Goal: Task Accomplishment & Management: Manage account settings

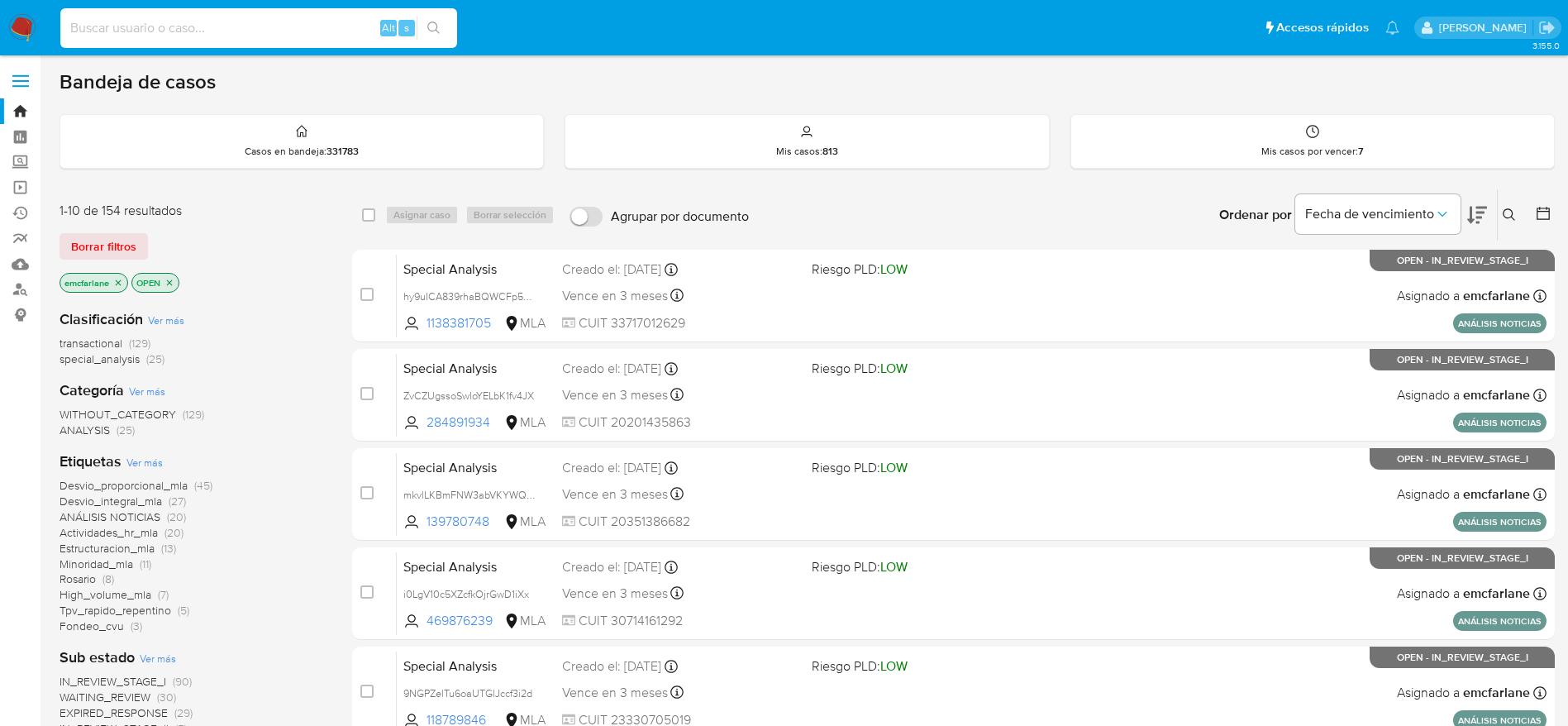
click at [234, 29] on input at bounding box center [258, 28] width 397 height 21
paste input "pPaMEgd2jvTmJ8flAq8G3kZM"
type input "pPaMEgd2jvTmJ8flAq8G3kZM"
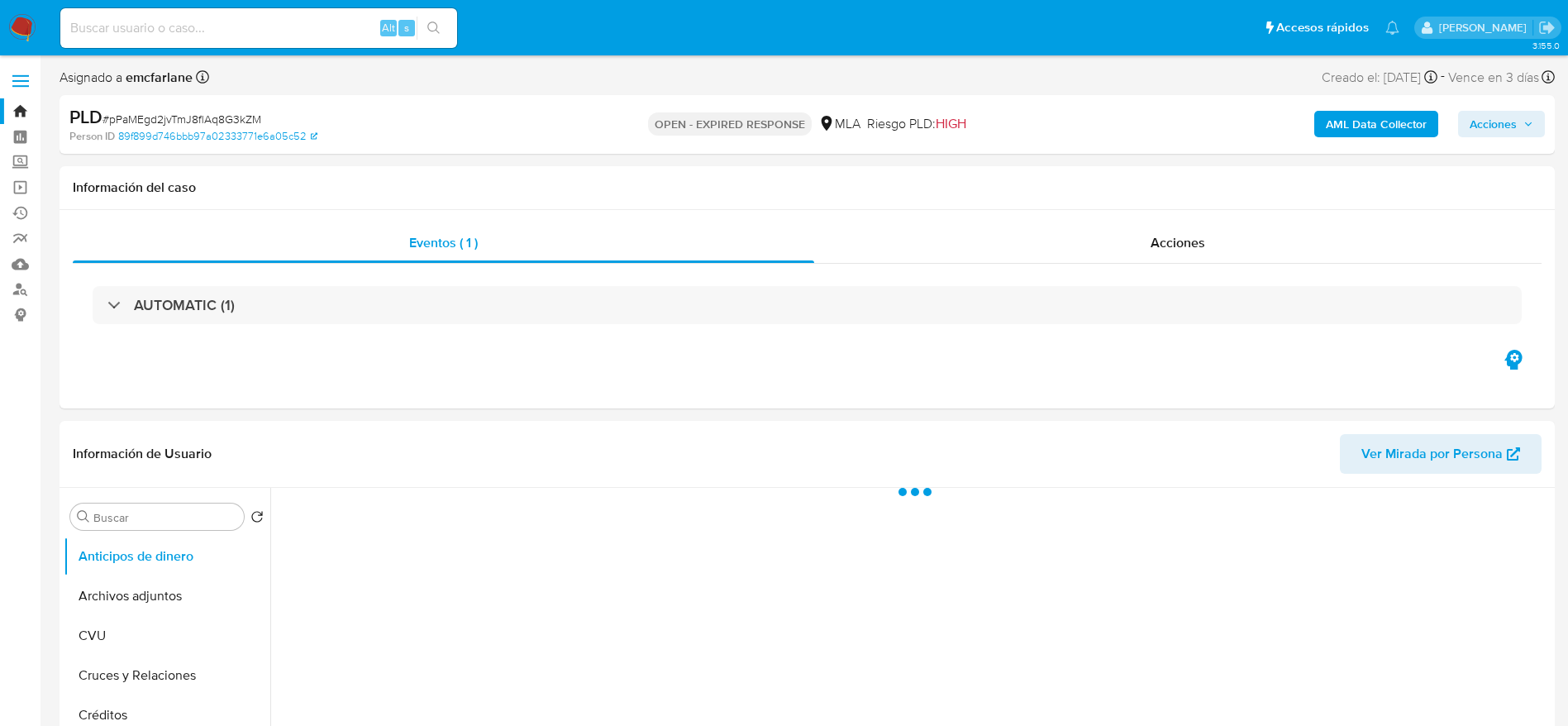
select select "10"
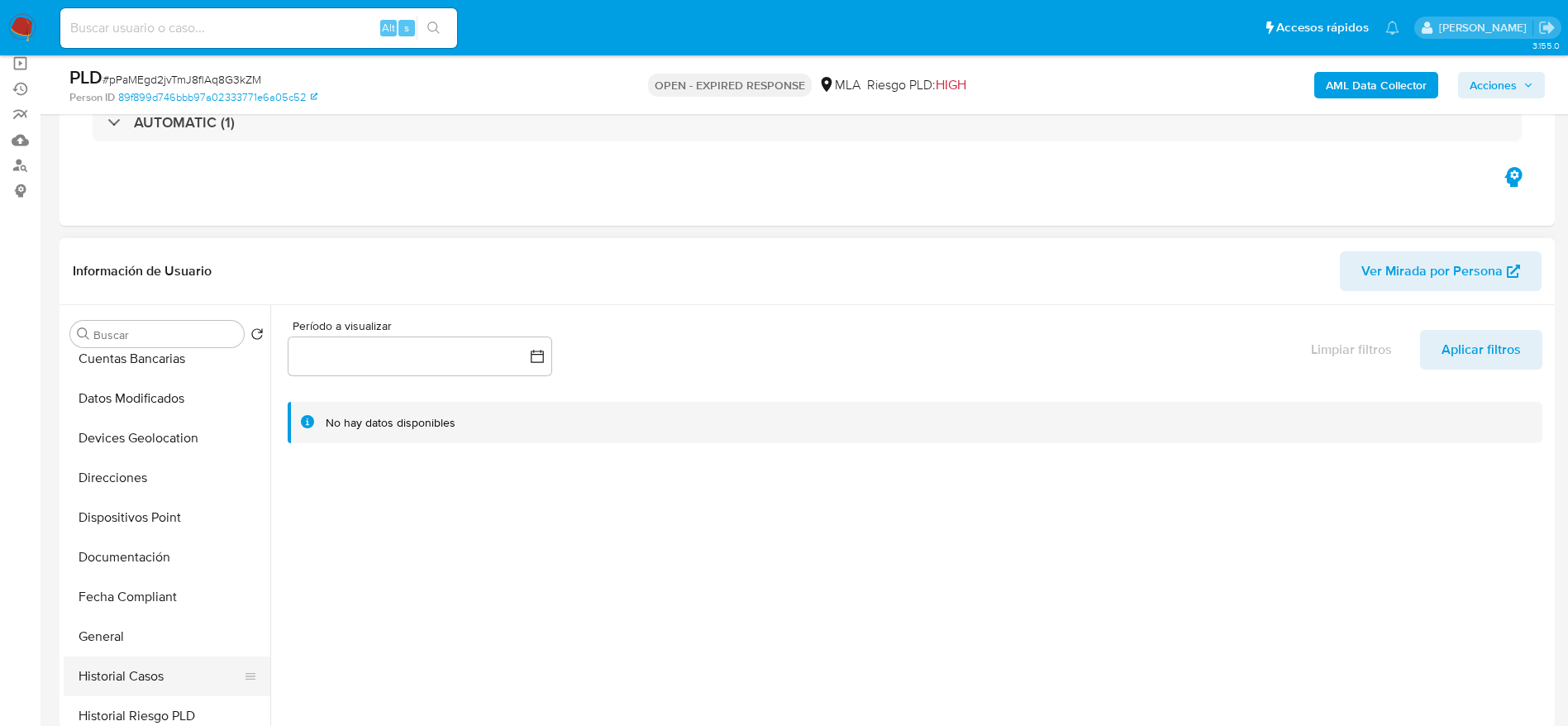
scroll to position [372, 0]
drag, startPoint x: 141, startPoint y: 513, endPoint x: 128, endPoint y: 491, distance: 25.6
click at [141, 514] on button "Historial Casos" at bounding box center [167, 517] width 207 height 40
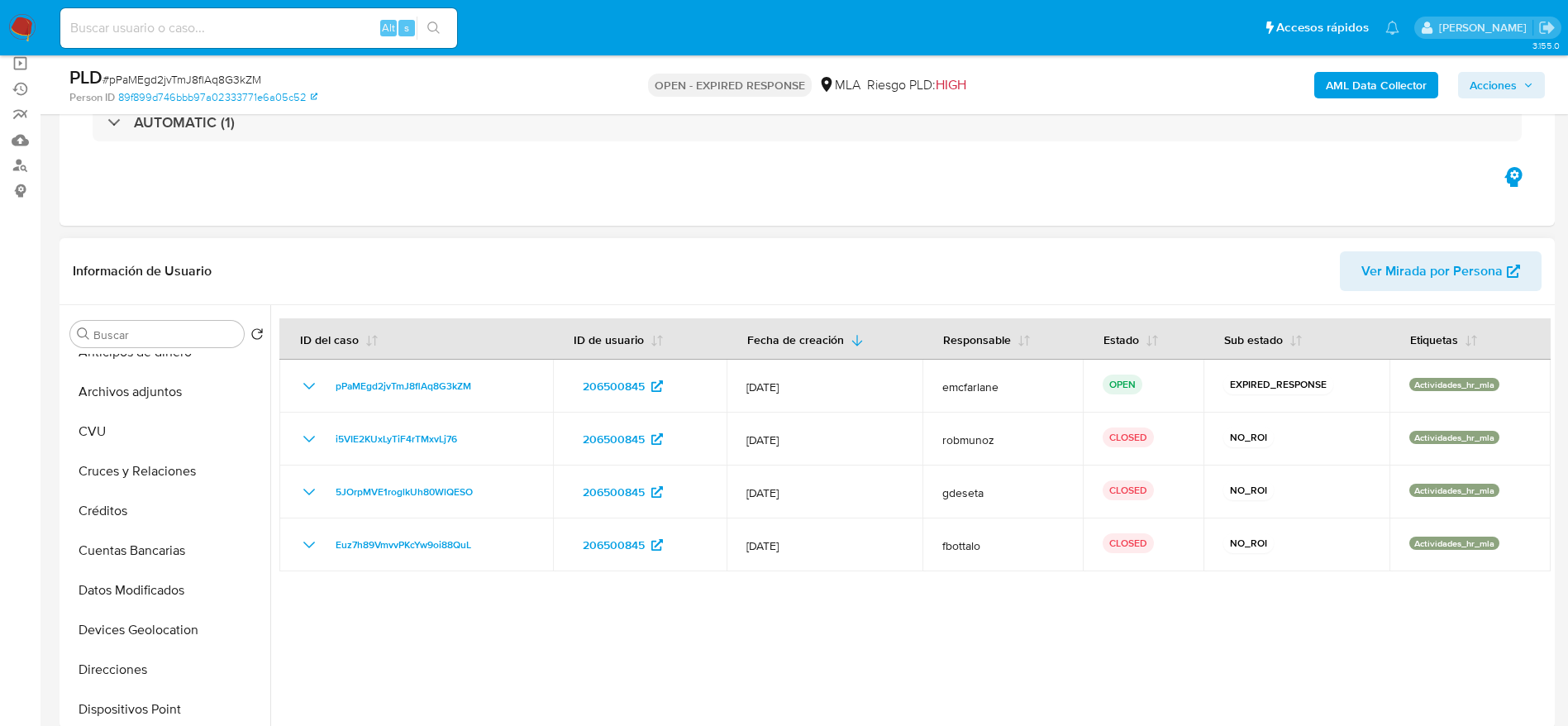
scroll to position [0, 0]
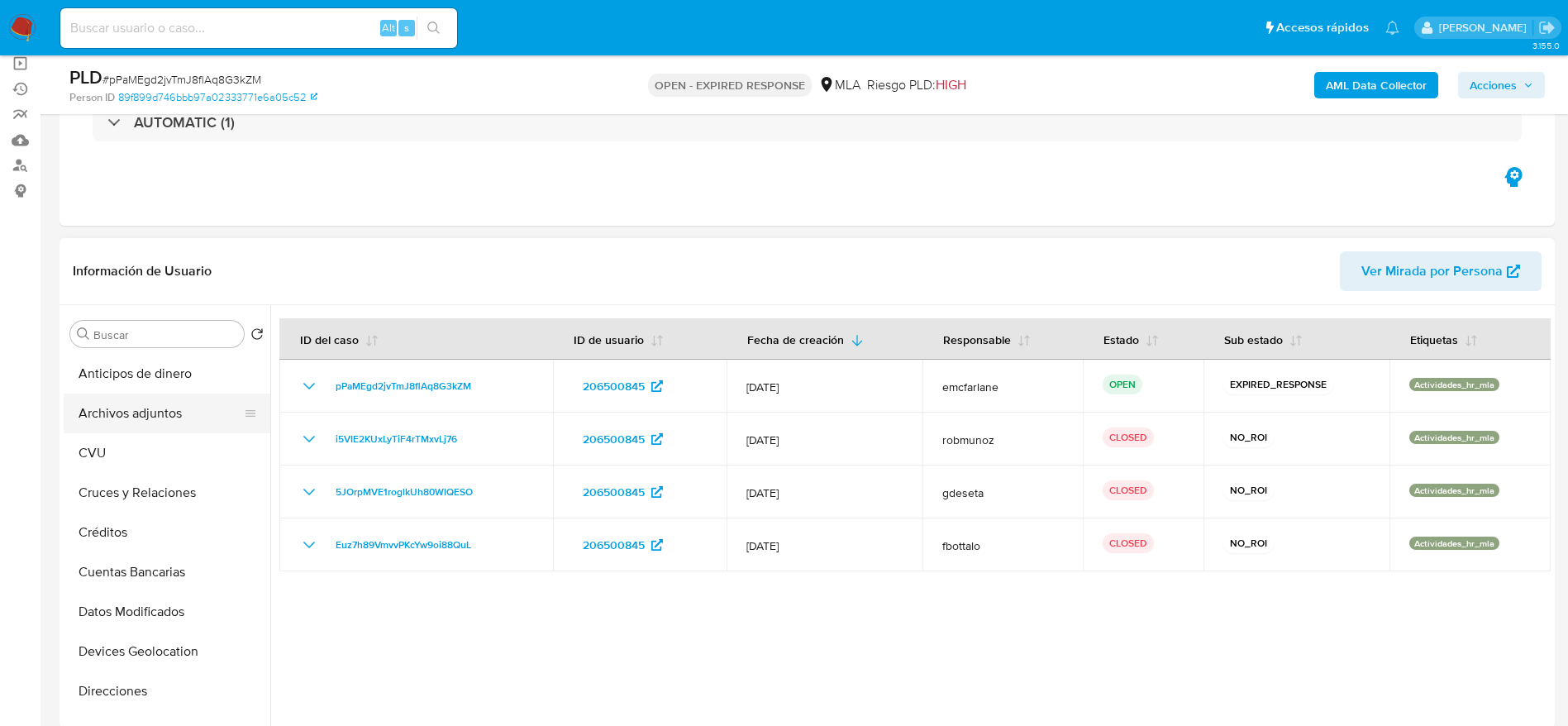
click at [113, 401] on button "Archivos adjuntos" at bounding box center [160, 413] width 193 height 40
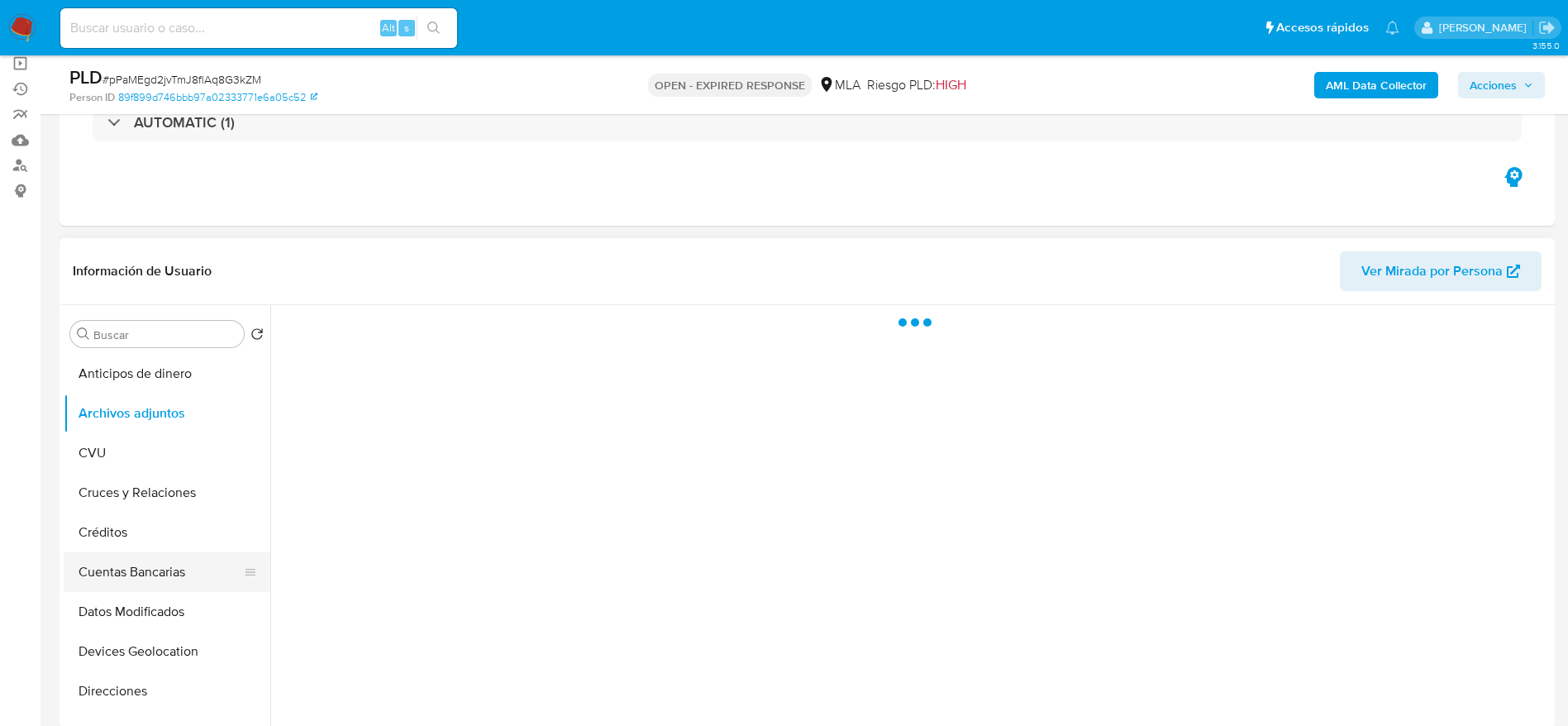
scroll to position [372, 0]
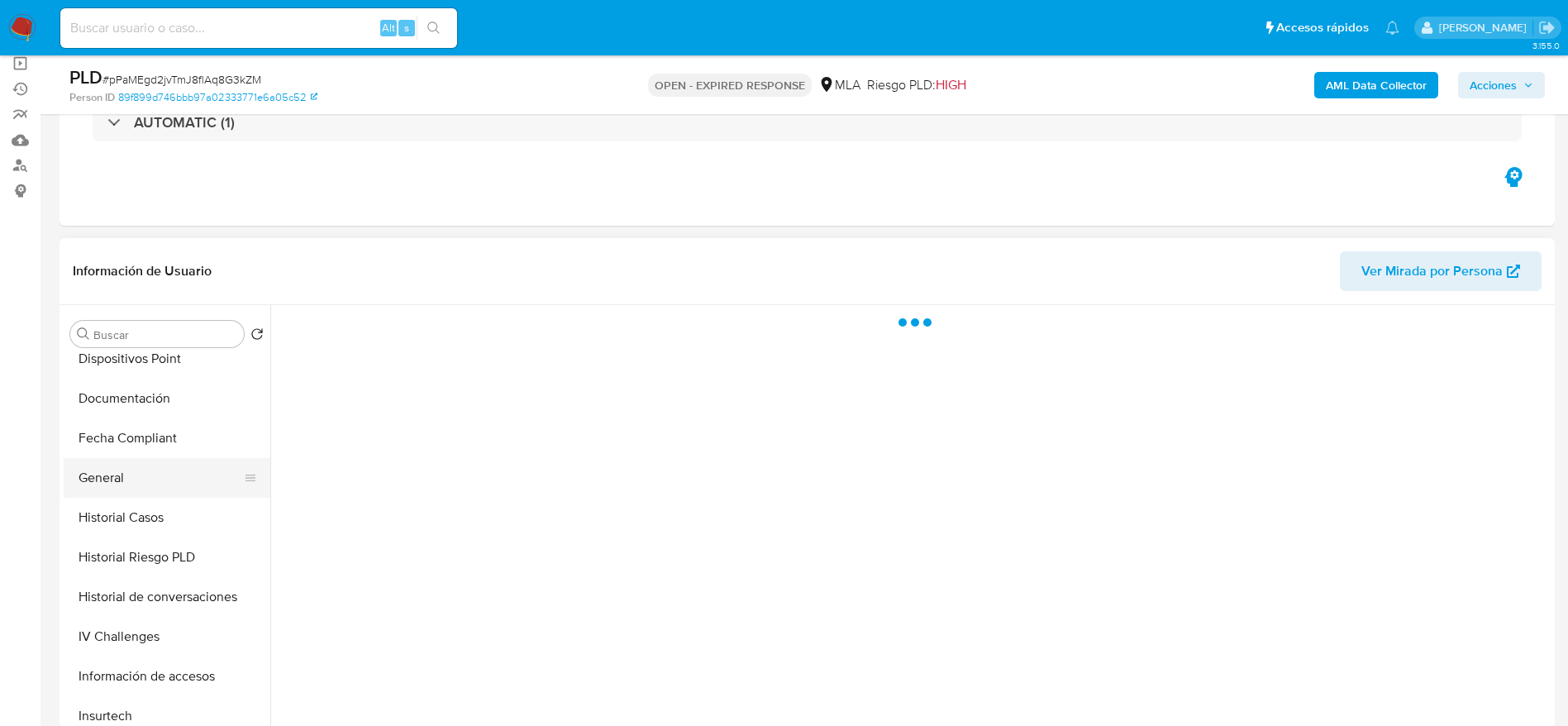
click at [125, 476] on button "General" at bounding box center [160, 478] width 193 height 40
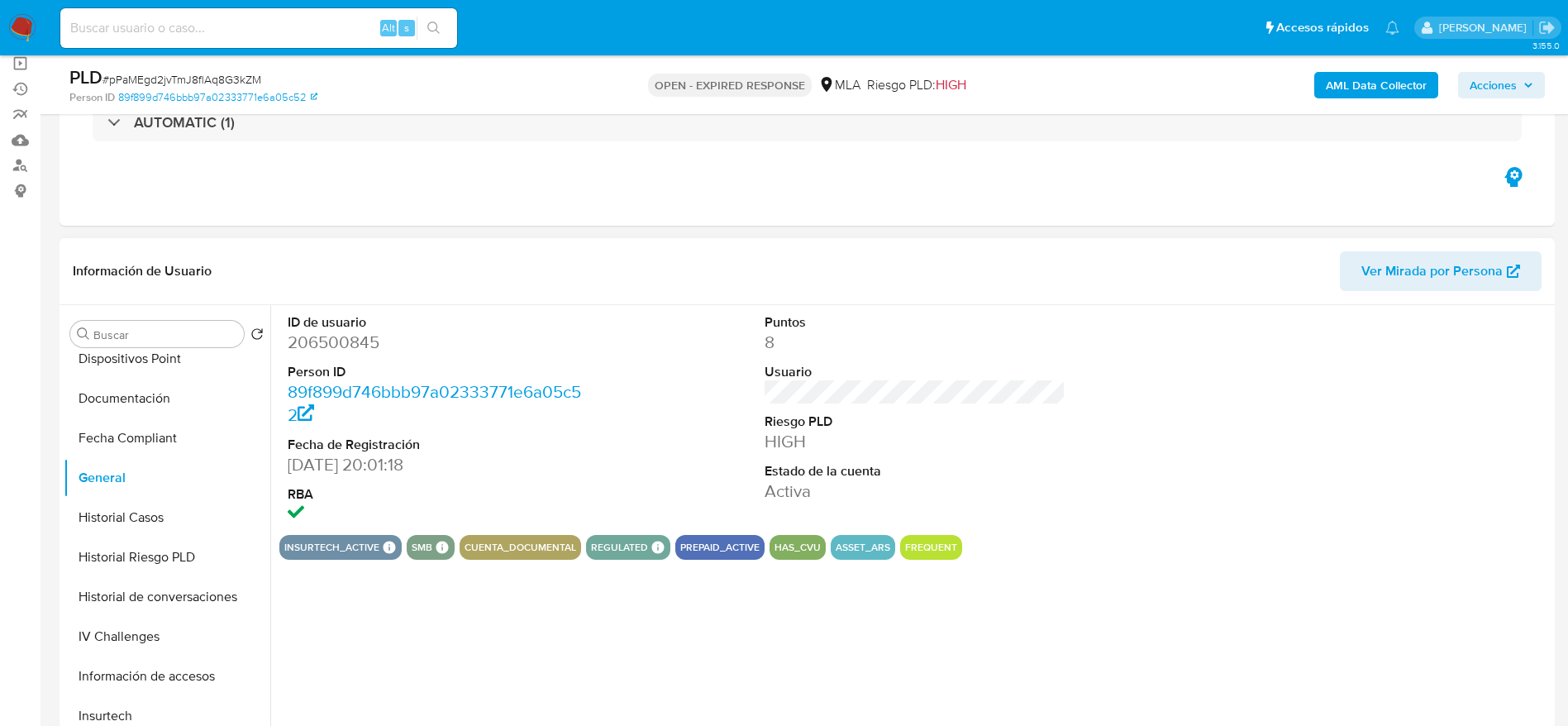
click at [325, 340] on dd "206500845" at bounding box center [439, 342] width 302 height 23
copy dd "206500845"
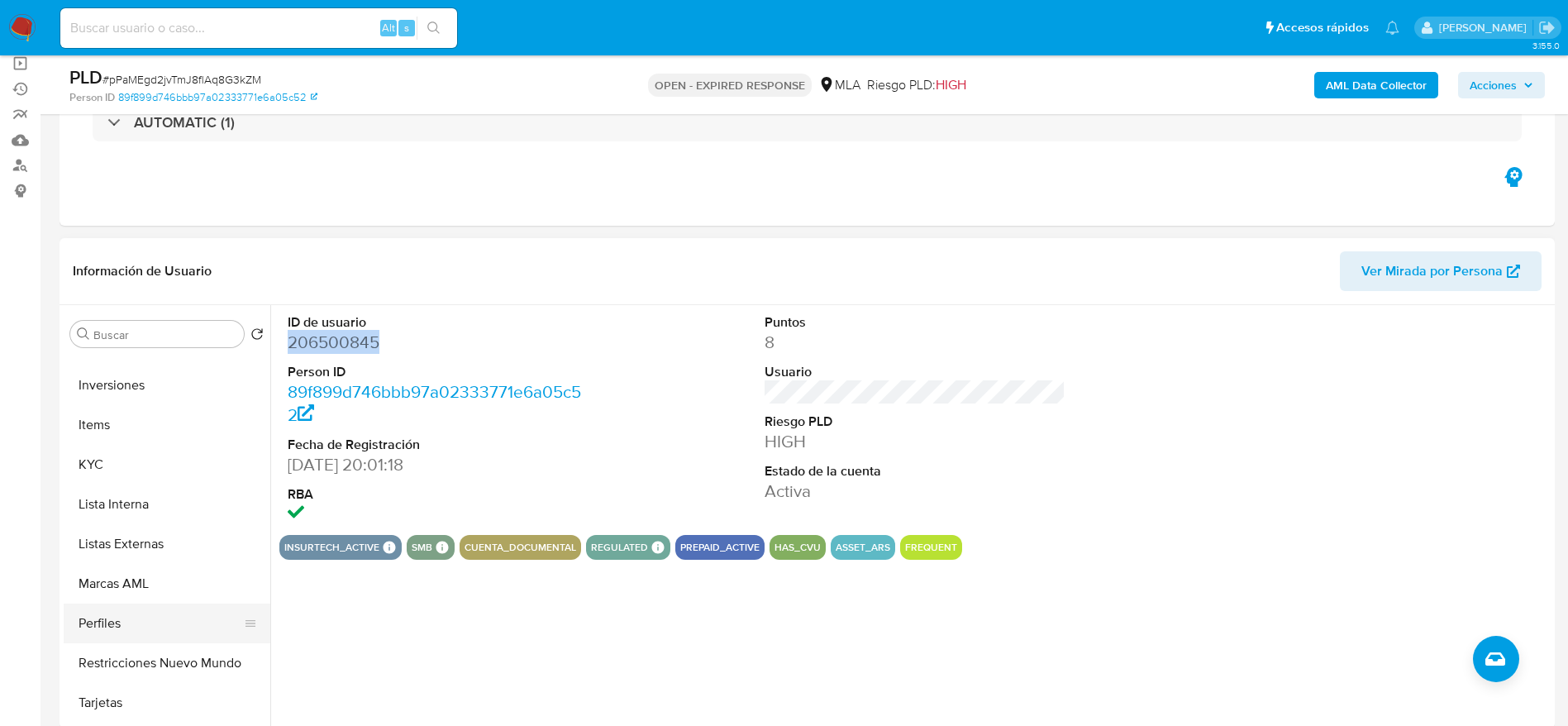
scroll to position [744, 0]
click at [85, 460] on button "KYC" at bounding box center [160, 463] width 193 height 40
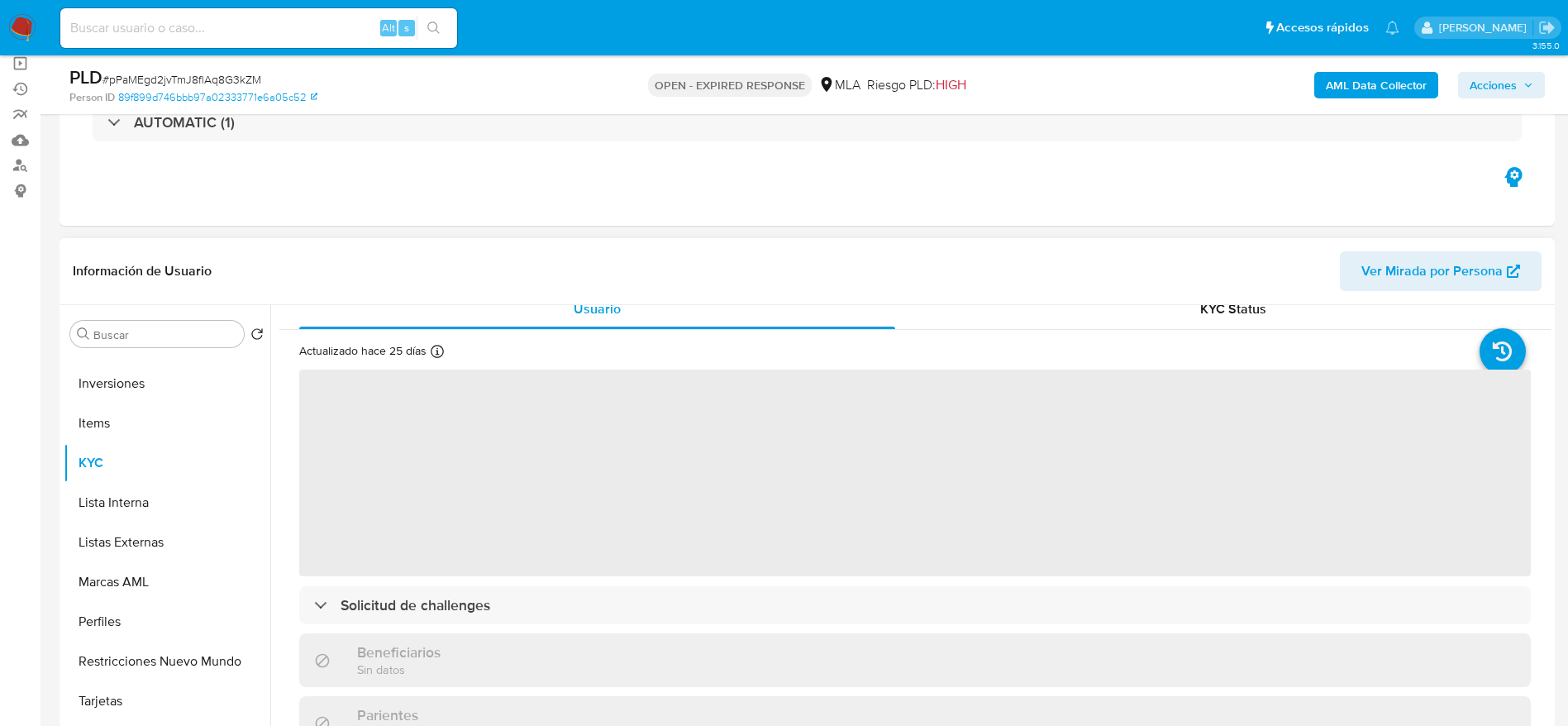
scroll to position [0, 0]
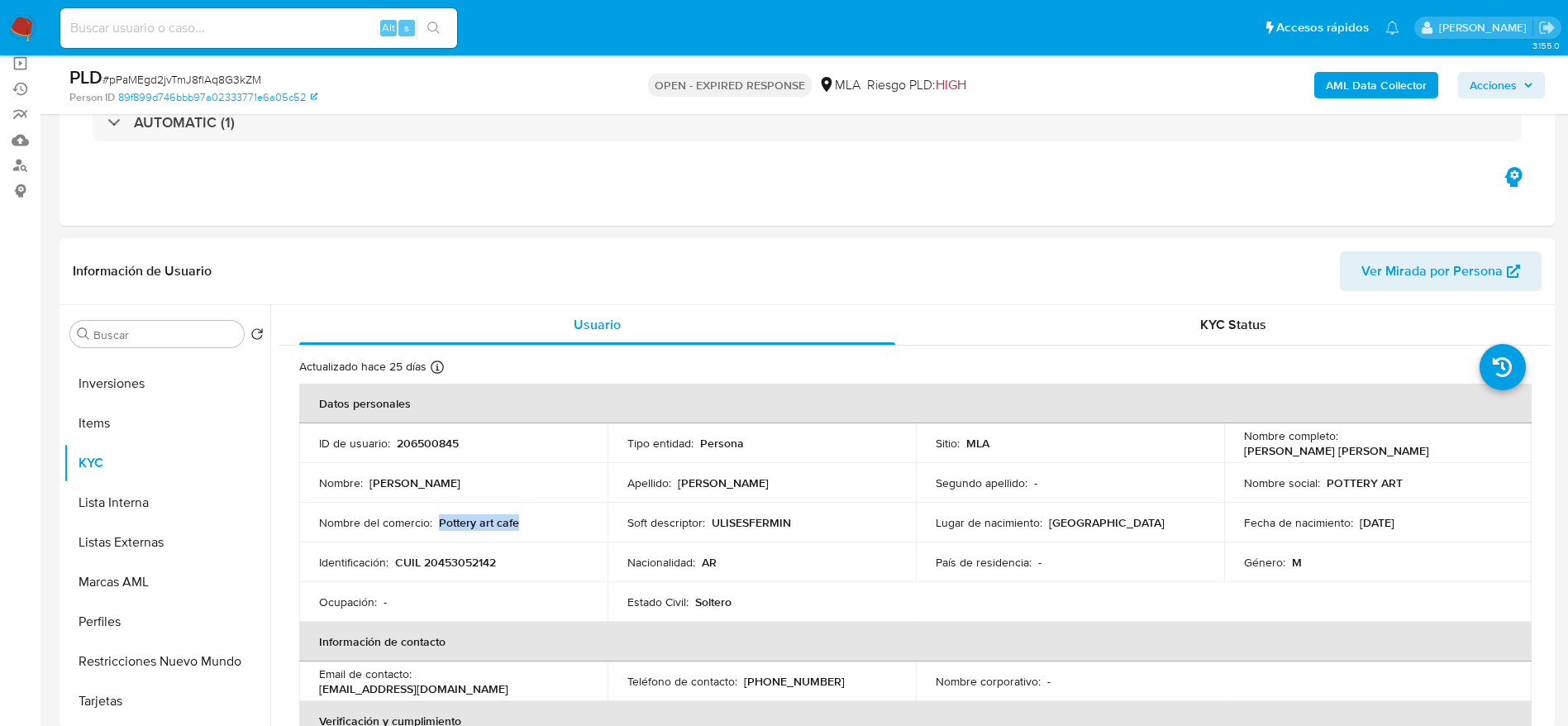
drag, startPoint x: 443, startPoint y: 525, endPoint x: 567, endPoint y: 537, distance: 124.6
click at [567, 537] on td "Nombre del comercio : Pottery art cafe" at bounding box center [453, 522] width 308 height 40
copy p "Pottery art cafe"
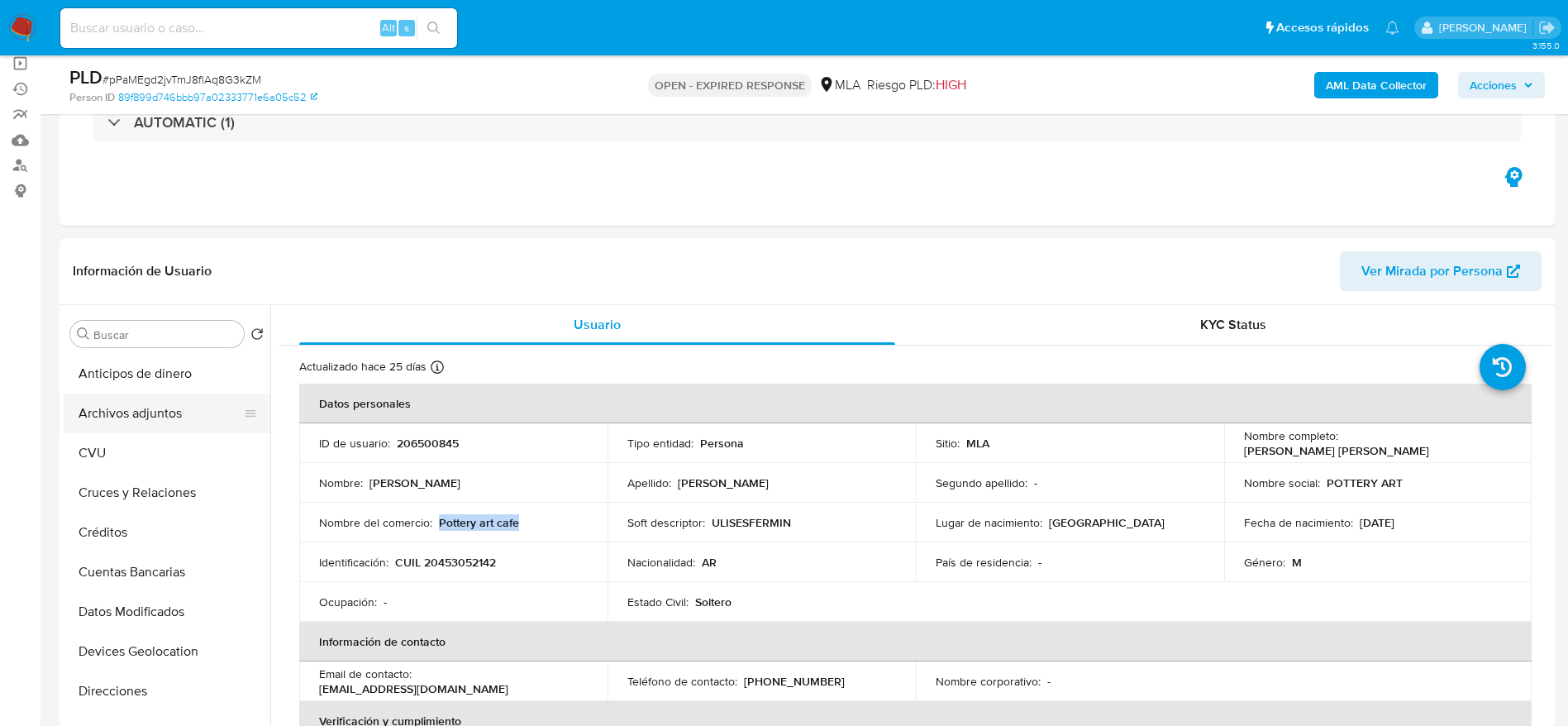
click at [167, 418] on button "Archivos adjuntos" at bounding box center [160, 413] width 193 height 40
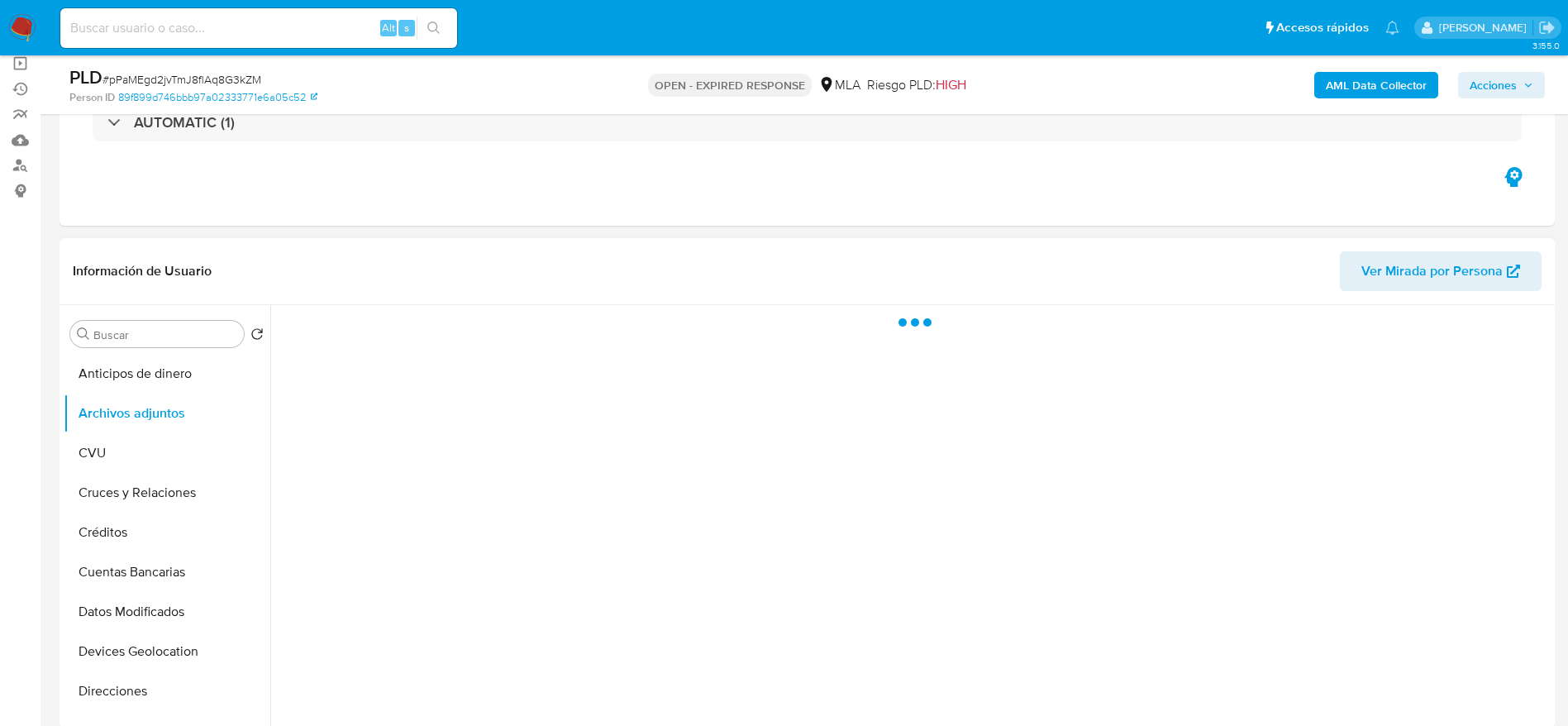
scroll to position [248, 0]
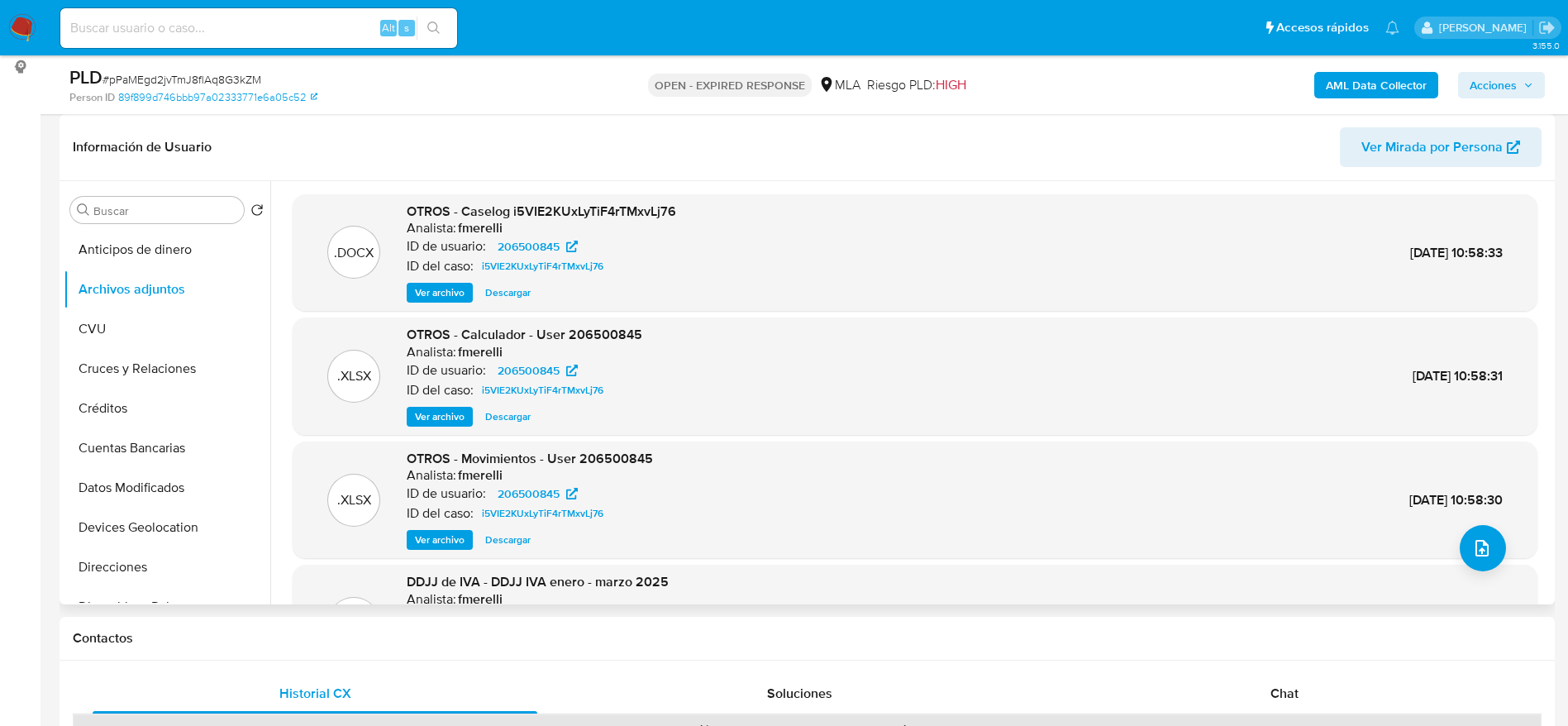
click at [462, 416] on span "Ver archivo" at bounding box center [440, 416] width 50 height 17
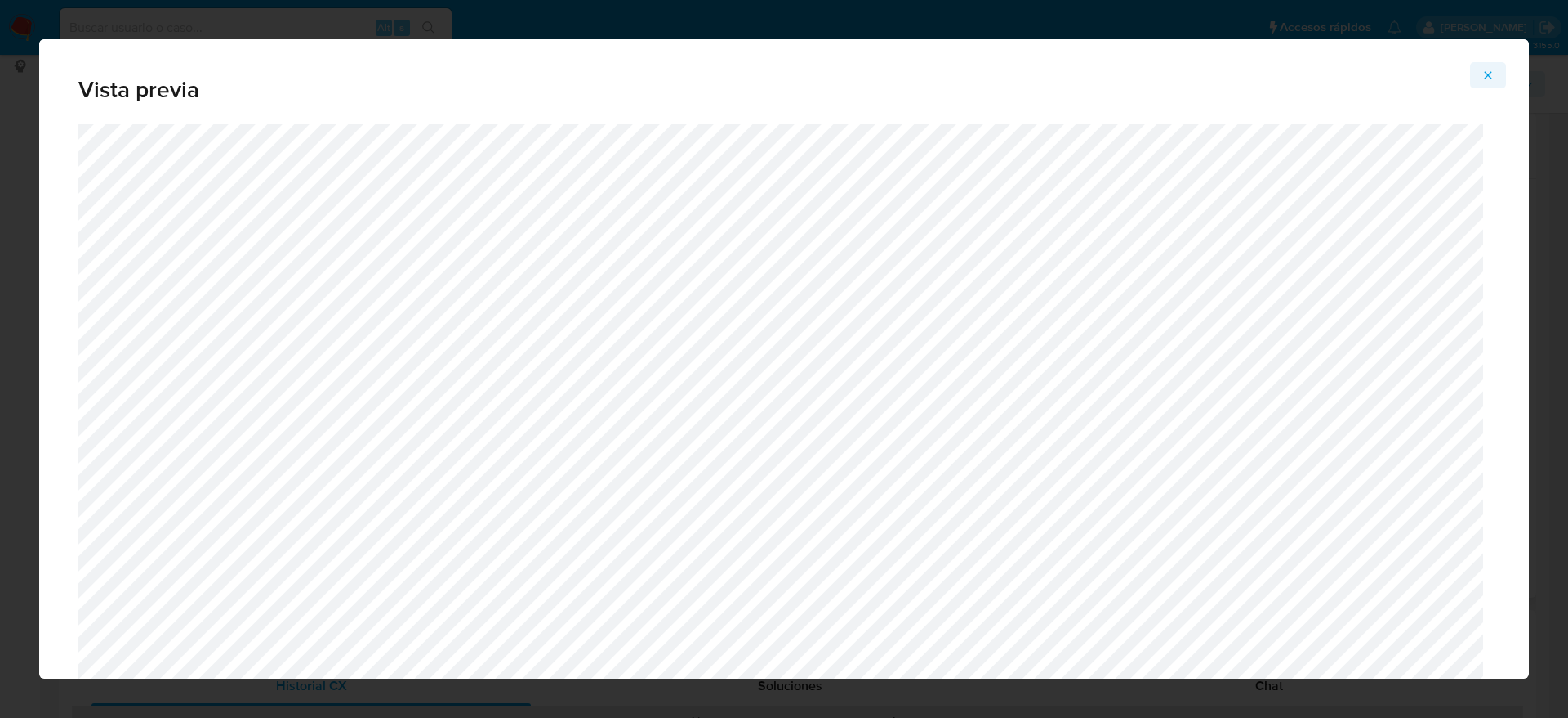
click at [1486, 73] on icon "Attachment preview" at bounding box center [1488, 75] width 13 height 13
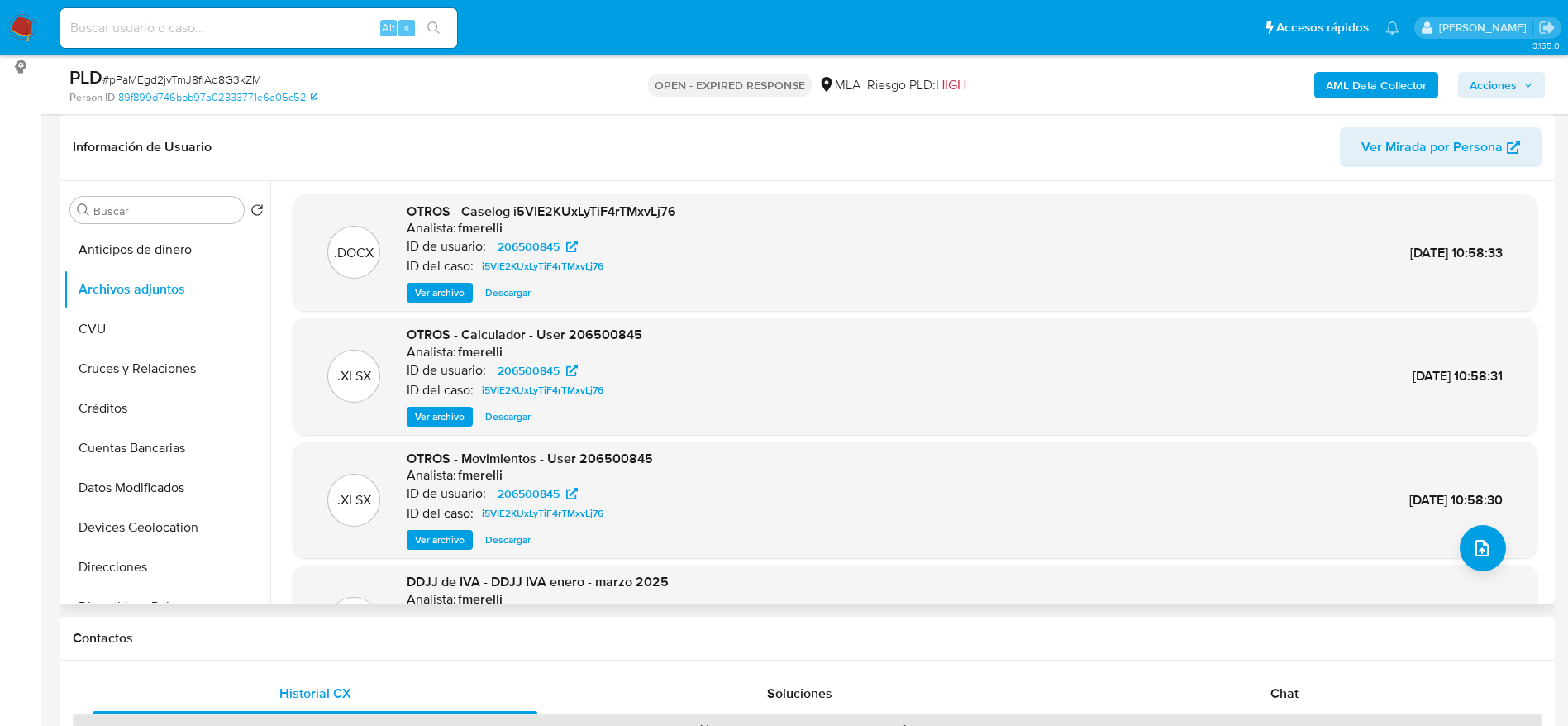
click at [512, 414] on span "Descargar" at bounding box center [508, 416] width 46 height 17
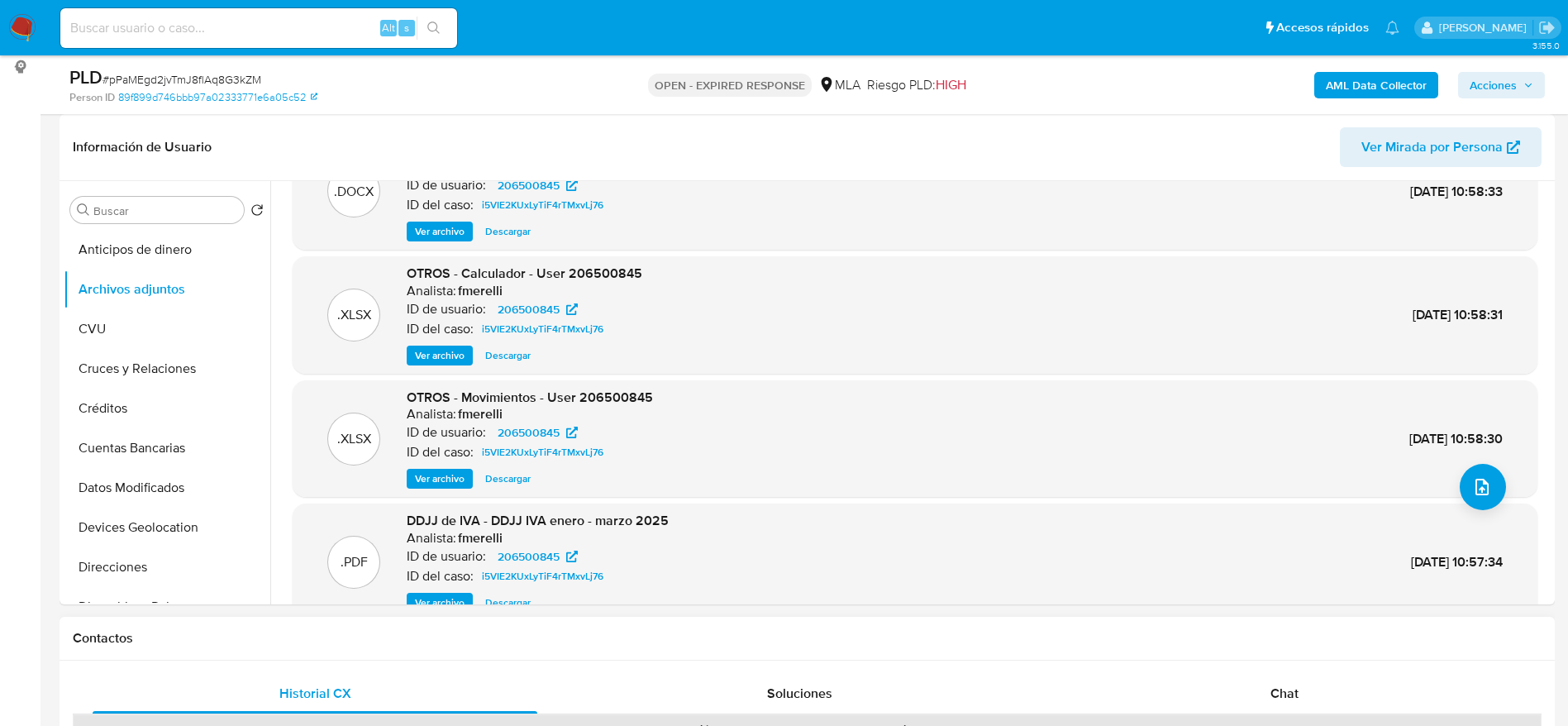
scroll to position [138, 0]
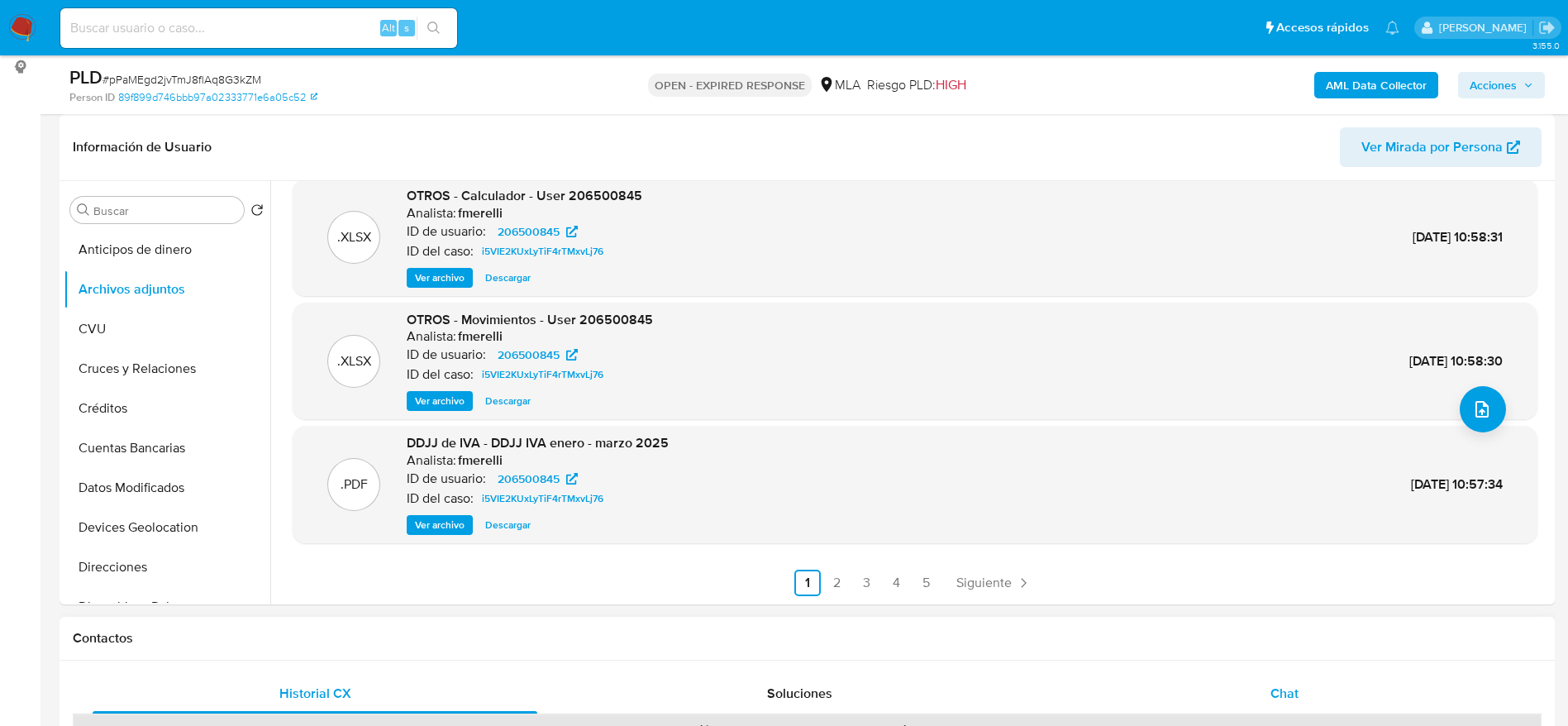
click at [1292, 686] on span "Chat" at bounding box center [1283, 693] width 28 height 19
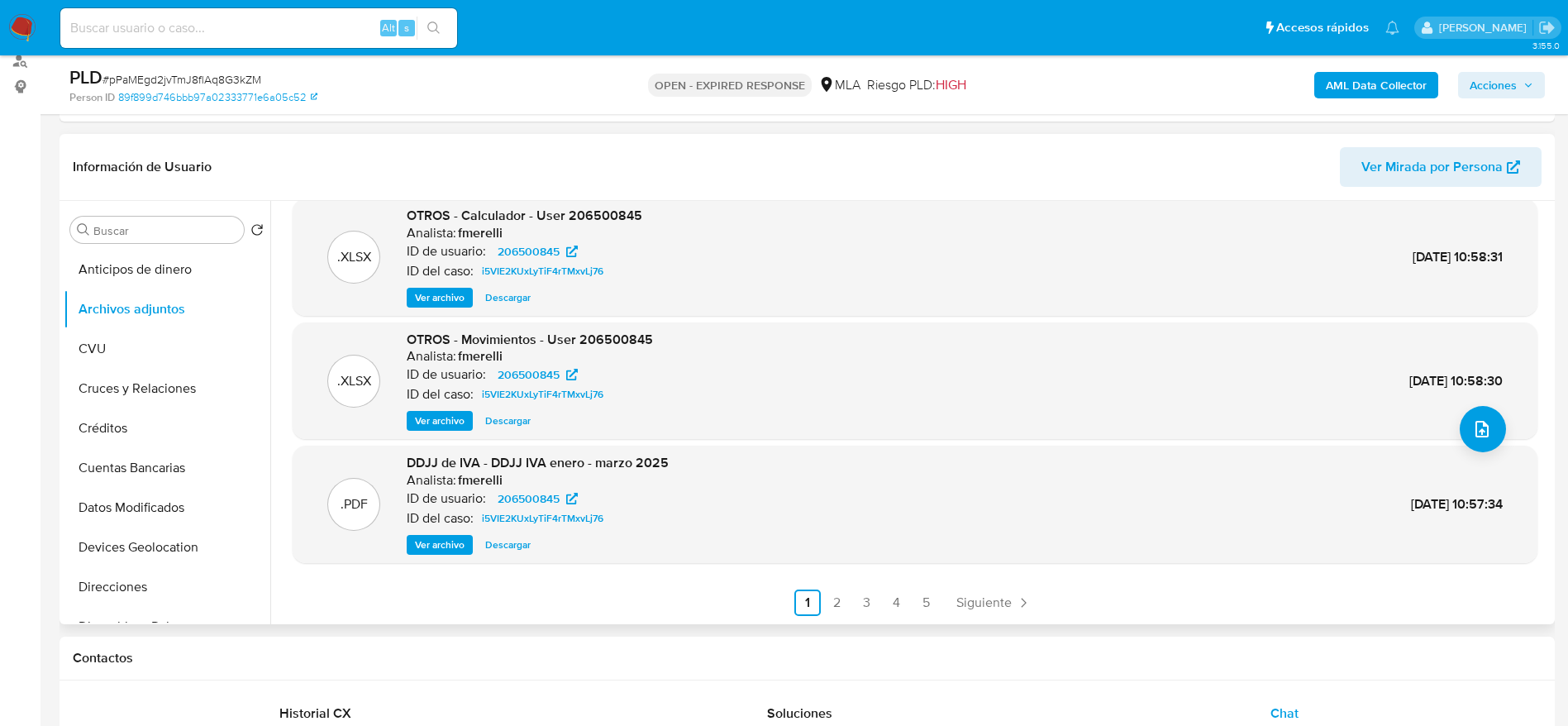
scroll to position [248, 0]
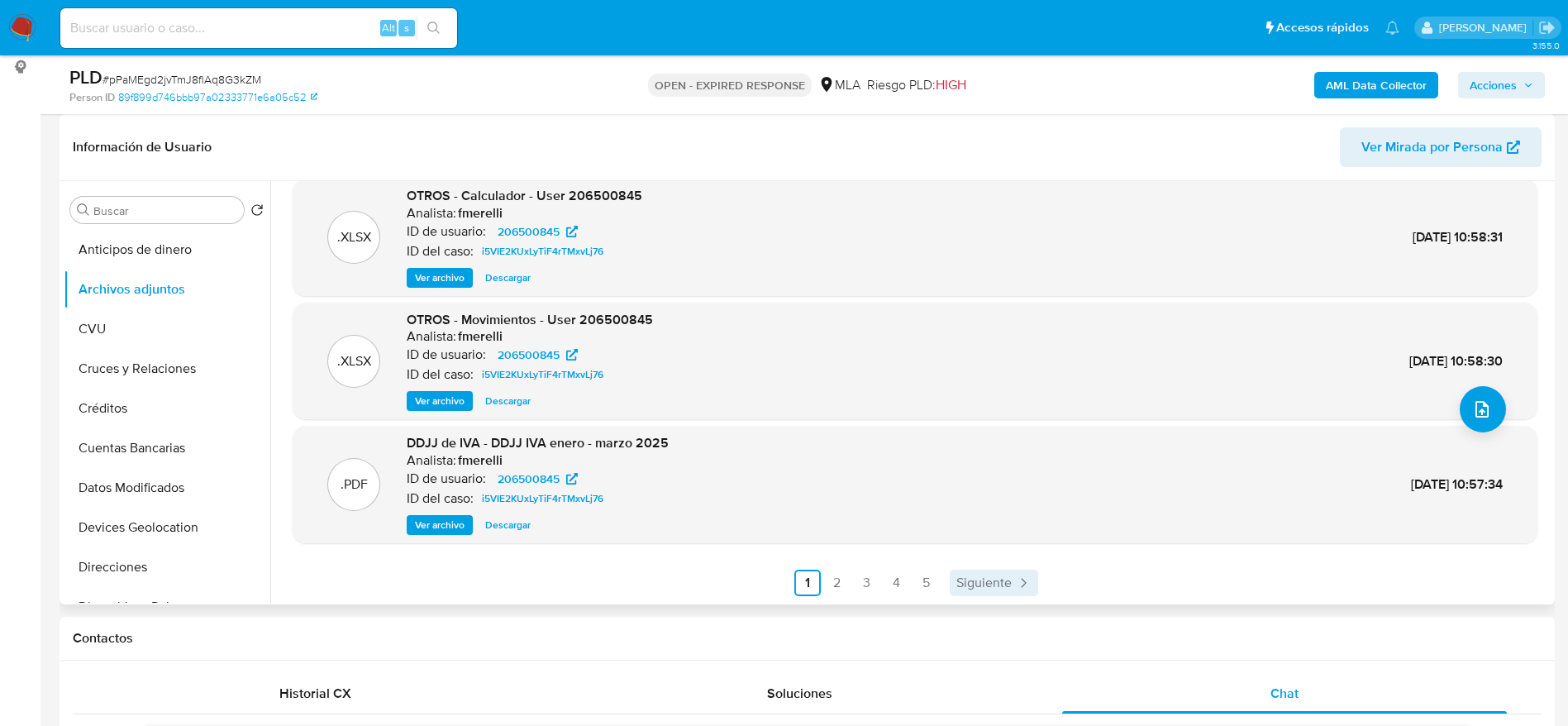
click at [963, 587] on span "Siguiente" at bounding box center [983, 583] width 56 height 14
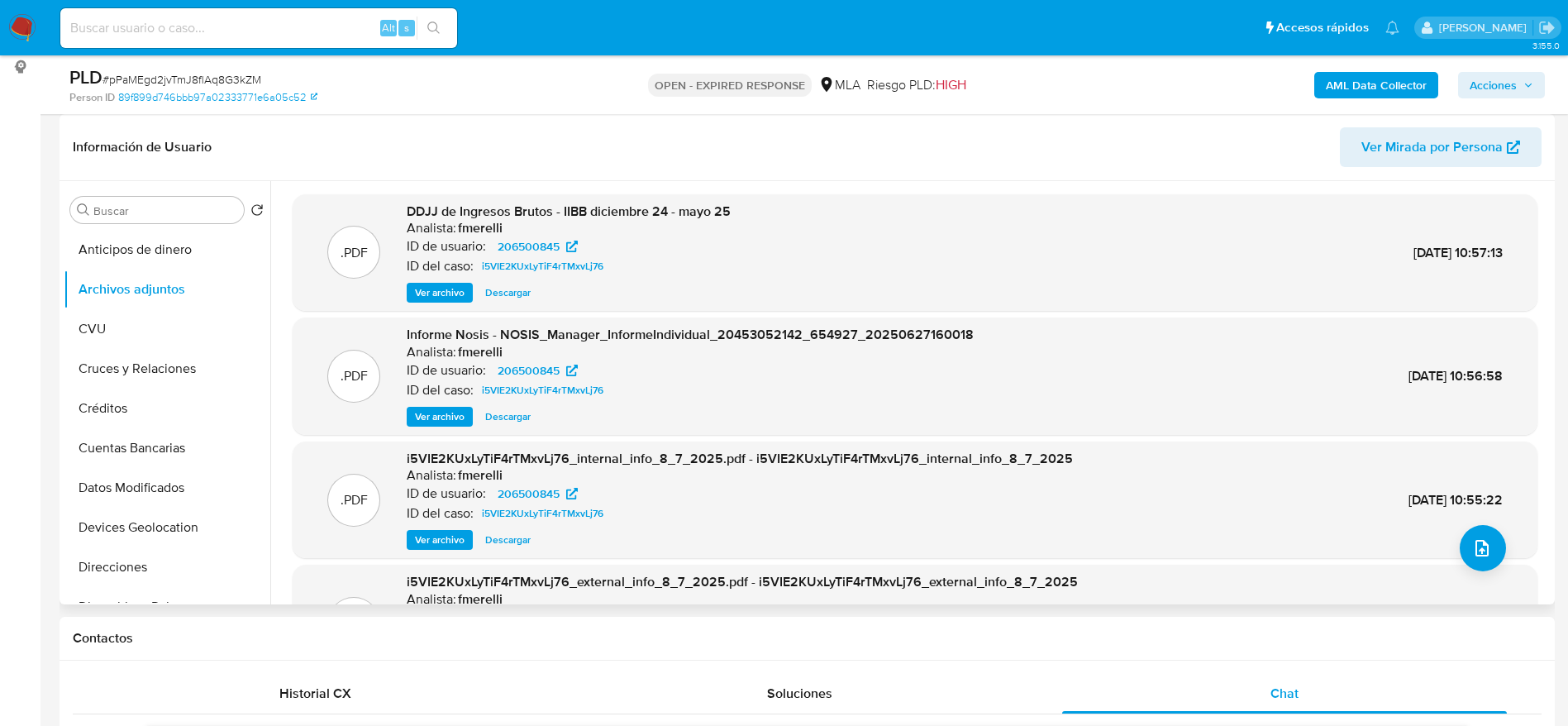
scroll to position [124, 0]
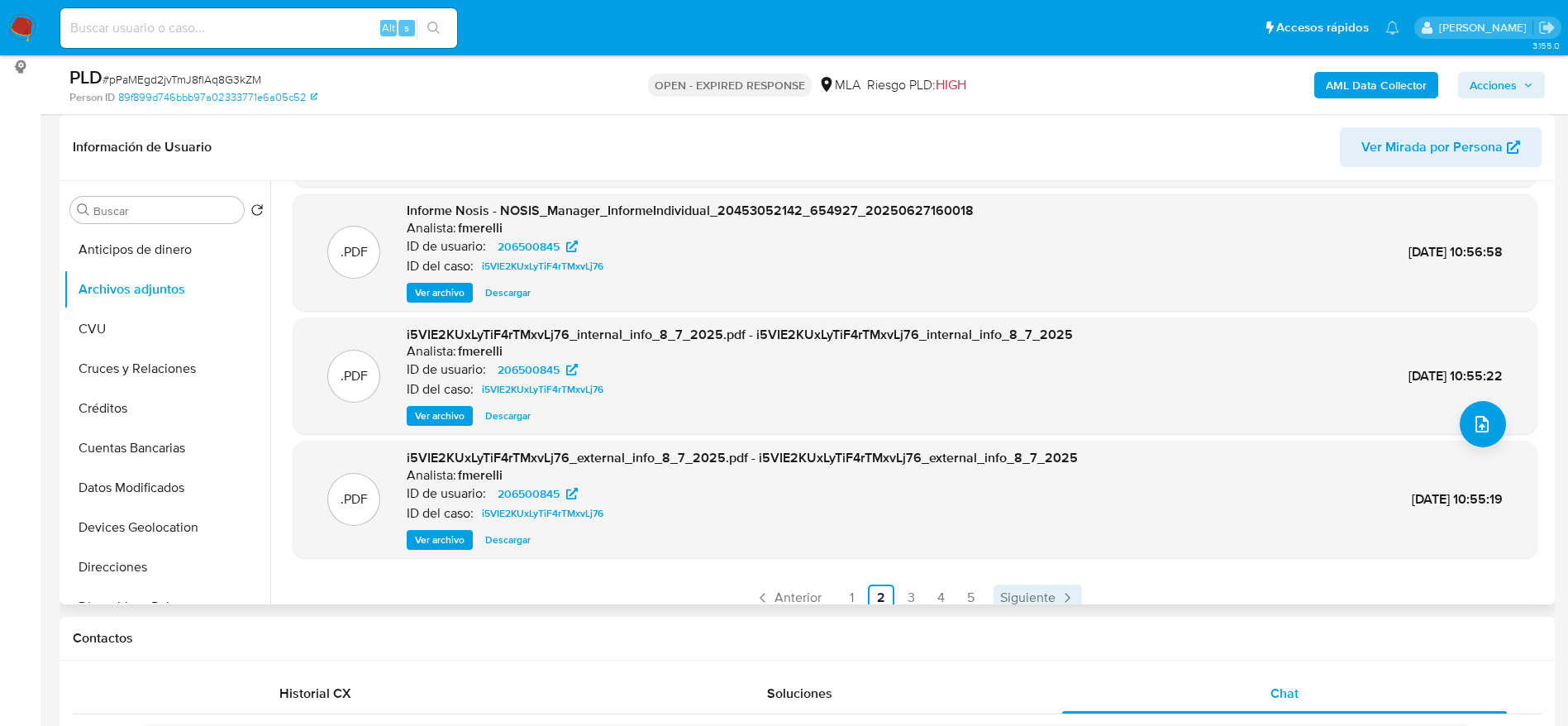
click at [1012, 595] on span "Siguiente" at bounding box center [1027, 597] width 56 height 14
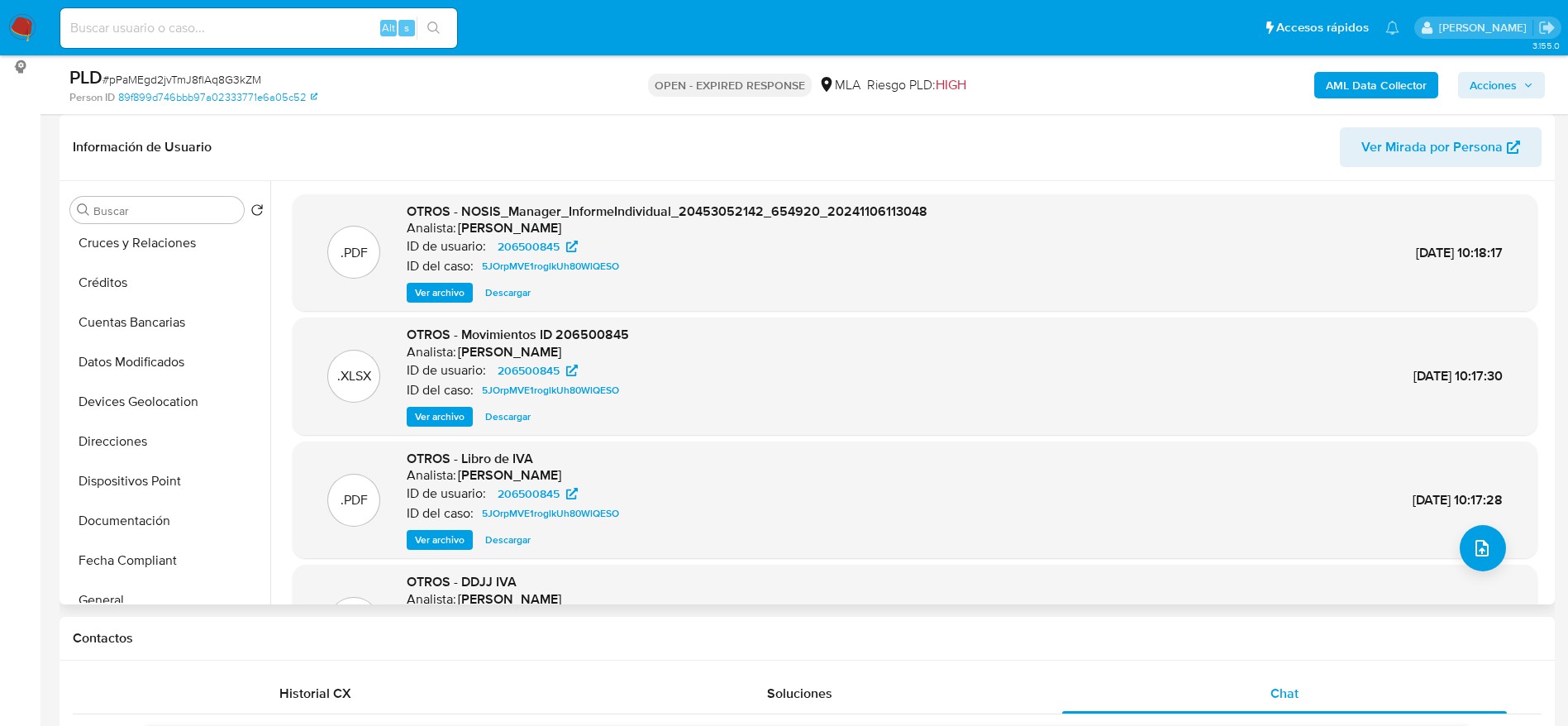
scroll to position [248, 0]
click at [133, 509] on button "Historial Casos" at bounding box center [160, 517] width 193 height 40
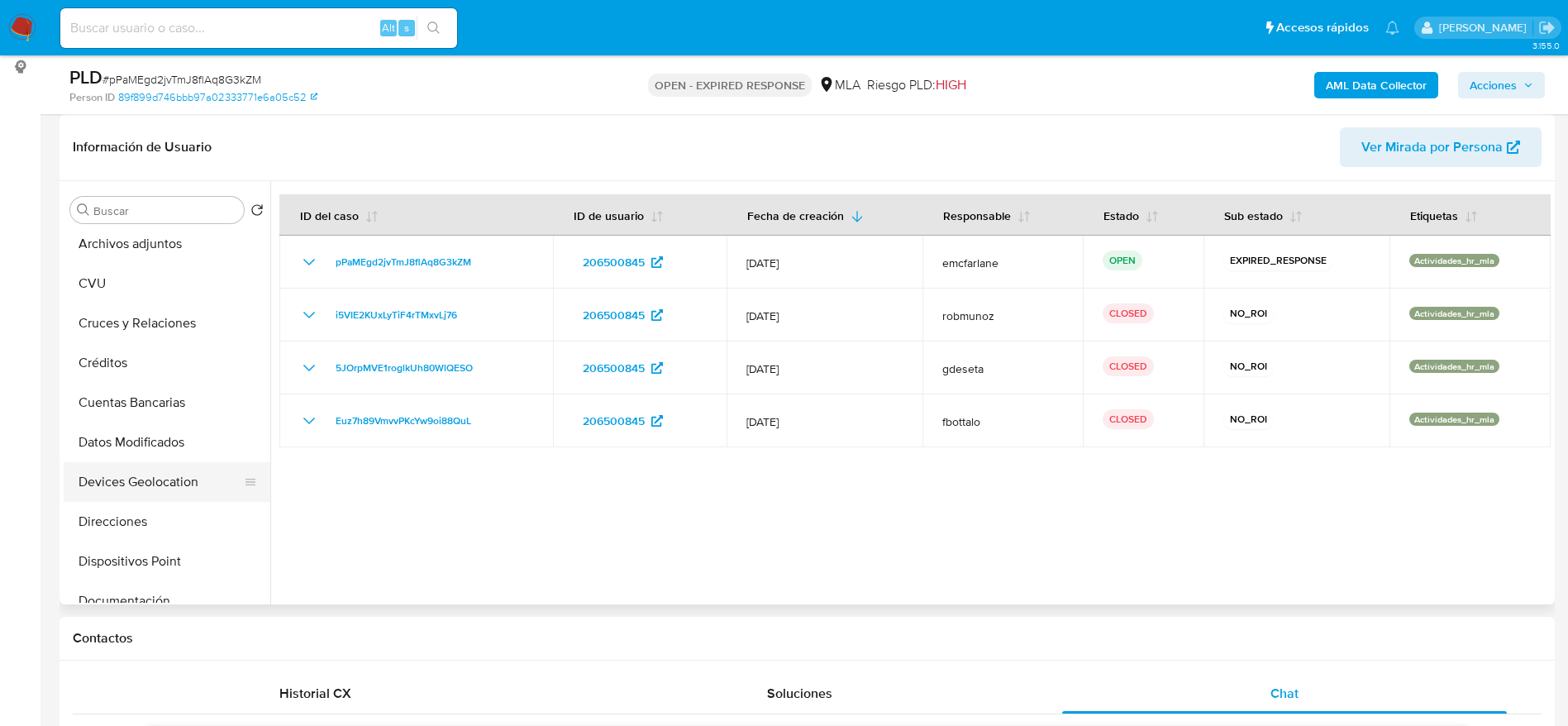
scroll to position [0, 0]
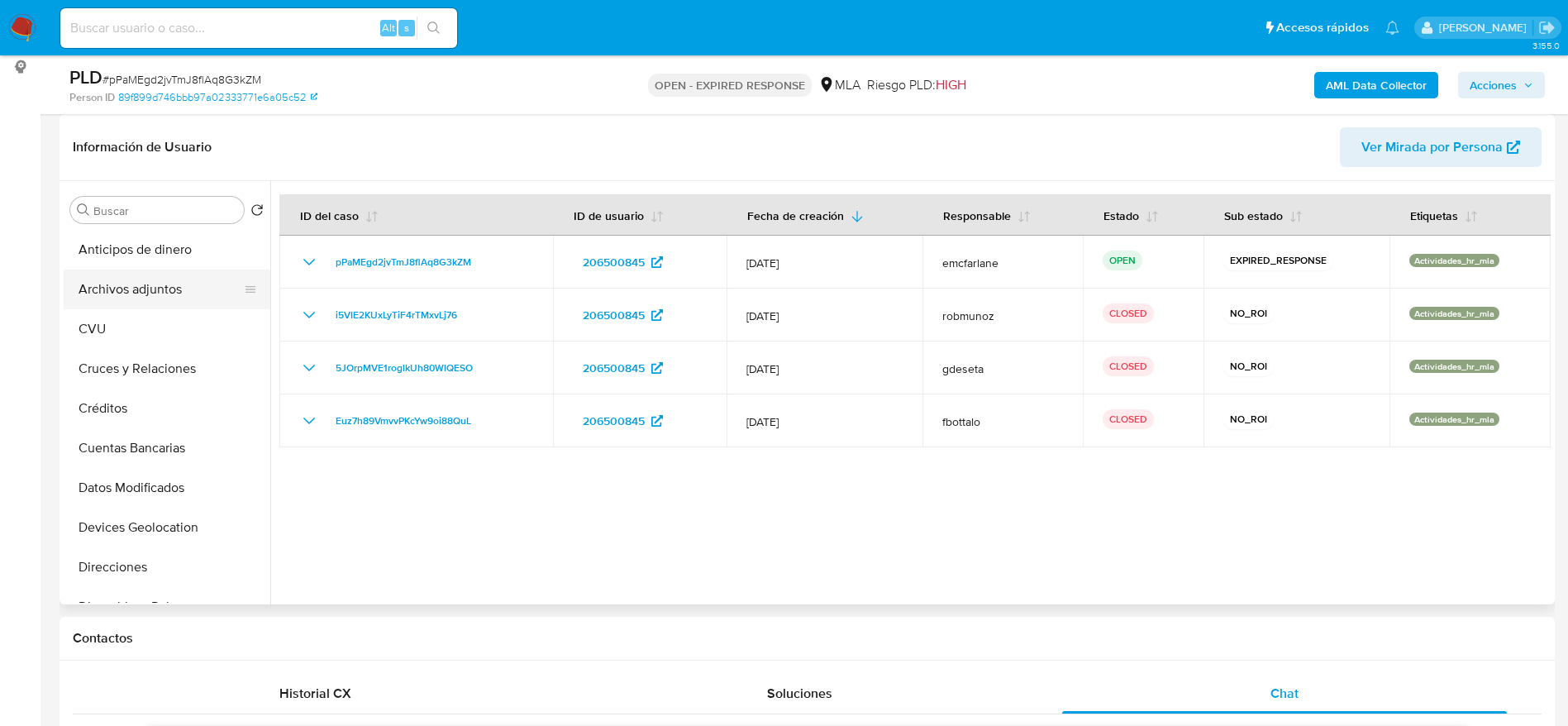
click at [166, 286] on button "Archivos adjuntos" at bounding box center [160, 288] width 193 height 40
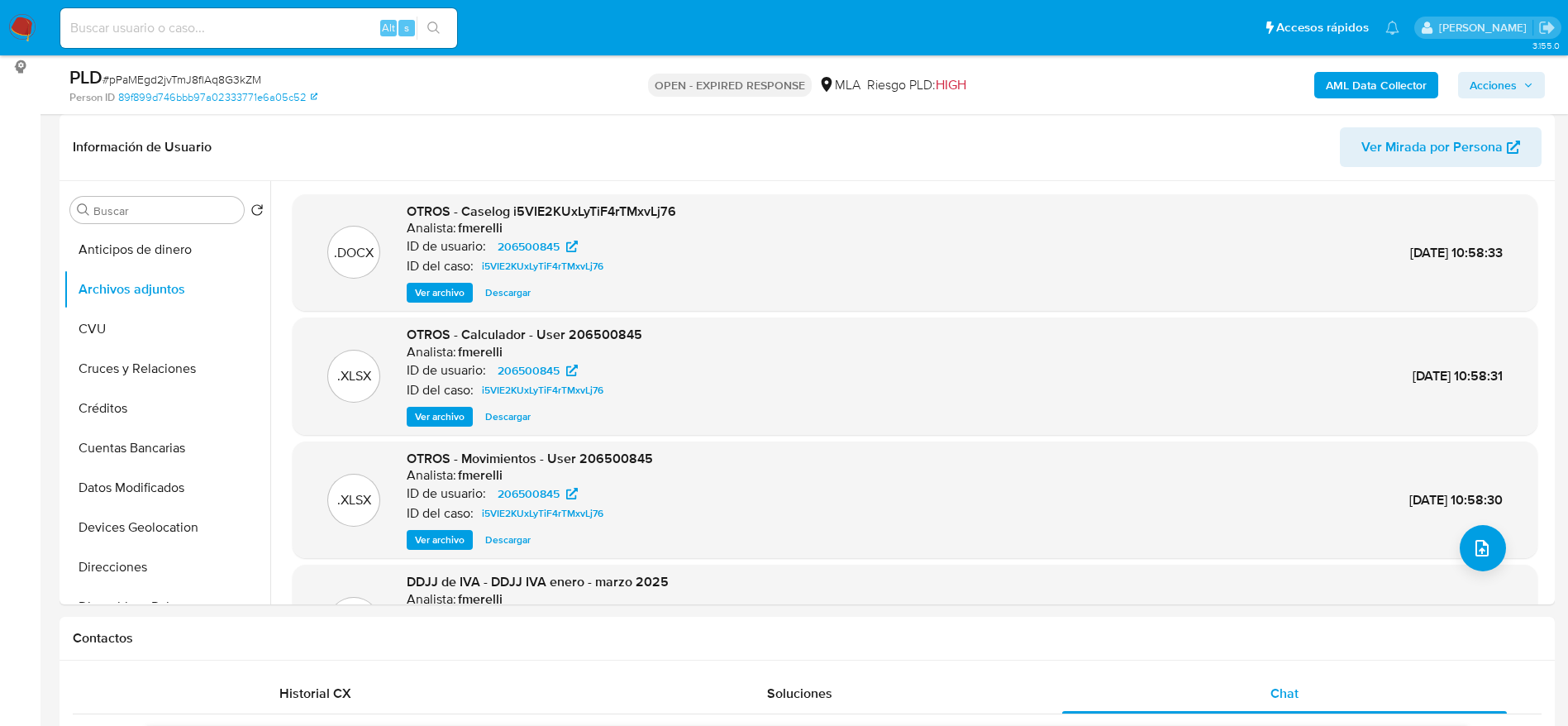
click at [511, 291] on span "Descargar" at bounding box center [508, 292] width 46 height 17
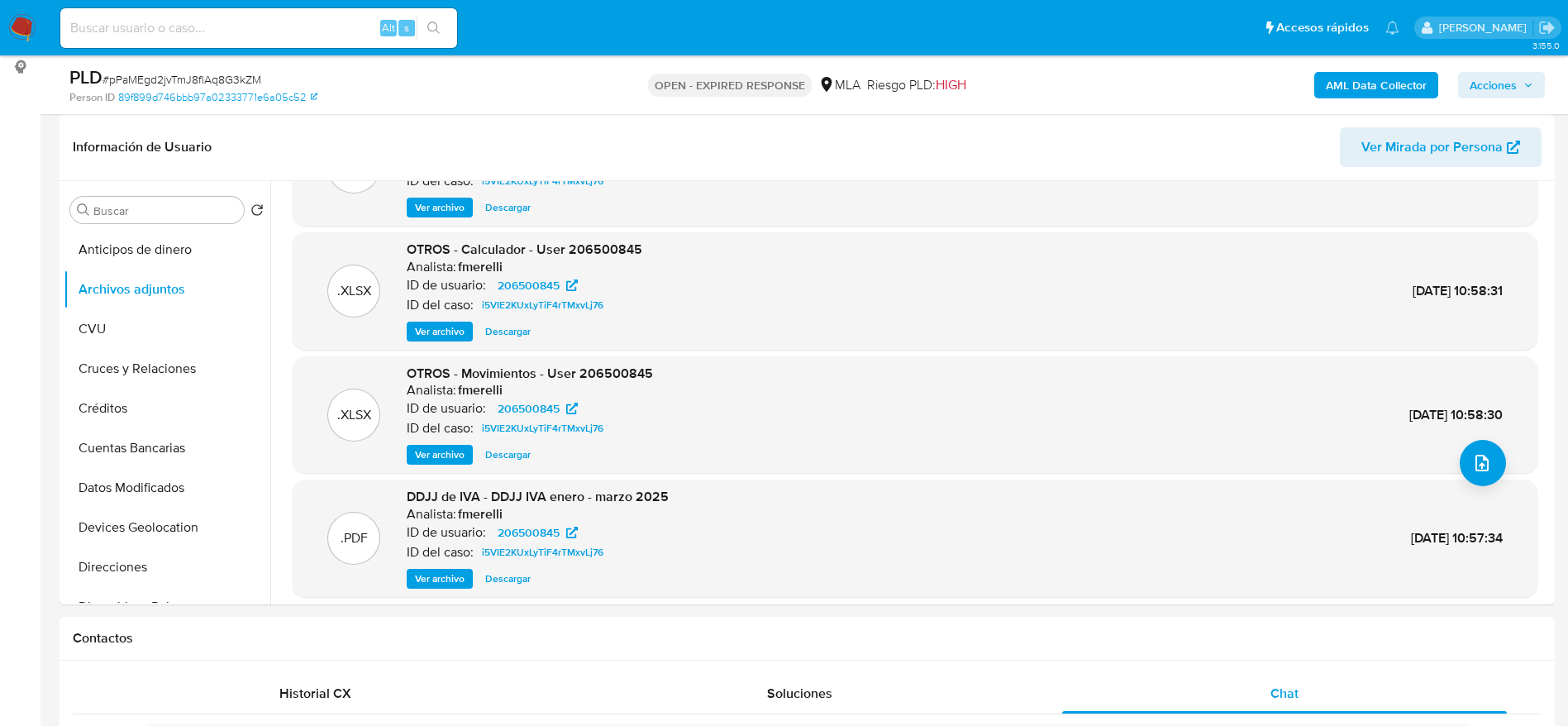
scroll to position [138, 0]
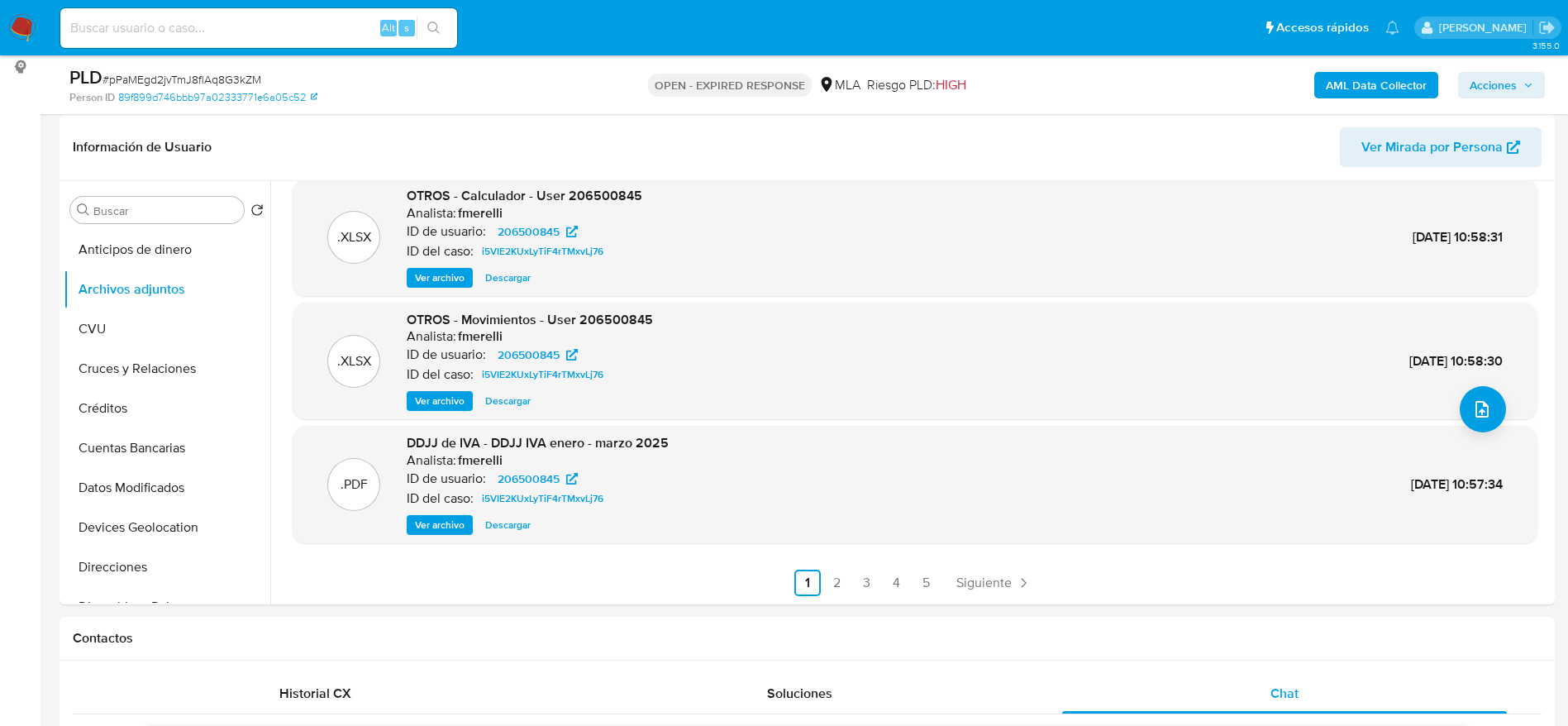
click at [509, 397] on span "Descargar" at bounding box center [508, 401] width 46 height 17
click at [155, 77] on span "# pPaMEgd2jvTmJ8flAq8G3kZM" at bounding box center [181, 79] width 159 height 17
copy span "pPaMEgd2jvTmJ8flAq8G3kZM"
drag, startPoint x: 14, startPoint y: 19, endPoint x: 19, endPoint y: 24, distance: 7.1
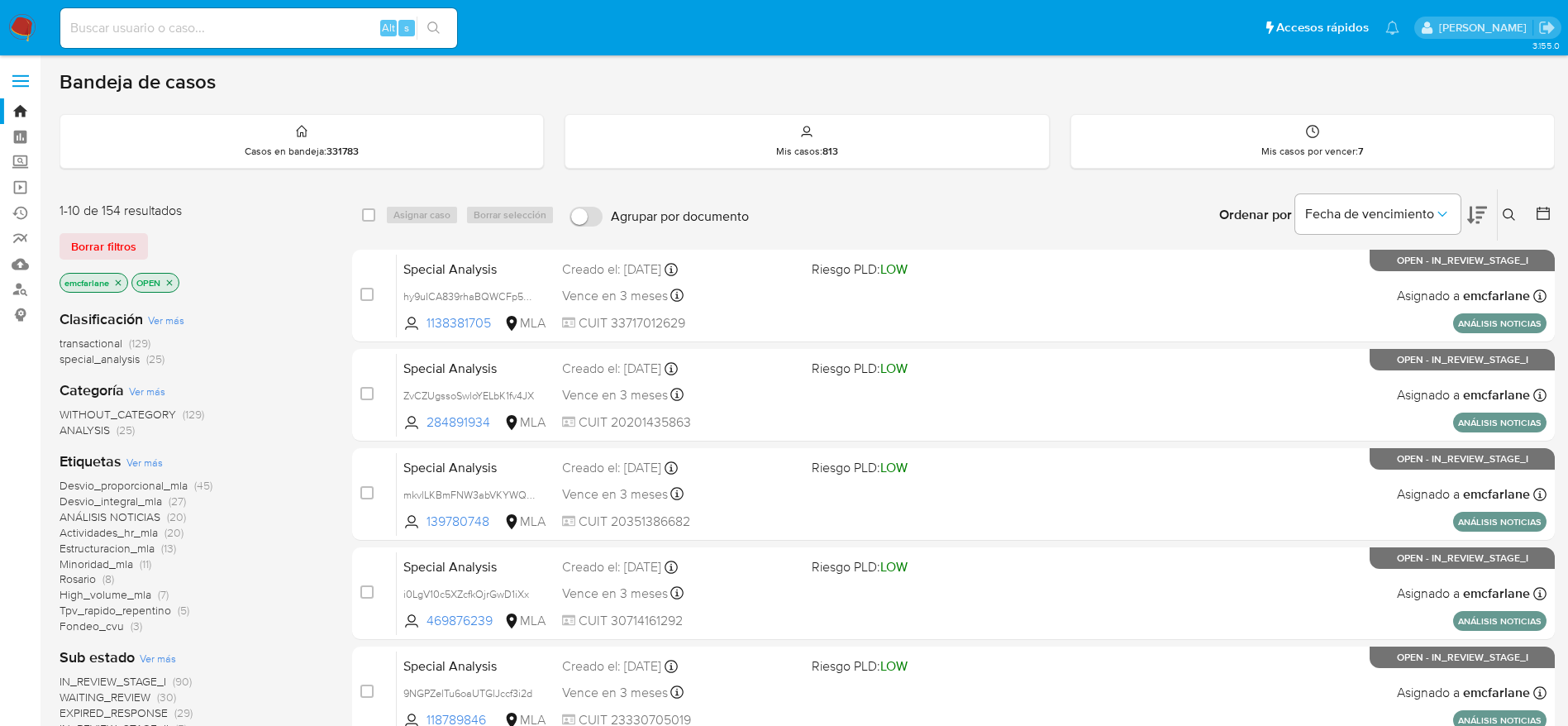
click at [116, 228] on div "1-10 de 154 resultados Borrar filtros emcfarlane OPEN" at bounding box center [191, 248] width 264 height 95
click at [117, 243] on span "Borrar filtros" at bounding box center [103, 247] width 65 height 23
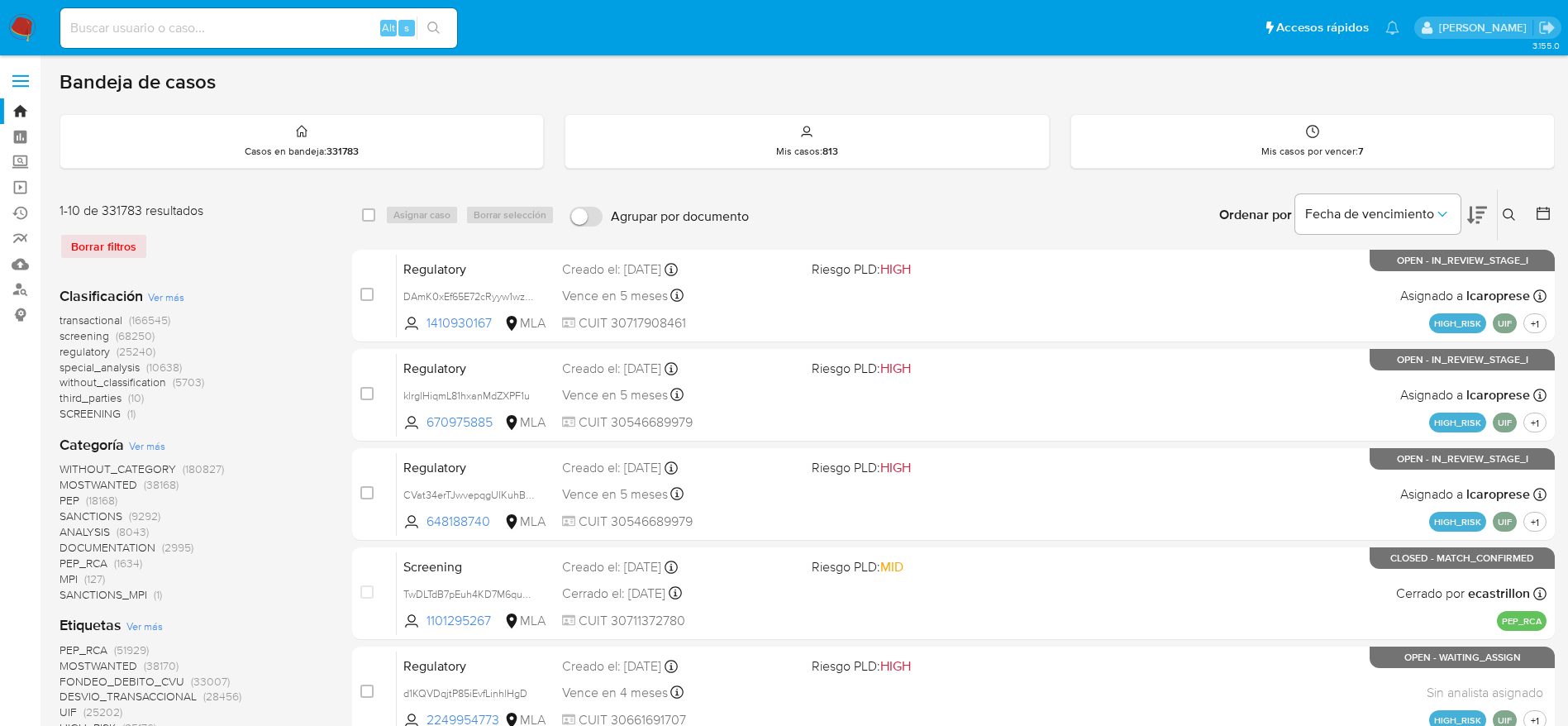
drag, startPoint x: 1504, startPoint y: 219, endPoint x: 1483, endPoint y: 226, distance: 22.1
click at [1504, 218] on icon at bounding box center [1510, 215] width 14 height 14
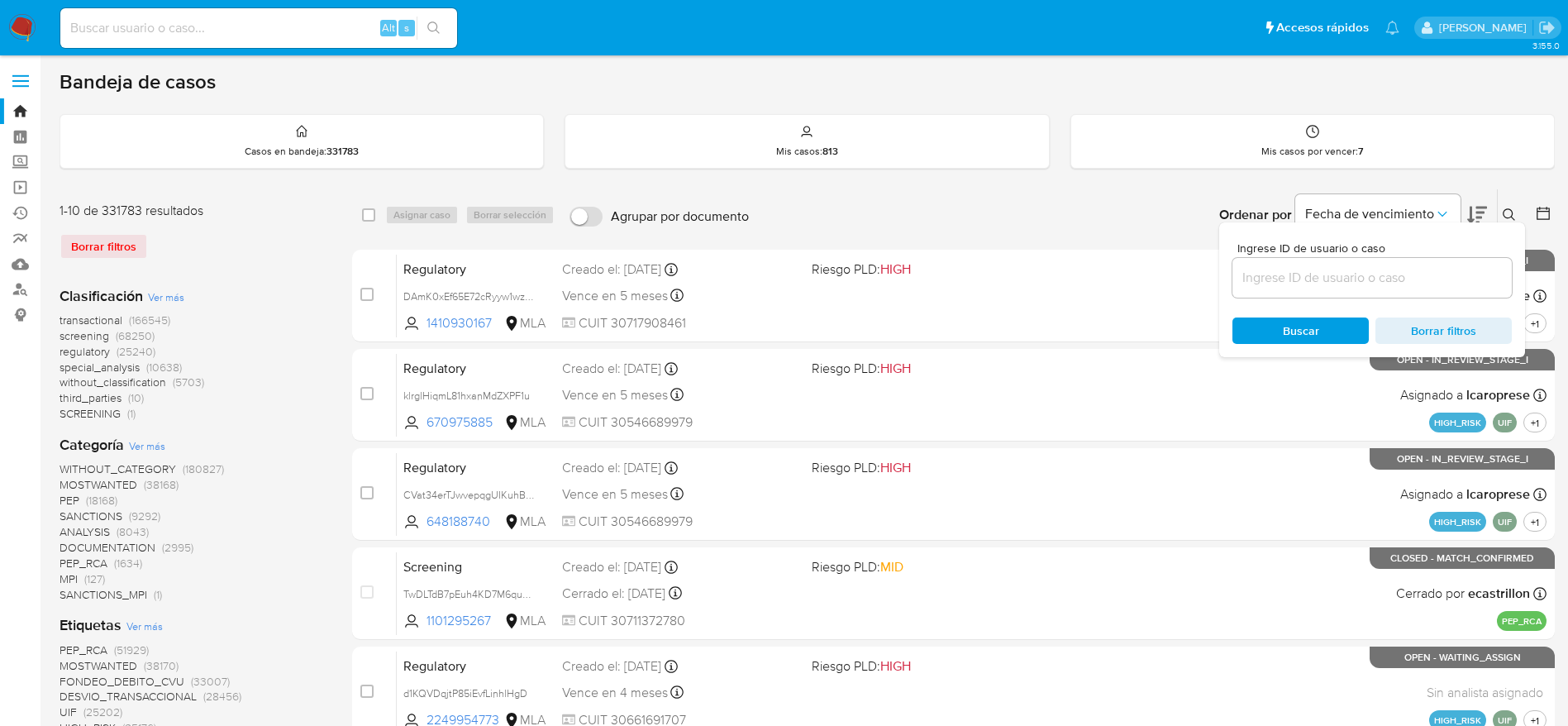
click at [1500, 215] on button at bounding box center [1511, 214] width 27 height 19
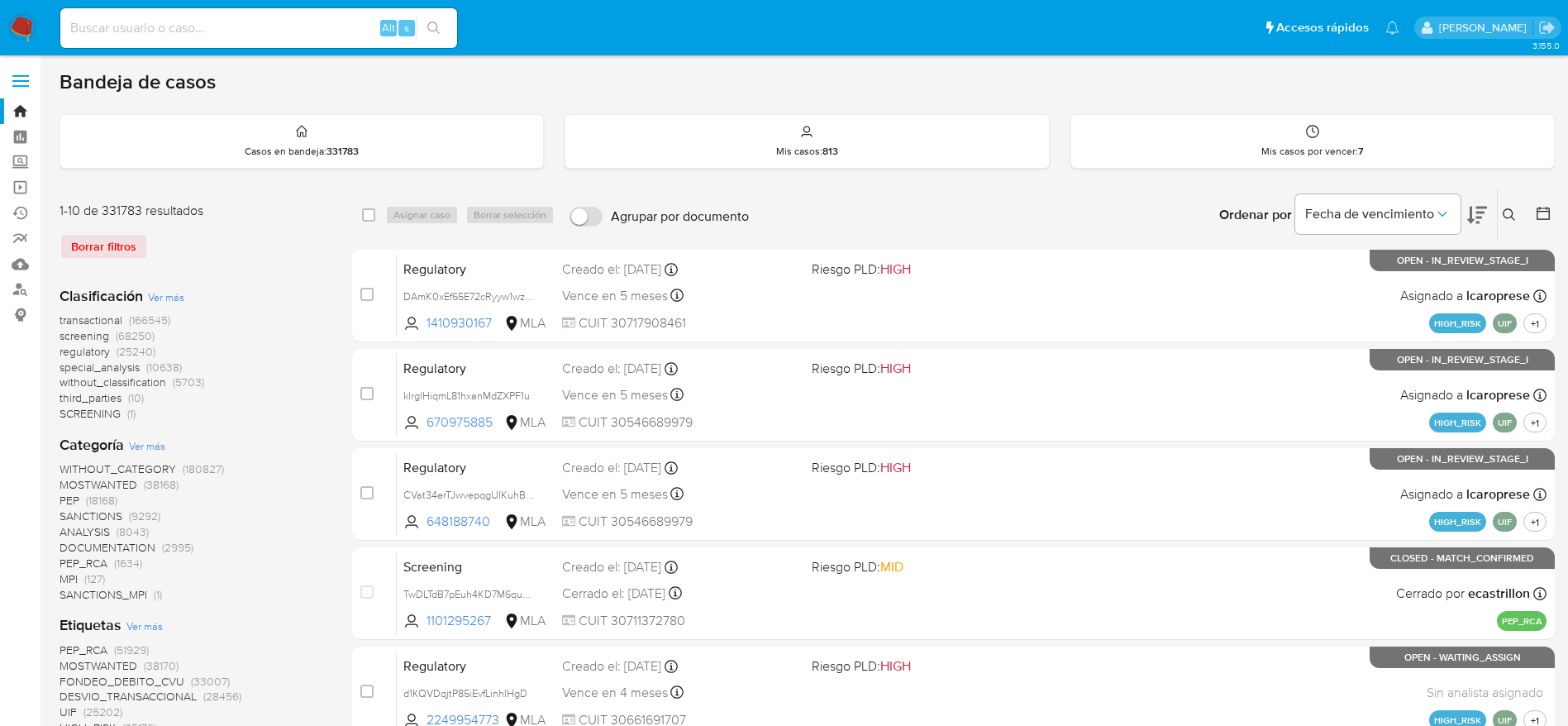
click at [1511, 211] on icon at bounding box center [1510, 215] width 14 height 14
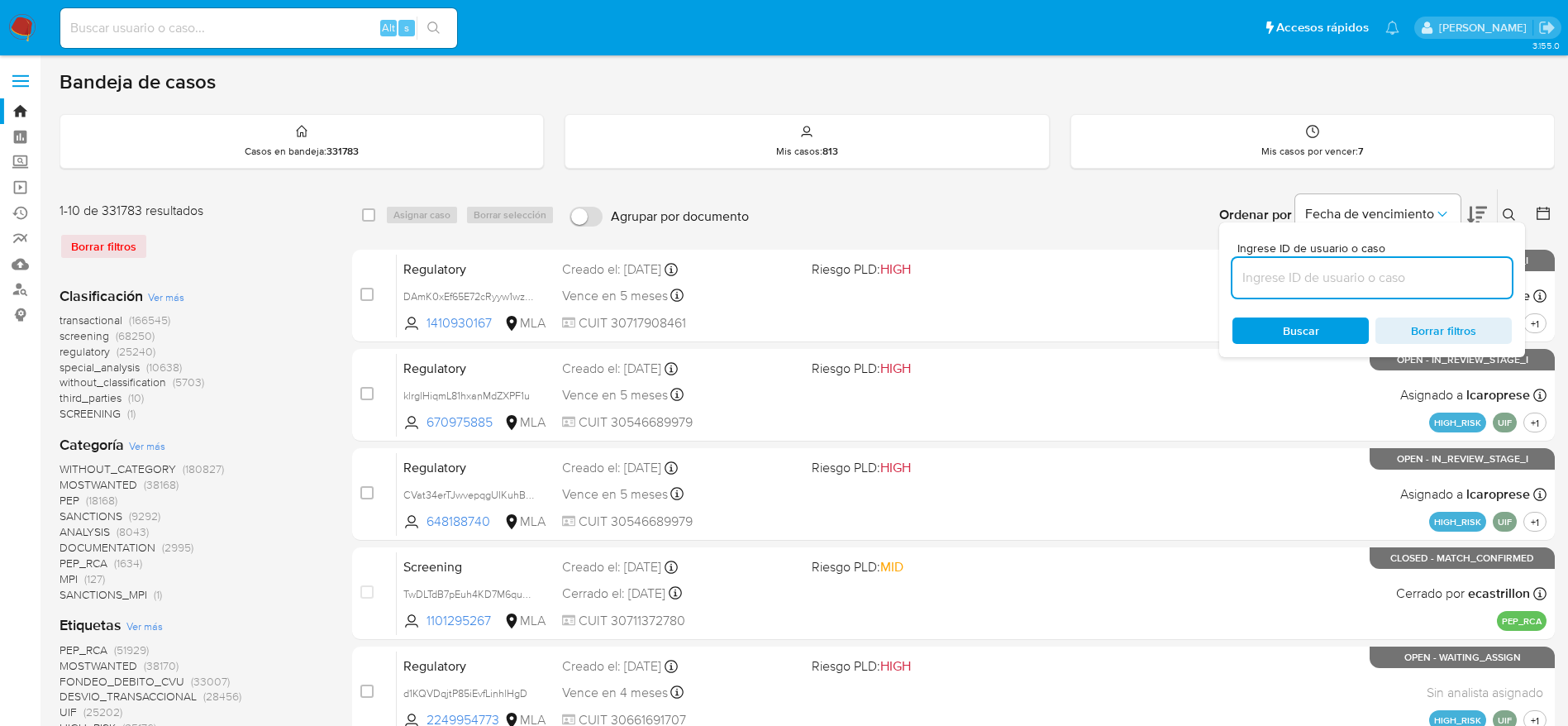
click at [1321, 276] on input at bounding box center [1371, 278] width 280 height 21
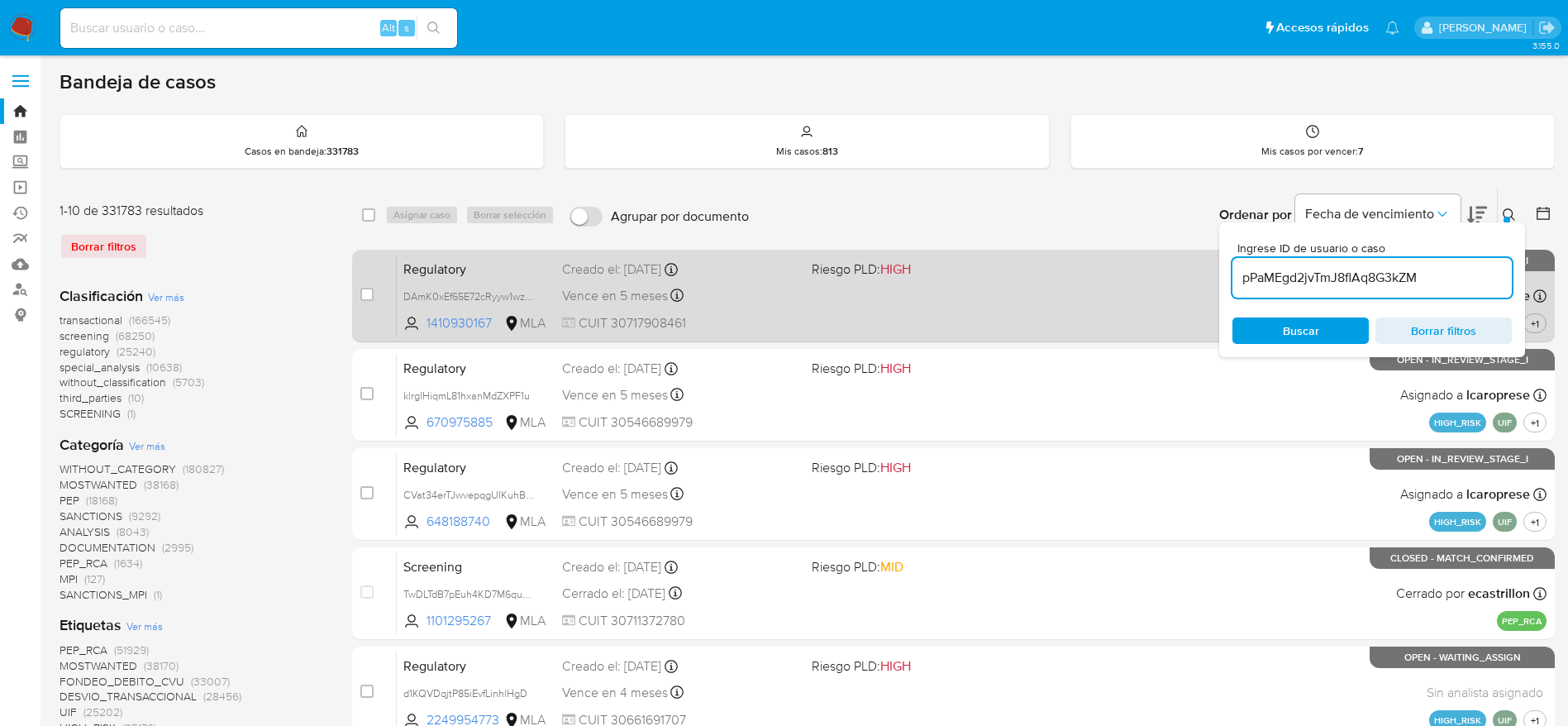
type input "pPaMEgd2jvTmJ8flAq8G3kZM"
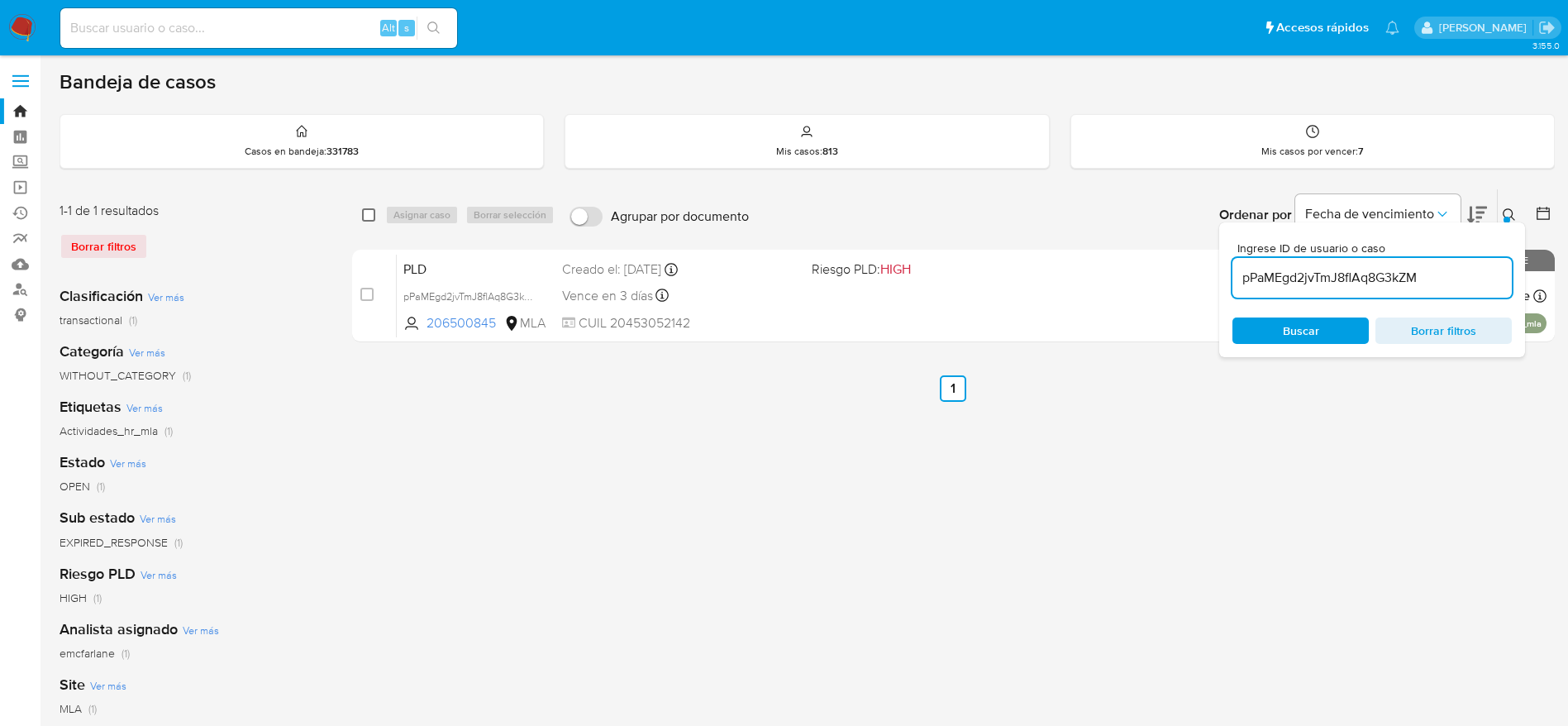
click at [371, 213] on input "checkbox" at bounding box center [368, 215] width 14 height 14
checkbox input "true"
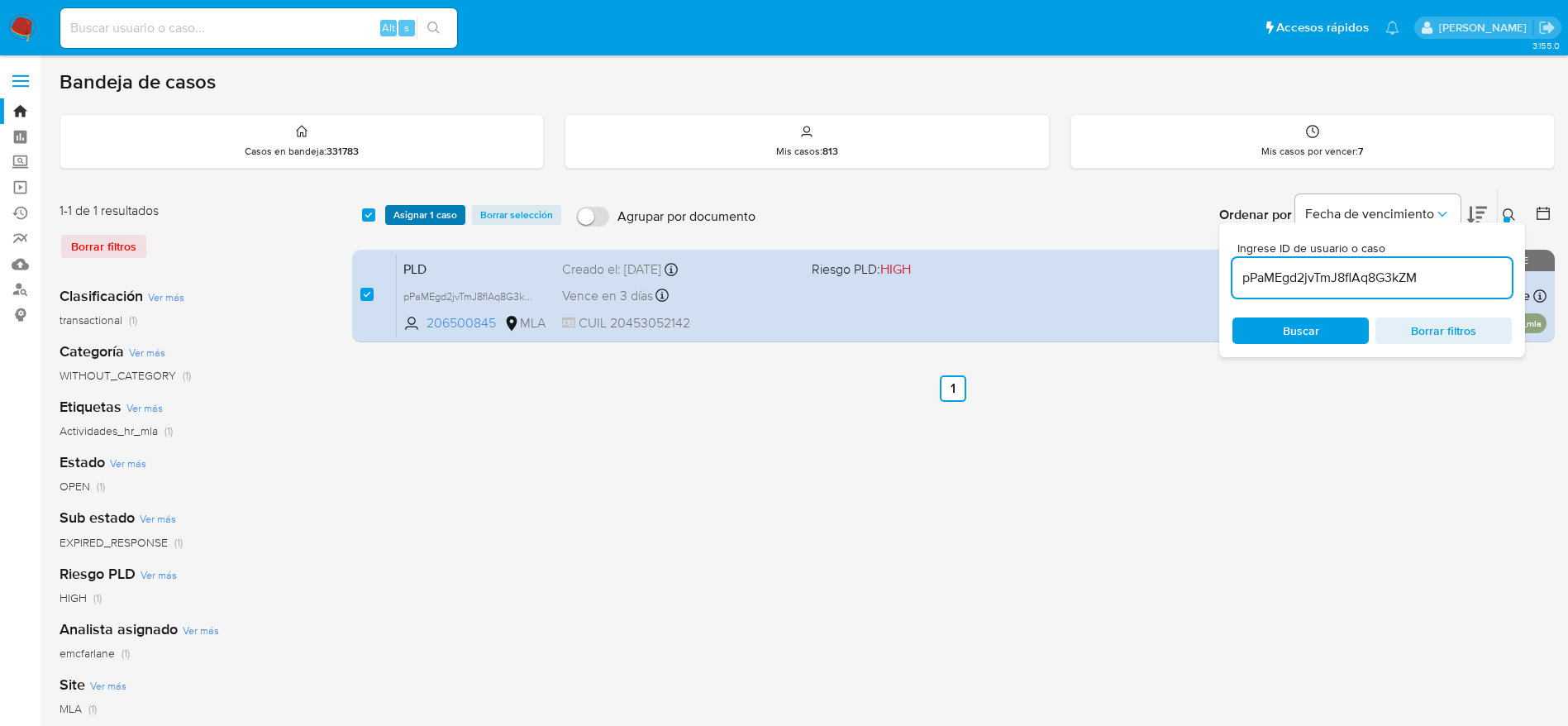
click at [412, 210] on span "Asignar 1 caso" at bounding box center [425, 214] width 63 height 17
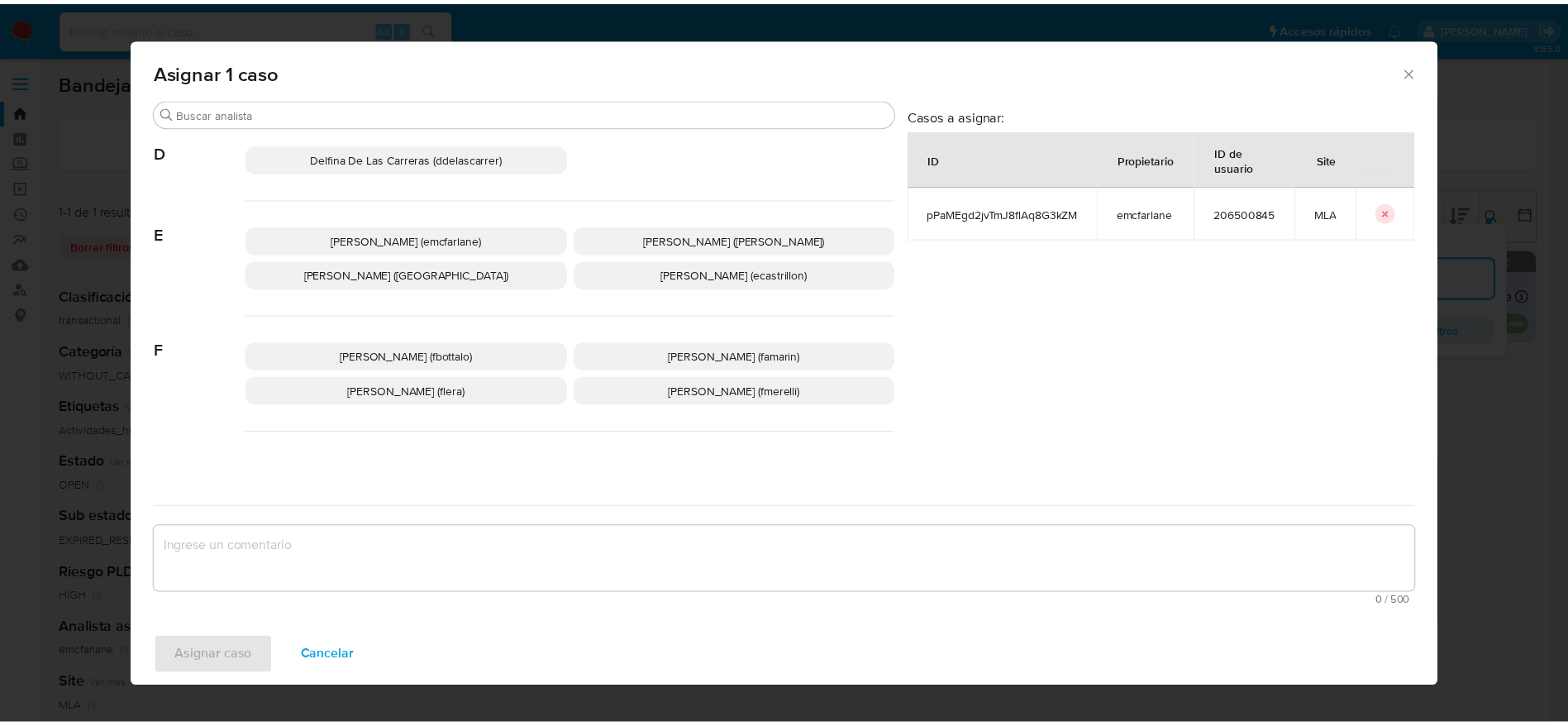
scroll to position [248, 0]
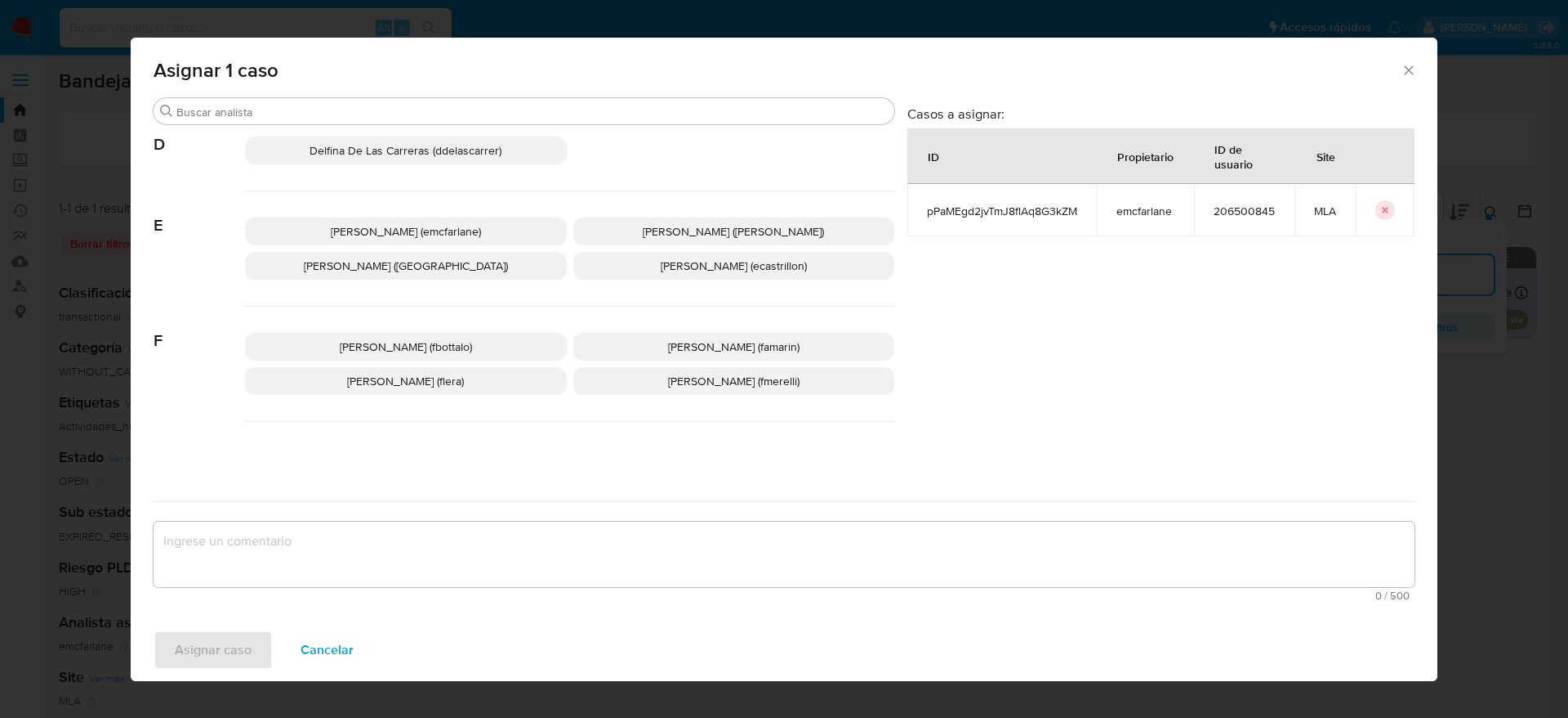
click at [404, 218] on p "Elaine Mc Farlane (emcfarlane)" at bounding box center [405, 231] width 322 height 28
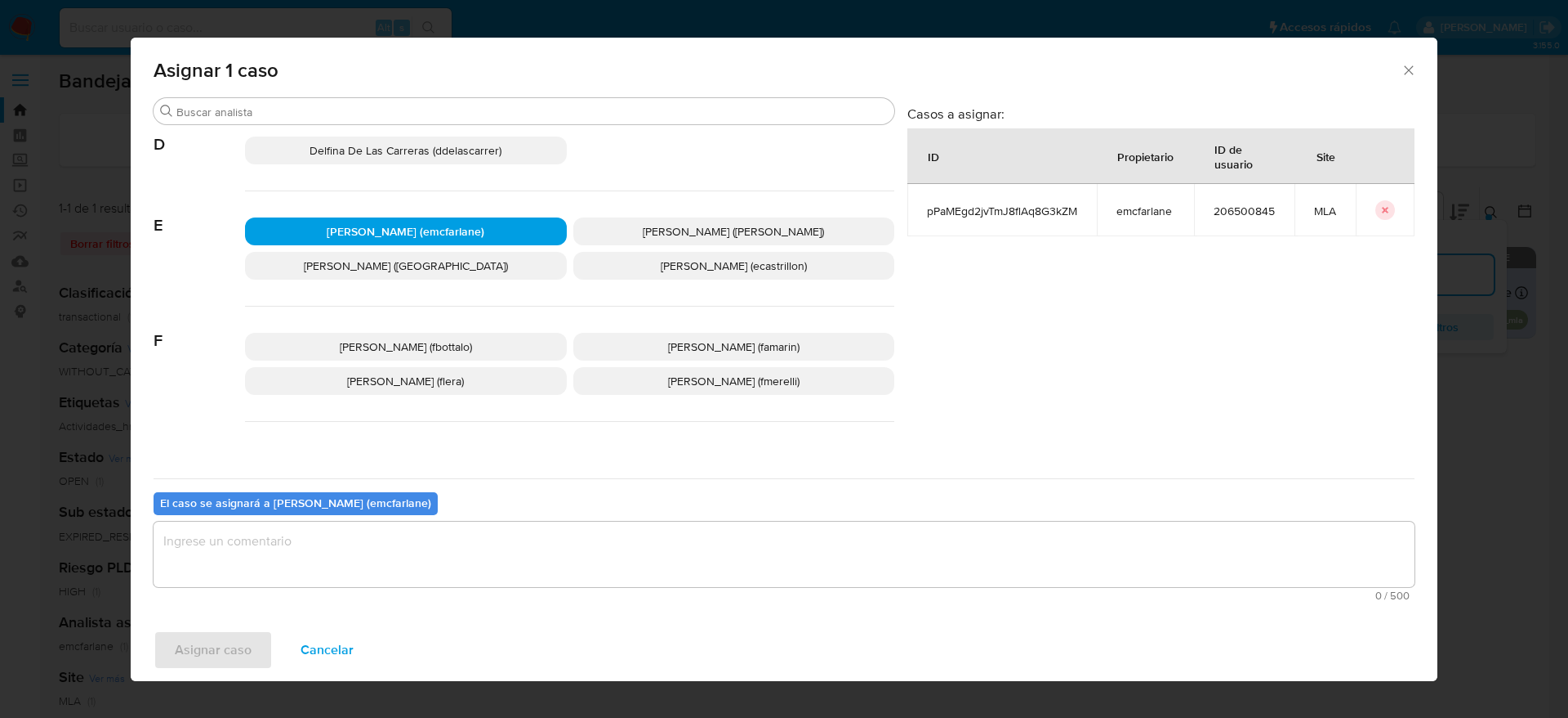
drag, startPoint x: 248, startPoint y: 568, endPoint x: 235, endPoint y: 583, distance: 19.8
click at [248, 569] on textarea "assign-modal" at bounding box center [783, 554] width 1261 height 66
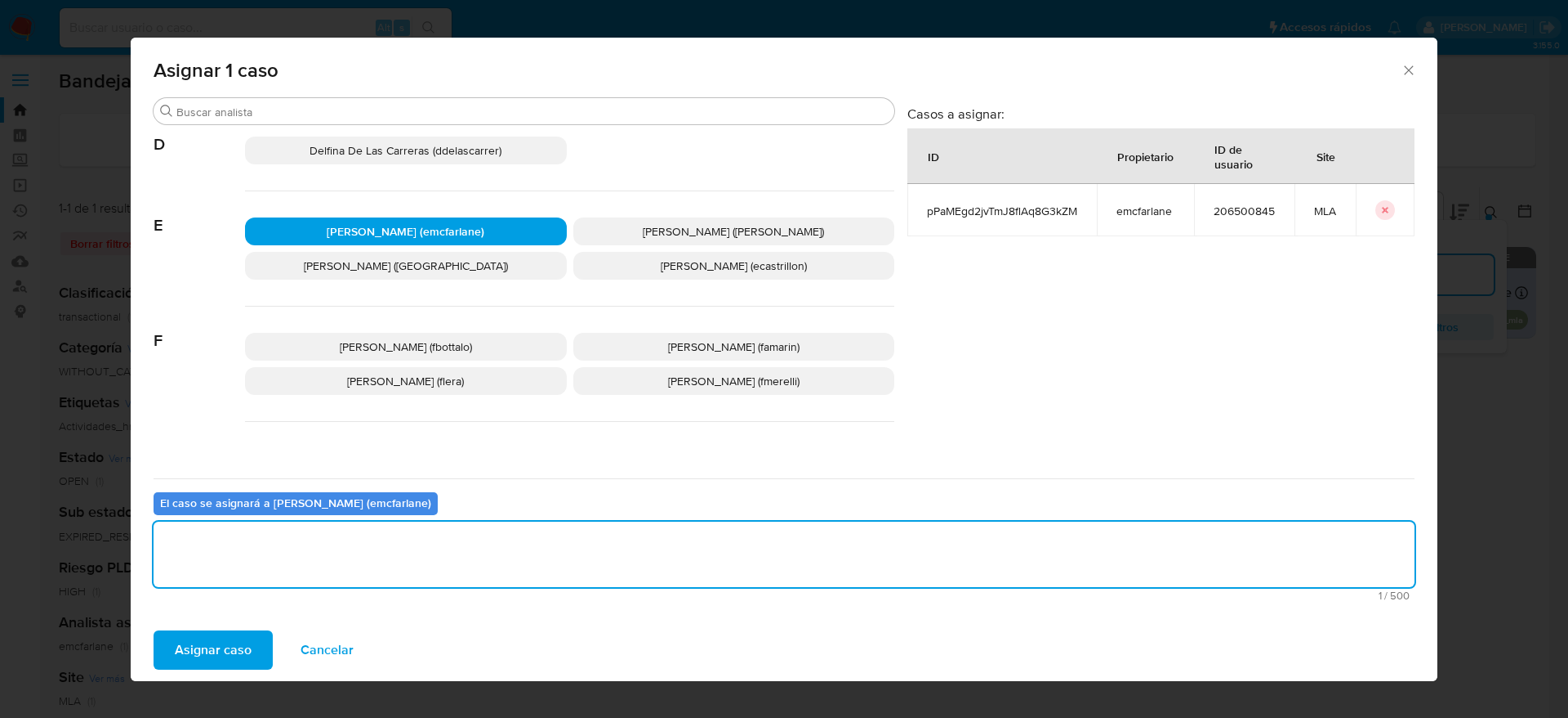
click at [215, 649] on span "Asignar caso" at bounding box center [213, 650] width 77 height 36
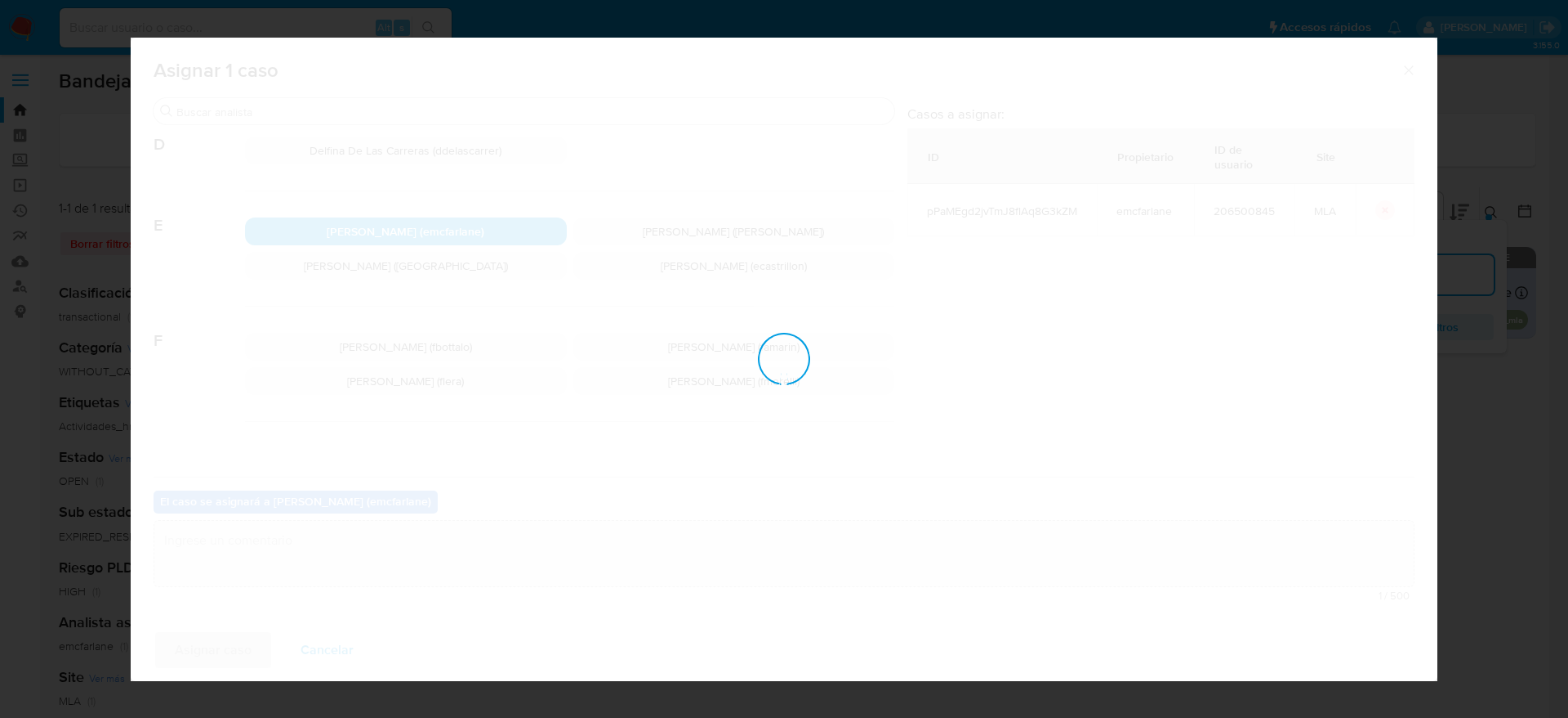
checkbox input "false"
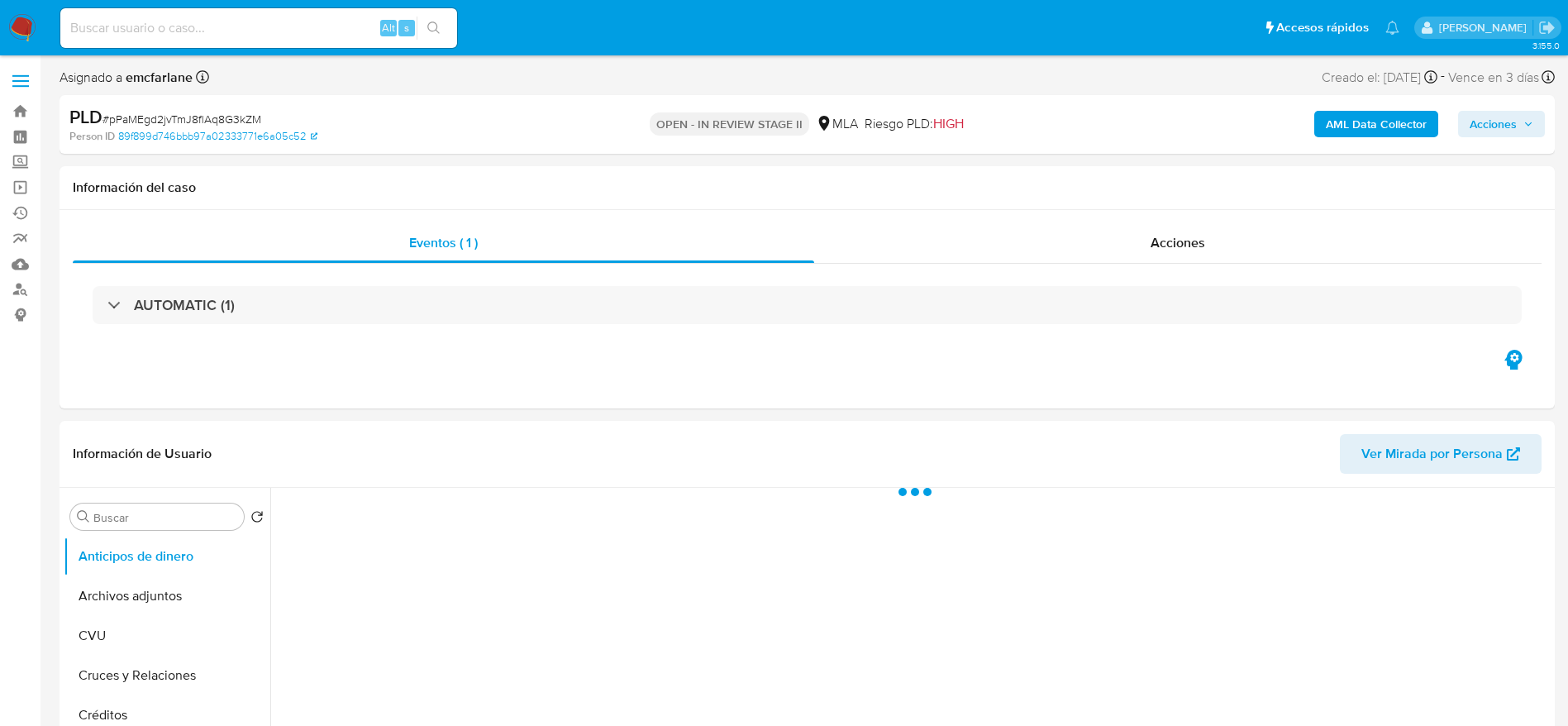
drag, startPoint x: 1508, startPoint y: 115, endPoint x: 1494, endPoint y: 118, distance: 14.3
click at [1510, 115] on span "Acciones" at bounding box center [1493, 124] width 47 height 26
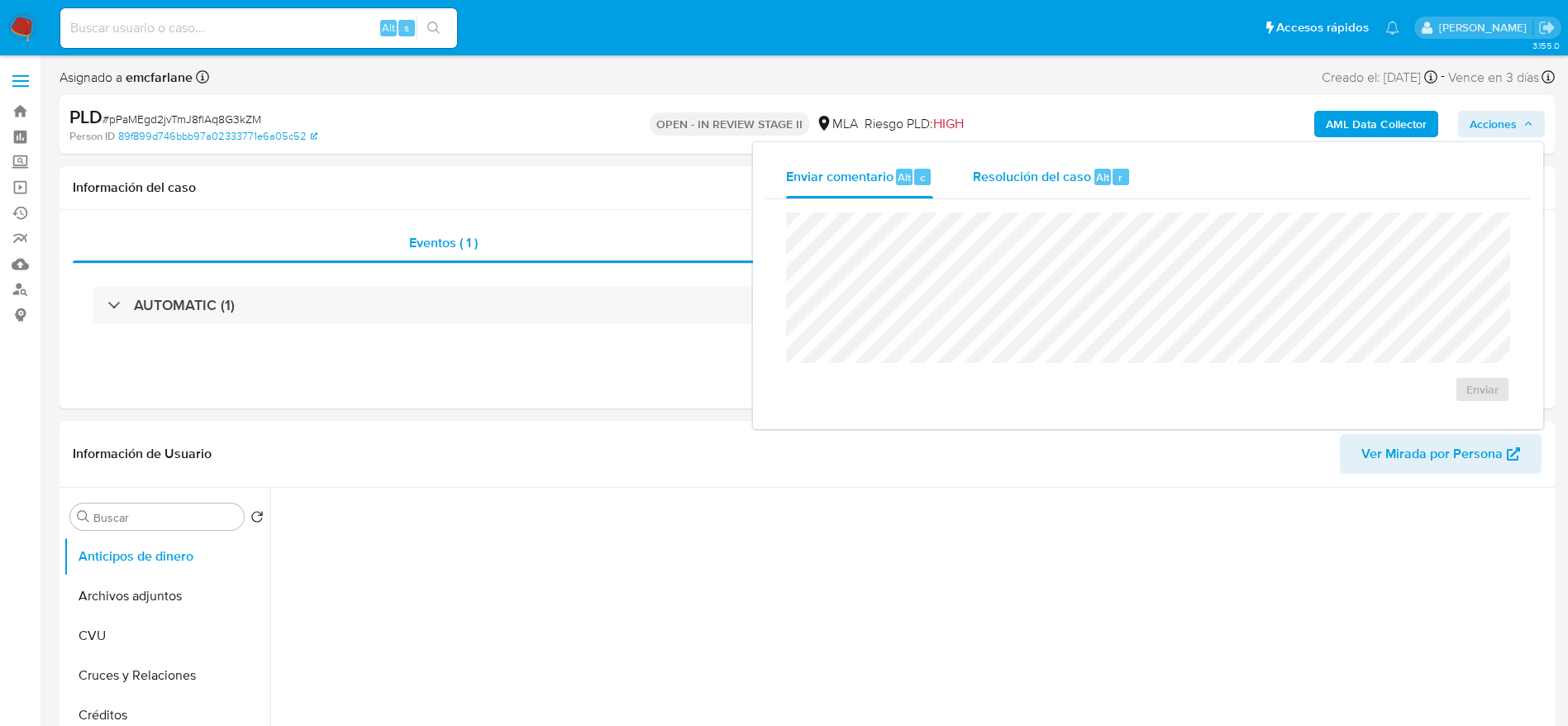
drag, startPoint x: 1064, startPoint y: 180, endPoint x: 1063, endPoint y: 195, distance: 15.0
click at [1064, 181] on span "Resolución del caso" at bounding box center [1031, 176] width 118 height 19
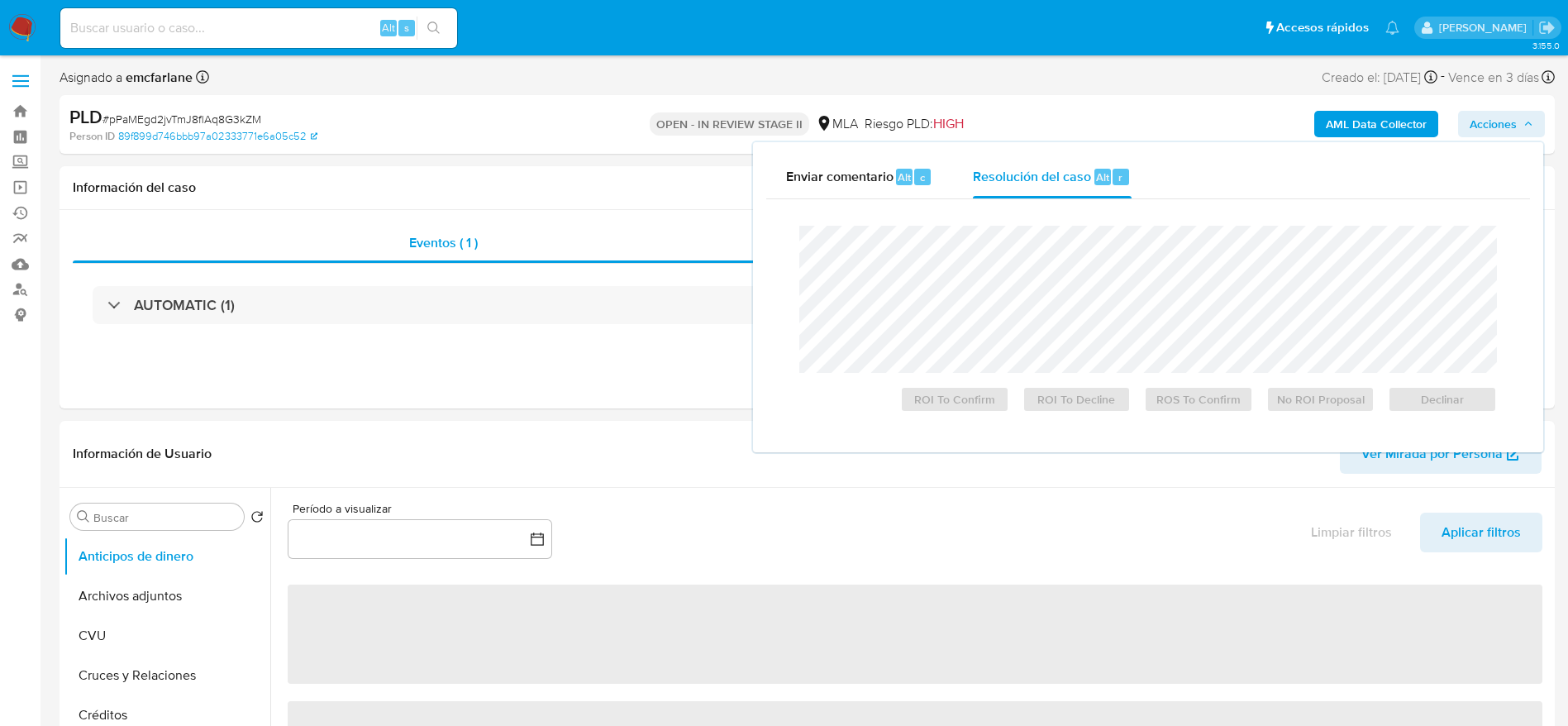
select select "10"
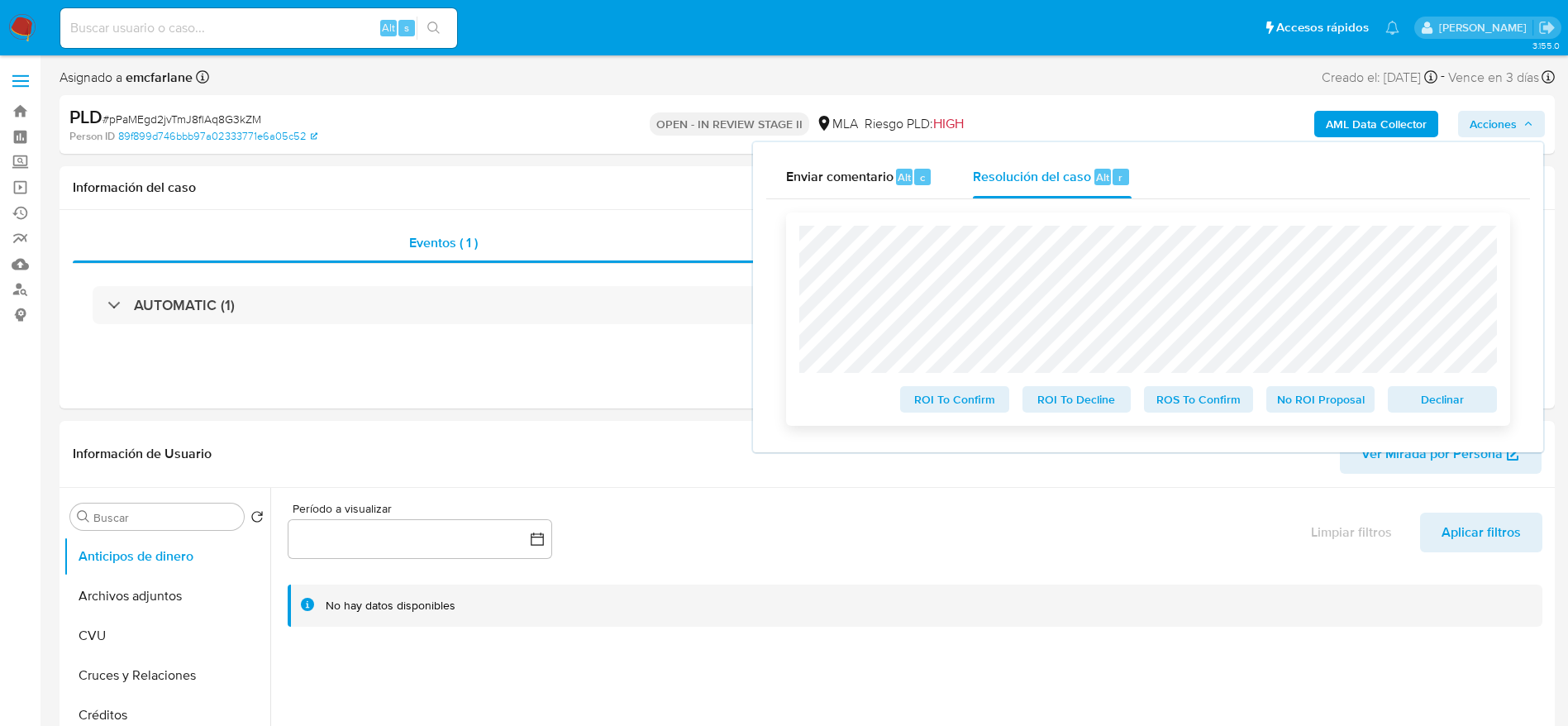
drag, startPoint x: 1462, startPoint y: 395, endPoint x: 1455, endPoint y: 386, distance: 11.4
click at [1462, 396] on span "Declinar" at bounding box center [1442, 400] width 86 height 23
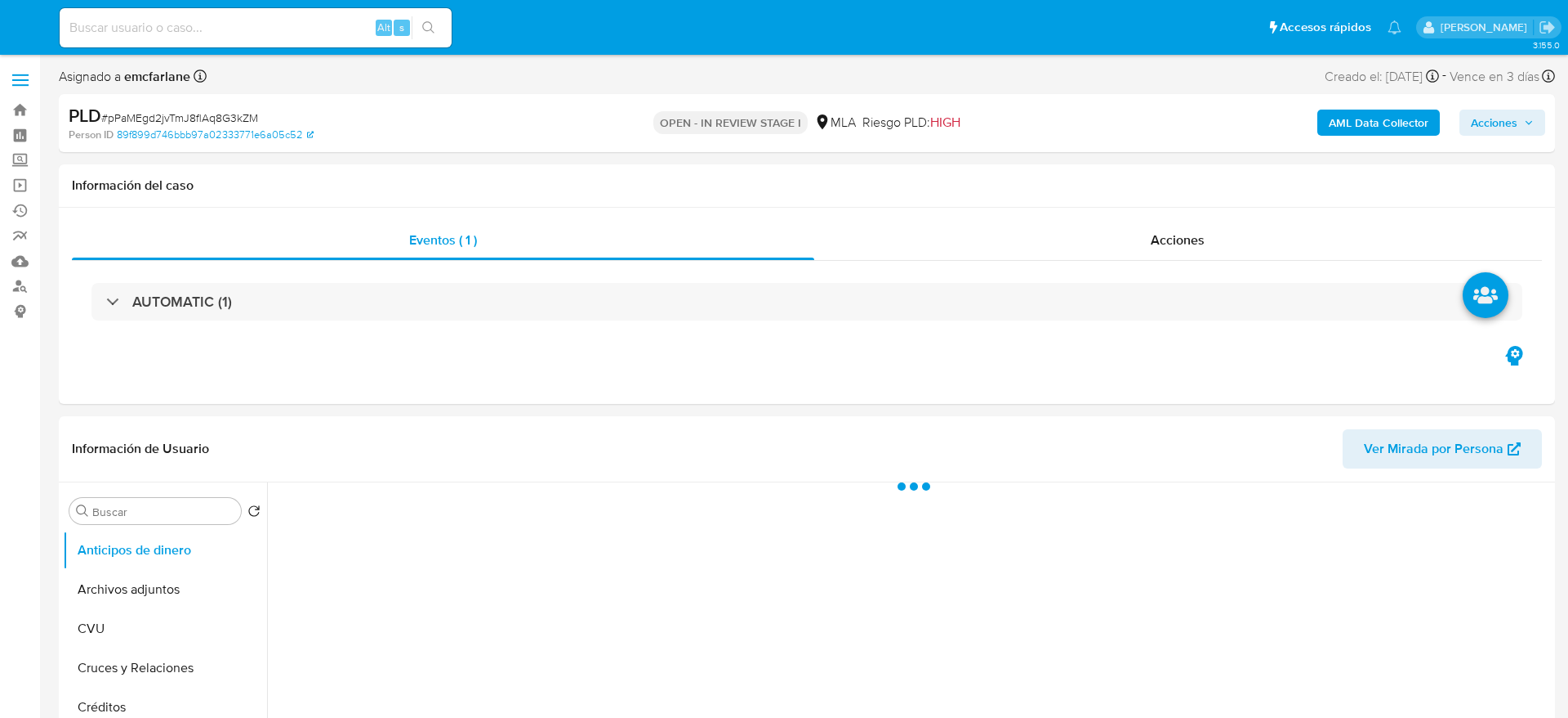
select select "10"
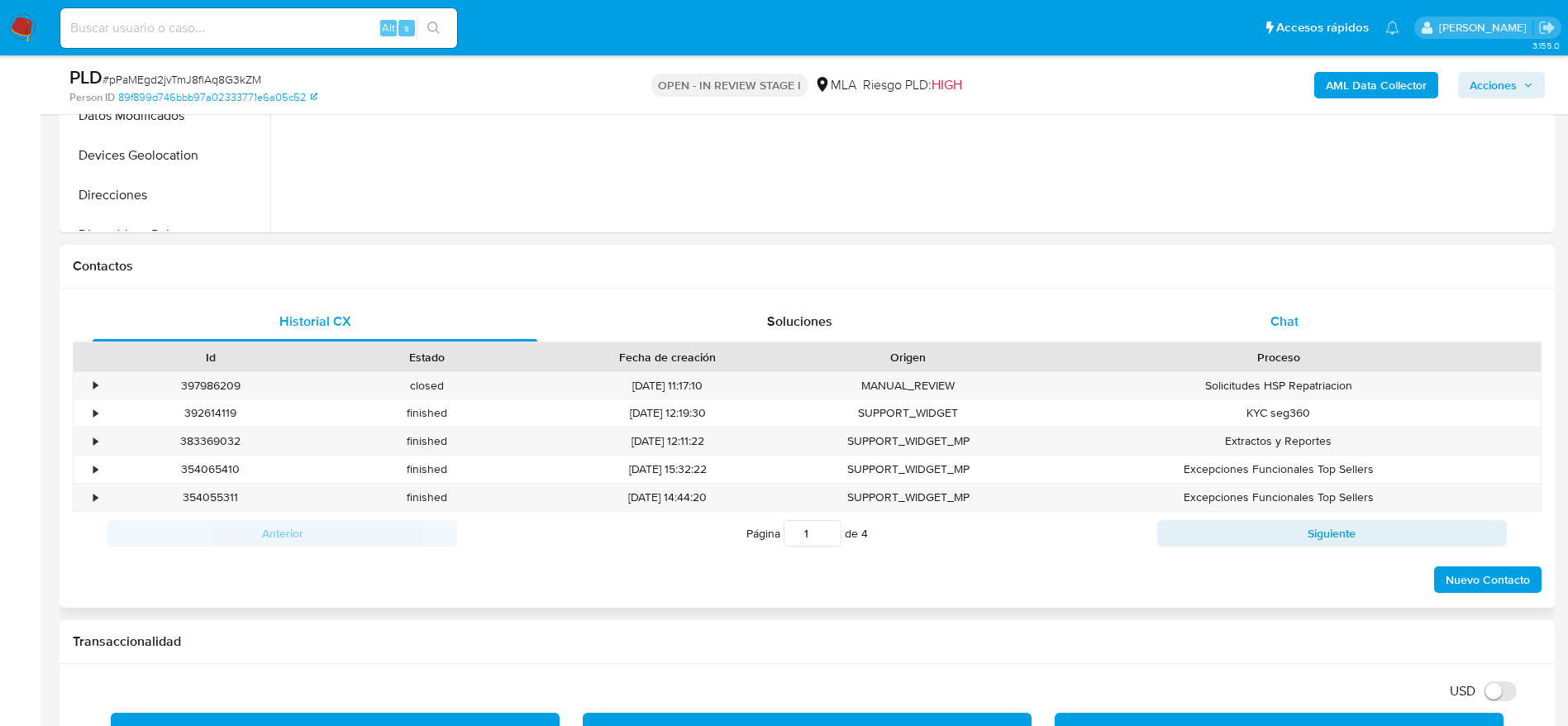
click at [1261, 332] on div "Chat" at bounding box center [1284, 322] width 444 height 40
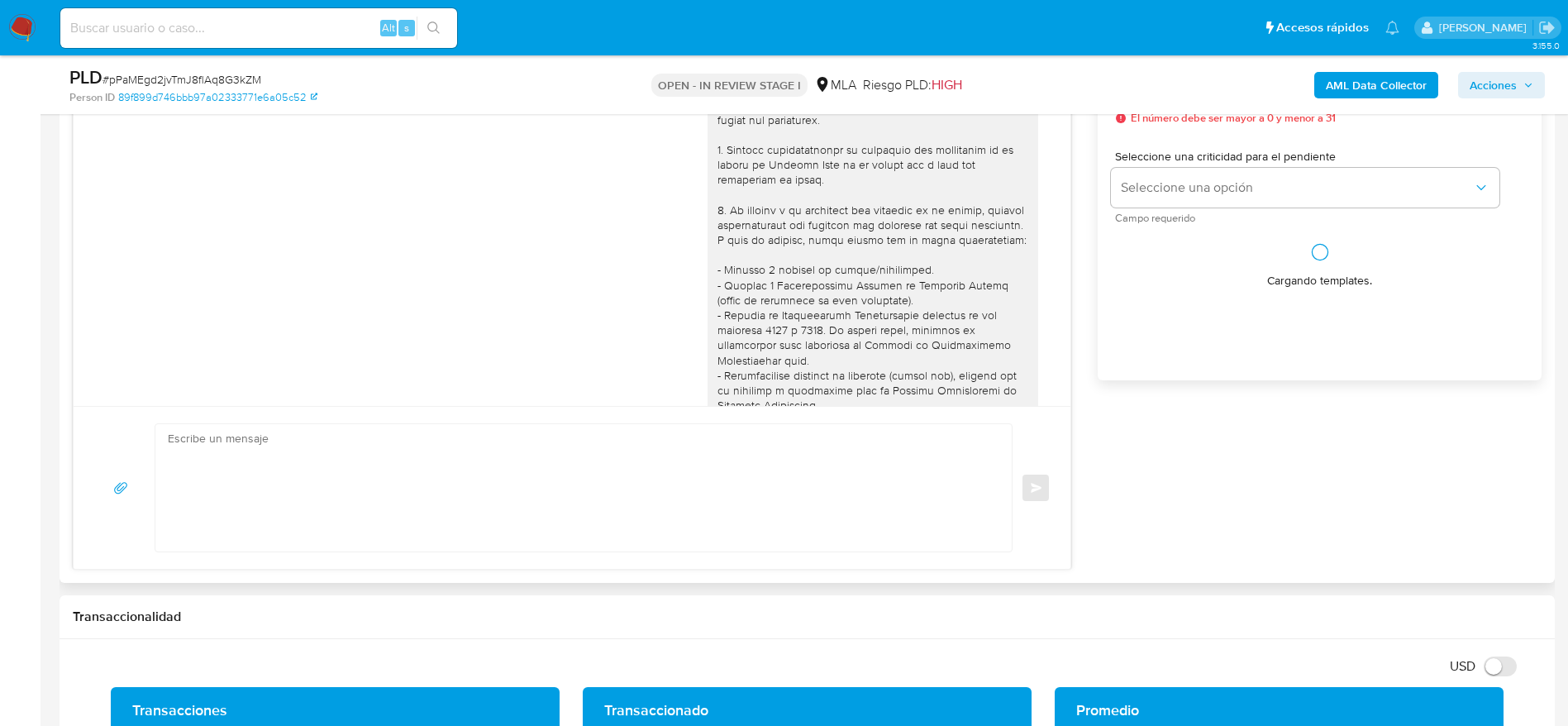
scroll to position [905, 0]
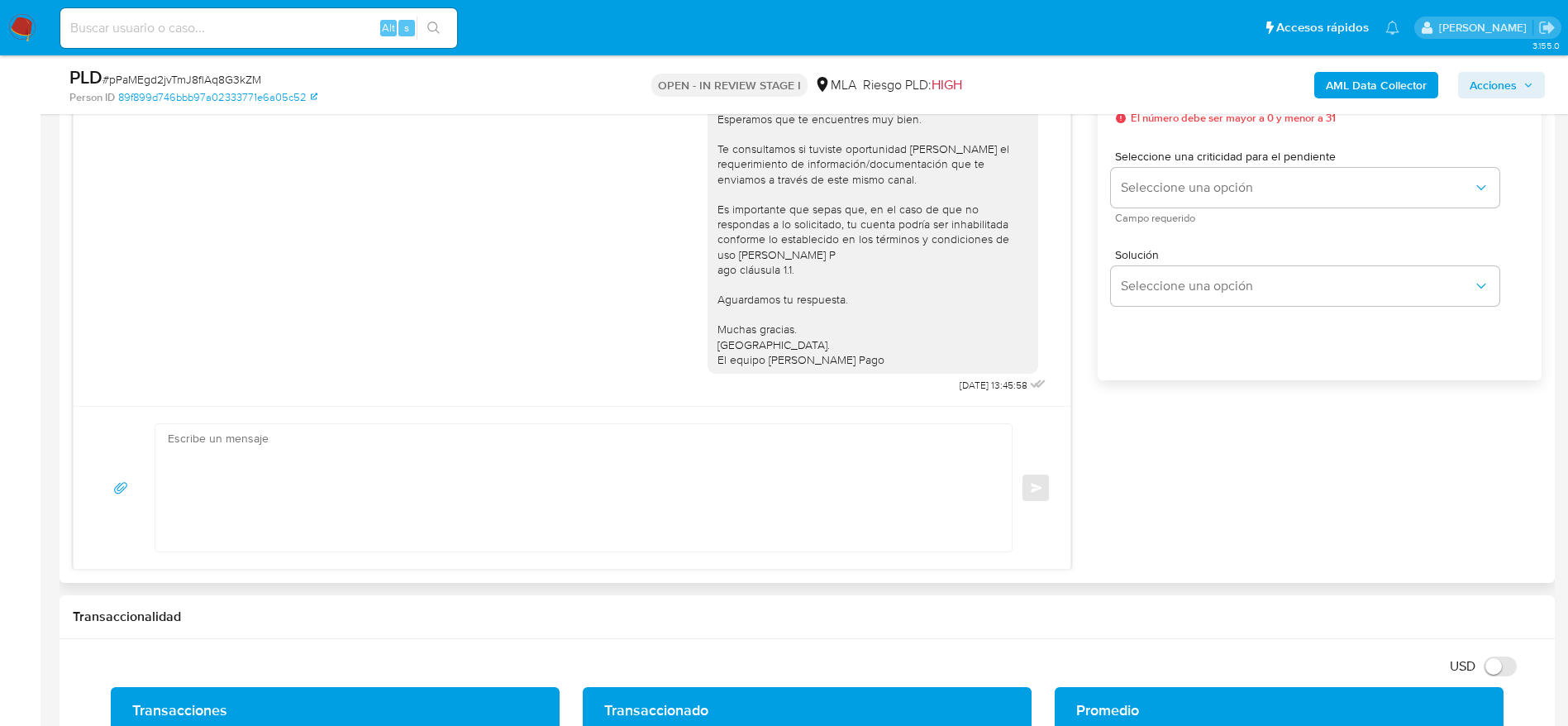
click at [379, 486] on textarea at bounding box center [579, 487] width 823 height 128
paste textarea "Hola, Esperamos que te encuentres muy bien. Te consultamos si tuviste oportunid…"
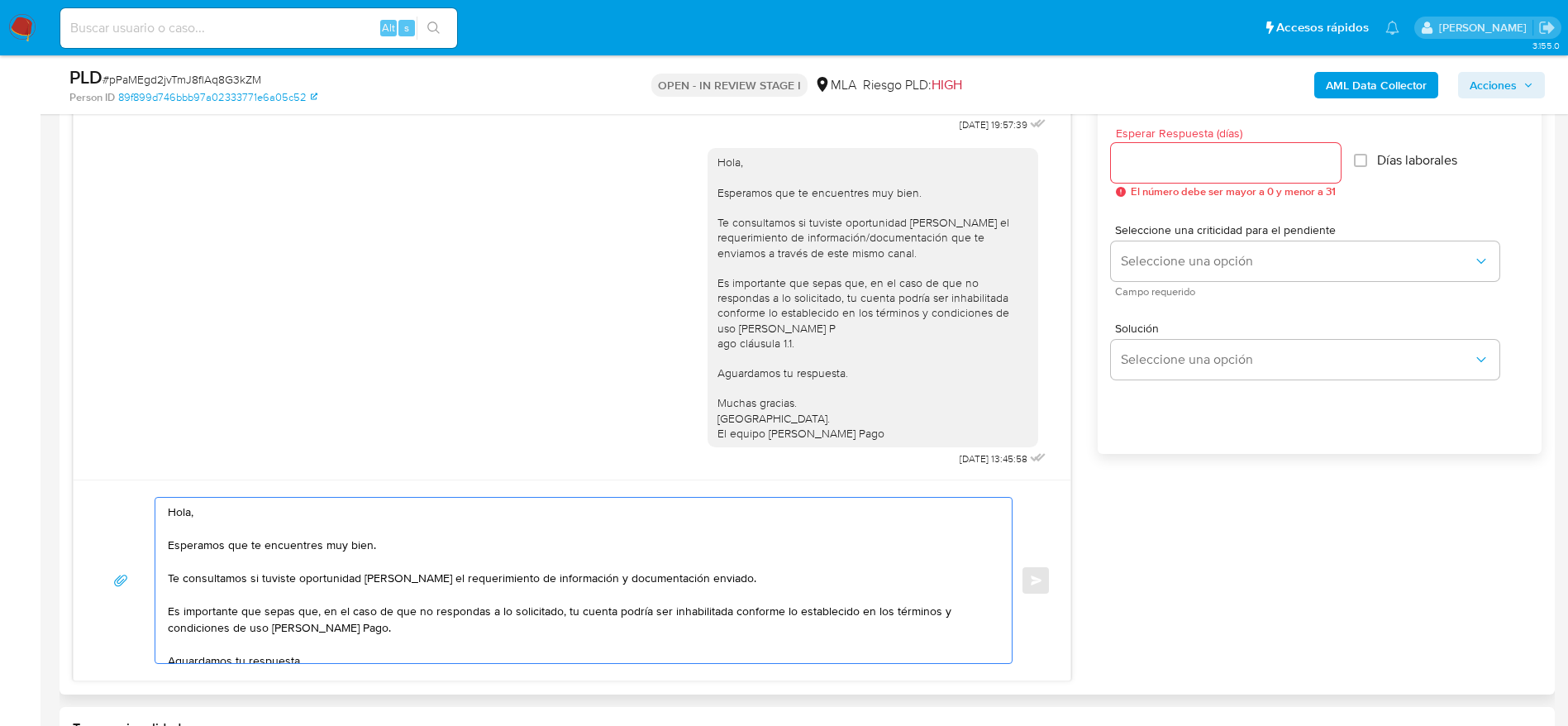
scroll to position [867, 0]
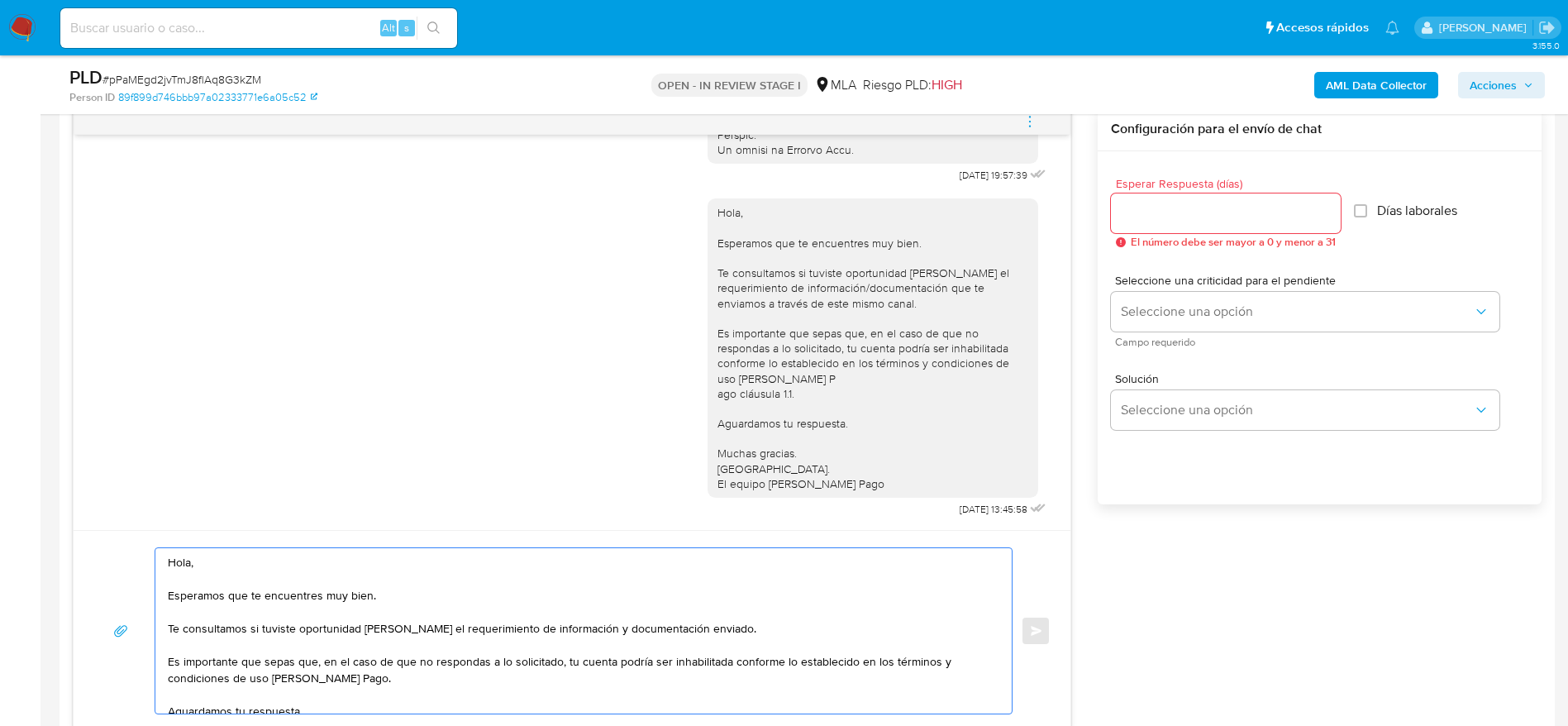
type textarea "Hola, Esperamos que te encuentres muy bien. Te consultamos si tuviste oportunid…"
click at [1138, 213] on input "Esperar Respuesta (días)" at bounding box center [1226, 213] width 230 height 21
type input "1"
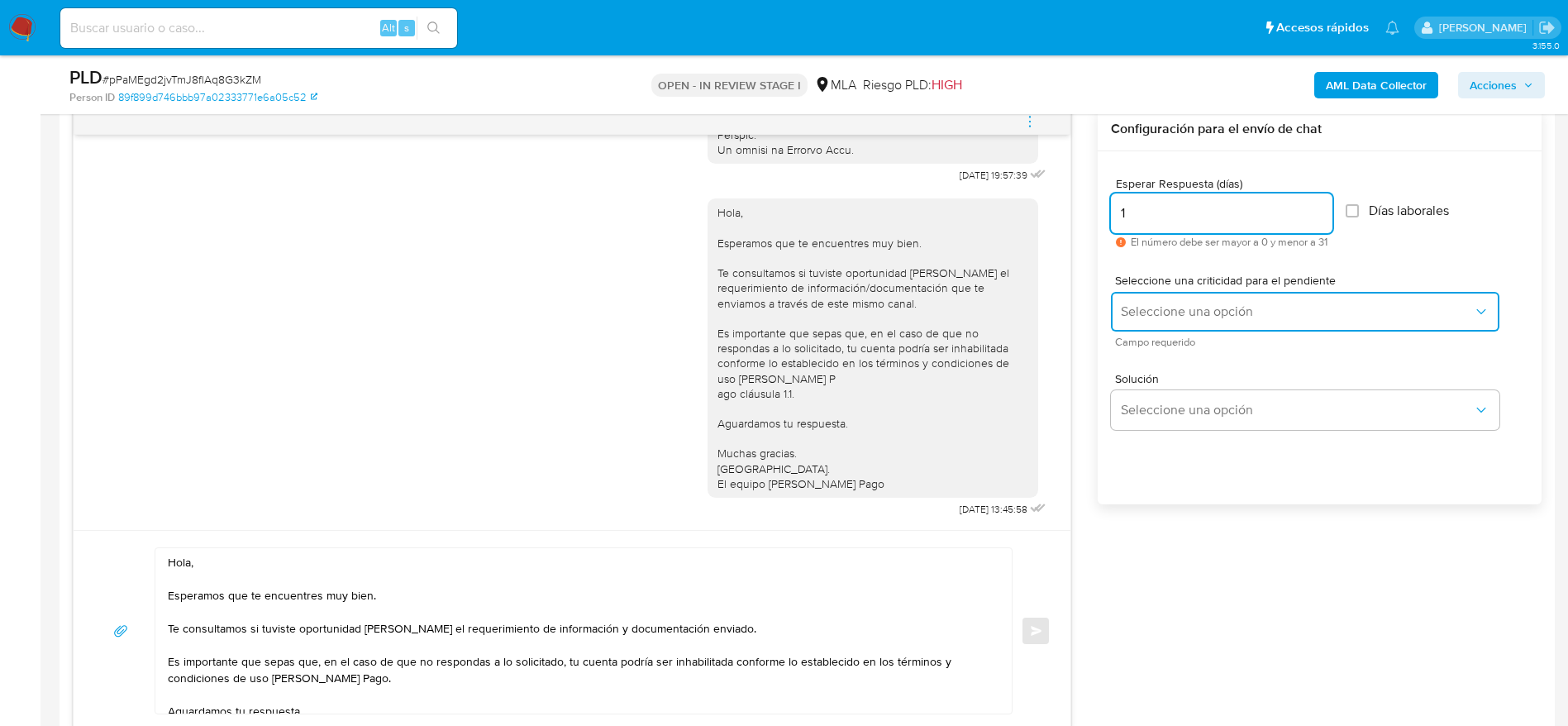
click at [1149, 313] on span "Seleccione una opción" at bounding box center [1296, 311] width 352 height 17
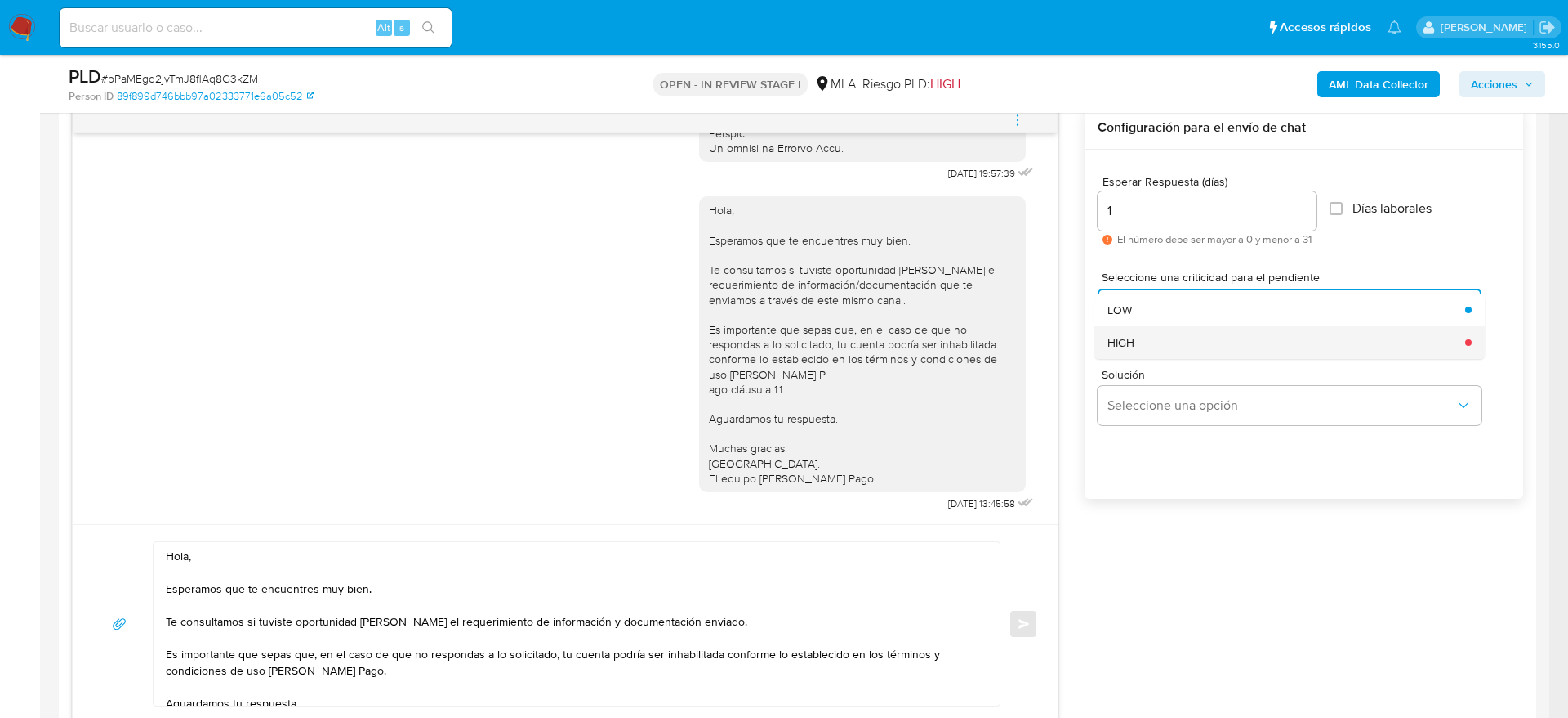
click at [1140, 334] on div "HIGH" at bounding box center [1281, 342] width 348 height 33
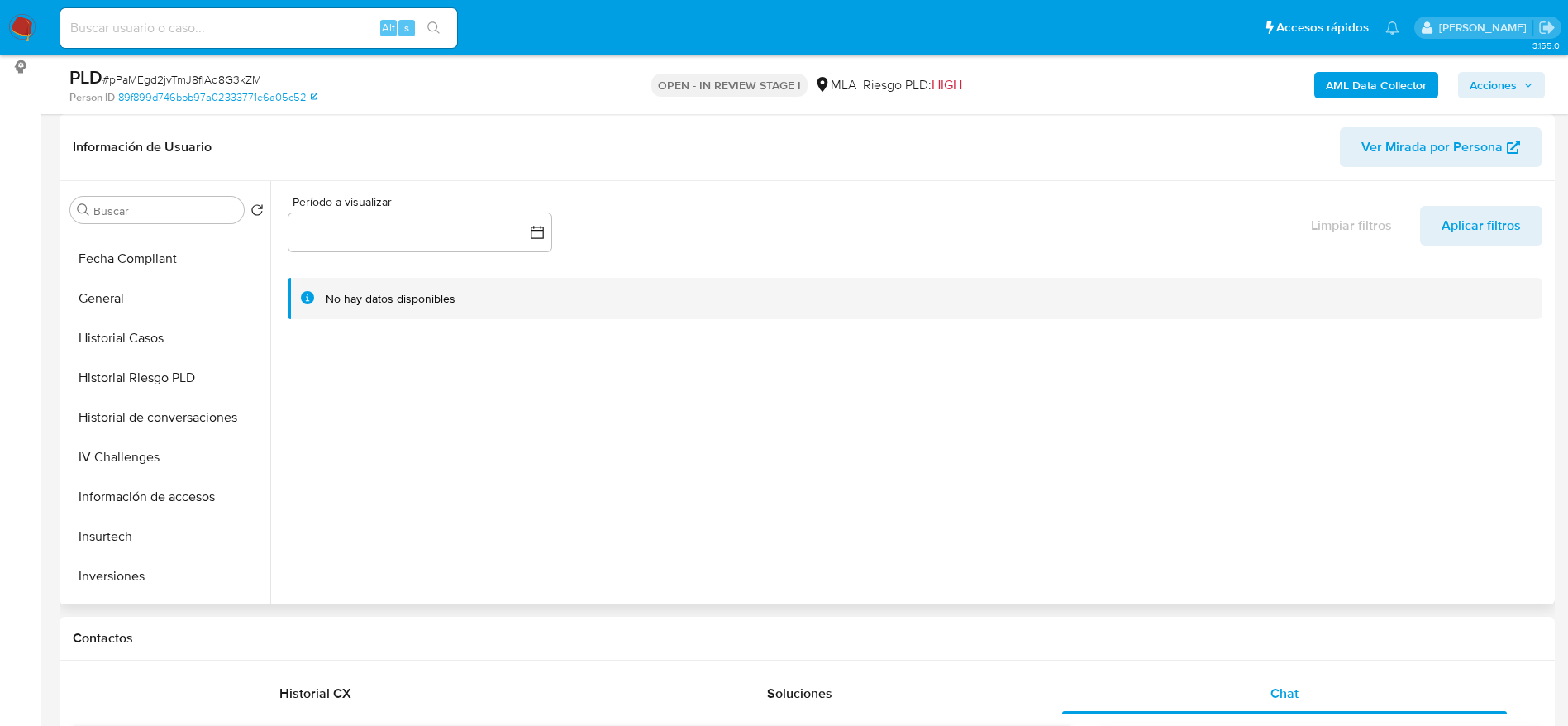
scroll to position [744, 0]
drag, startPoint x: 144, startPoint y: 345, endPoint x: 179, endPoint y: 351, distance: 35.5
click at [144, 345] on button "KYC" at bounding box center [160, 338] width 193 height 40
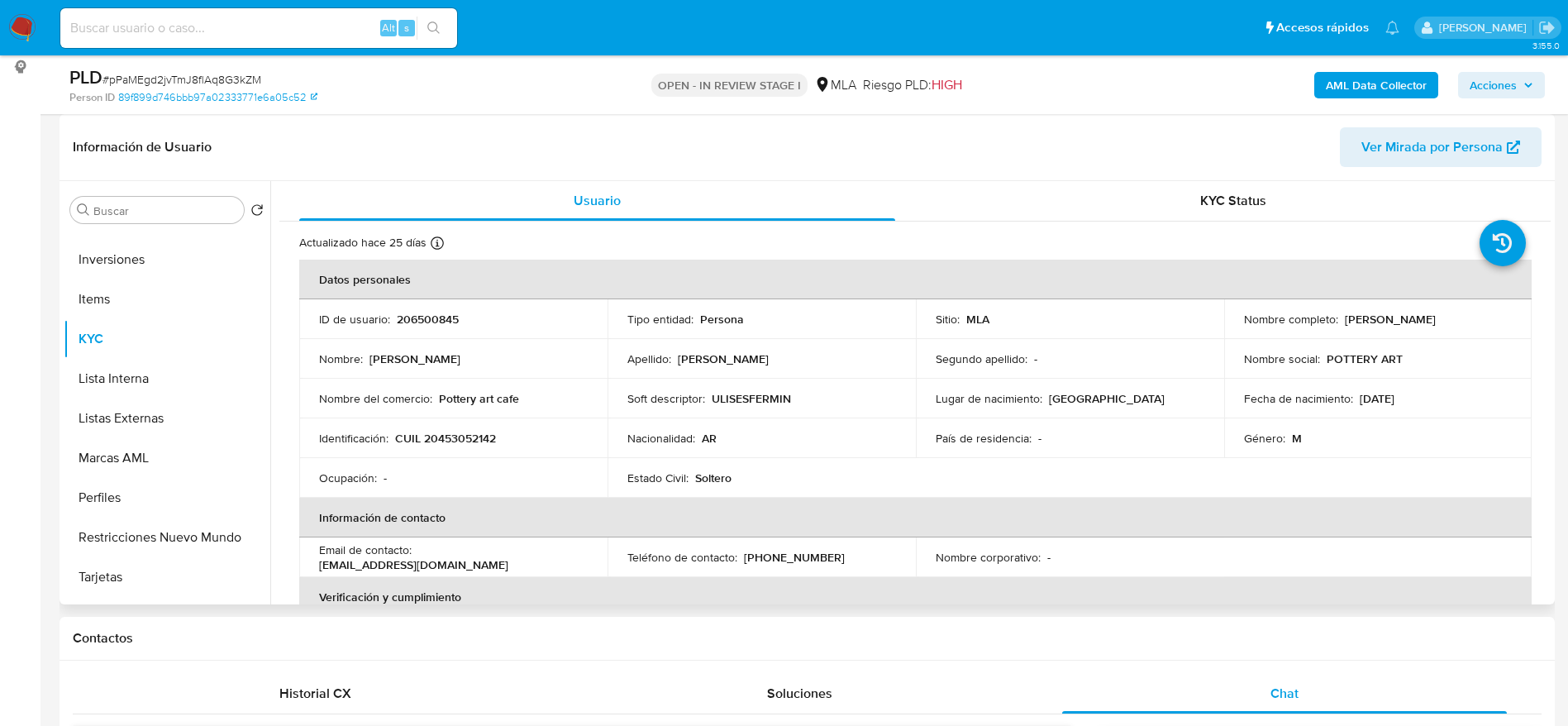
drag, startPoint x: 466, startPoint y: 562, endPoint x: 412, endPoint y: 558, distance: 54.1
click at [461, 560] on p "[EMAIL_ADDRESS][DOMAIN_NAME]" at bounding box center [413, 564] width 189 height 15
drag, startPoint x: 420, startPoint y: 557, endPoint x: 541, endPoint y: 557, distance: 121.0
click at [541, 557] on div "Email de contacto : fermincinco@gmail.com" at bounding box center [453, 556] width 269 height 30
copy p "[EMAIL_ADDRESS][DOMAIN_NAME]"
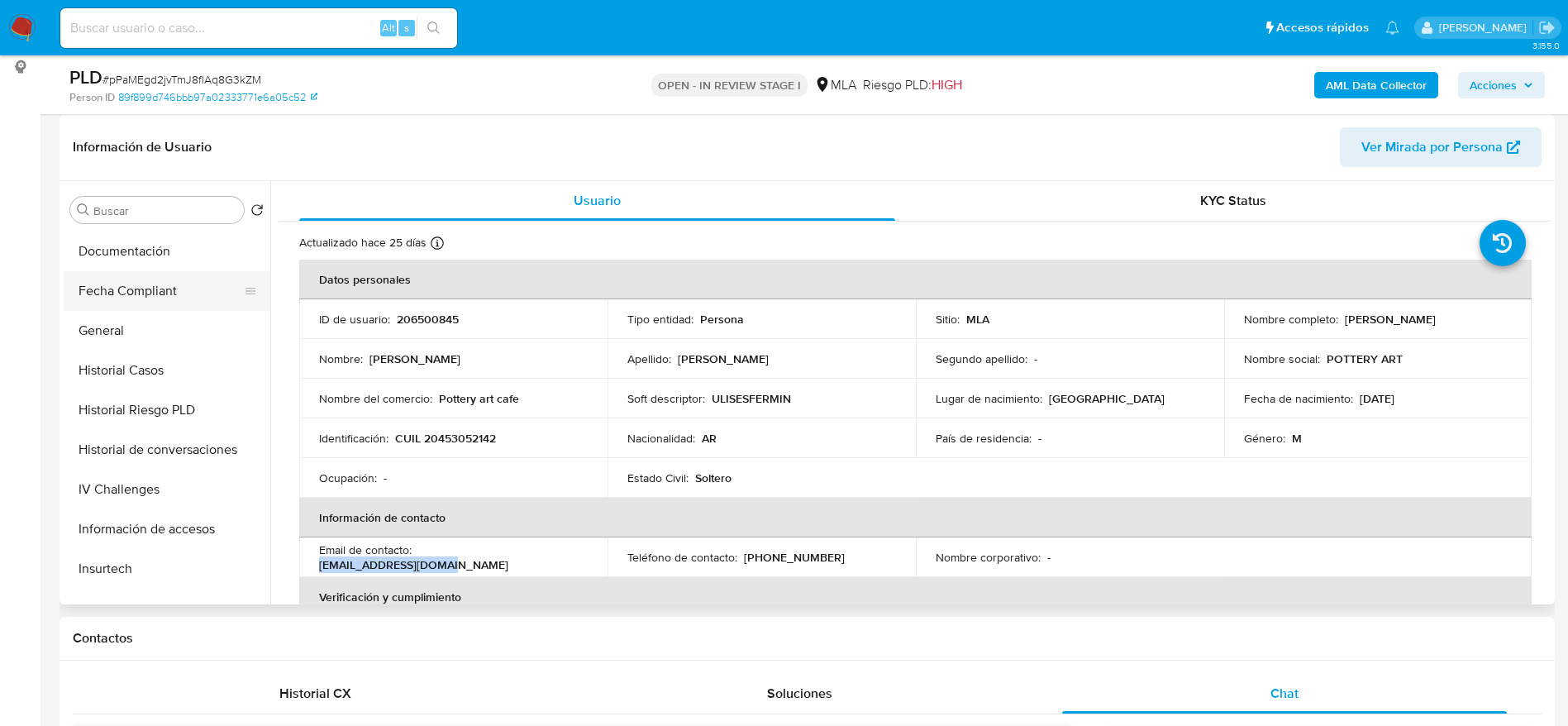
scroll to position [372, 0]
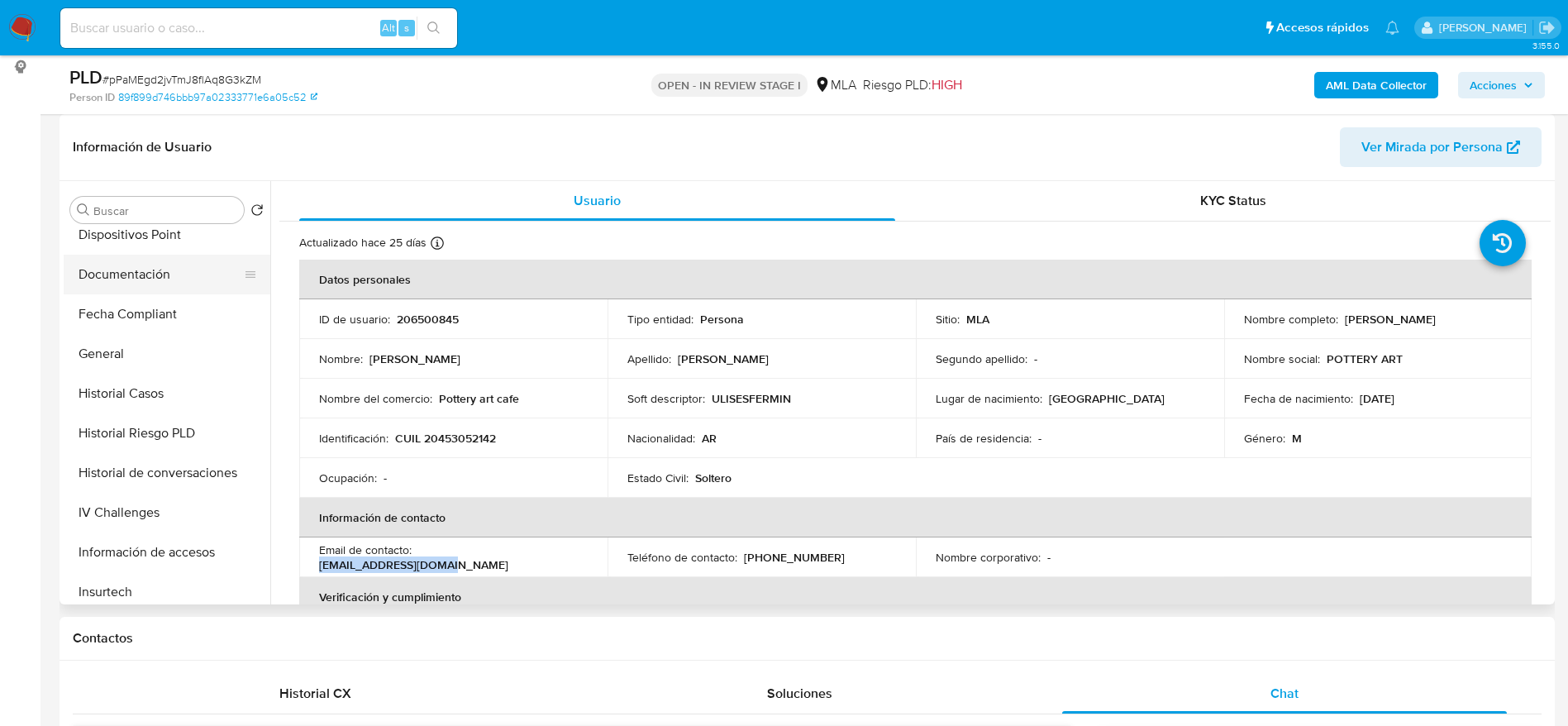
click at [139, 267] on button "Documentación" at bounding box center [160, 274] width 193 height 40
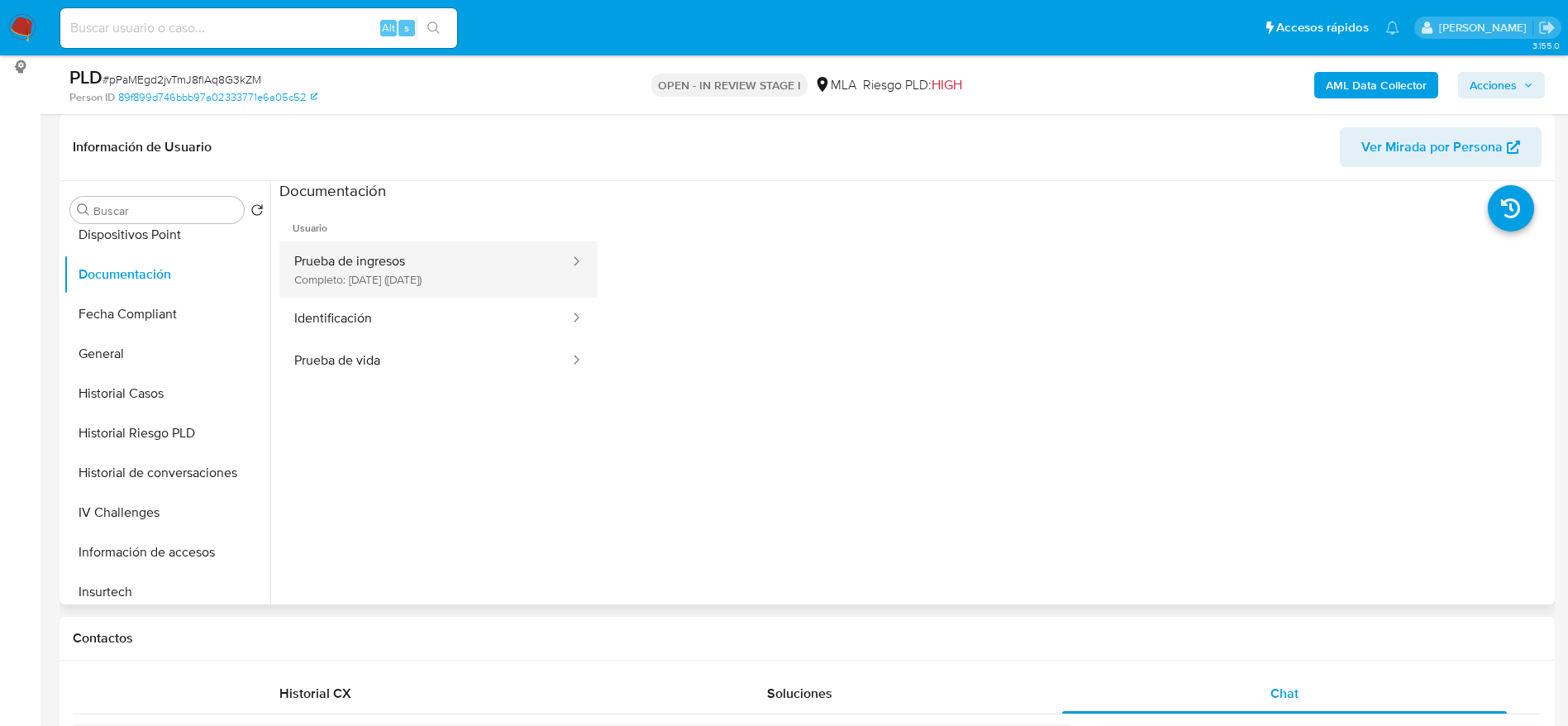
click at [400, 269] on button "Prueba de ingresos Completo: 06/05/2025 (hace 4 meses)" at bounding box center [425, 270] width 291 height 57
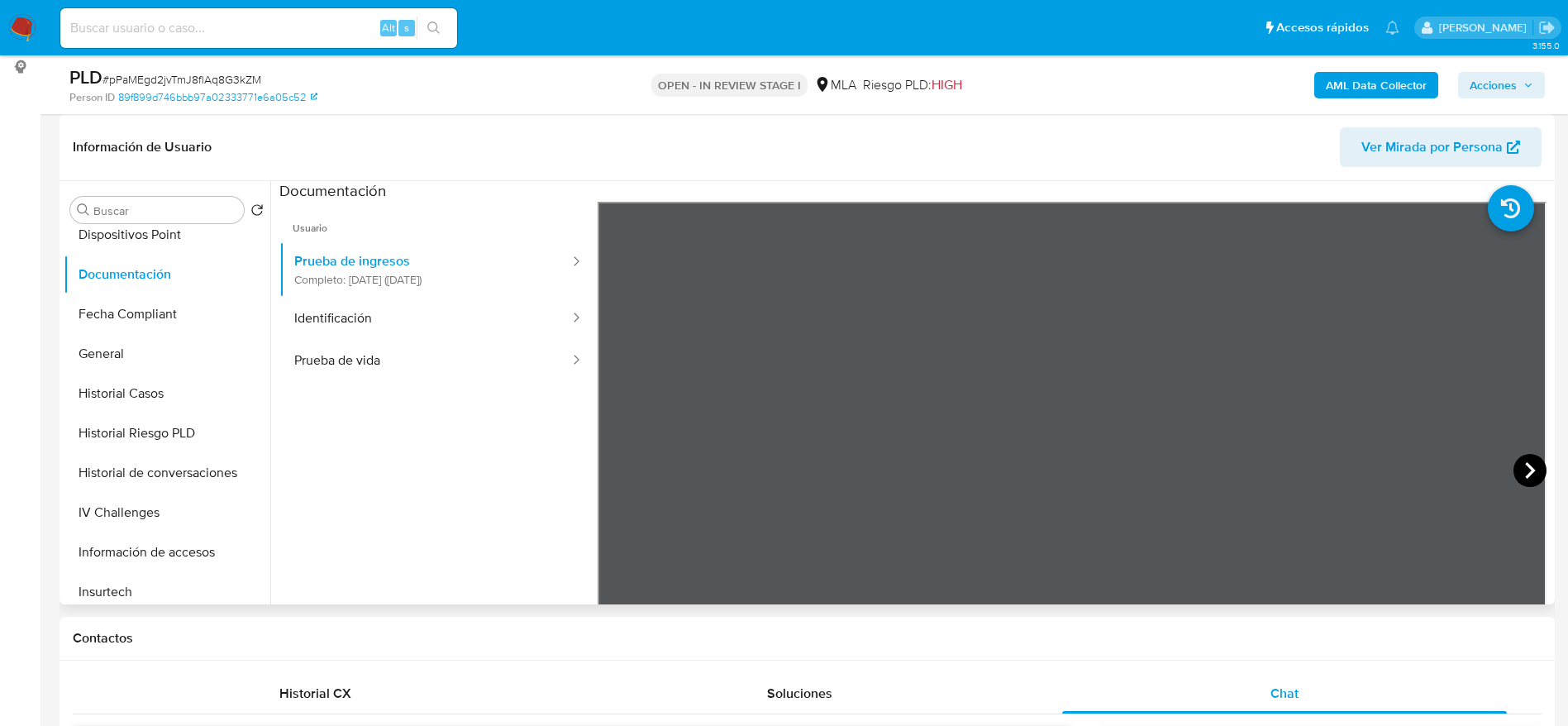
click at [1531, 470] on icon at bounding box center [1530, 471] width 33 height 33
click at [1531, 468] on icon at bounding box center [1530, 471] width 33 height 33
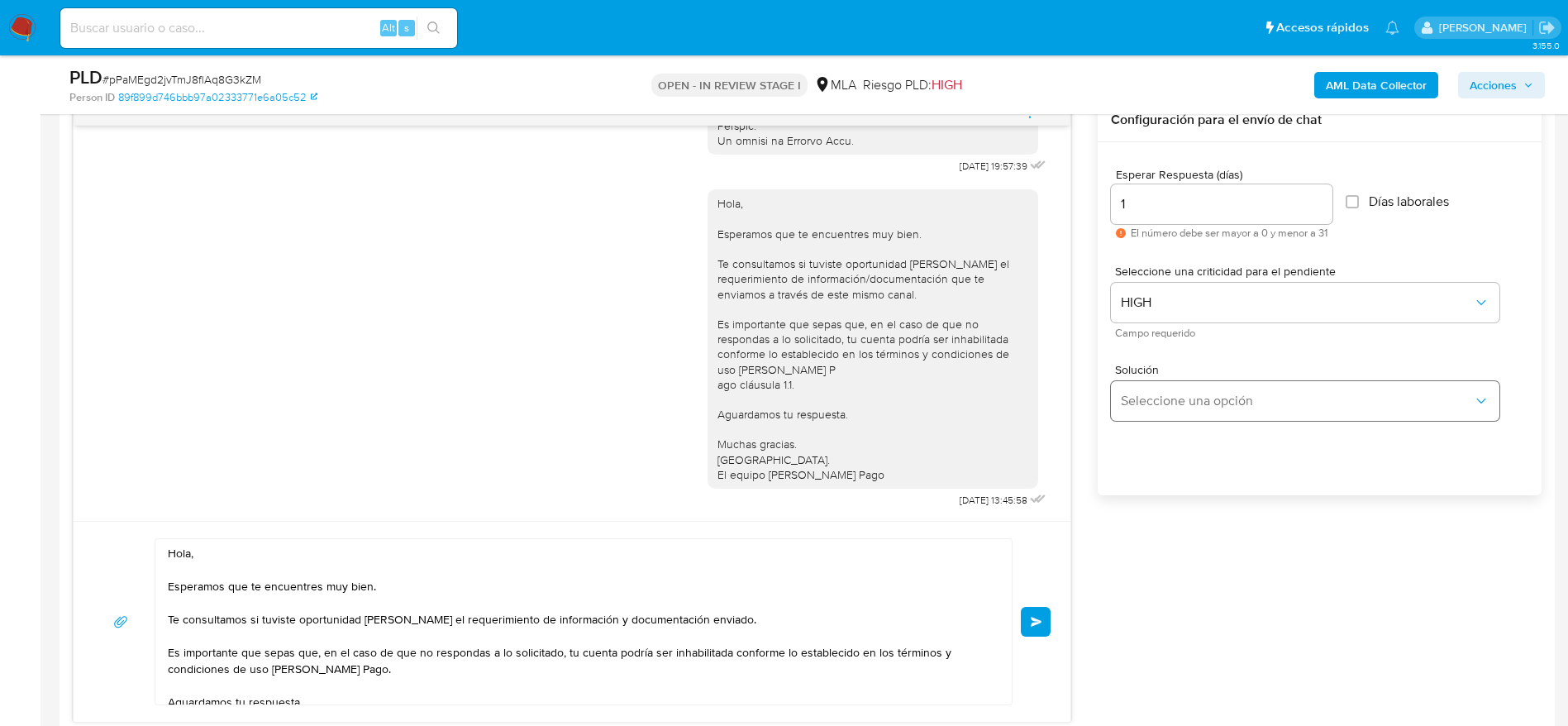
scroll to position [867, 0]
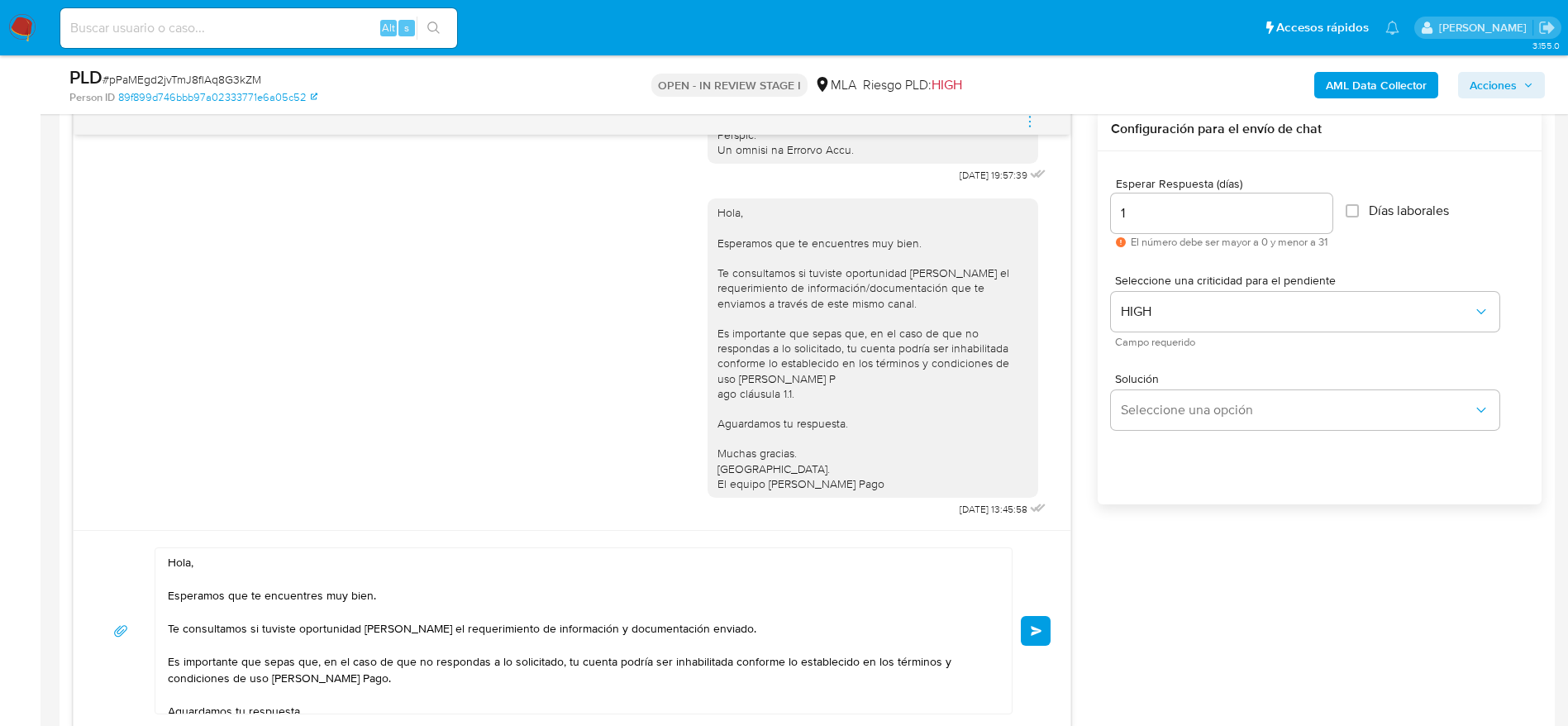
click at [1030, 630] on button "Enviar" at bounding box center [1035, 630] width 30 height 30
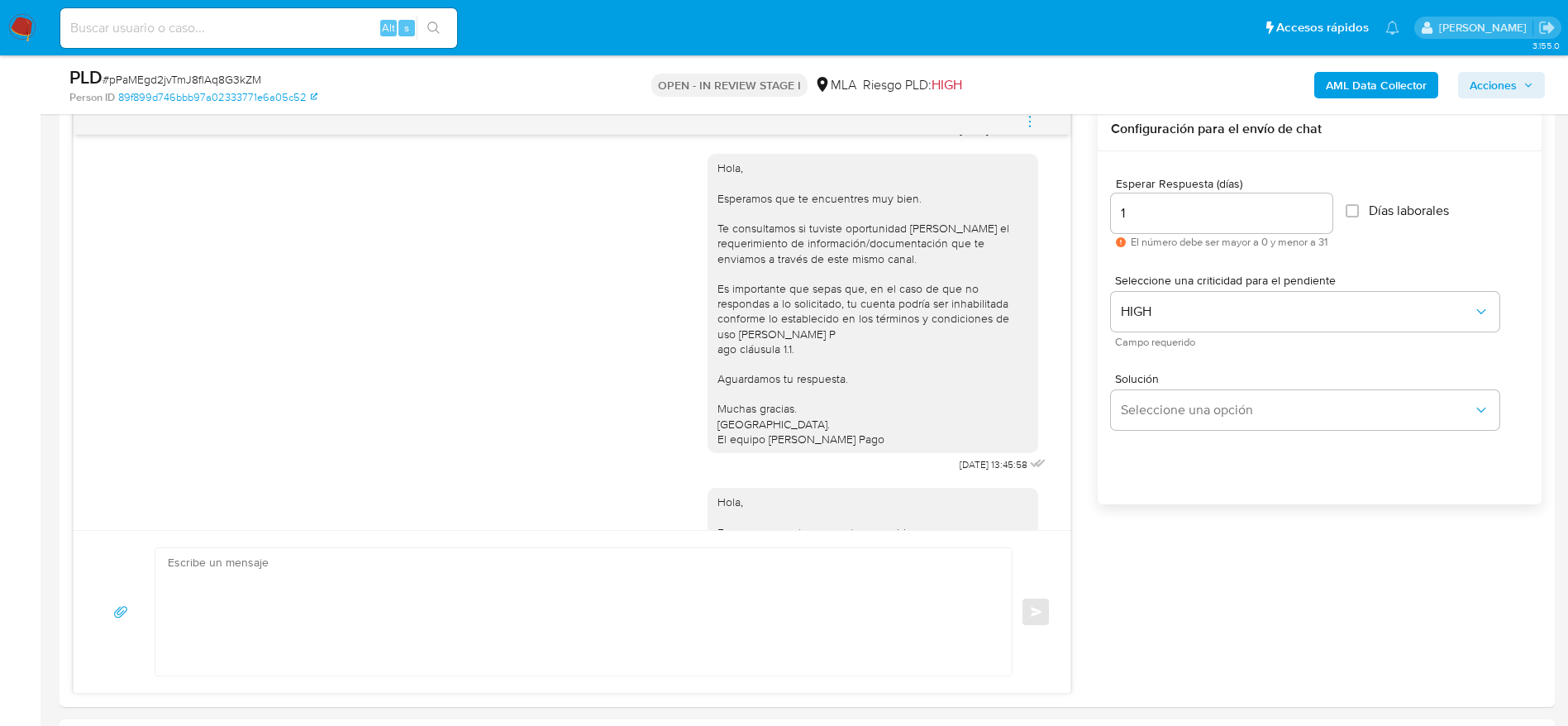
scroll to position [1194, 0]
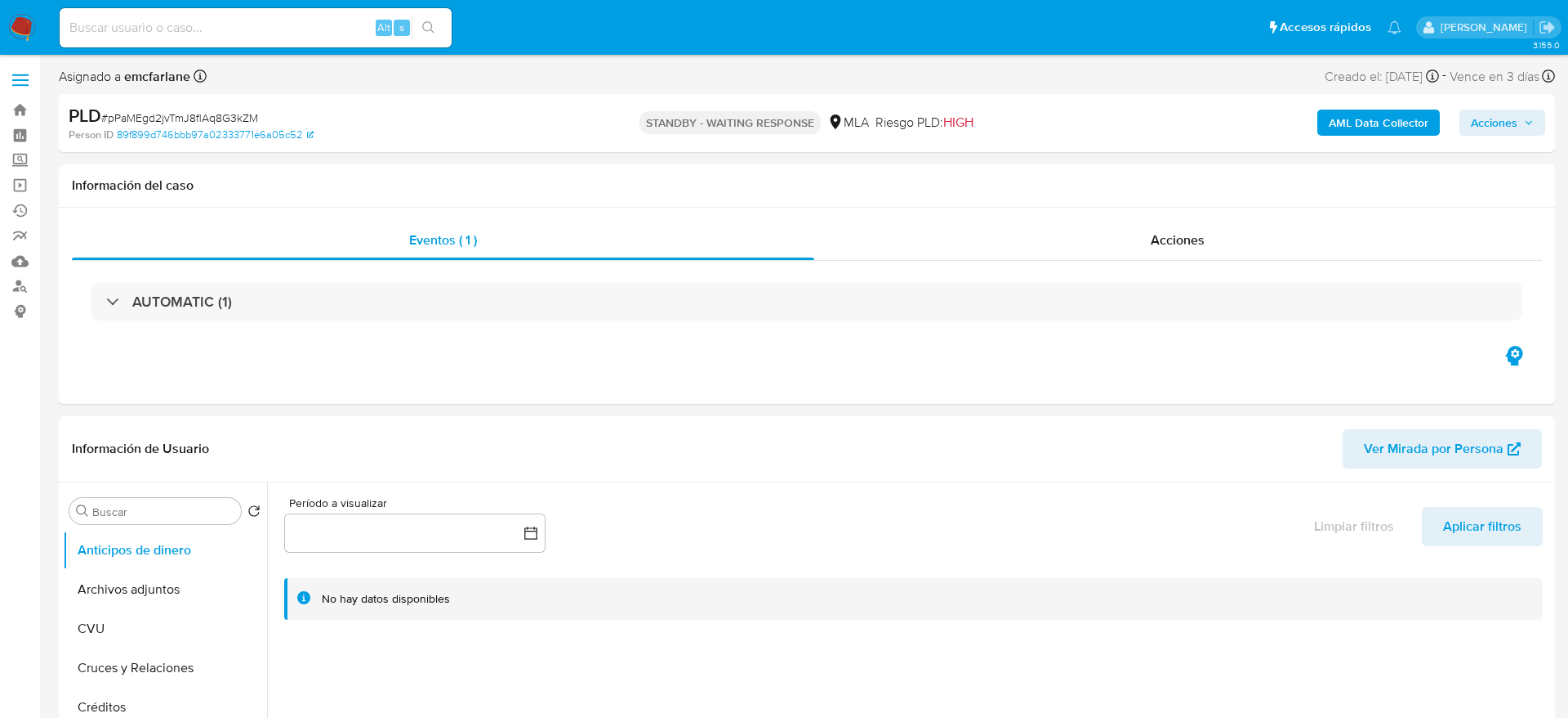
select select "10"
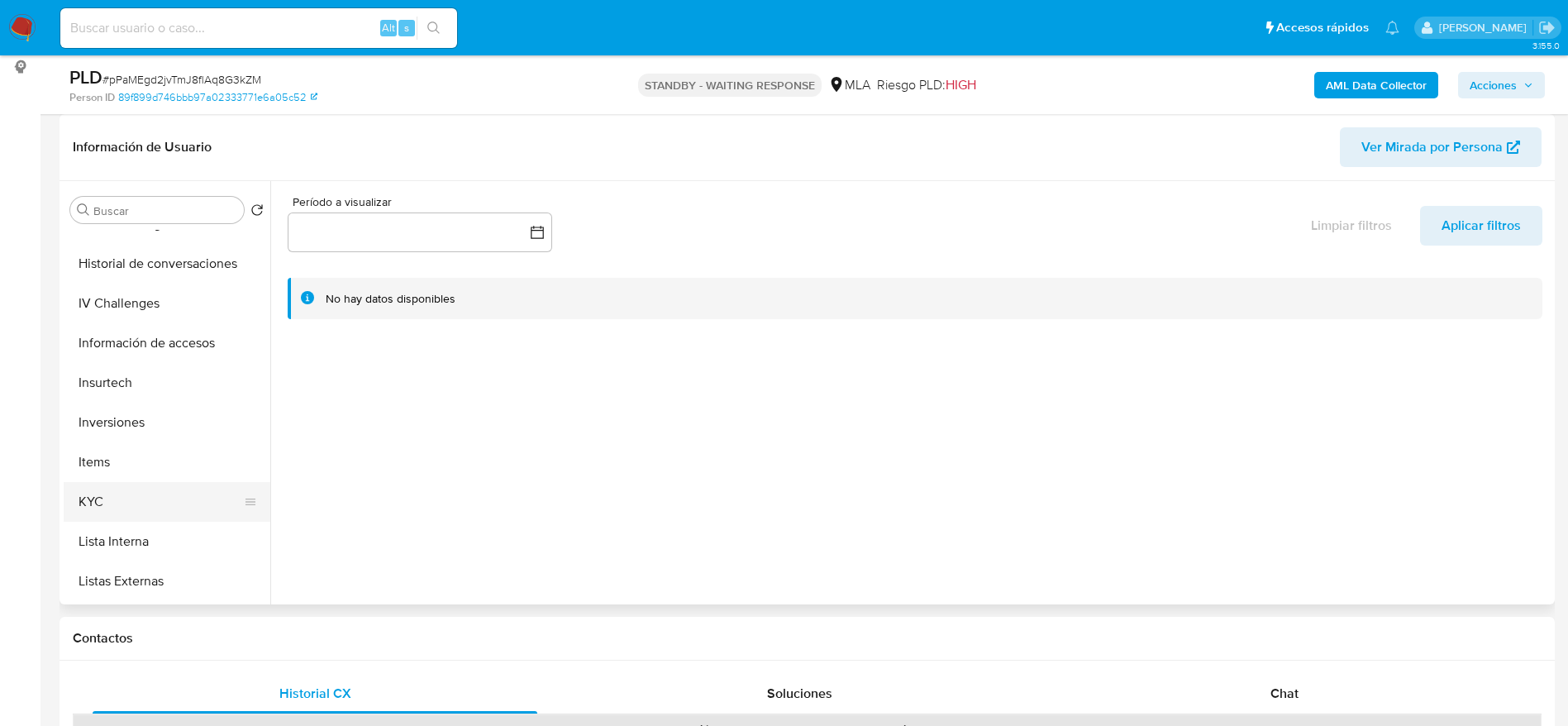
scroll to position [620, 0]
click at [131, 459] on button "KYC" at bounding box center [160, 463] width 193 height 40
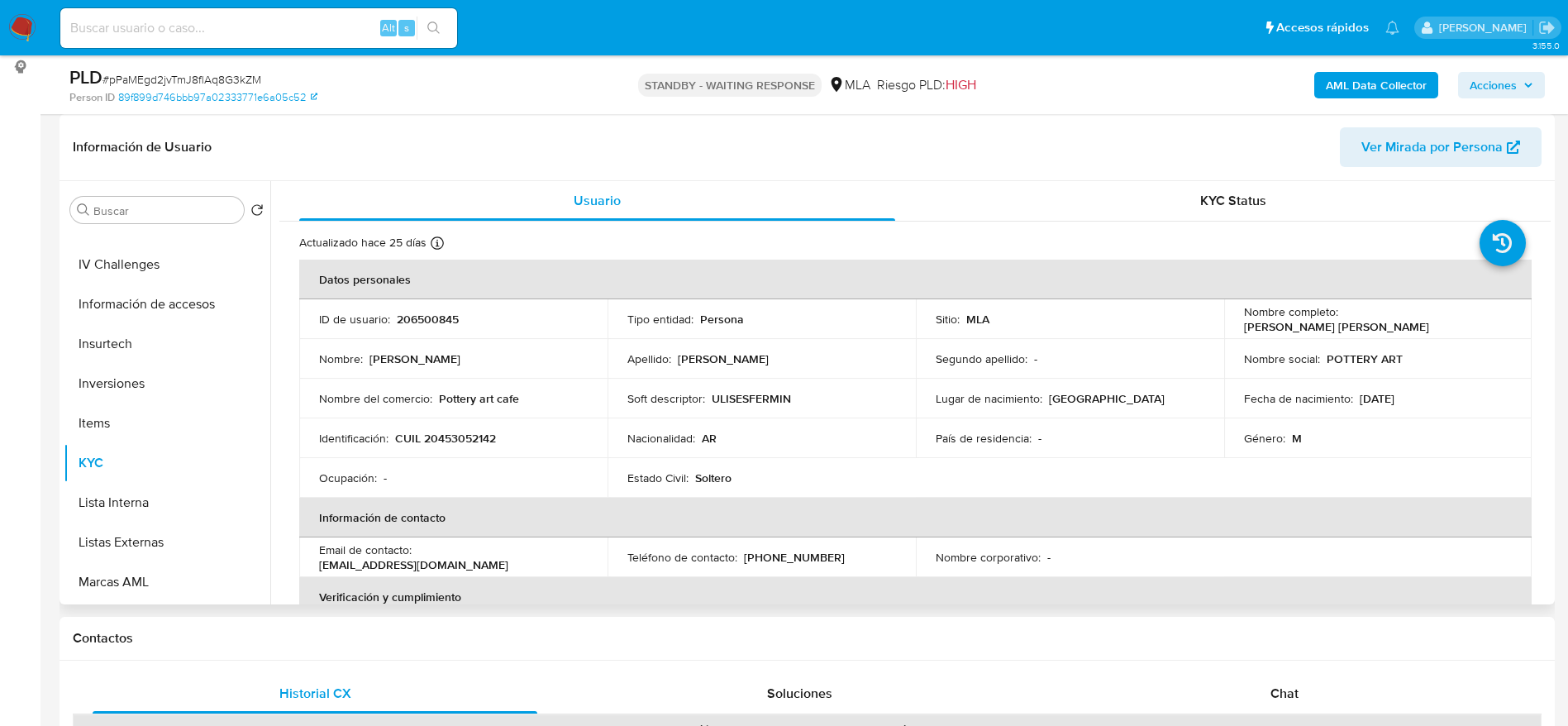
click at [464, 434] on p "CUIL 20453052142" at bounding box center [444, 438] width 100 height 15
copy p "20453052142"
click at [244, 30] on input at bounding box center [258, 28] width 397 height 21
paste input "Df2ssBidd8hkGtHBQpGhzoX0"
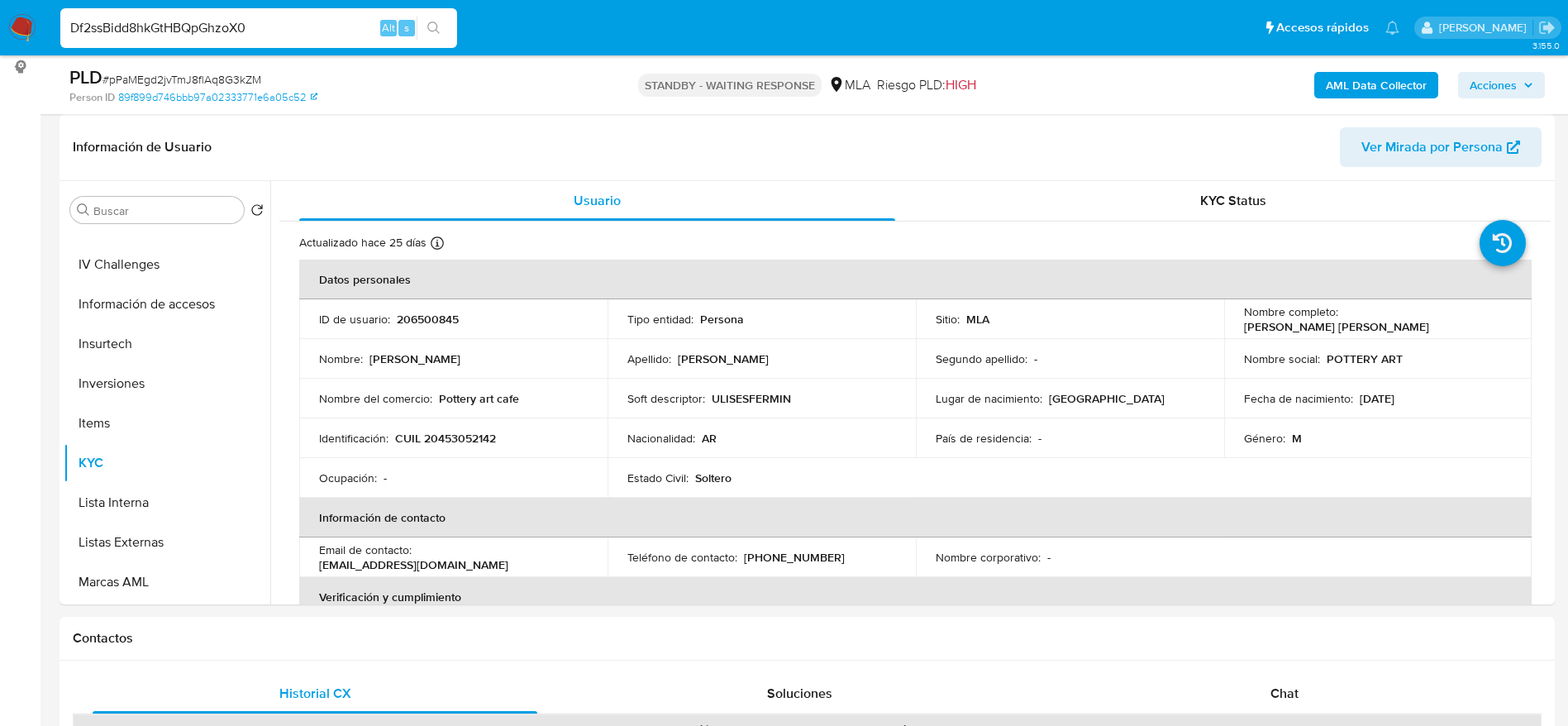
type input "Df2ssBidd8hkGtHBQpGhzoX0"
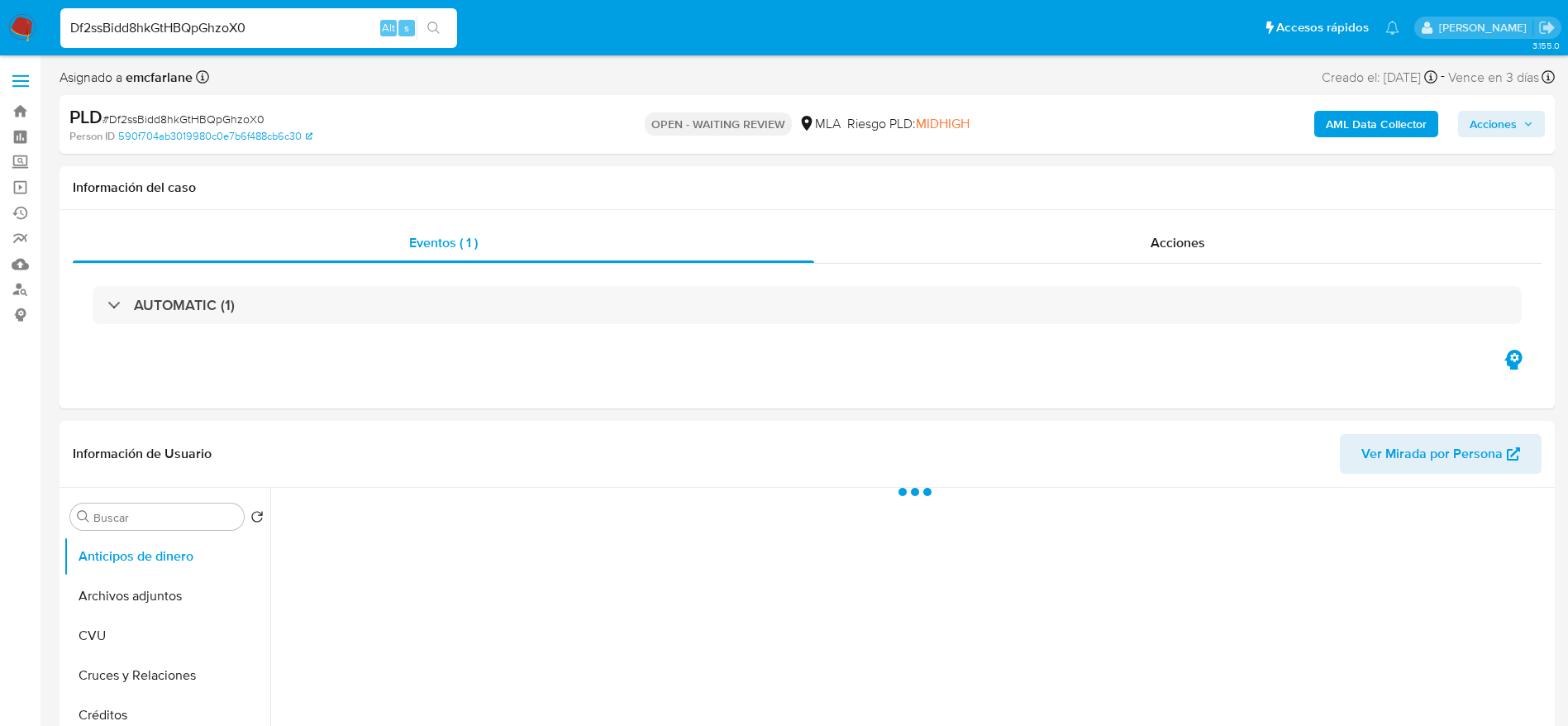
select select "10"
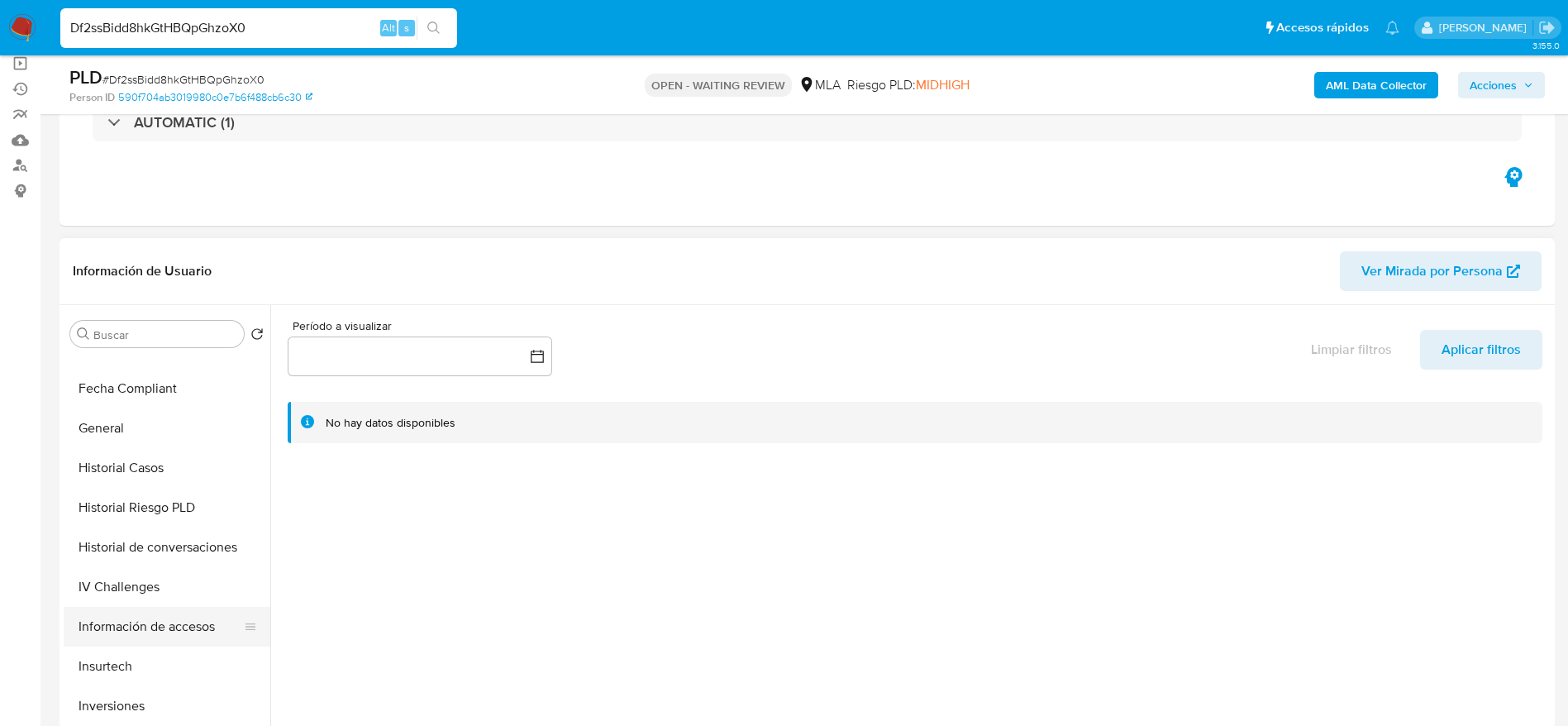
scroll to position [496, 0]
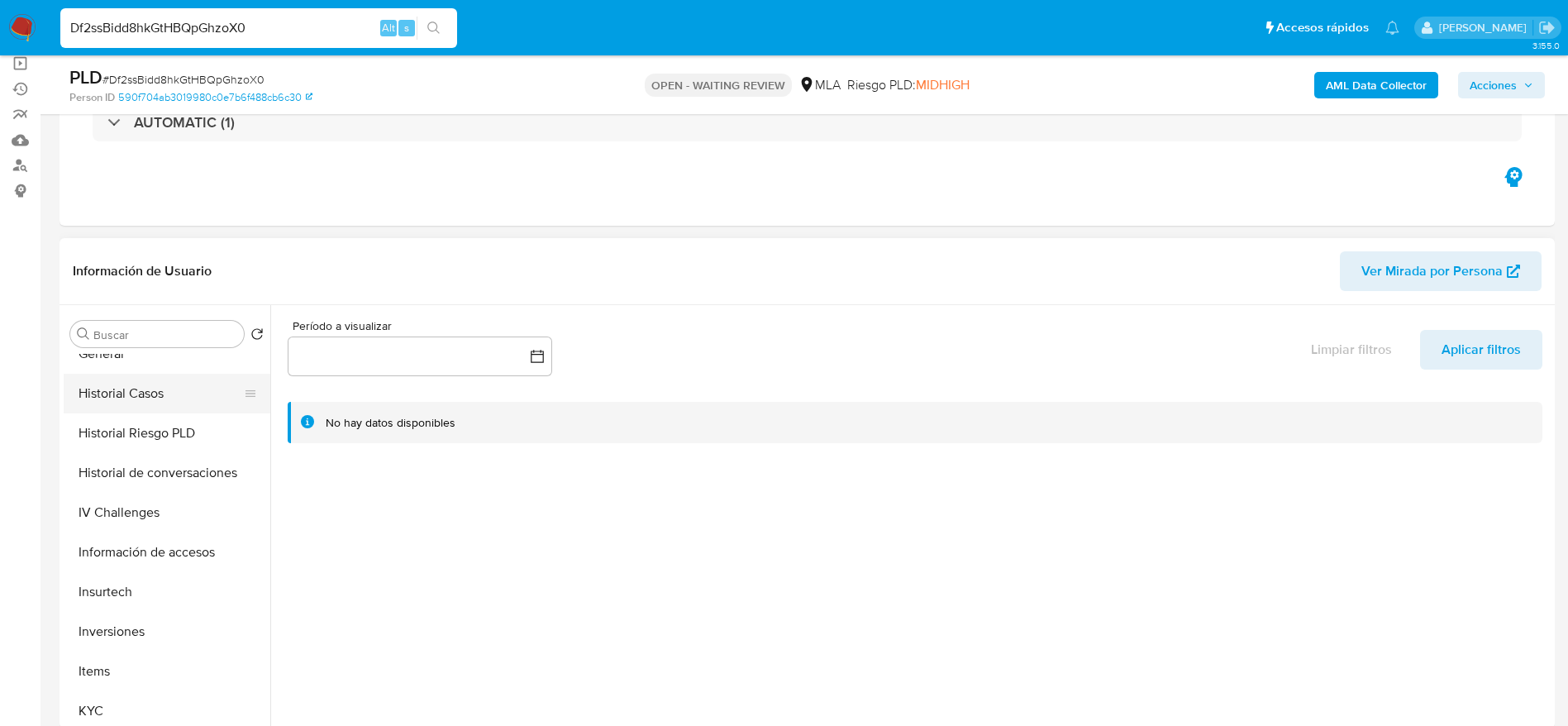
click at [140, 392] on button "Historial Casos" at bounding box center [160, 393] width 193 height 40
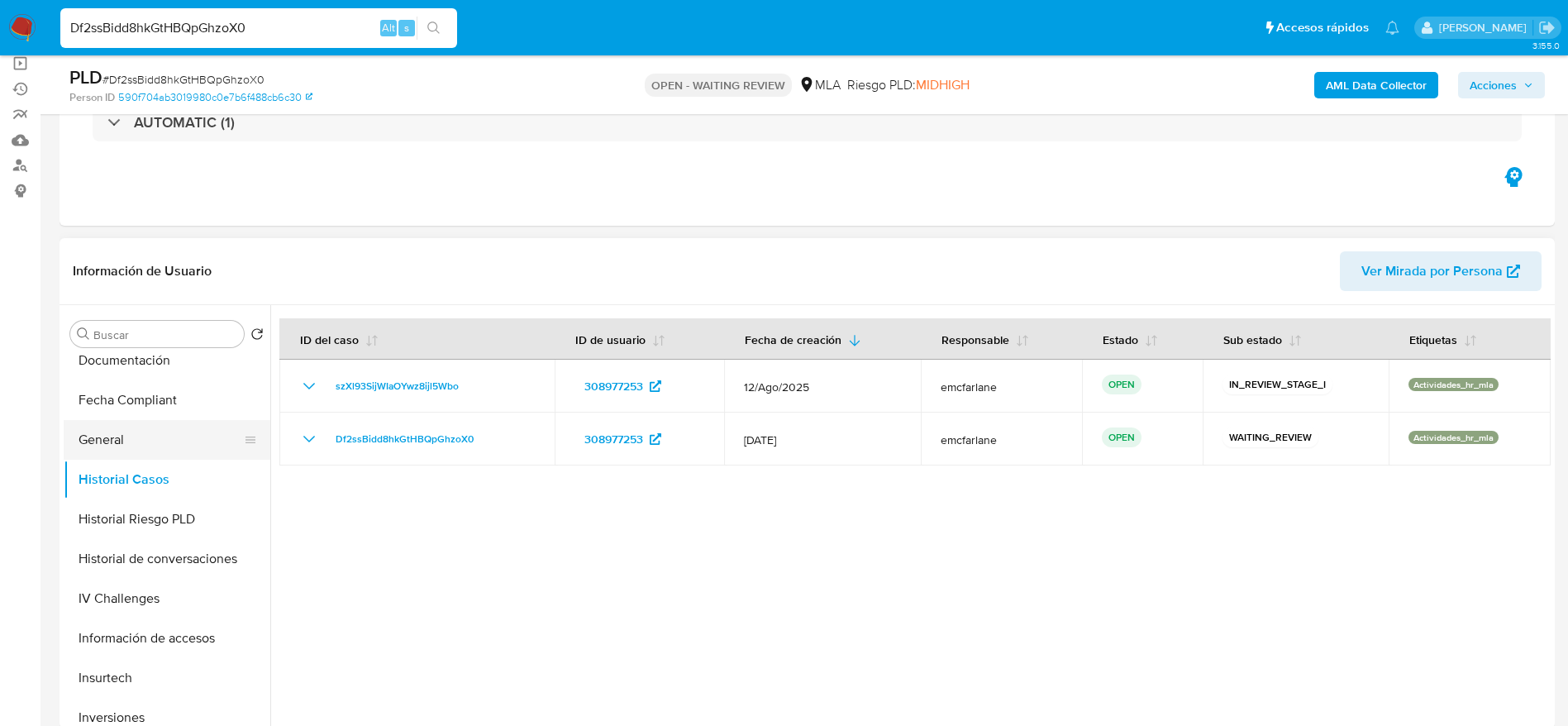
scroll to position [372, 0]
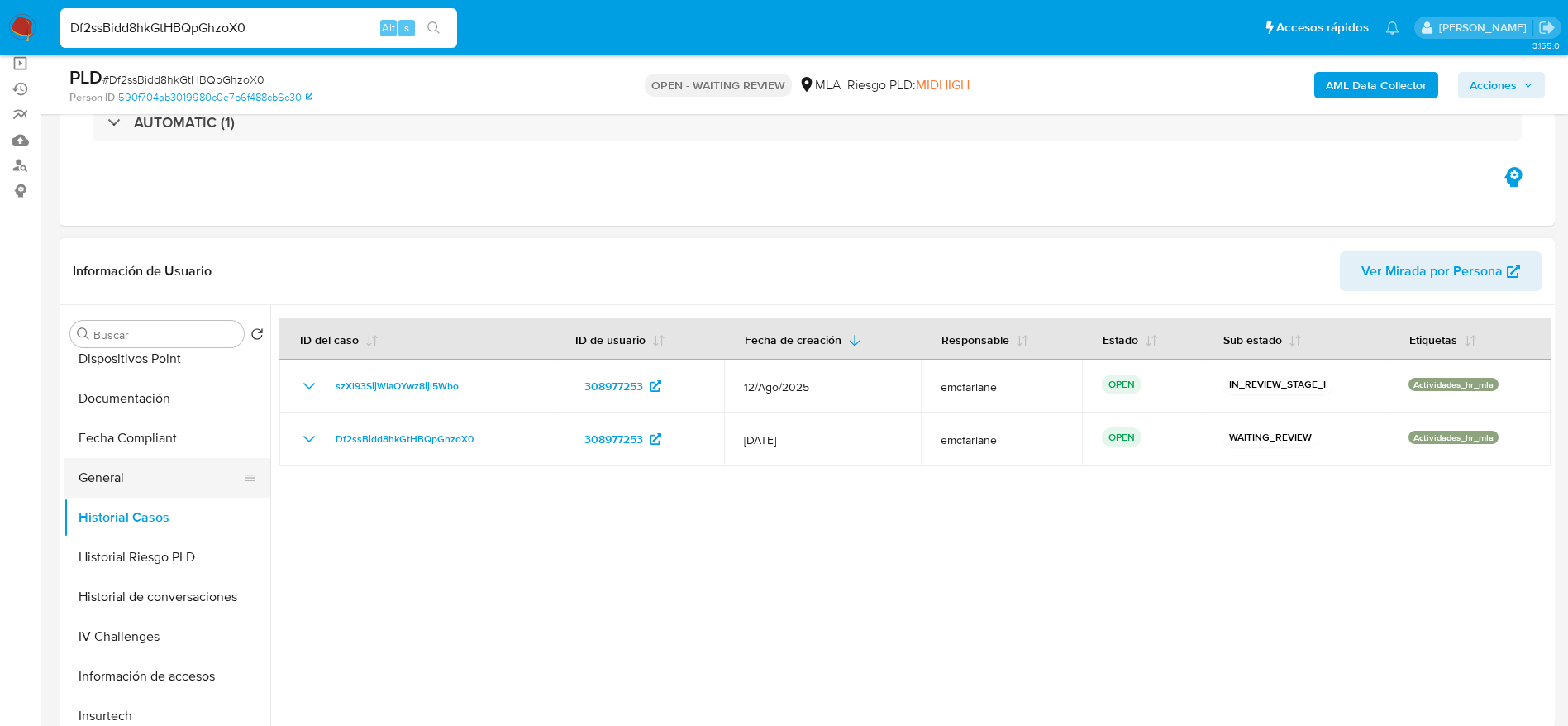
click at [123, 470] on button "General" at bounding box center [160, 478] width 193 height 40
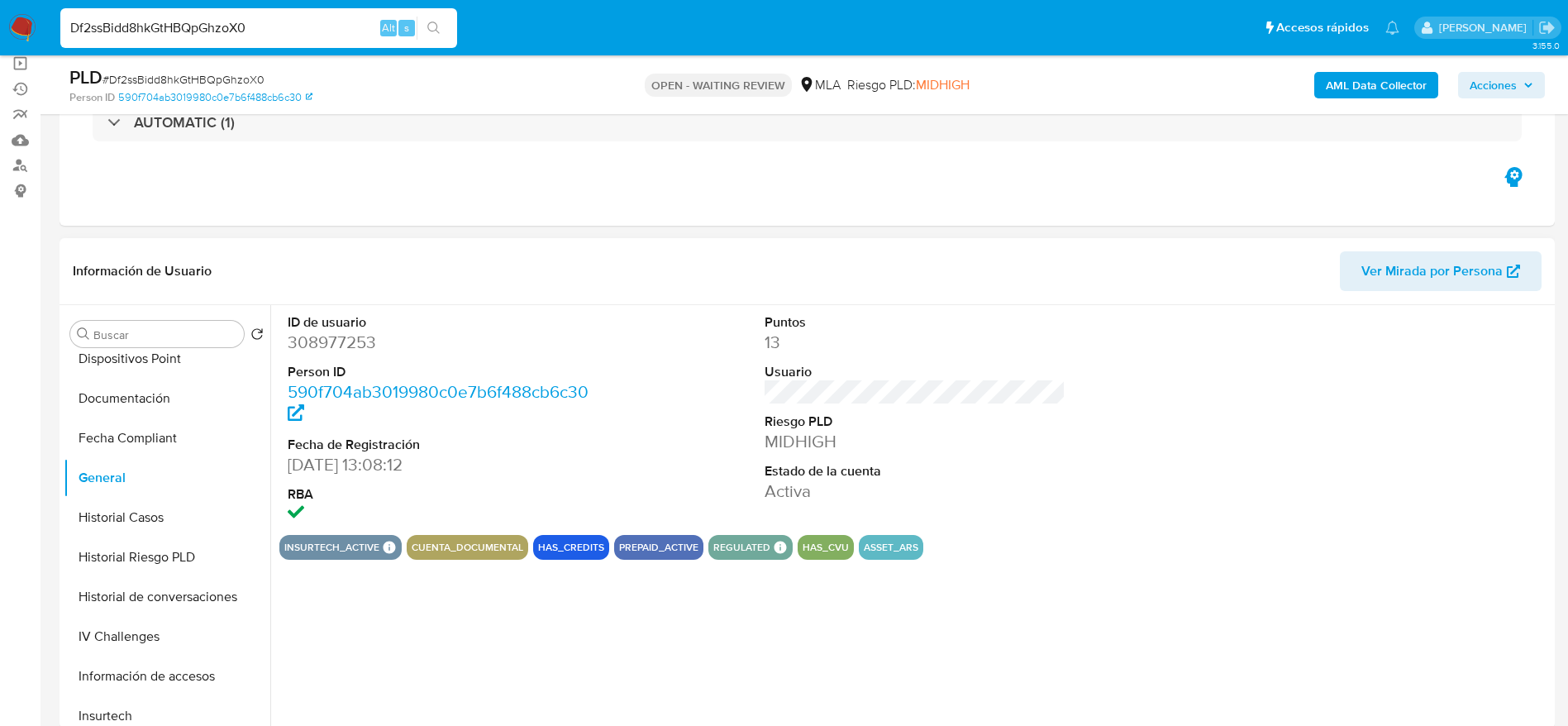
click at [321, 337] on dd "308977253" at bounding box center [439, 342] width 302 height 23
copy dd "308977253"
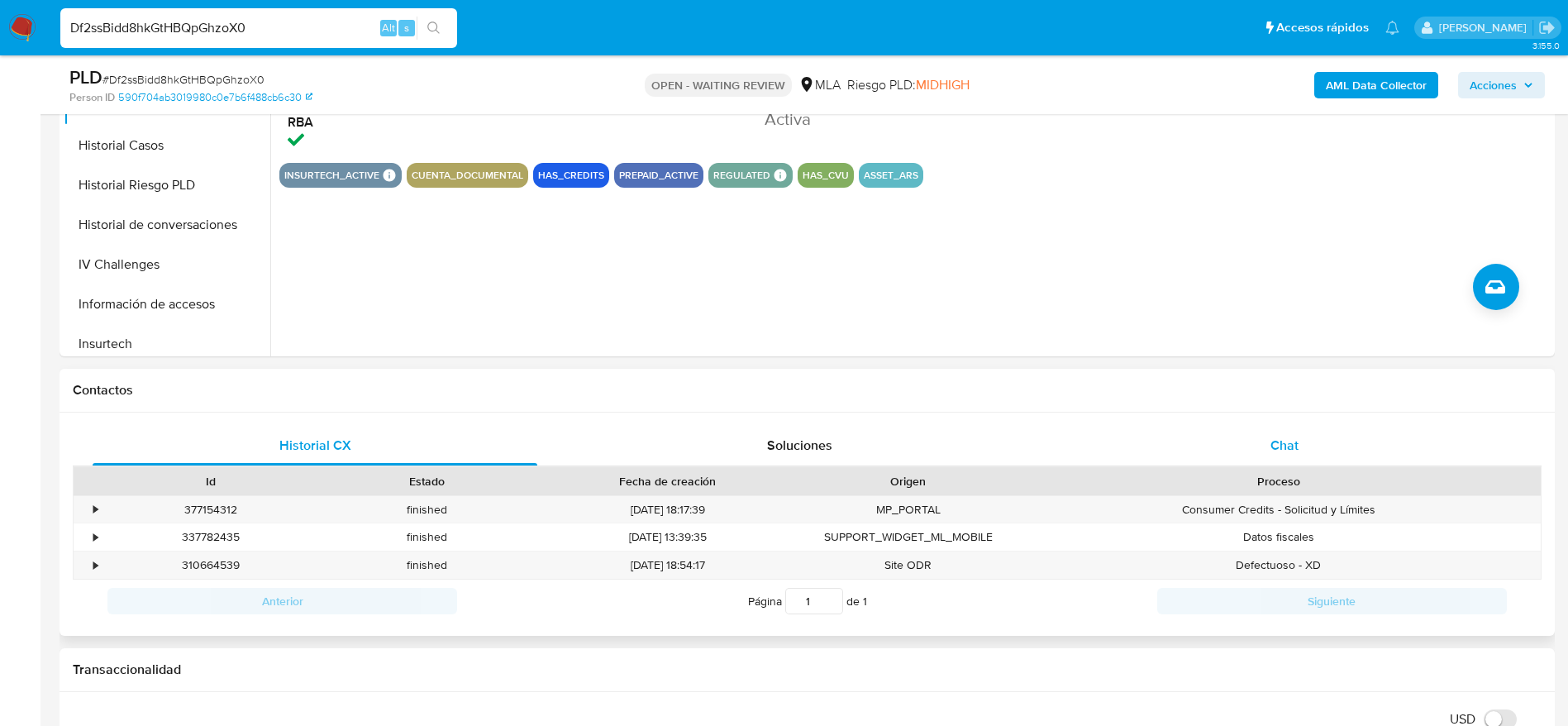
click at [1297, 433] on div "Chat" at bounding box center [1284, 445] width 444 height 40
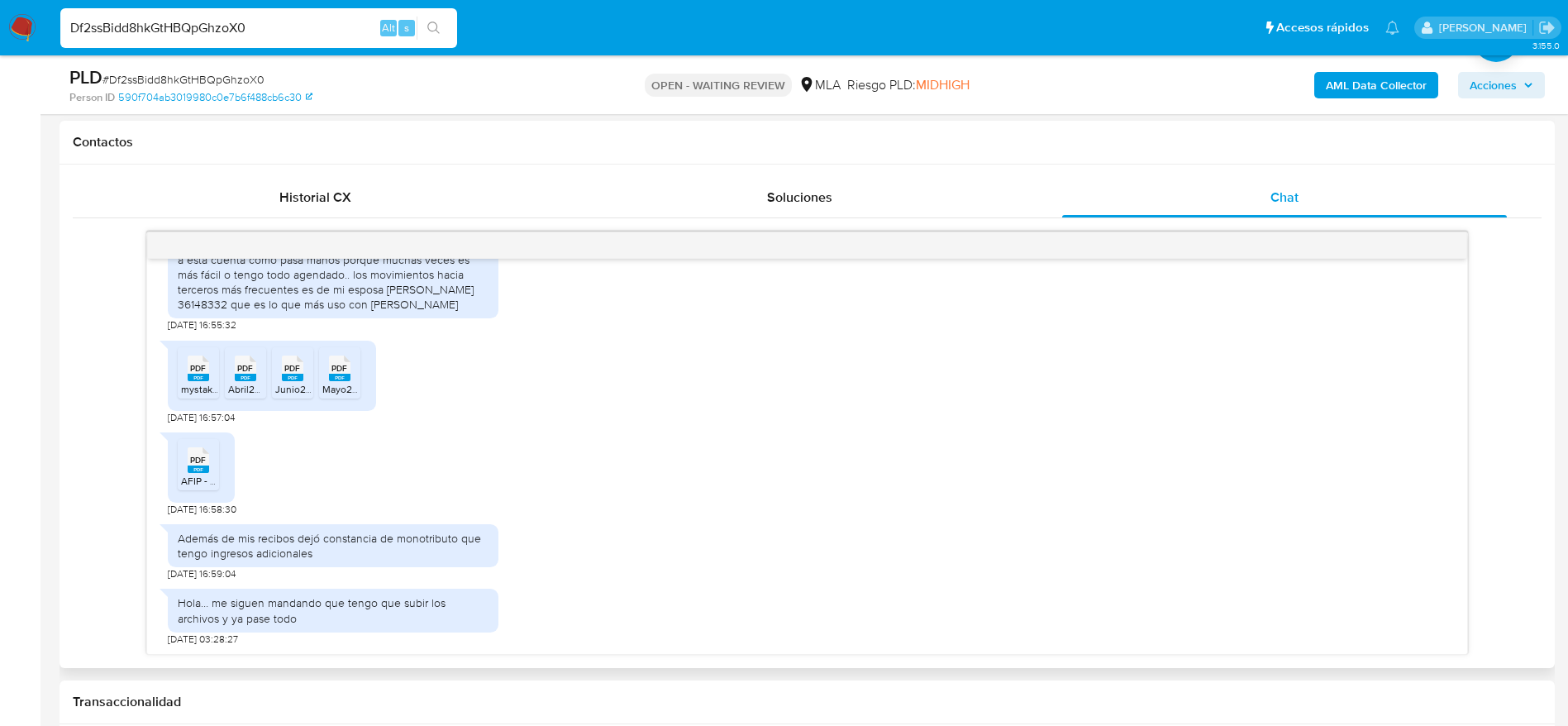
scroll to position [1220, 0]
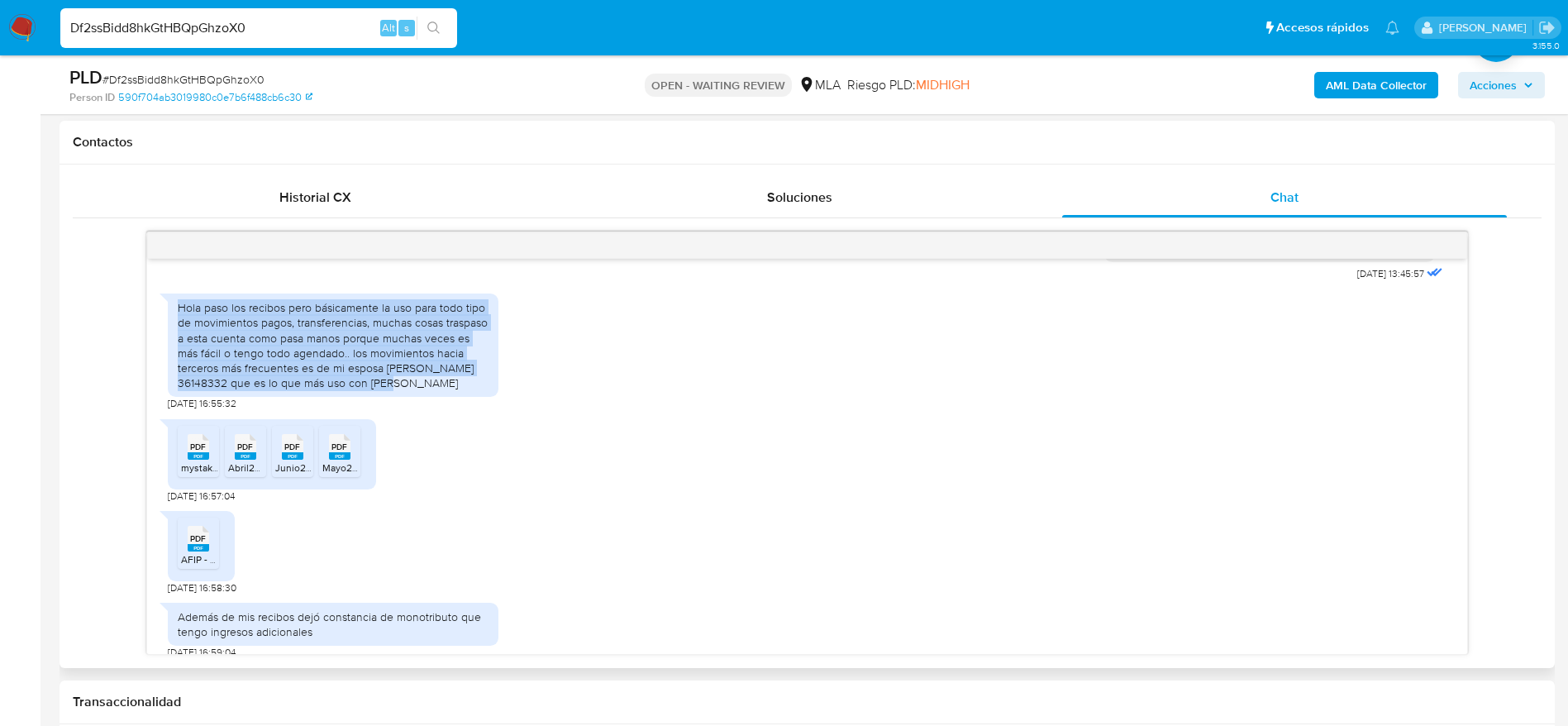
drag, startPoint x: 384, startPoint y: 426, endPoint x: 176, endPoint y: 357, distance: 219.1
click at [177, 357] on div "Hola paso los recibos pero básicamente la uso para todo tipo de movimientos pag…" at bounding box center [332, 345] width 311 height 90
copy div "Hola paso los recibos pero básicamente la uso para todo tipo de movimientos pag…"
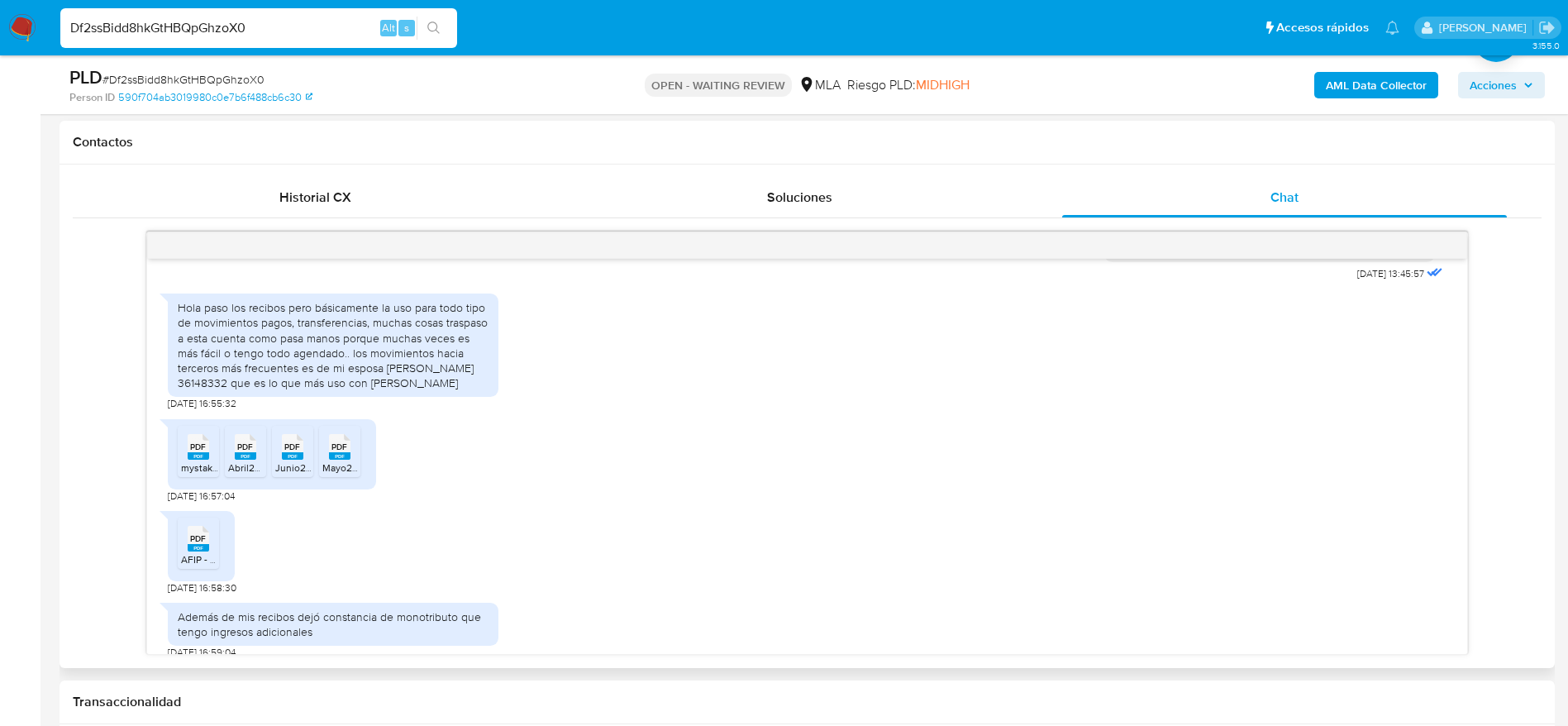
click at [755, 503] on div "PDF PDF mystake.com.pdf PDF PDF Abril2025.pdf PDF PDF Junio2025.pdf PDF PDF May…" at bounding box center [807, 456] width 1279 height 92
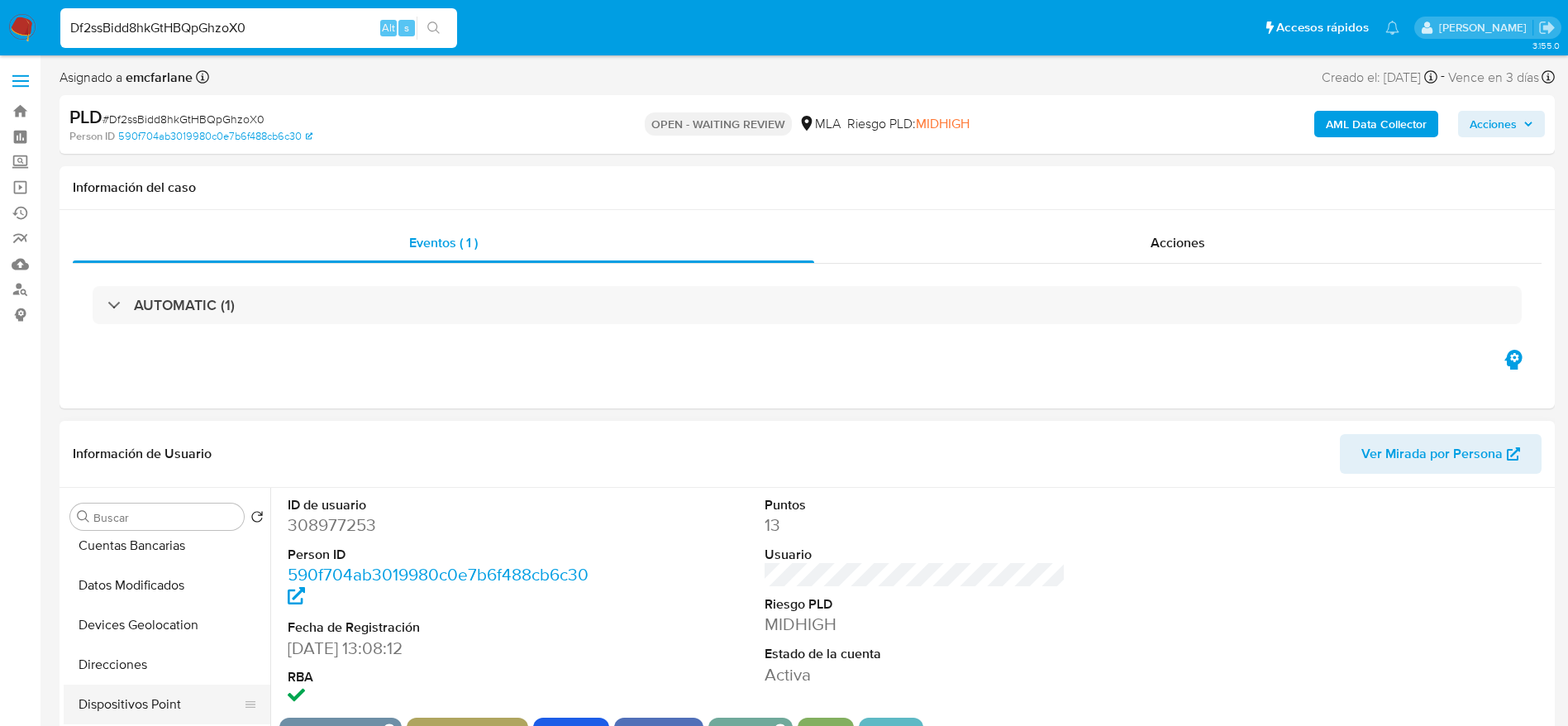
scroll to position [248, 0]
click at [136, 628] on button "Direcciones" at bounding box center [167, 626] width 207 height 40
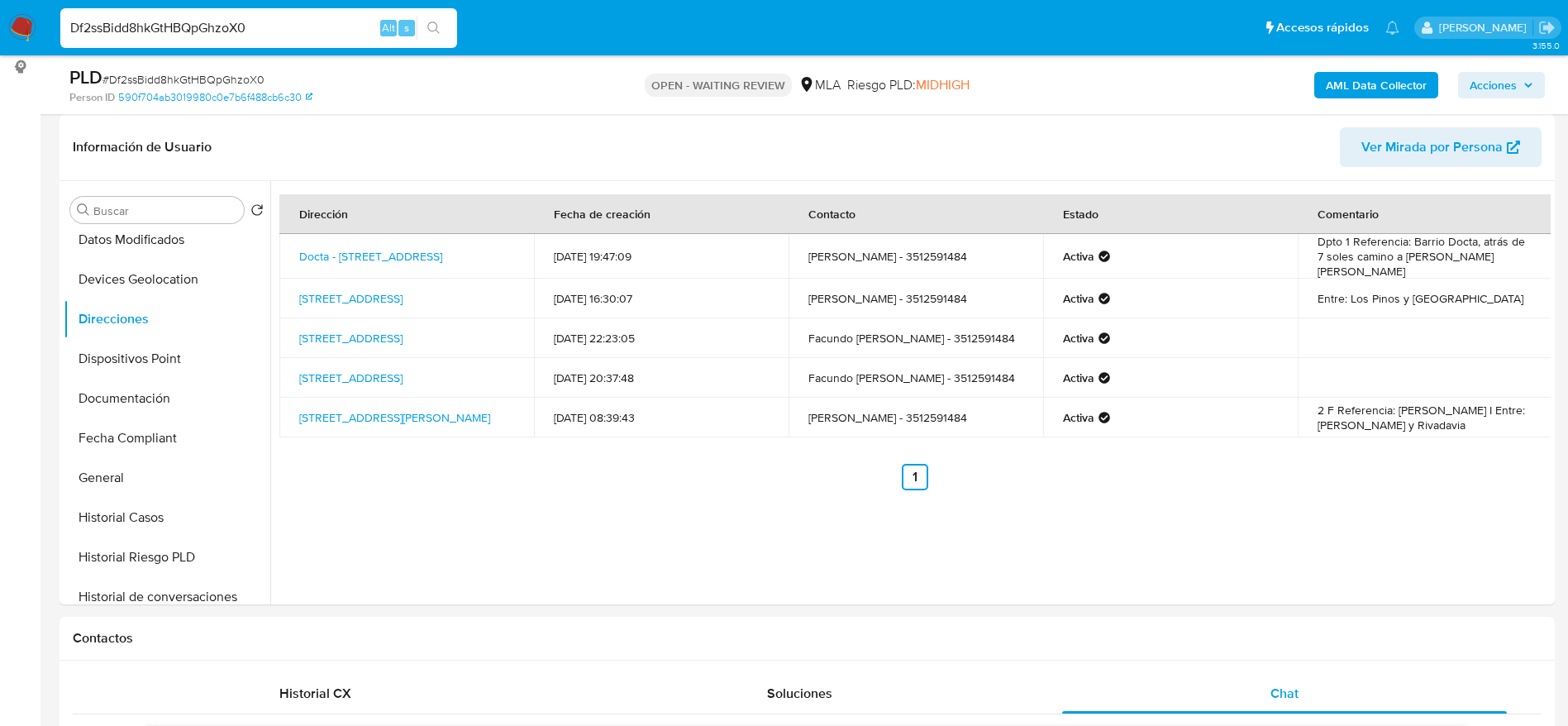
click at [257, 28] on input "Df2ssBidd8hkGtHBQpGhzoX0" at bounding box center [258, 28] width 397 height 21
click at [257, 27] on input "Df2ssBidd8hkGtHBQpGhzoX0" at bounding box center [258, 28] width 397 height 21
paste input "HdODYL5FkJnlwnKIQRAsMcGP"
type input "HdODYL5FkJnlwnKIQRAsMcGP"
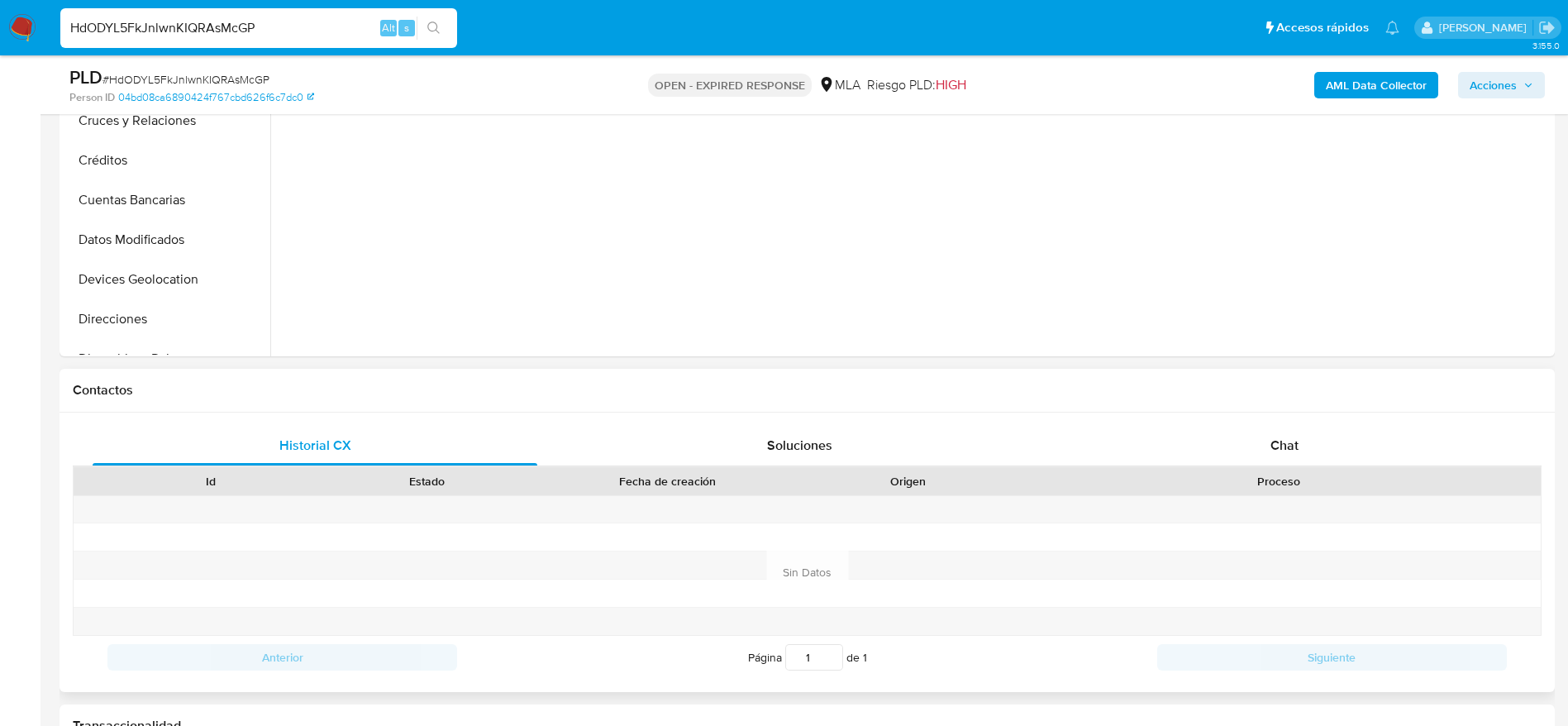
drag, startPoint x: 1325, startPoint y: 439, endPoint x: 976, endPoint y: 424, distance: 349.3
click at [1321, 439] on div "Chat" at bounding box center [1284, 445] width 444 height 40
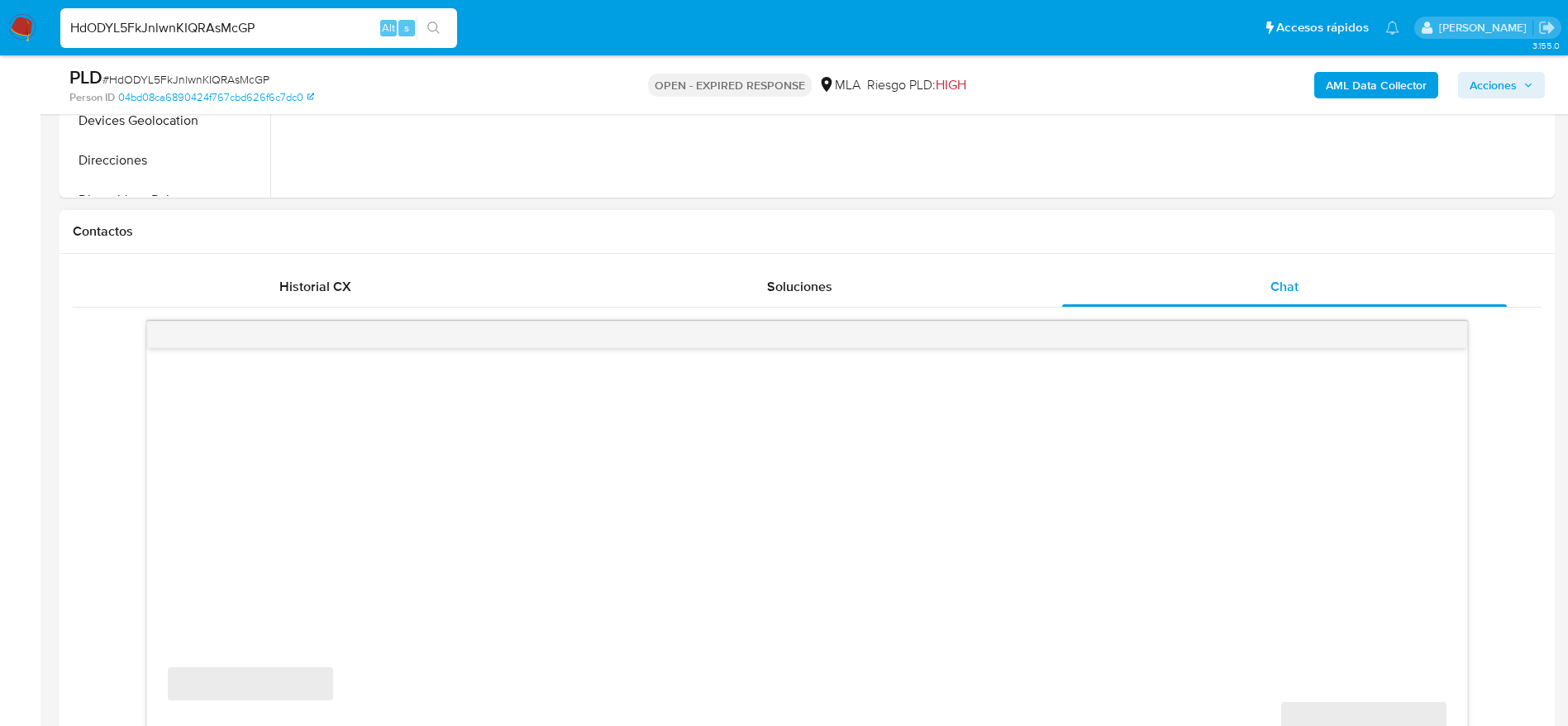
scroll to position [744, 0]
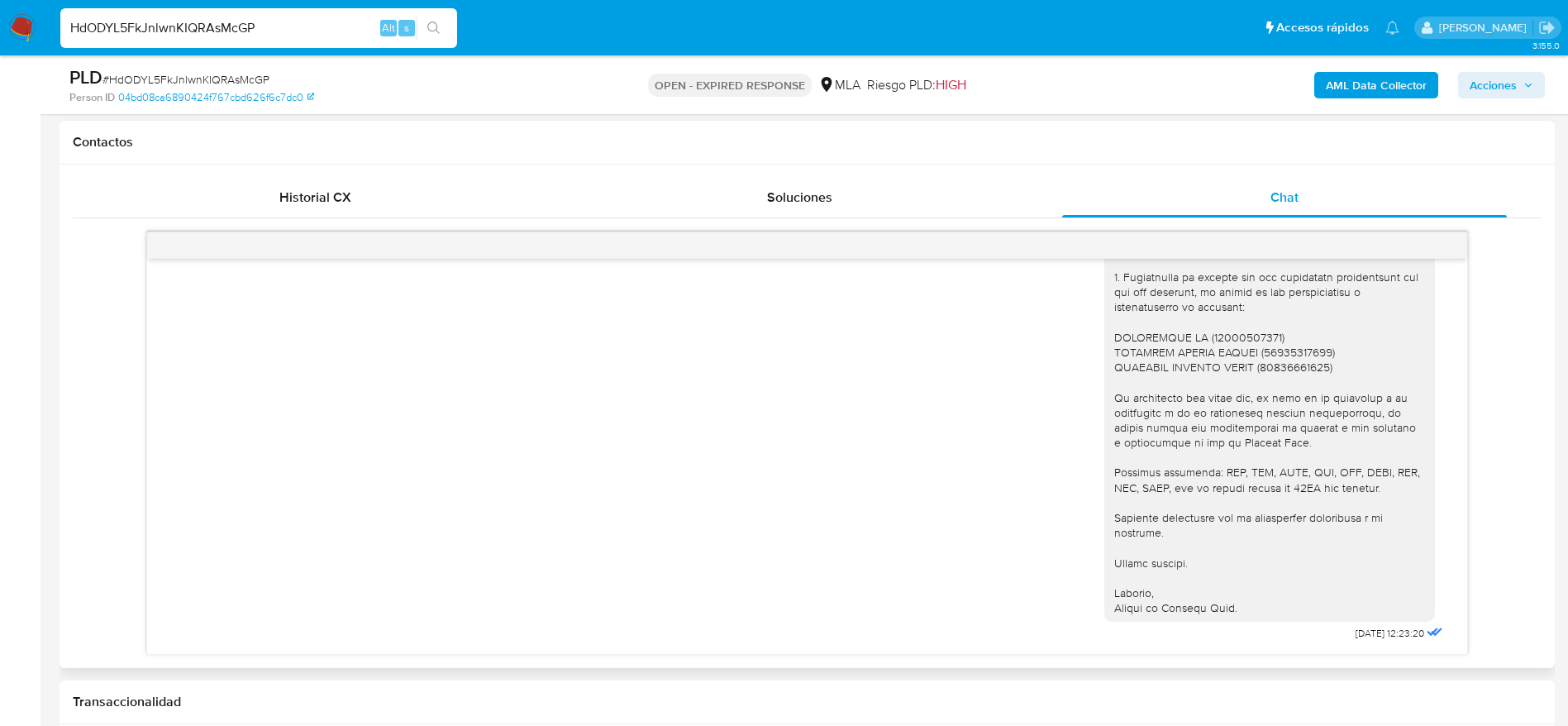
select select "10"
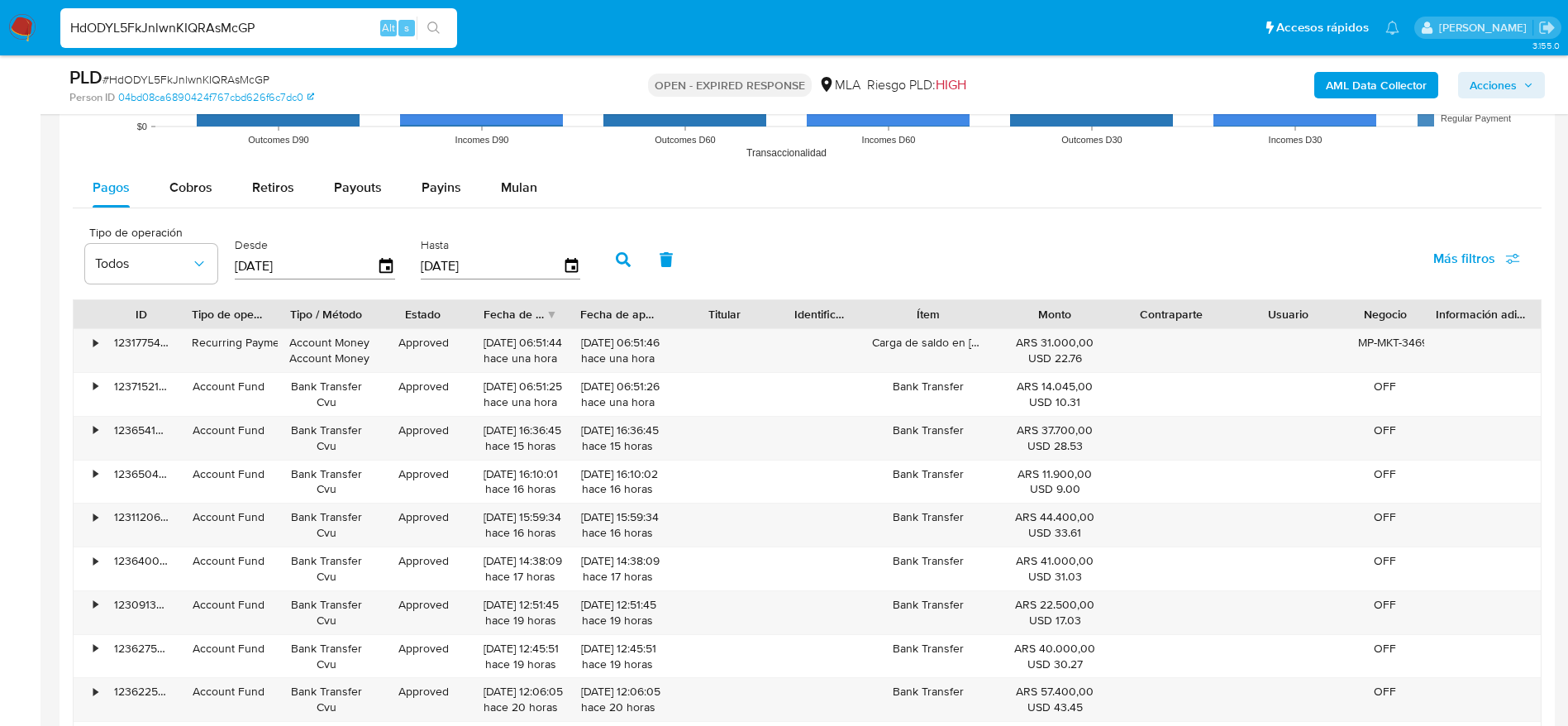
scroll to position [1351, 0]
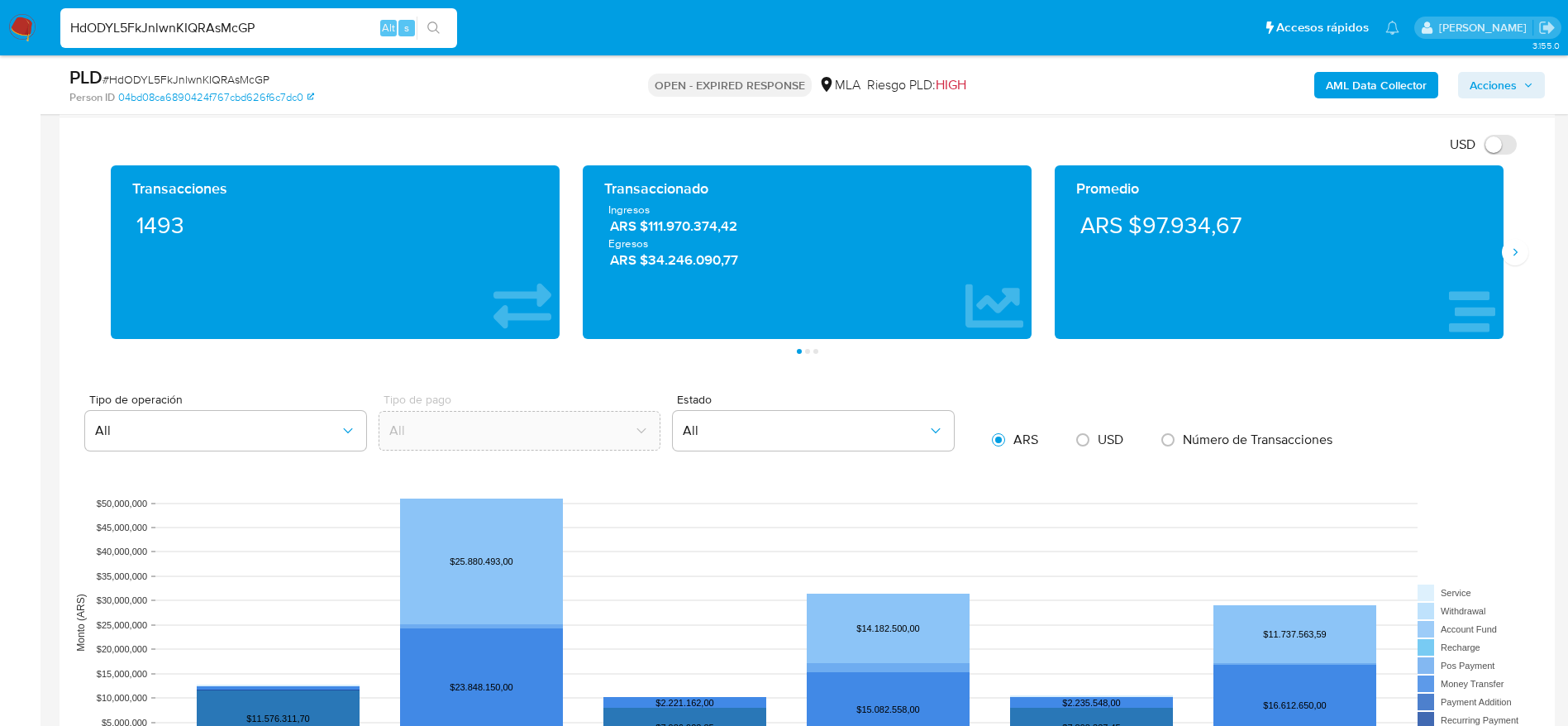
click at [197, 71] on span "# HdODYL5FkJnlwnKIQRAsMcGP" at bounding box center [185, 79] width 167 height 17
copy span "HdODYL5FkJnlwnKIQRAsMcGP"
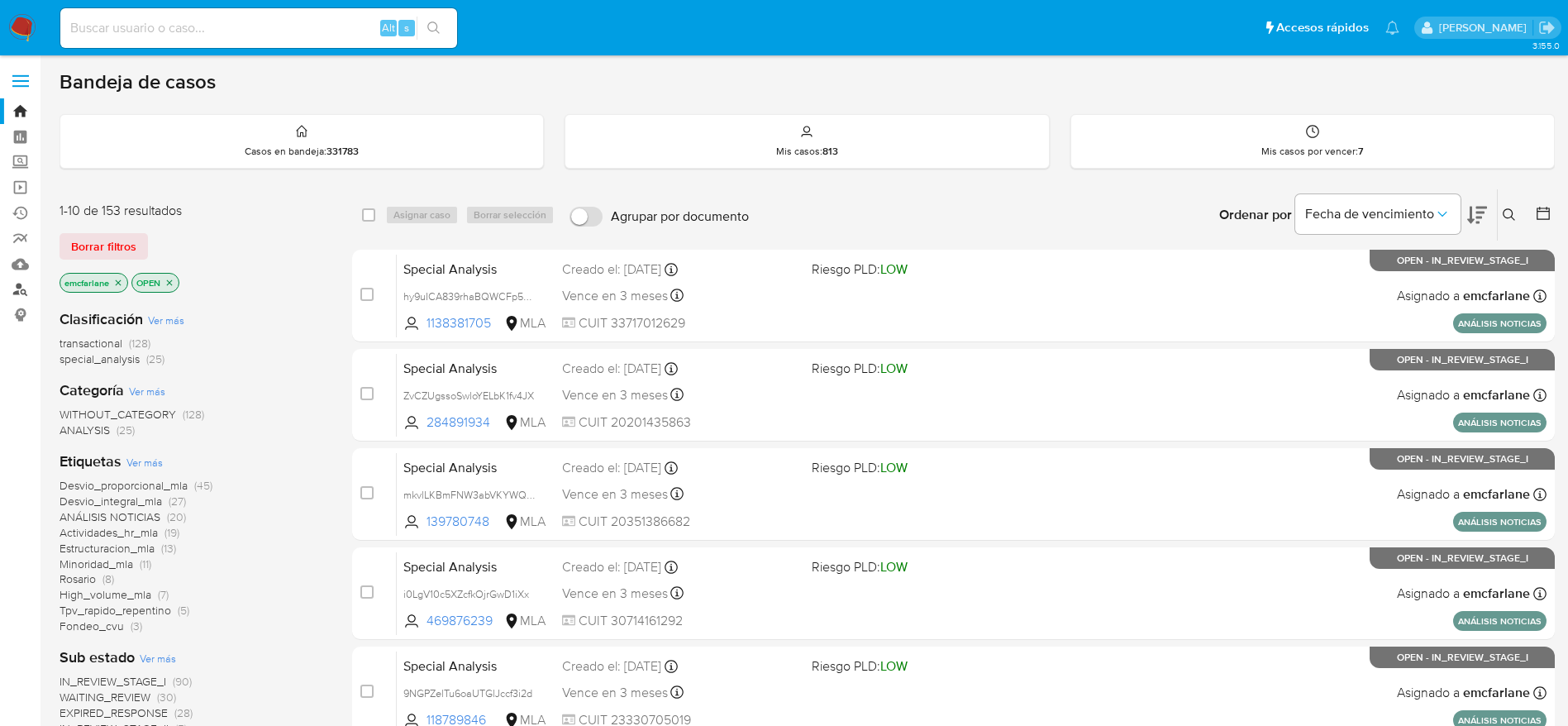
click at [24, 281] on link "Buscador de personas" at bounding box center [98, 289] width 197 height 25
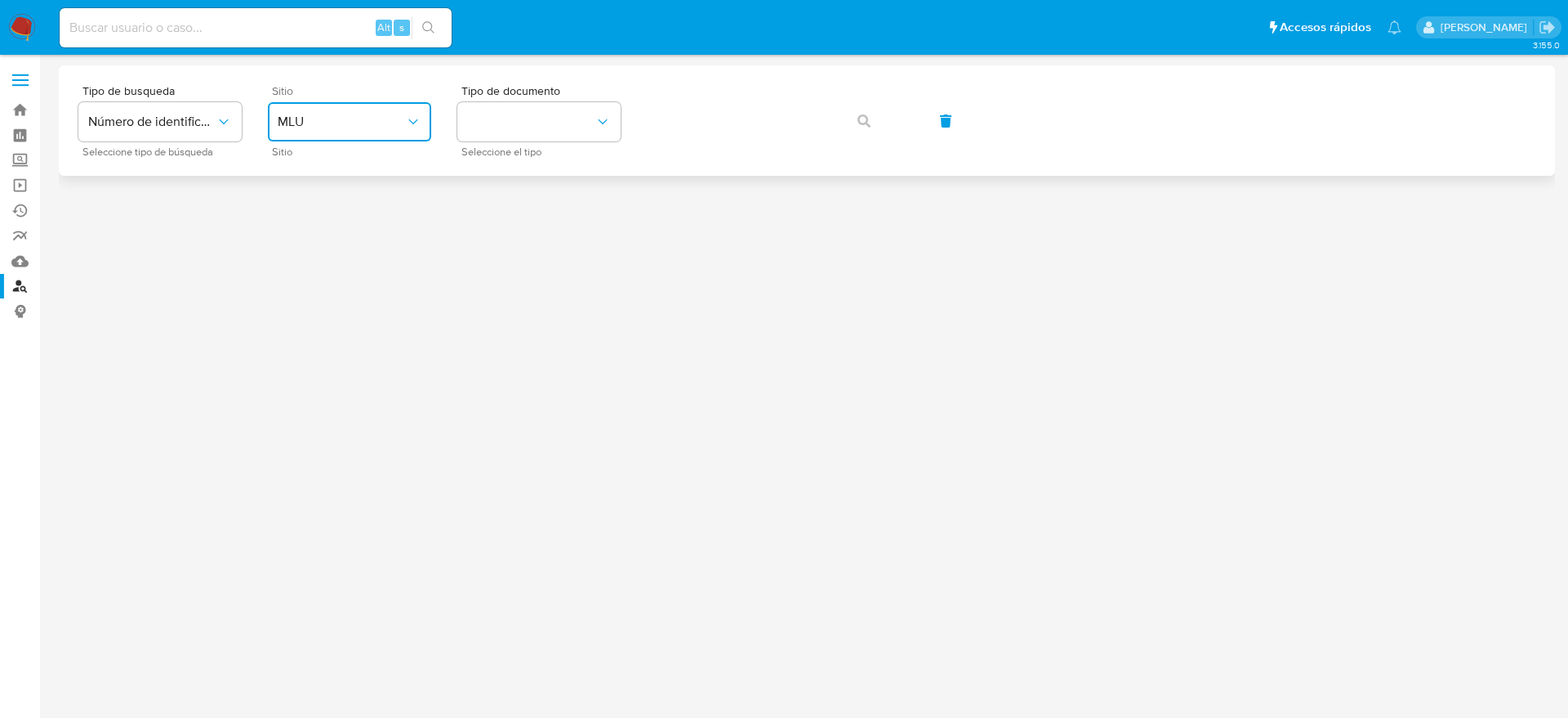
click at [359, 124] on span "MLU" at bounding box center [341, 121] width 127 height 16
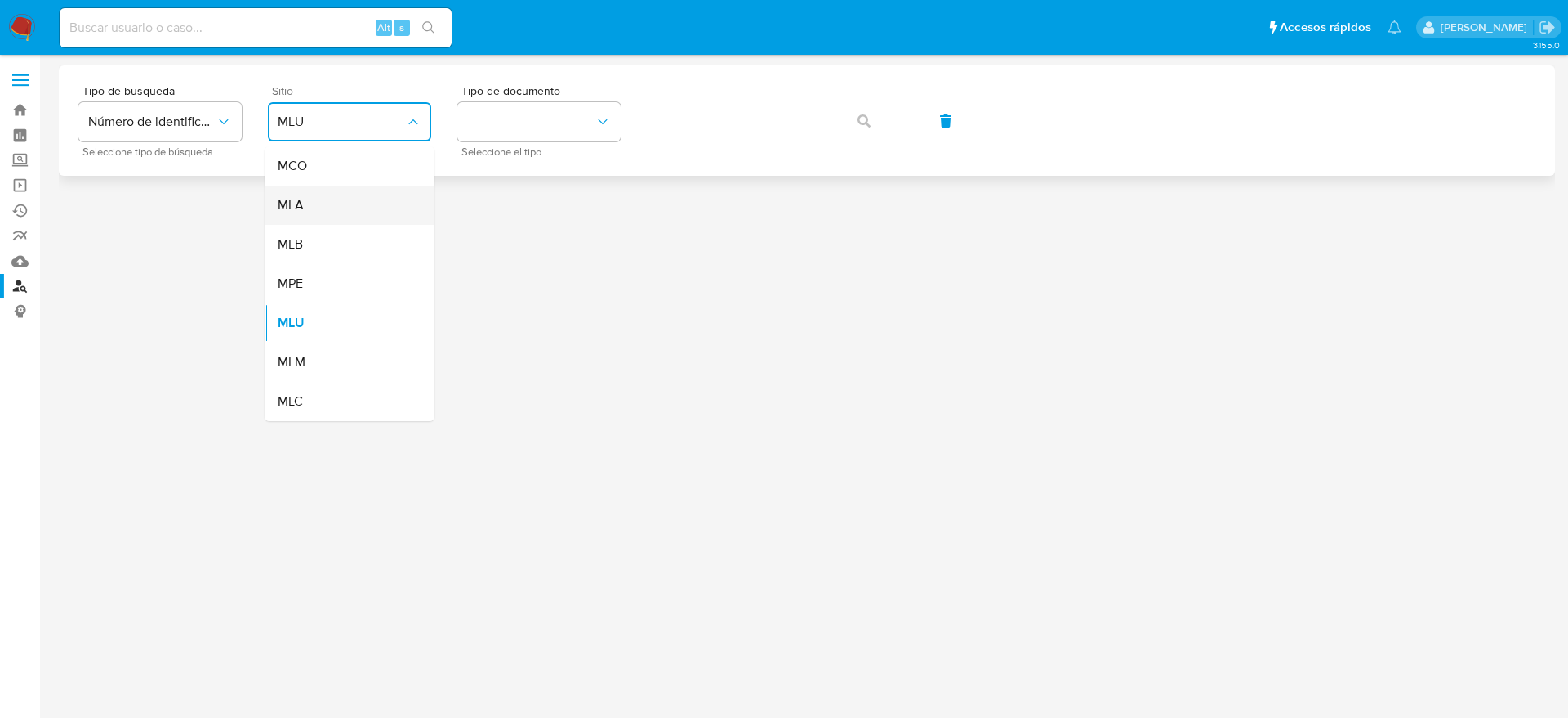
click at [330, 195] on div "MLA" at bounding box center [344, 205] width 134 height 40
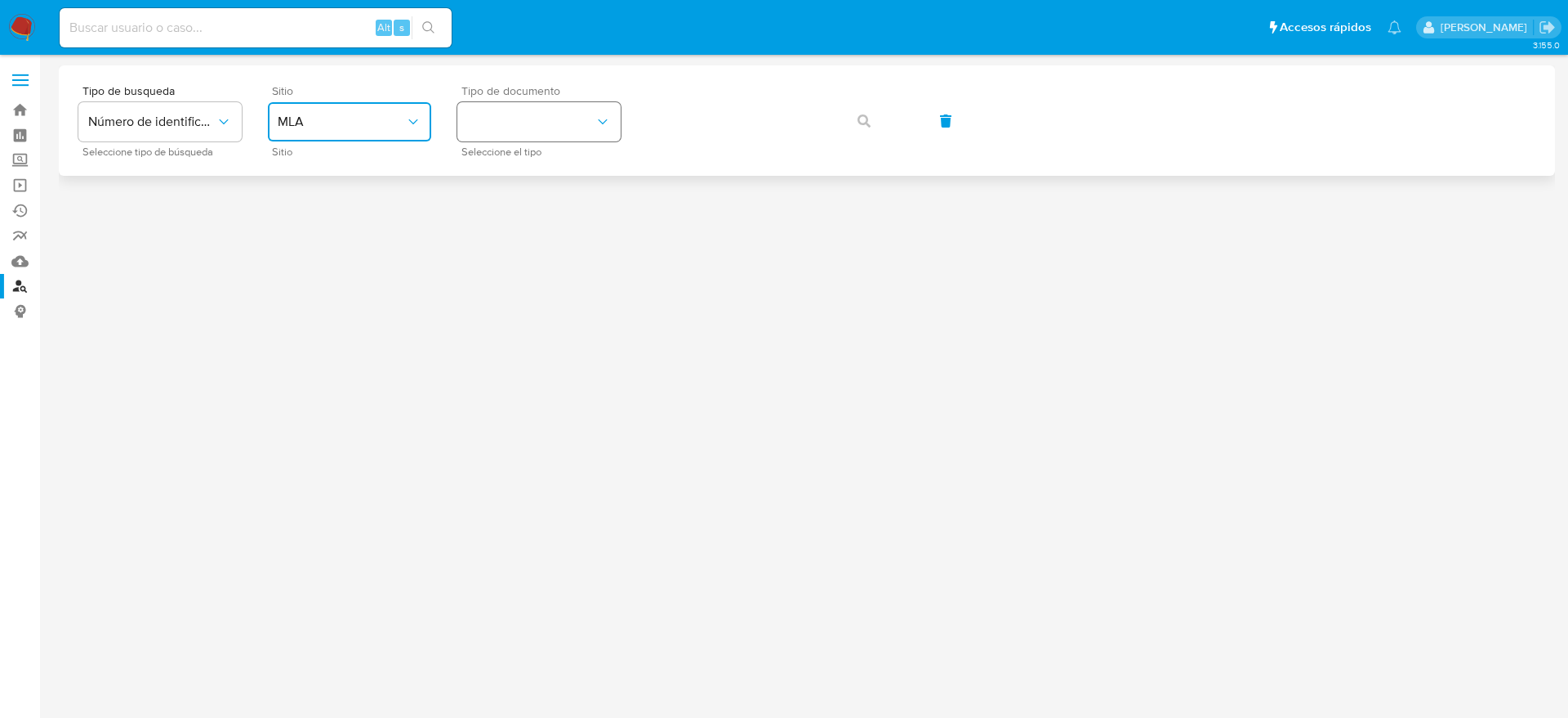
click at [587, 112] on button "identificationType" at bounding box center [539, 121] width 164 height 40
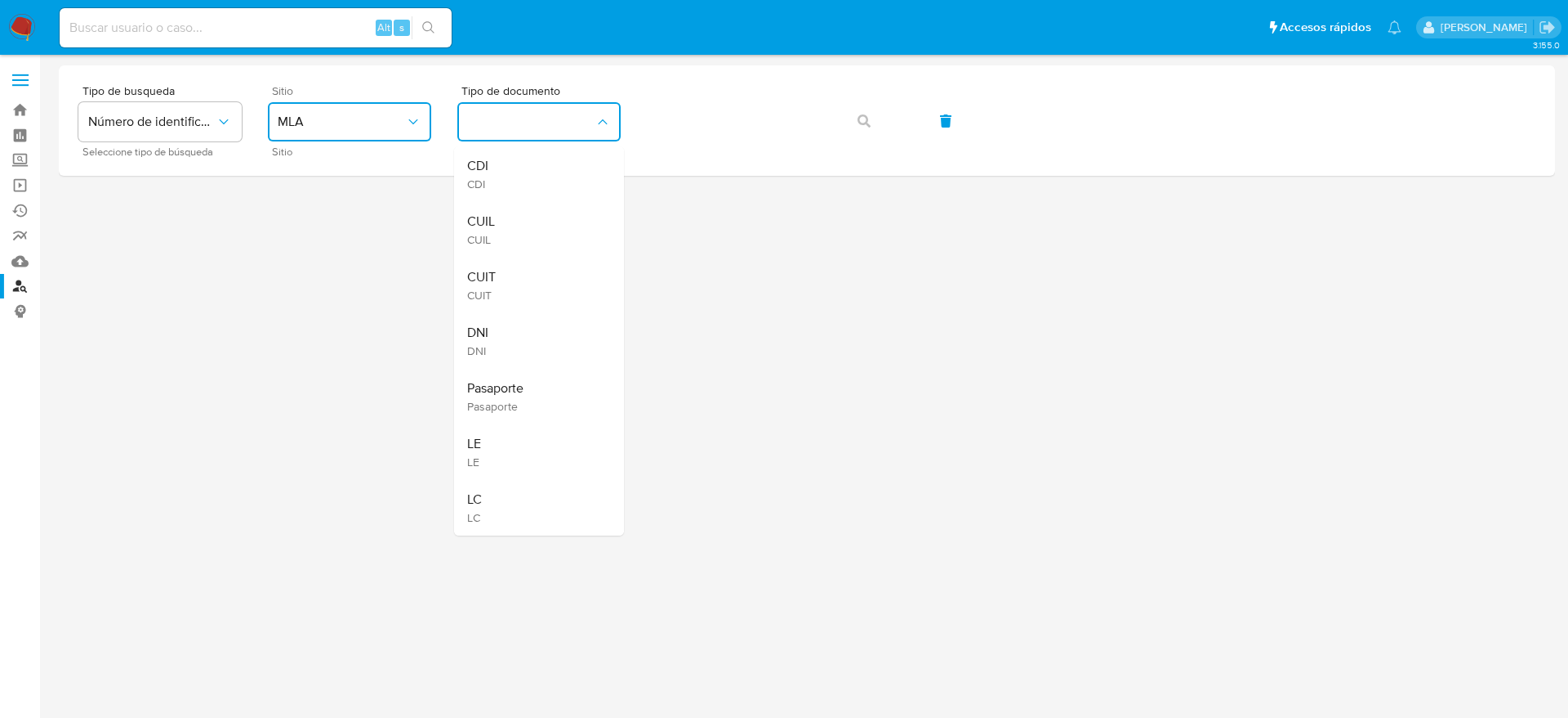
drag, startPoint x: 499, startPoint y: 287, endPoint x: 558, endPoint y: 235, distance: 78.6
click at [499, 284] on div "CUIT CUIT" at bounding box center [534, 285] width 134 height 56
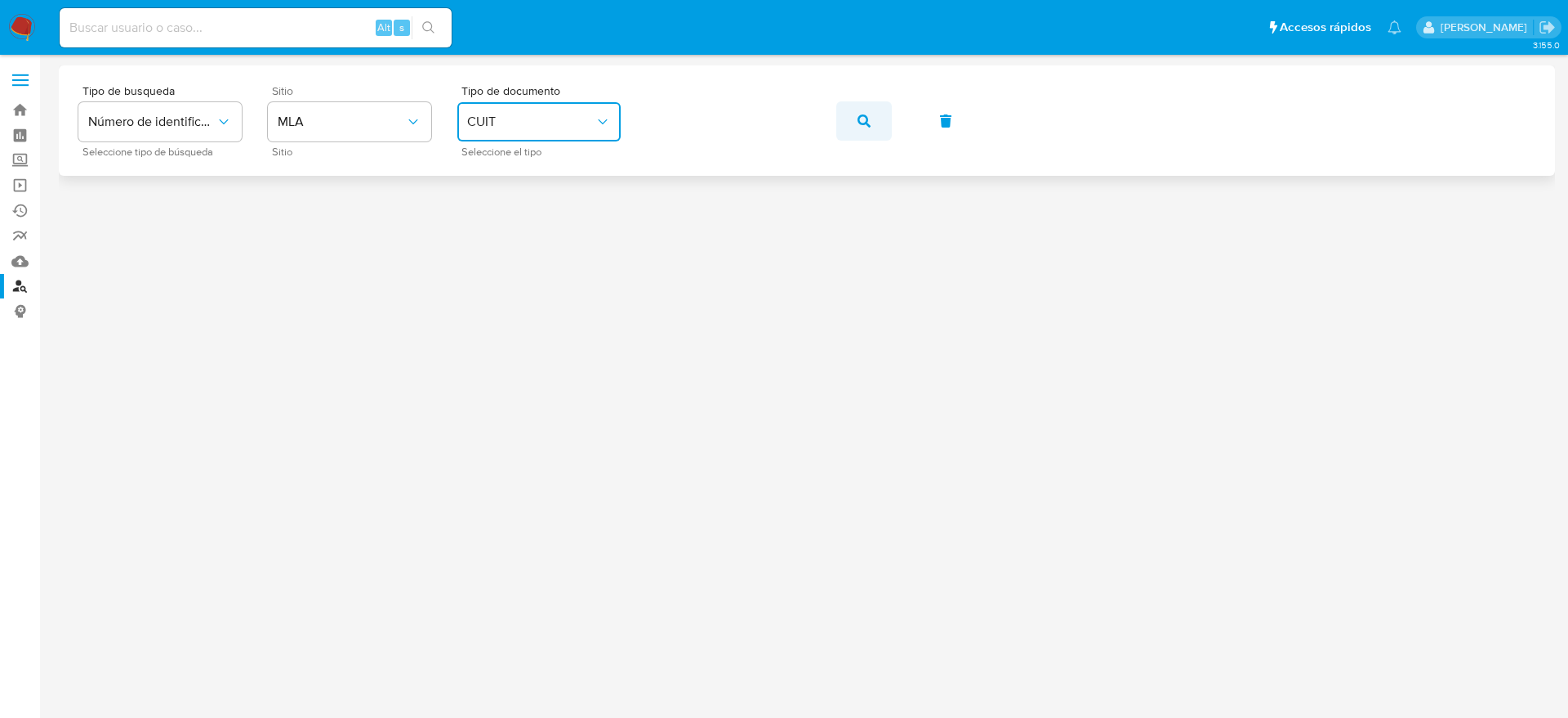
click at [865, 117] on icon "button" at bounding box center [864, 121] width 13 height 13
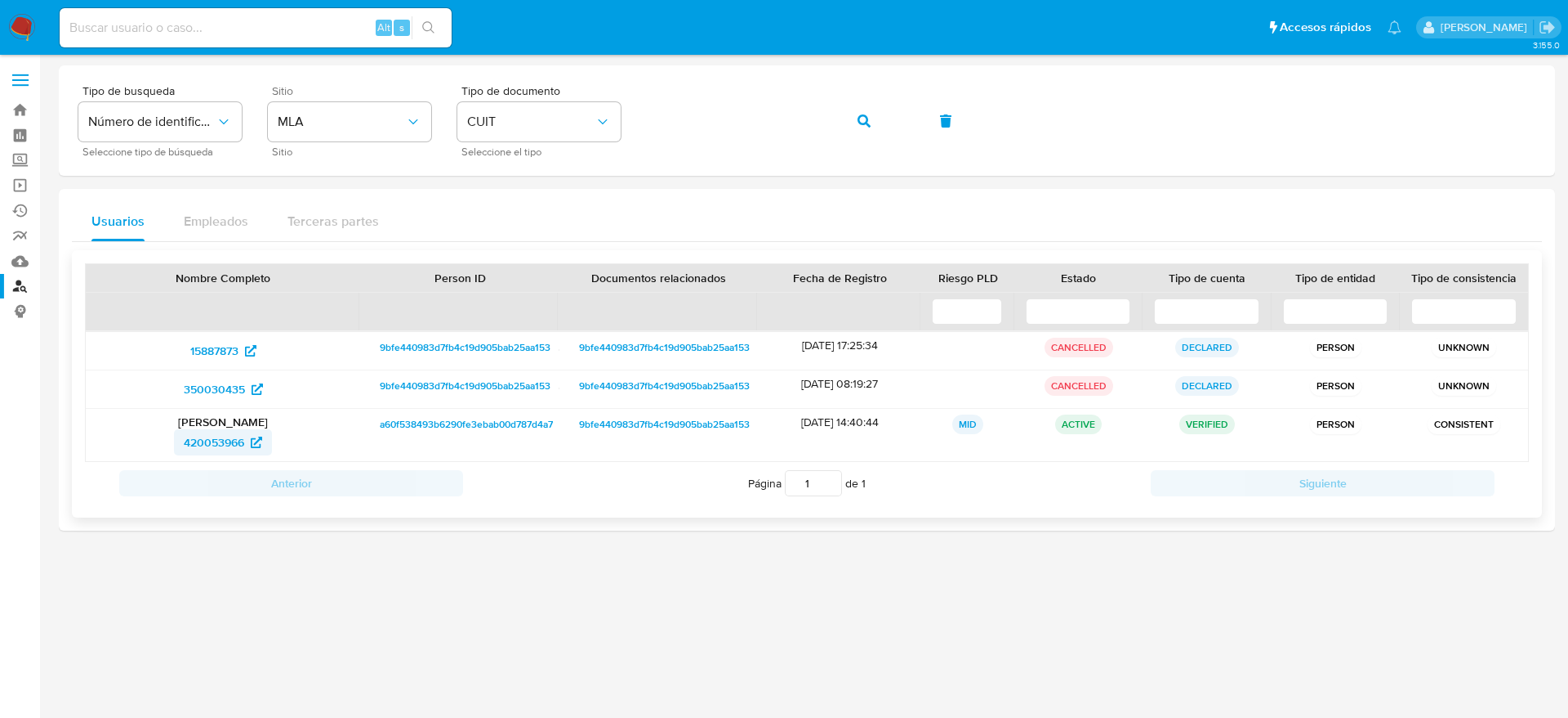
click at [228, 444] on span "420053966" at bounding box center [214, 441] width 61 height 26
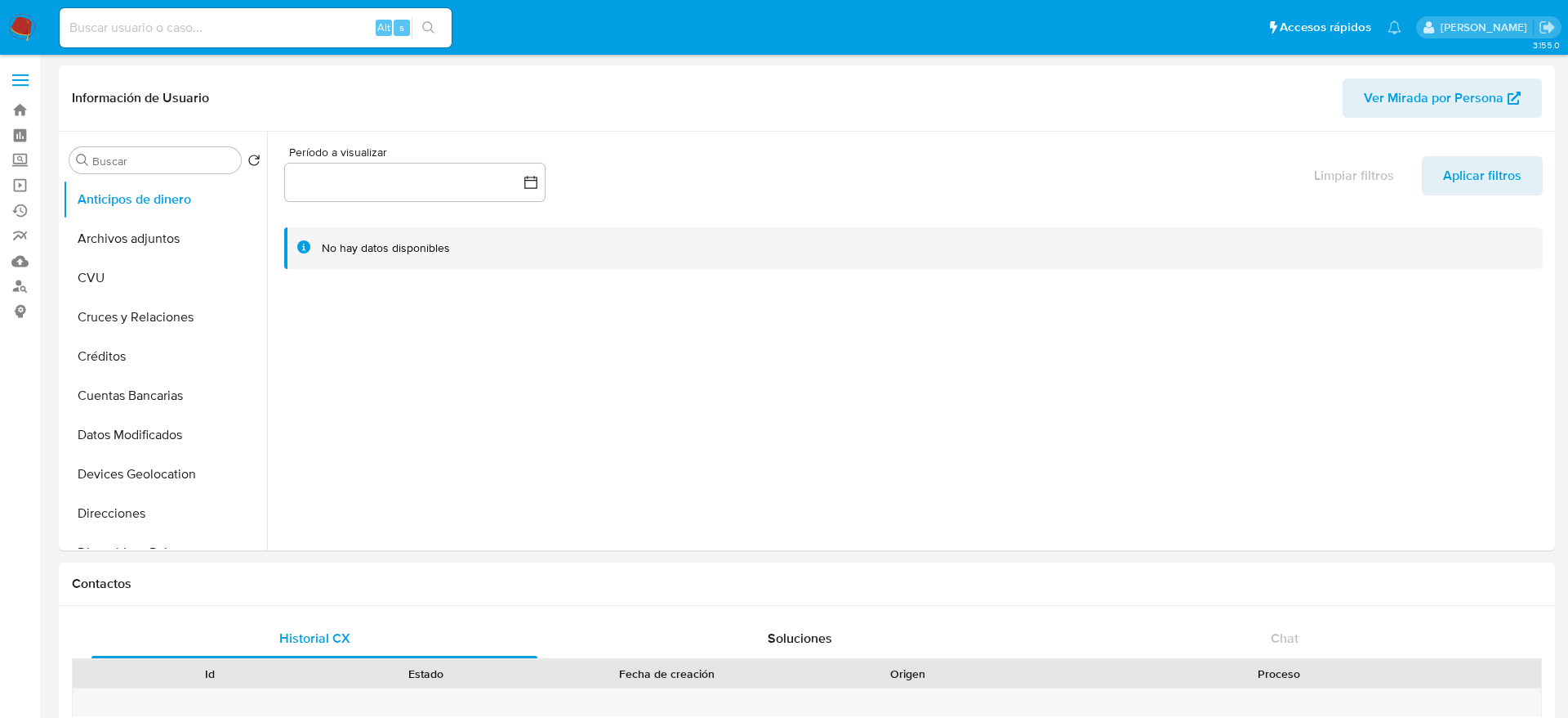
select select "10"
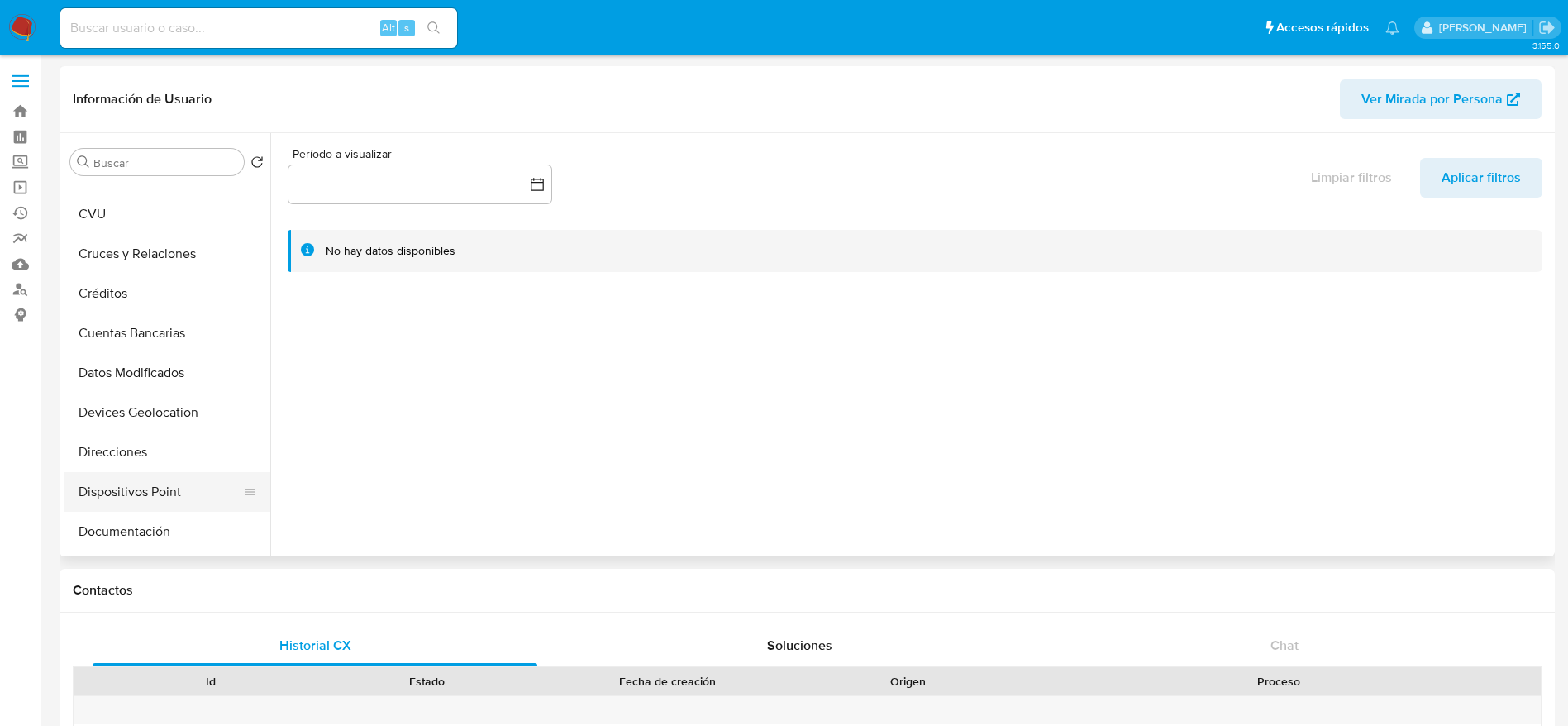
scroll to position [124, 0]
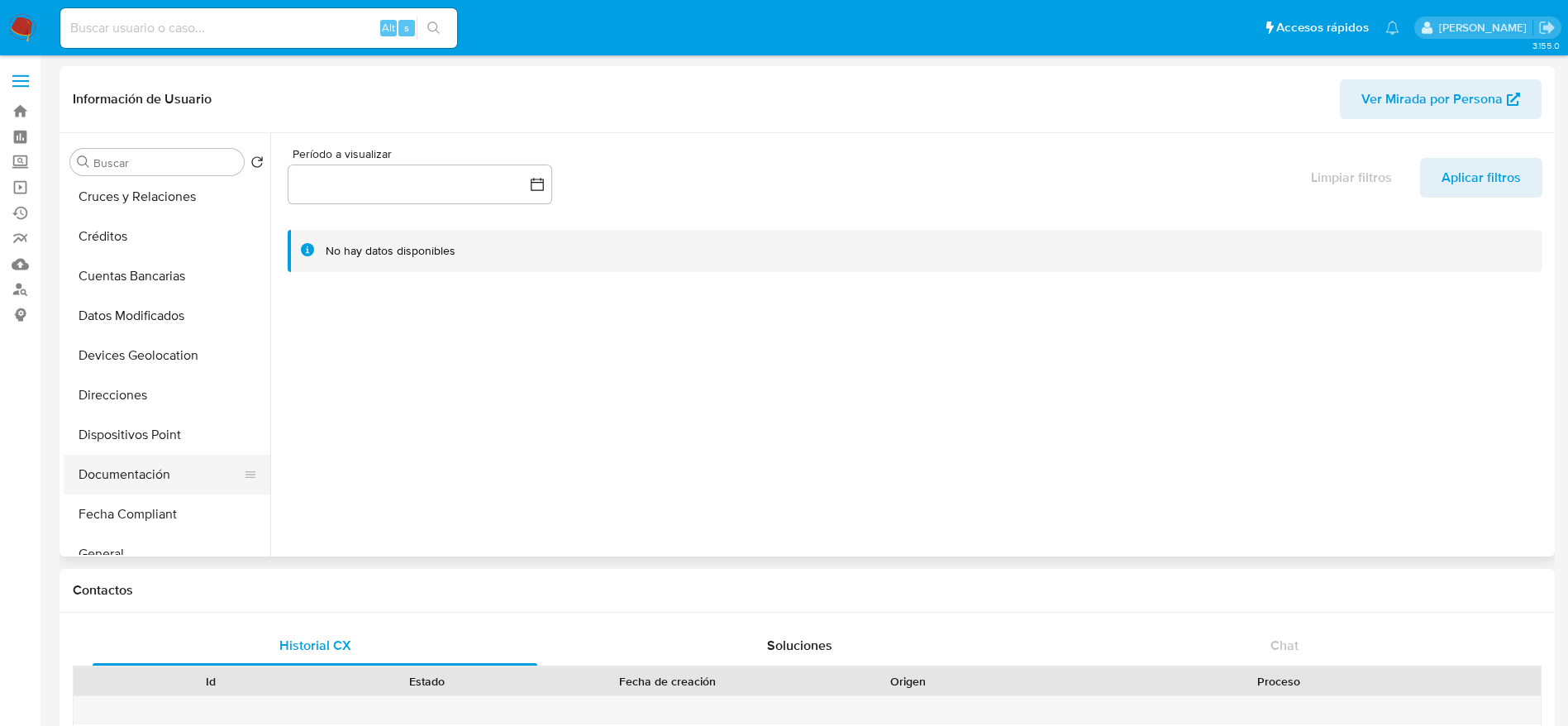
click at [123, 481] on button "Documentación" at bounding box center [160, 474] width 193 height 40
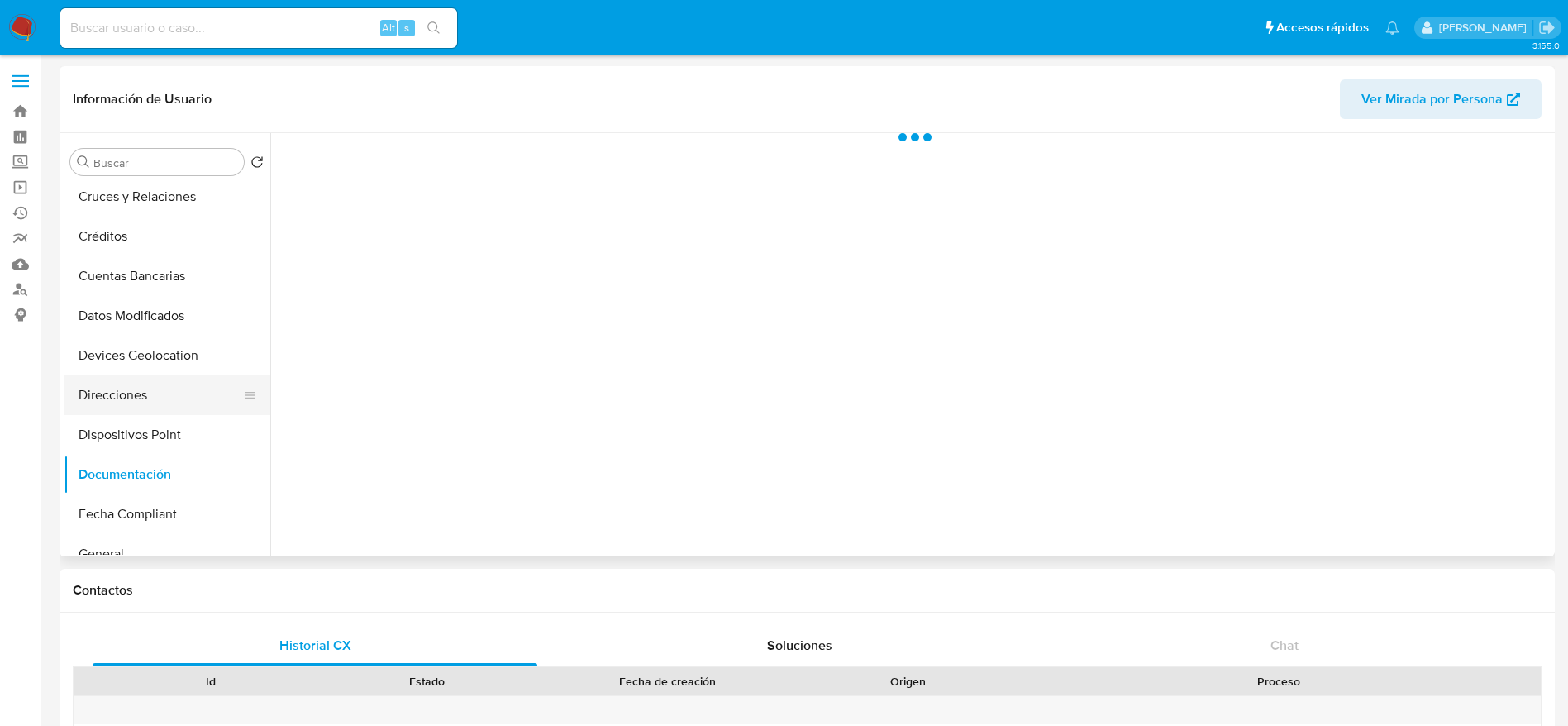
click at [128, 395] on button "Direcciones" at bounding box center [160, 395] width 193 height 40
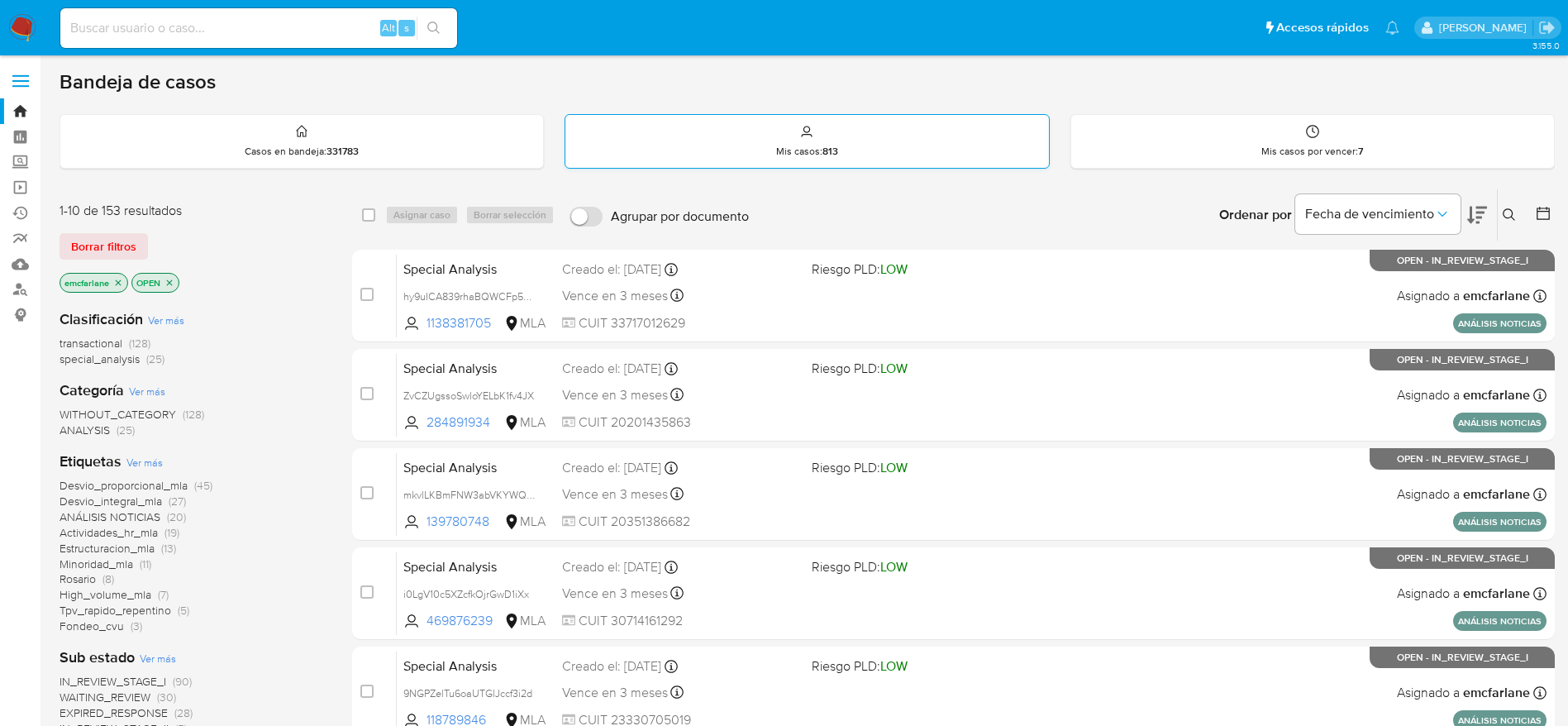
drag, startPoint x: 95, startPoint y: 238, endPoint x: 665, endPoint y: 149, distance: 576.9
click at [95, 239] on span "Borrar filtros" at bounding box center [103, 247] width 65 height 23
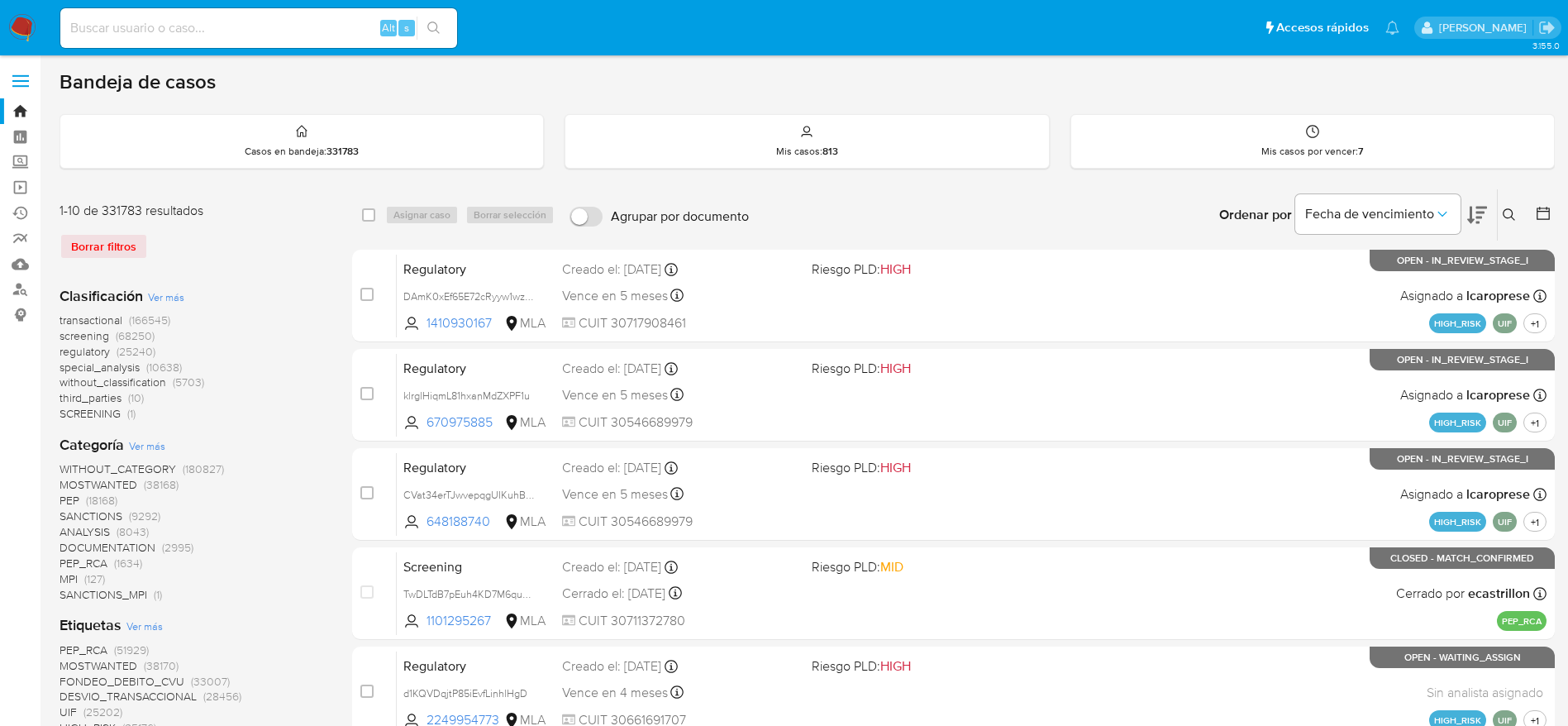
click at [1510, 218] on icon at bounding box center [1510, 215] width 14 height 14
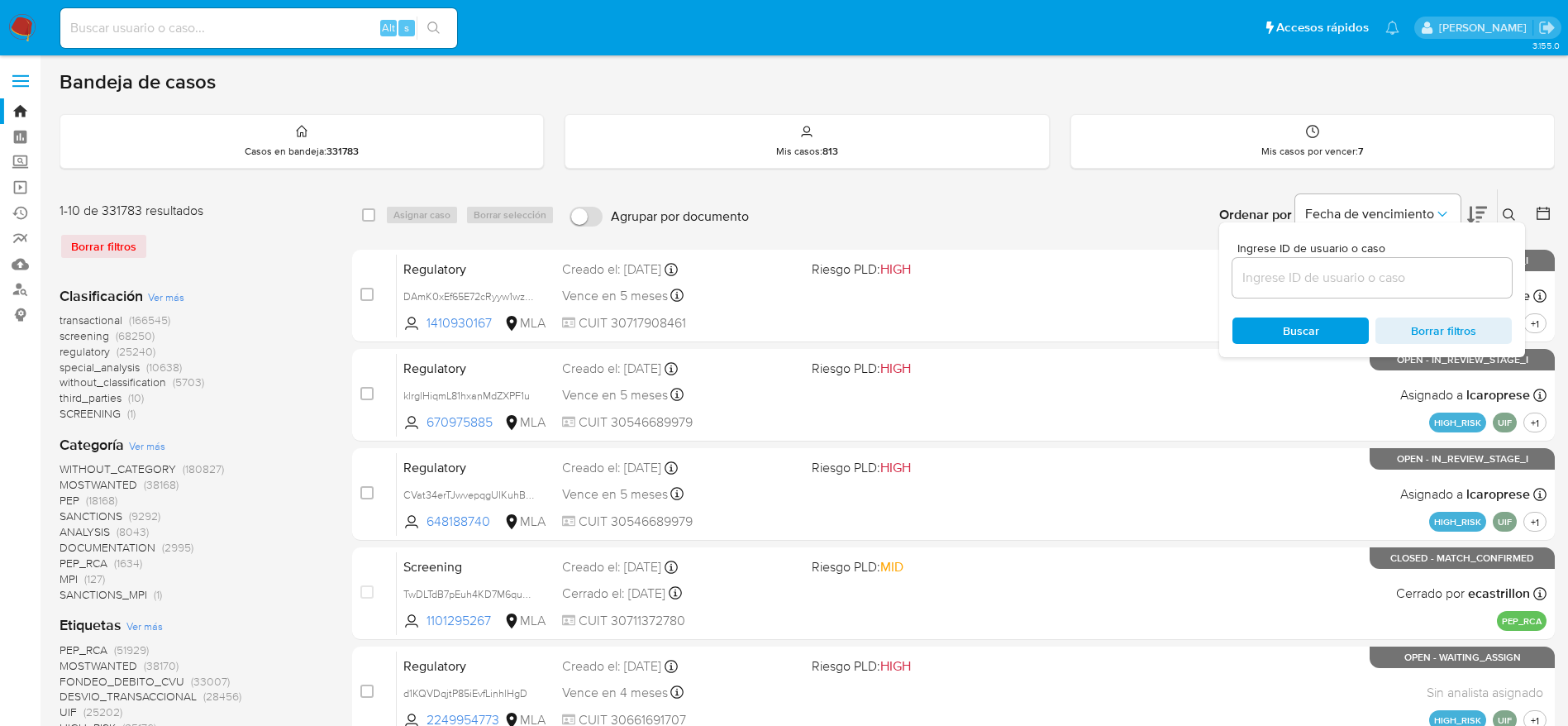
click at [1308, 279] on input at bounding box center [1371, 278] width 280 height 21
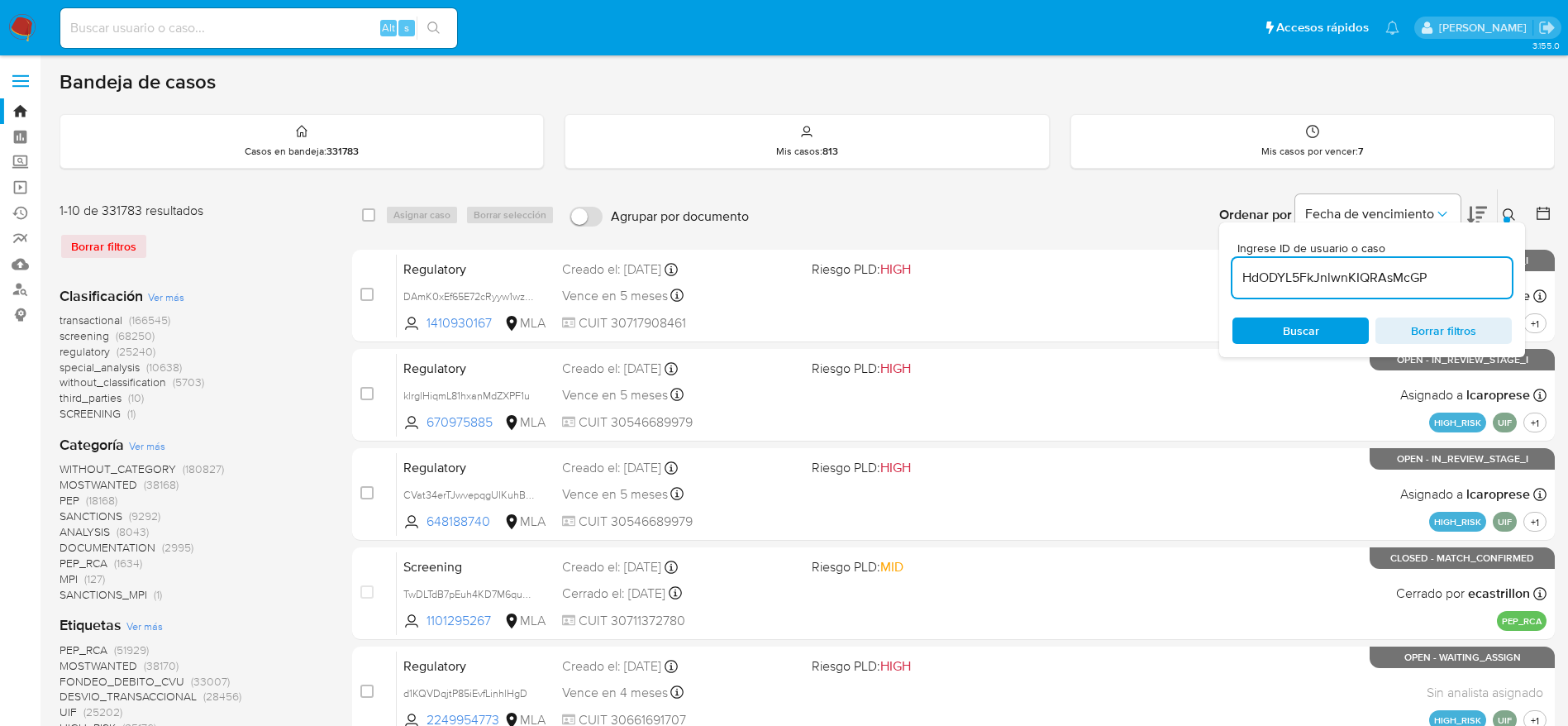
type input "HdODYL5FkJnlwnKIQRAsMcGP"
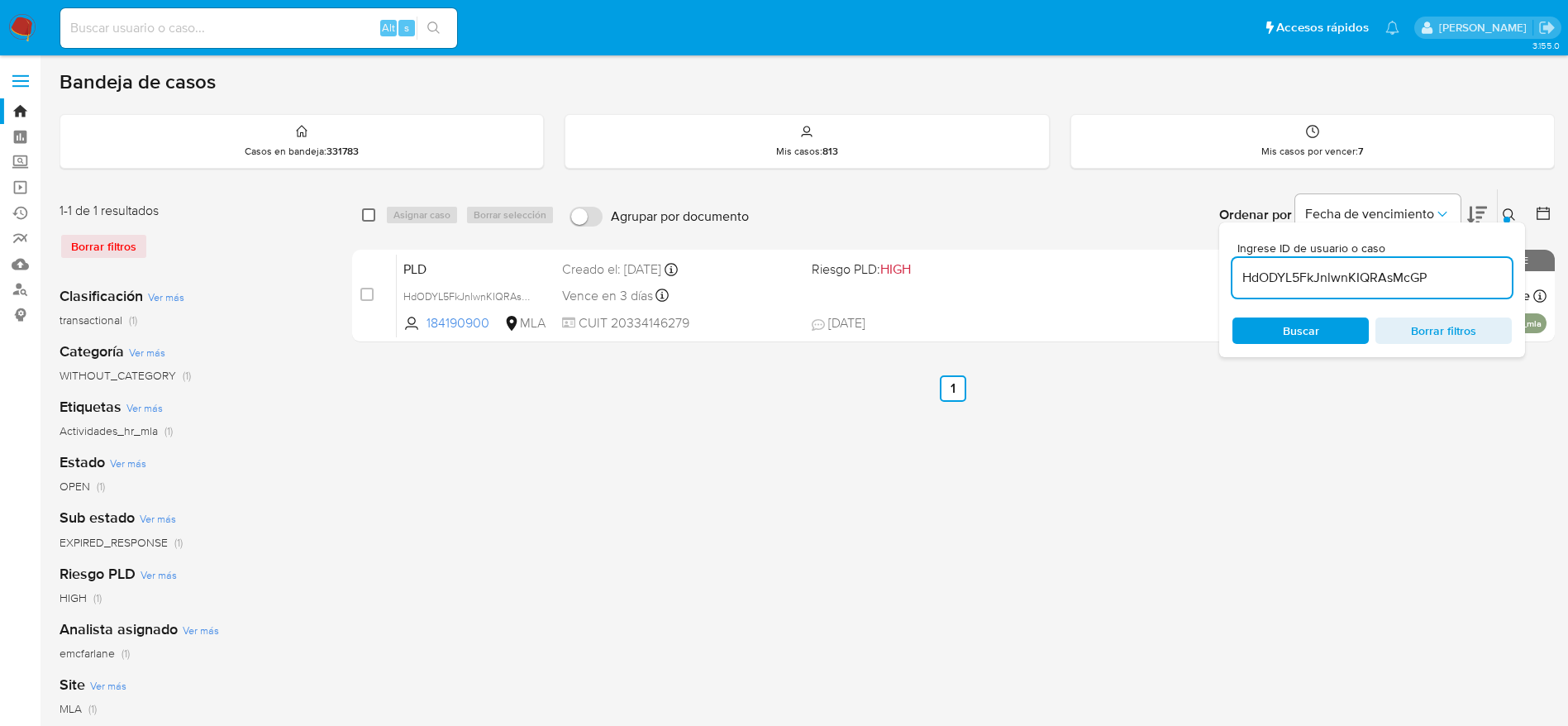
click at [374, 217] on input "checkbox" at bounding box center [368, 215] width 14 height 14
checkbox input "true"
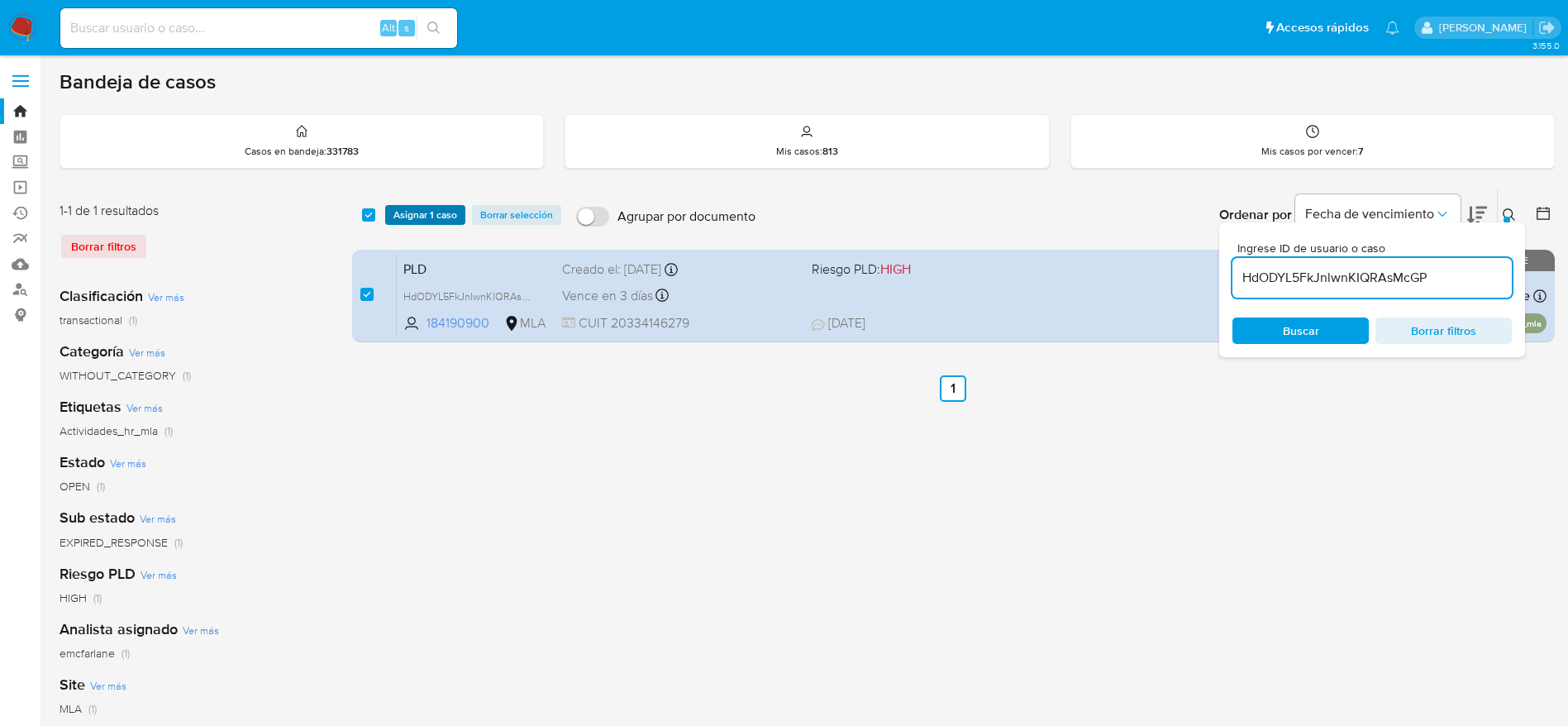
click at [400, 222] on span "Asignar 1 caso" at bounding box center [425, 214] width 63 height 17
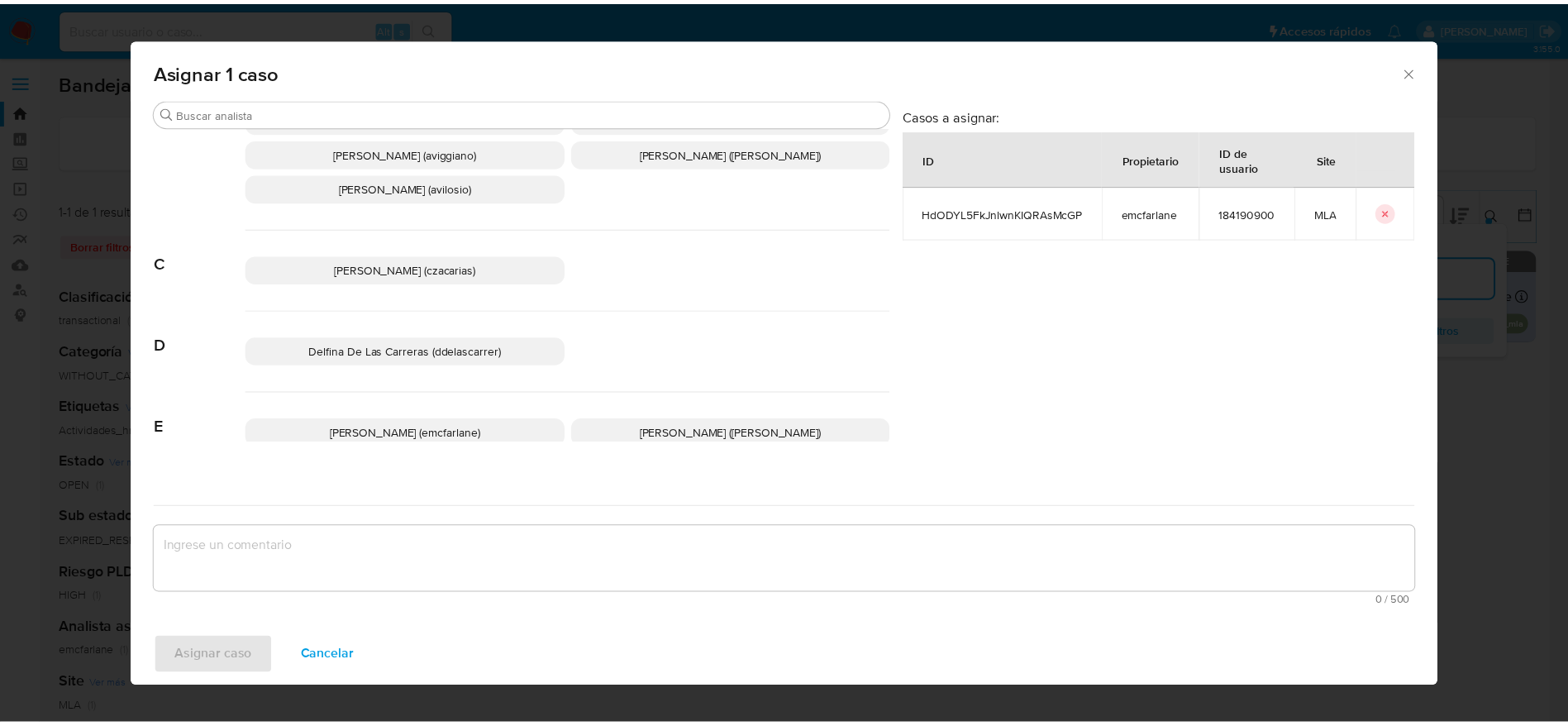
scroll to position [124, 0]
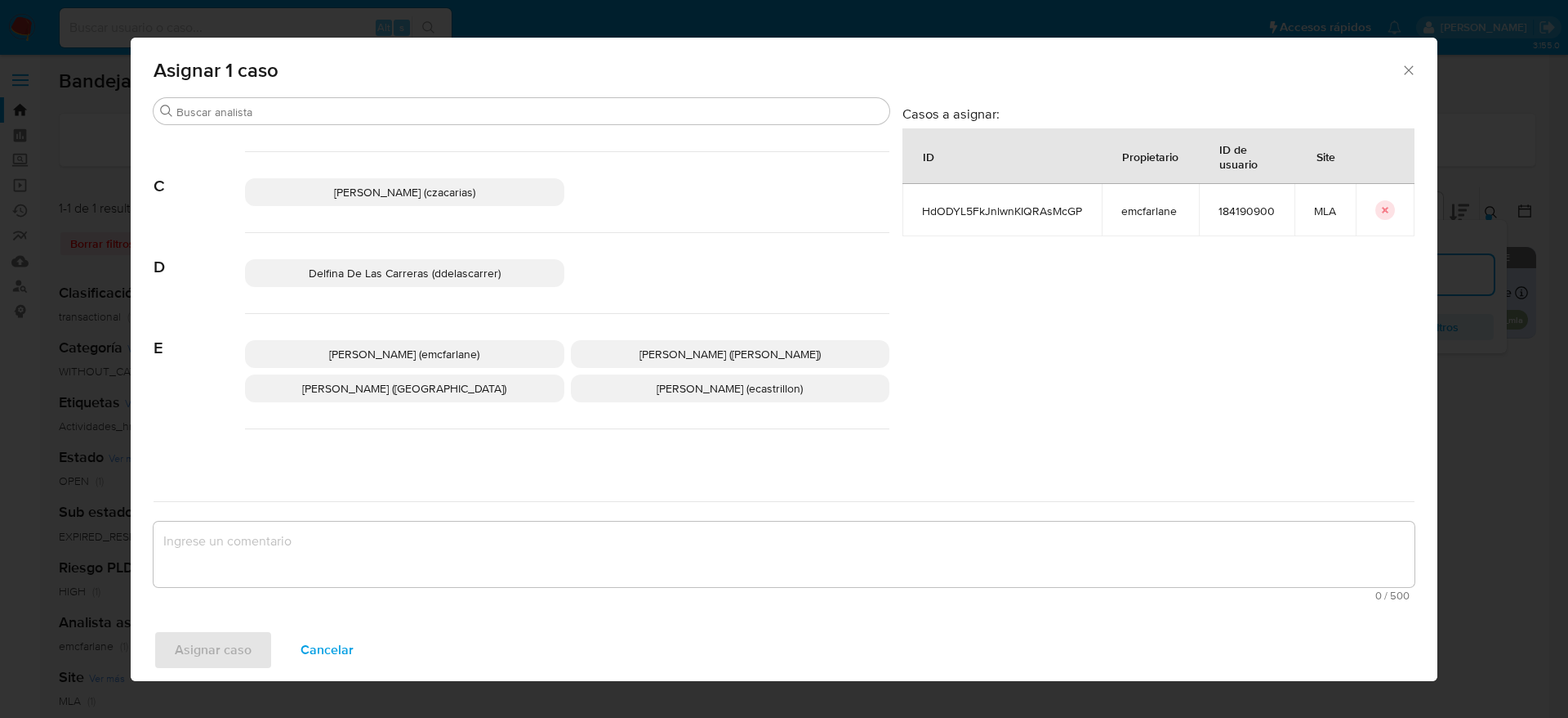
click at [410, 353] on span "Elaine Mc Farlane (emcfarlane)" at bounding box center [405, 354] width 150 height 16
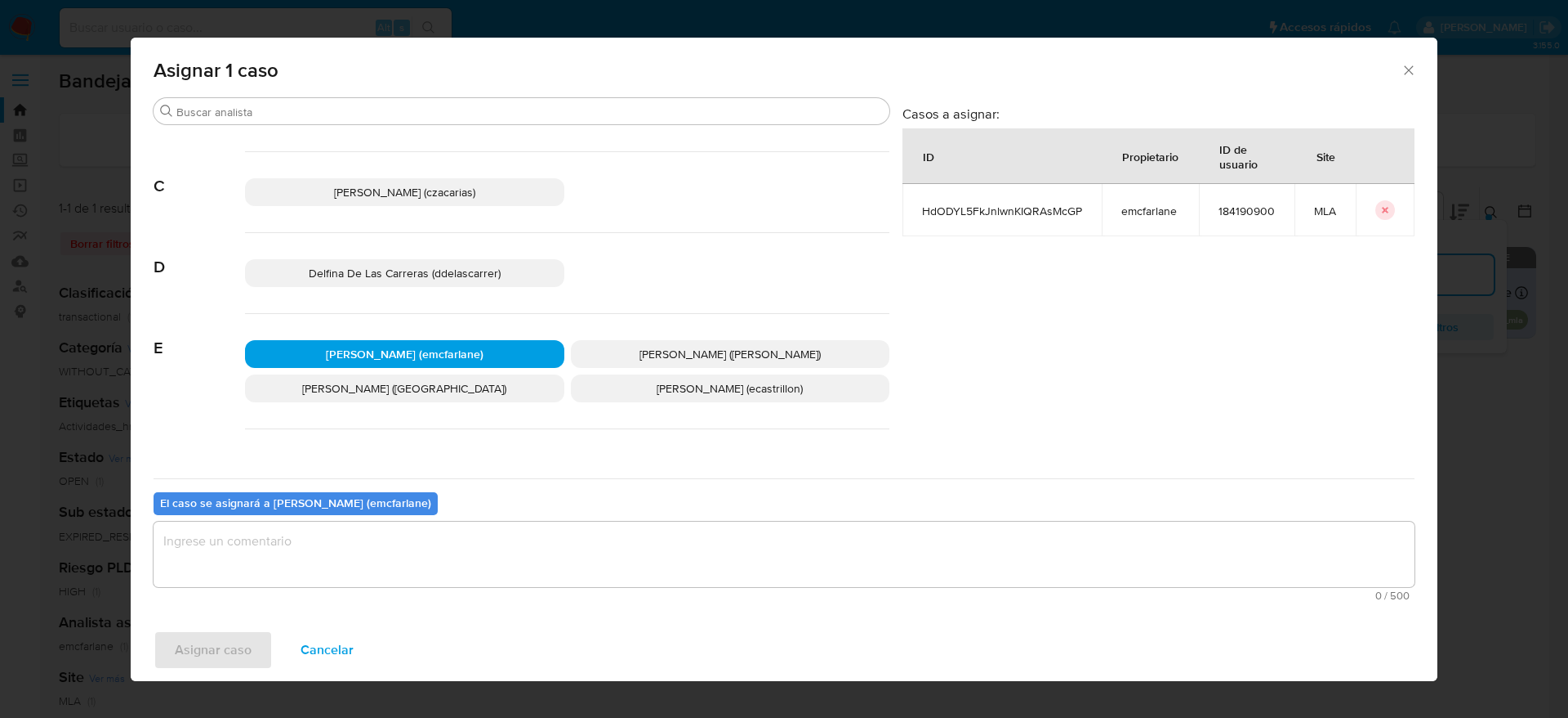
click at [327, 561] on textarea "assign-modal" at bounding box center [783, 554] width 1261 height 66
click at [211, 655] on span "Asignar caso" at bounding box center [213, 650] width 77 height 36
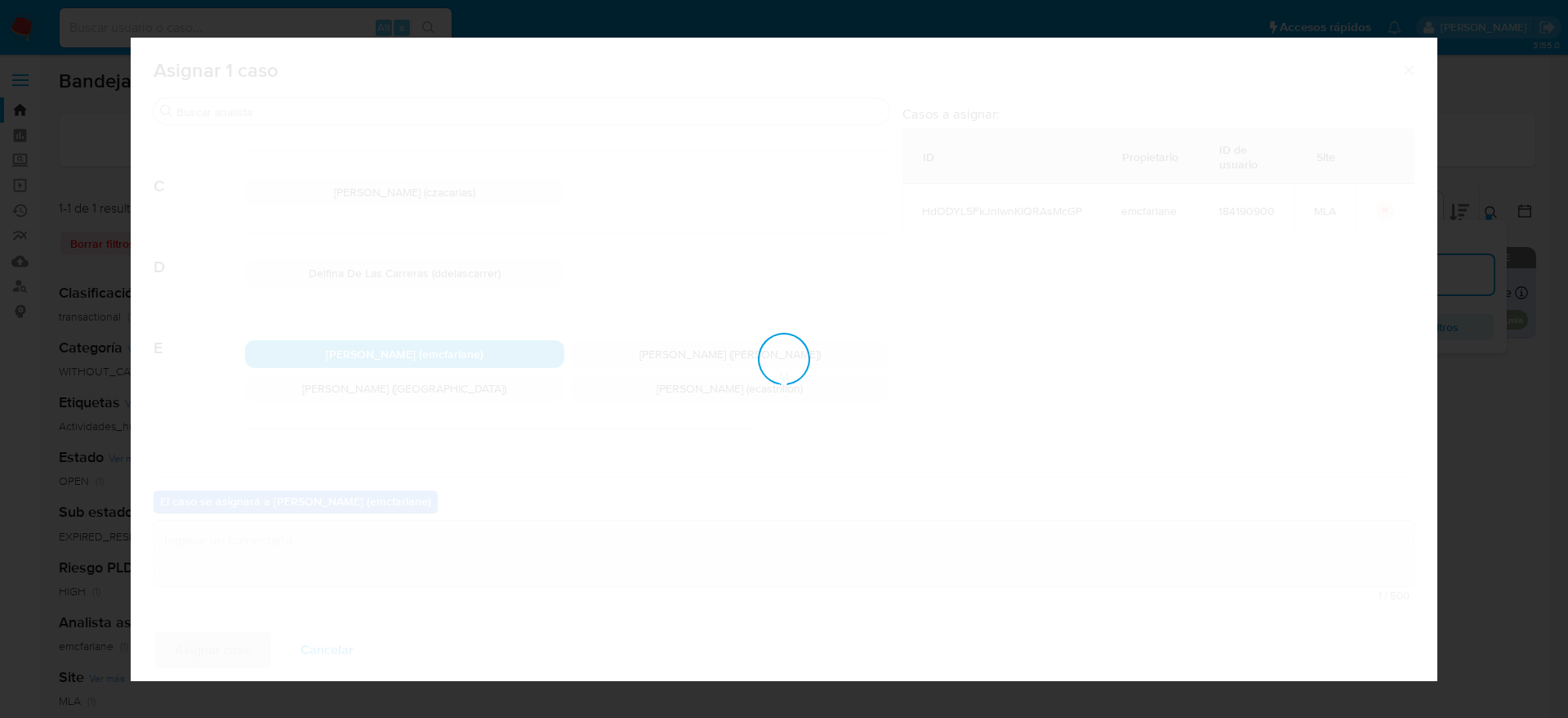
checkbox input "false"
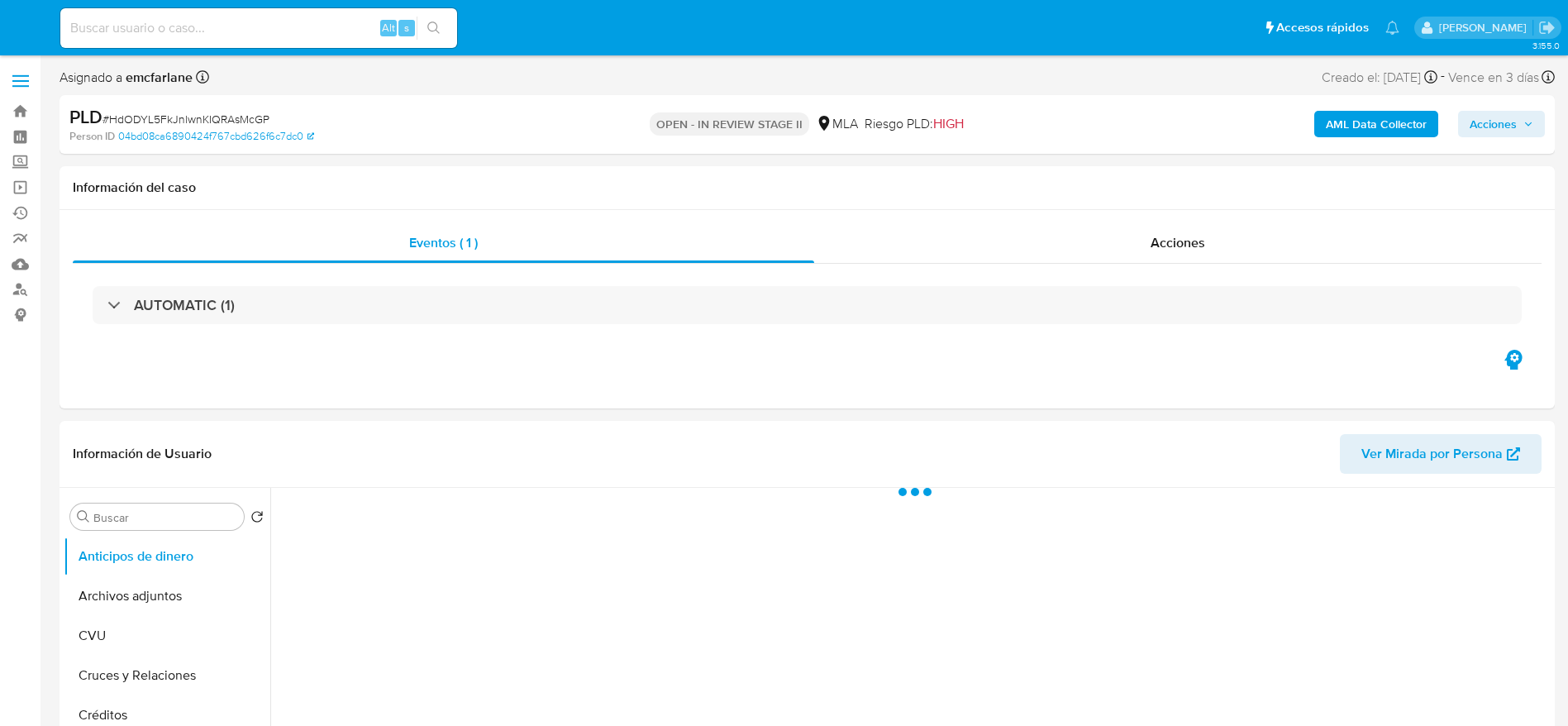
select select "10"
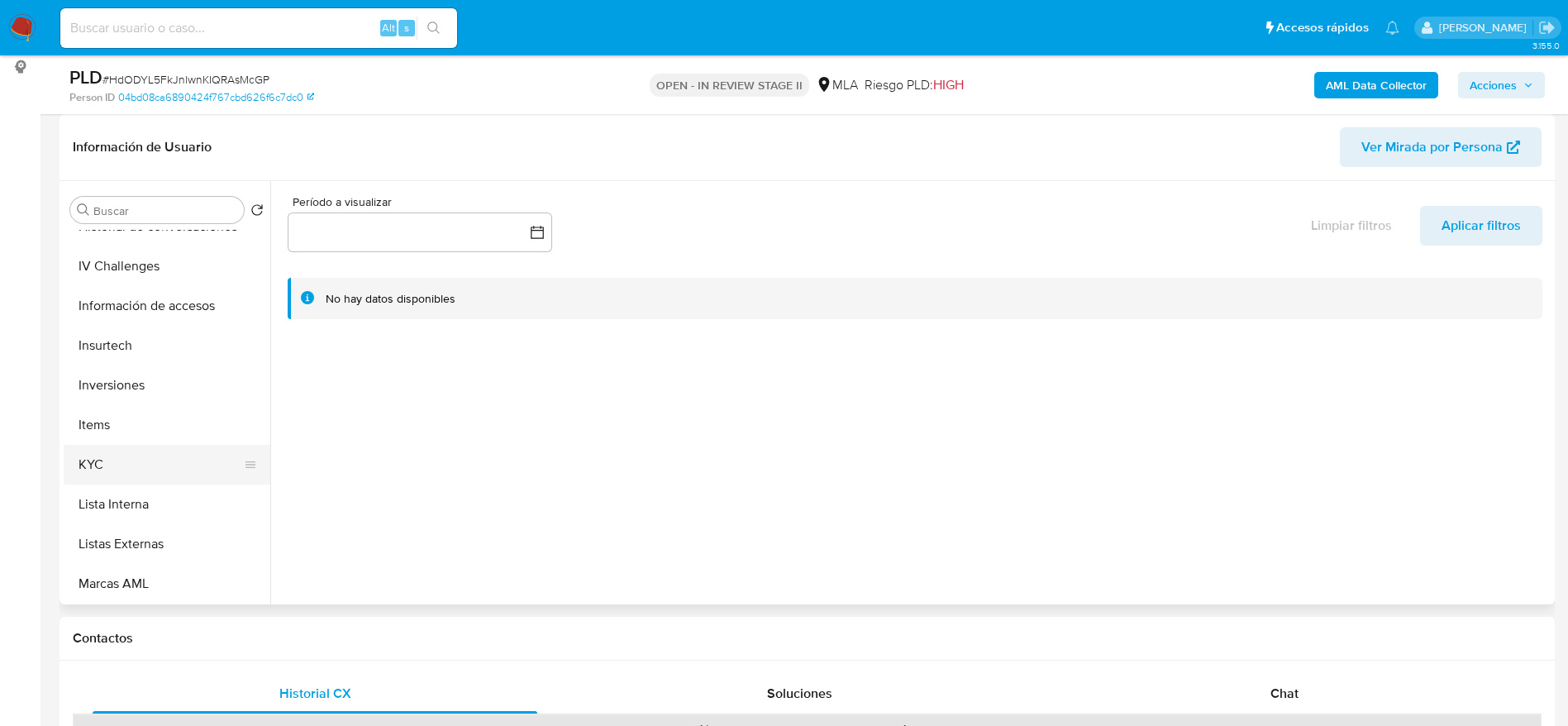
scroll to position [620, 0]
click at [119, 460] on button "KYC" at bounding box center [160, 463] width 193 height 40
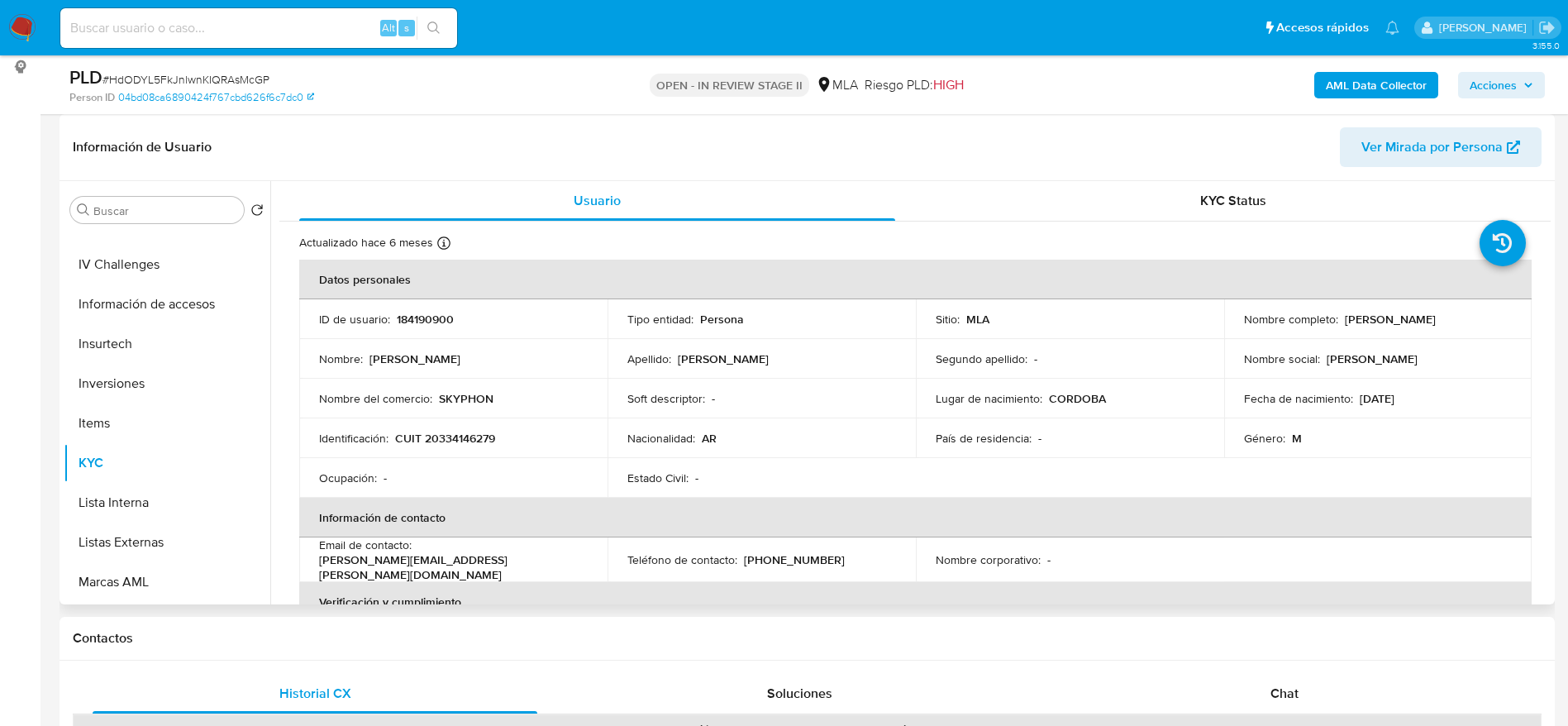
click at [464, 433] on p "CUIT 20334146279" at bounding box center [444, 438] width 100 height 15
copy p "20334146279"
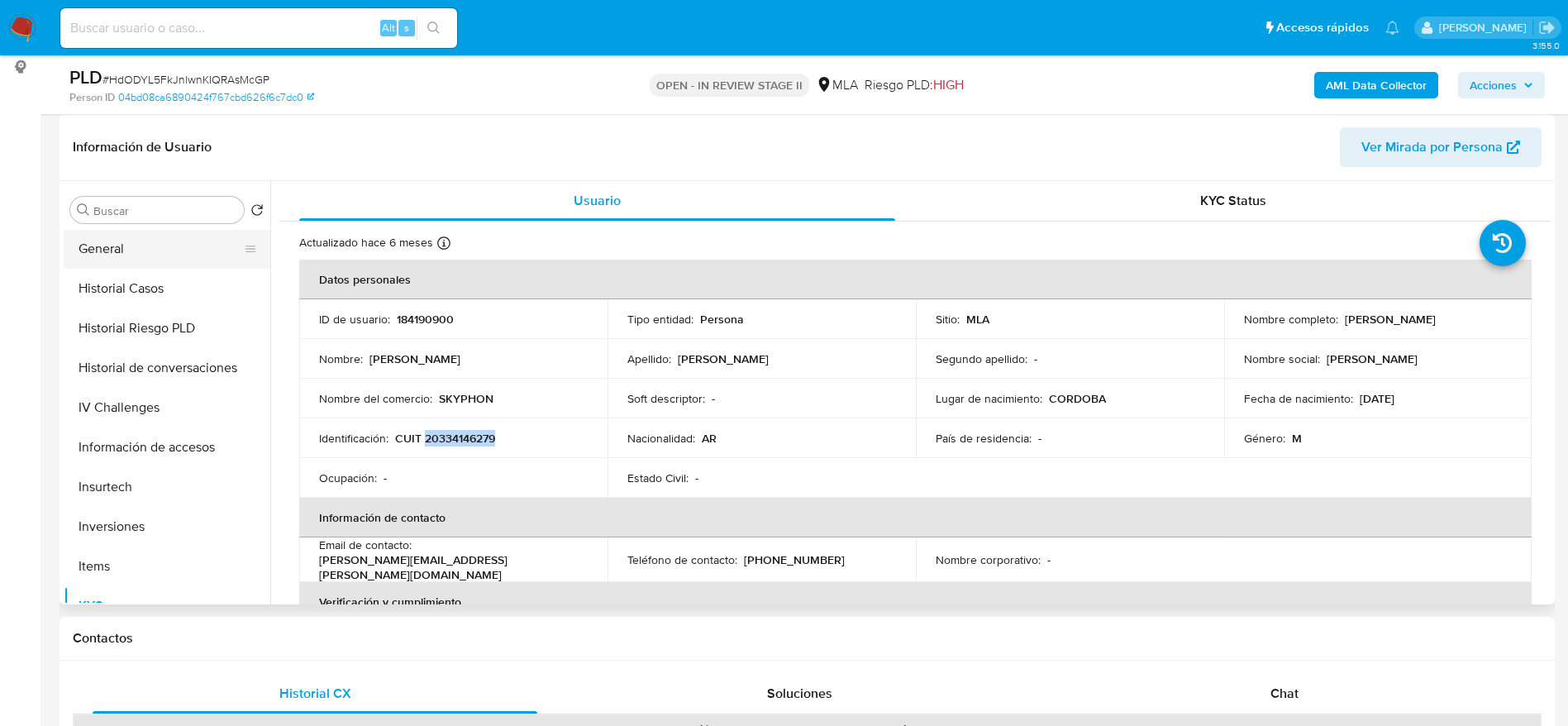
scroll to position [372, 0]
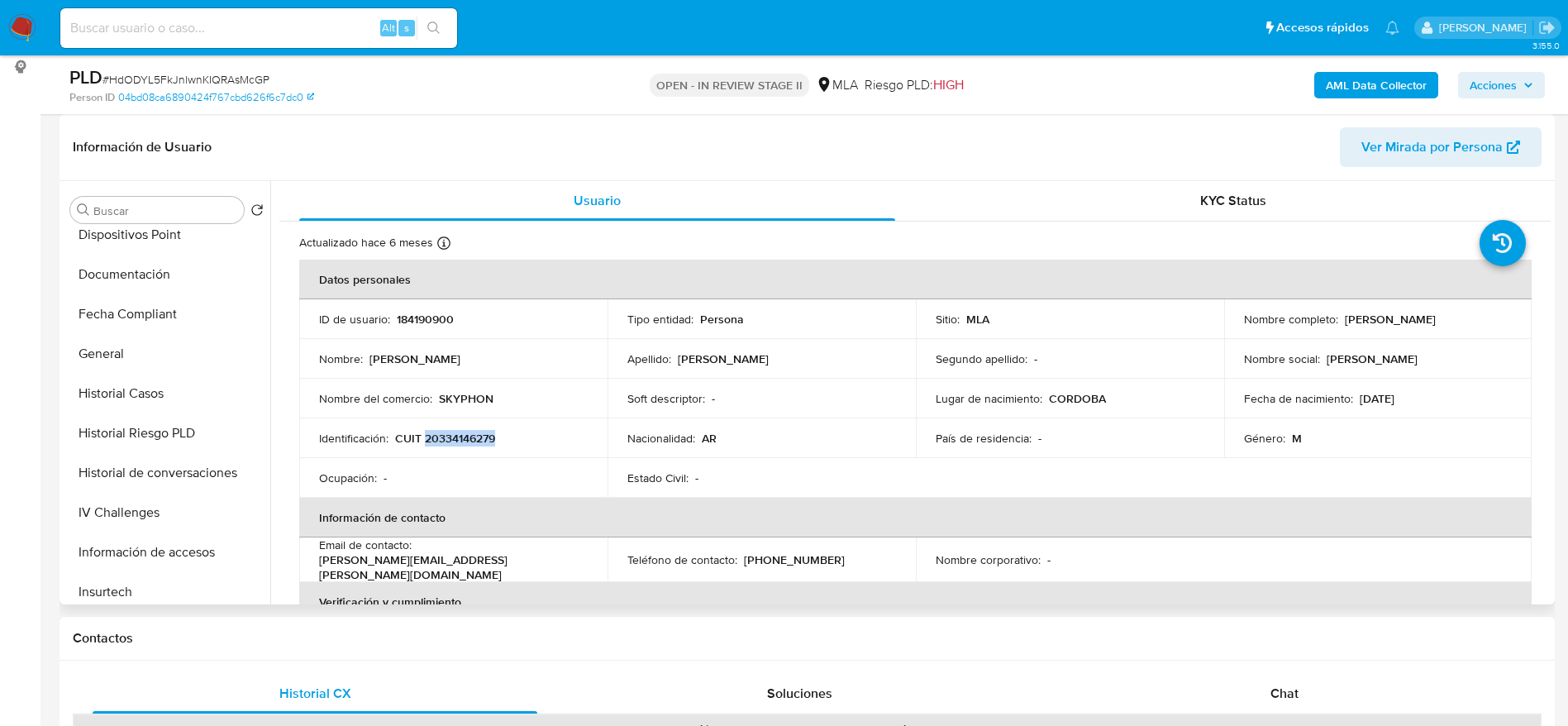
click at [139, 387] on button "Historial Casos" at bounding box center [167, 393] width 207 height 40
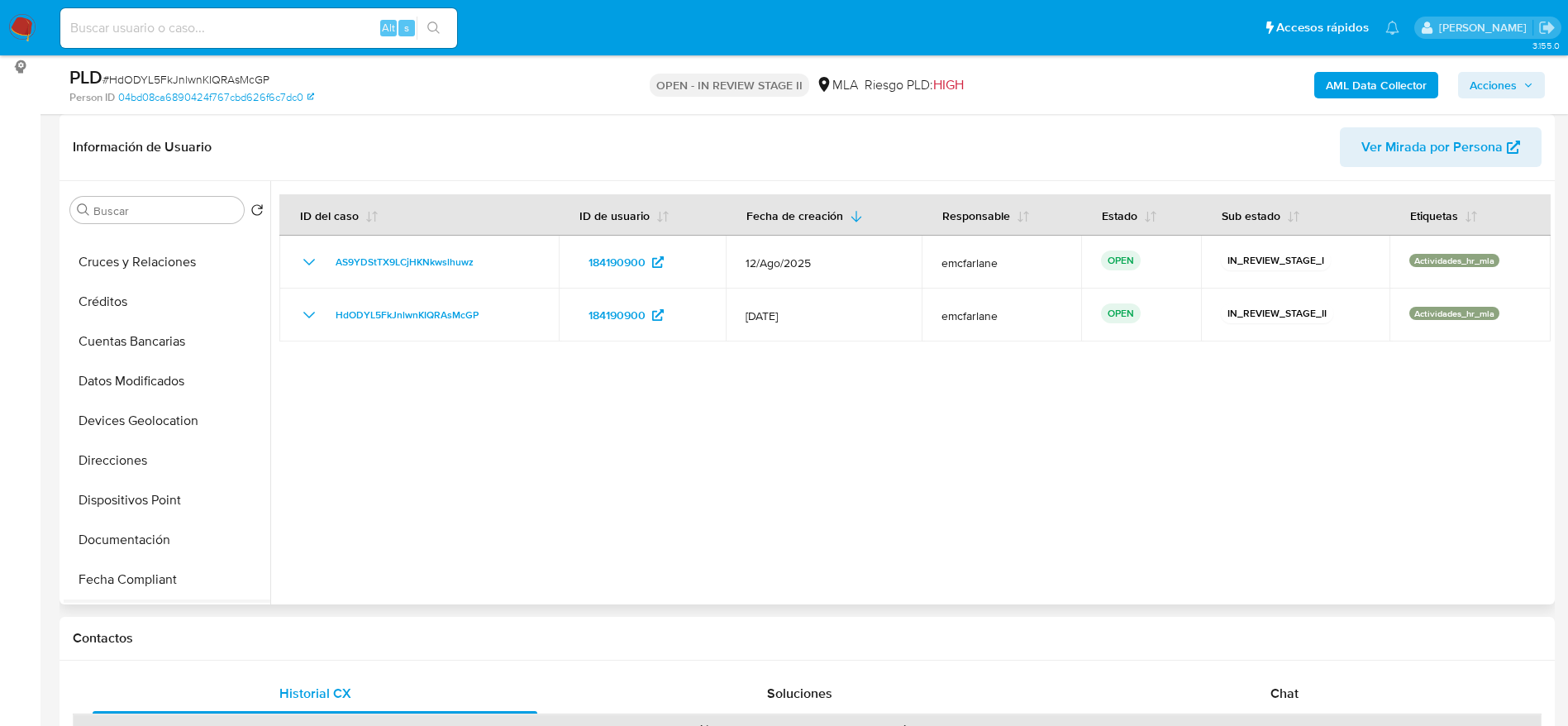
scroll to position [248, 0]
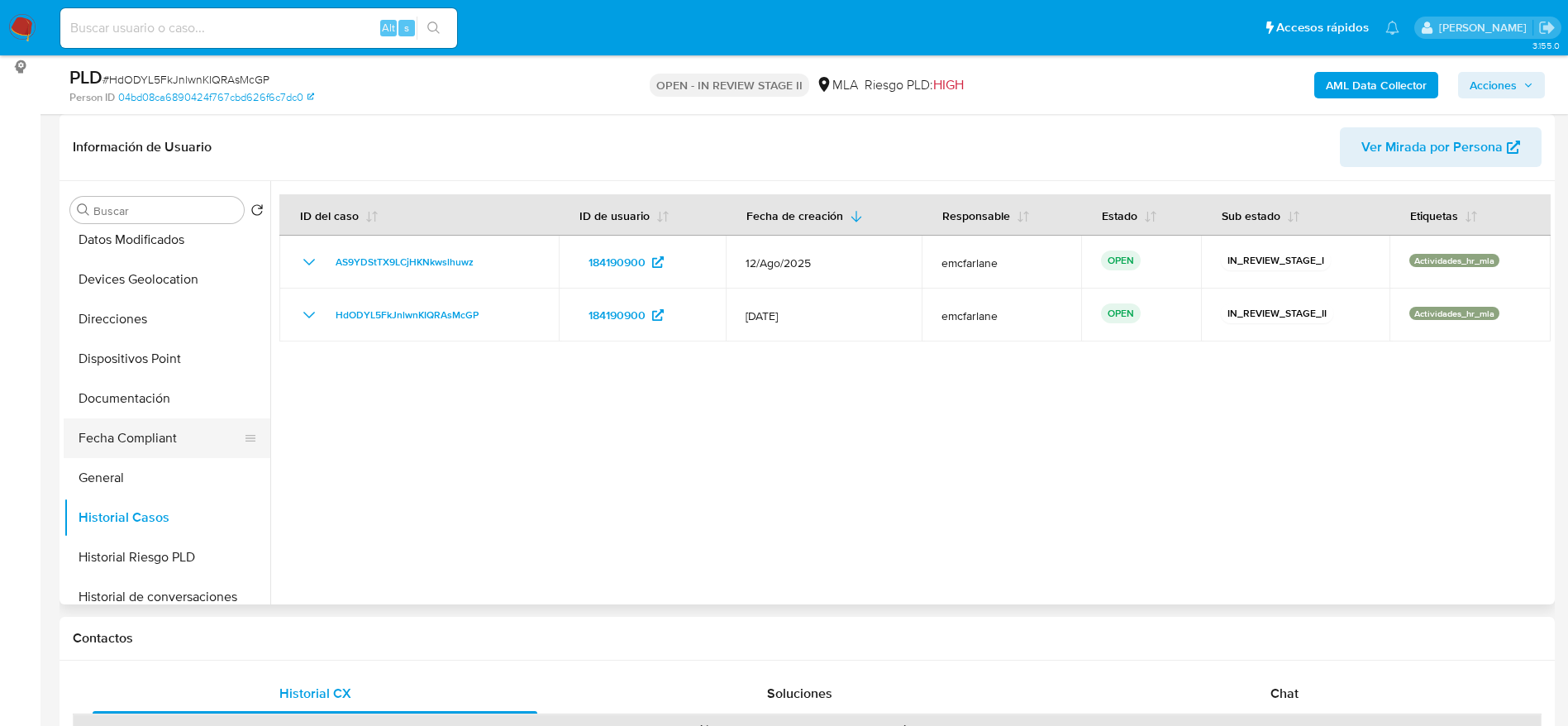
drag, startPoint x: 109, startPoint y: 479, endPoint x: 134, endPoint y: 444, distance: 43.0
click at [110, 479] on button "General" at bounding box center [167, 478] width 207 height 40
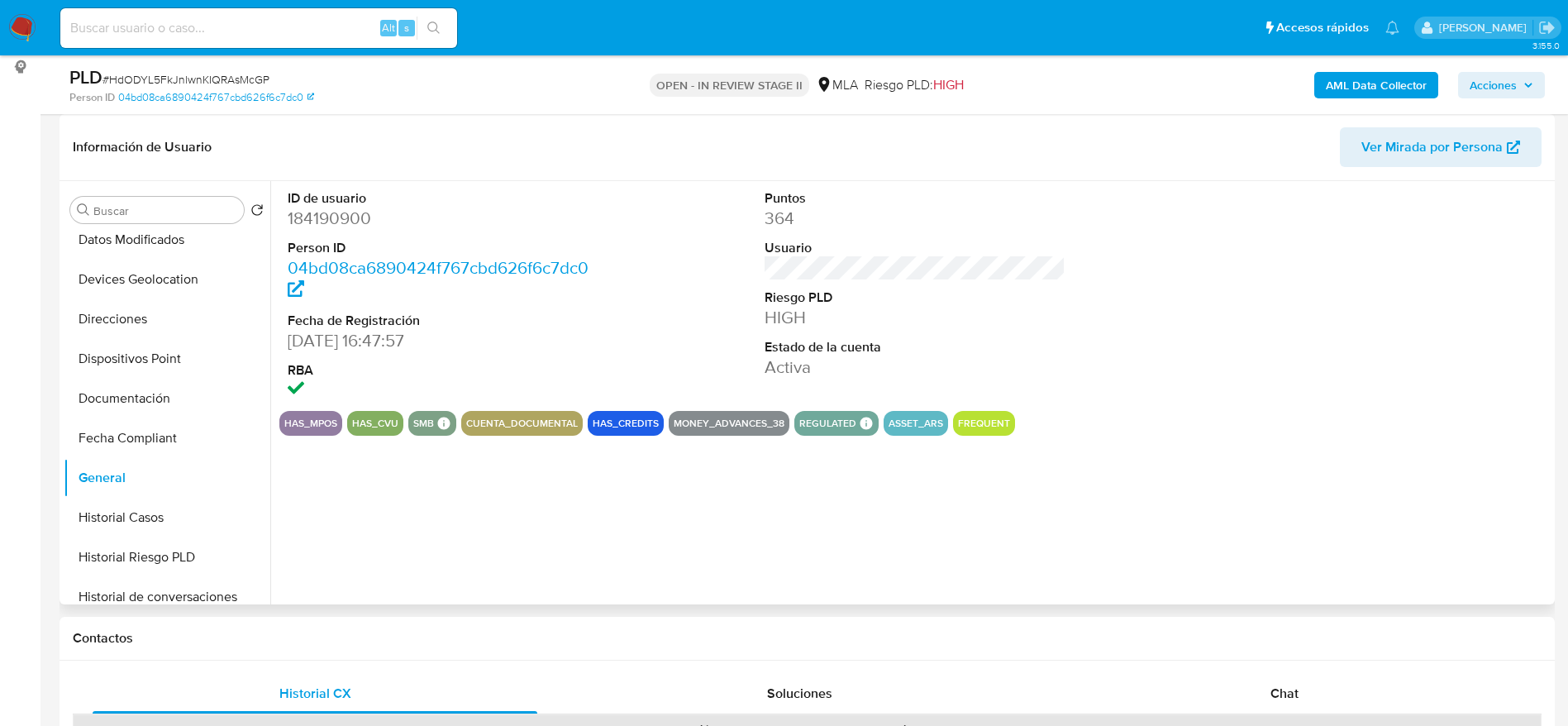
click at [319, 220] on dd "184190900" at bounding box center [439, 218] width 302 height 23
copy dd "184190900"
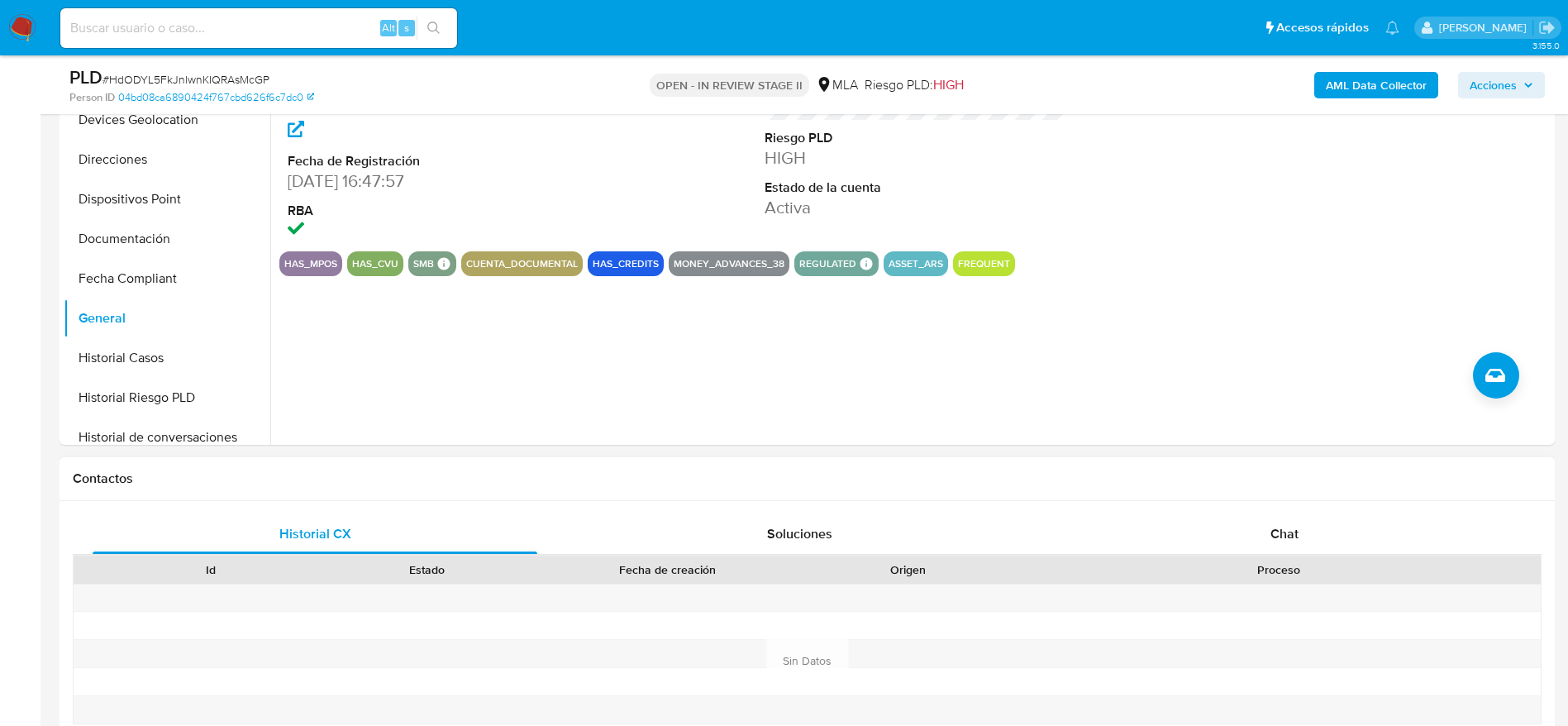
scroll to position [620, 0]
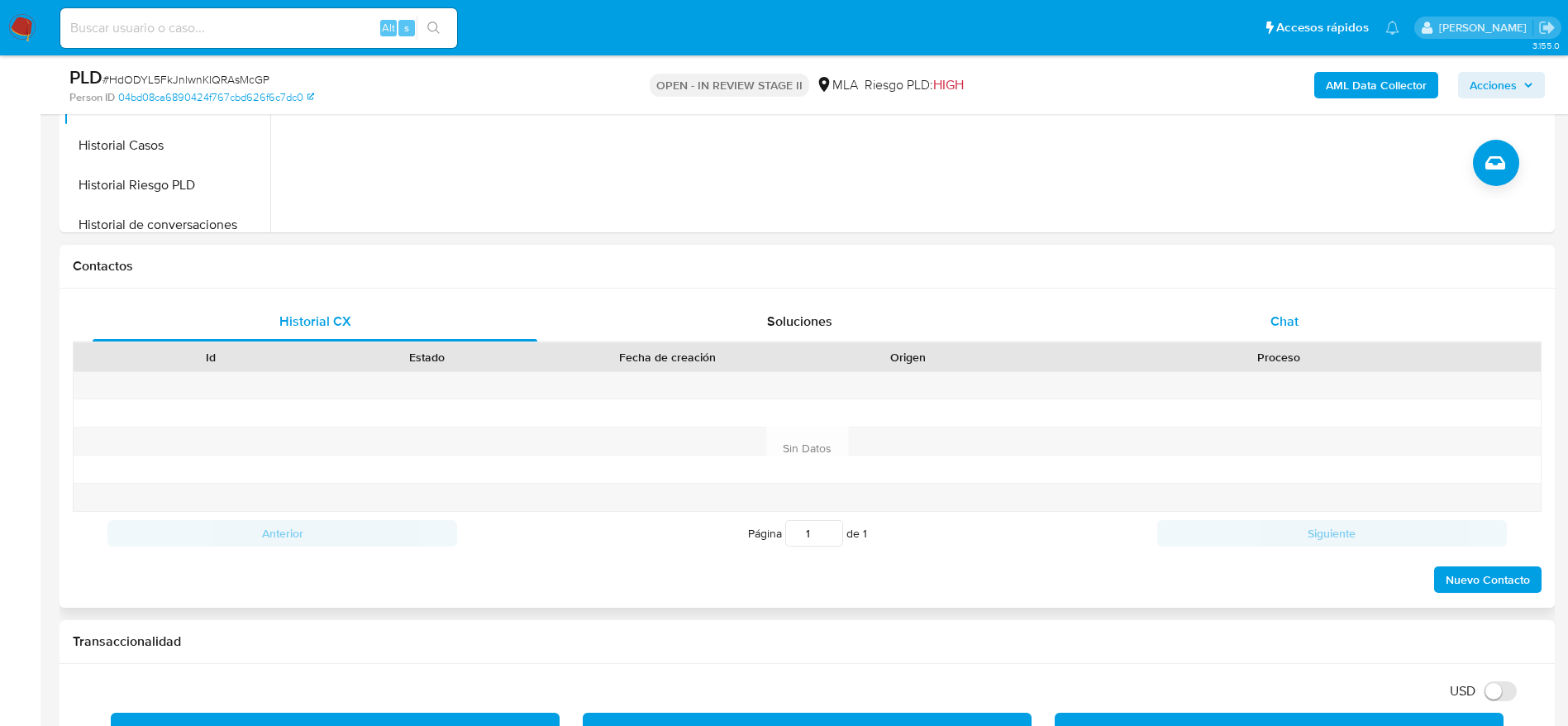
click at [1299, 333] on div "Chat" at bounding box center [1284, 322] width 444 height 40
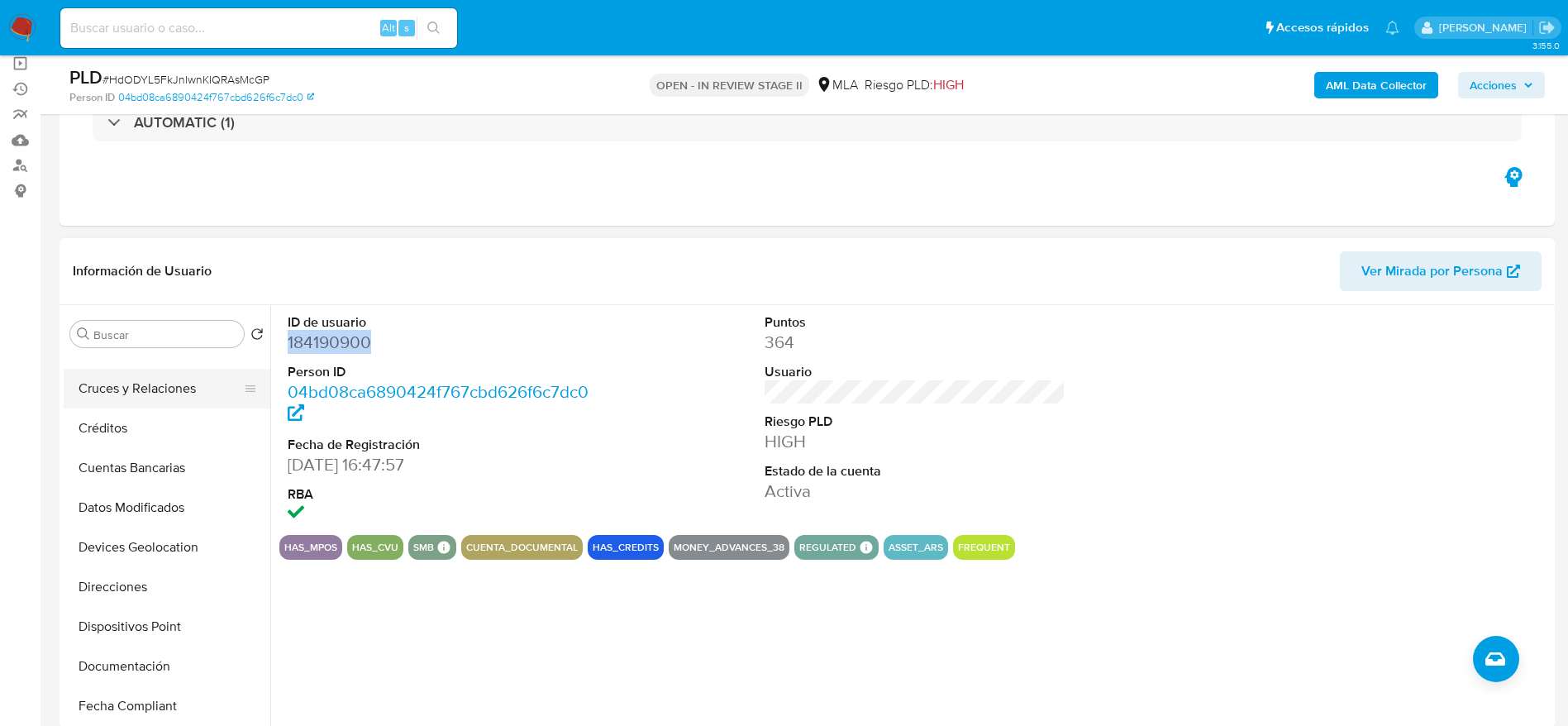
scroll to position [248, 0]
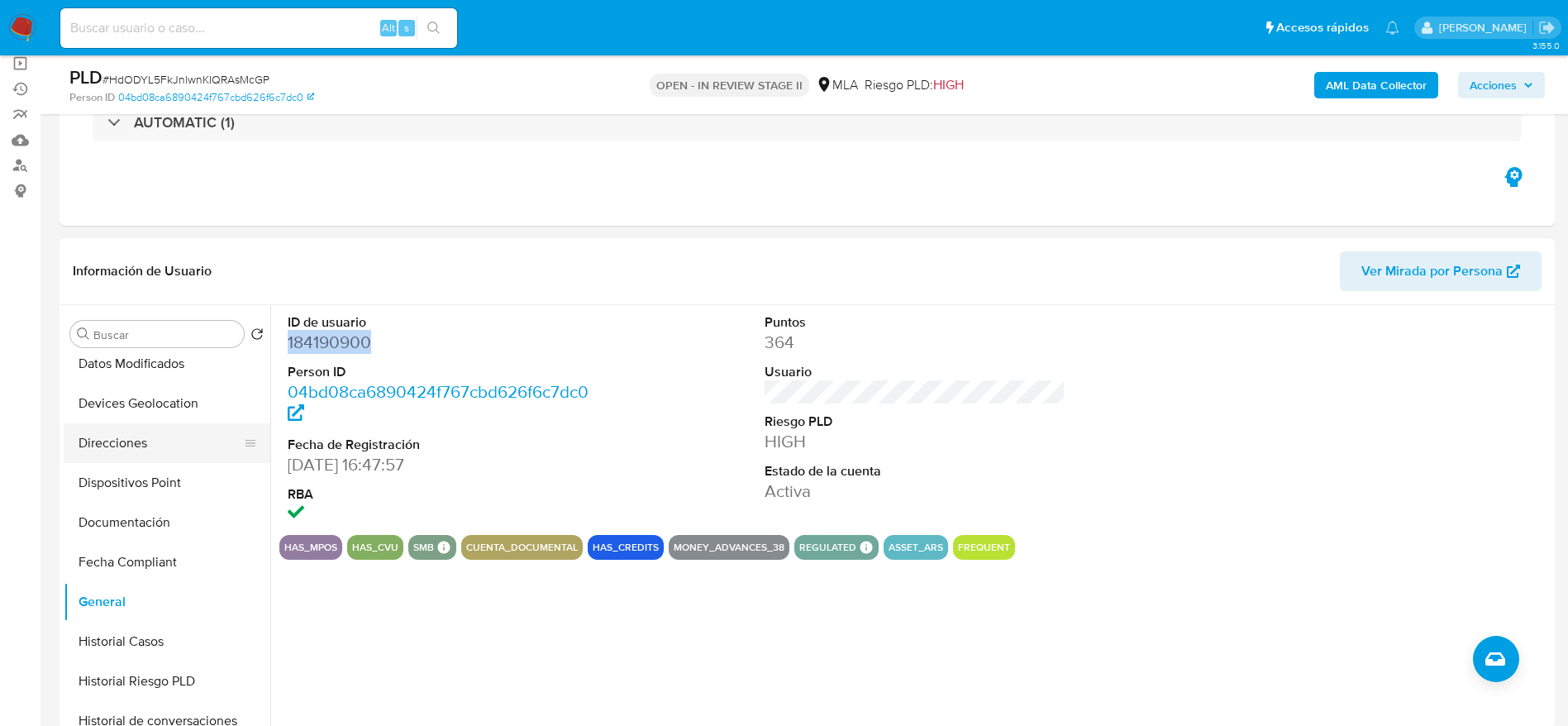
click at [134, 444] on button "Direcciones" at bounding box center [160, 442] width 193 height 40
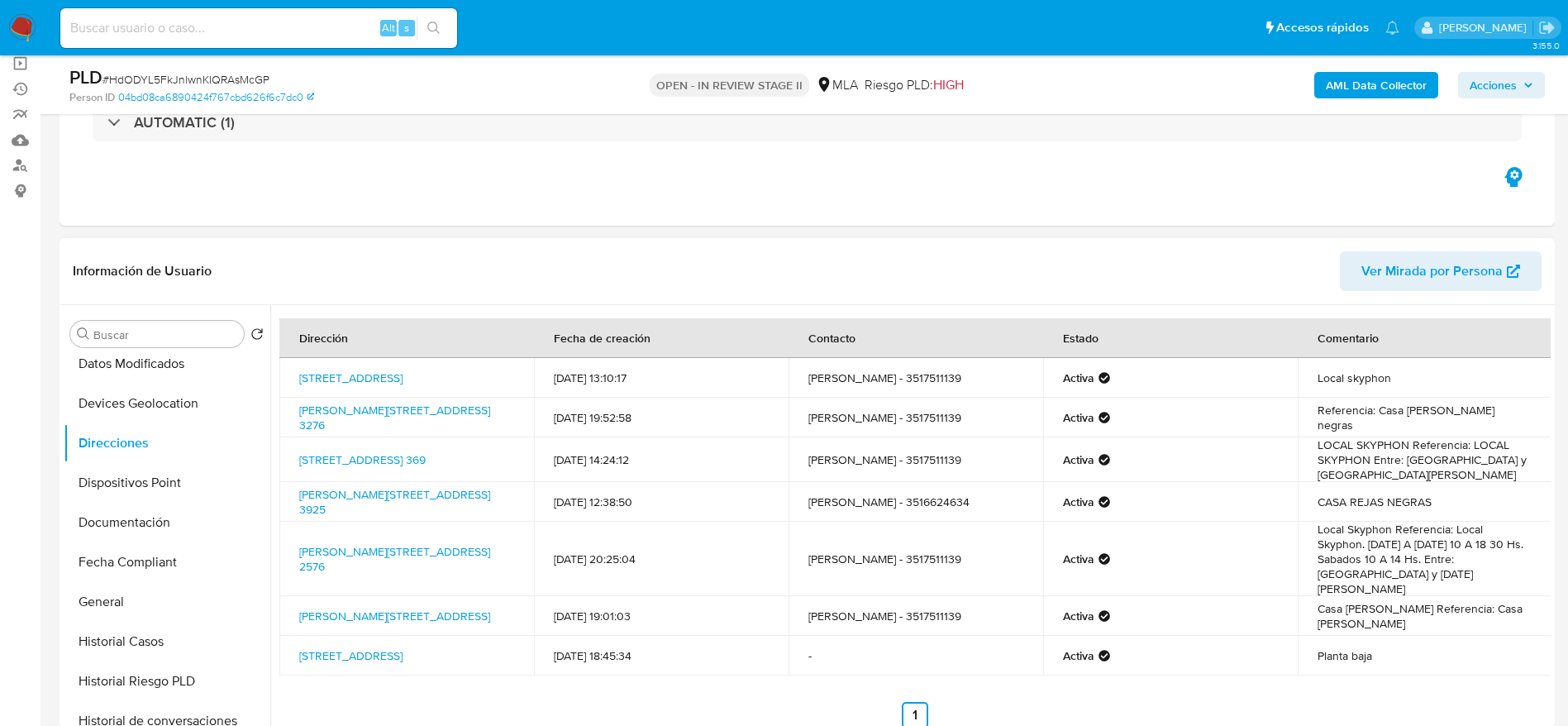
drag, startPoint x: 381, startPoint y: 390, endPoint x: 292, endPoint y: 376, distance: 90.1
click at [292, 376] on td "Tucumán 369, Córdoba, Córdoba, 5013, Argentina 369" at bounding box center [406, 377] width 254 height 40
copy link "Tucumán 369, Córdoba, Córdoba, 5013, Argentina 369"
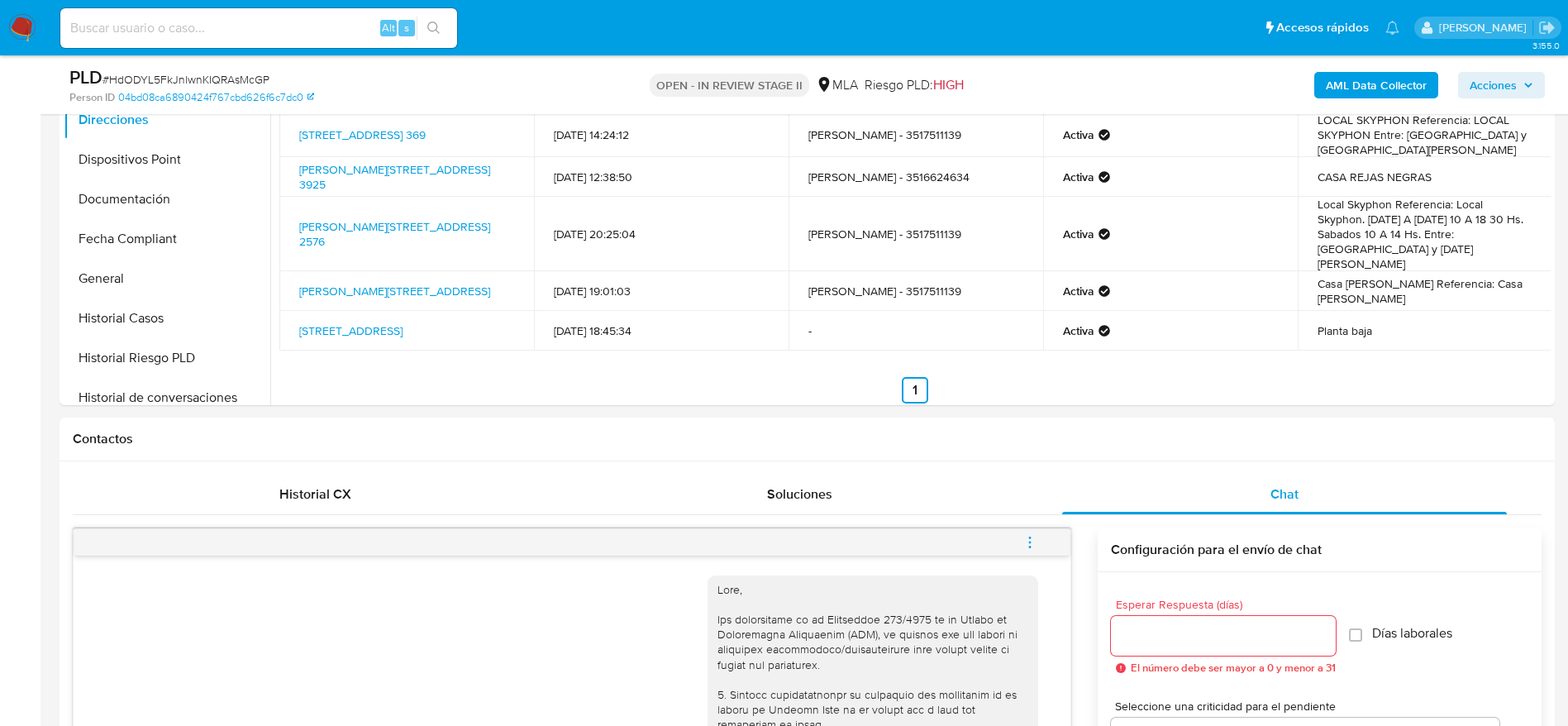
scroll to position [0, 0]
click at [1503, 89] on span "Acciones" at bounding box center [1493, 85] width 47 height 26
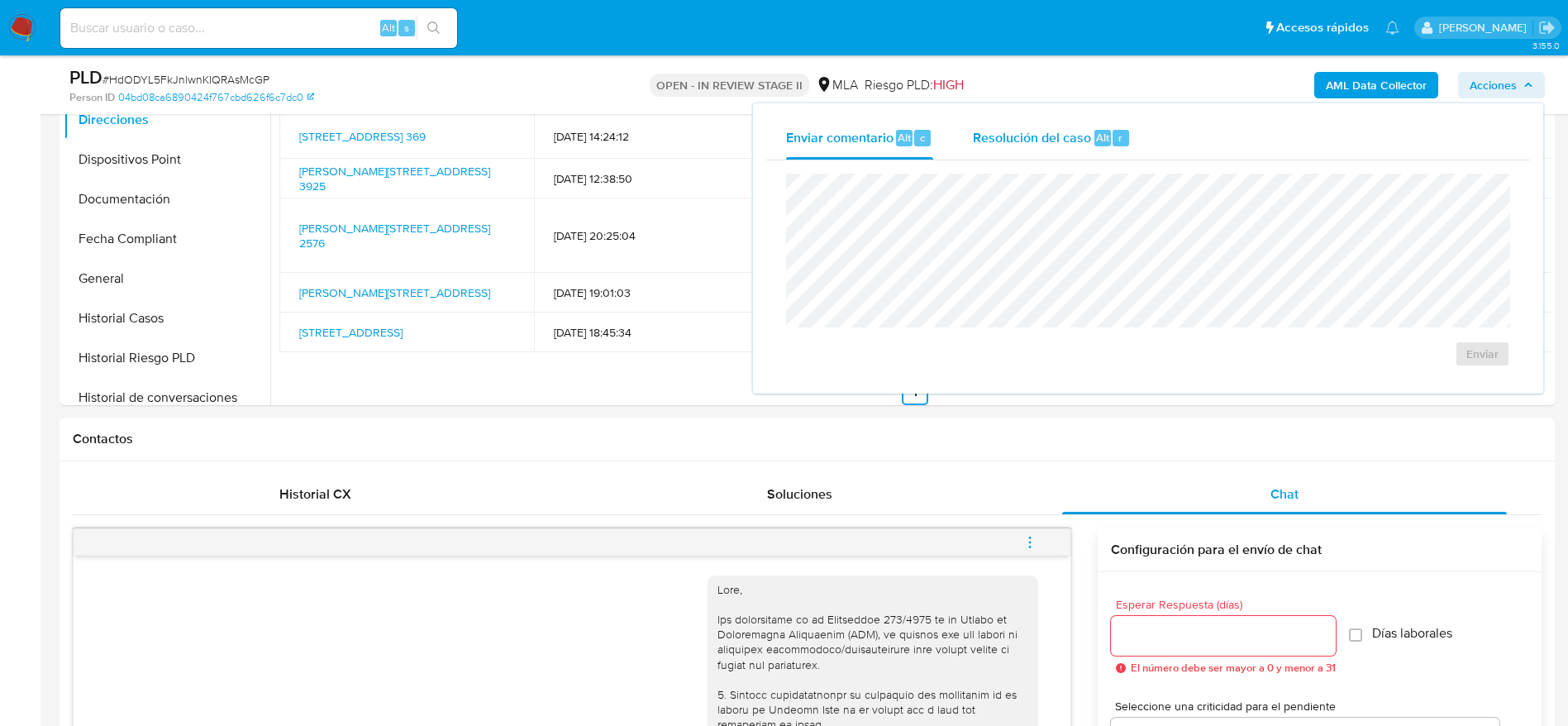
click at [1034, 141] on span "Resolución del caso" at bounding box center [1031, 137] width 118 height 19
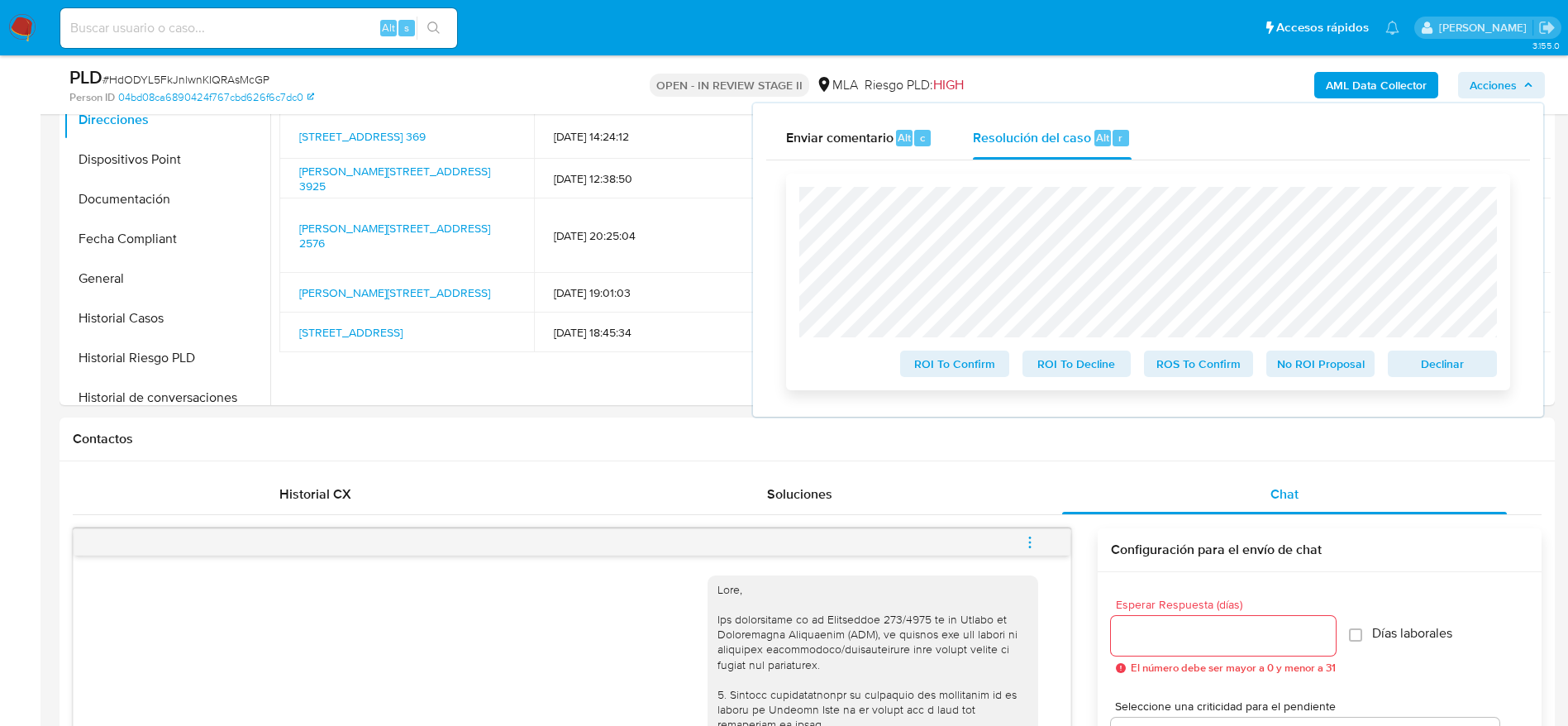
click at [1431, 364] on span "Declinar" at bounding box center [1442, 363] width 86 height 23
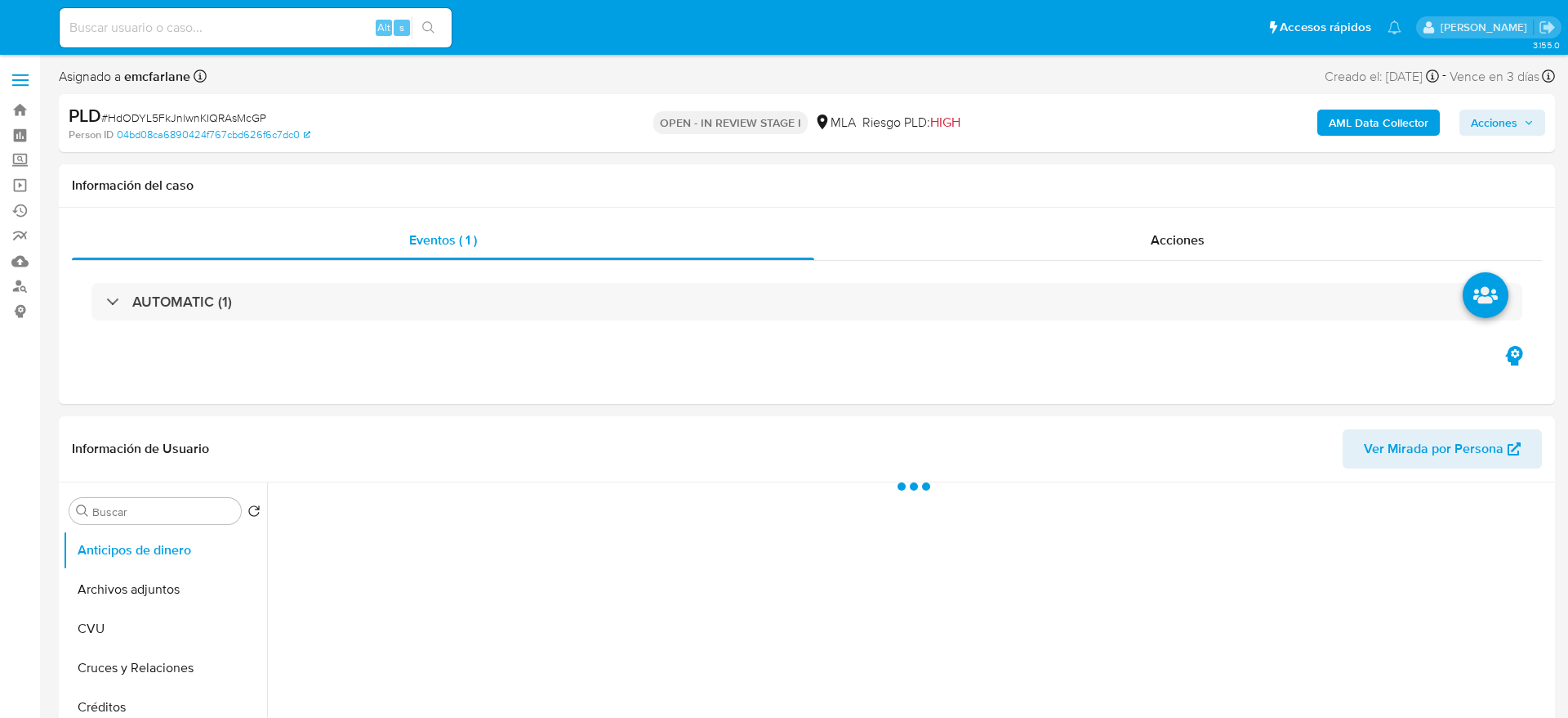
select select "10"
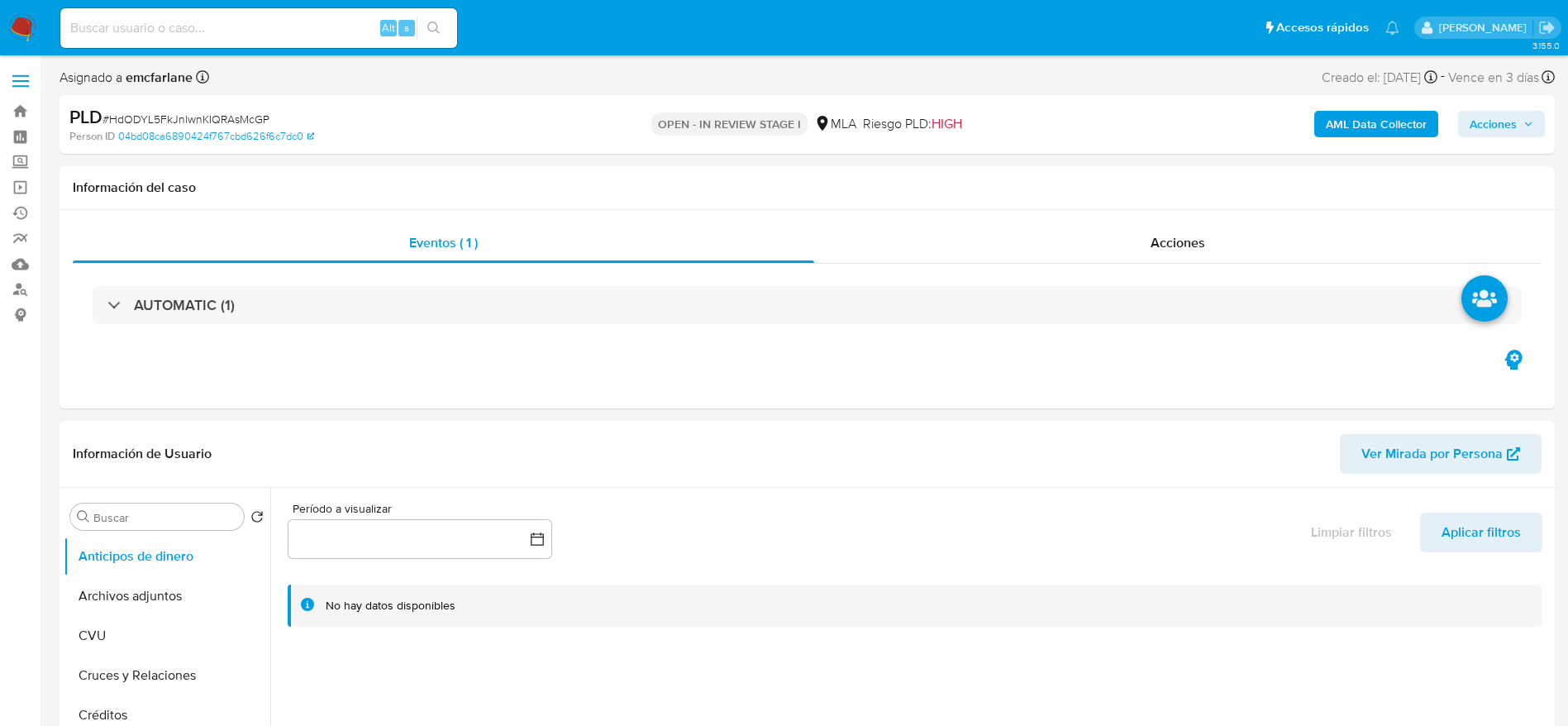
click at [183, 118] on span "# HdODYL5FkJnlwnKIQRAsMcGP" at bounding box center [185, 119] width 167 height 17
copy span "HdODYL5FkJnlwnKIQRAsMcGP"
drag, startPoint x: 168, startPoint y: 587, endPoint x: 557, endPoint y: 450, distance: 412.4
click at [168, 588] on button "Archivos adjuntos" at bounding box center [167, 595] width 207 height 40
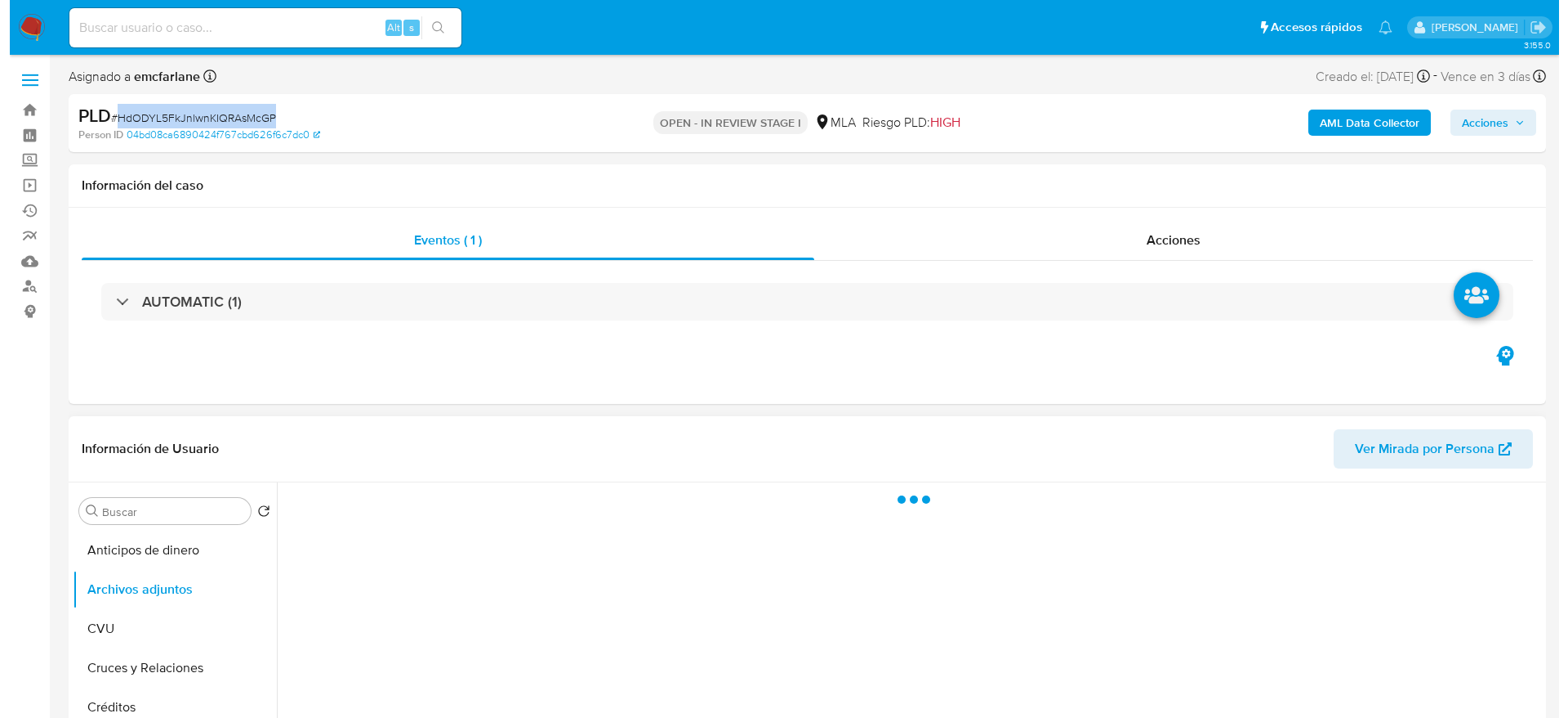
scroll to position [122, 0]
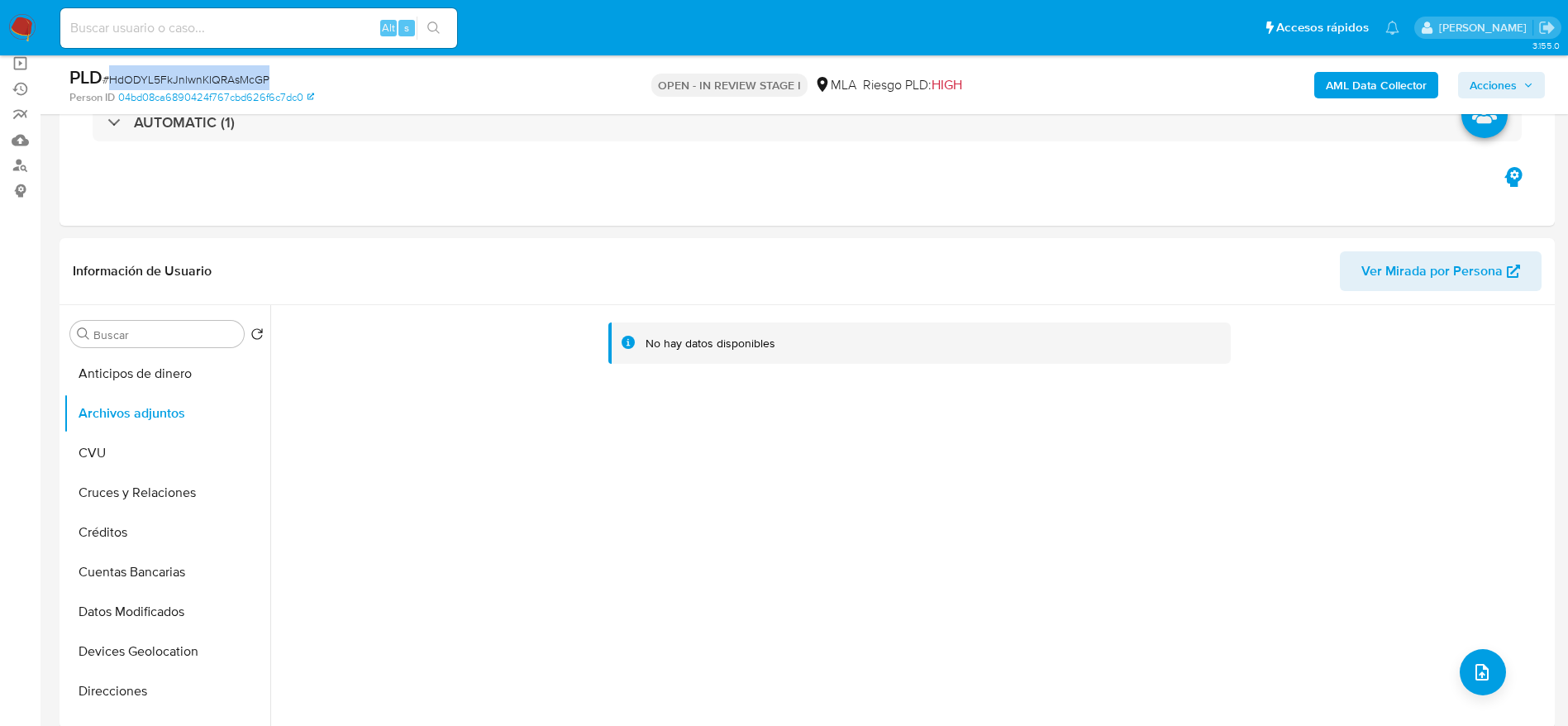
click at [1342, 83] on b "AML Data Collector" at bounding box center [1375, 85] width 100 height 26
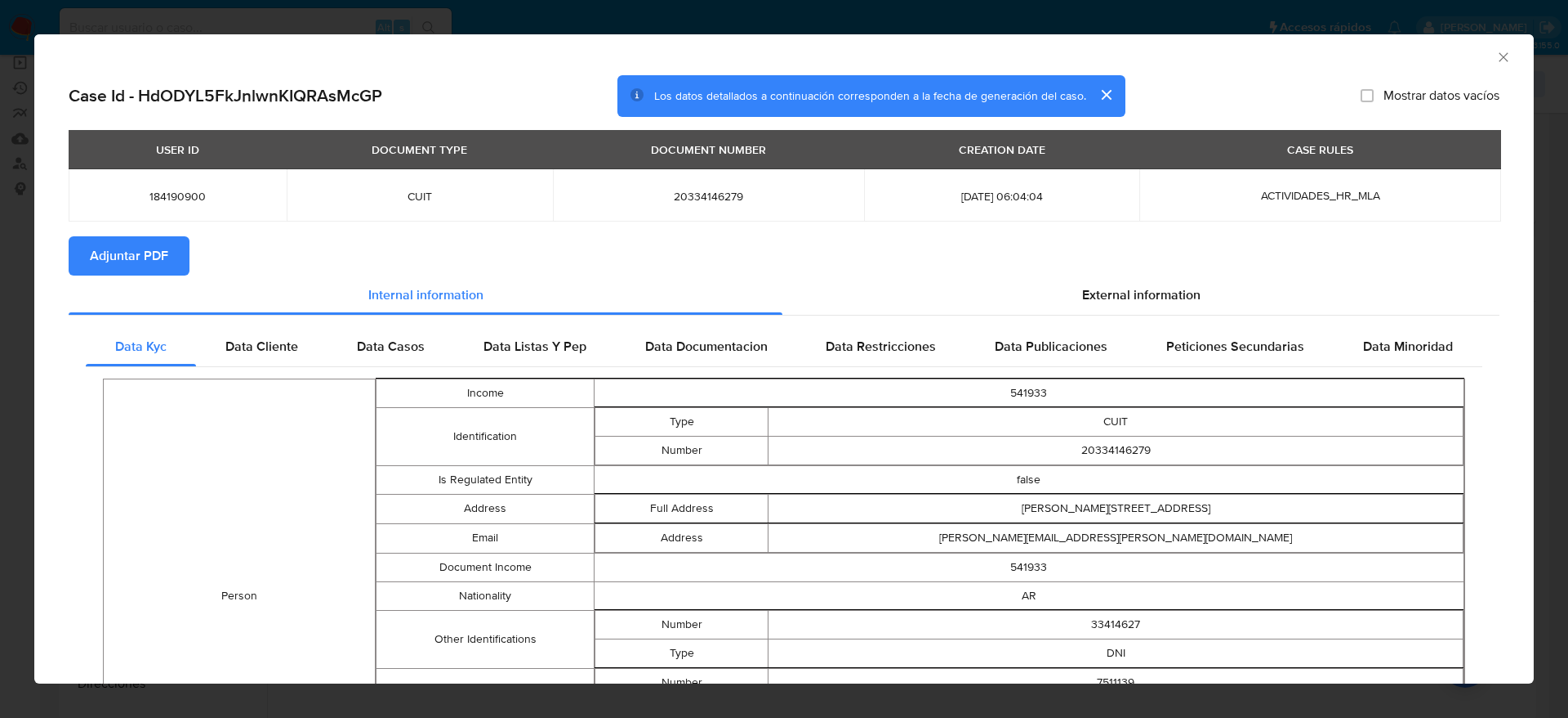
drag, startPoint x: 1109, startPoint y: 289, endPoint x: 458, endPoint y: 373, distance: 656.4
click at [1108, 290] on span "External information" at bounding box center [1141, 295] width 118 height 19
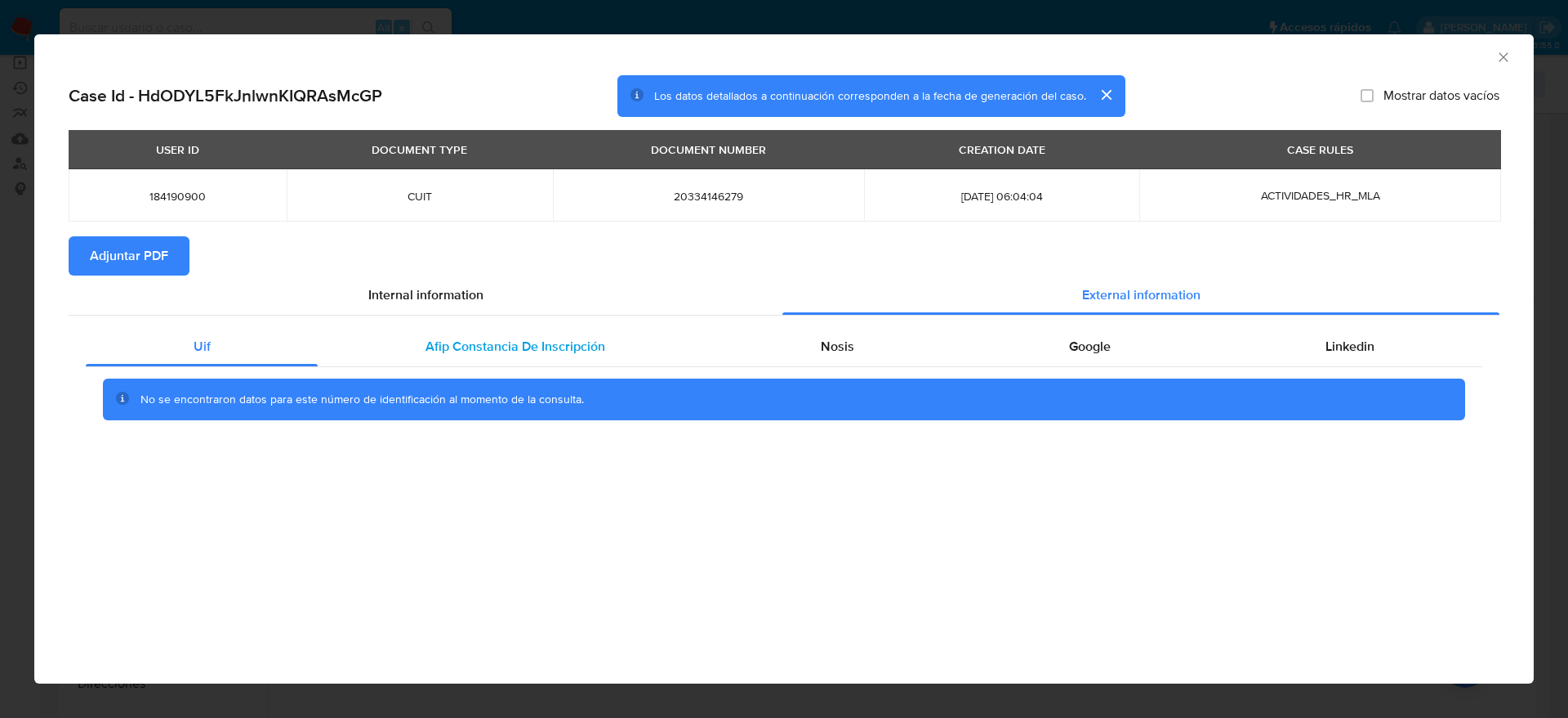
drag, startPoint x: 528, startPoint y: 331, endPoint x: 580, endPoint y: 348, distance: 54.7
click at [528, 331] on div "Afip Constancia De Inscripción" at bounding box center [515, 346] width 395 height 40
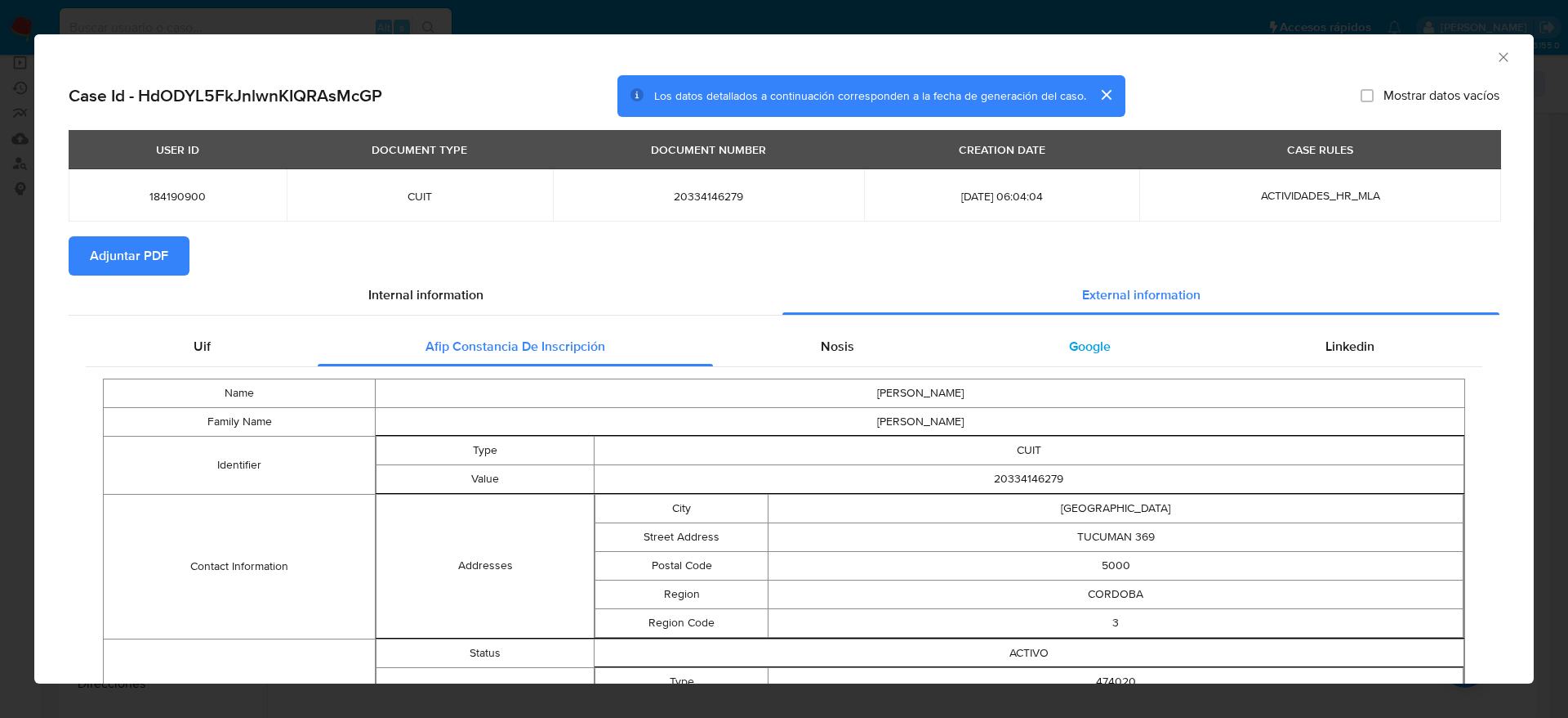
drag, startPoint x: 826, startPoint y: 342, endPoint x: 1027, endPoint y: 363, distance: 202.1
click at [829, 344] on span "Nosis" at bounding box center [837, 346] width 34 height 19
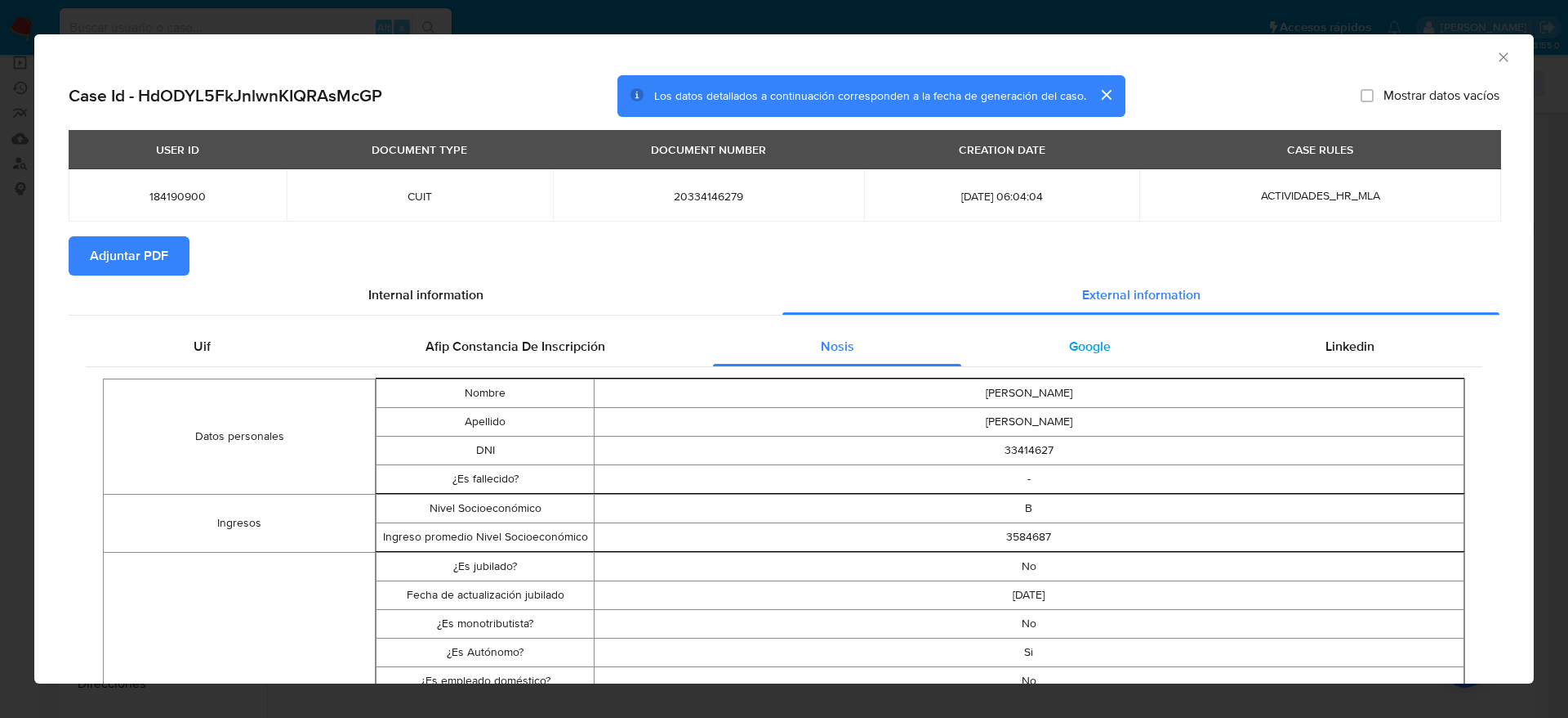
click at [1062, 358] on div "Google" at bounding box center [1089, 346] width 256 height 40
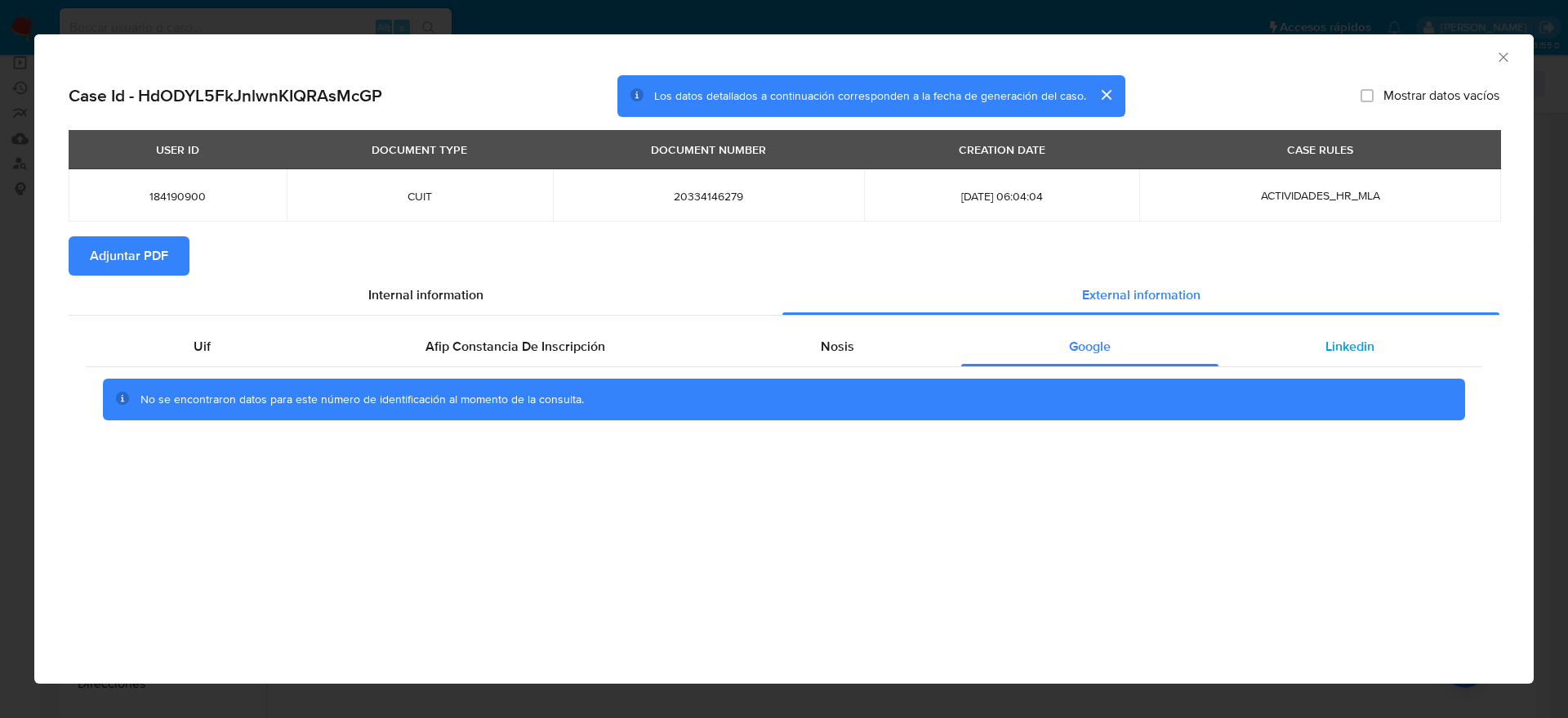
click at [1370, 346] on span "Linkedin" at bounding box center [1349, 346] width 49 height 19
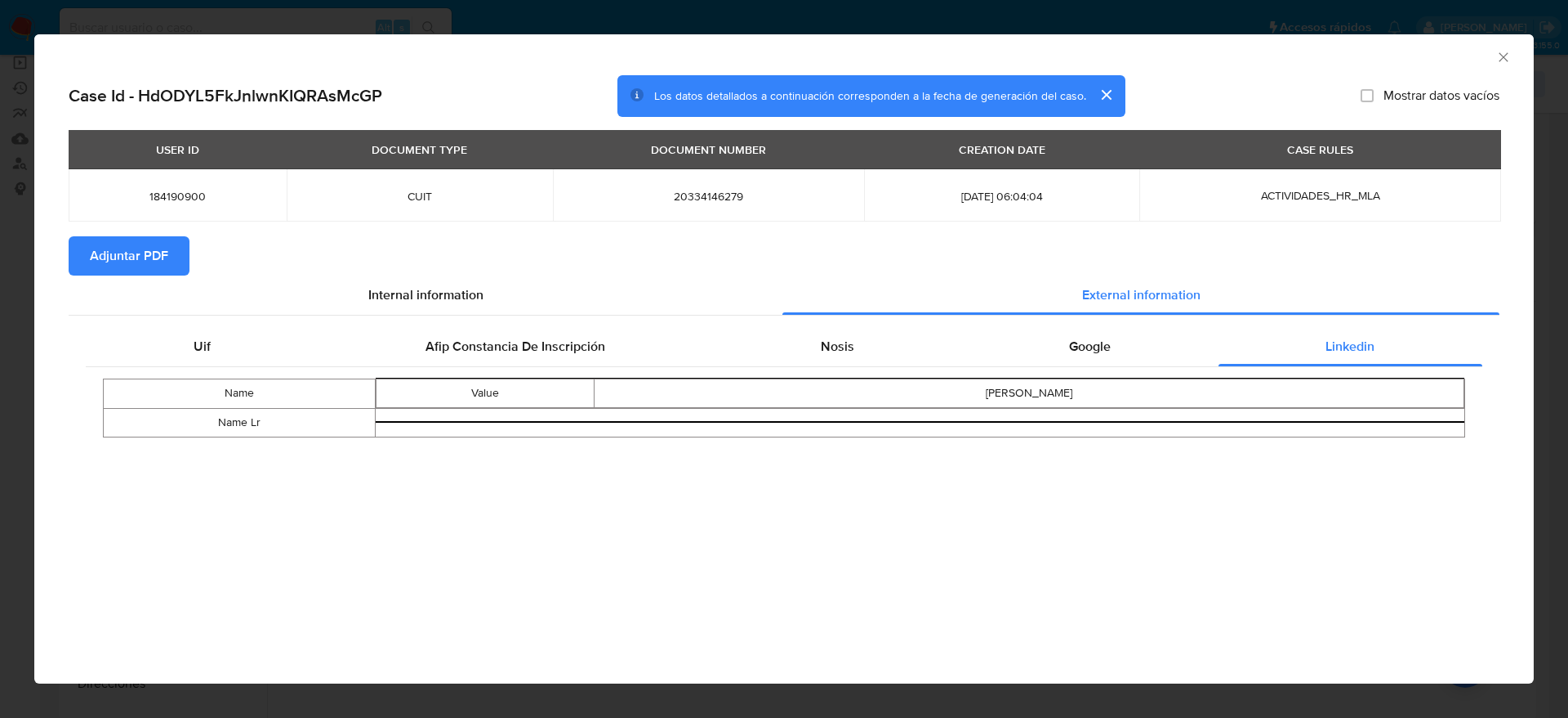
drag, startPoint x: 76, startPoint y: 252, endPoint x: 138, endPoint y: 224, distance: 68.0
click at [77, 252] on button "Adjuntar PDF" at bounding box center [129, 255] width 121 height 40
click at [1501, 60] on icon "Cerrar ventana" at bounding box center [1503, 56] width 9 height 9
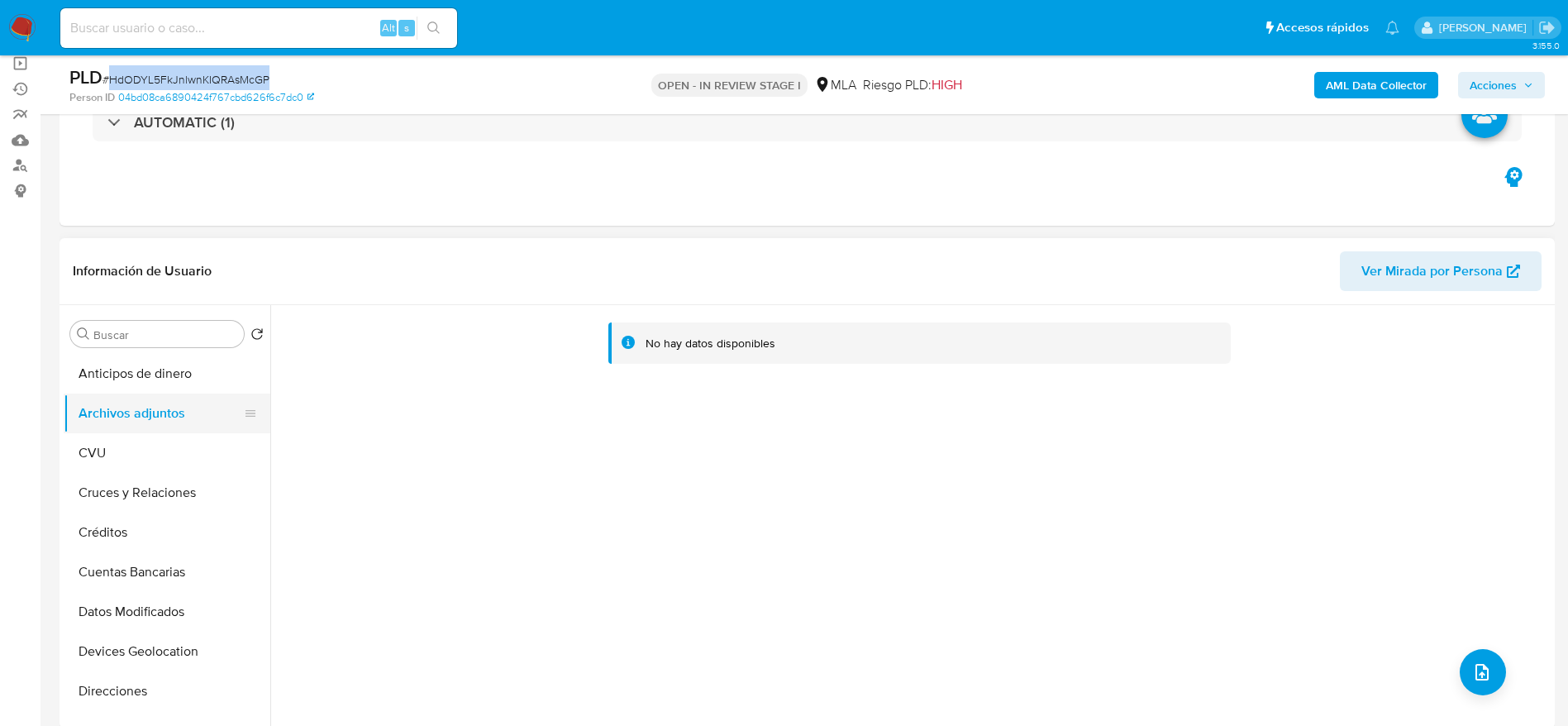
click at [143, 453] on button "CVU" at bounding box center [167, 452] width 207 height 40
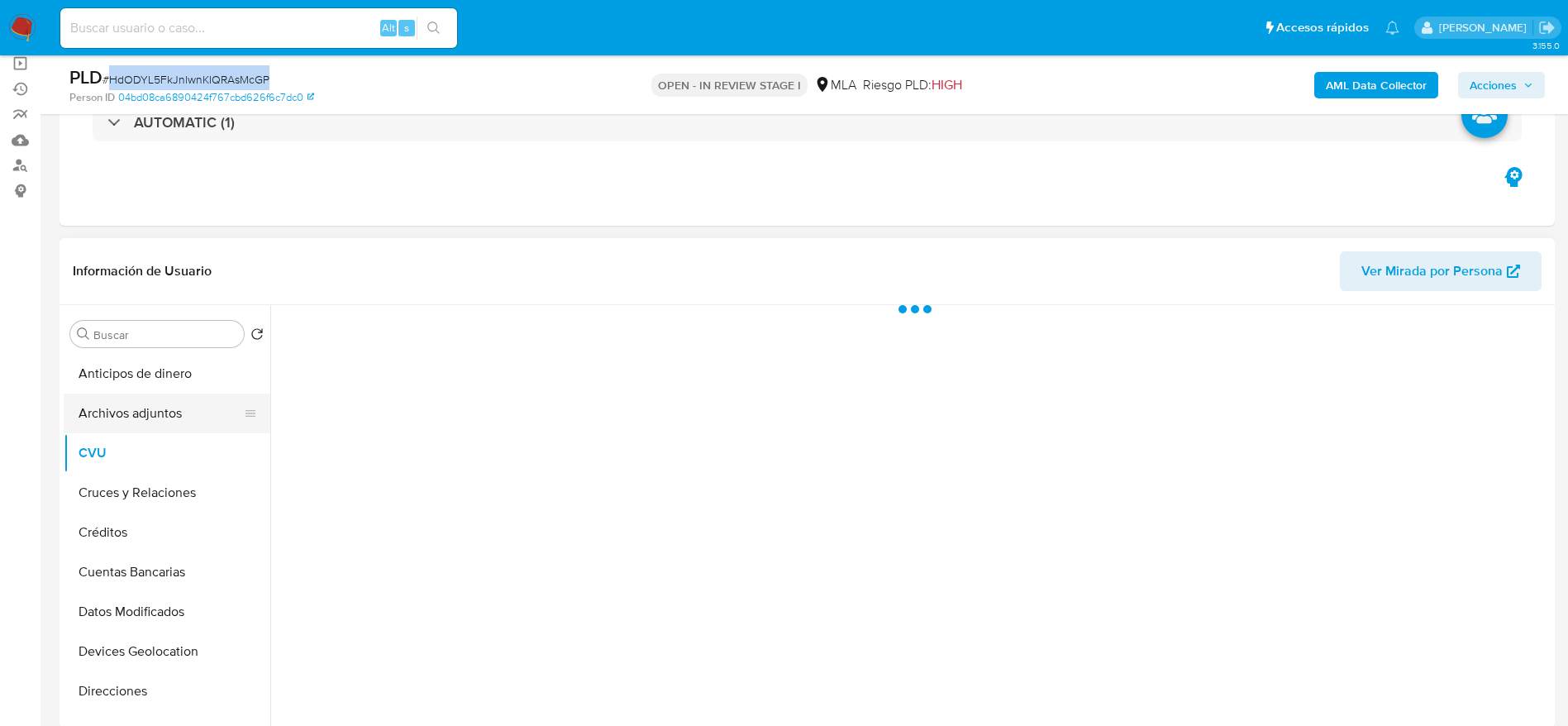
click at [158, 412] on button "Archivos adjuntos" at bounding box center [160, 413] width 193 height 40
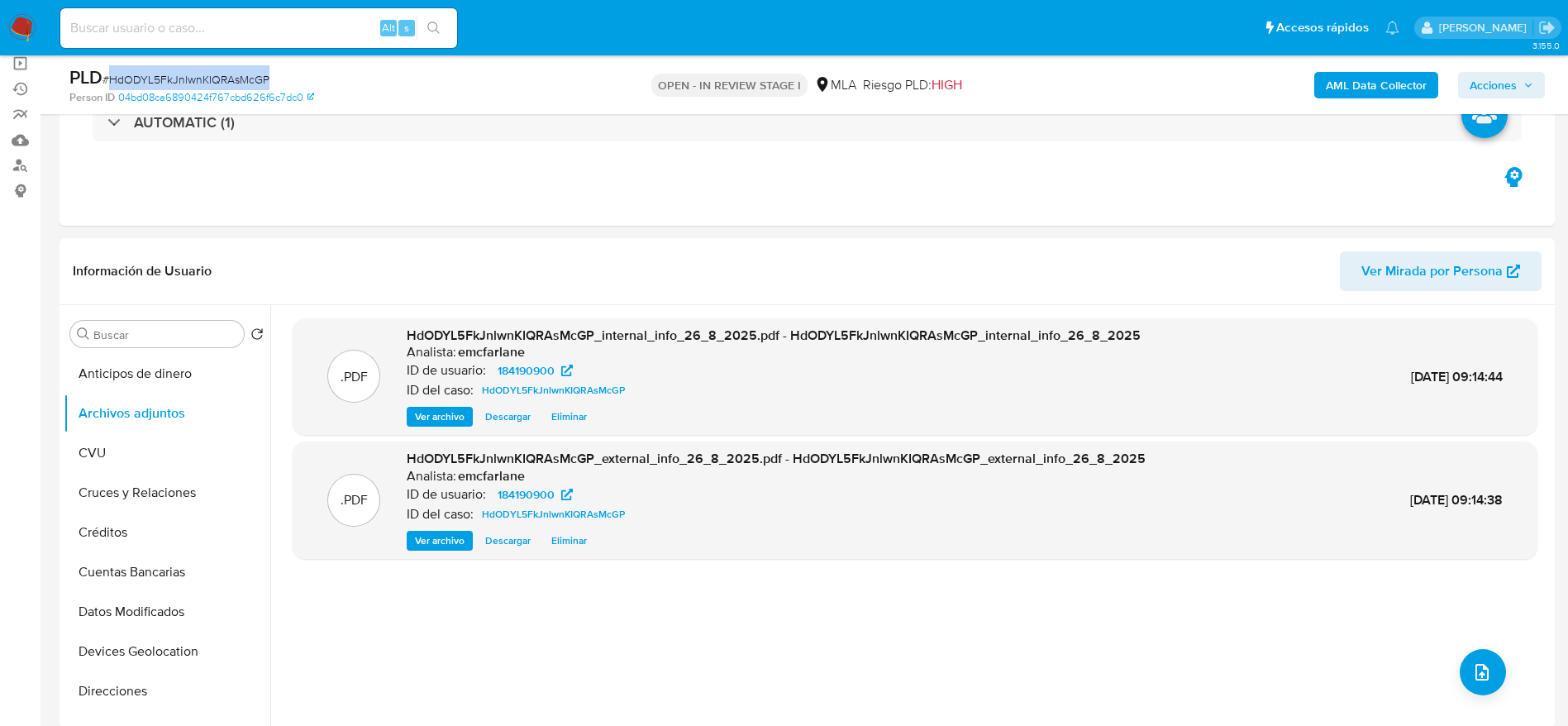
click at [1377, 76] on b "AML Data Collector" at bounding box center [1375, 85] width 100 height 26
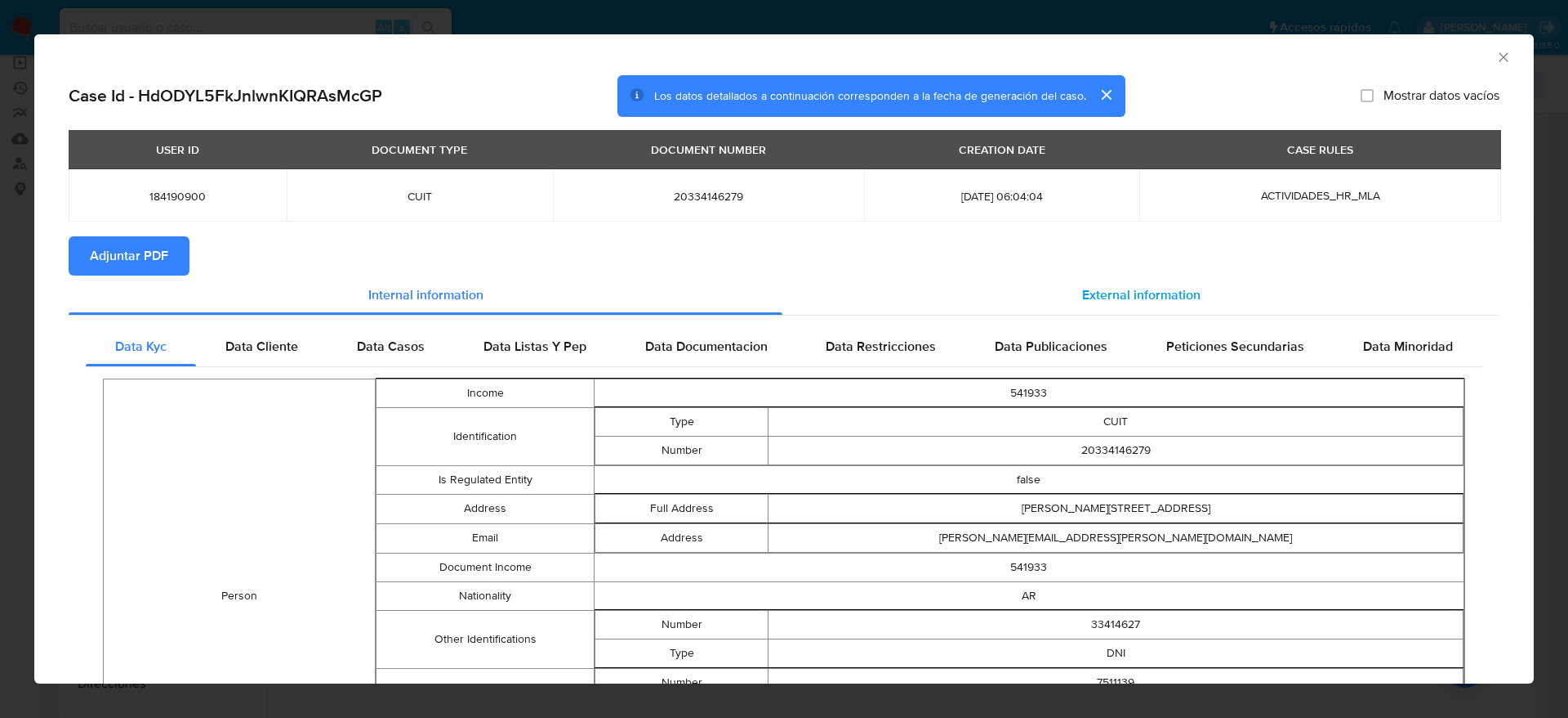
click at [1115, 309] on div "External information" at bounding box center [1140, 295] width 718 height 40
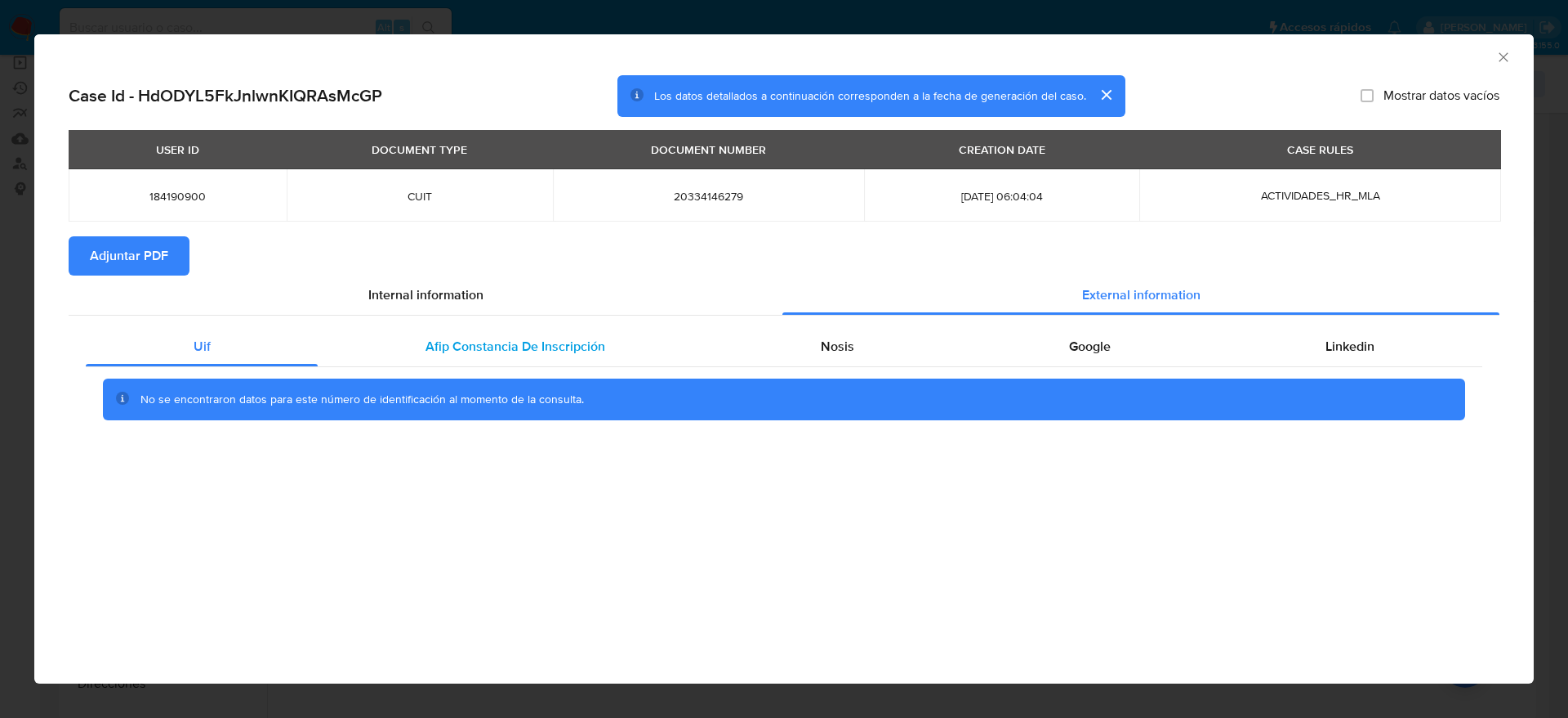
click at [503, 358] on div "Afip Constancia De Inscripción" at bounding box center [515, 346] width 395 height 40
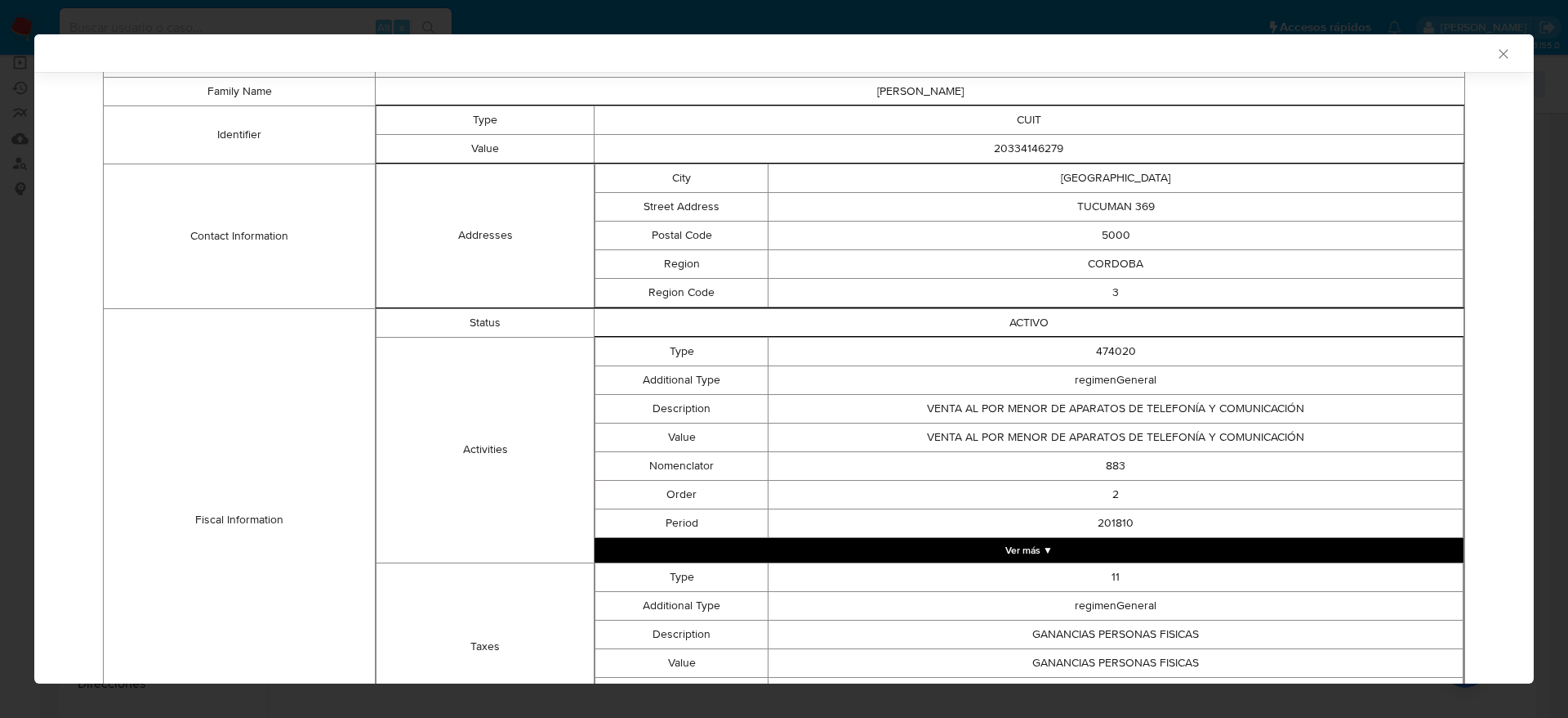
scroll to position [364, 0]
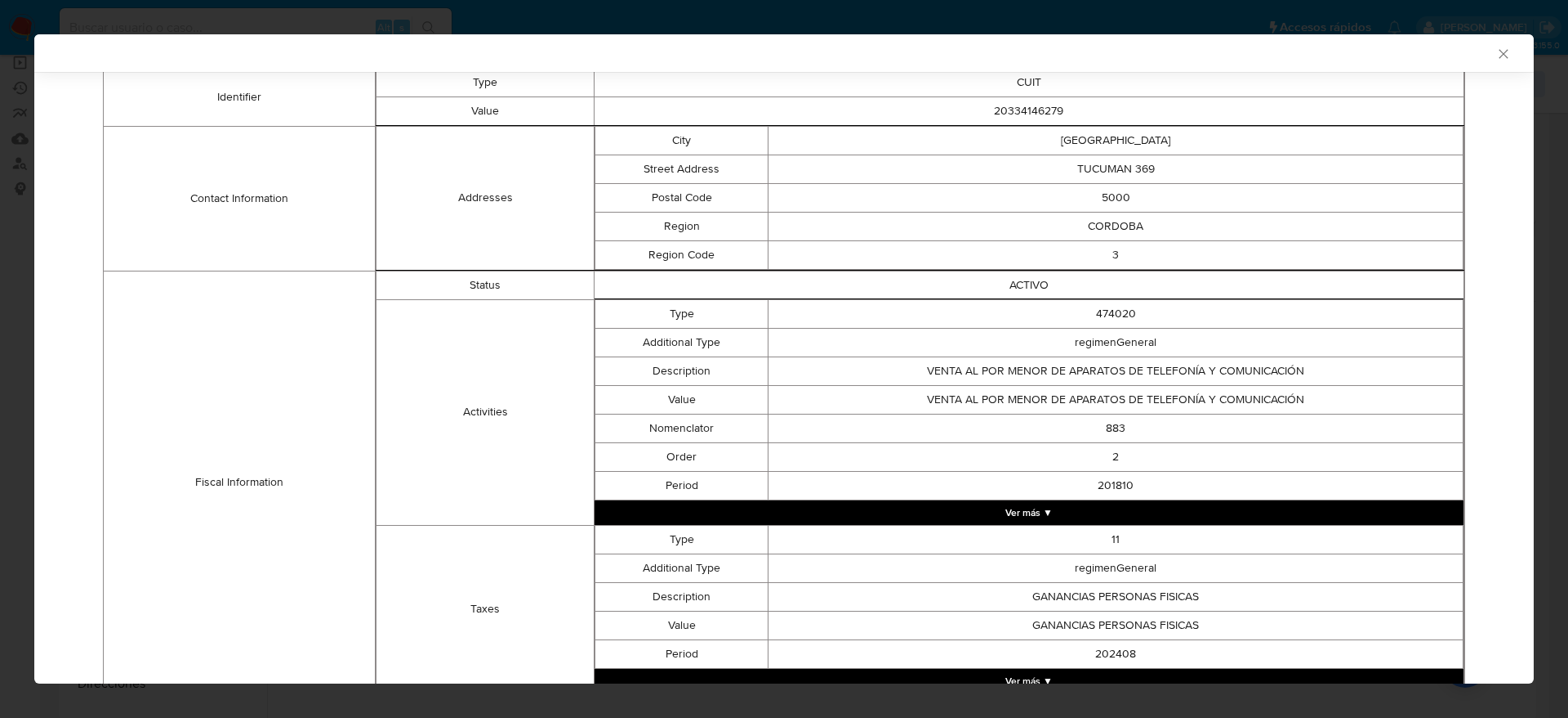
click at [1020, 508] on button "Ver más ▼" at bounding box center [1029, 512] width 869 height 24
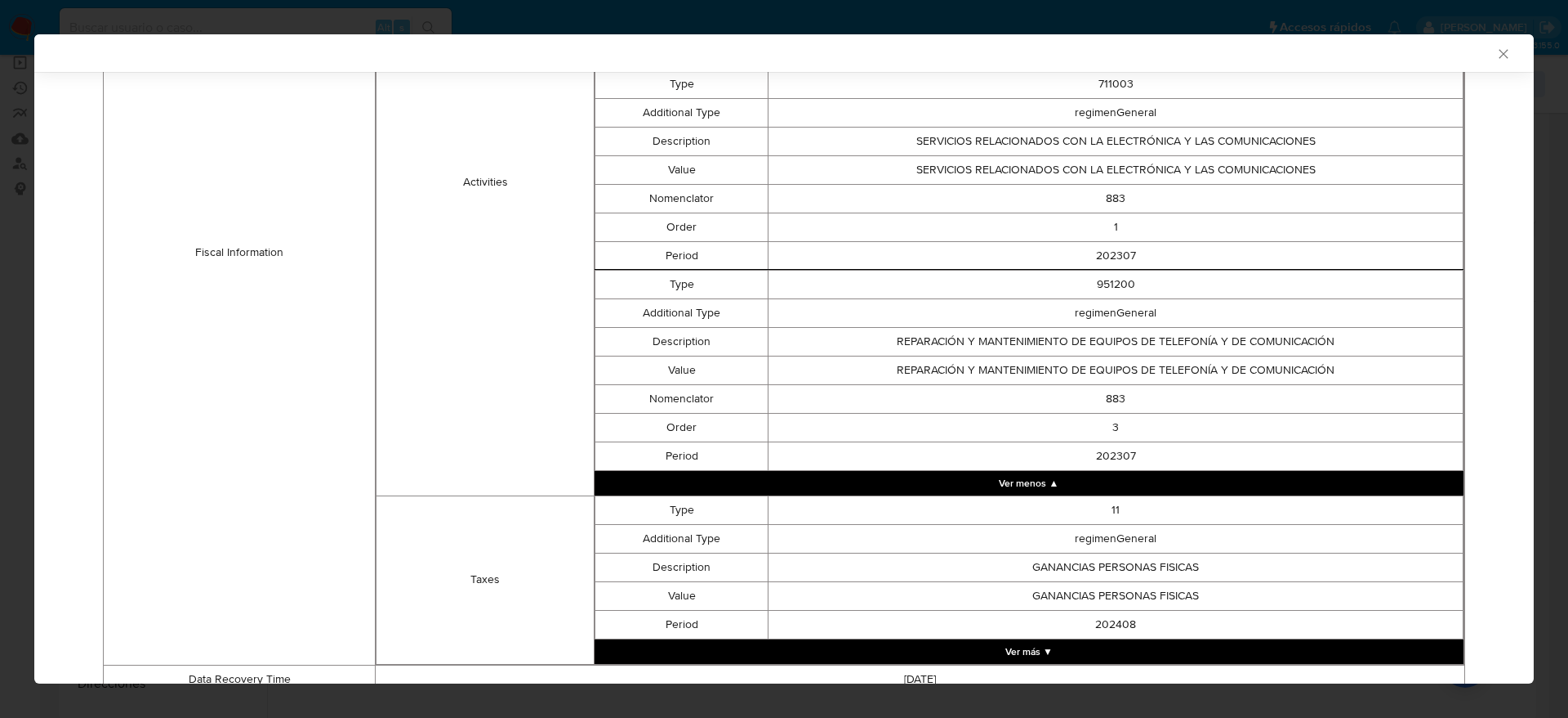
scroll to position [855, 0]
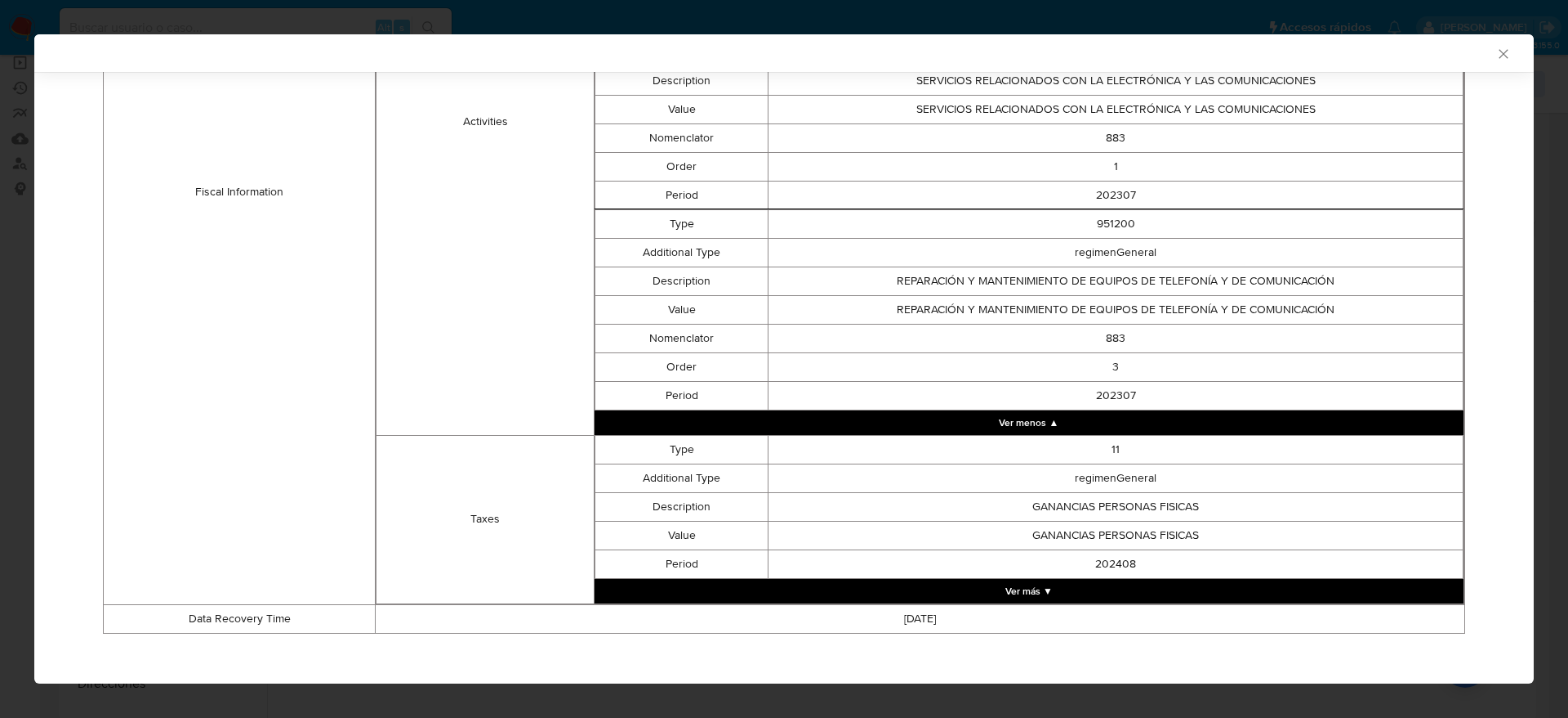
click at [1116, 579] on button "Ver más ▼" at bounding box center [1029, 590] width 869 height 24
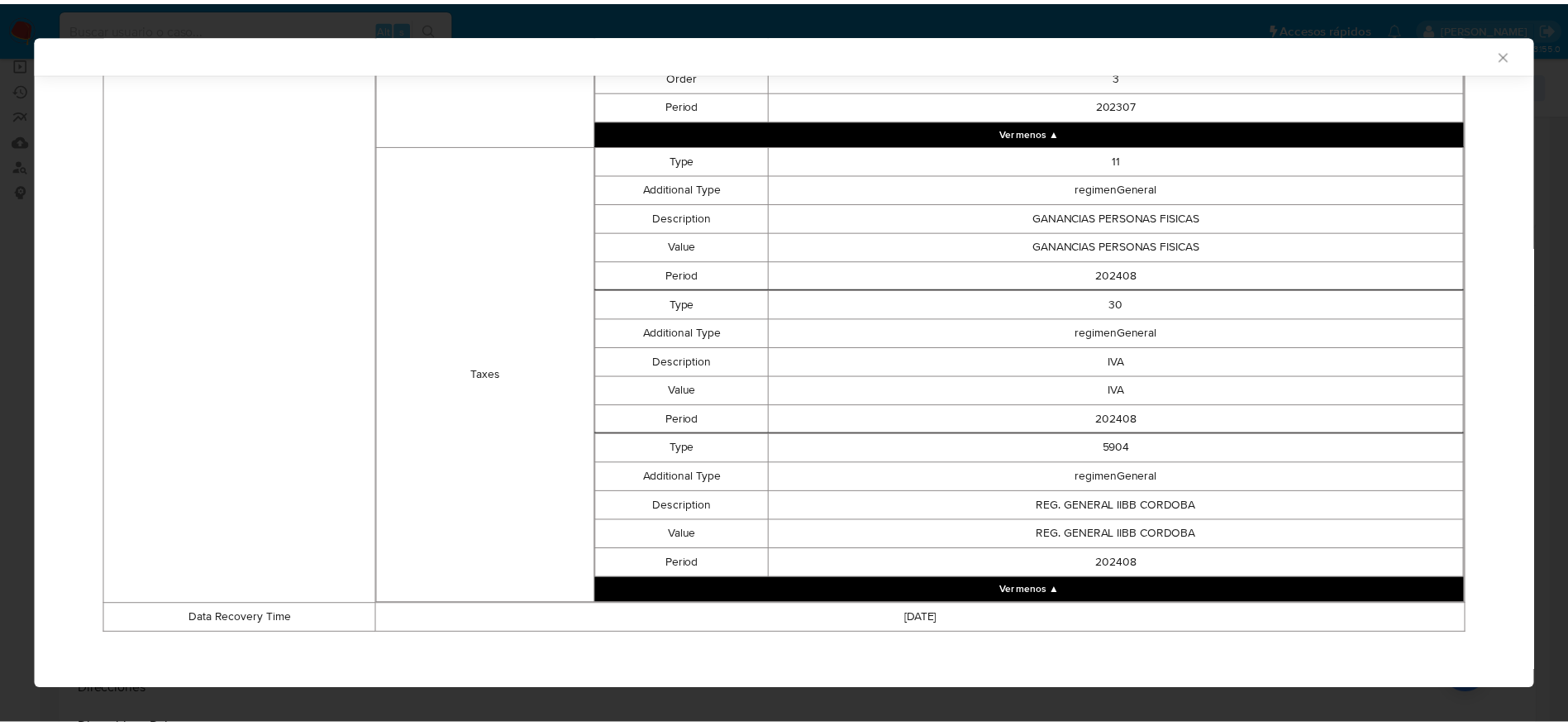
scroll to position [1161, 0]
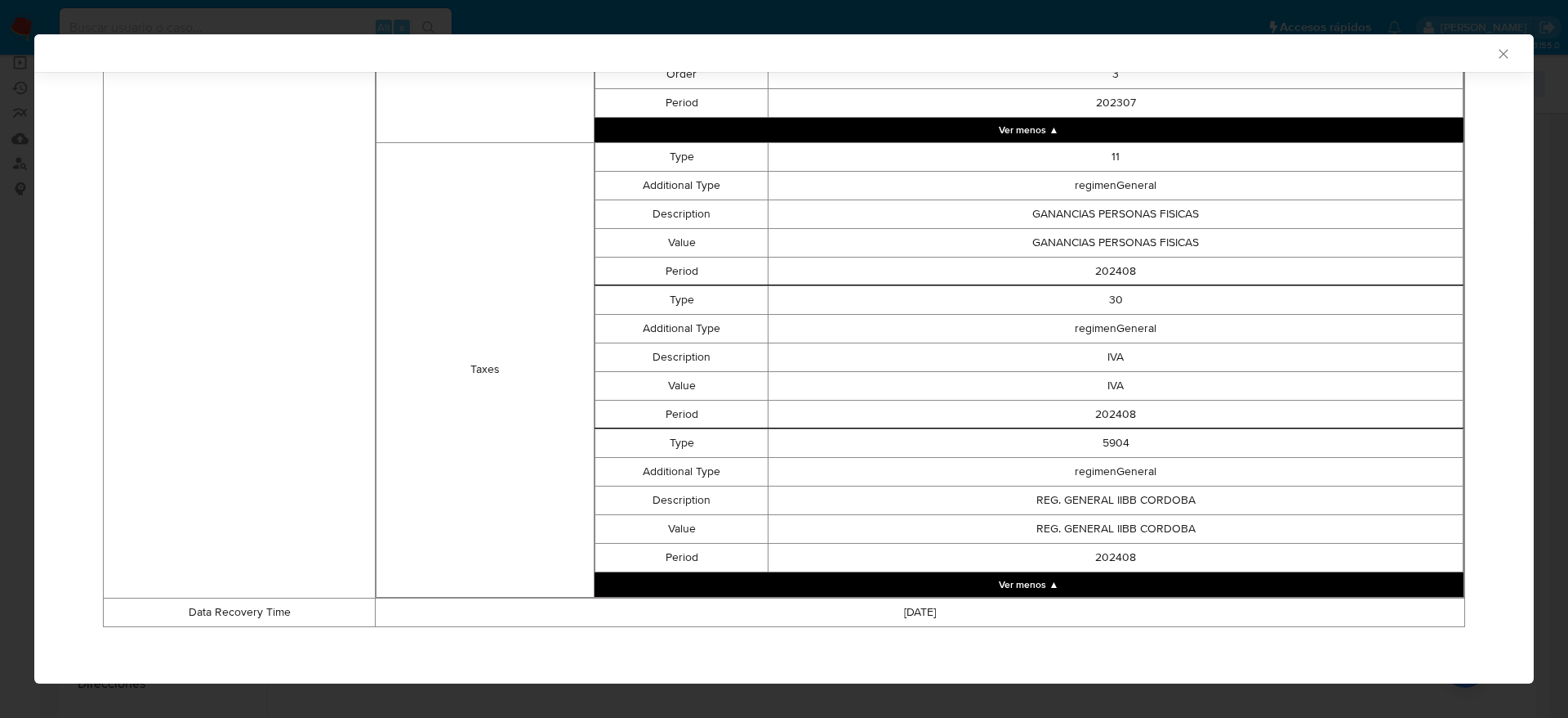
click at [1485, 63] on div "AML Data Collector" at bounding box center [784, 53] width 1500 height 38
click at [1496, 51] on icon "Cerrar ventana" at bounding box center [1503, 53] width 16 height 16
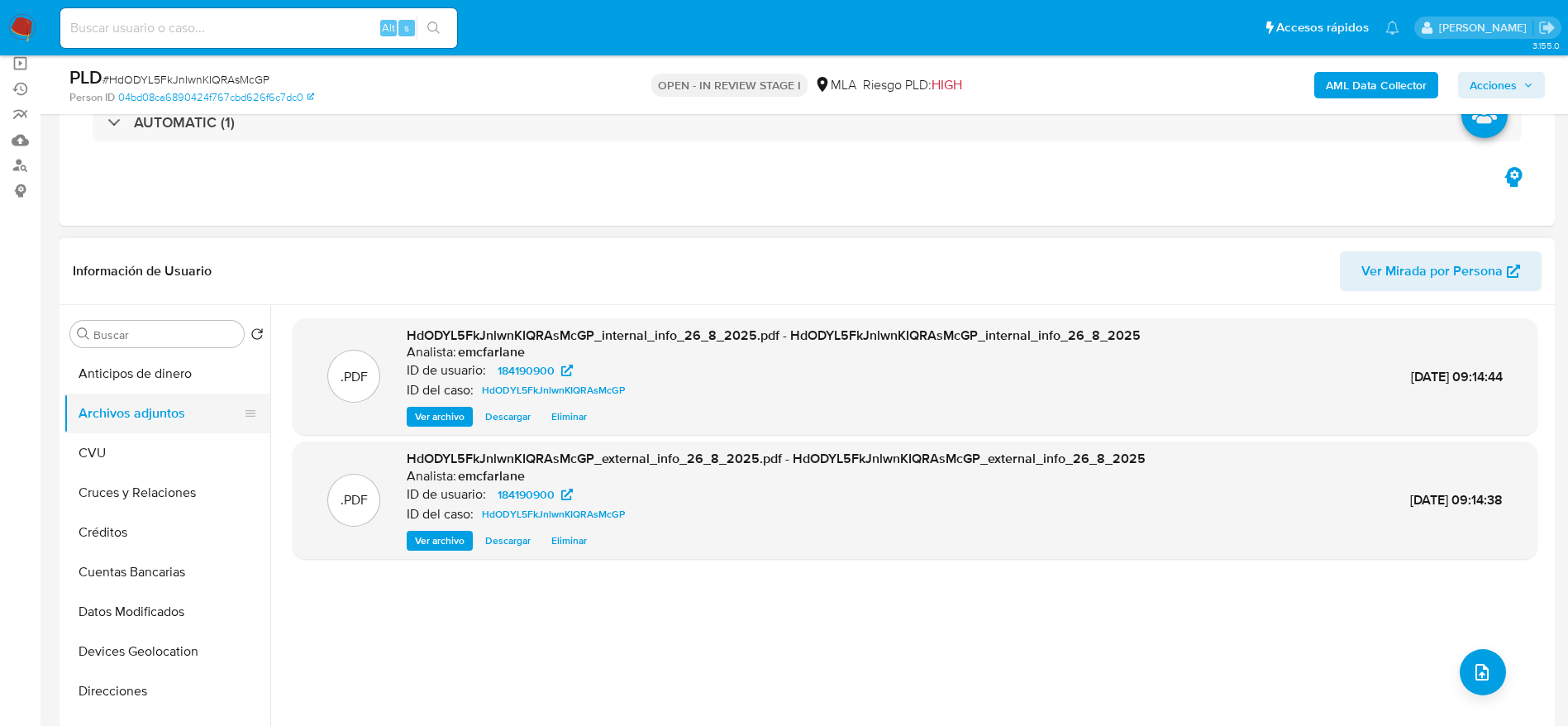
click at [126, 422] on button "Archivos adjuntos" at bounding box center [160, 413] width 193 height 40
drag, startPoint x: 138, startPoint y: 436, endPoint x: 152, endPoint y: 416, distance: 24.4
click at [138, 436] on button "CVU" at bounding box center [167, 452] width 207 height 40
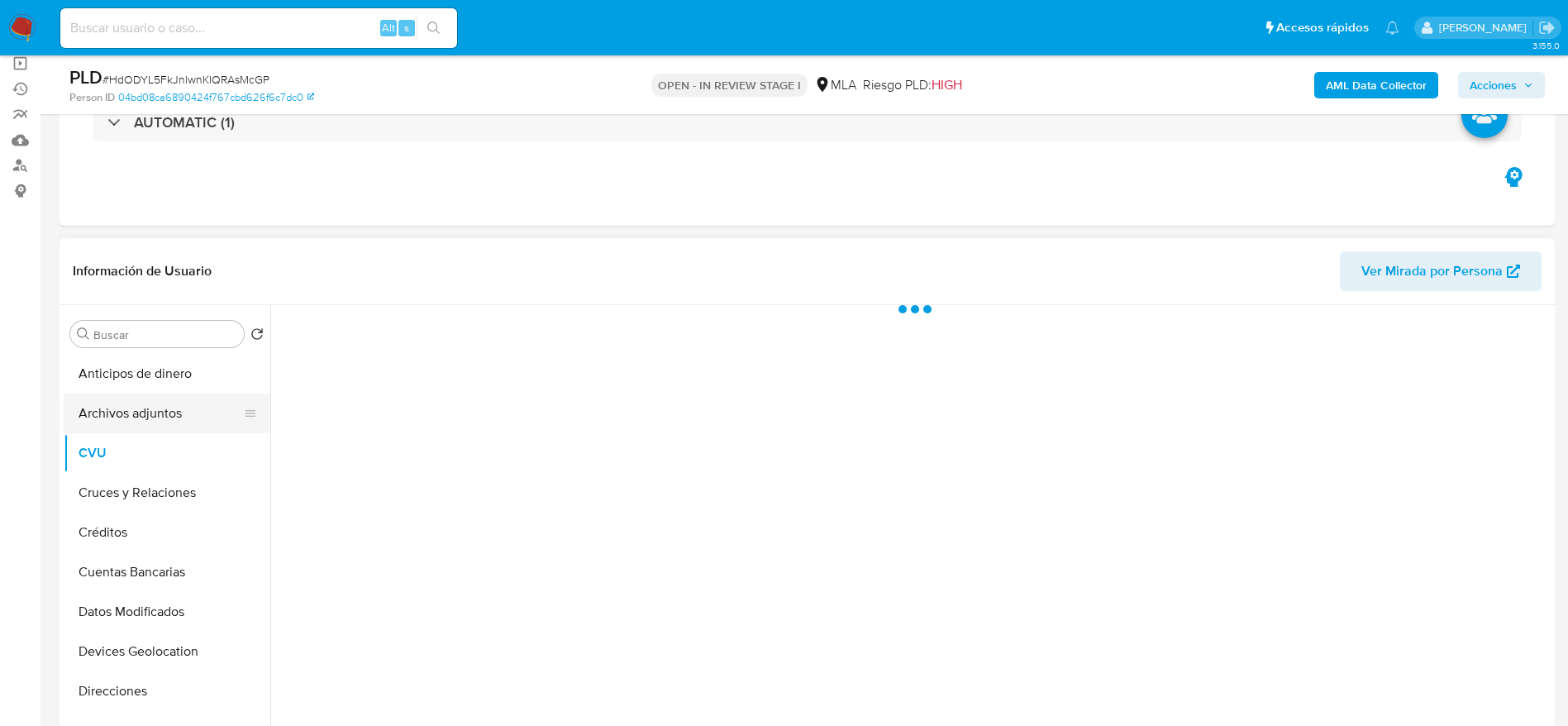
click at [153, 415] on button "Archivos adjuntos" at bounding box center [160, 413] width 193 height 40
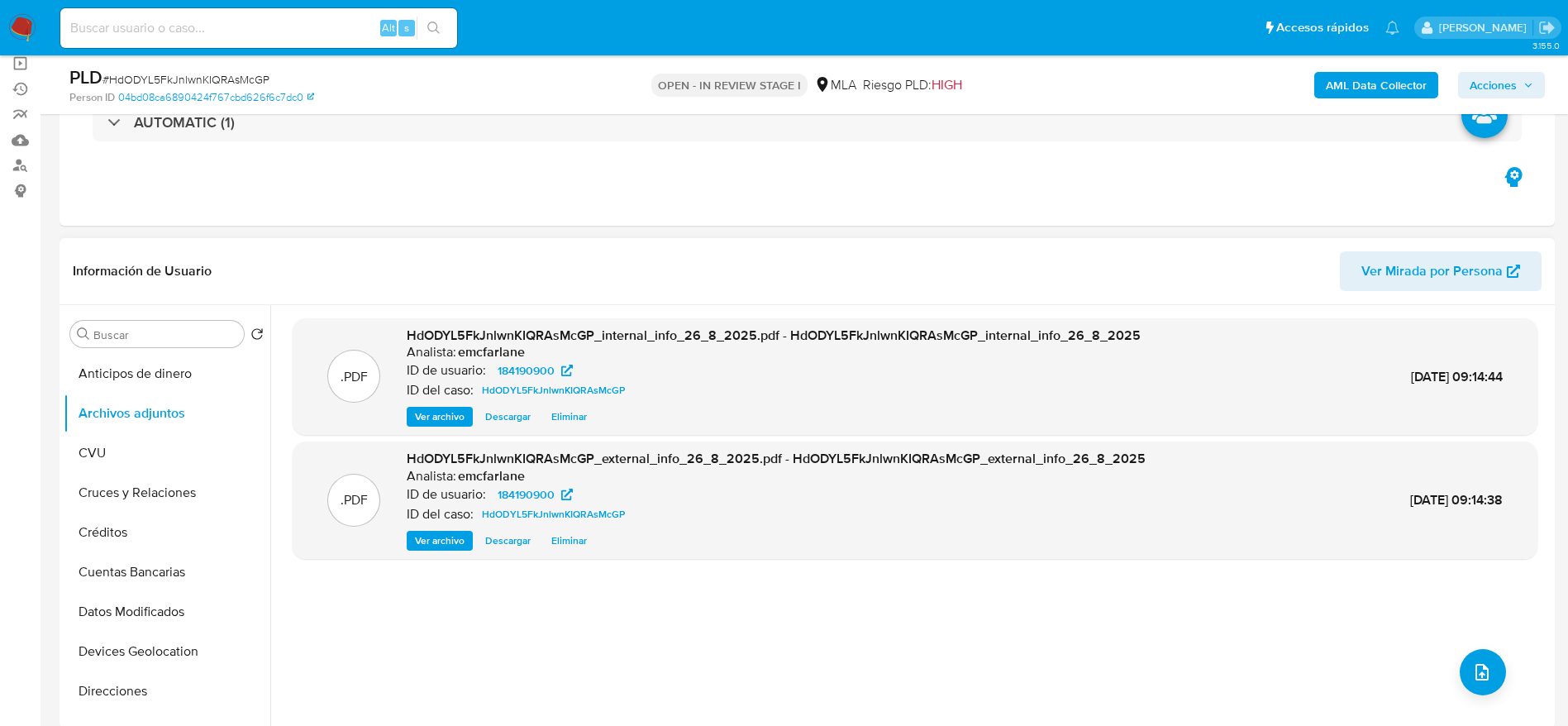
scroll to position [372, 0]
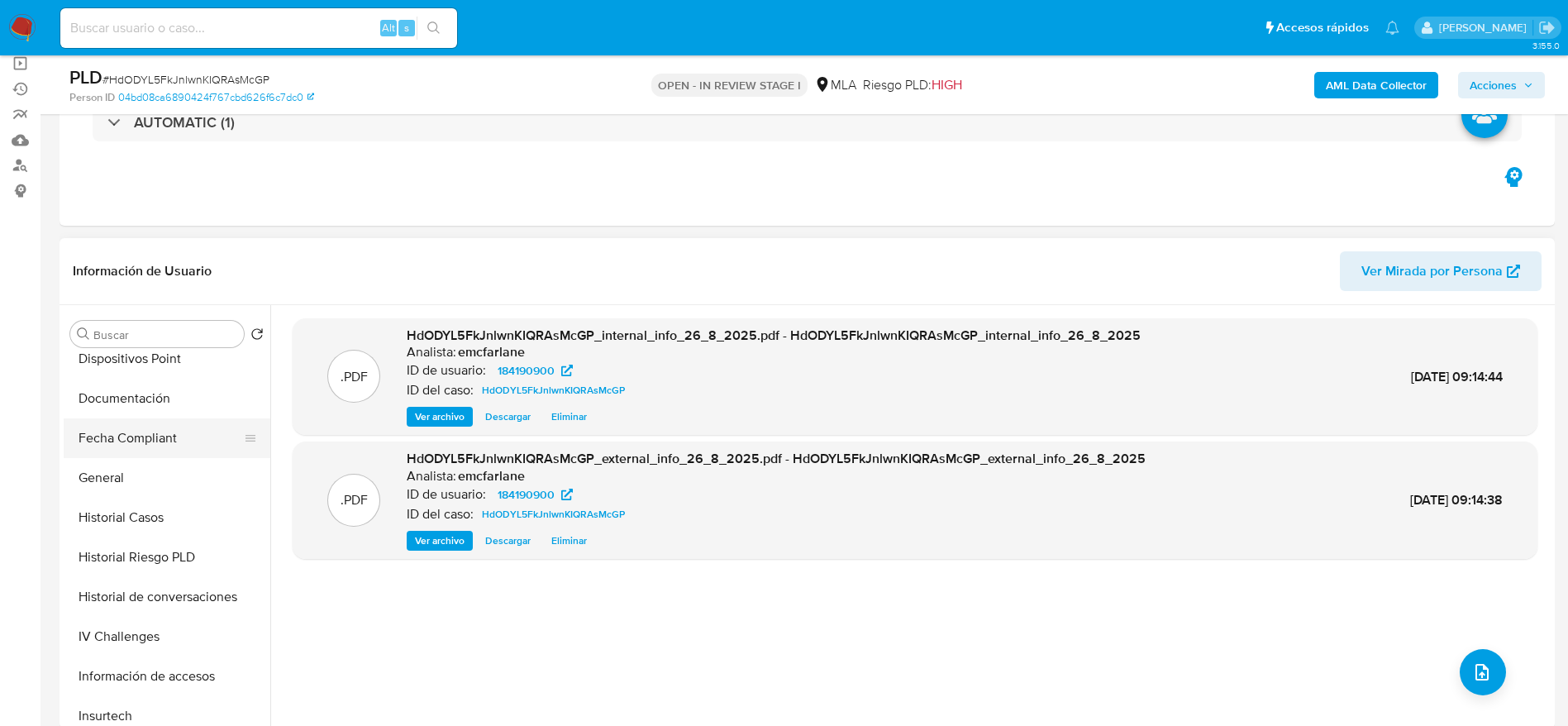
click at [129, 465] on button "General" at bounding box center [167, 478] width 207 height 40
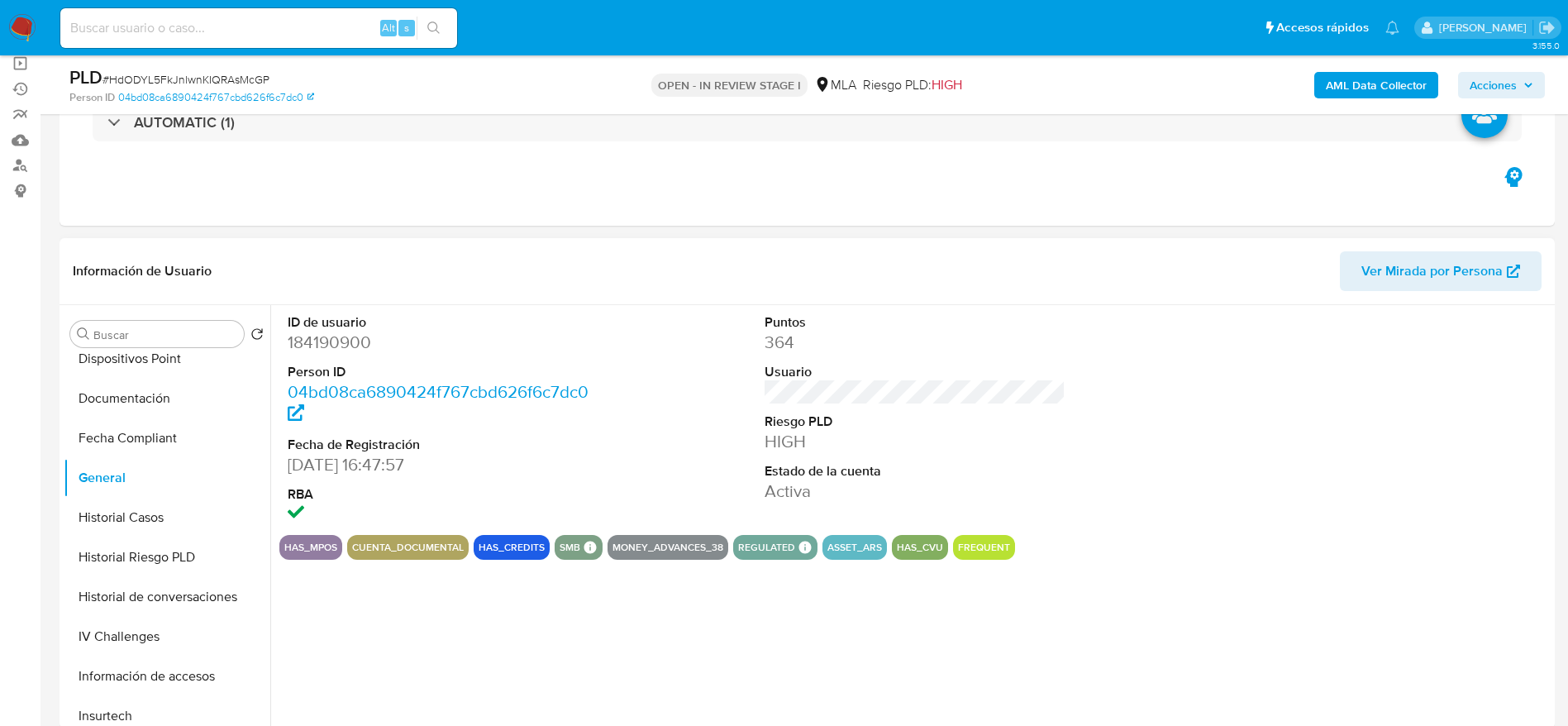
click at [353, 336] on dd "184190900" at bounding box center [439, 342] width 302 height 23
copy dd "184190900"
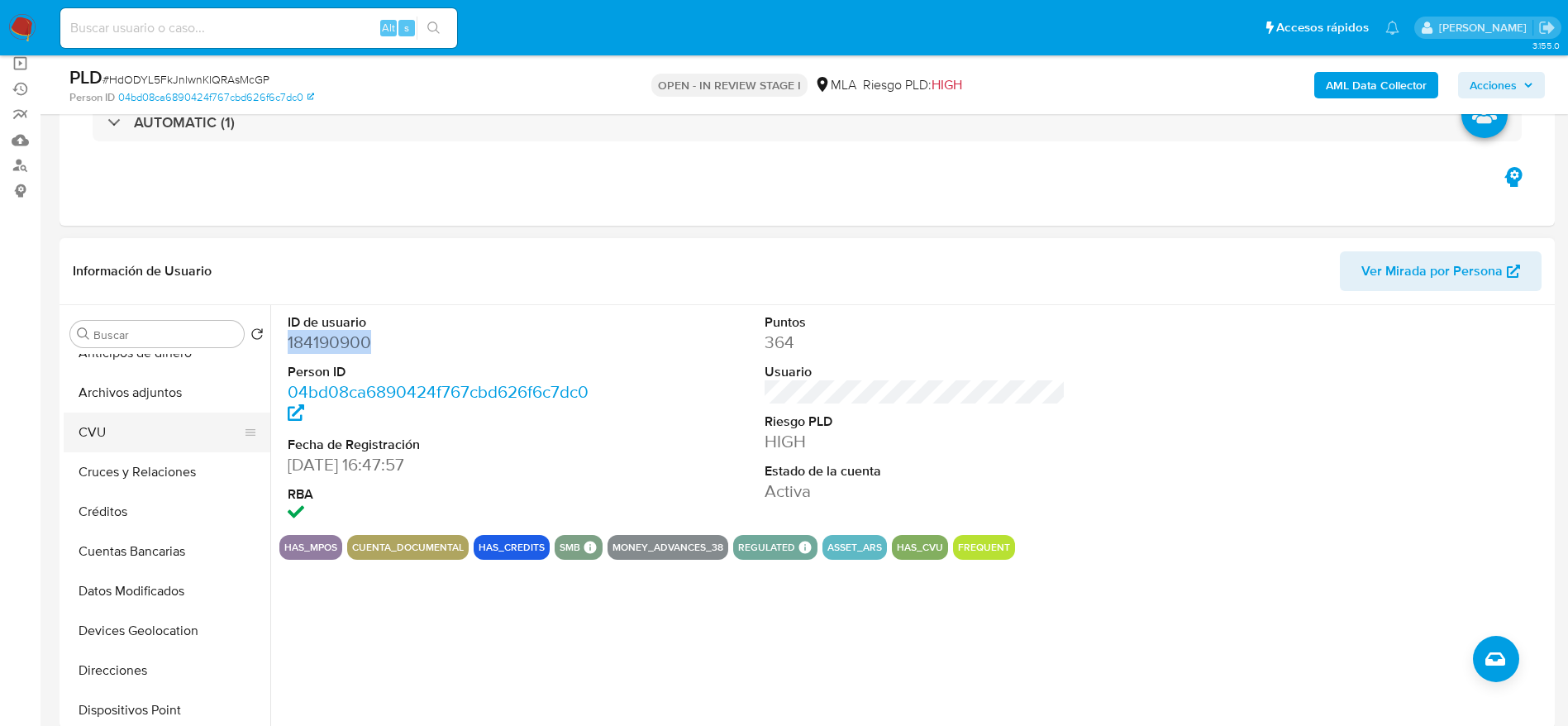
scroll to position [0, 0]
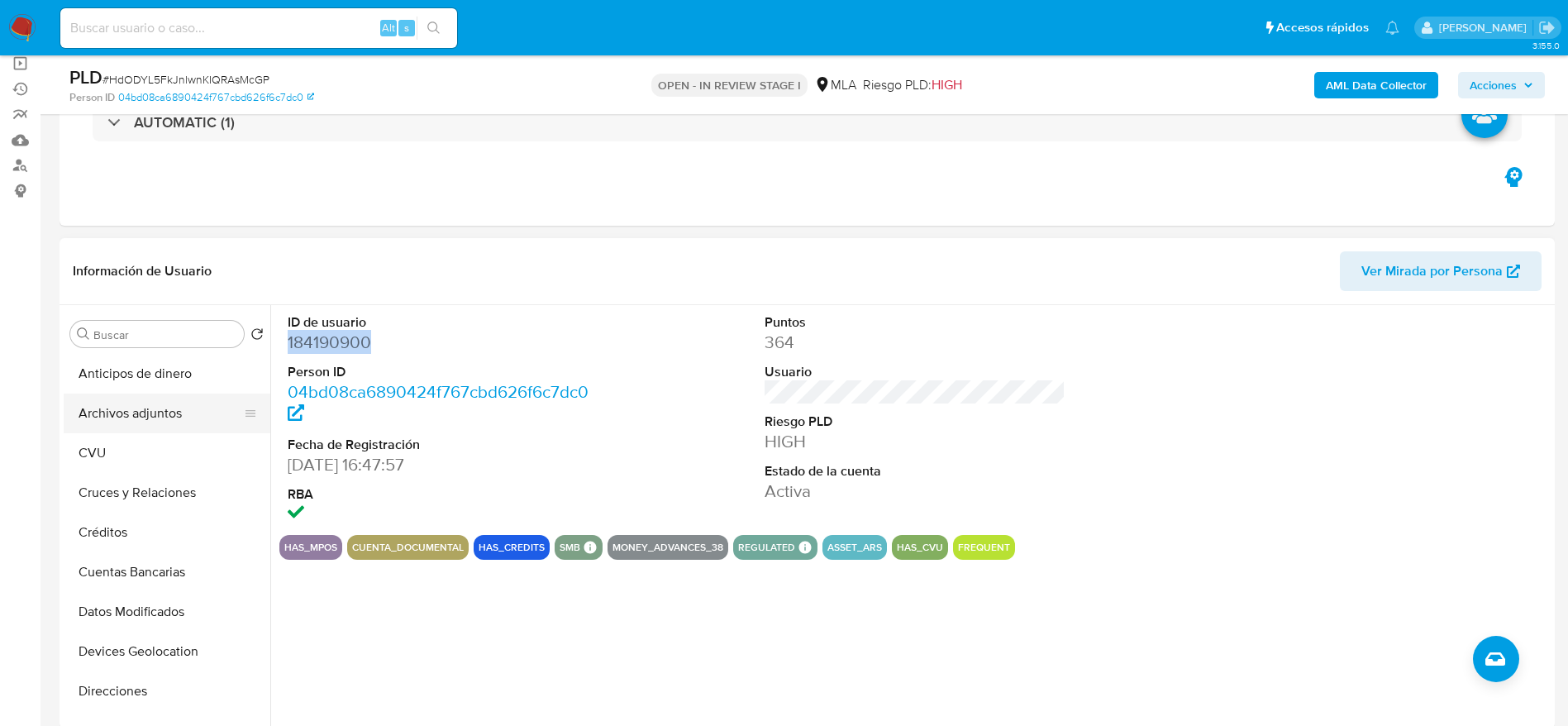
click at [138, 419] on button "Archivos adjuntos" at bounding box center [160, 413] width 193 height 40
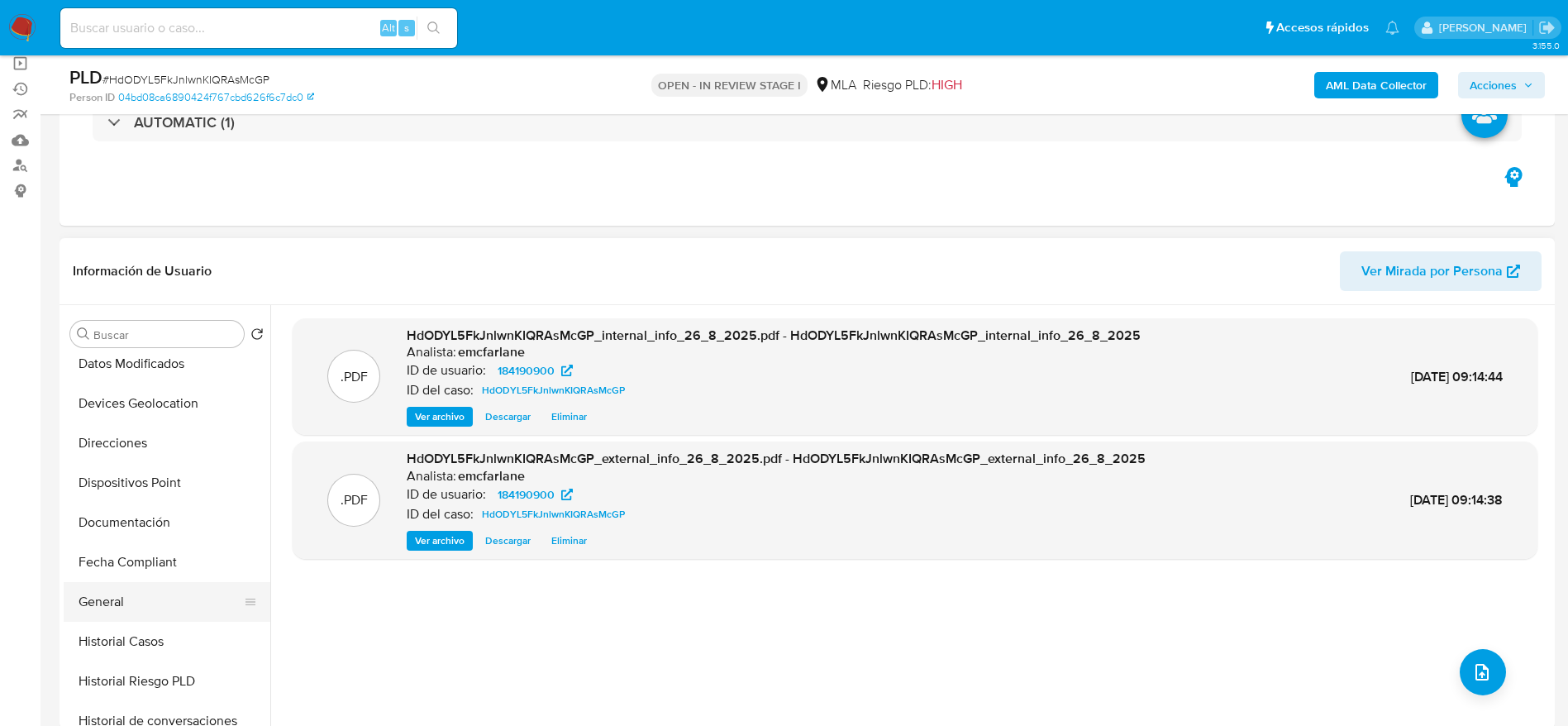
click at [131, 612] on button "General" at bounding box center [160, 601] width 193 height 40
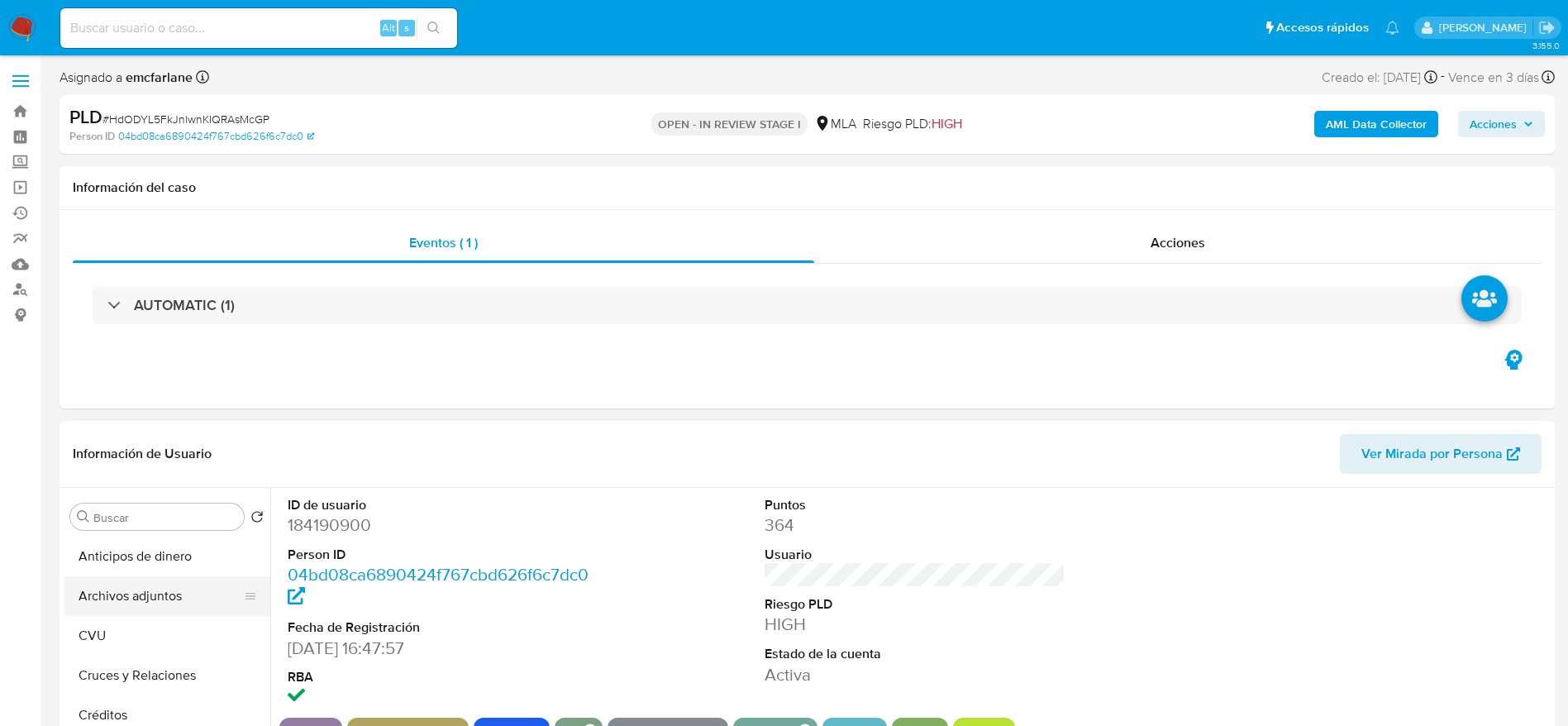
drag, startPoint x: 156, startPoint y: 611, endPoint x: 198, endPoint y: 596, distance: 44.6
click at [155, 609] on button "Archivos adjuntos" at bounding box center [160, 595] width 193 height 40
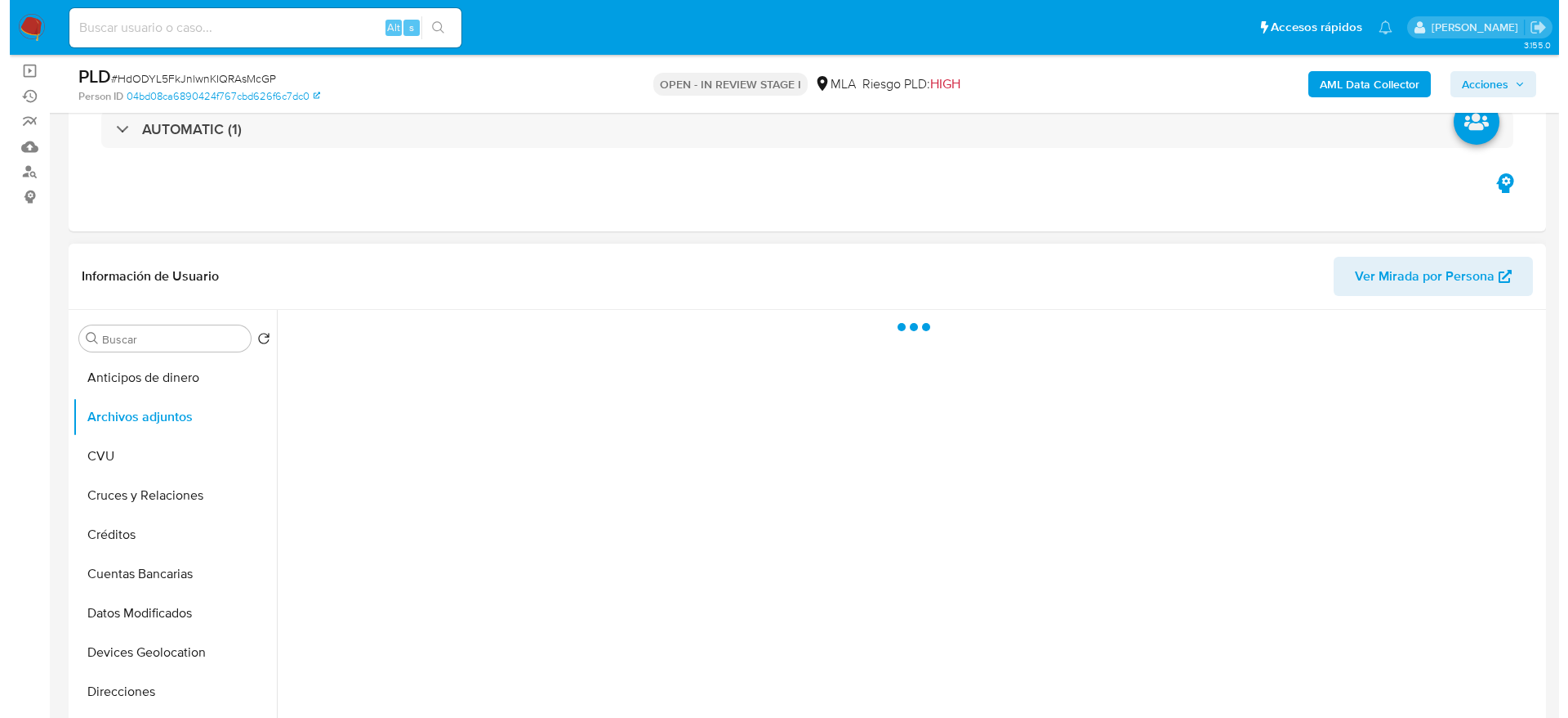
scroll to position [245, 0]
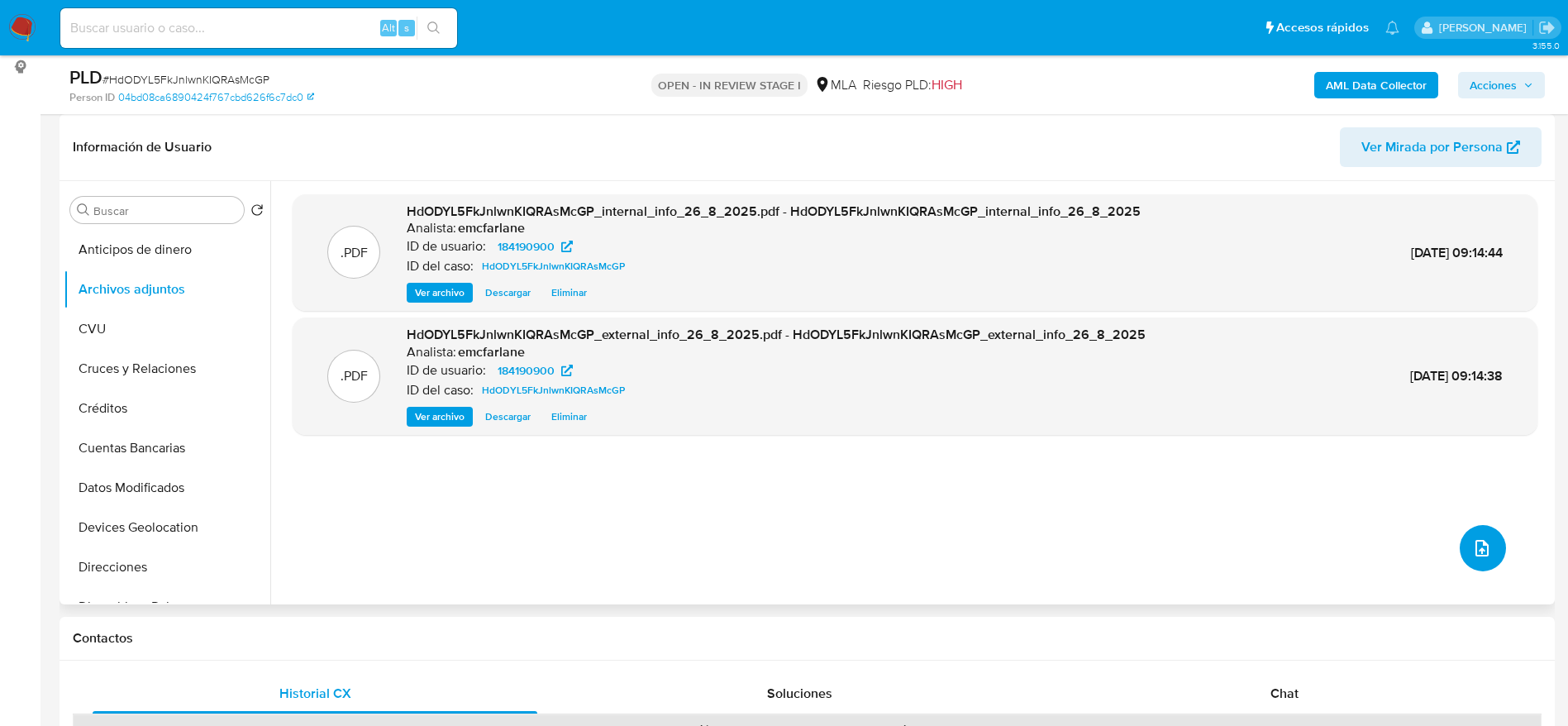
click at [1489, 557] on button "upload-file" at bounding box center [1482, 548] width 46 height 46
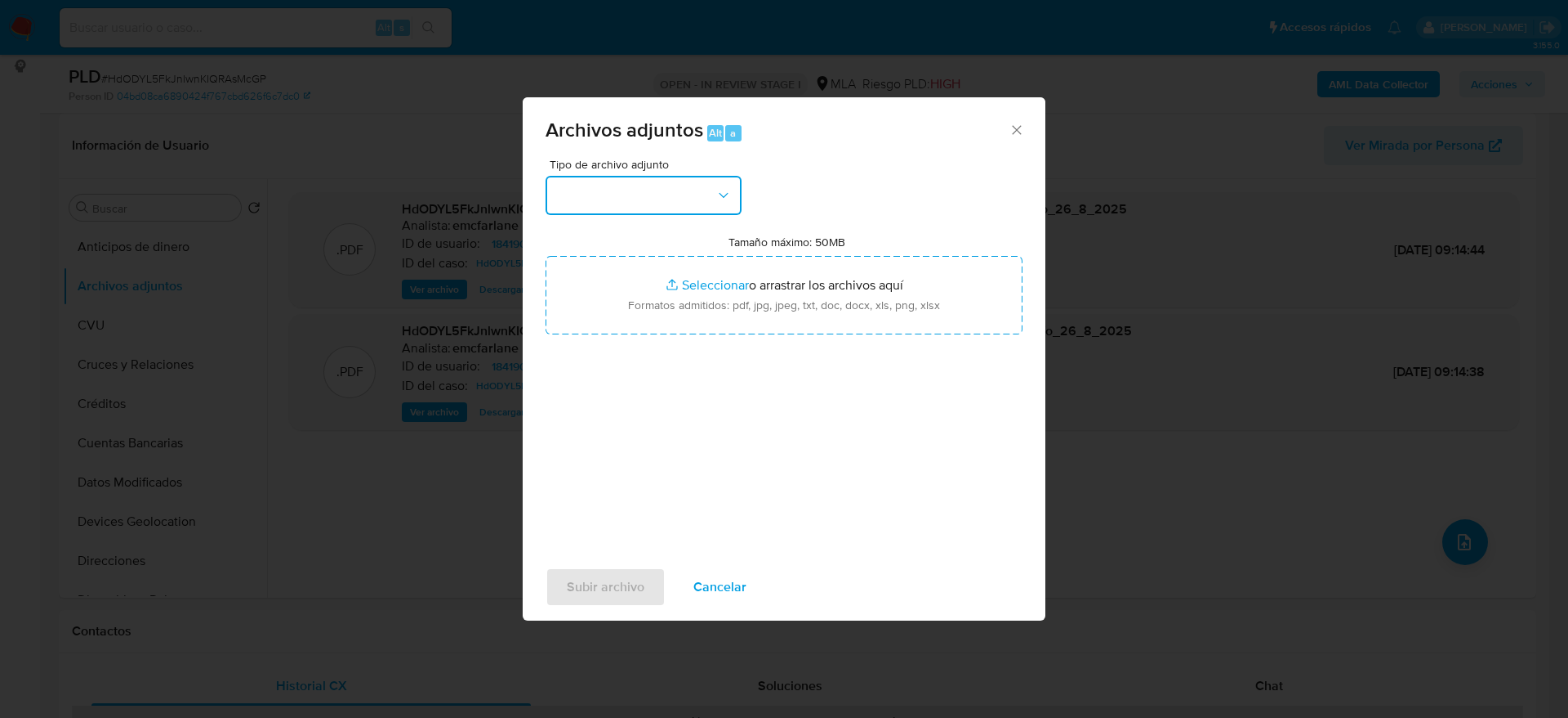
click at [610, 199] on button "button" at bounding box center [644, 195] width 196 height 40
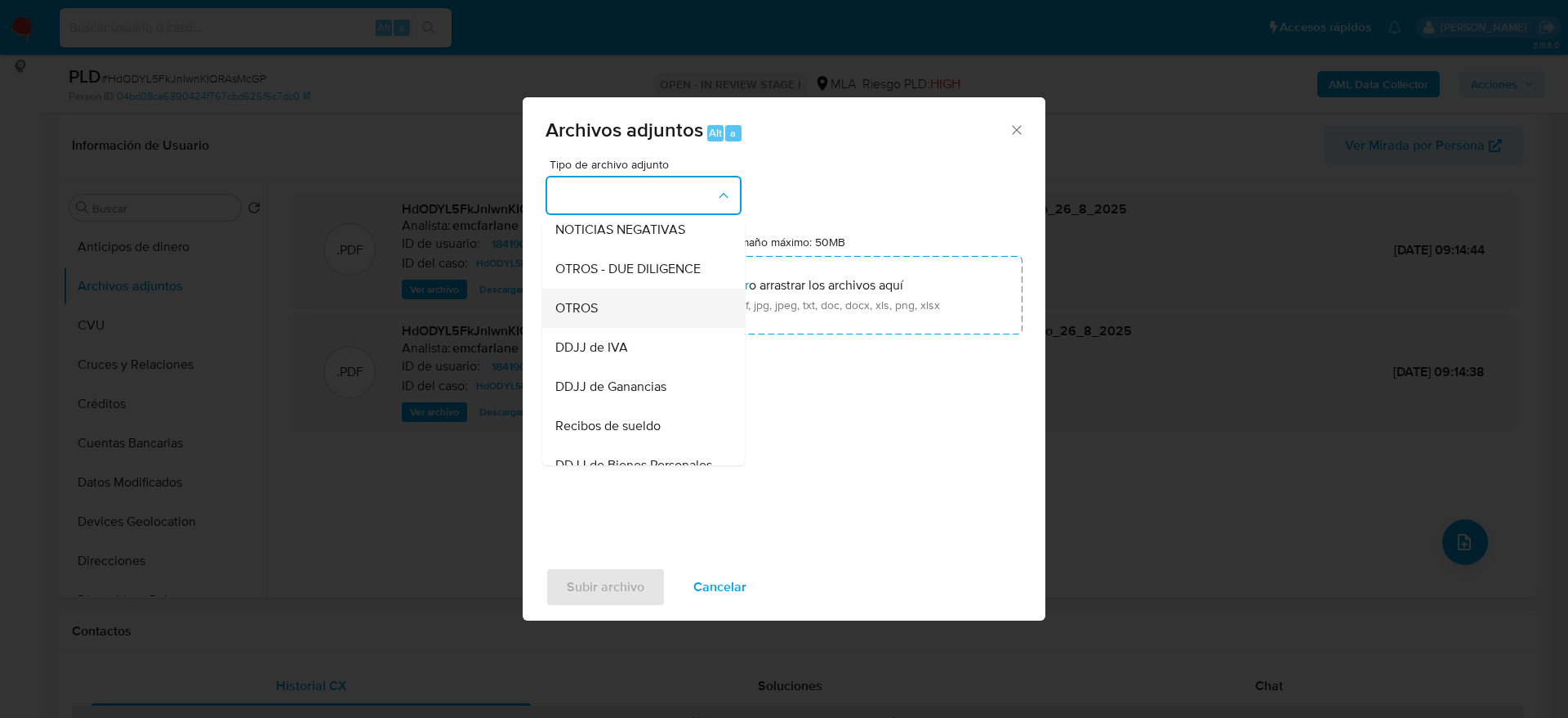
click at [587, 314] on span "OTROS" at bounding box center [577, 307] width 42 height 16
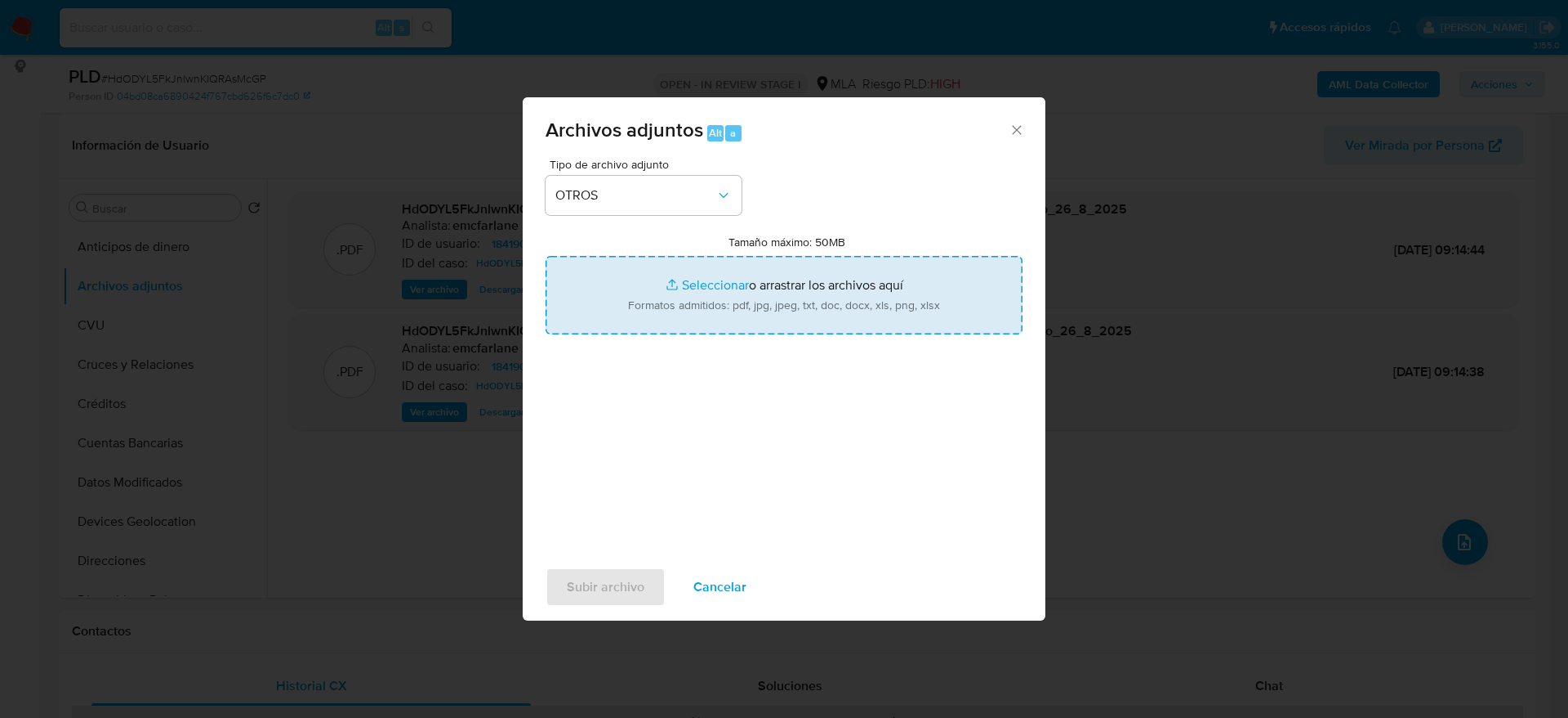
type input "C:\fakepath\184190900_calculador de ingresos.xlsx"
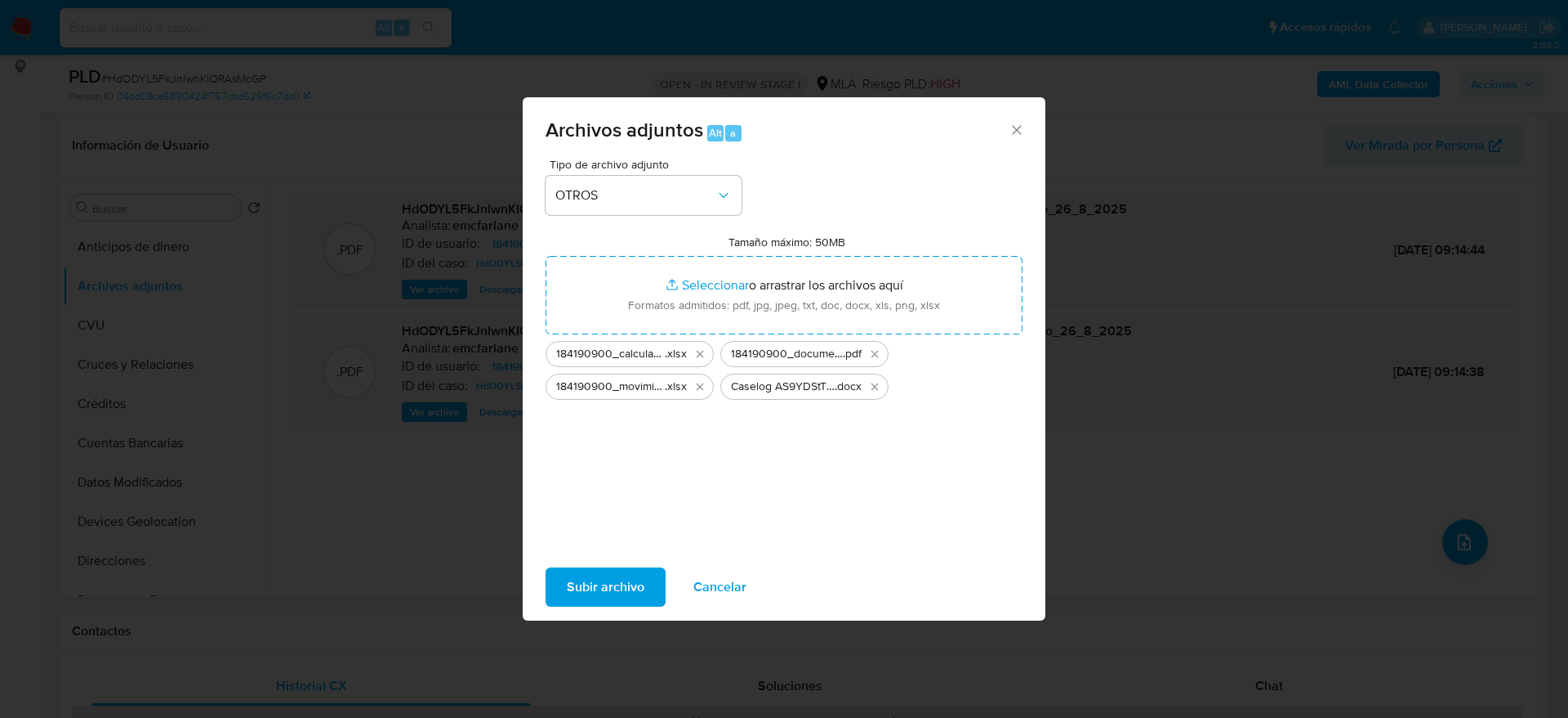
click at [587, 604] on span "Subir archivo" at bounding box center [606, 586] width 78 height 36
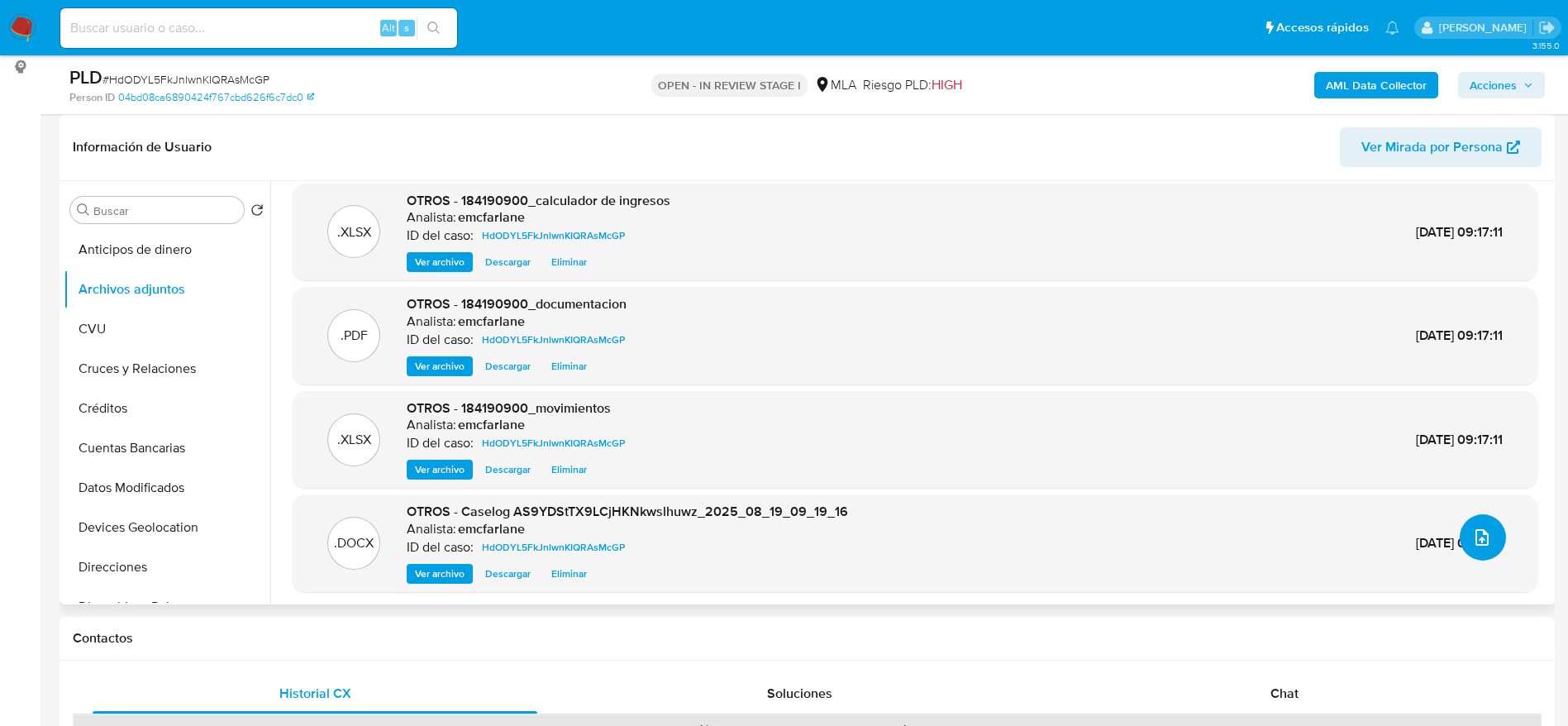
scroll to position [14, 0]
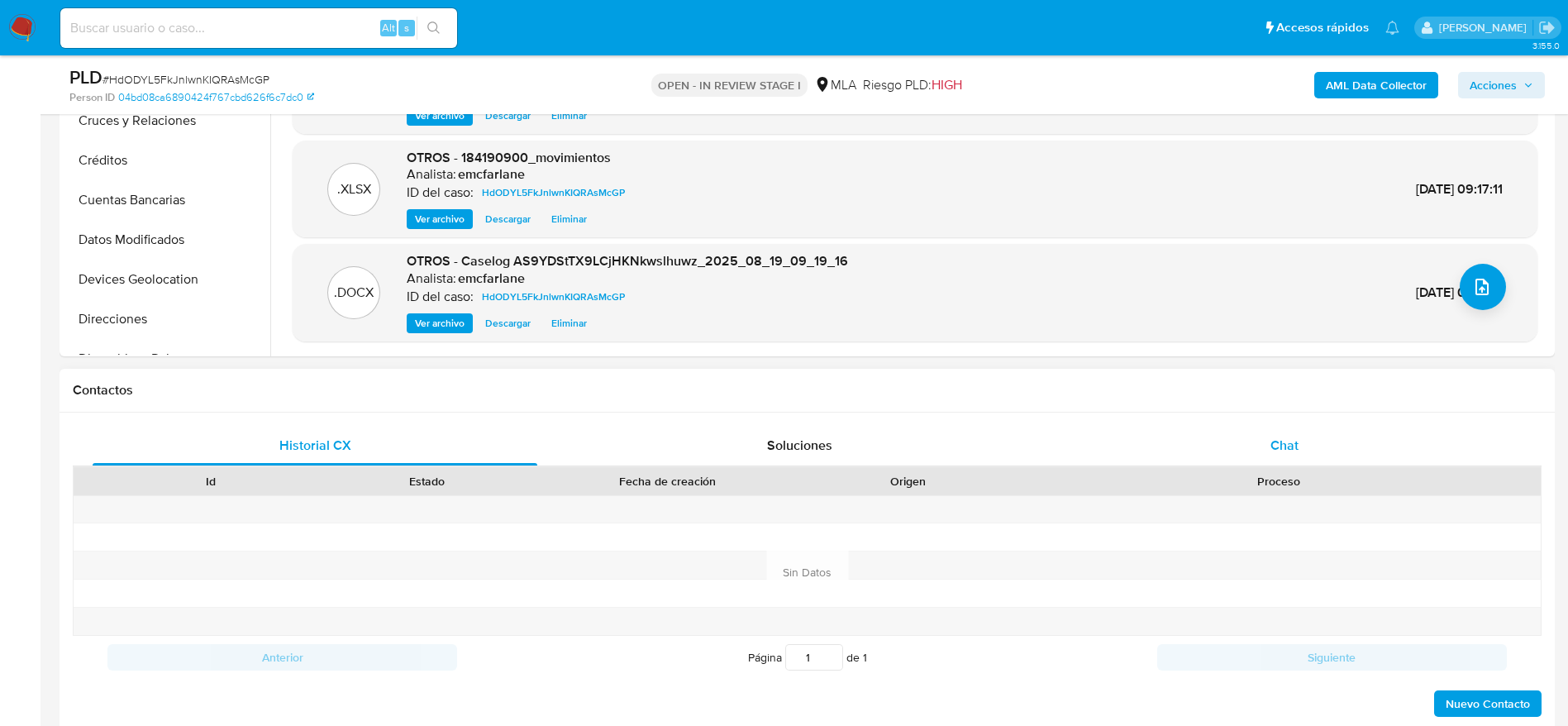
click at [1268, 437] on div "Chat" at bounding box center [1284, 445] width 444 height 40
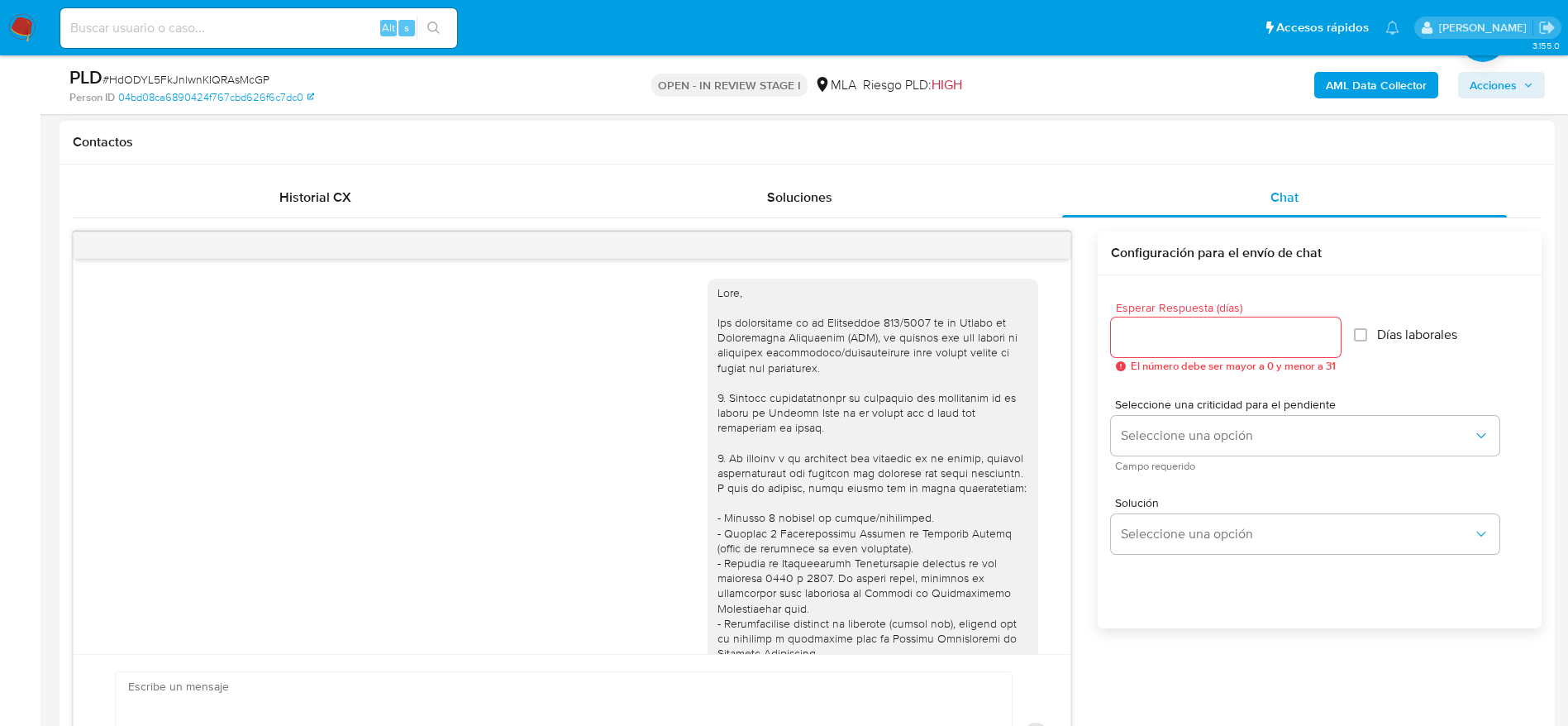
scroll to position [1573, 0]
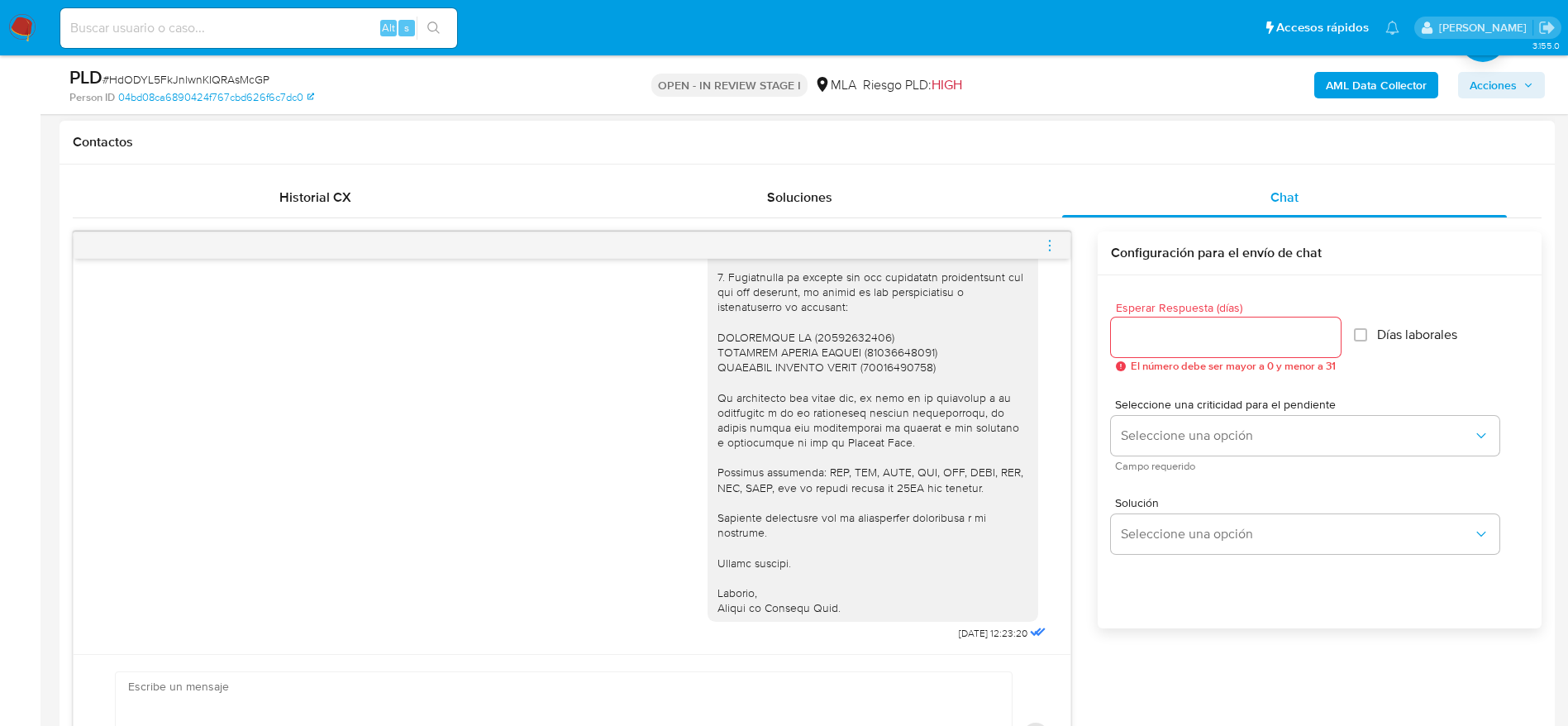
click at [1044, 238] on icon "menu-action" at bounding box center [1049, 245] width 15 height 15
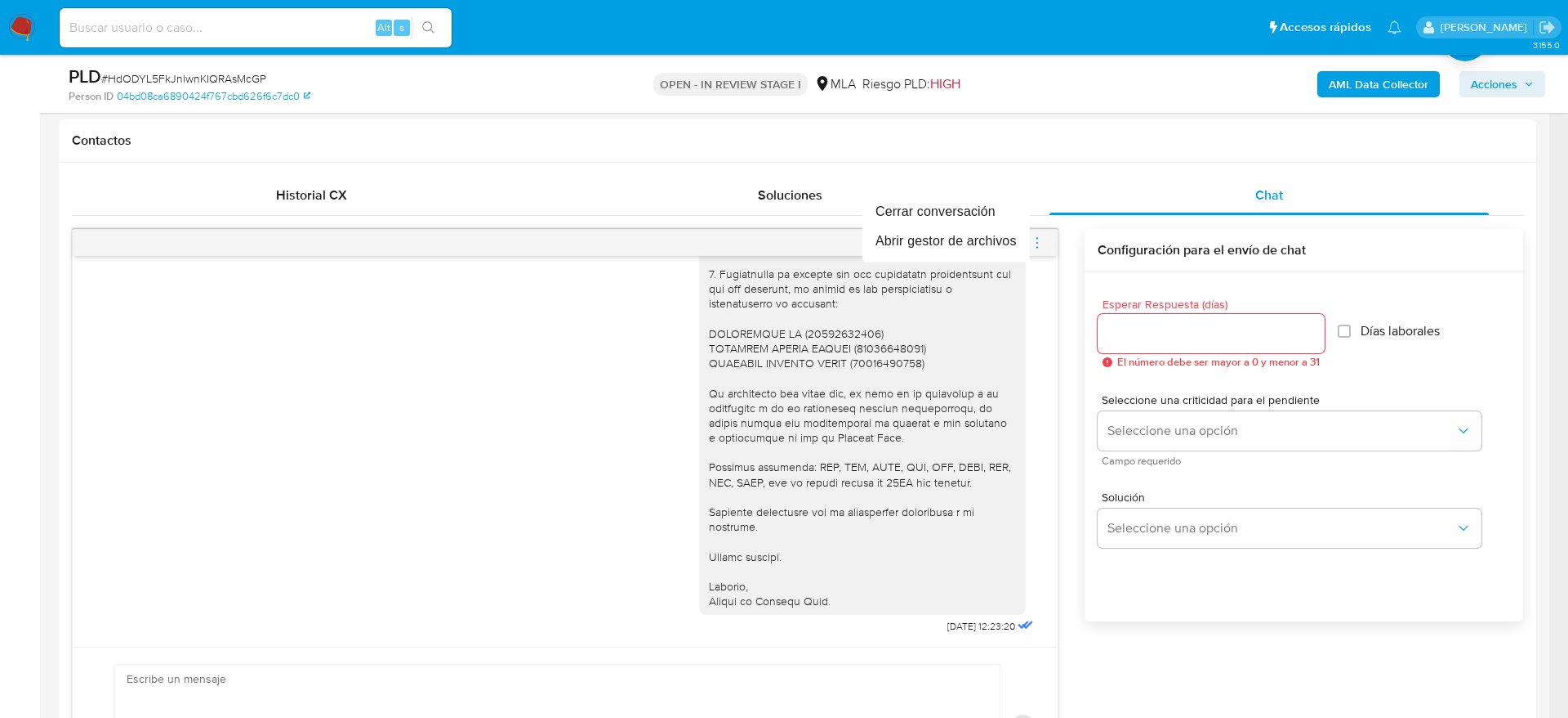
click at [939, 188] on div at bounding box center [784, 359] width 1568 height 718
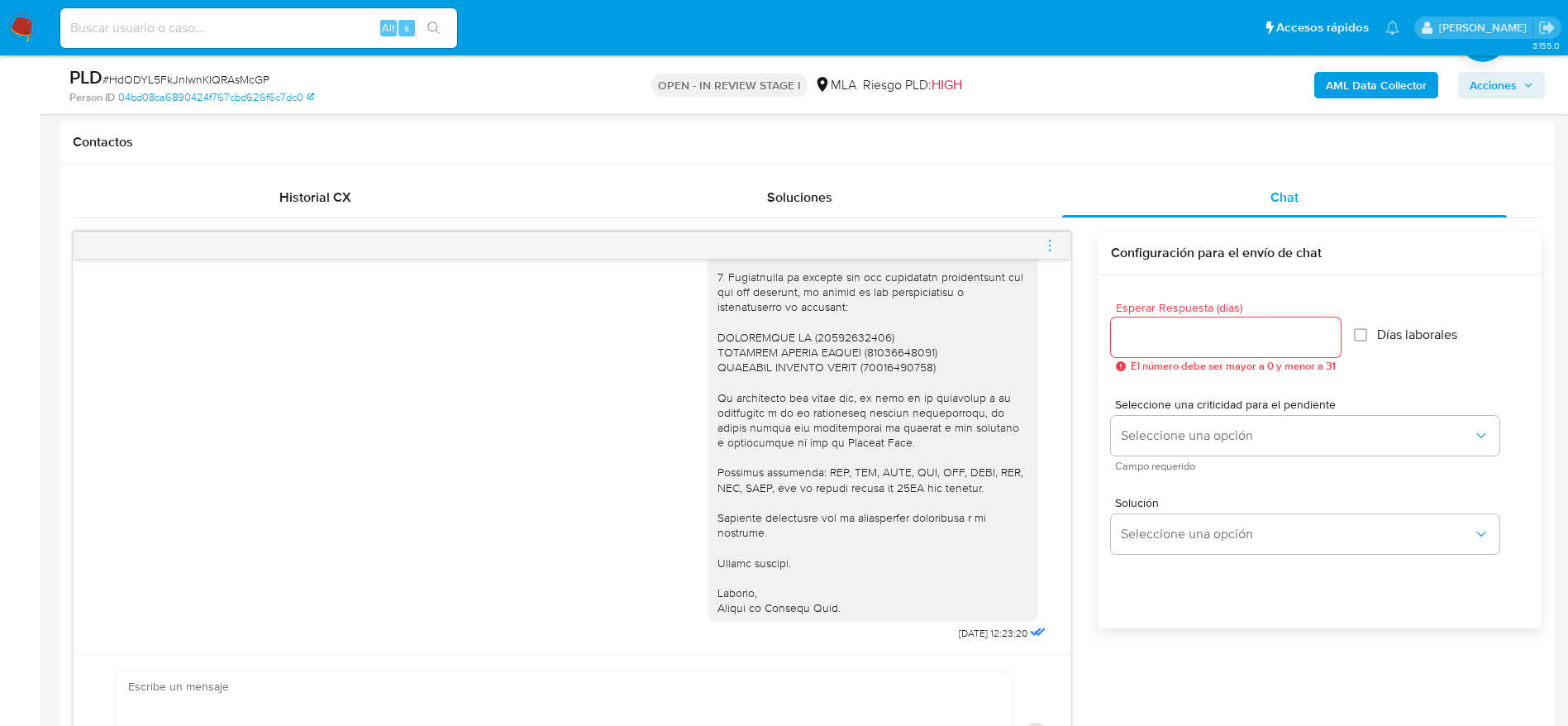
click at [1052, 248] on icon "menu-action" at bounding box center [1049, 245] width 15 height 15
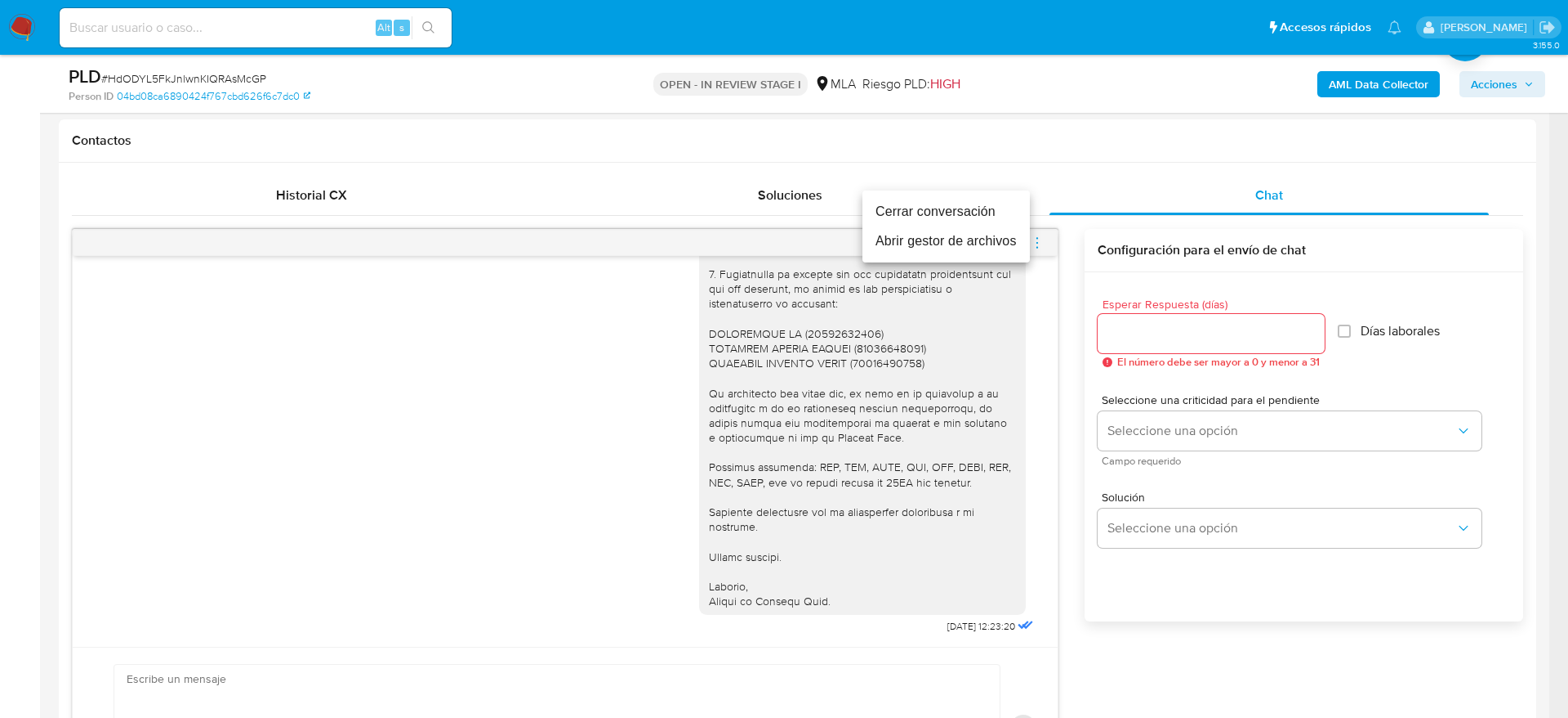
click at [970, 205] on li "Cerrar conversación" at bounding box center [947, 211] width 168 height 30
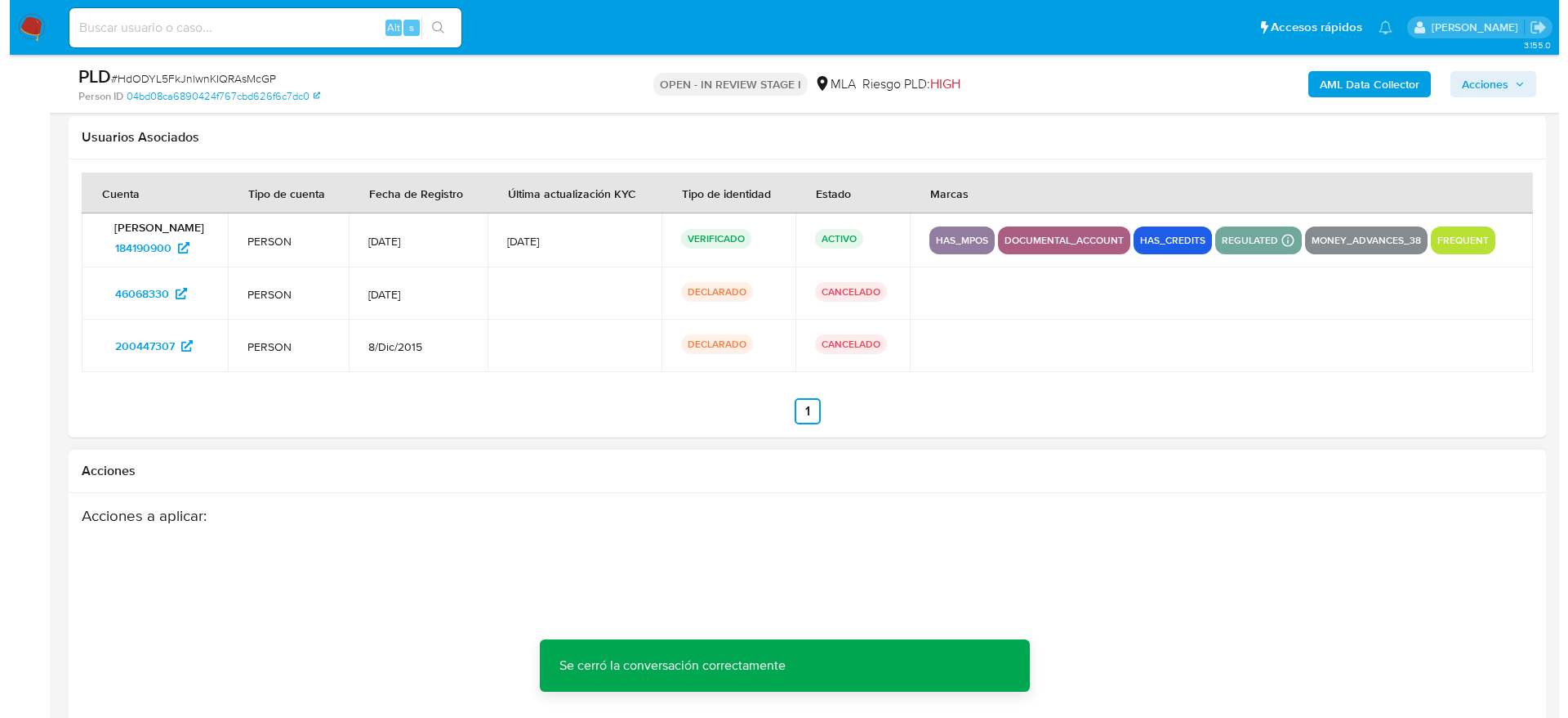
scroll to position [3017, 0]
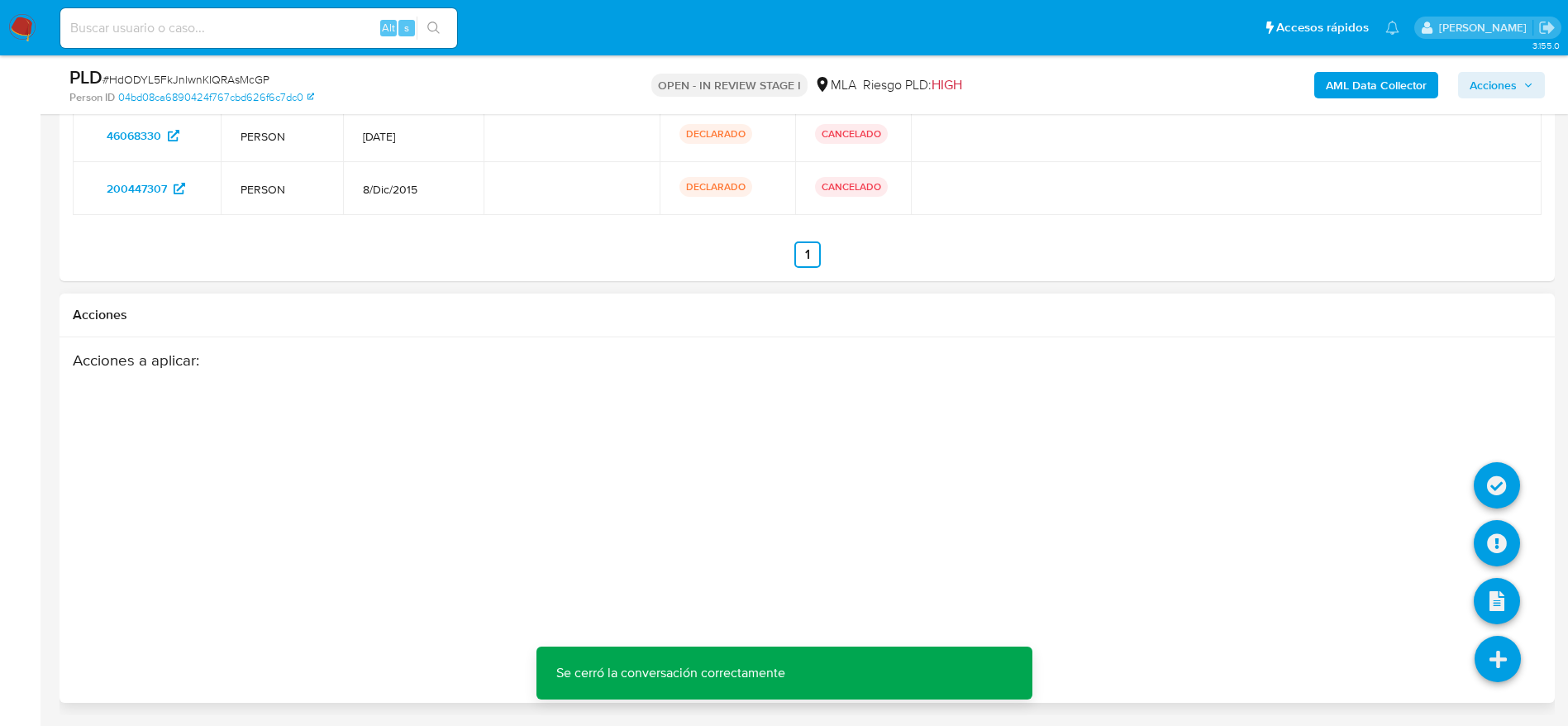
click at [1505, 661] on icon at bounding box center [1497, 658] width 46 height 46
click at [1499, 546] on icon at bounding box center [1496, 542] width 46 height 46
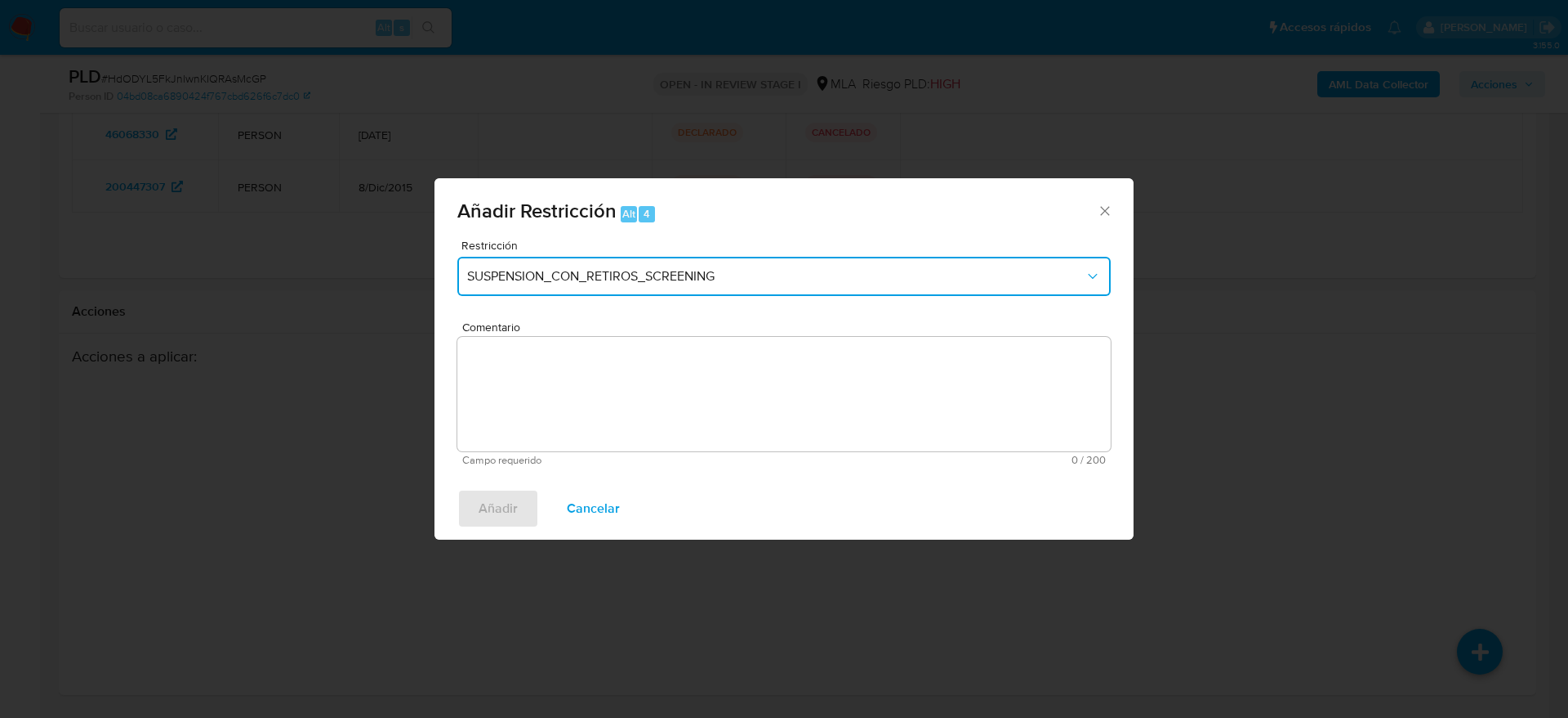
click at [599, 258] on button "SUSPENSION_CON_RETIROS_SCREENING" at bounding box center [784, 276] width 653 height 40
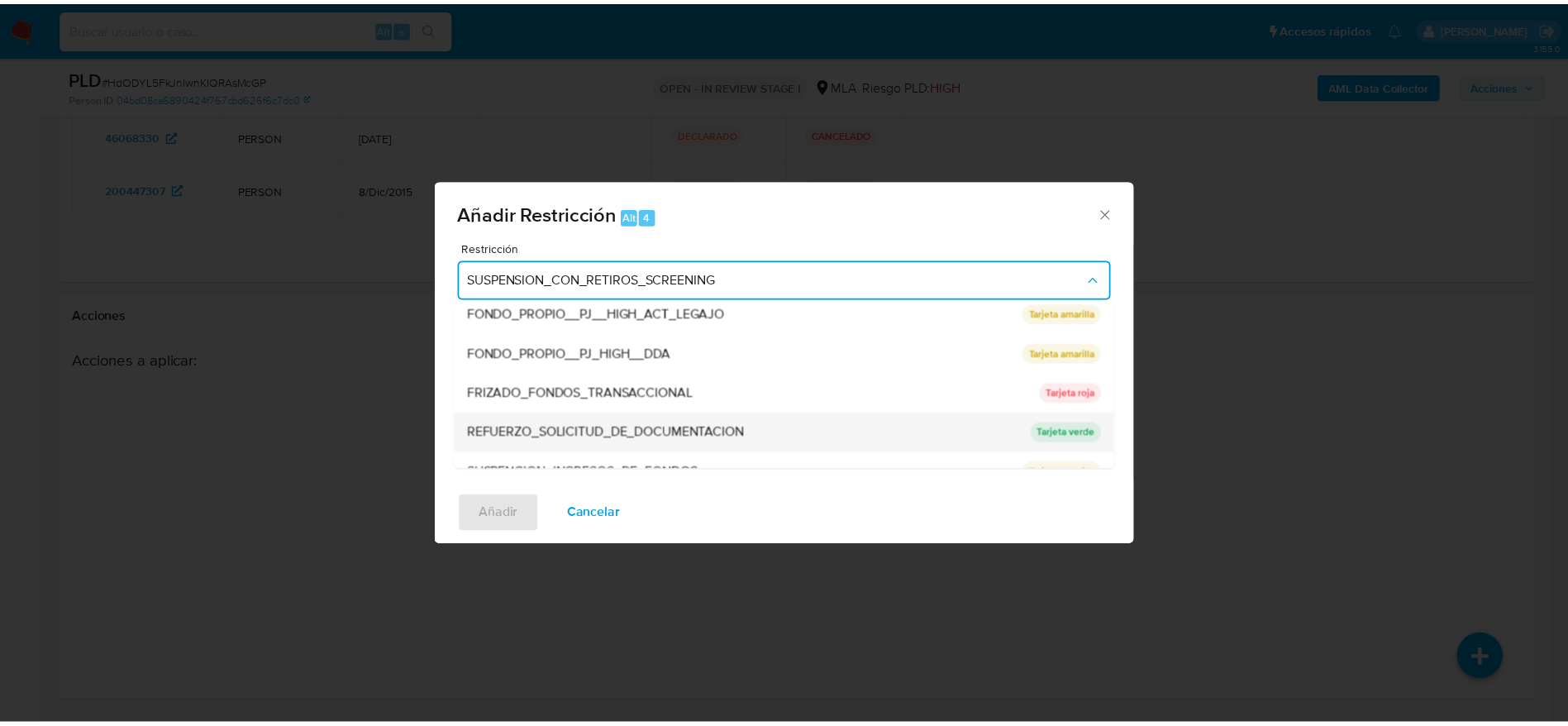
scroll to position [351, 0]
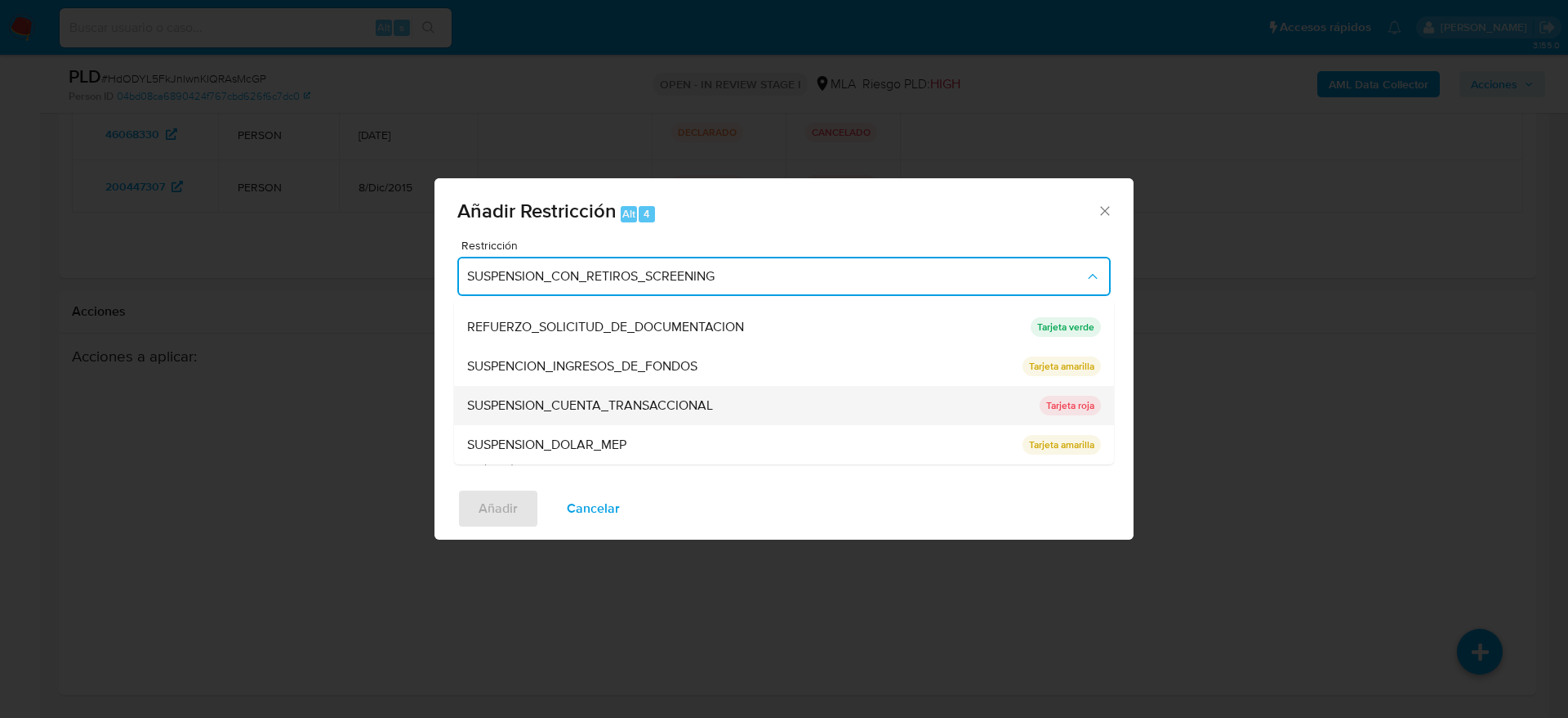
click at [617, 405] on span "SUSPENSION_CUENTA_TRANSACCIONAL" at bounding box center [589, 405] width 246 height 16
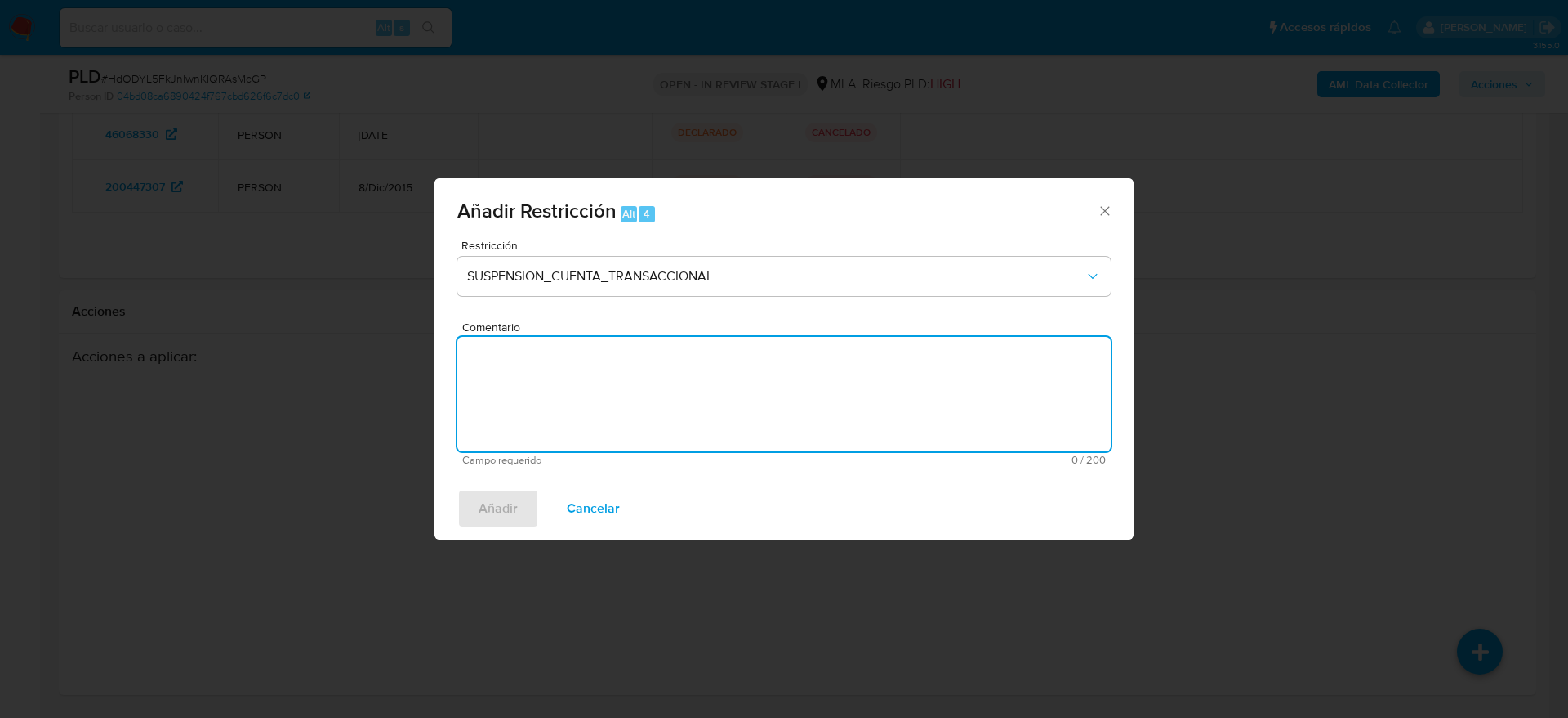
click at [614, 417] on textarea "Comentario" at bounding box center [784, 393] width 653 height 115
type textarea "AML"
click at [516, 518] on span "Añadir" at bounding box center [498, 508] width 39 height 36
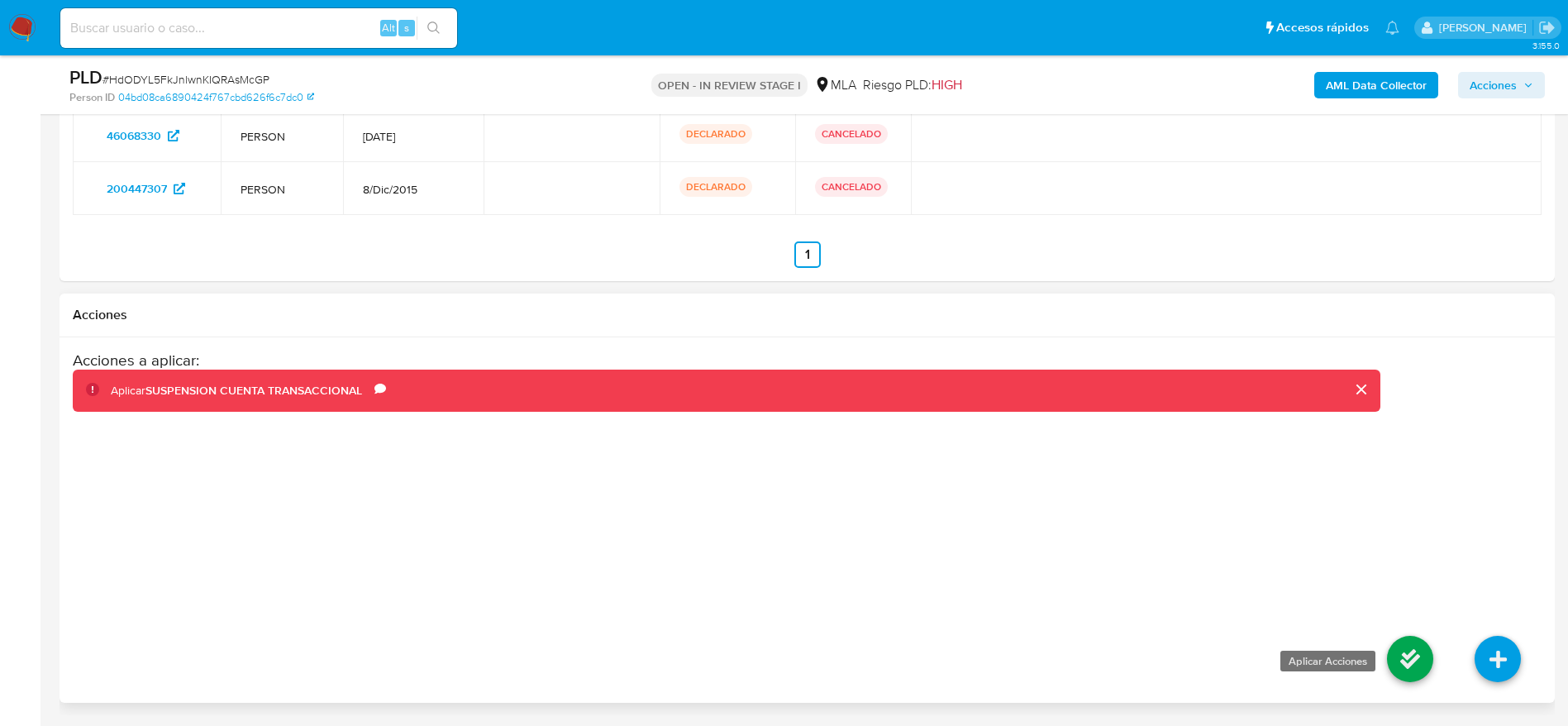
click at [1406, 669] on icon at bounding box center [1409, 658] width 46 height 46
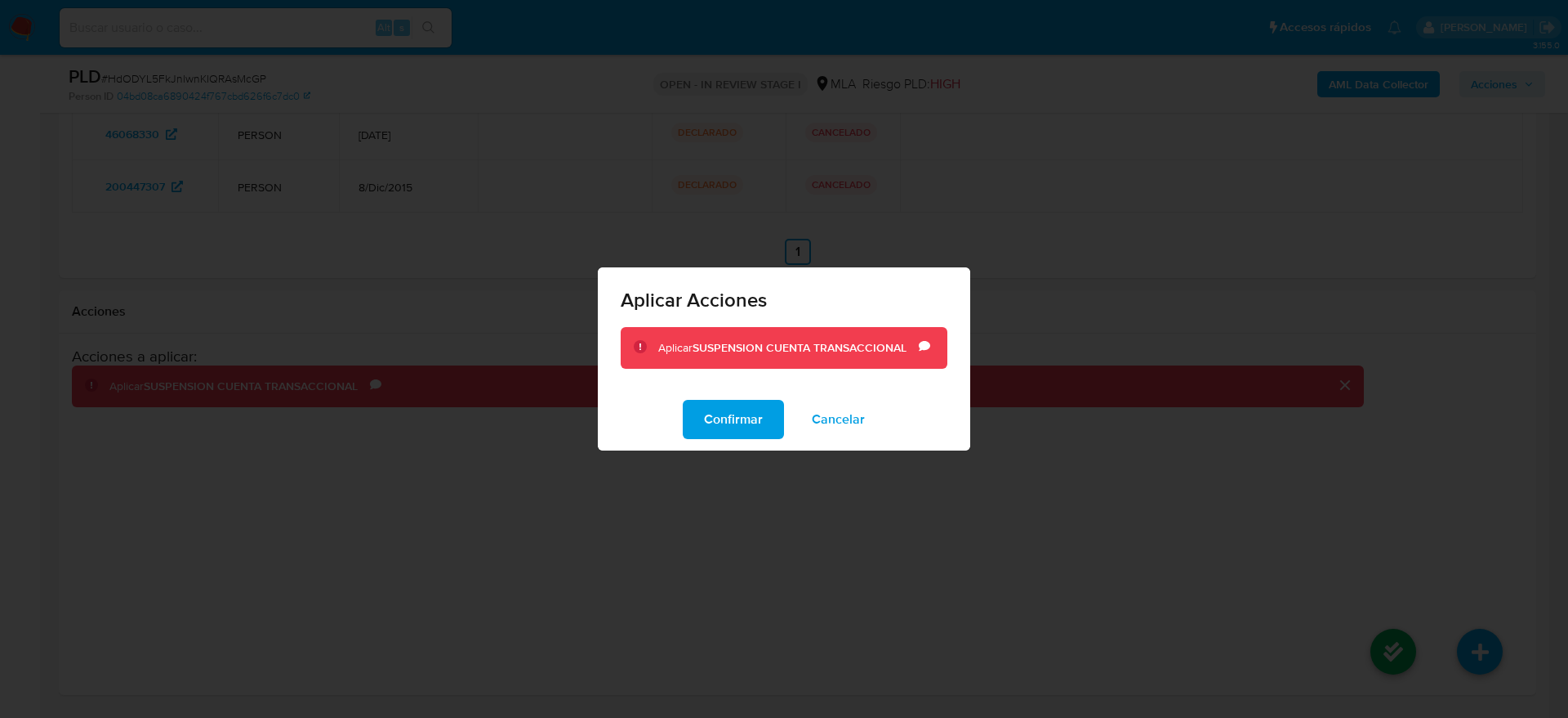
click at [740, 439] on div "Confirmar Cancelar" at bounding box center [784, 419] width 373 height 62
click at [741, 428] on span "Confirmar" at bounding box center [733, 418] width 59 height 36
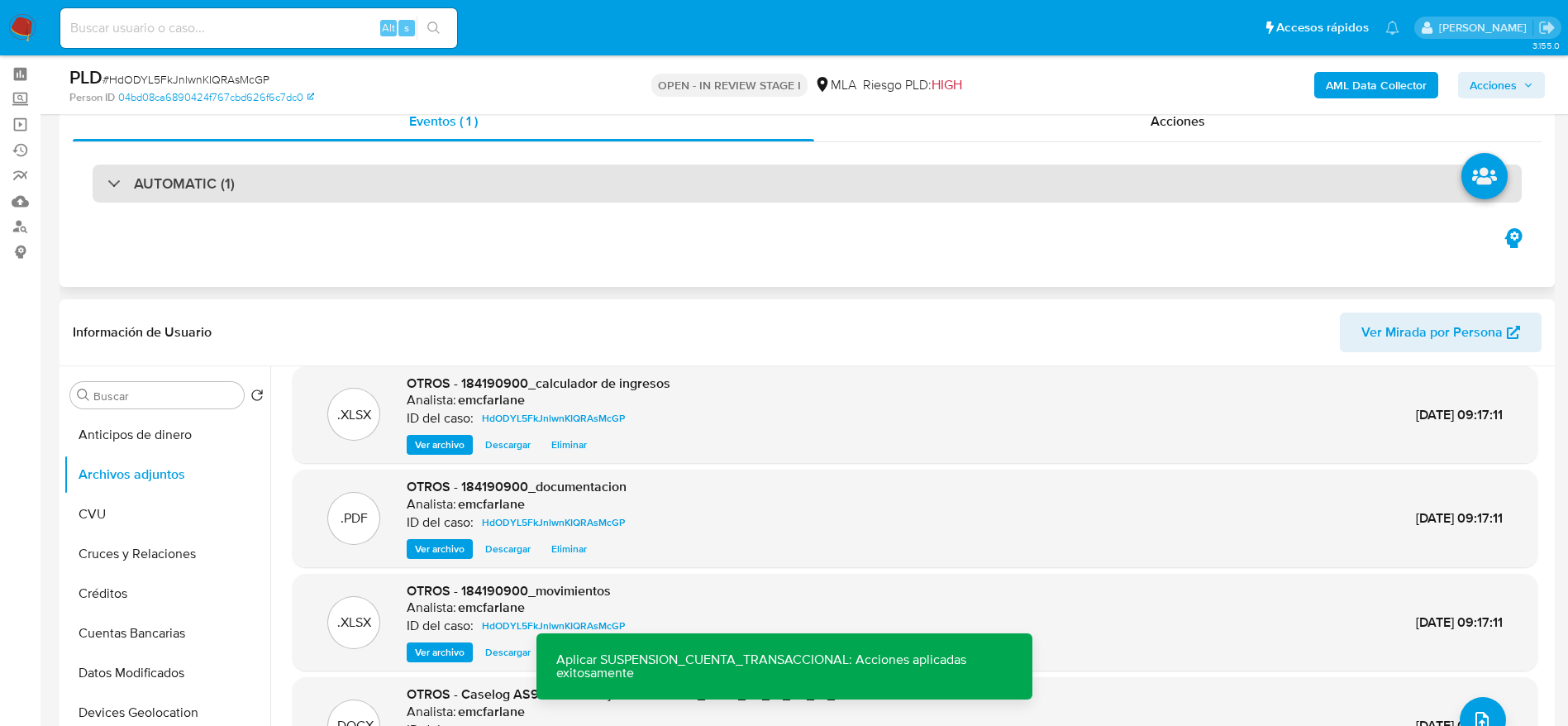
scroll to position [0, 0]
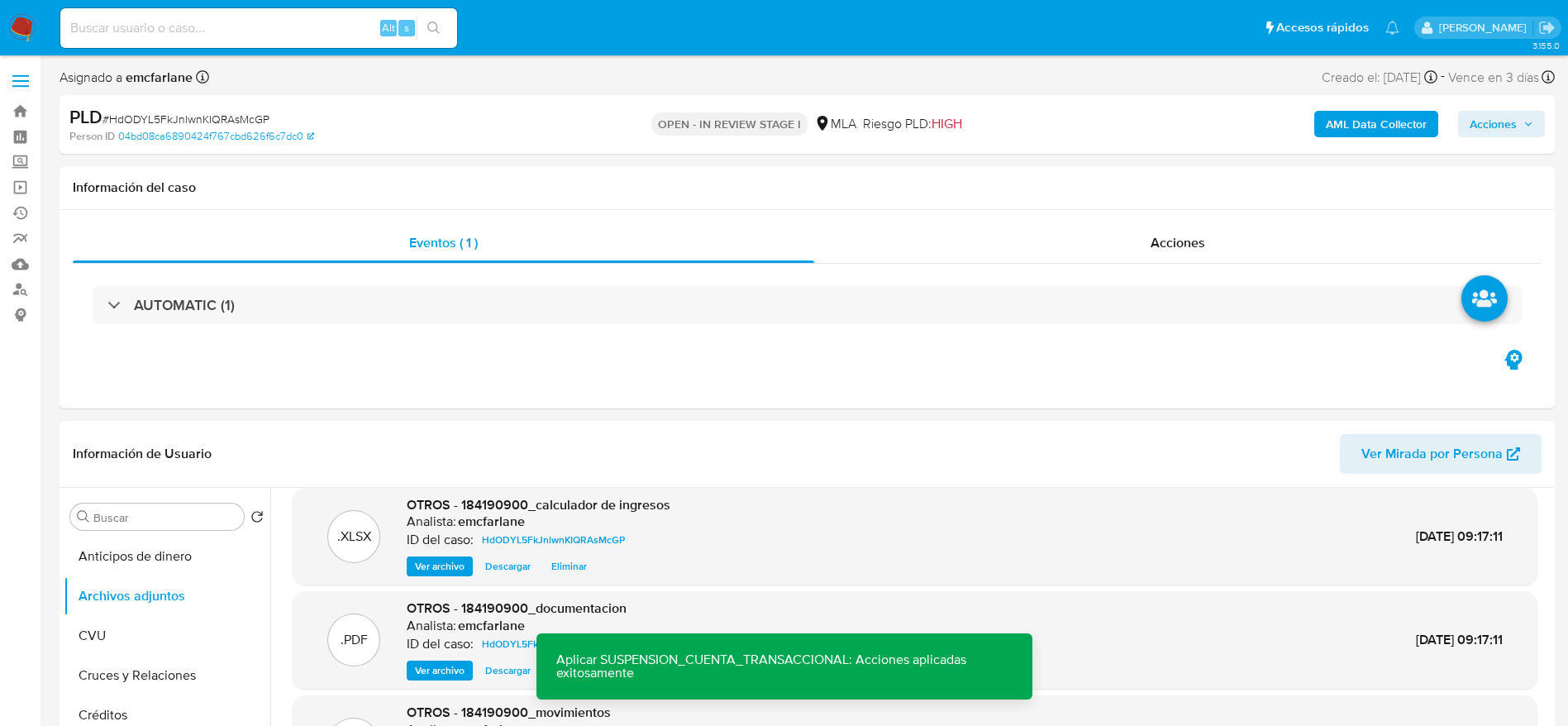
click at [1480, 113] on span "Acciones" at bounding box center [1493, 124] width 47 height 26
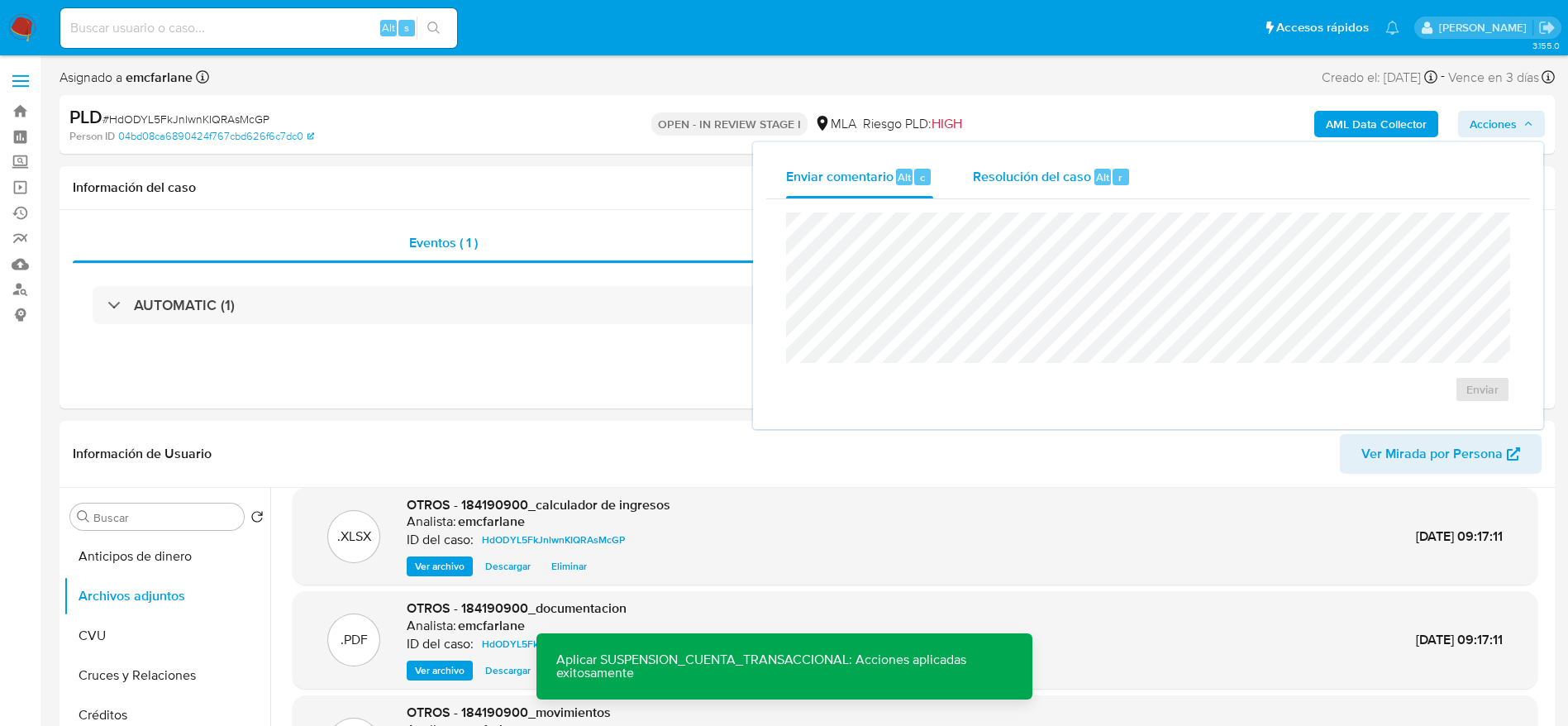
click at [996, 180] on span "Resolución del caso" at bounding box center [1031, 176] width 118 height 19
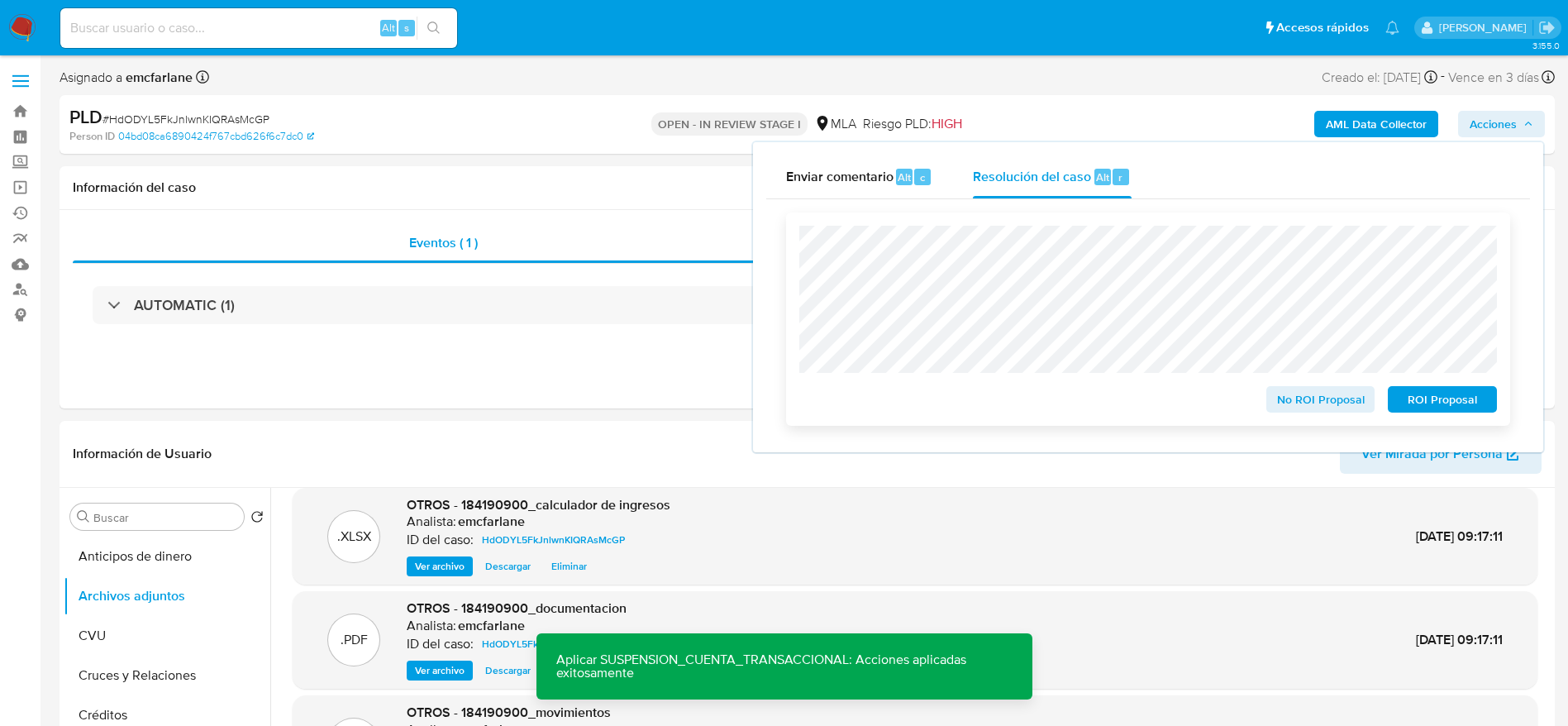
click at [1438, 407] on span "ROI Proposal" at bounding box center [1442, 400] width 86 height 23
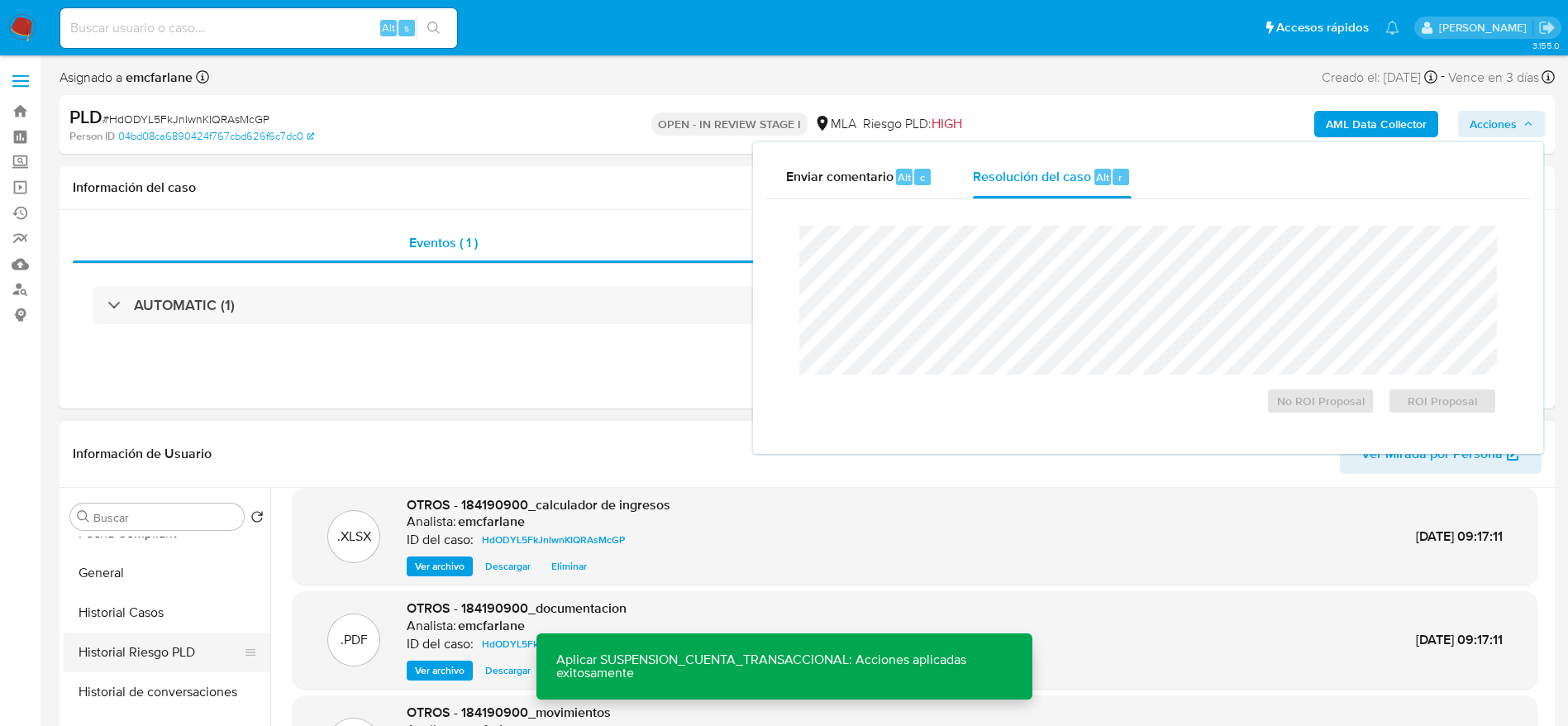
scroll to position [496, 0]
drag, startPoint x: 144, startPoint y: 564, endPoint x: 665, endPoint y: 366, distance: 557.4
click at [144, 564] on button "Historial Casos" at bounding box center [167, 576] width 207 height 40
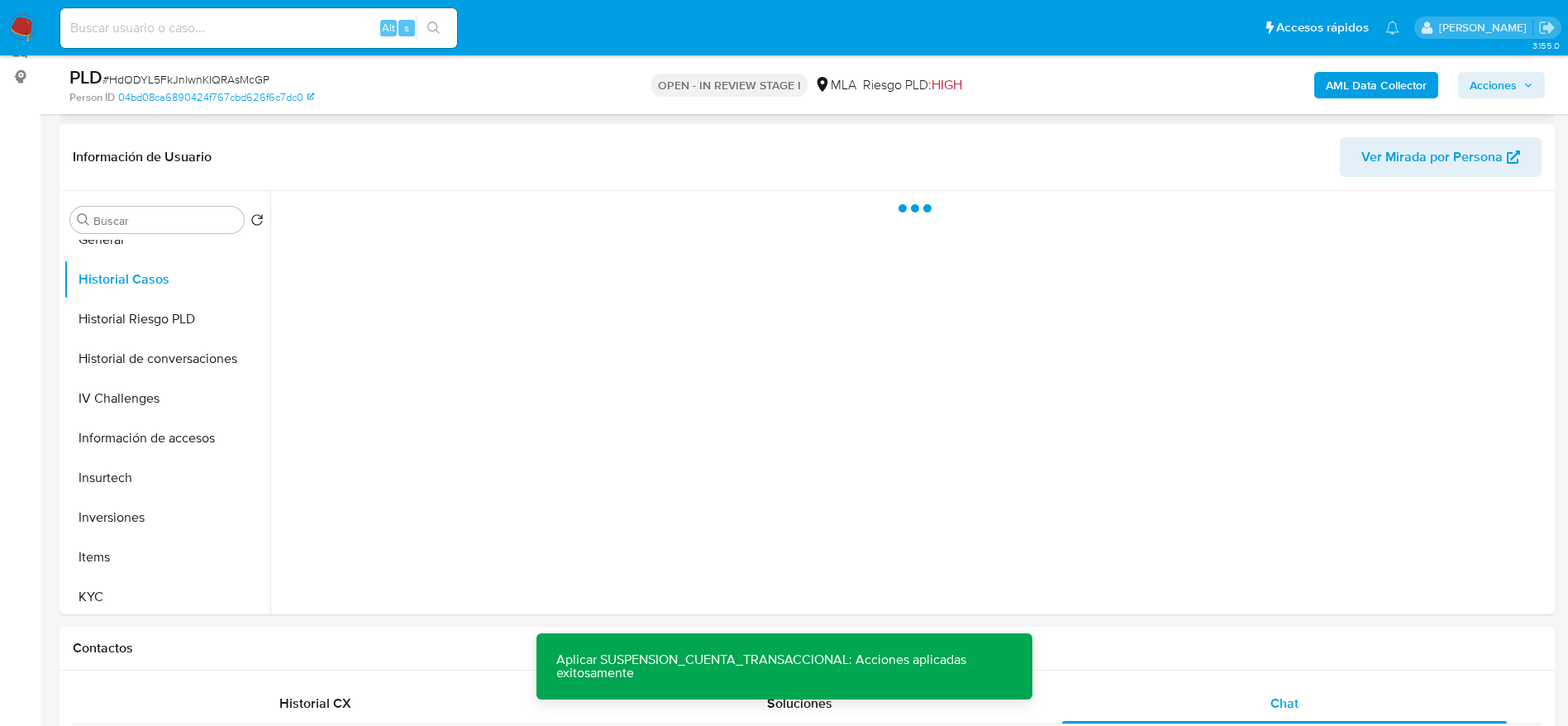
scroll to position [248, 0]
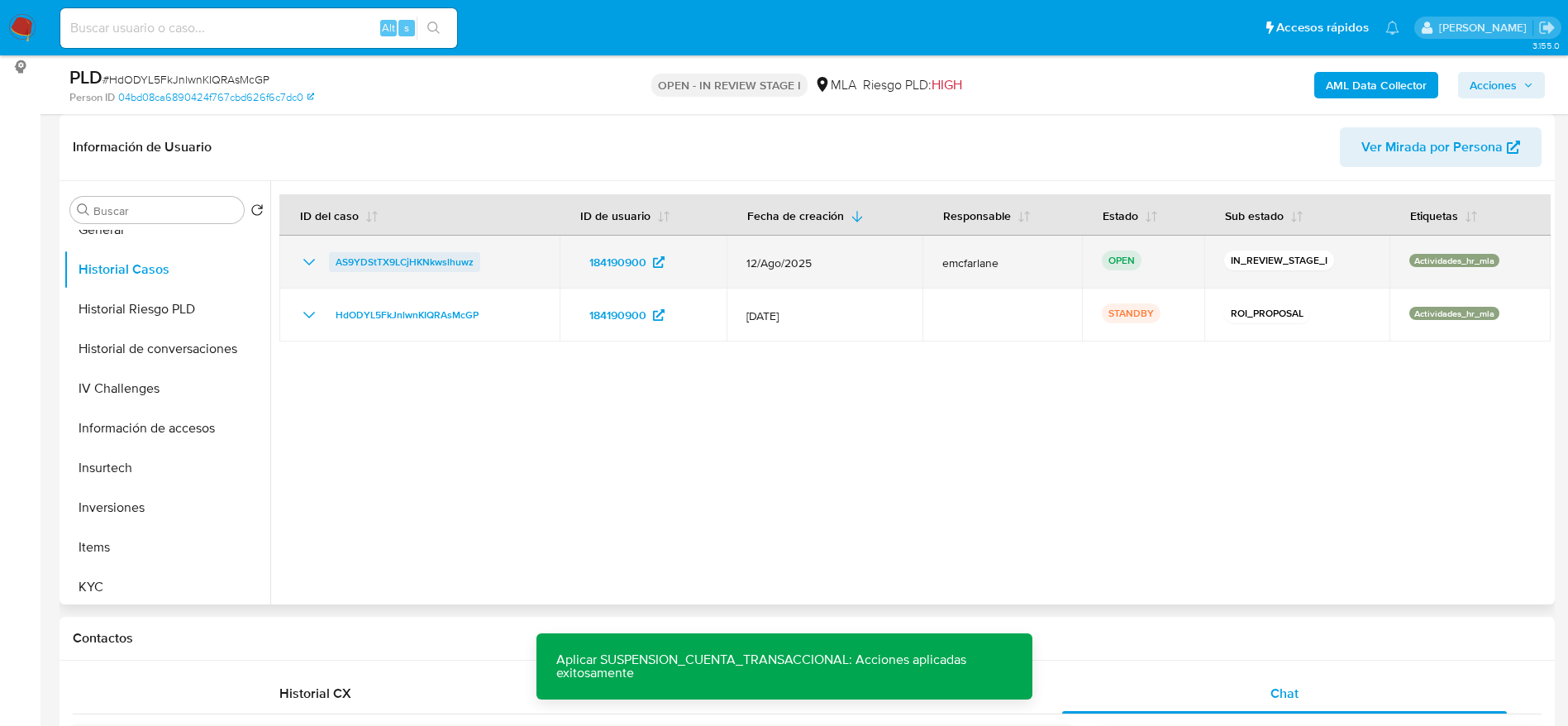
click at [452, 252] on span "AS9YDStTX9LCjHKNkwslhuwz" at bounding box center [404, 262] width 138 height 19
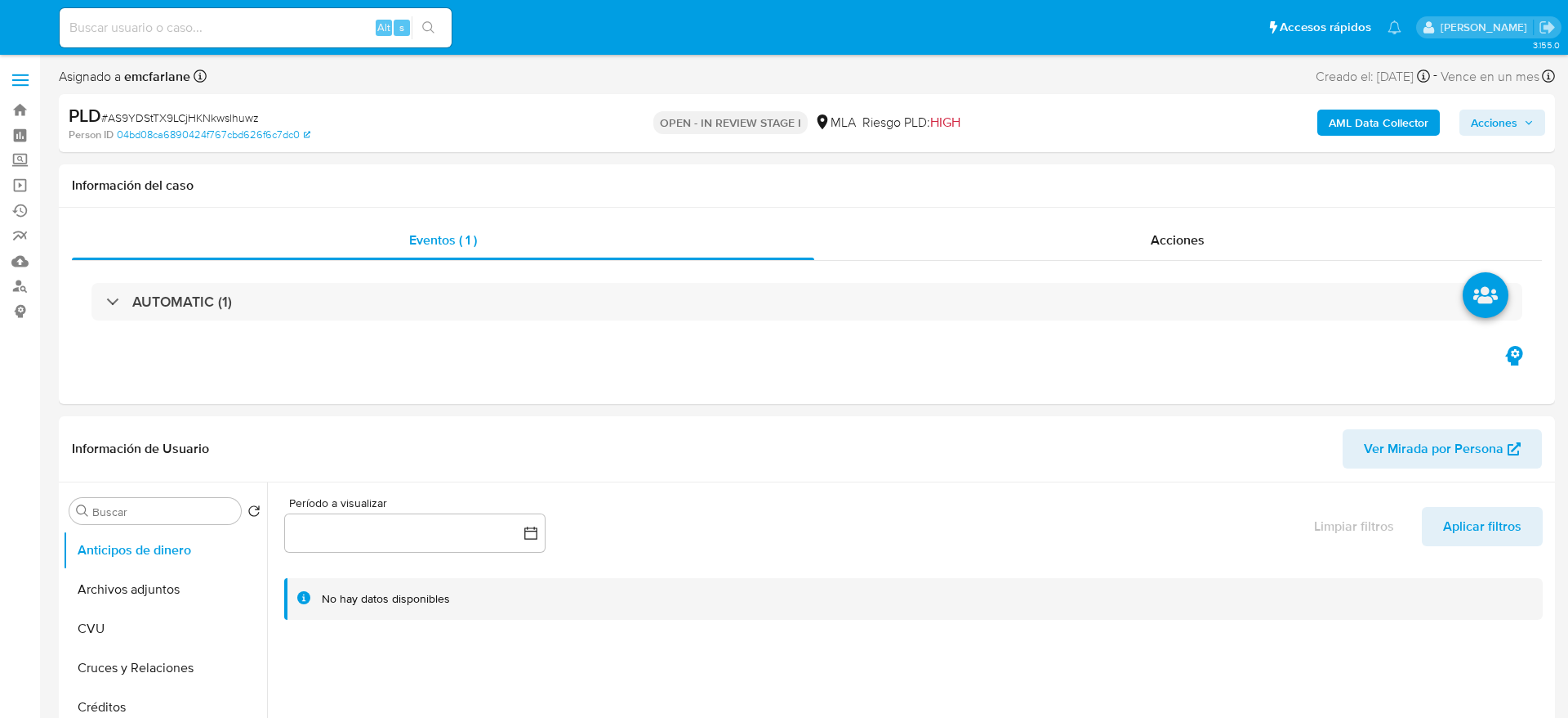
select select "10"
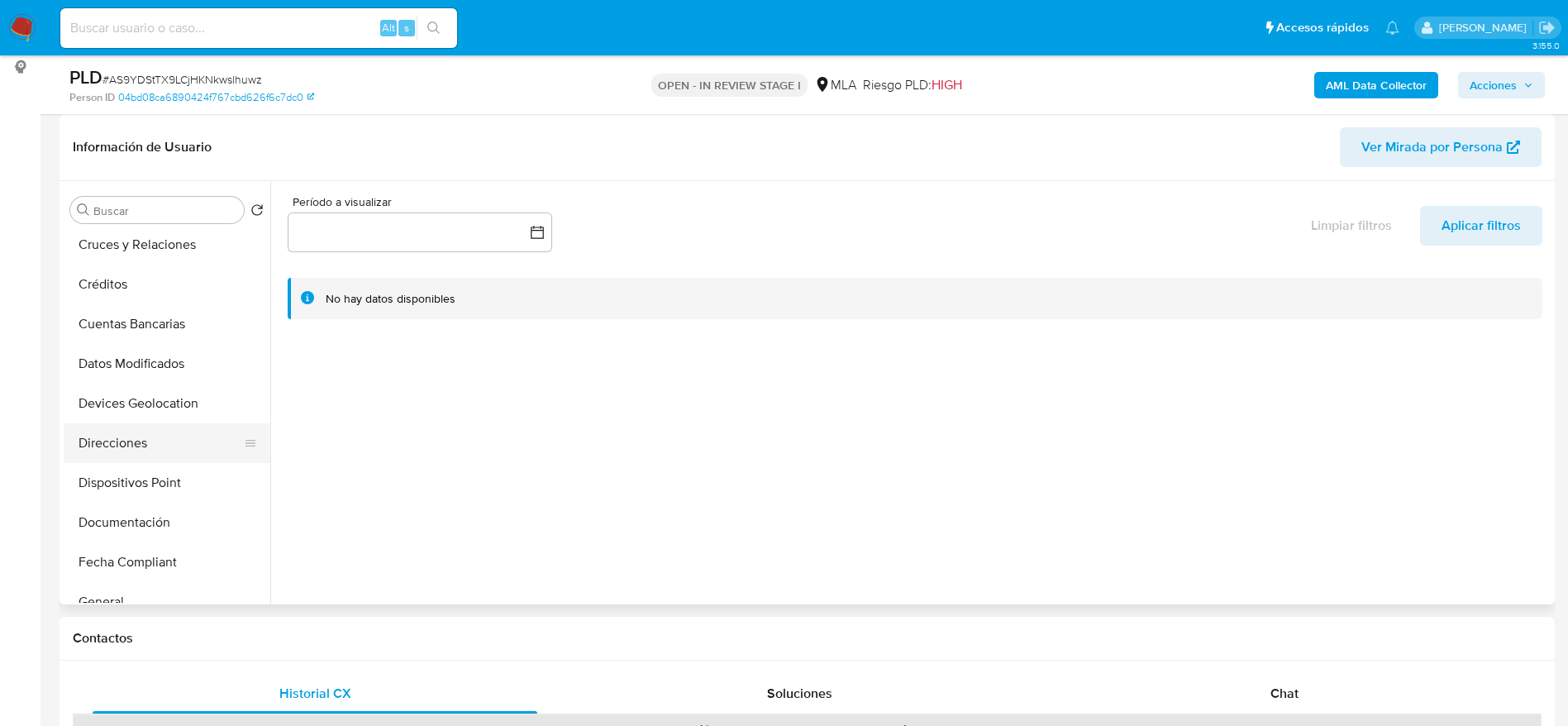
scroll to position [248, 0]
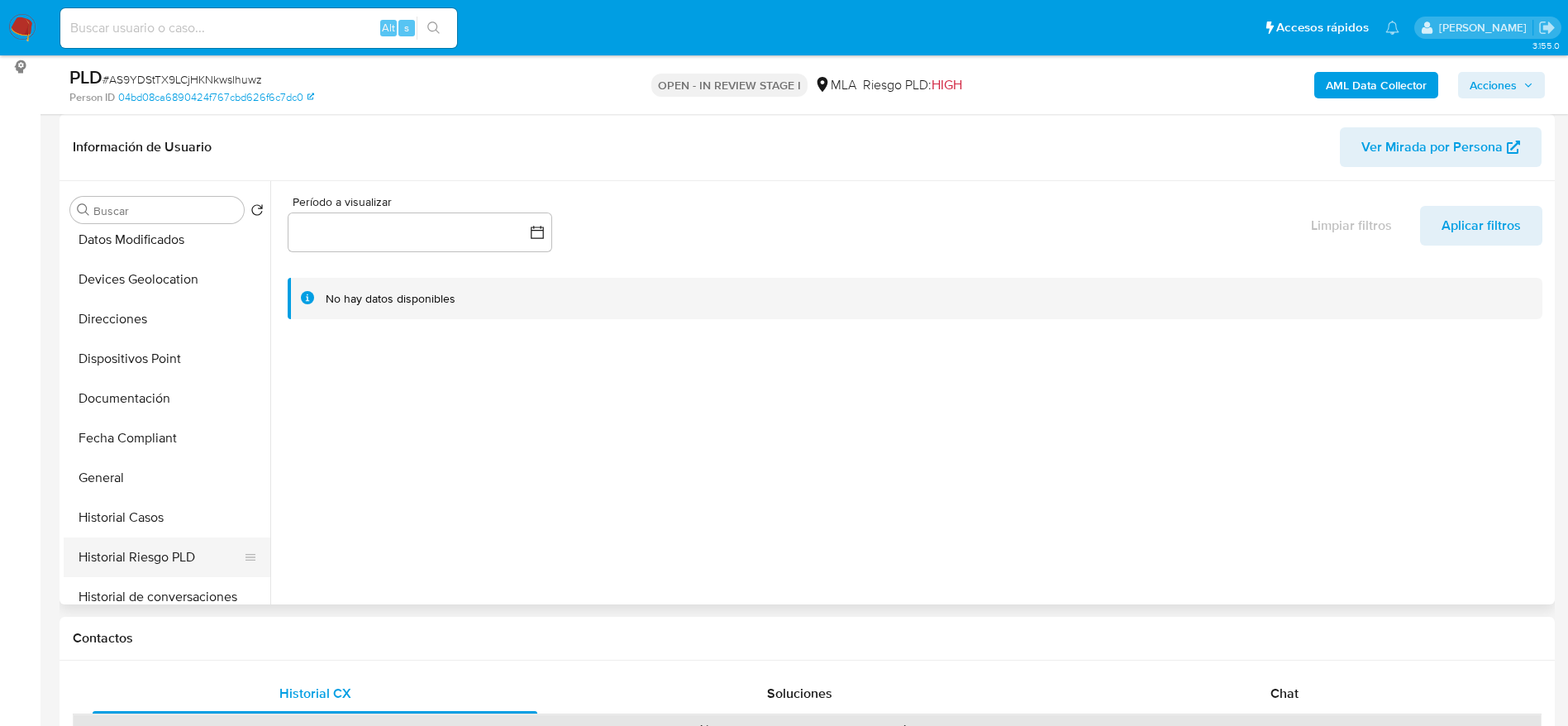
click at [156, 593] on button "Historial de conversaciones" at bounding box center [167, 596] width 207 height 40
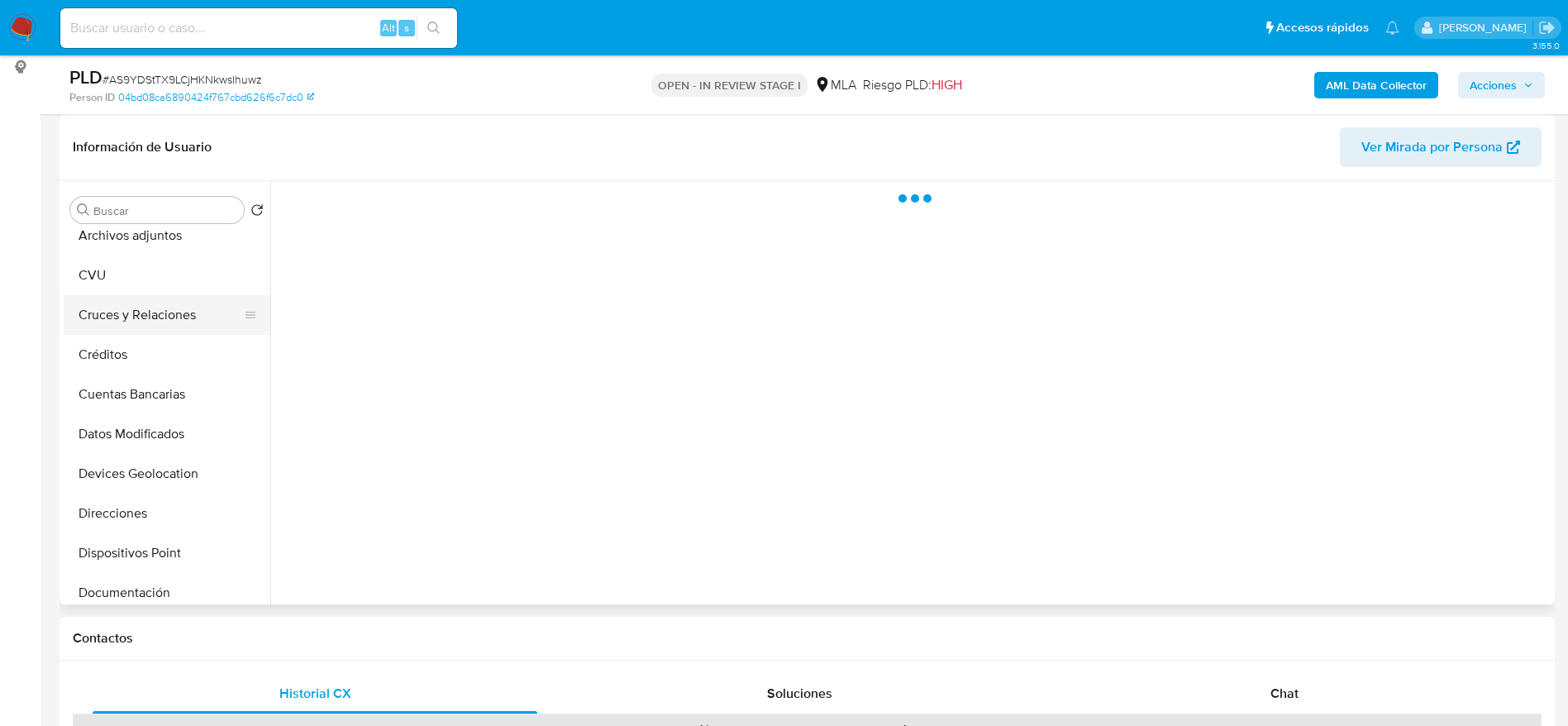
scroll to position [0, 0]
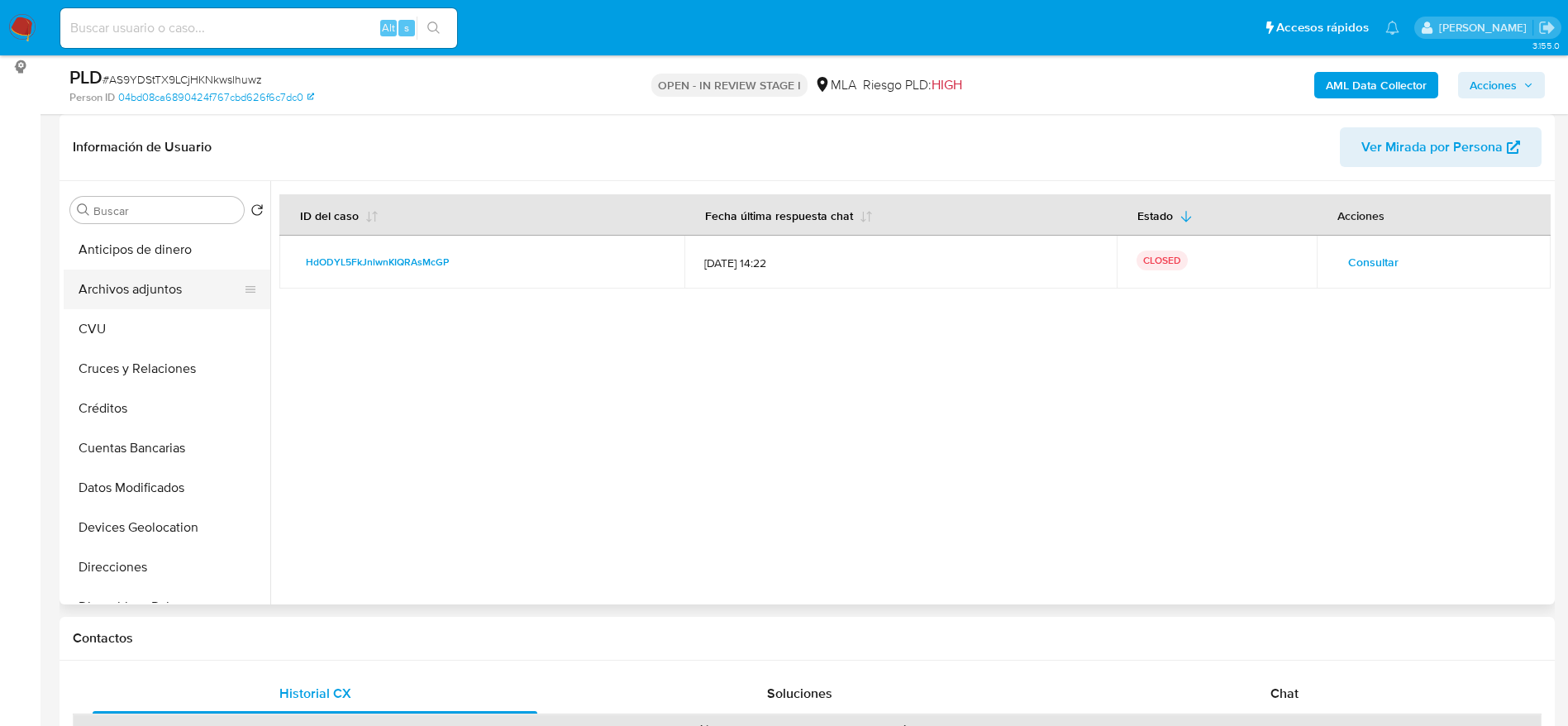
click at [147, 290] on button "Archivos adjuntos" at bounding box center [160, 288] width 193 height 40
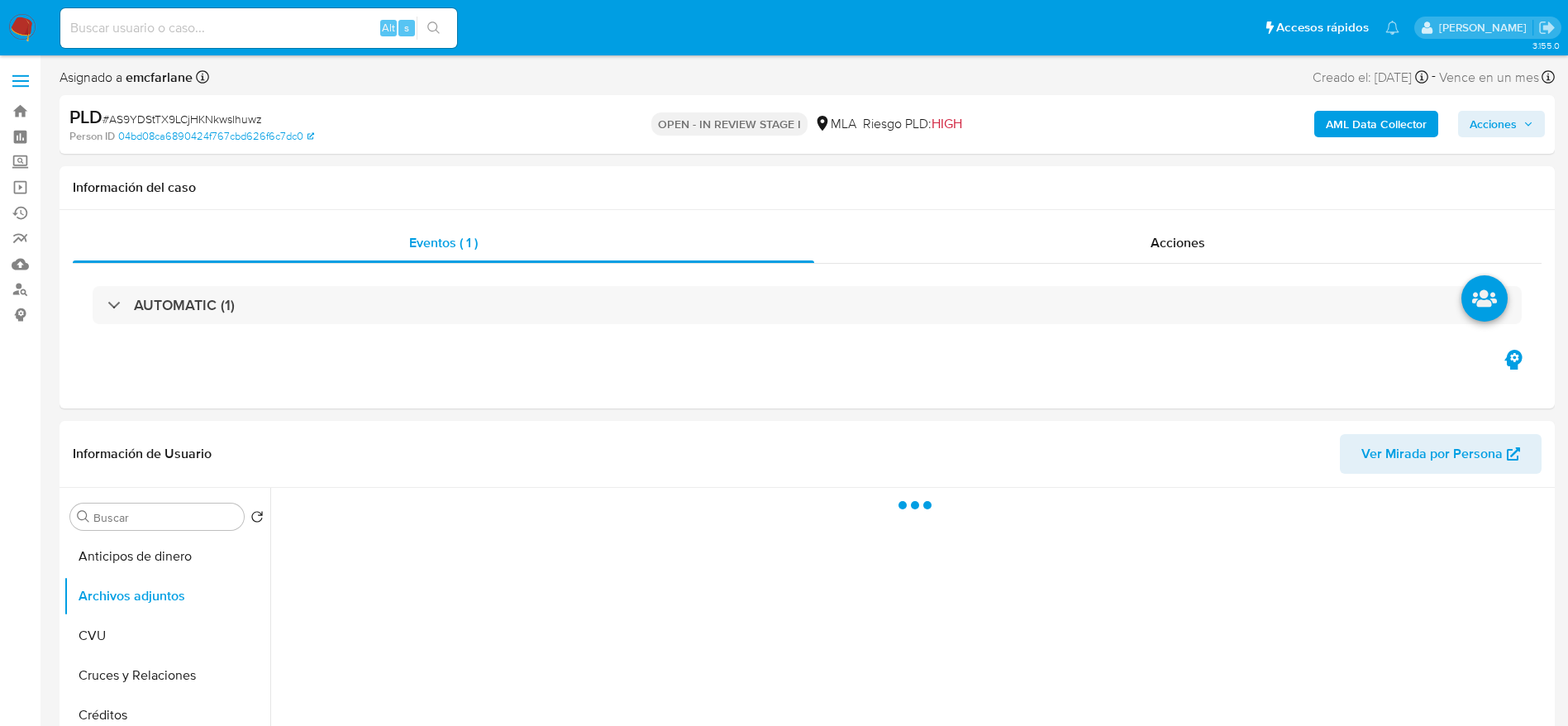
click at [1503, 120] on span "Acciones" at bounding box center [1493, 124] width 47 height 26
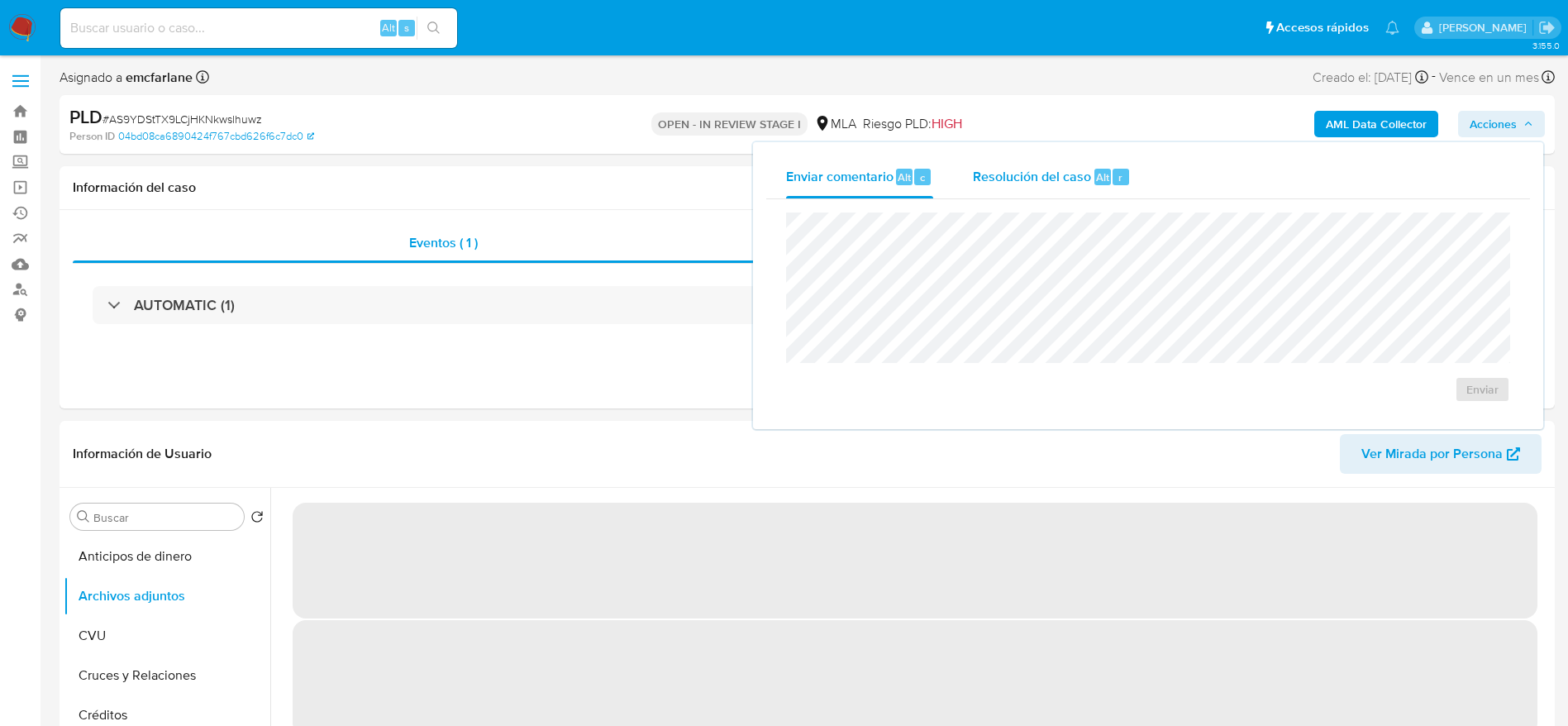
click at [1094, 182] on div "Alt" at bounding box center [1102, 176] width 17 height 17
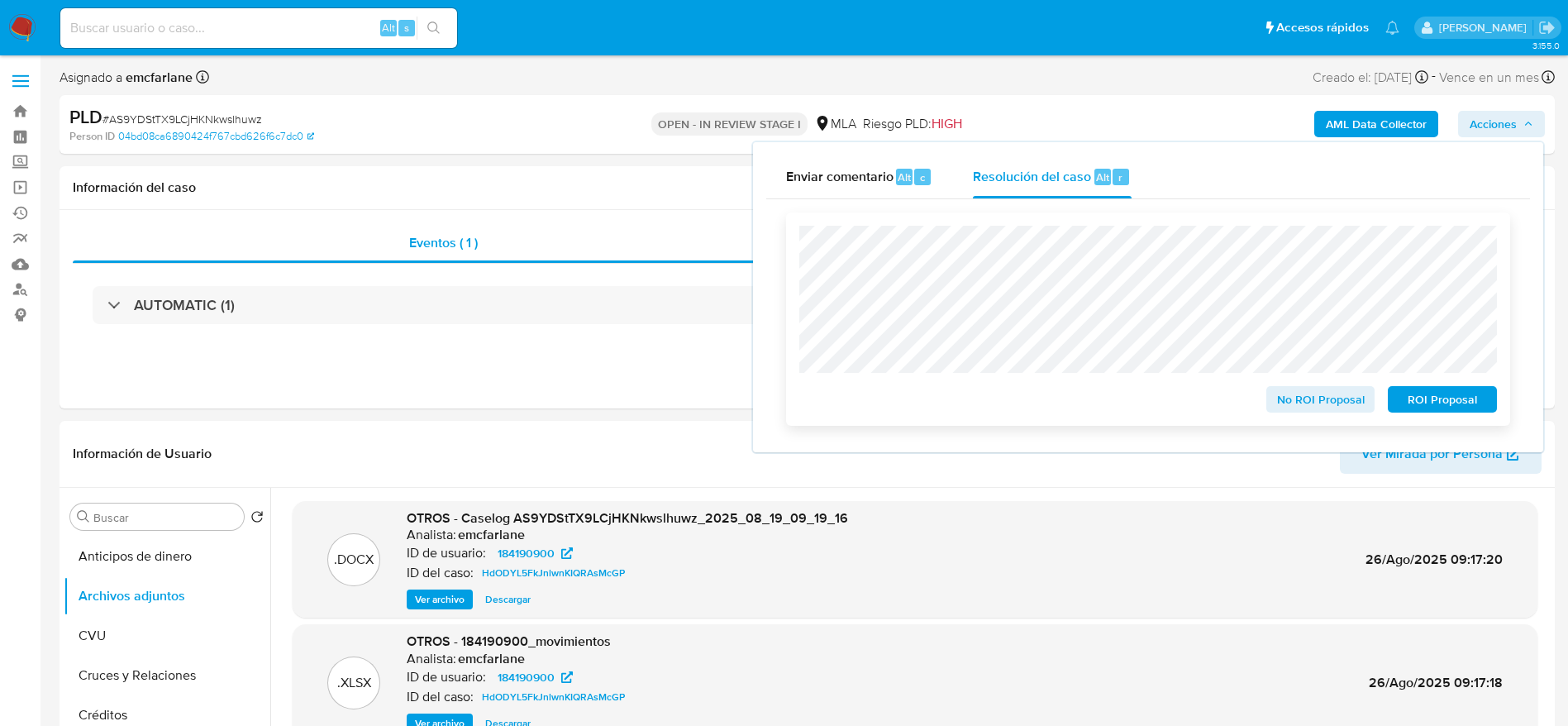
click at [1464, 400] on span "ROI Proposal" at bounding box center [1442, 400] width 86 height 23
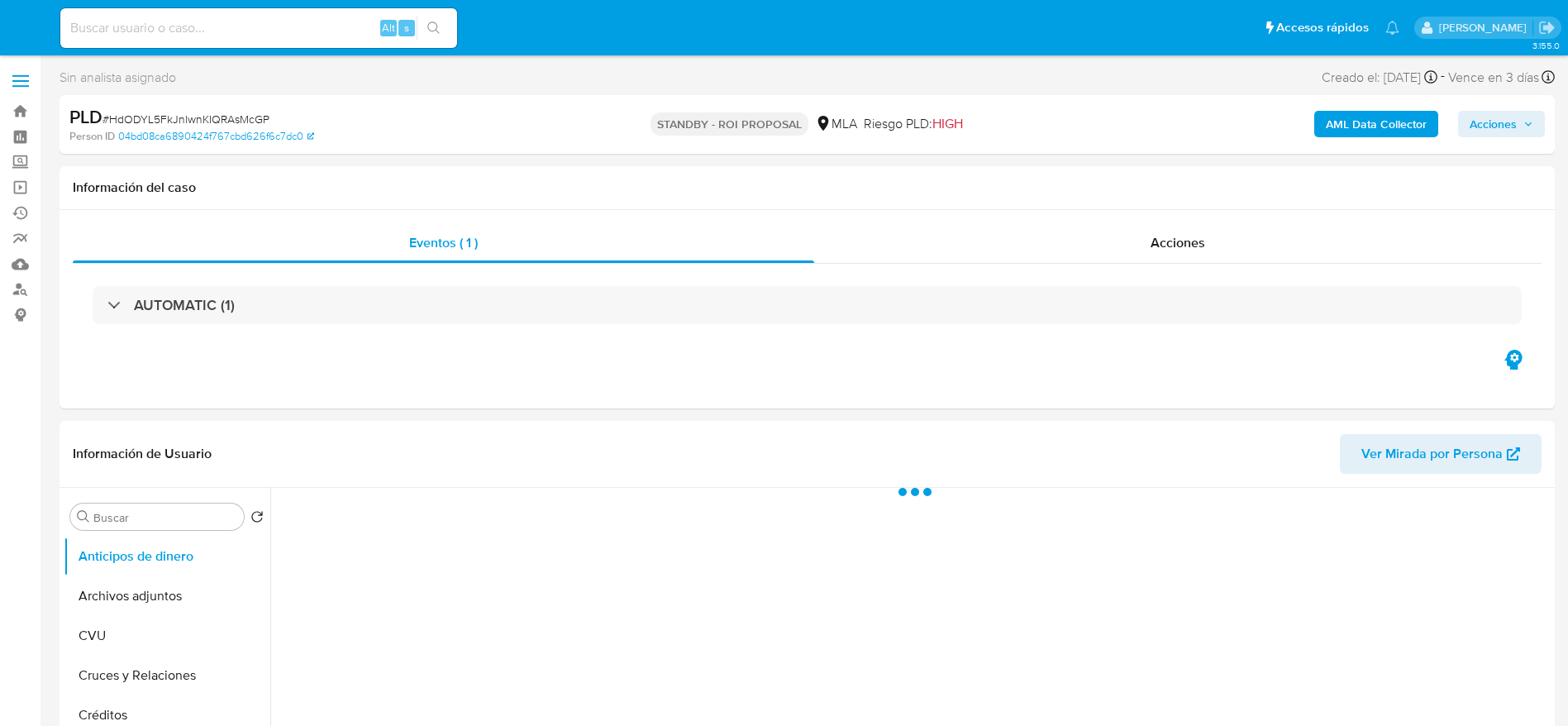
select select "10"
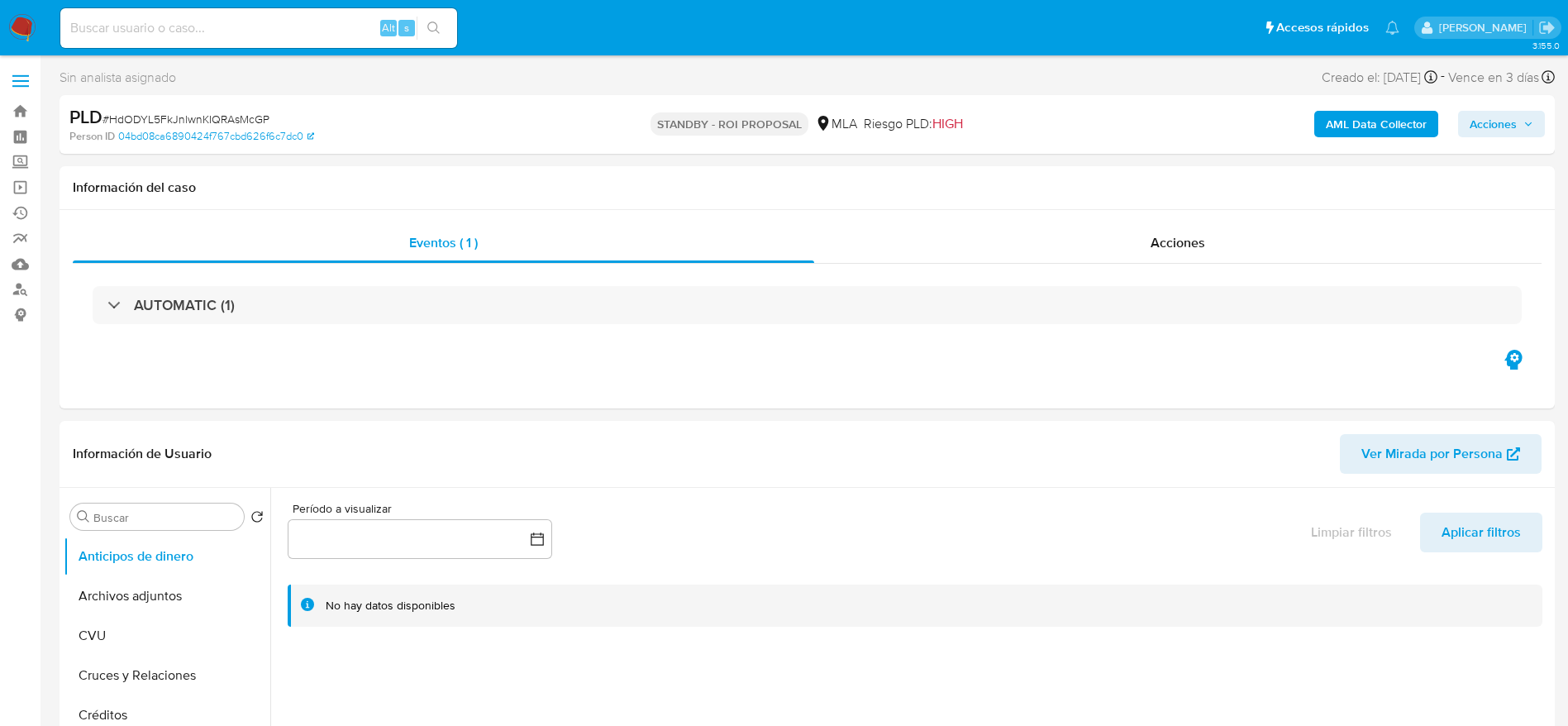
click at [242, 20] on input at bounding box center [258, 28] width 397 height 21
paste input "9TgOobA9WZKi5nyfaJjNumRN"
type input "9TgOobA9WZKi5nyfaJjNumRN"
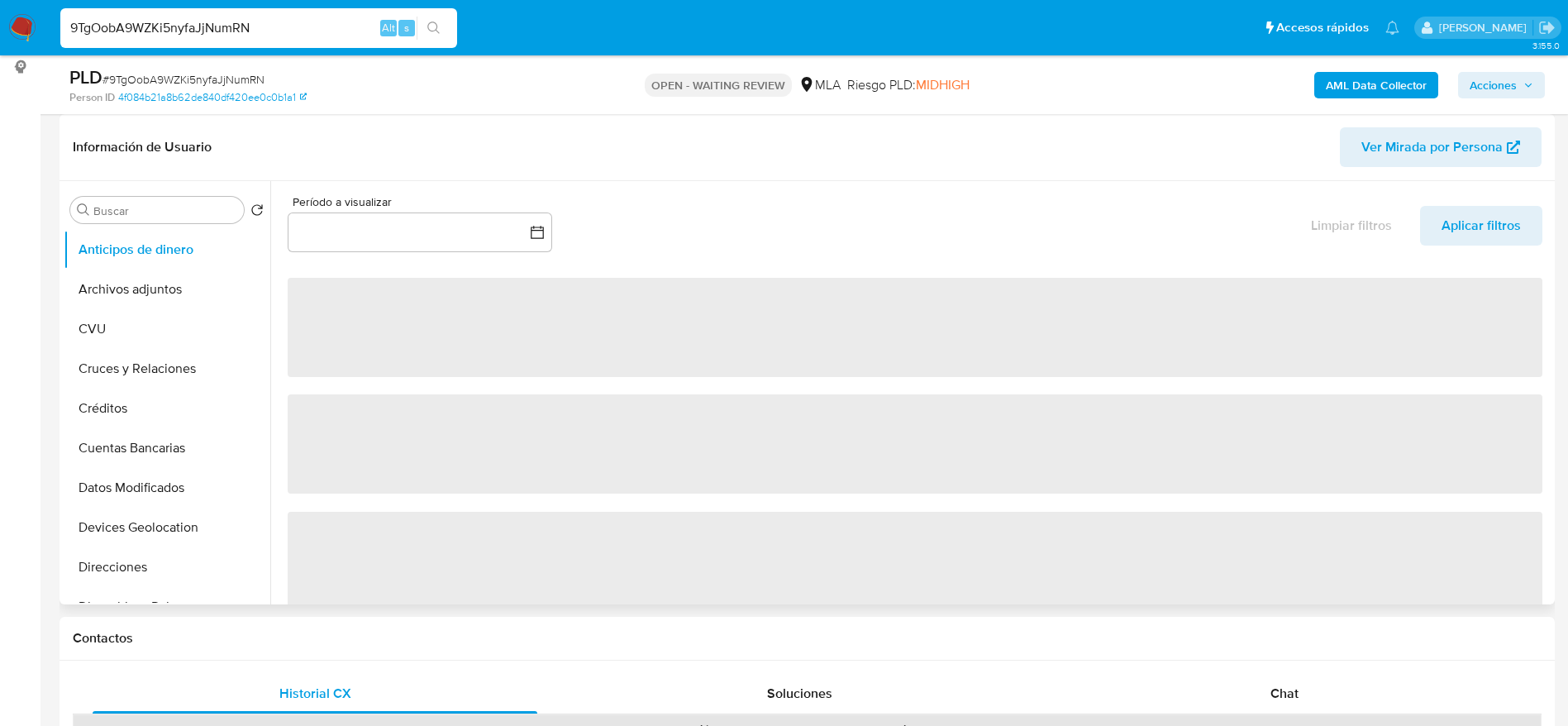
select select "10"
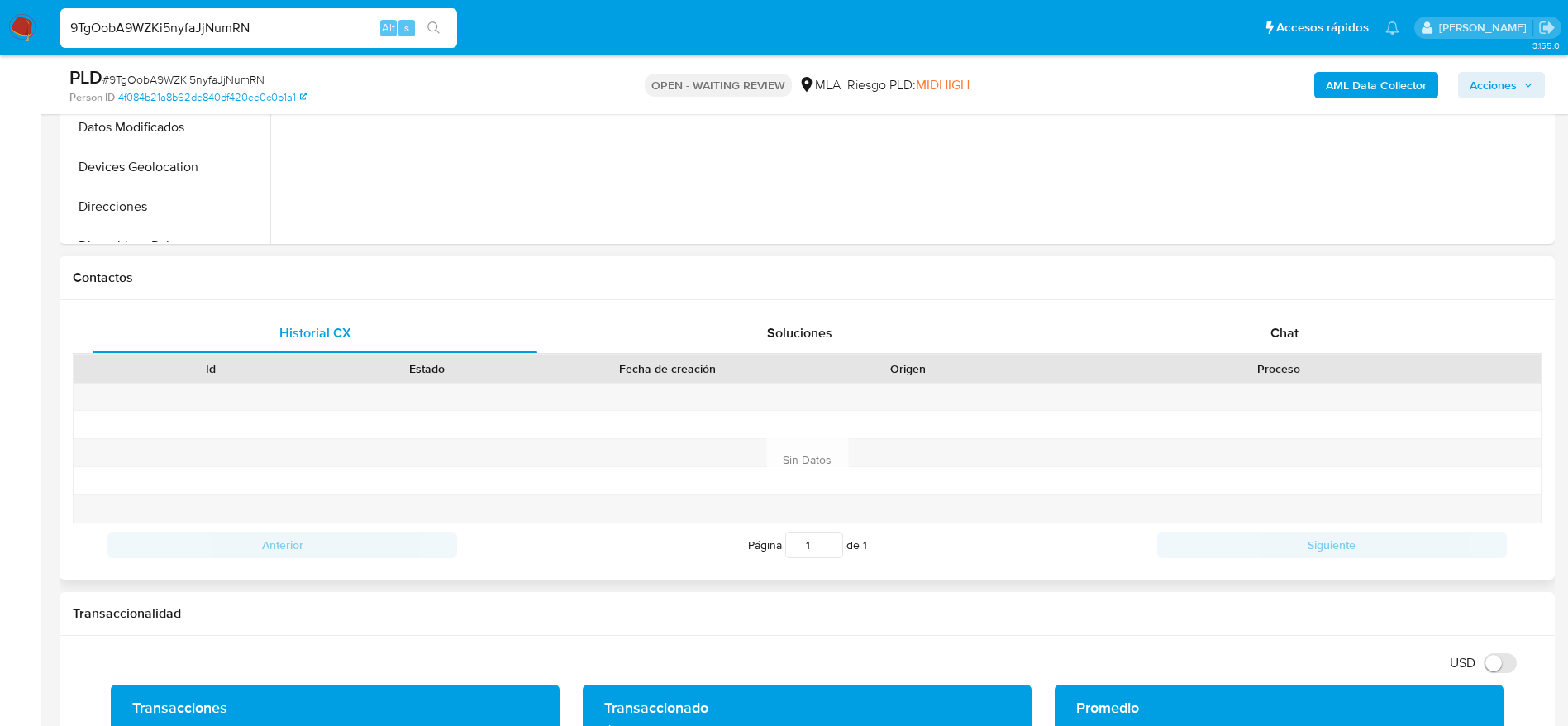
scroll to position [620, 0]
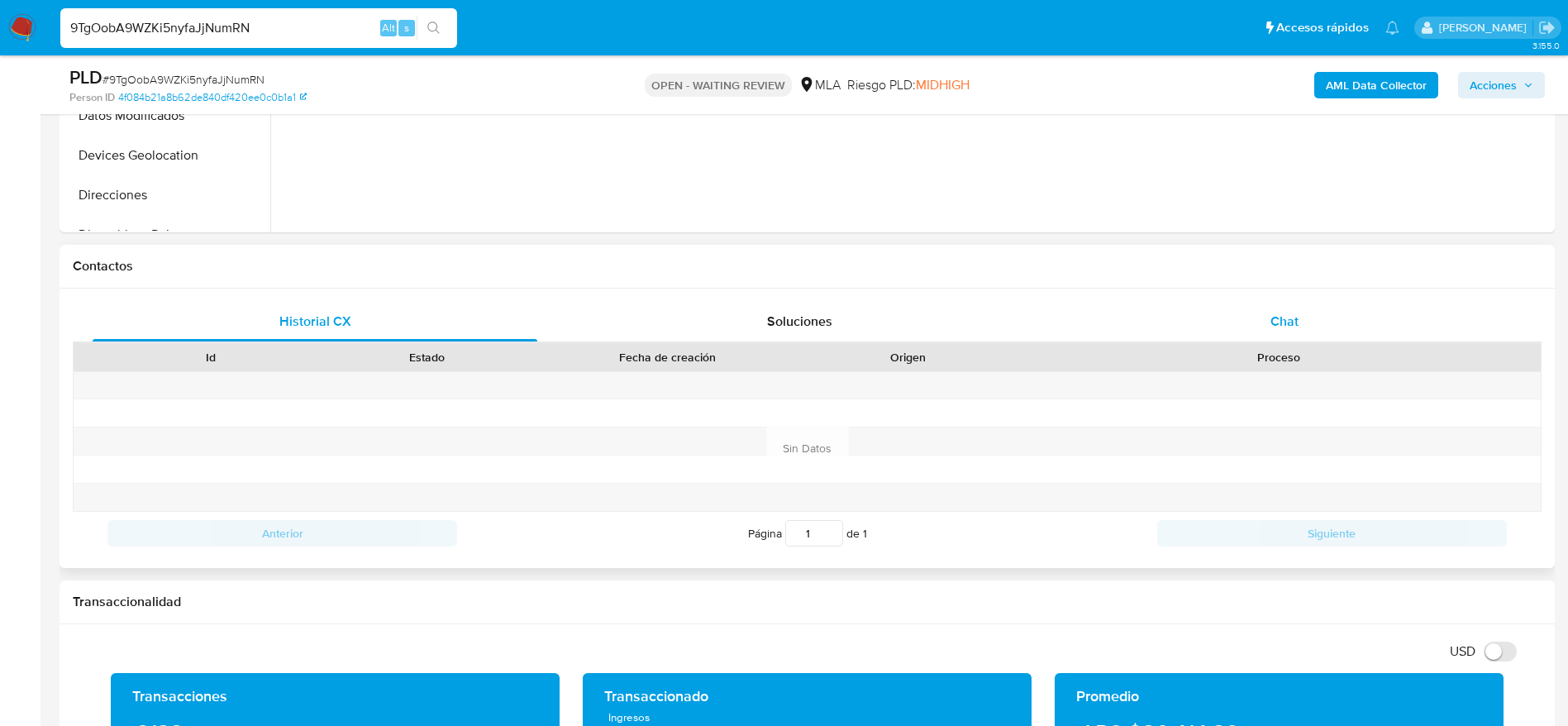
click at [1285, 326] on span "Chat" at bounding box center [1283, 322] width 28 height 19
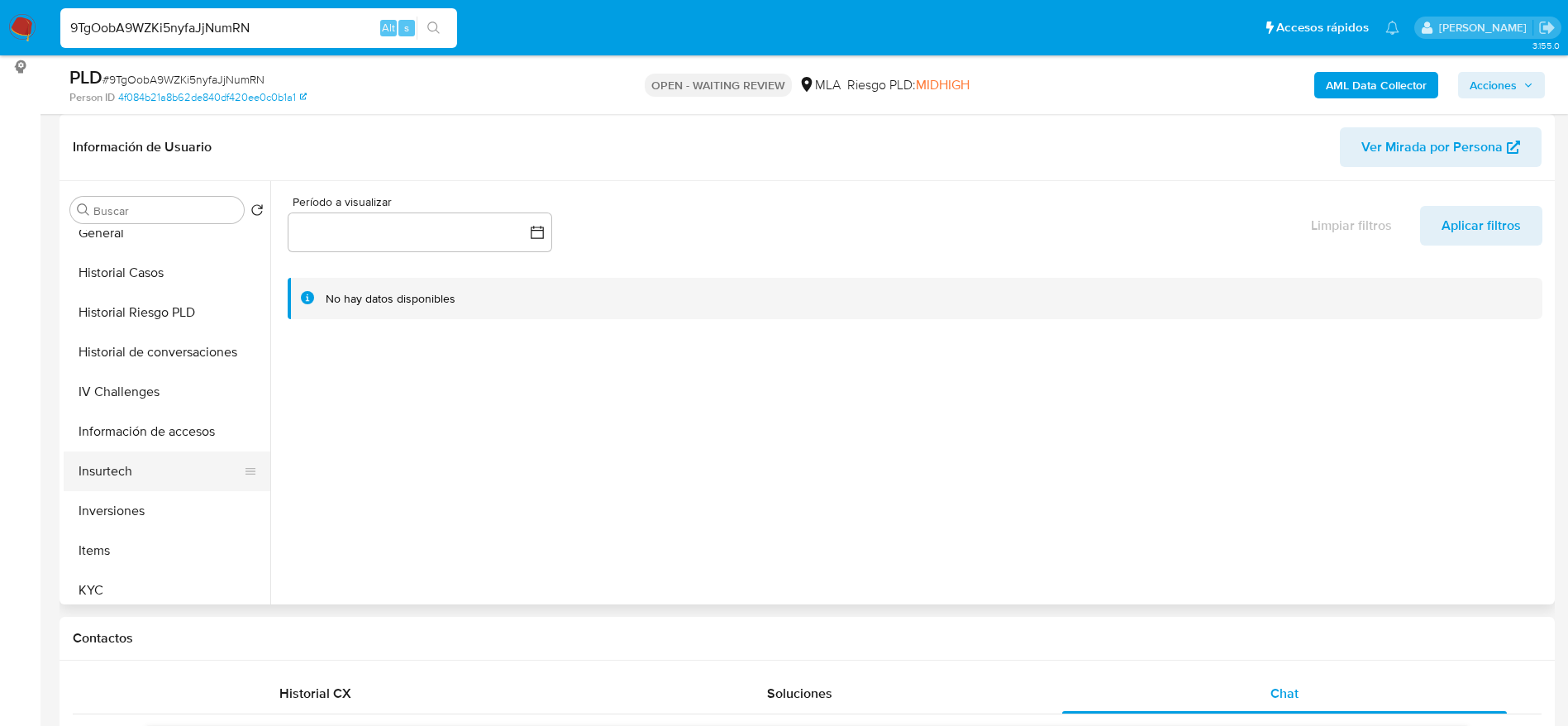
scroll to position [496, 0]
click at [158, 286] on button "Historial Casos" at bounding box center [160, 269] width 193 height 40
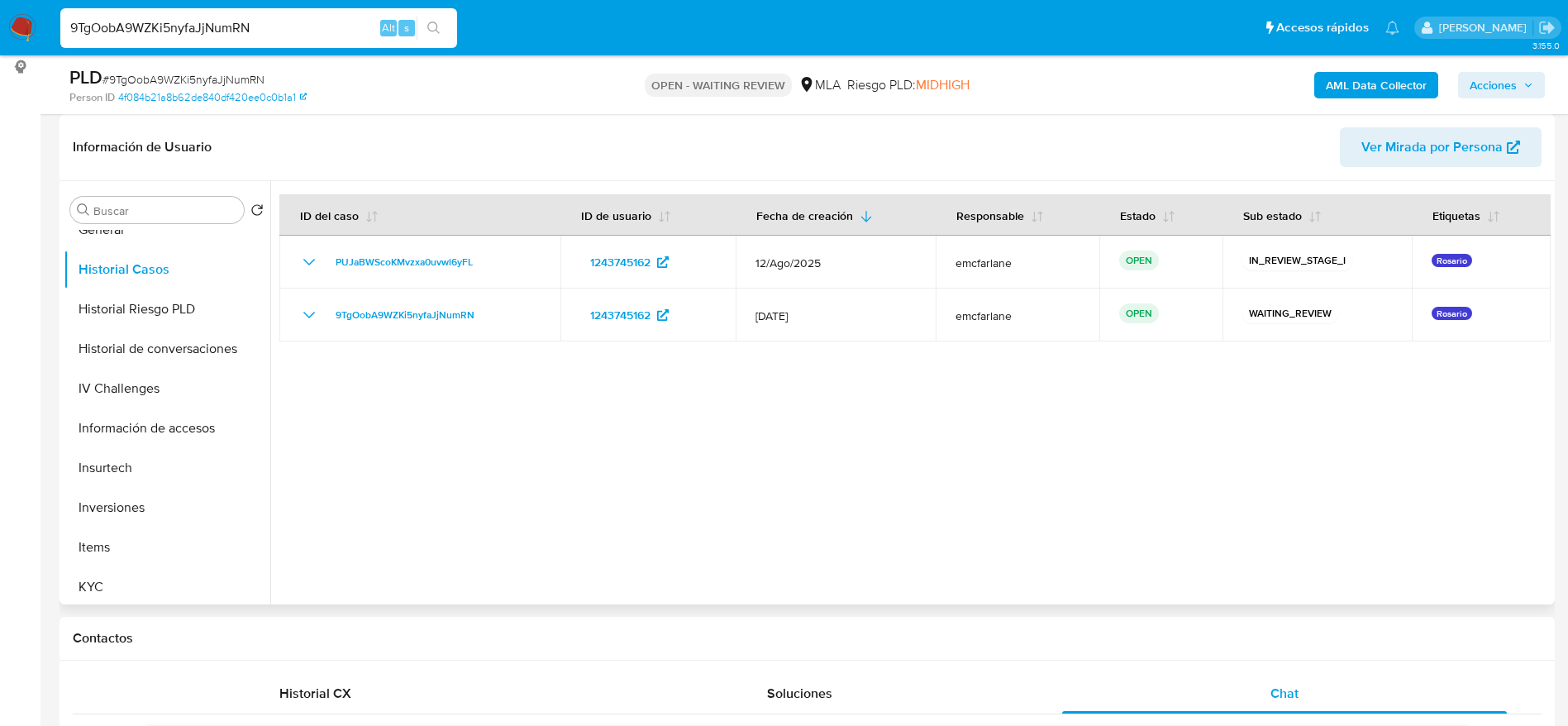
scroll to position [372, 0]
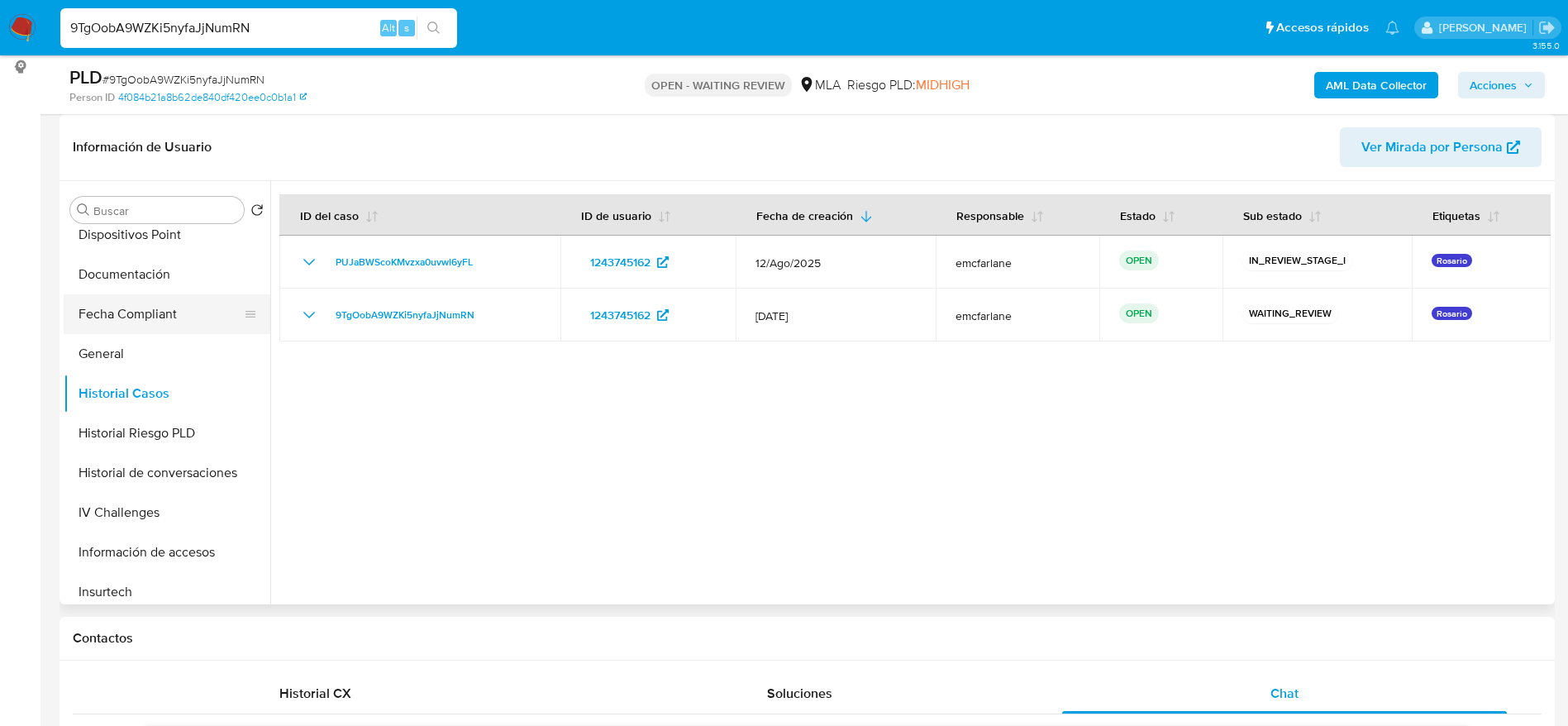
click at [116, 345] on button "General" at bounding box center [167, 354] width 207 height 40
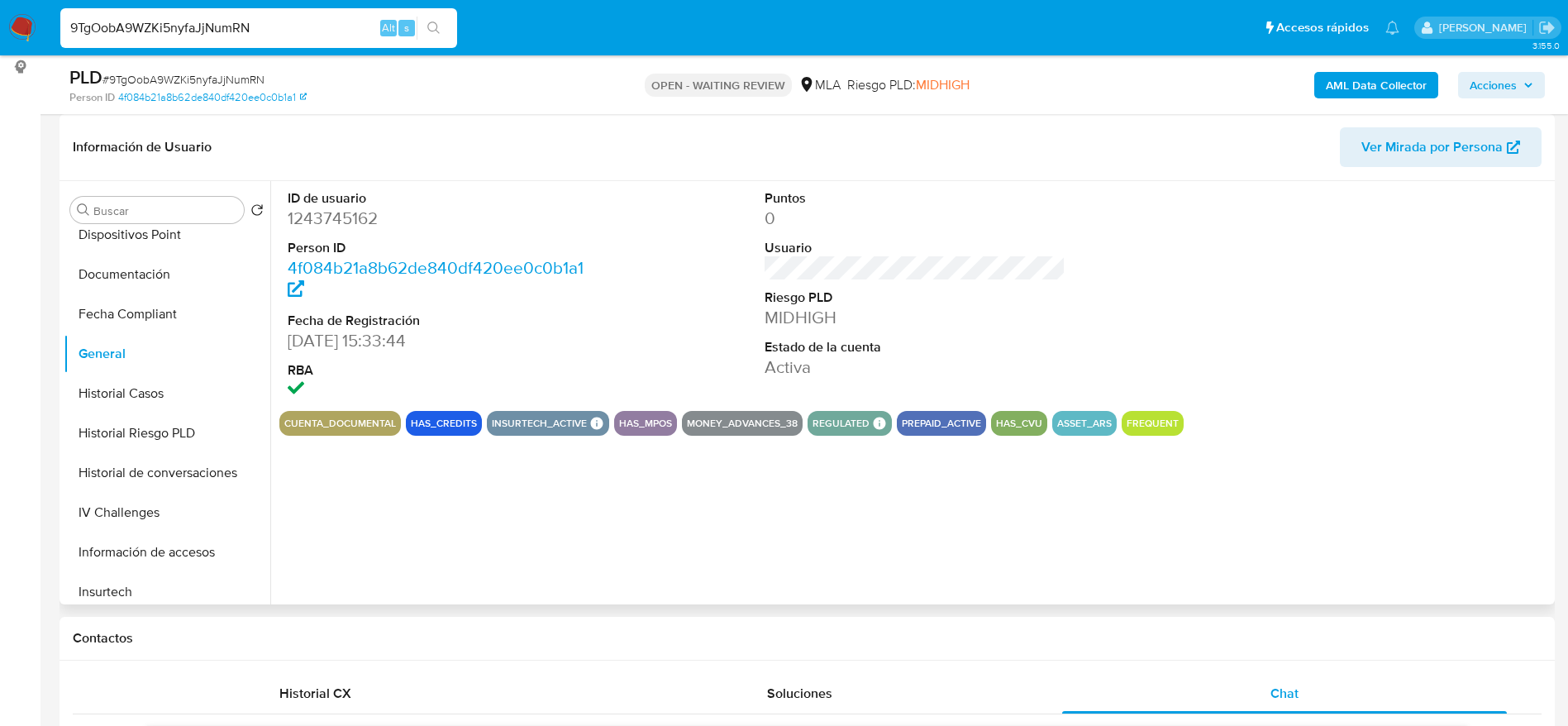
click at [336, 210] on dd "1243745162" at bounding box center [439, 218] width 302 height 23
copy dd "1243745162"
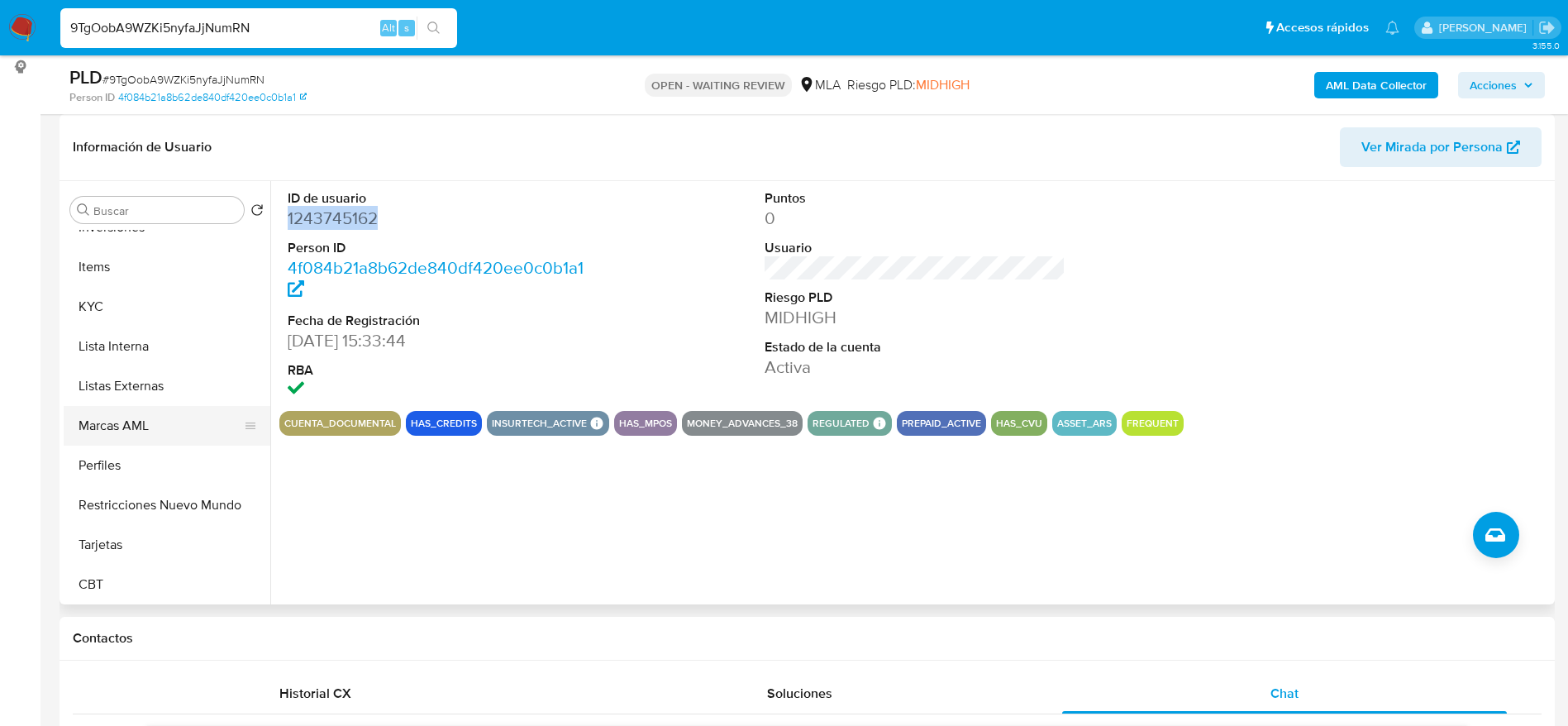
scroll to position [778, 0]
click at [111, 290] on button "KYC" at bounding box center [160, 305] width 193 height 40
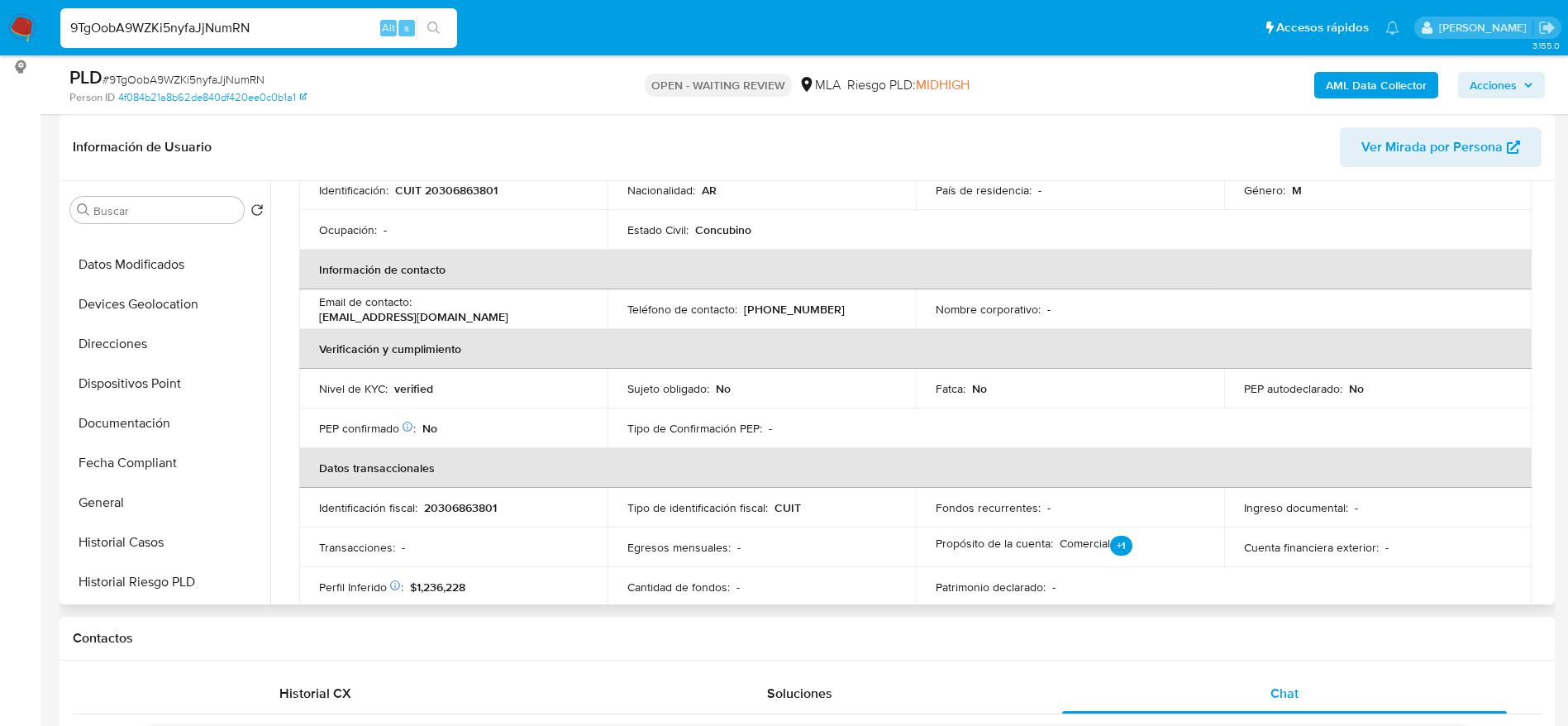
scroll to position [34, 0]
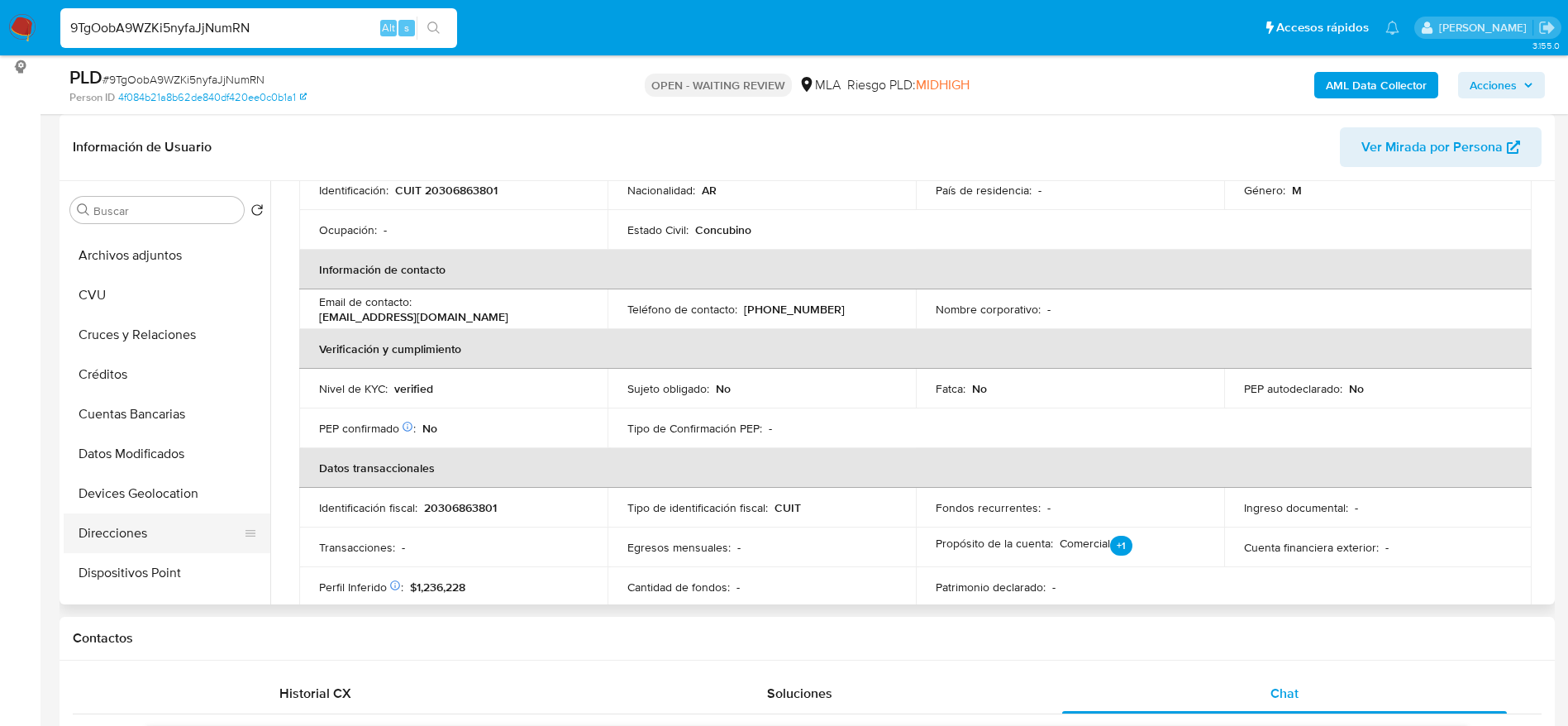
click at [132, 533] on button "Direcciones" at bounding box center [160, 533] width 193 height 40
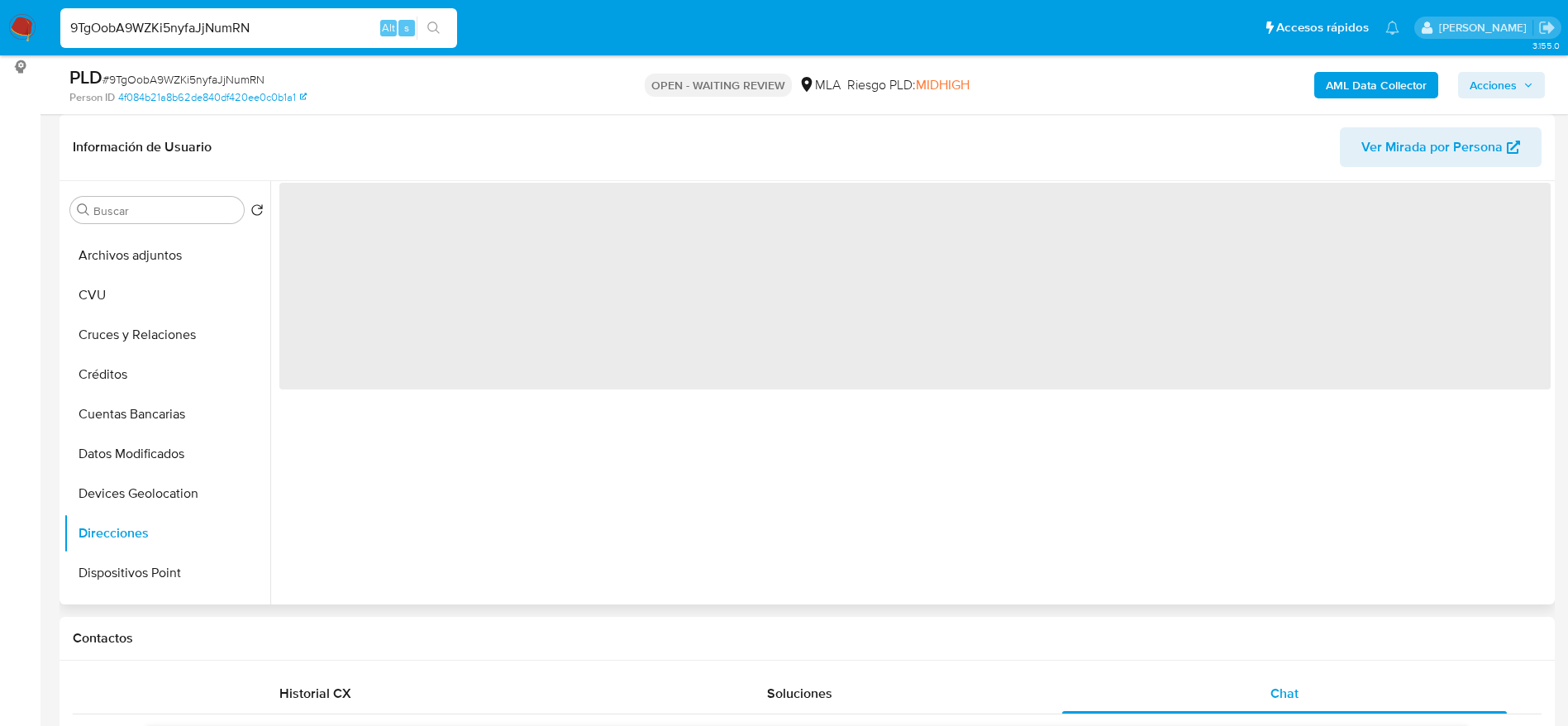
scroll to position [0, 0]
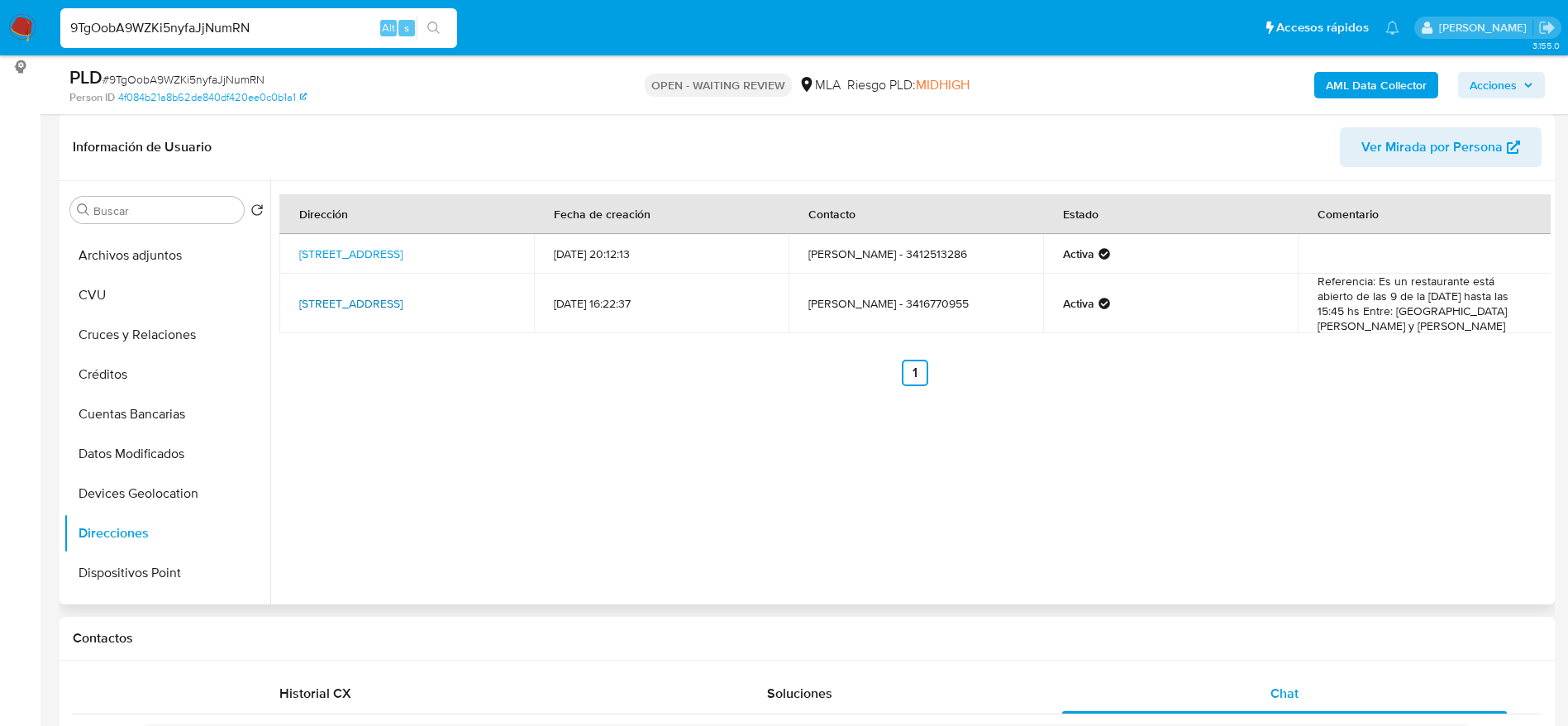
click at [345, 295] on link "Tucumán 3598 3598, Rosario, Santa Fe, 2002, Argentina 3598" at bounding box center [351, 303] width 103 height 17
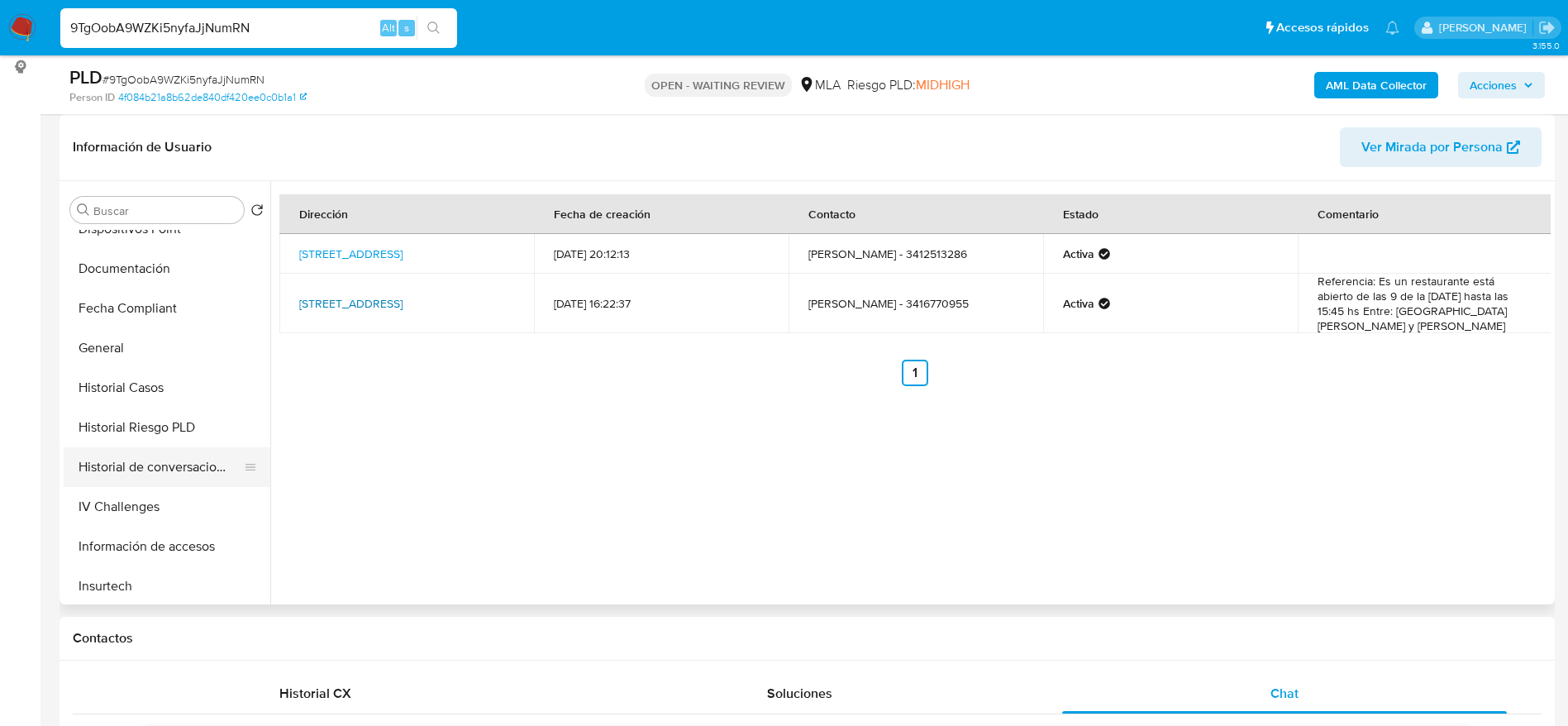
scroll to position [405, 0]
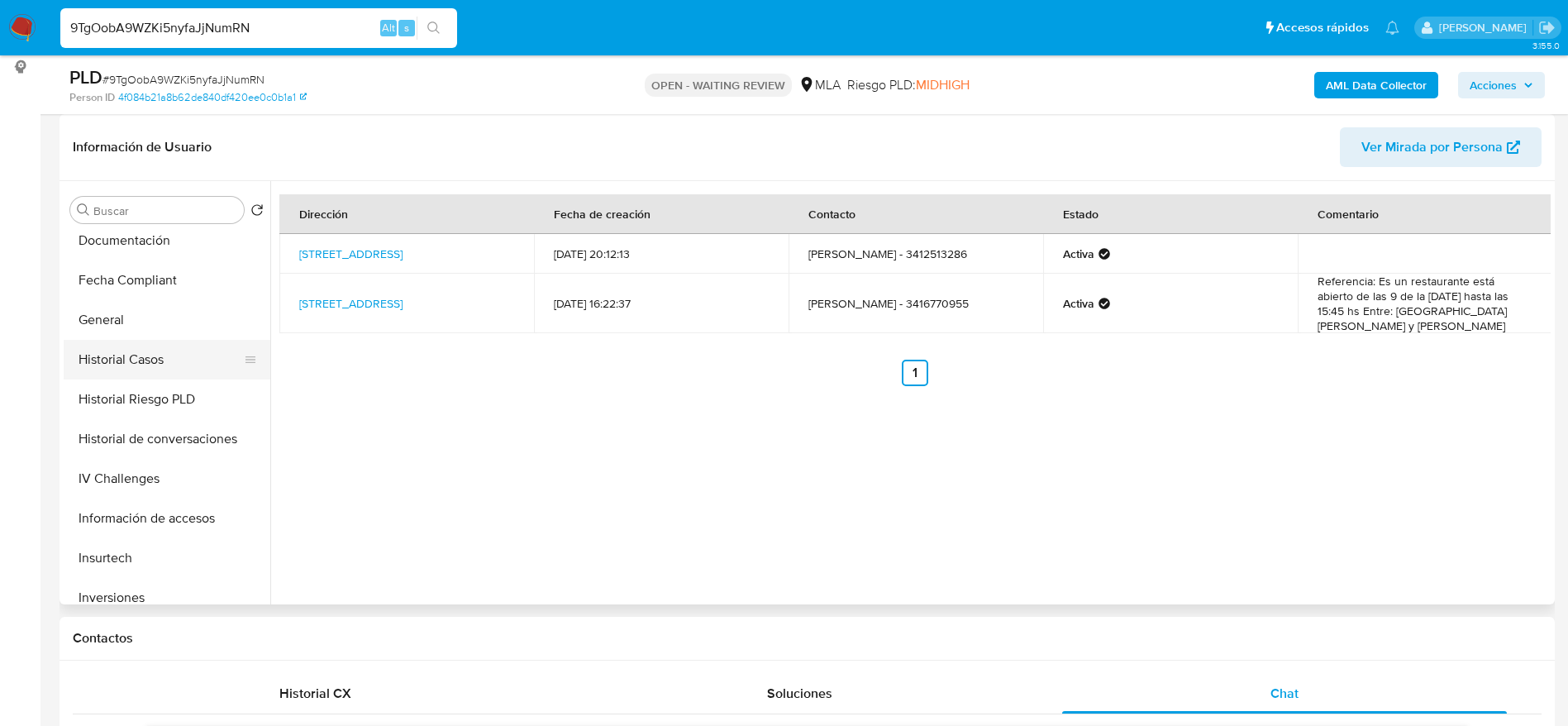
click at [138, 346] on button "Historial Casos" at bounding box center [160, 360] width 193 height 40
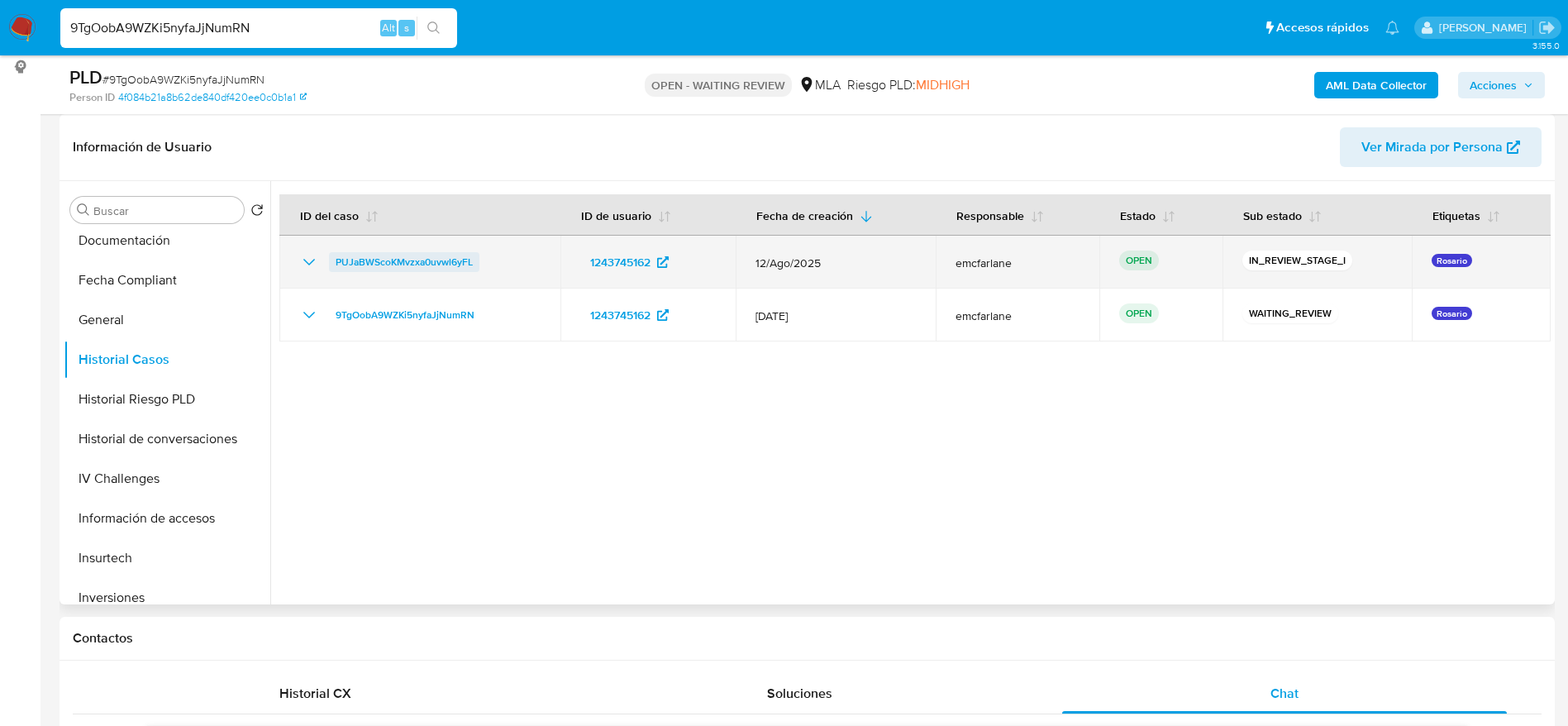
drag, startPoint x: 489, startPoint y: 259, endPoint x: 336, endPoint y: 269, distance: 153.3
click at [336, 269] on div "PUJaBWScoKMvzxa0uvwl6yFL" at bounding box center [420, 262] width 242 height 19
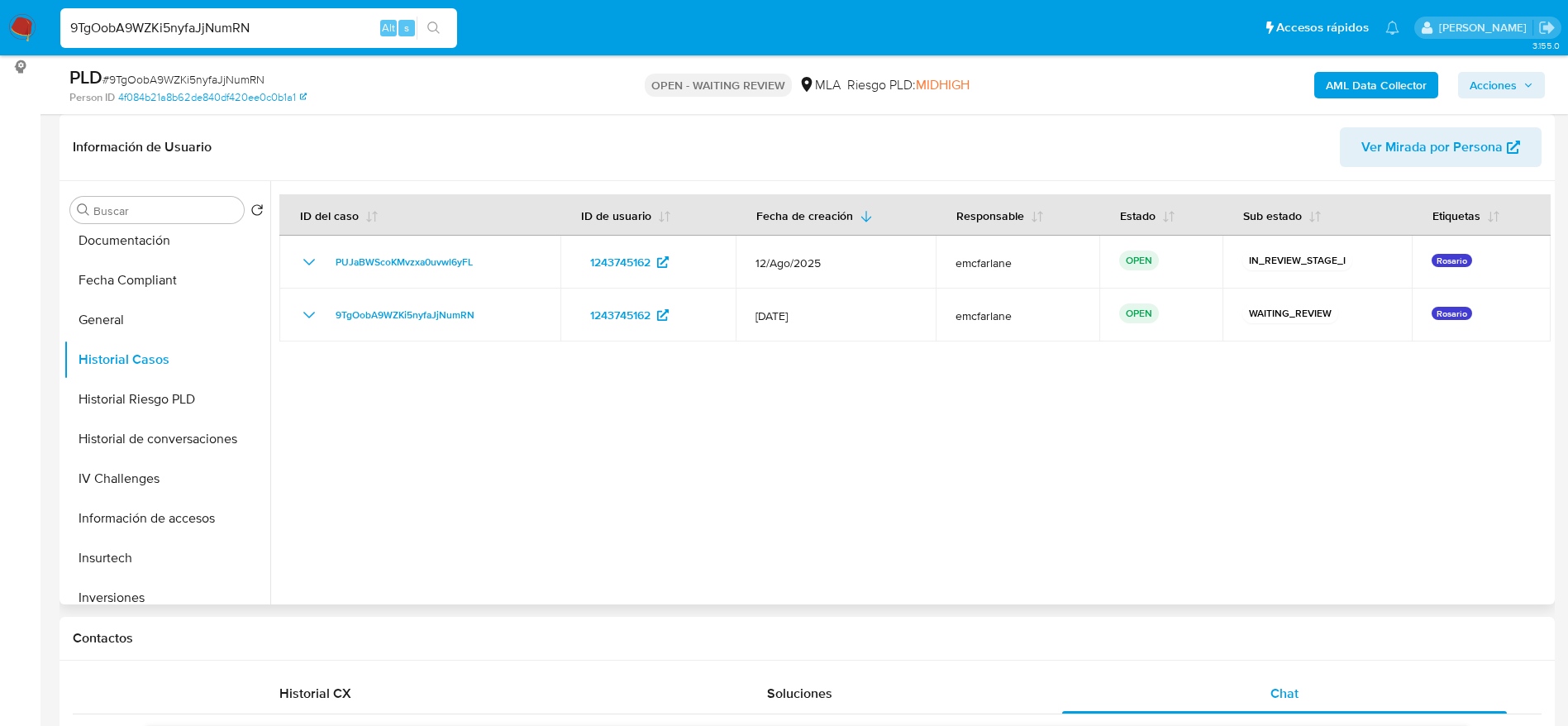
drag, startPoint x: 522, startPoint y: 511, endPoint x: 522, endPoint y: 491, distance: 20.0
click at [522, 510] on div at bounding box center [910, 393] width 1281 height 423
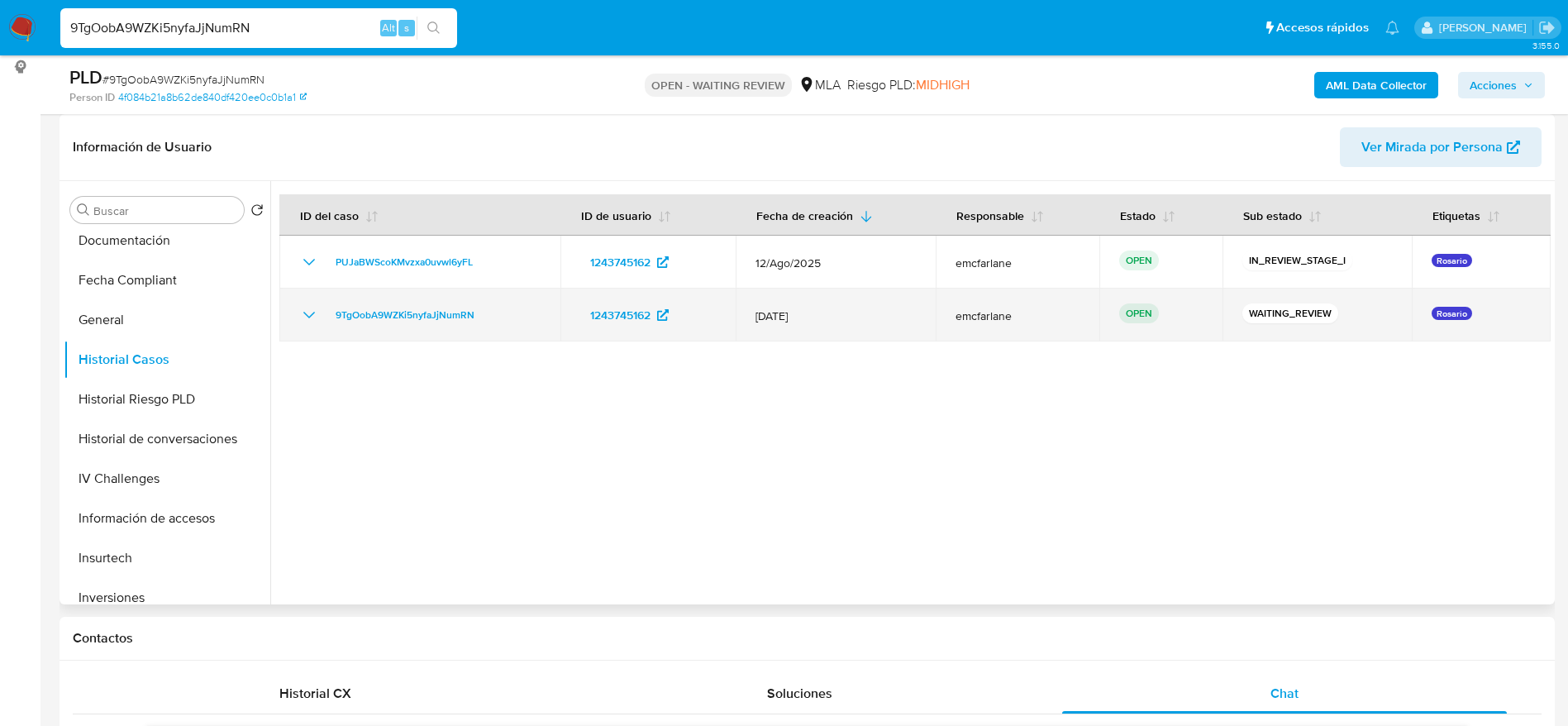
drag, startPoint x: 498, startPoint y: 331, endPoint x: 319, endPoint y: 321, distance: 179.3
click at [319, 321] on td "9TgOobA9WZKi5nyfaJjNumRN" at bounding box center [420, 315] width 281 height 53
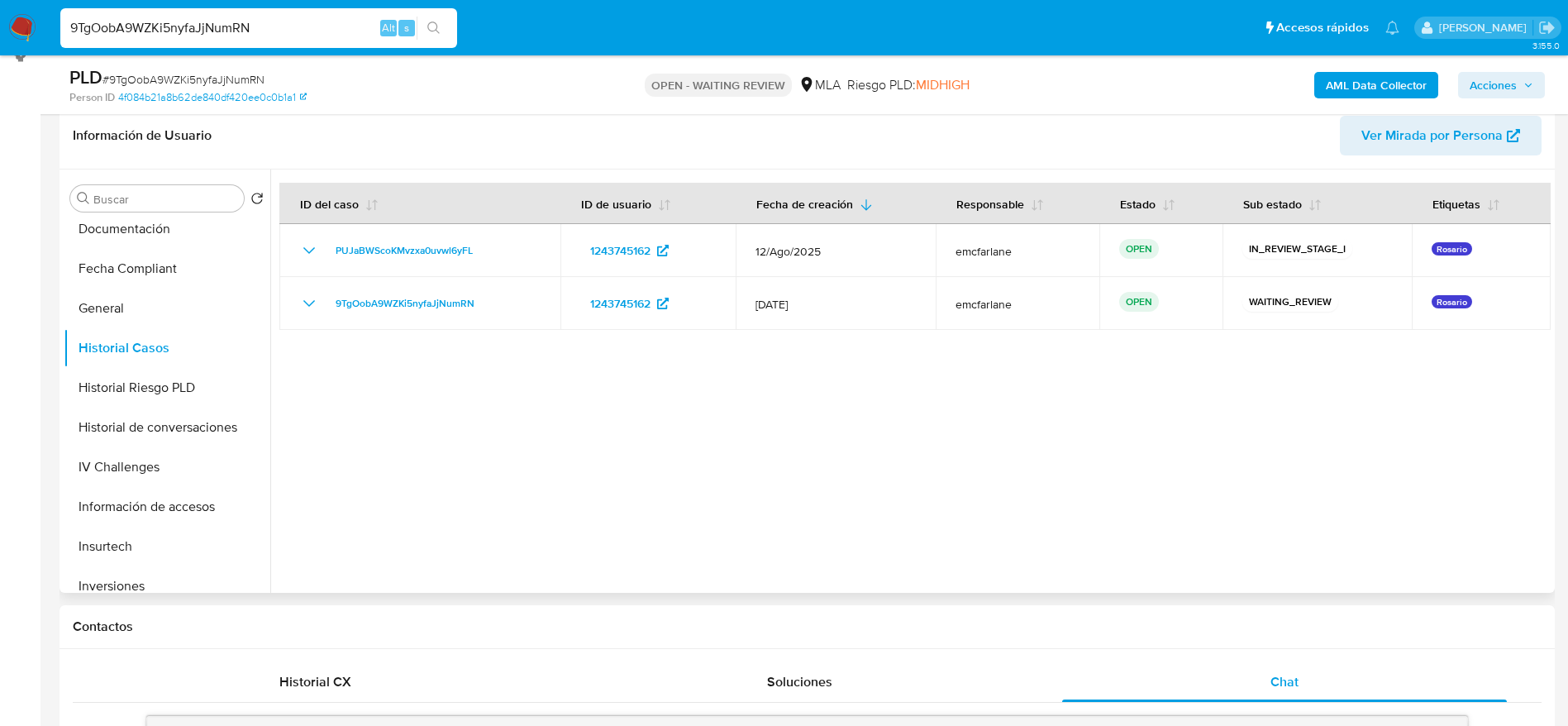
scroll to position [992, 0]
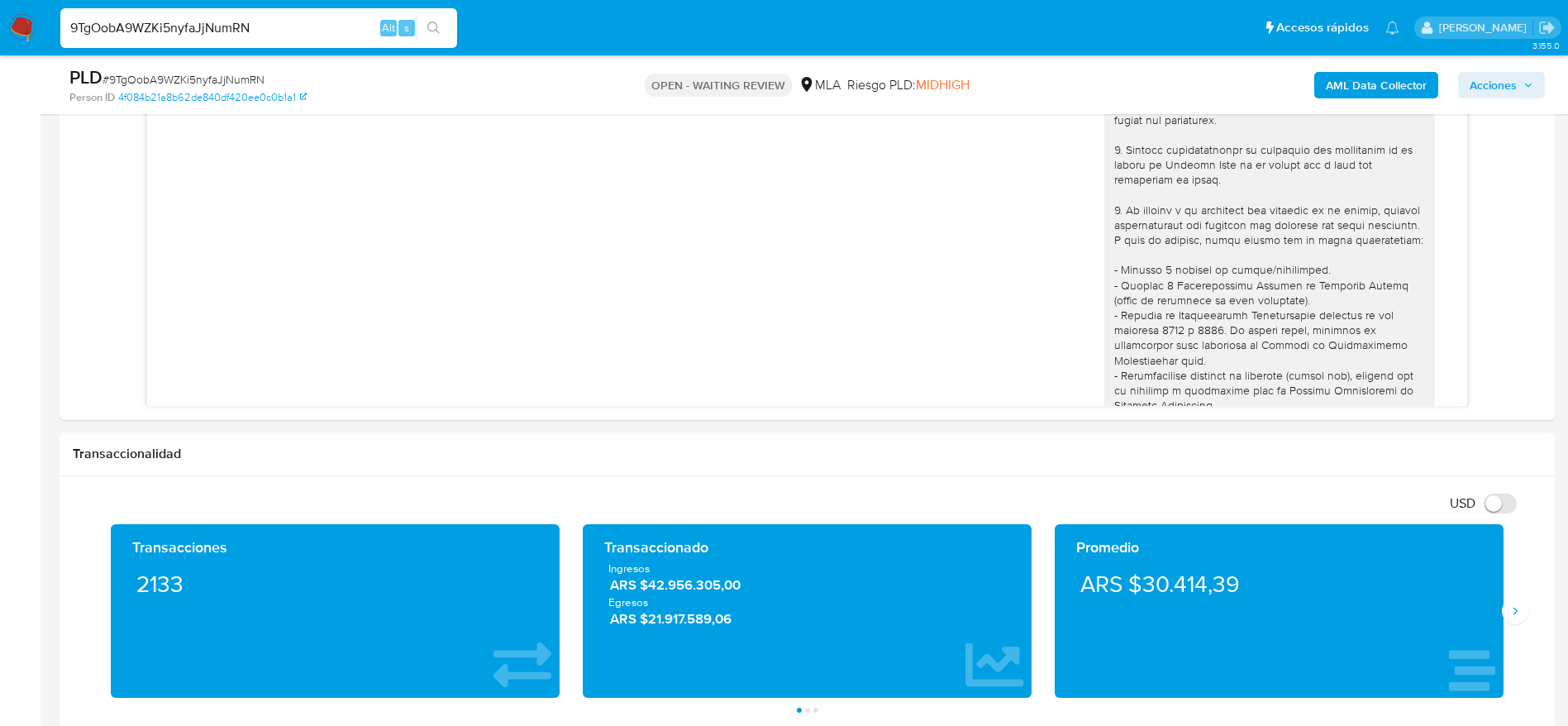
click at [181, 75] on span "# 9TgOobA9WZKi5nyfaJjNumRN" at bounding box center [183, 79] width 162 height 17
copy span "9TgOobA9WZKi5nyfaJjNumRN"
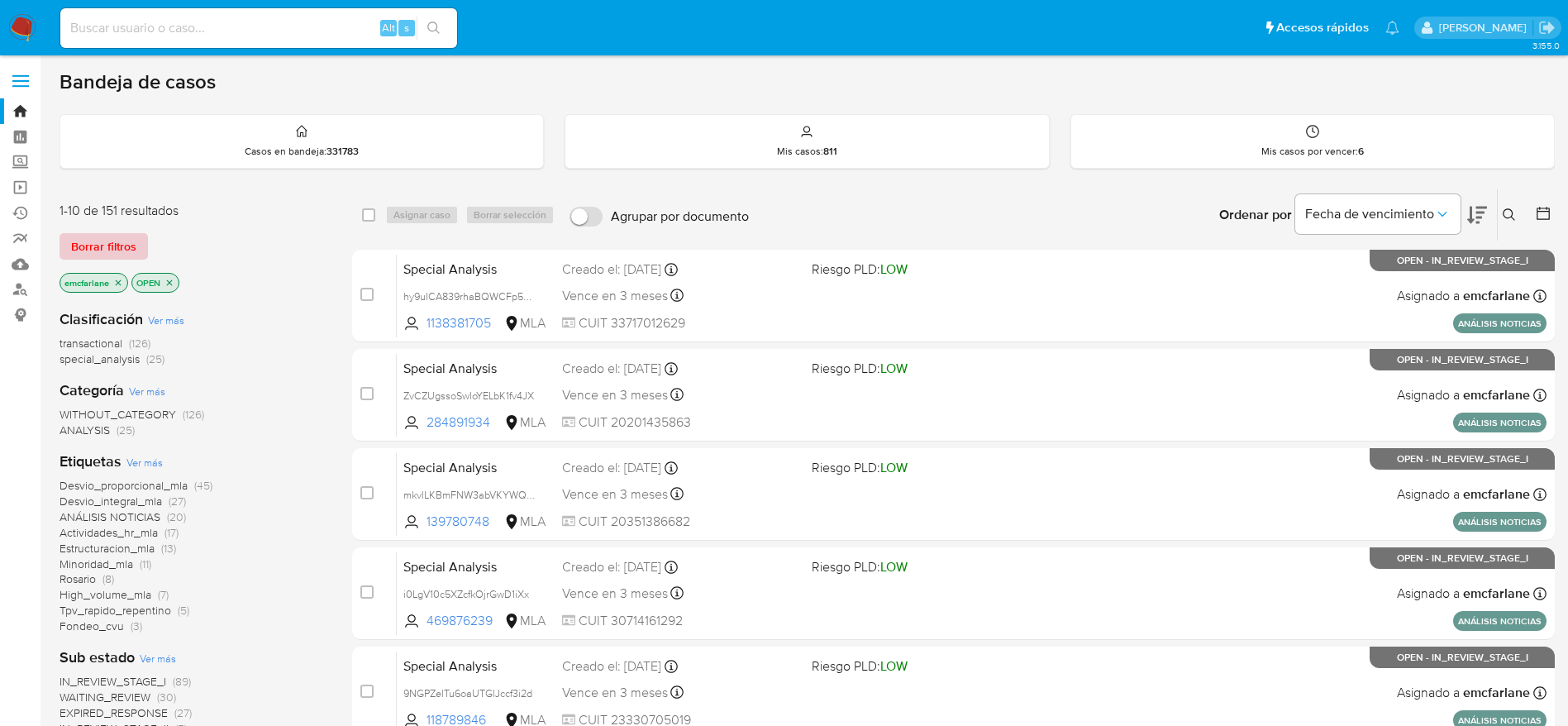
click at [124, 248] on span "Borrar filtros" at bounding box center [103, 247] width 65 height 23
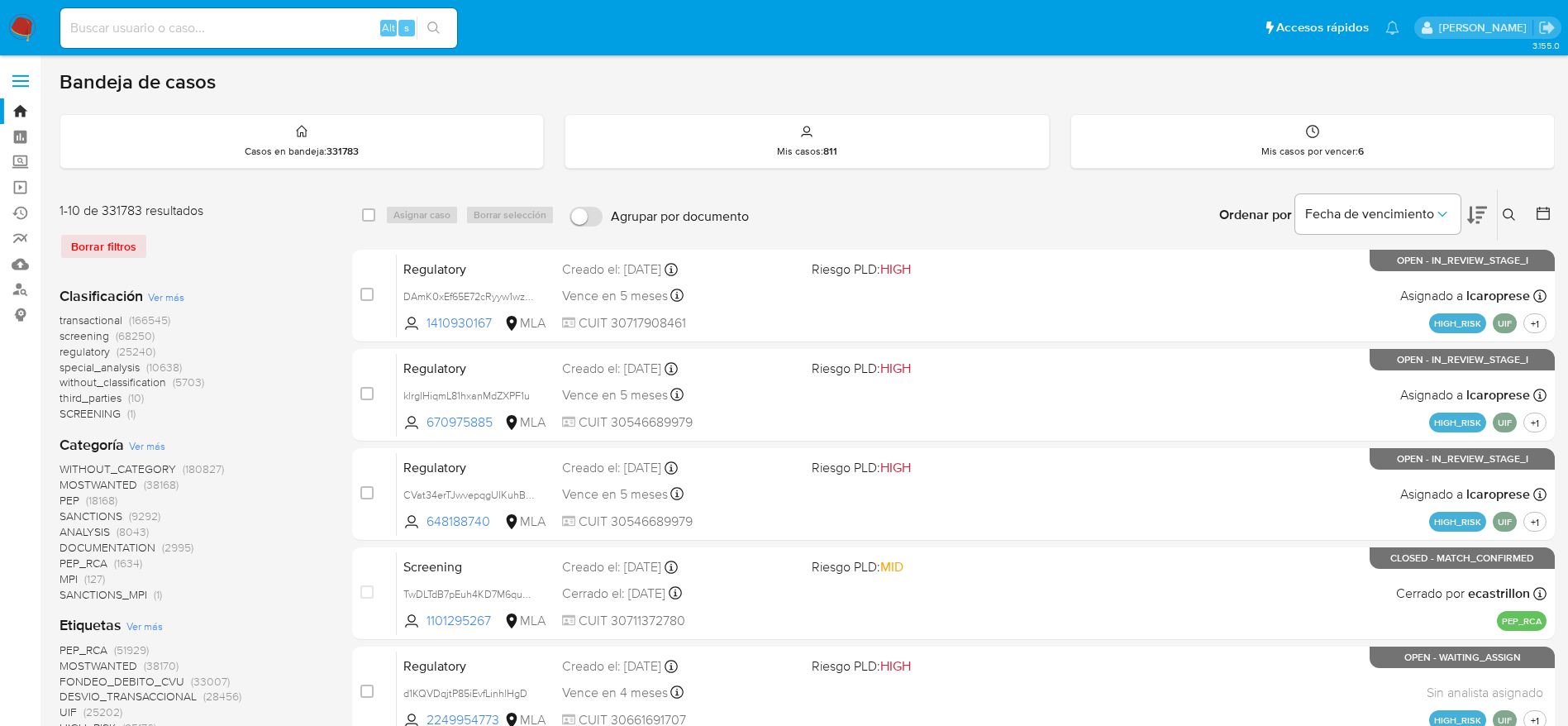
click at [1510, 215] on icon at bounding box center [1510, 215] width 14 height 14
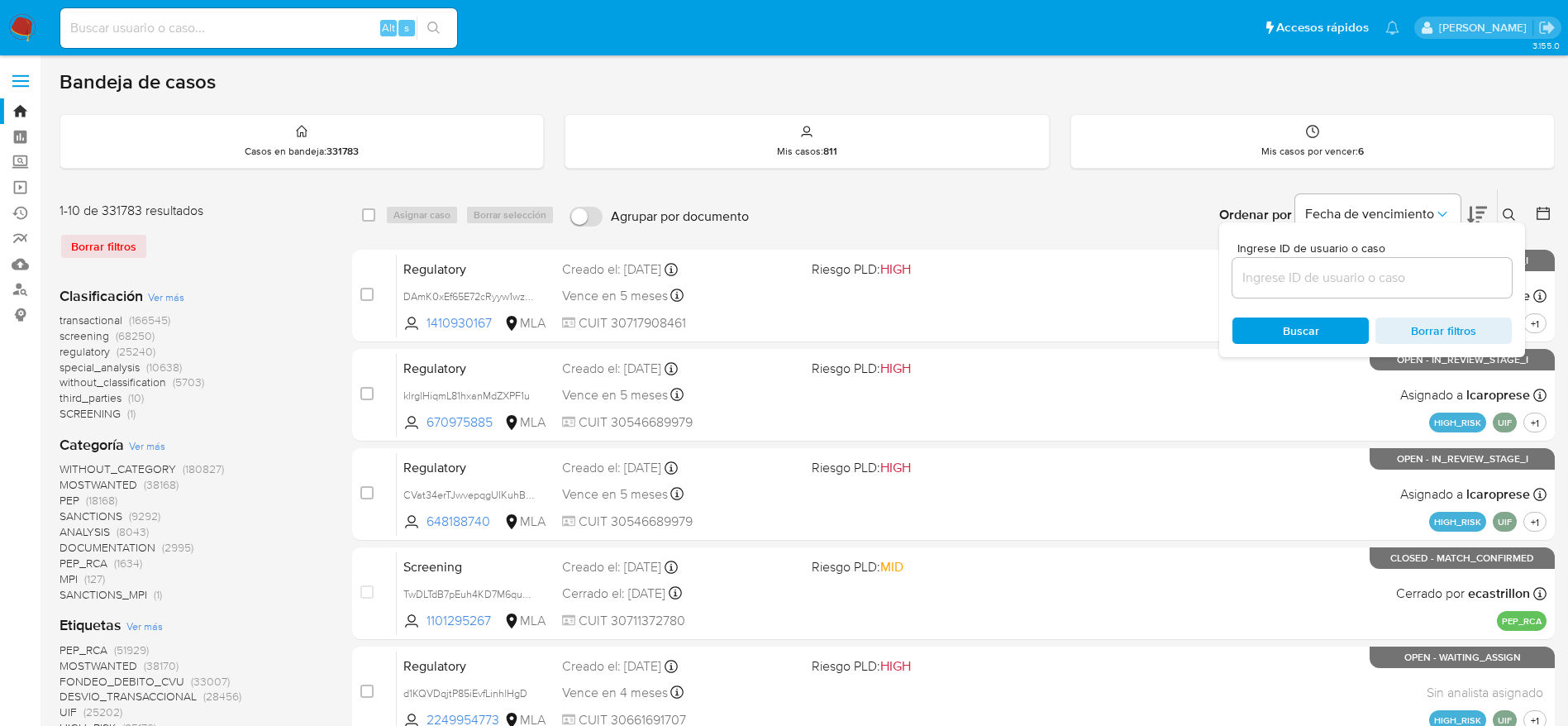
click at [1345, 279] on input at bounding box center [1371, 278] width 280 height 21
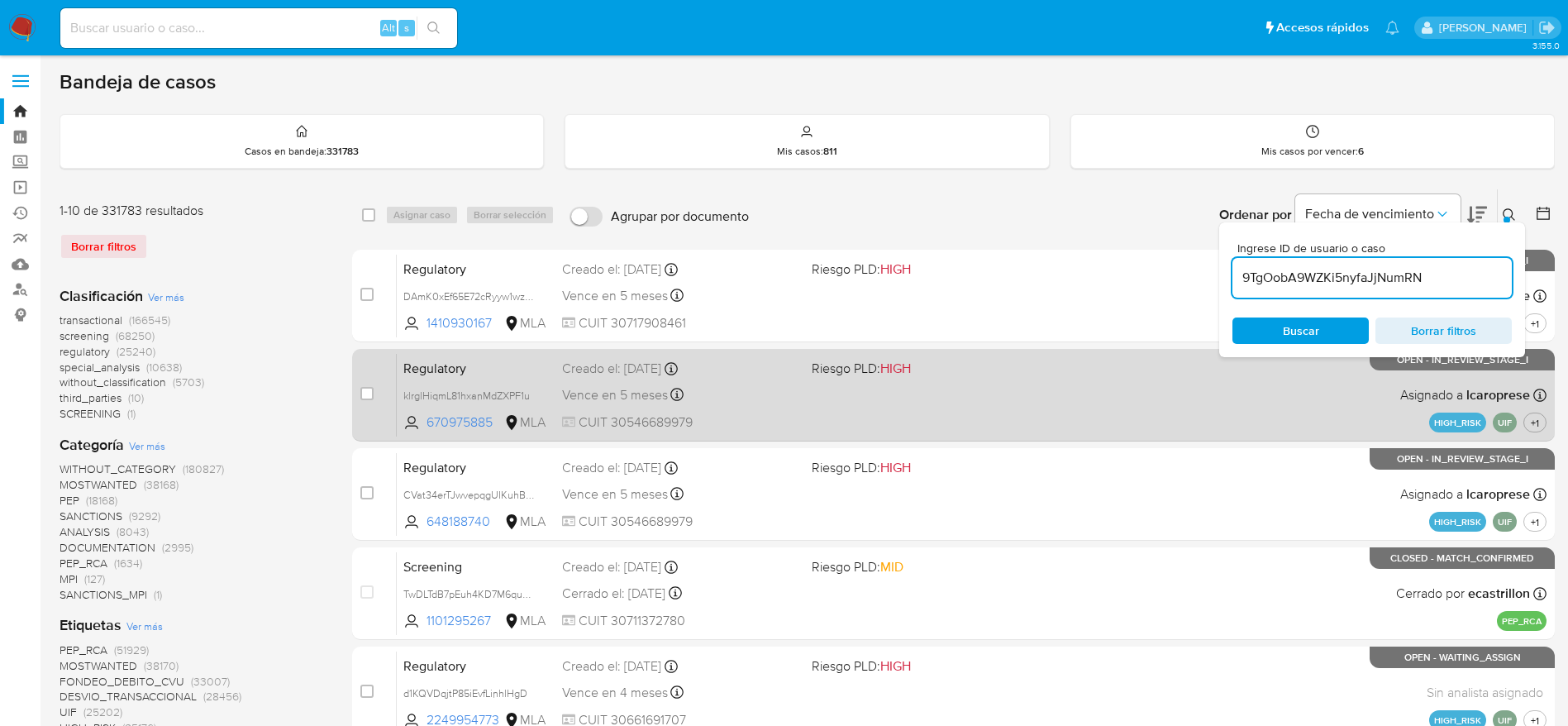
type input "9TgOobA9WZKi5nyfaJjNumRN"
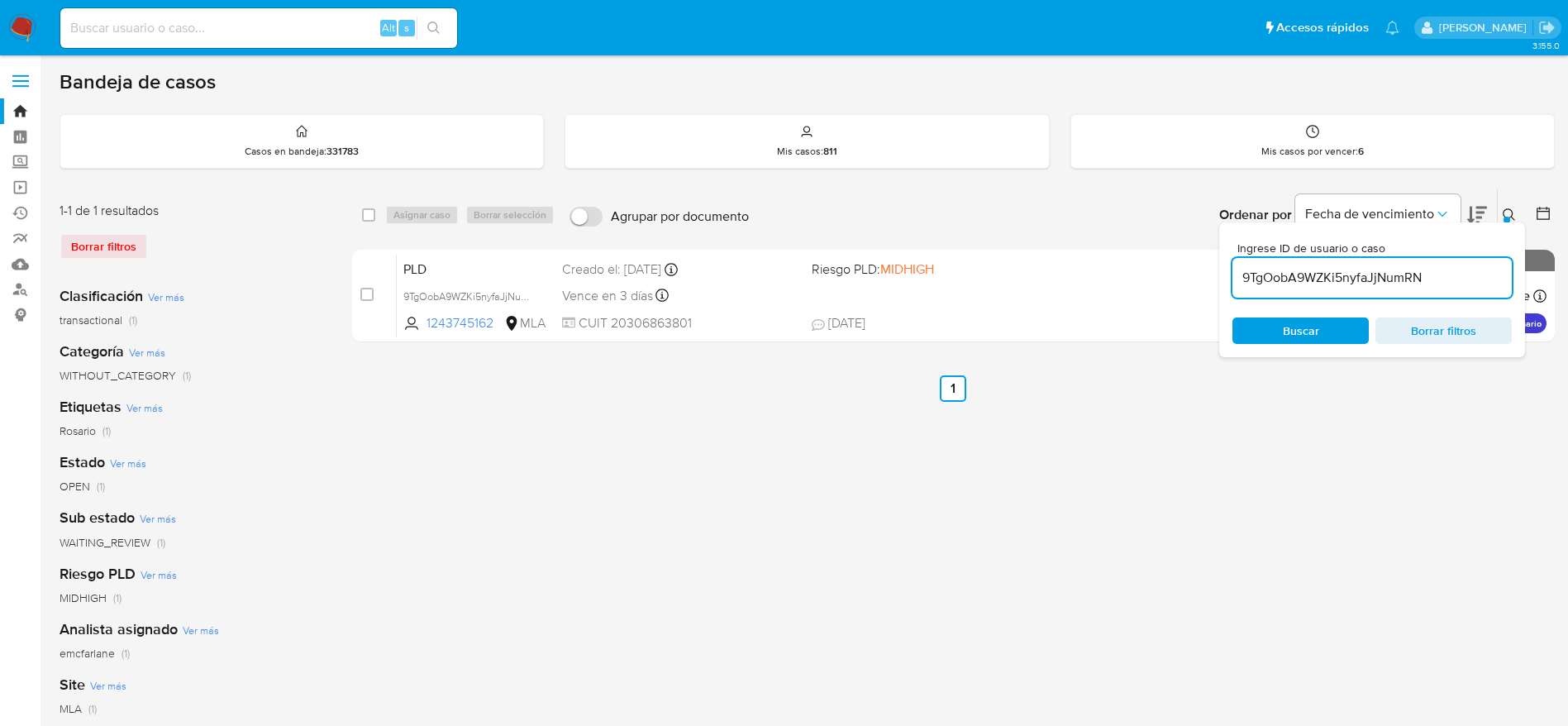
click at [370, 210] on input "checkbox" at bounding box center [368, 215] width 14 height 14
checkbox input "true"
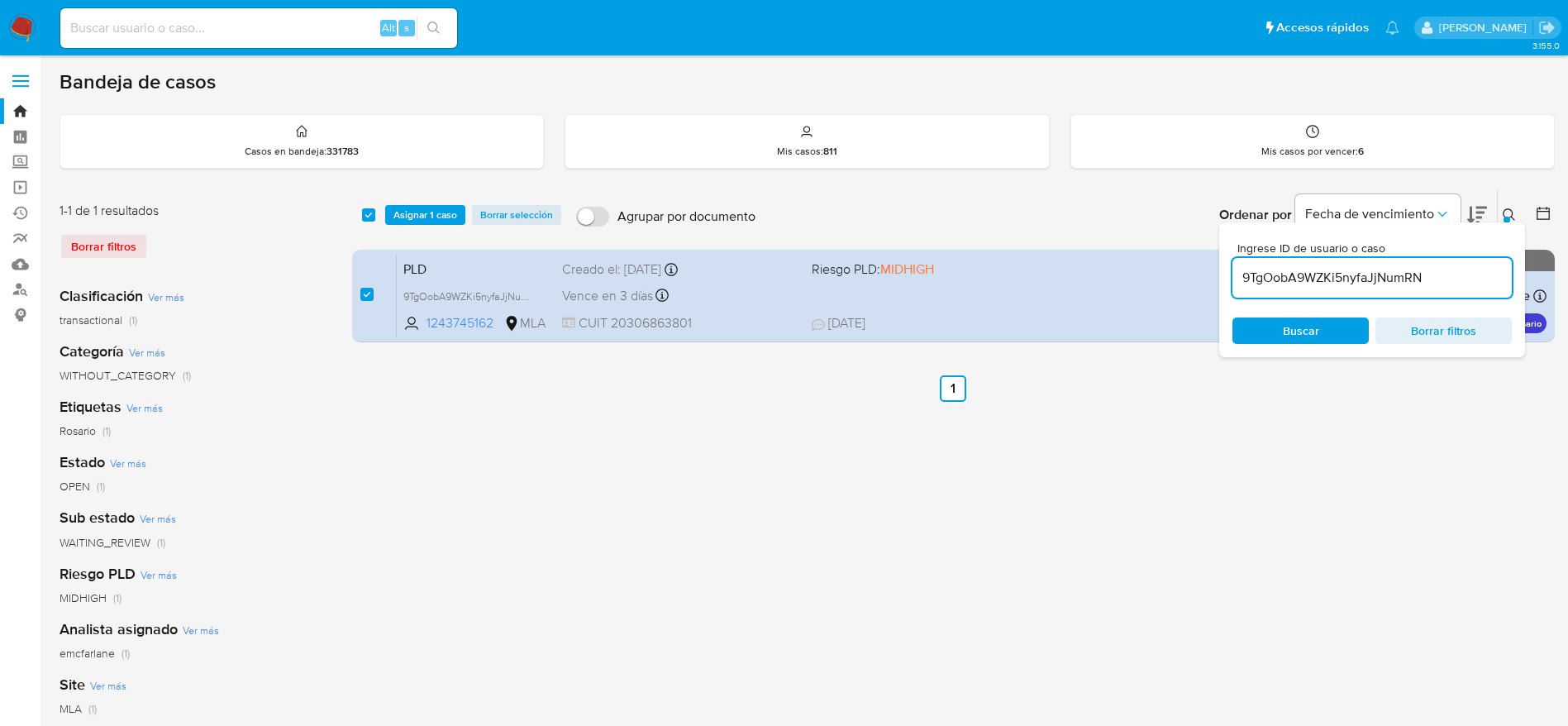
drag, startPoint x: 431, startPoint y: 209, endPoint x: 431, endPoint y: 231, distance: 22.0
click at [431, 210] on span "Asignar 1 caso" at bounding box center [425, 214] width 63 height 17
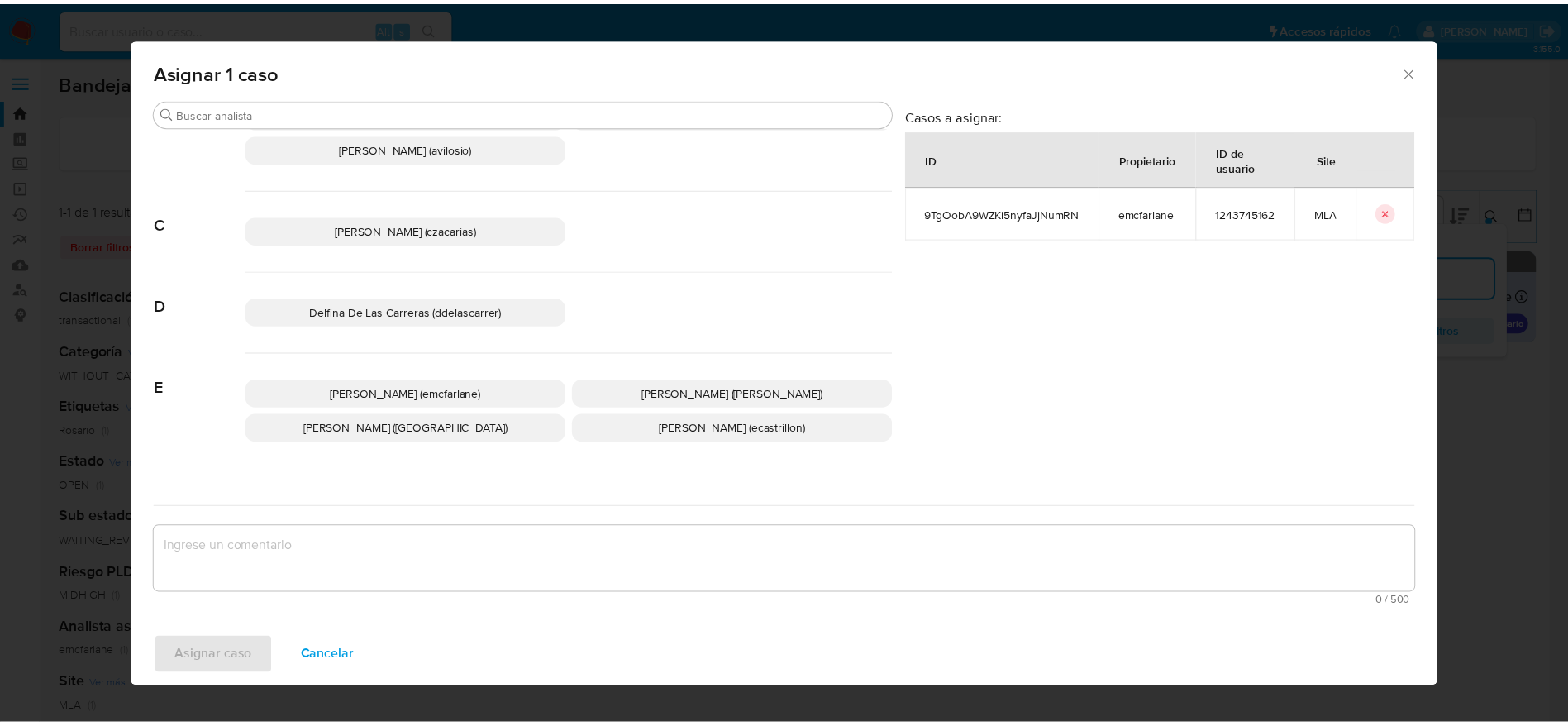
scroll to position [124, 0]
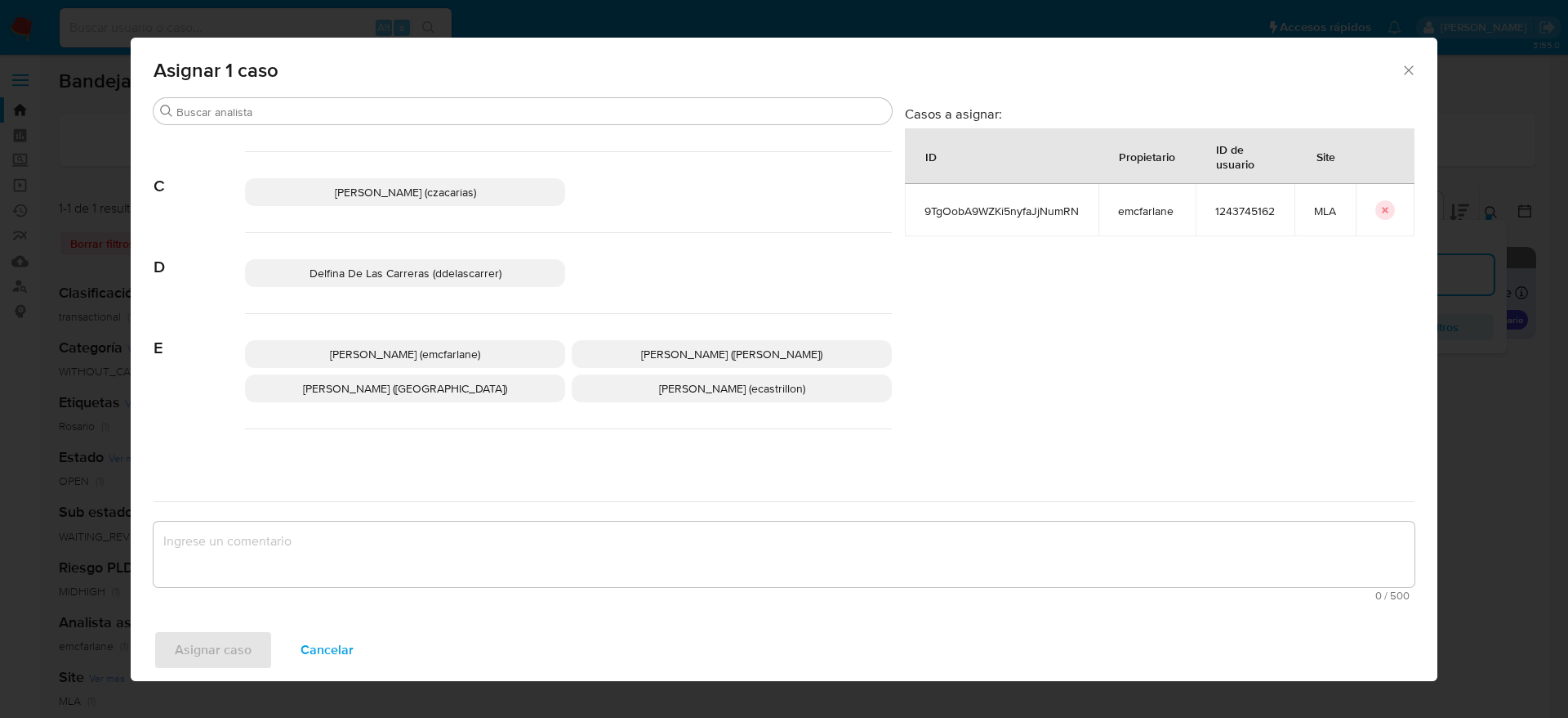
click at [424, 349] on span "[PERSON_NAME] (emcfarlane)" at bounding box center [405, 354] width 150 height 16
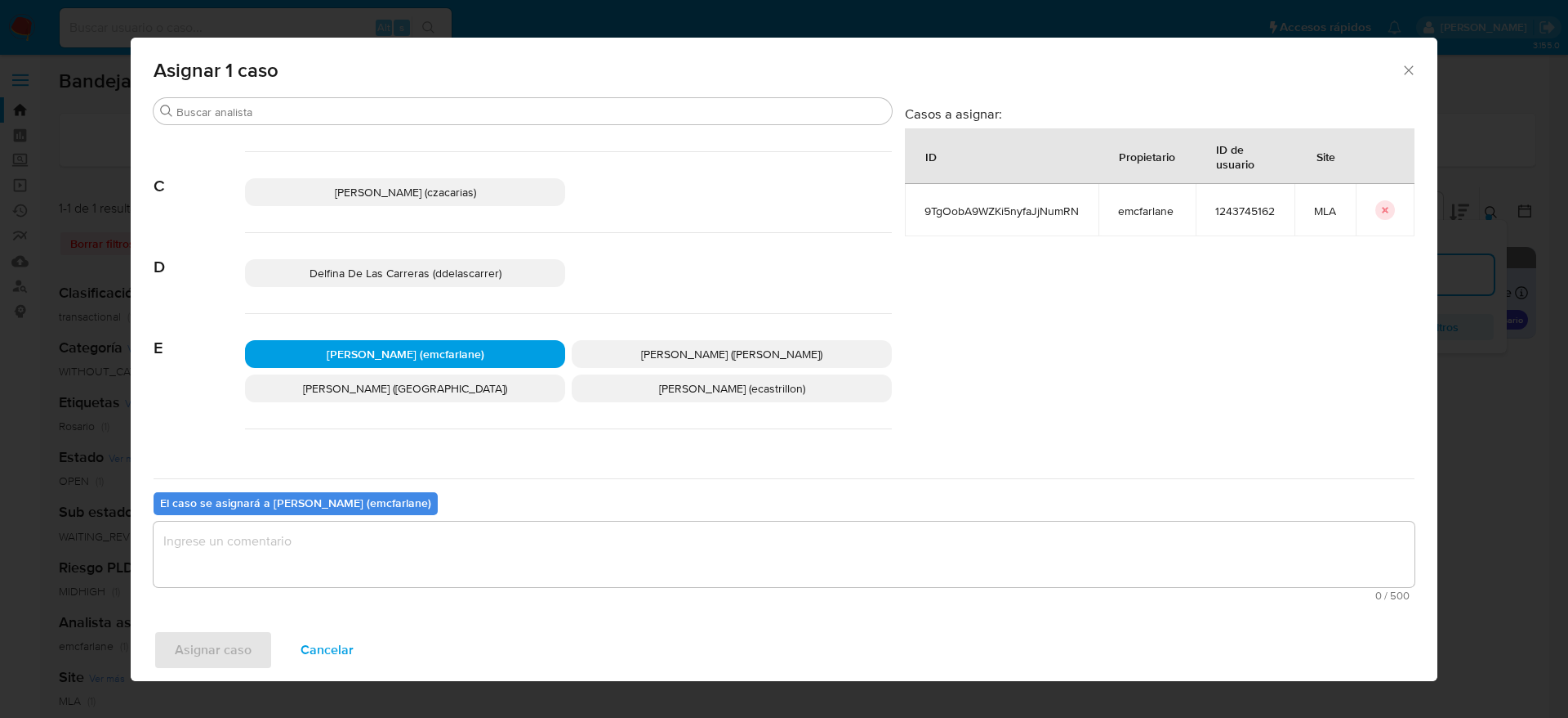
drag, startPoint x: 293, startPoint y: 552, endPoint x: 275, endPoint y: 563, distance: 21.1
click at [293, 551] on textarea "assign-modal" at bounding box center [783, 554] width 1261 height 66
click at [207, 650] on span "Asignar caso" at bounding box center [213, 650] width 77 height 36
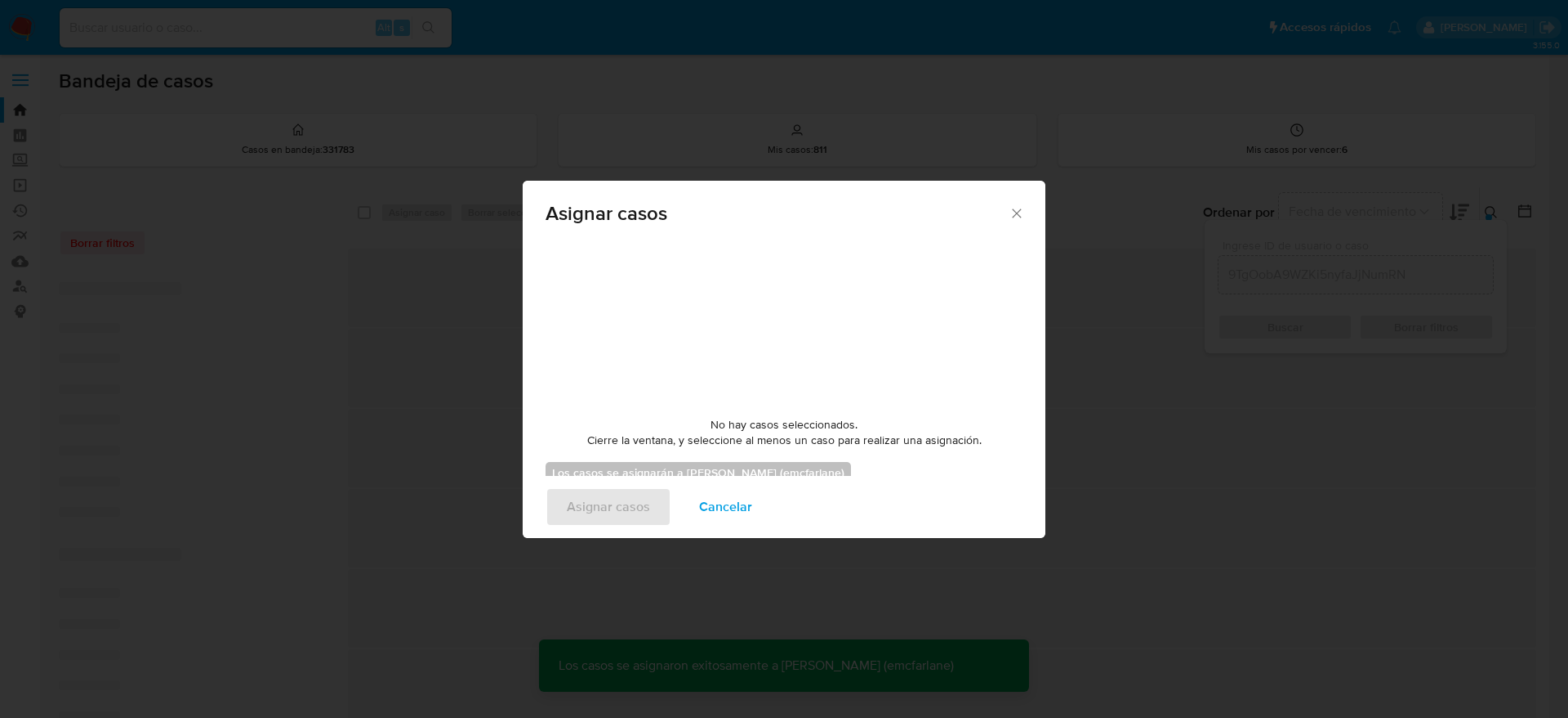
checkbox input "false"
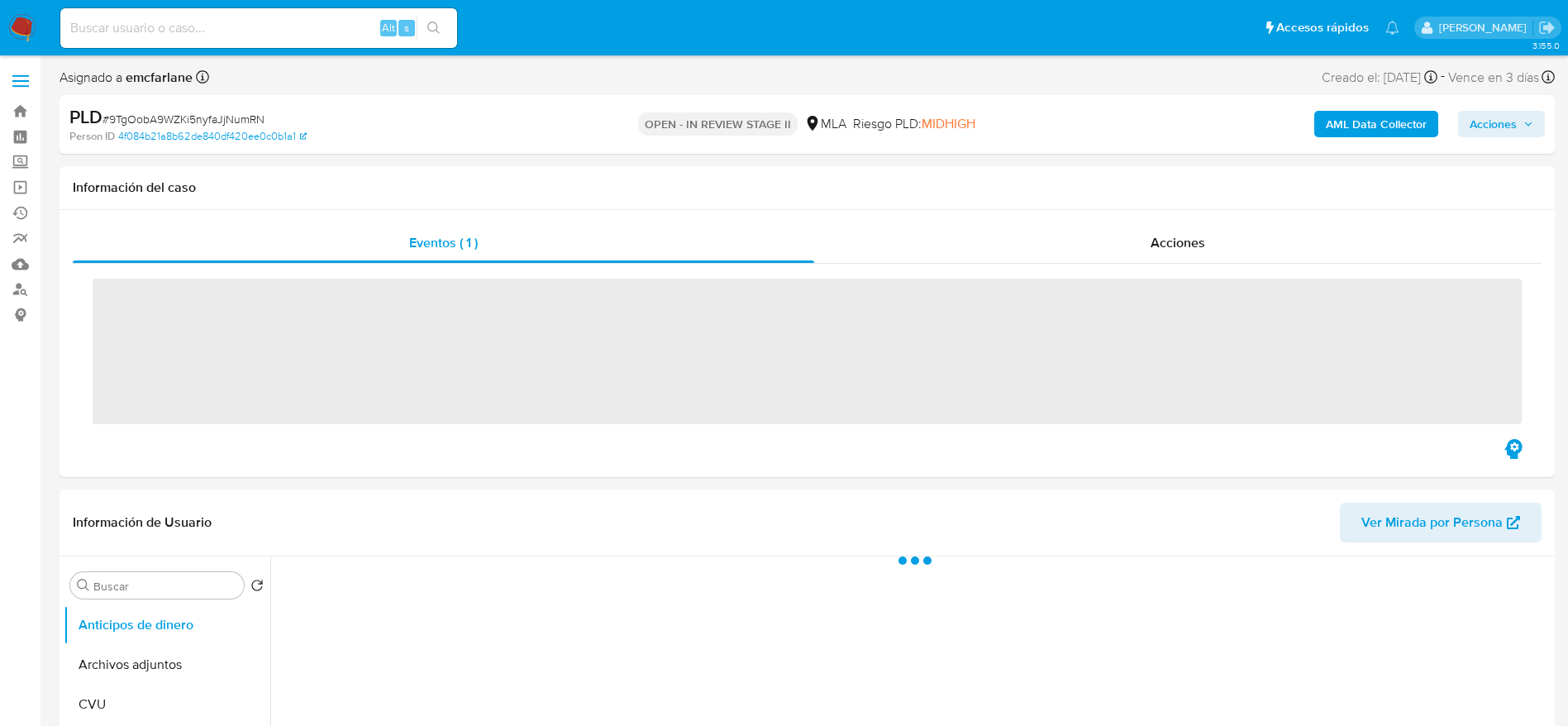
drag, startPoint x: 1480, startPoint y: 128, endPoint x: 1453, endPoint y: 134, distance: 27.7
click at [1478, 128] on span "Acciones" at bounding box center [1493, 124] width 47 height 26
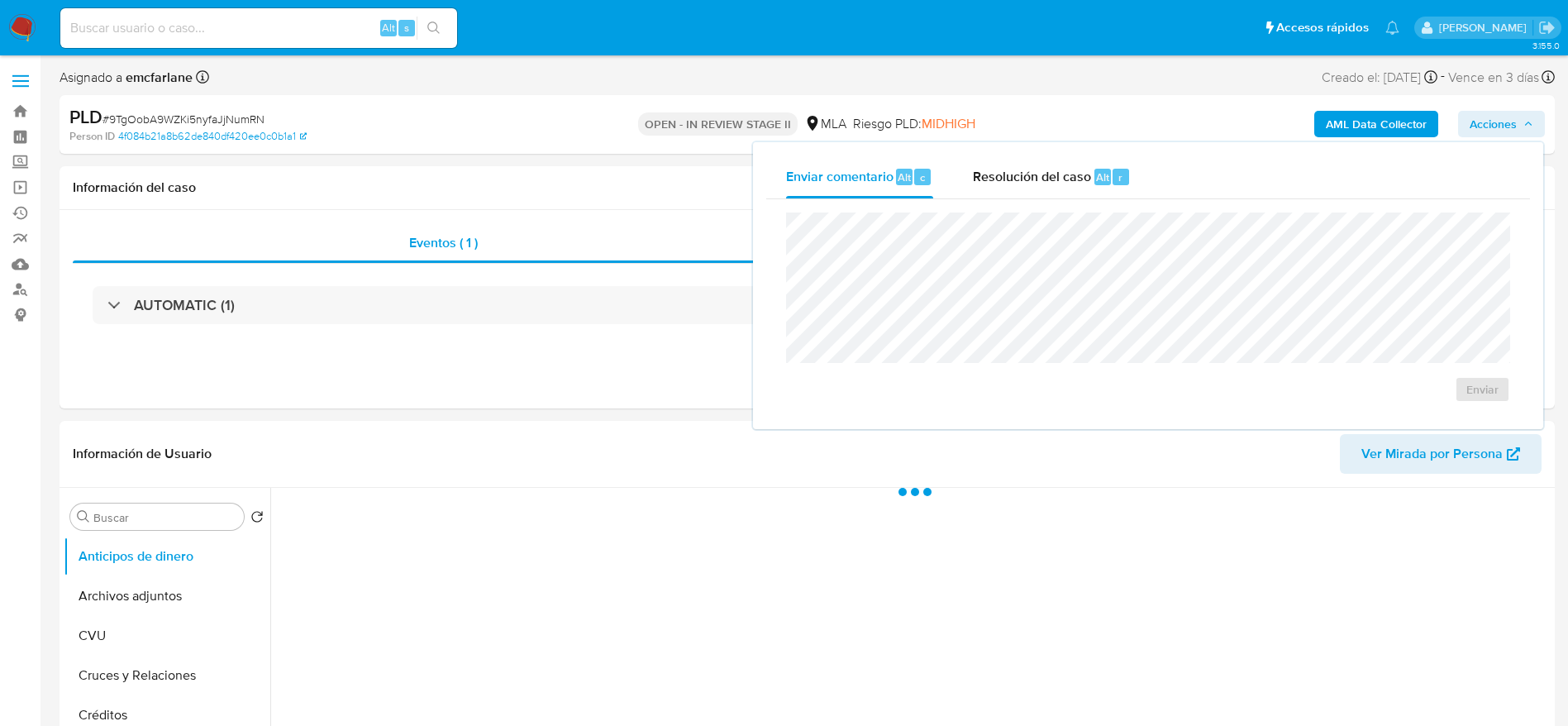
click at [1063, 198] on div "Resolución del caso Alt r" at bounding box center [1052, 176] width 158 height 43
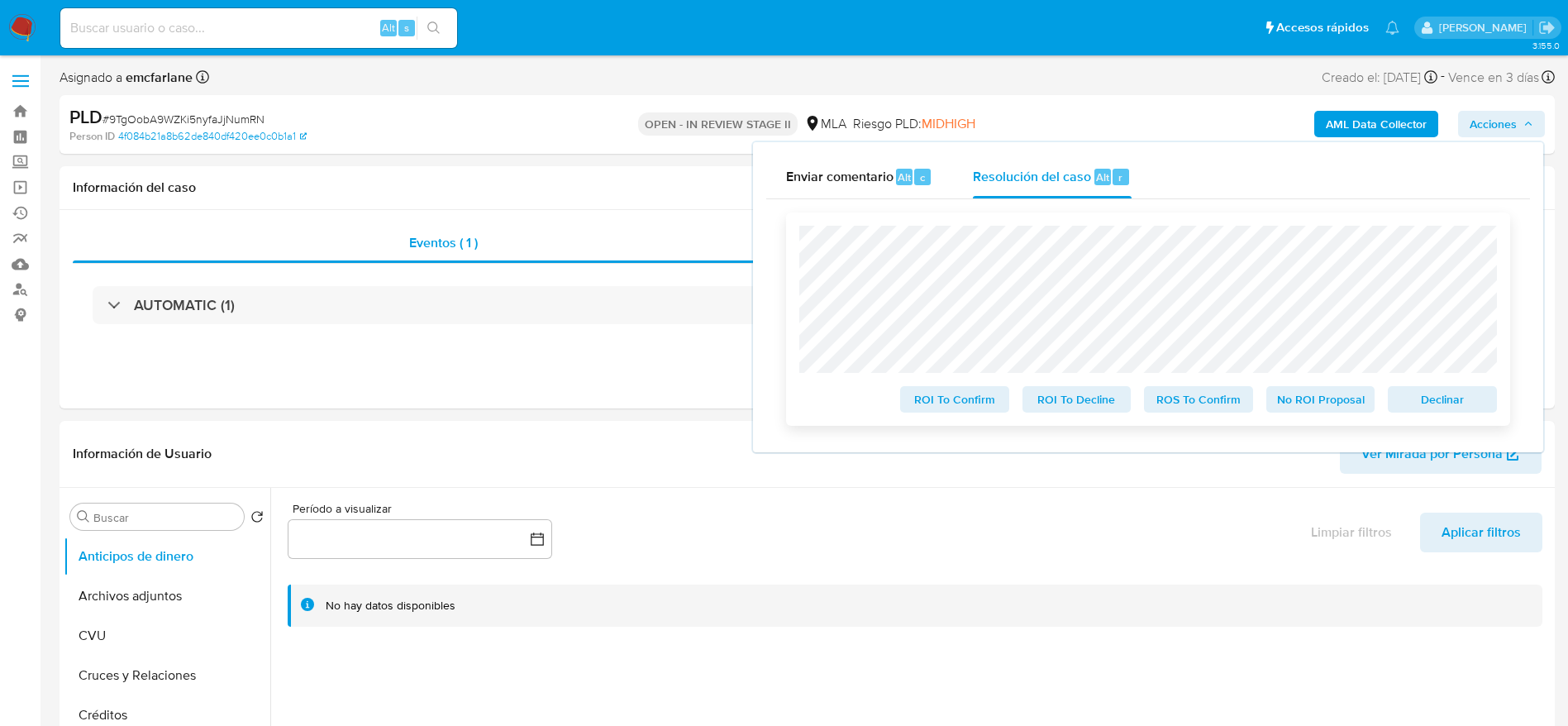
select select "10"
click at [1402, 401] on span "Declinar" at bounding box center [1442, 400] width 86 height 23
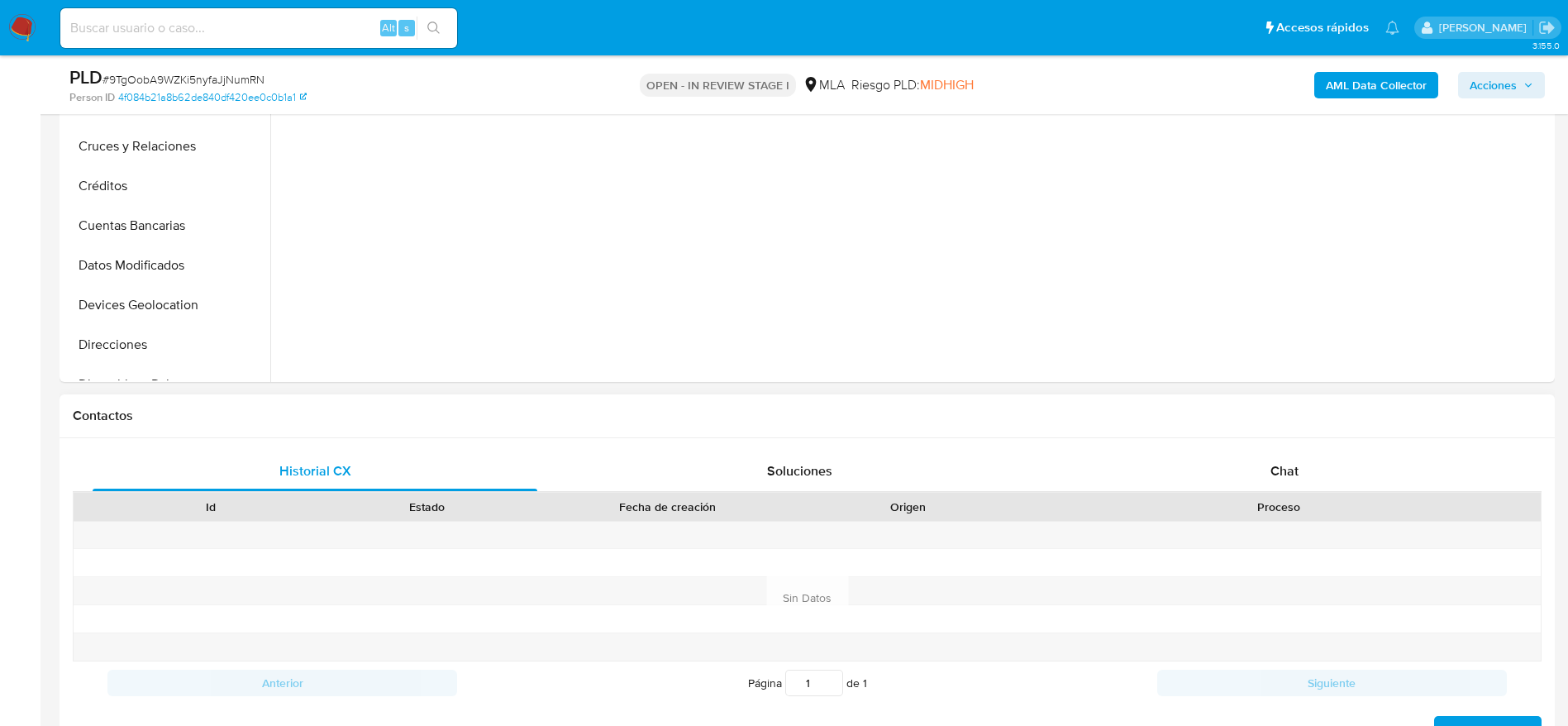
scroll to position [620, 0]
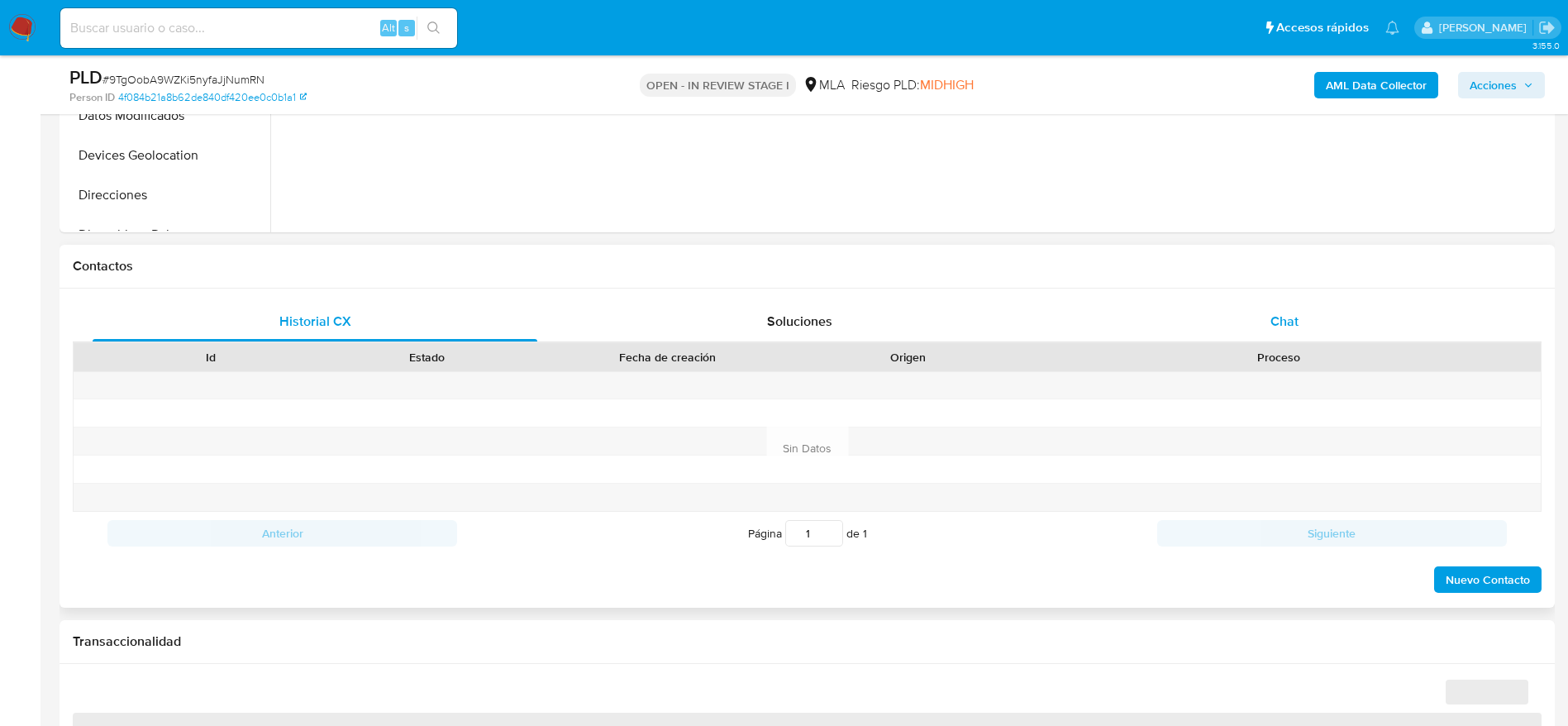
click at [1310, 331] on div "Chat" at bounding box center [1284, 322] width 444 height 40
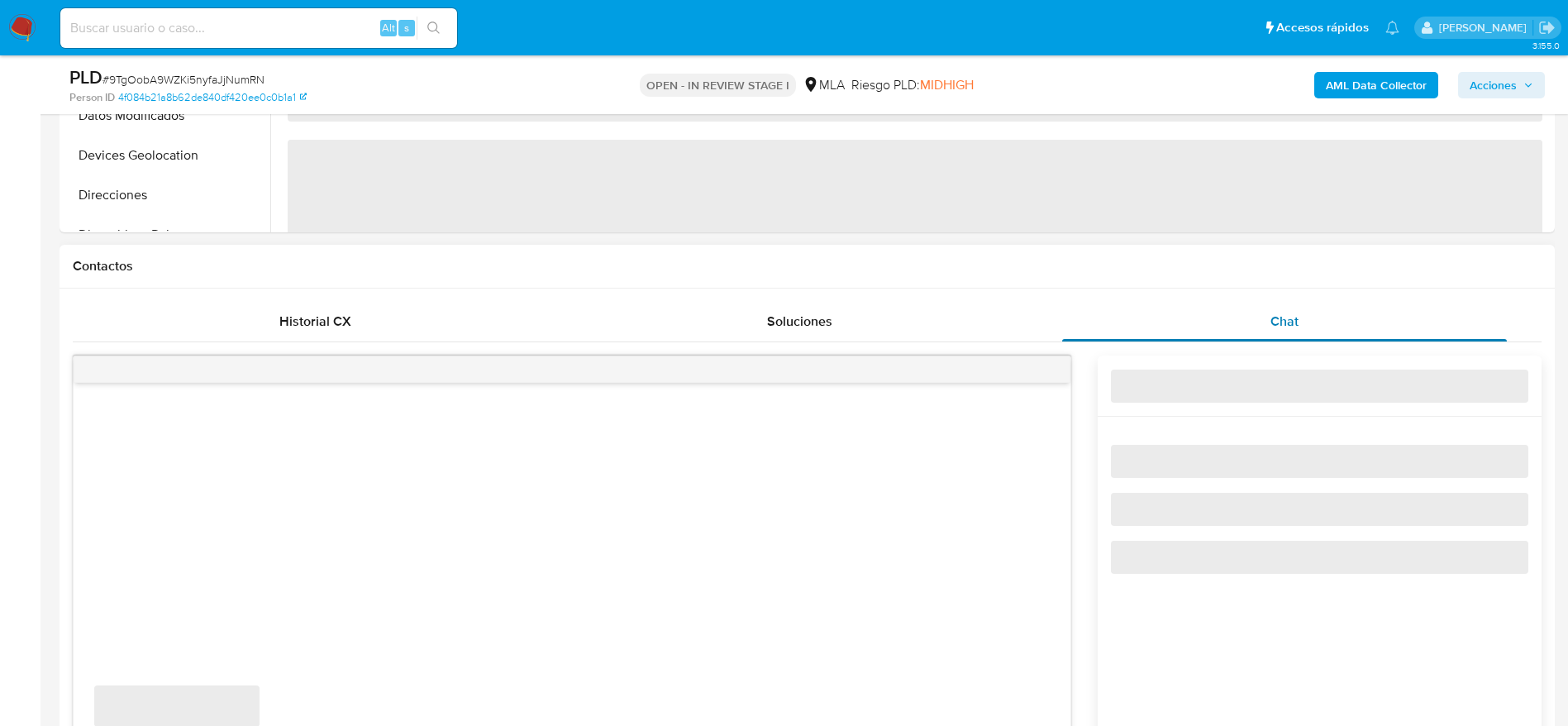
select select "10"
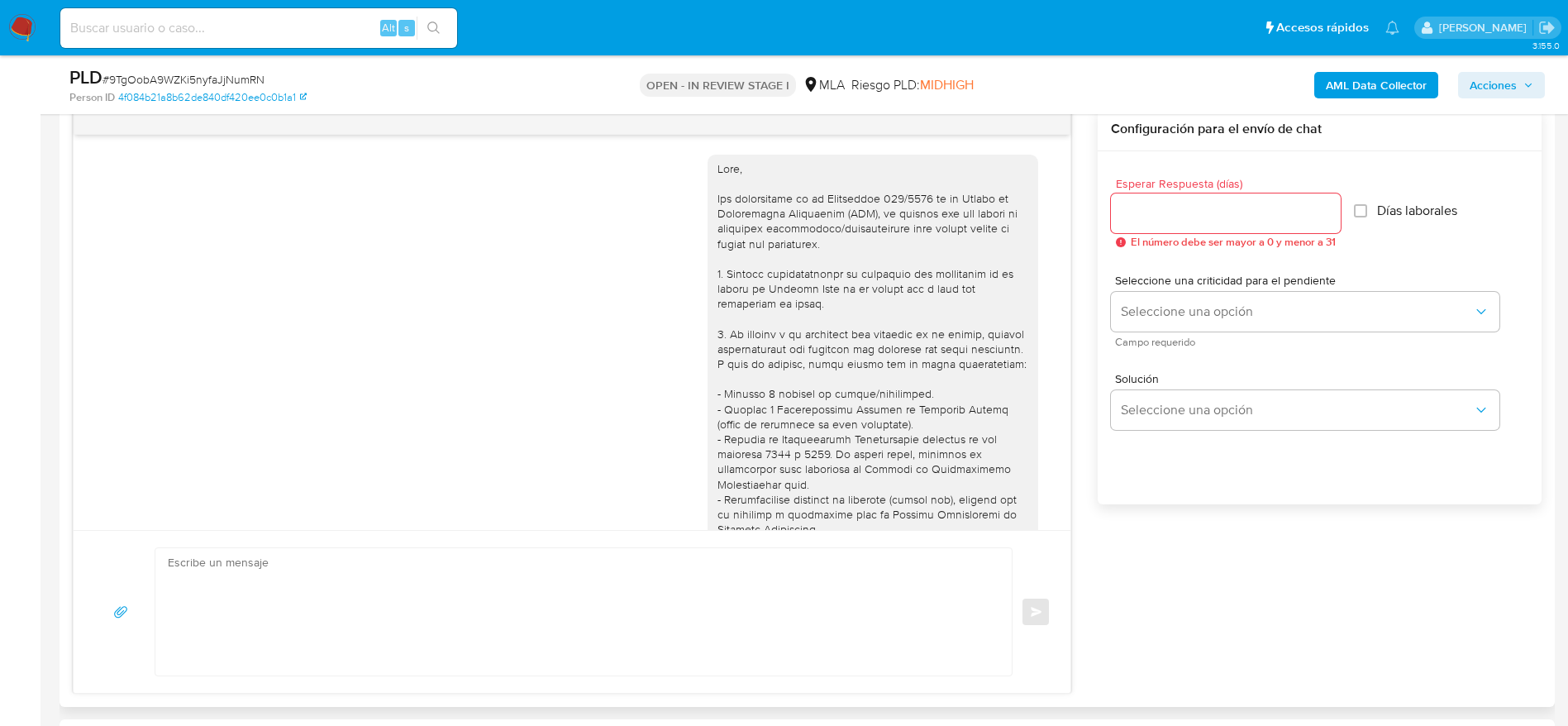
scroll to position [1181, 0]
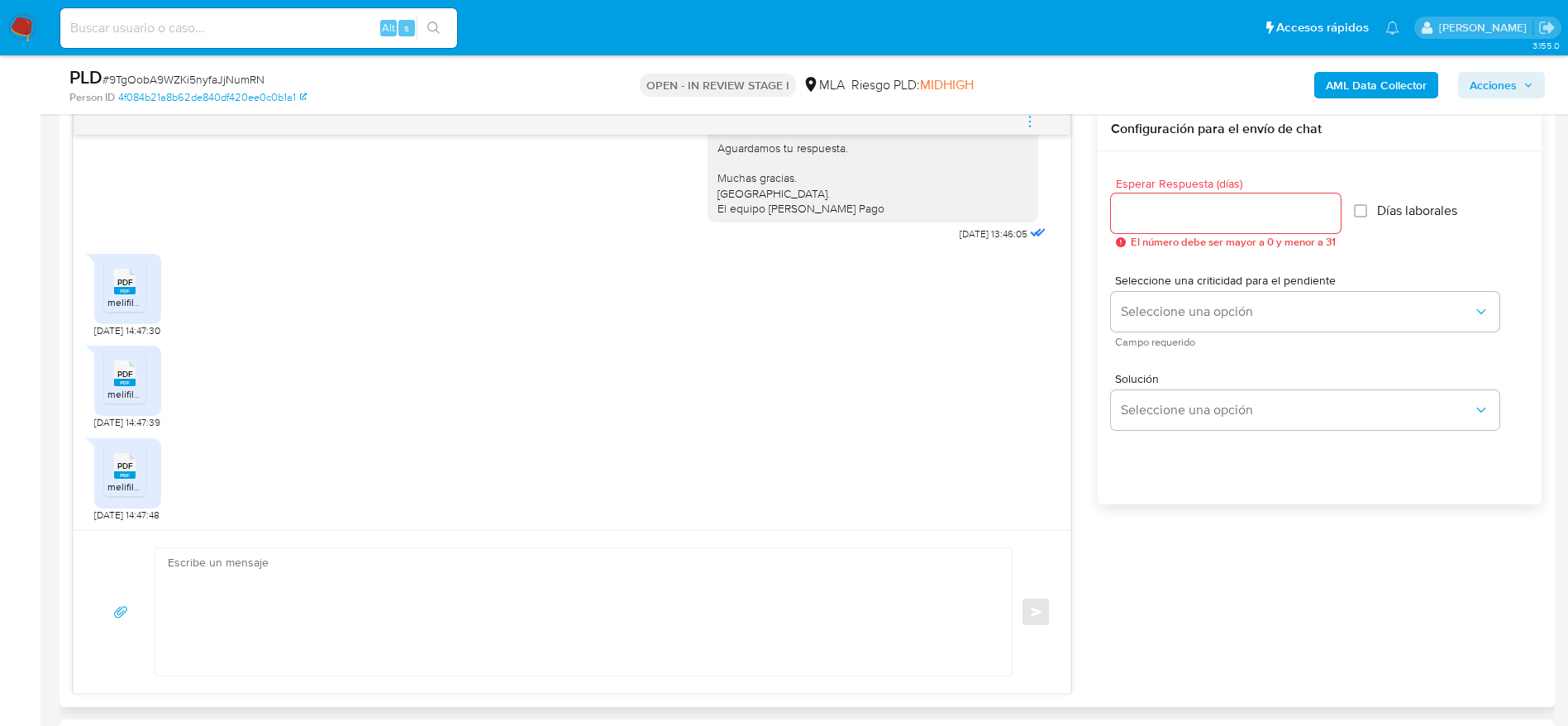
click at [1036, 119] on icon "menu-action" at bounding box center [1029, 121] width 15 height 15
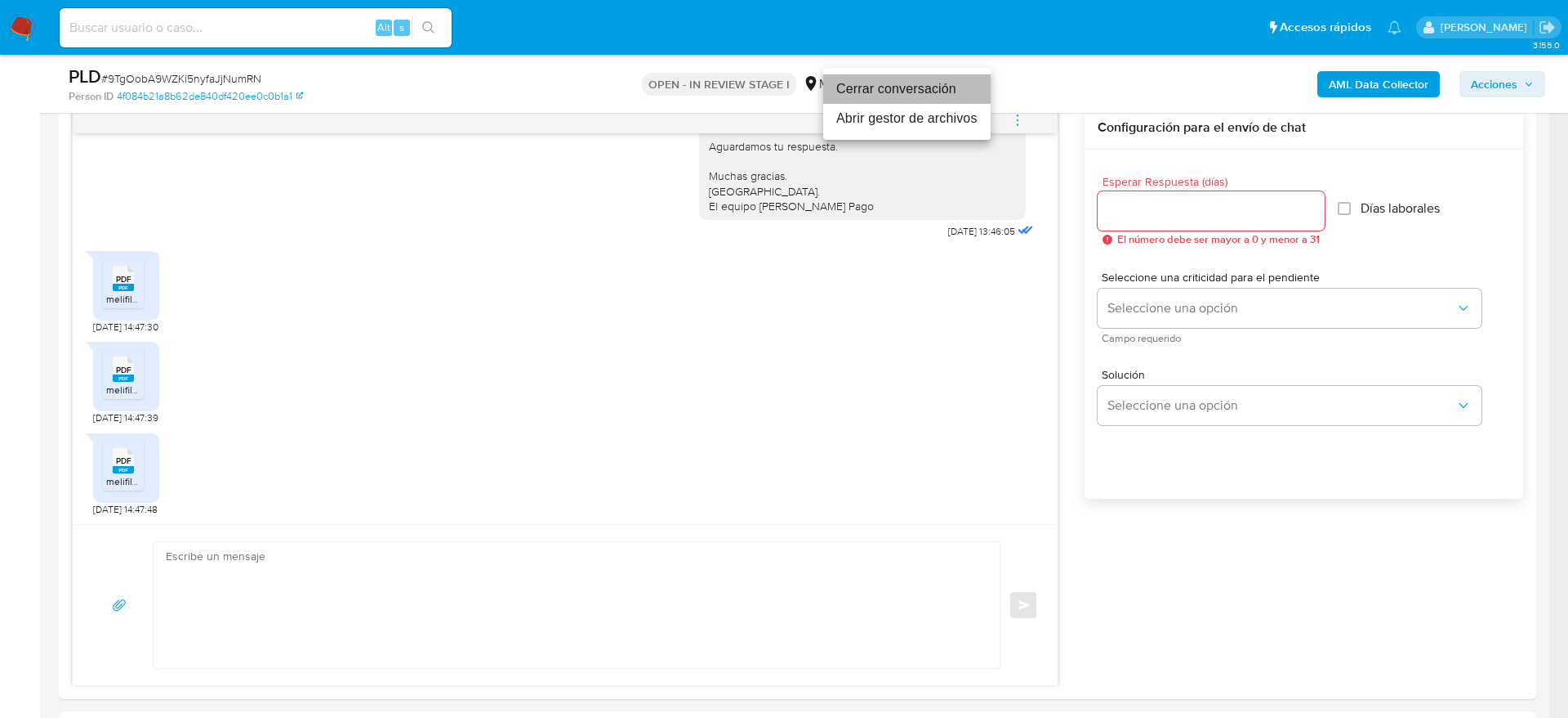
click at [955, 100] on li "Cerrar conversación" at bounding box center [907, 89] width 168 height 30
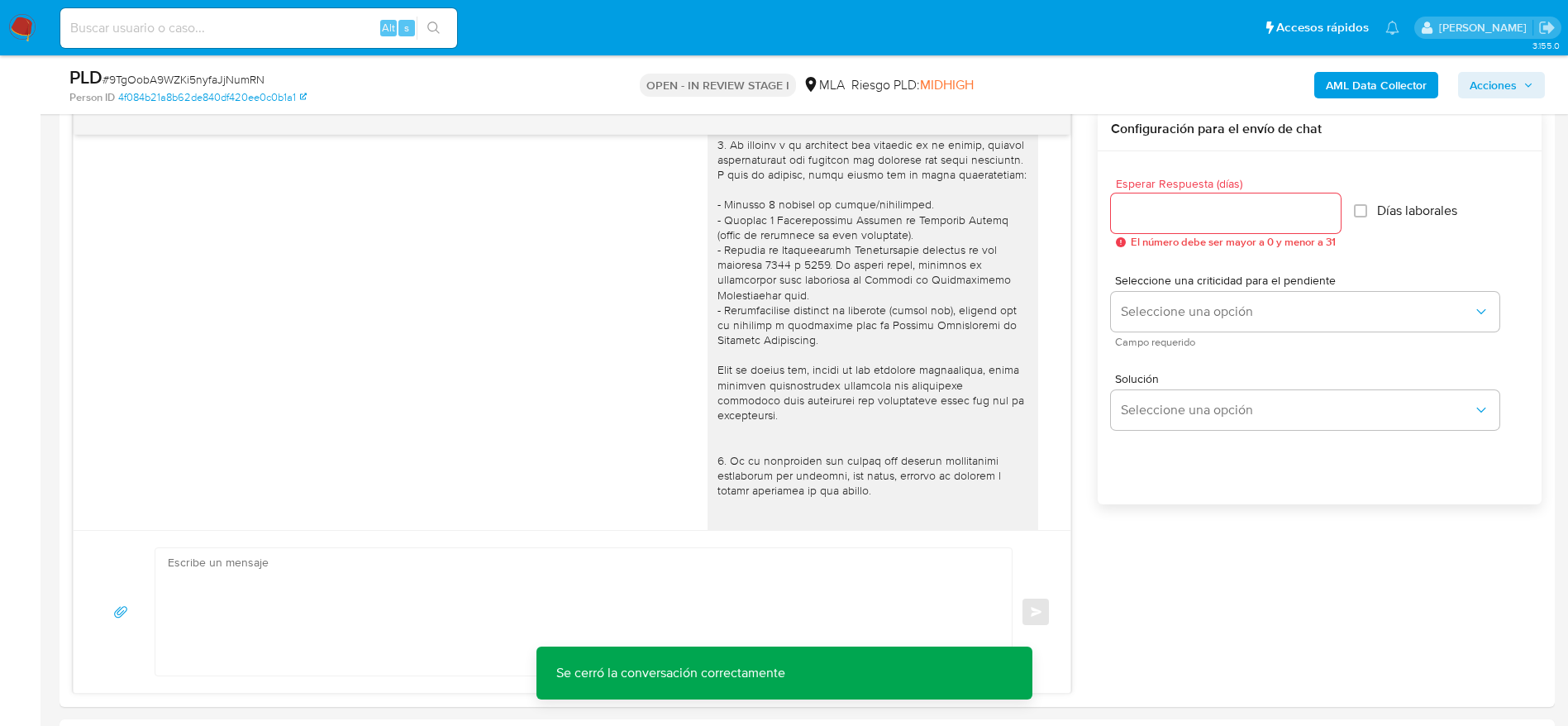
scroll to position [0, 0]
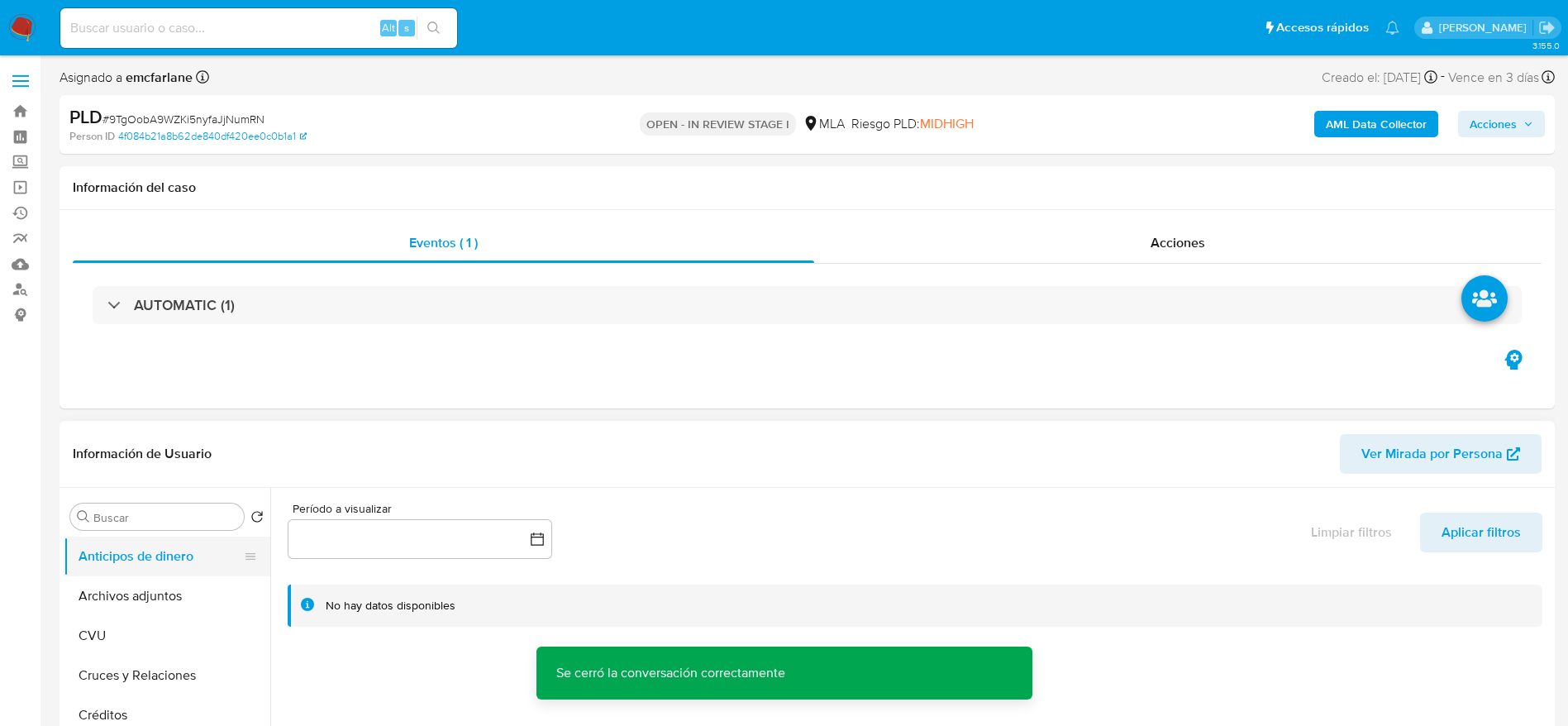
click at [118, 606] on button "Archivos adjuntos" at bounding box center [167, 595] width 207 height 40
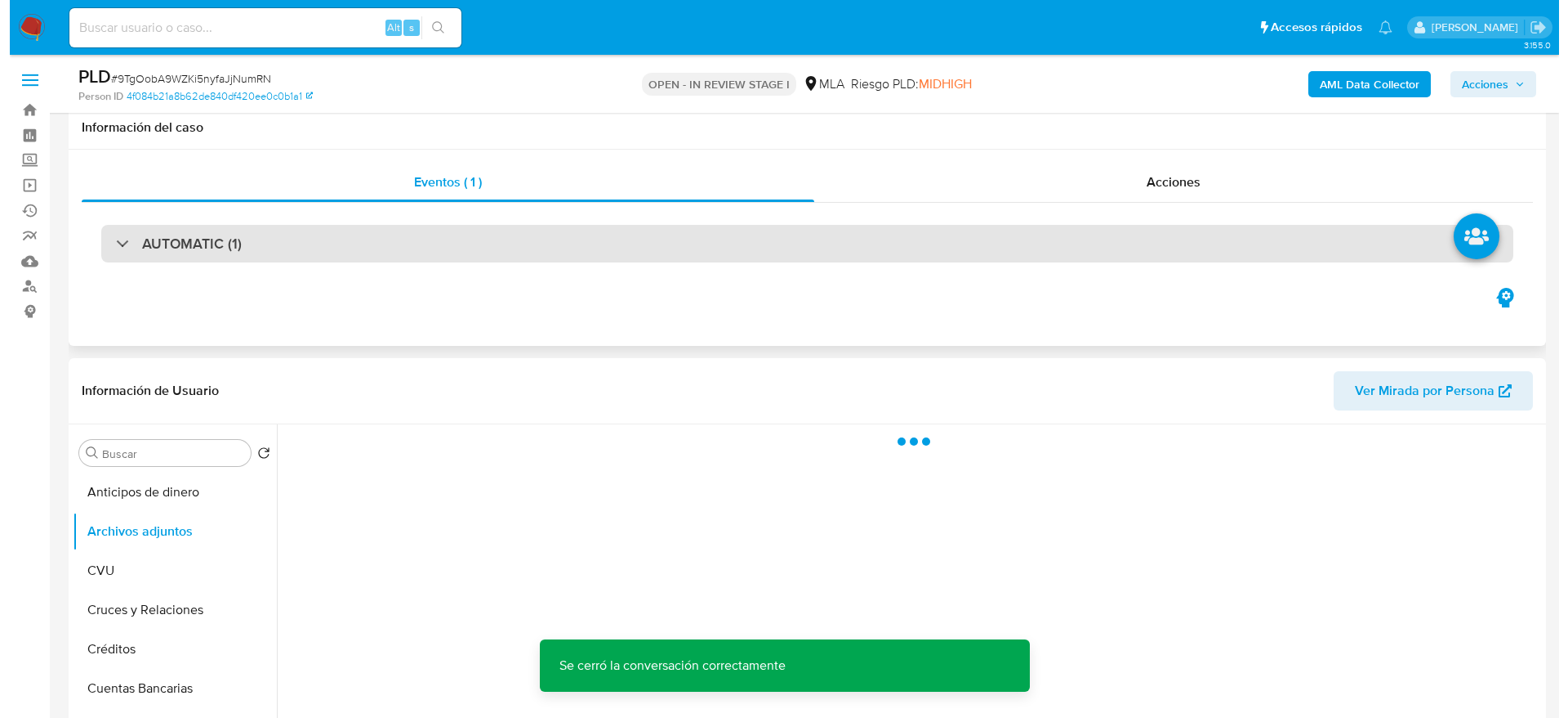
scroll to position [122, 0]
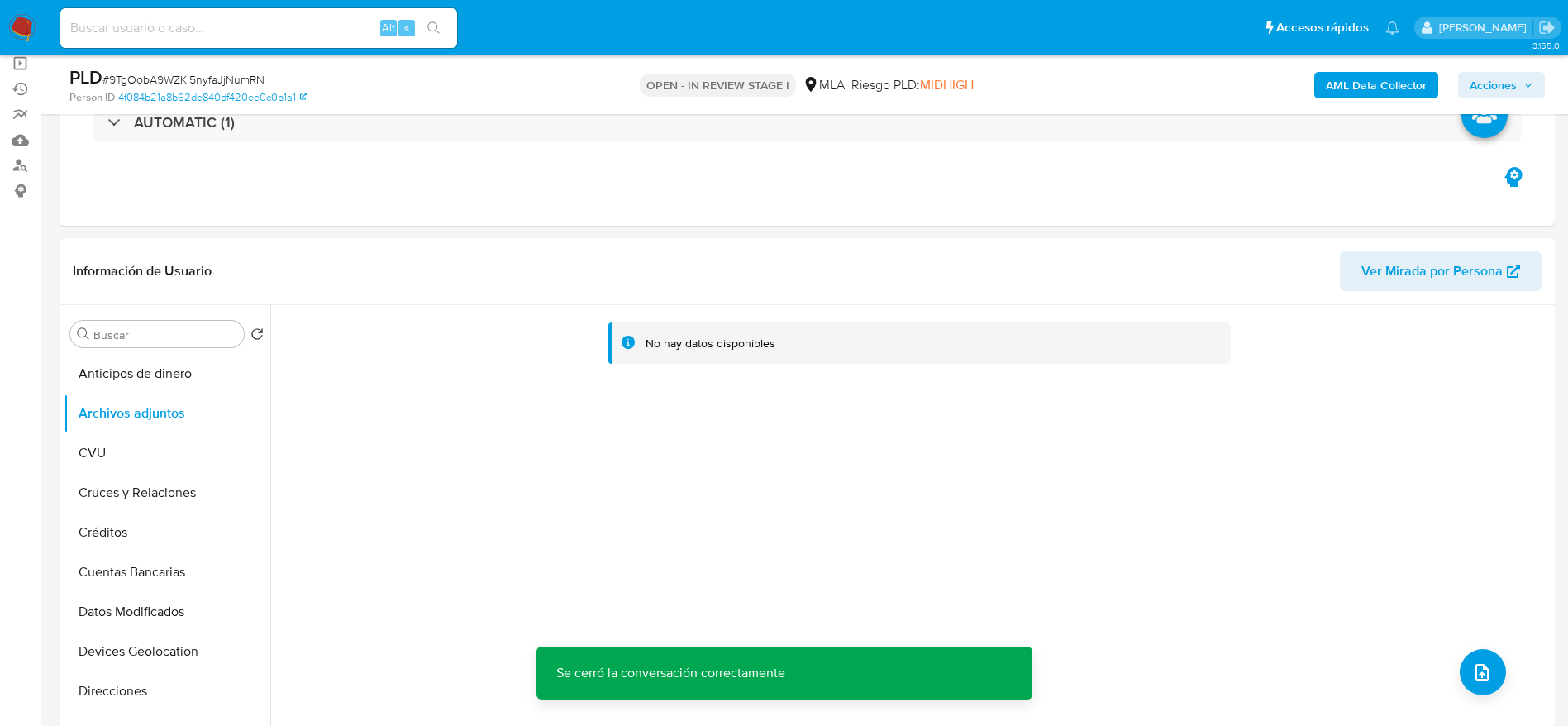
click at [1378, 79] on b "AML Data Collector" at bounding box center [1375, 85] width 100 height 26
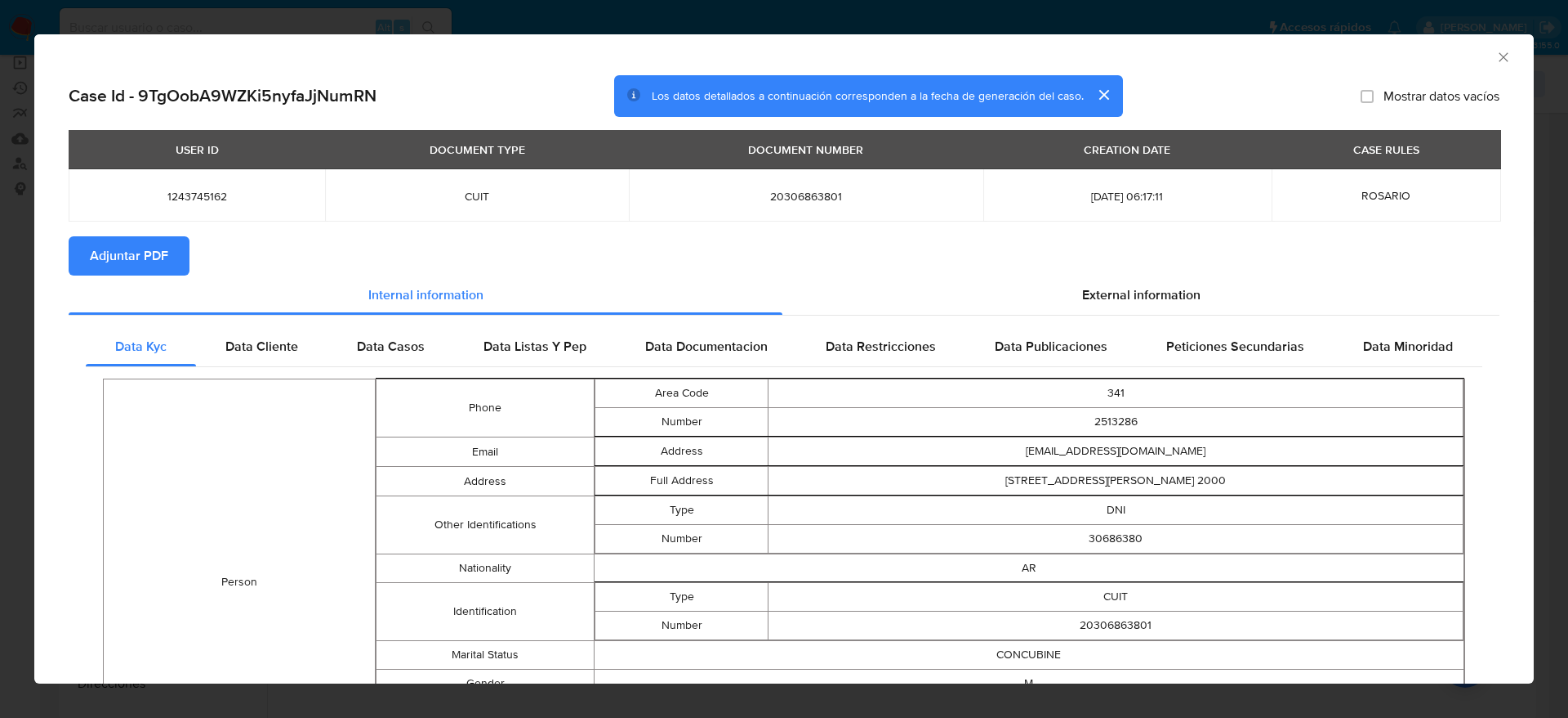
drag, startPoint x: 1100, startPoint y: 280, endPoint x: 433, endPoint y: 320, distance: 668.2
click at [1094, 280] on div "External information" at bounding box center [1140, 295] width 718 height 40
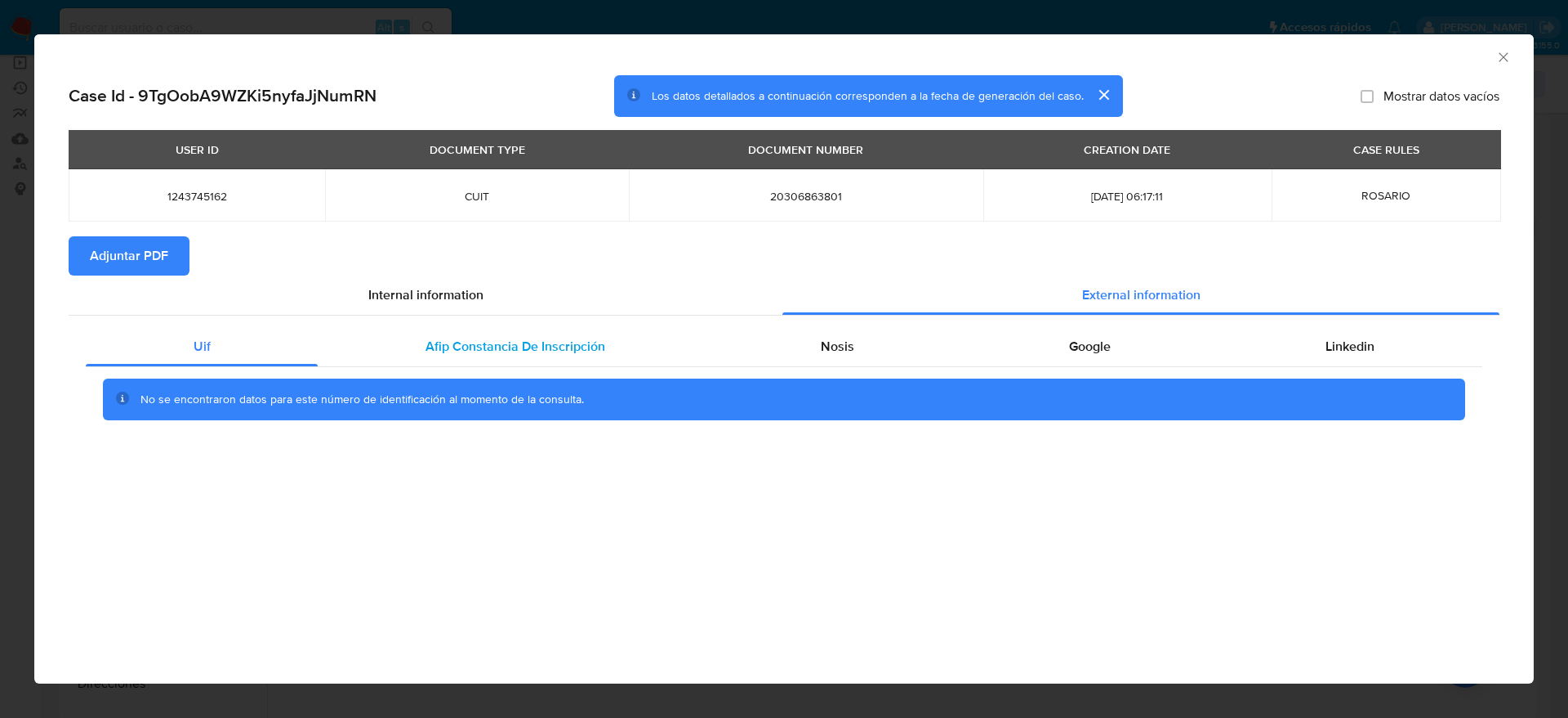
drag, startPoint x: 492, startPoint y: 336, endPoint x: 663, endPoint y: 355, distance: 172.1
click at [495, 338] on span "Afip Constancia De Inscripción" at bounding box center [515, 346] width 180 height 19
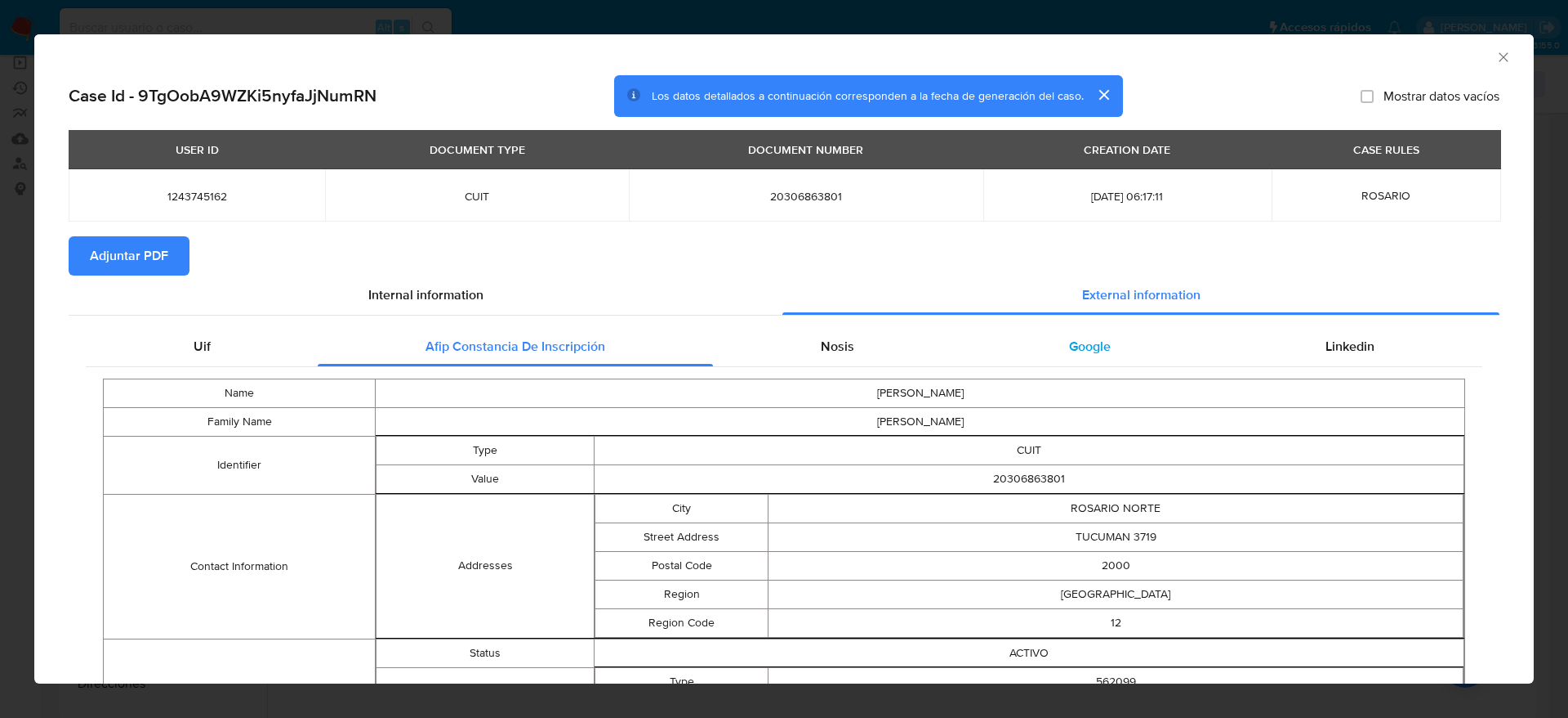
drag, startPoint x: 815, startPoint y: 337, endPoint x: 1049, endPoint y: 342, distance: 234.1
click at [821, 337] on span "Nosis" at bounding box center [837, 346] width 34 height 19
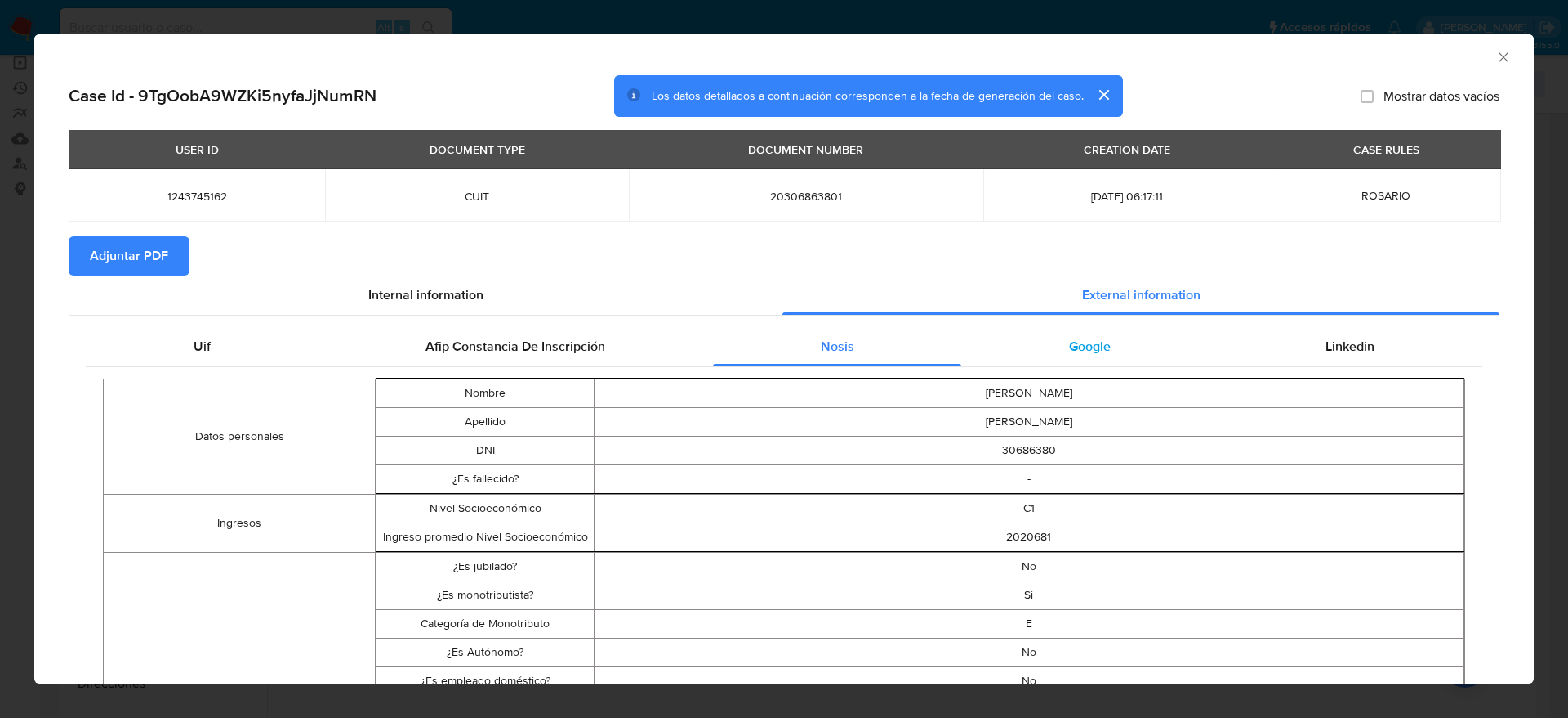
drag, startPoint x: 1038, startPoint y: 330, endPoint x: 1051, endPoint y: 336, distance: 14.3
click at [1041, 332] on div "Google" at bounding box center [1089, 346] width 256 height 40
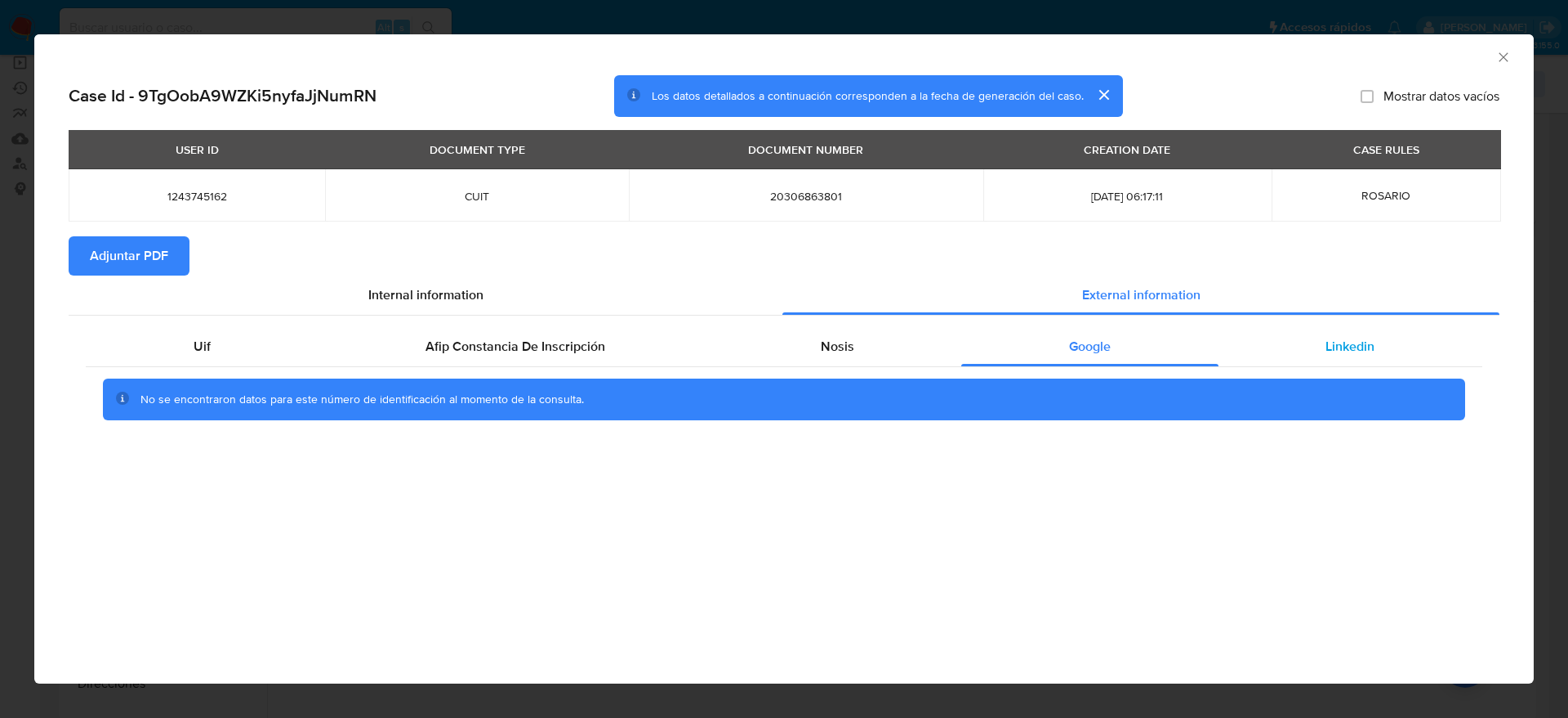
click at [1346, 347] on span "Linkedin" at bounding box center [1349, 346] width 49 height 19
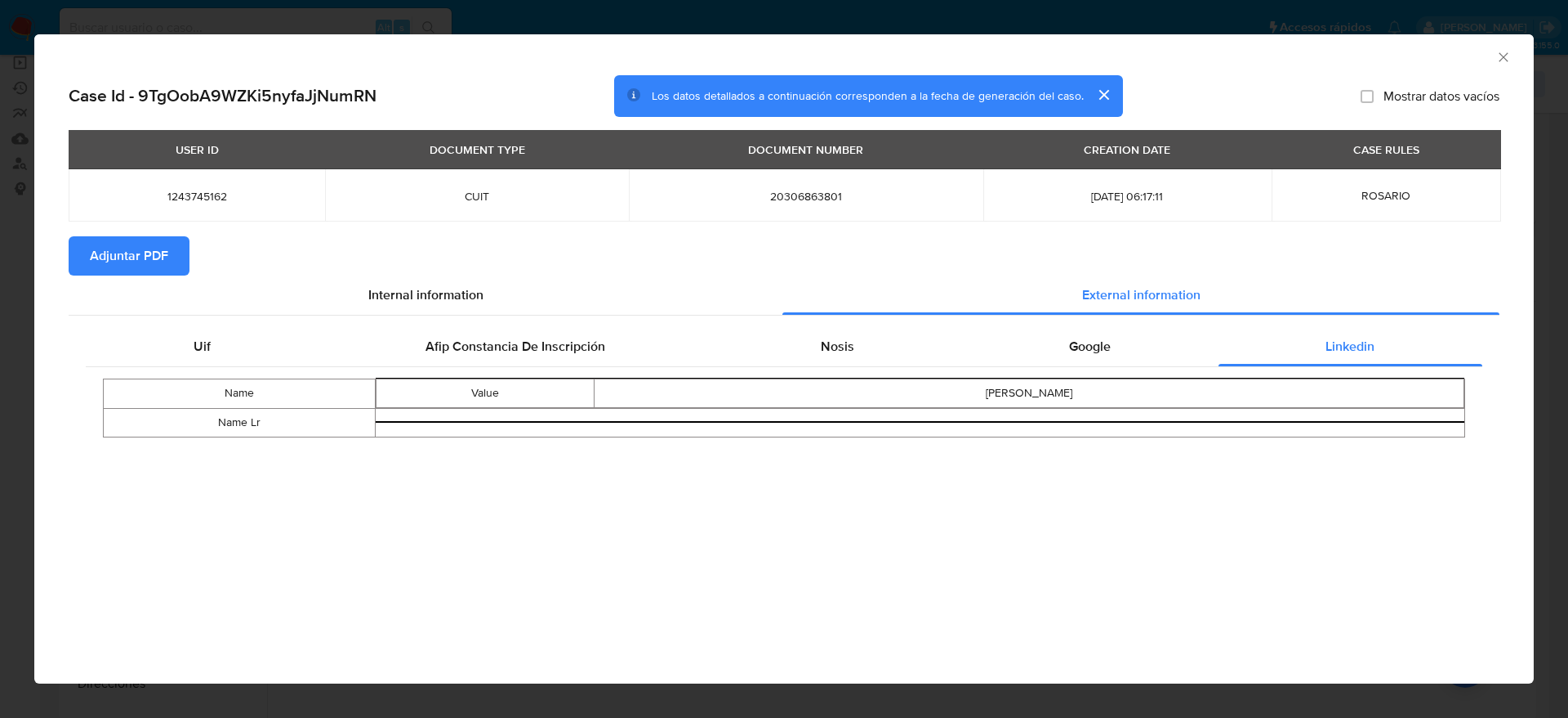
click at [127, 266] on span "Adjuntar PDF" at bounding box center [128, 255] width 78 height 36
click at [1503, 53] on icon "Cerrar ventana" at bounding box center [1503, 57] width 16 height 16
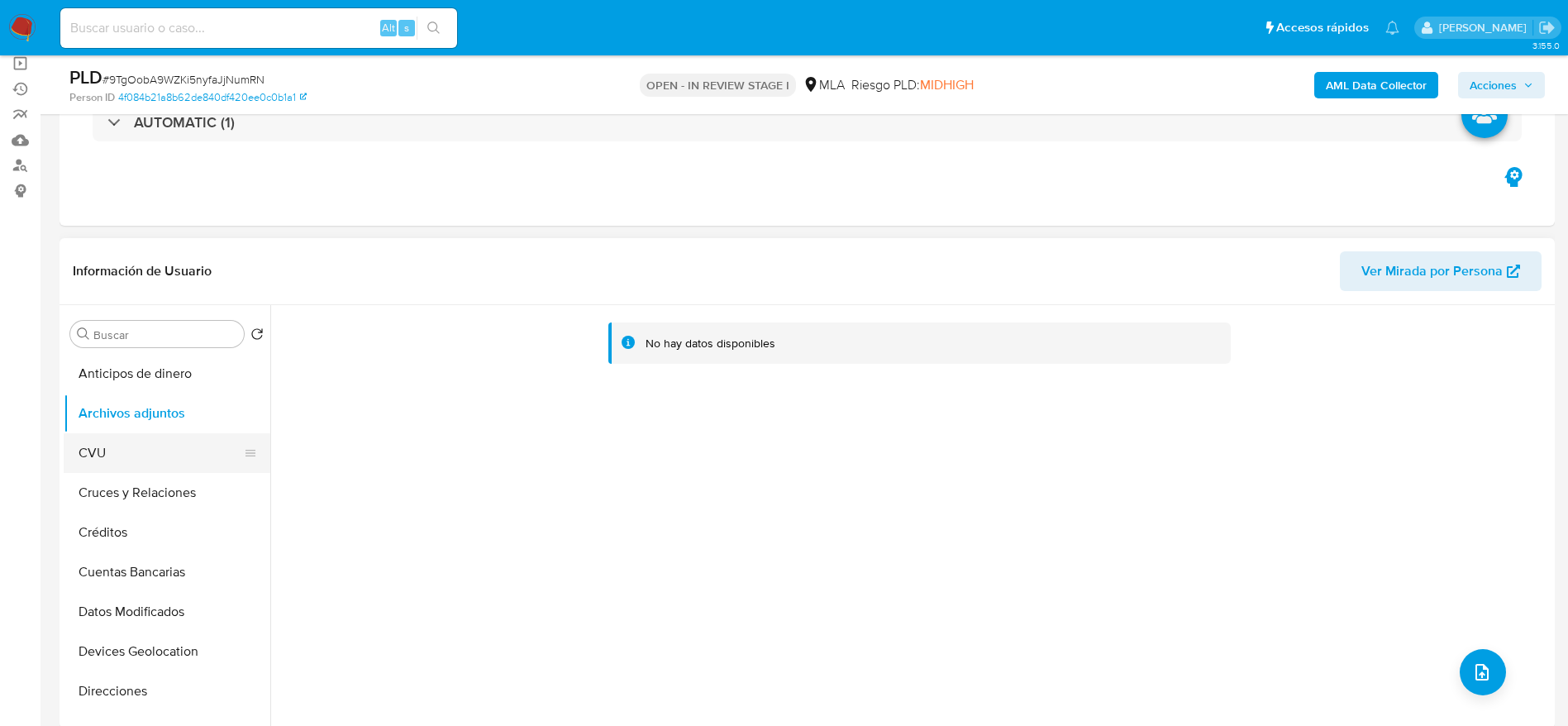
click at [109, 460] on button "CVU" at bounding box center [160, 452] width 193 height 40
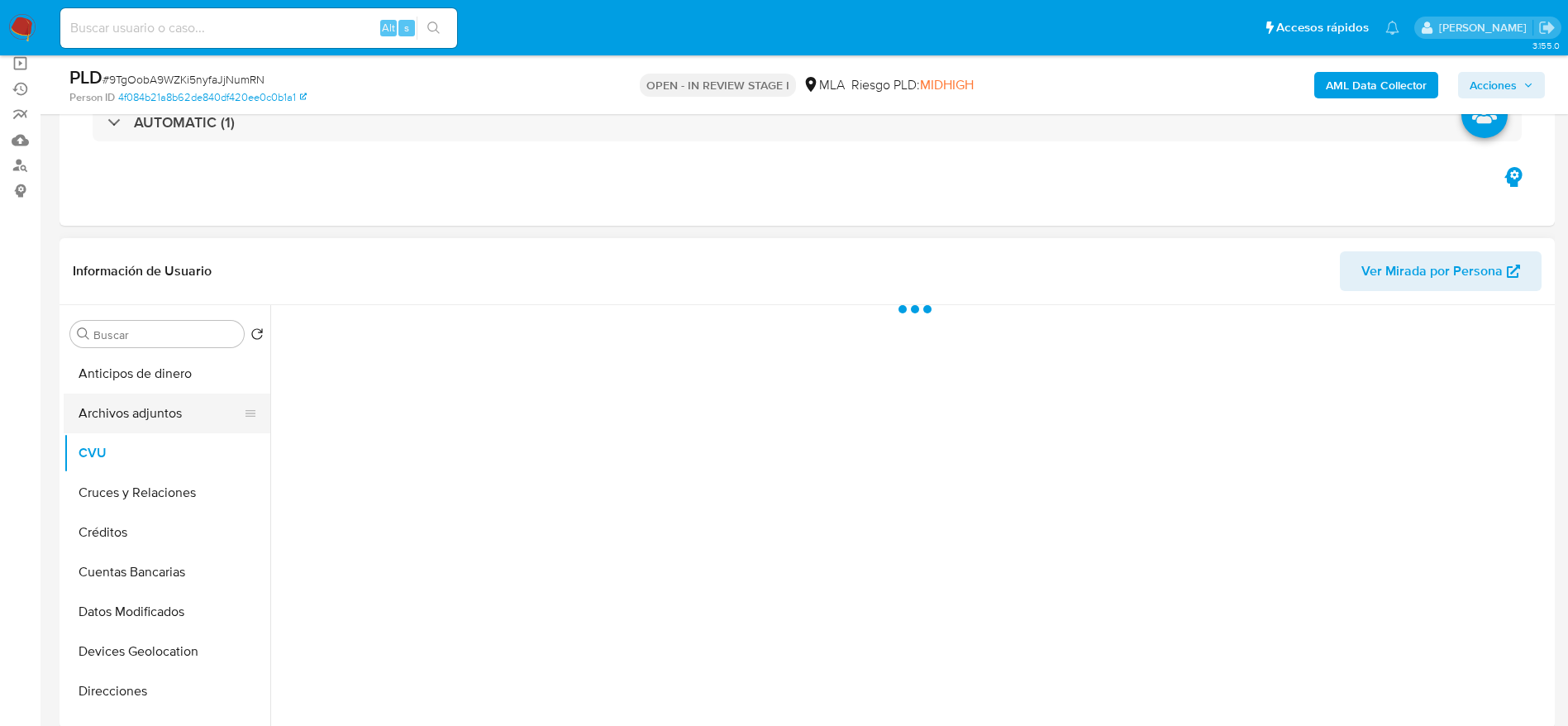
click at [130, 412] on button "Archivos adjuntos" at bounding box center [160, 413] width 193 height 40
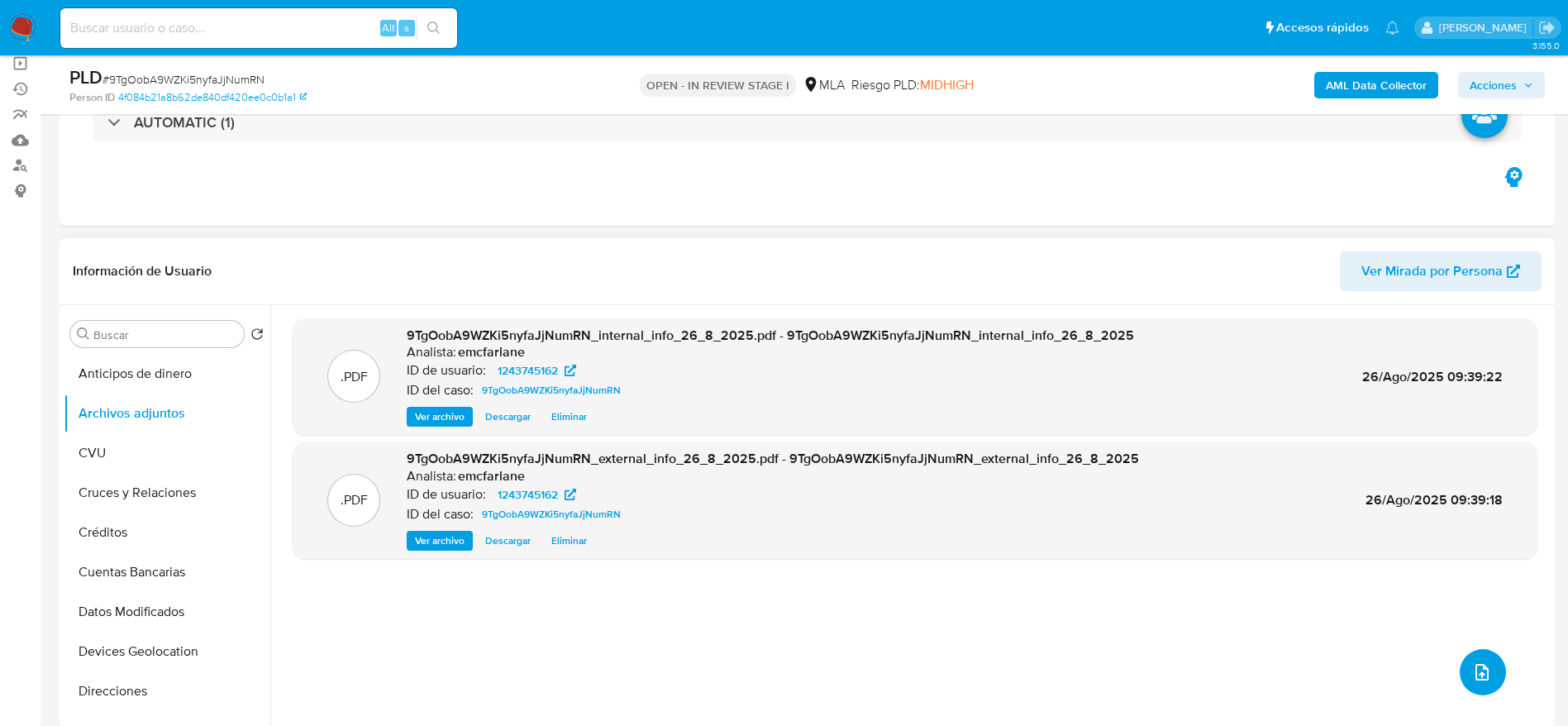
click at [1484, 659] on button "upload-file" at bounding box center [1482, 671] width 46 height 46
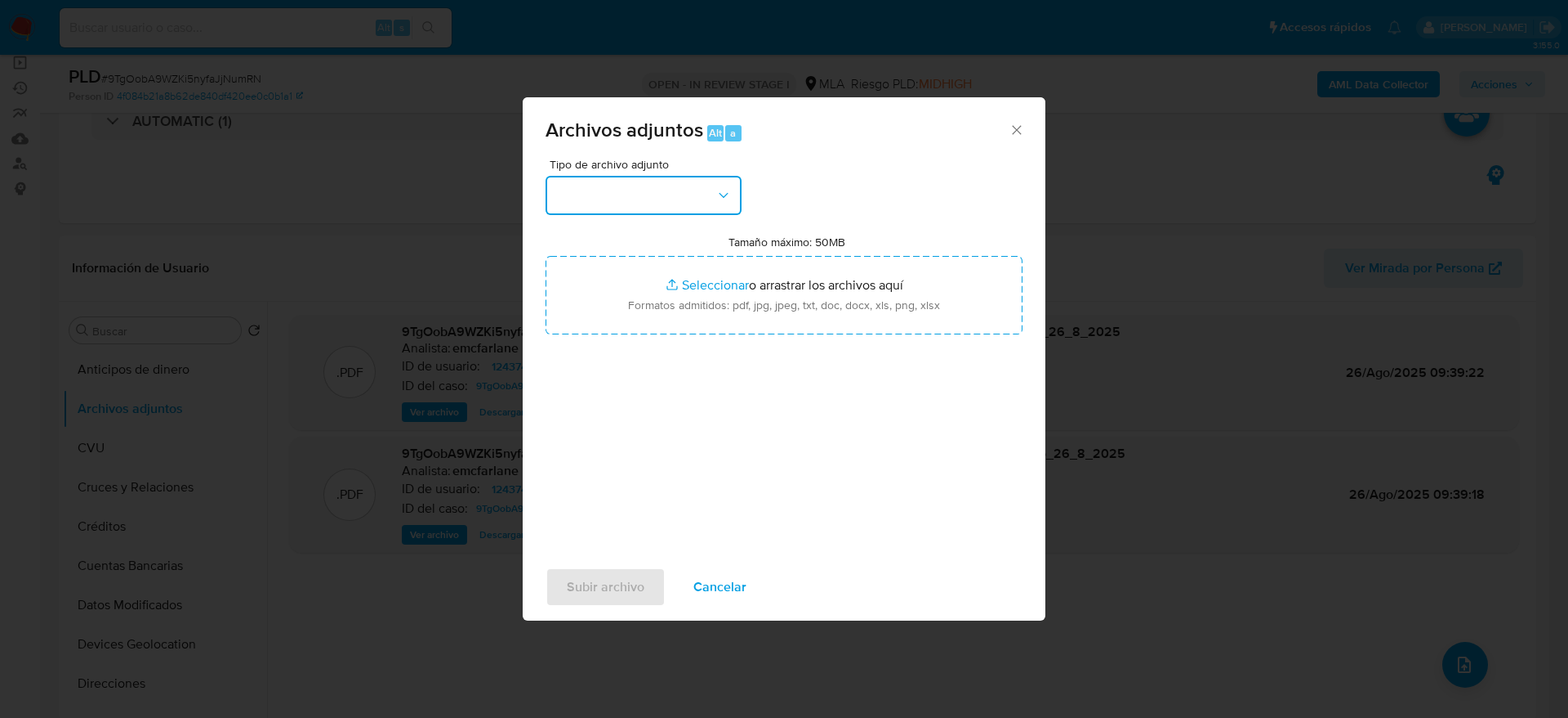
click at [643, 187] on button "button" at bounding box center [644, 195] width 196 height 40
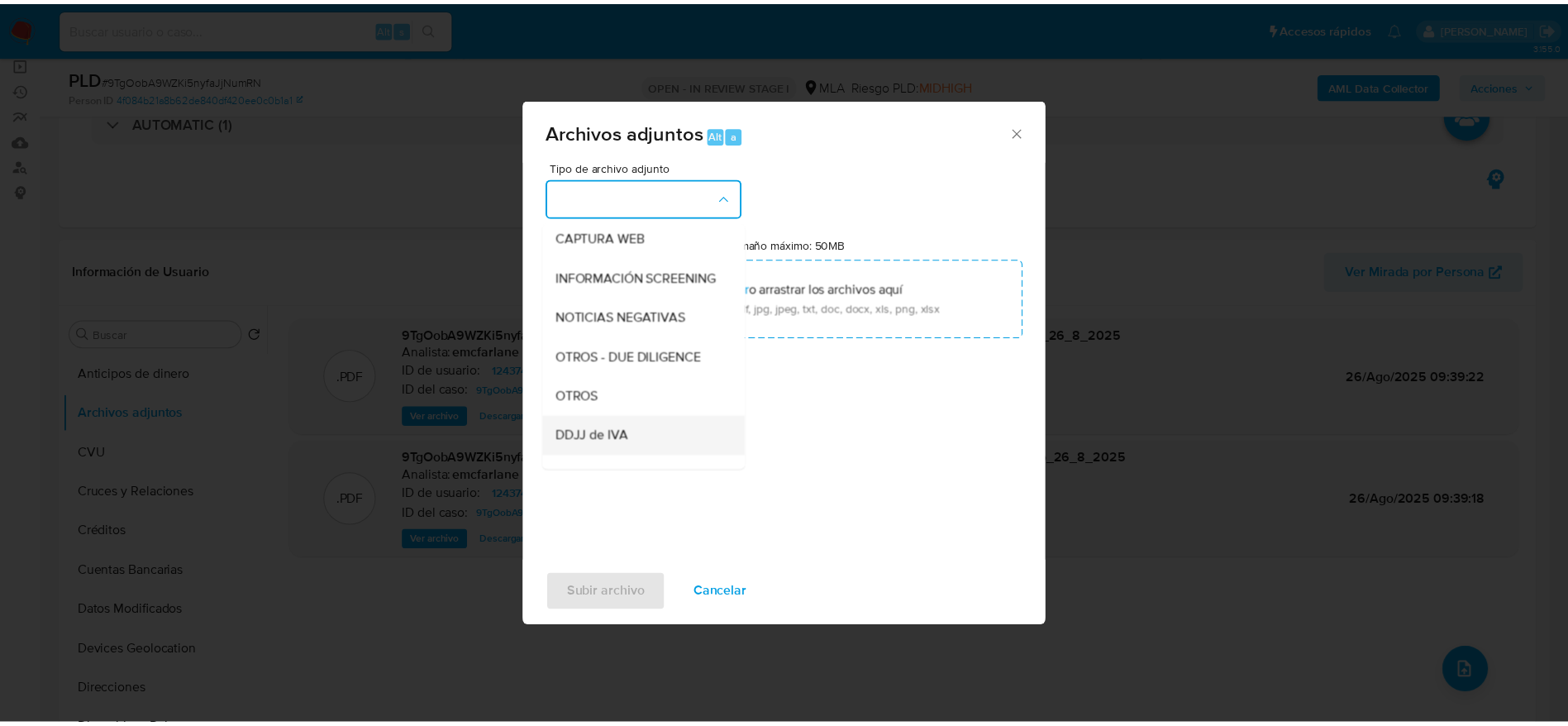
scroll to position [248, 0]
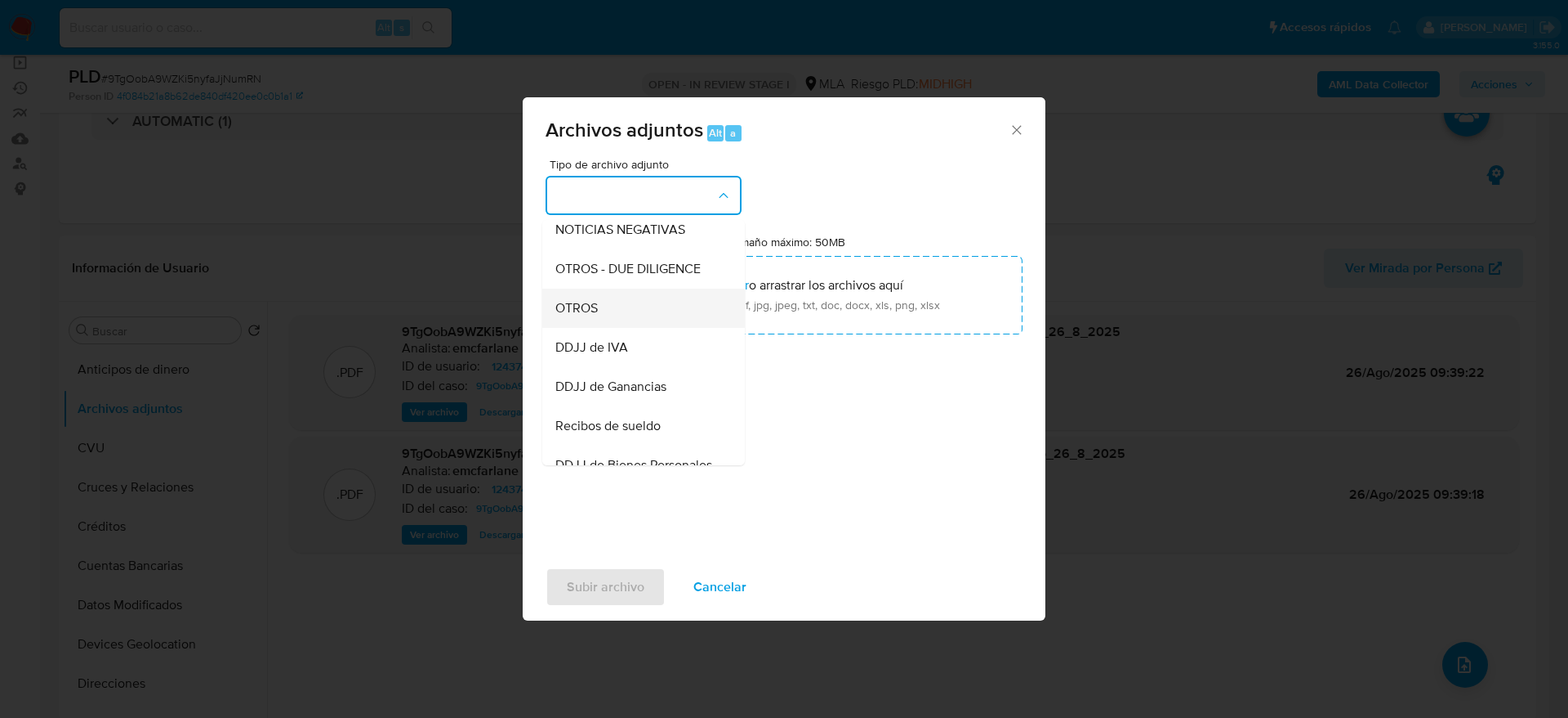
click at [584, 316] on span "OTROS" at bounding box center [577, 307] width 42 height 16
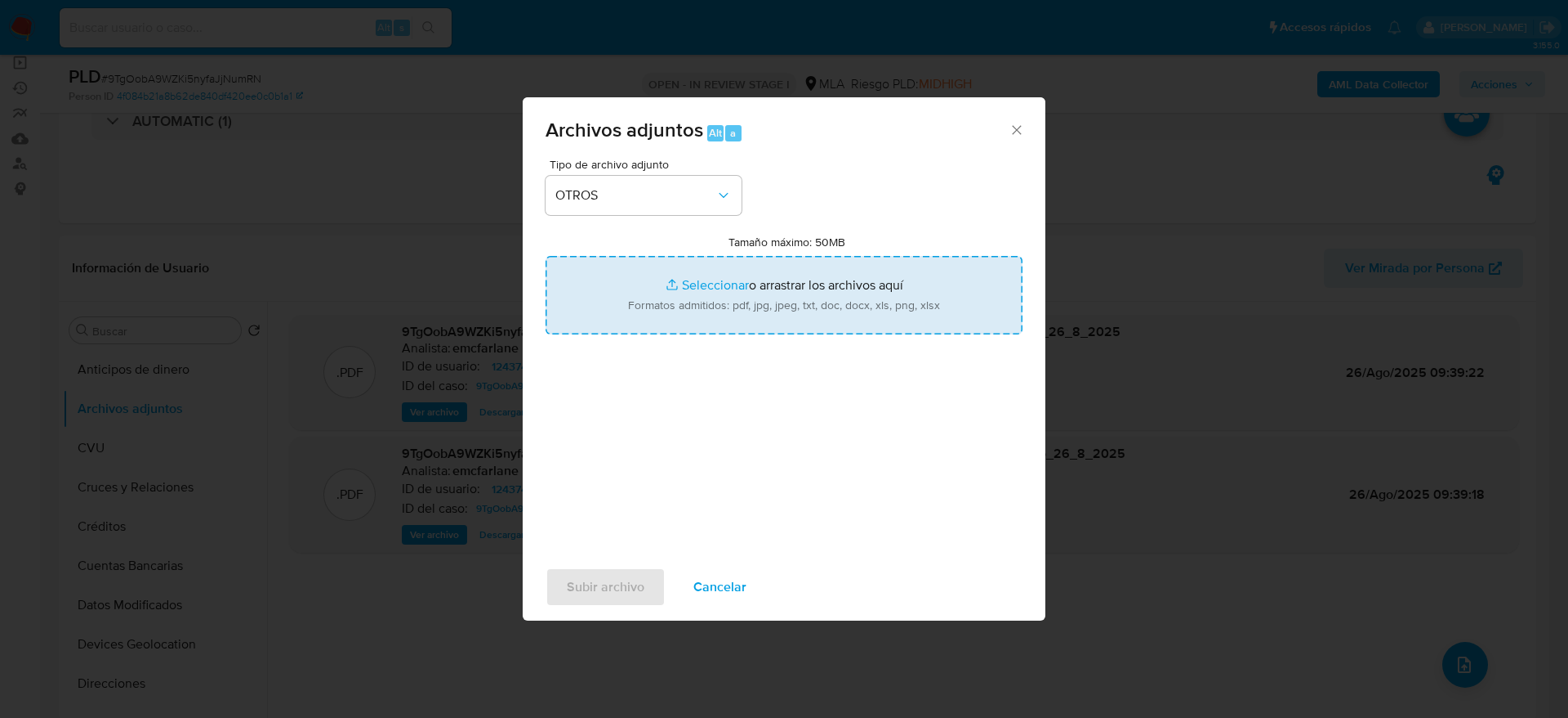
type input "C:\fakepath\1243745162_movimientos.xlsx"
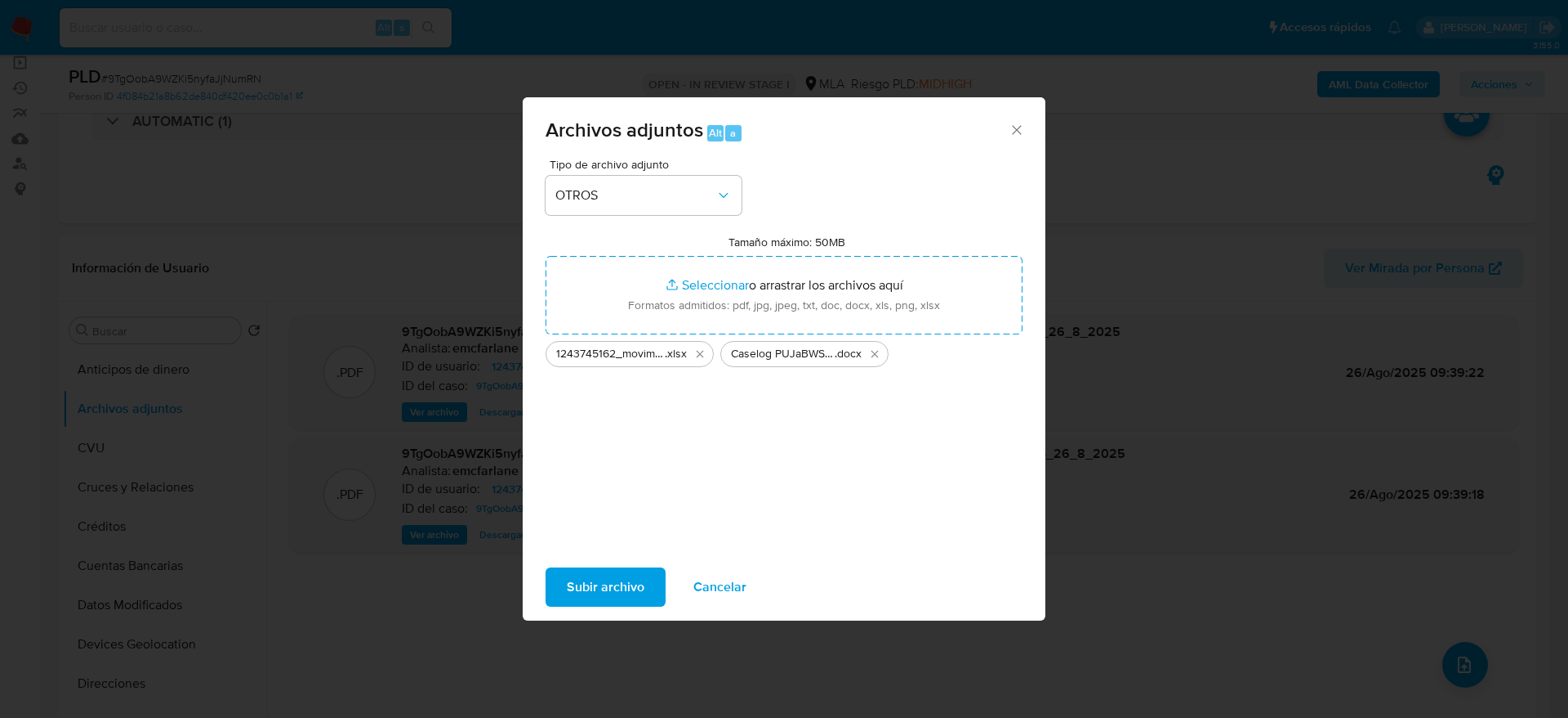
click at [573, 582] on span "Subir archivo" at bounding box center [606, 586] width 78 height 36
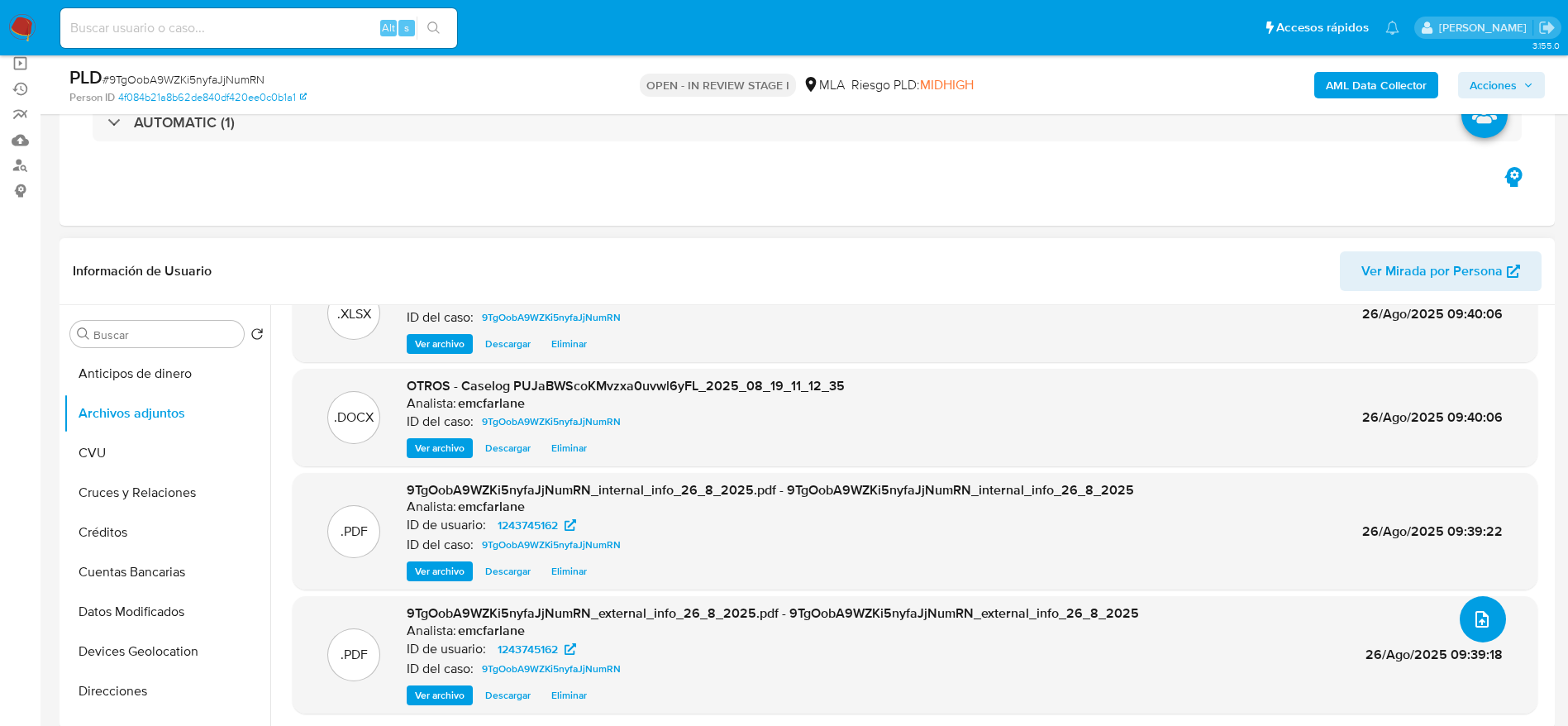
scroll to position [0, 0]
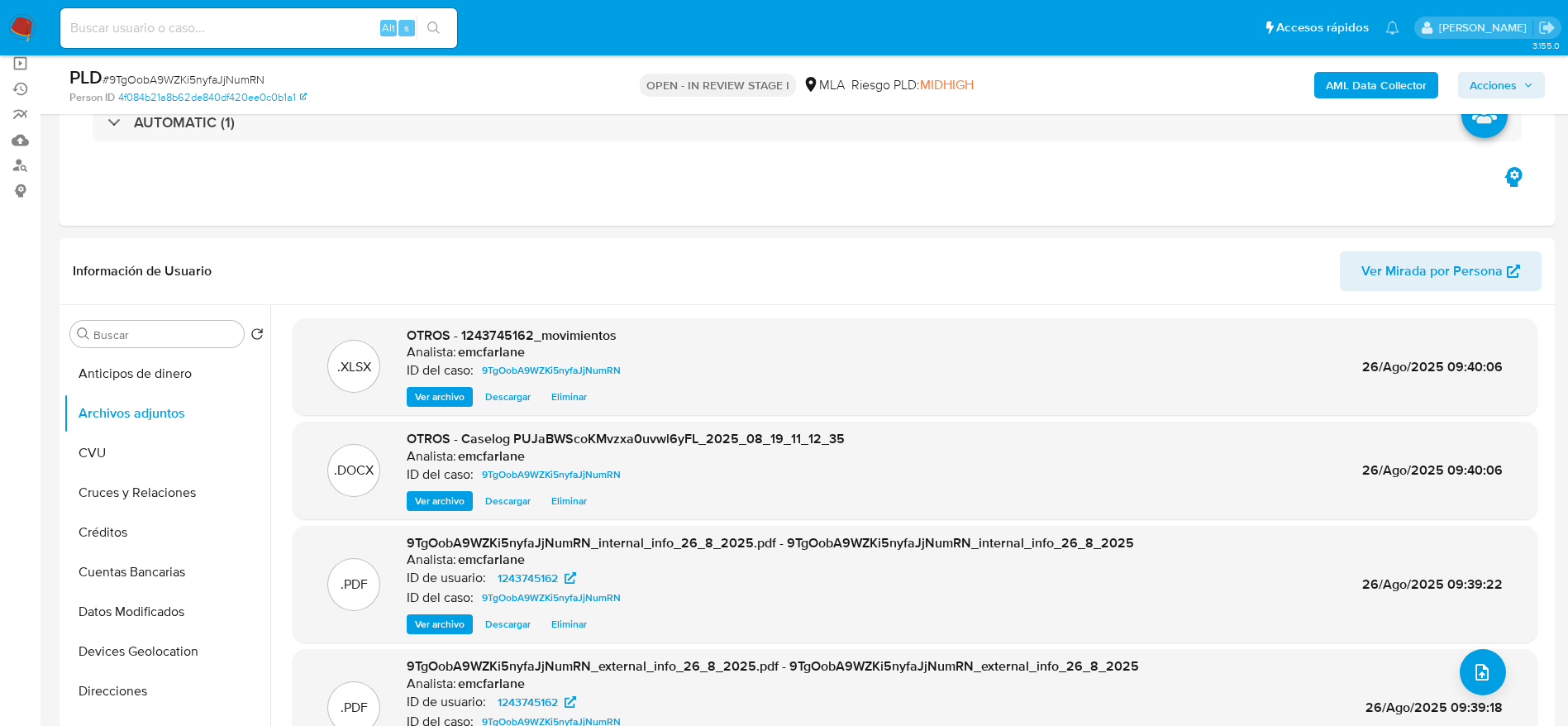
drag, startPoint x: 1496, startPoint y: 70, endPoint x: 1469, endPoint y: 87, distance: 31.9
click at [1496, 72] on span "Acciones" at bounding box center [1493, 85] width 47 height 26
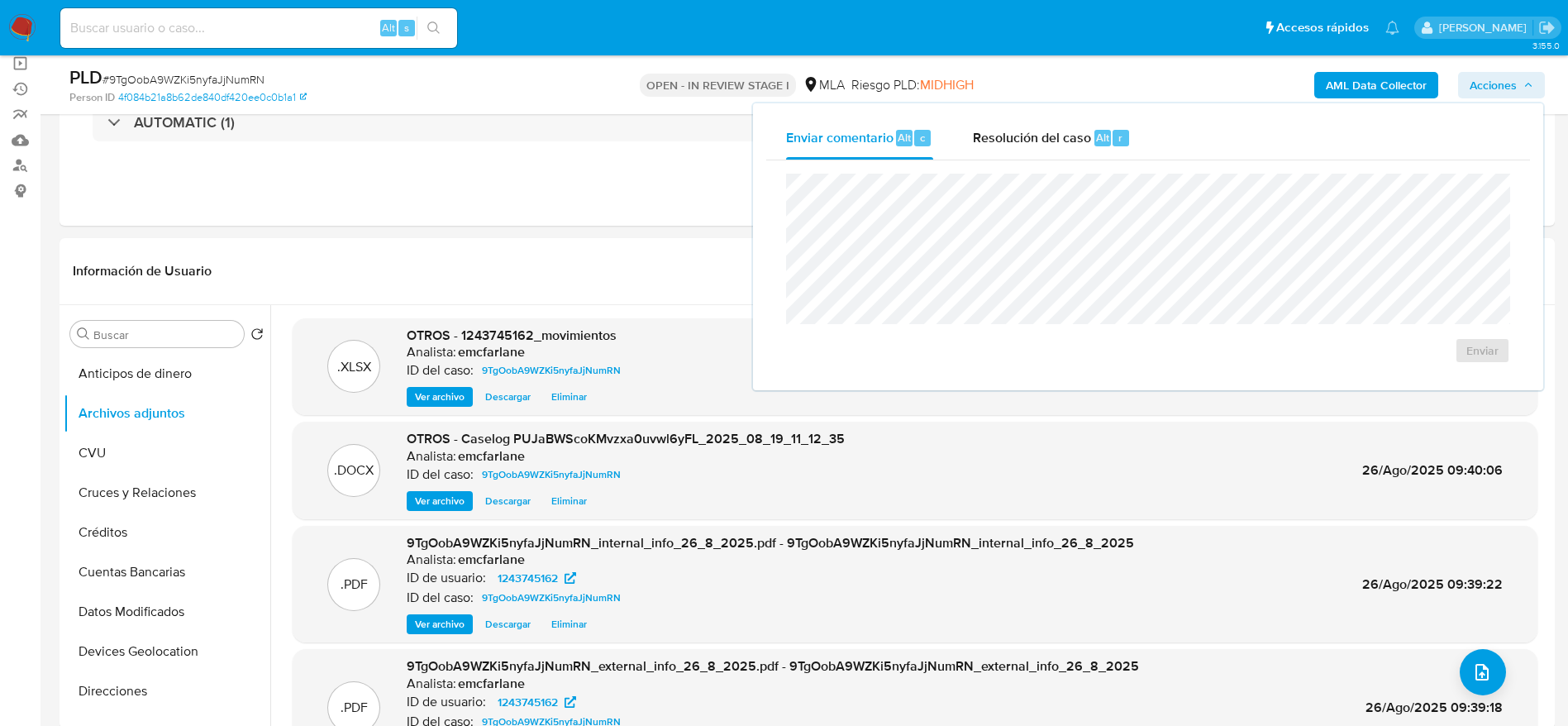
click at [1118, 162] on div "Enviar" at bounding box center [1148, 269] width 764 height 216
click at [1098, 143] on span "Alt" at bounding box center [1103, 137] width 14 height 16
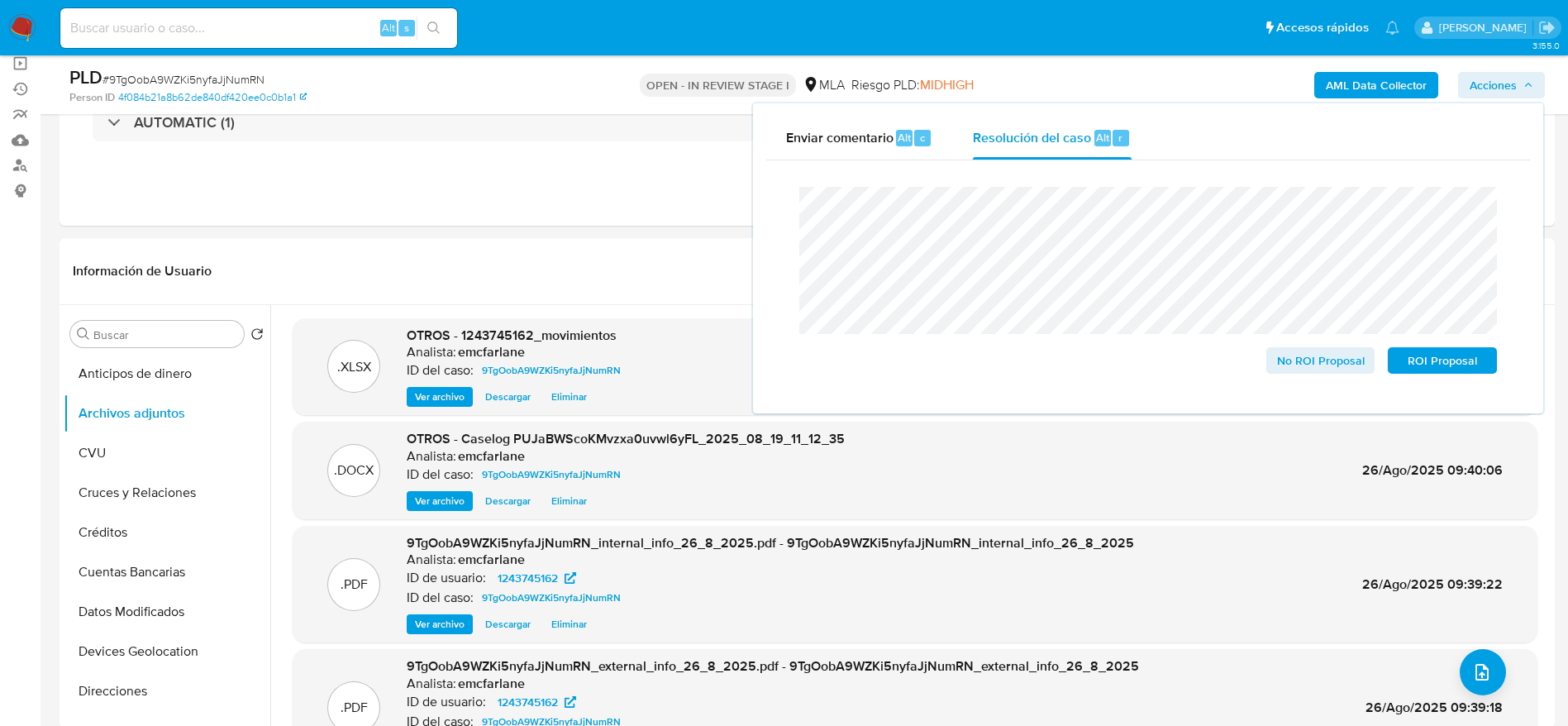
drag, startPoint x: 1310, startPoint y: 368, endPoint x: 1085, endPoint y: 404, distance: 227.9
click at [1295, 372] on span "No ROI Proposal" at bounding box center [1320, 361] width 86 height 23
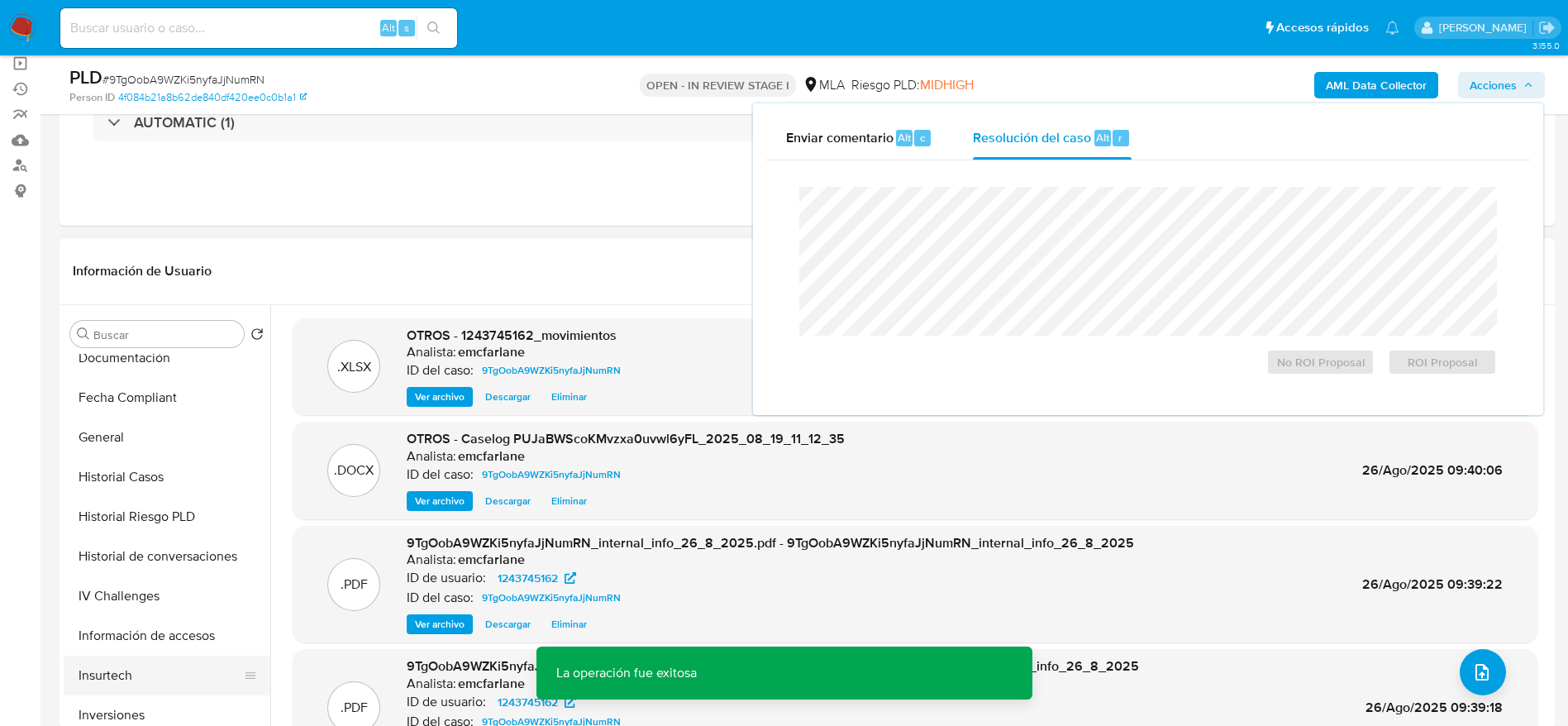
scroll to position [496, 0]
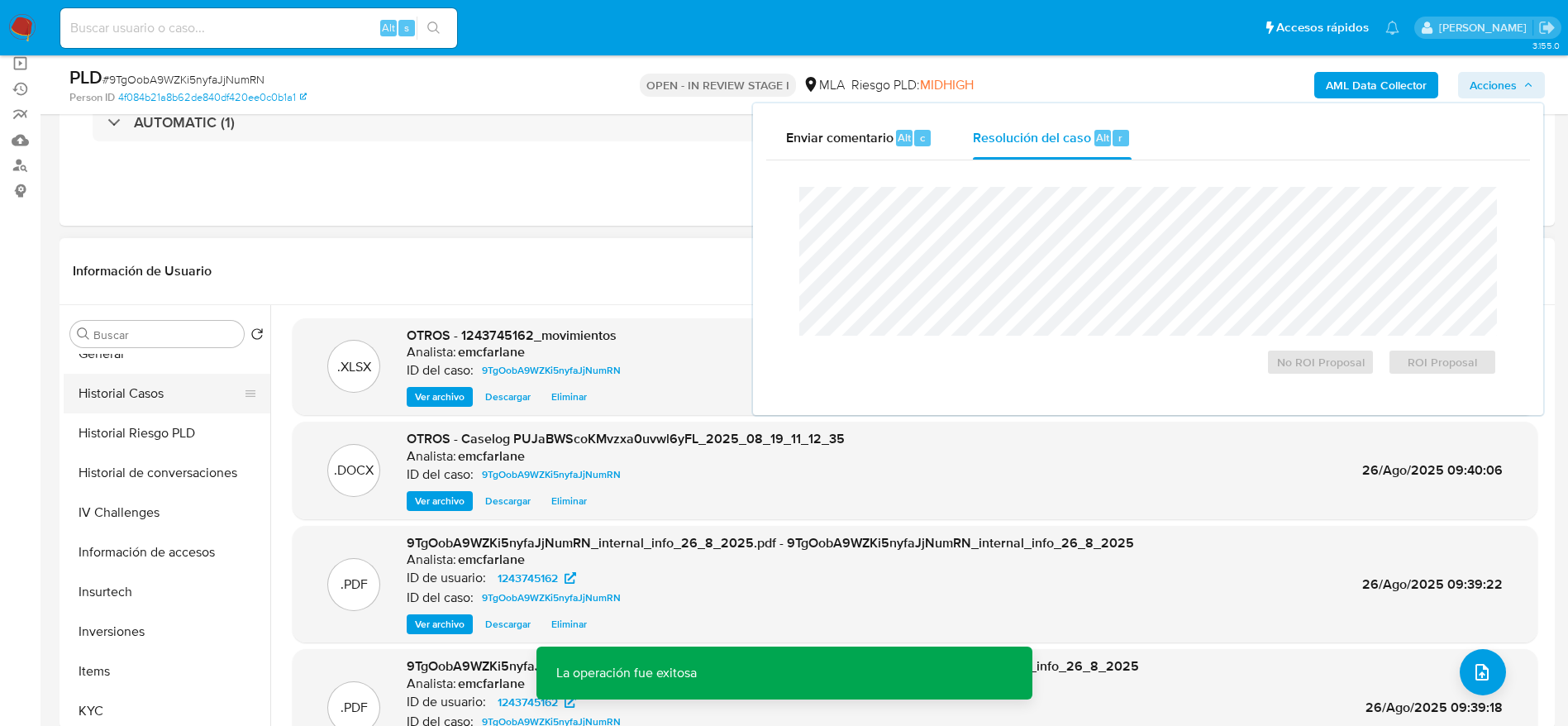
click at [156, 388] on button "Historial Casos" at bounding box center [160, 393] width 193 height 40
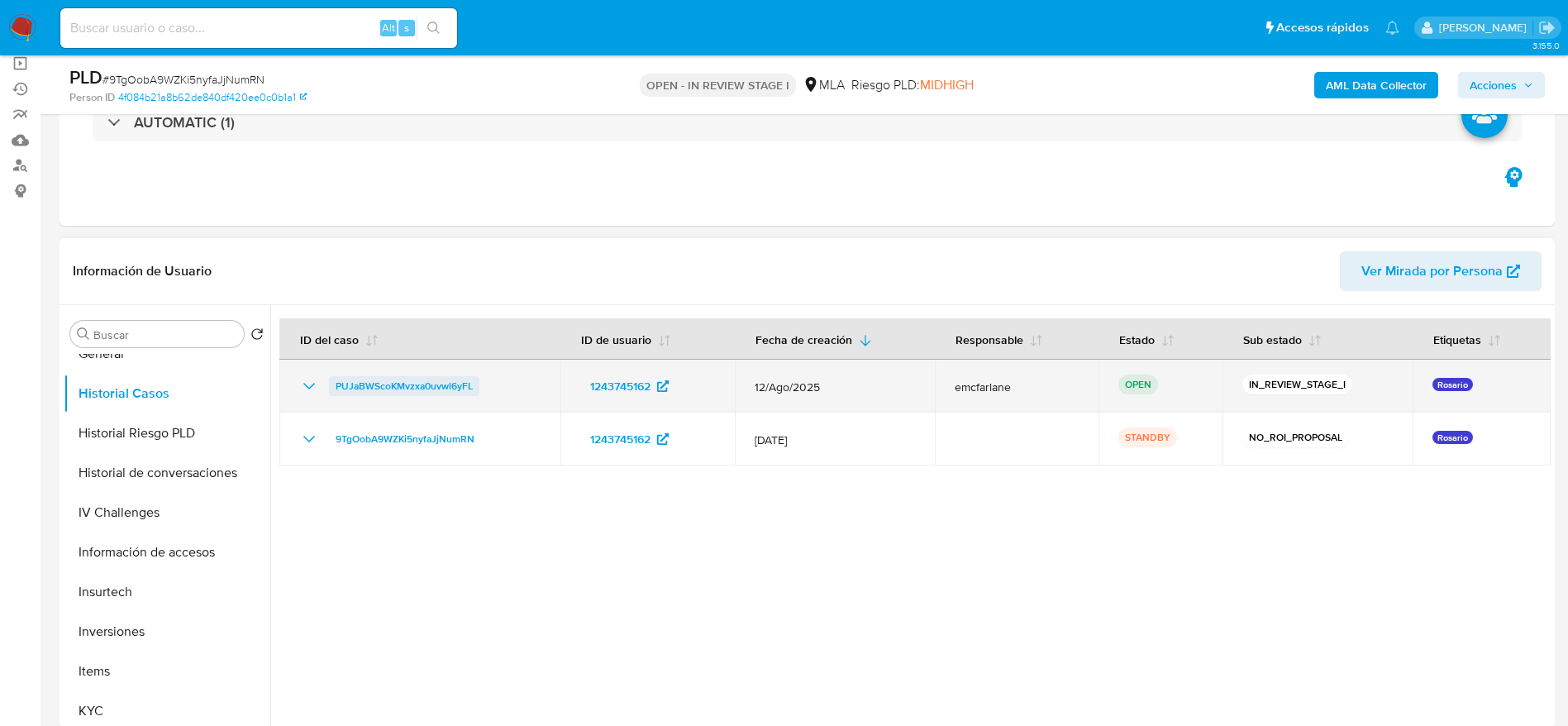
click at [448, 392] on span "PUJaBWScoKMvzxa0uvwl6yFL" at bounding box center [403, 386] width 137 height 19
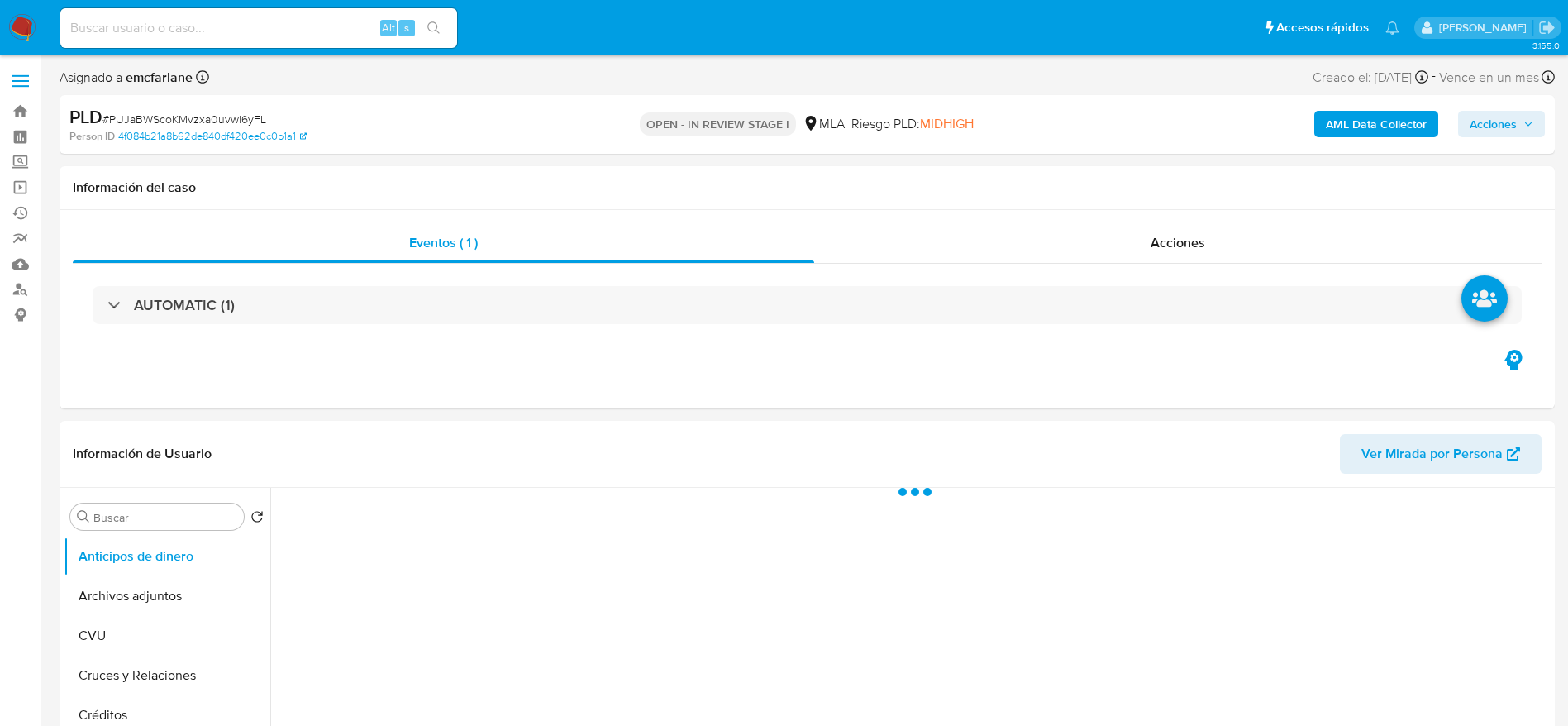
click at [1500, 127] on span "Acciones" at bounding box center [1493, 124] width 47 height 26
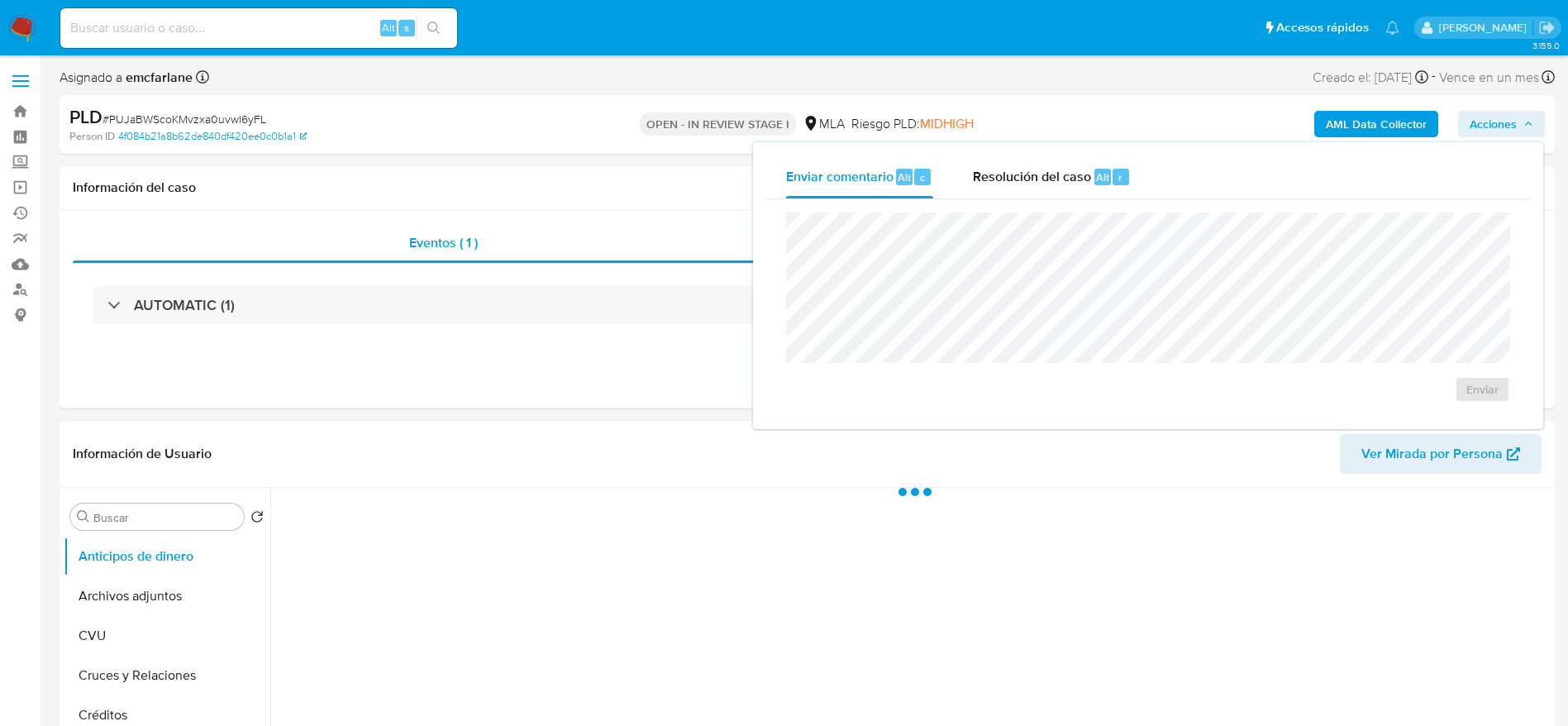
drag, startPoint x: 1069, startPoint y: 180, endPoint x: 1069, endPoint y: 199, distance: 19.0
click at [1069, 179] on span "Resolución del caso" at bounding box center [1031, 176] width 118 height 19
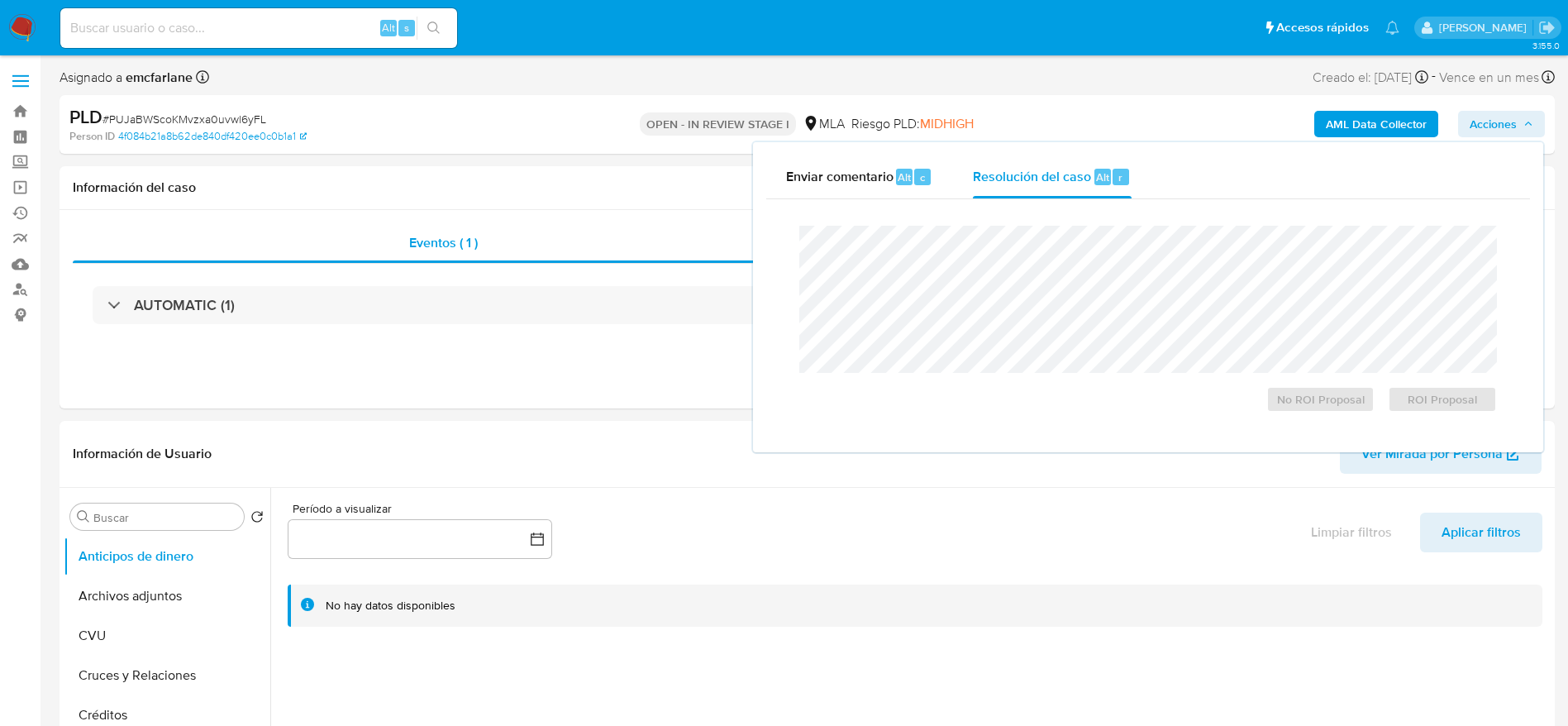
select select "10"
drag, startPoint x: 1340, startPoint y: 400, endPoint x: 1124, endPoint y: 384, distance: 216.6
click at [1339, 400] on span "No ROI Proposal" at bounding box center [1320, 400] width 86 height 23
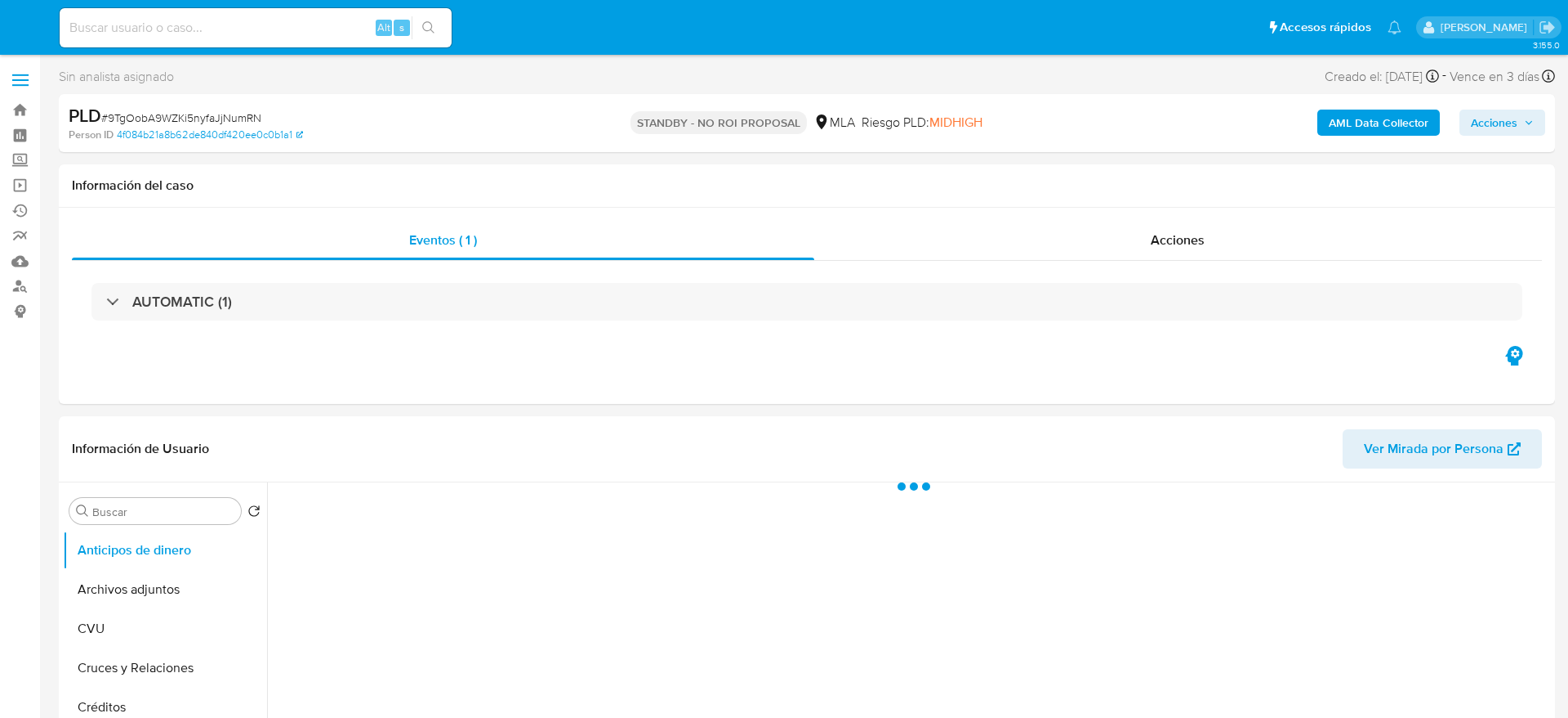
select select "10"
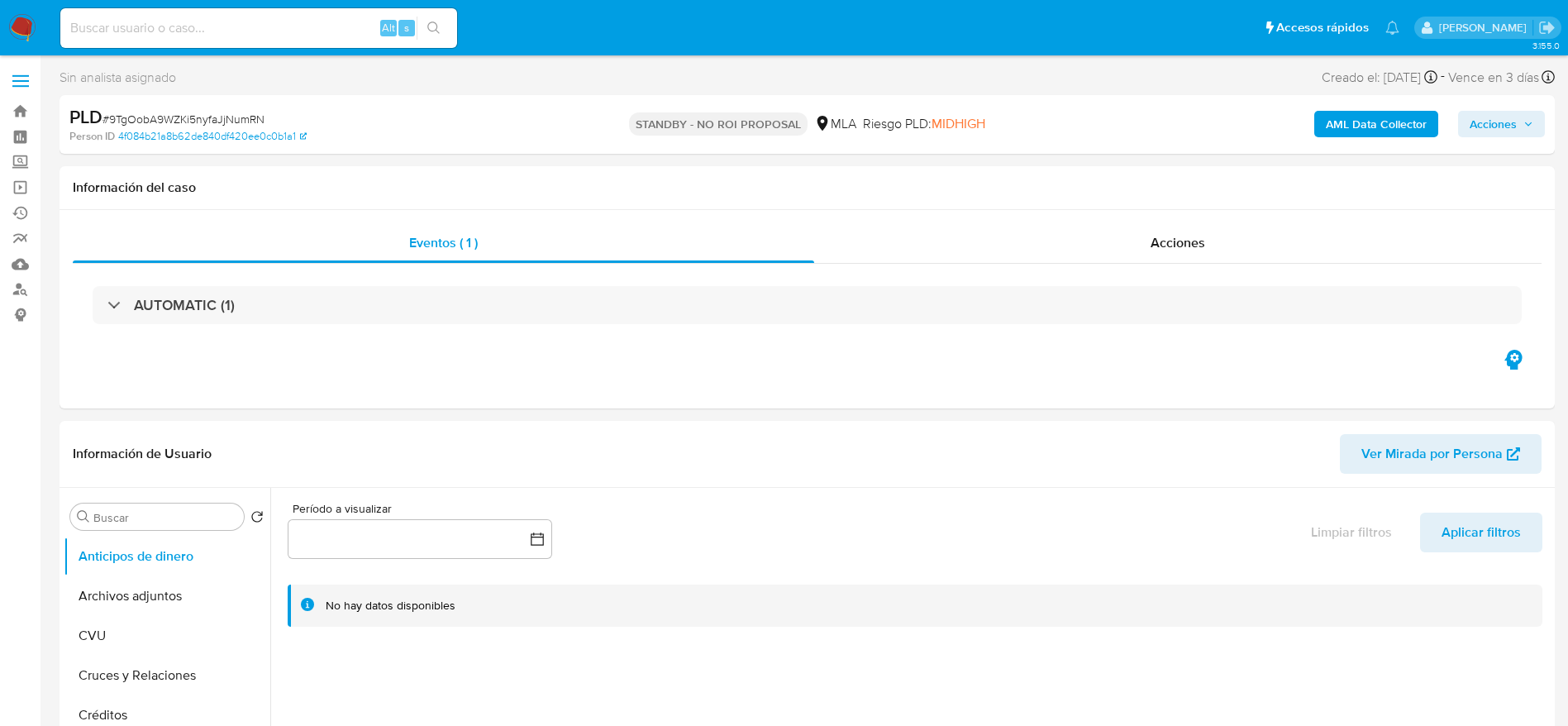
click at [226, 41] on div "Alt s" at bounding box center [258, 27] width 397 height 40
click at [224, 27] on input at bounding box center [258, 28] width 397 height 21
paste input "PvKZSnYfvtJilbtTv2mWI3Xn"
type input "PvKZSnYfvtJilbtTv2mWI3Xn"
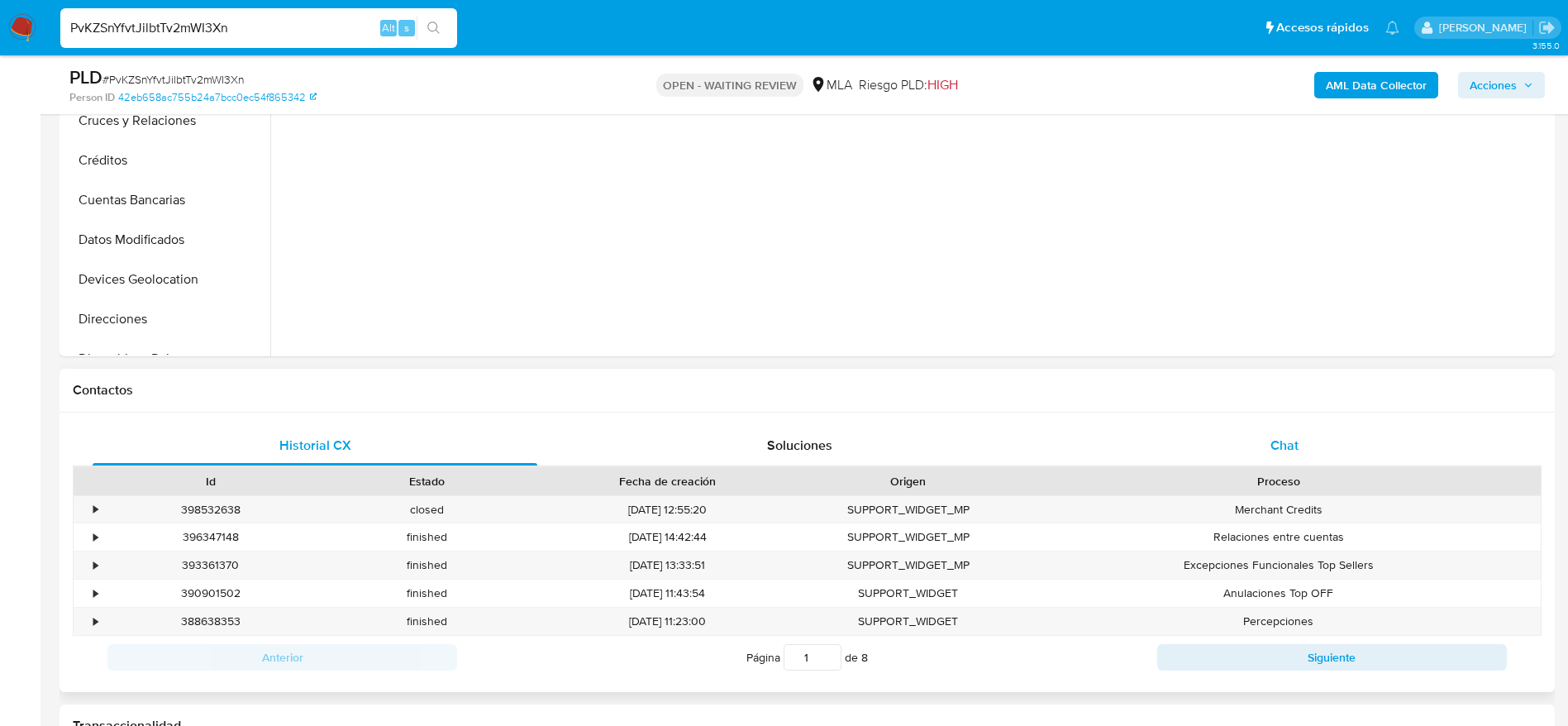
click at [1297, 457] on div "Chat" at bounding box center [1284, 445] width 444 height 40
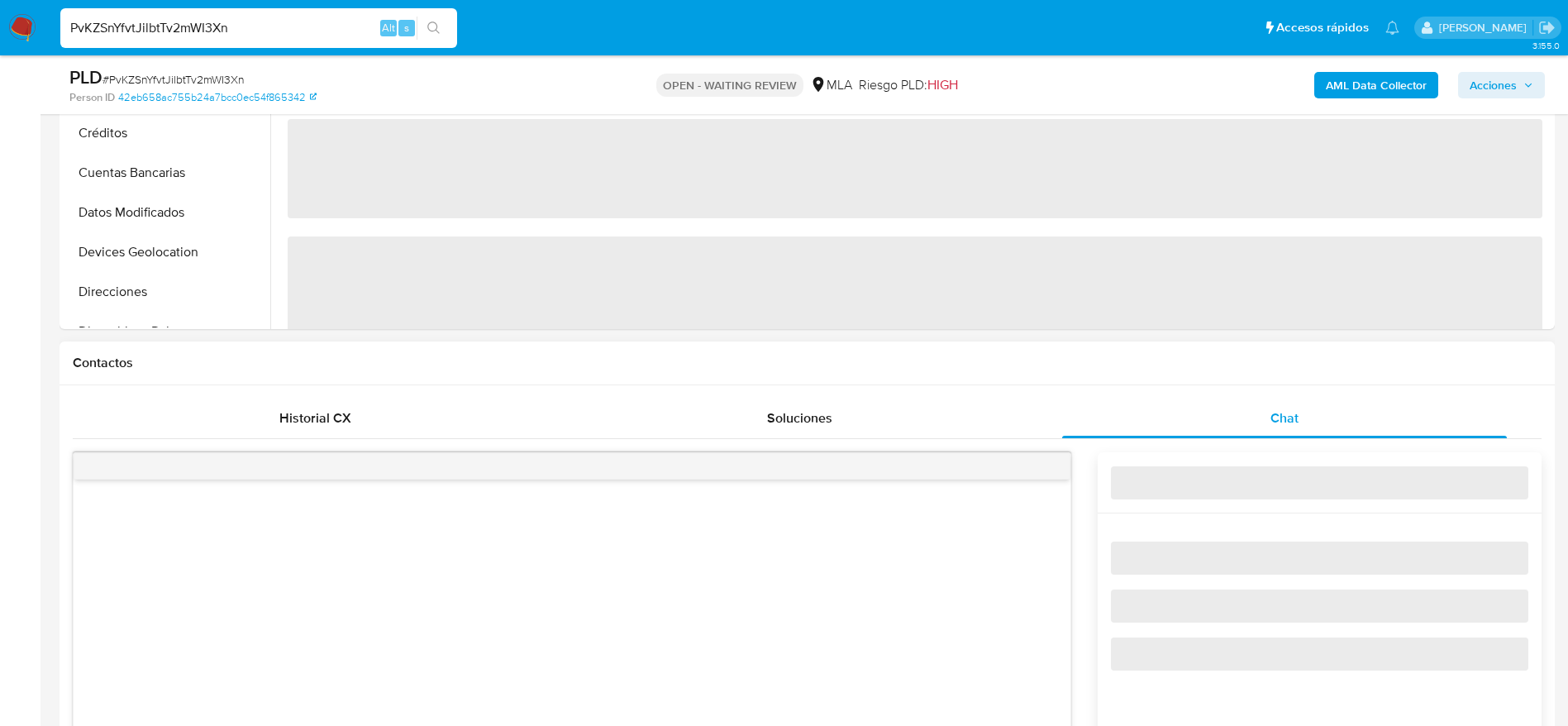
scroll to position [867, 0]
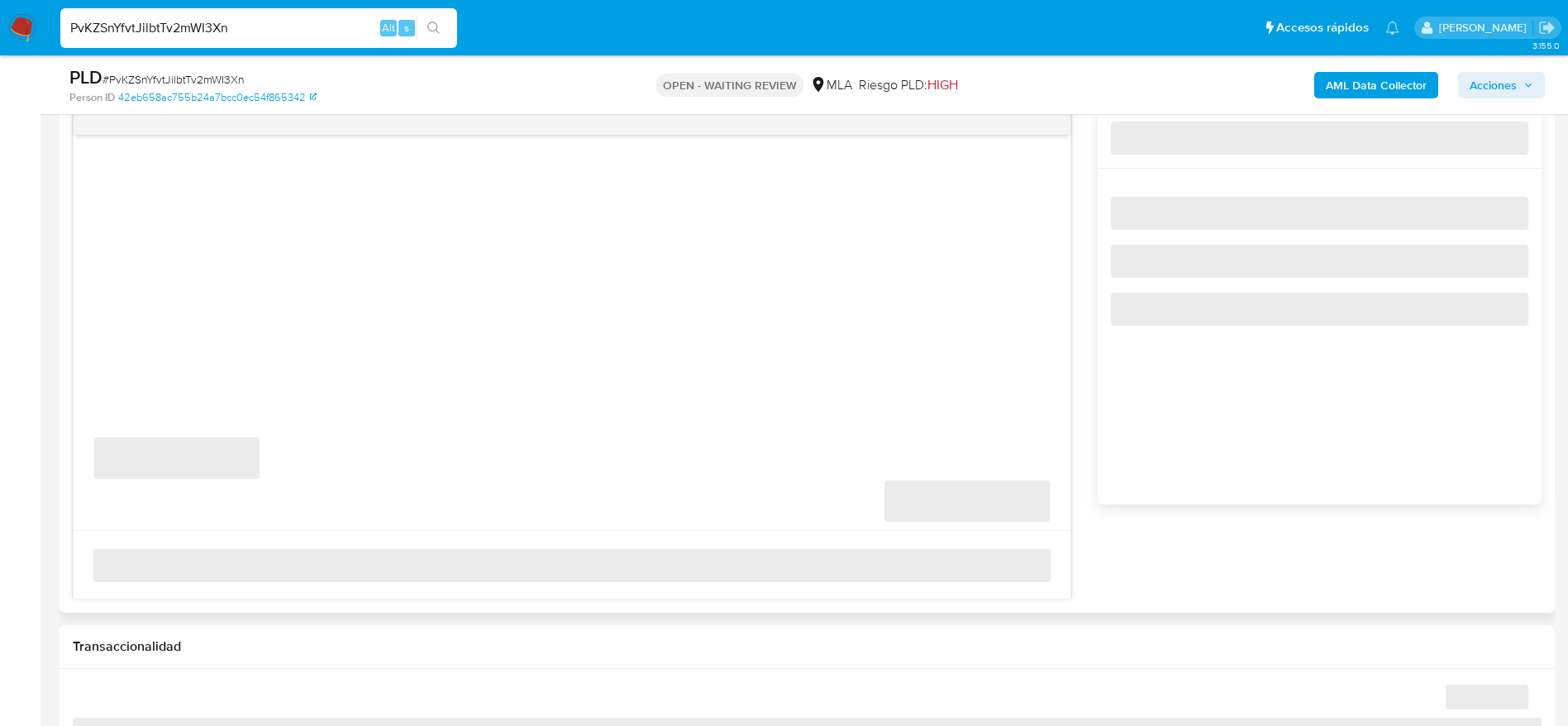
select select "10"
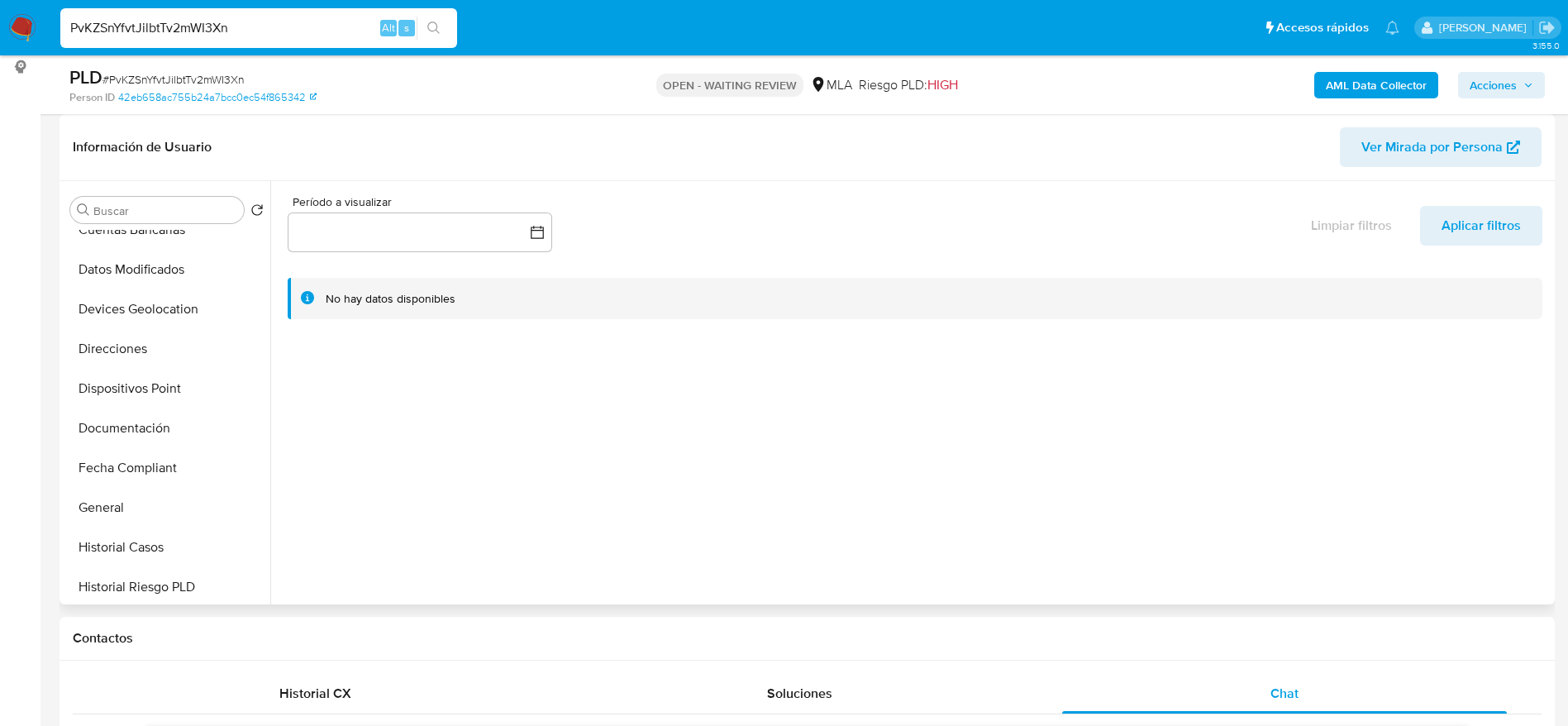
scroll to position [372, 0]
click at [146, 398] on button "Historial Casos" at bounding box center [160, 393] width 193 height 40
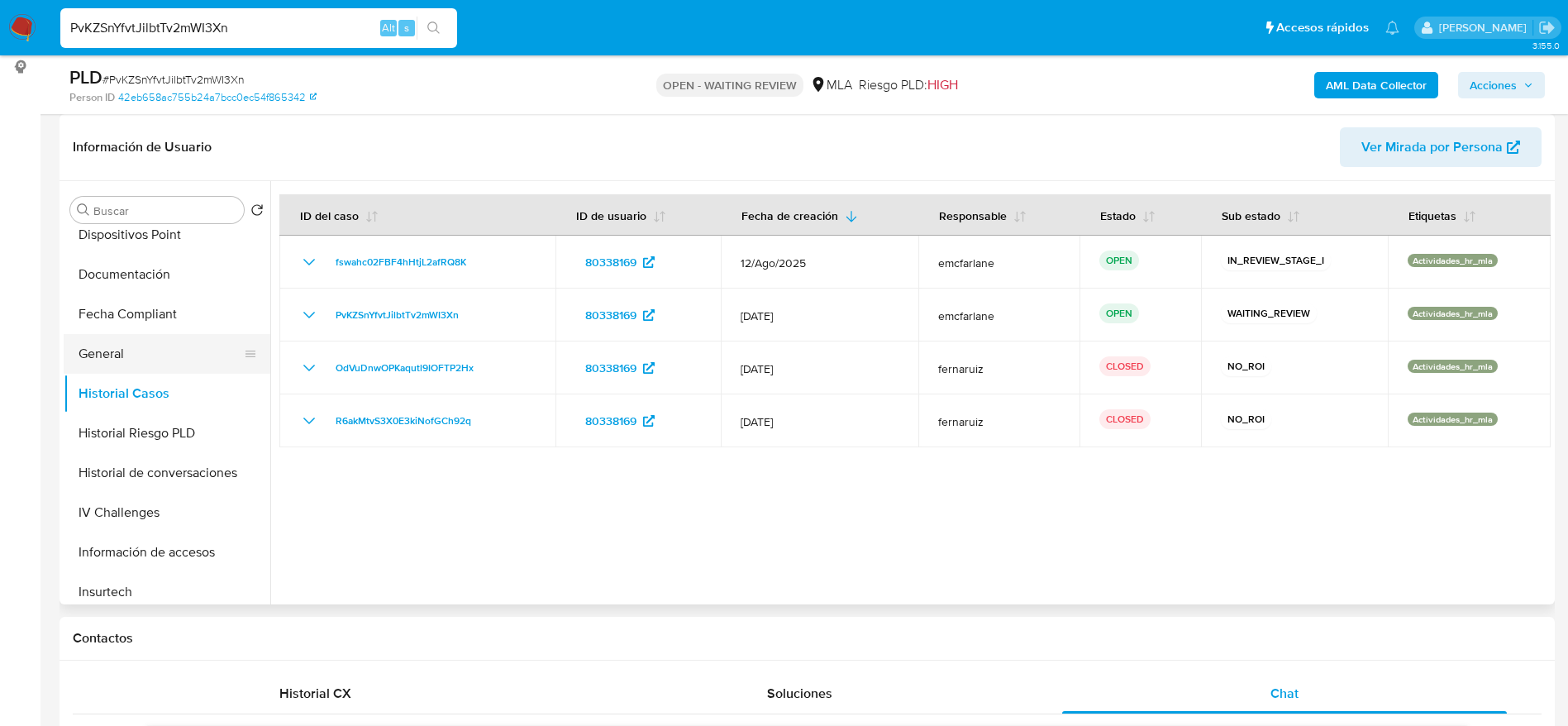
click at [121, 361] on button "General" at bounding box center [160, 354] width 193 height 40
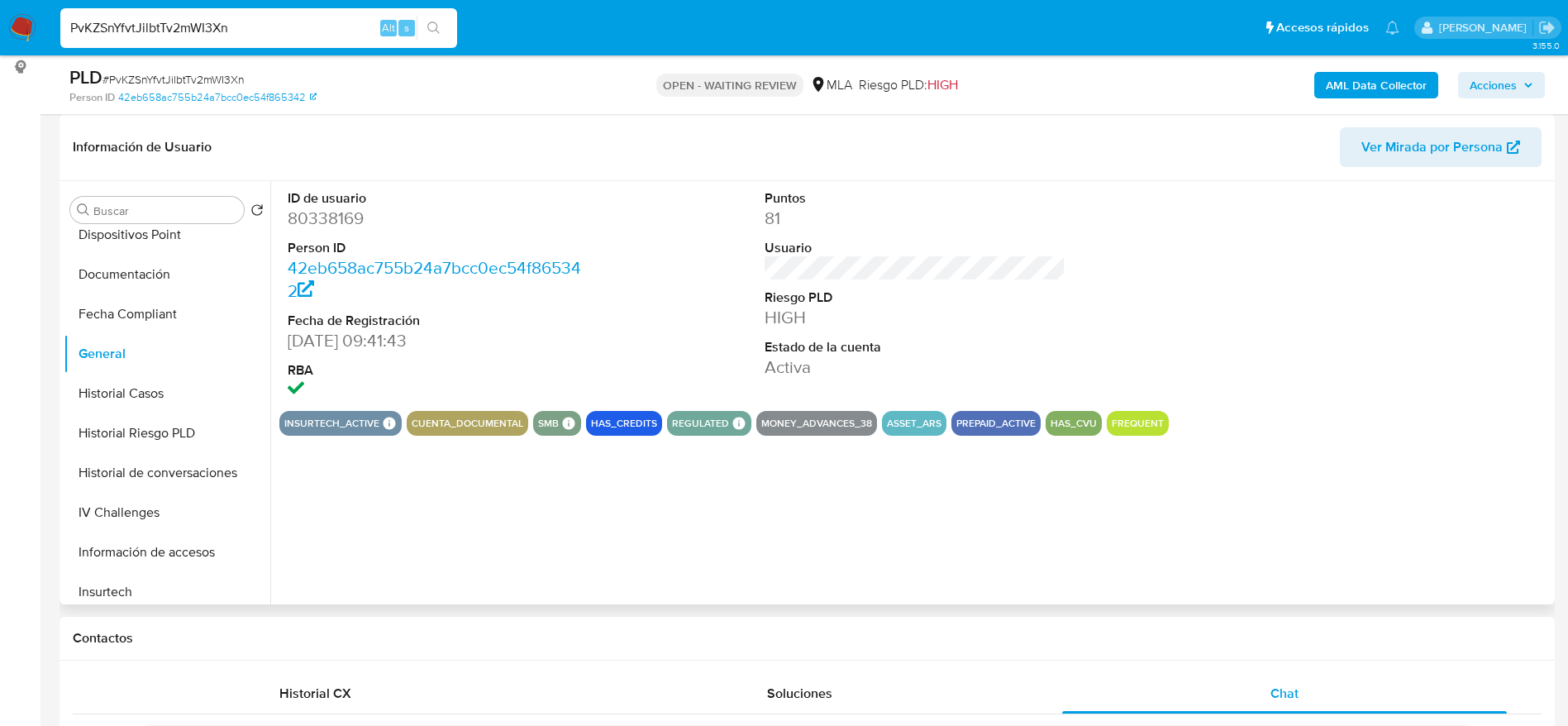
click at [331, 220] on dd "80338169" at bounding box center [439, 218] width 302 height 23
click at [332, 220] on dd "80338169" at bounding box center [439, 218] width 302 height 23
copy dd "80338169"
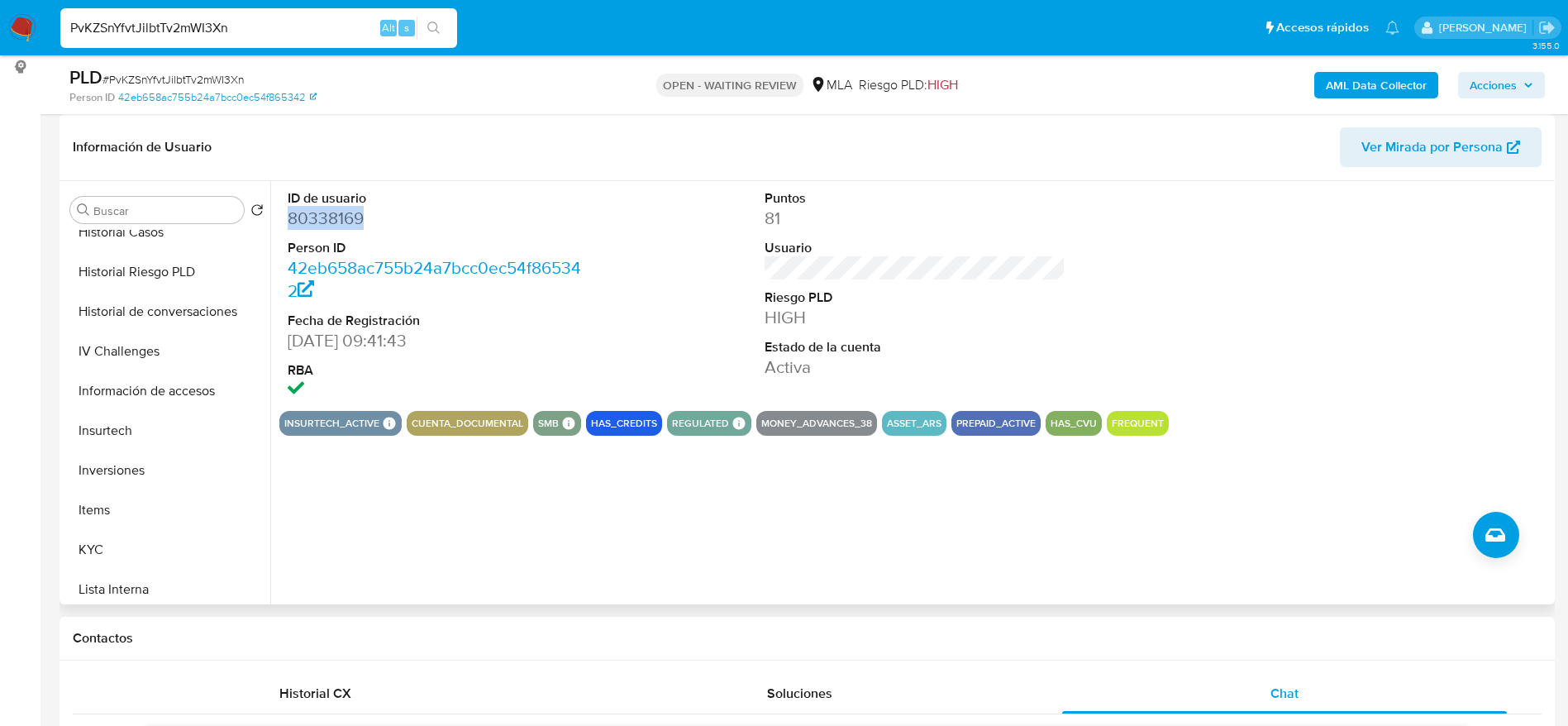
scroll to position [744, 0]
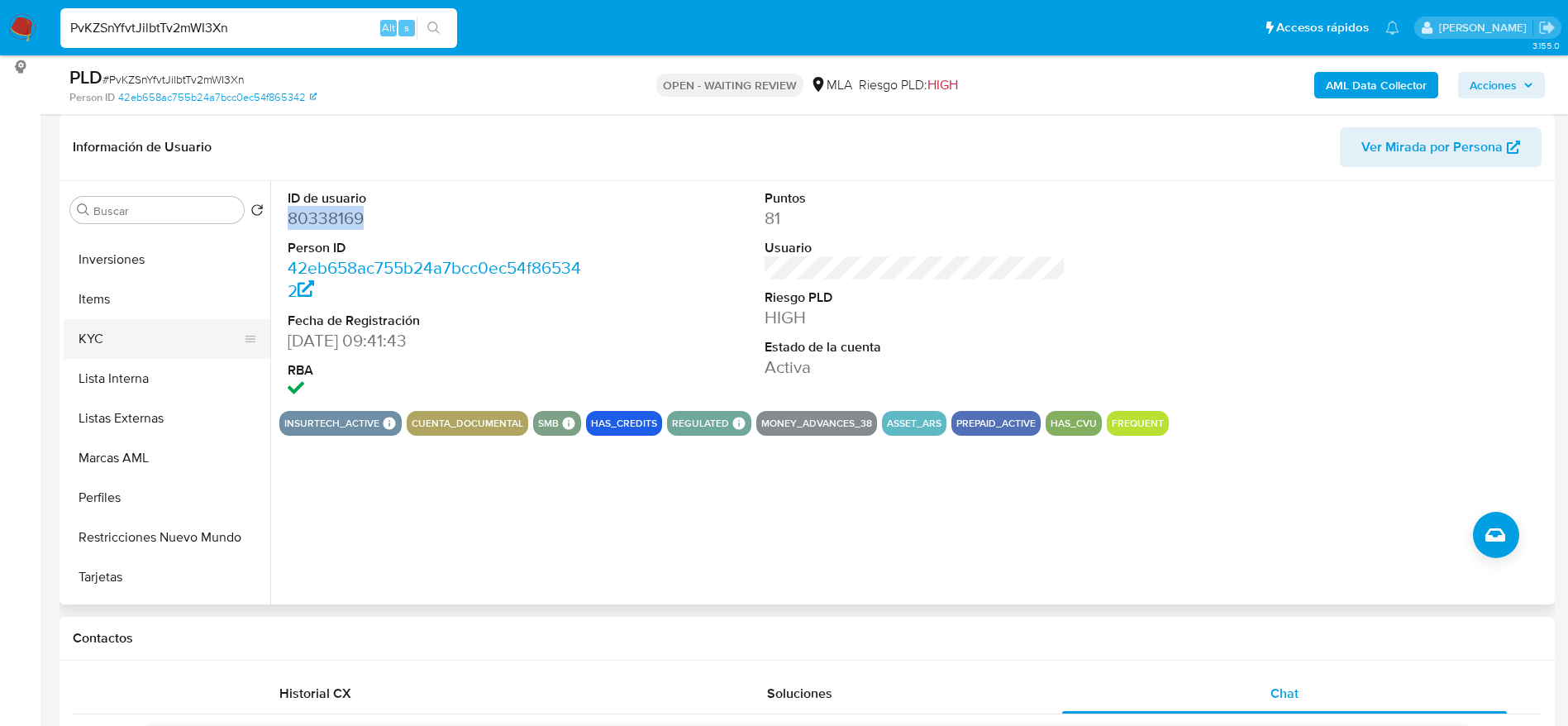
click at [99, 354] on button "KYC" at bounding box center [160, 338] width 193 height 40
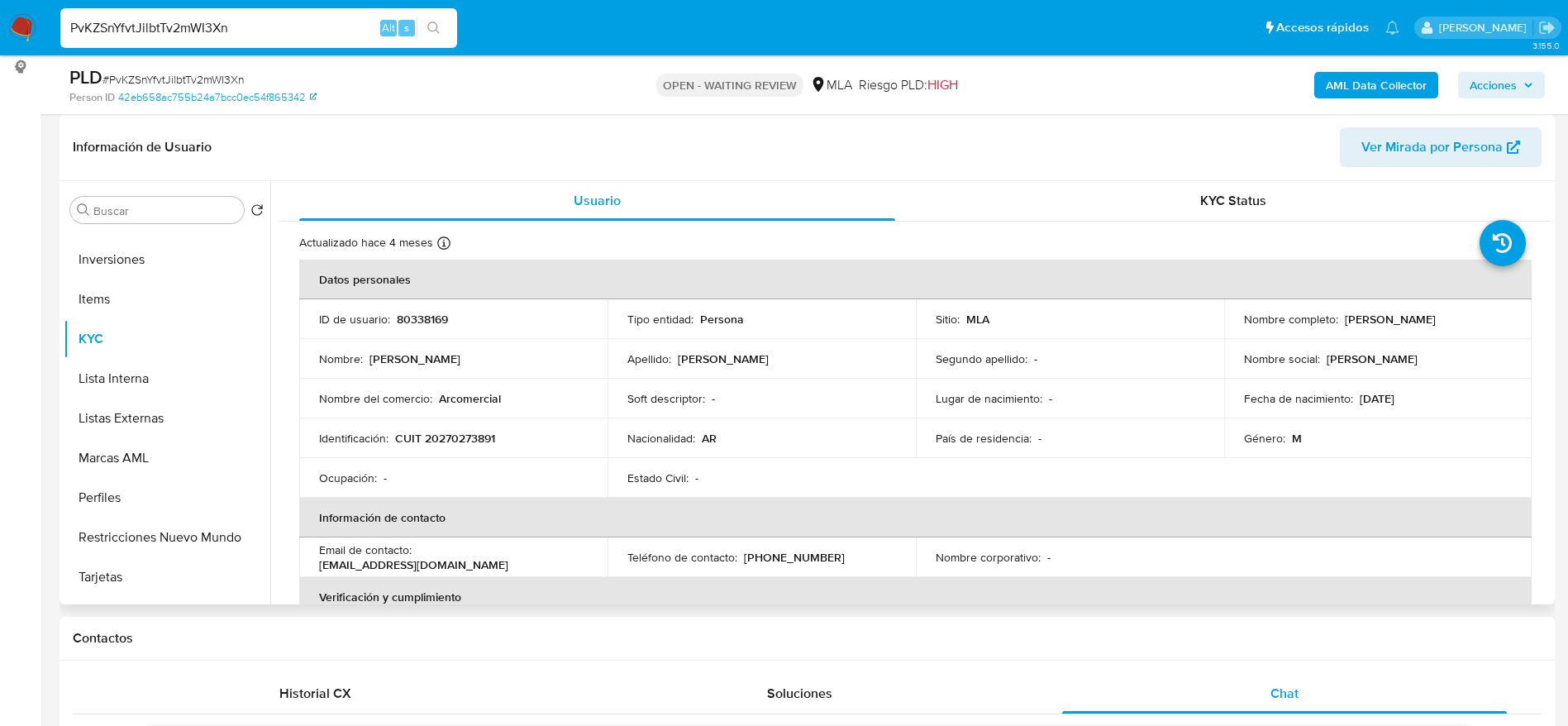
click at [441, 433] on p "CUIT 20270273891" at bounding box center [444, 438] width 100 height 15
copy p "20270273891"
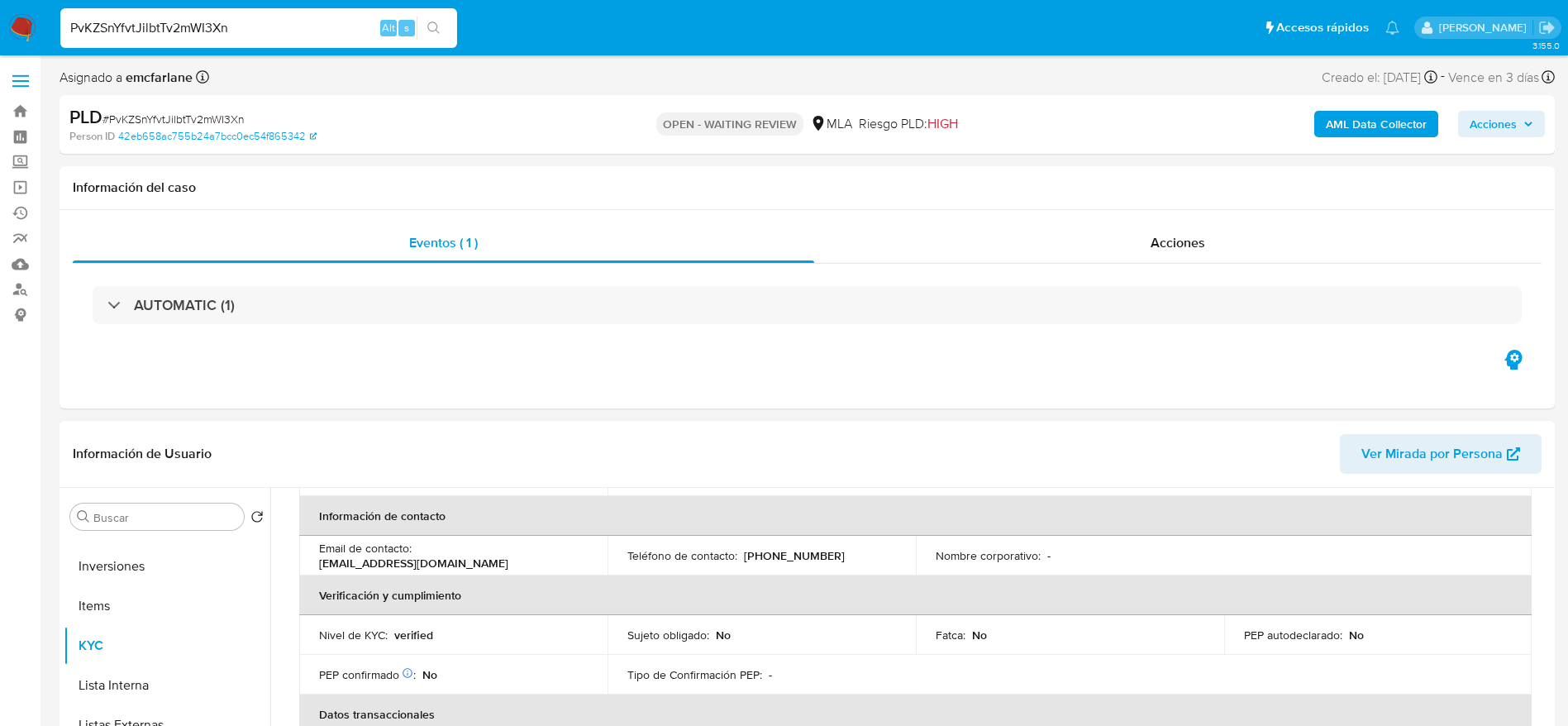
scroll to position [0, 0]
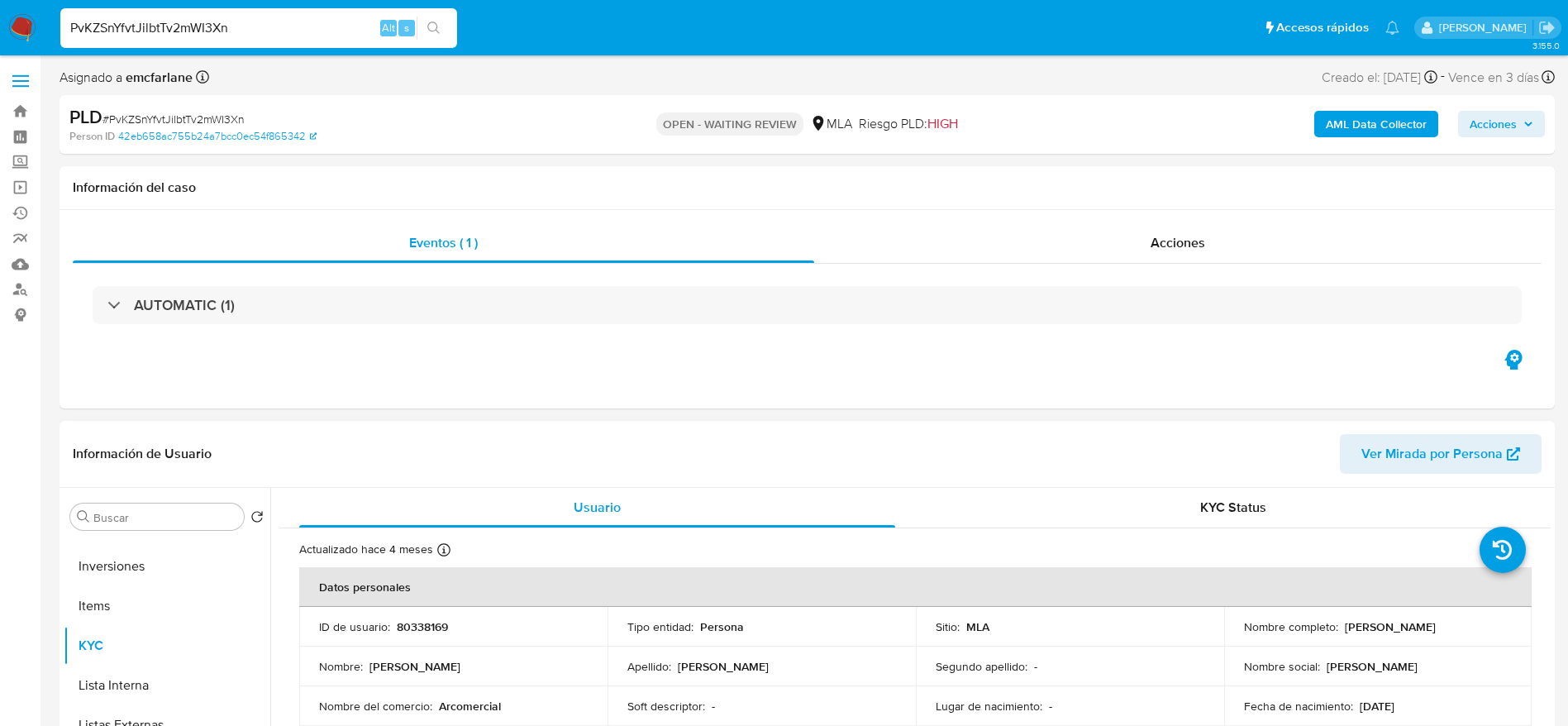
drag, startPoint x: 1345, startPoint y: 625, endPoint x: 1448, endPoint y: 630, distance: 103.1
click at [1448, 630] on div "Nombre completo : Juan Pablo Ledesma" at bounding box center [1378, 626] width 269 height 15
copy p "[PERSON_NAME]"
click at [182, 123] on span "# PvKZSnYfvtJilbtTv2mWI3Xn" at bounding box center [173, 119] width 142 height 17
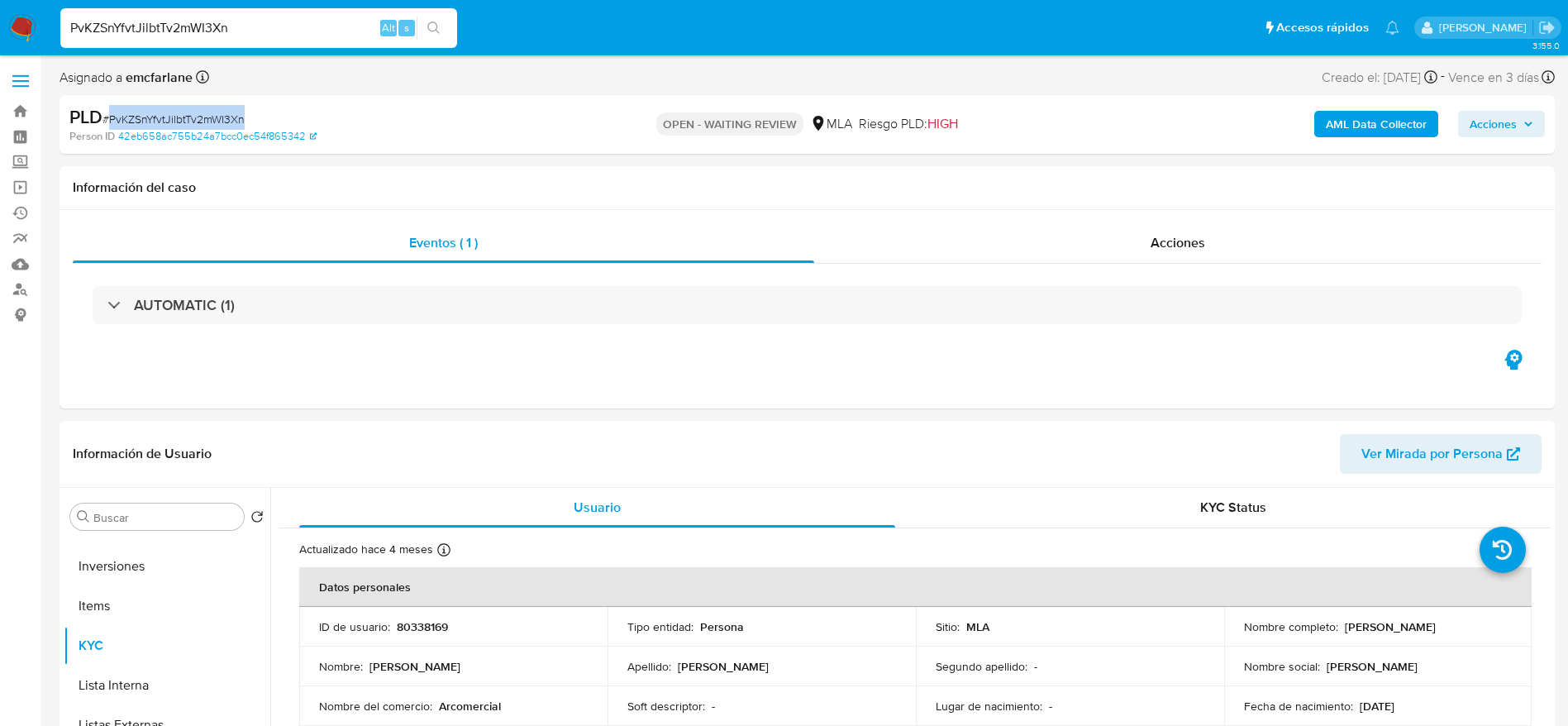
copy span "PvKZSnYfvtJilbtTv2mWI3Xn"
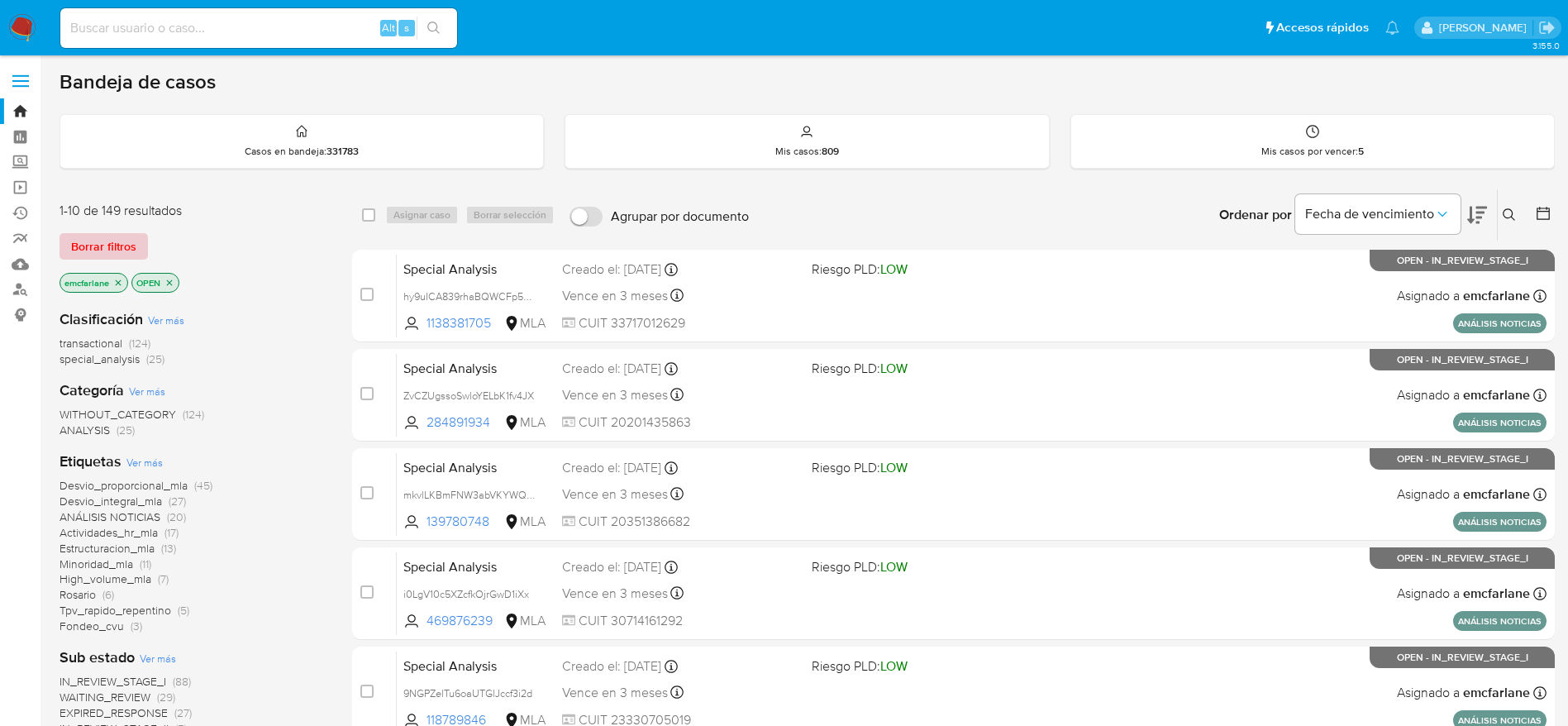
click at [96, 248] on span "Borrar filtros" at bounding box center [103, 247] width 65 height 23
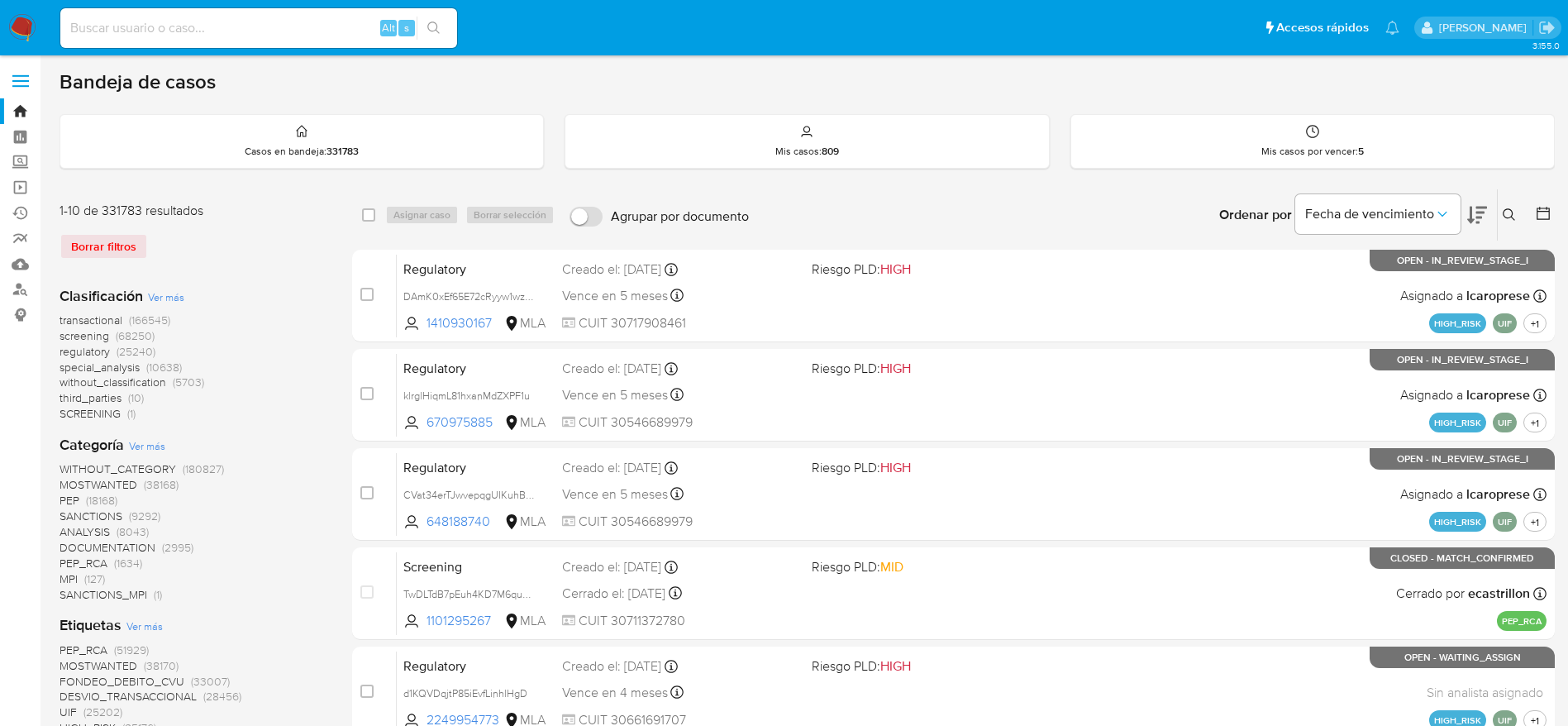
click at [1510, 214] on icon at bounding box center [1510, 215] width 14 height 14
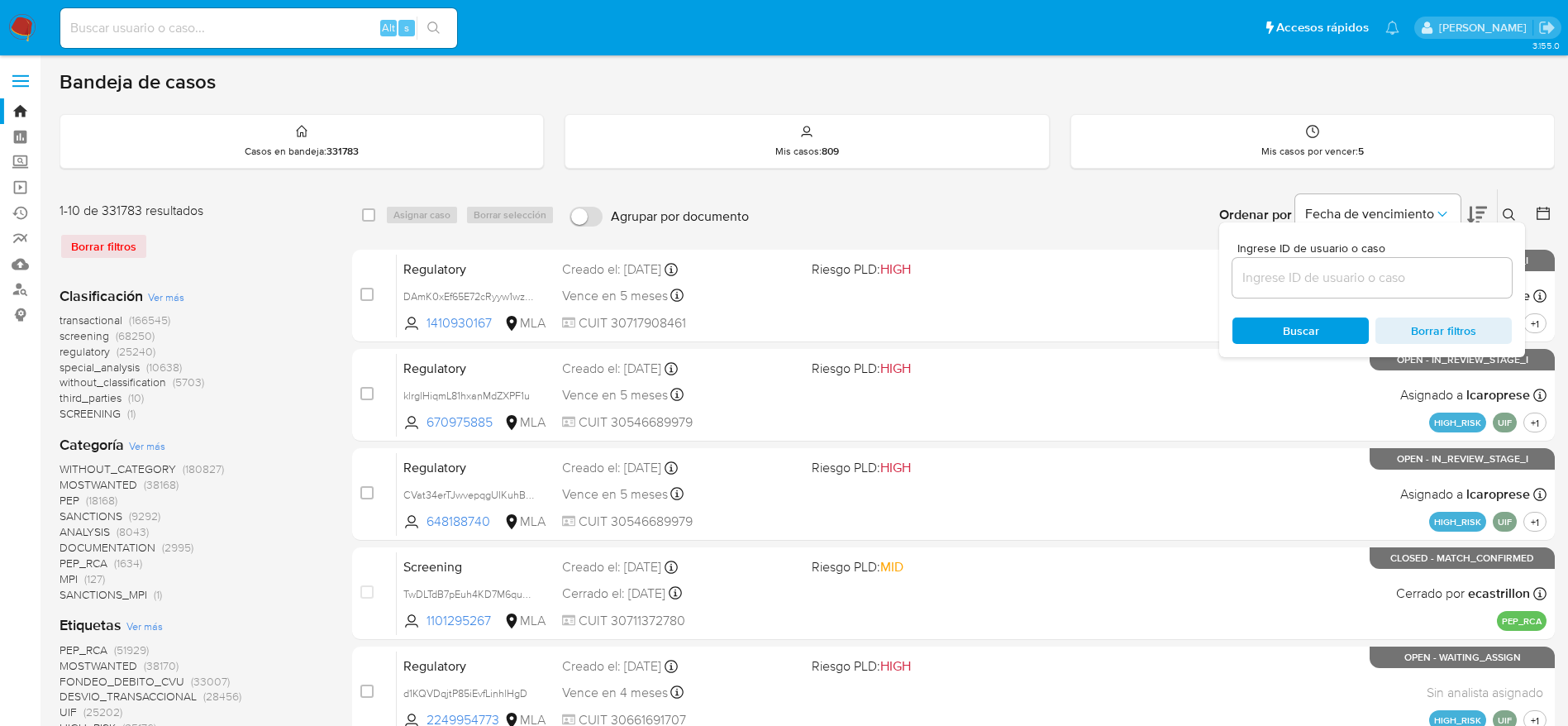
drag, startPoint x: 1432, startPoint y: 296, endPoint x: 1419, endPoint y: 285, distance: 17.0
click at [1430, 296] on div at bounding box center [1371, 278] width 280 height 40
click at [1419, 281] on input at bounding box center [1371, 278] width 280 height 21
paste input "PvKZSnYfvtJilbtTv2mWI3Xn"
type input "PvKZSnYfvtJilbtTv2mWI3Xn"
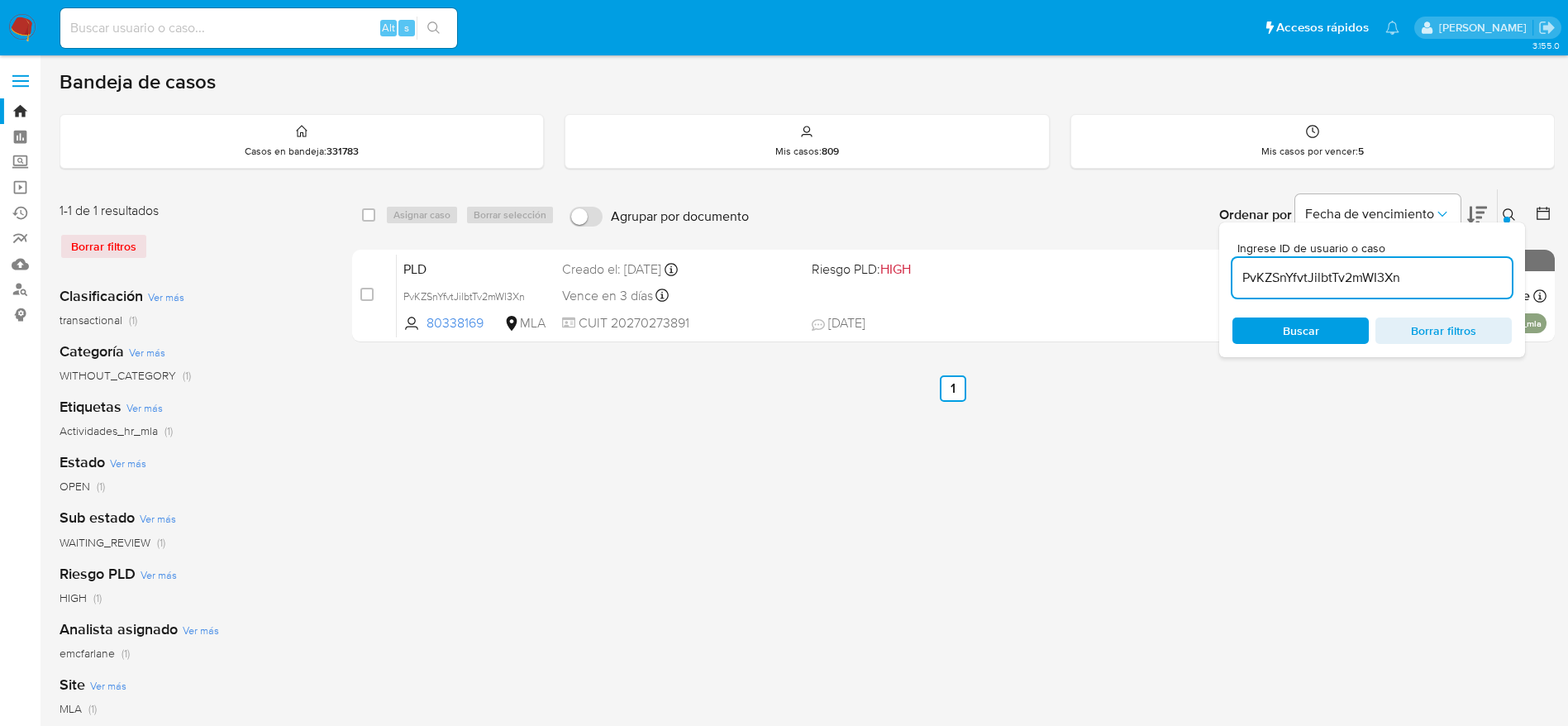
drag, startPoint x: 366, startPoint y: 210, endPoint x: 375, endPoint y: 214, distance: 9.8
click at [367, 210] on input "checkbox" at bounding box center [368, 215] width 14 height 14
checkbox input "true"
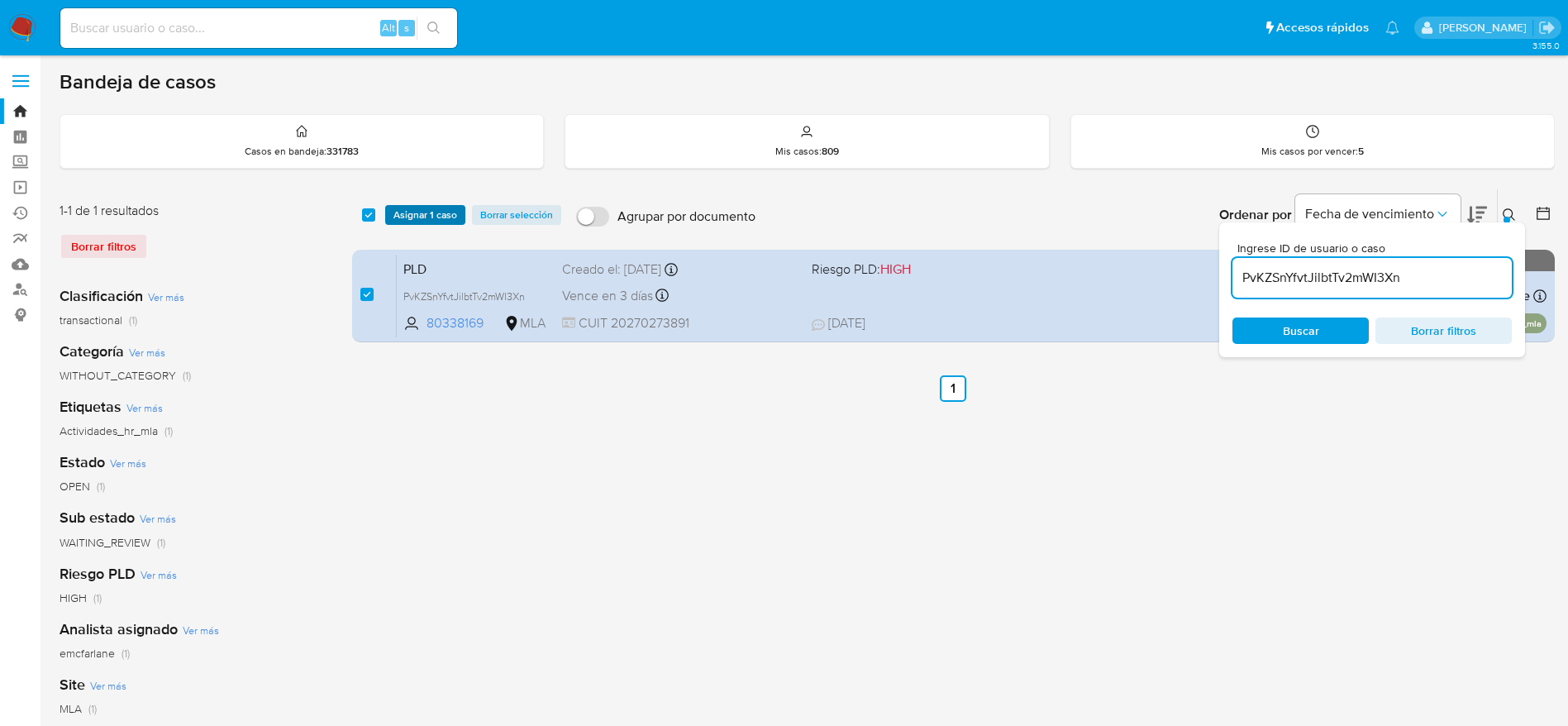
click at [389, 216] on button "Asignar 1 caso" at bounding box center [425, 214] width 80 height 19
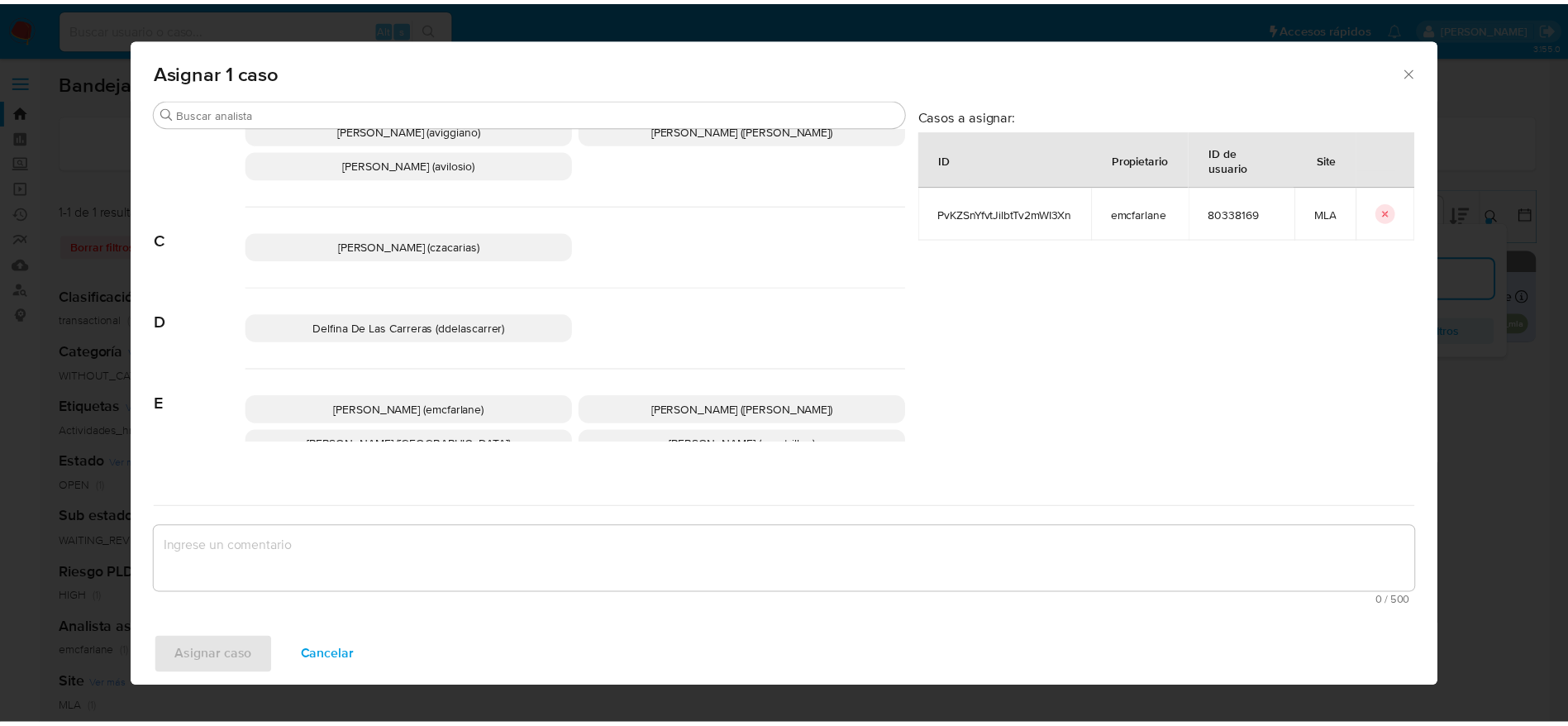
scroll to position [124, 0]
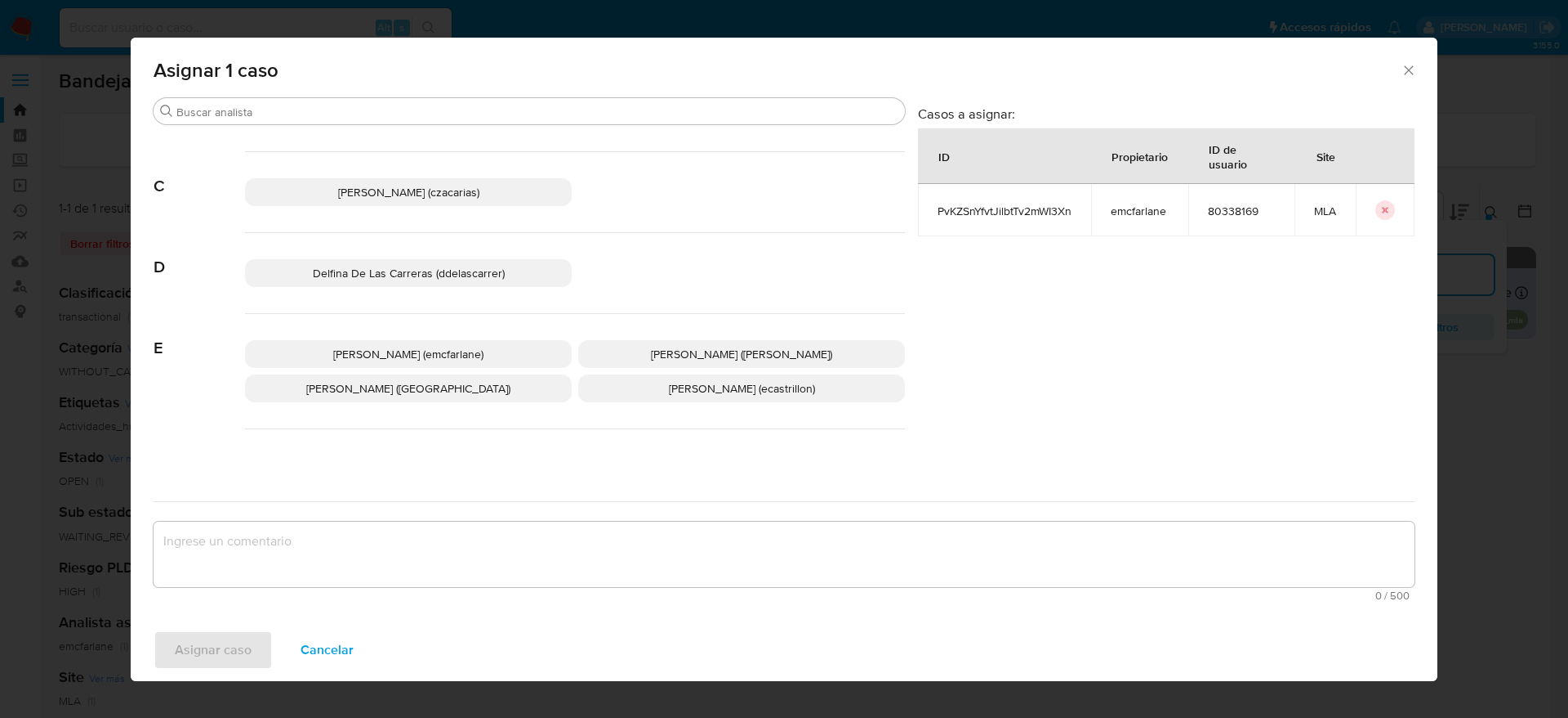
click at [432, 347] on span "Elaine Mc Farlane (emcfarlane)" at bounding box center [408, 354] width 150 height 16
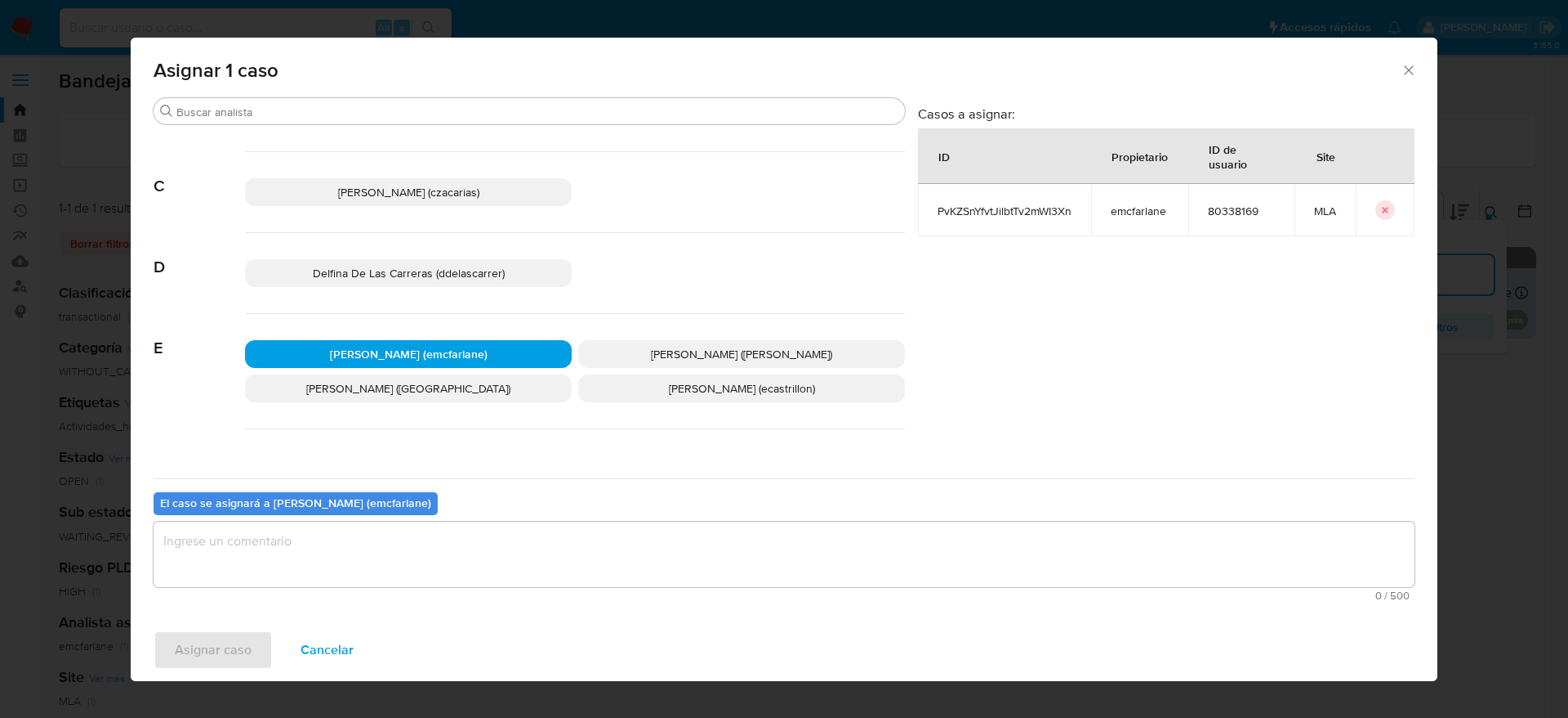
click at [288, 577] on textarea "assign-modal" at bounding box center [783, 554] width 1261 height 66
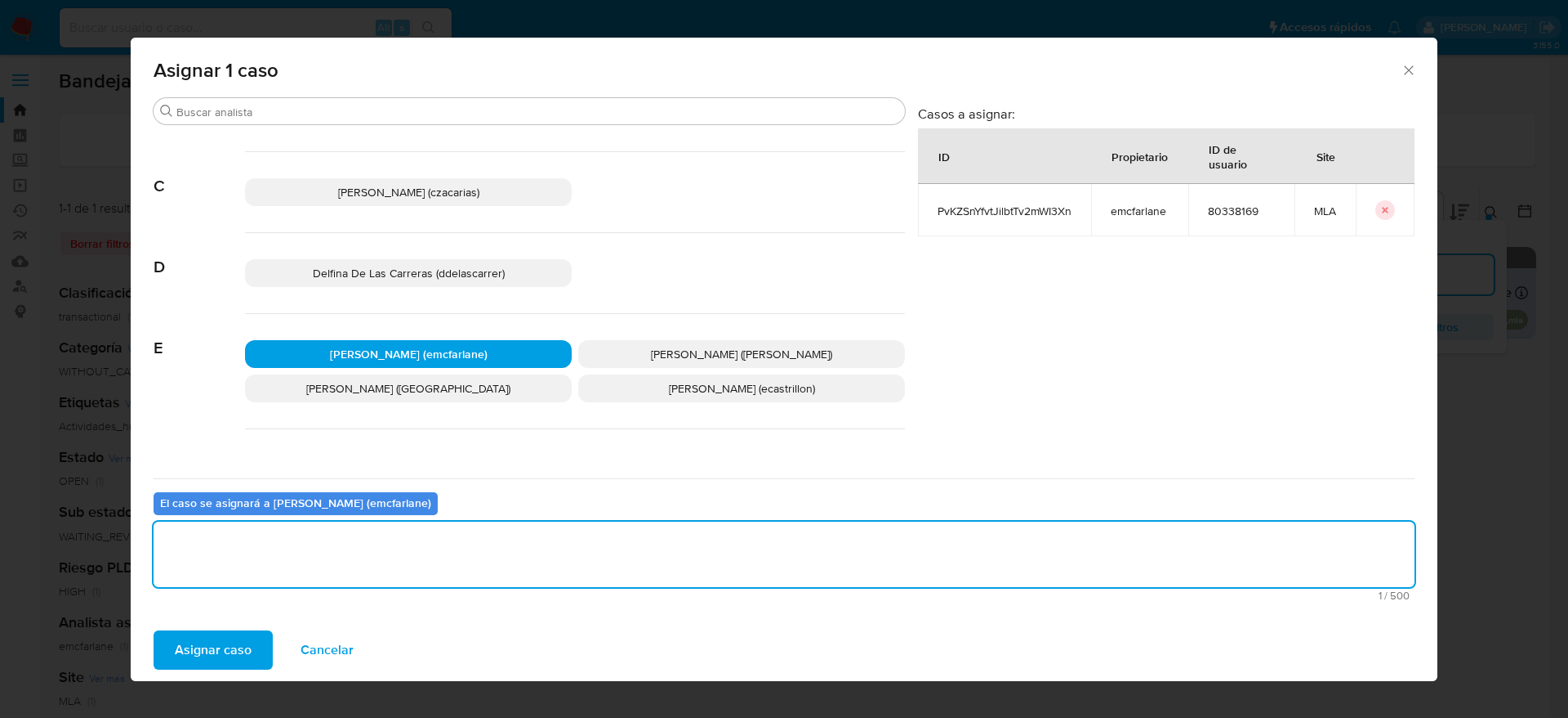
click at [219, 642] on span "Asignar caso" at bounding box center [213, 650] width 77 height 36
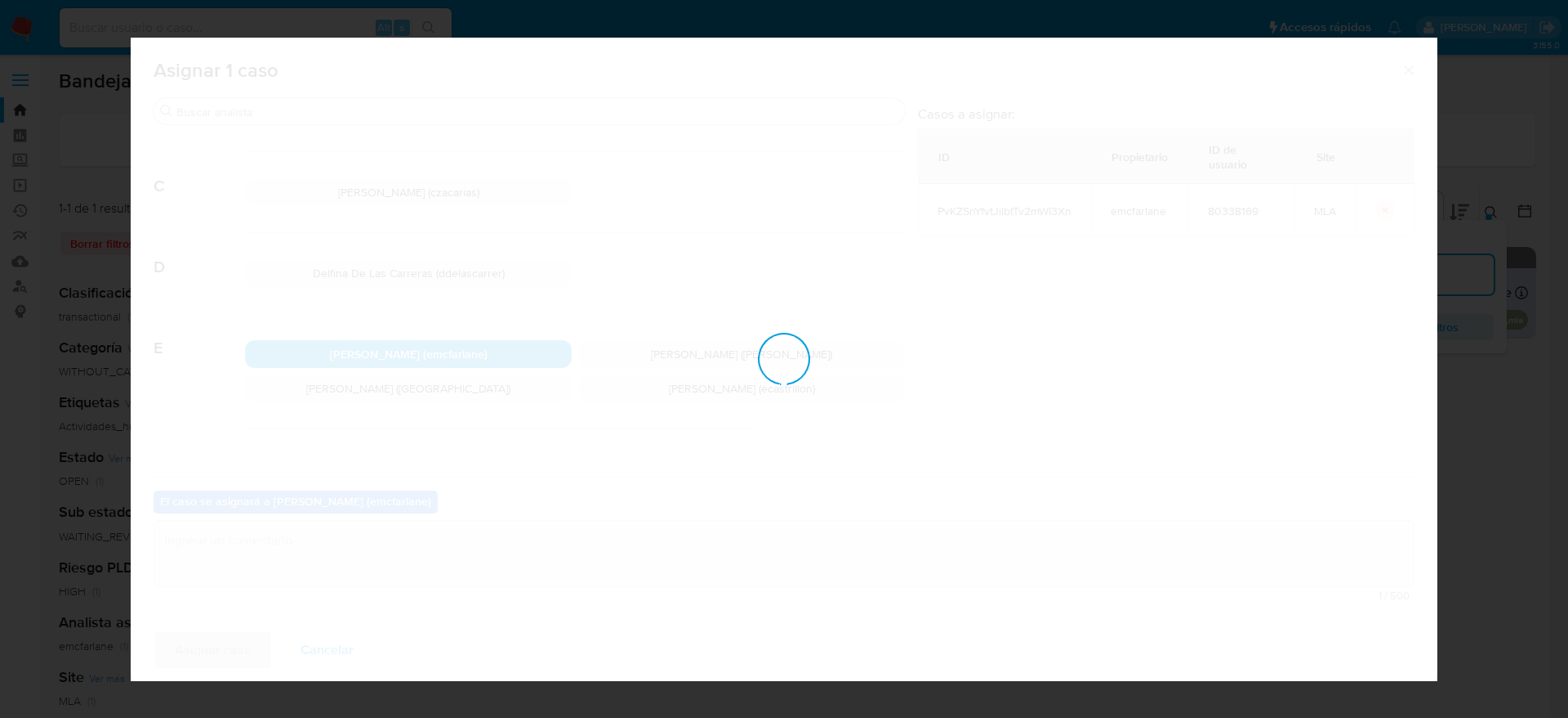
checkbox input "false"
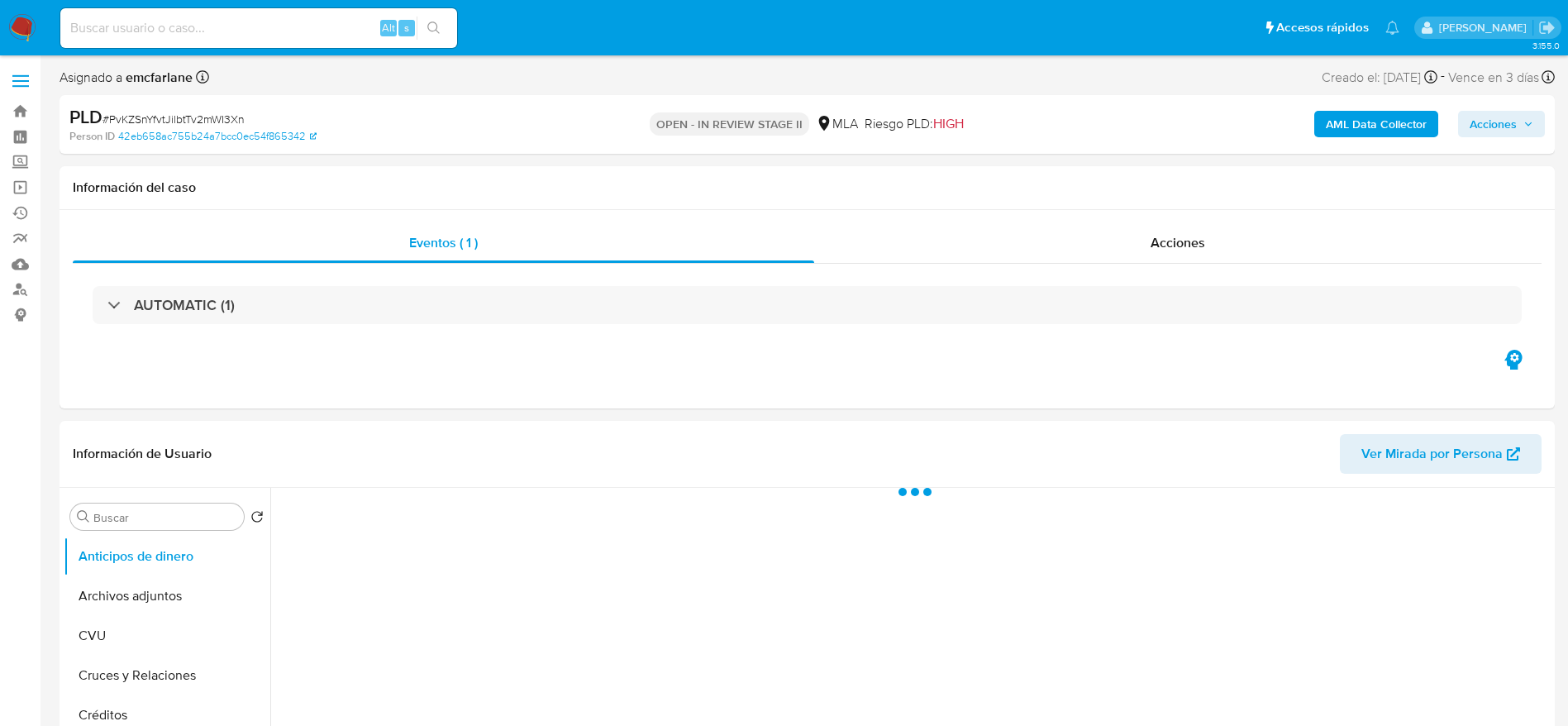
click at [1518, 120] on span "Acciones" at bounding box center [1501, 124] width 63 height 23
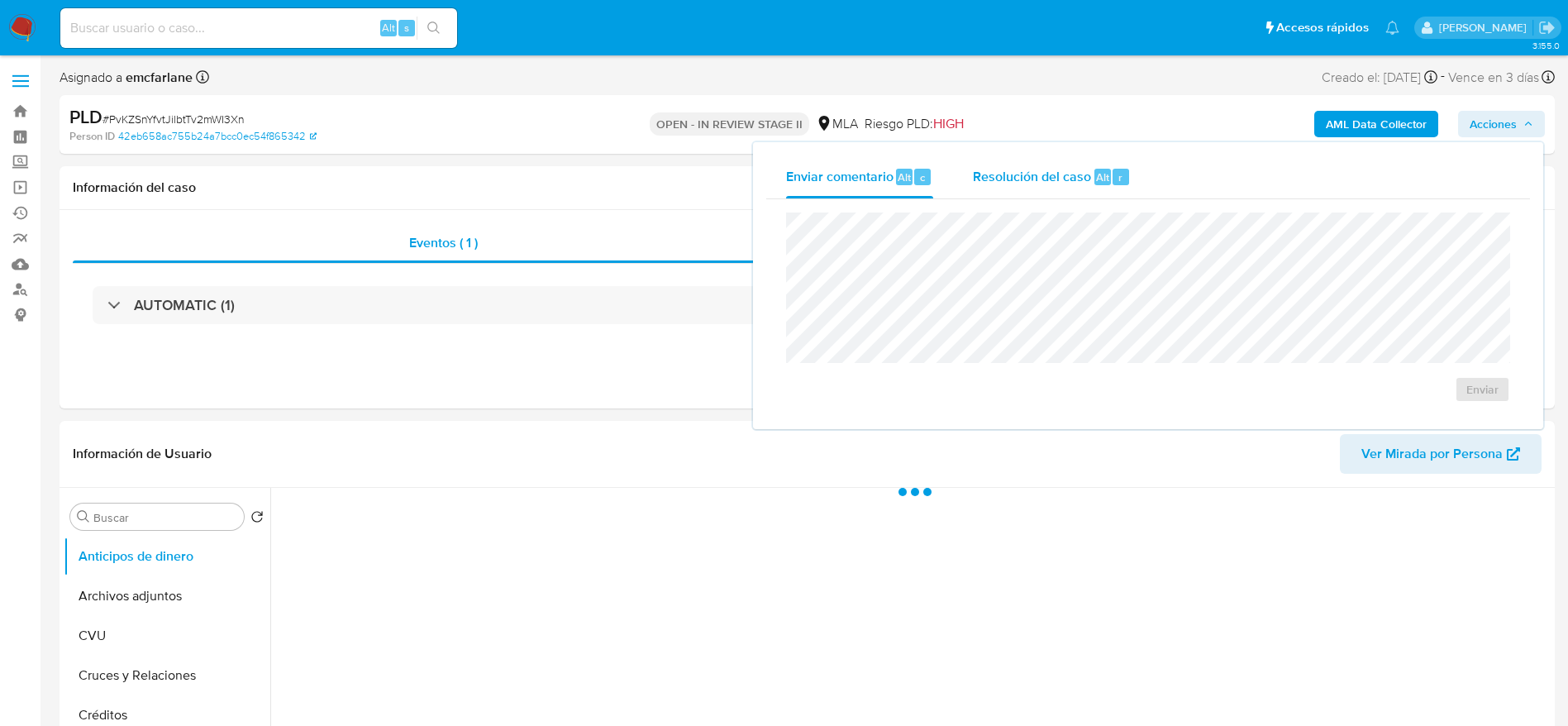
click at [1070, 183] on span "Resolución del caso" at bounding box center [1031, 176] width 118 height 19
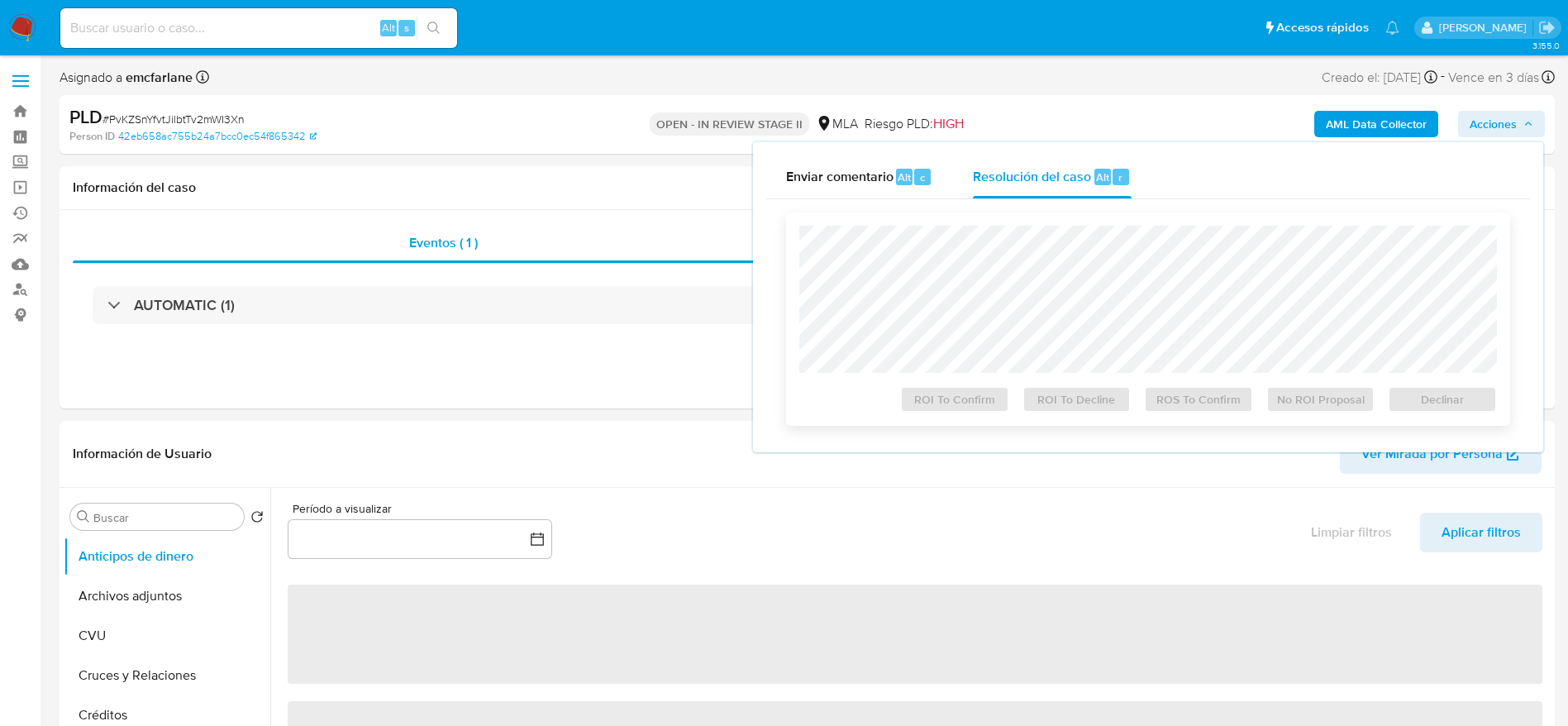
select select "10"
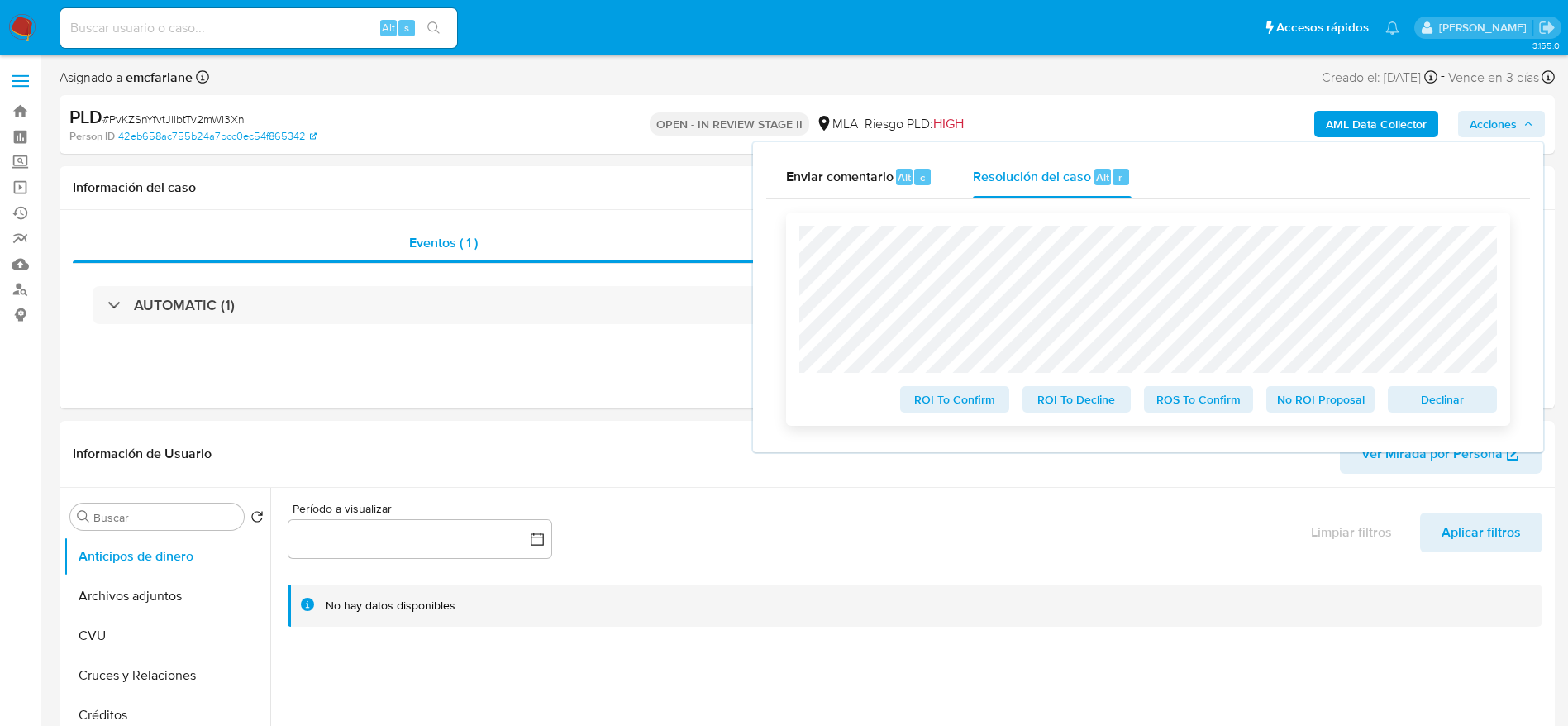
click at [1420, 402] on span "Declinar" at bounding box center [1442, 400] width 86 height 23
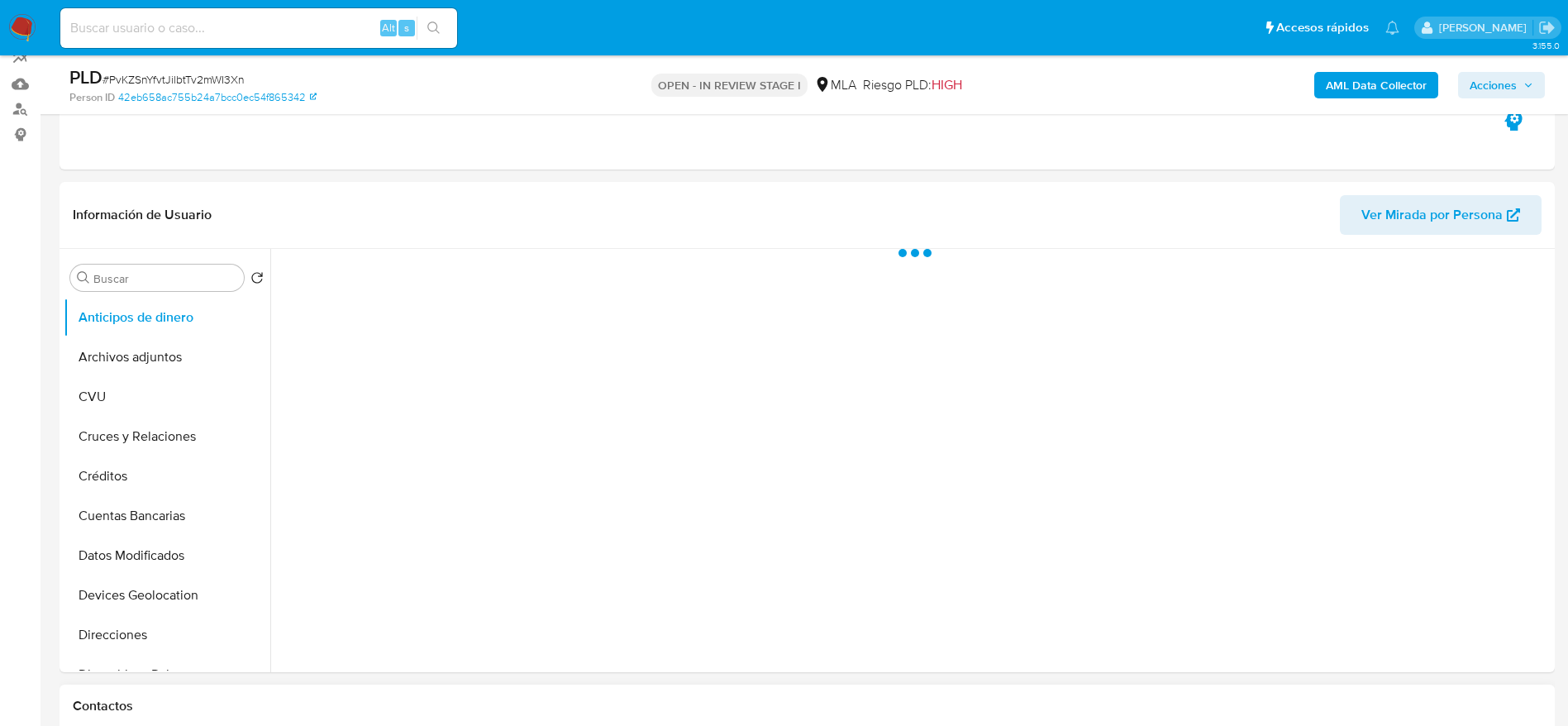
scroll to position [496, 0]
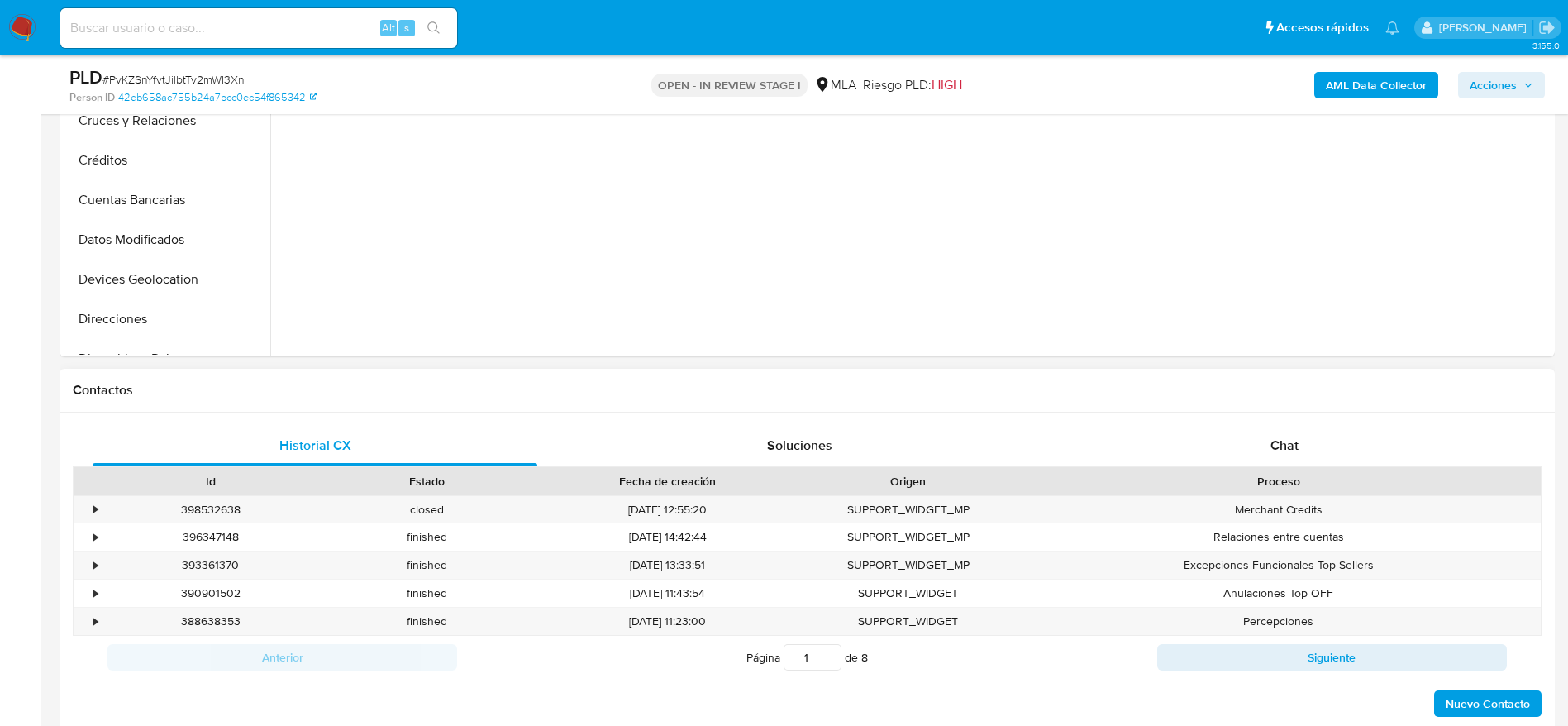
select select "10"
drag, startPoint x: 1287, startPoint y: 422, endPoint x: 1283, endPoint y: 441, distance: 19.4
click at [1286, 427] on div "Historial CX Soluciones Chat Id Estado Fecha de creación Origen Proceso • 39853…" at bounding box center [807, 571] width 1495 height 319
click at [1283, 440] on span "Chat" at bounding box center [1283, 445] width 28 height 19
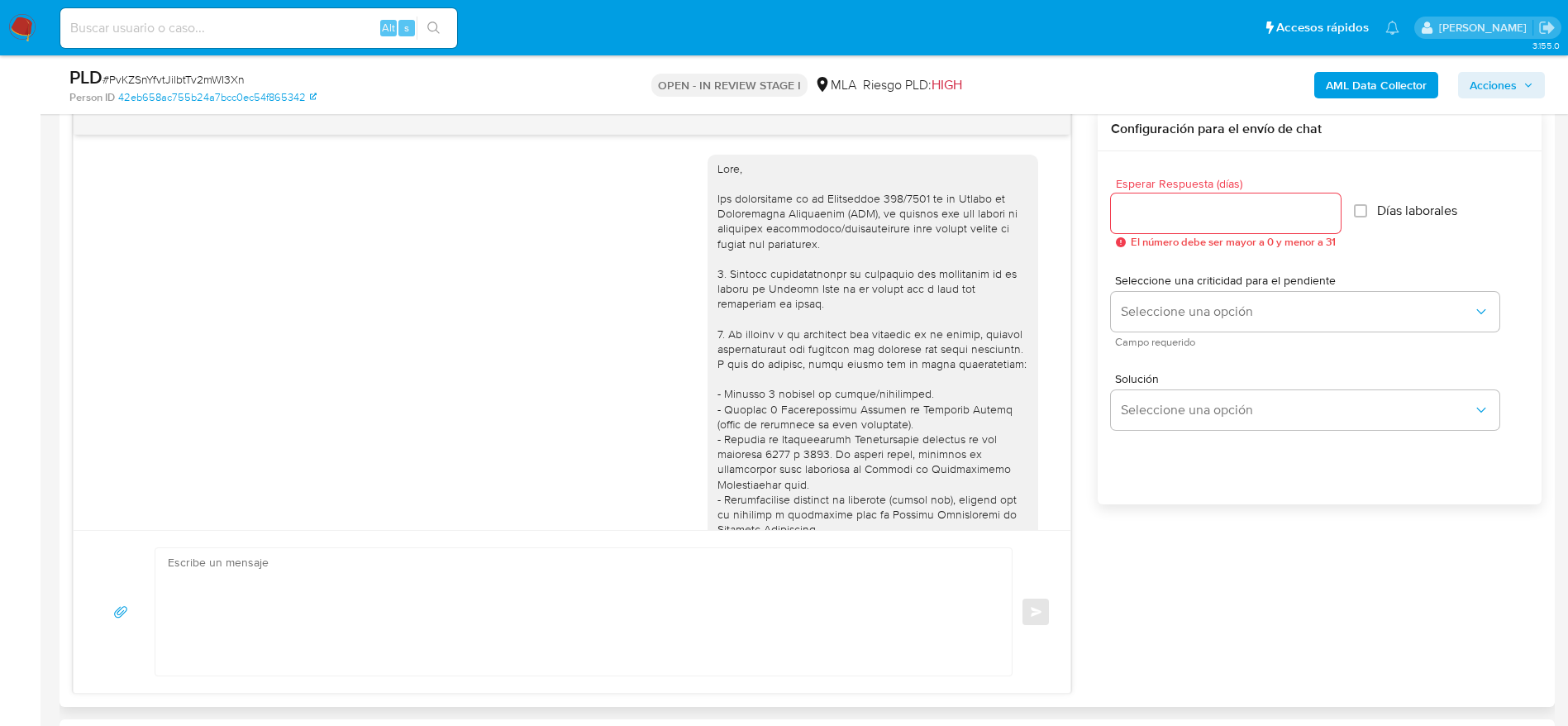
scroll to position [1313, 0]
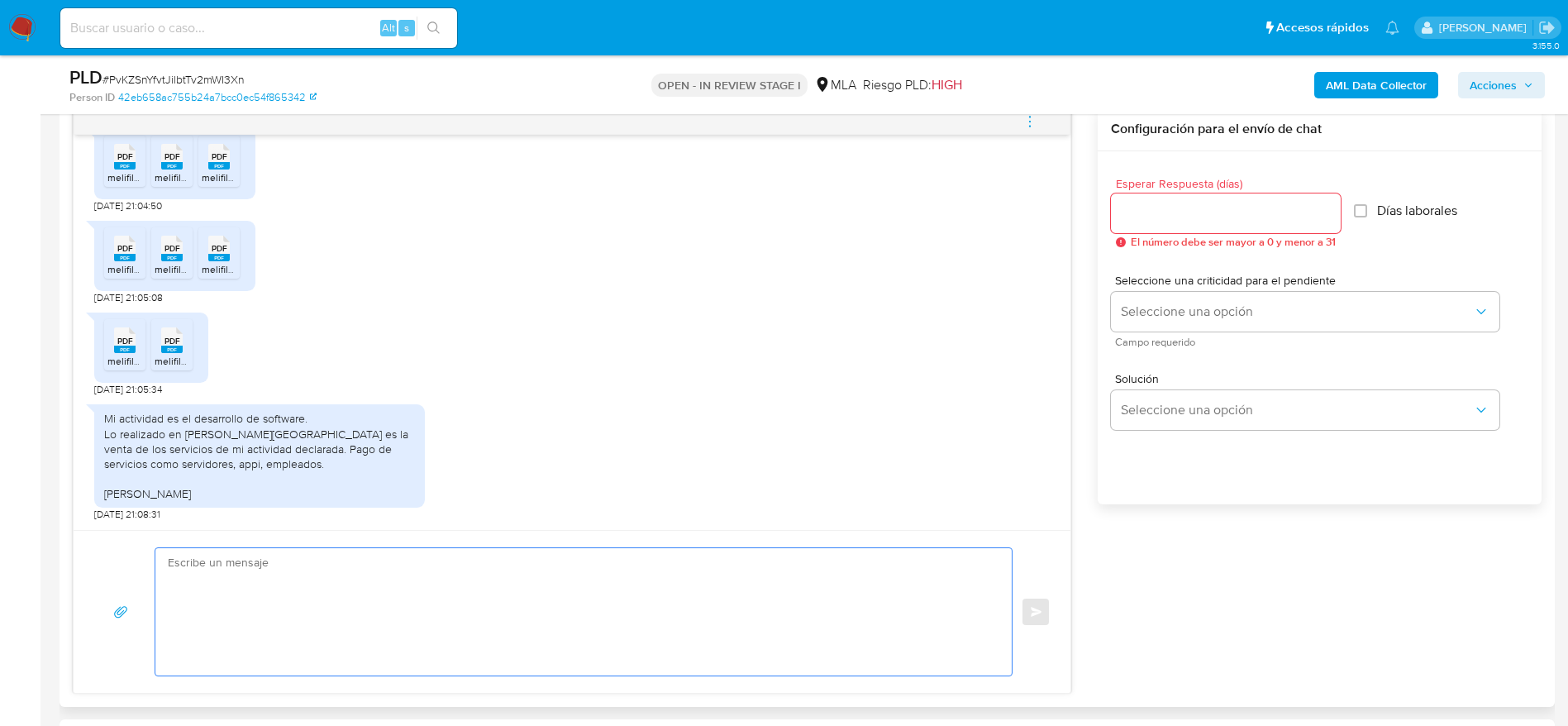
click at [389, 634] on textarea at bounding box center [579, 611] width 823 height 128
paste textarea "Hola Juan Pablo Ledesma, Muchas gracias por tu respuesta. En función de las ope…"
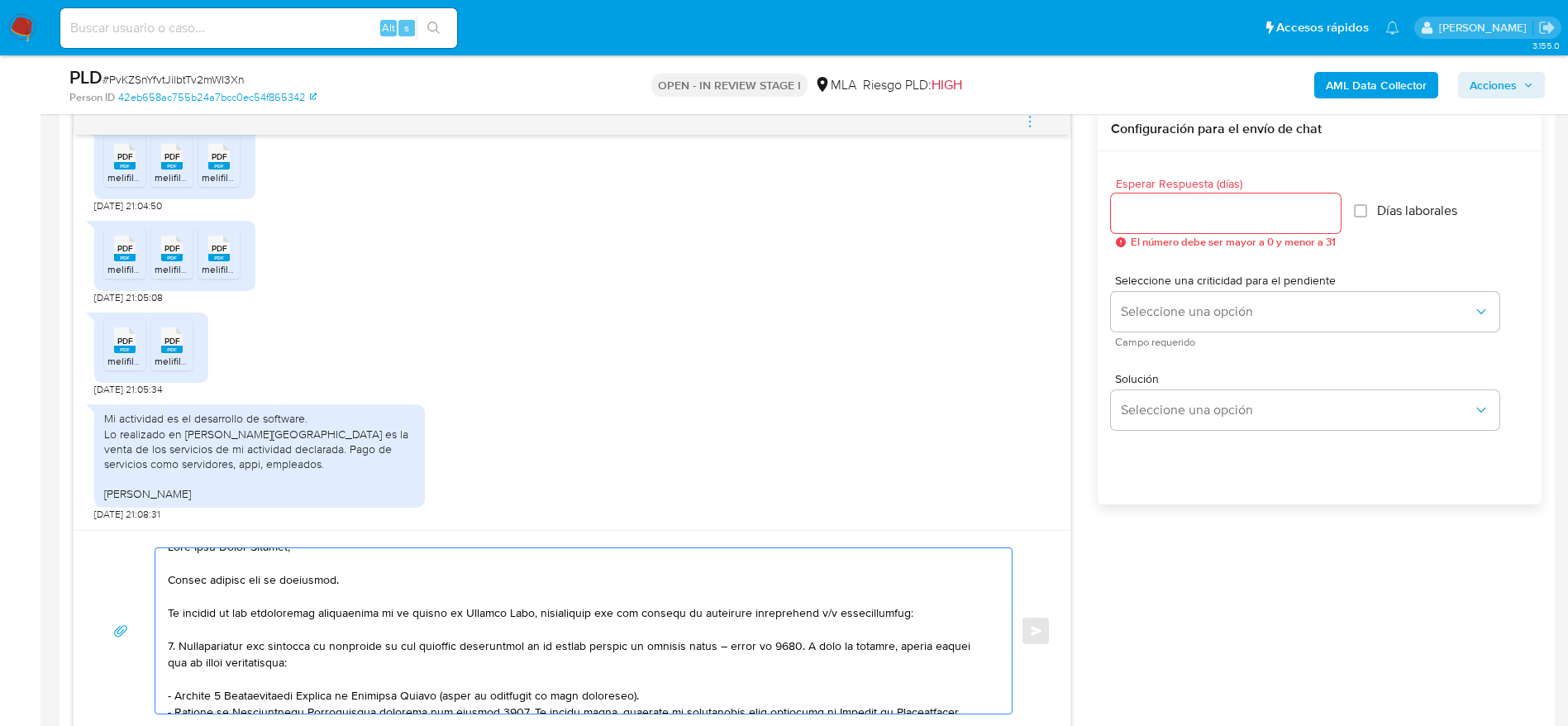
scroll to position [0, 0]
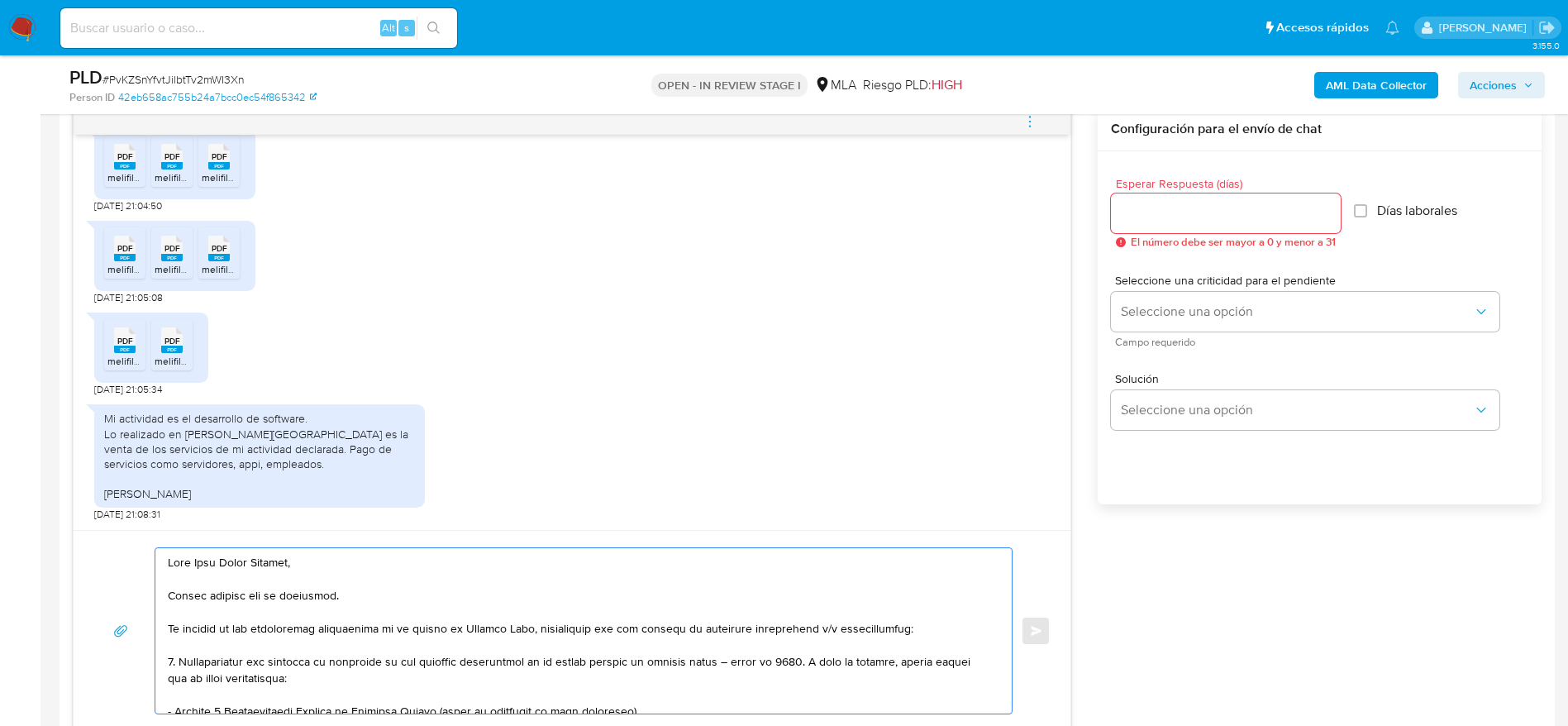
click at [498, 593] on textarea at bounding box center [579, 630] width 823 height 166
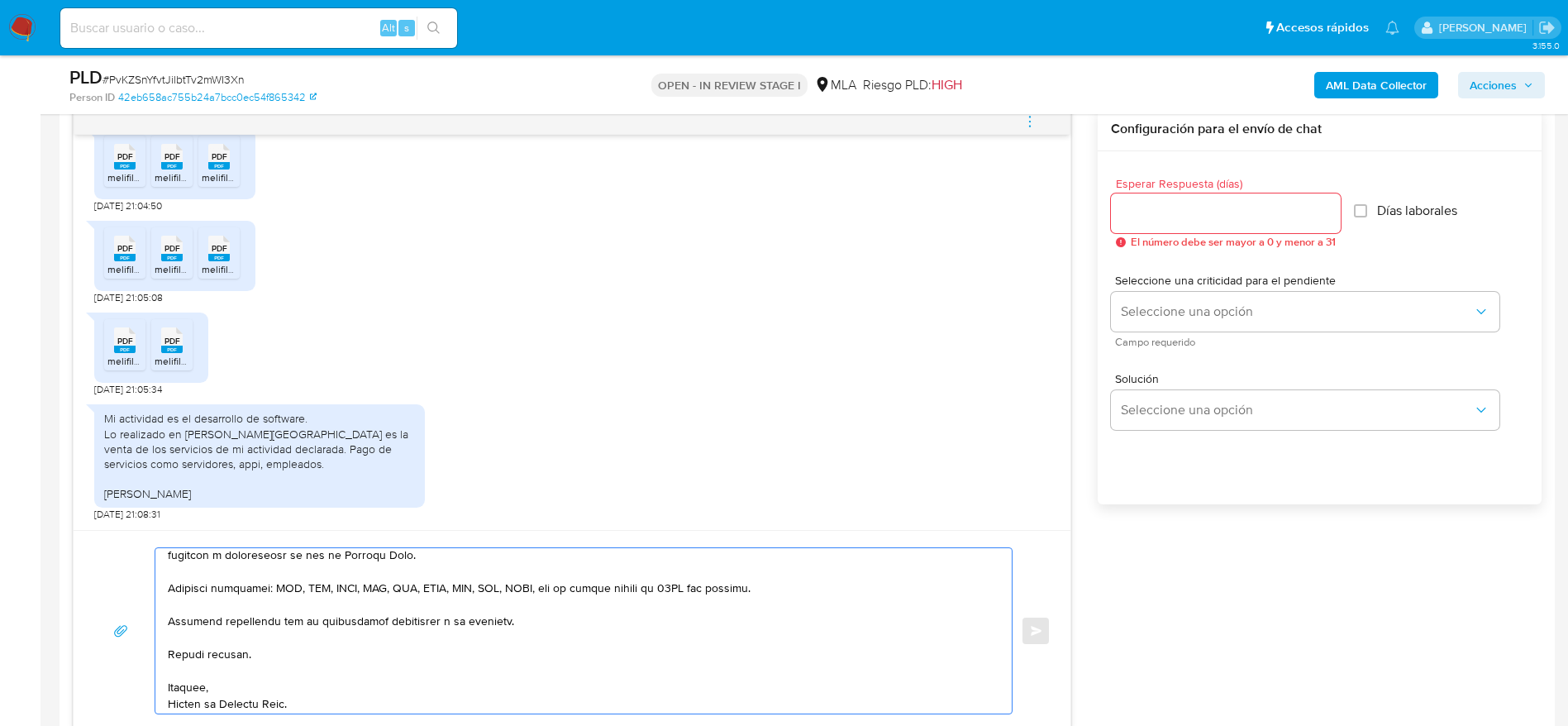
scroll to position [441, 0]
type textarea "Hola Juan Pablo Ledesma, Muchas gracias por tu respuesta. En función de las ope…"
click at [1157, 205] on input "Esperar Respuesta (días)" at bounding box center [1226, 213] width 230 height 21
type input "1"
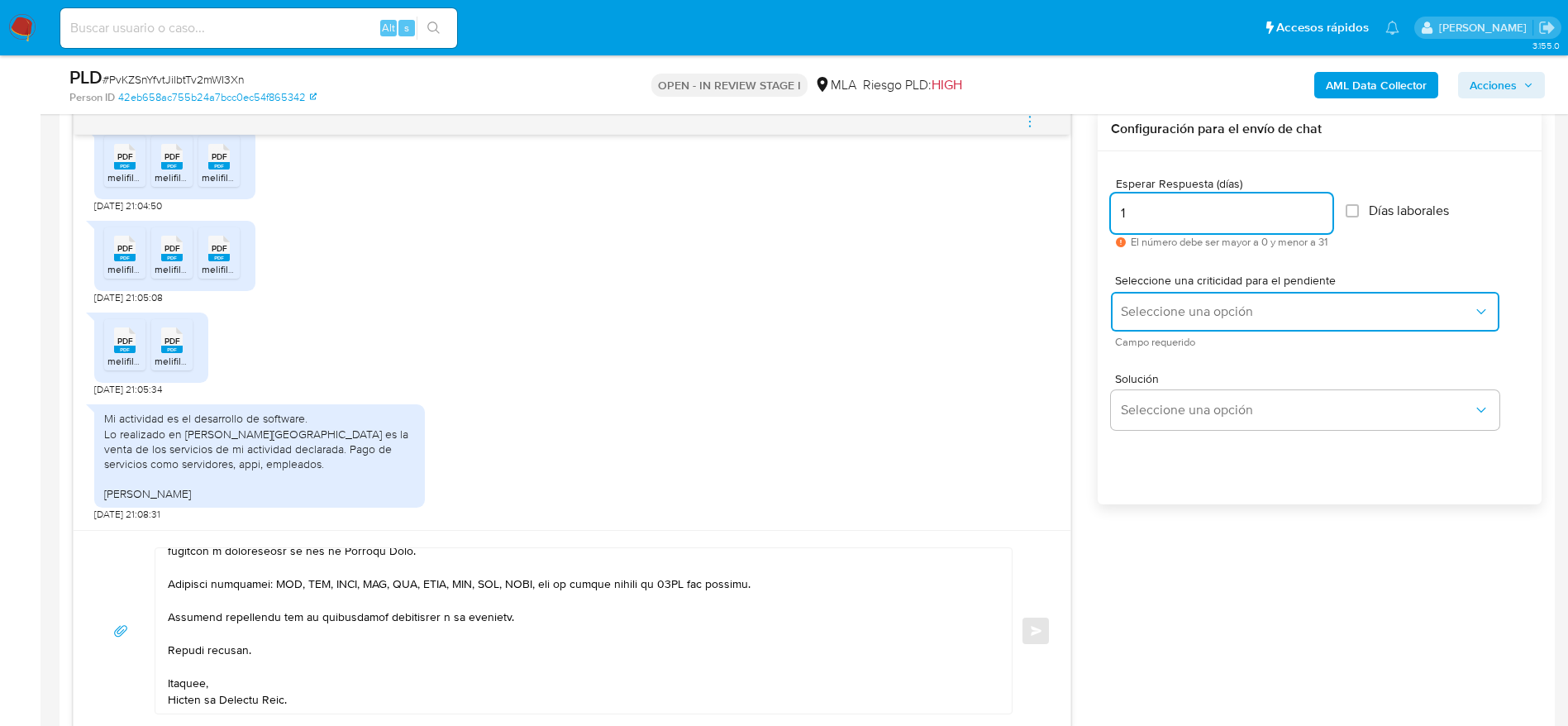
click at [1171, 295] on button "Seleccione una opción" at bounding box center [1305, 311] width 389 height 40
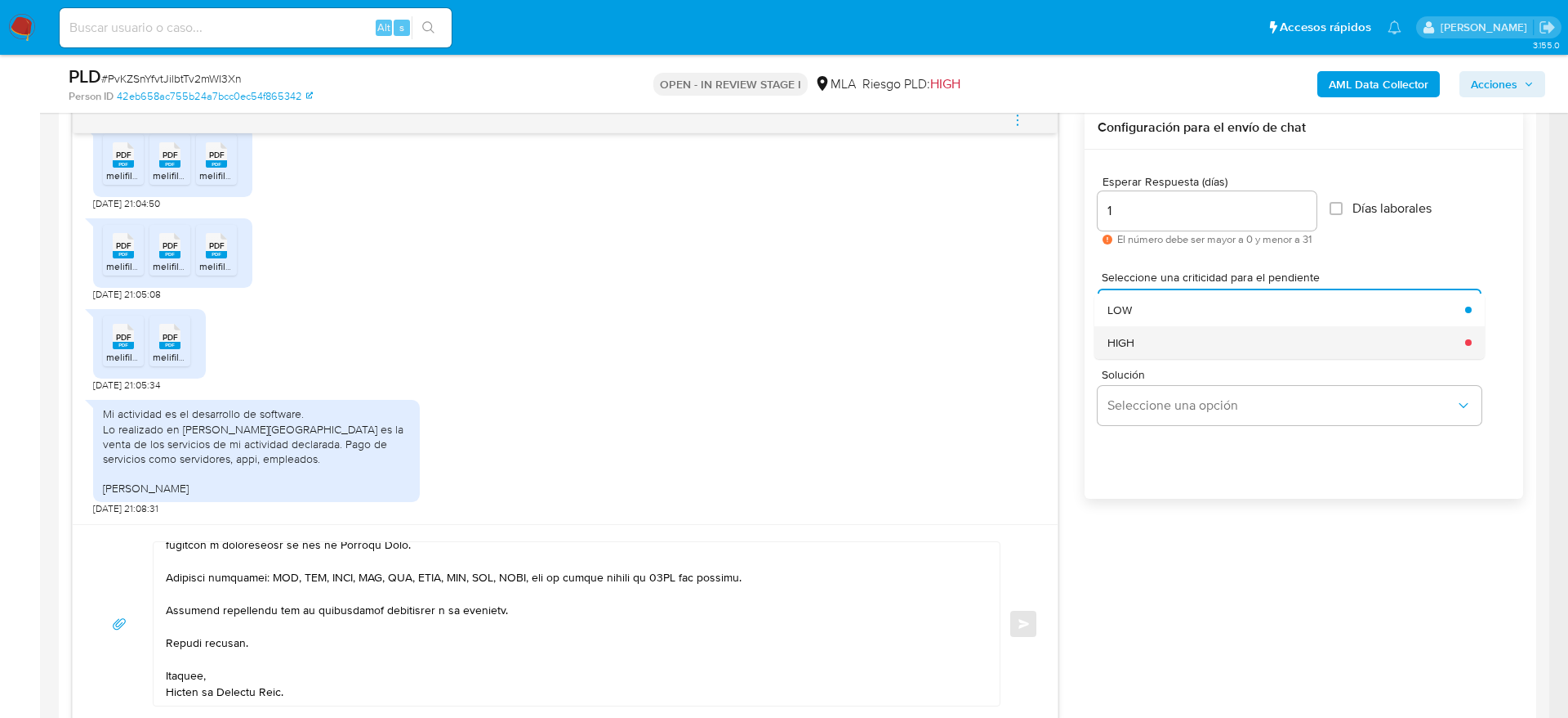
click at [1168, 332] on div "HIGH" at bounding box center [1281, 342] width 348 height 33
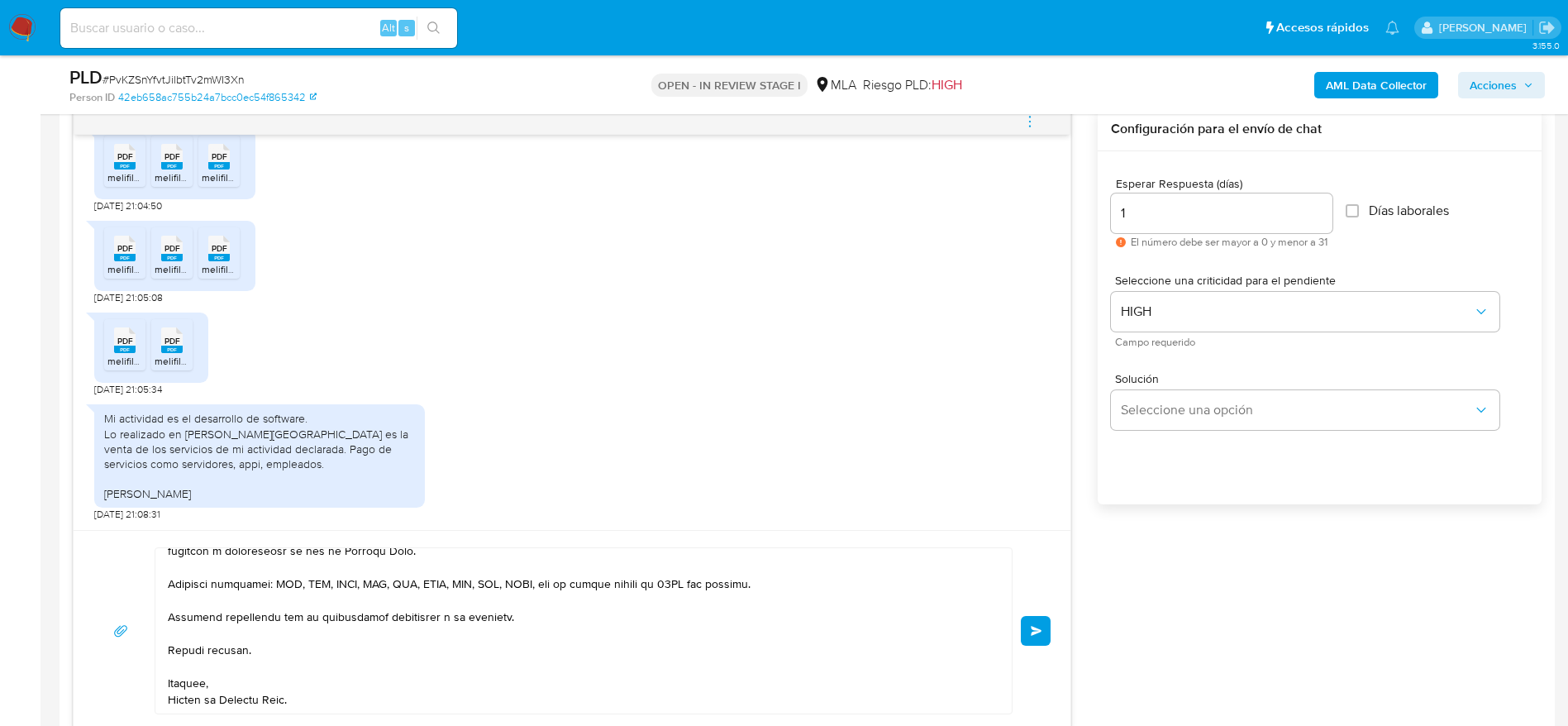
click at [1029, 630] on button "Enviar" at bounding box center [1035, 630] width 30 height 30
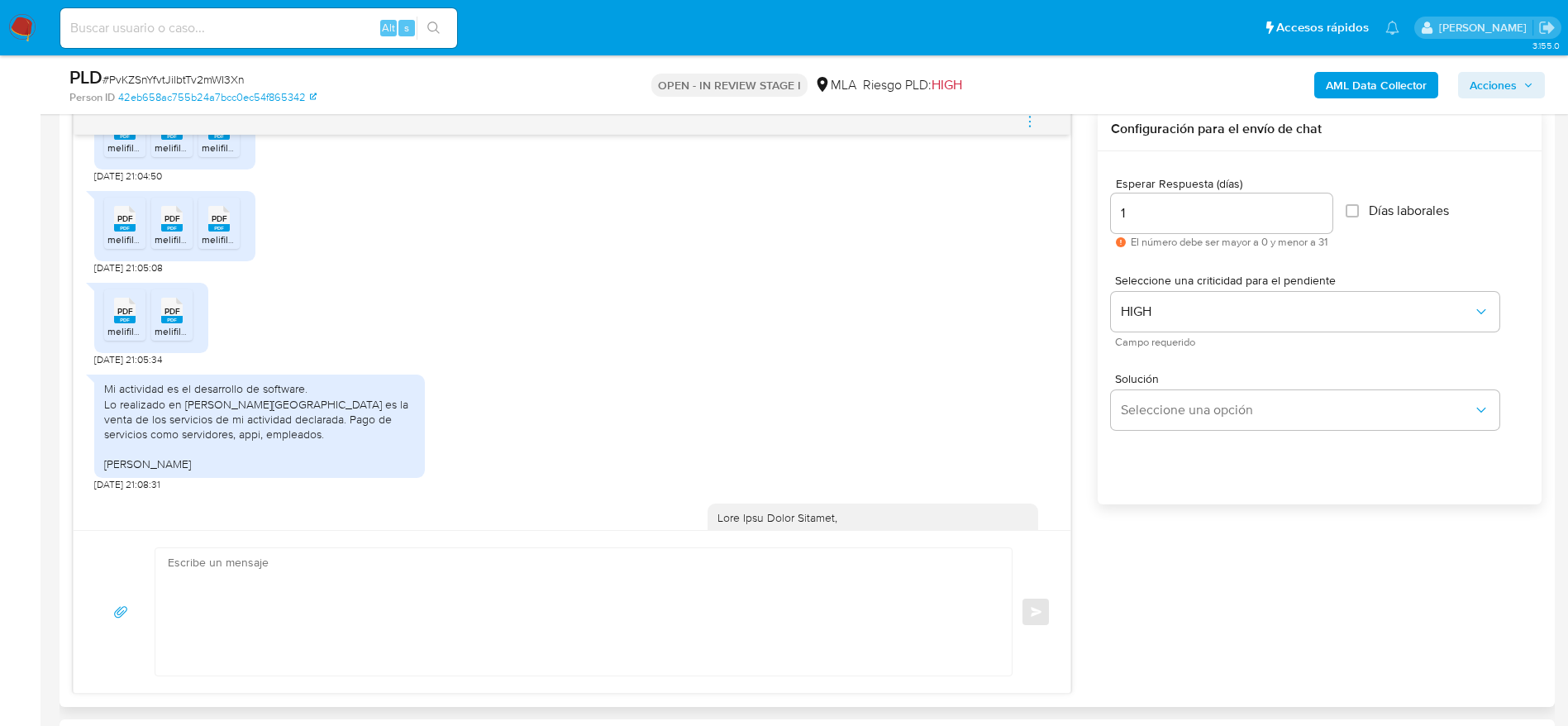
scroll to position [2142, 0]
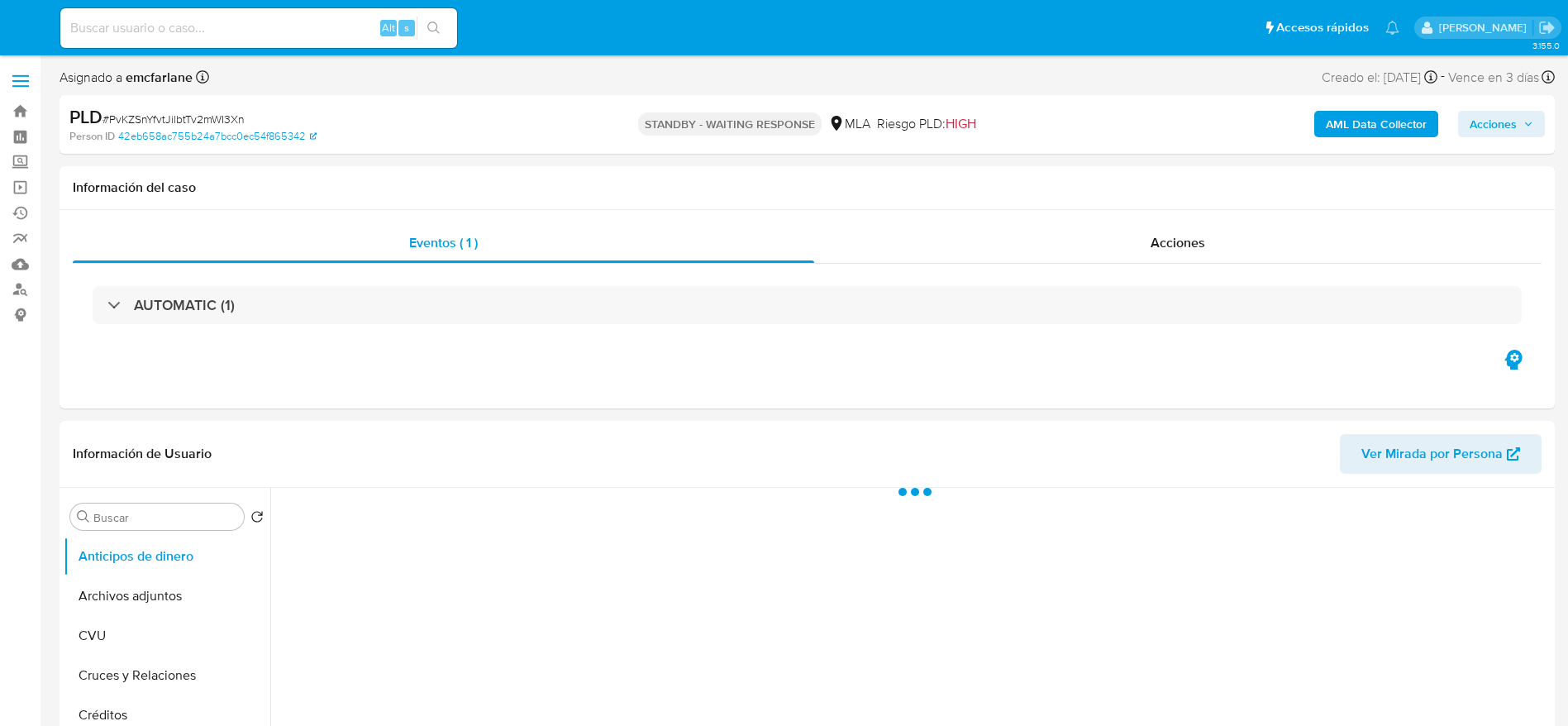
select select "10"
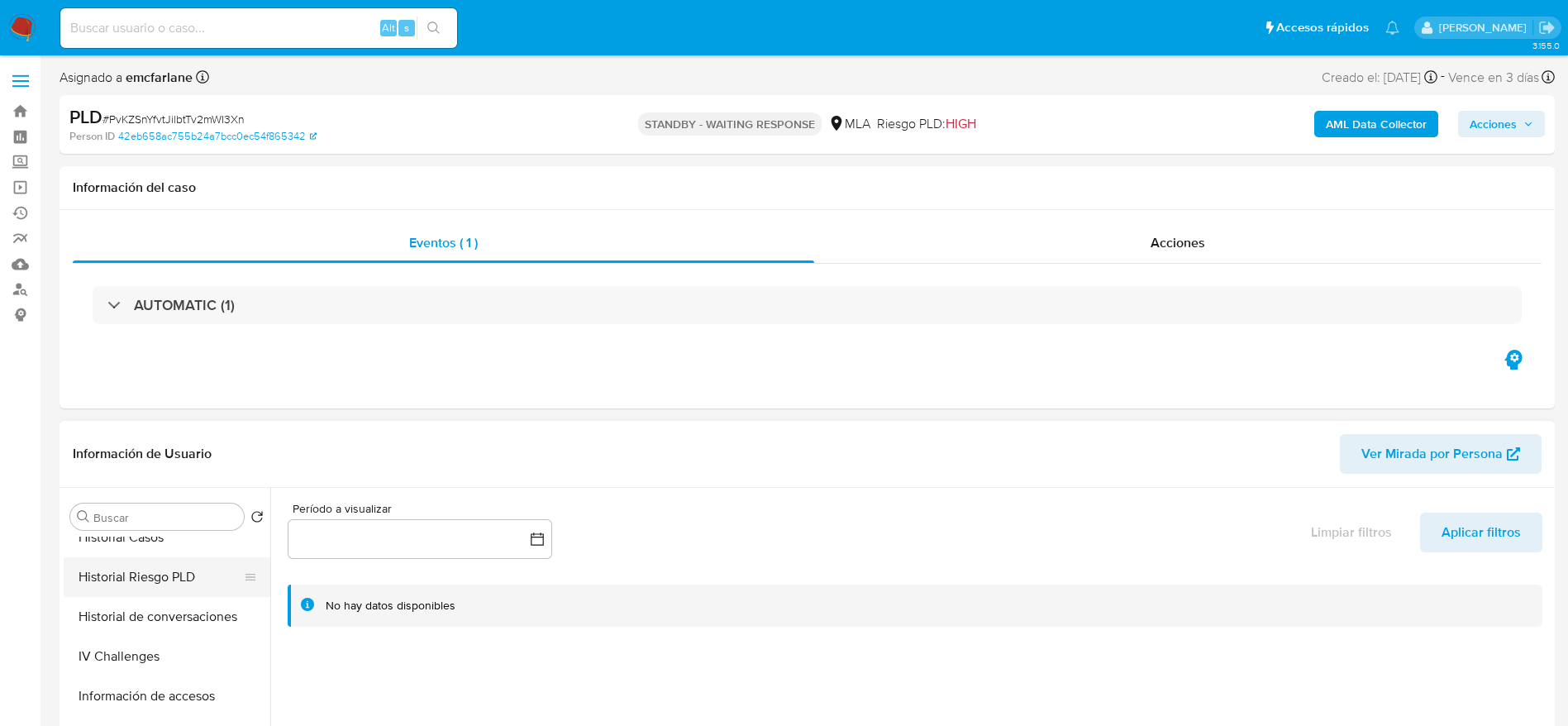
scroll to position [496, 0]
click at [135, 577] on button "Historial Casos" at bounding box center [160, 576] width 193 height 40
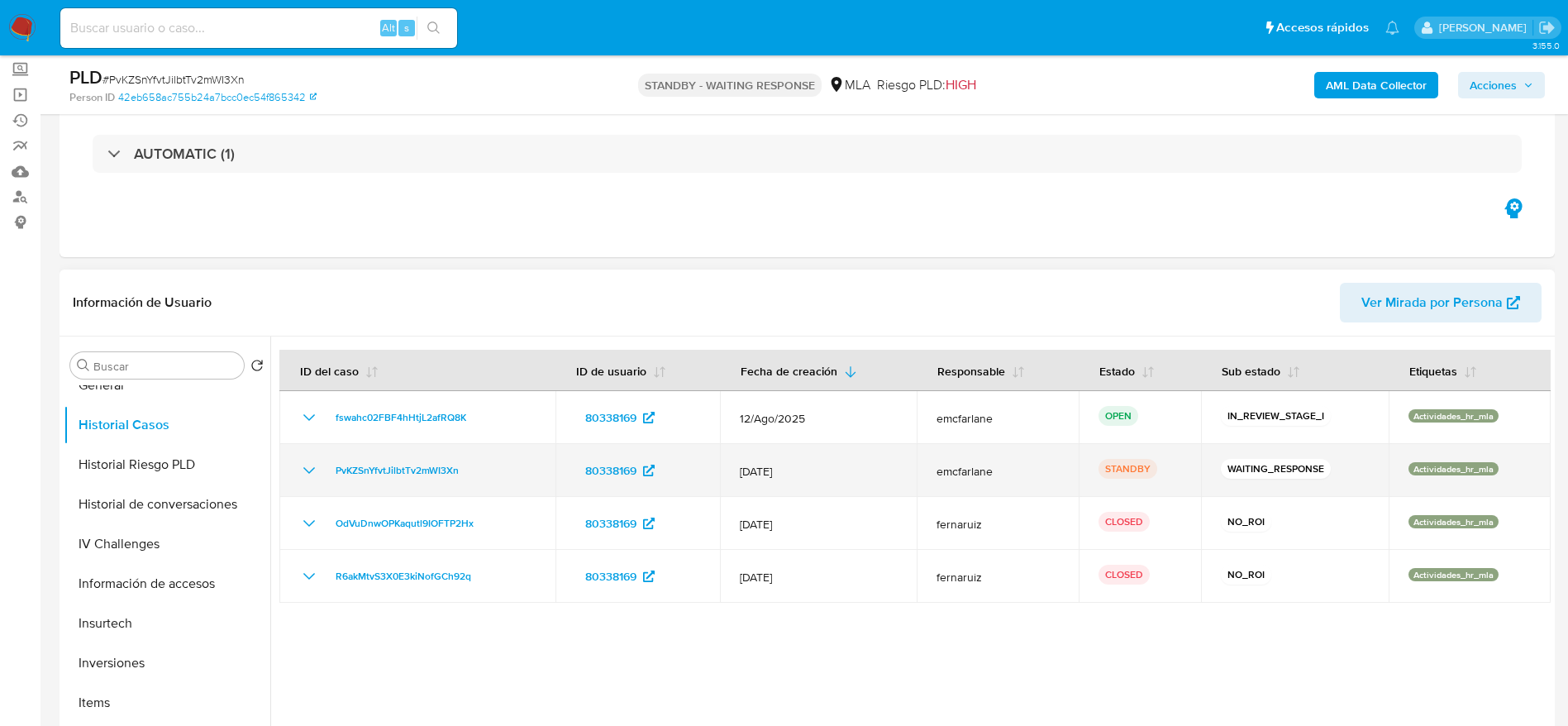
scroll to position [124, 0]
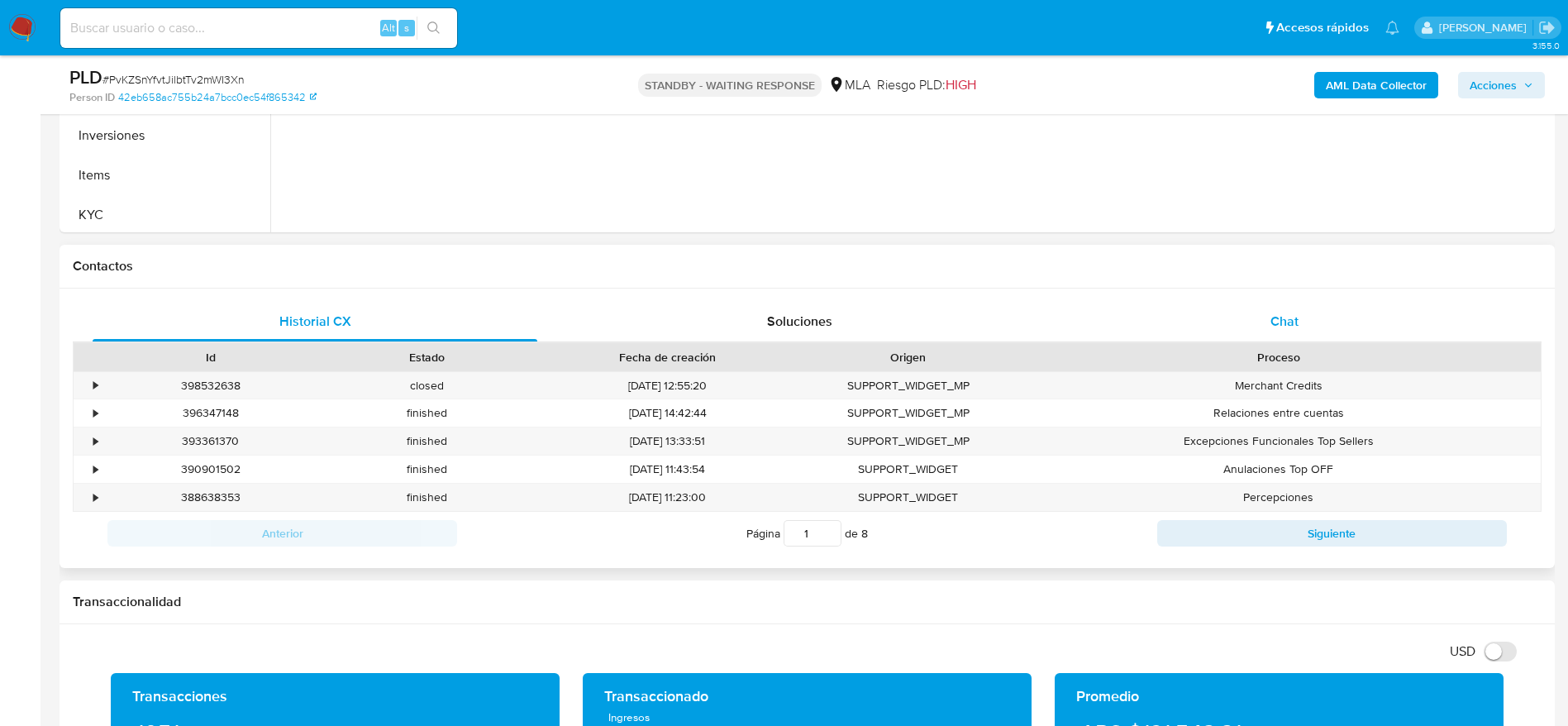
click at [1303, 319] on div "Chat" at bounding box center [1284, 322] width 444 height 40
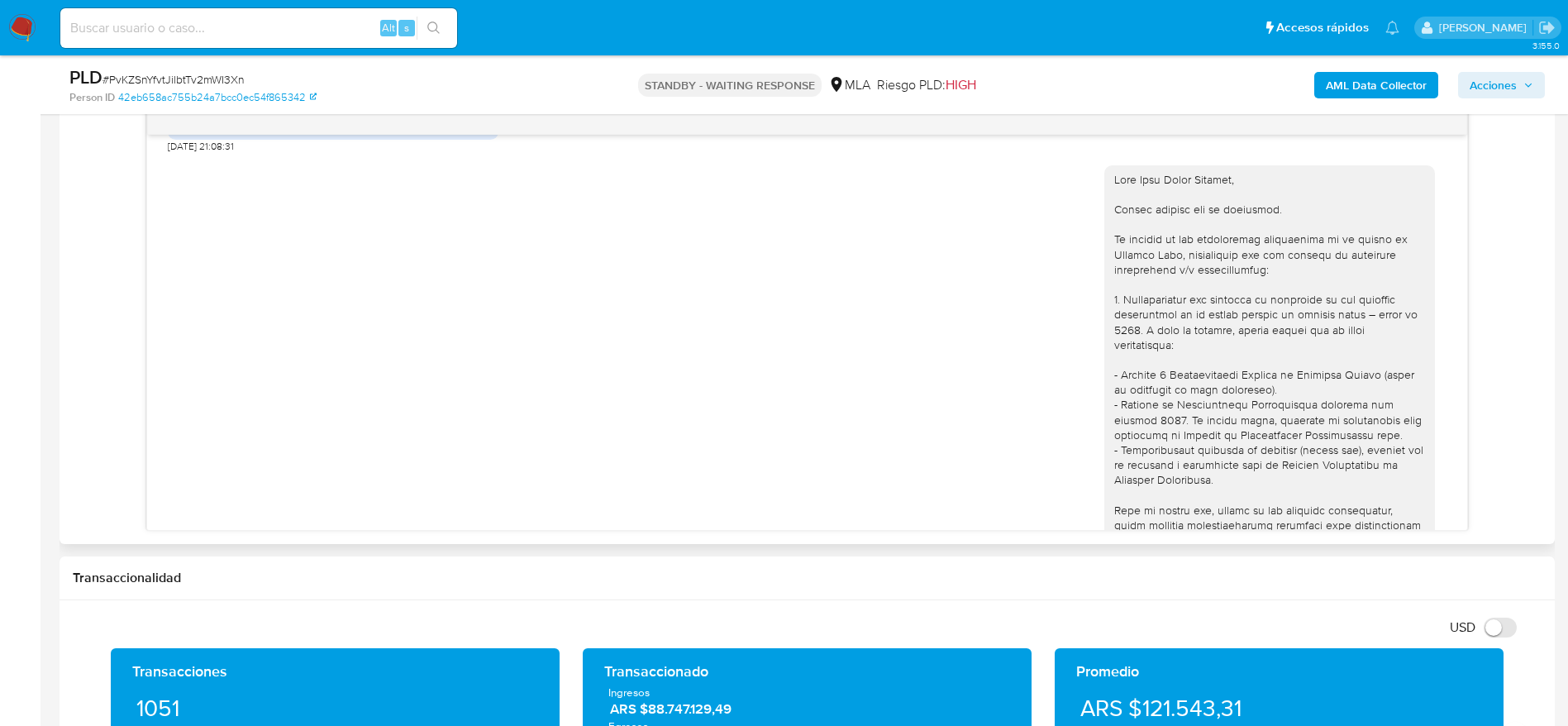
scroll to position [1522, 0]
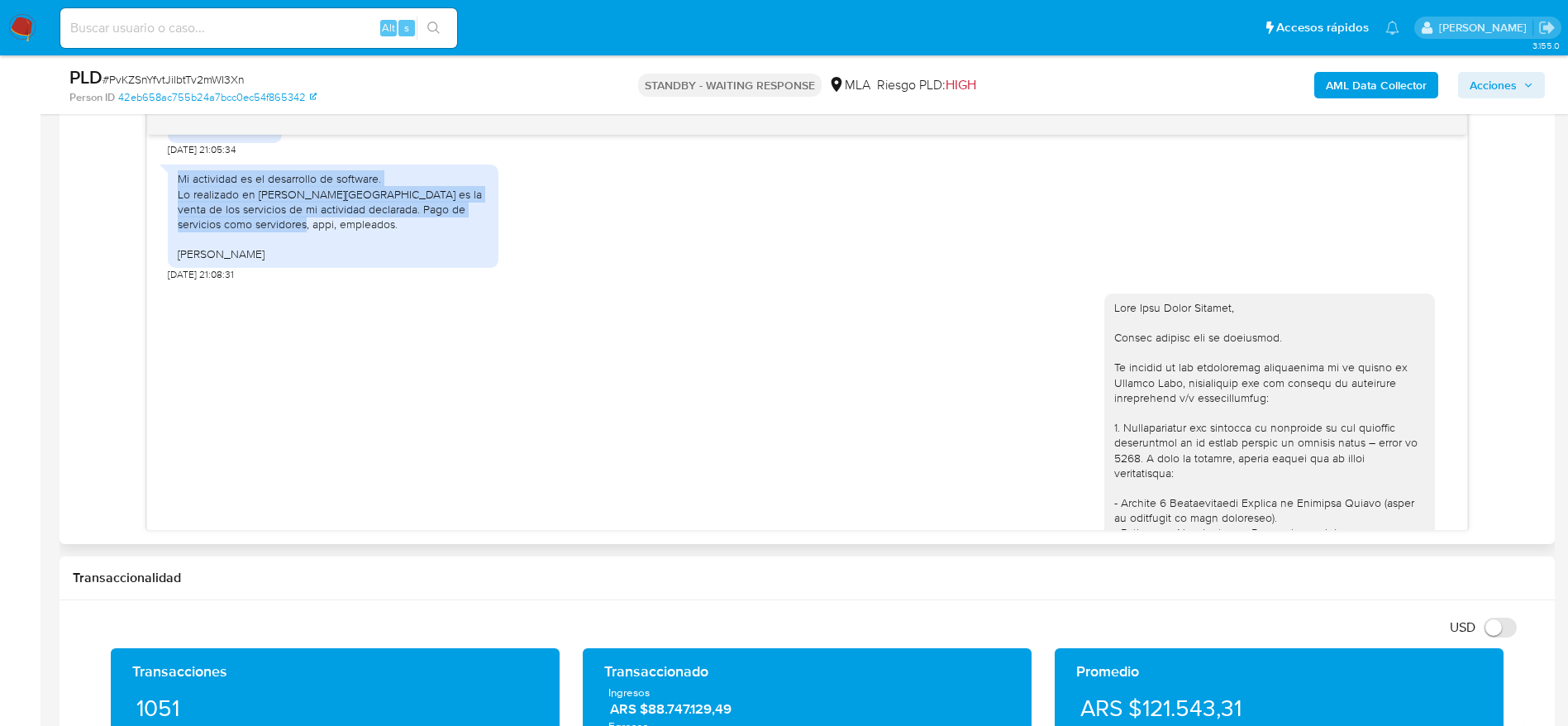
drag, startPoint x: 176, startPoint y: 210, endPoint x: 297, endPoint y: 260, distance: 130.9
click at [297, 260] on div "Mi actividad es el desarrollo de software. Lo realizado en [PERSON_NAME][GEOGRA…" at bounding box center [332, 216] width 330 height 103
copy div "Mi actividad es el desarrollo de software. Lo realizado en [PERSON_NAME][GEOGRA…"
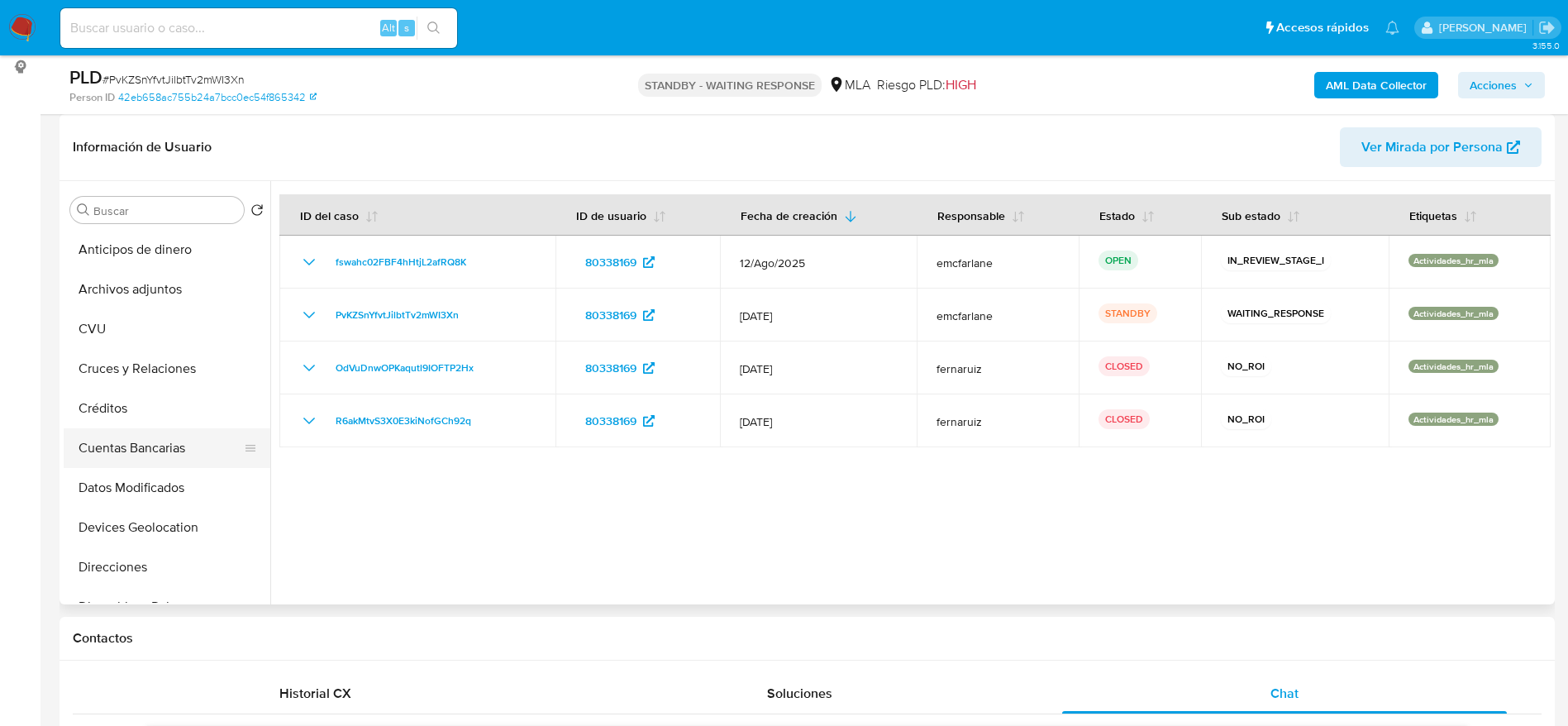
scroll to position [372, 0]
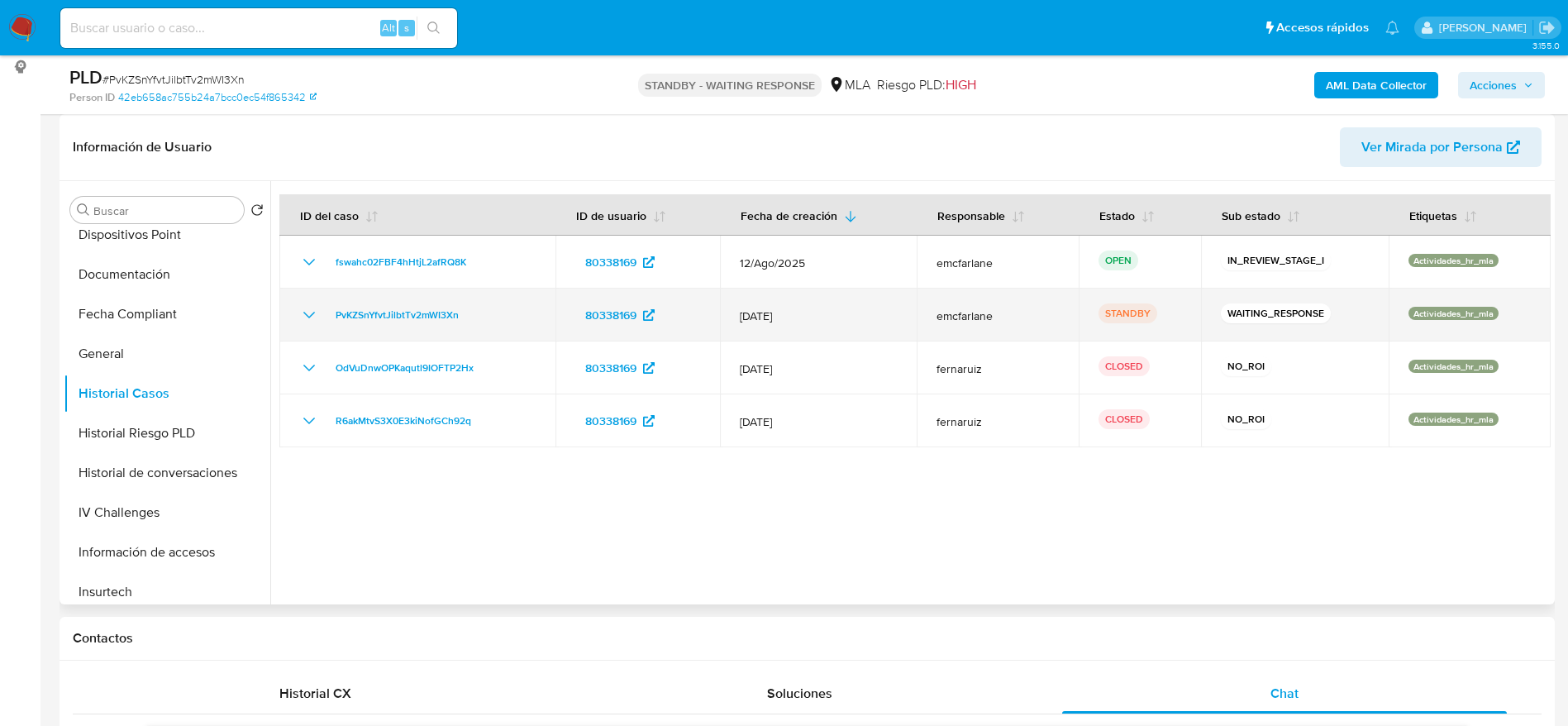
drag, startPoint x: 510, startPoint y: 329, endPoint x: 325, endPoint y: 311, distance: 185.9
click at [325, 311] on td "PvKZSnYfvtJilbtTv2mWI3Xn" at bounding box center [417, 315] width 276 height 53
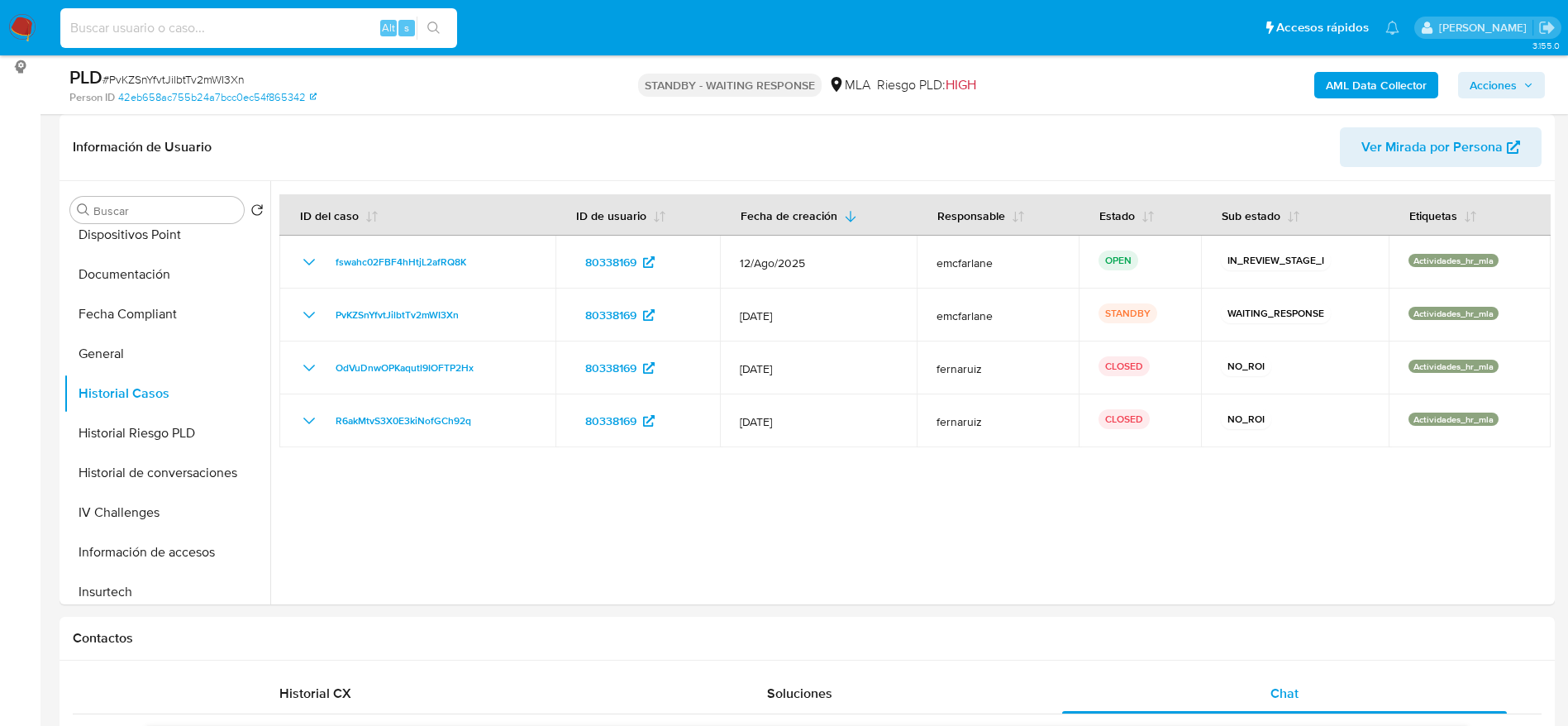
click at [234, 29] on input at bounding box center [258, 28] width 397 height 21
paste input "pPaMEgd2jvTmJ8flAq8G3kZM"
type input "pPaMEgd2jvTmJ8flAq8G3kZM"
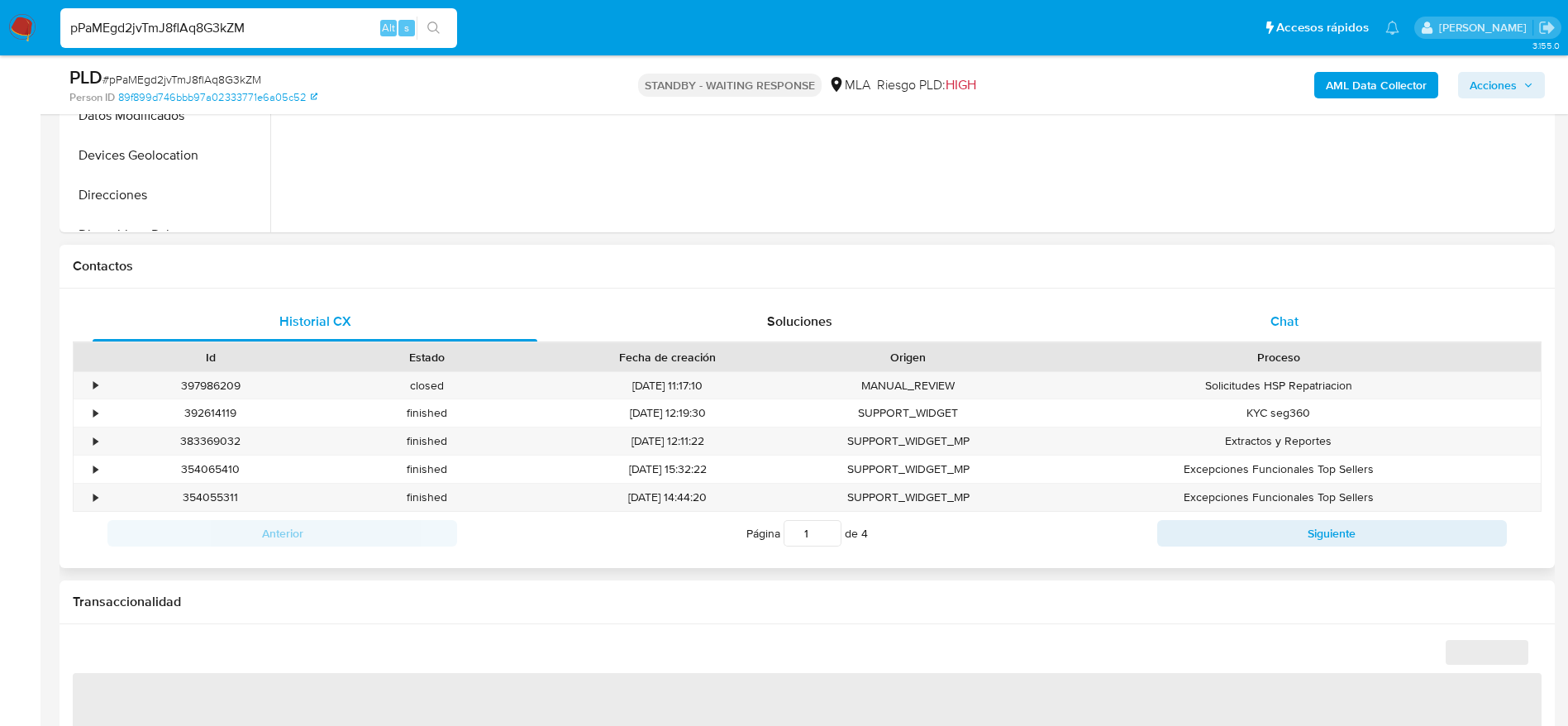
click at [1303, 317] on div "Chat" at bounding box center [1284, 322] width 444 height 40
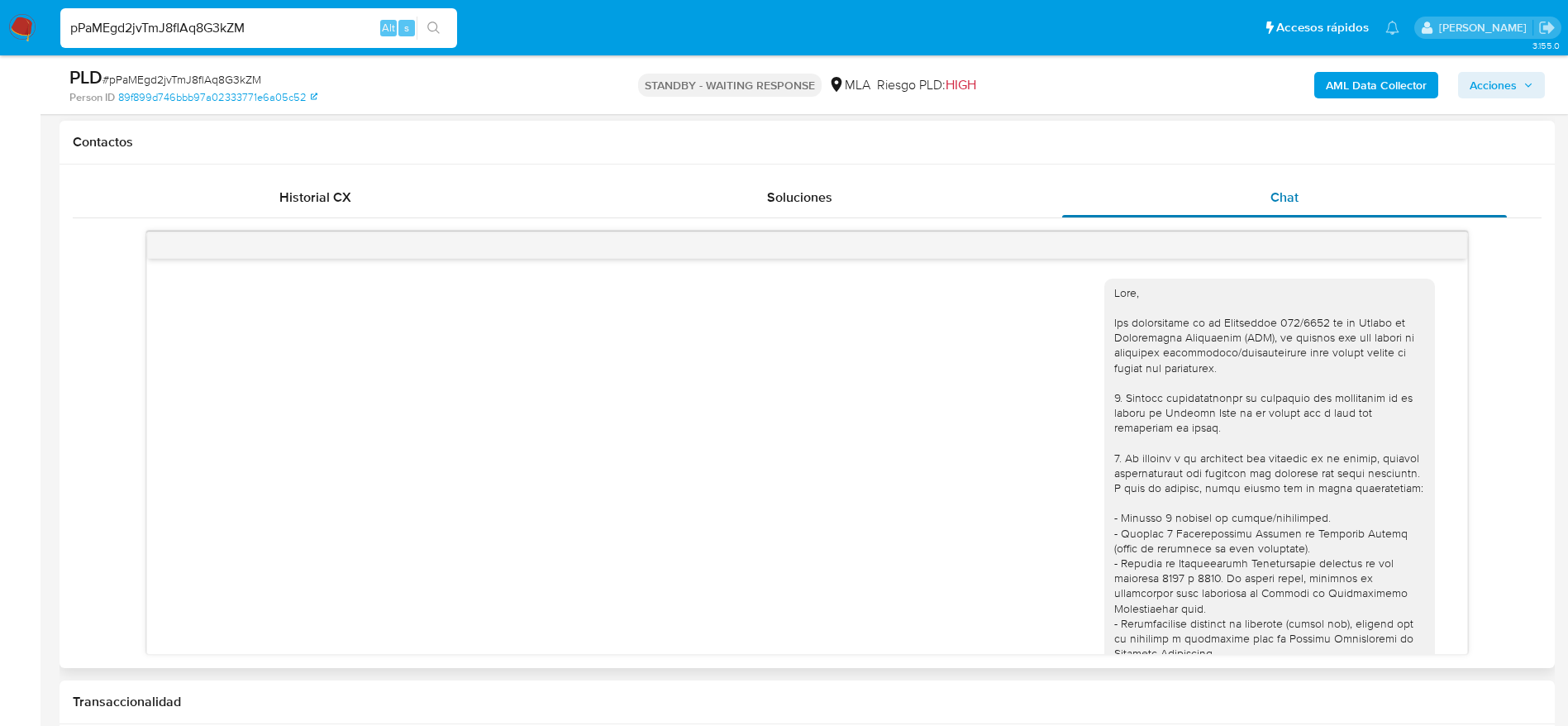
scroll to position [1194, 0]
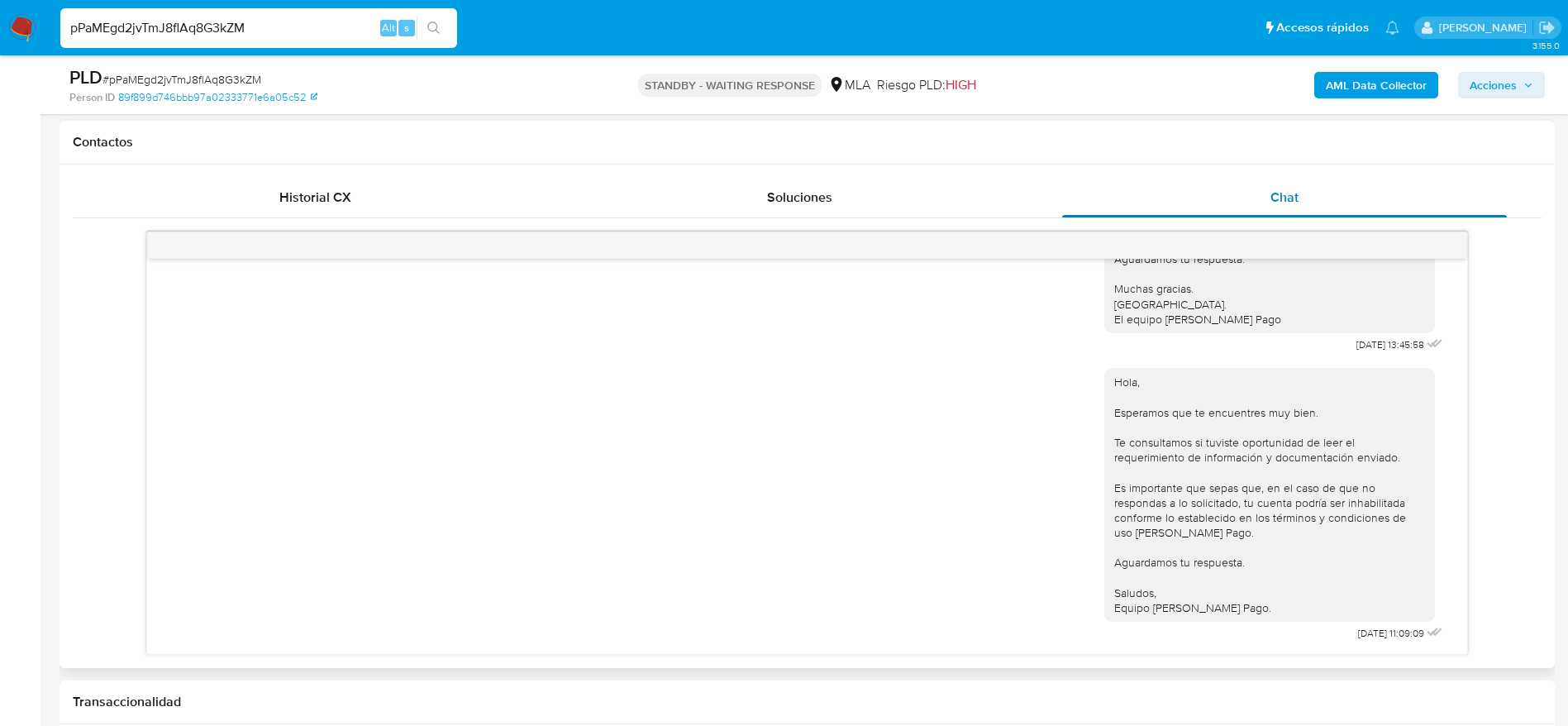
select select "10"
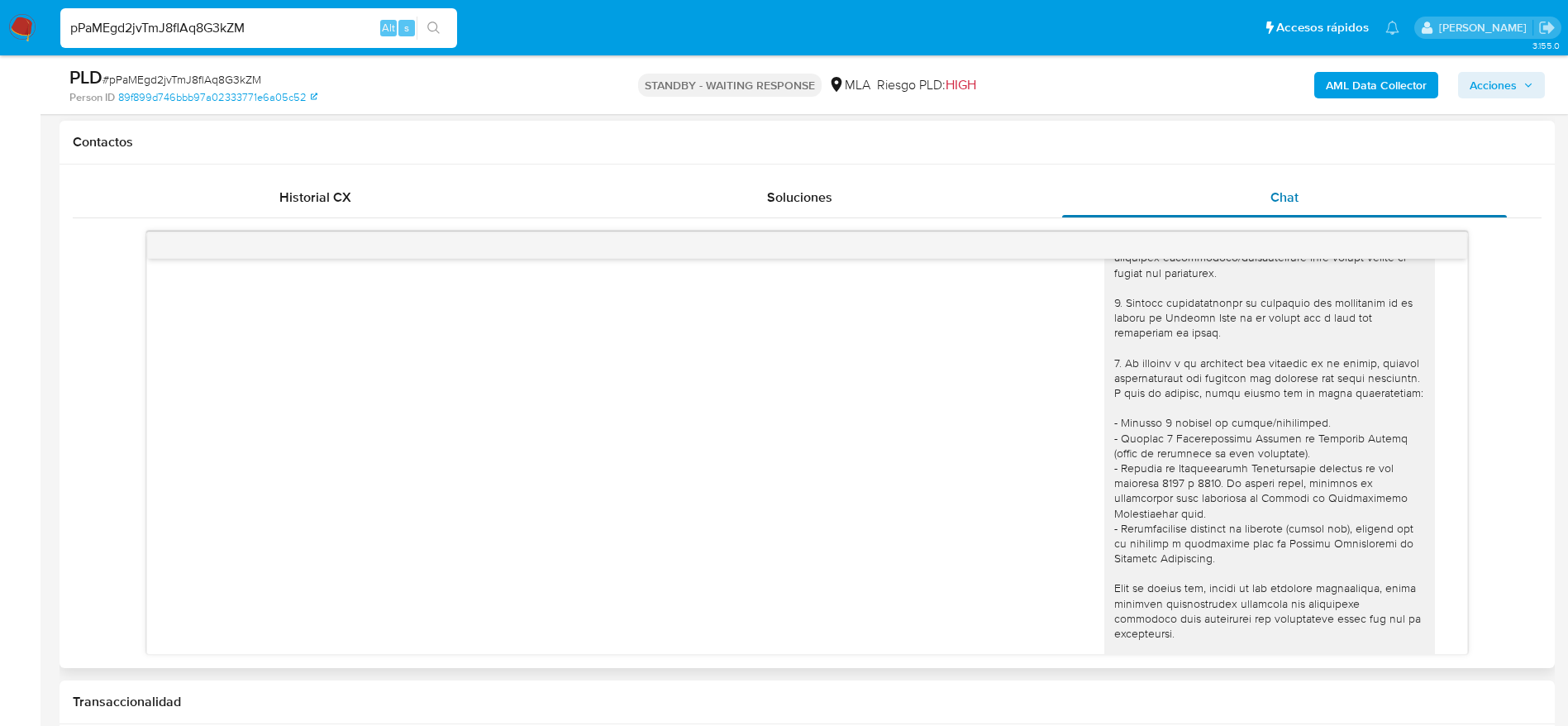
scroll to position [0, 0]
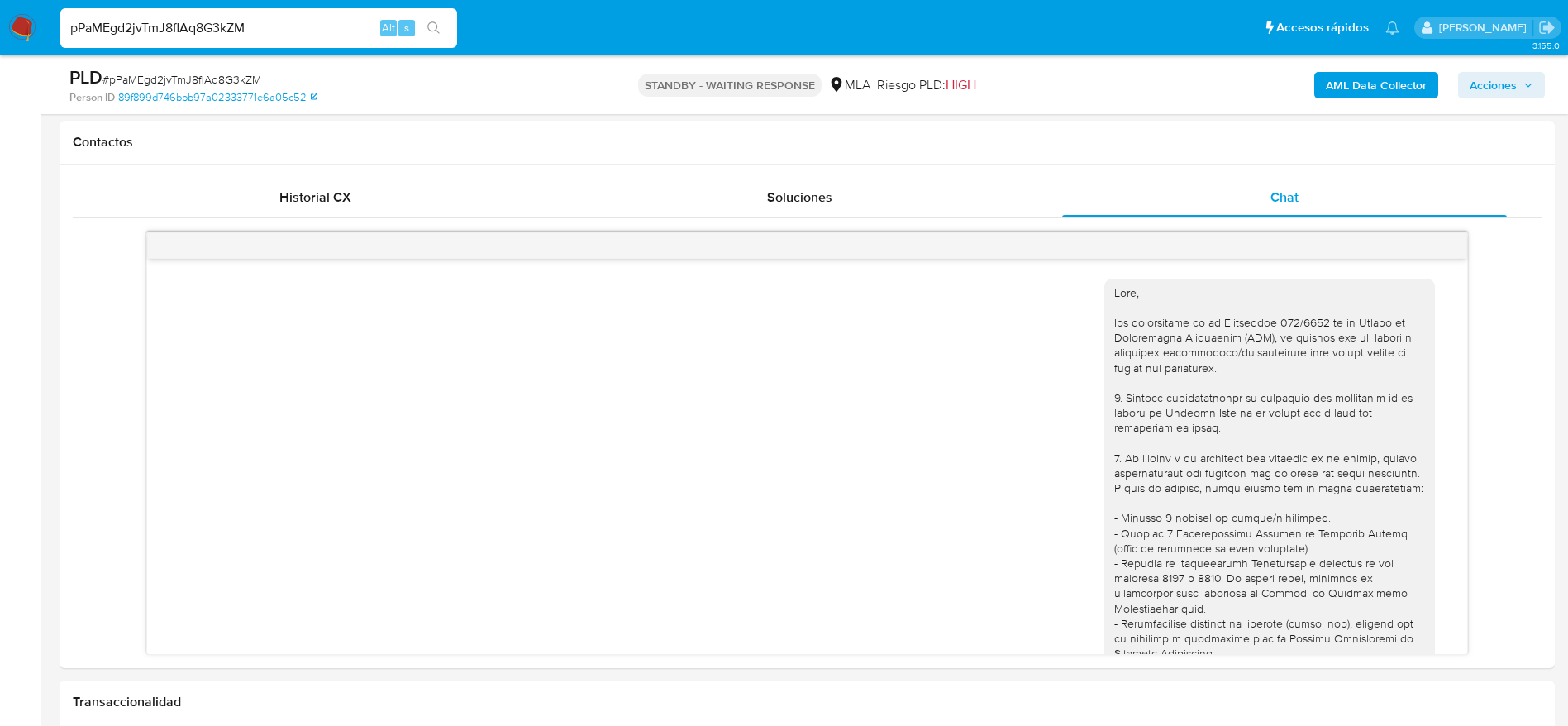
click at [18, 30] on img at bounding box center [21, 27] width 28 height 28
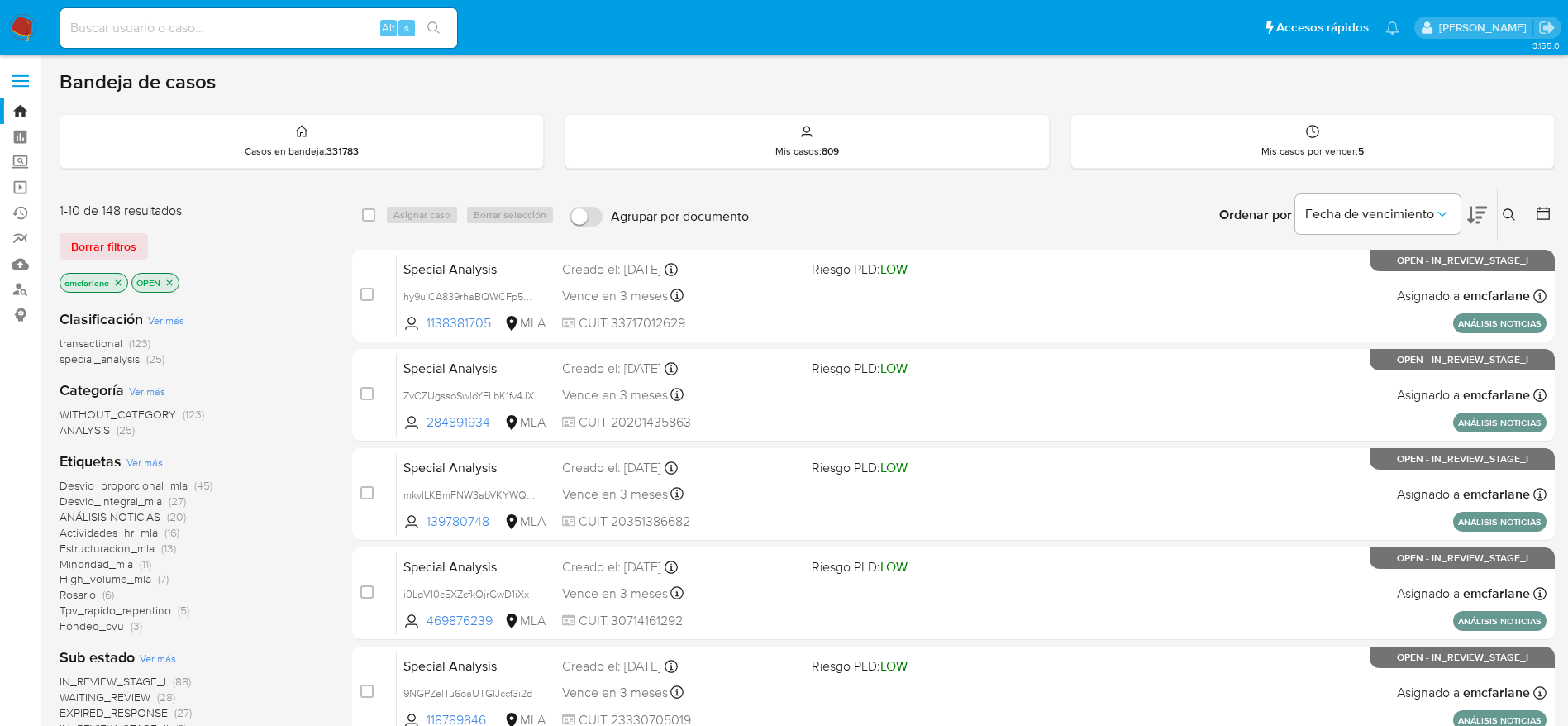
click at [237, 28] on input at bounding box center [258, 28] width 397 height 21
paste input "3gFzCCZh6S4uW4qIfrx8HoAr"
type input "3gFzCCZh6S4uW4qIfrx8HoAr"
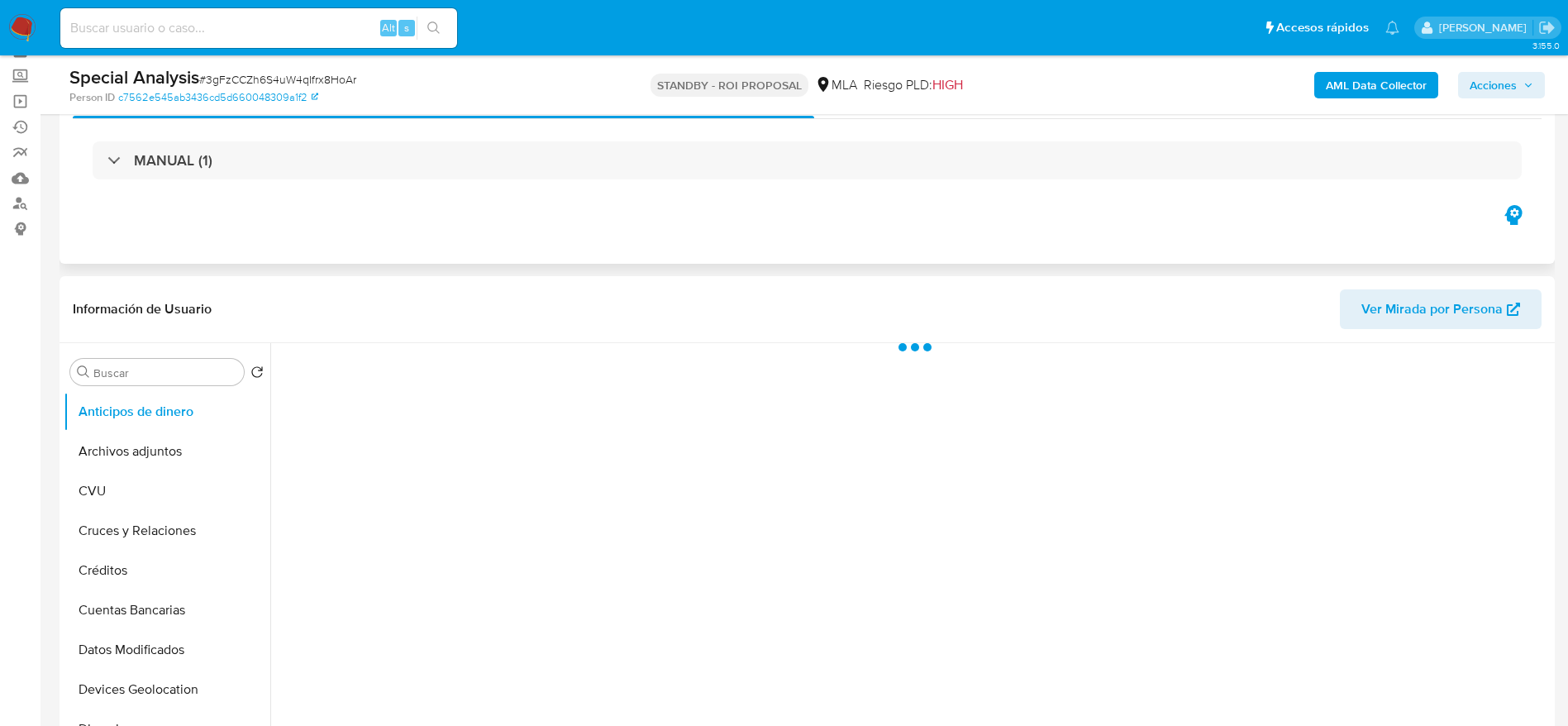
scroll to position [124, 0]
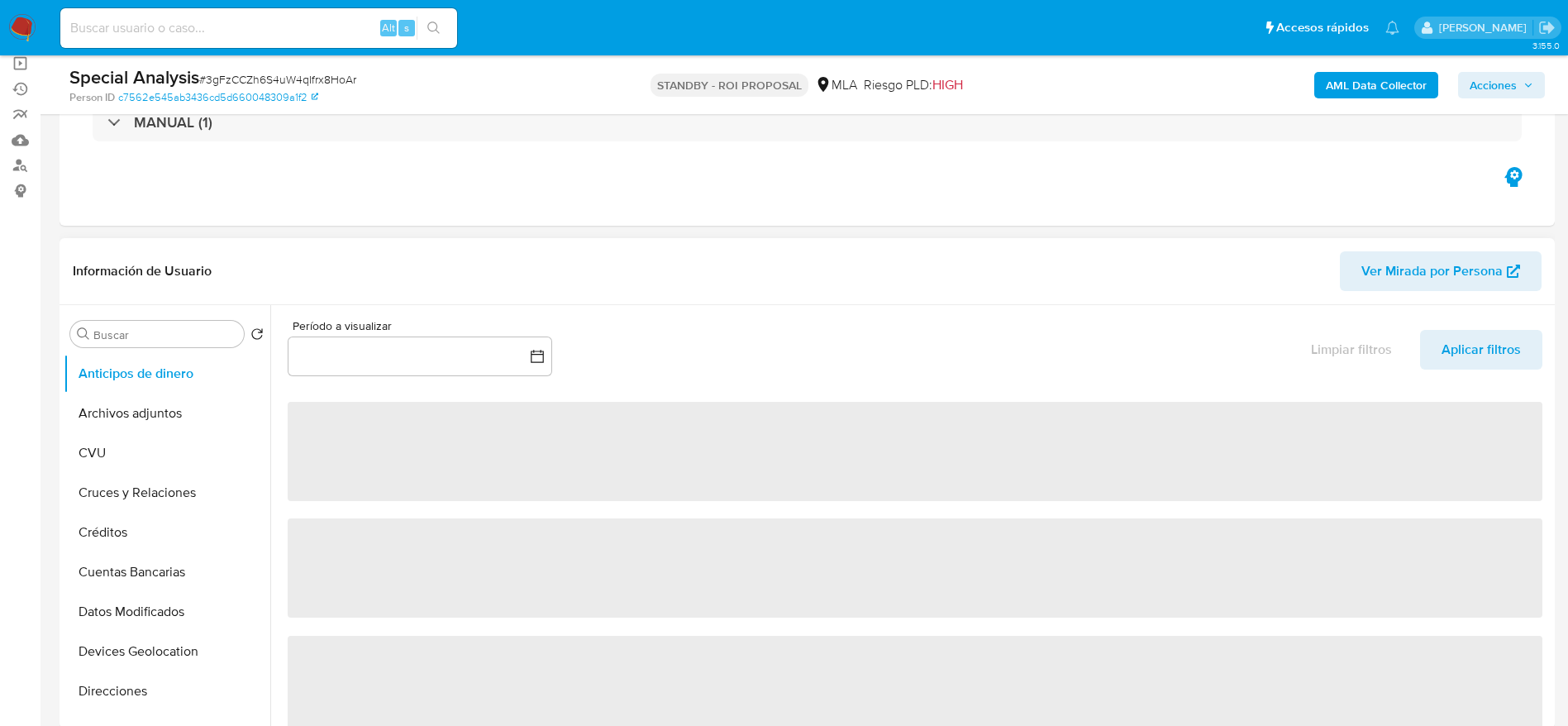
drag, startPoint x: 179, startPoint y: 413, endPoint x: 368, endPoint y: 383, distance: 191.4
click at [179, 412] on button "Archivos adjuntos" at bounding box center [167, 413] width 207 height 40
select select "10"
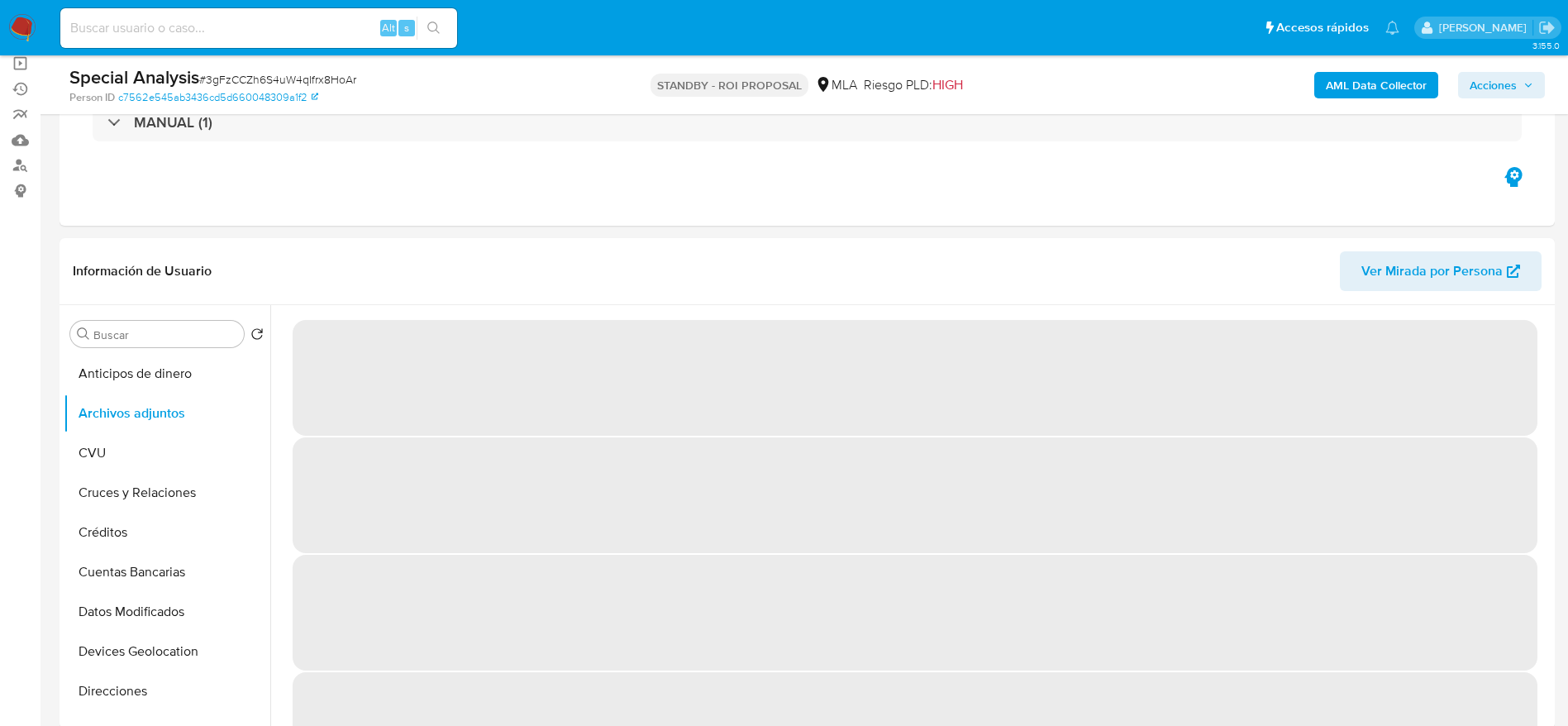
click at [268, 82] on span "# 3gFzCCZh6S4uW4qIfrx8HoAr" at bounding box center [277, 79] width 157 height 17
copy span "3gFzCCZh6S4uW4qIfrx8HoAr"
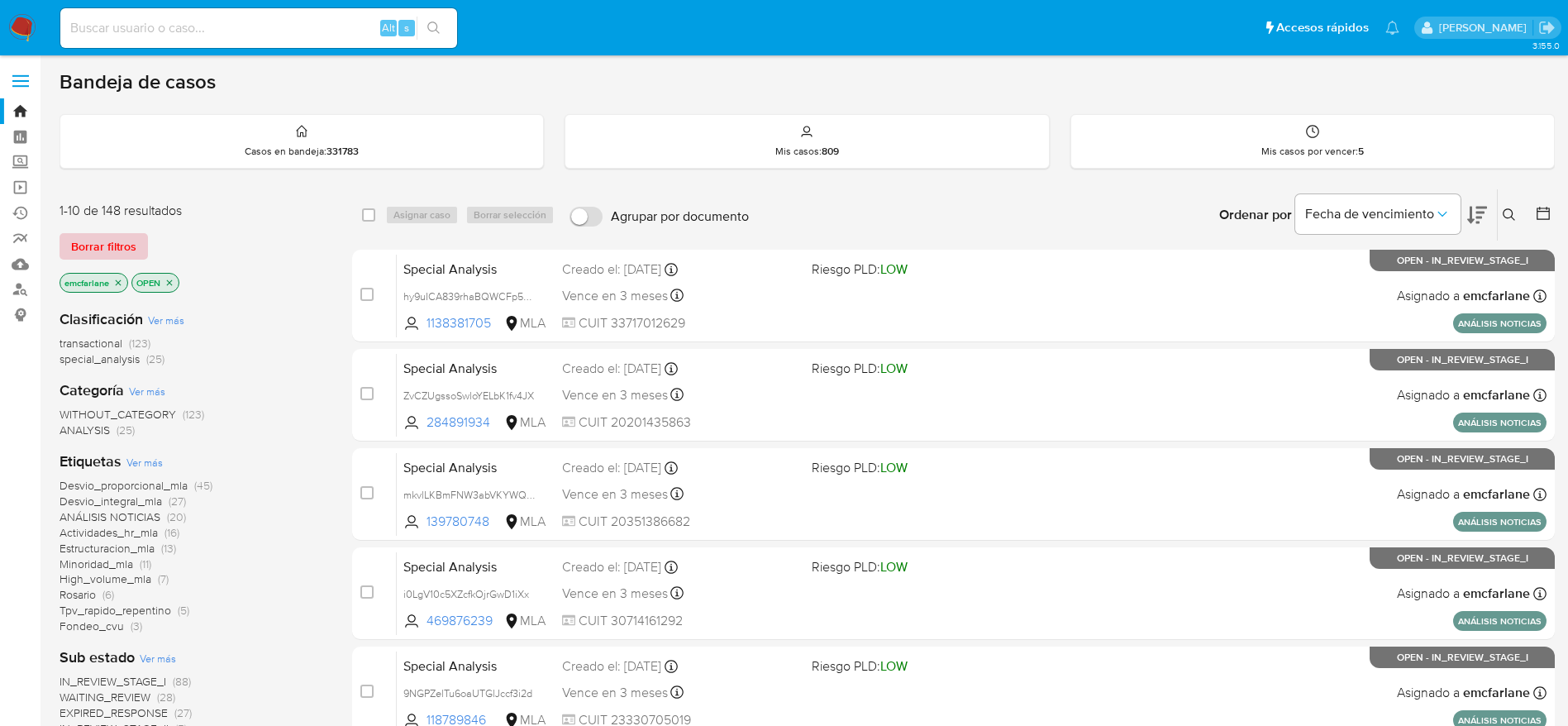
click at [88, 257] on span "Borrar filtros" at bounding box center [103, 247] width 65 height 23
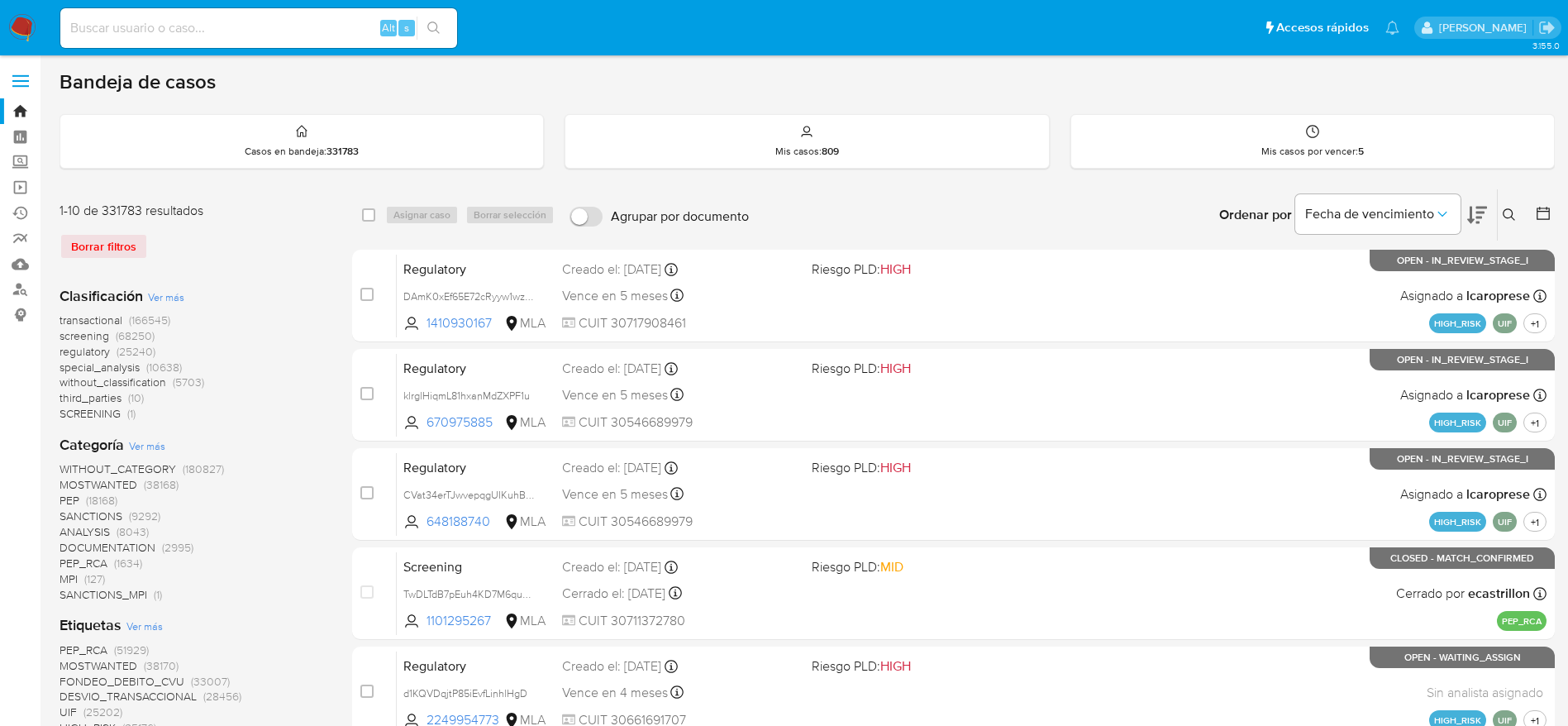
click at [1507, 223] on button at bounding box center [1511, 214] width 27 height 19
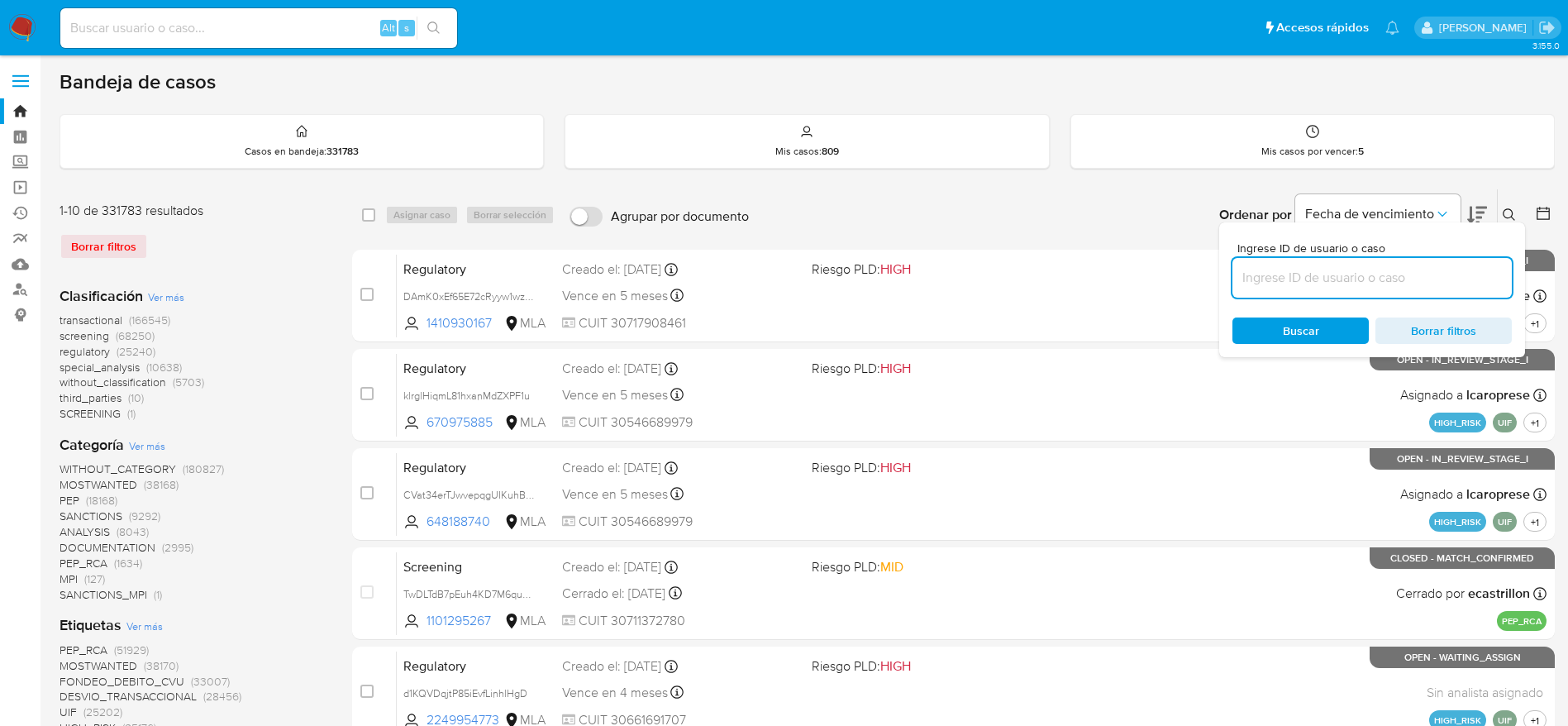
click at [1386, 275] on input at bounding box center [1371, 278] width 280 height 21
type input "3gFzCCZh6S4uW4qIfrx8HoAr"
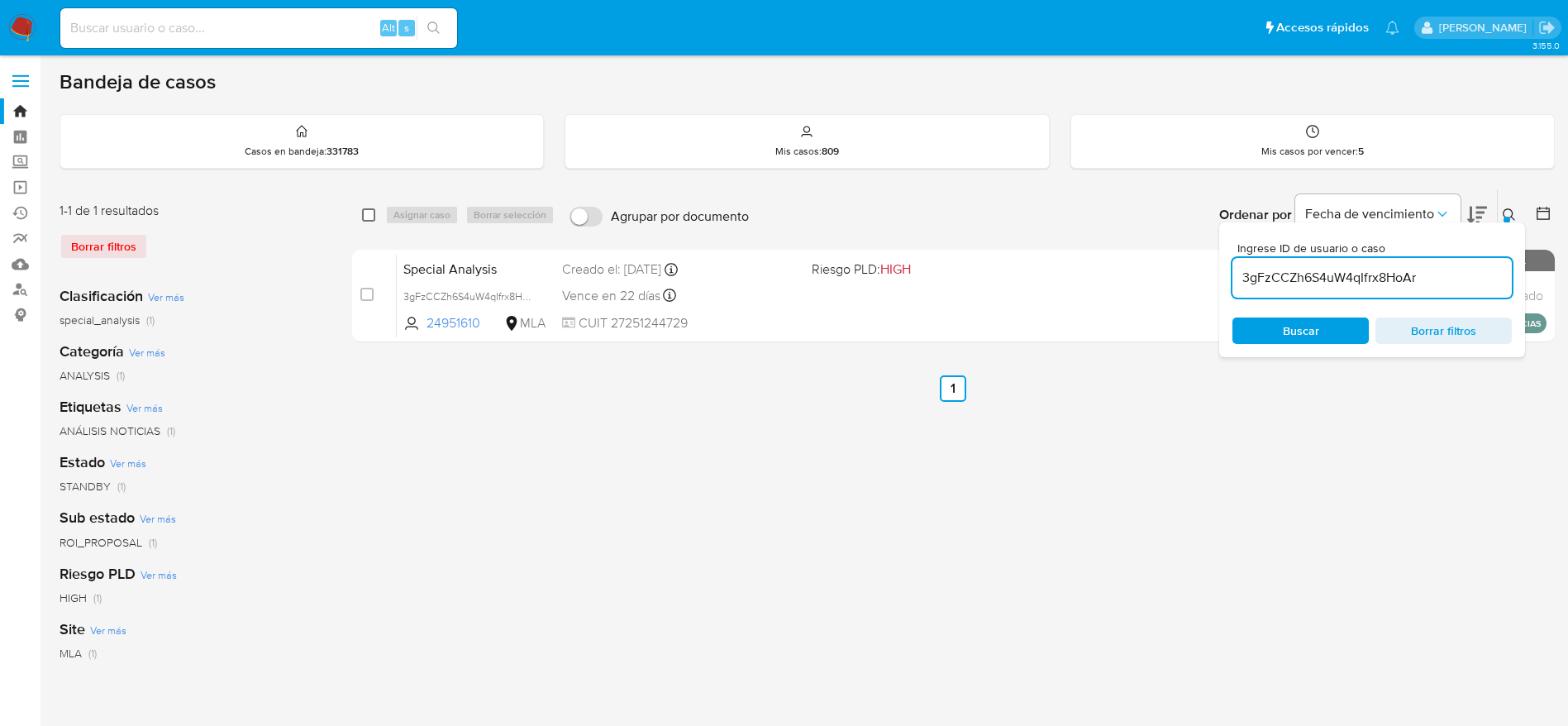
click at [362, 210] on input "checkbox" at bounding box center [368, 215] width 14 height 14
checkbox input "true"
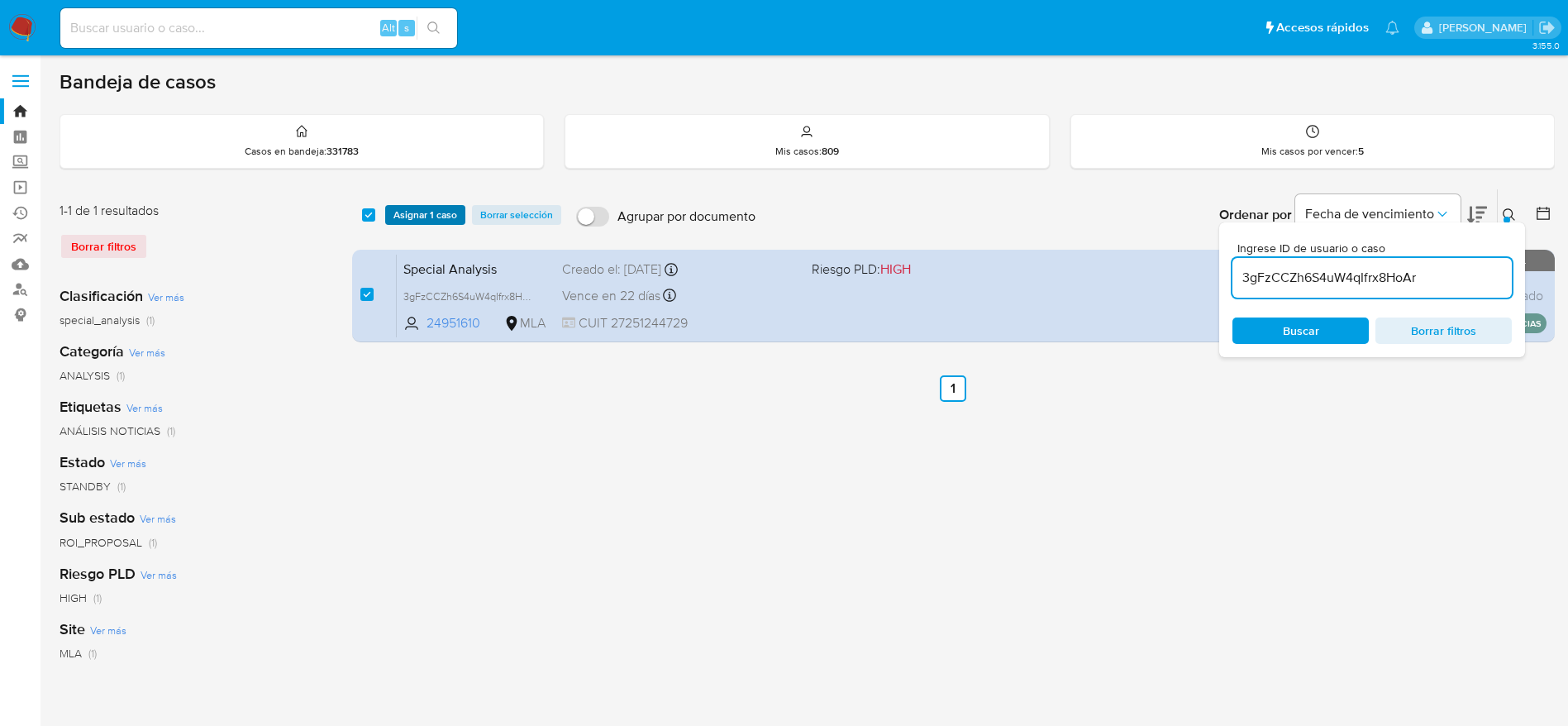
click at [403, 210] on span "Asignar 1 caso" at bounding box center [425, 214] width 63 height 17
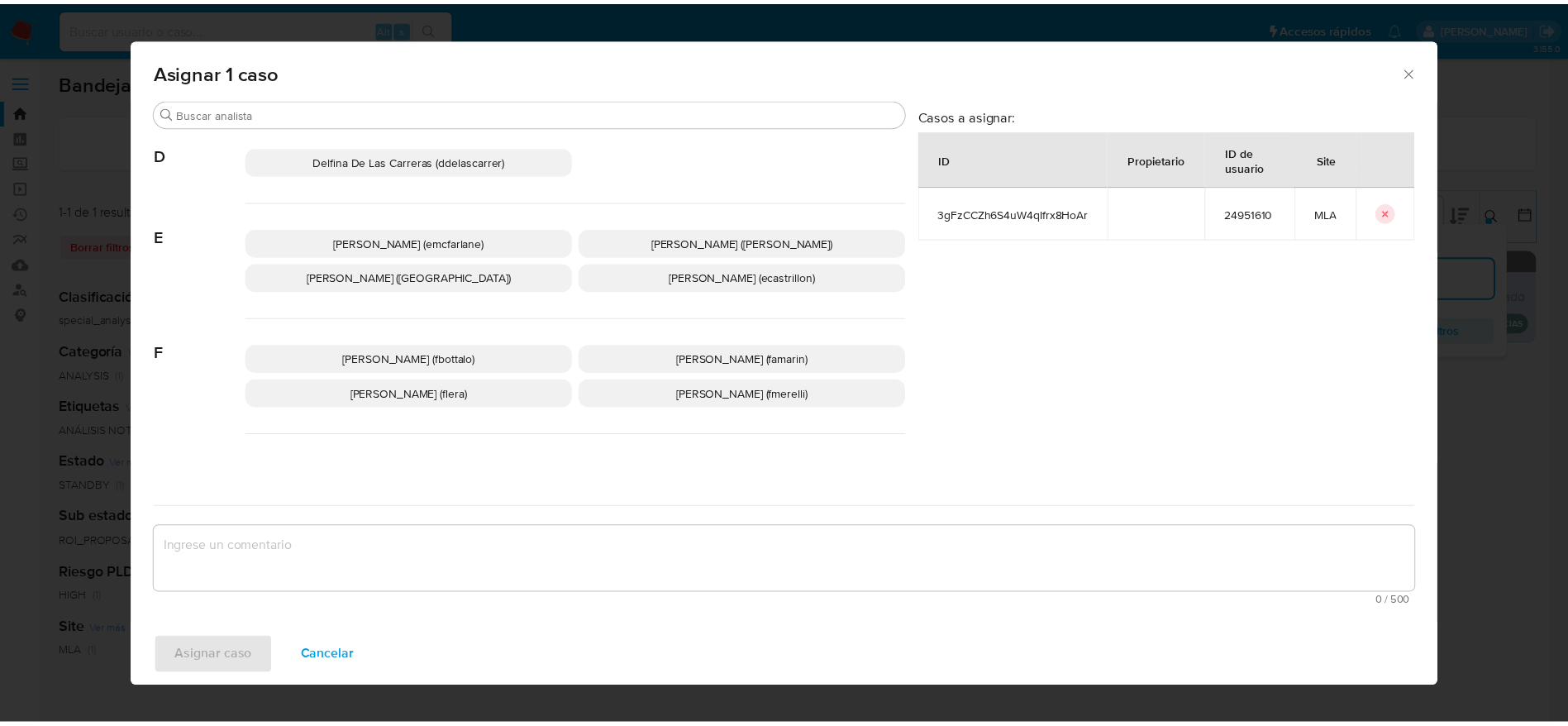
scroll to position [248, 0]
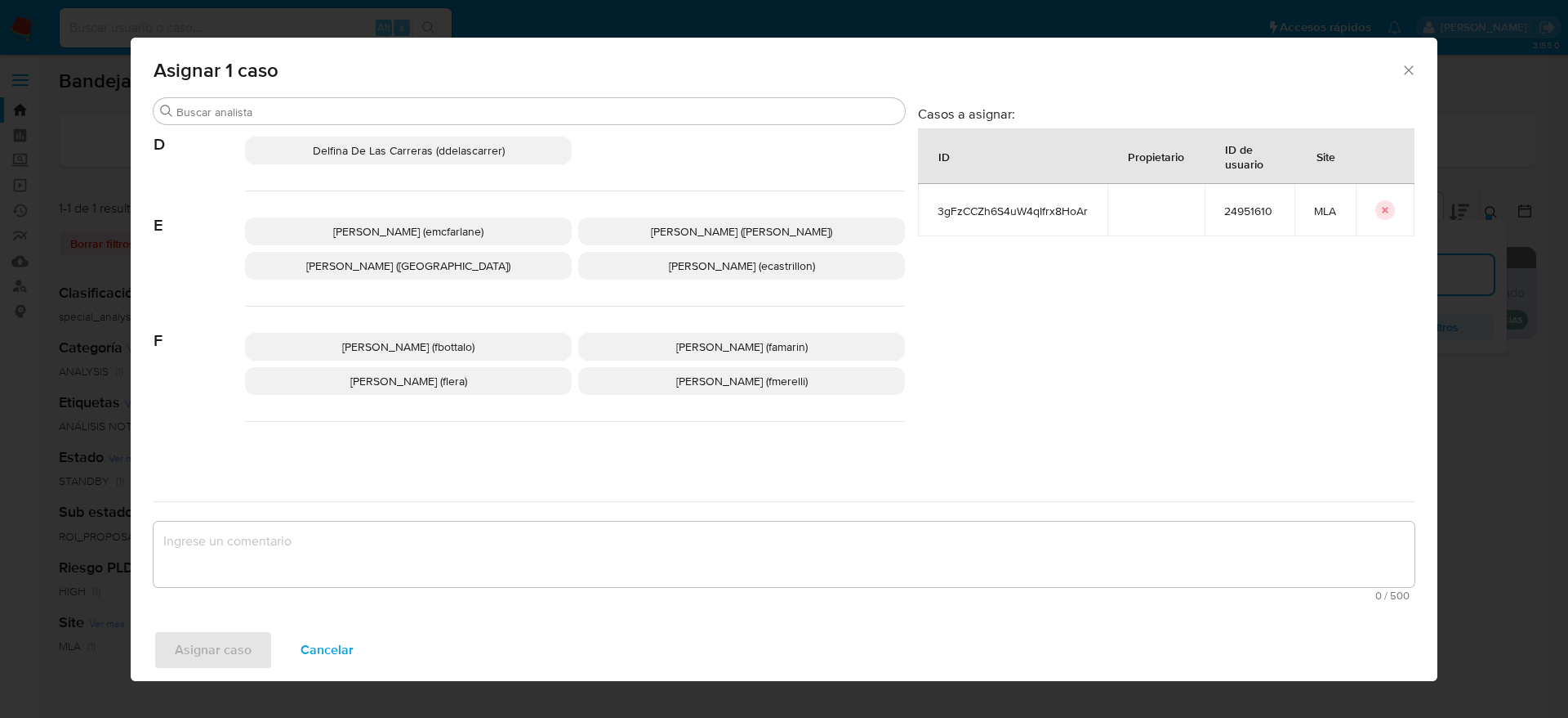
click at [442, 214] on div "[PERSON_NAME] (emcfarlane) [PERSON_NAME] ([PERSON_NAME]) [PERSON_NAME] (evitiel…" at bounding box center [574, 249] width 660 height 116
click at [440, 239] on p "[PERSON_NAME] (emcfarlane)" at bounding box center [407, 231] width 327 height 28
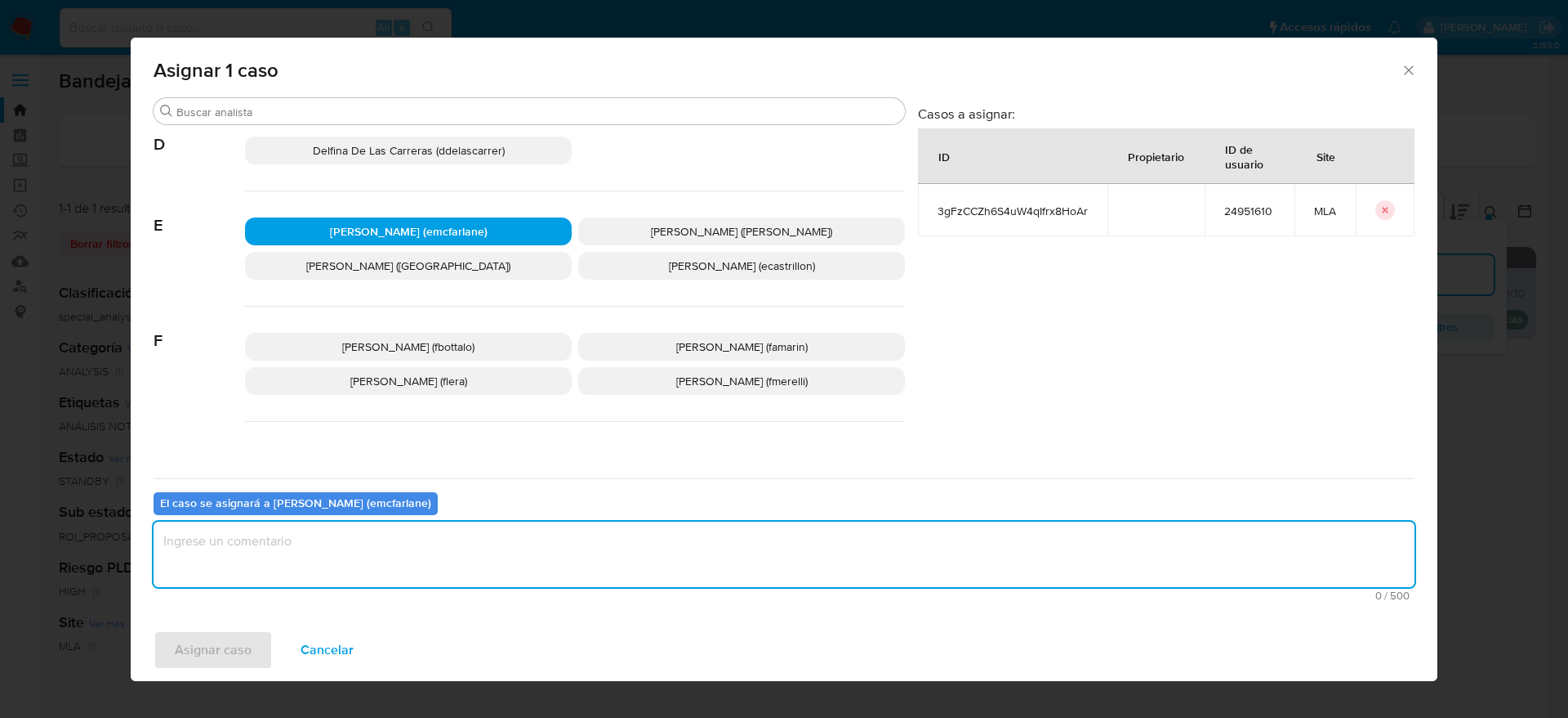
drag, startPoint x: 355, startPoint y: 541, endPoint x: 347, endPoint y: 551, distance: 12.8
click at [354, 543] on textarea "assign-modal" at bounding box center [783, 554] width 1261 height 66
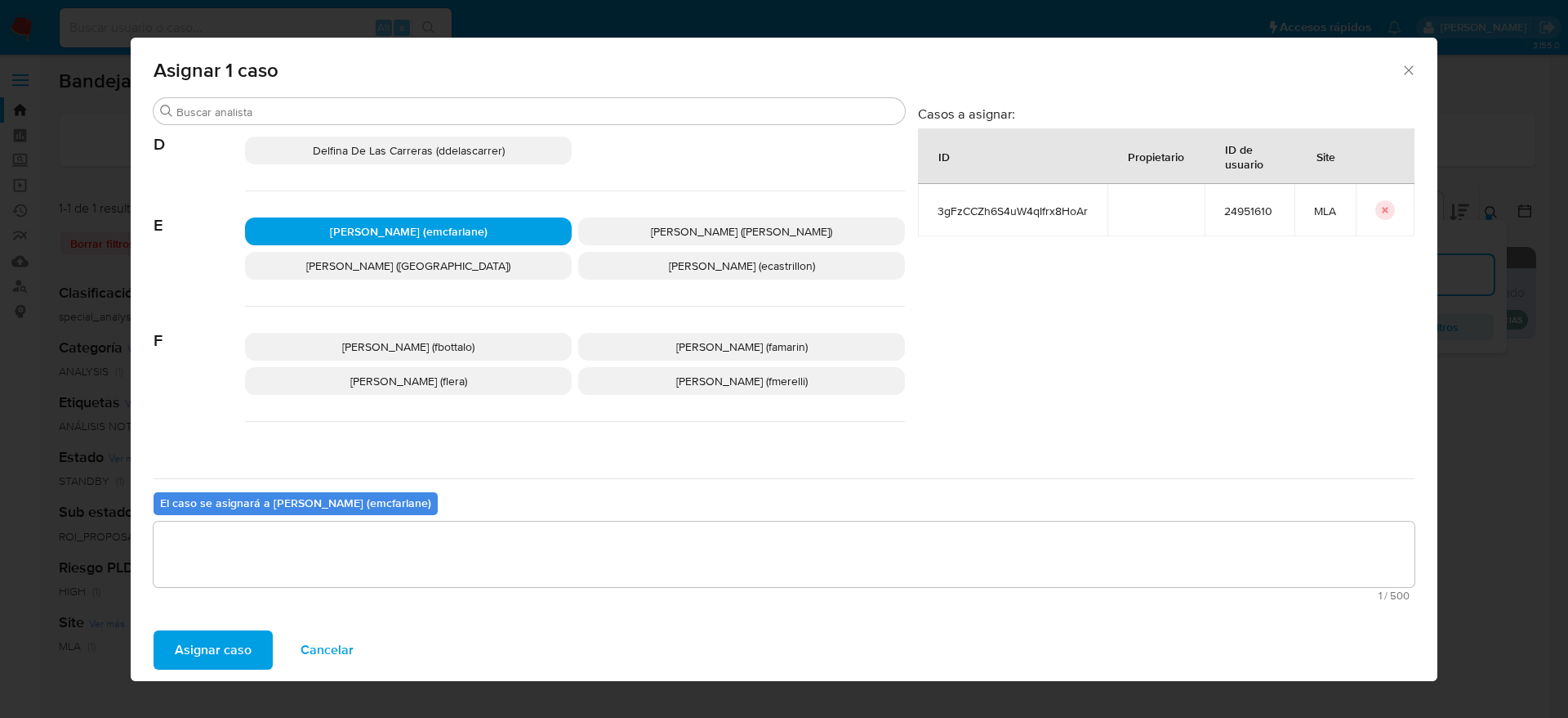
click at [241, 646] on span "Asignar caso" at bounding box center [213, 650] width 77 height 36
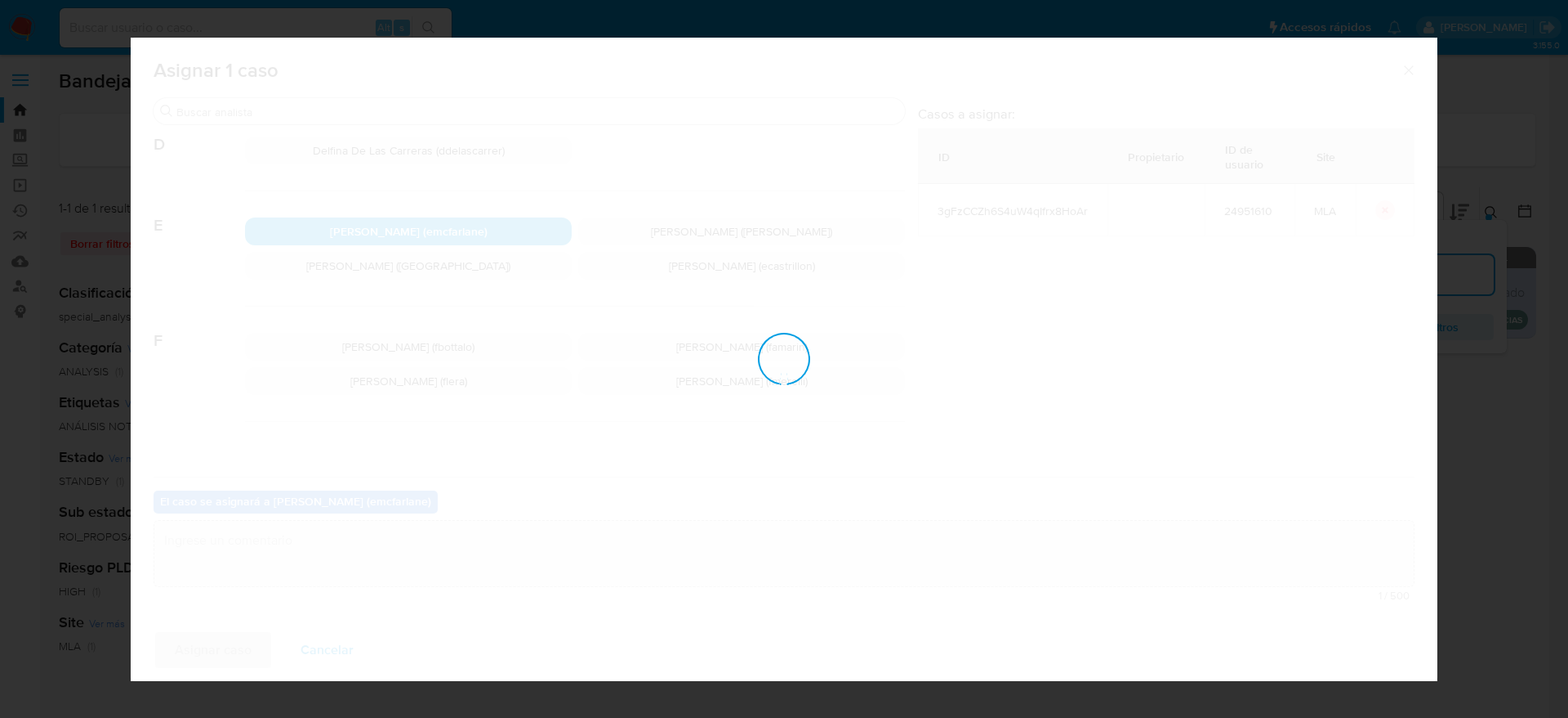
checkbox input "false"
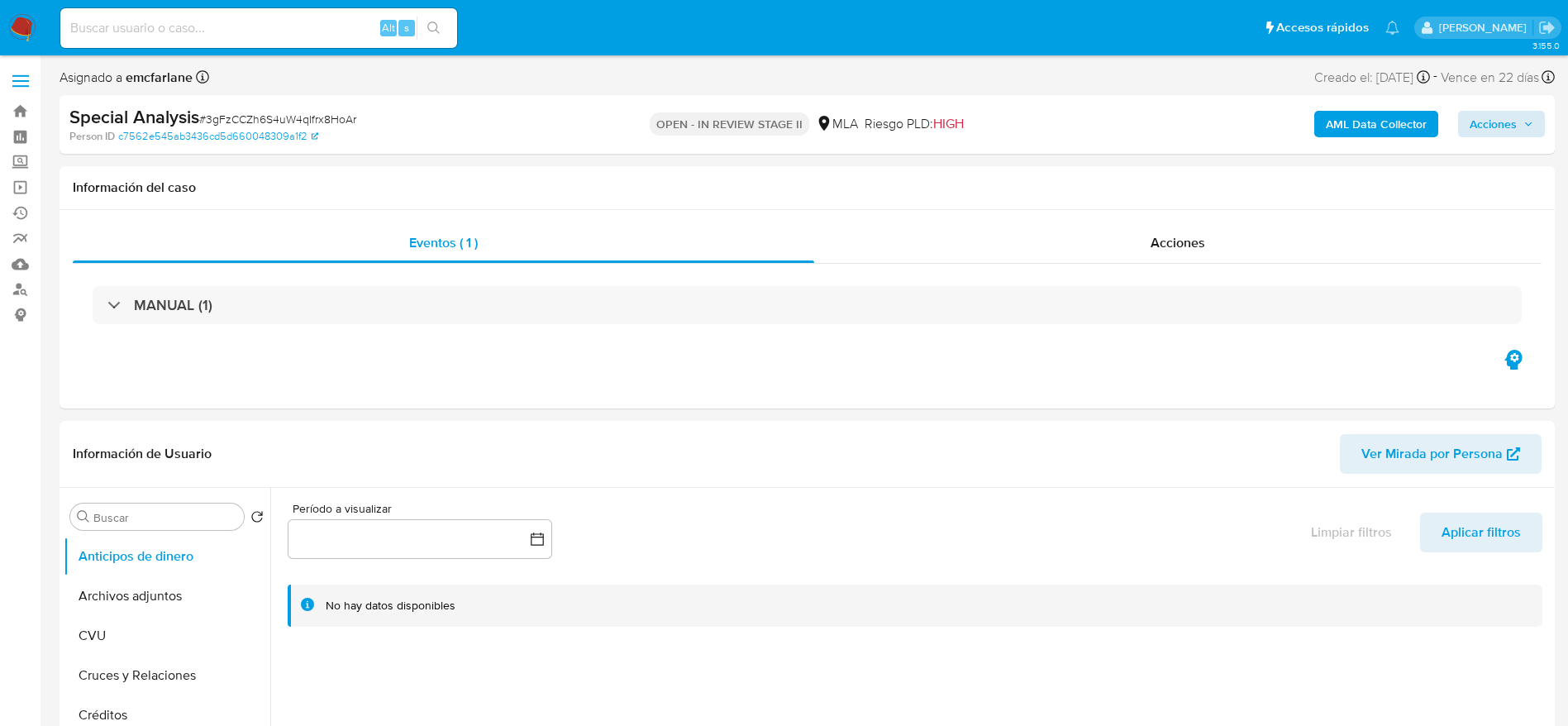
select select "10"
drag, startPoint x: 1477, startPoint y: 124, endPoint x: 1385, endPoint y: 135, distance: 92.7
click at [1478, 124] on span "Acciones" at bounding box center [1493, 124] width 47 height 26
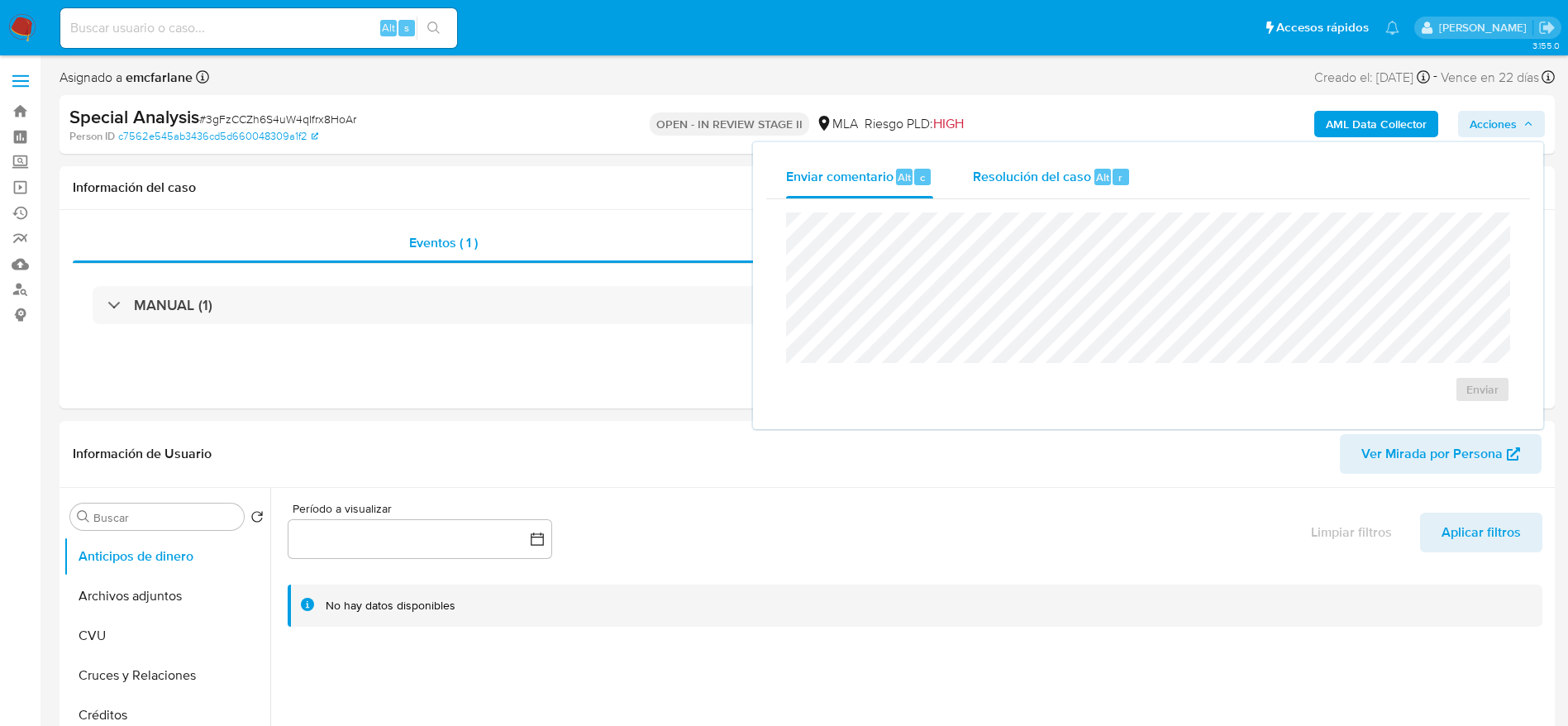
click at [1077, 172] on span "Resolución del caso" at bounding box center [1031, 176] width 118 height 19
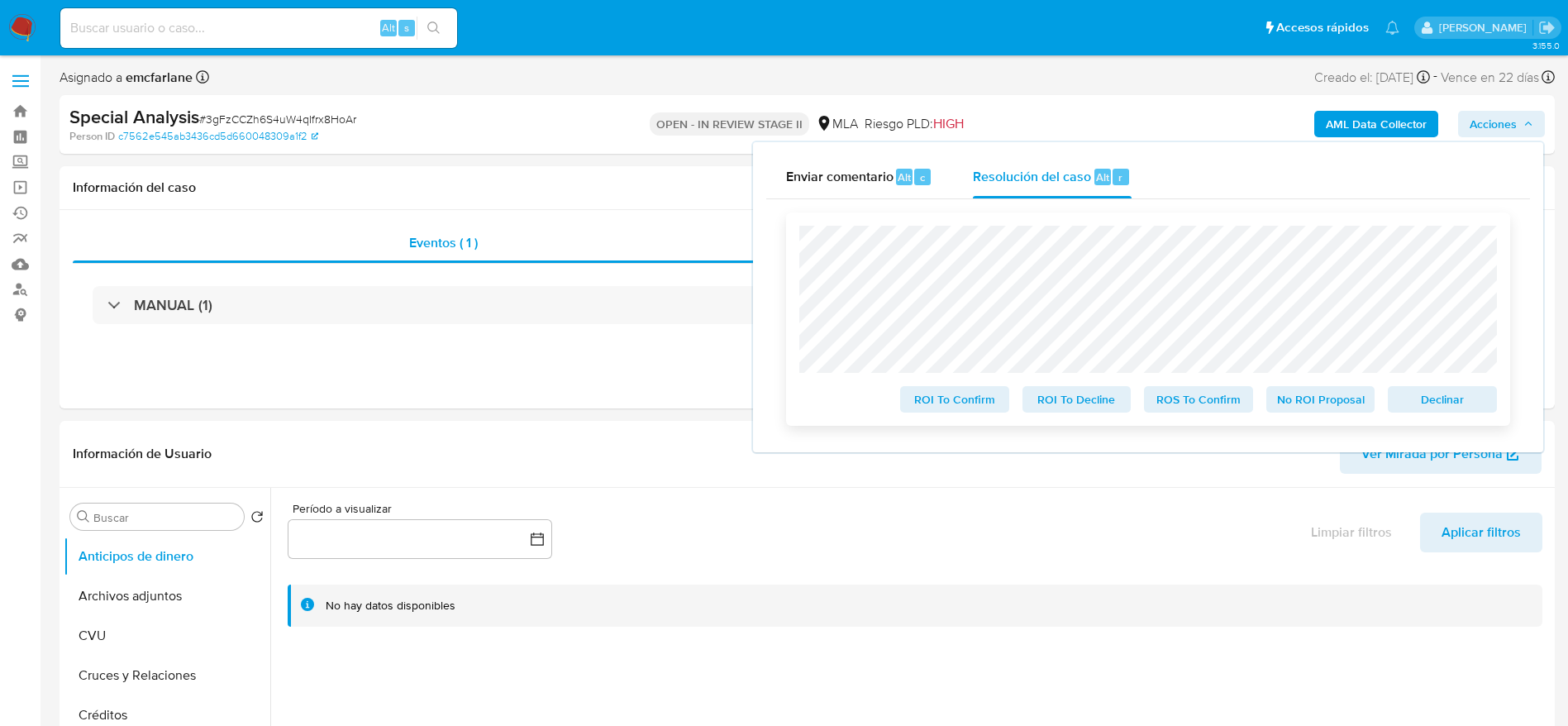
drag, startPoint x: 1417, startPoint y: 399, endPoint x: 1383, endPoint y: 392, distance: 34.7
click at [1415, 400] on span "Declinar" at bounding box center [1442, 400] width 86 height 23
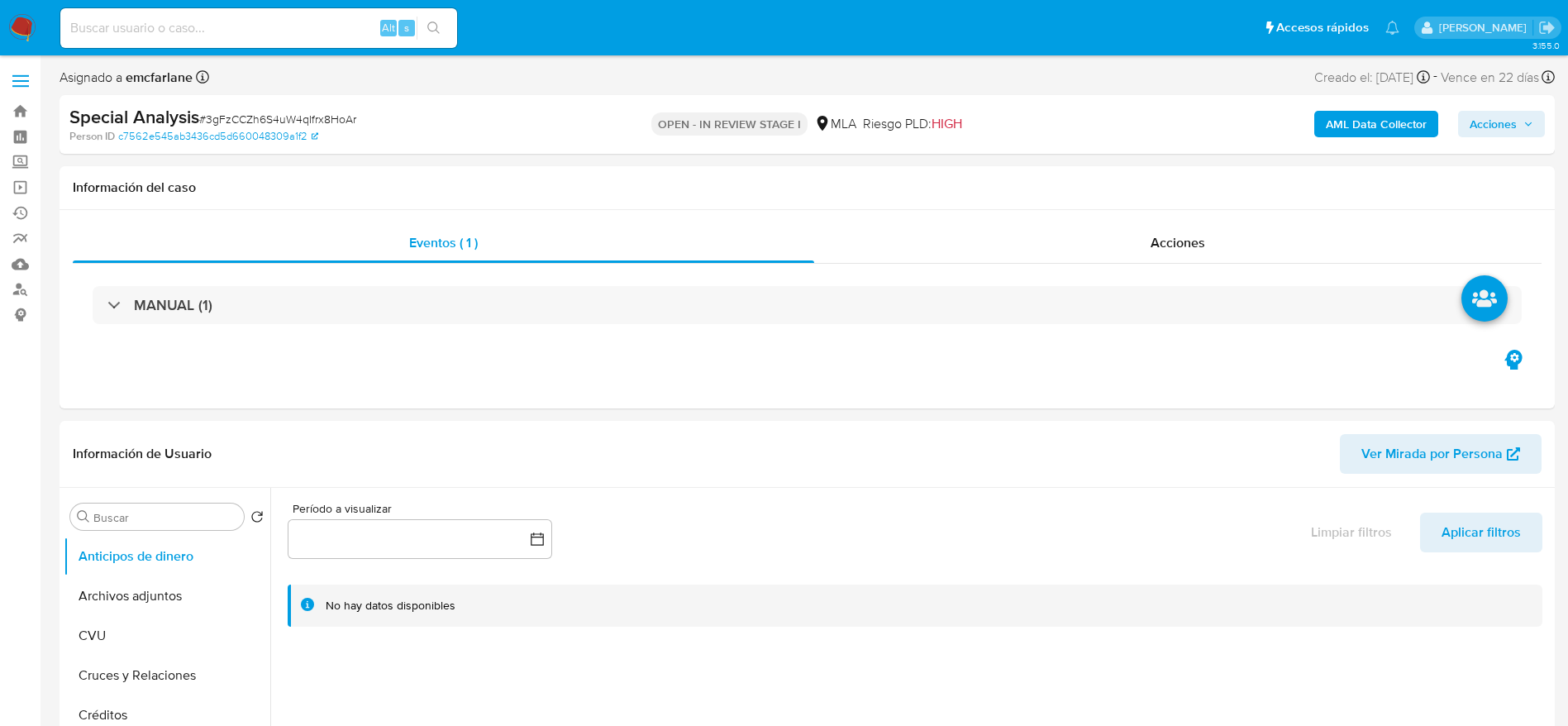
select select "10"
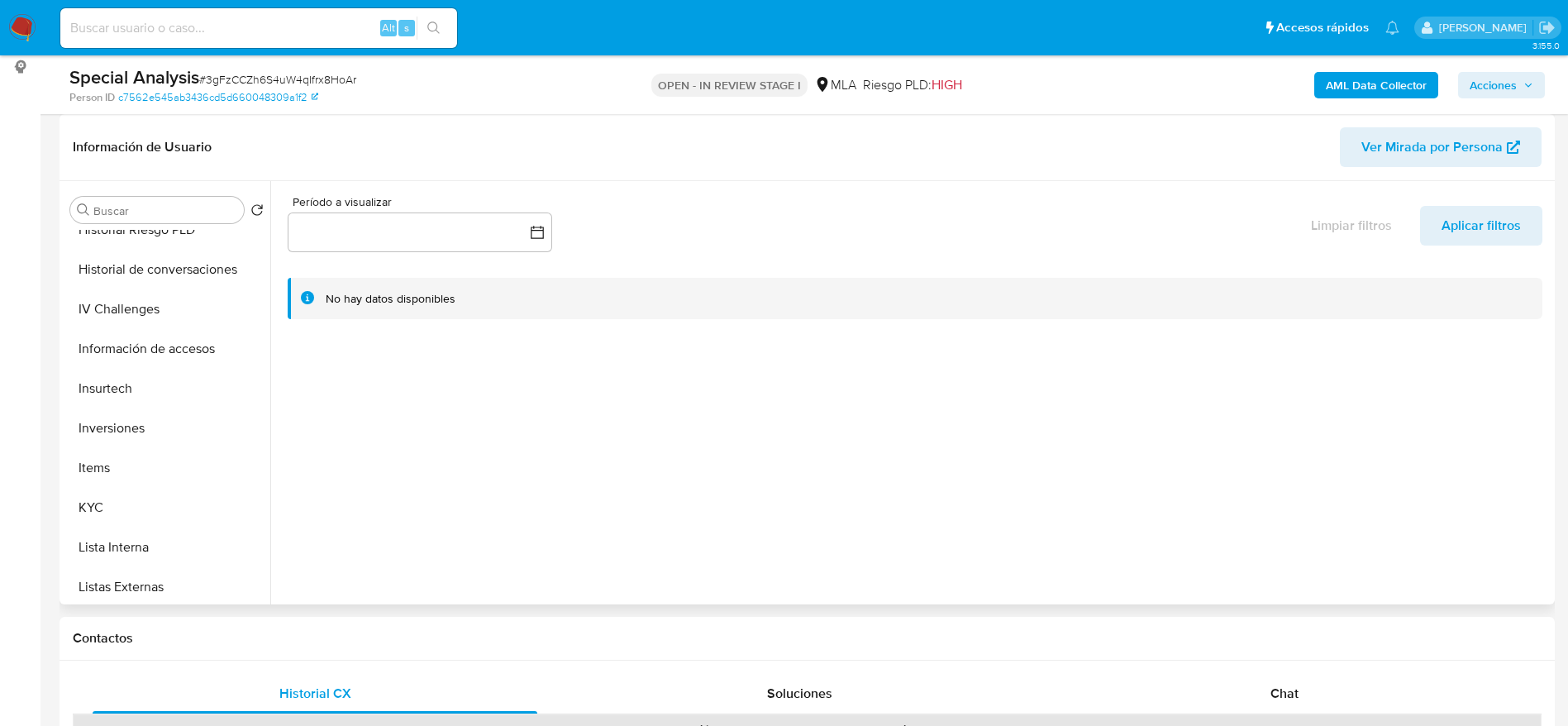
scroll to position [818, 0]
click at [150, 458] on button "Restricciones Nuevo Mundo" at bounding box center [160, 463] width 193 height 40
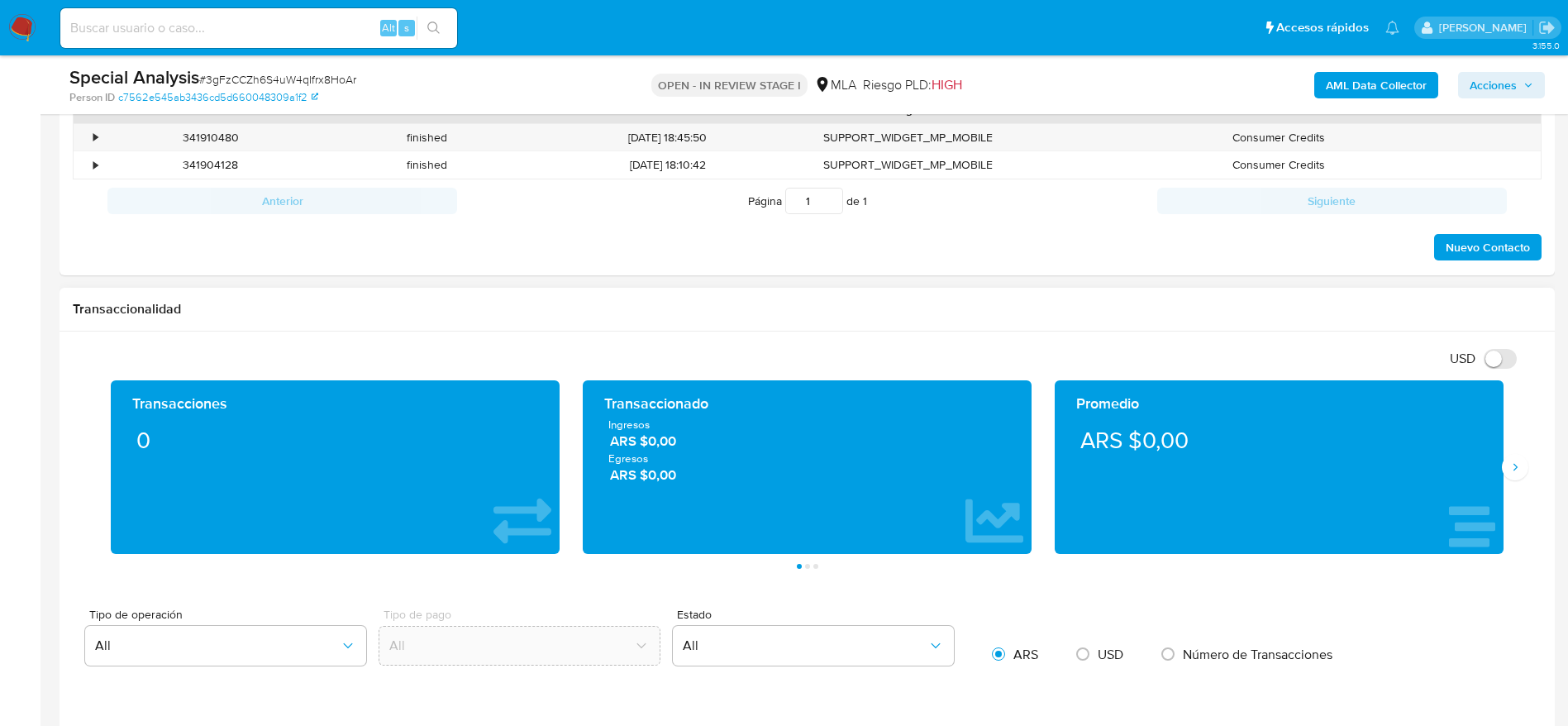
scroll to position [1116, 0]
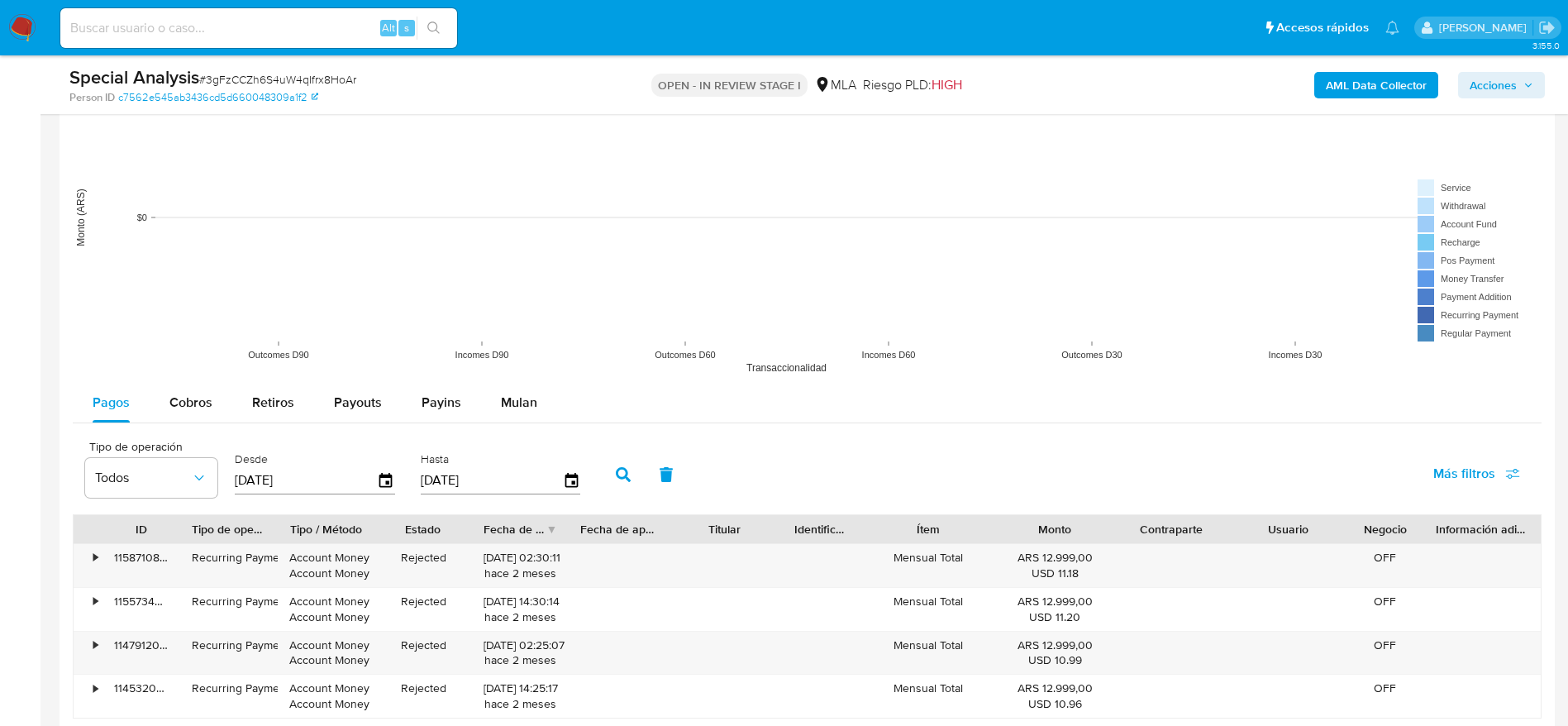
drag, startPoint x: 516, startPoint y: 404, endPoint x: 834, endPoint y: 307, distance: 332.5
click at [519, 403] on span "Mulan" at bounding box center [518, 402] width 36 height 19
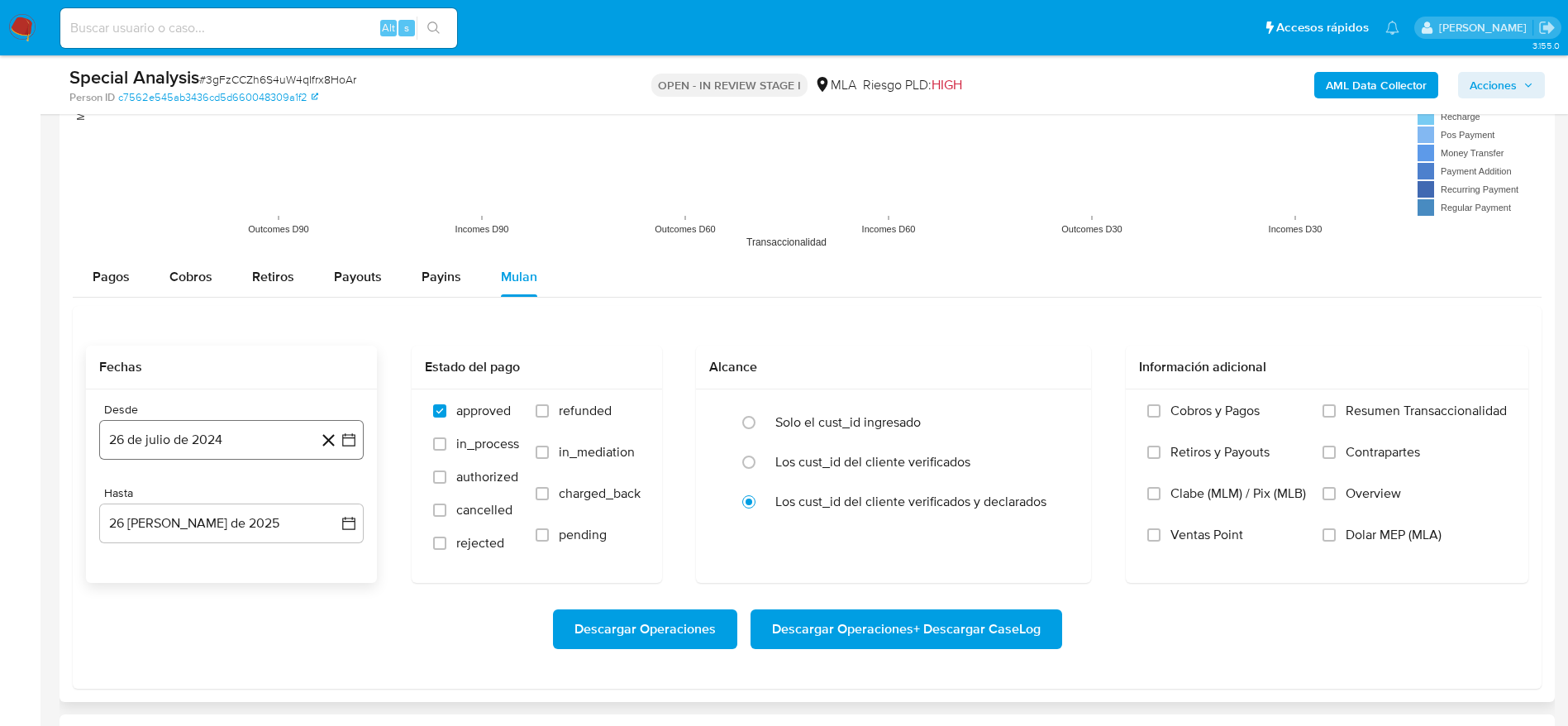
scroll to position [1736, 0]
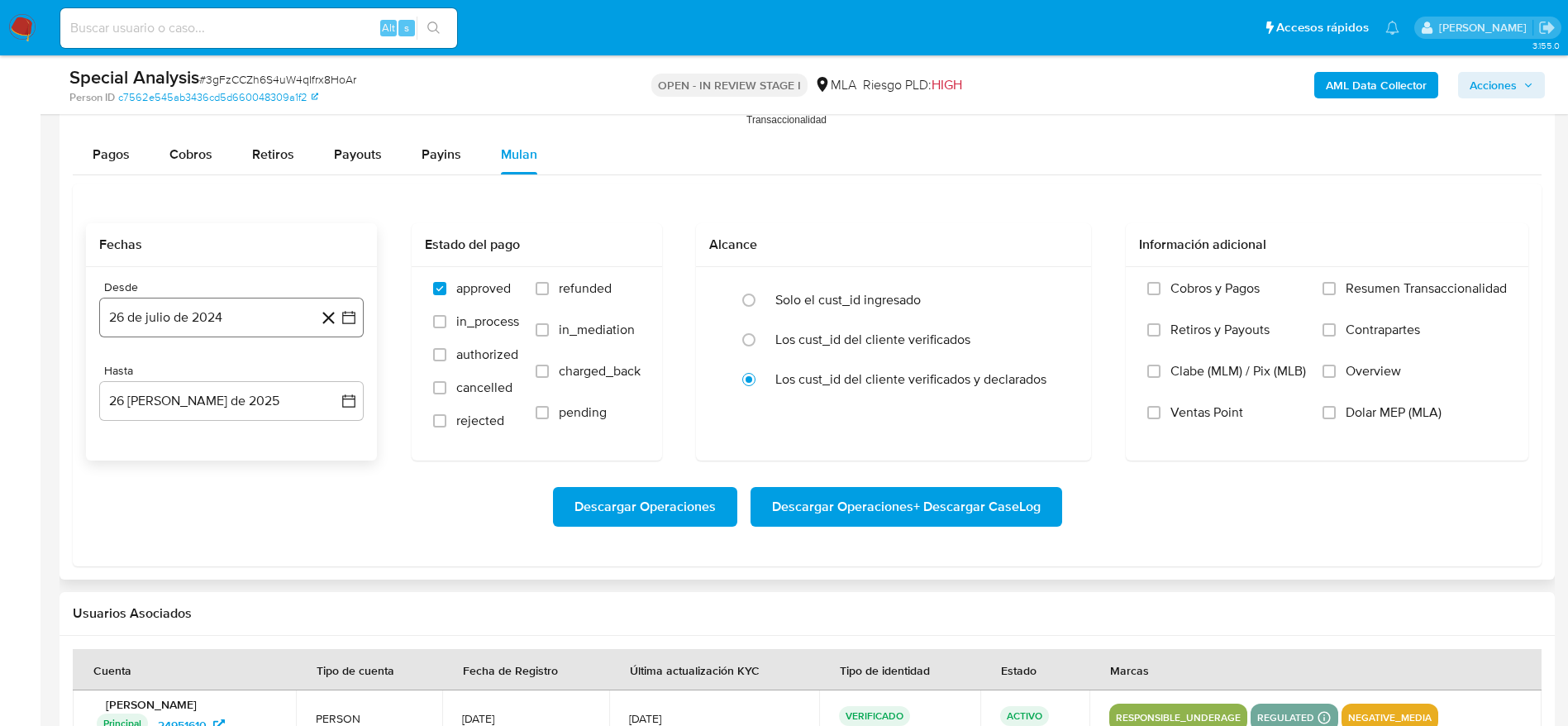
click at [234, 319] on button "26 de julio de 2024" at bounding box center [231, 317] width 264 height 40
click at [131, 384] on icon "Mes anterior" at bounding box center [129, 377] width 19 height 19
drag, startPoint x: 291, startPoint y: 440, endPoint x: 210, endPoint y: 397, distance: 91.7
click at [290, 440] on button "1" at bounding box center [297, 438] width 26 height 26
click at [188, 395] on button "26 de agosto de 2025" at bounding box center [231, 401] width 264 height 40
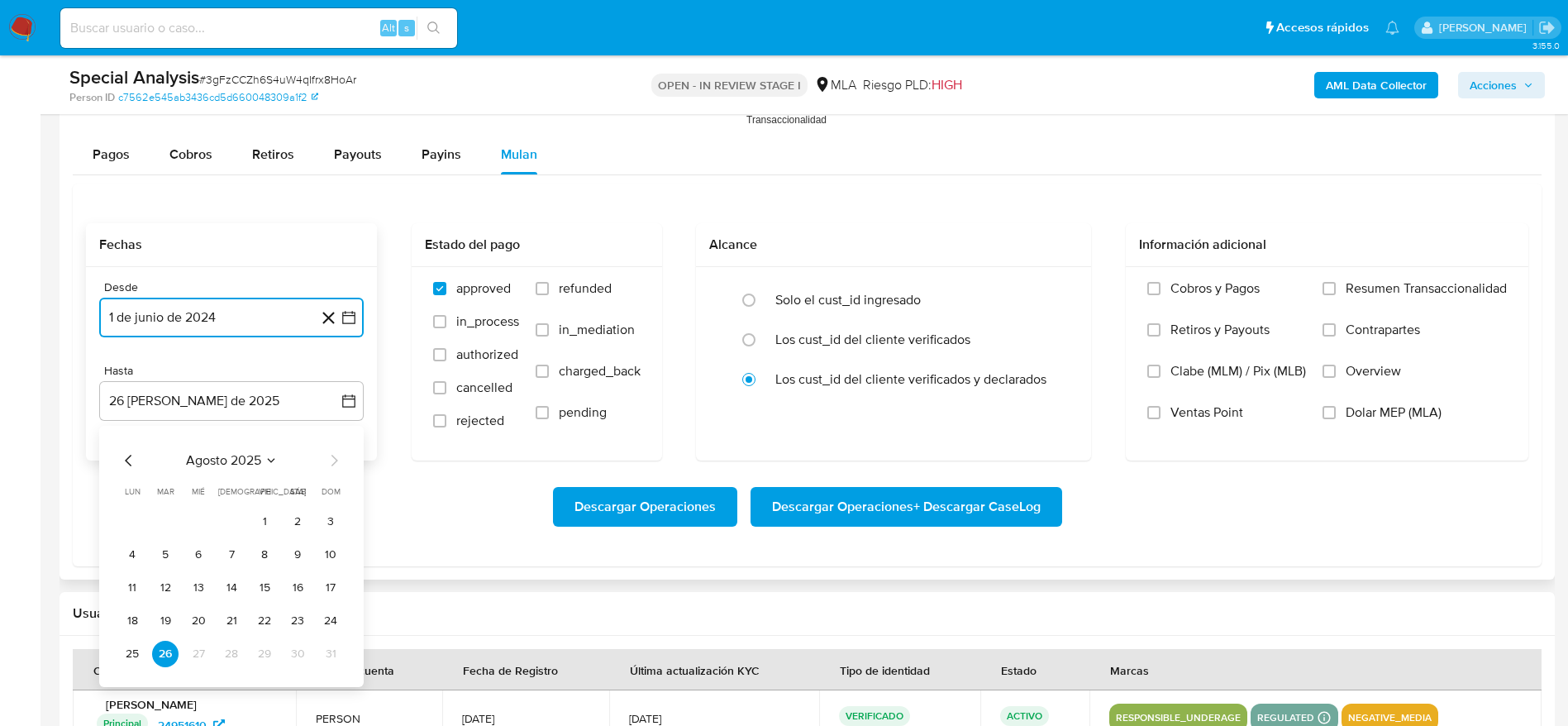
click at [120, 454] on icon "Mes anterior" at bounding box center [129, 460] width 19 height 19
click at [123, 458] on icon "Mes anterior" at bounding box center [129, 460] width 19 height 19
click at [262, 649] on button "30" at bounding box center [264, 653] width 26 height 26
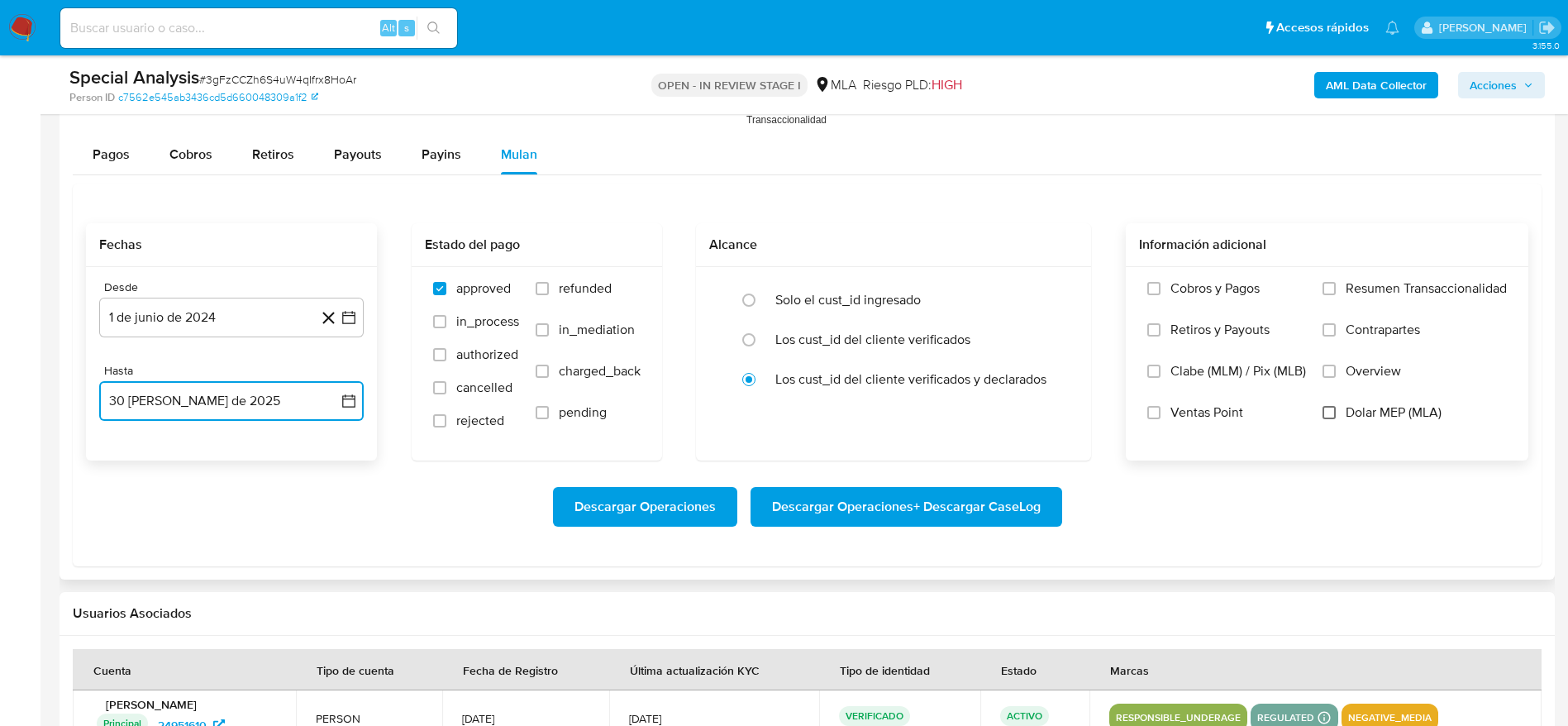
click at [1324, 416] on input "Dolar MEP (MLA)" at bounding box center [1329, 412] width 14 height 14
click at [930, 513] on span "Descargar Operaciones + Descargar CaseLog" at bounding box center [906, 506] width 269 height 36
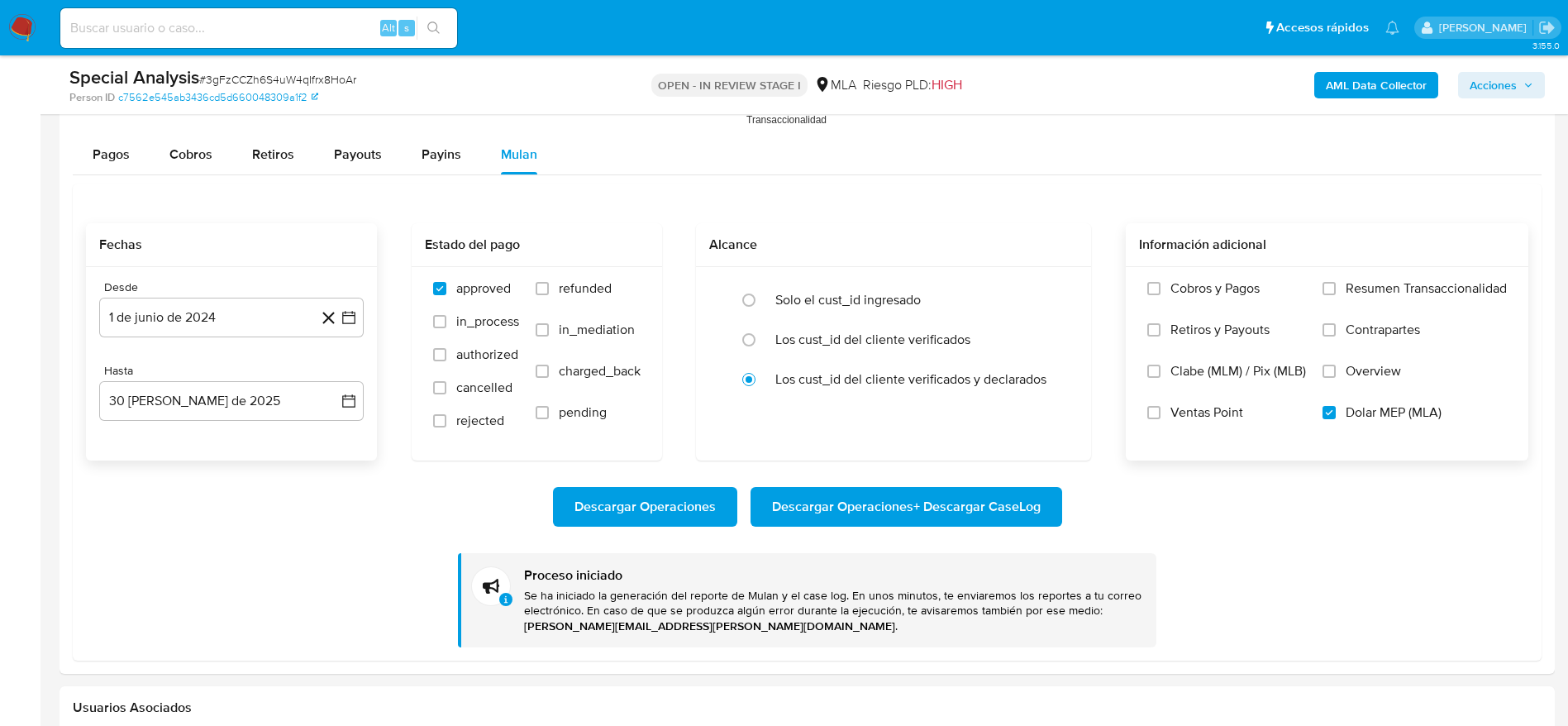
click at [269, 28] on input at bounding box center [258, 28] width 397 height 21
click at [178, 23] on input at bounding box center [258, 28] width 397 height 21
paste input "238321632"
type input "238321632"
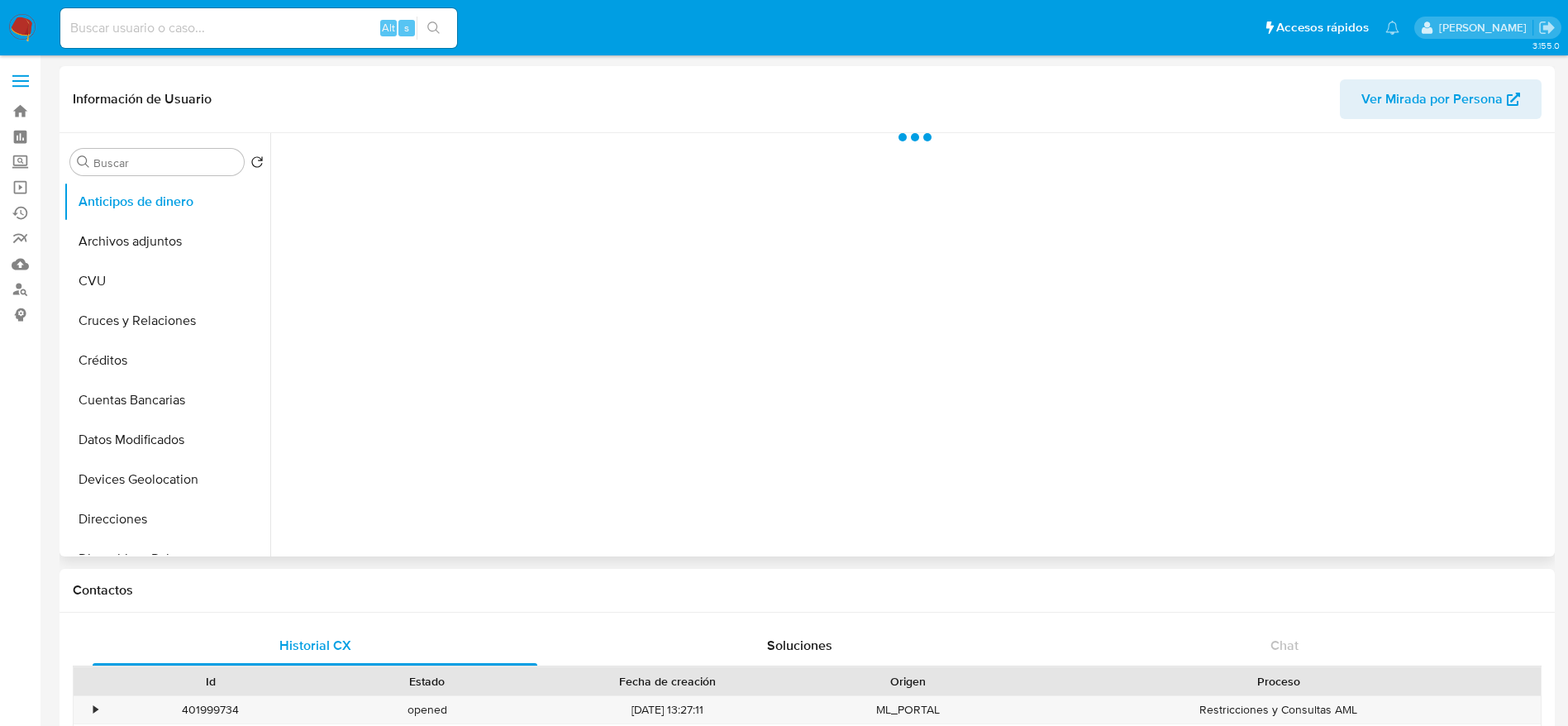
select select "10"
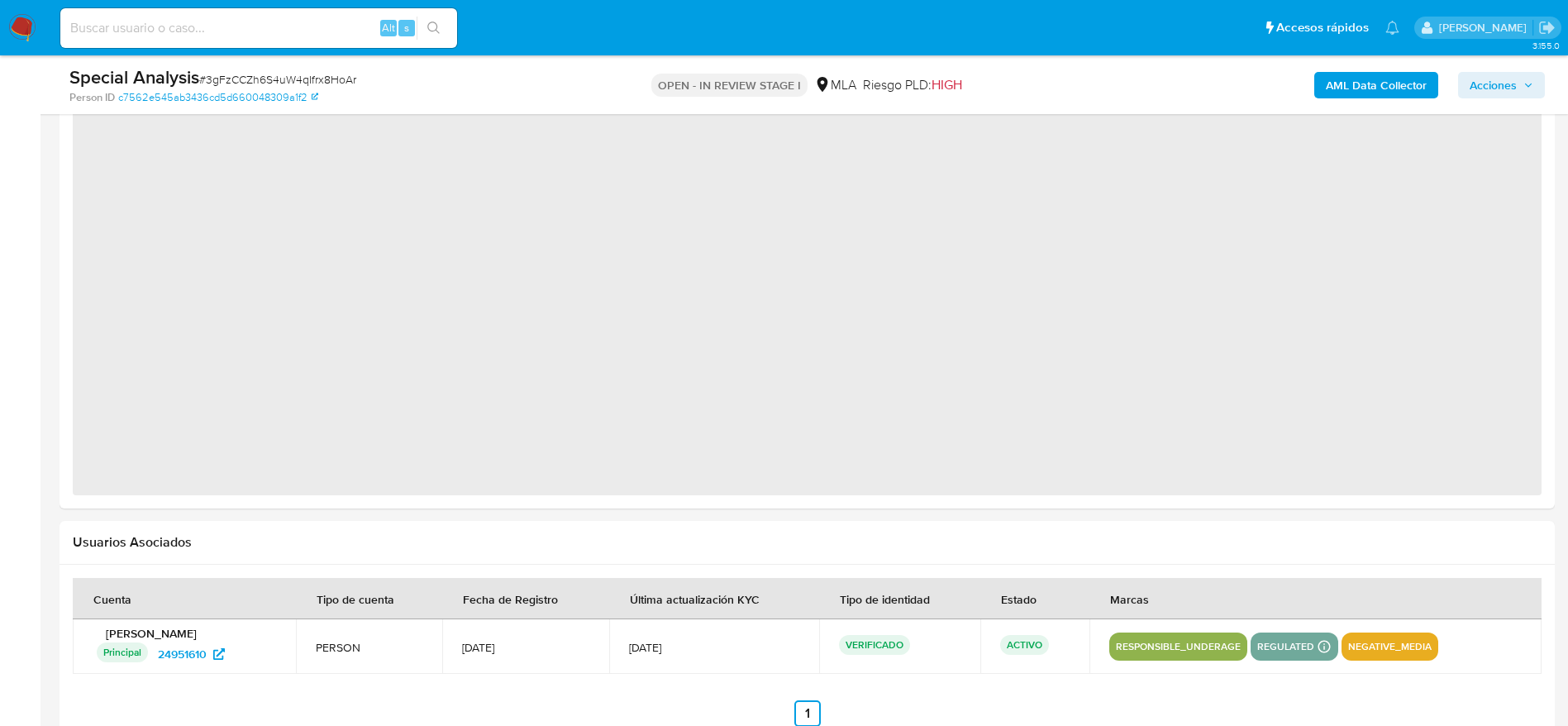
select select "10"
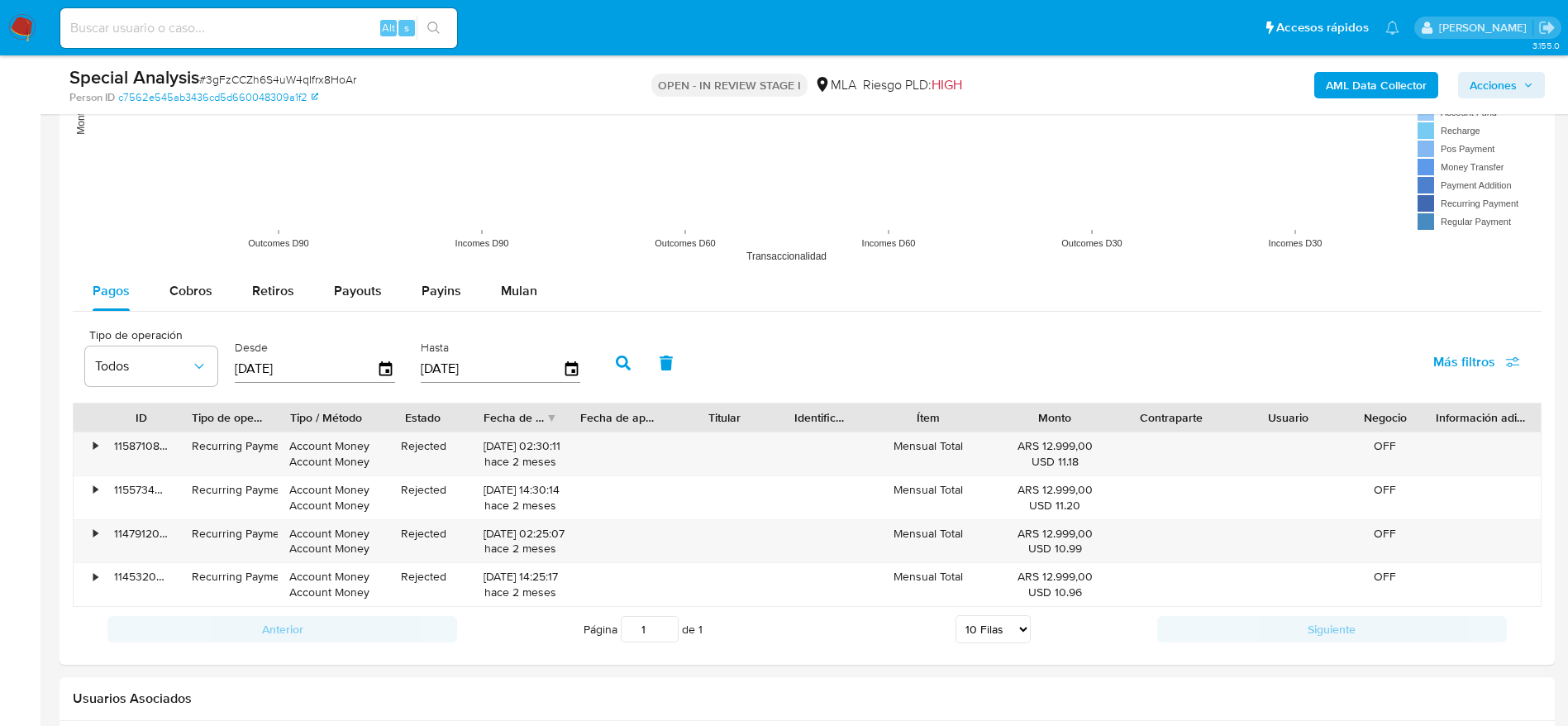
scroll to position [1612, 0]
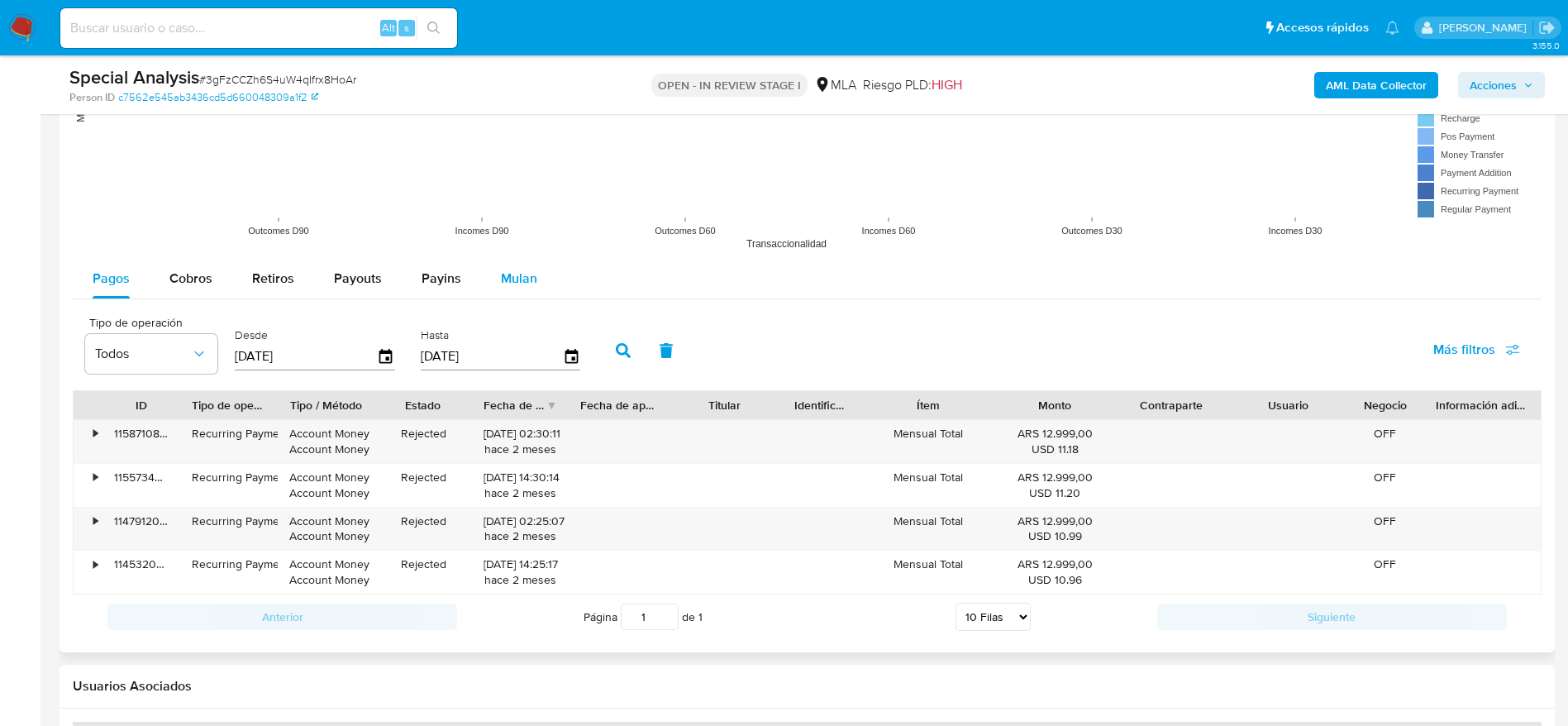
click at [539, 277] on button "Mulan" at bounding box center [519, 278] width 76 height 40
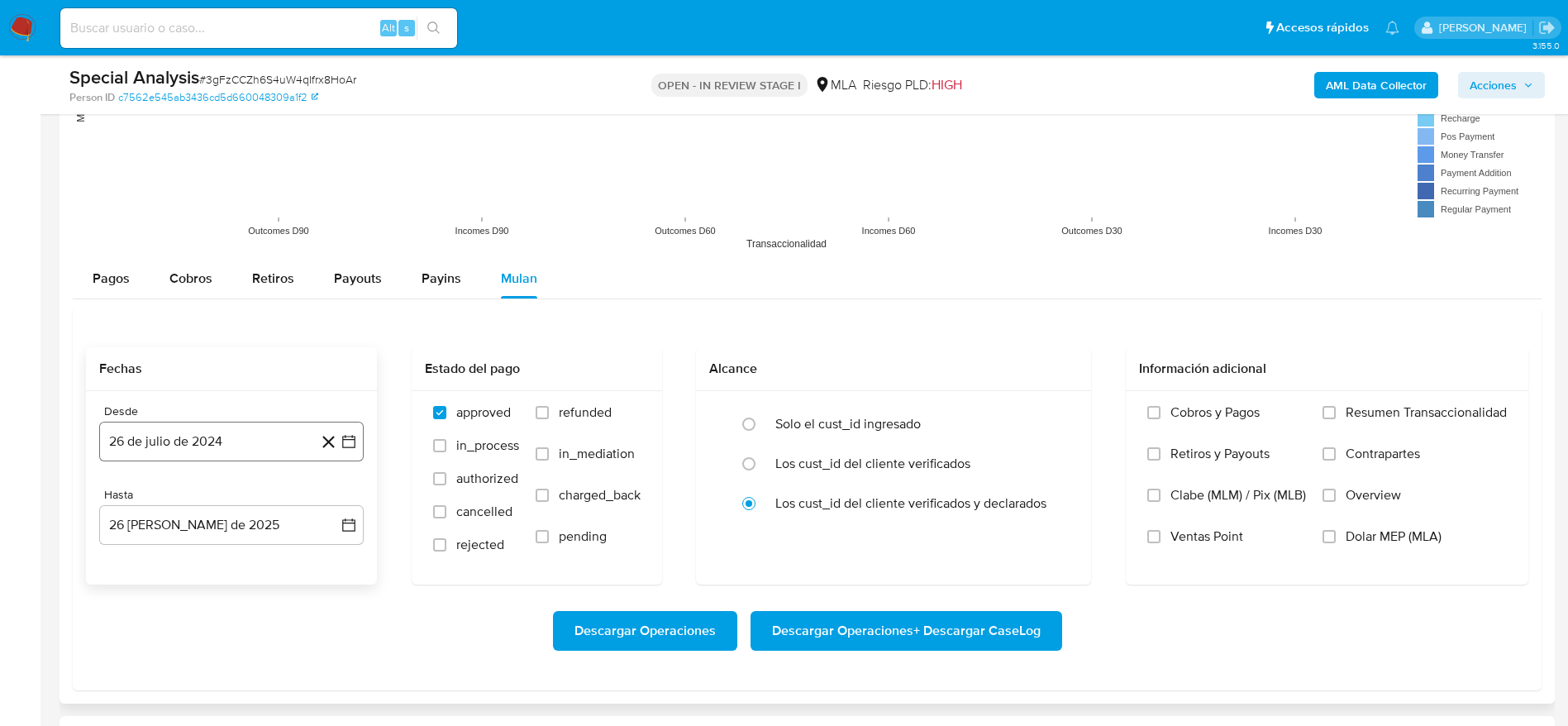
click at [269, 423] on button "26 de julio de 2024" at bounding box center [231, 441] width 264 height 40
click at [120, 180] on icon "Mes anterior" at bounding box center [129, 190] width 19 height 19
click at [295, 250] on button "1" at bounding box center [297, 250] width 26 height 26
click at [222, 517] on button "26 de agosto de 2025" at bounding box center [231, 524] width 264 height 40
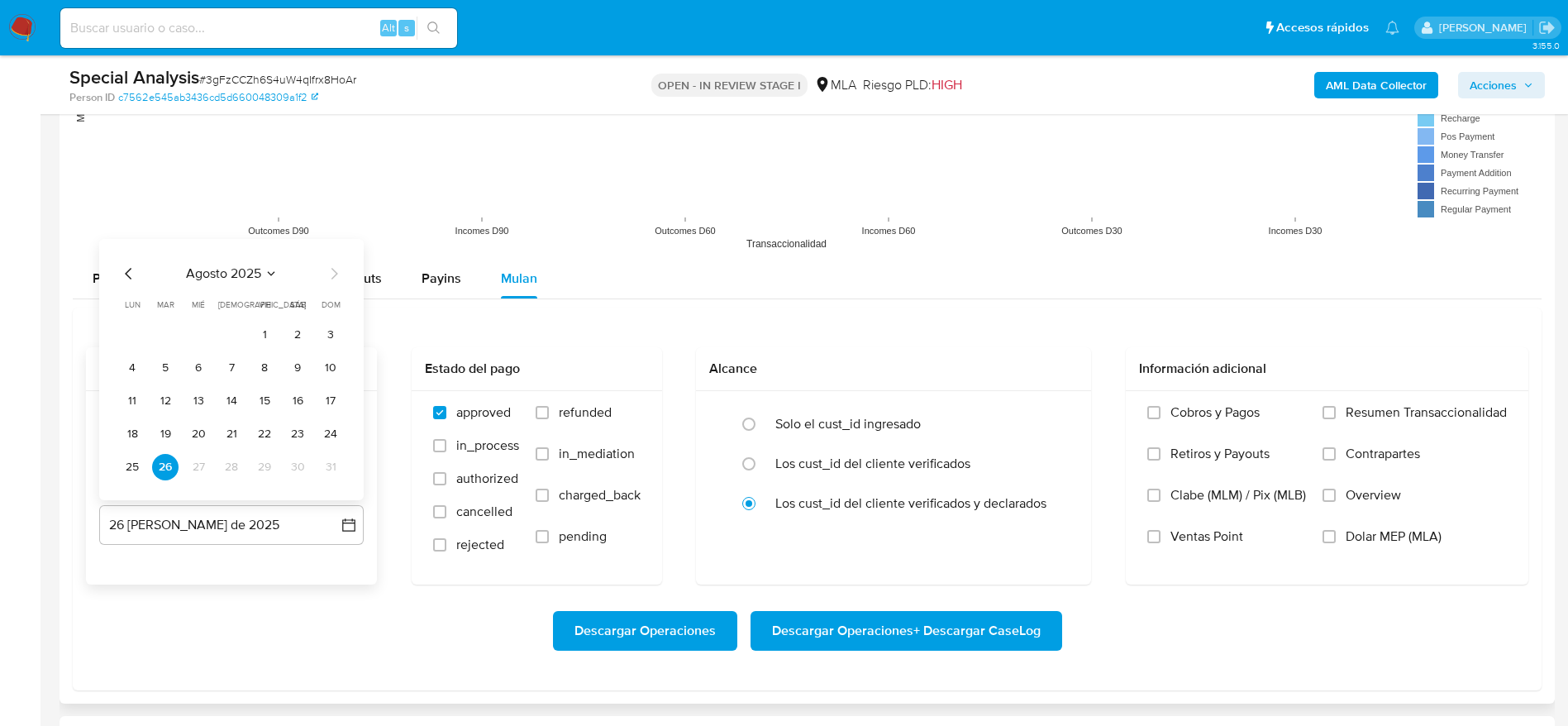
click at [123, 267] on icon "Mes anterior" at bounding box center [129, 274] width 19 height 19
click at [129, 231] on icon "Mes anterior" at bounding box center [129, 241] width 19 height 19
click at [268, 477] on button "30" at bounding box center [264, 467] width 26 height 26
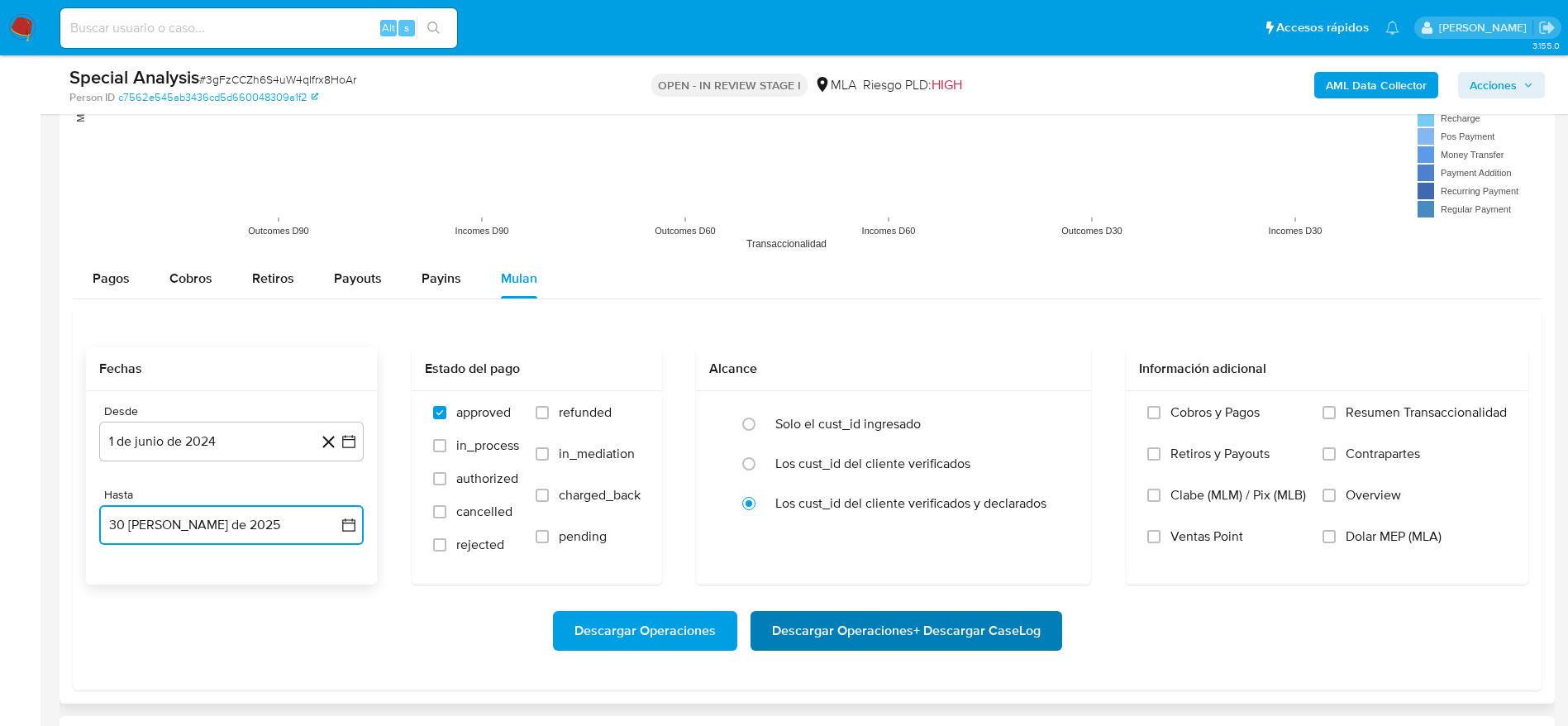
drag, startPoint x: 1330, startPoint y: 535, endPoint x: 956, endPoint y: 618, distance: 383.1
click at [1330, 536] on input "Dolar MEP (MLA)" at bounding box center [1329, 537] width 14 height 14
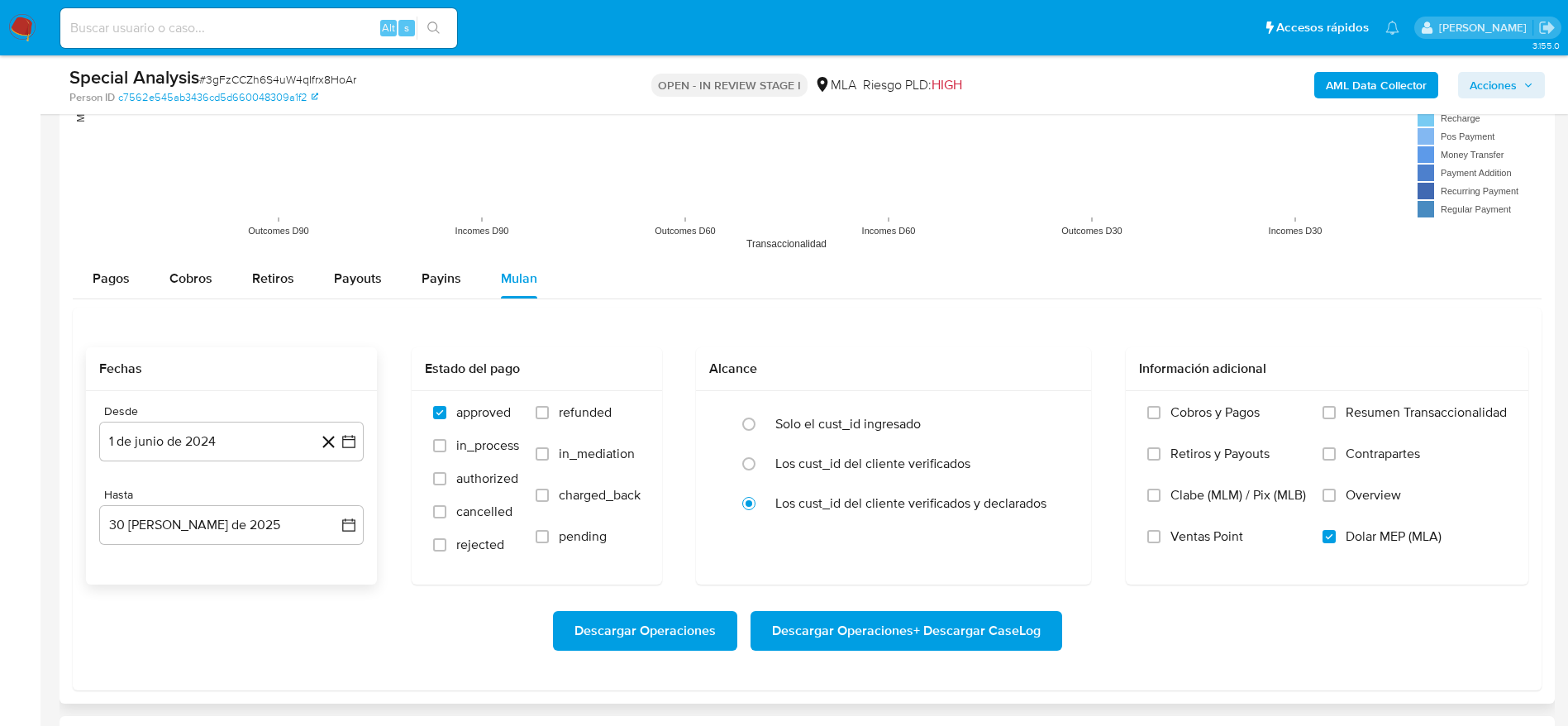
click at [932, 631] on span "Descargar Operaciones + Descargar CaseLog" at bounding box center [906, 630] width 269 height 36
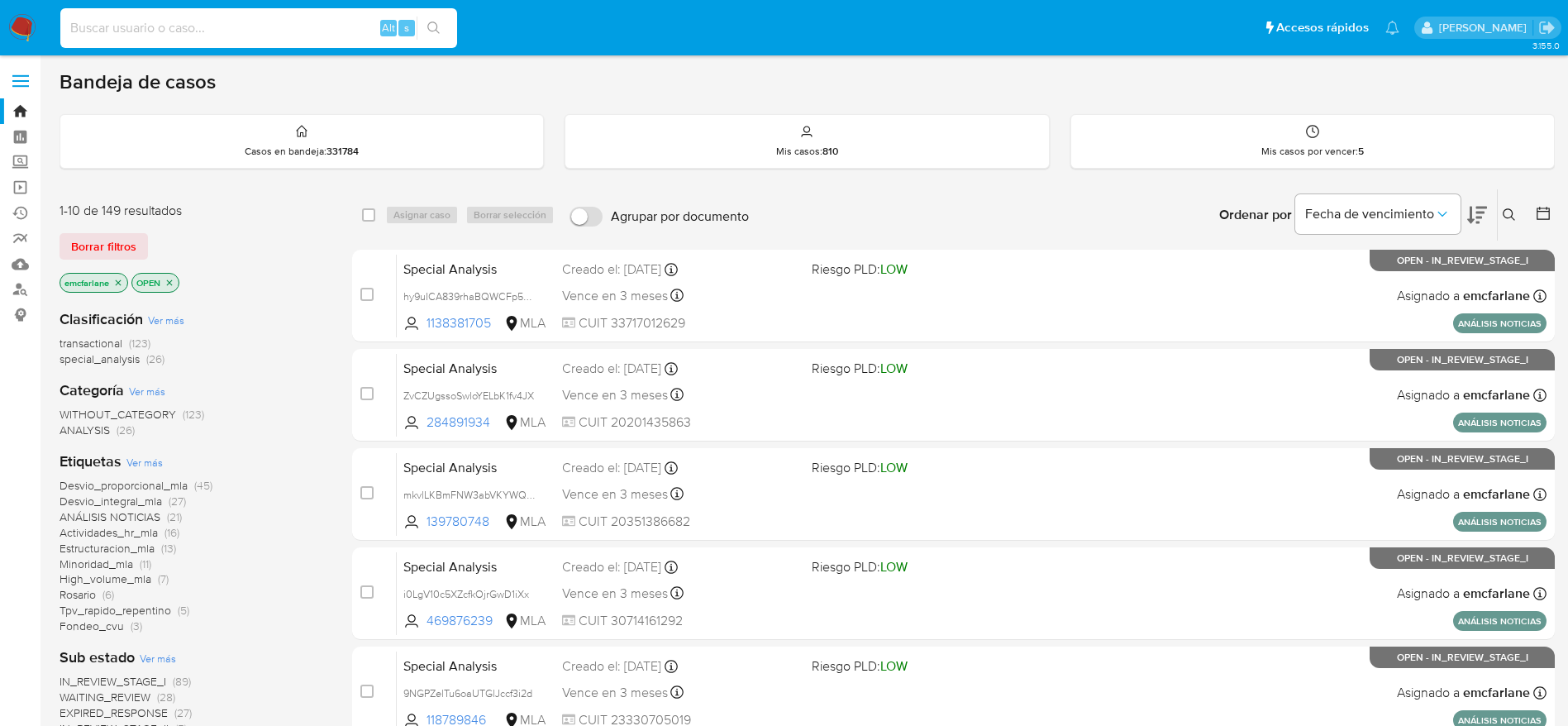
click at [154, 24] on input at bounding box center [258, 28] width 397 height 21
paste input "96G2w3CstyebgfVSXMUFFkbW"
type input "96G2w3CstyebgfVSXMUFFkbW"
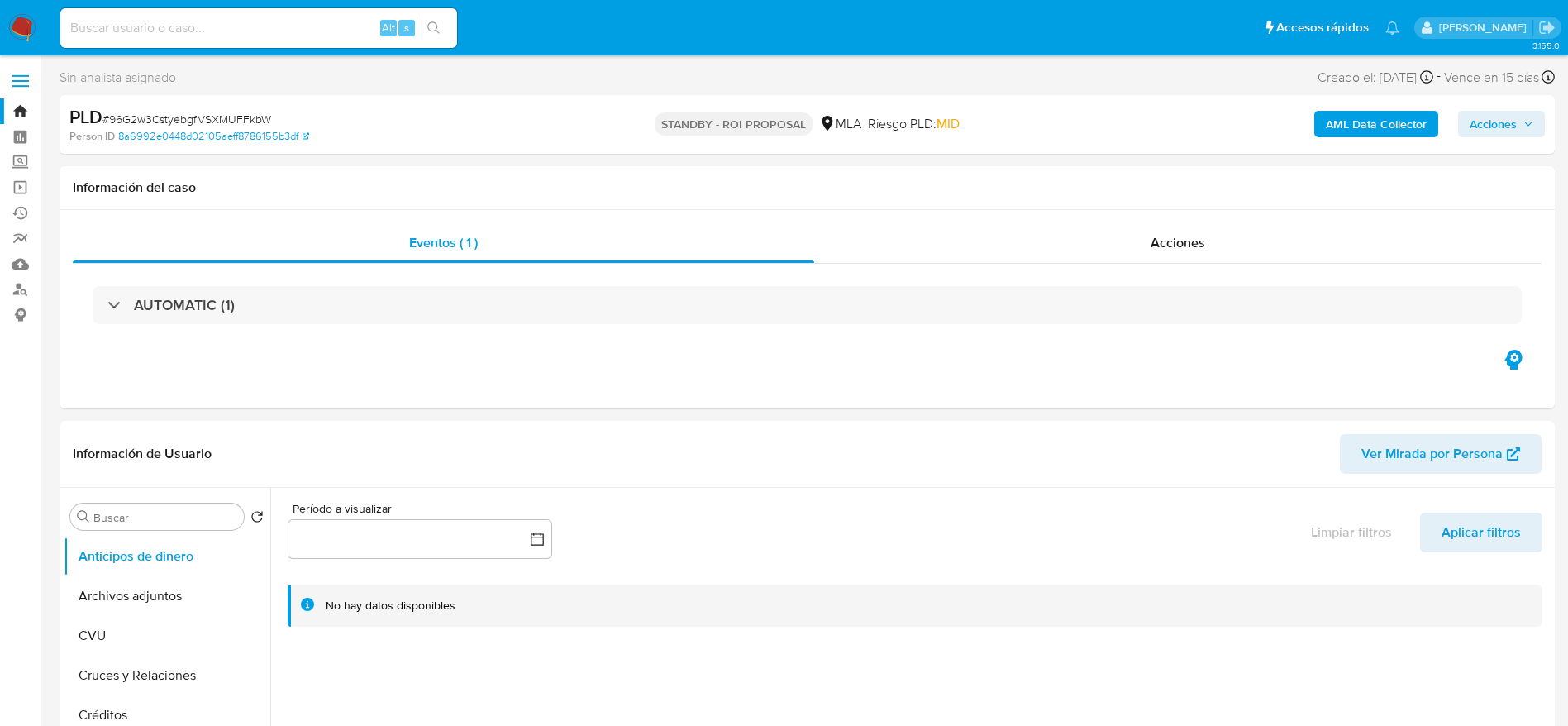
select select "10"
click at [99, 586] on button "Archivos adjuntos" at bounding box center [160, 595] width 193 height 40
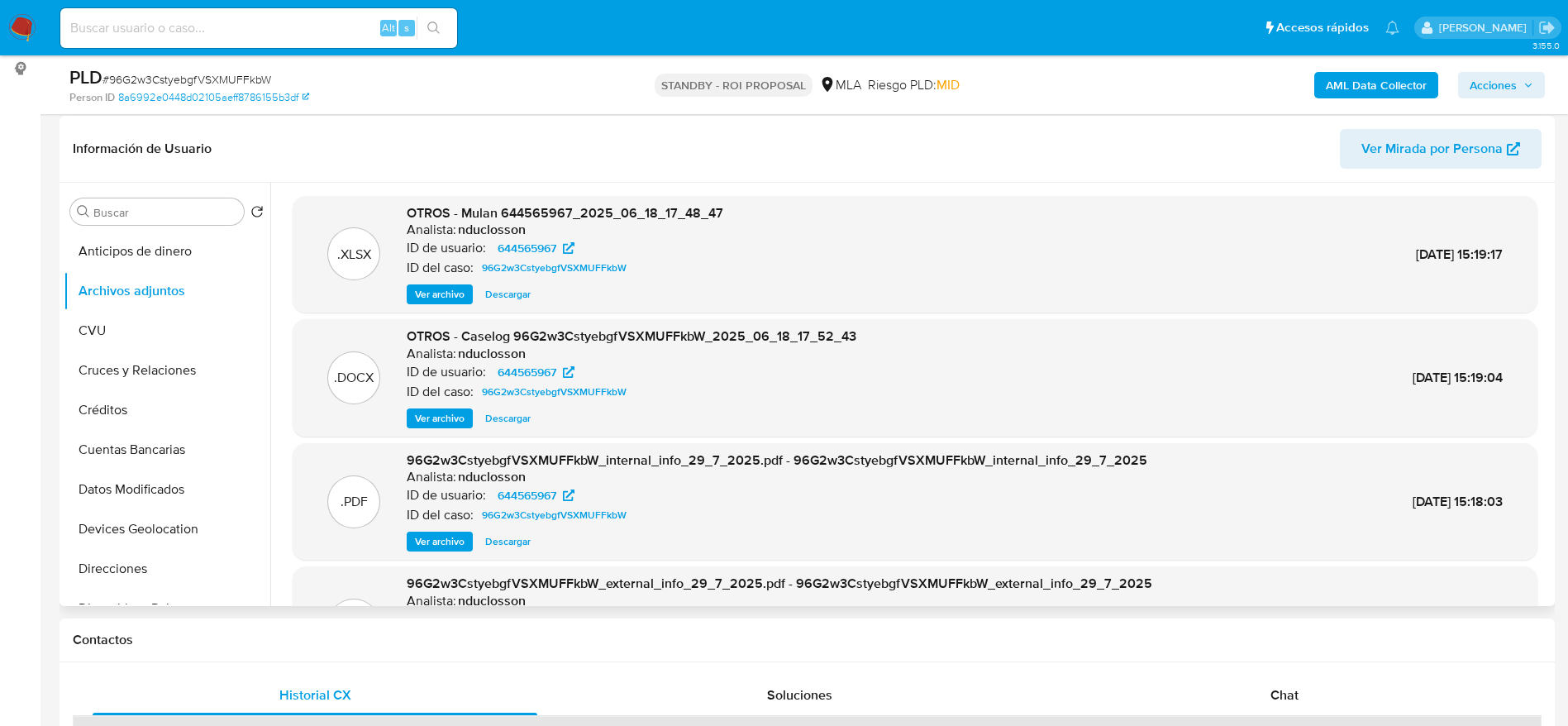
scroll to position [248, 0]
click at [521, 419] on span "Descargar" at bounding box center [508, 416] width 46 height 17
click at [136, 71] on span "# 96G2w3CstyebgfVSXMUFFkbW" at bounding box center [186, 79] width 169 height 17
copy span "96G2w3CstyebgfVSXMUFFkbW"
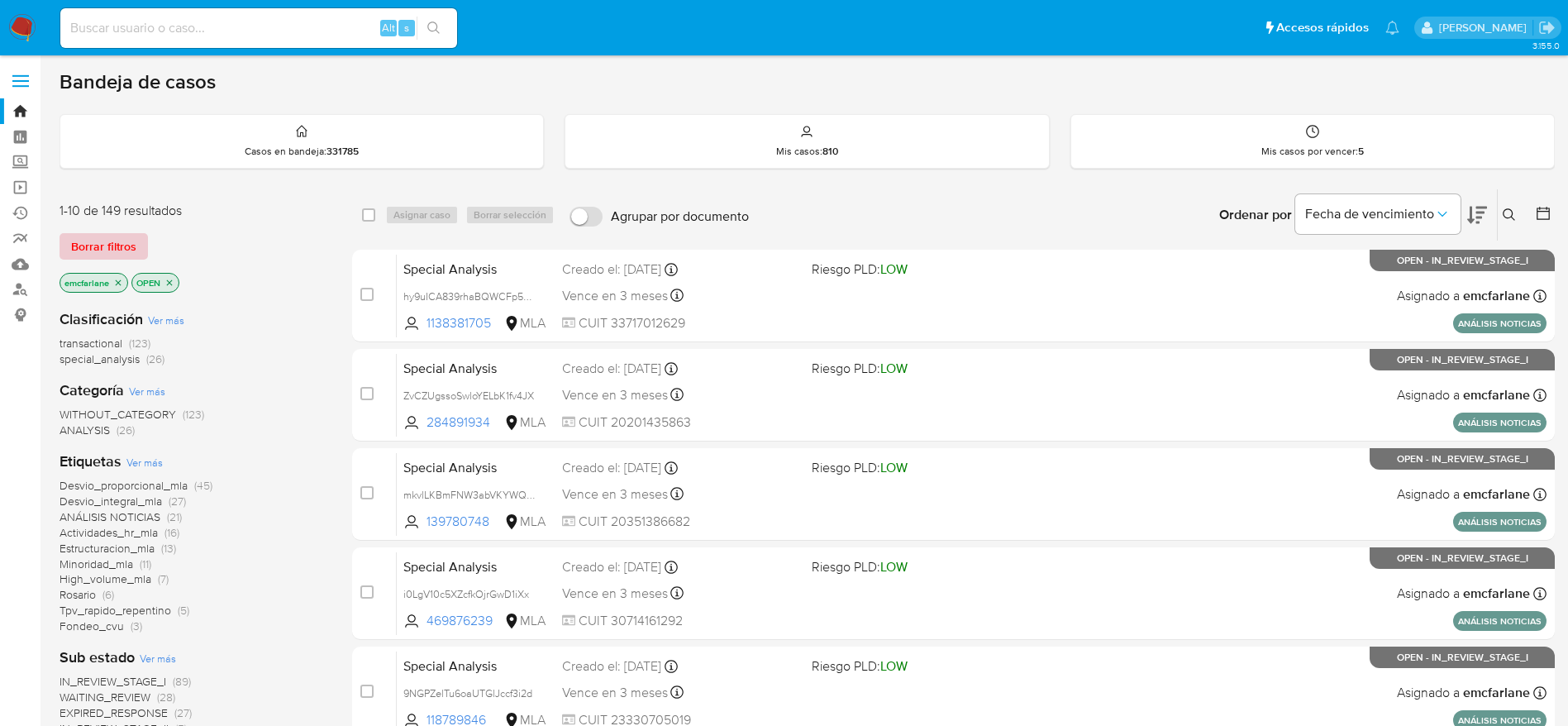
click at [90, 244] on span "Borrar filtros" at bounding box center [103, 247] width 65 height 23
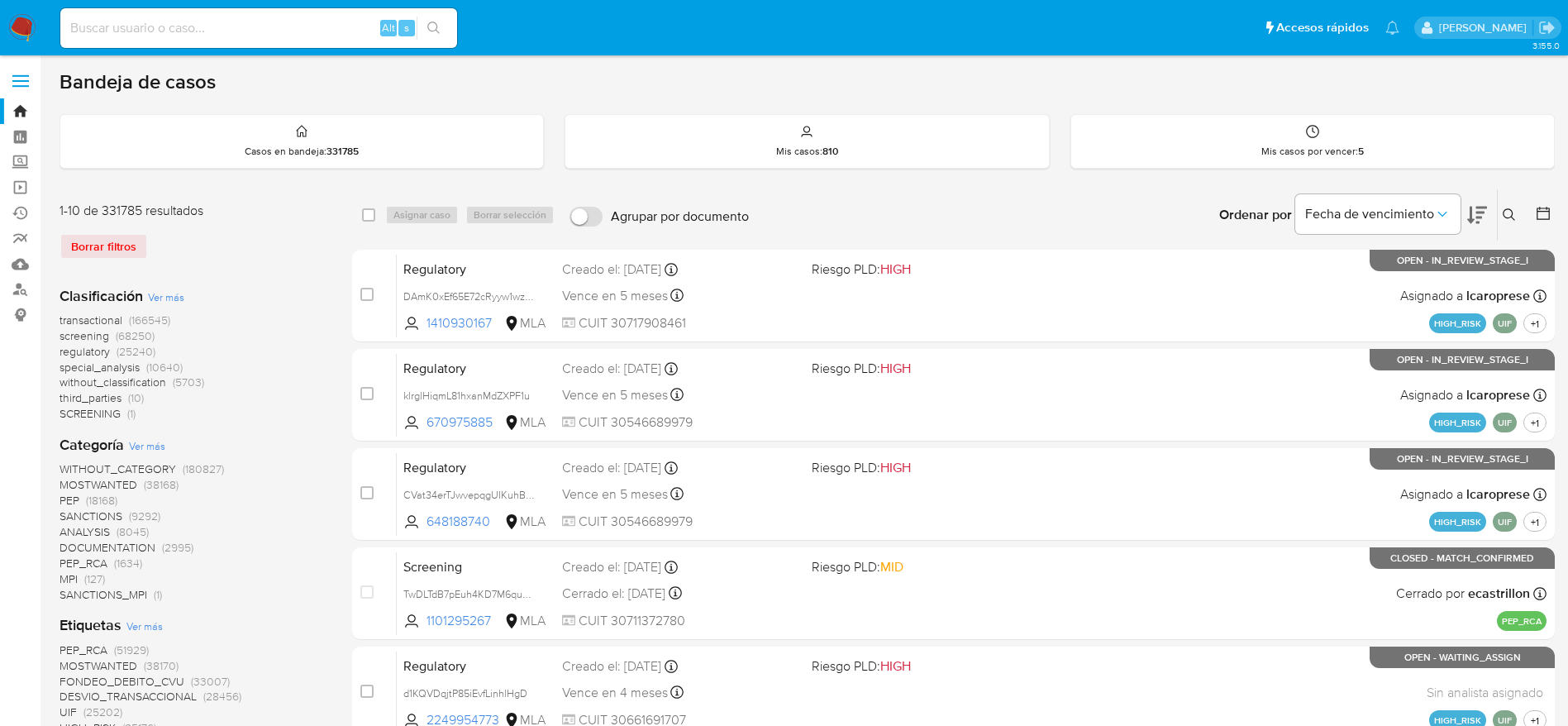
click at [1515, 216] on button at bounding box center [1511, 214] width 27 height 19
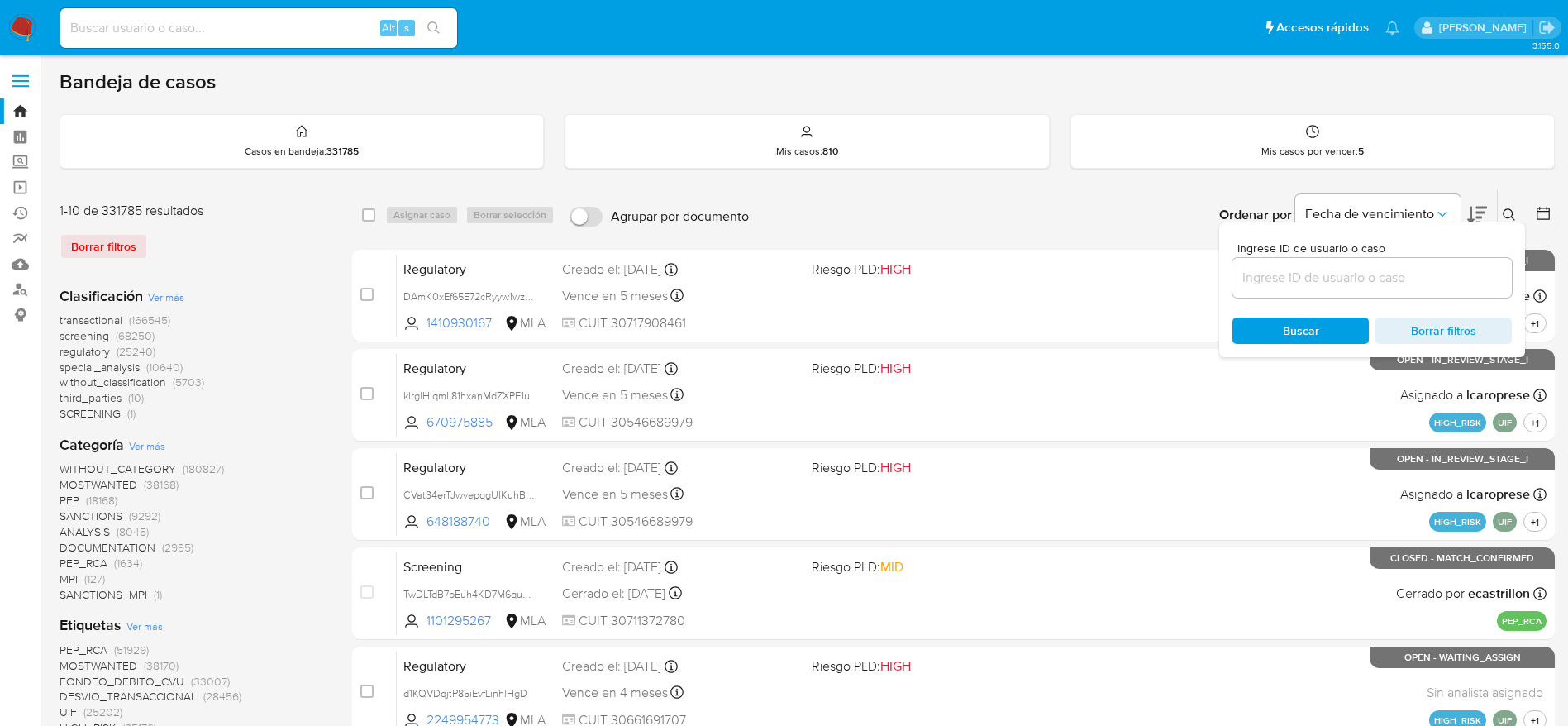
click at [1384, 288] on div at bounding box center [1371, 278] width 280 height 40
click at [1378, 279] on input at bounding box center [1371, 278] width 280 height 21
paste input "96G2w3CstyebgfVSXMUFFkbW"
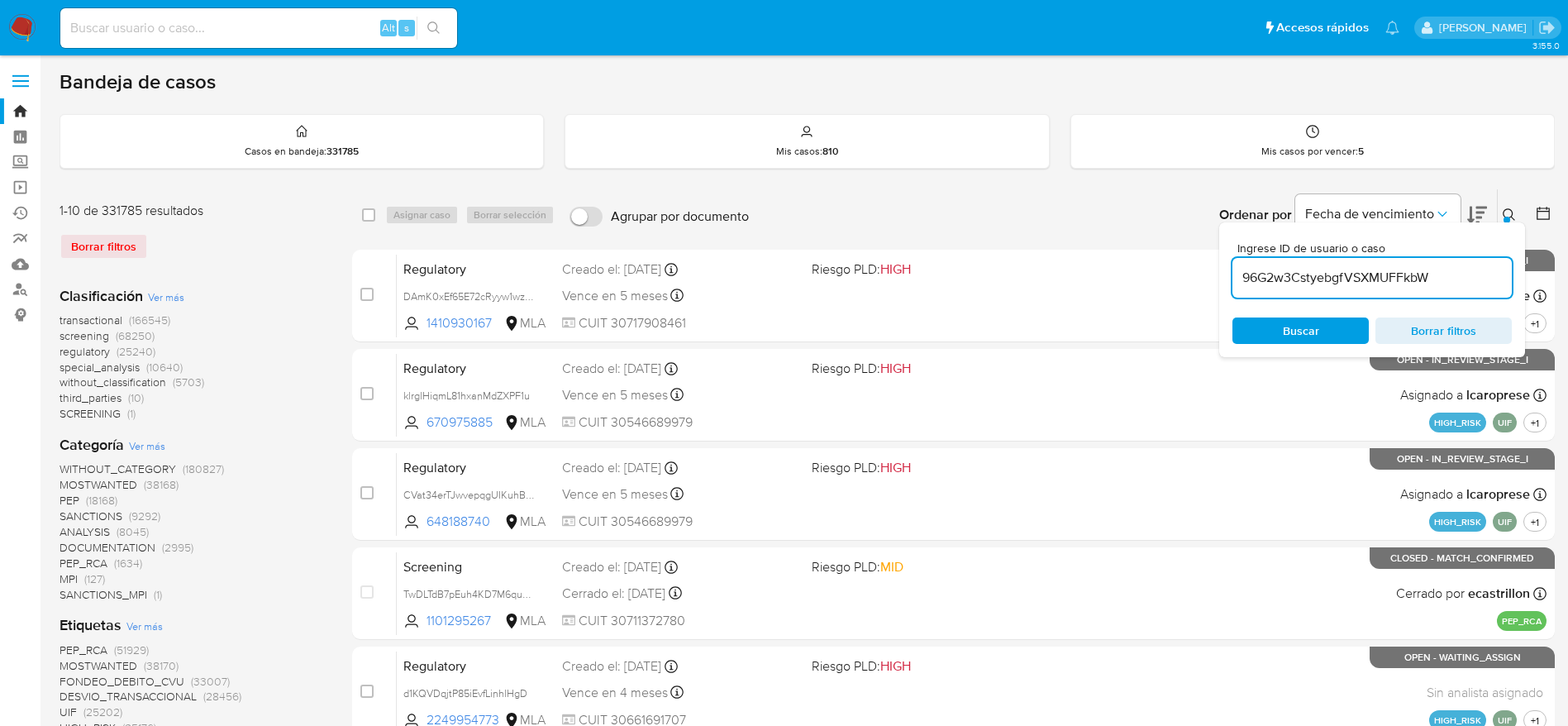
type input "96G2w3CstyebgfVSXMUFFkbW"
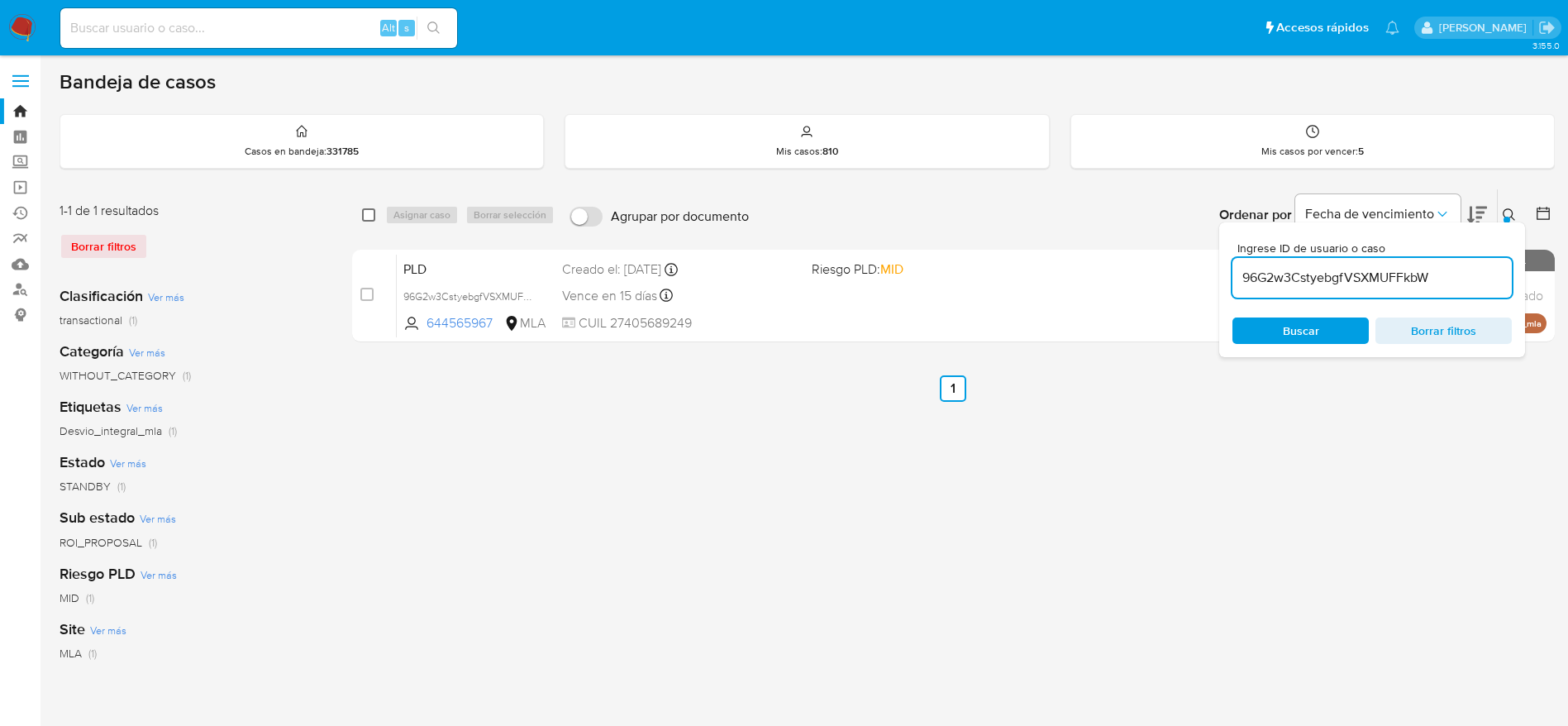
click at [369, 212] on input "checkbox" at bounding box center [368, 215] width 14 height 14
checkbox input "true"
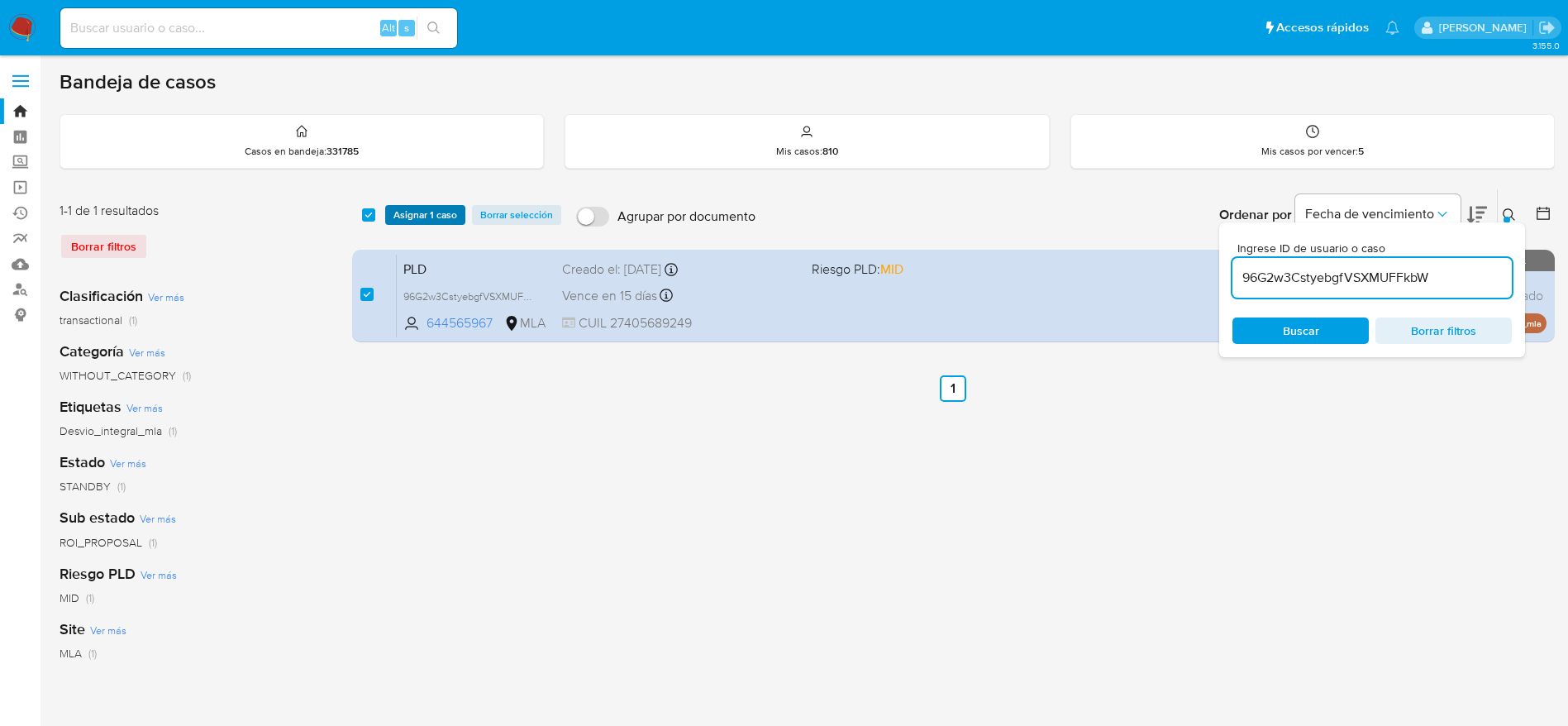
click at [402, 210] on span "Asignar 1 caso" at bounding box center [425, 214] width 63 height 17
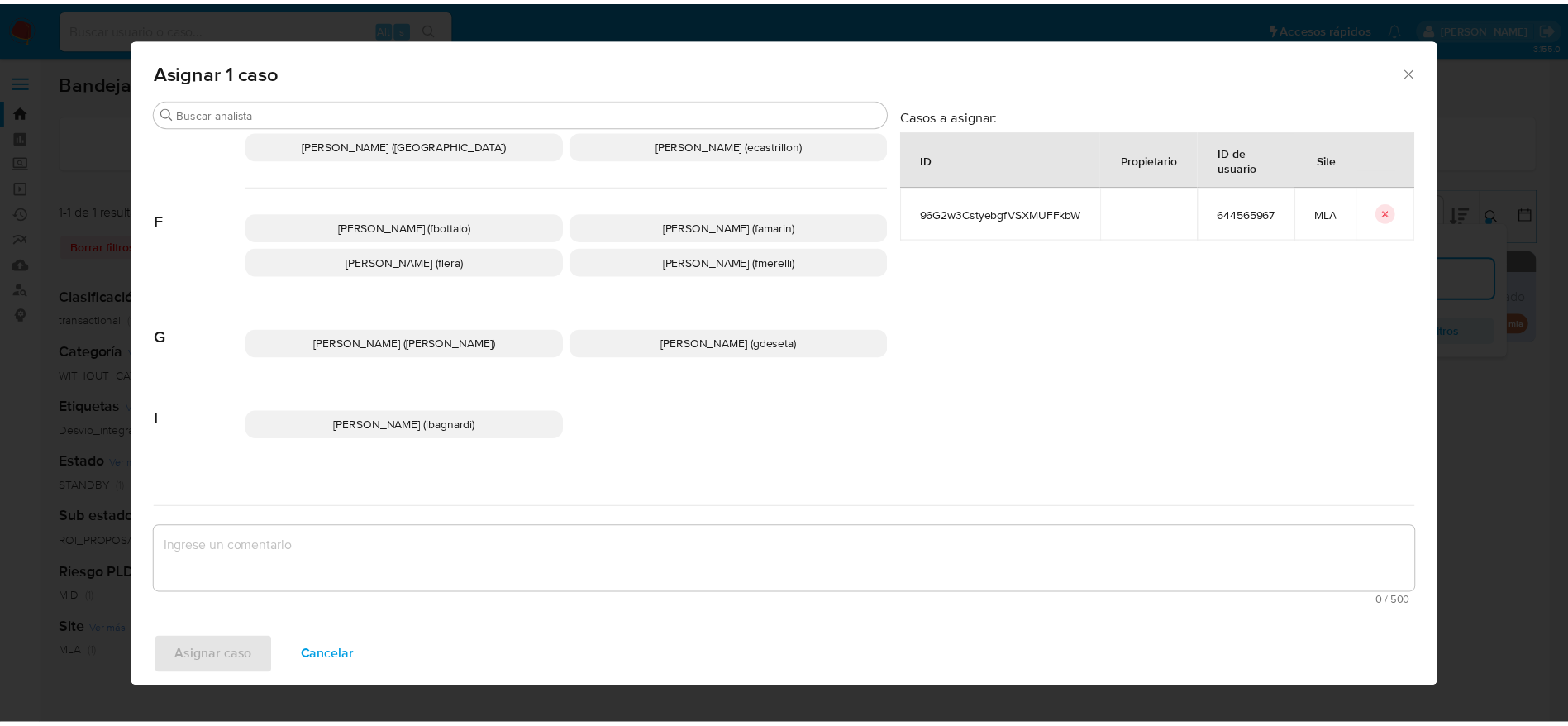
scroll to position [248, 0]
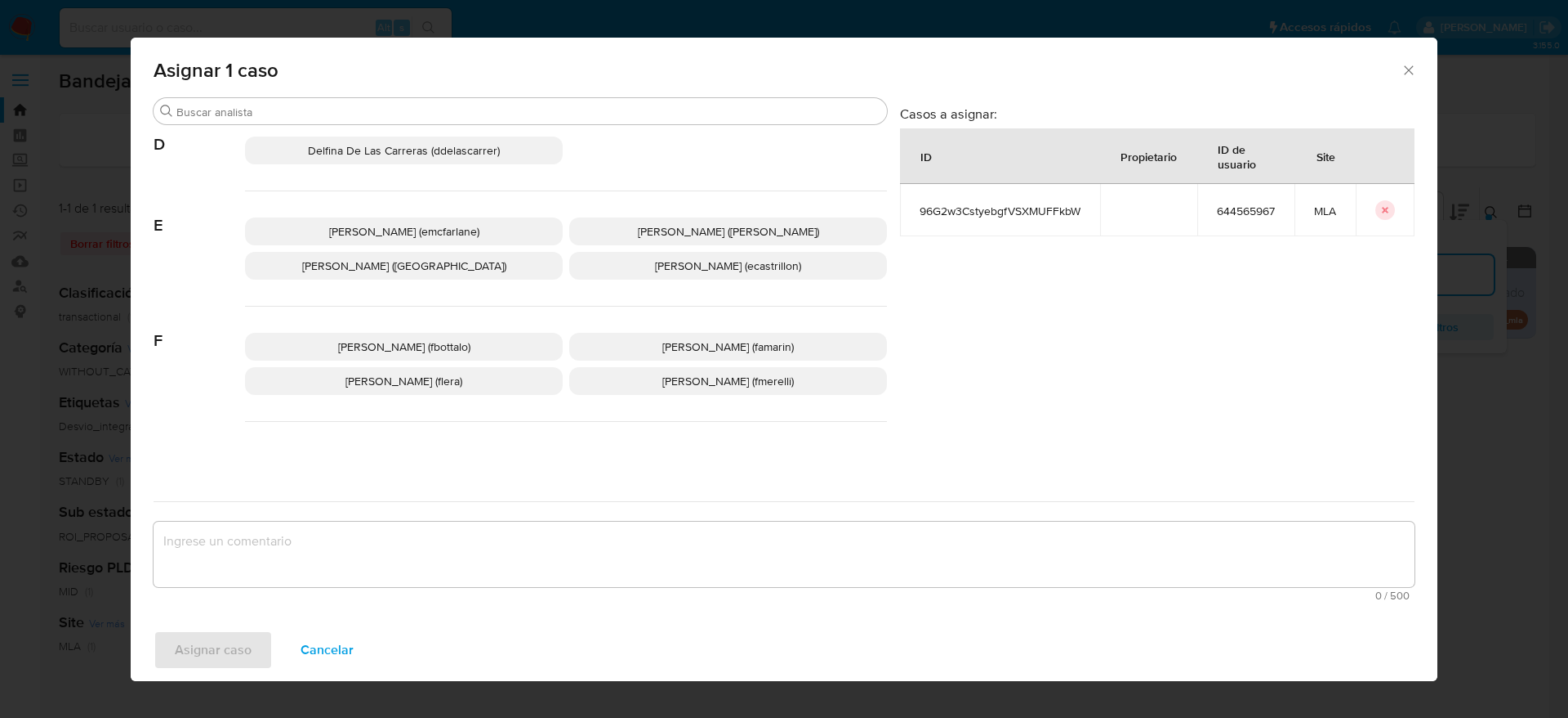
drag, startPoint x: 389, startPoint y: 226, endPoint x: 250, endPoint y: 521, distance: 326.1
click at [389, 226] on span "[PERSON_NAME] (emcfarlane)" at bounding box center [405, 231] width 150 height 16
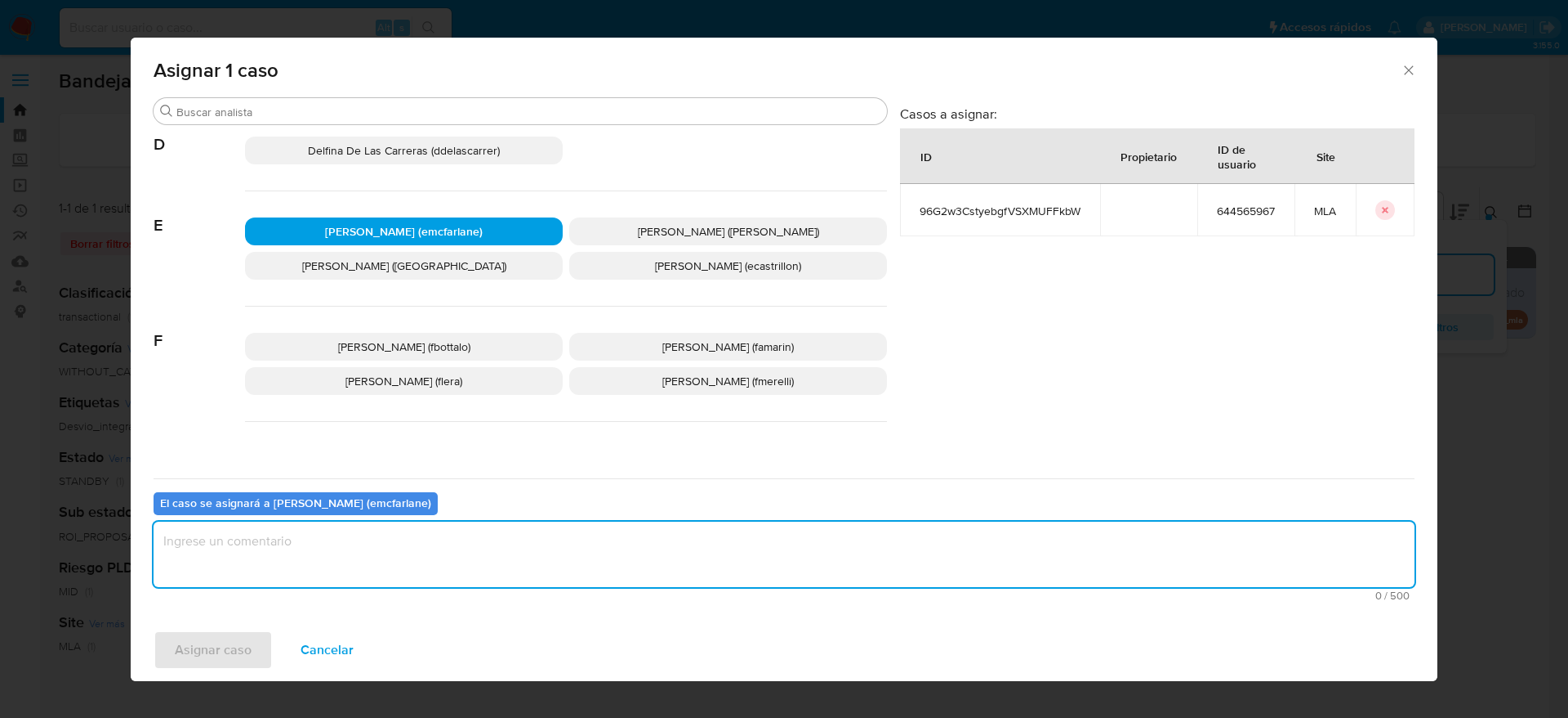
click at [235, 541] on textarea "assign-modal" at bounding box center [783, 554] width 1261 height 66
click at [225, 655] on span "Asignar caso" at bounding box center [213, 650] width 77 height 36
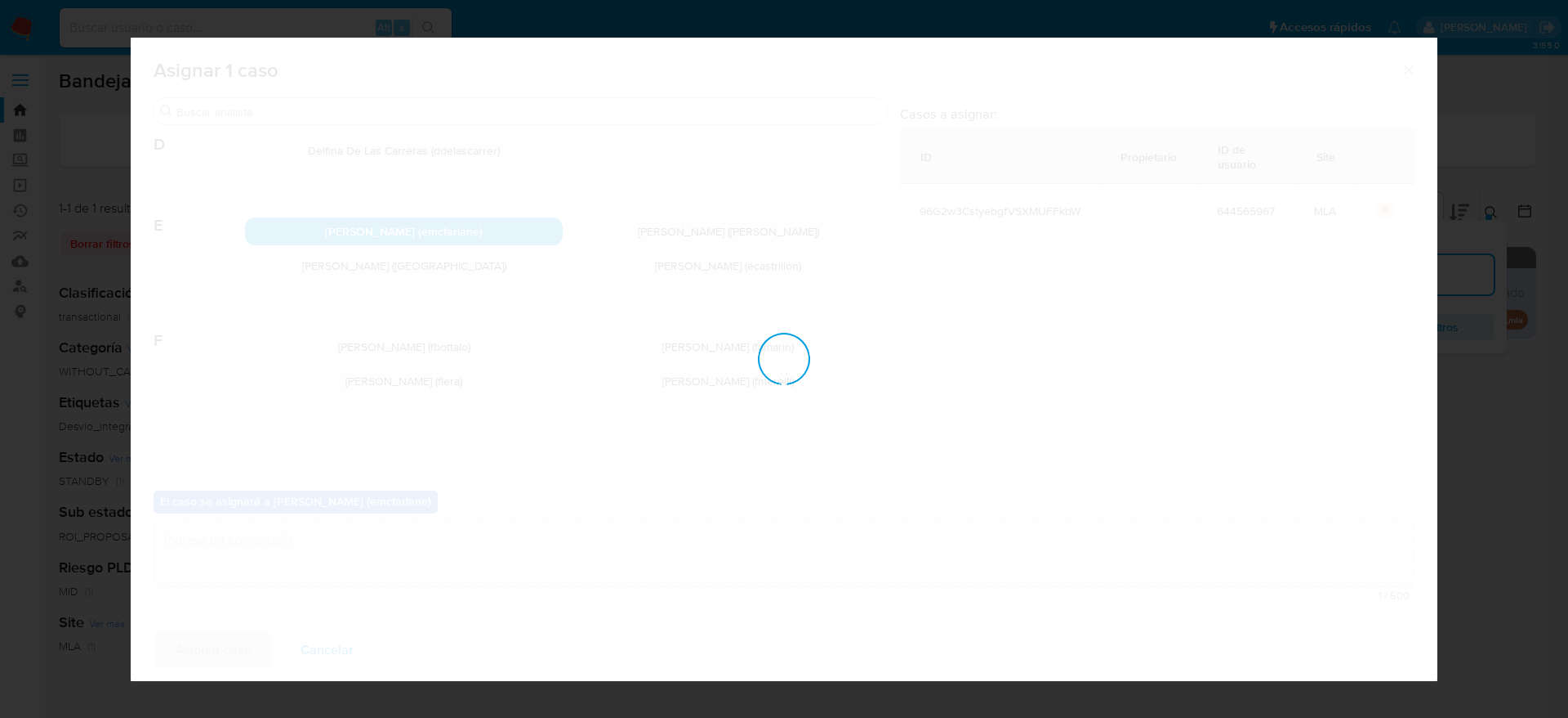
checkbox input "false"
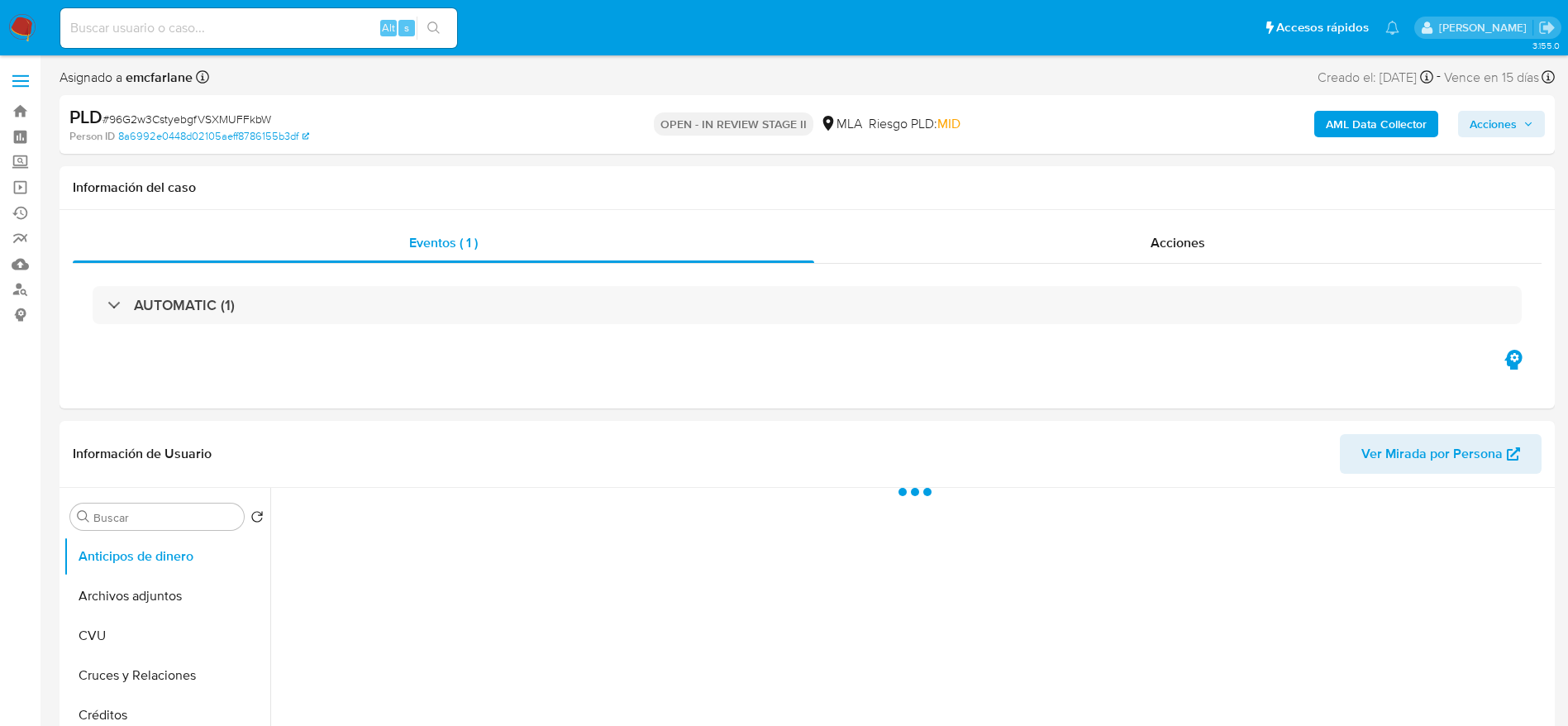
click at [1480, 117] on span "Acciones" at bounding box center [1493, 124] width 47 height 26
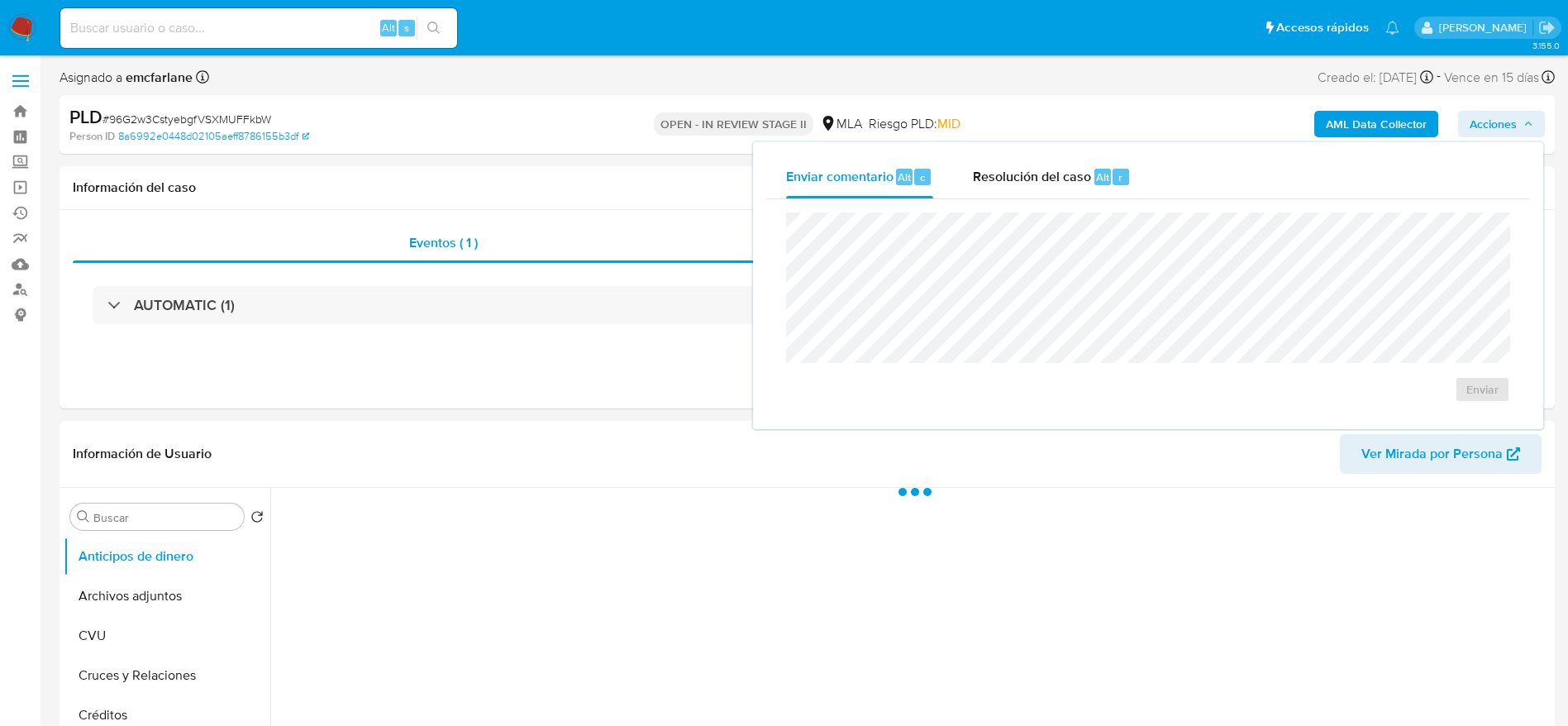
click at [1118, 166] on div "Resolución del caso Alt r" at bounding box center [1052, 176] width 158 height 43
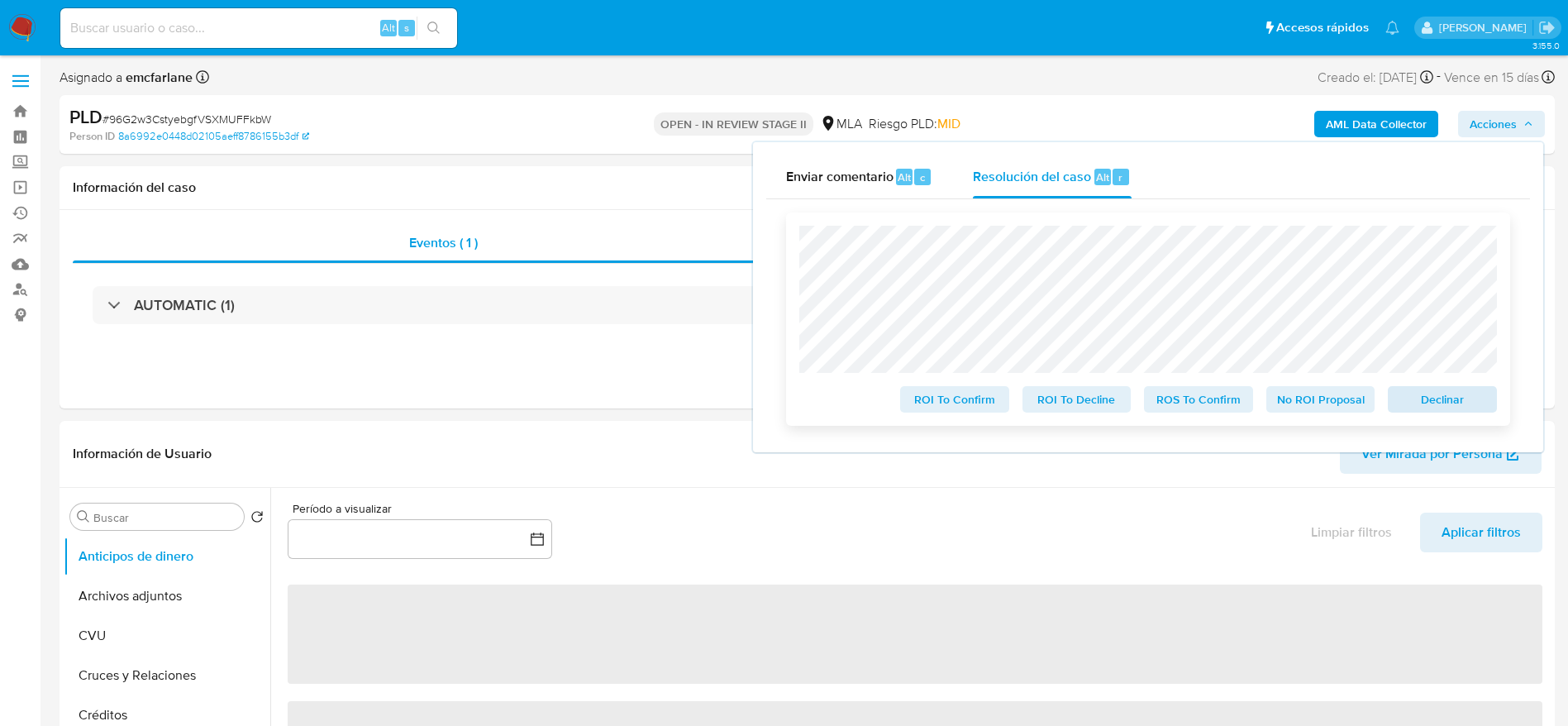
select select "10"
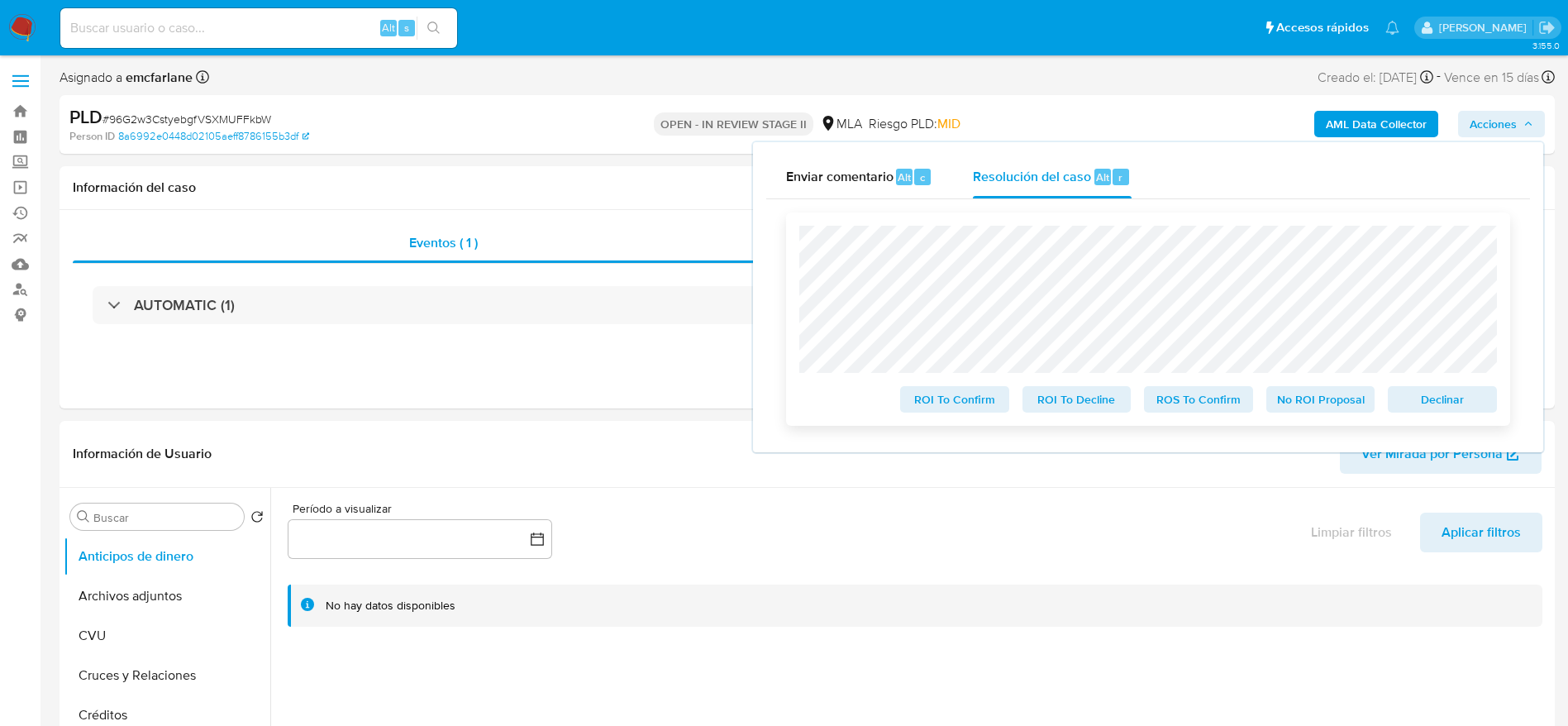
click at [1432, 404] on span "Declinar" at bounding box center [1442, 400] width 86 height 23
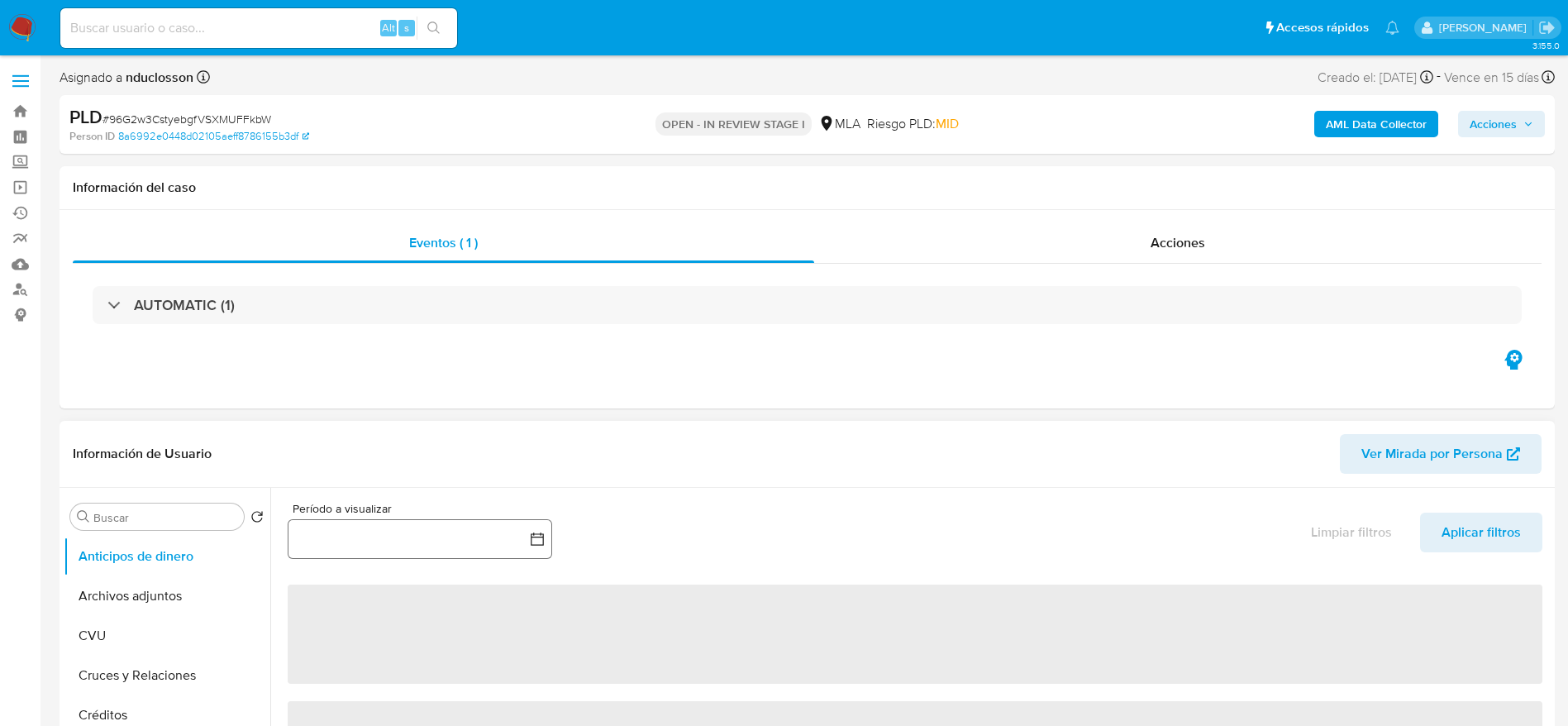
select select "10"
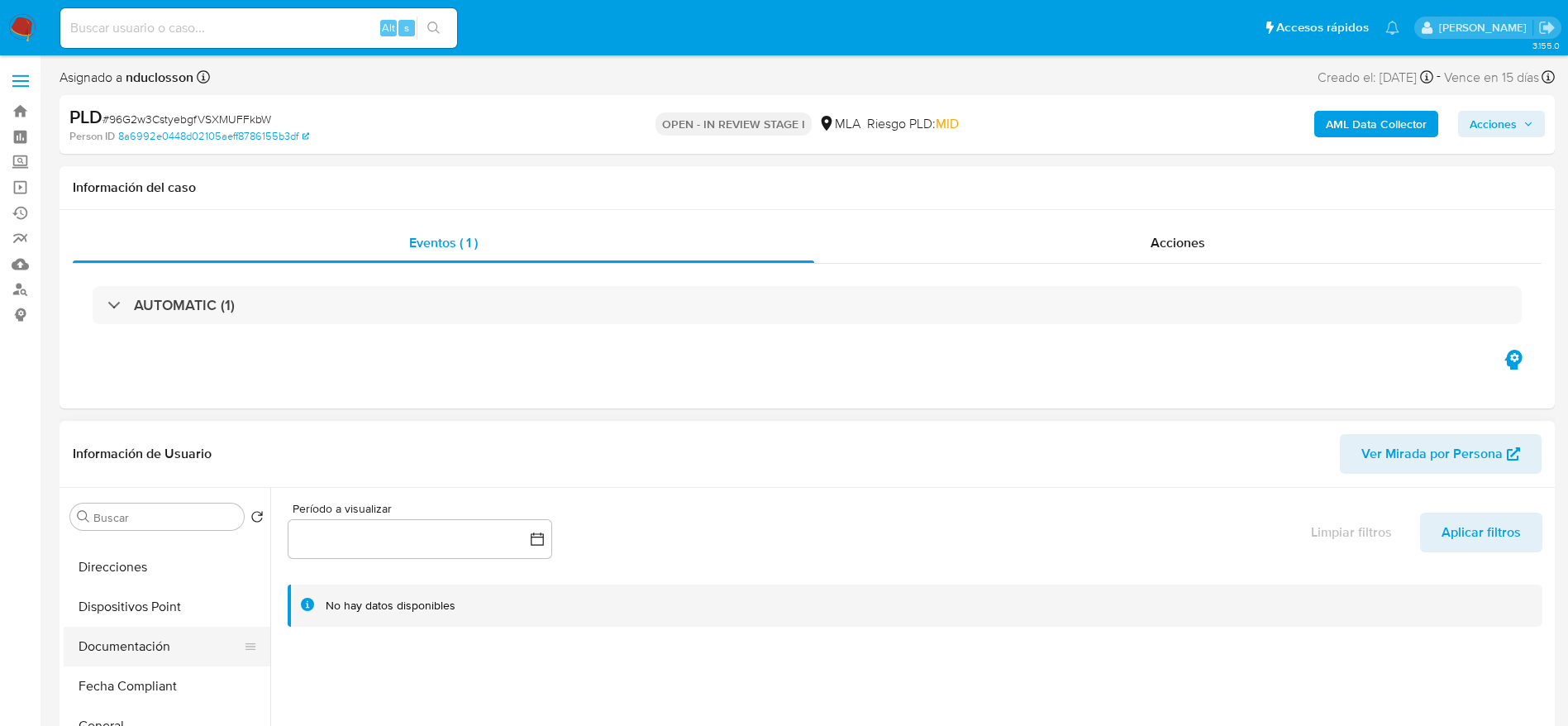
scroll to position [372, 0]
drag, startPoint x: 163, startPoint y: 683, endPoint x: 178, endPoint y: 662, distance: 25.8
click at [163, 683] on button "Historial Casos" at bounding box center [167, 700] width 207 height 40
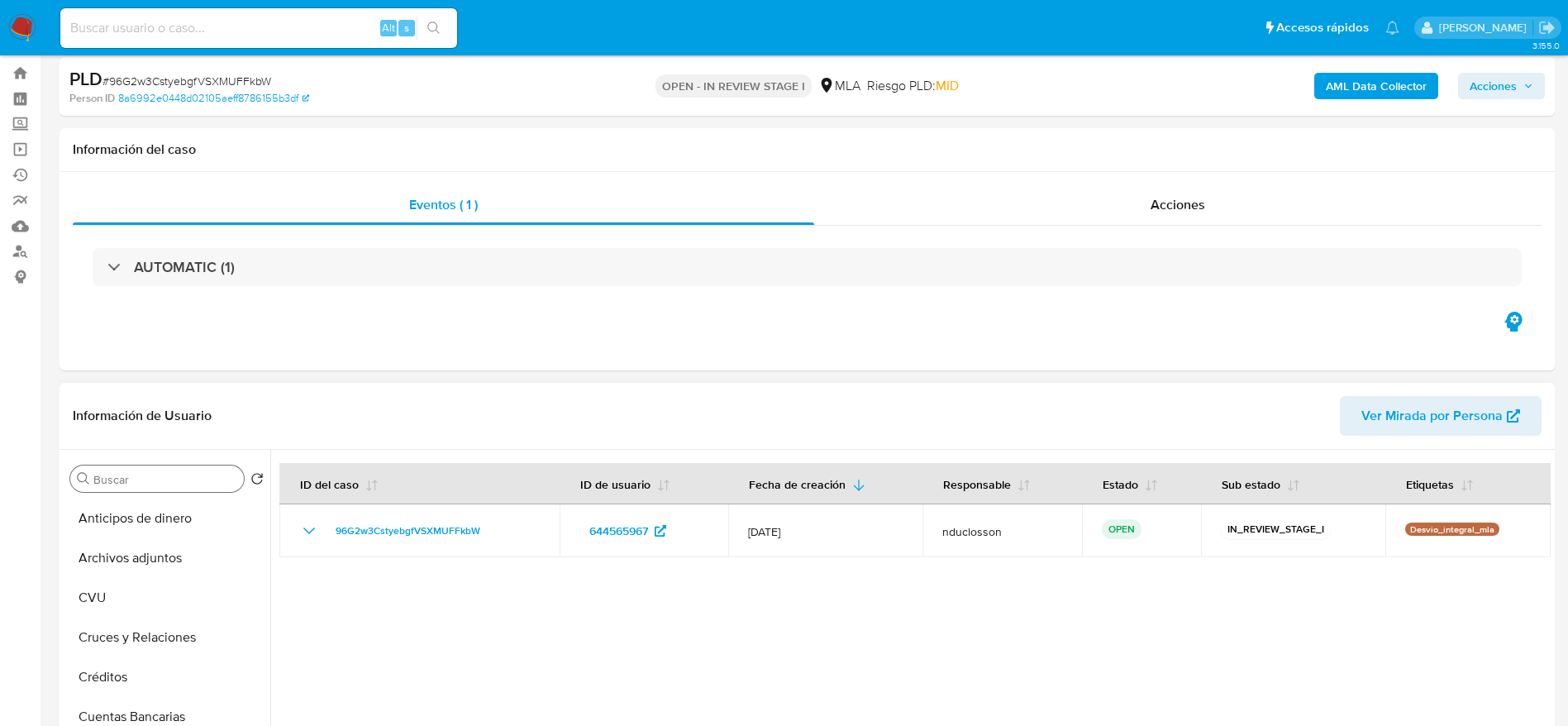
scroll to position [0, 0]
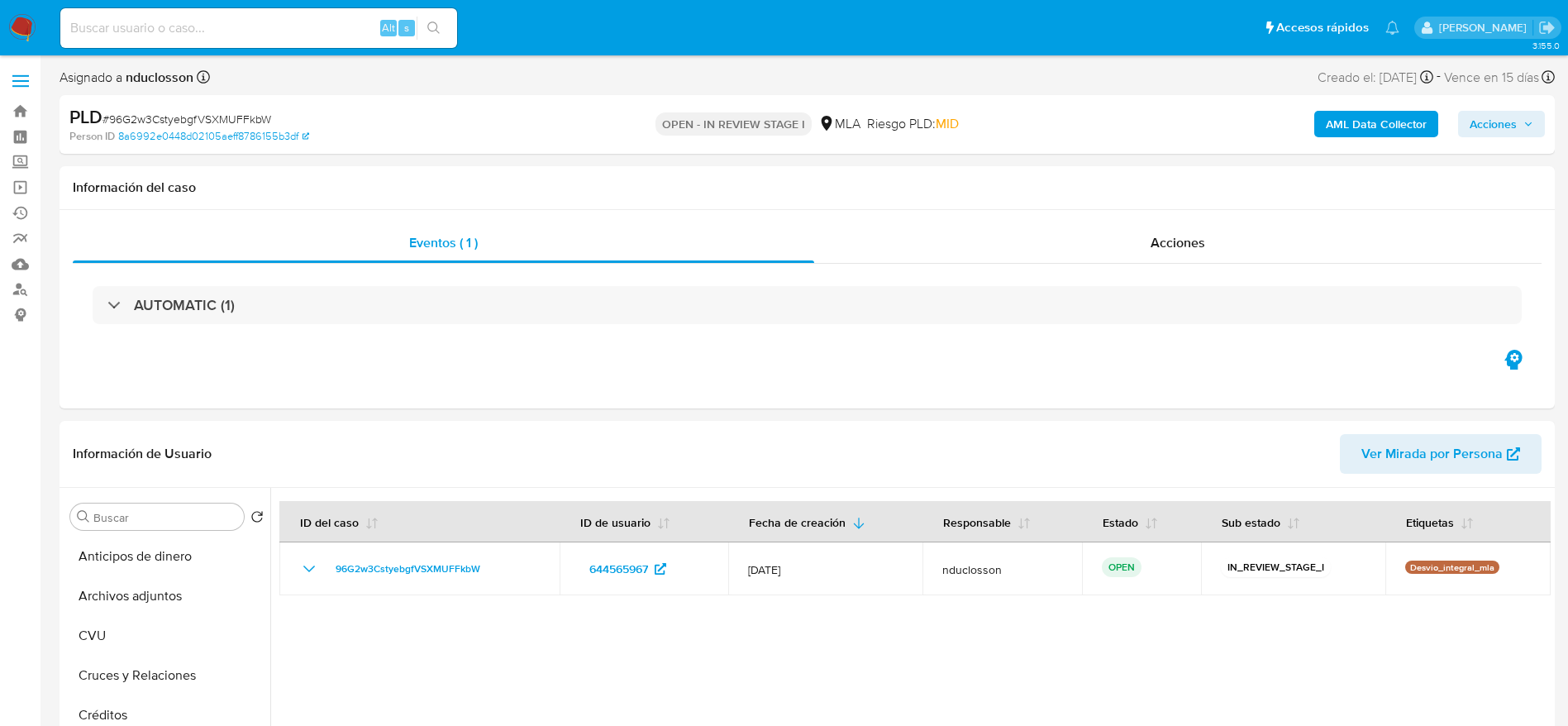
click at [159, 111] on span "# 96G2w3CstyebgfVSXMUFFkbW" at bounding box center [186, 119] width 169 height 17
copy span "96G2w3CstyebgfVSXMUFFkbW"
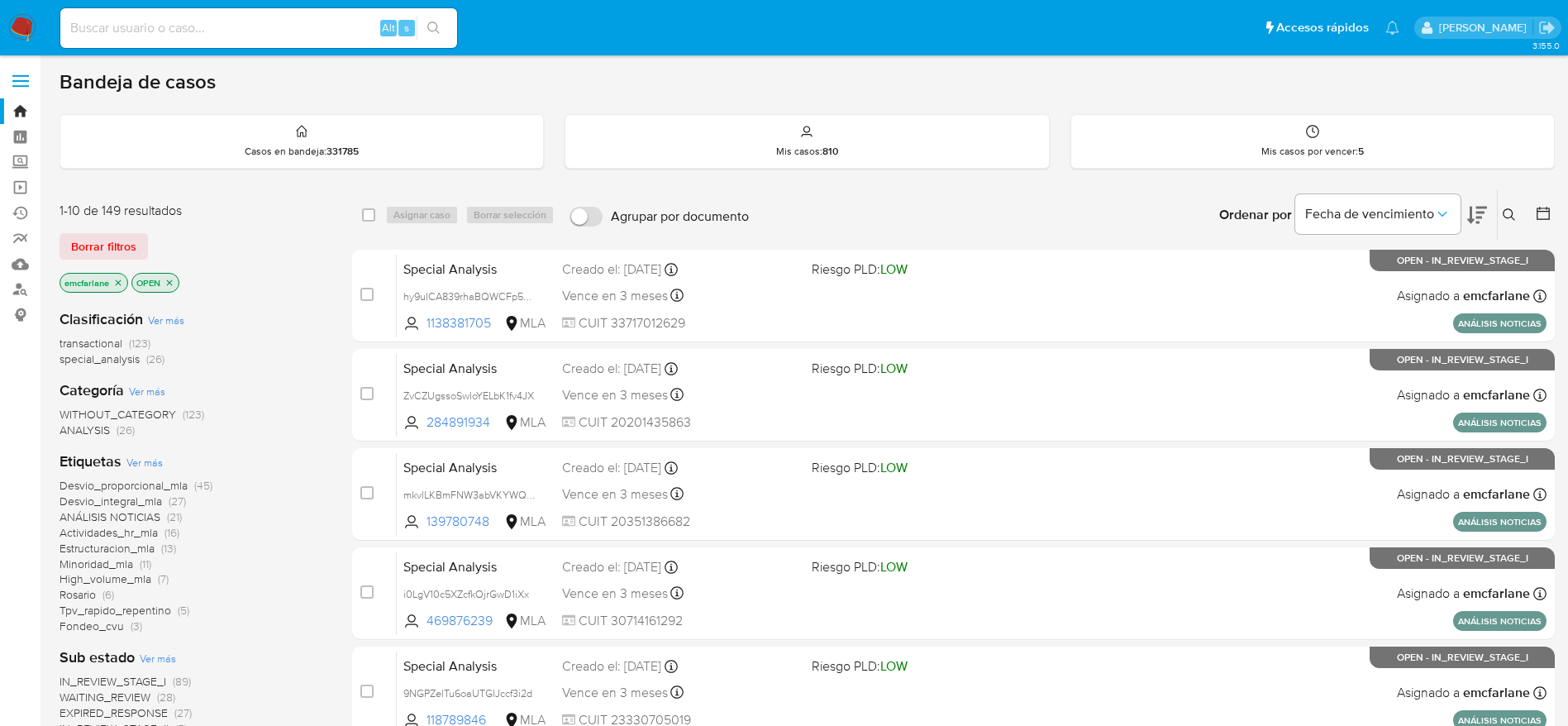
click at [128, 235] on span "Borrar filtros" at bounding box center [103, 247] width 65 height 23
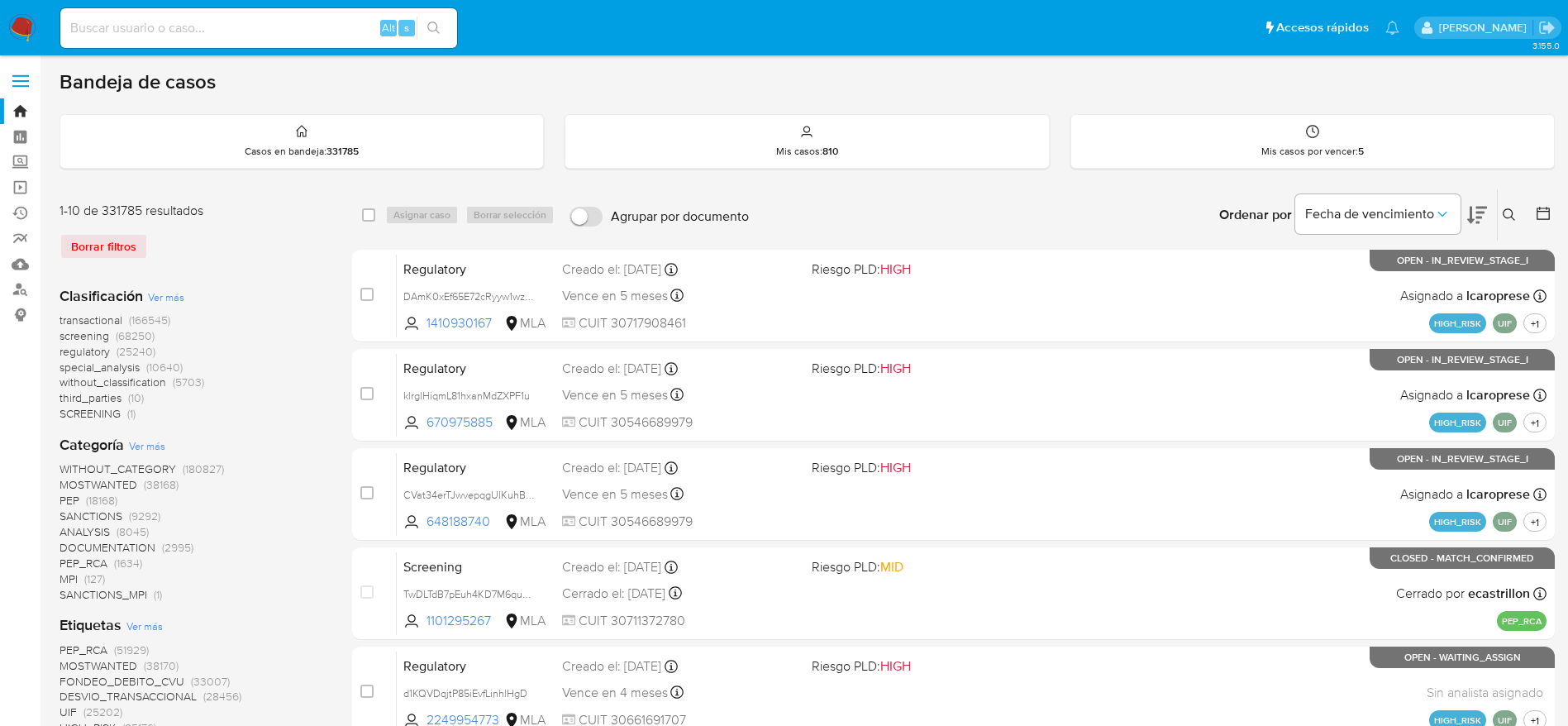
click at [1507, 214] on icon at bounding box center [1510, 215] width 14 height 14
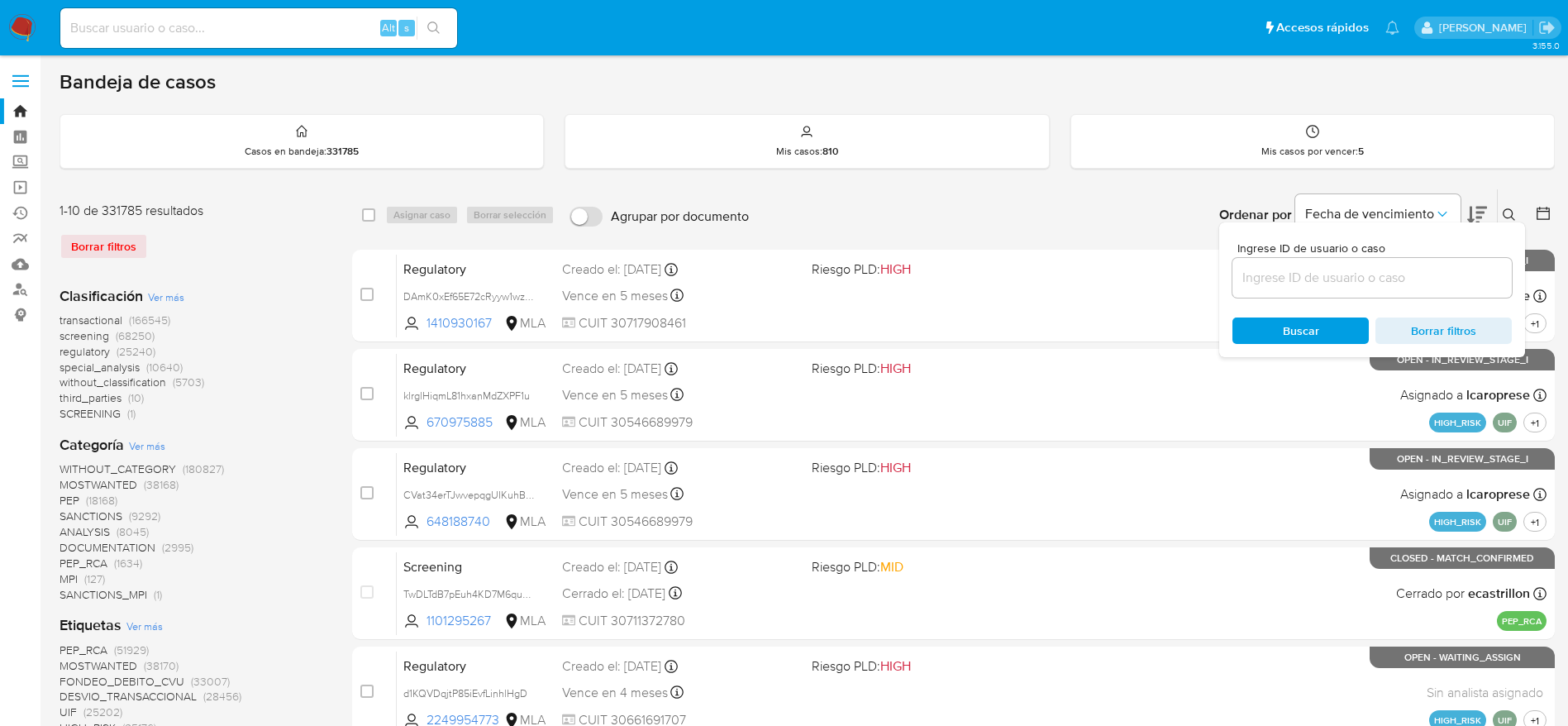
click at [1398, 289] on div at bounding box center [1371, 278] width 280 height 40
click at [1394, 280] on input at bounding box center [1371, 278] width 280 height 21
paste input "96G2w3CstyebgfVSXMUFFkbW"
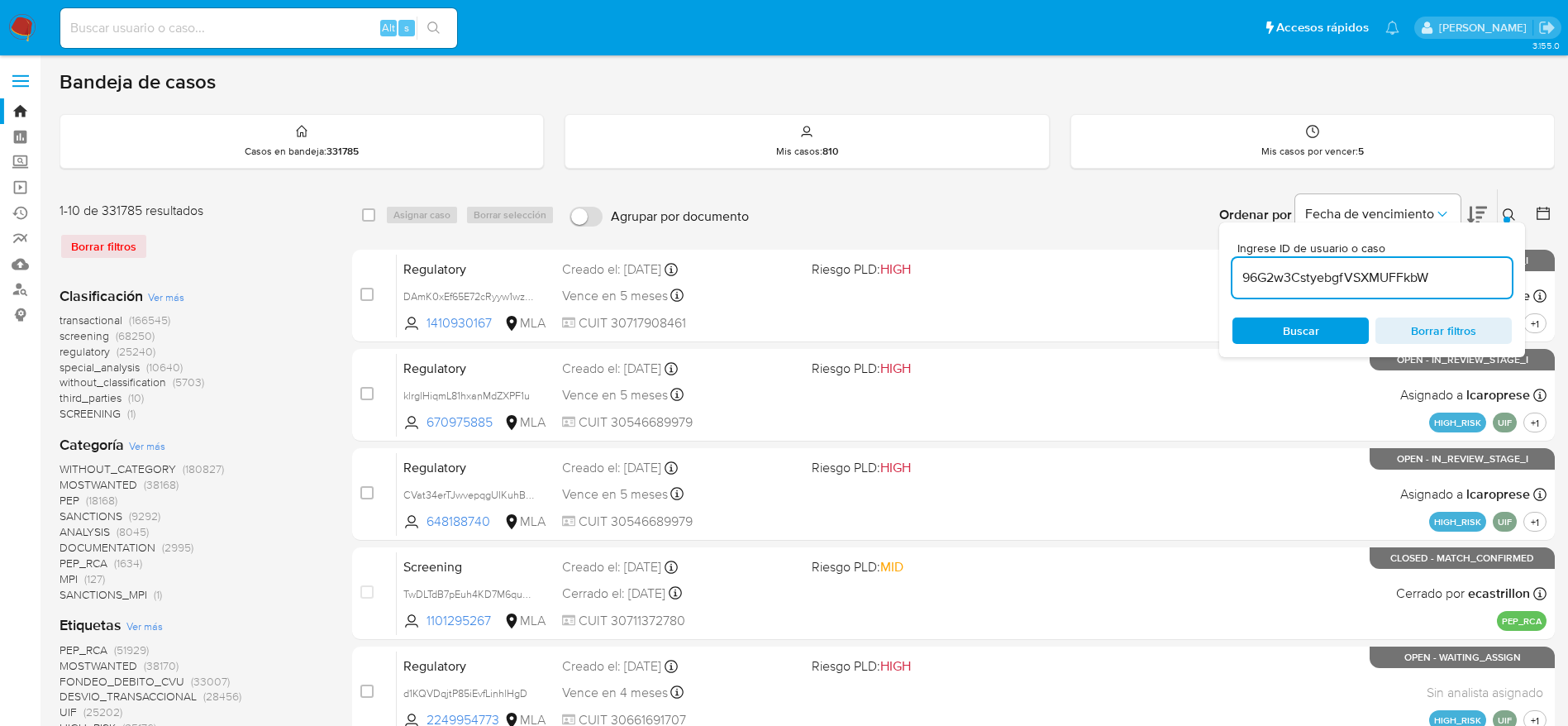
type input "96G2w3CstyebgfVSXMUFFkbW"
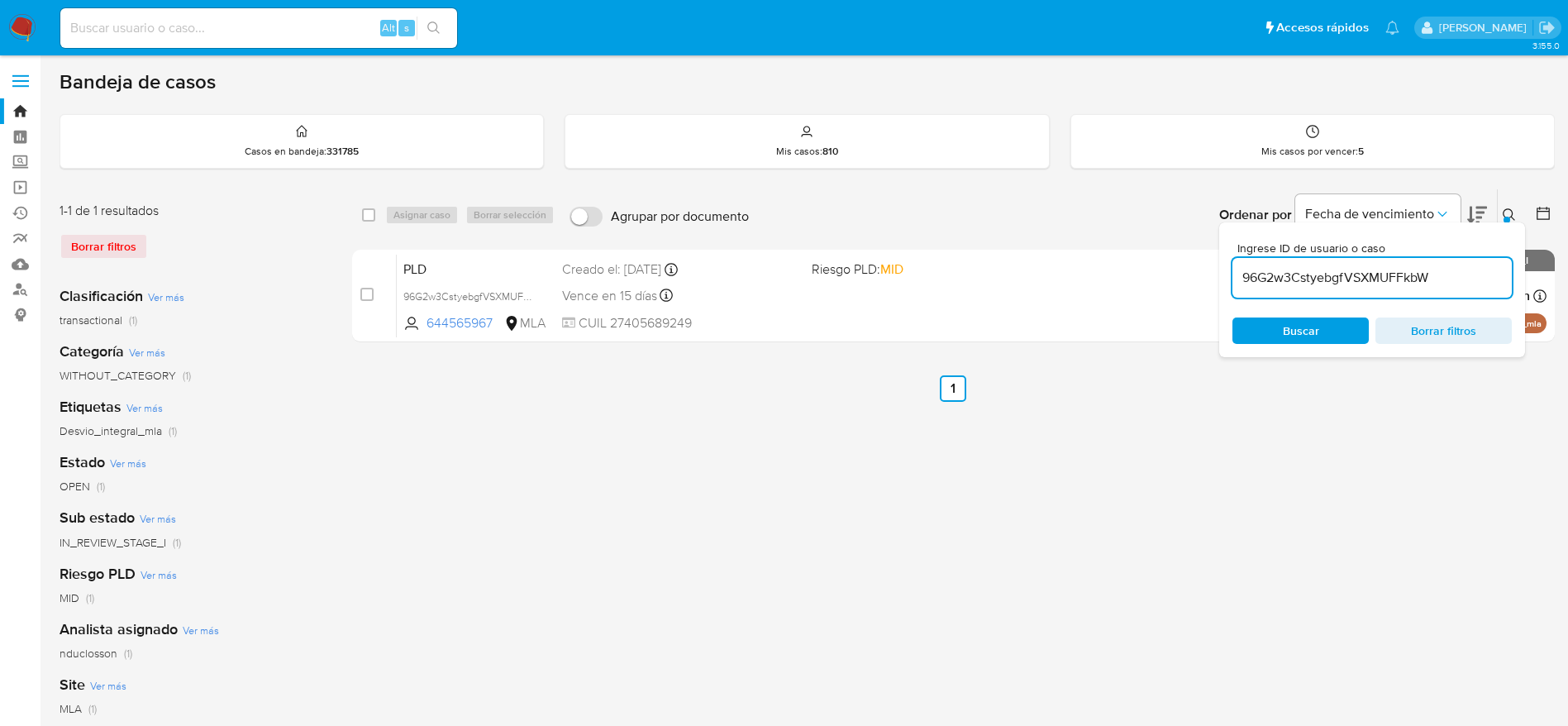
drag, startPoint x: 370, startPoint y: 215, endPoint x: 423, endPoint y: 220, distance: 53.2
click at [371, 215] on input "checkbox" at bounding box center [368, 215] width 14 height 14
checkbox input "true"
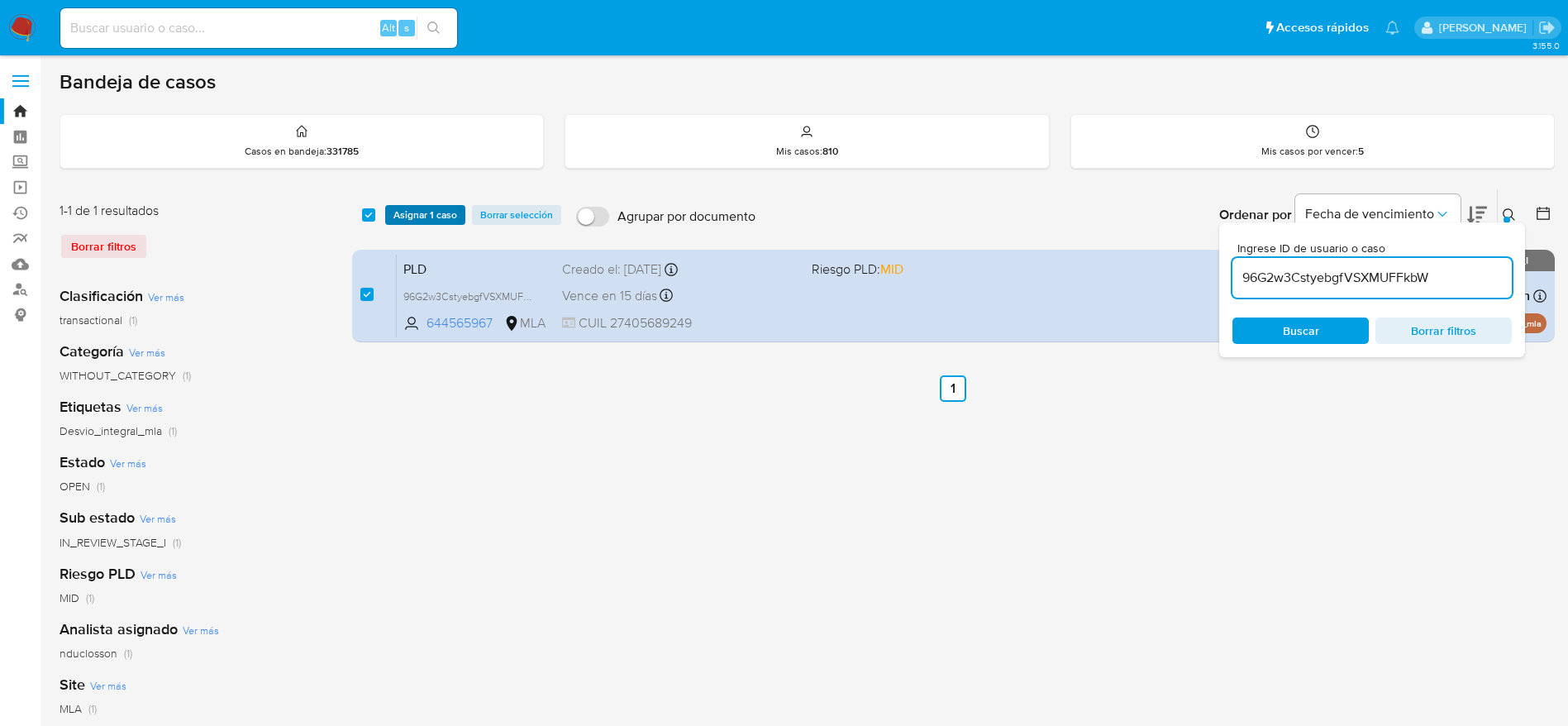
click at [423, 218] on span "Asignar 1 caso" at bounding box center [425, 214] width 63 height 17
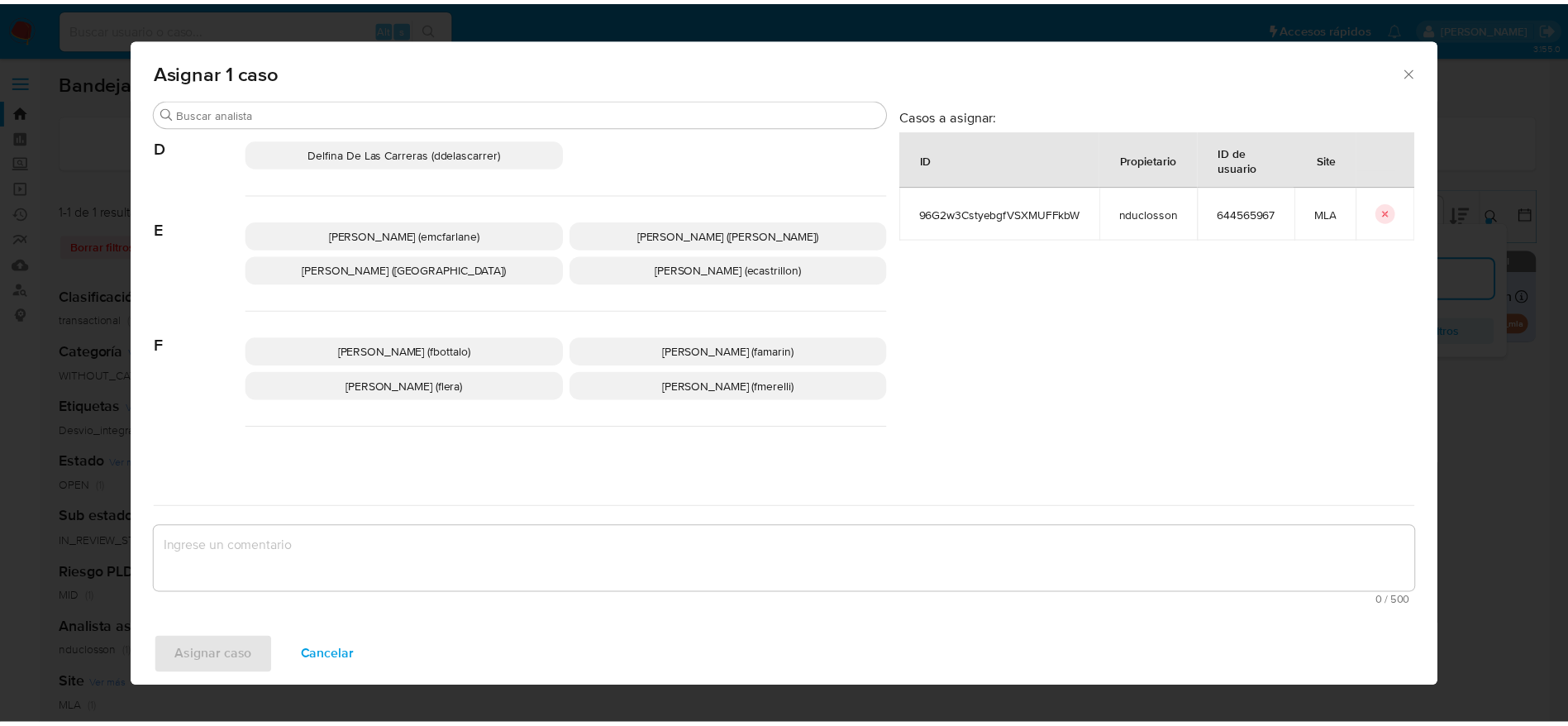
scroll to position [248, 0]
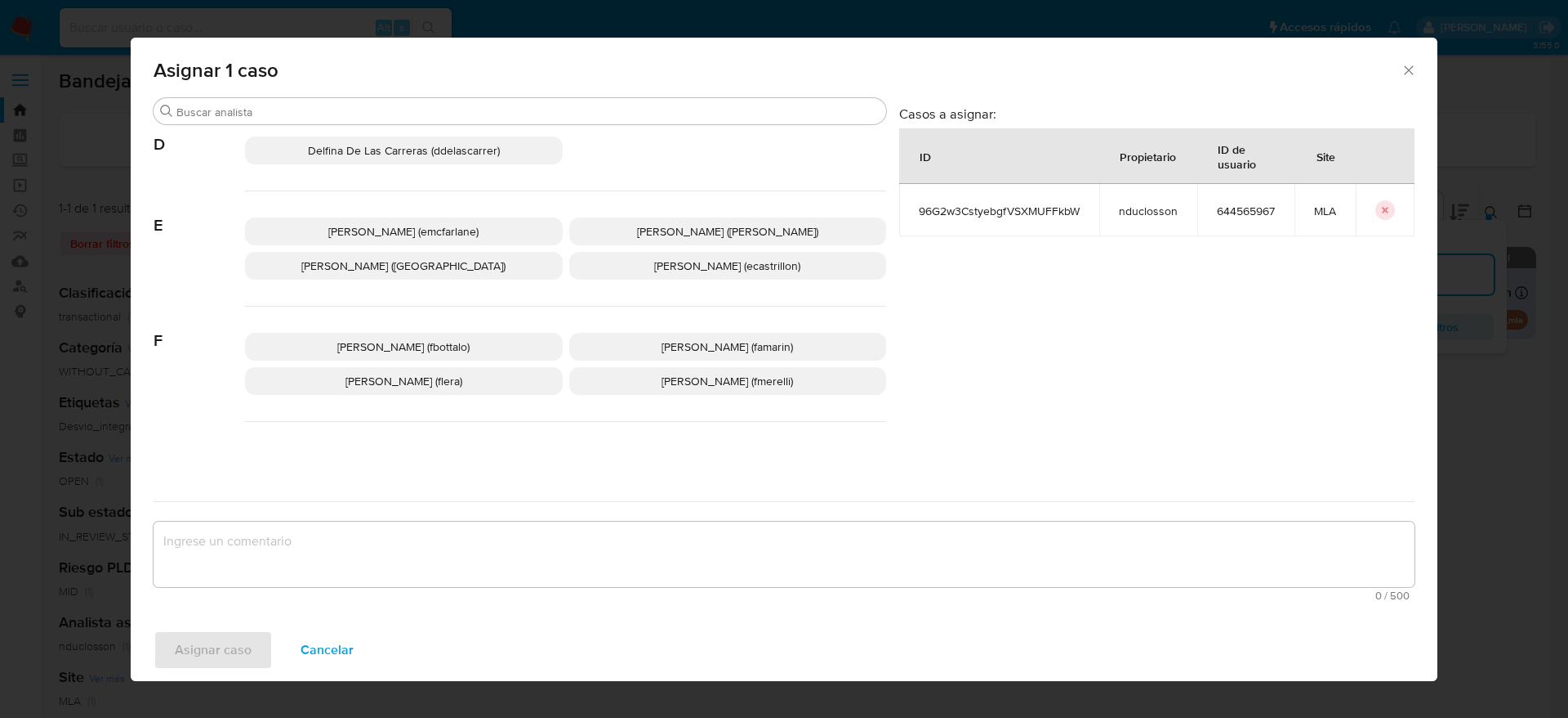
click at [416, 229] on span "Elaine Mc Farlane (emcfarlane)" at bounding box center [404, 231] width 150 height 16
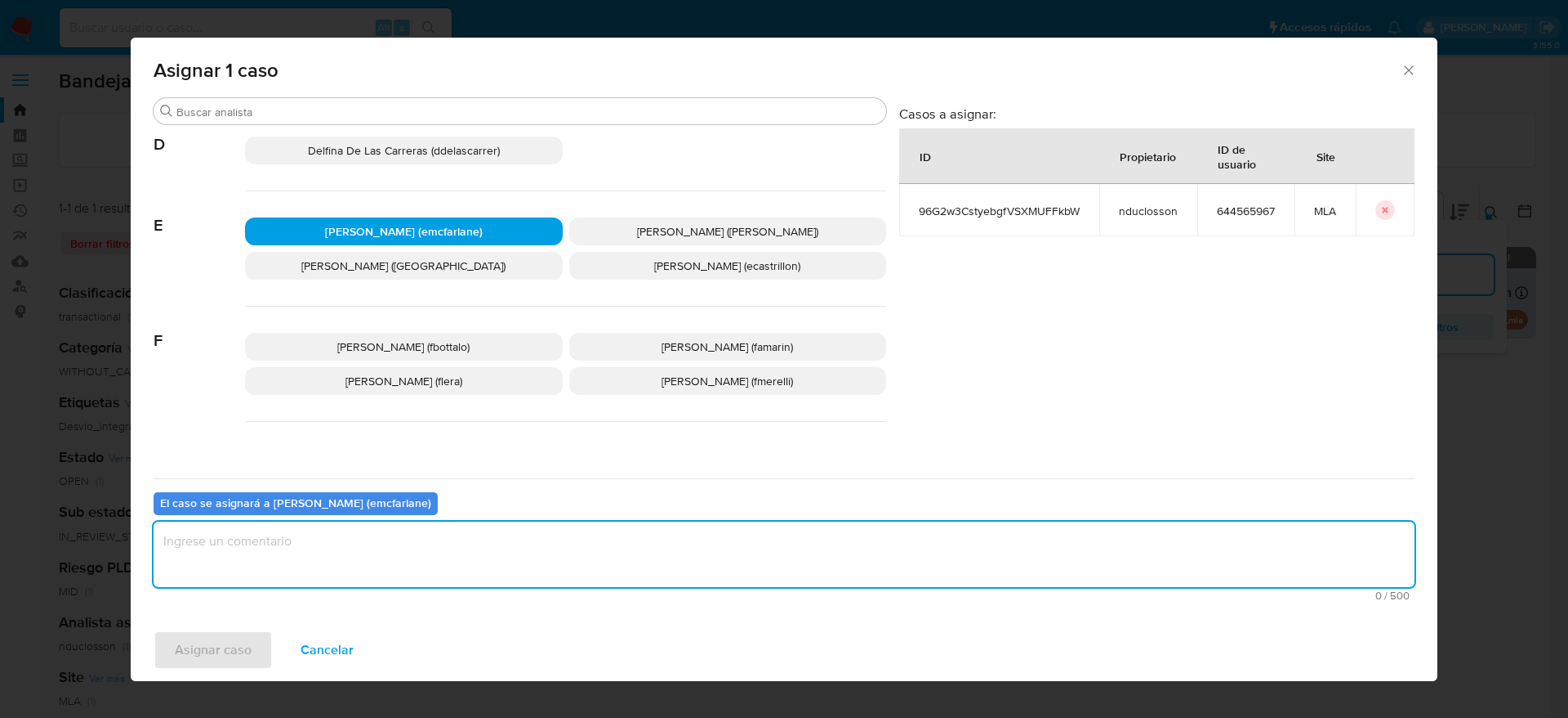
drag, startPoint x: 315, startPoint y: 547, endPoint x: 230, endPoint y: 621, distance: 112.7
click at [315, 549] on textarea "assign-modal" at bounding box center [783, 554] width 1261 height 66
click at [226, 653] on span "Asignar caso" at bounding box center [213, 650] width 77 height 36
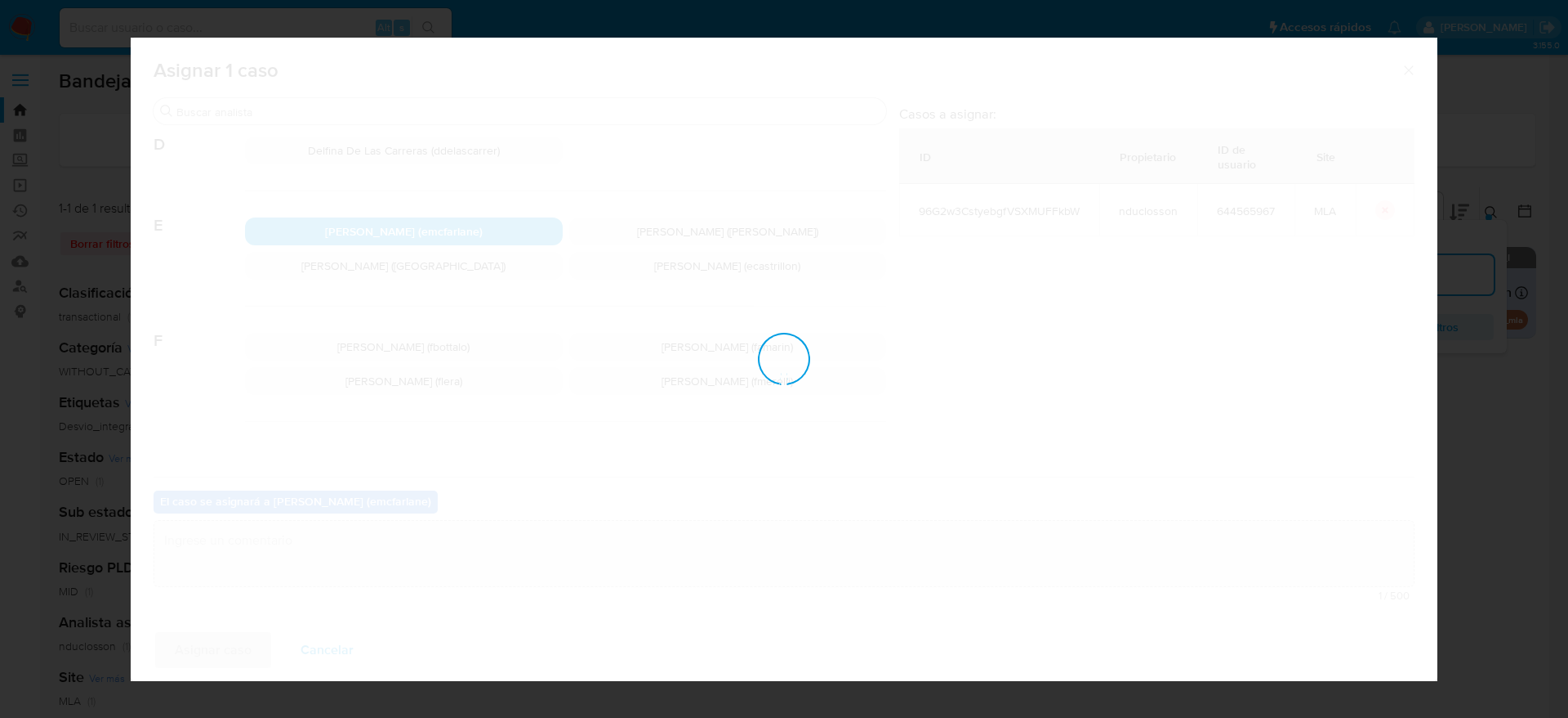
checkbox input "false"
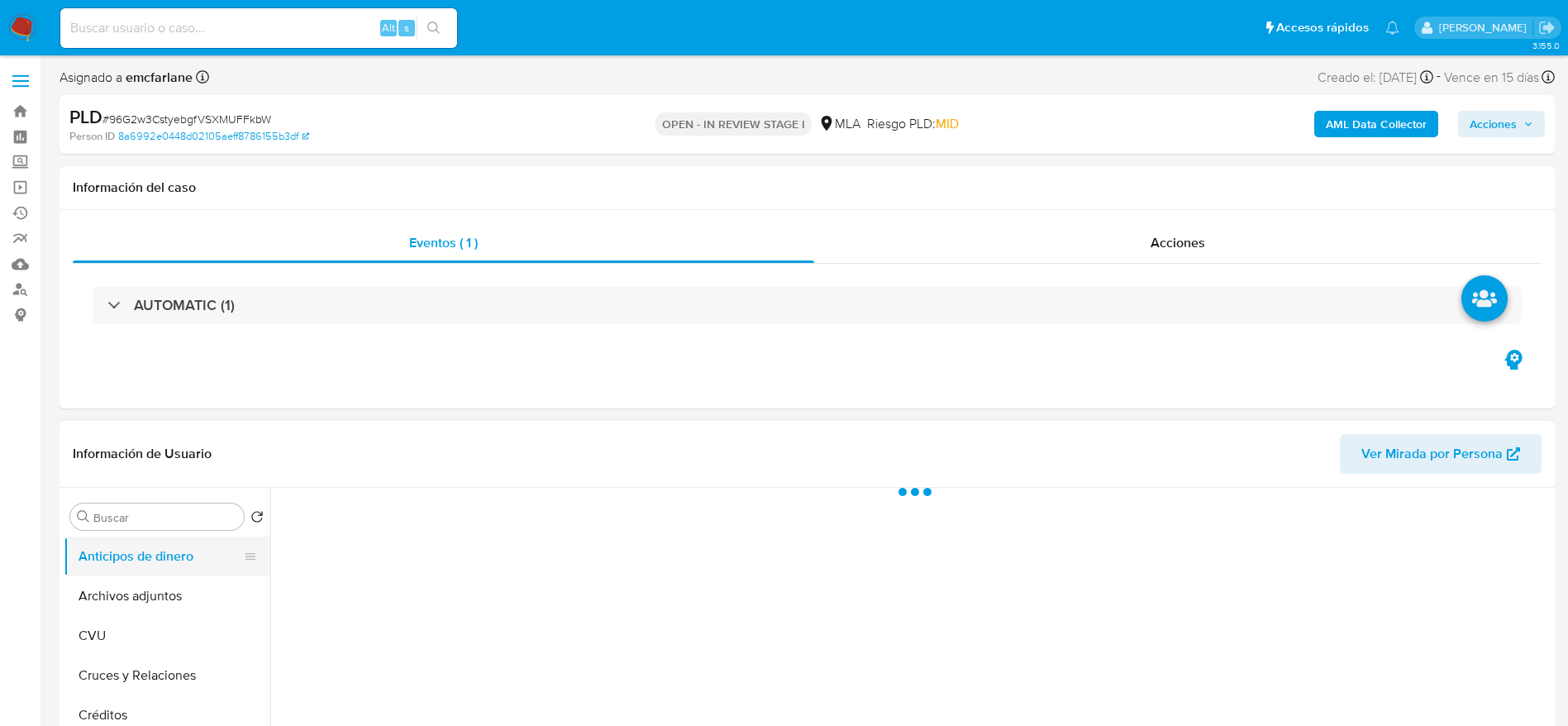
drag, startPoint x: 141, startPoint y: 602, endPoint x: 208, endPoint y: 572, distance: 73.4
click at [145, 599] on button "Archivos adjuntos" at bounding box center [167, 595] width 207 height 40
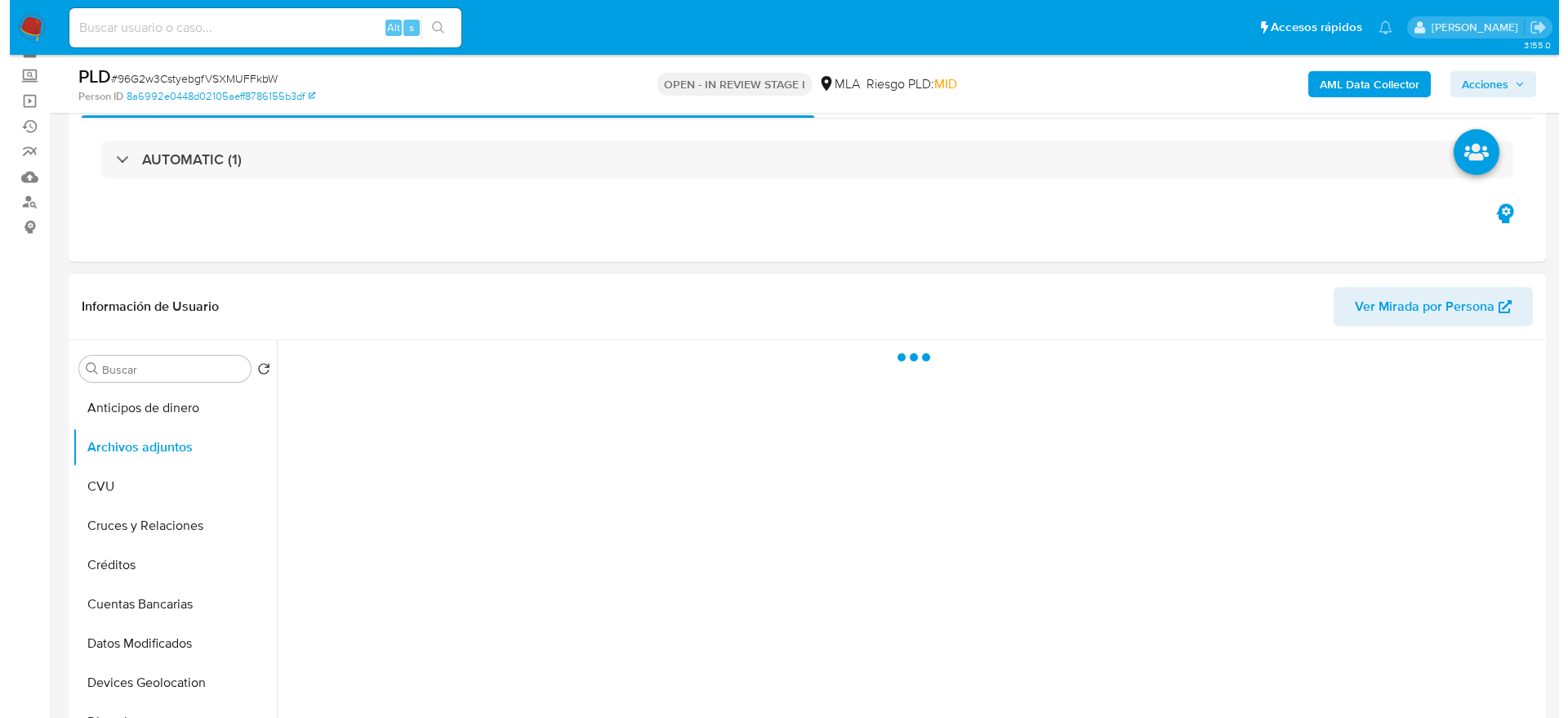
scroll to position [122, 0]
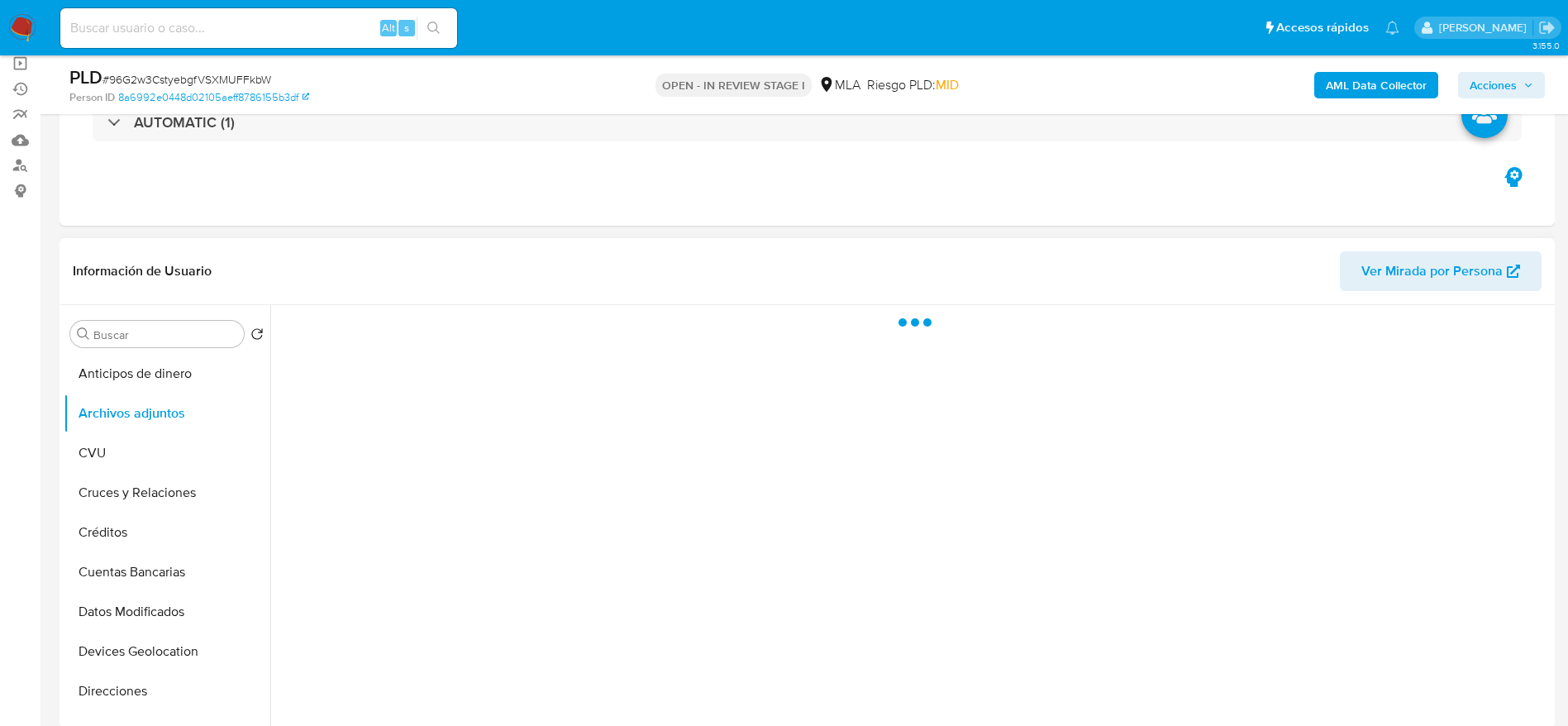
select select "10"
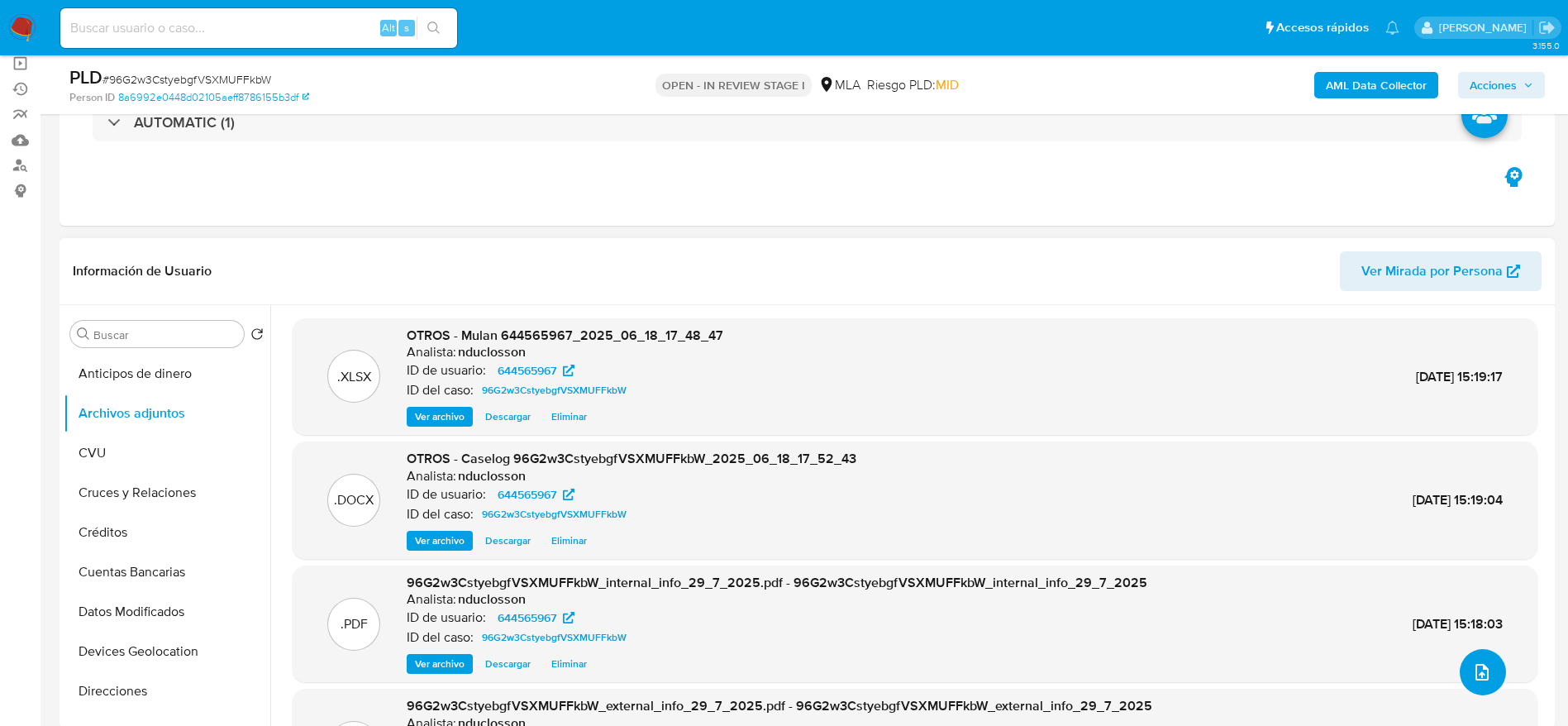
click at [1475, 669] on icon "upload-file" at bounding box center [1482, 671] width 14 height 17
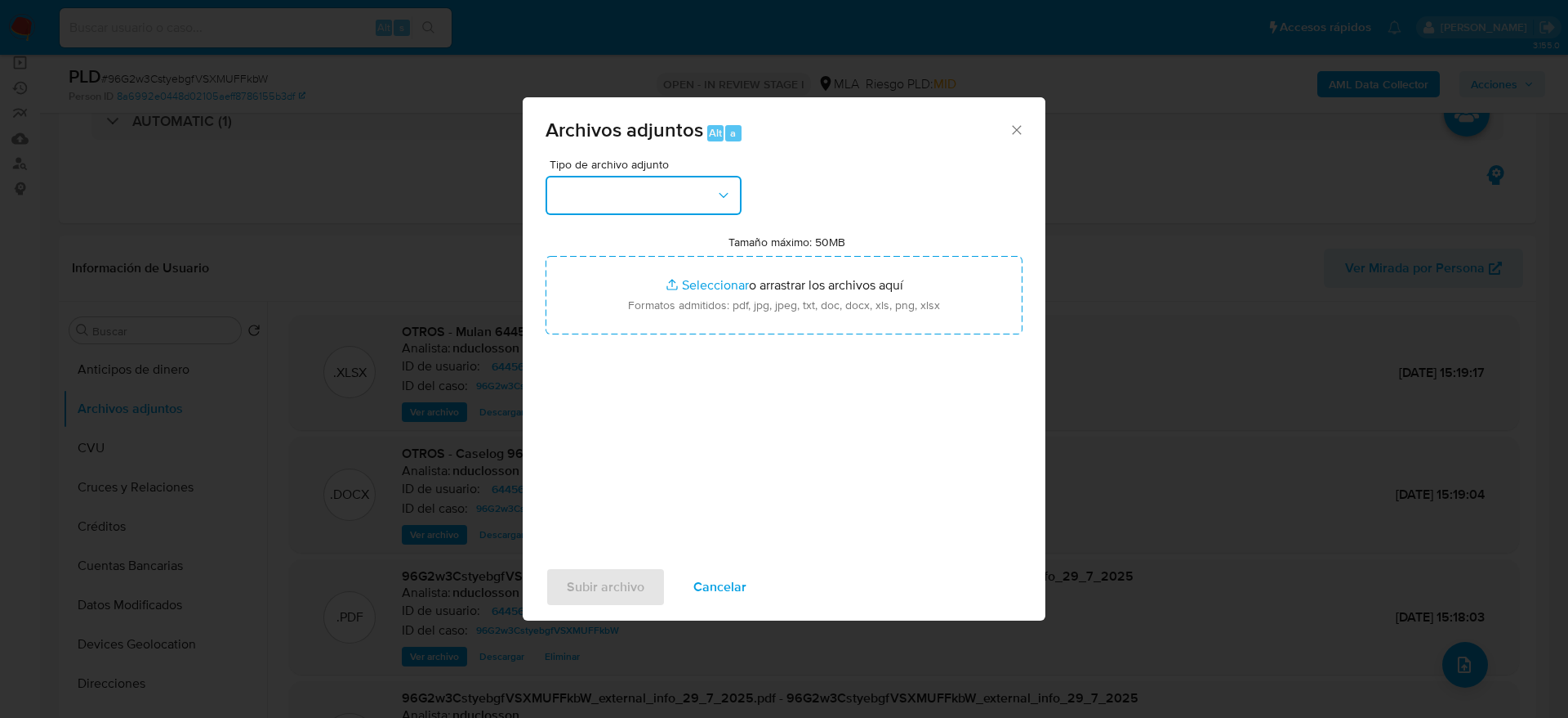
click at [622, 213] on button "button" at bounding box center [644, 195] width 196 height 40
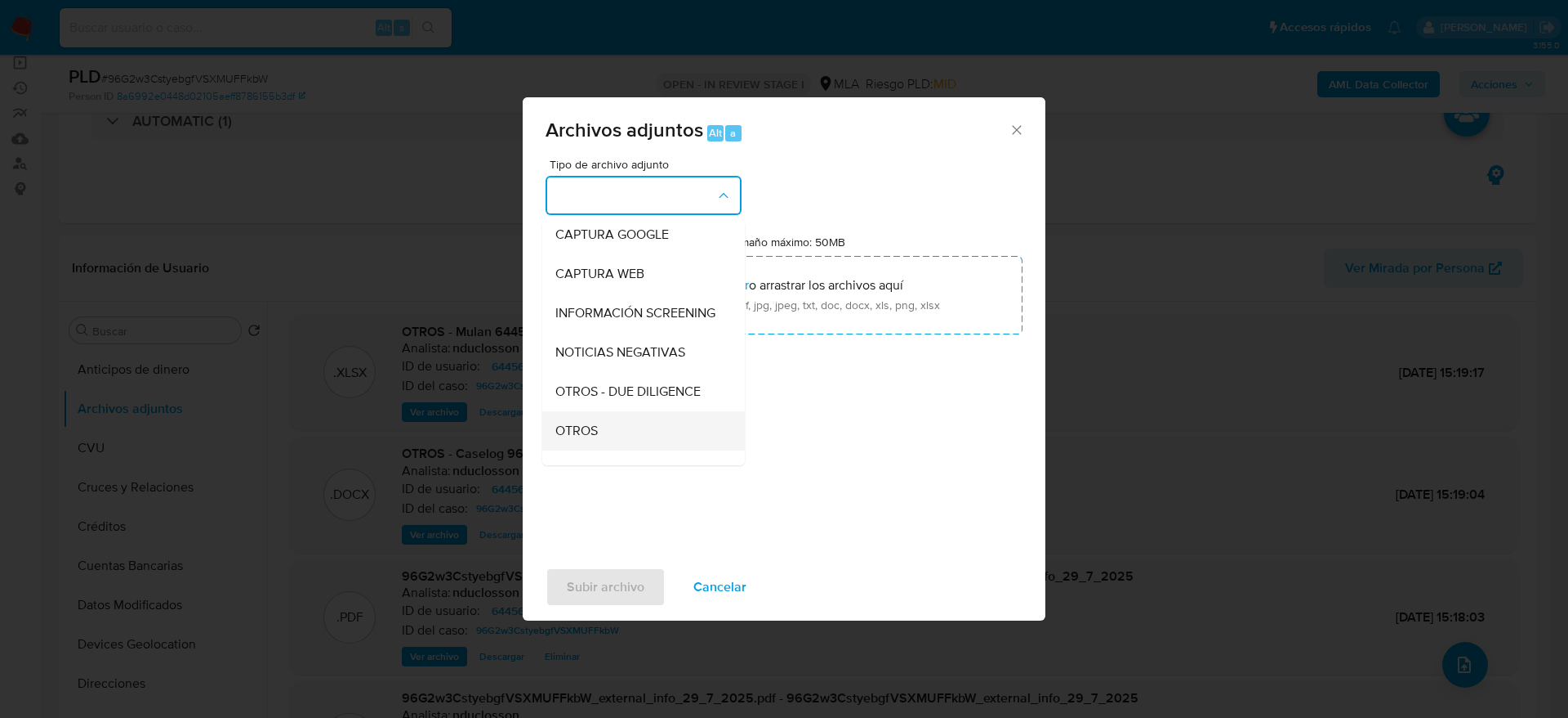
click at [595, 436] on div "OTROS" at bounding box center [639, 431] width 167 height 40
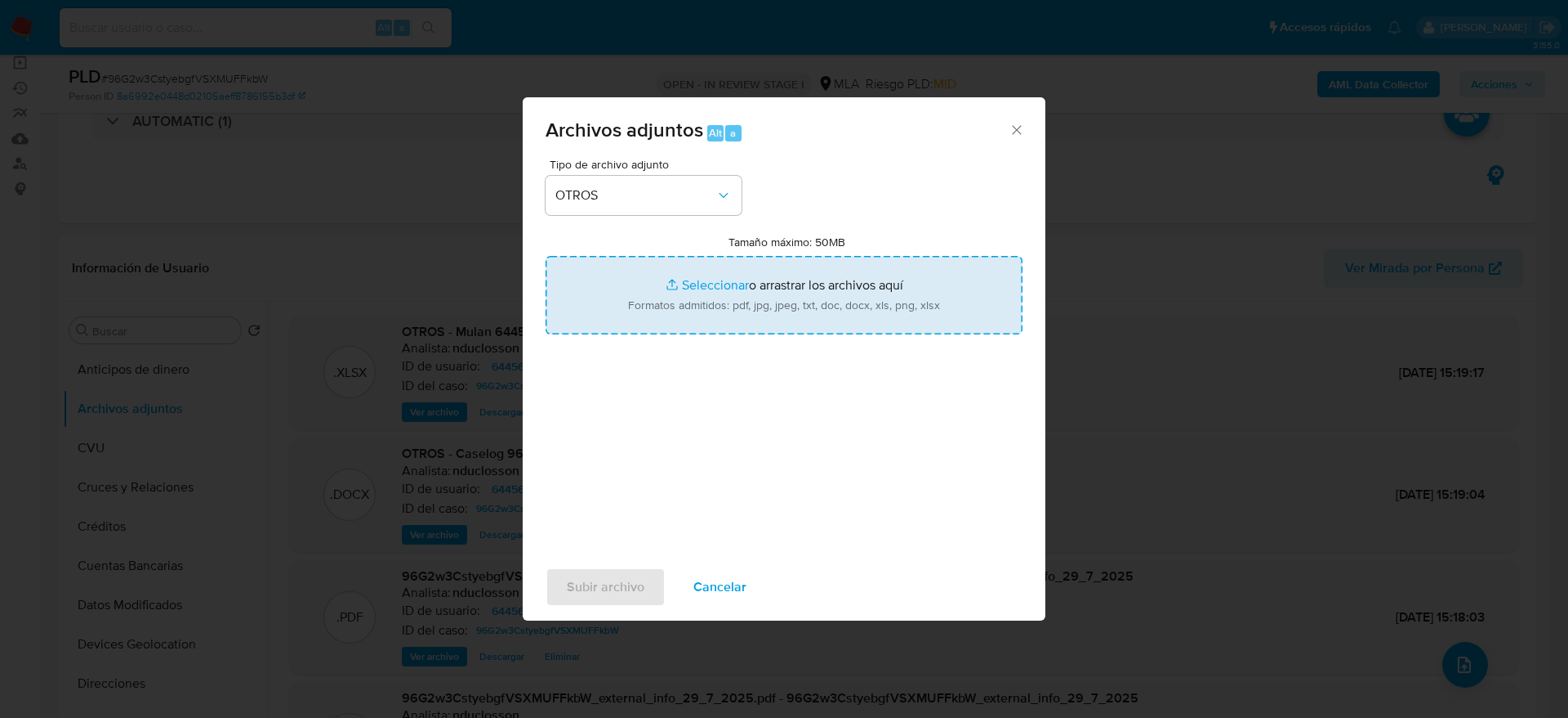
type input "C:\fakepath\v2 Caselog 96G2w3CstyebgfVSXMUFFkbW_2025_06_18_17_52_43 (2).docx"
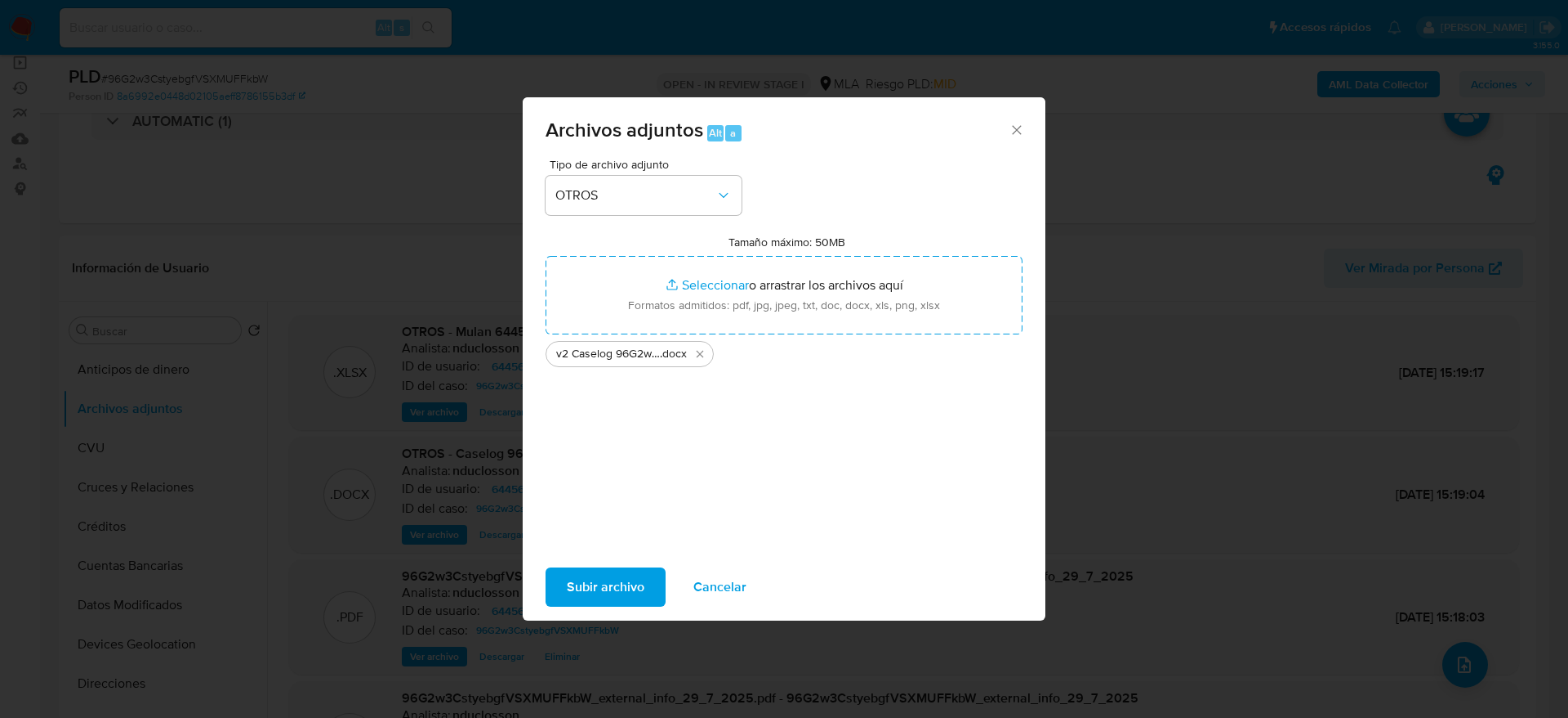
click at [610, 575] on span "Subir archivo" at bounding box center [606, 586] width 78 height 36
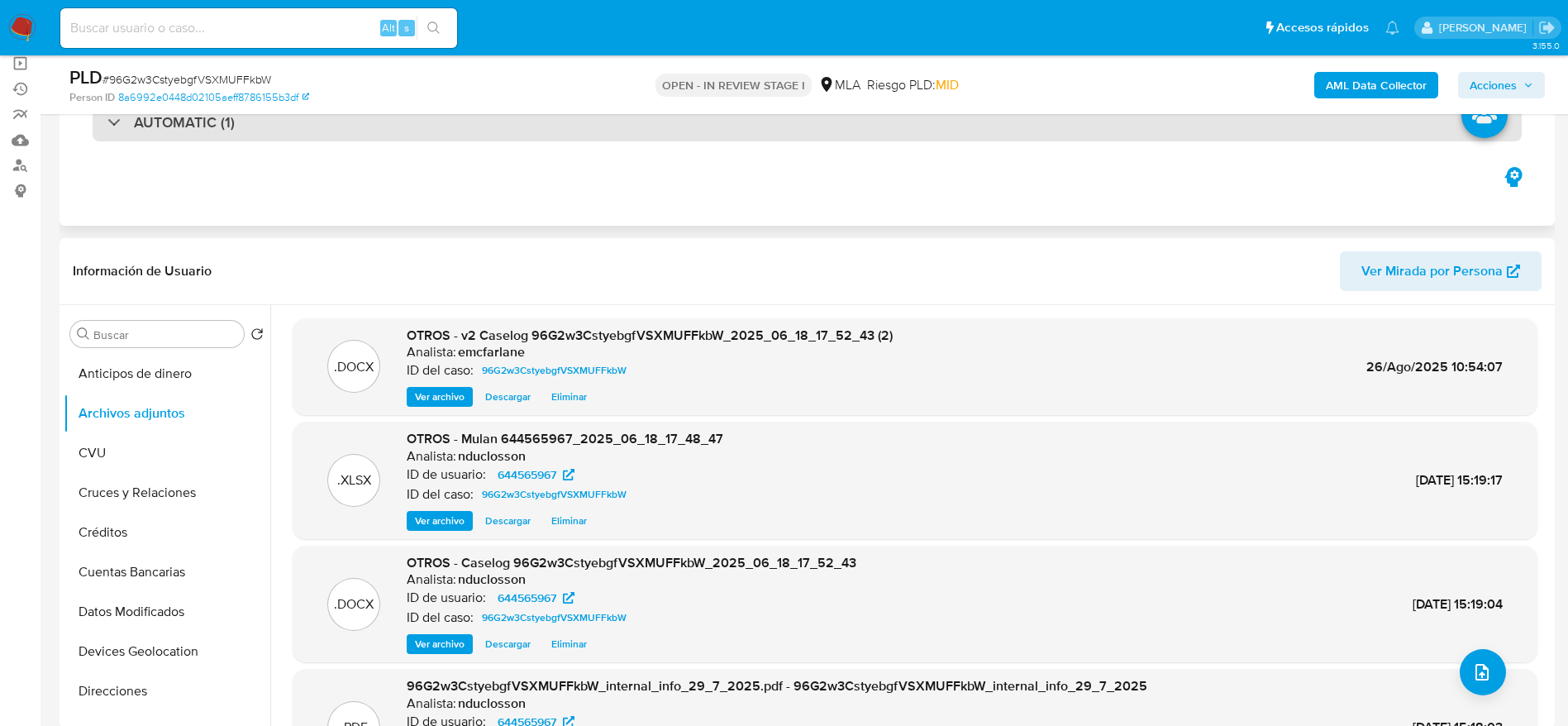
click at [1039, 123] on div "AUTOMATIC (1)" at bounding box center [807, 122] width 1429 height 38
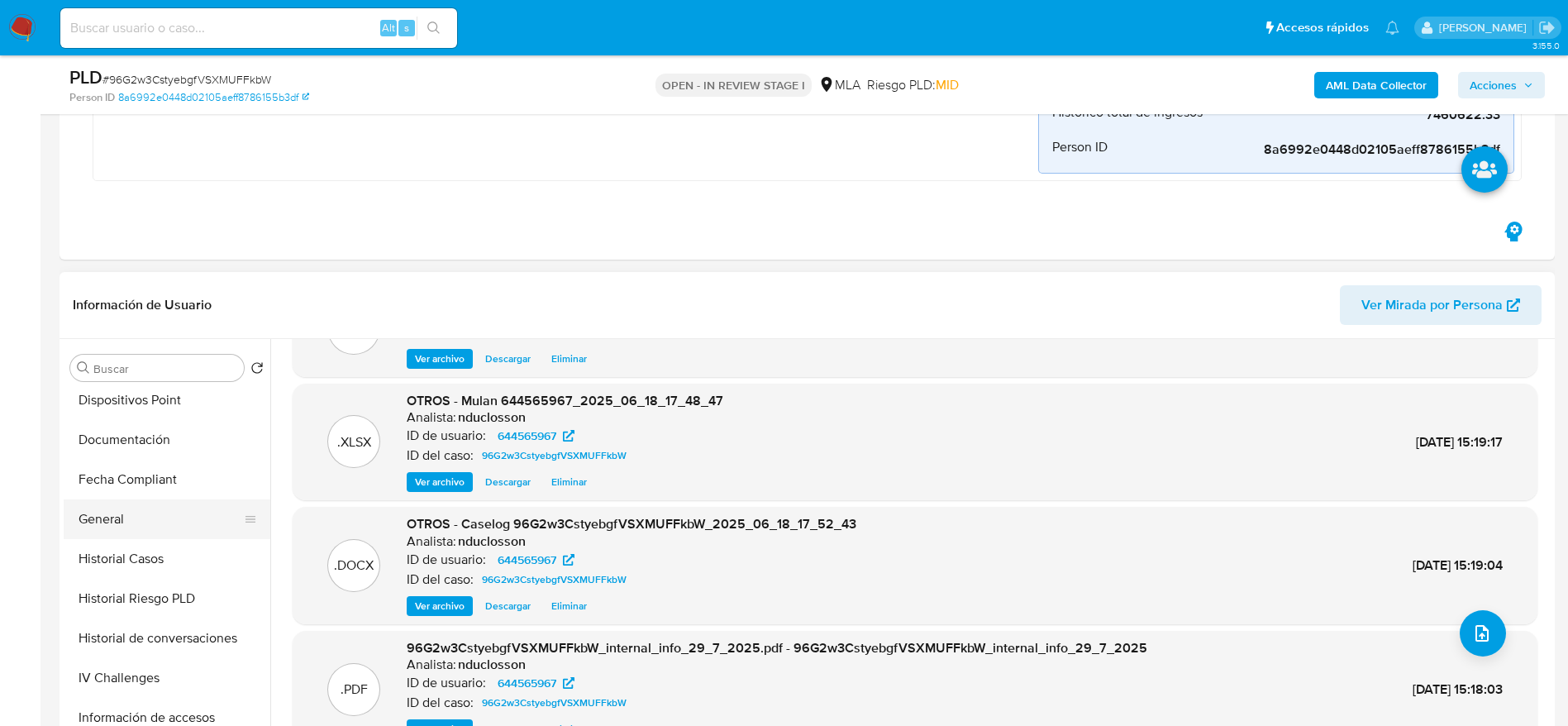
scroll to position [372, 0]
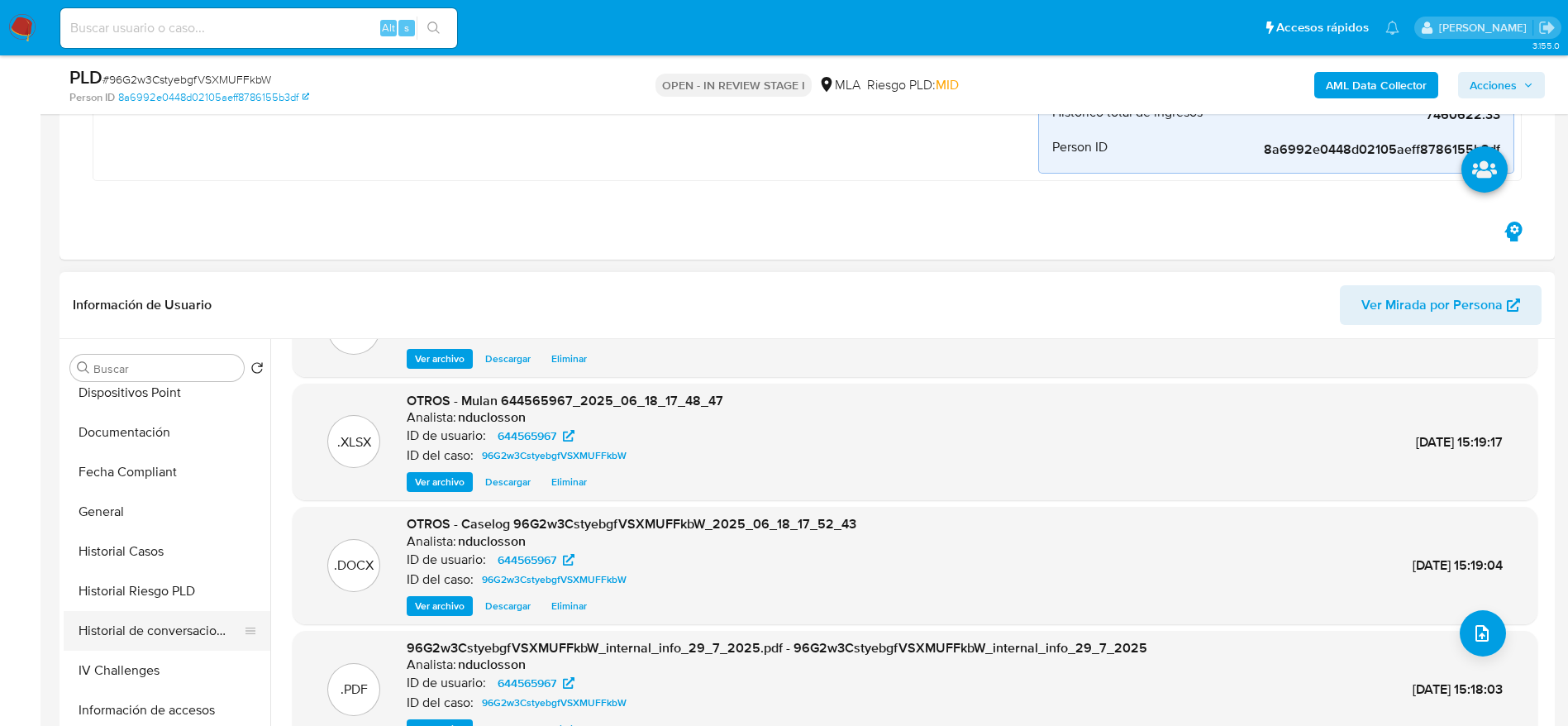
click at [185, 627] on button "Historial de conversaciones" at bounding box center [160, 630] width 193 height 40
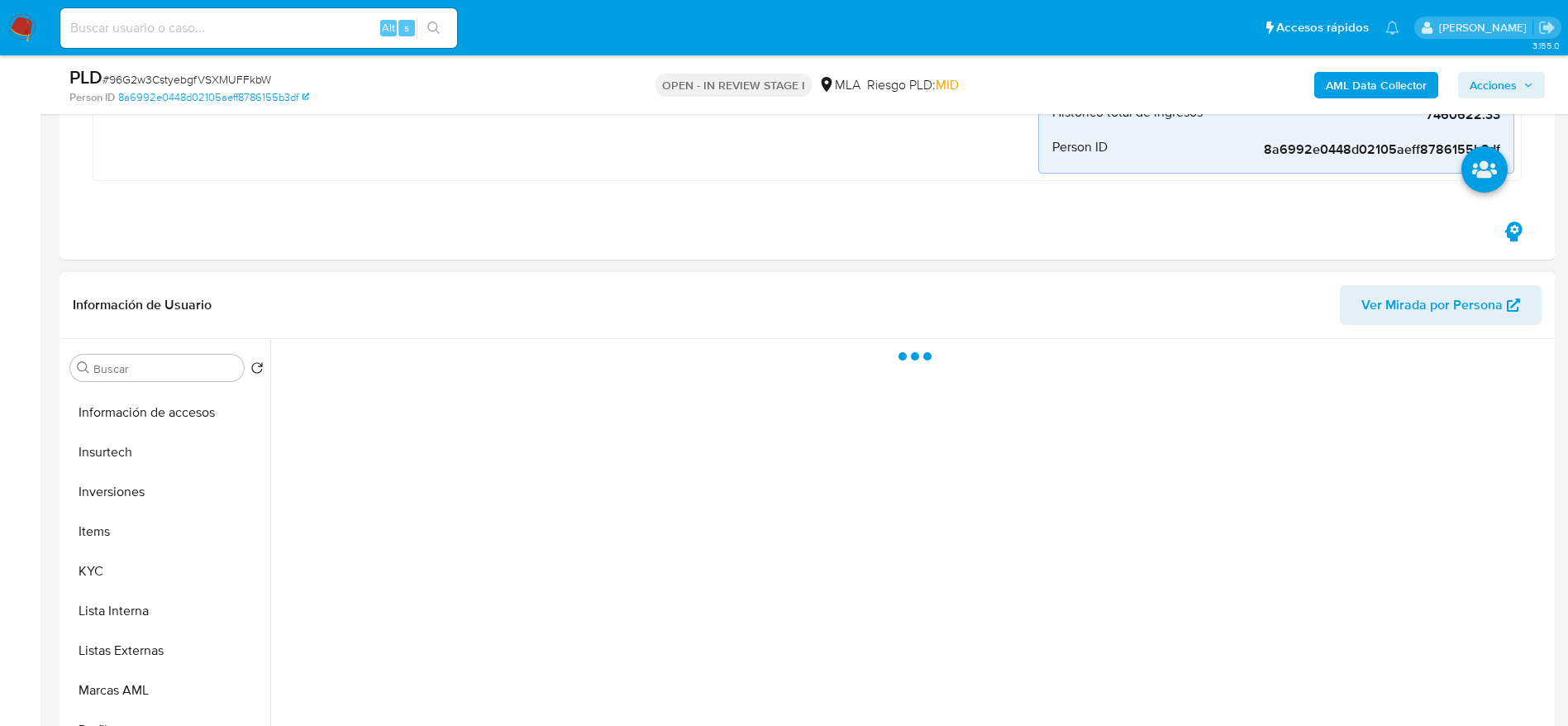
scroll to position [778, 0]
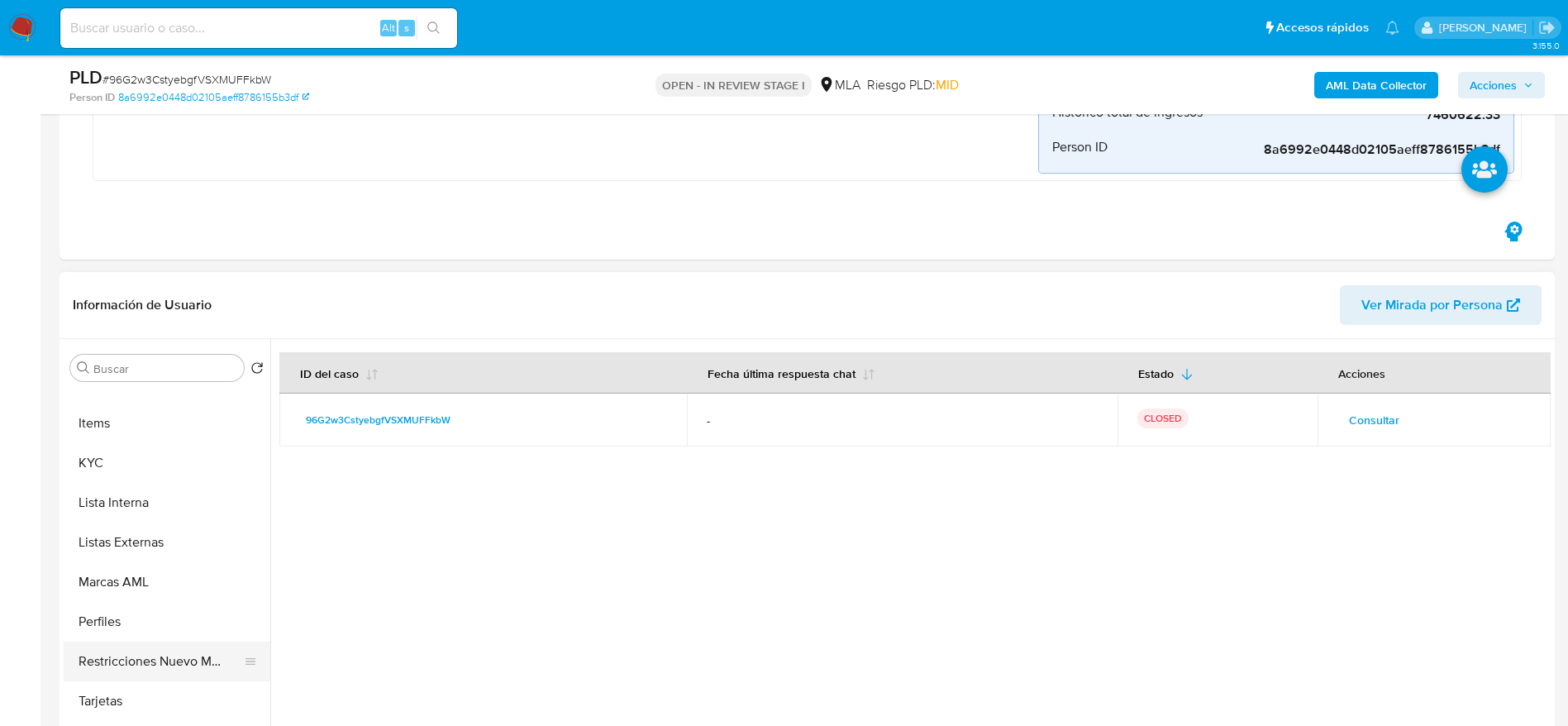
click at [164, 664] on button "Restricciones Nuevo Mundo" at bounding box center [160, 661] width 193 height 40
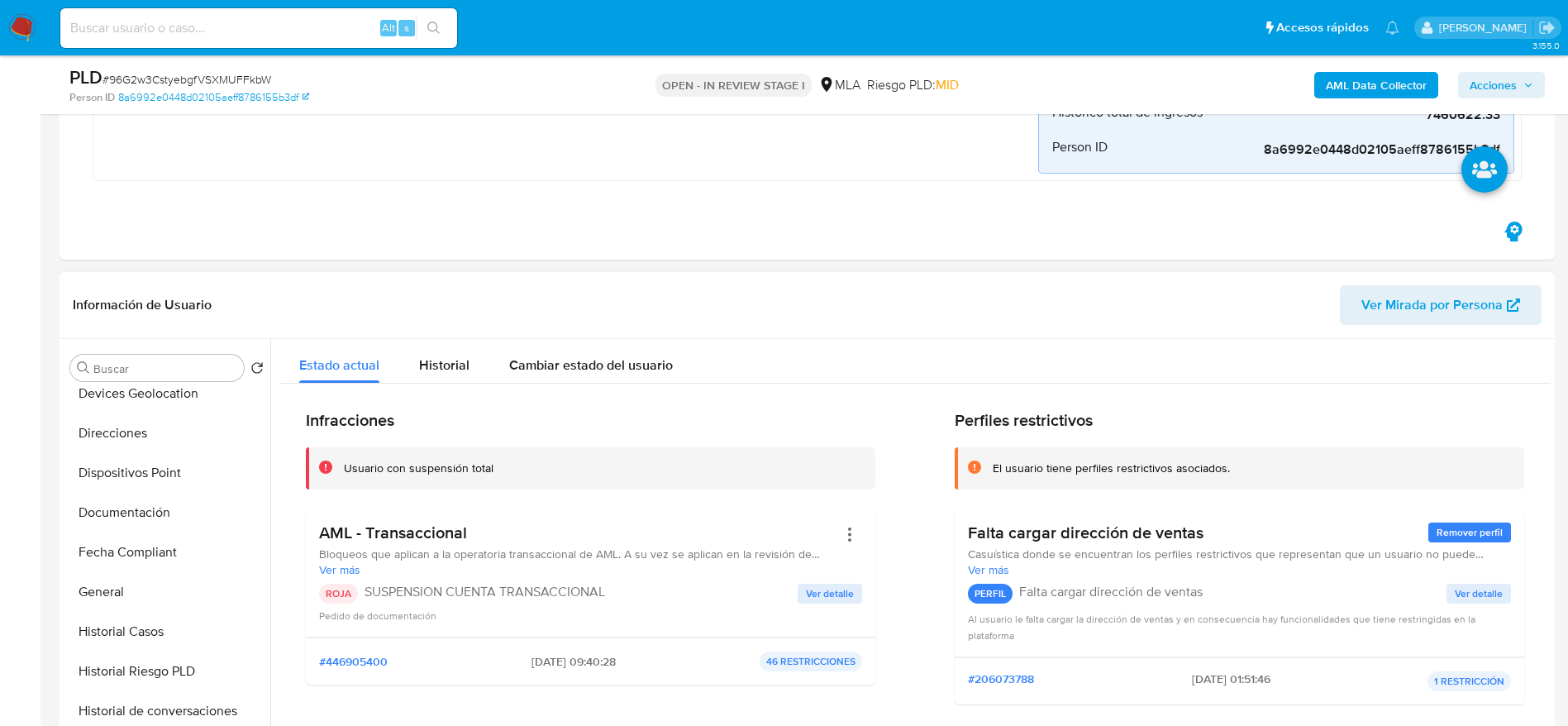
scroll to position [0, 0]
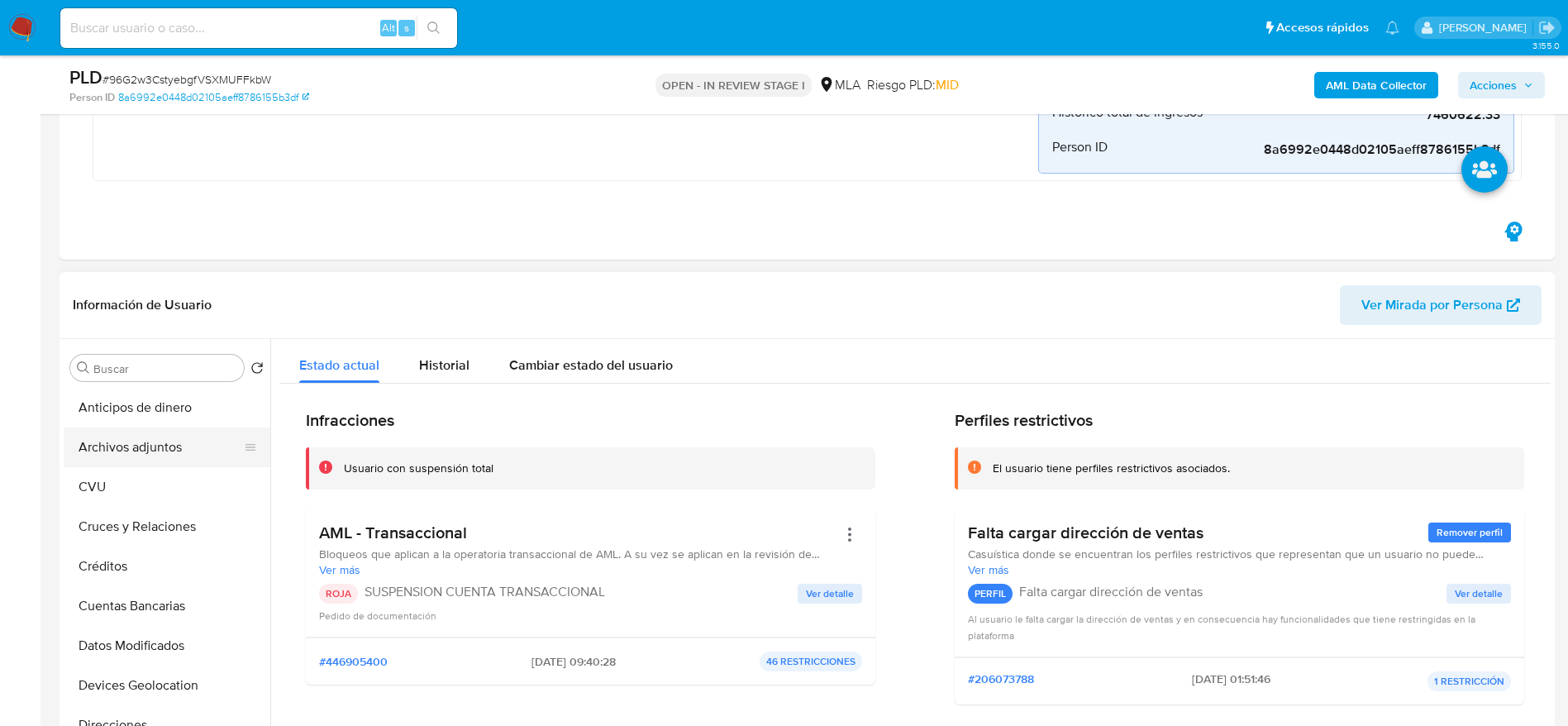
click at [138, 448] on button "Archivos adjuntos" at bounding box center [160, 446] width 193 height 40
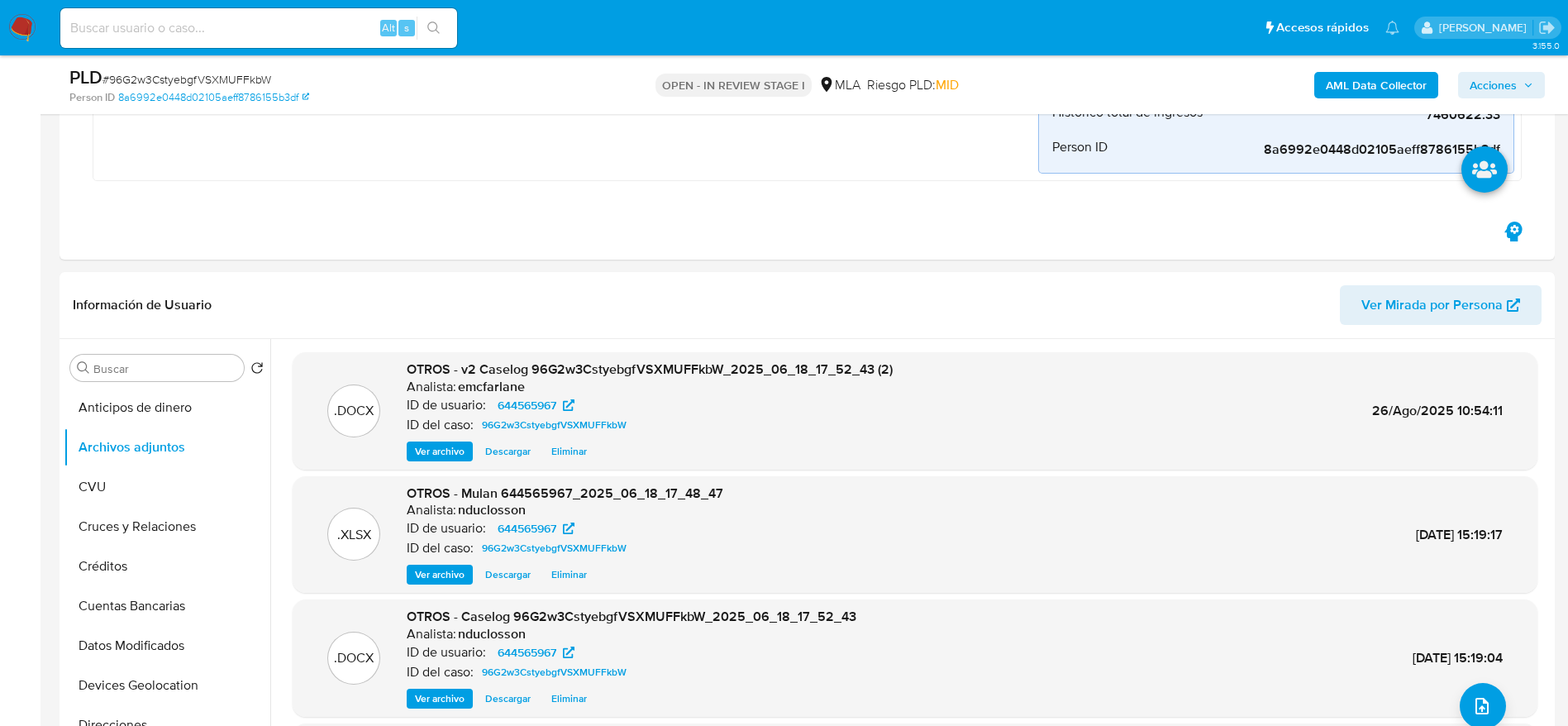
drag, startPoint x: 1509, startPoint y: 91, endPoint x: 1484, endPoint y: 96, distance: 25.5
click at [1509, 90] on span "Acciones" at bounding box center [1493, 85] width 47 height 26
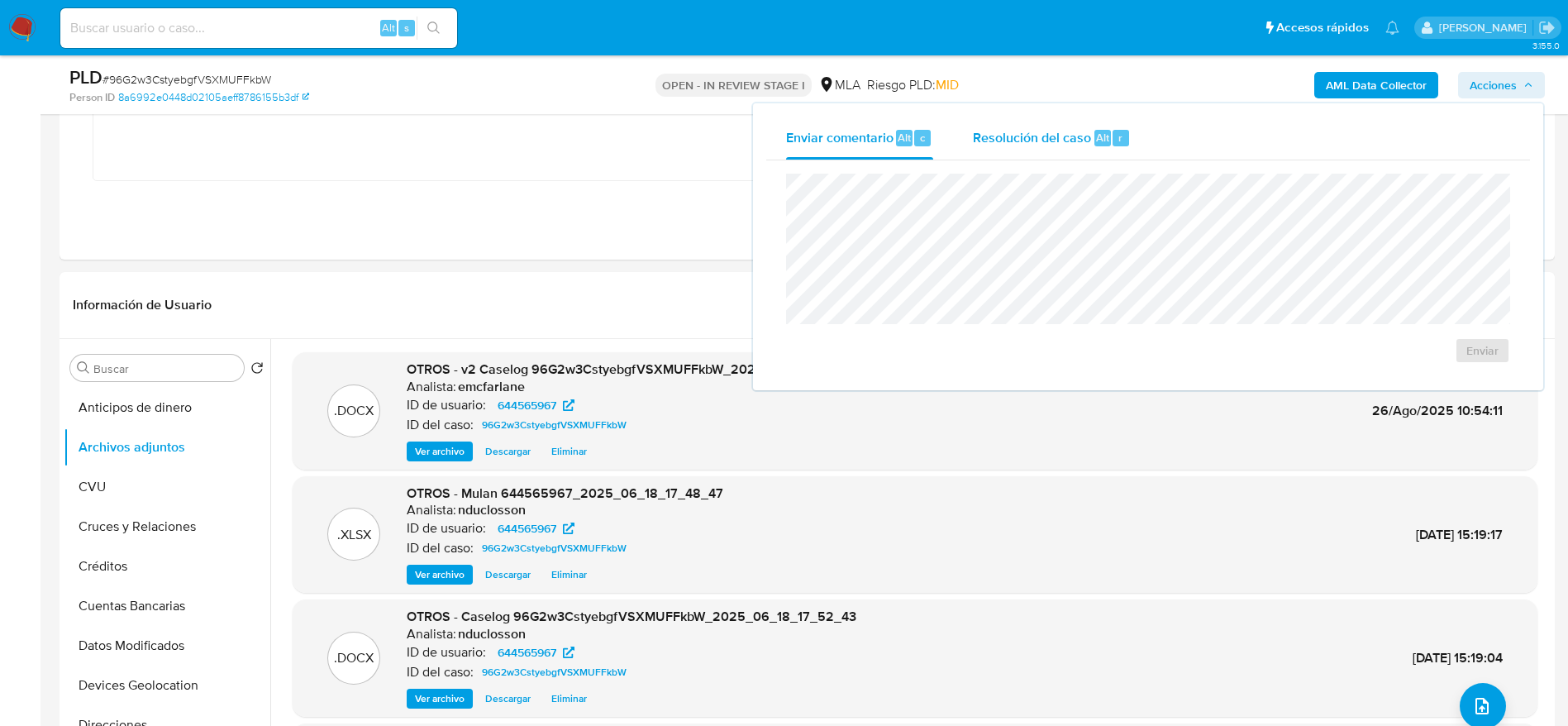
click at [1027, 135] on span "Resolución del caso" at bounding box center [1031, 137] width 118 height 19
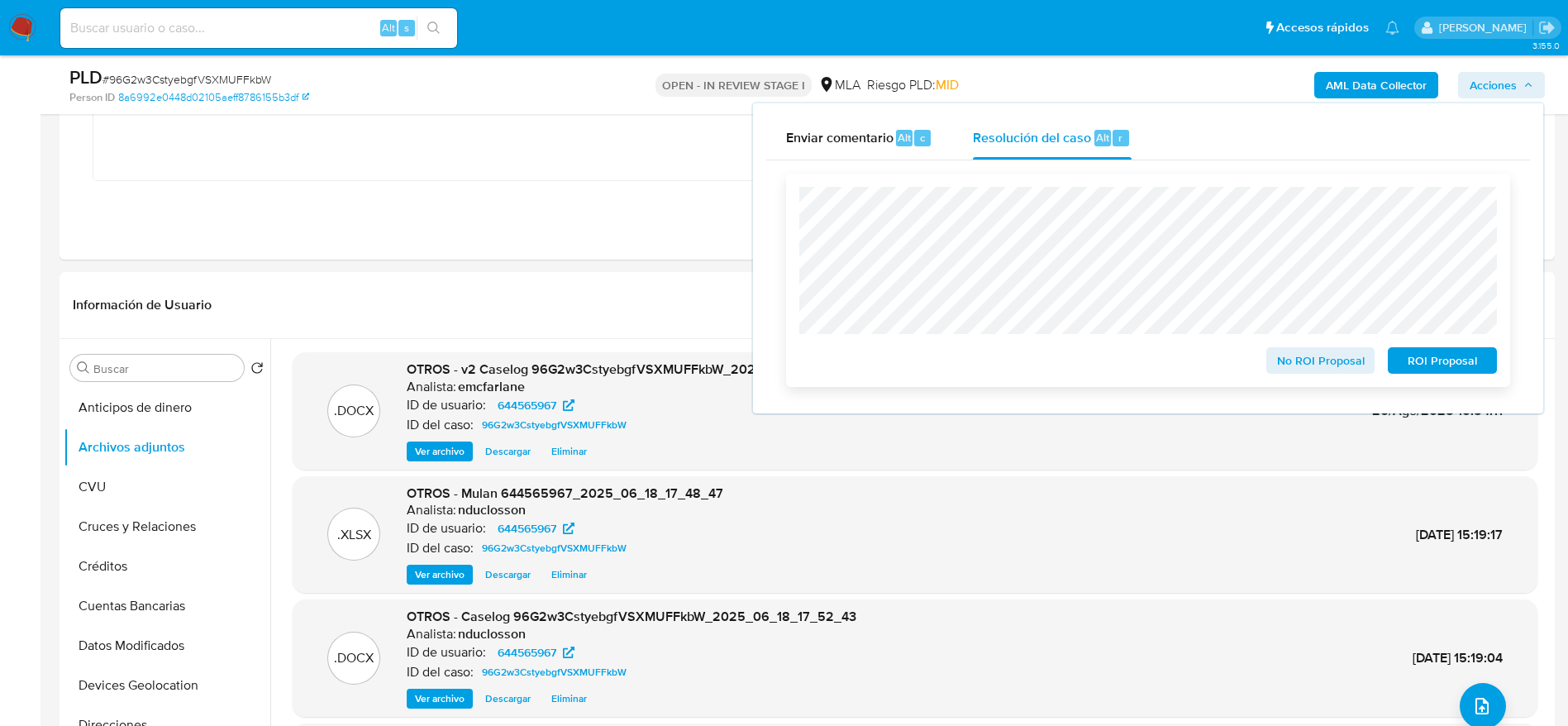
click at [1444, 364] on span "ROI Proposal" at bounding box center [1442, 361] width 86 height 23
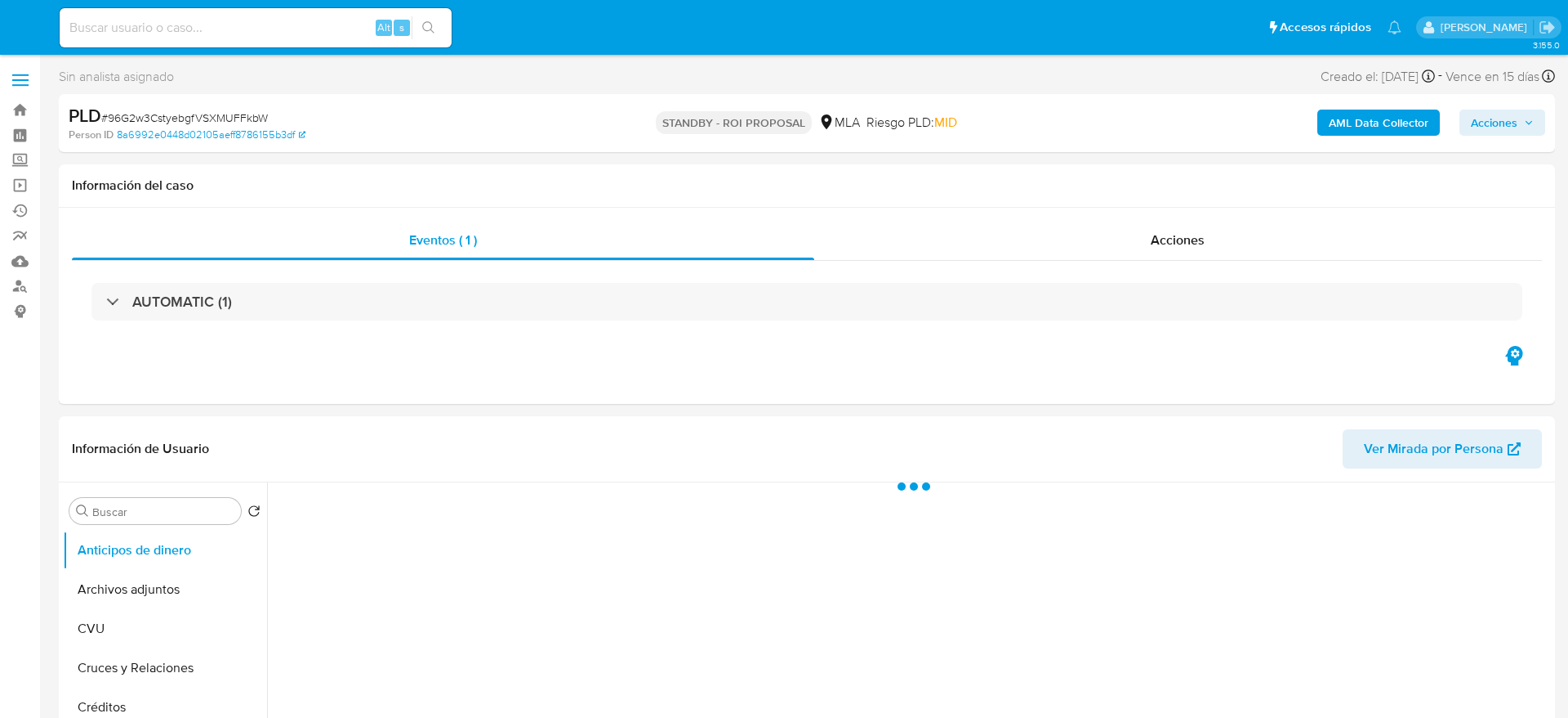
select select "10"
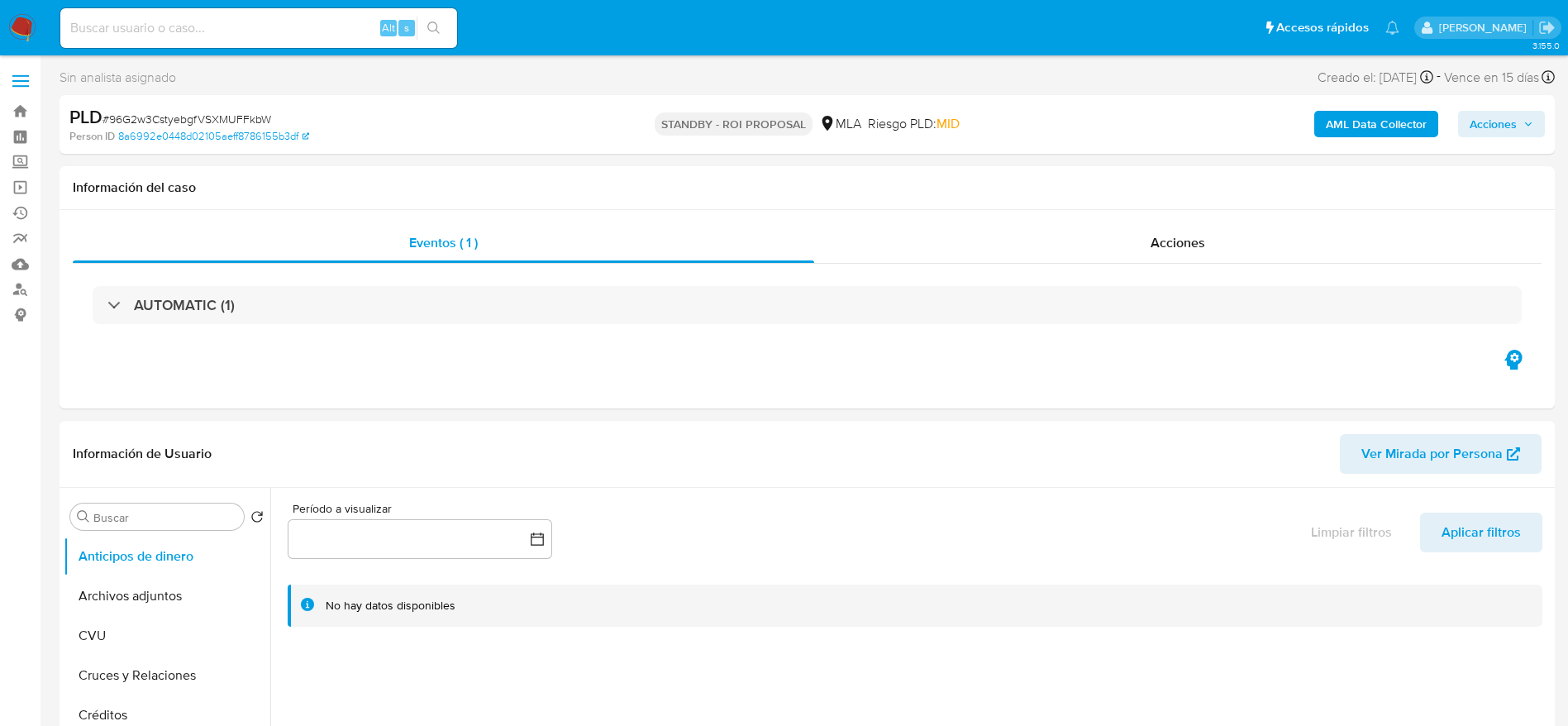
click at [21, 21] on img at bounding box center [21, 27] width 28 height 28
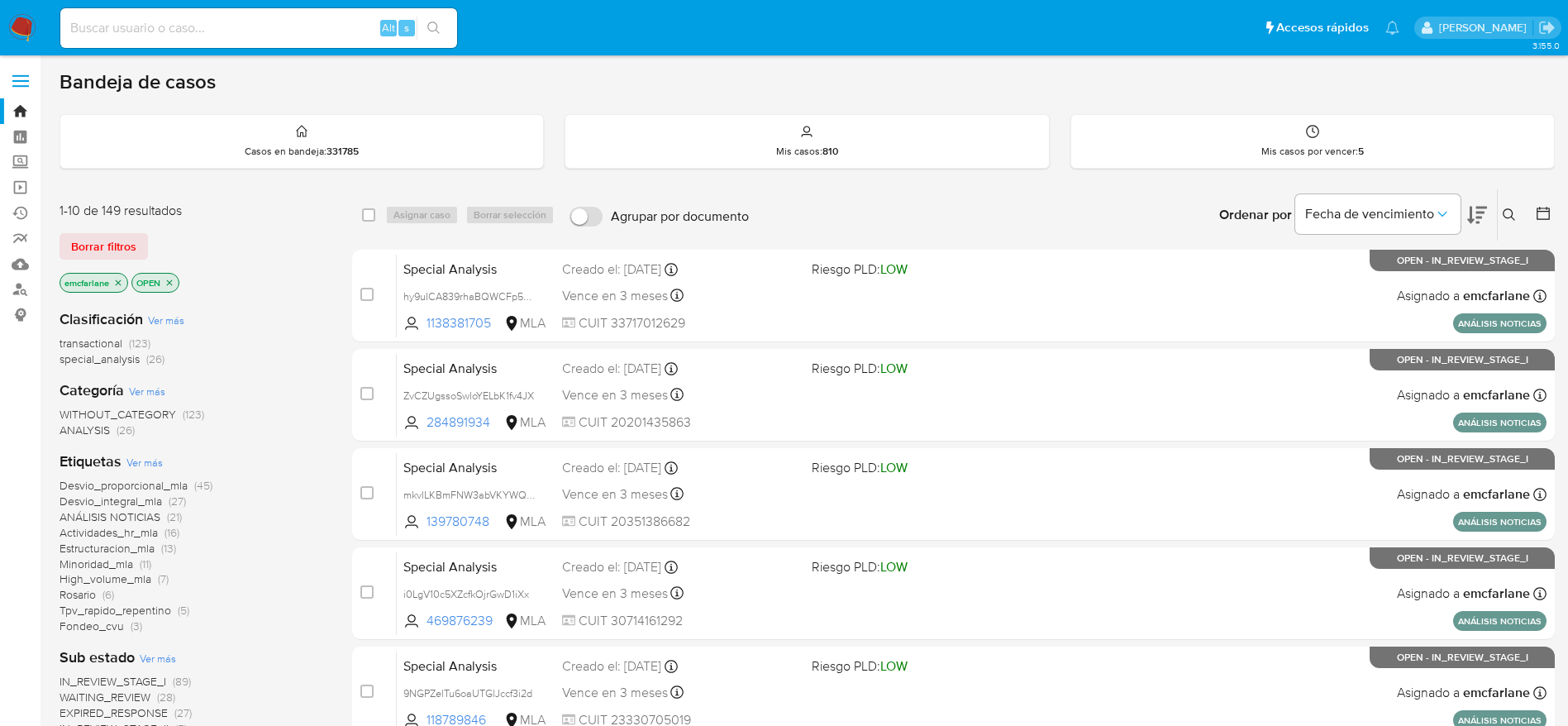
click at [150, 18] on input at bounding box center [258, 28] width 397 height 21
paste input "238321632"
type input "238321632"
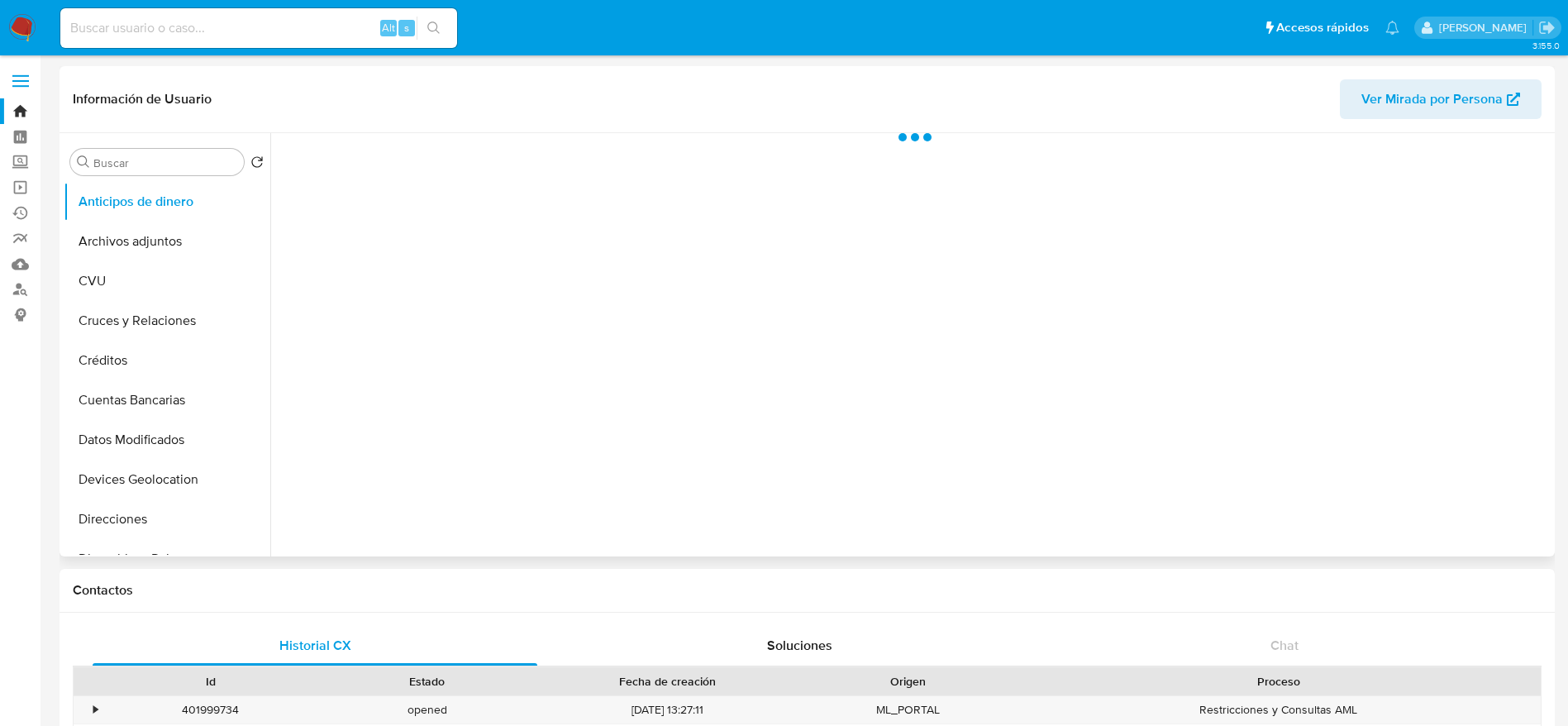
select select "10"
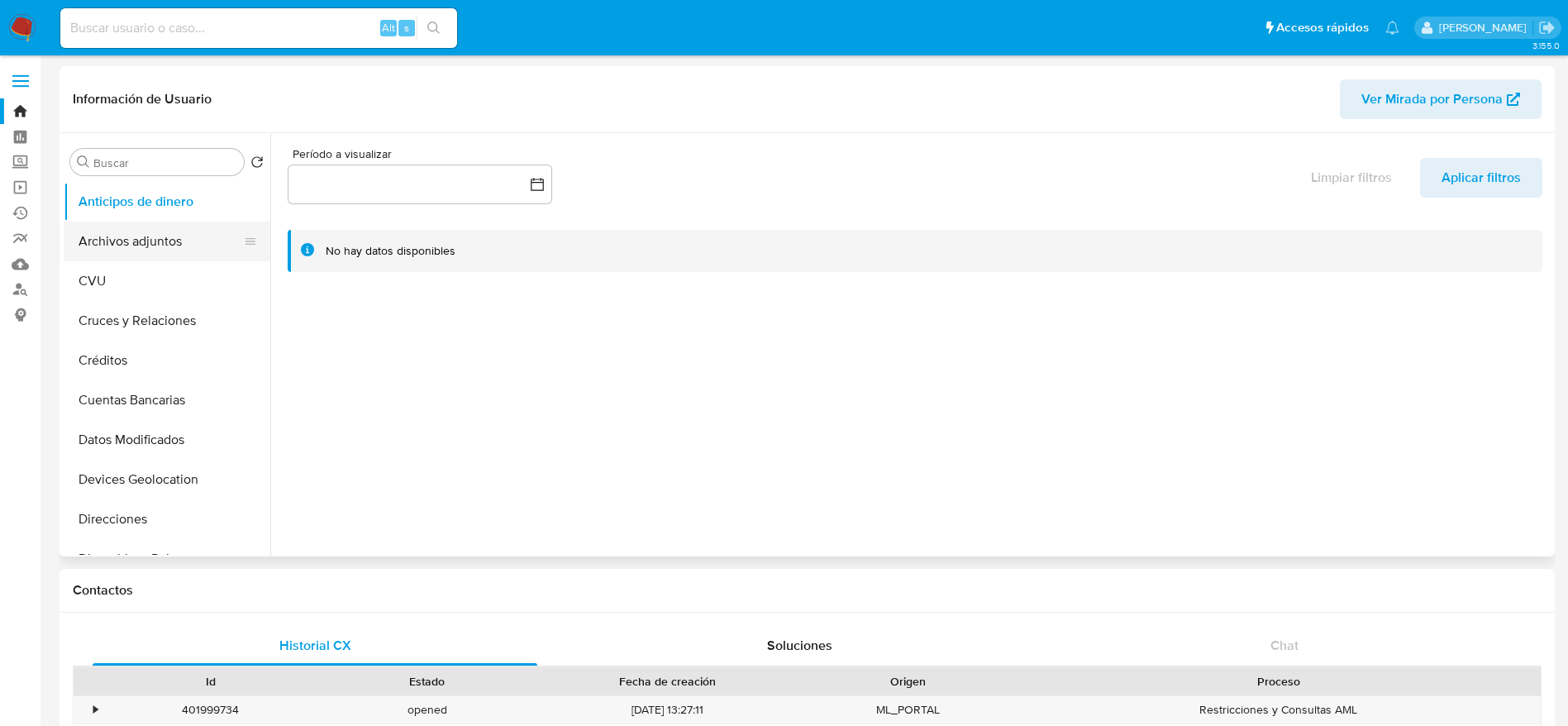
click at [115, 230] on button "Archivos adjuntos" at bounding box center [160, 241] width 193 height 40
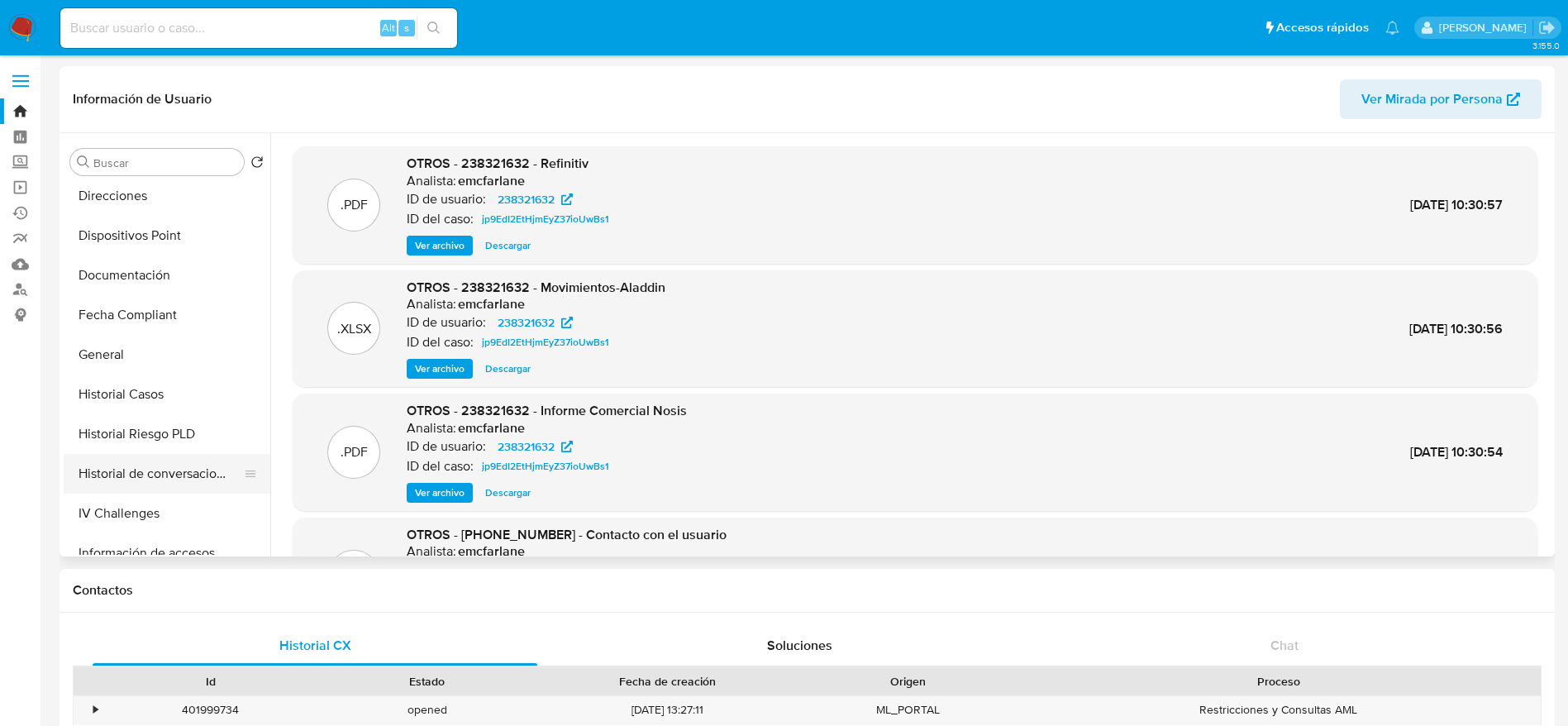
scroll to position [372, 0]
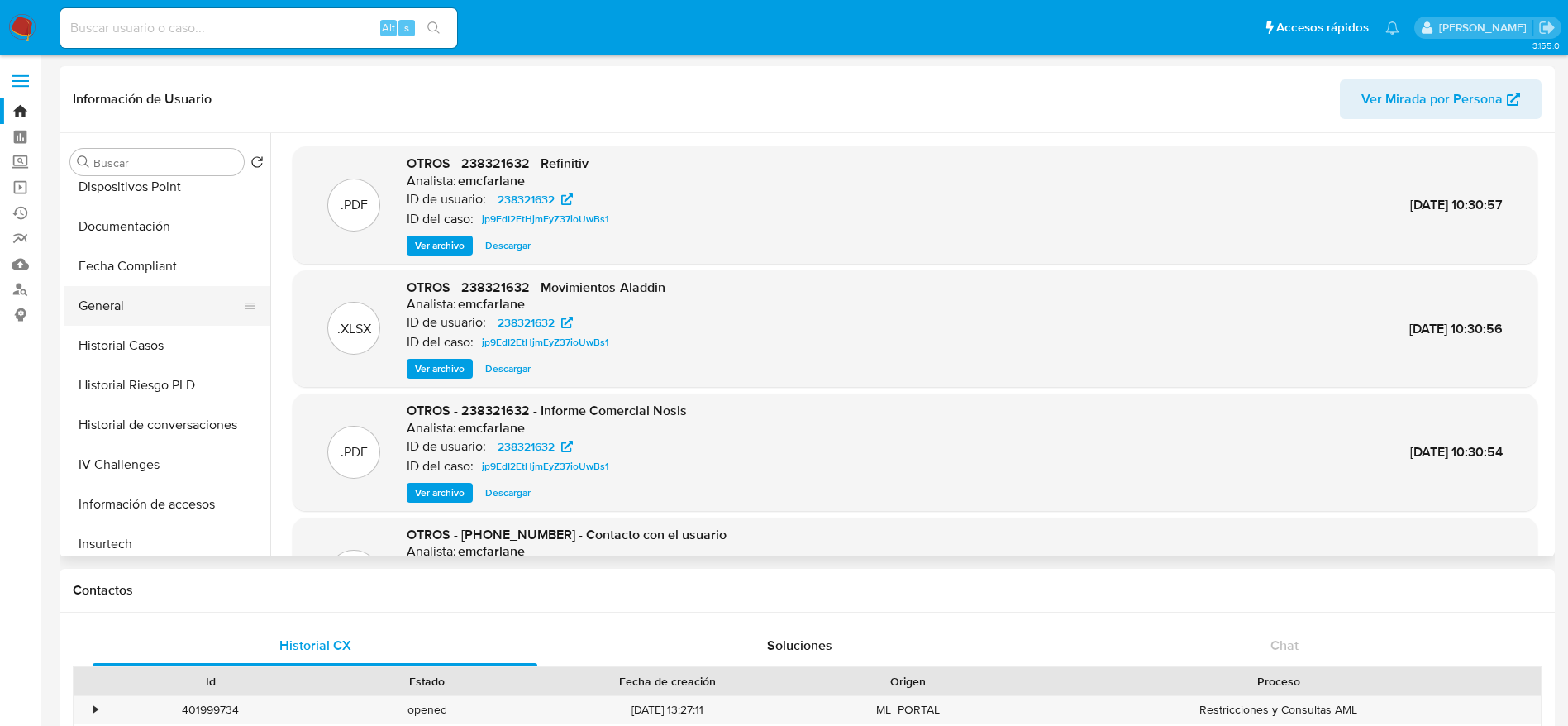
click at [109, 313] on button "General" at bounding box center [160, 305] width 193 height 40
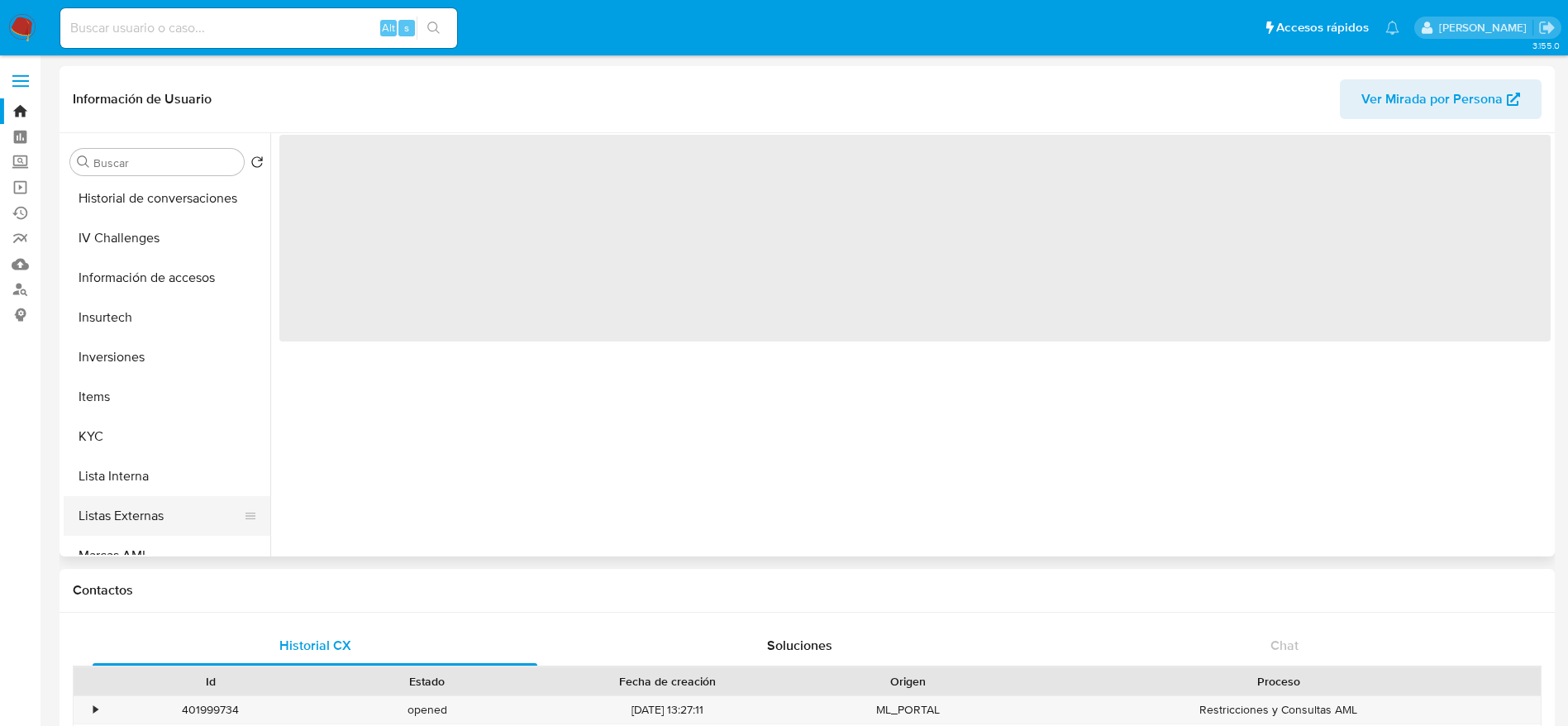
scroll to position [620, 0]
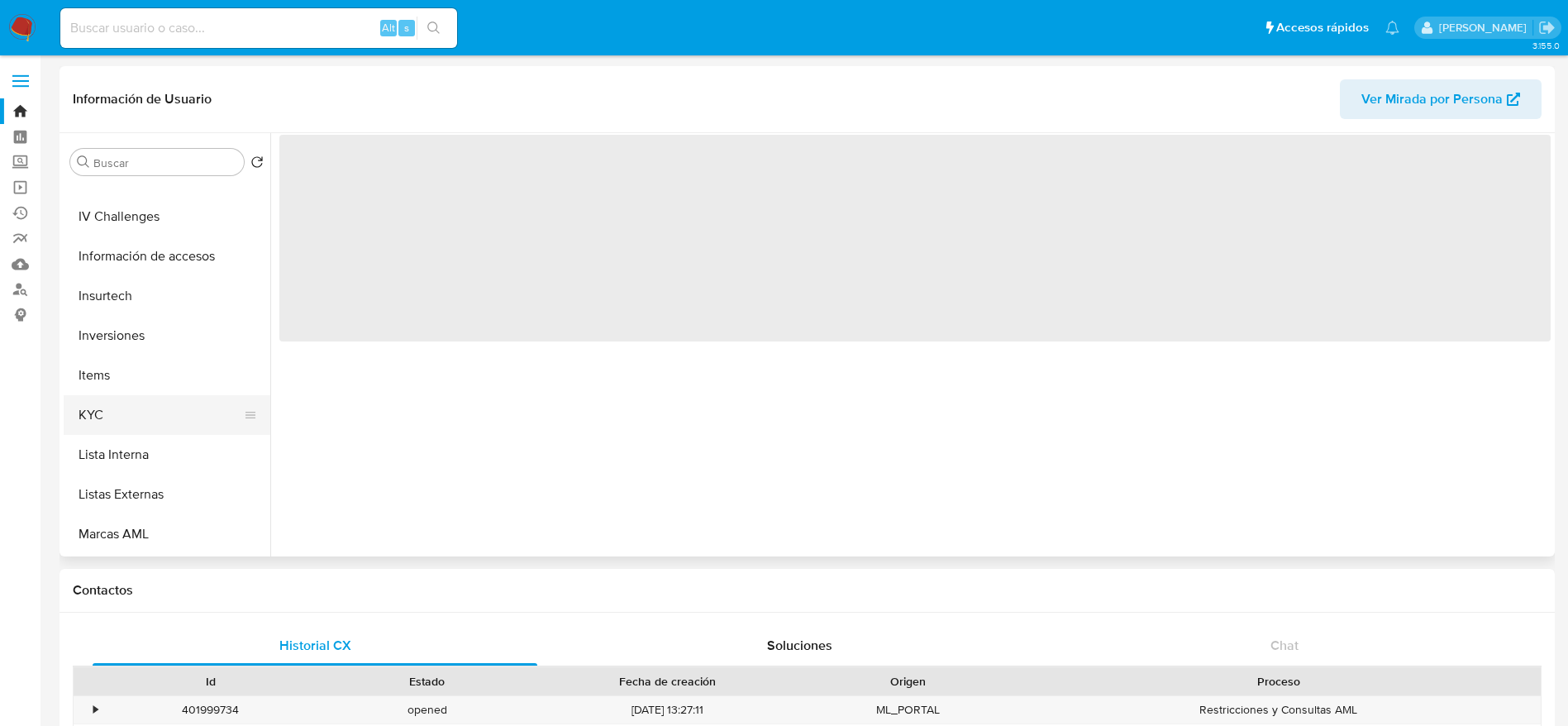
click at [95, 424] on button "KYC" at bounding box center [160, 414] width 193 height 40
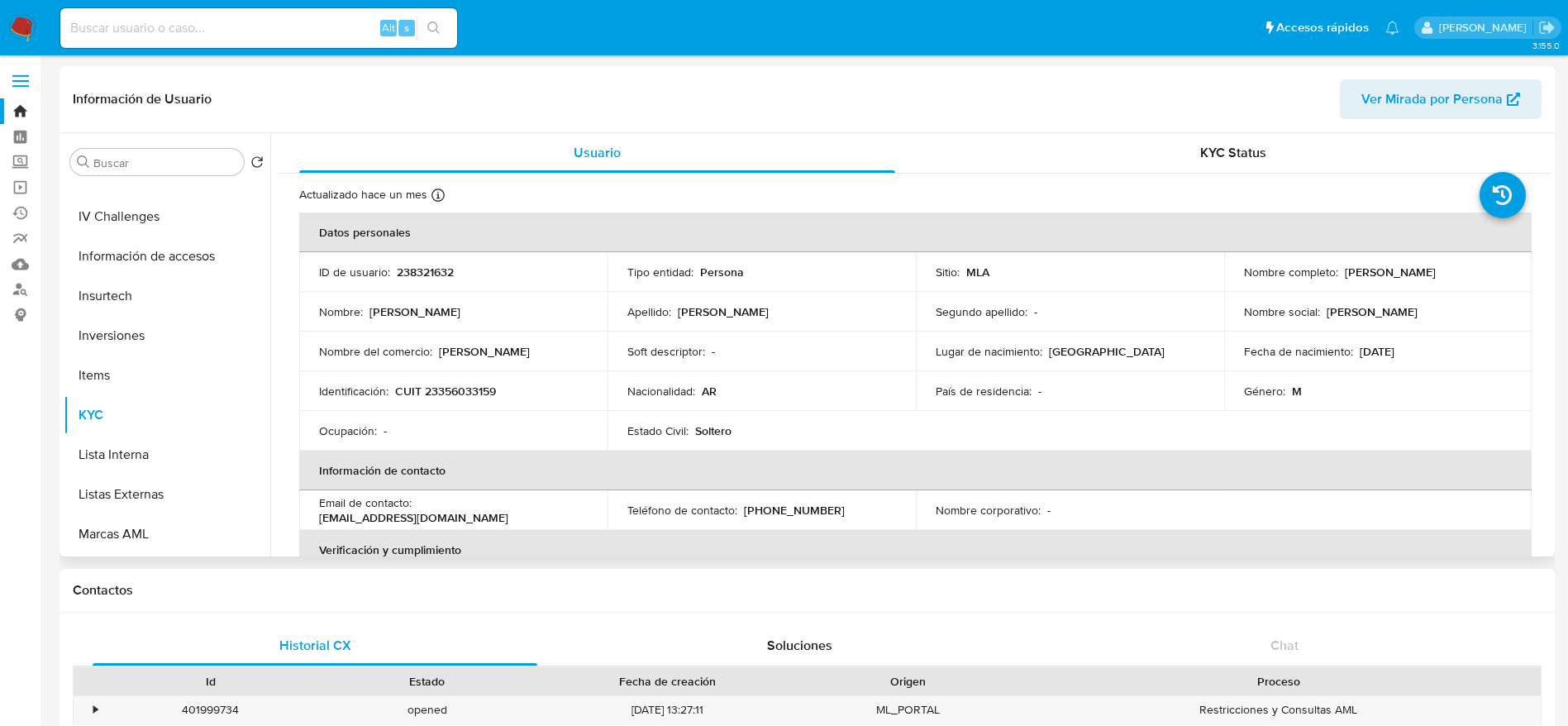
click at [492, 510] on p "pablocarletti10@gmail.com" at bounding box center [413, 516] width 189 height 15
click at [569, 503] on div "Email de contacto : pablocarletti10@gmail.com" at bounding box center [453, 510] width 269 height 30
drag, startPoint x: 561, startPoint y: 513, endPoint x: 416, endPoint y: 516, distance: 145.0
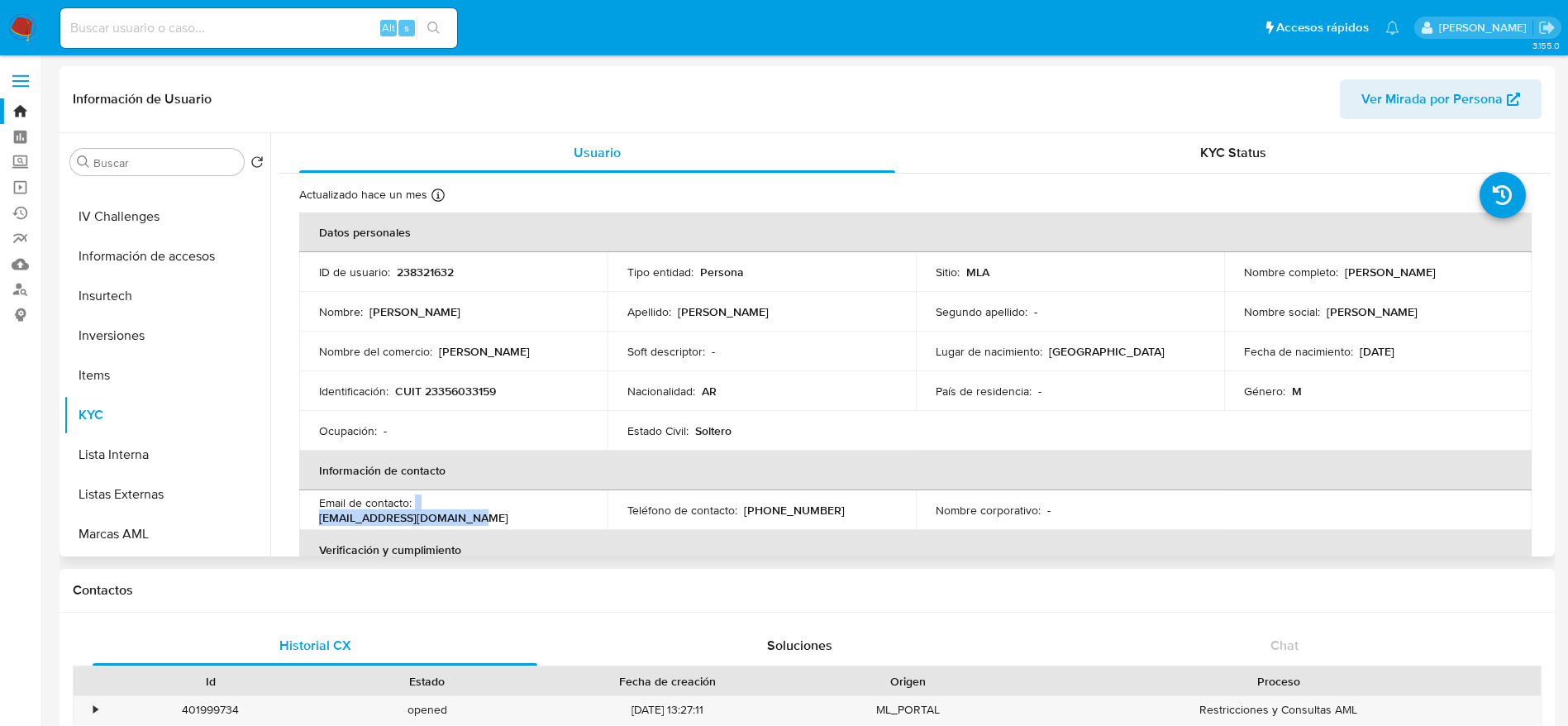
click at [416, 516] on div "Email de contacto : pablocarletti10@gmail.com" at bounding box center [453, 510] width 269 height 30
copy div "pablocarletti10@gmail.com"
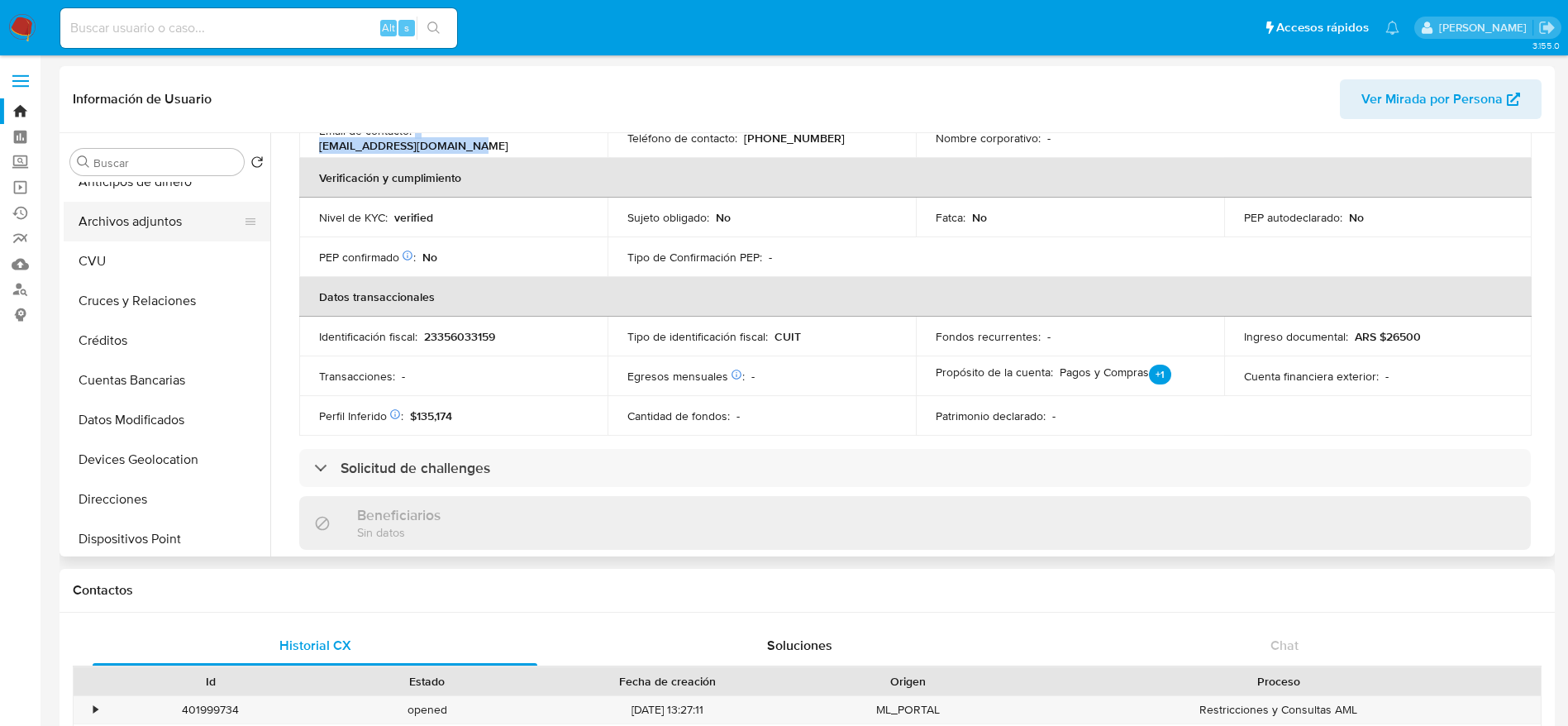
scroll to position [0, 0]
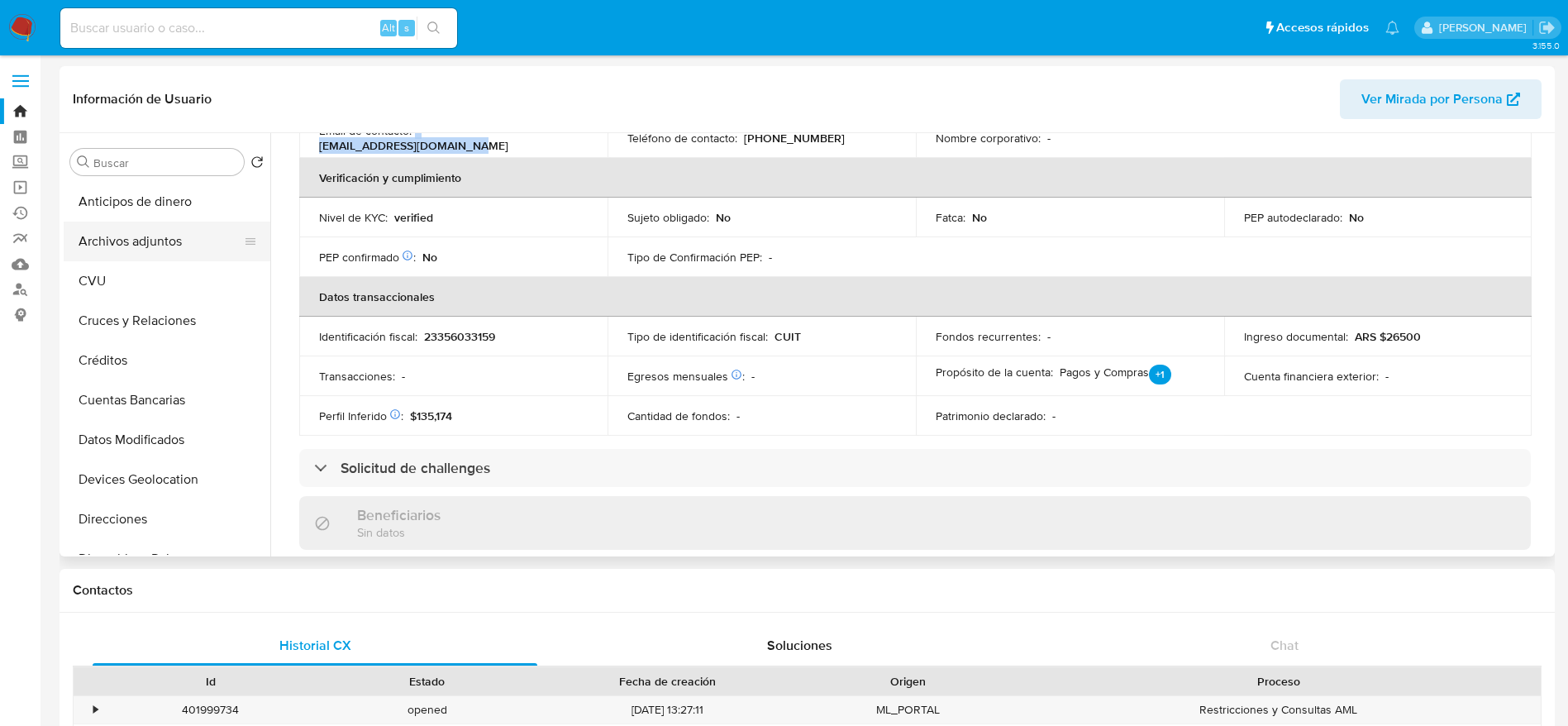
click at [134, 238] on button "Archivos adjuntos" at bounding box center [160, 241] width 193 height 40
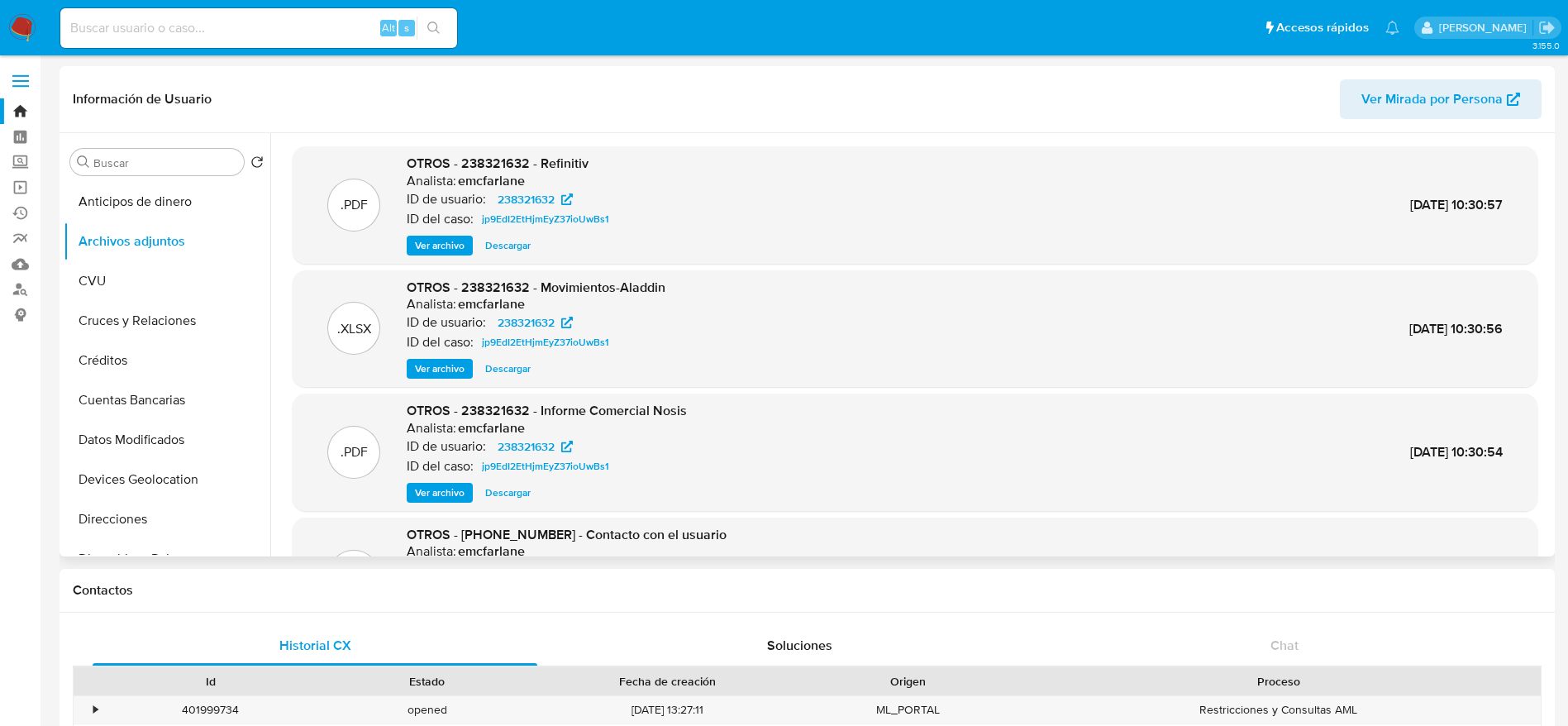
click at [516, 372] on span "Descargar" at bounding box center [508, 368] width 46 height 17
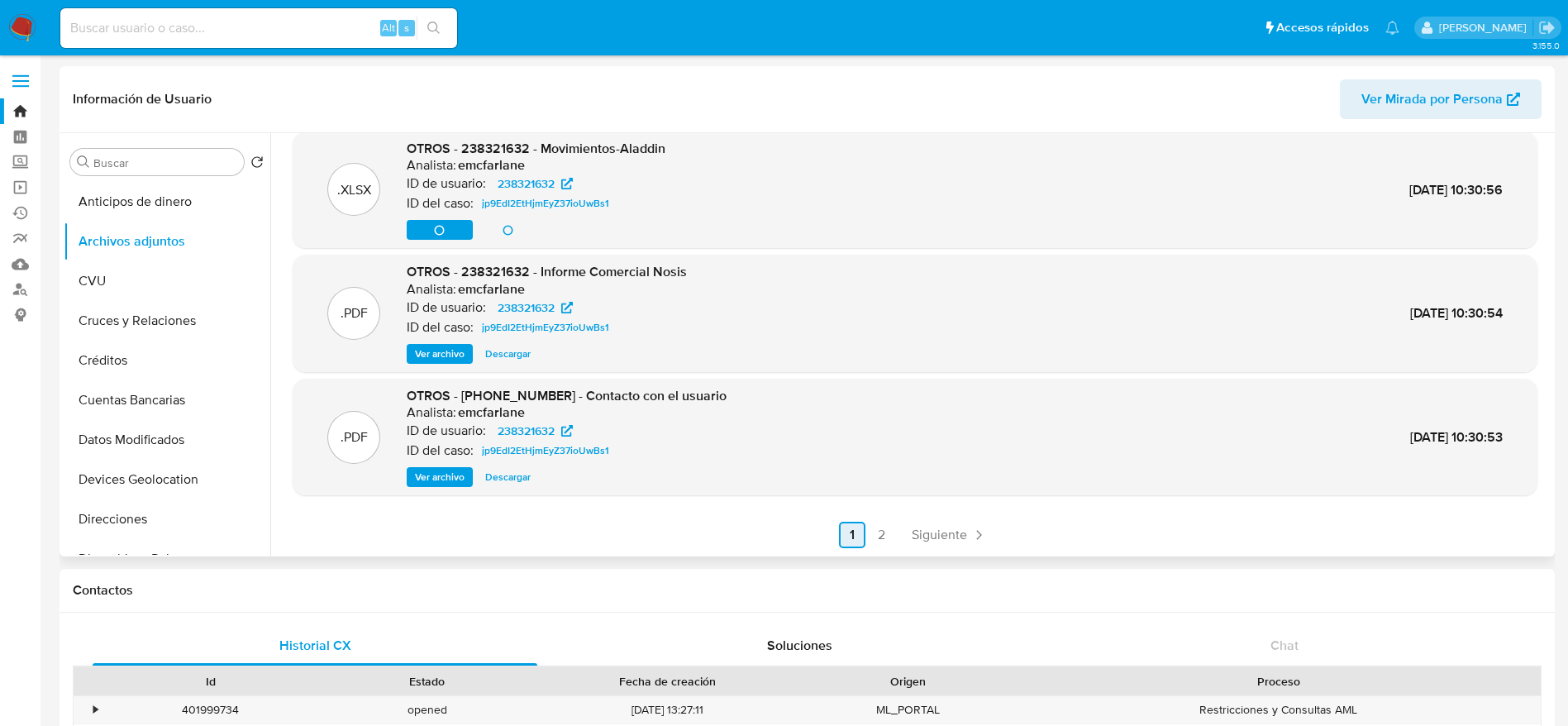
click at [950, 528] on span "Siguiente" at bounding box center [938, 535] width 56 height 14
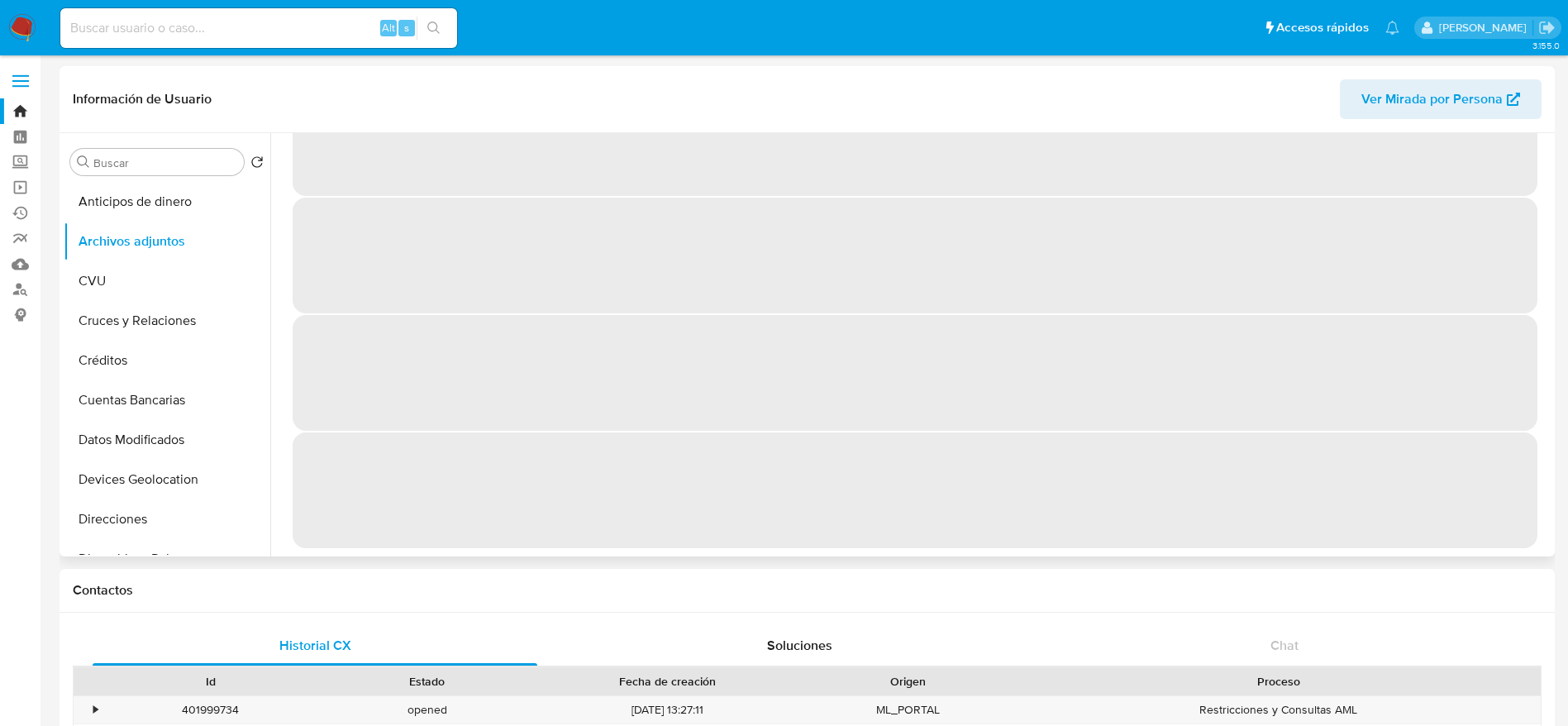
scroll to position [0, 0]
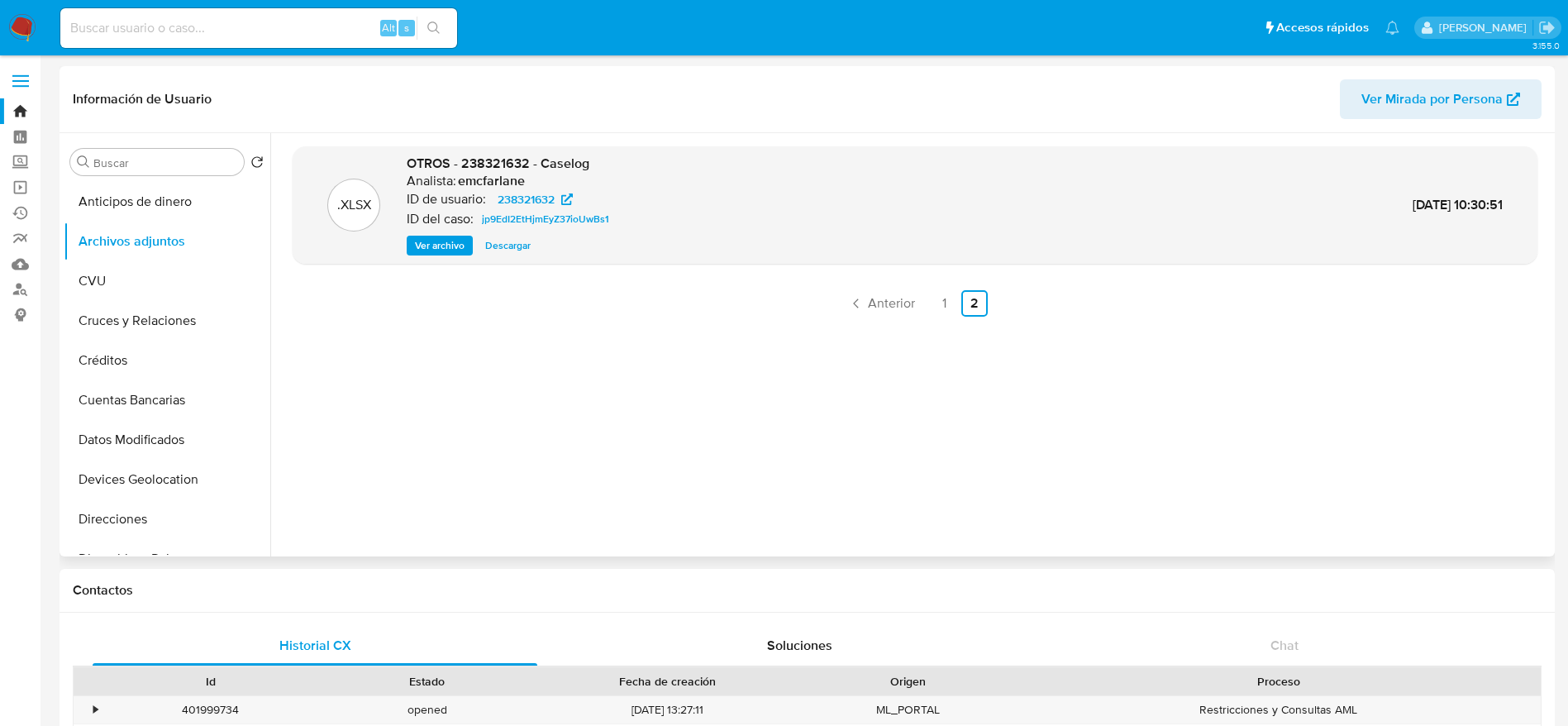
click at [498, 243] on span "Descargar" at bounding box center [508, 245] width 46 height 17
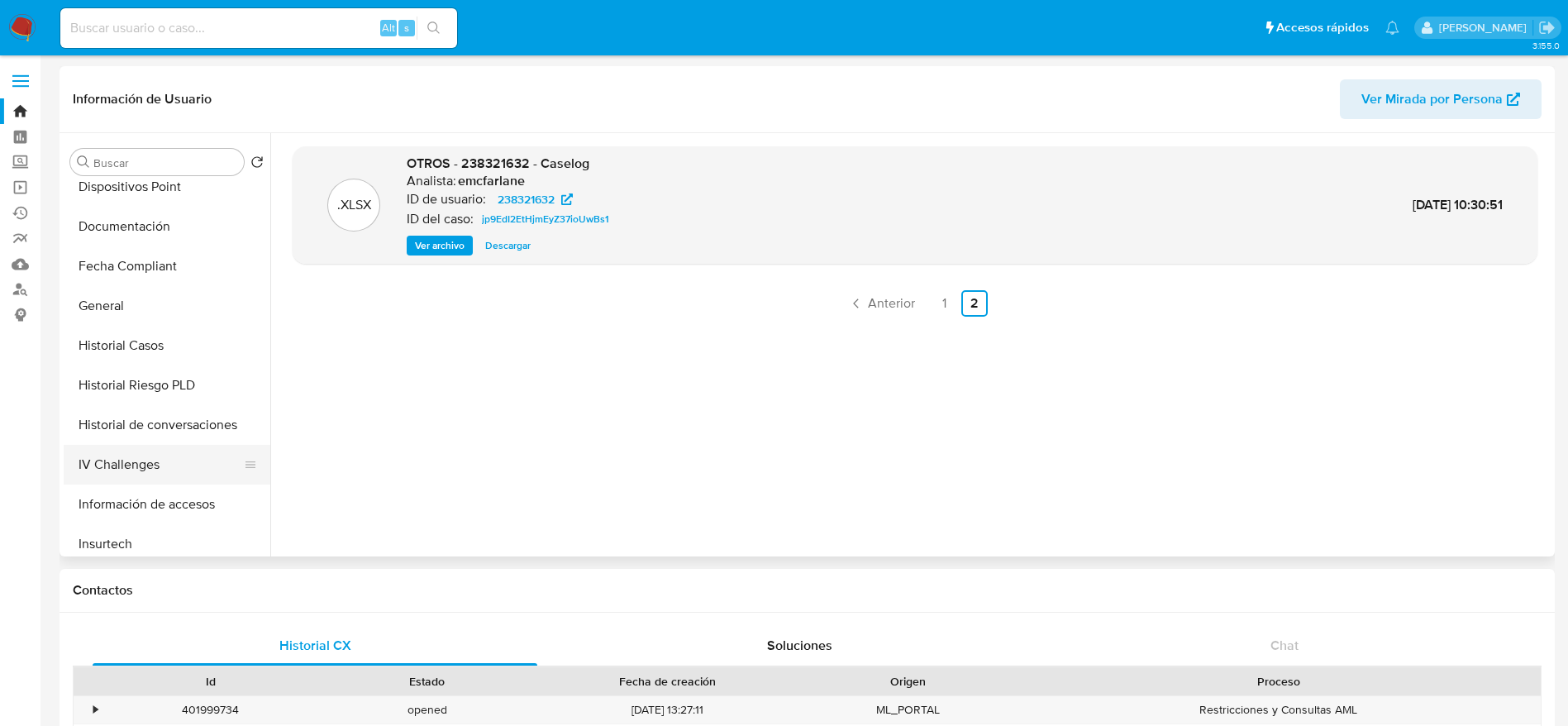
scroll to position [620, 0]
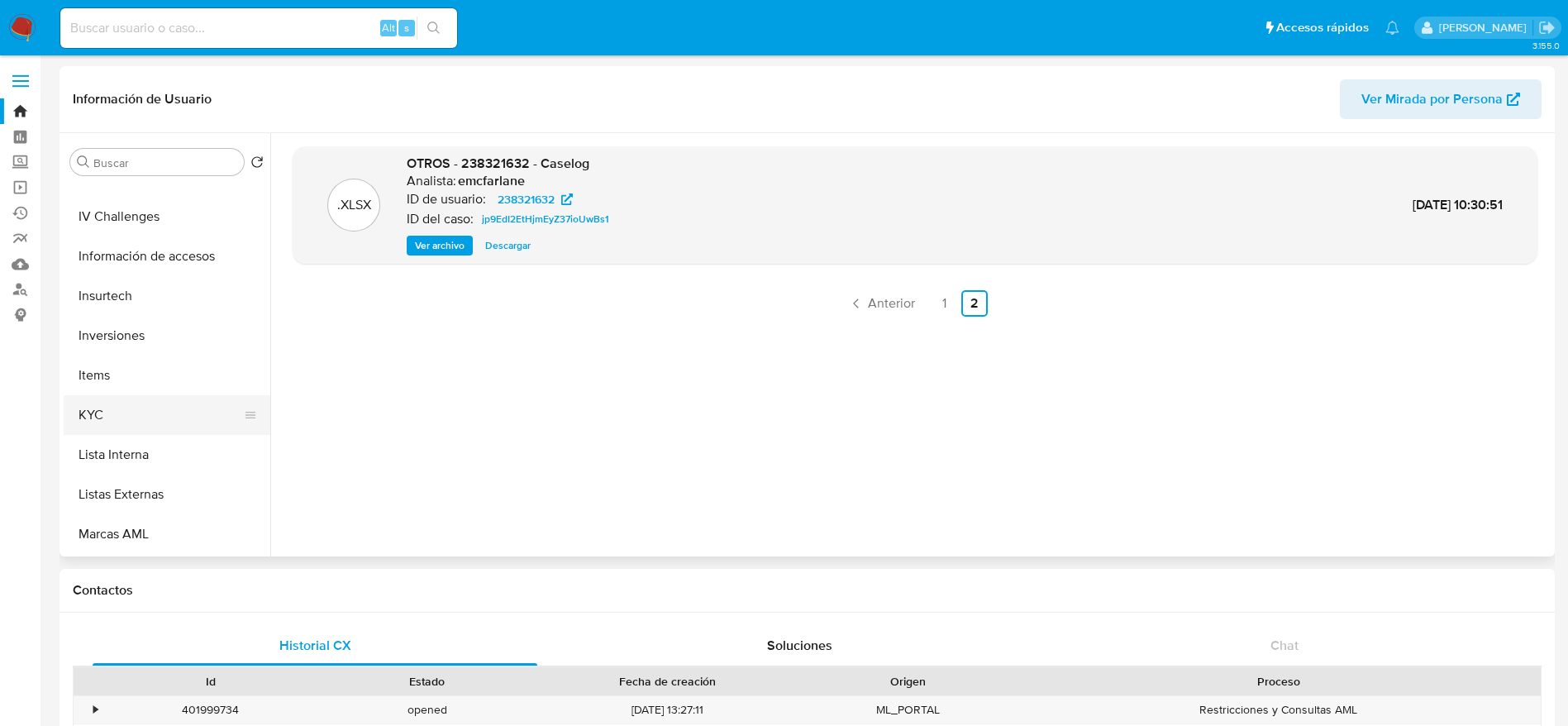
click at [114, 405] on button "KYC" at bounding box center [160, 414] width 193 height 40
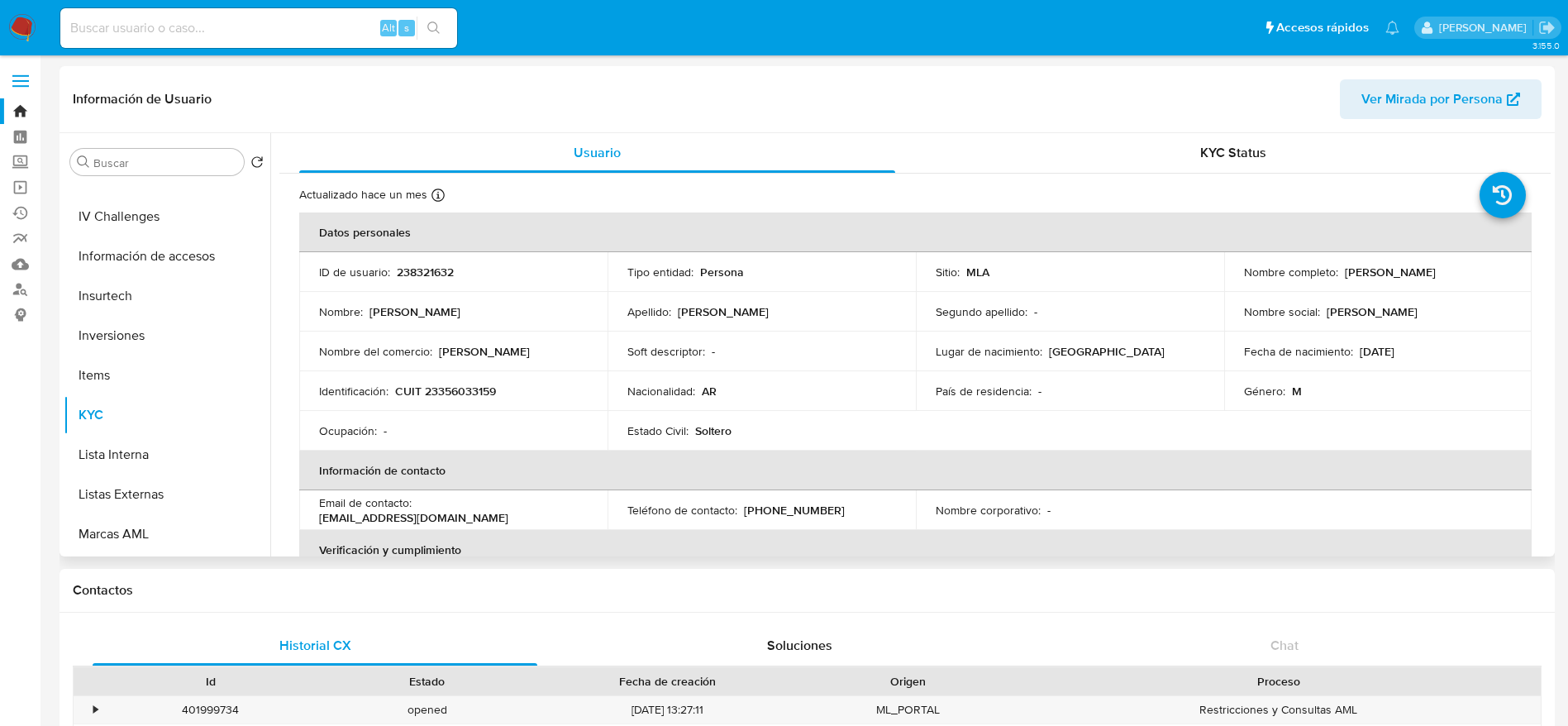
drag, startPoint x: 1343, startPoint y: 273, endPoint x: 1457, endPoint y: 281, distance: 114.3
click at [1457, 281] on td "Nombre completo : Pablo Ezequiel Carletti" at bounding box center [1378, 272] width 308 height 40
copy p "Pablo Ezequiel Carletti"
click at [235, 32] on input at bounding box center [258, 28] width 397 height 21
paste input "160671432"
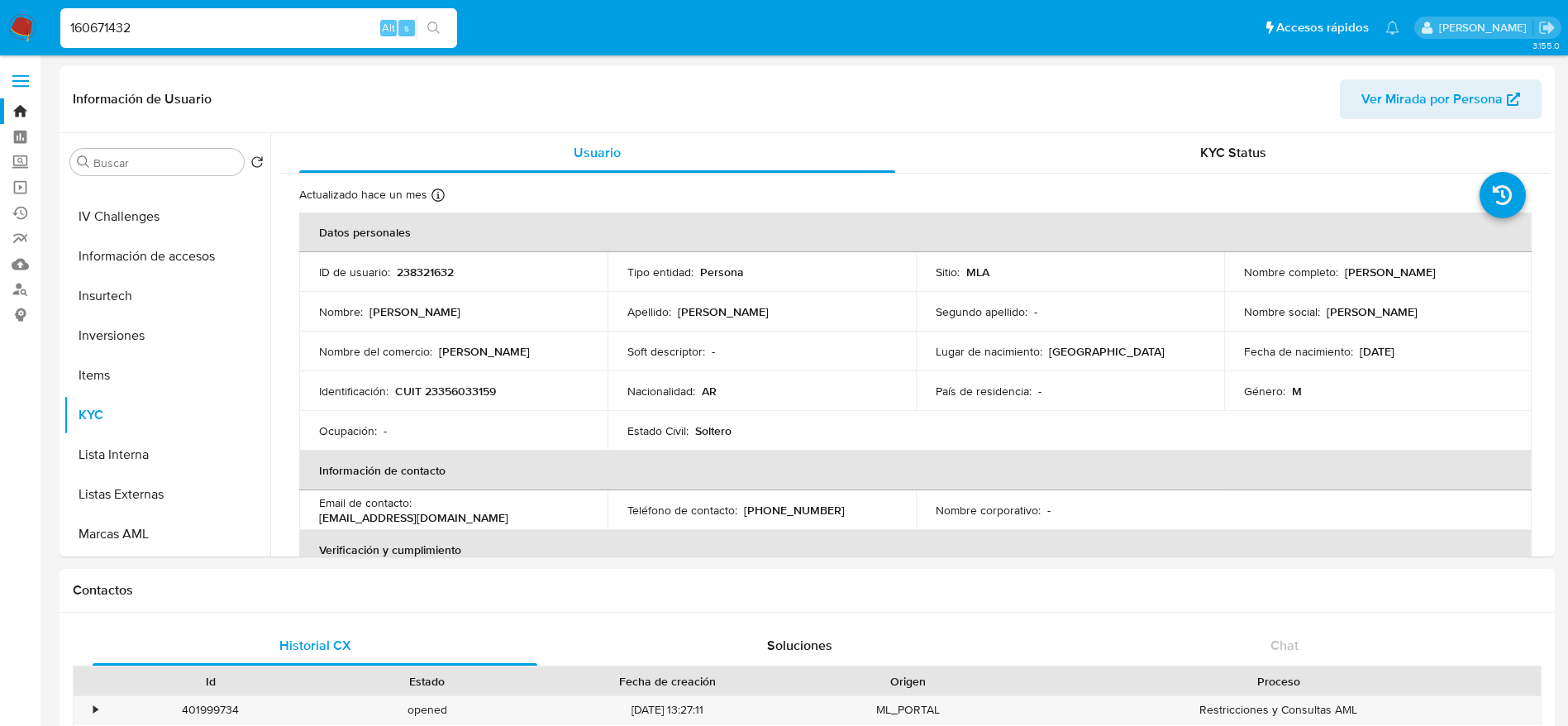
type input "160671432"
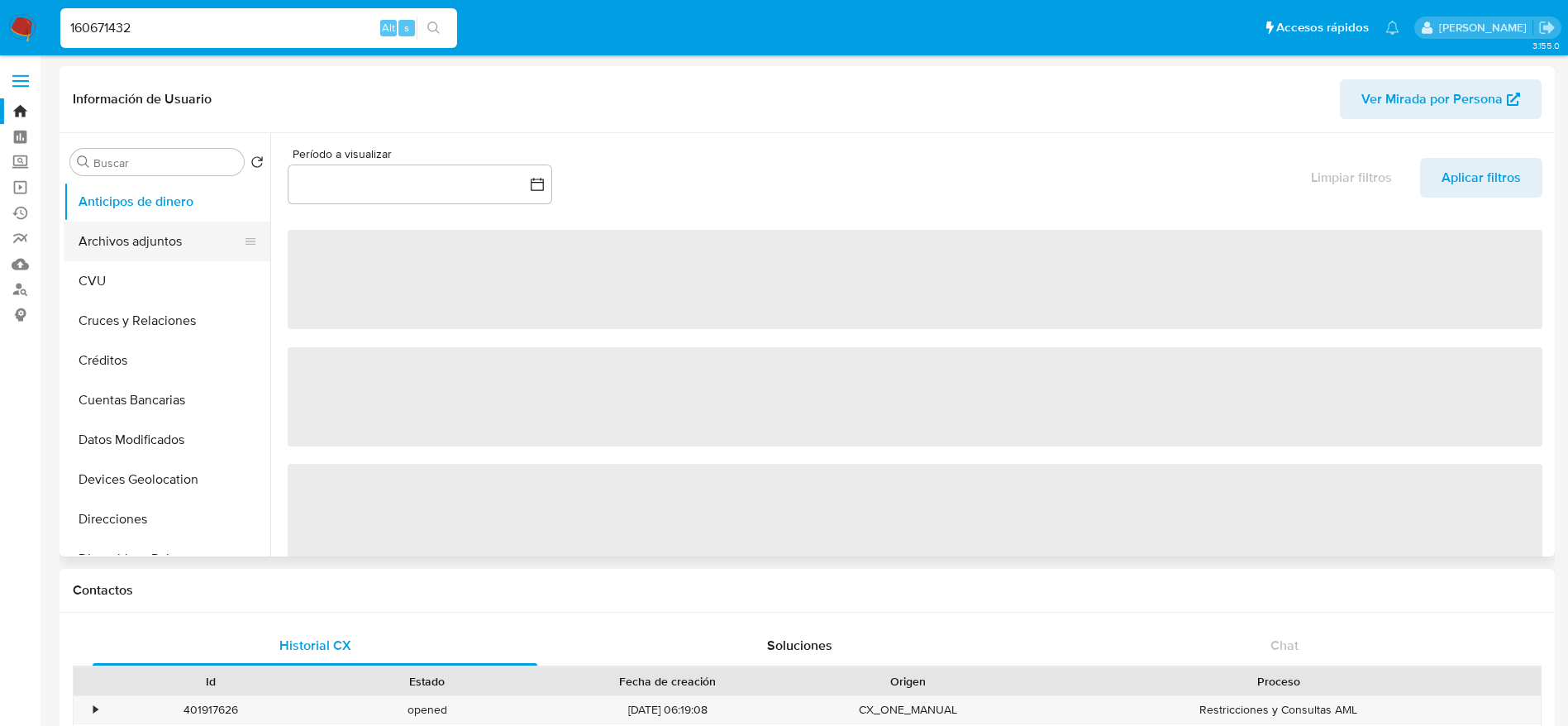
click at [149, 227] on button "Archivos adjuntos" at bounding box center [160, 241] width 193 height 40
select select "10"
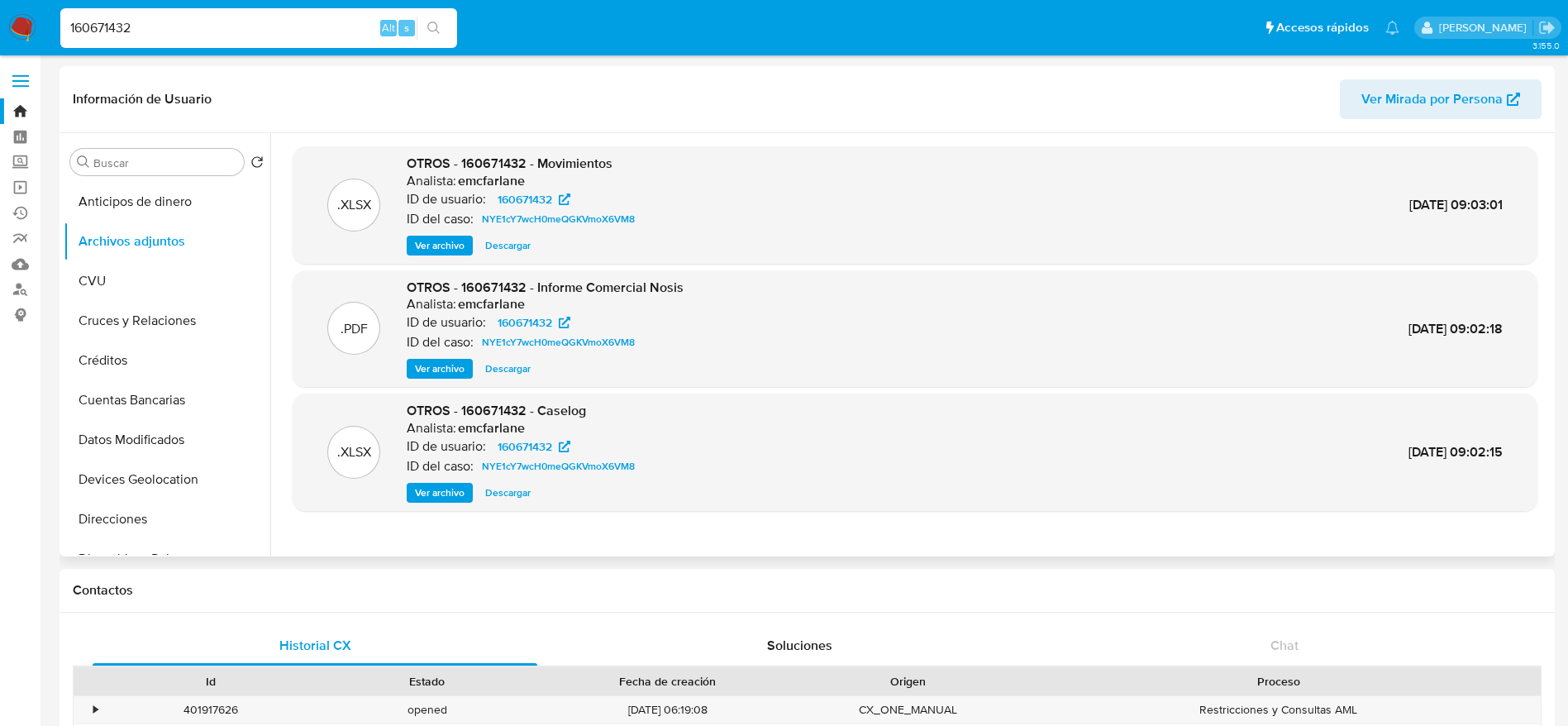
click at [512, 484] on span "Descargar" at bounding box center [508, 492] width 46 height 17
click at [510, 242] on span "Descargar" at bounding box center [508, 245] width 46 height 17
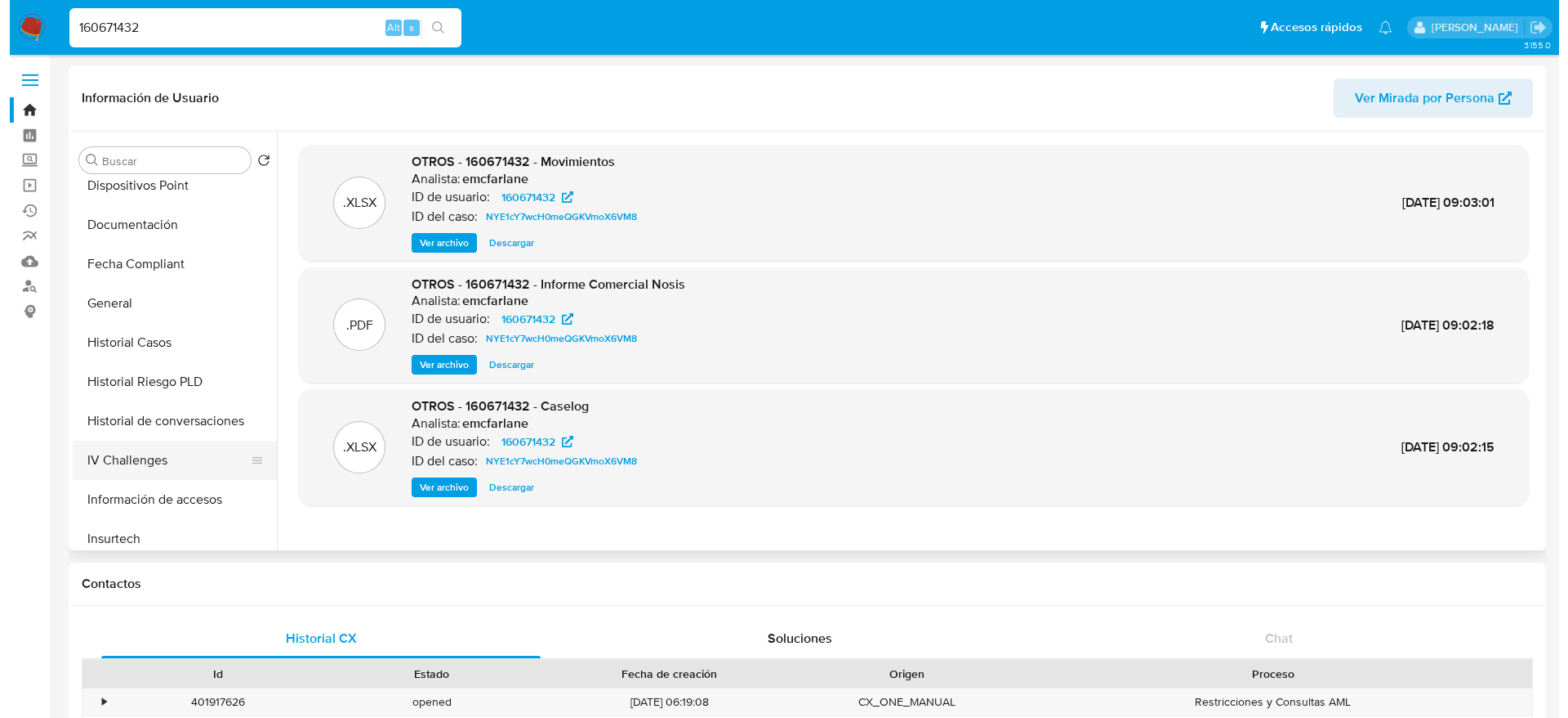
scroll to position [368, 0]
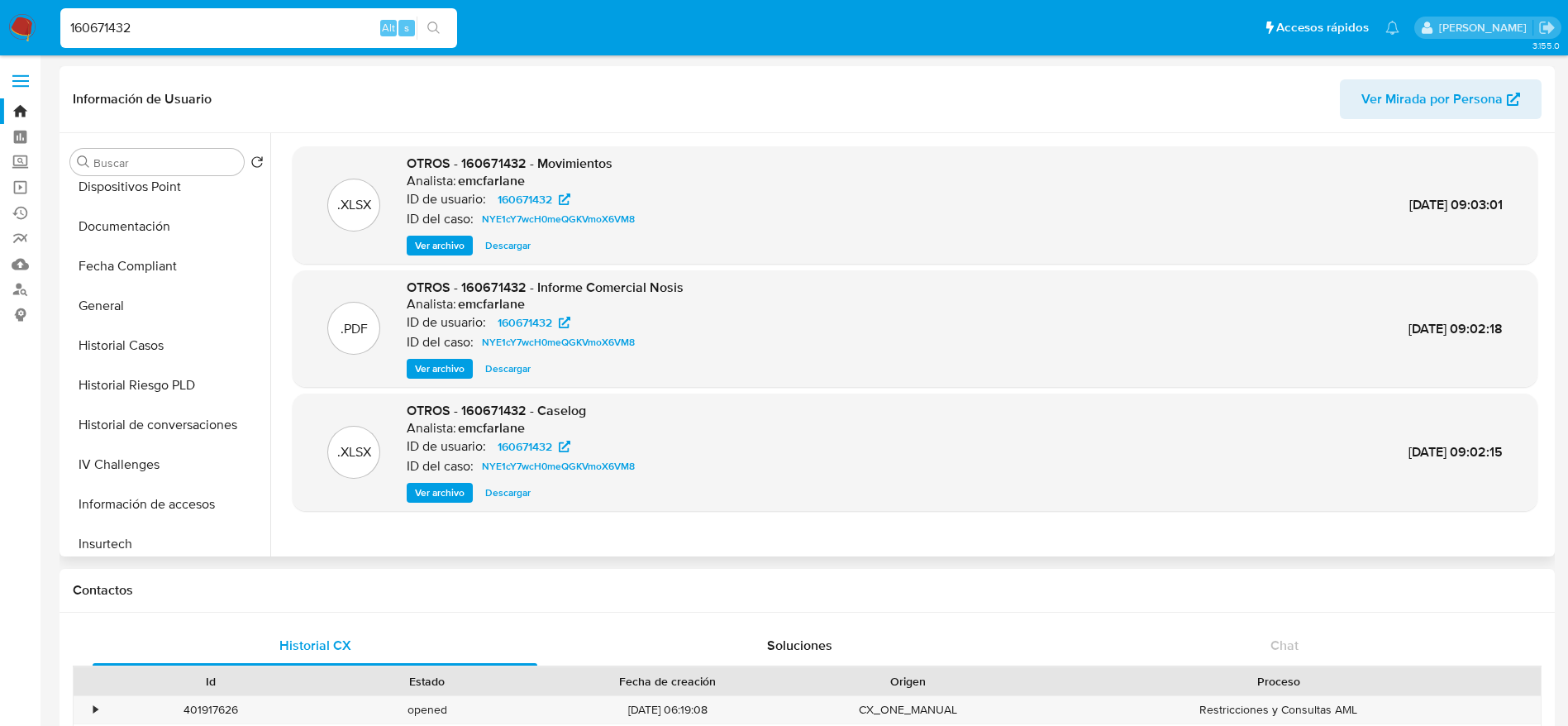
click at [161, 347] on button "Historial Casos" at bounding box center [167, 345] width 207 height 40
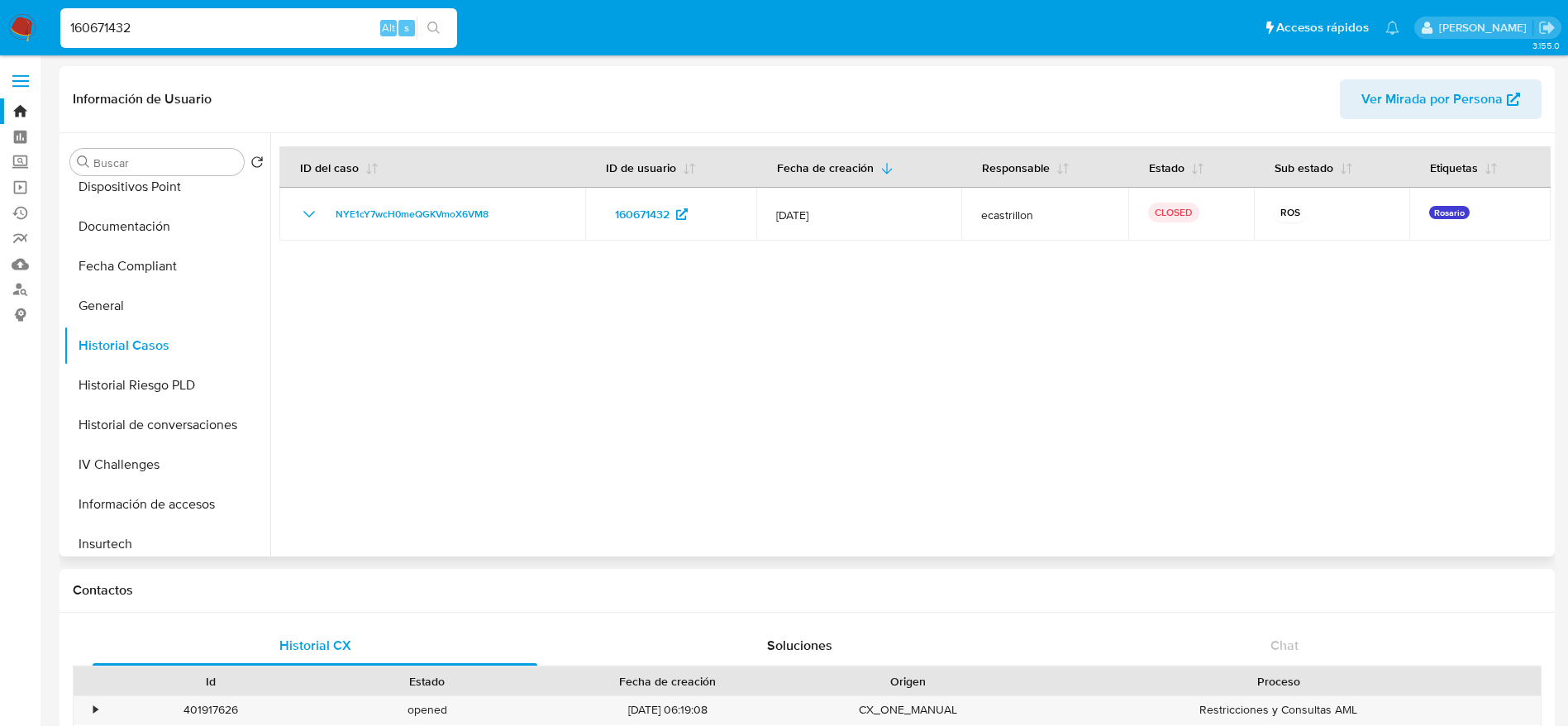
drag, startPoint x: 107, startPoint y: 295, endPoint x: 945, endPoint y: 372, distance: 841.5
click at [107, 297] on button "General" at bounding box center [167, 305] width 207 height 40
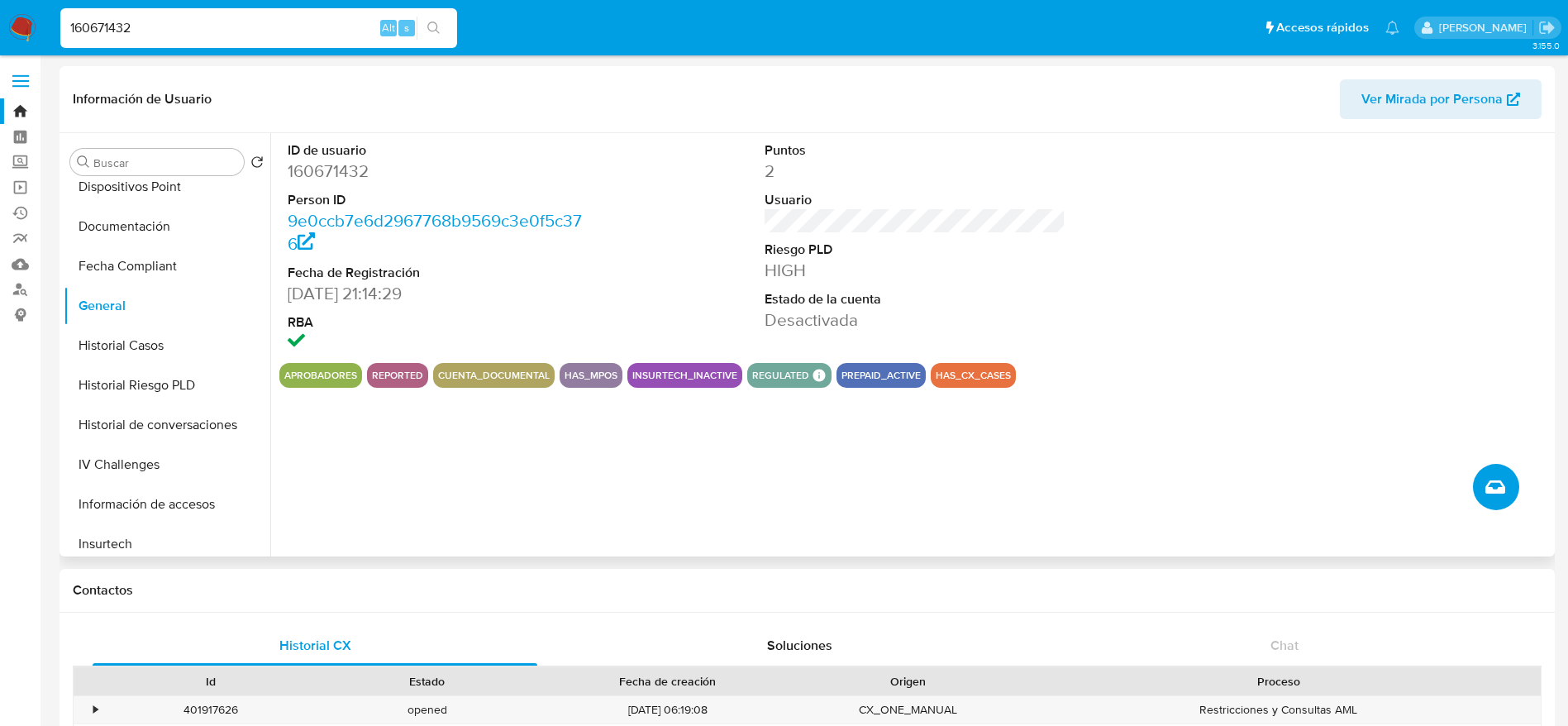
click at [1481, 487] on button "Crear caso manual" at bounding box center [1495, 486] width 46 height 46
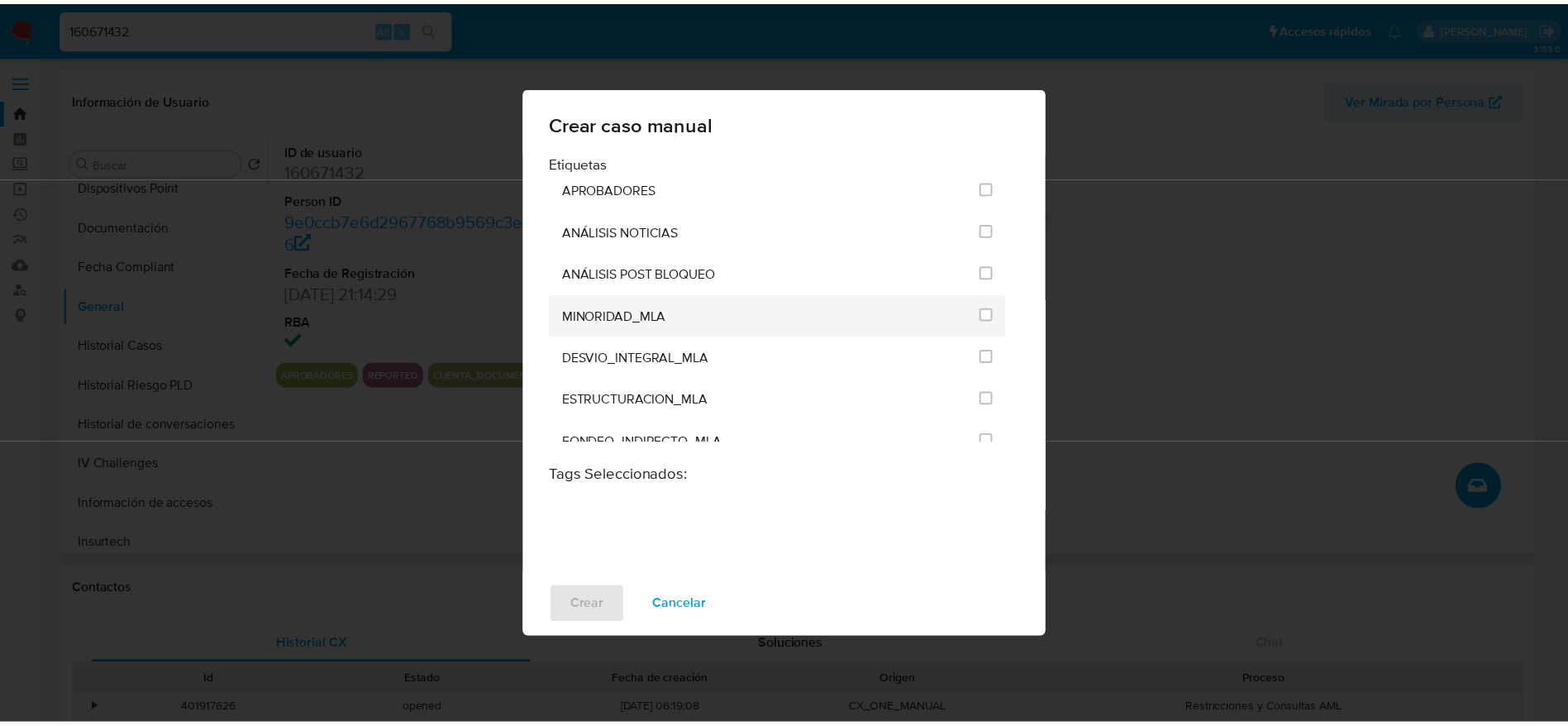
scroll to position [3347, 0]
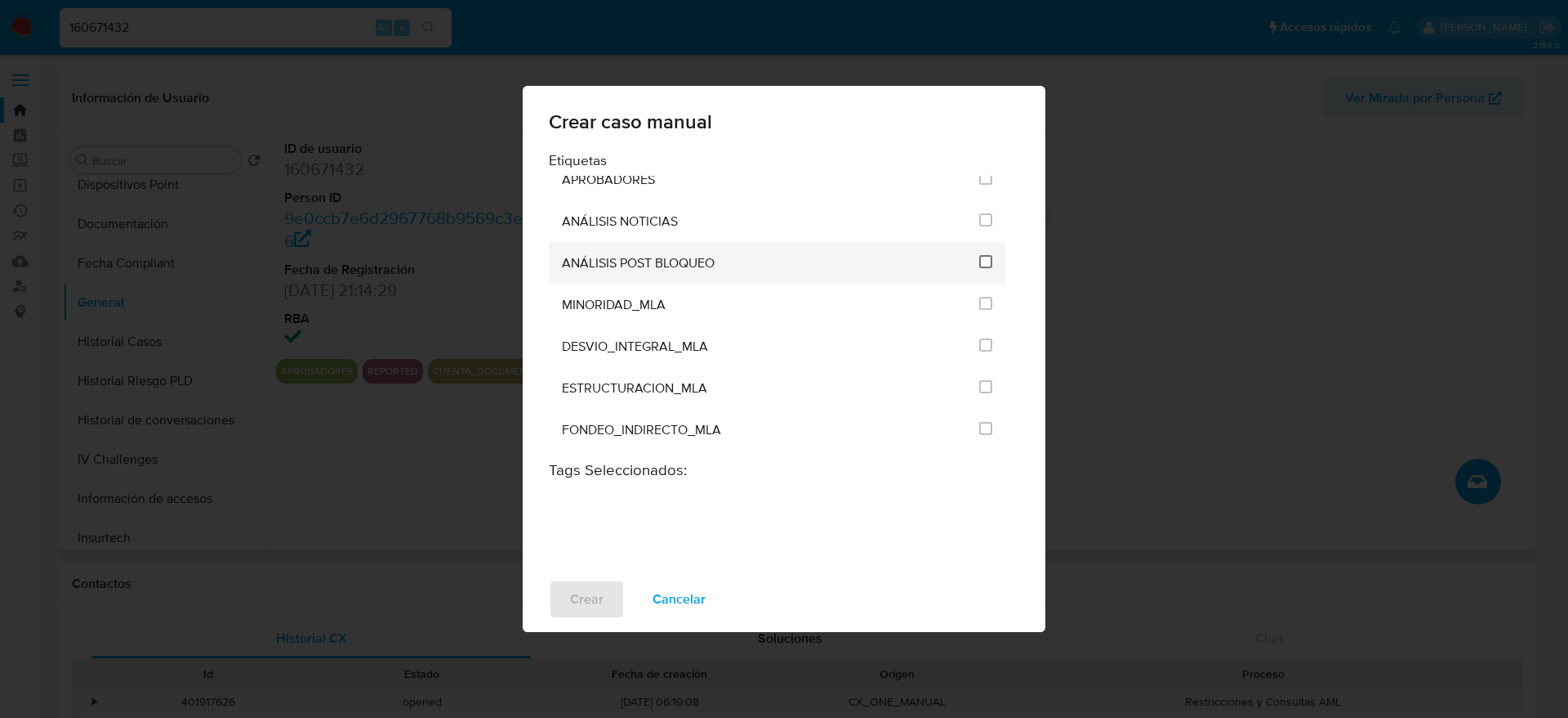
click at [980, 258] on input "3249" at bounding box center [986, 262] width 13 height 13
checkbox input "true"
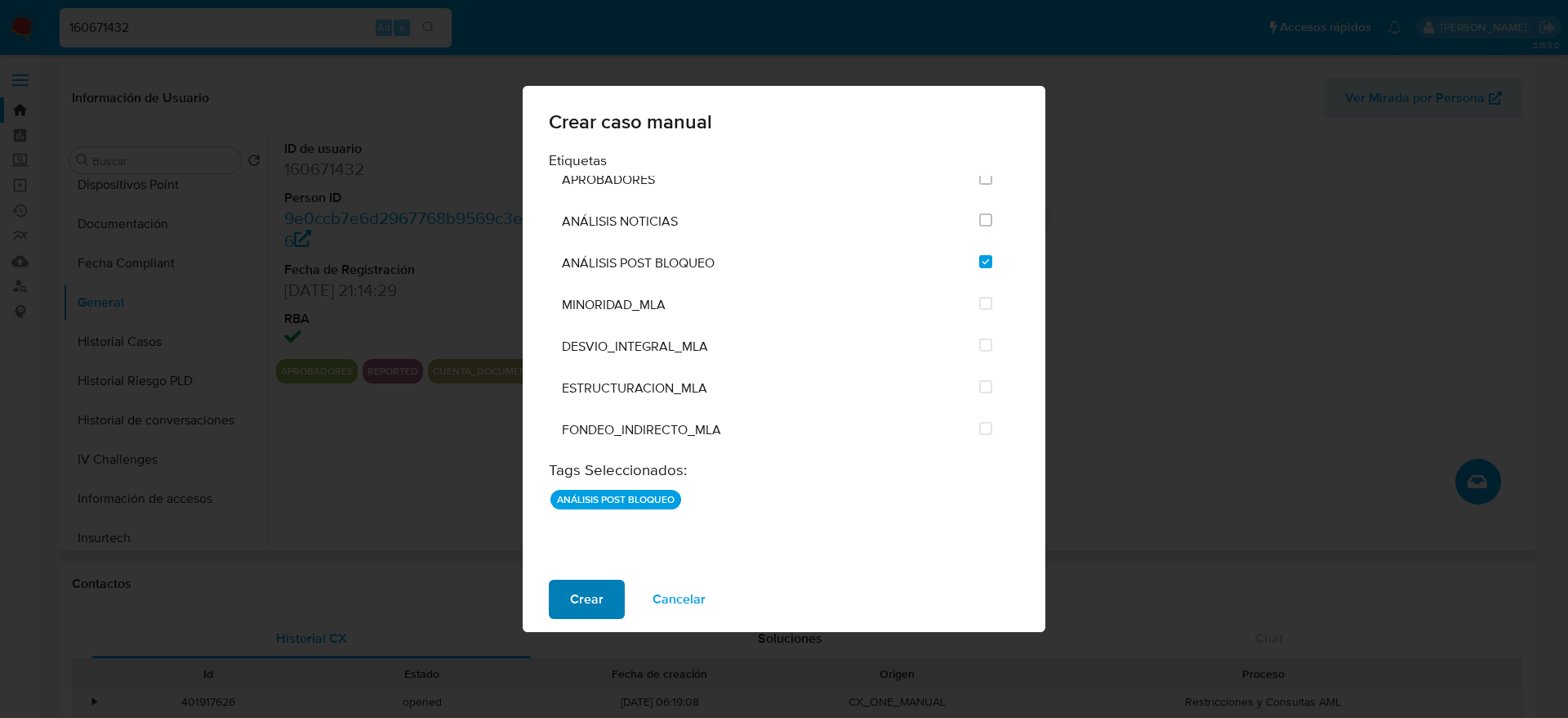
click at [590, 592] on span "Crear" at bounding box center [587, 598] width 34 height 36
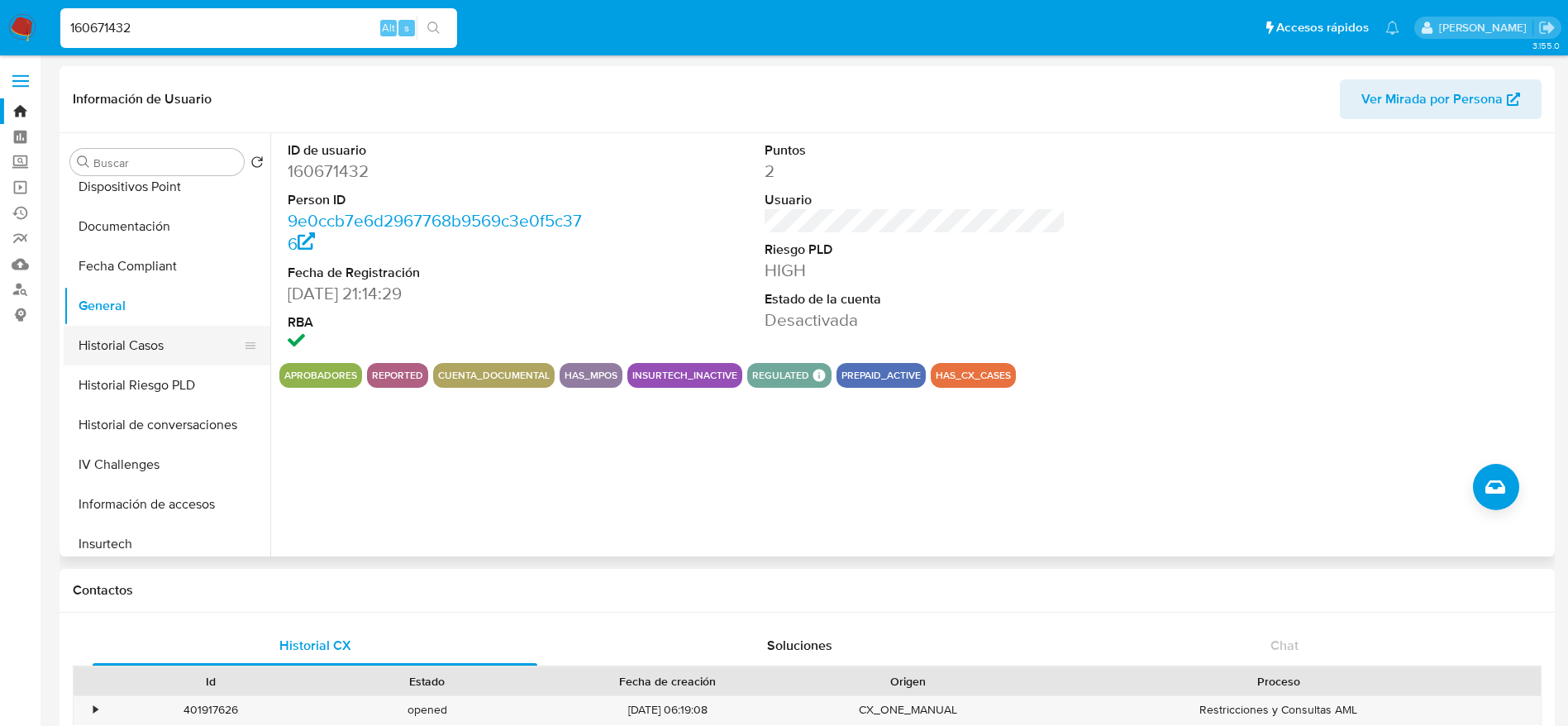
click at [130, 349] on button "Historial Casos" at bounding box center [160, 345] width 193 height 40
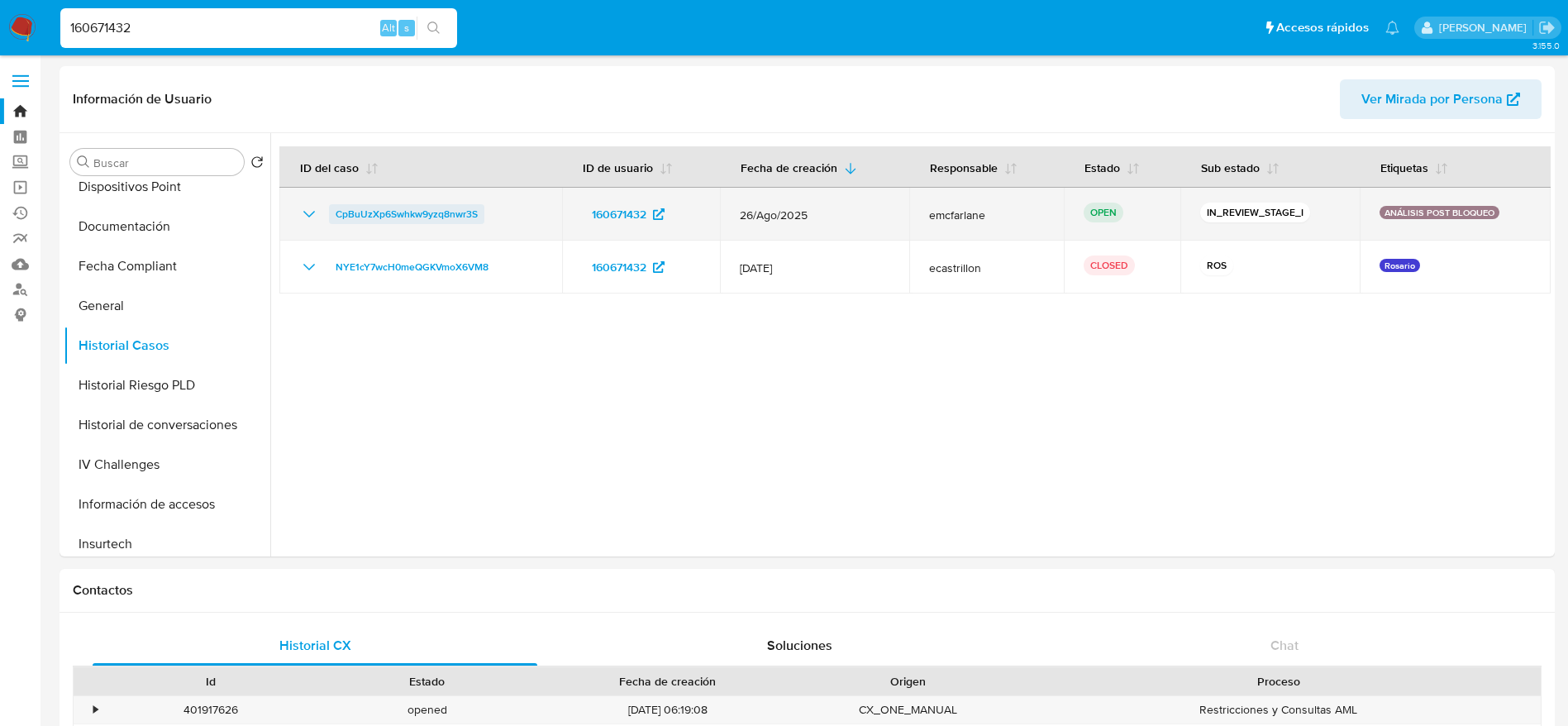
click at [422, 203] on td "CpBuUzXp6Swhkw9yzq8nwr3S" at bounding box center [421, 214] width 283 height 53
click at [405, 215] on span "CpBuUzXp6Swhkw9yzq8nwr3S" at bounding box center [406, 213] width 142 height 19
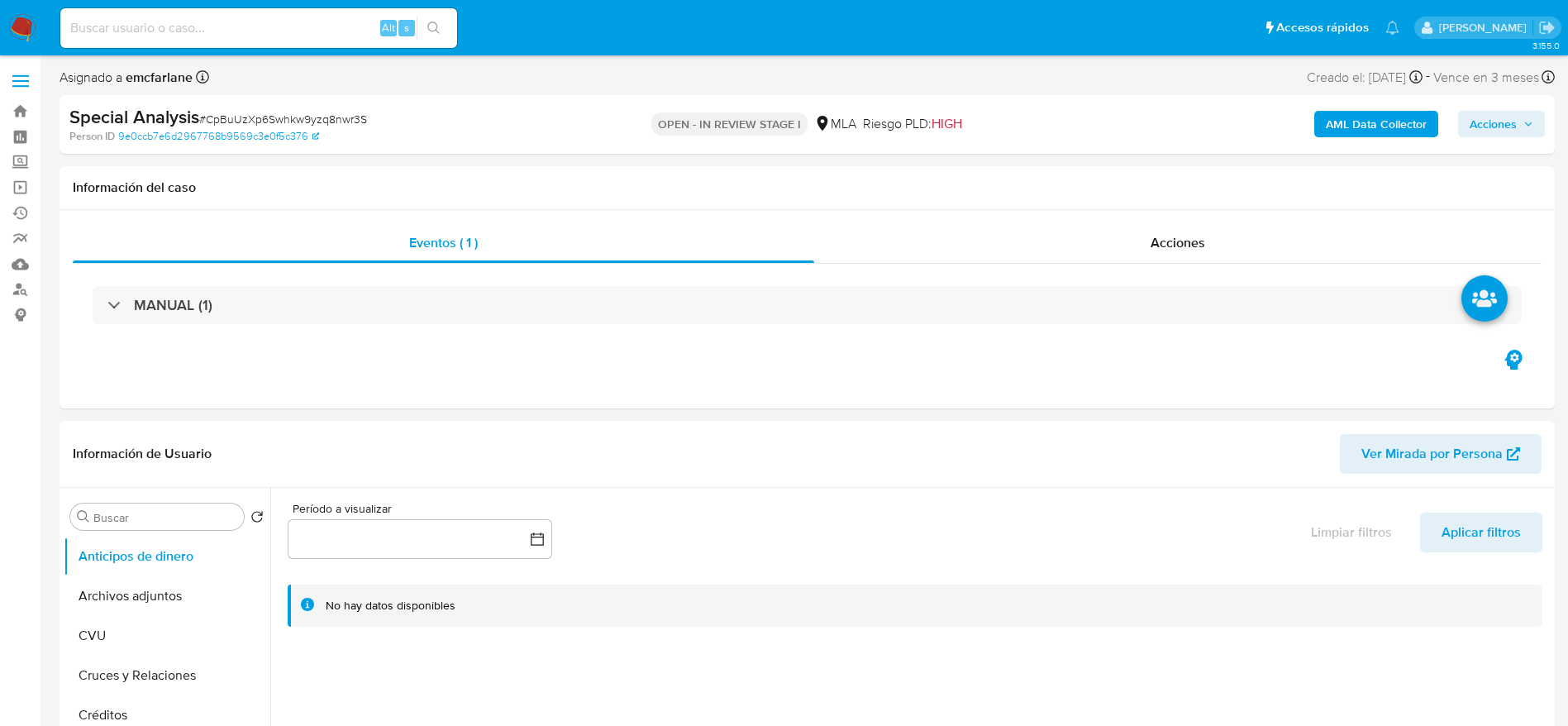
select select "10"
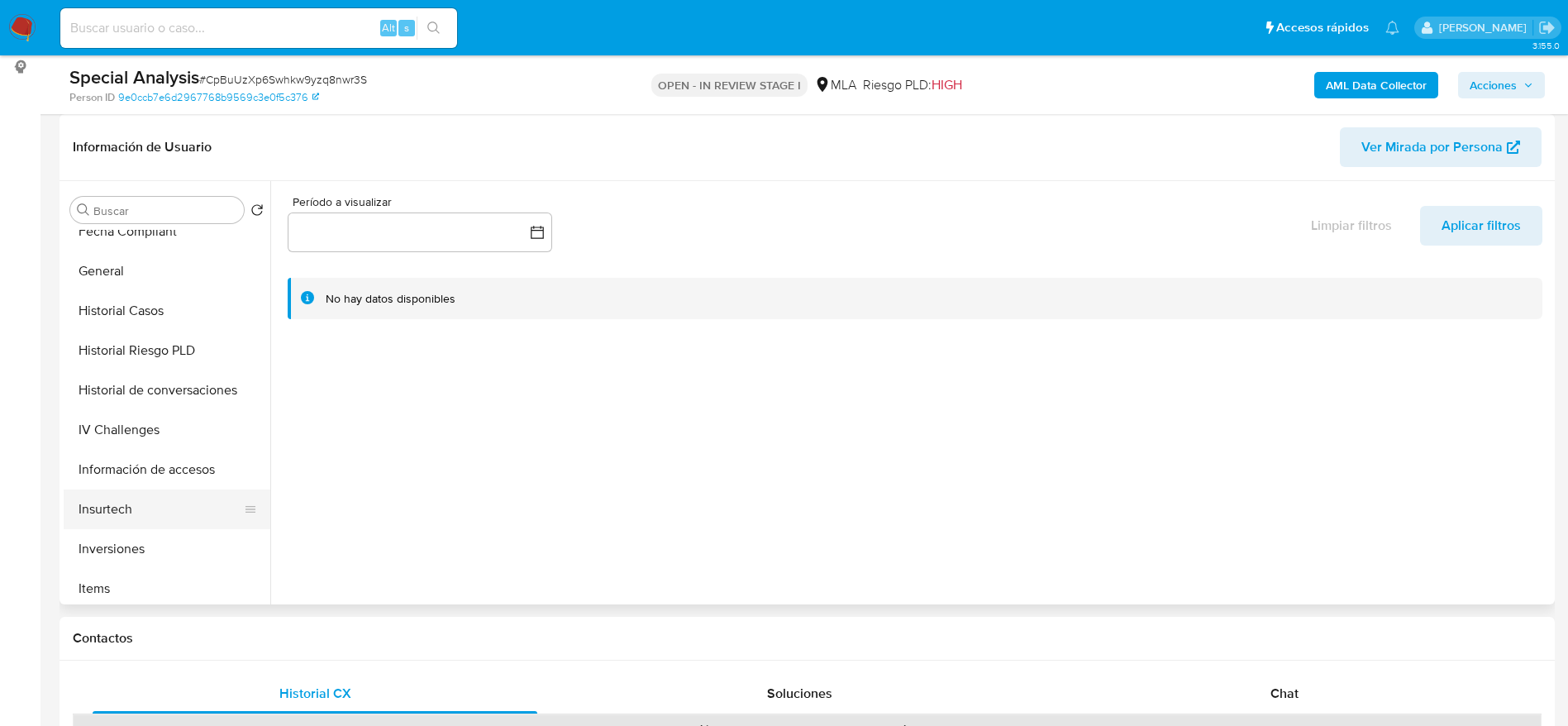
scroll to position [496, 0]
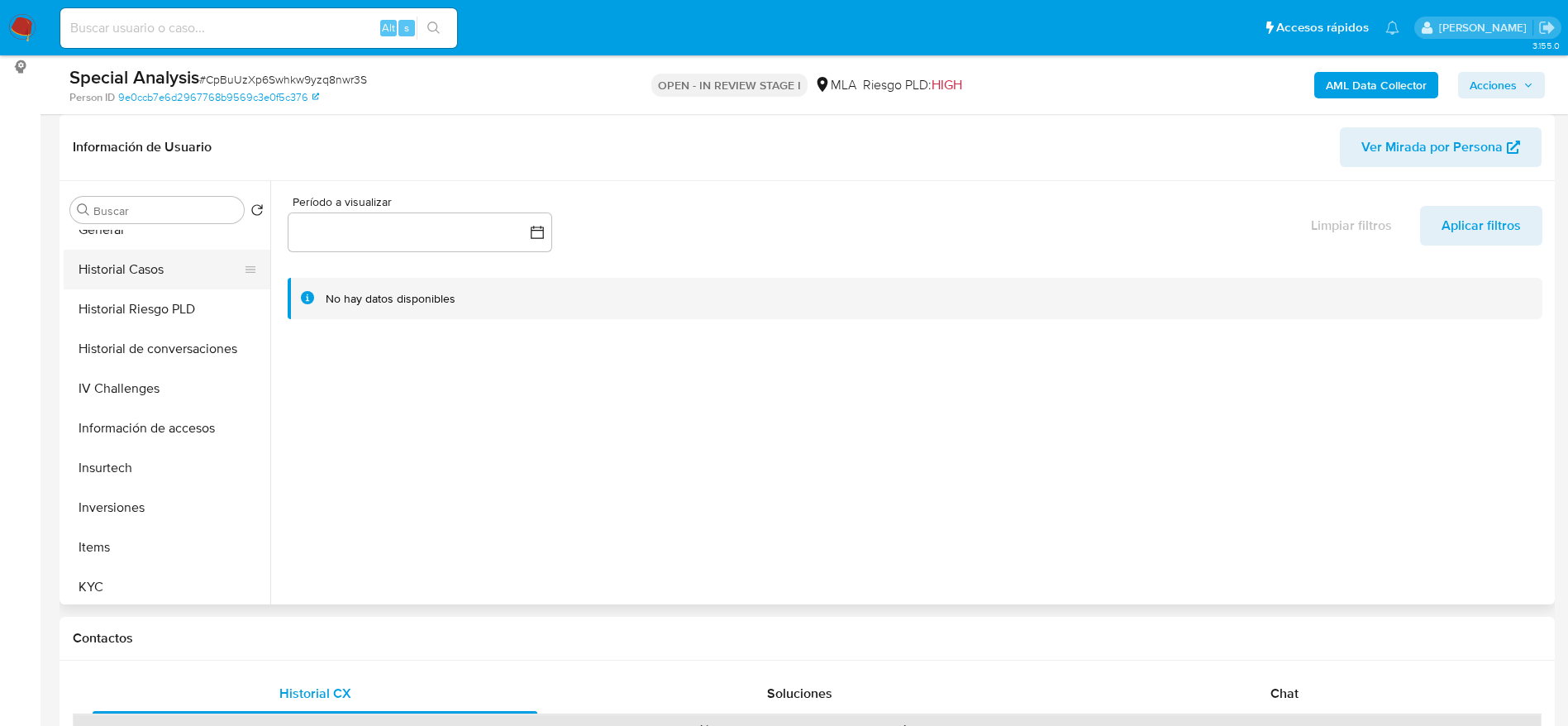
drag, startPoint x: 105, startPoint y: 233, endPoint x: 262, endPoint y: 279, distance: 163.6
click at [105, 235] on button "General" at bounding box center [167, 229] width 207 height 40
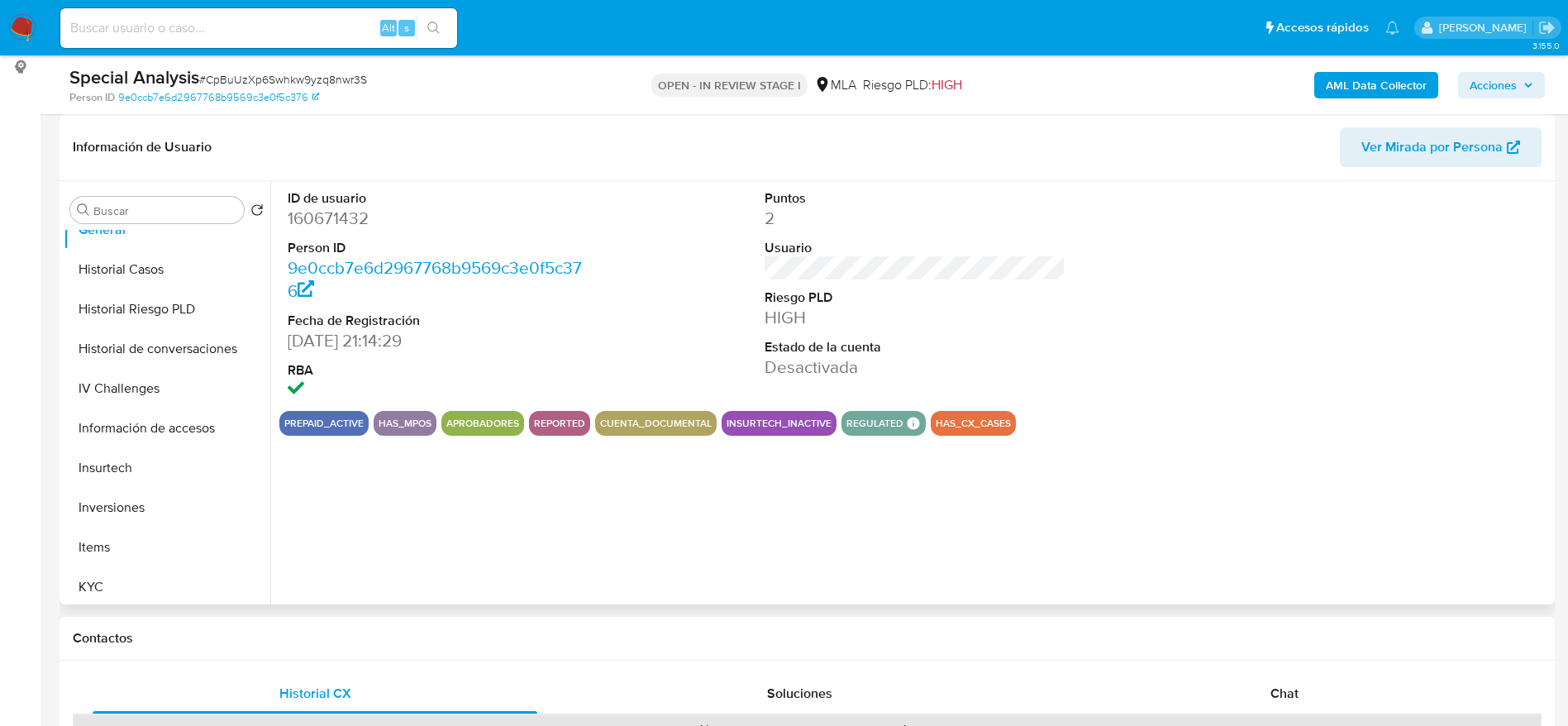
click at [341, 214] on dd "160671432" at bounding box center [439, 218] width 302 height 23
copy dd "160671432"
click at [98, 575] on button "KYC" at bounding box center [160, 587] width 193 height 40
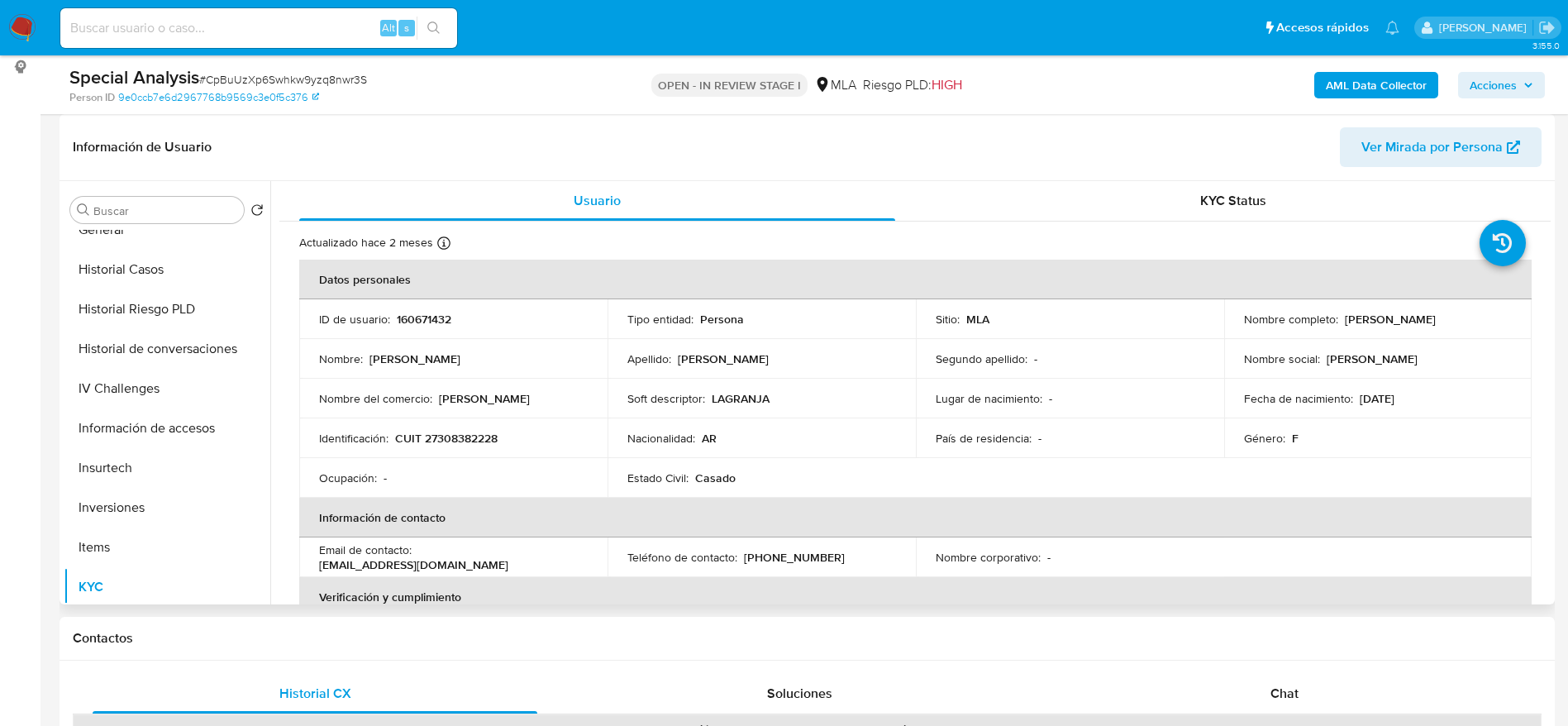
drag, startPoint x: 1341, startPoint y: 322, endPoint x: 1493, endPoint y: 323, distance: 152.0
click at [1493, 323] on div "Nombre completo : Analia Soledad Rebolero" at bounding box center [1378, 319] width 269 height 15
copy p "Analia Soledad Rebolero"
click at [454, 435] on p "CUIT 27308382228" at bounding box center [445, 438] width 102 height 15
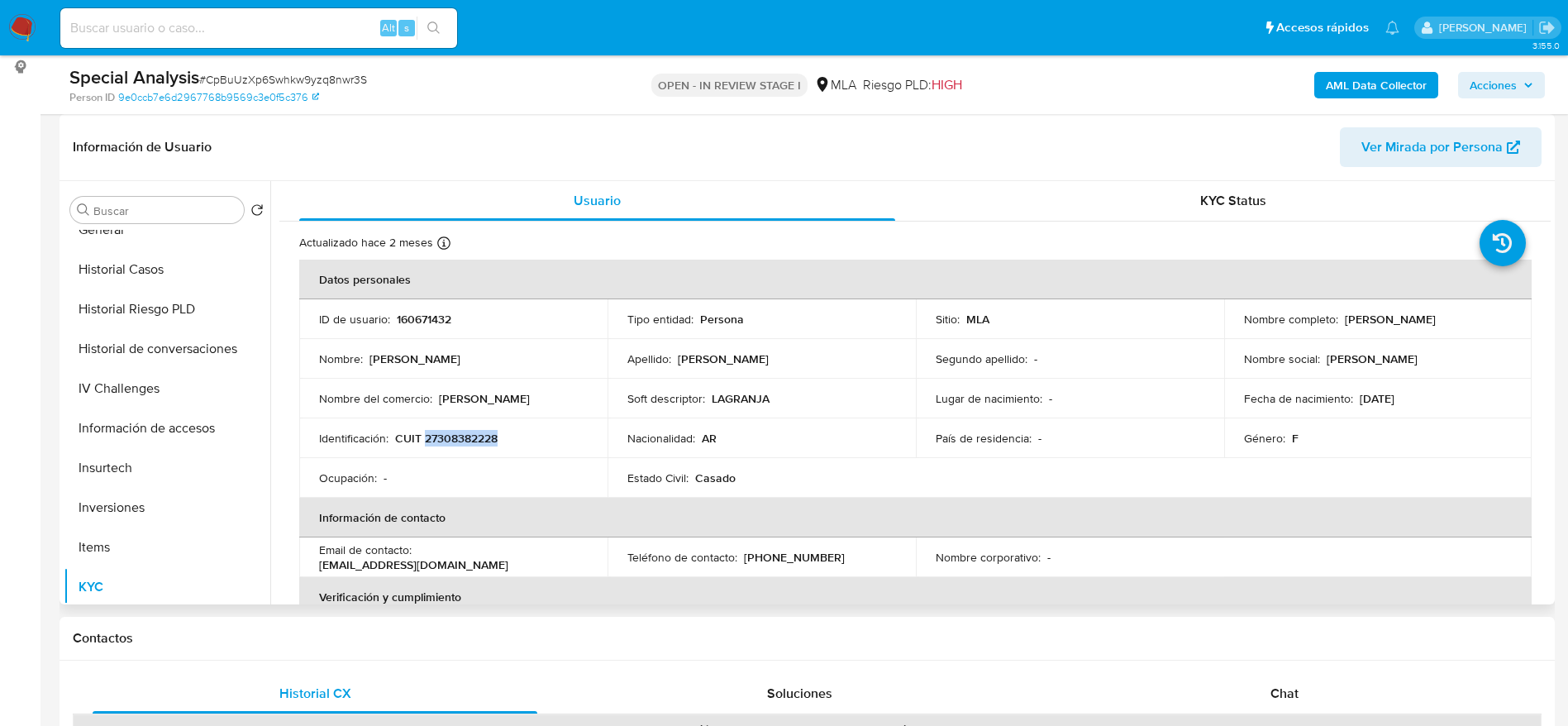
copy p "27308382228"
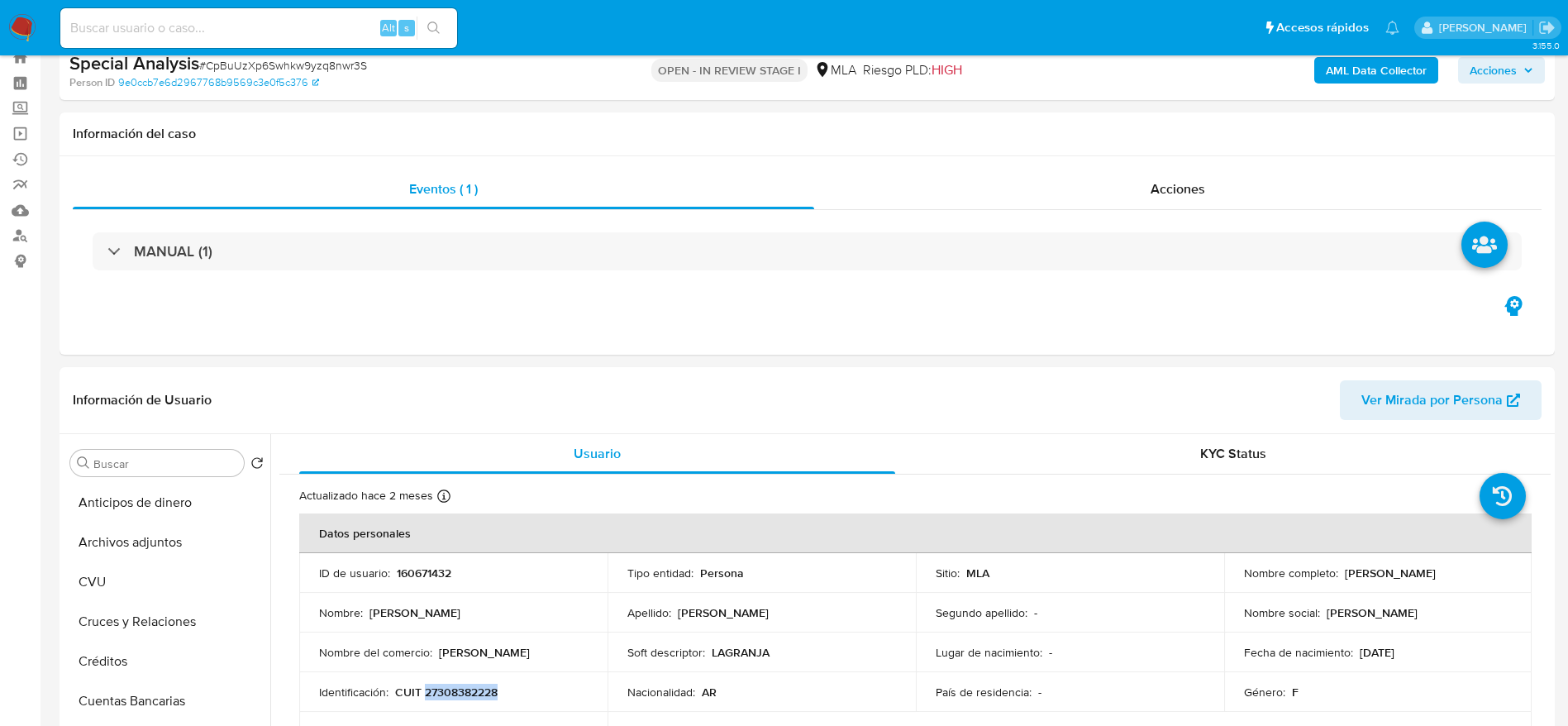
scroll to position [0, 0]
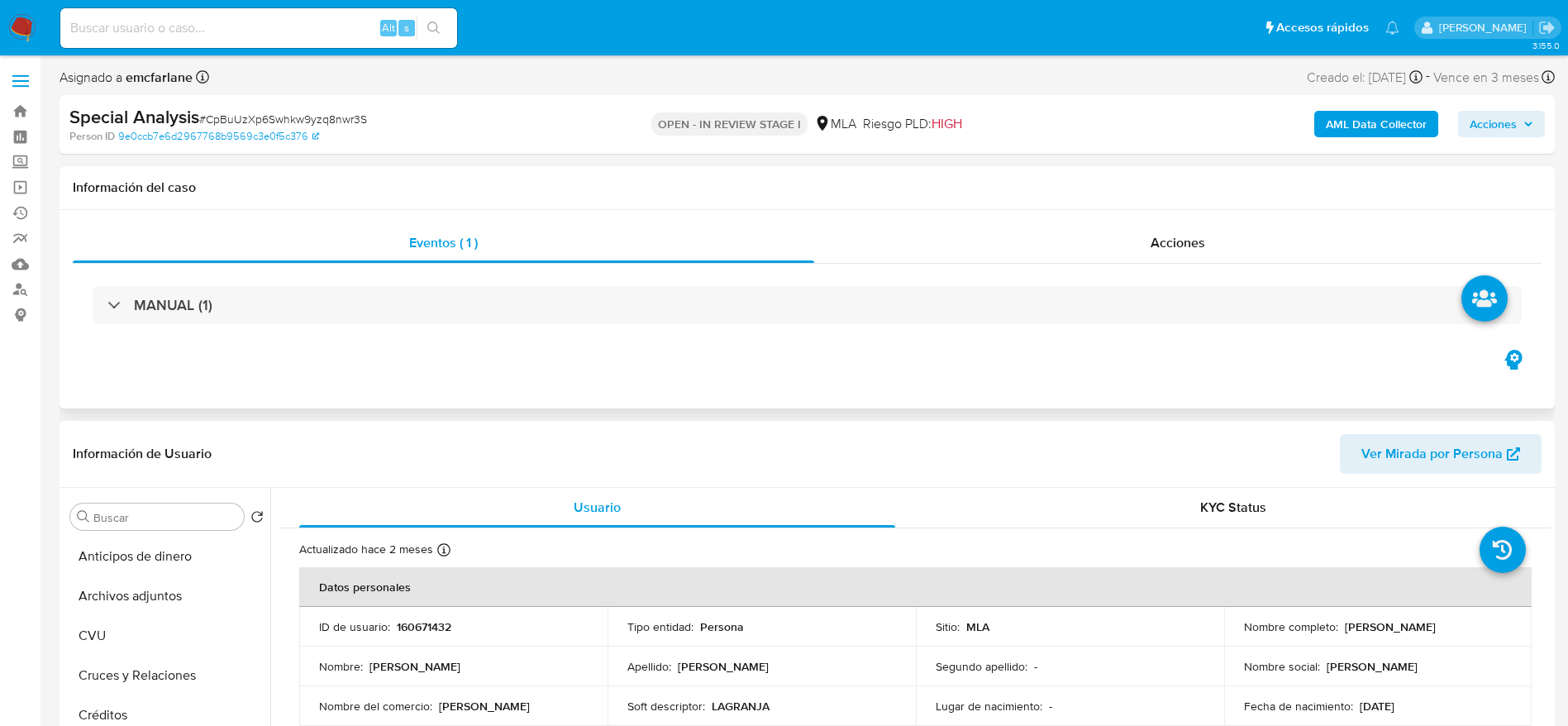
drag, startPoint x: 141, startPoint y: 592, endPoint x: 796, endPoint y: 405, distance: 681.2
click at [143, 591] on button "Archivos adjuntos" at bounding box center [167, 595] width 207 height 40
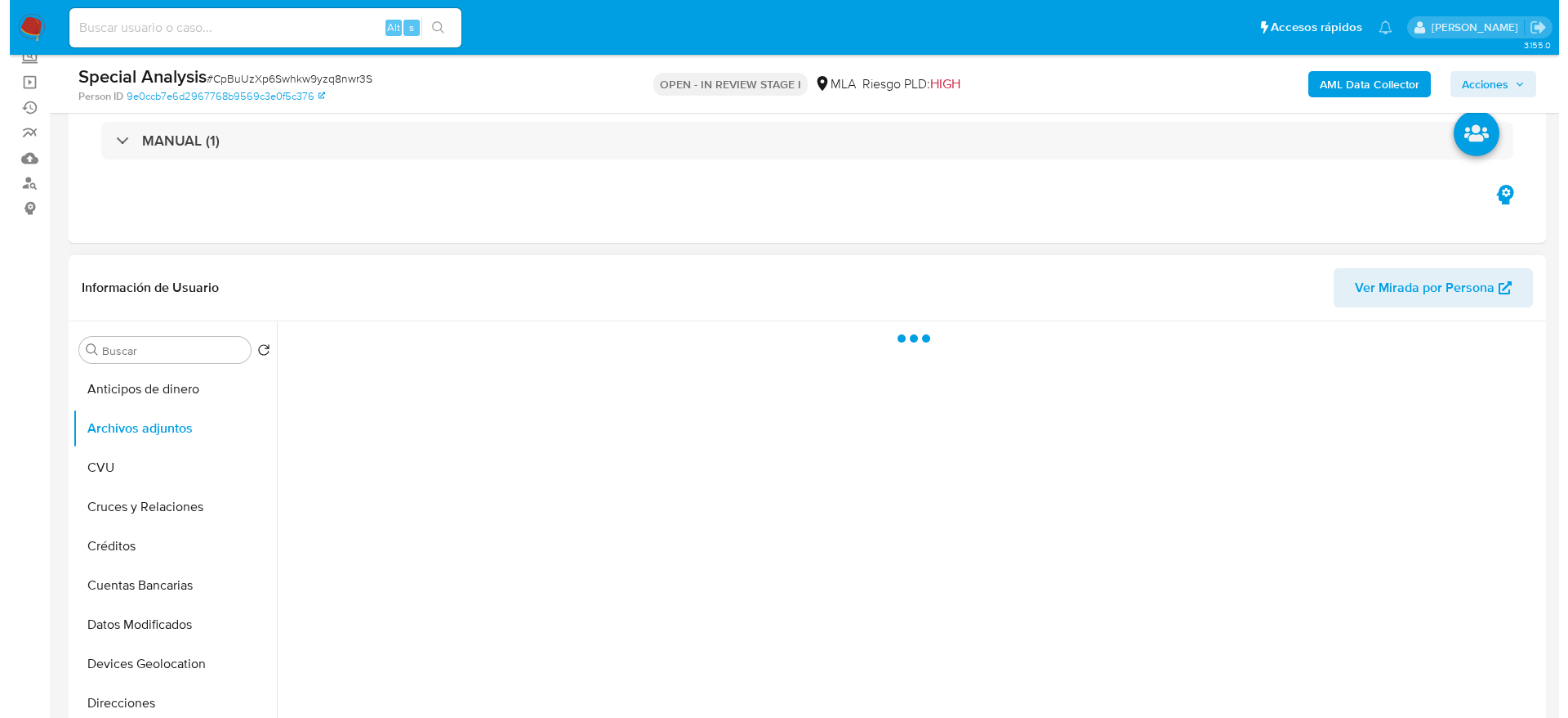
scroll to position [245, 0]
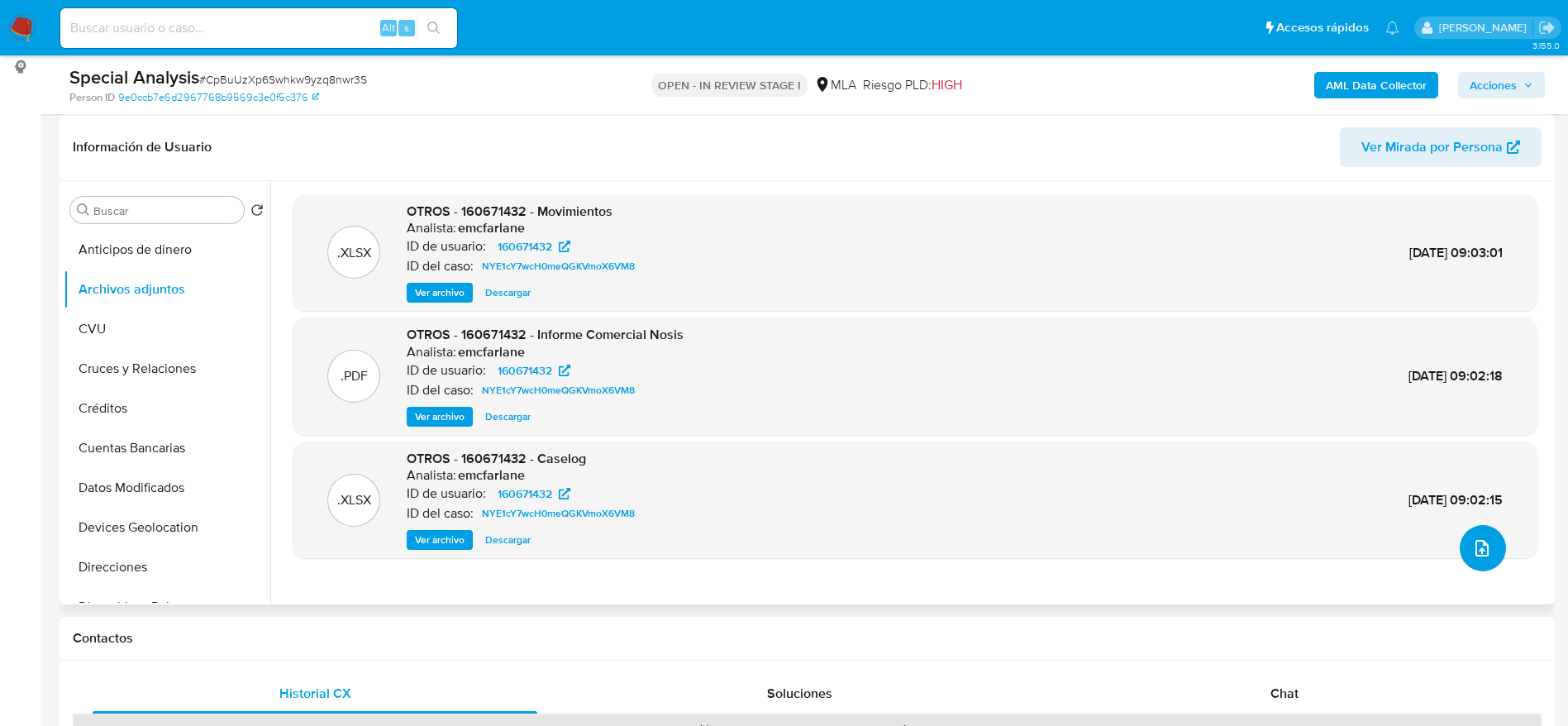
click at [1480, 556] on icon "upload-file" at bounding box center [1481, 548] width 19 height 19
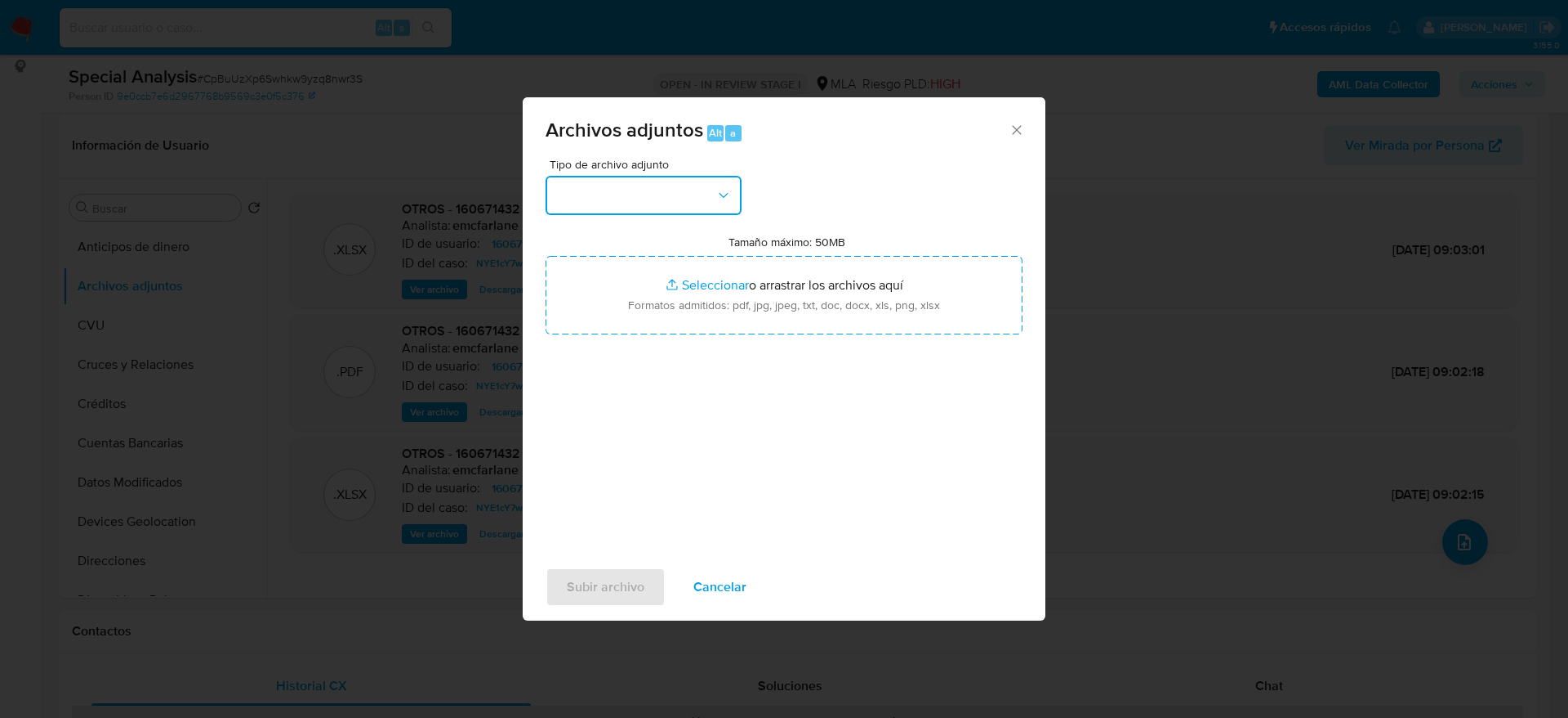
drag, startPoint x: 673, startPoint y: 191, endPoint x: 667, endPoint y: 210, distance: 19.9
click at [673, 192] on button "button" at bounding box center [644, 195] width 196 height 40
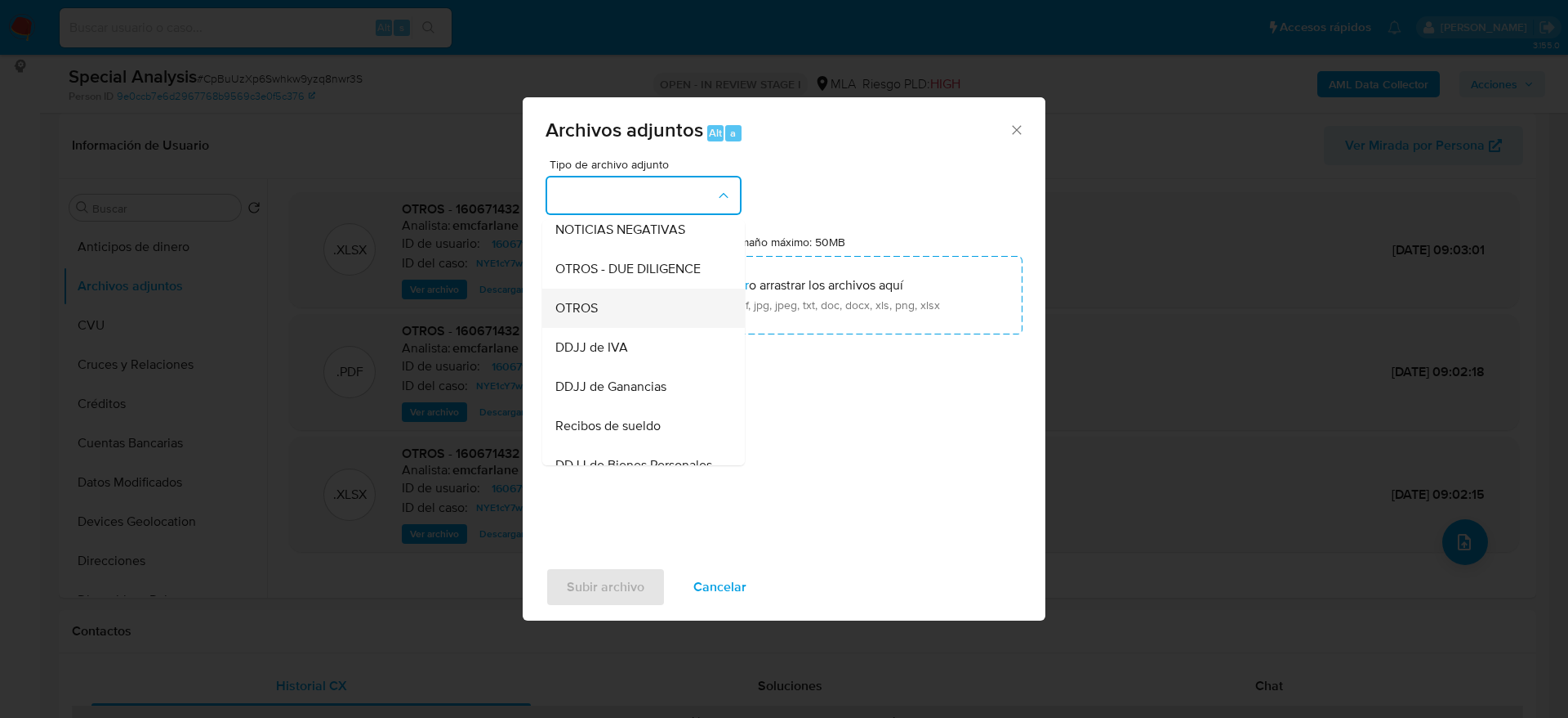
click at [594, 316] on span "OTROS" at bounding box center [577, 307] width 42 height 16
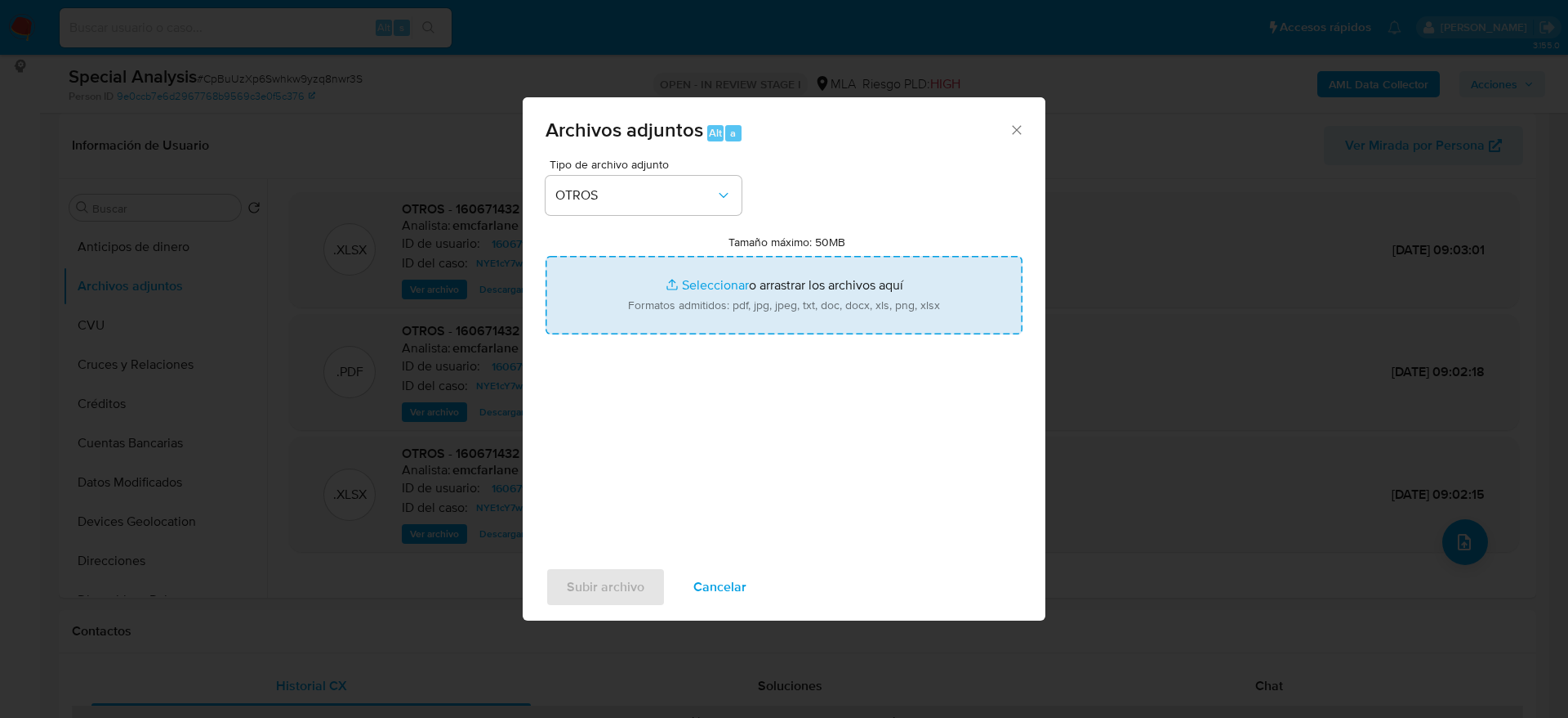
type input "C:\fakepath\160671432_calculador de ingresos.xlsx"
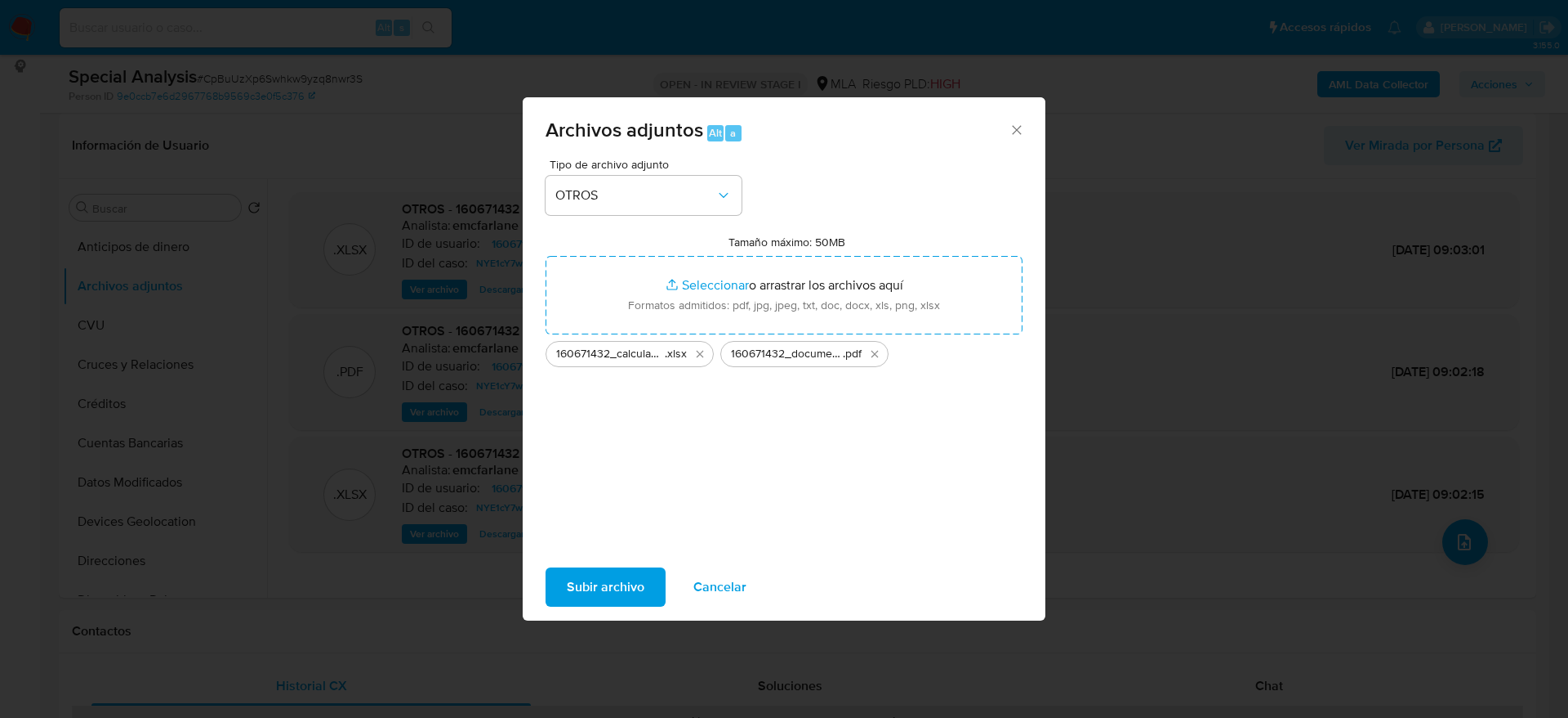
drag, startPoint x: 604, startPoint y: 566, endPoint x: 923, endPoint y: 611, distance: 322.2
click at [604, 567] on div "Subir archivo Cancelar" at bounding box center [784, 587] width 523 height 62
click at [638, 598] on span "Subir archivo" at bounding box center [606, 586] width 78 height 36
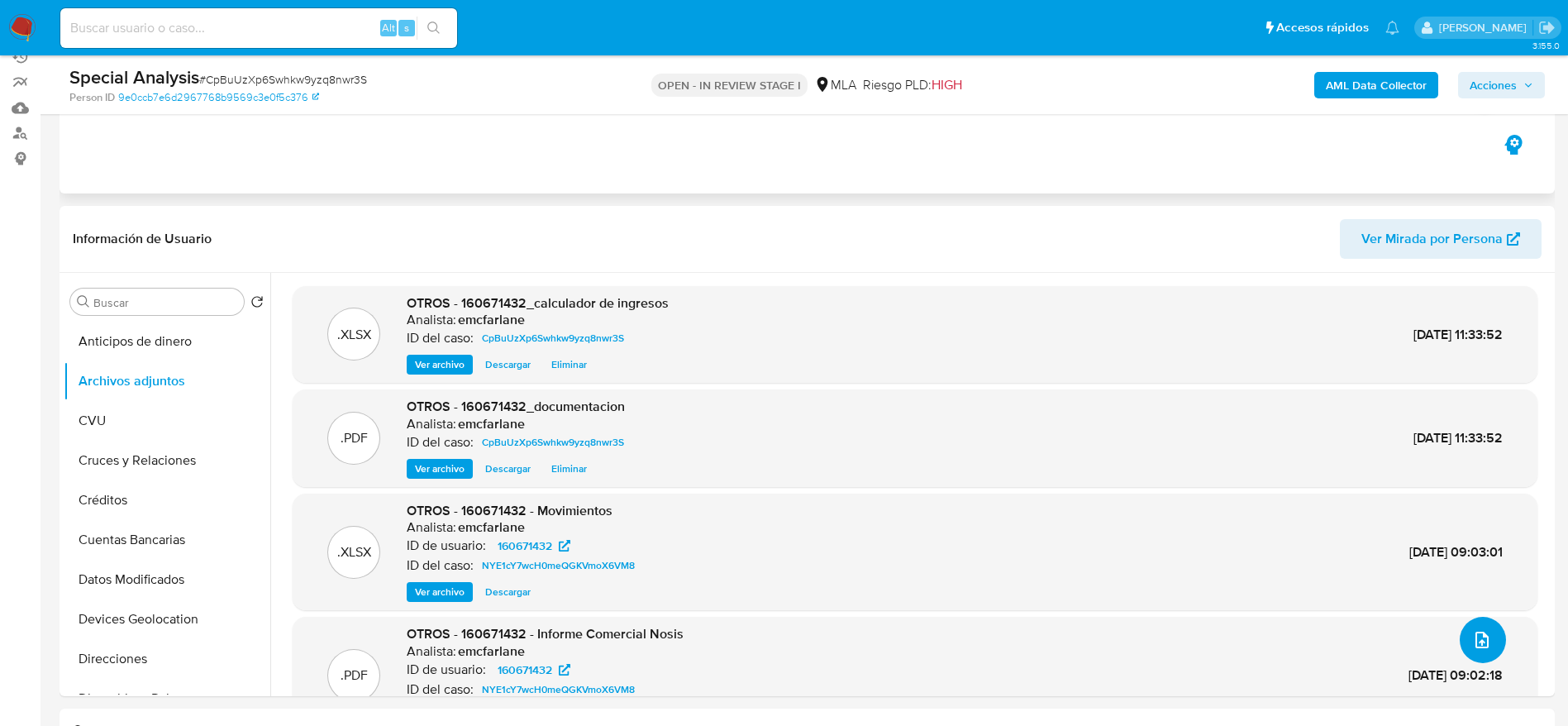
scroll to position [0, 0]
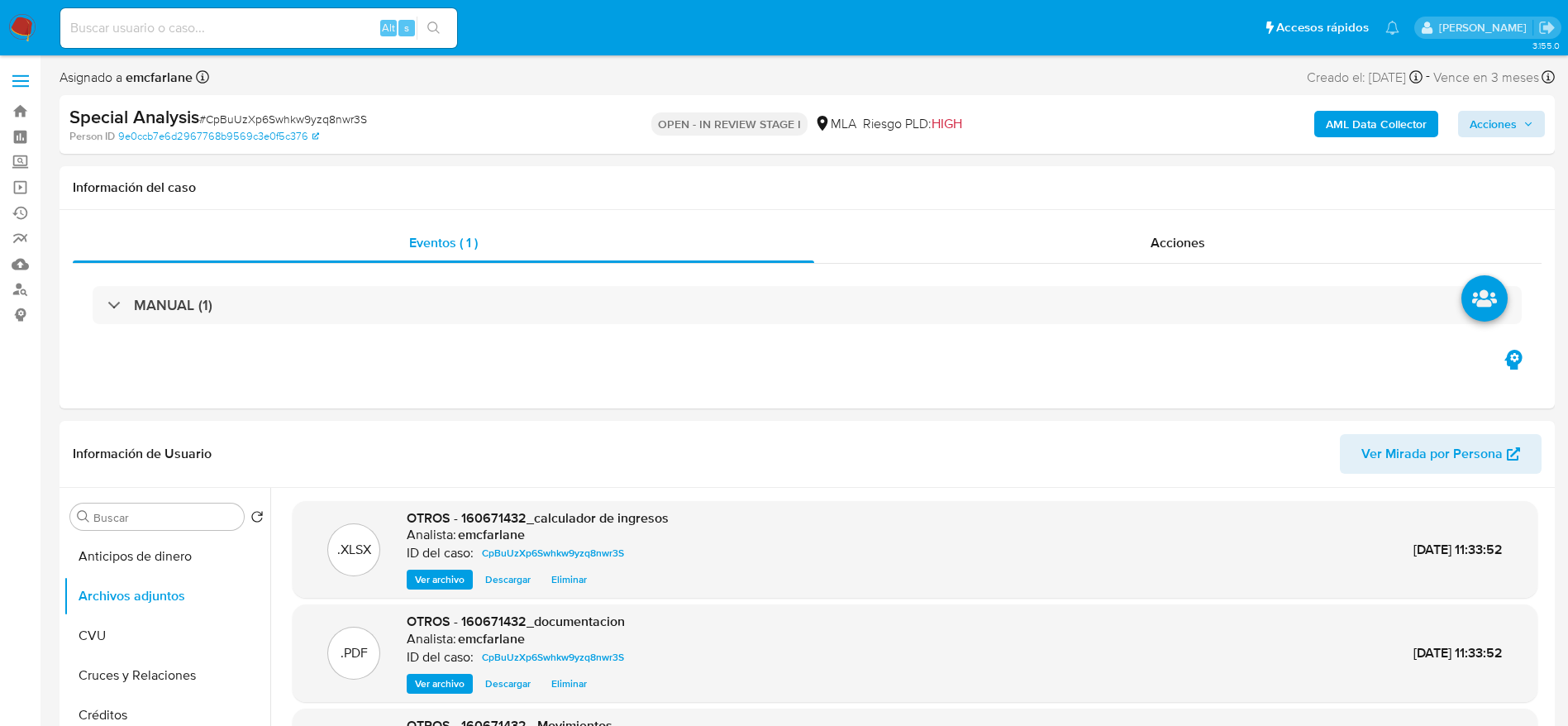
click at [1510, 137] on div "AML Data Collector Acciones" at bounding box center [1301, 125] width 487 height 39
drag, startPoint x: 1510, startPoint y: 131, endPoint x: 1470, endPoint y: 136, distance: 40.3
click at [1510, 131] on span "Acciones" at bounding box center [1493, 124] width 47 height 26
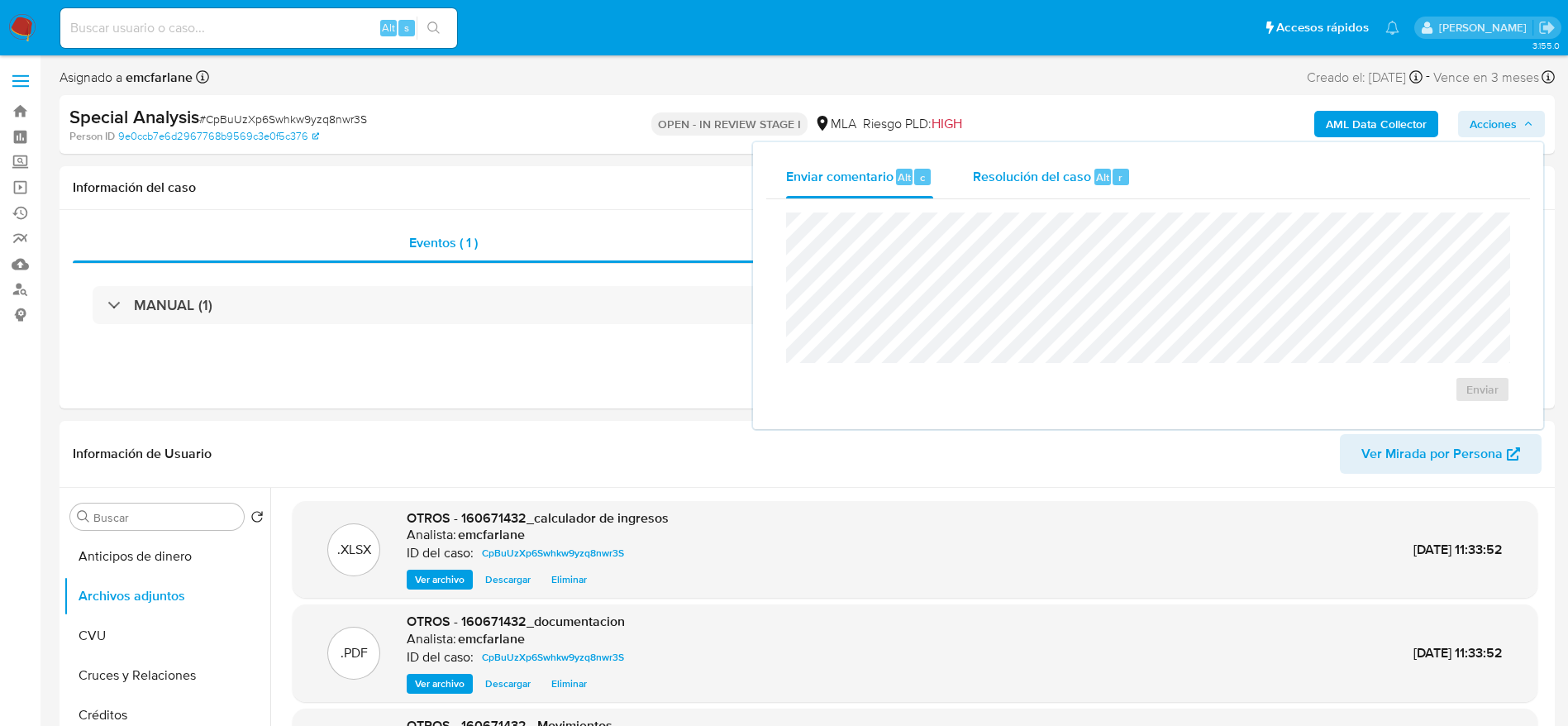
click at [1043, 192] on div "Resolución del caso Alt r" at bounding box center [1052, 176] width 158 height 43
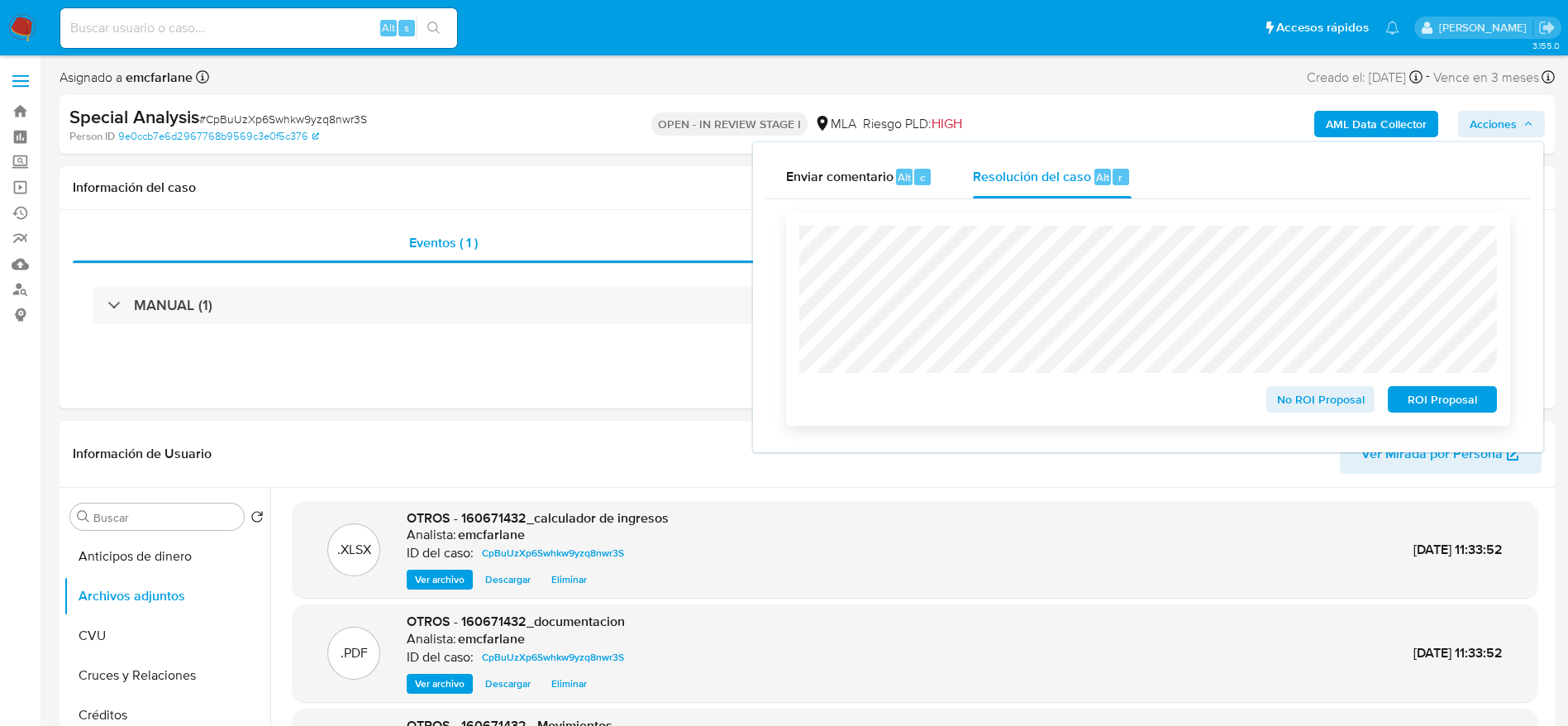
click at [1337, 405] on span "No ROI Proposal" at bounding box center [1320, 400] width 86 height 23
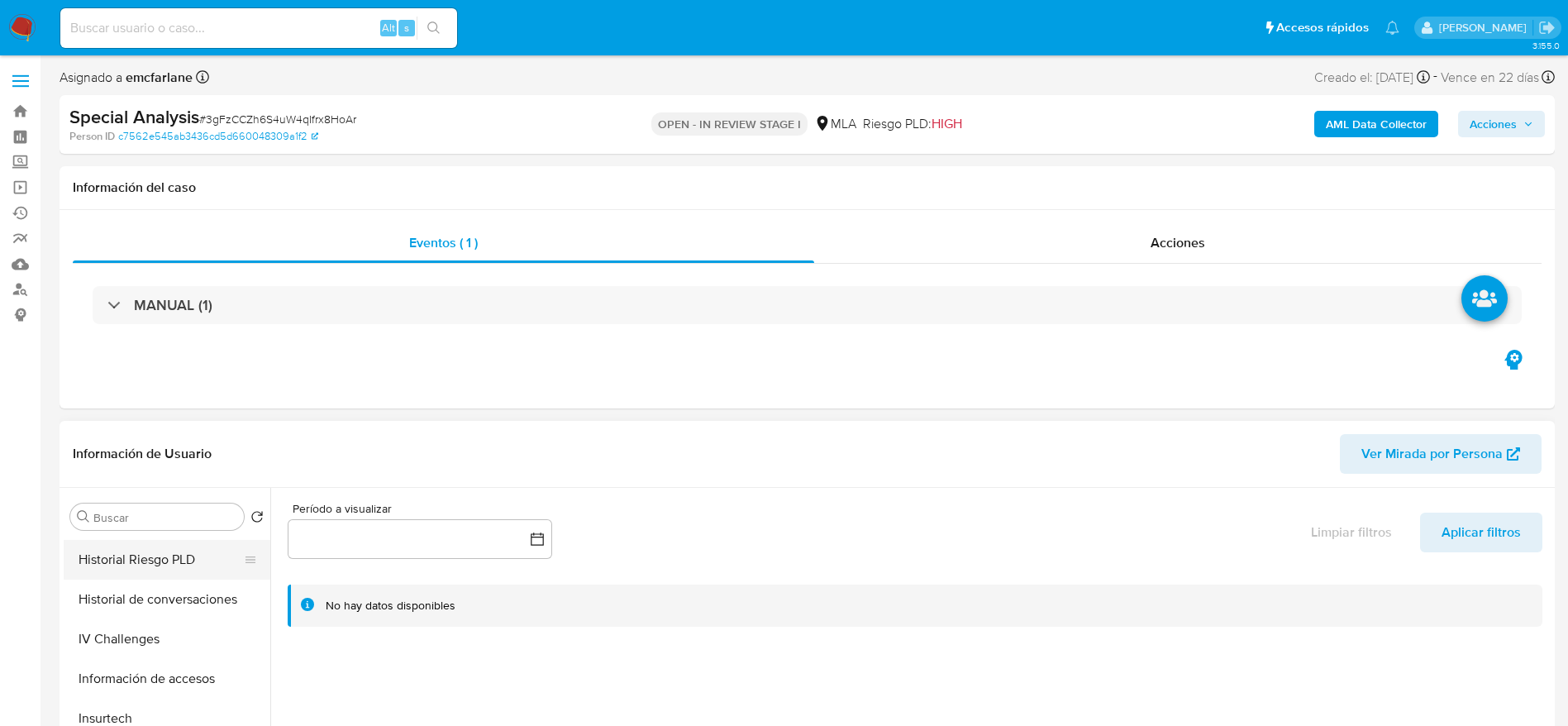
scroll to position [496, 0]
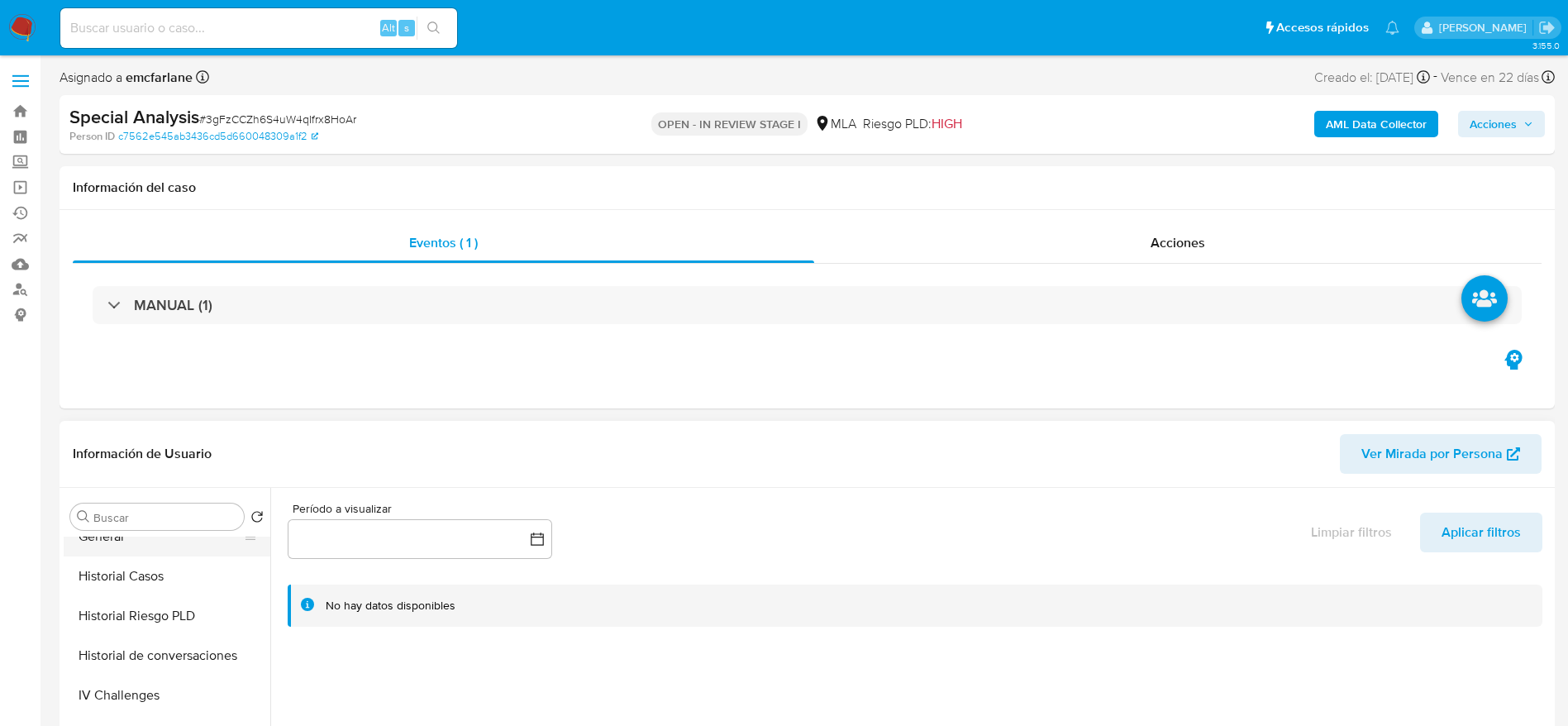
click at [106, 552] on button "General" at bounding box center [160, 536] width 193 height 40
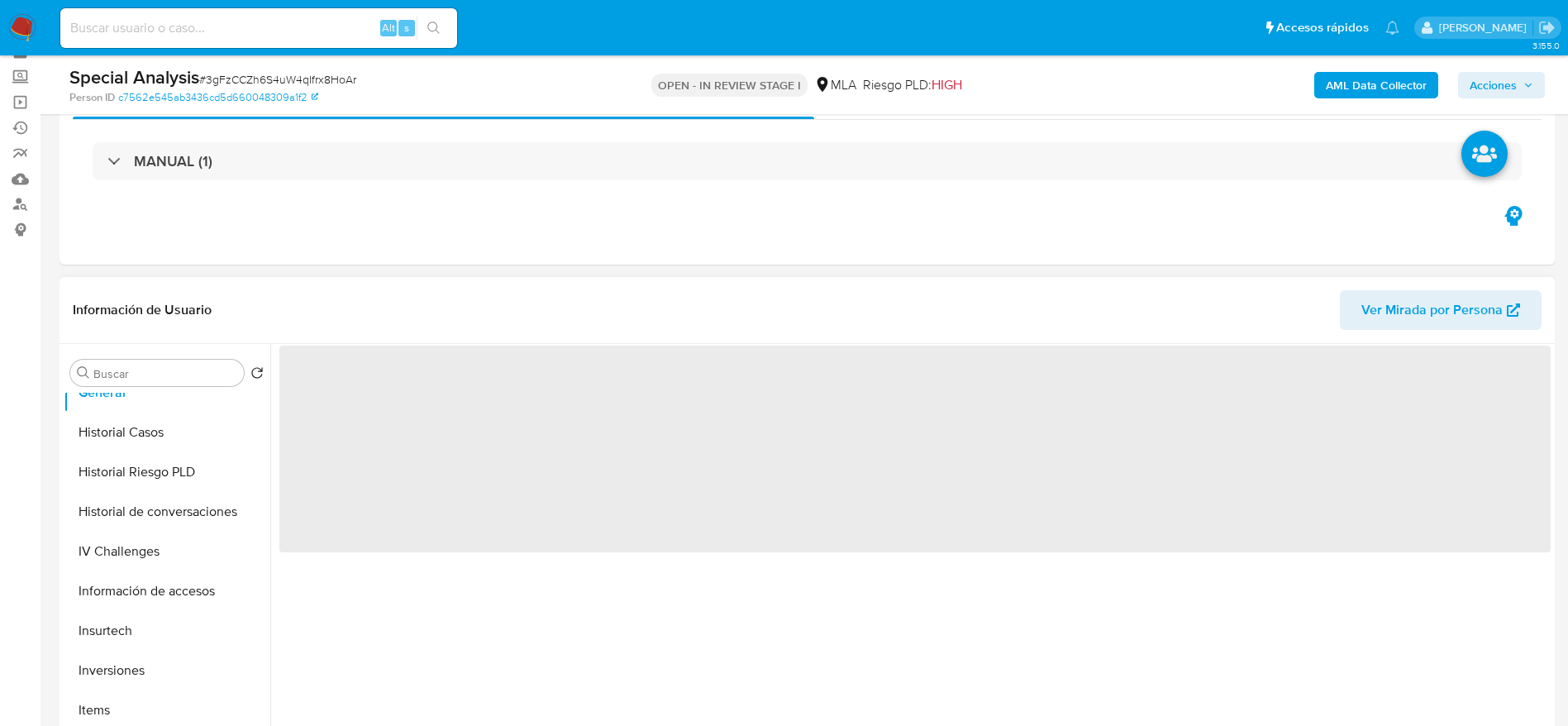
scroll to position [124, 0]
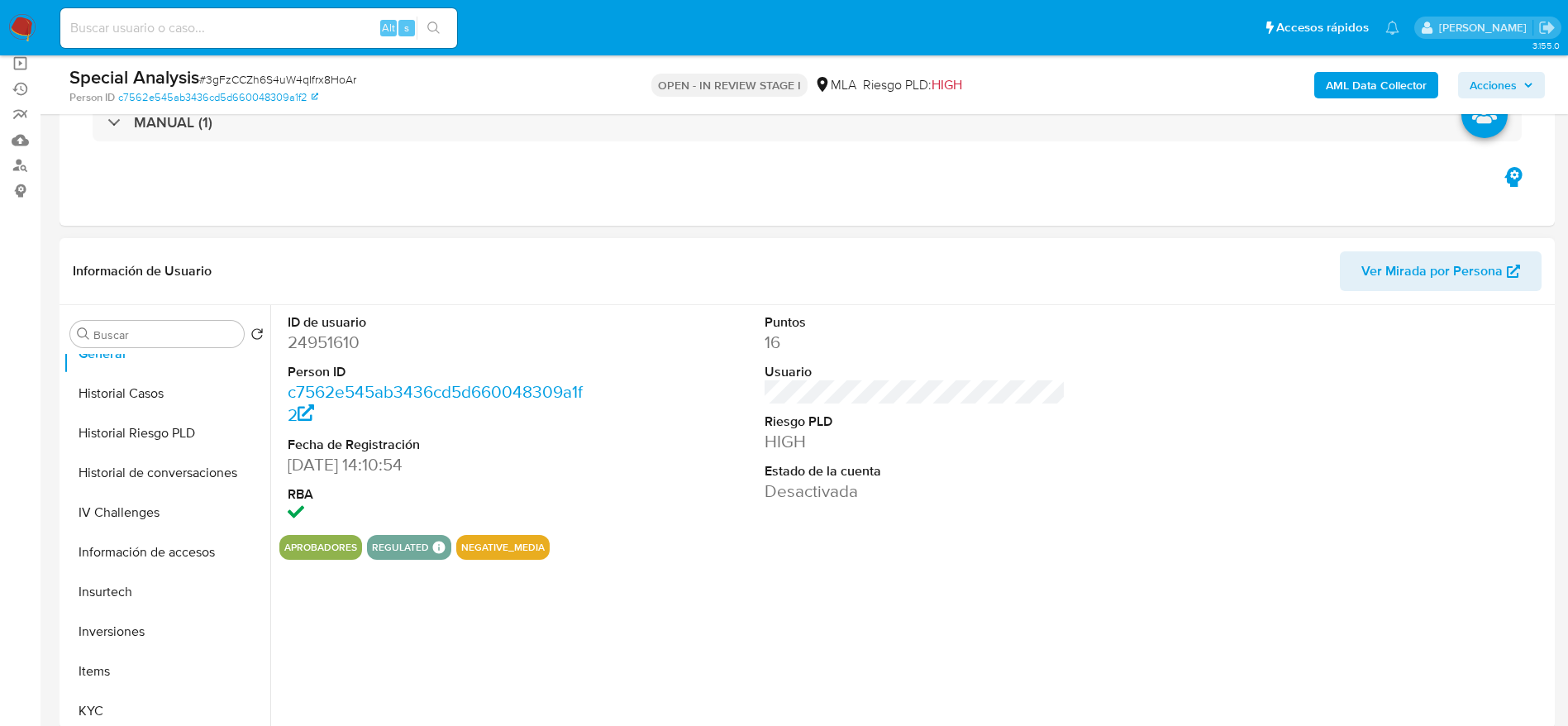
click at [340, 340] on dd "24951610" at bounding box center [439, 342] width 302 height 23
copy dd "24951610"
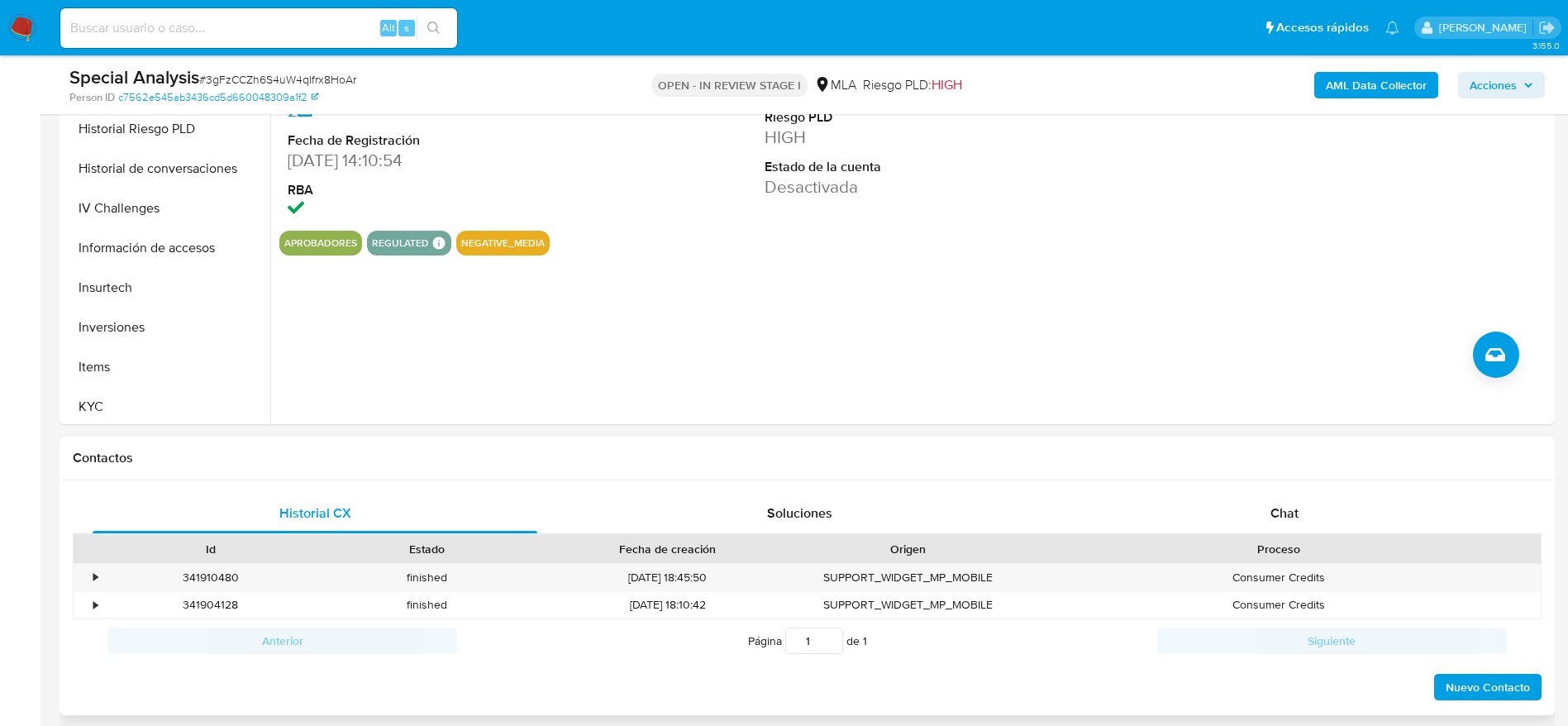
scroll to position [496, 0]
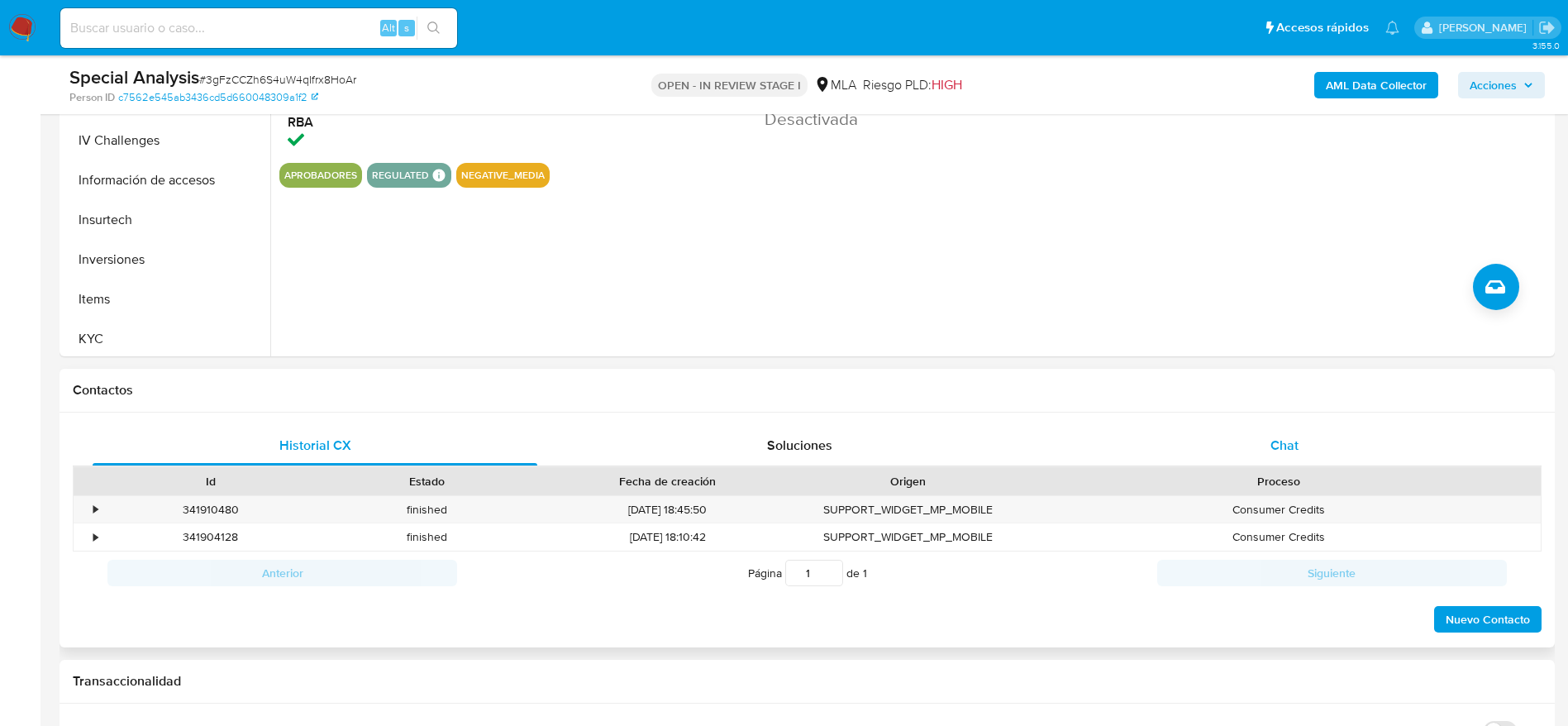
click at [1286, 445] on span "Chat" at bounding box center [1283, 445] width 28 height 19
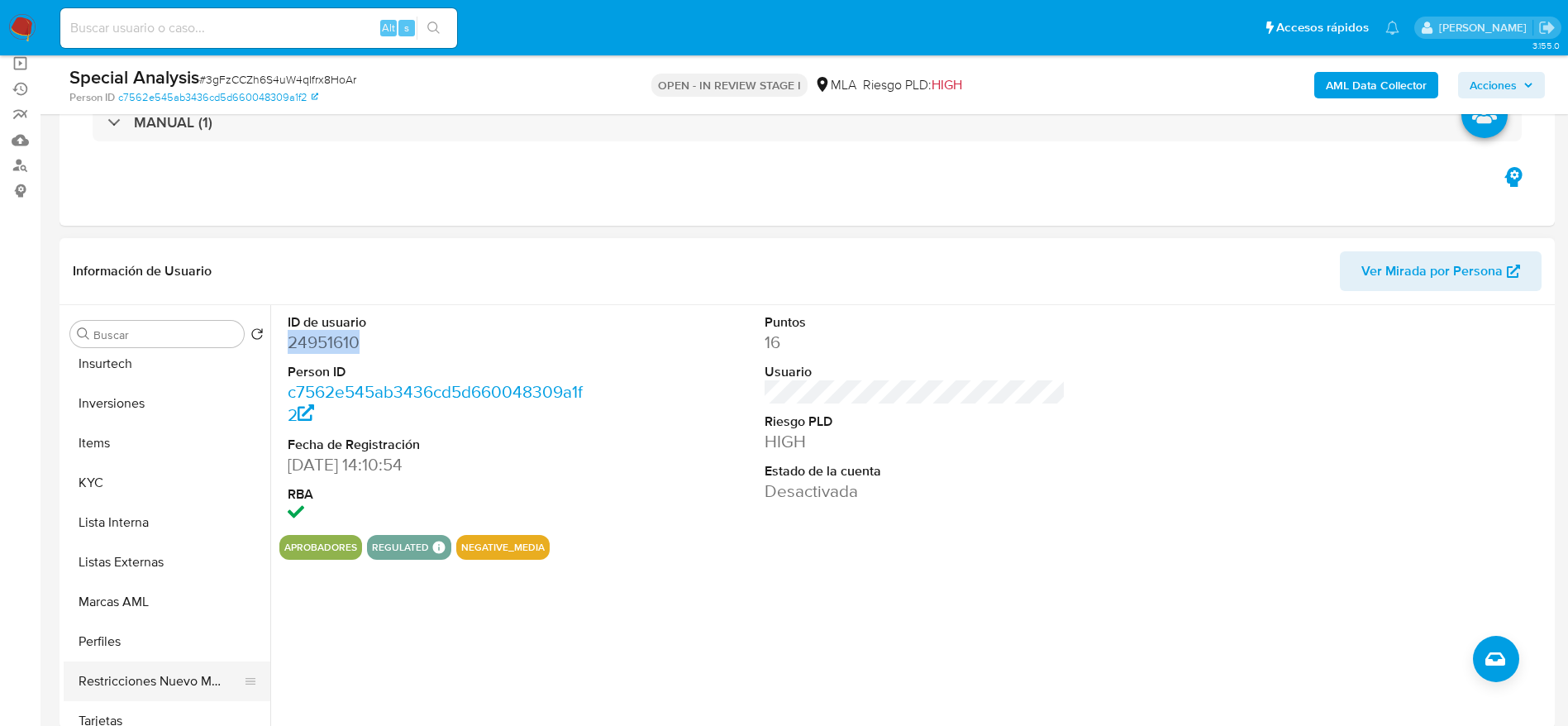
scroll to position [818, 0]
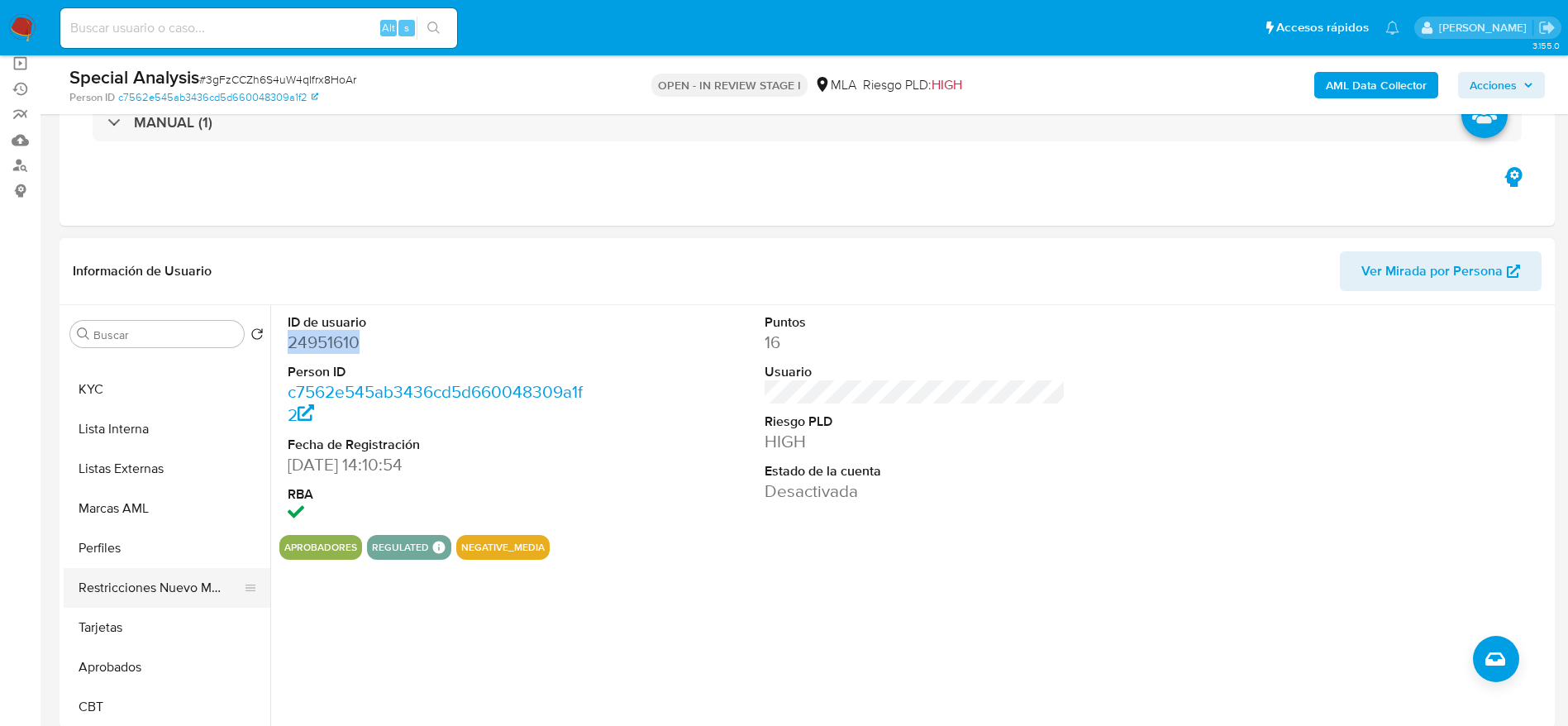
click at [173, 579] on button "Restricciones Nuevo Mundo" at bounding box center [160, 588] width 193 height 40
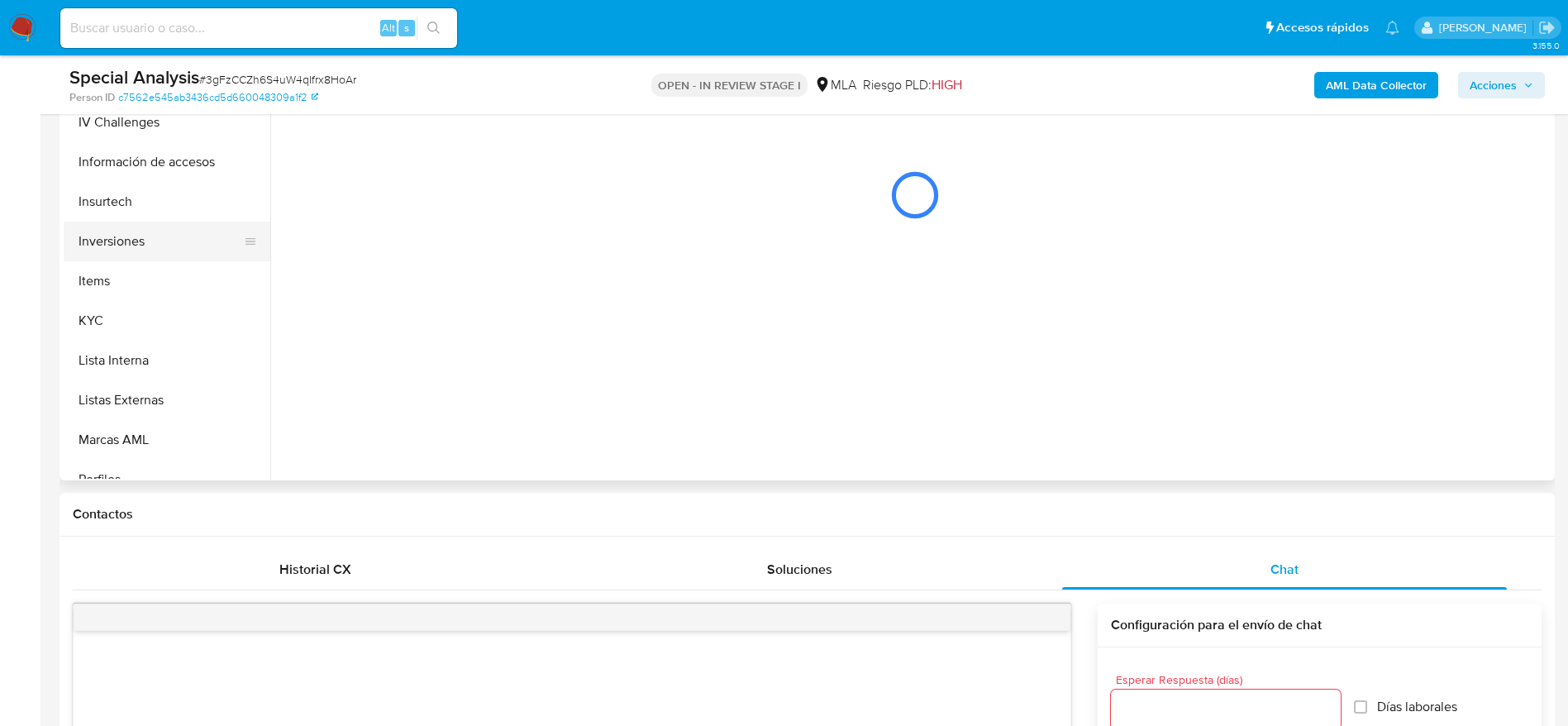
scroll to position [569, 0]
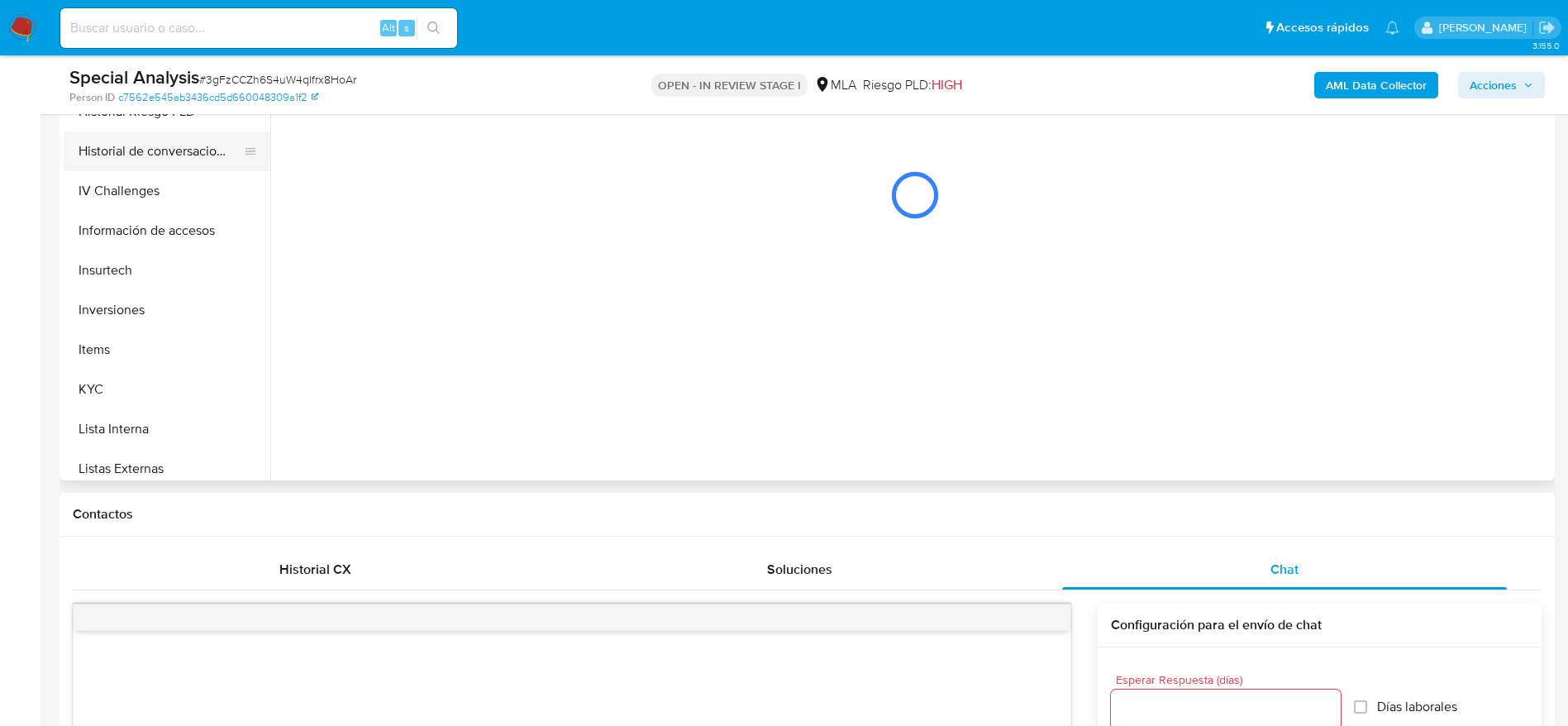
click at [172, 150] on button "Historial de conversaciones" at bounding box center [160, 151] width 193 height 40
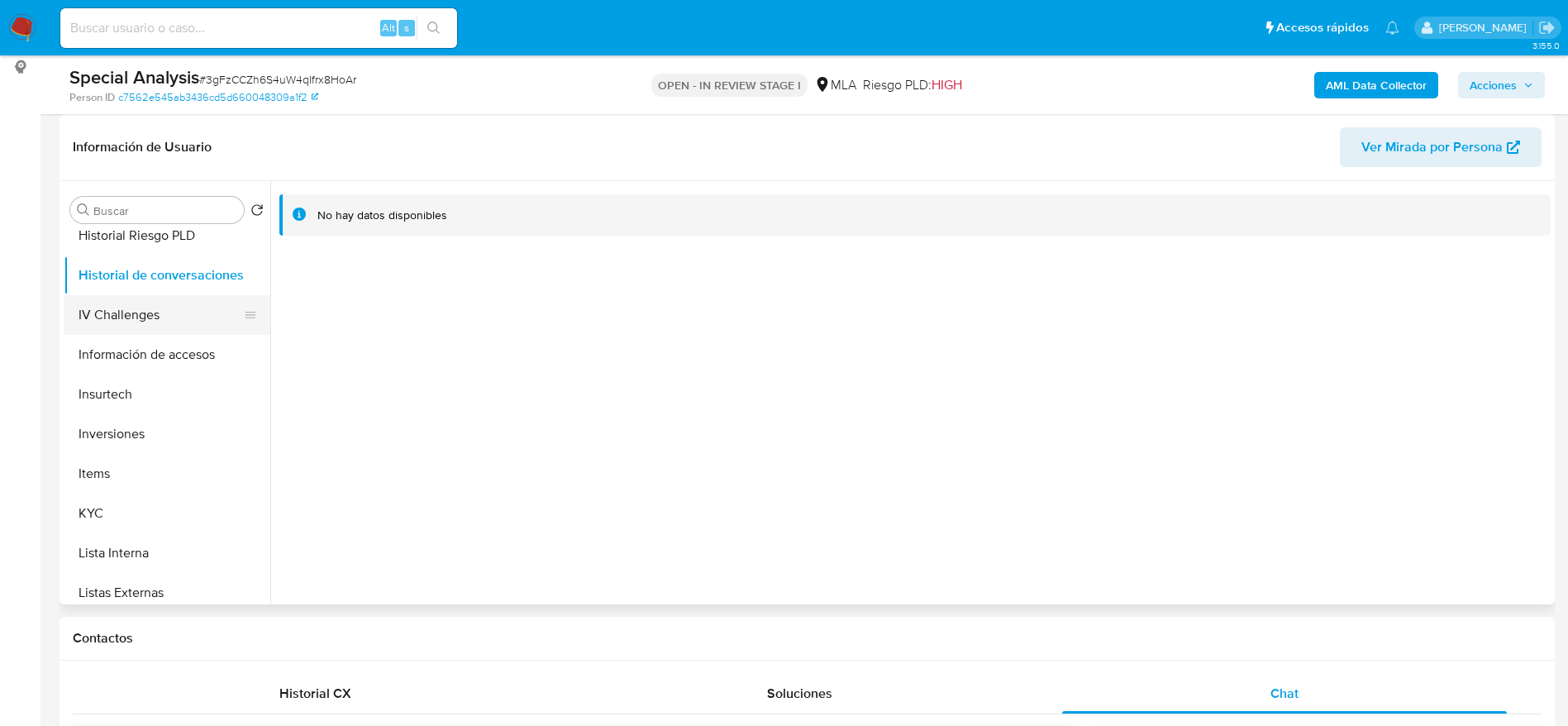
click at [134, 296] on button "IV Challenges" at bounding box center [160, 315] width 193 height 40
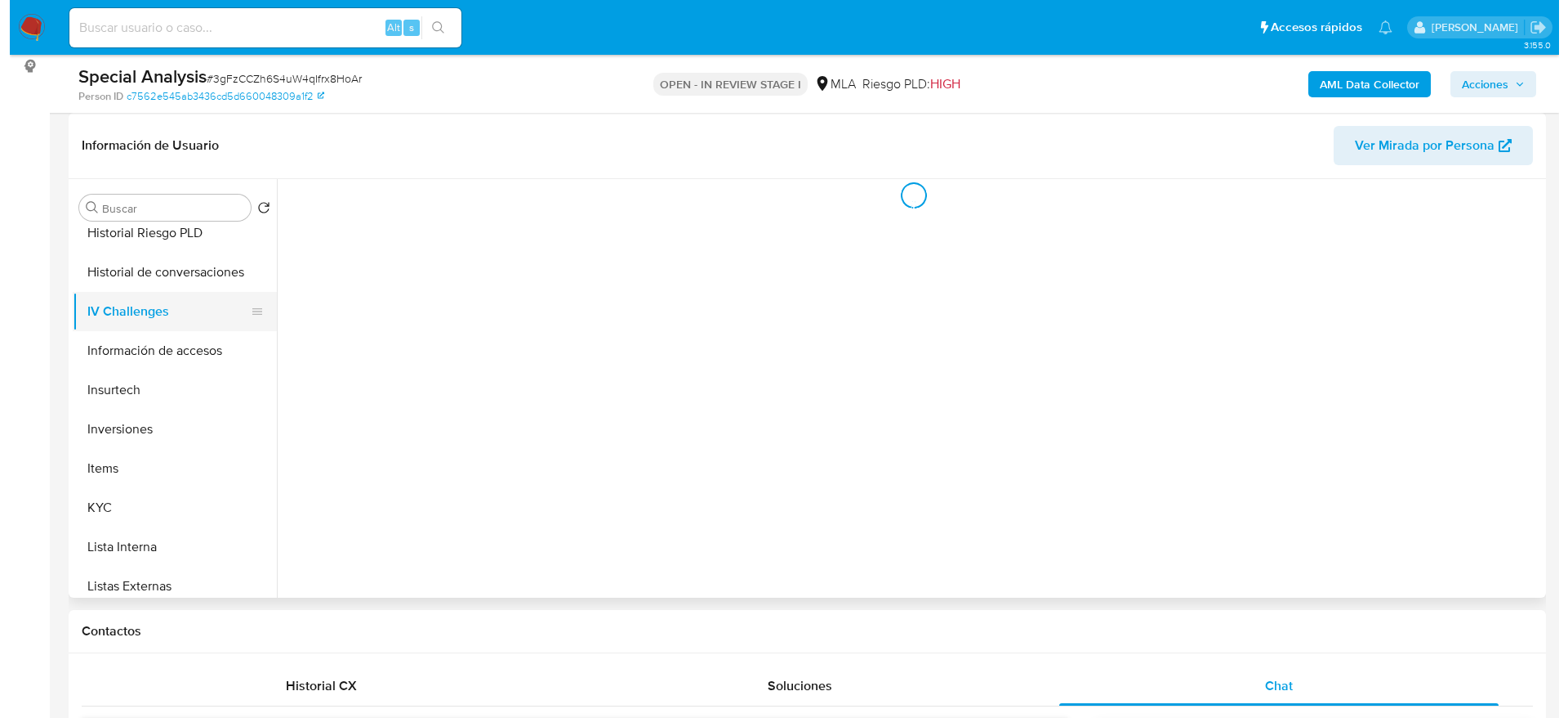
scroll to position [0, 0]
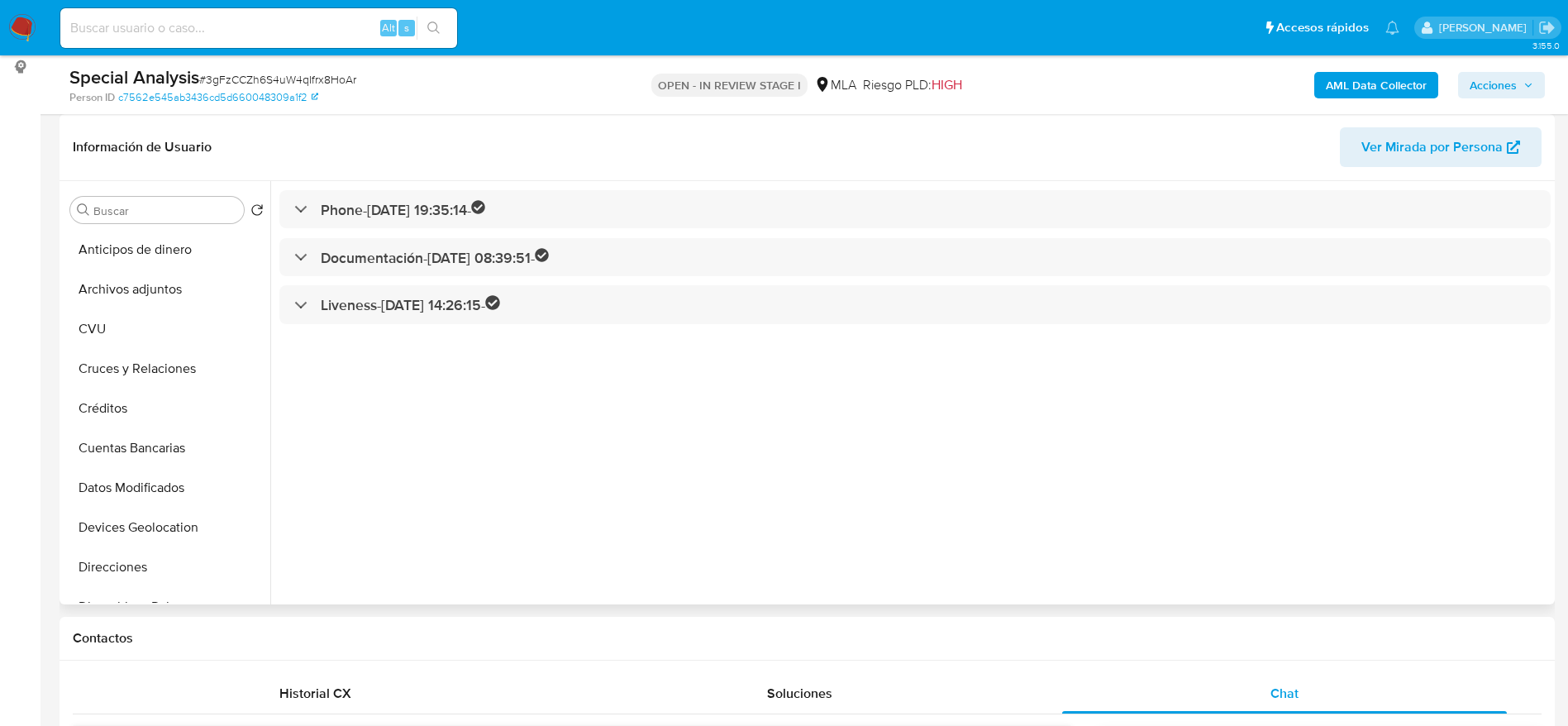
click at [134, 296] on button "Archivos adjuntos" at bounding box center [167, 288] width 207 height 40
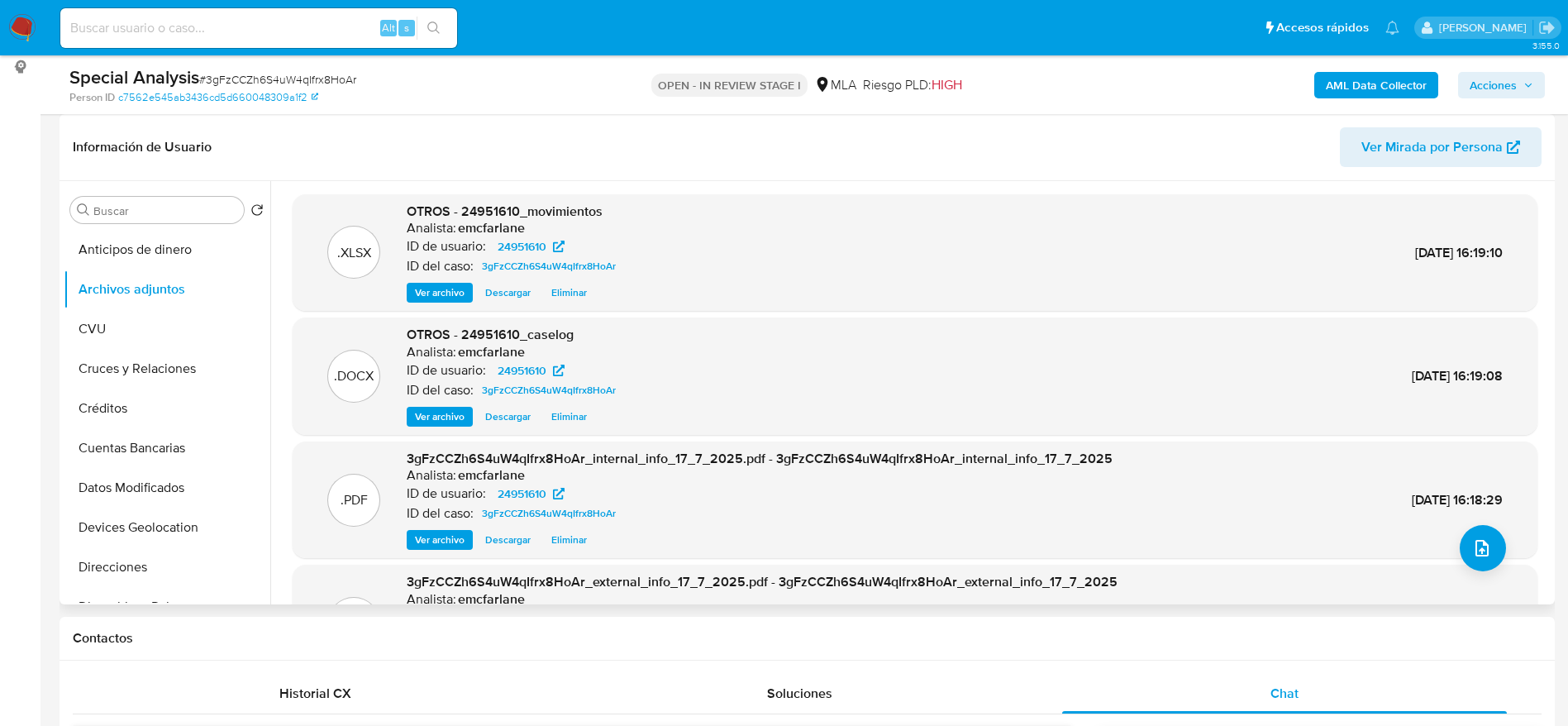
click at [567, 298] on span "Eliminar" at bounding box center [569, 292] width 35 height 17
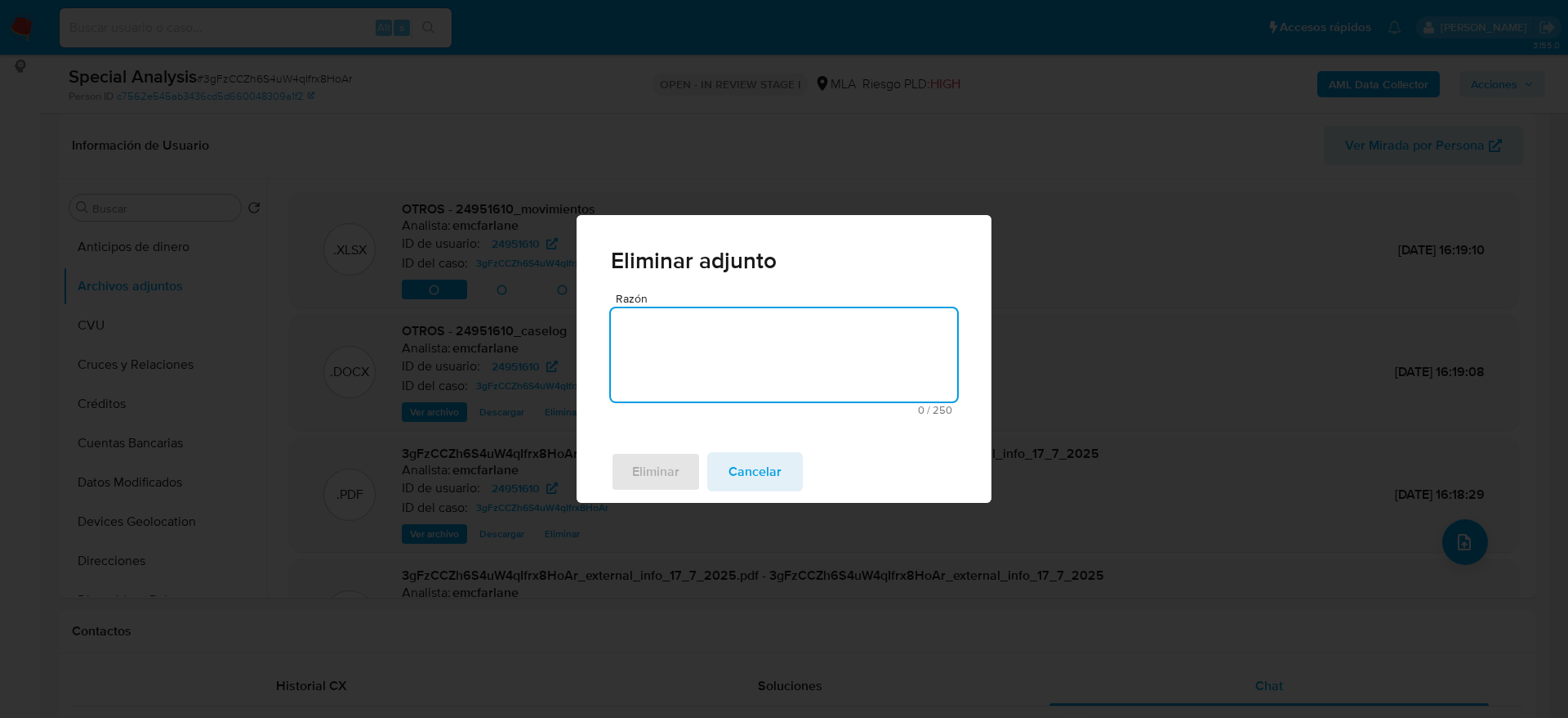
drag, startPoint x: 642, startPoint y: 325, endPoint x: 668, endPoint y: 396, distance: 75.6
click at [642, 326] on textarea "Razón" at bounding box center [784, 355] width 347 height 93
click at [658, 465] on span "Eliminar" at bounding box center [655, 471] width 47 height 36
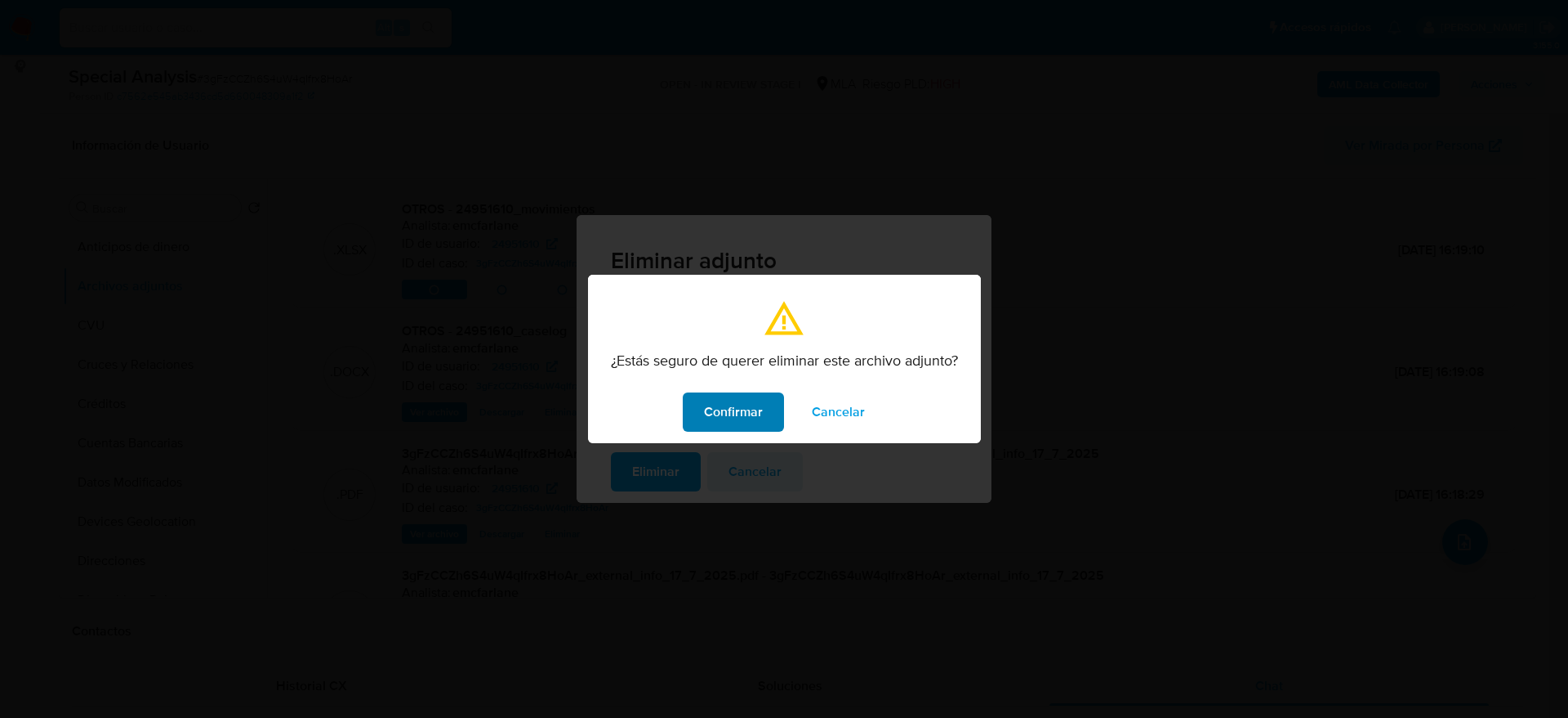
click at [730, 420] on span "Confirmar" at bounding box center [733, 412] width 59 height 36
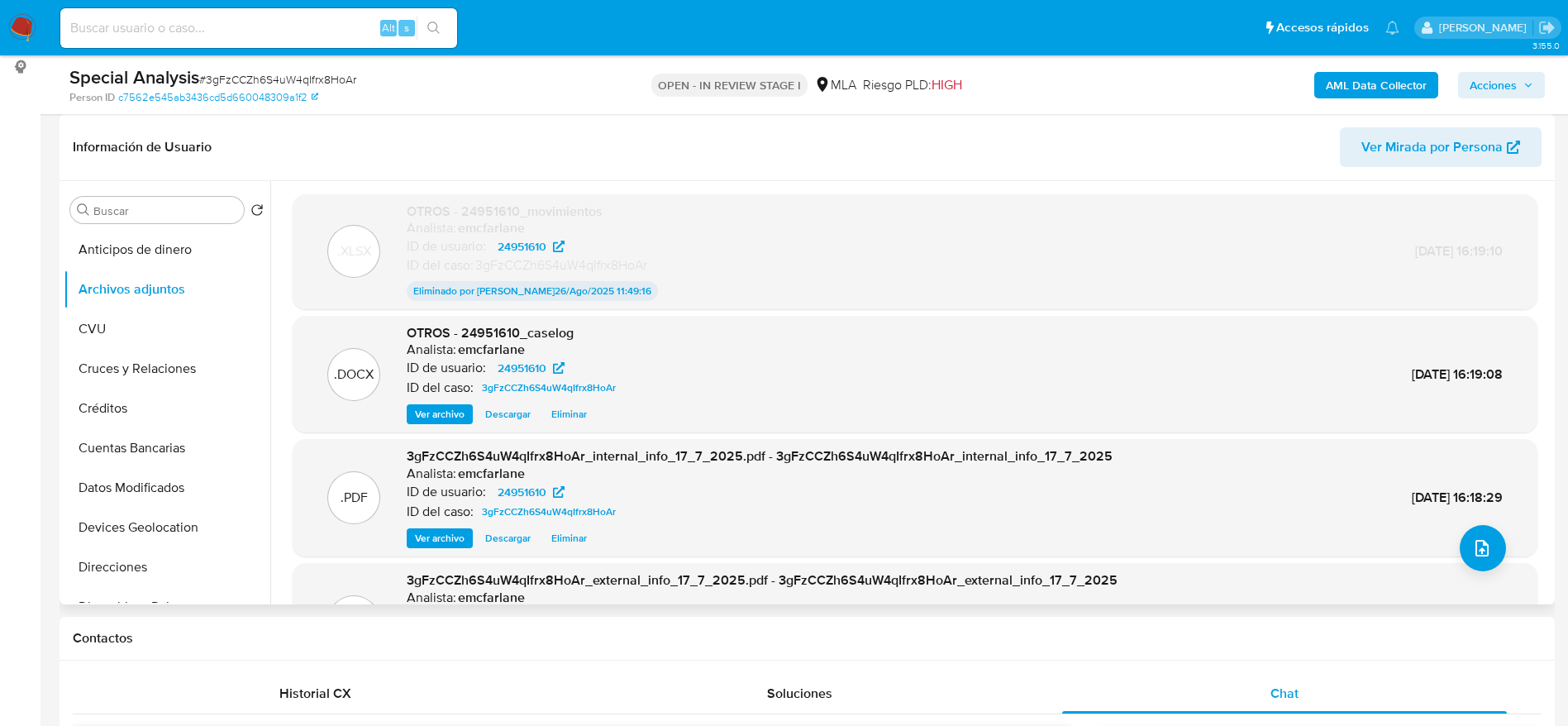
click at [576, 416] on span "Eliminar" at bounding box center [569, 413] width 35 height 17
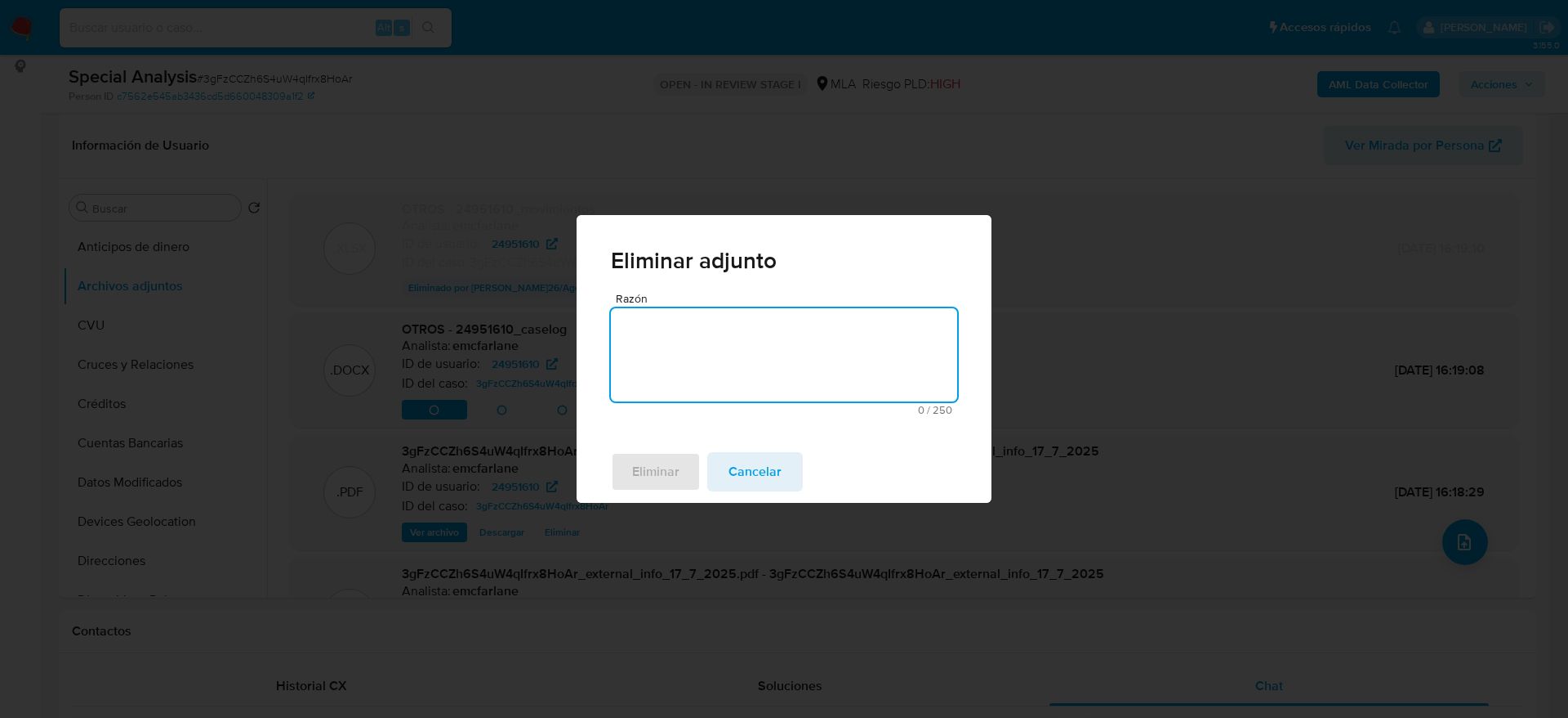
click at [728, 341] on textarea "Razón" at bounding box center [784, 355] width 347 height 93
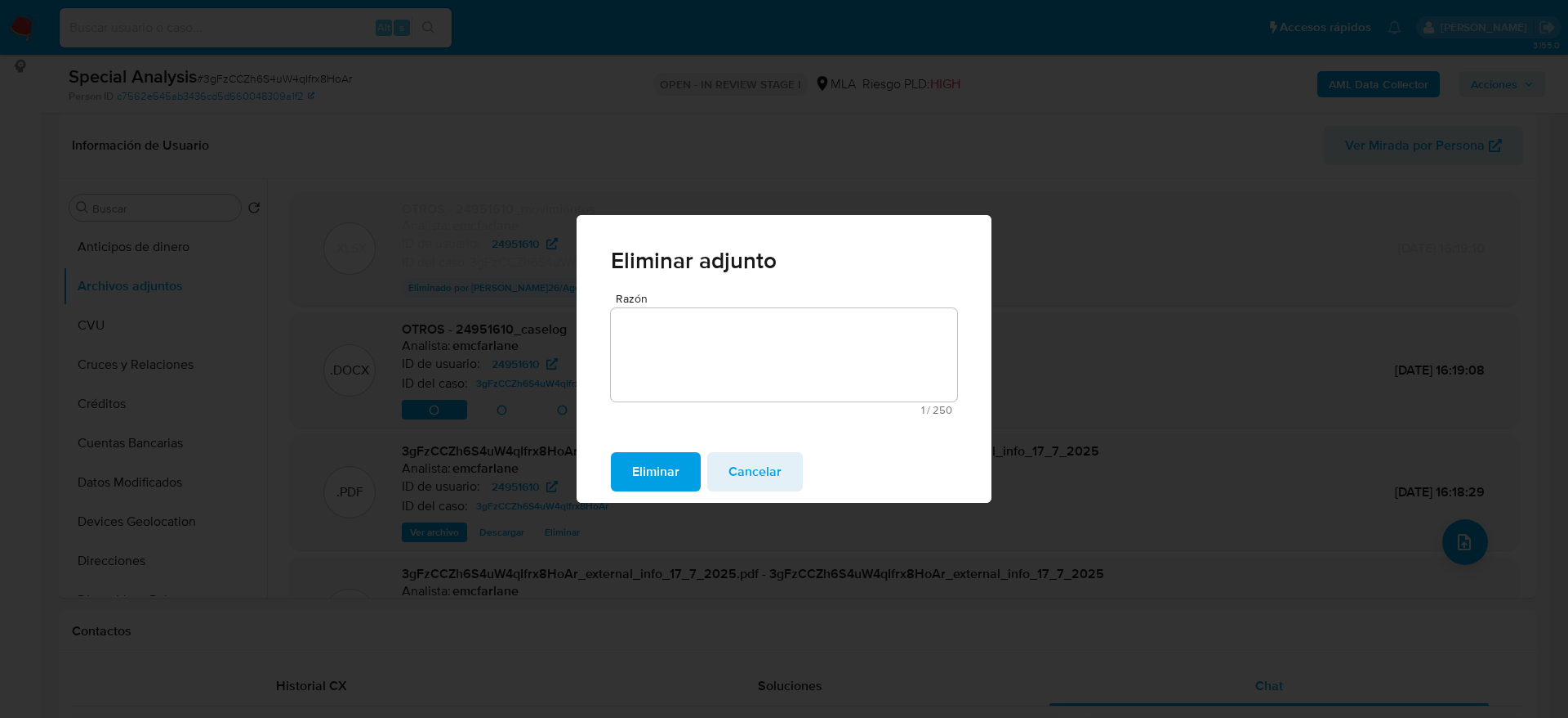
click at [646, 460] on span "Eliminar" at bounding box center [655, 471] width 47 height 36
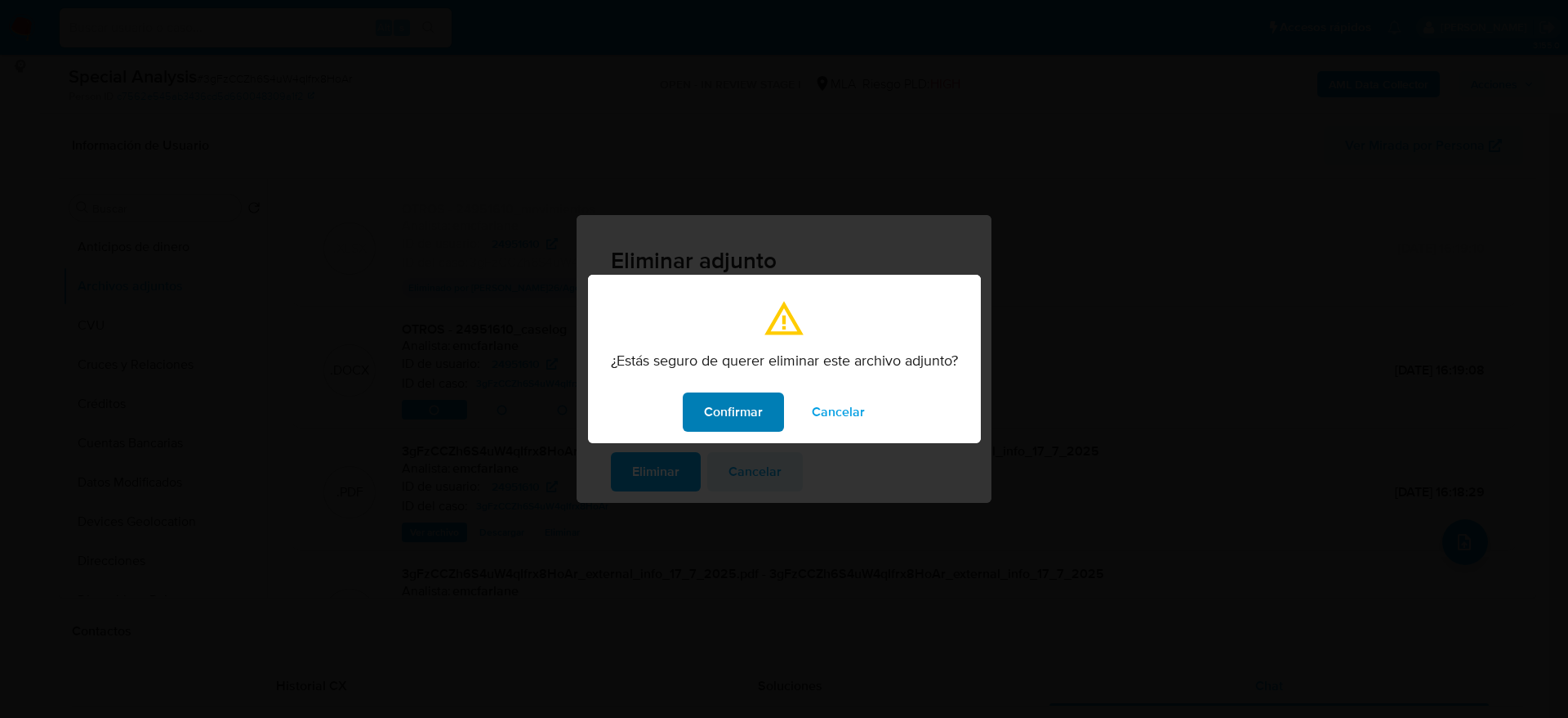
click at [756, 390] on div "Confirmar Cancelar" at bounding box center [785, 412] width 393 height 62
click at [741, 417] on span "Confirmar" at bounding box center [733, 412] width 59 height 36
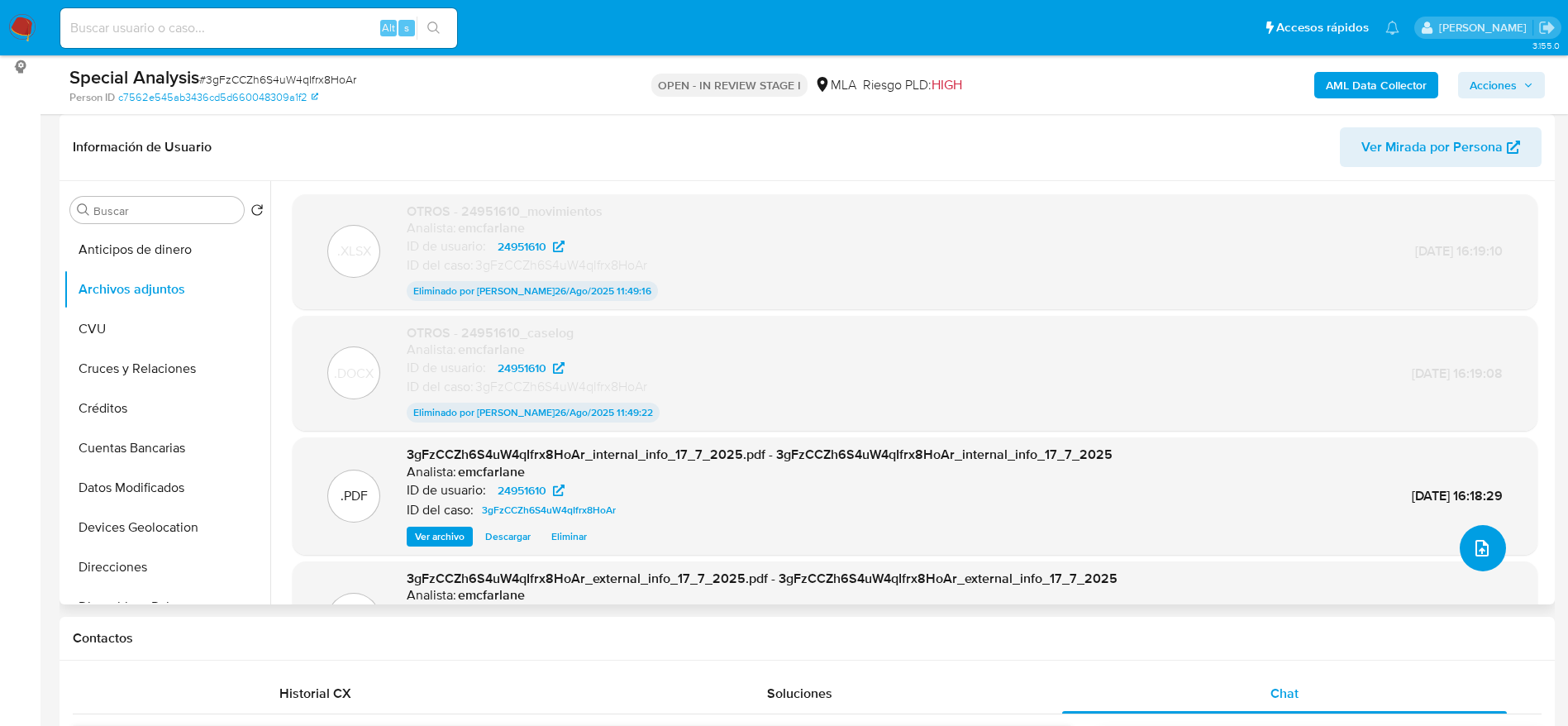
click at [1488, 551] on button "upload-file" at bounding box center [1482, 548] width 46 height 46
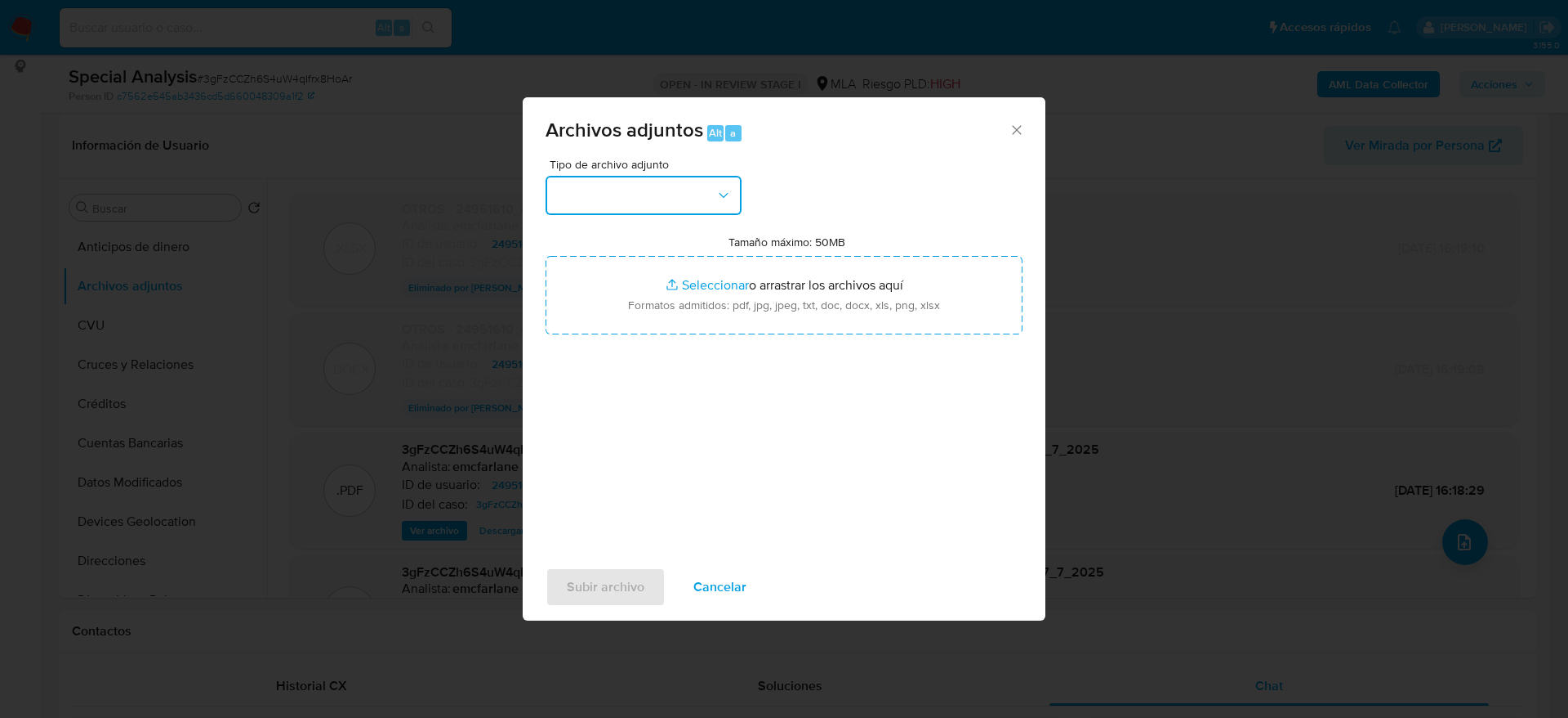
click at [638, 192] on button "button" at bounding box center [644, 195] width 196 height 40
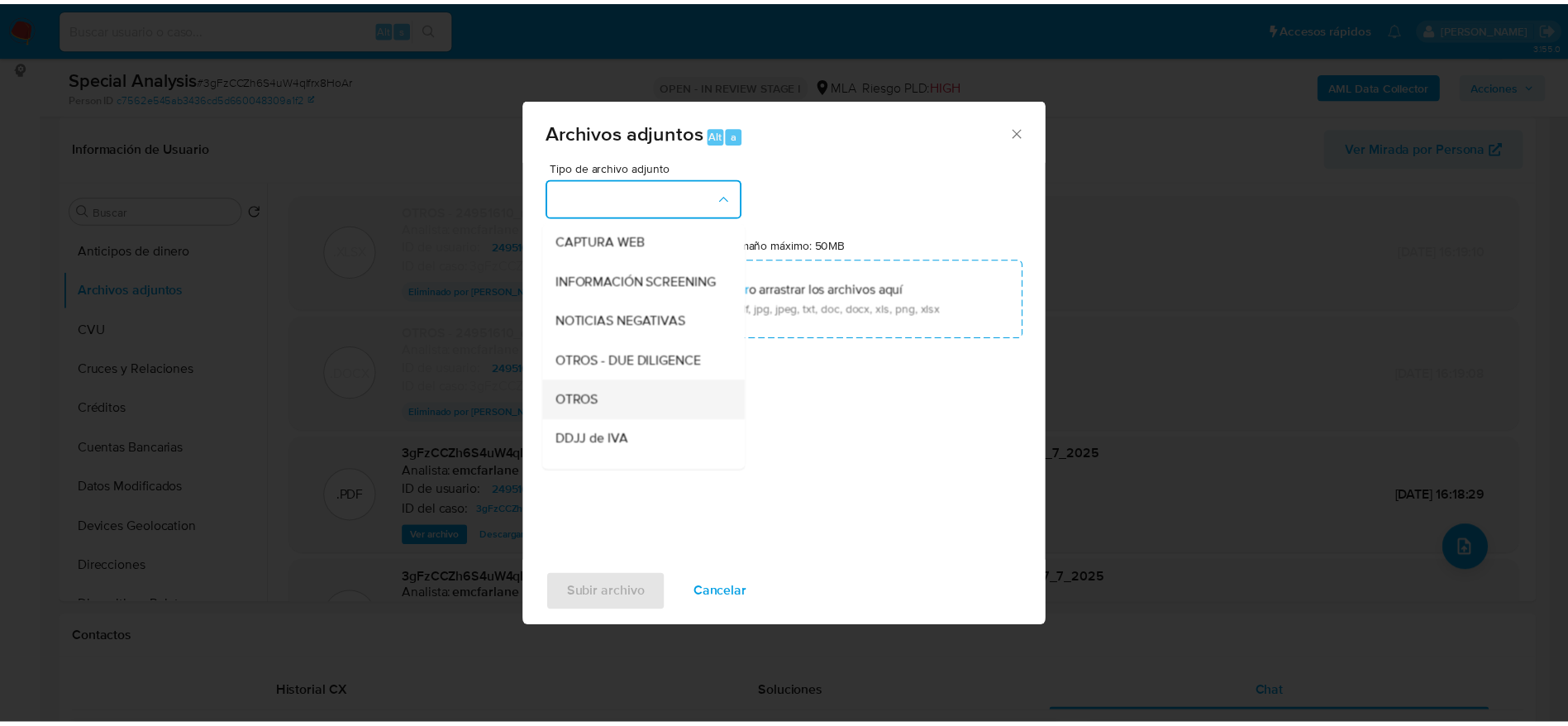
scroll to position [248, 0]
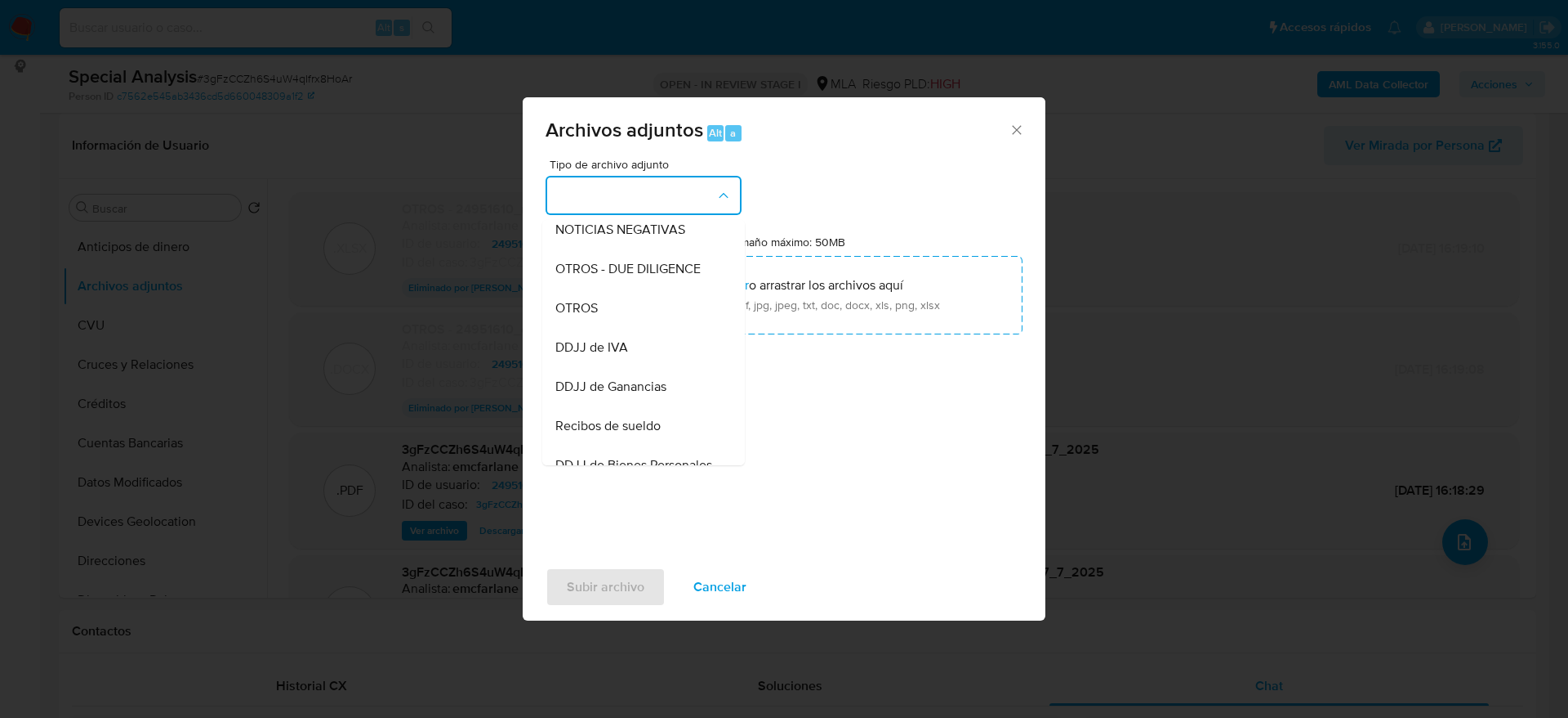
drag, startPoint x: 592, startPoint y: 320, endPoint x: 830, endPoint y: 516, distance: 308.3
click at [592, 316] on span "OTROS" at bounding box center [577, 307] width 42 height 16
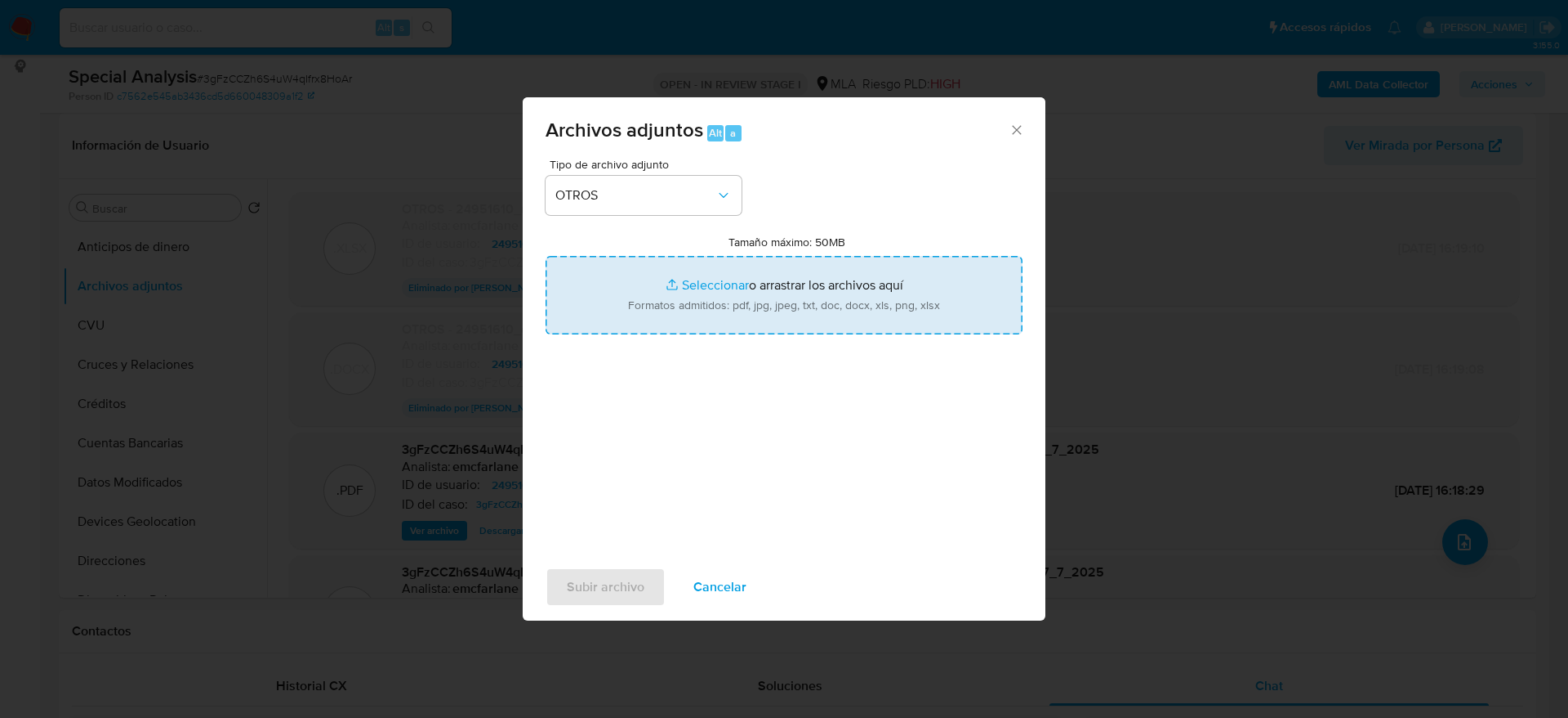
type input "C:\fakepath\v2 Caselog 3gFzCCZh6S4uW4qIfrx8HoAr.docx"
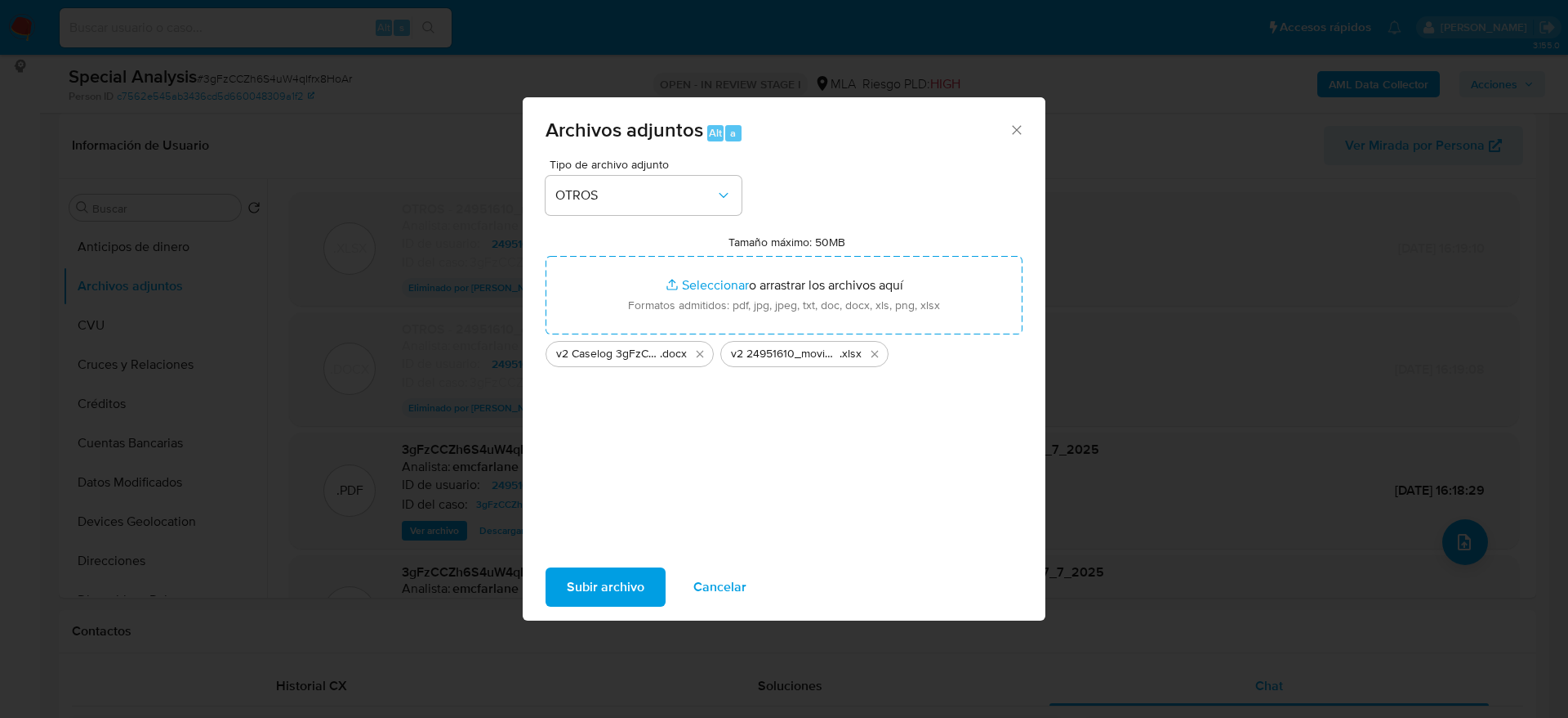
click at [616, 574] on span "Subir archivo" at bounding box center [606, 586] width 78 height 36
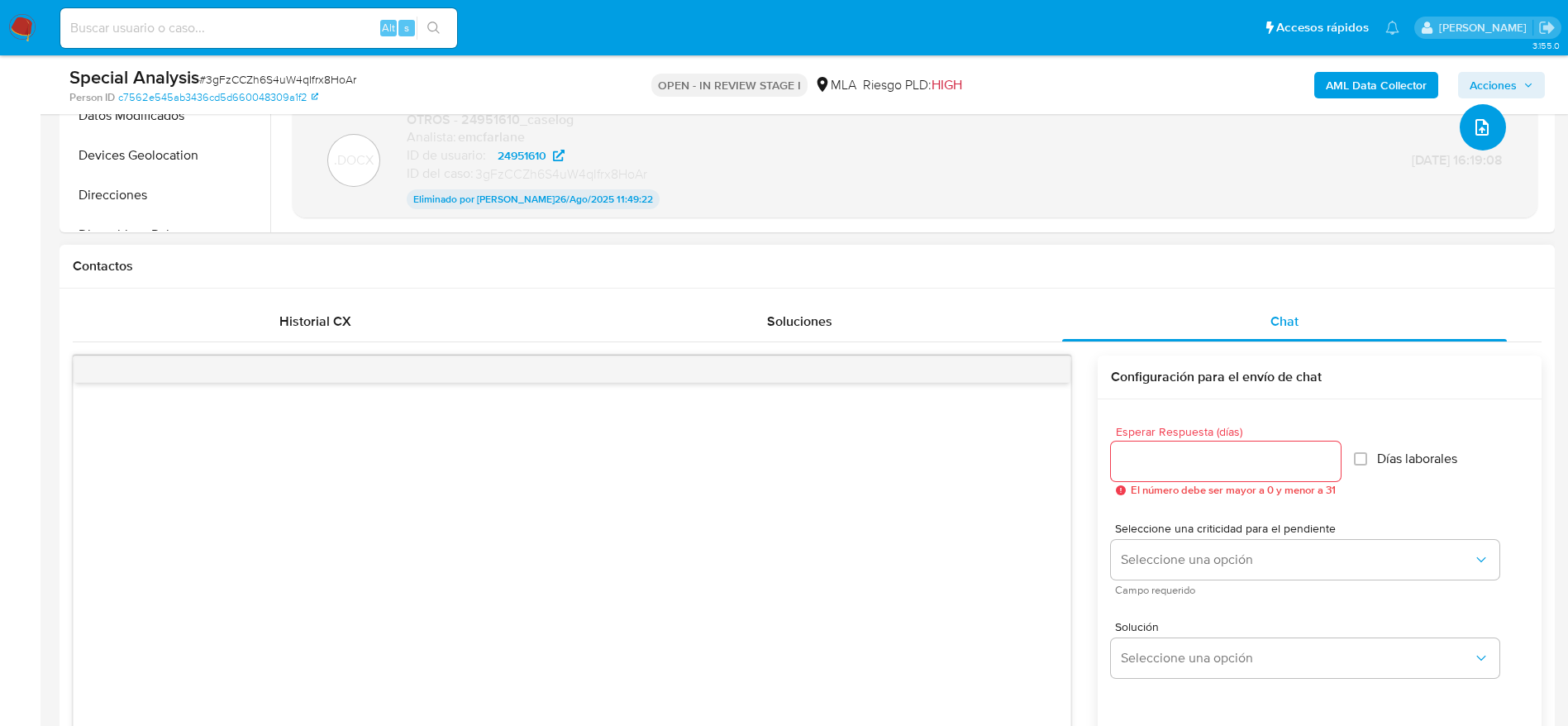
scroll to position [0, 0]
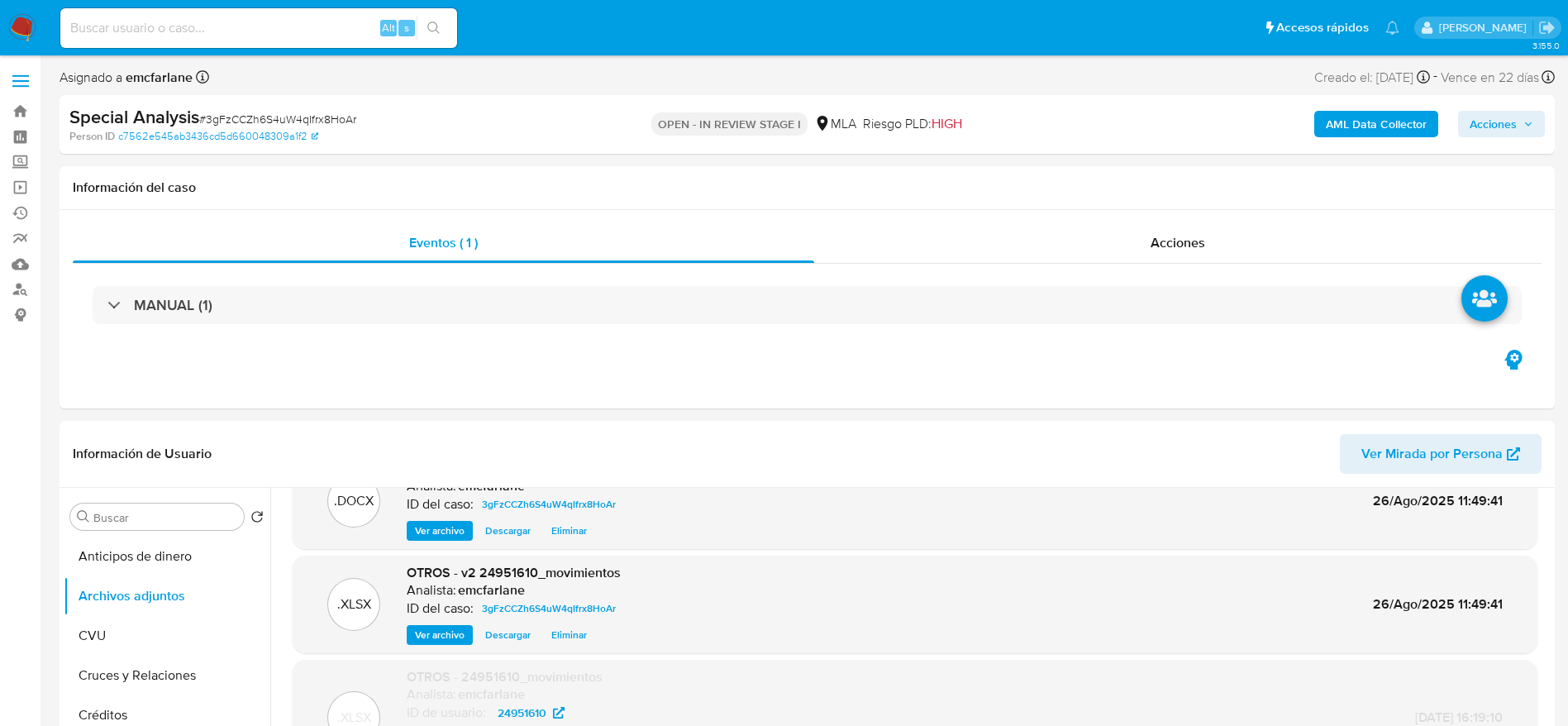
drag, startPoint x: 1519, startPoint y: 128, endPoint x: 1495, endPoint y: 134, distance: 24.7
click at [1514, 129] on span "Acciones" at bounding box center [1501, 124] width 63 height 23
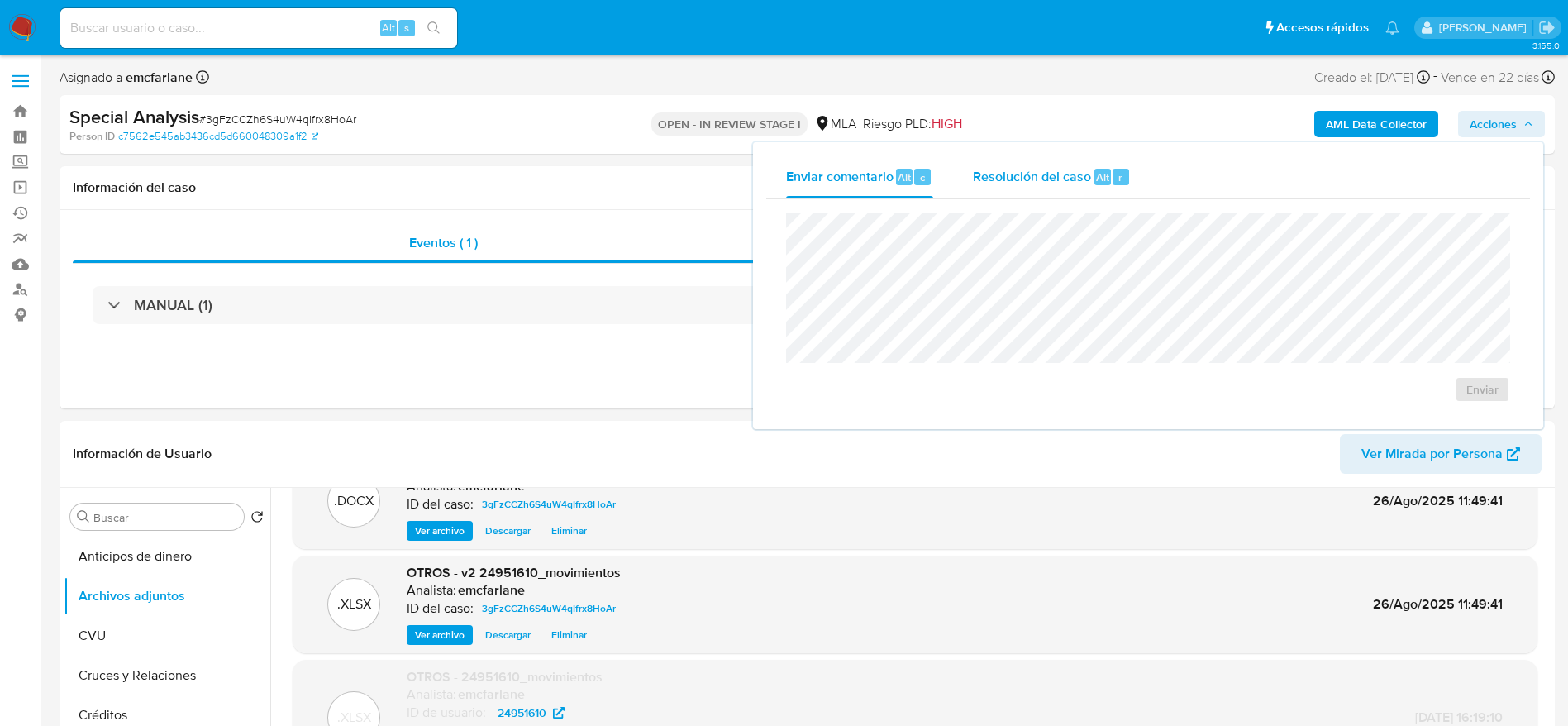
click at [1108, 190] on div "Resolución del caso Alt r" at bounding box center [1052, 176] width 158 height 43
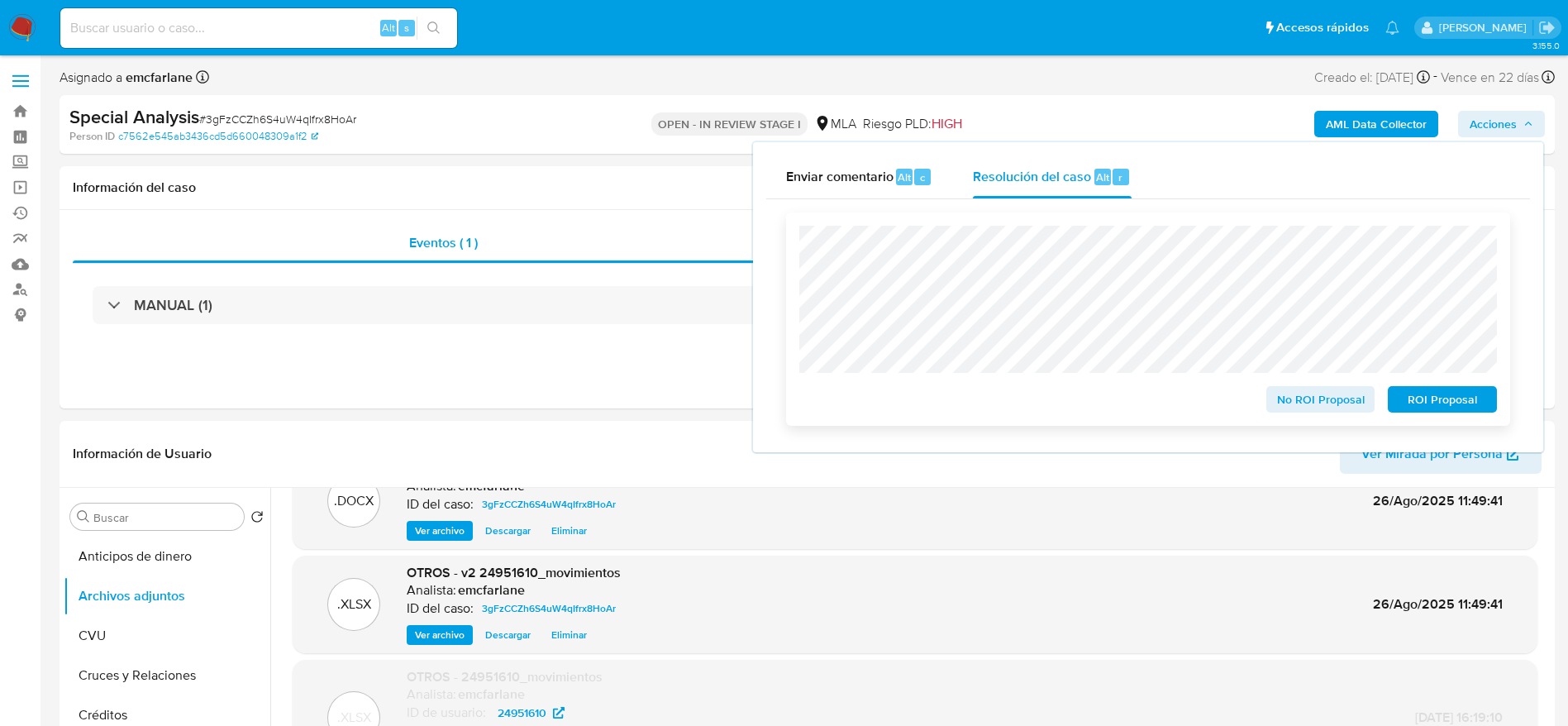
click at [1488, 409] on button "ROI Proposal" at bounding box center [1442, 399] width 109 height 26
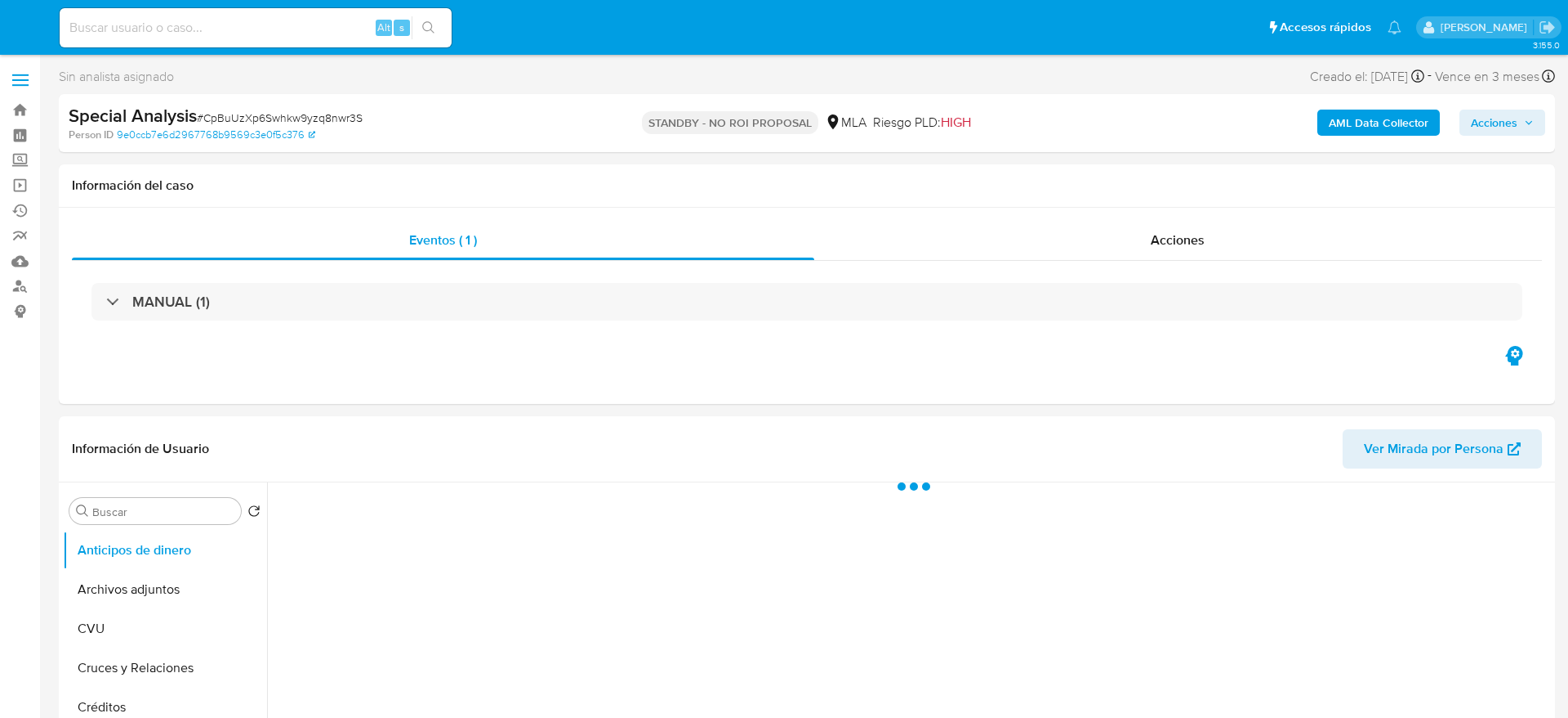
select select "10"
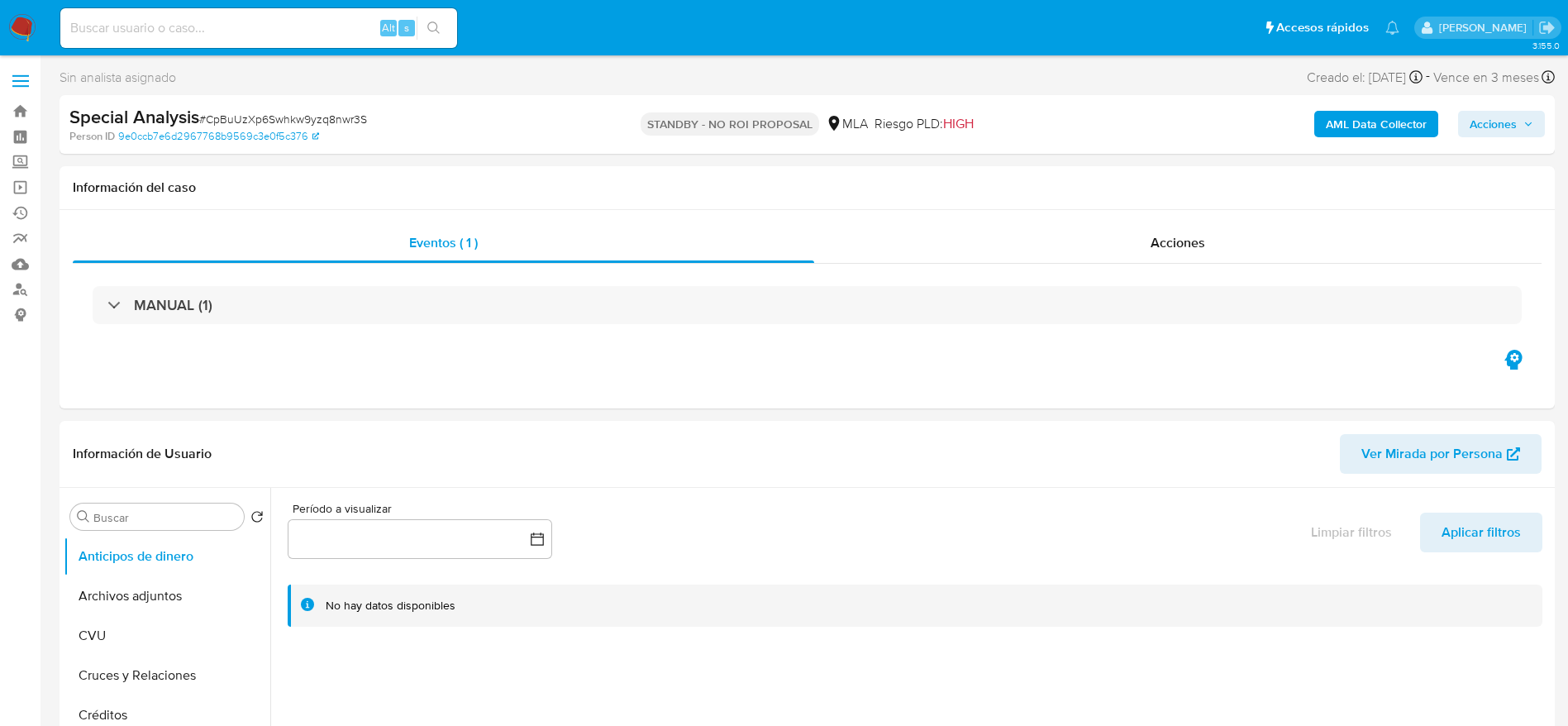
click at [25, 26] on img at bounding box center [21, 27] width 28 height 28
select select "10"
drag, startPoint x: 21, startPoint y: 19, endPoint x: 32, endPoint y: 15, distance: 11.7
click at [21, 19] on img at bounding box center [21, 27] width 28 height 28
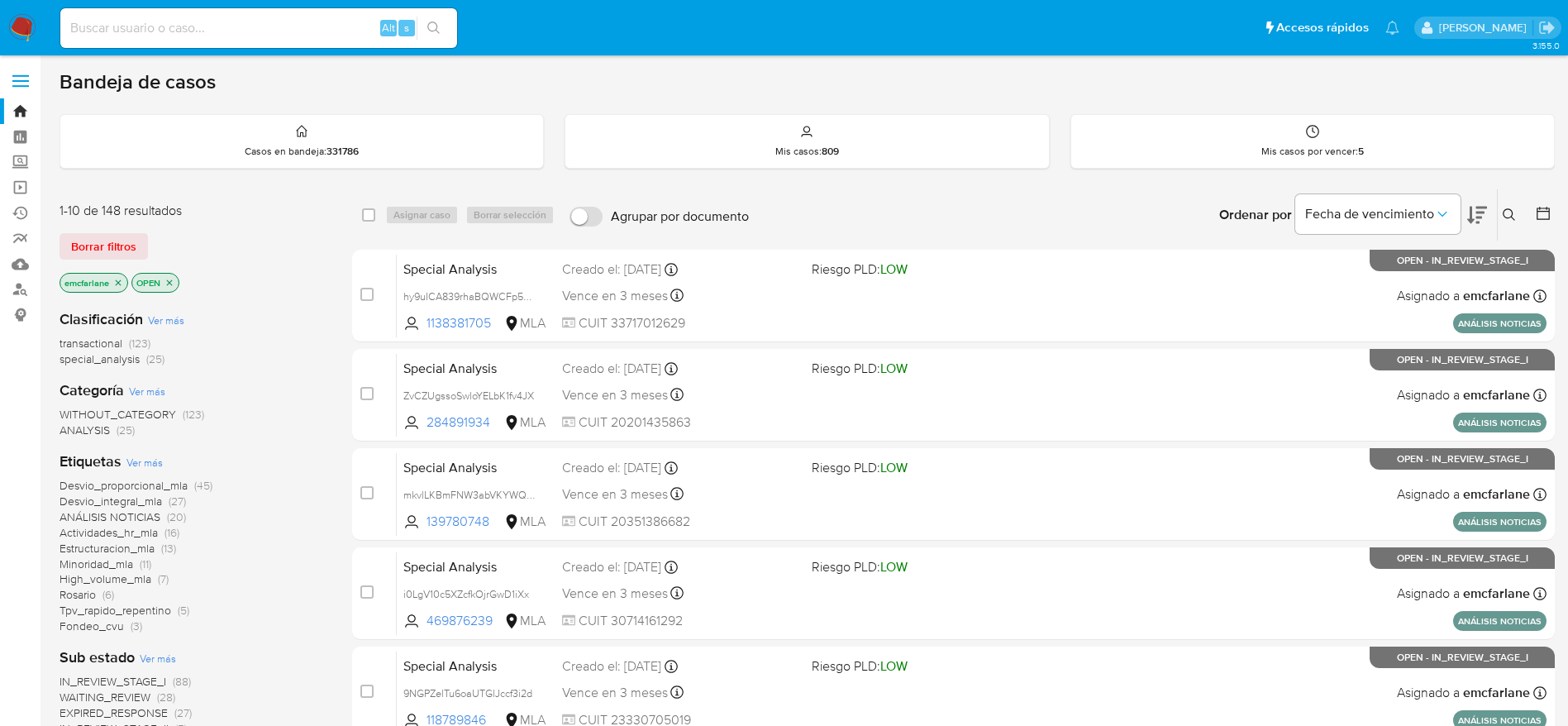
click at [116, 23] on input at bounding box center [258, 28] width 397 height 21
paste input "566253000"
type input "566253000"
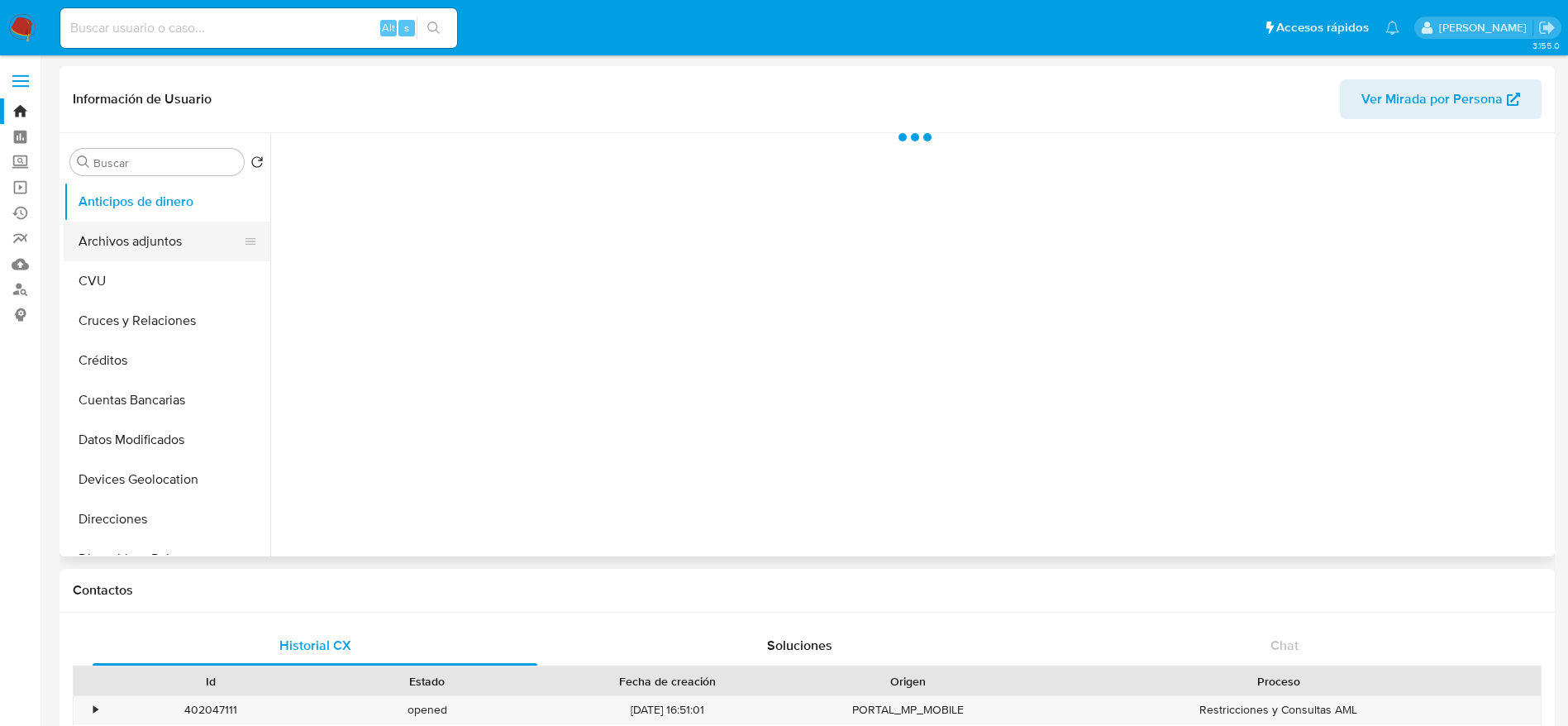
click at [134, 225] on button "Archivos adjuntos" at bounding box center [160, 241] width 193 height 40
select select "10"
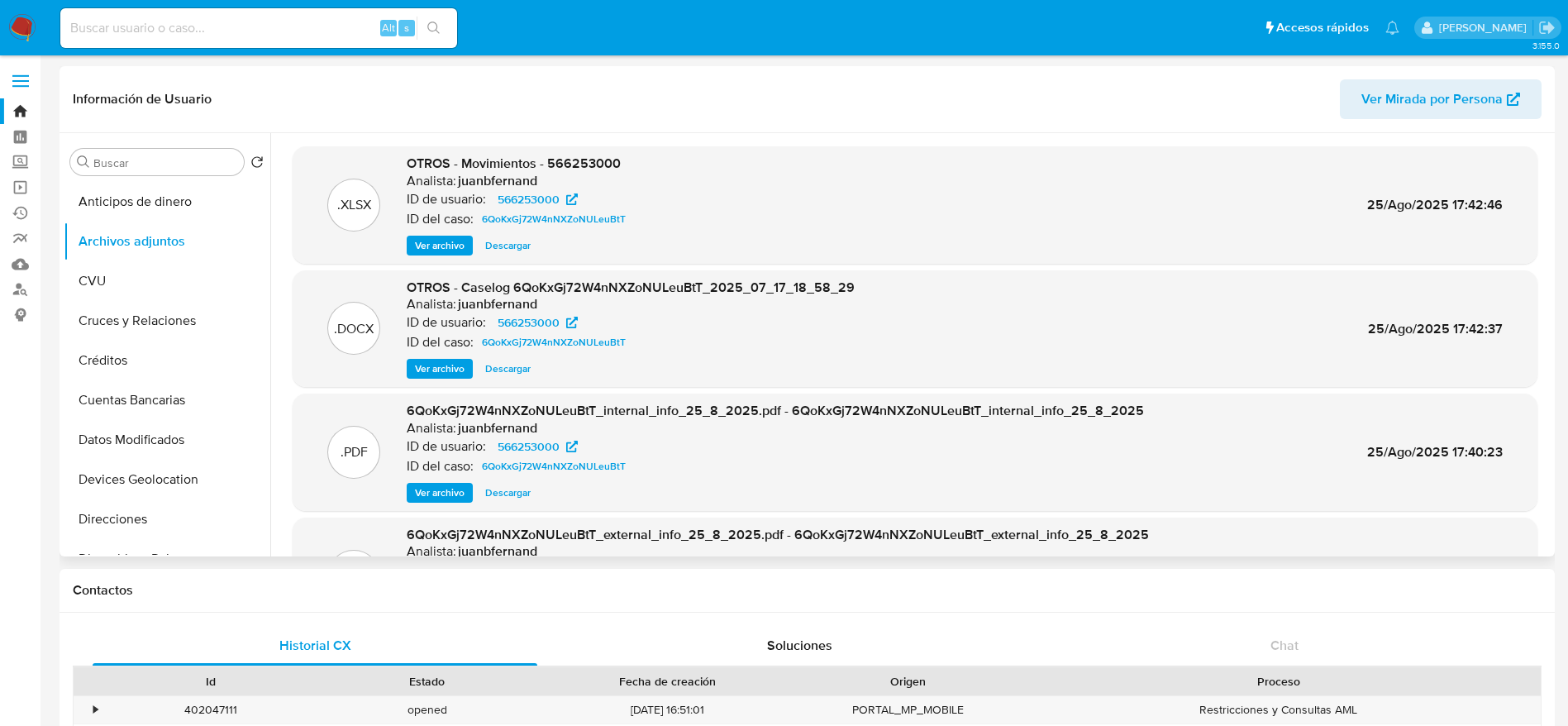
click at [519, 377] on span "Descargar" at bounding box center [508, 368] width 46 height 17
click at [510, 247] on span "Descargar" at bounding box center [508, 245] width 46 height 17
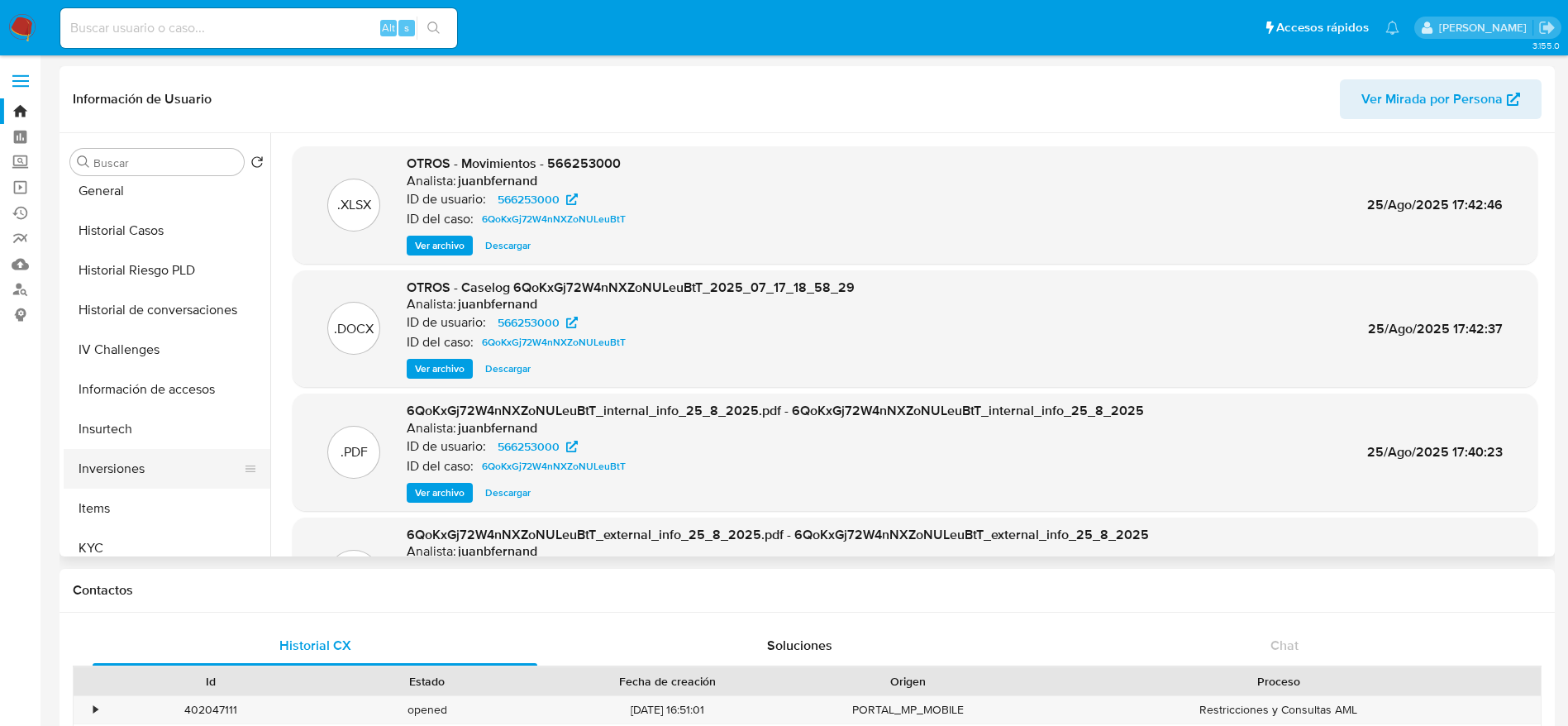
scroll to position [496, 0]
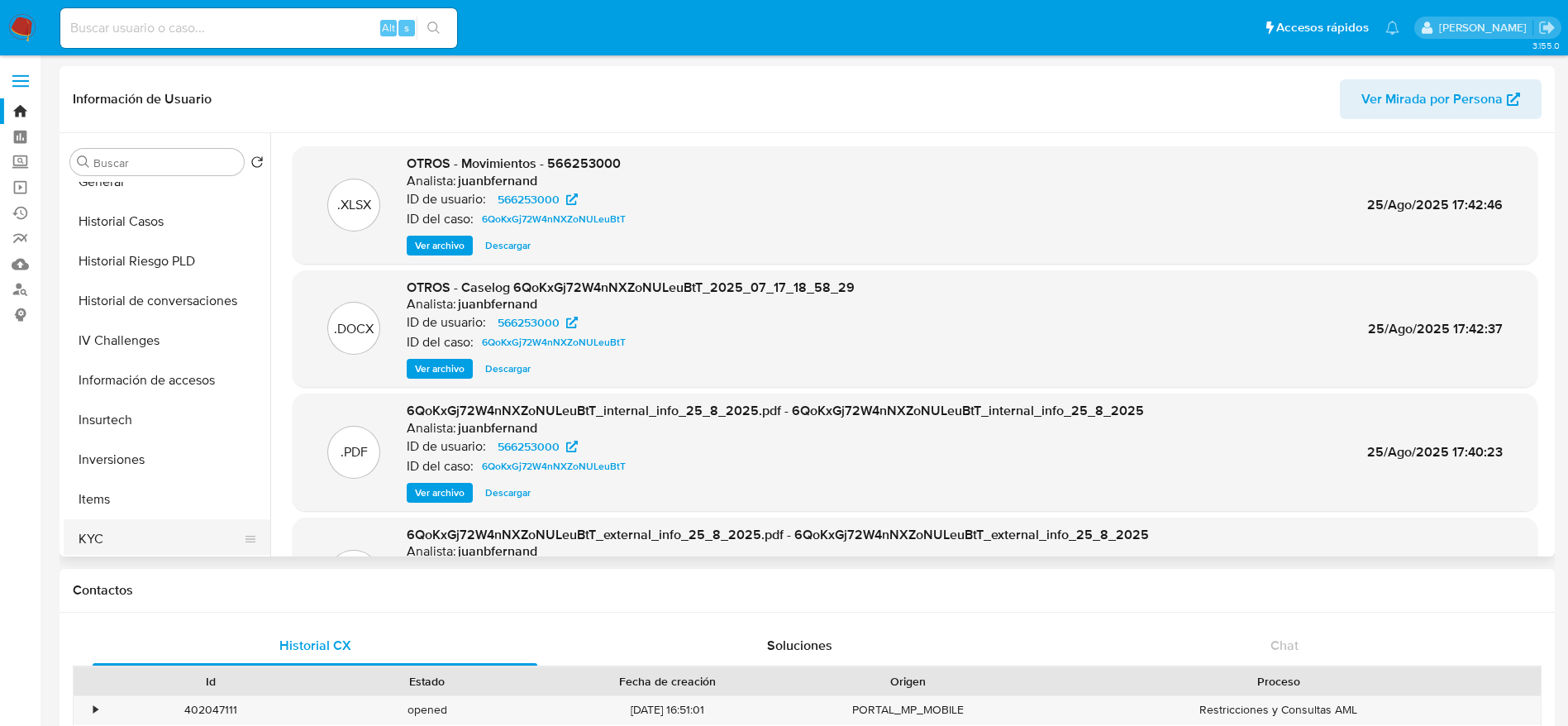
click at [106, 533] on button "KYC" at bounding box center [160, 539] width 193 height 40
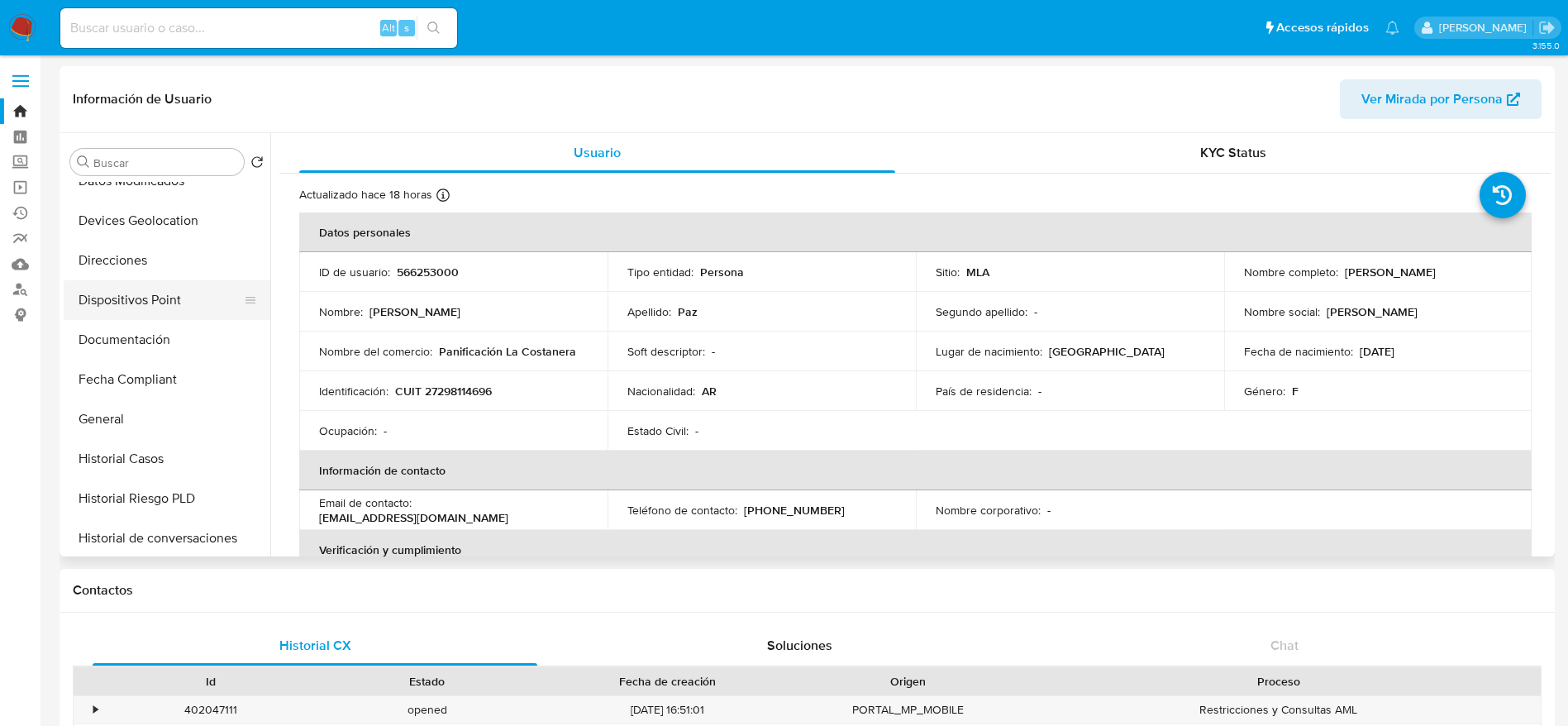
scroll to position [248, 0]
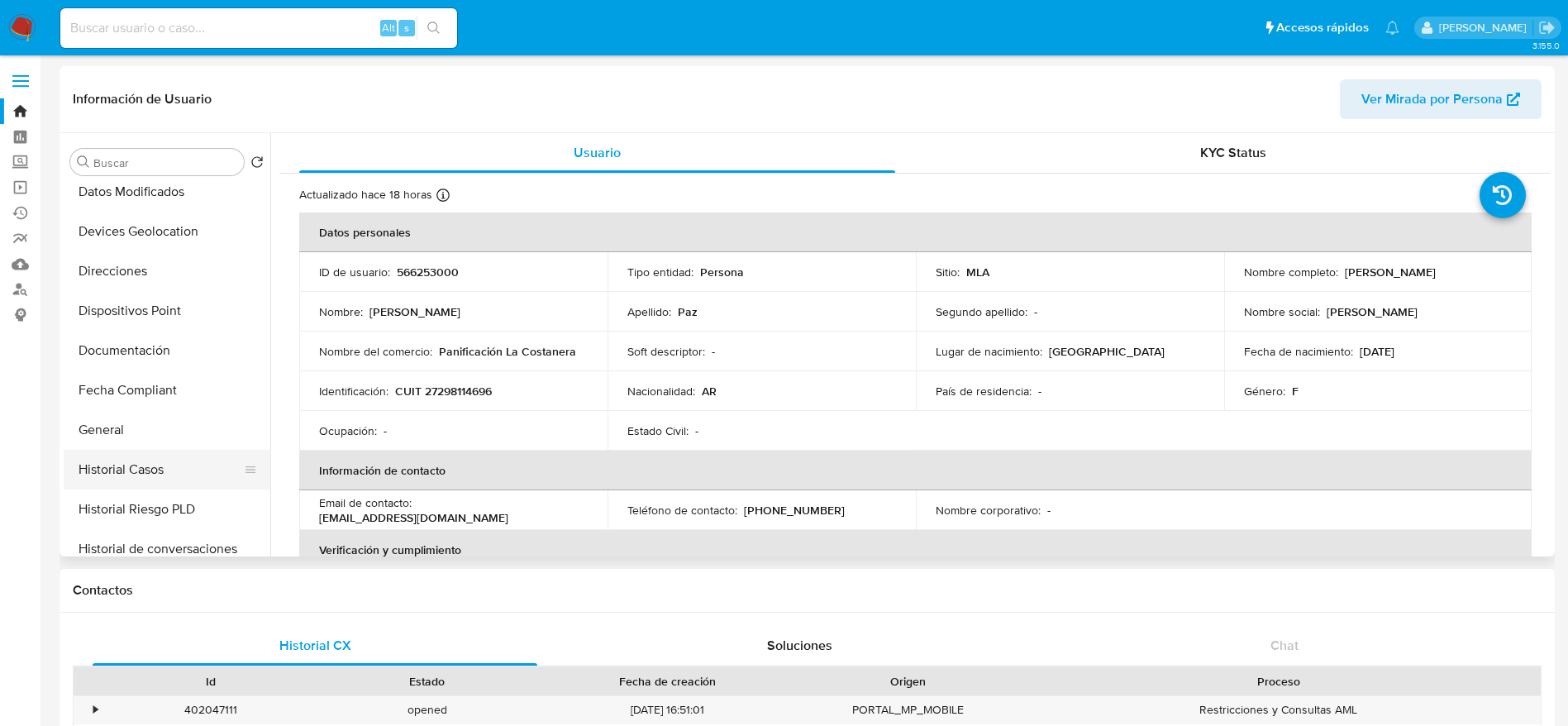
click at [165, 460] on button "Historial Casos" at bounding box center [160, 469] width 193 height 40
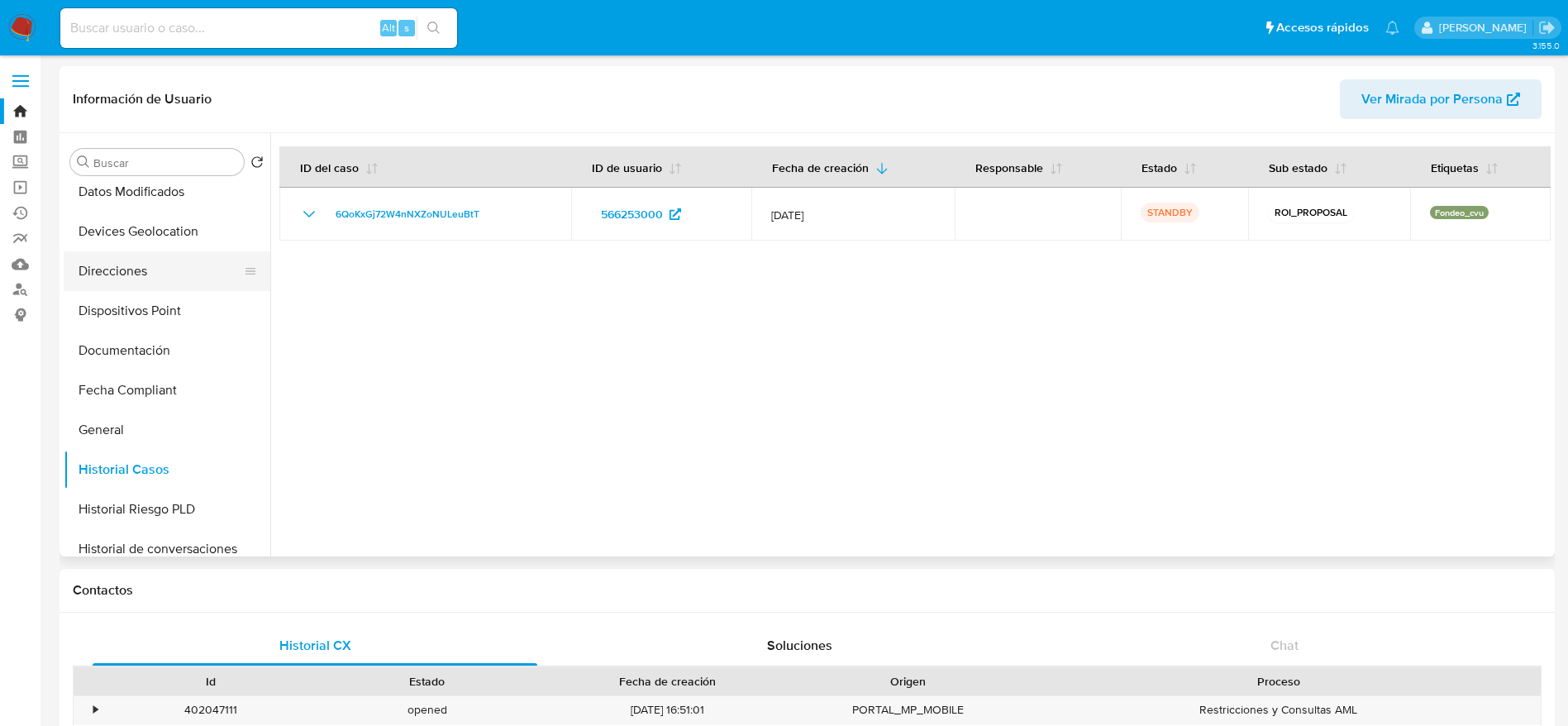
click at [139, 253] on button "Direcciones" at bounding box center [160, 271] width 193 height 40
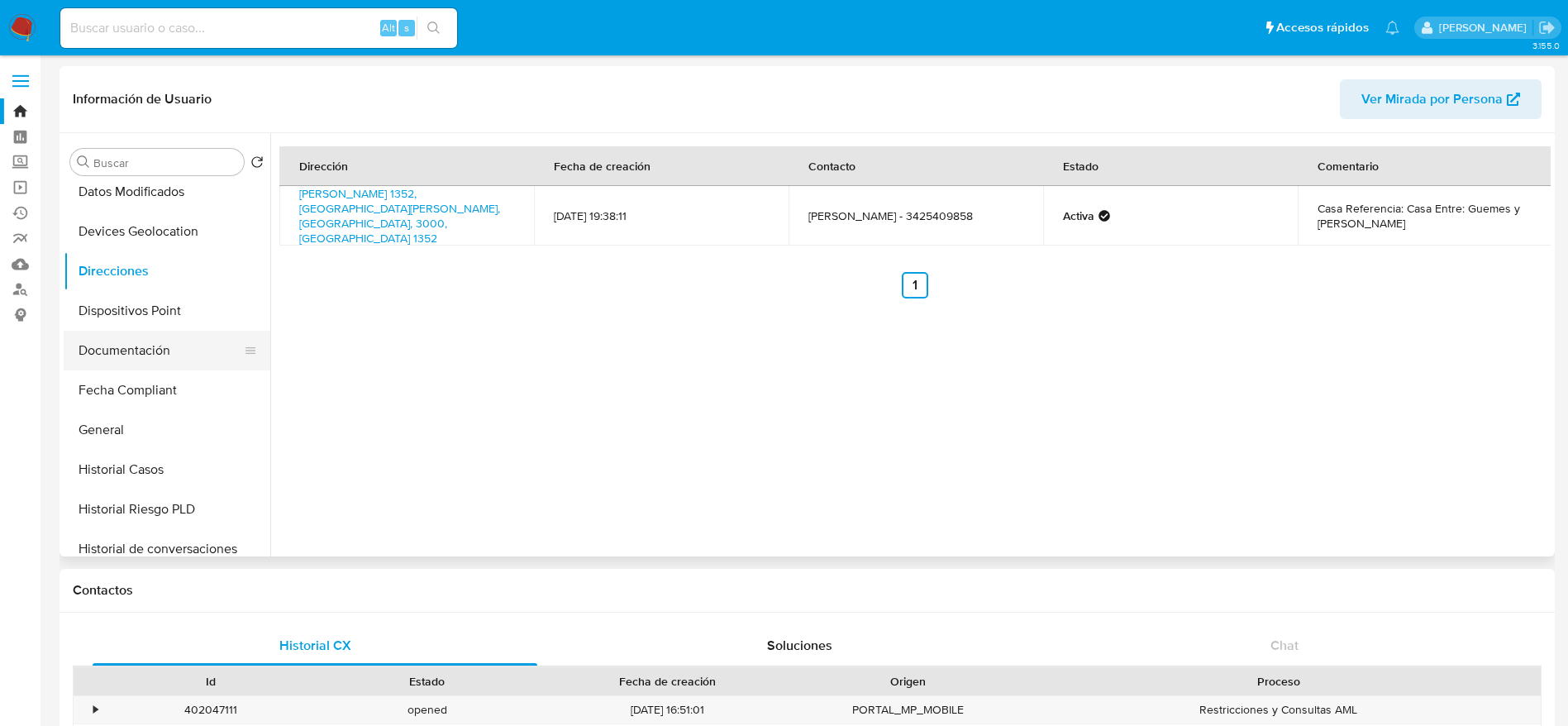
click at [155, 361] on button "Documentación" at bounding box center [160, 350] width 193 height 40
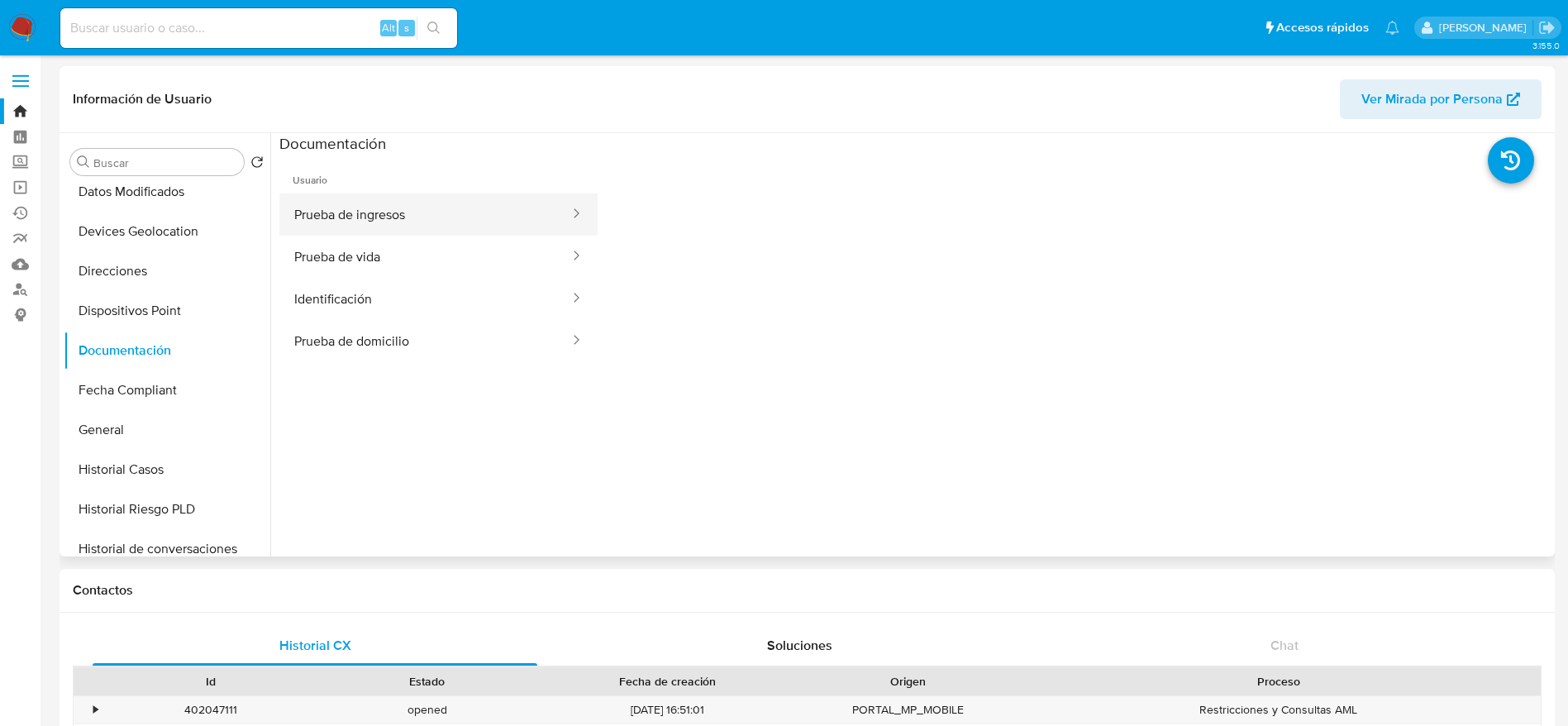
click at [411, 206] on button "Prueba de ingresos" at bounding box center [425, 213] width 291 height 42
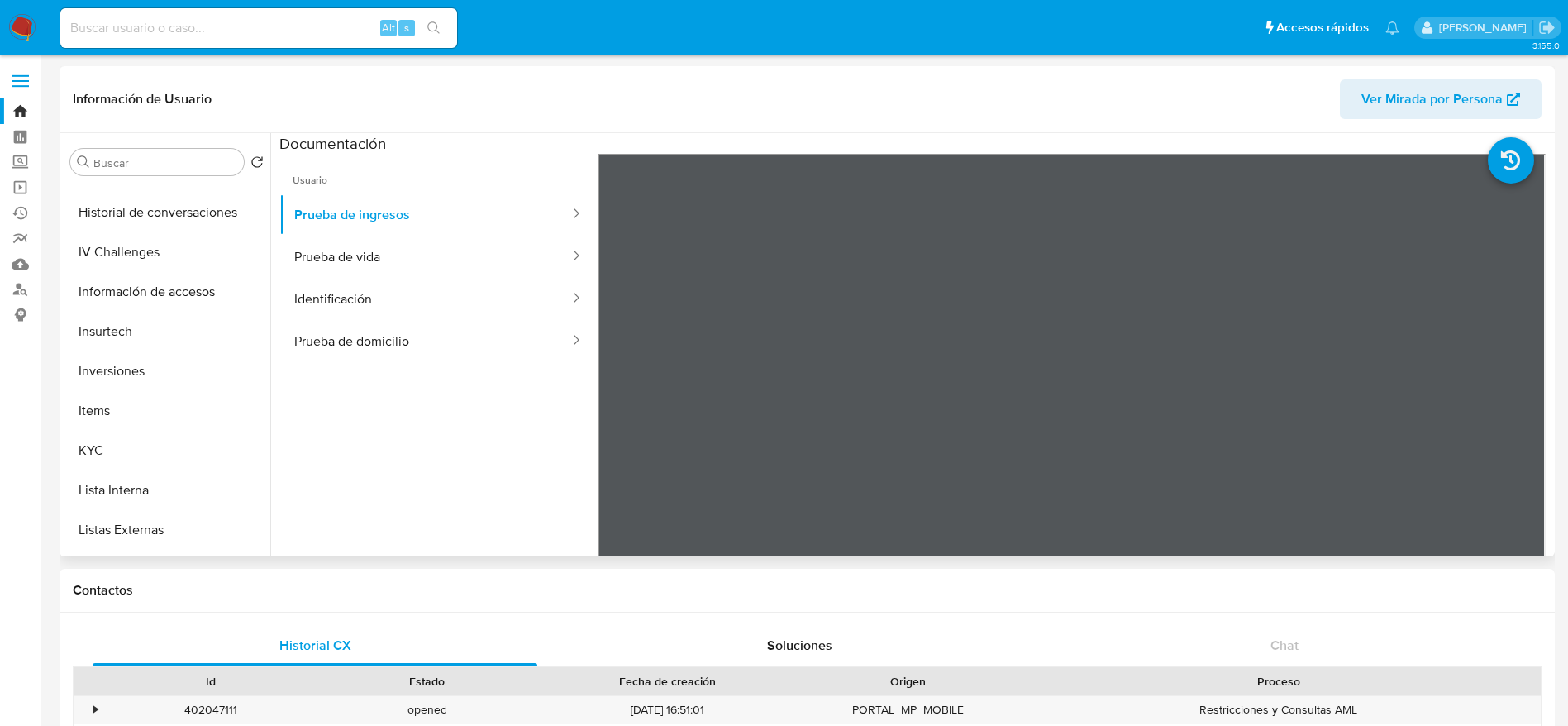
scroll to position [620, 0]
click at [128, 401] on button "KYC" at bounding box center [160, 414] width 193 height 40
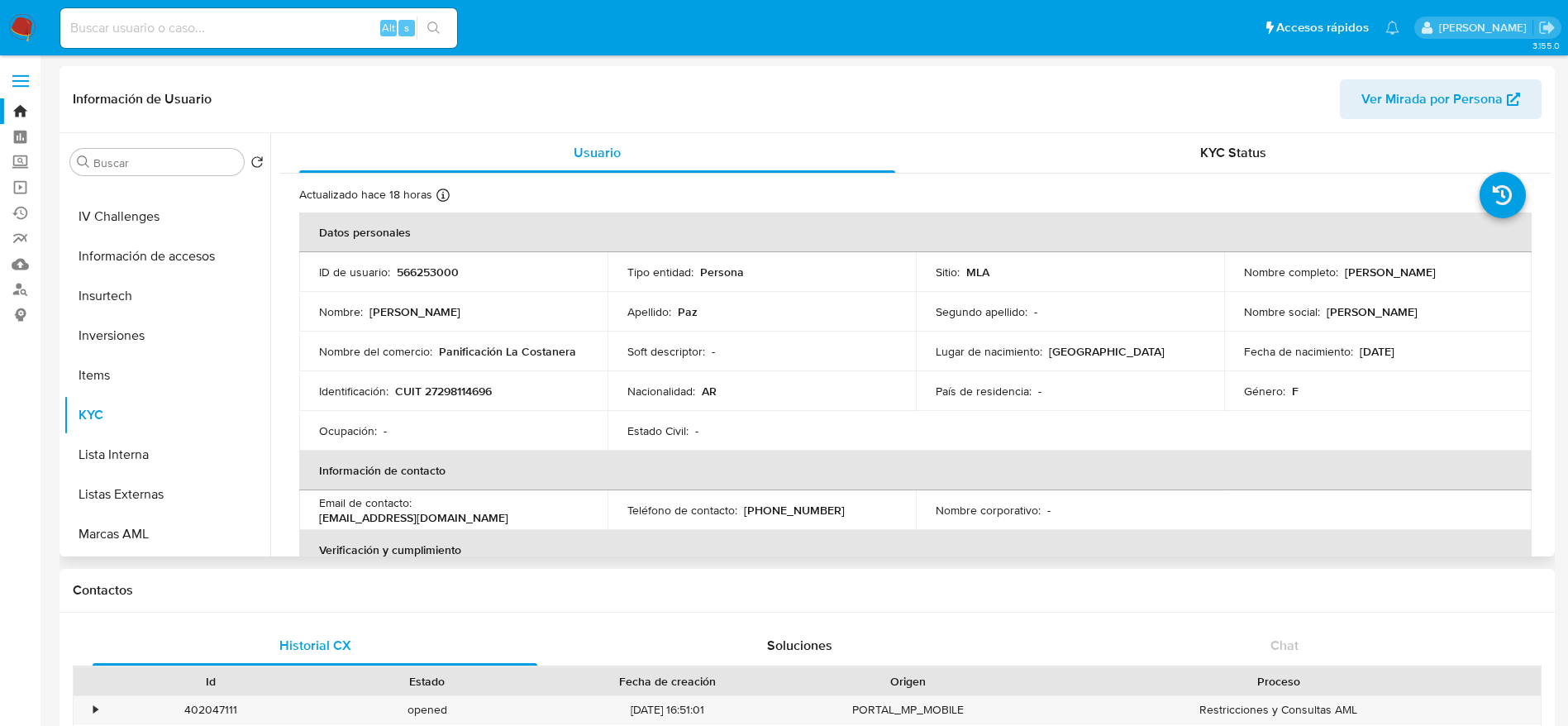
click at [444, 275] on p "566253000" at bounding box center [428, 271] width 62 height 15
click at [460, 319] on p "Anabella Guadalupe" at bounding box center [414, 311] width 91 height 15
drag, startPoint x: 465, startPoint y: 319, endPoint x: 469, endPoint y: 328, distance: 9.8
click at [460, 319] on p "Anabella Guadalupe" at bounding box center [414, 311] width 91 height 15
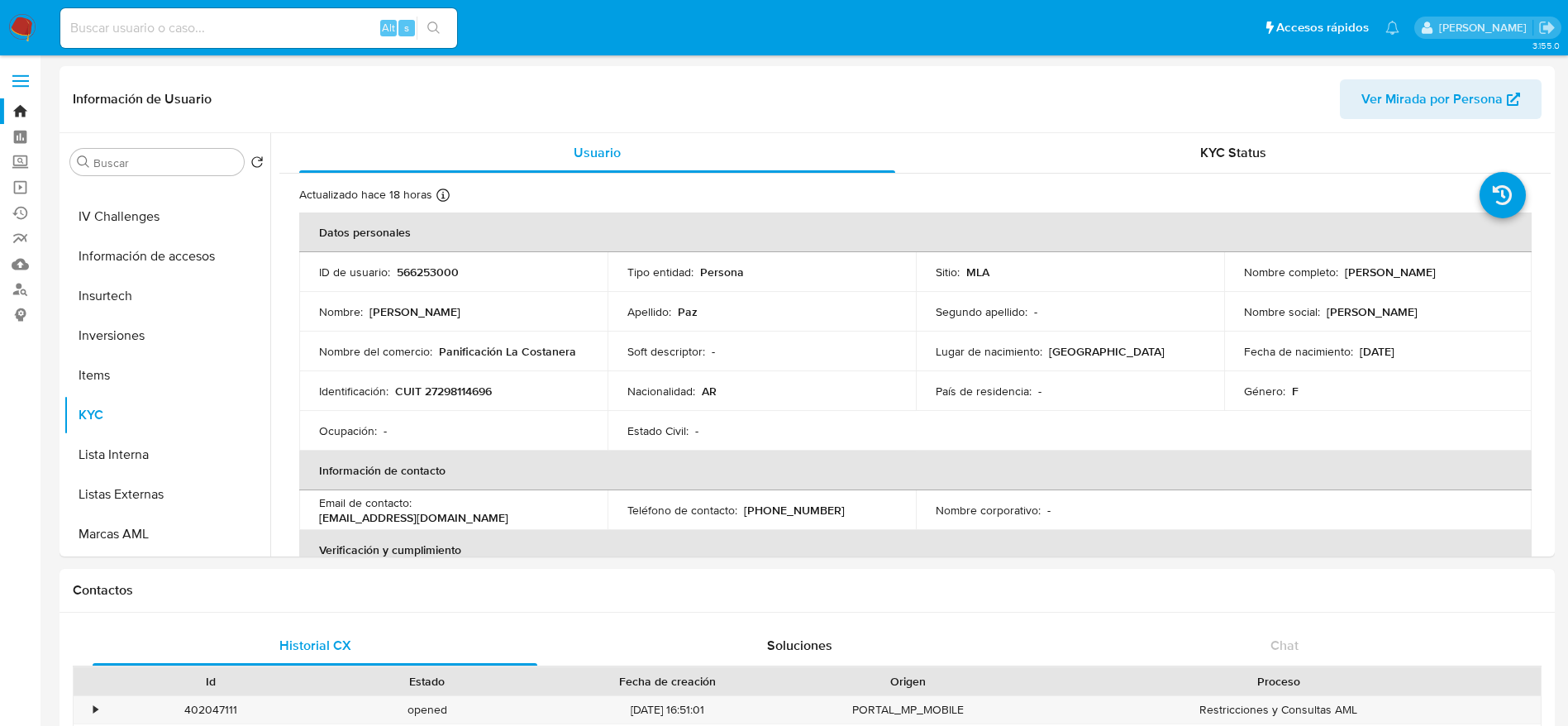
click at [29, 19] on img at bounding box center [21, 27] width 28 height 28
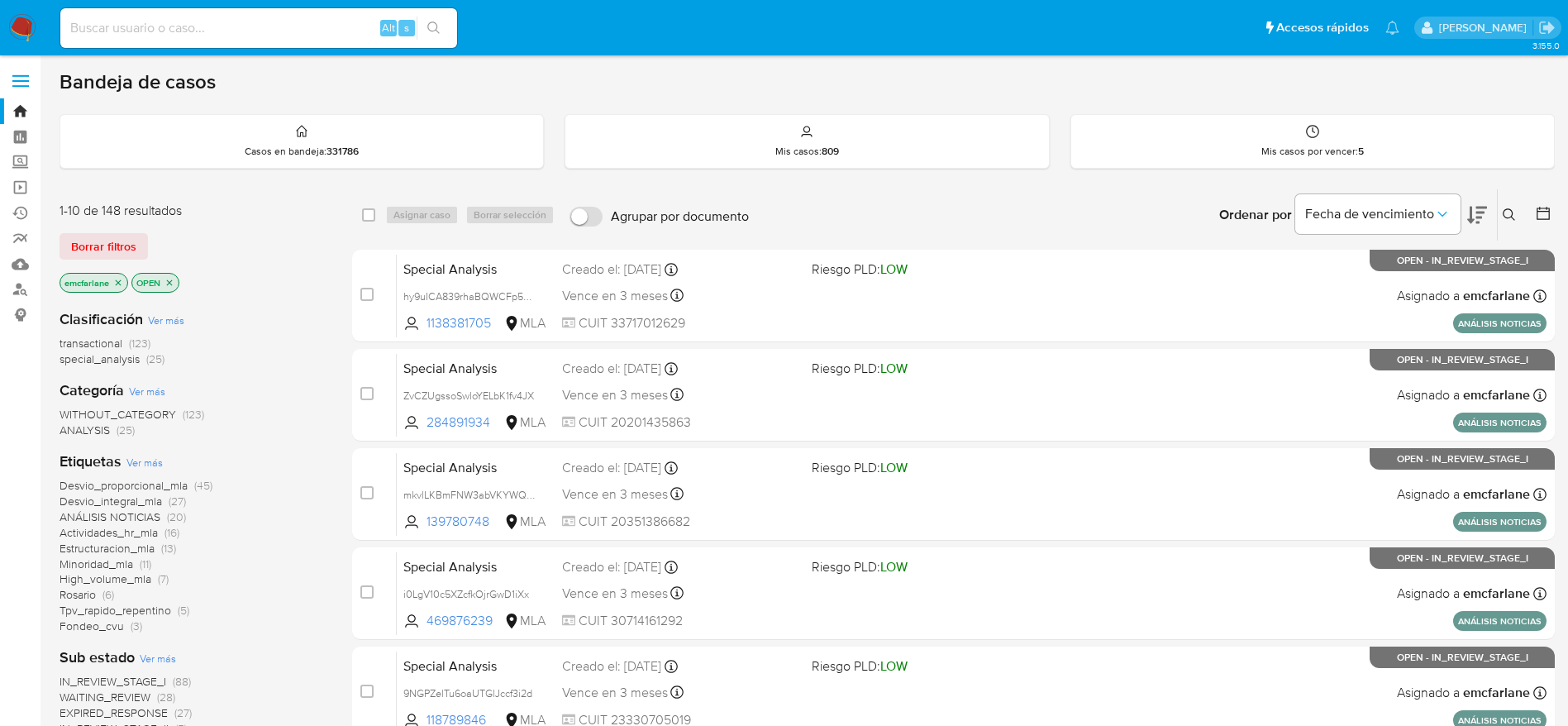
click at [300, 24] on input at bounding box center [258, 28] width 397 height 21
paste input "pPaMEgd2jvTmJ8flAq8G3kZM"
type input "pPaMEgd2jvTmJ8flAq8G3kZM"
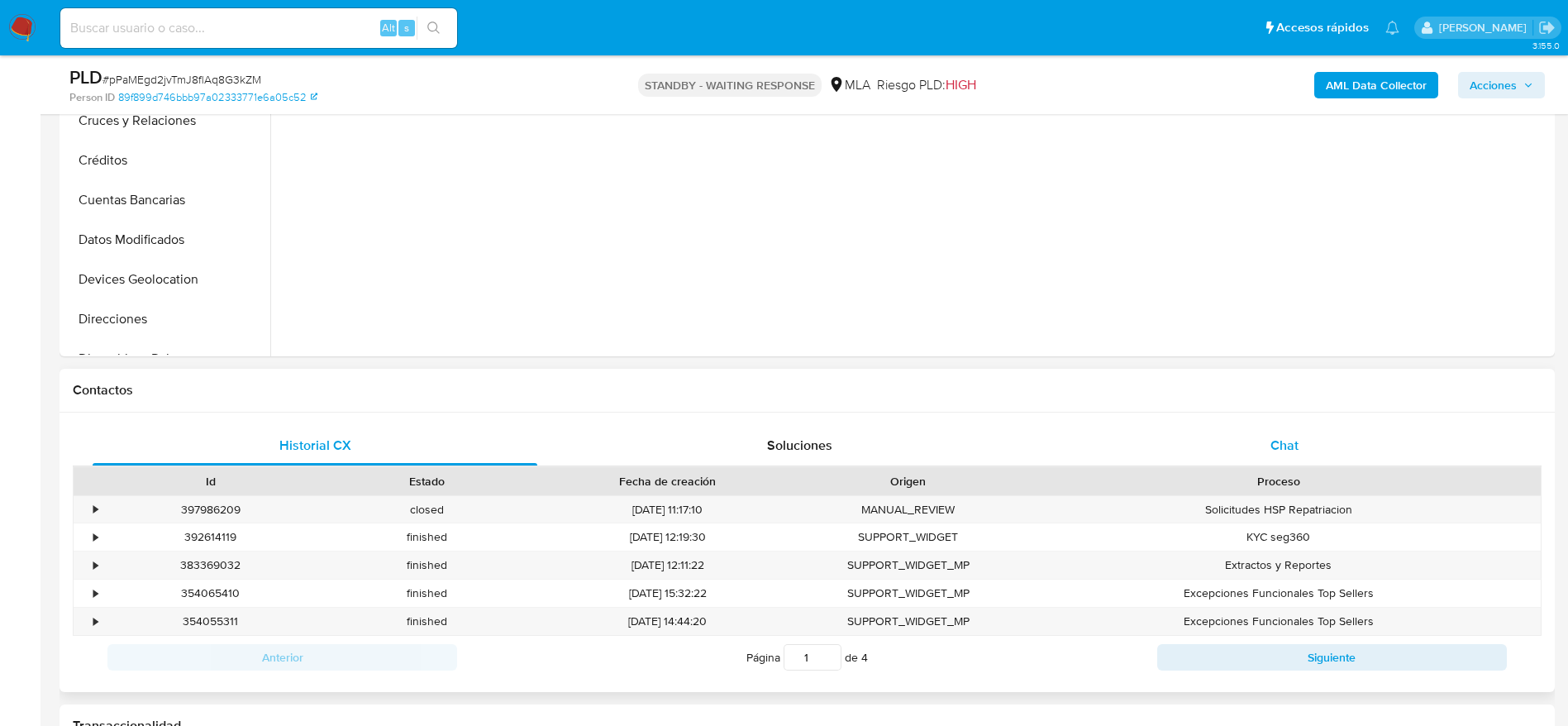
click at [1278, 426] on div "Chat" at bounding box center [1284, 445] width 444 height 40
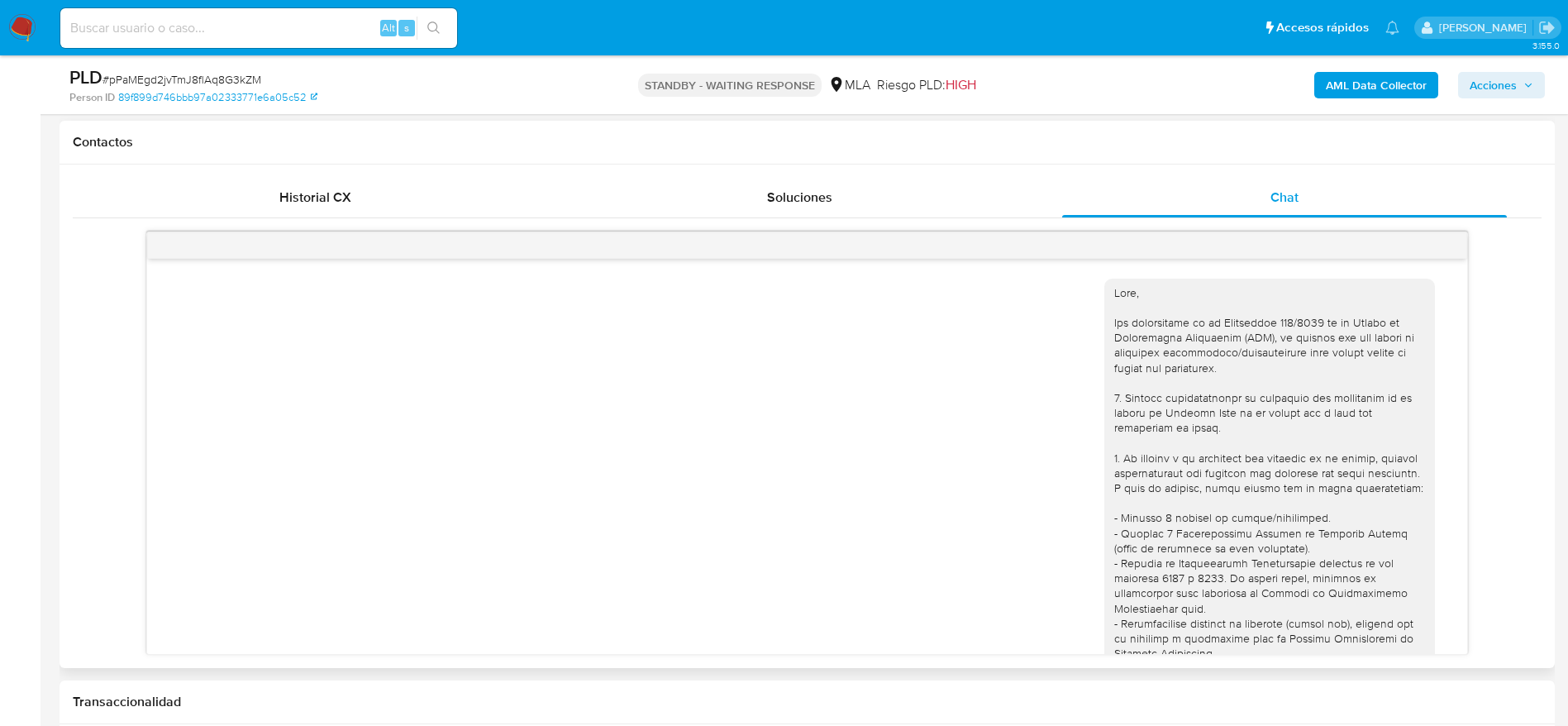
scroll to position [1194, 0]
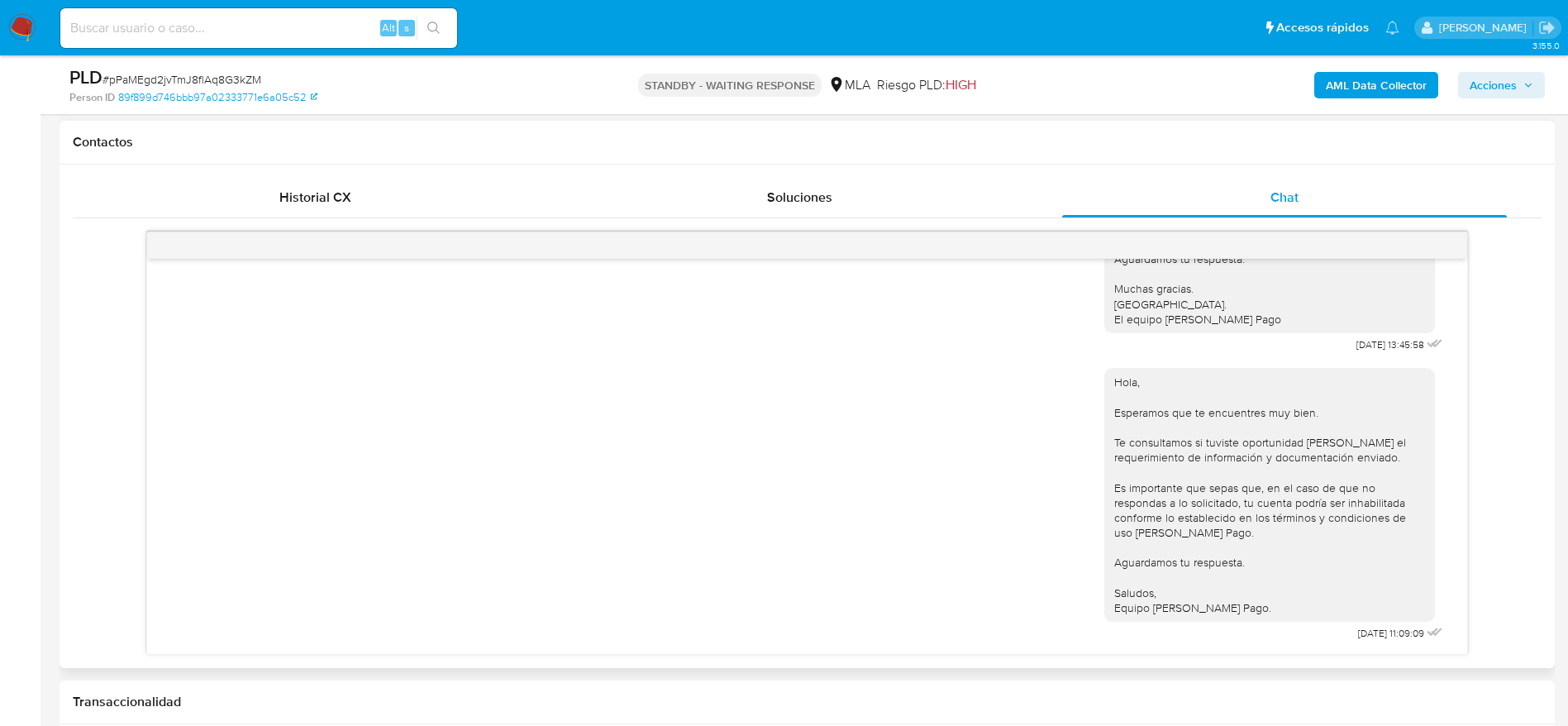
select select "10"
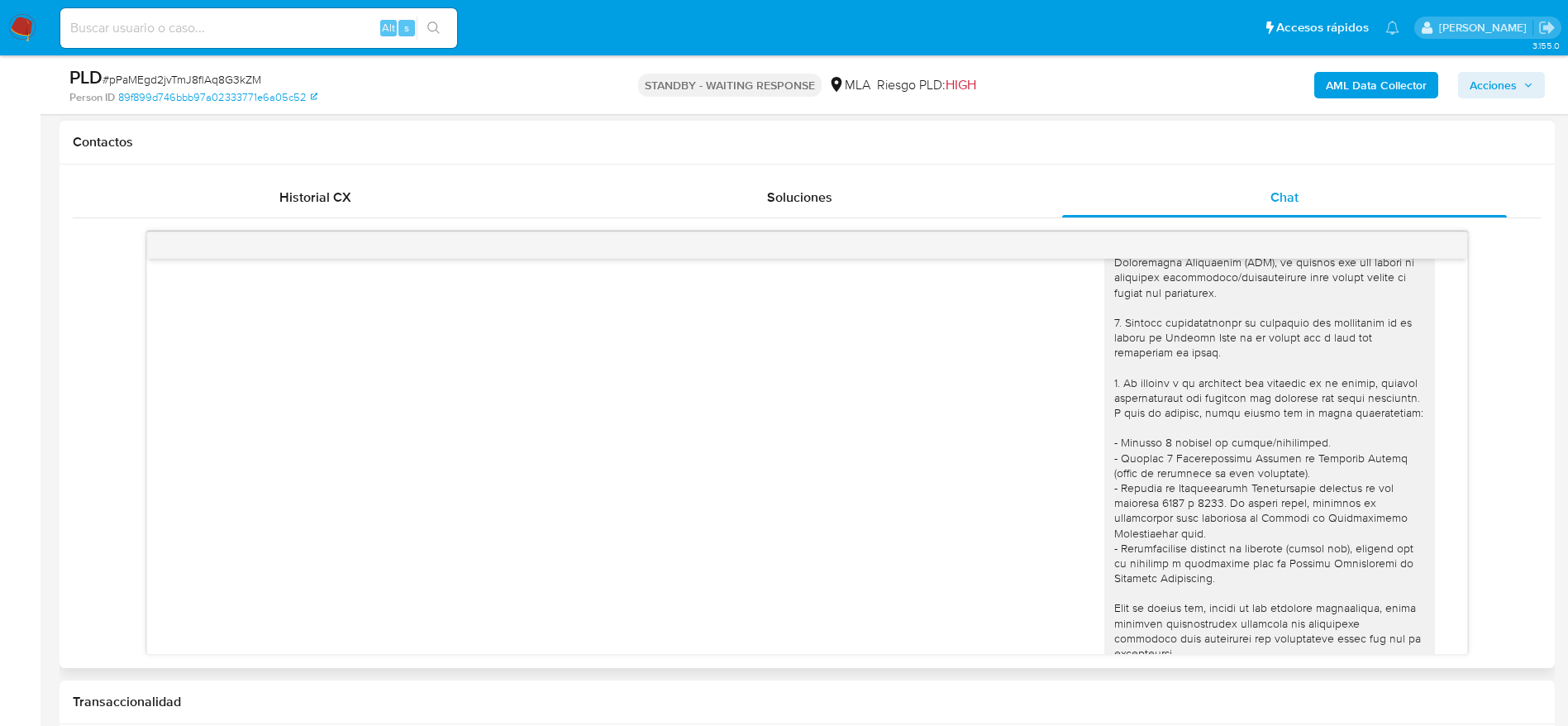
scroll to position [0, 0]
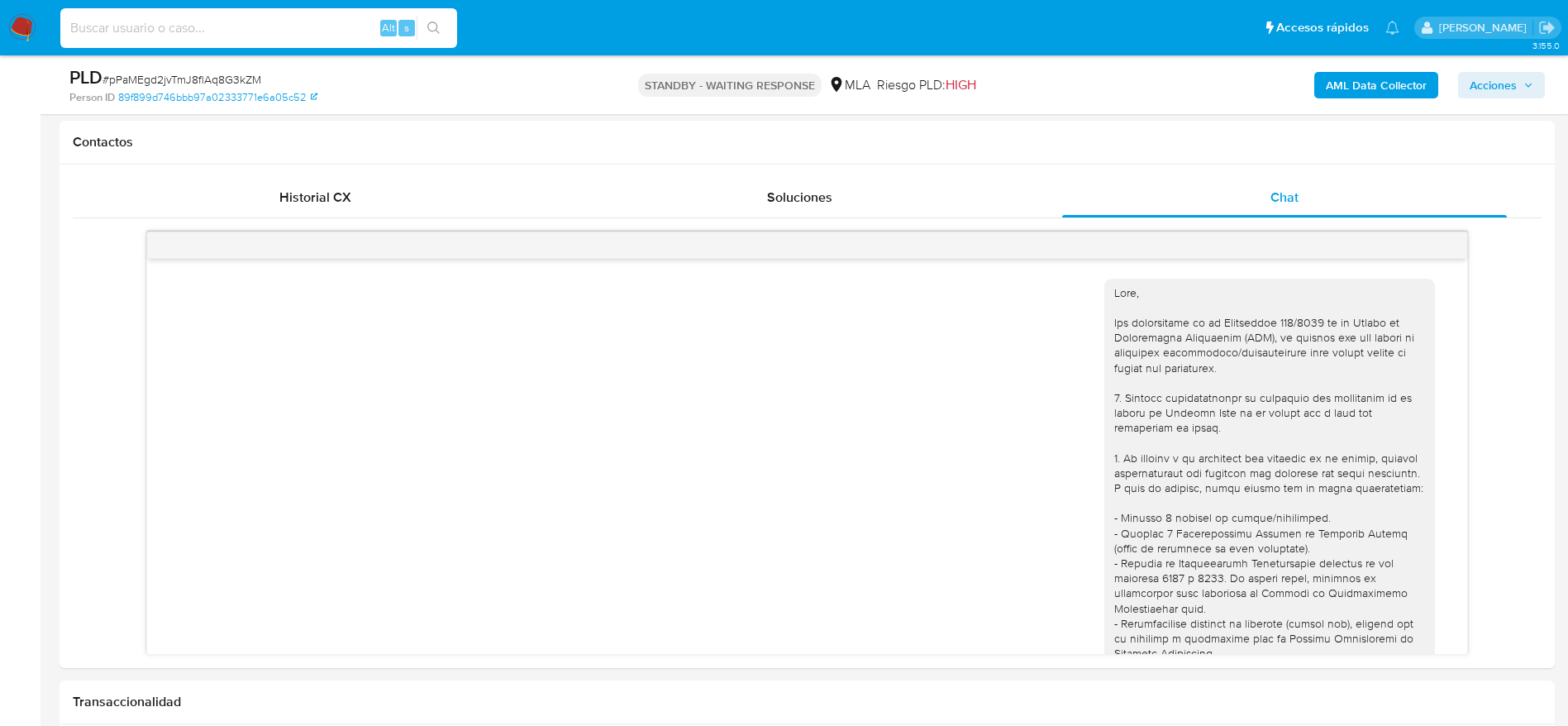
click at [324, 16] on div "Alt s" at bounding box center [258, 27] width 397 height 40
paste input "PvKZSnYfvtJilbtTv2mWI3Xn"
type input "PvKZSnYfvtJilbtTv2mWI3Xn"
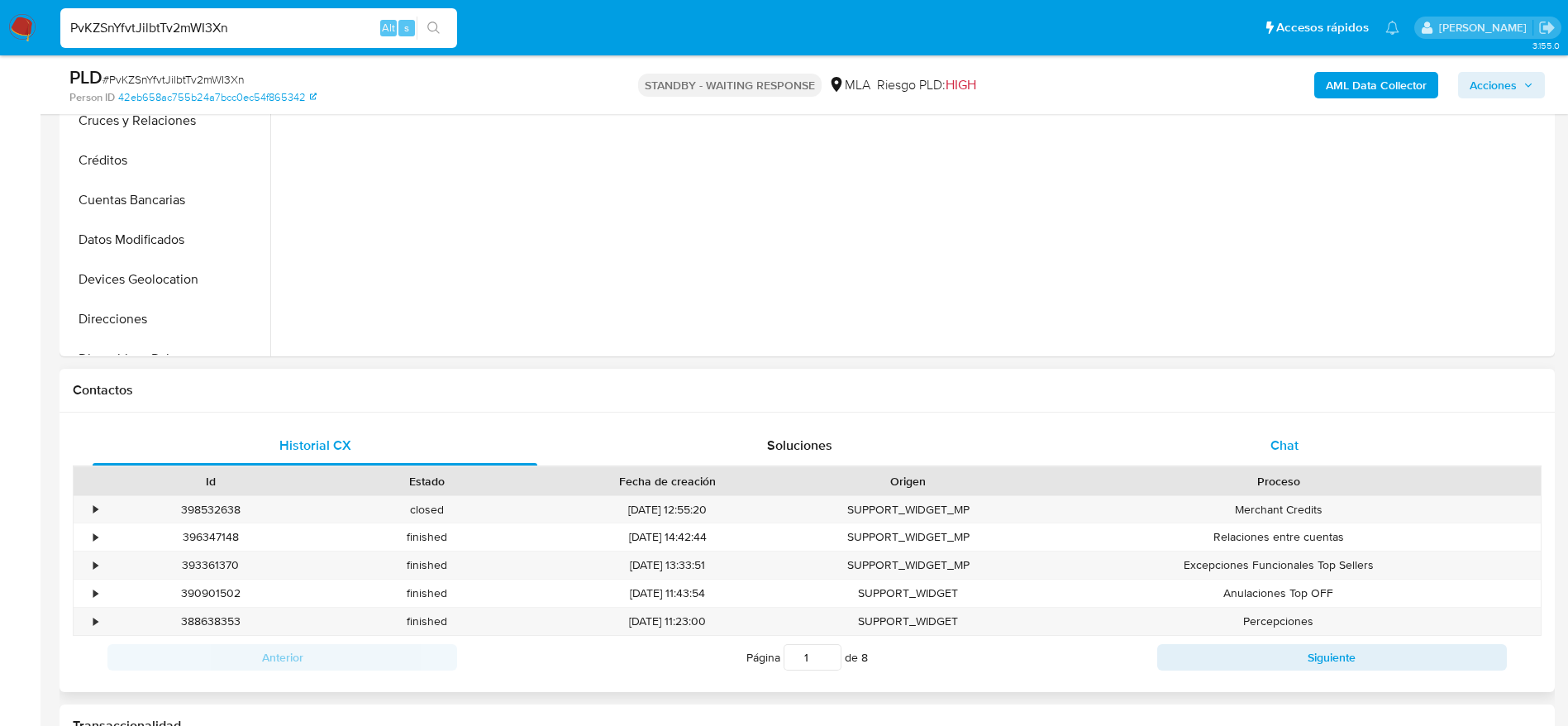
drag, startPoint x: 1310, startPoint y: 450, endPoint x: 1288, endPoint y: 449, distance: 22.0
click at [1309, 449] on div "Chat" at bounding box center [1284, 445] width 444 height 40
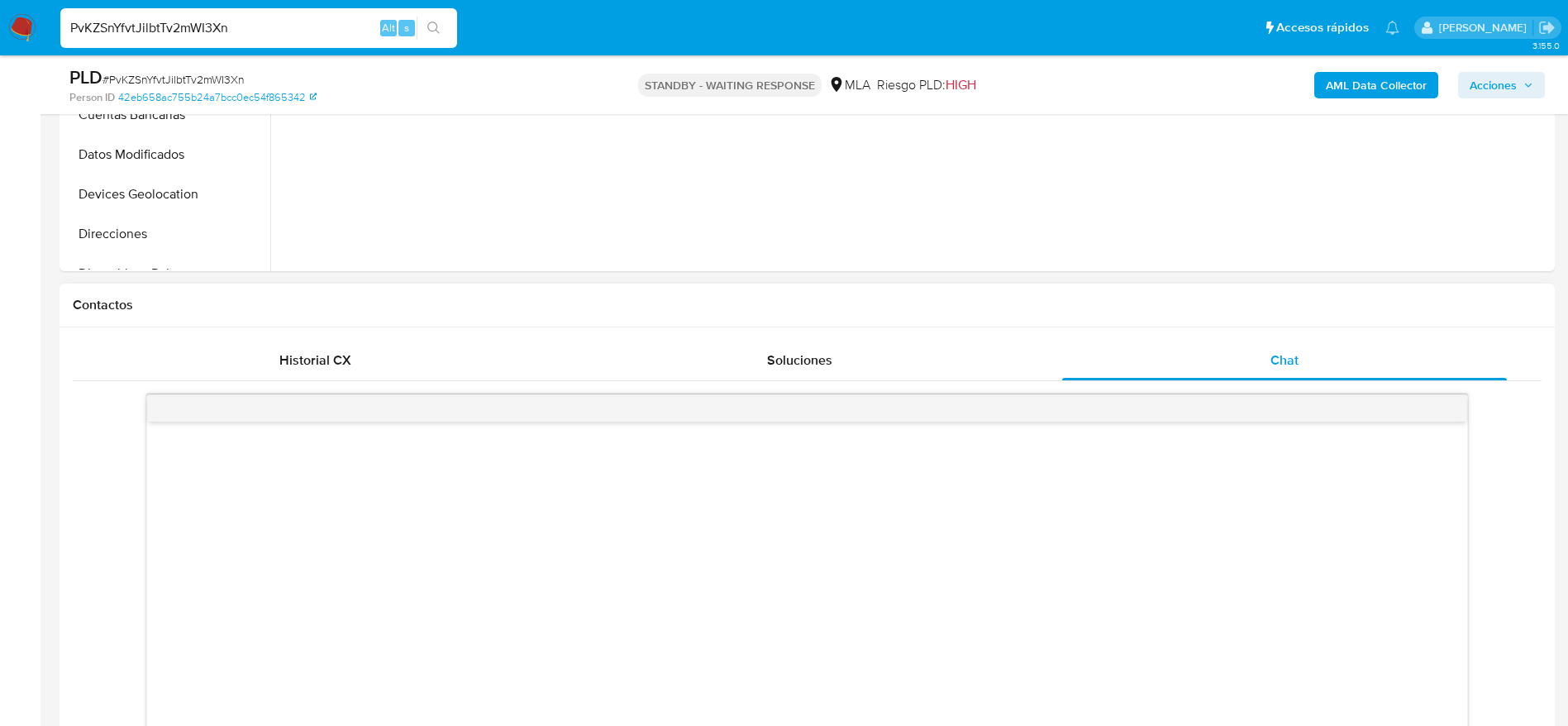
scroll to position [620, 0]
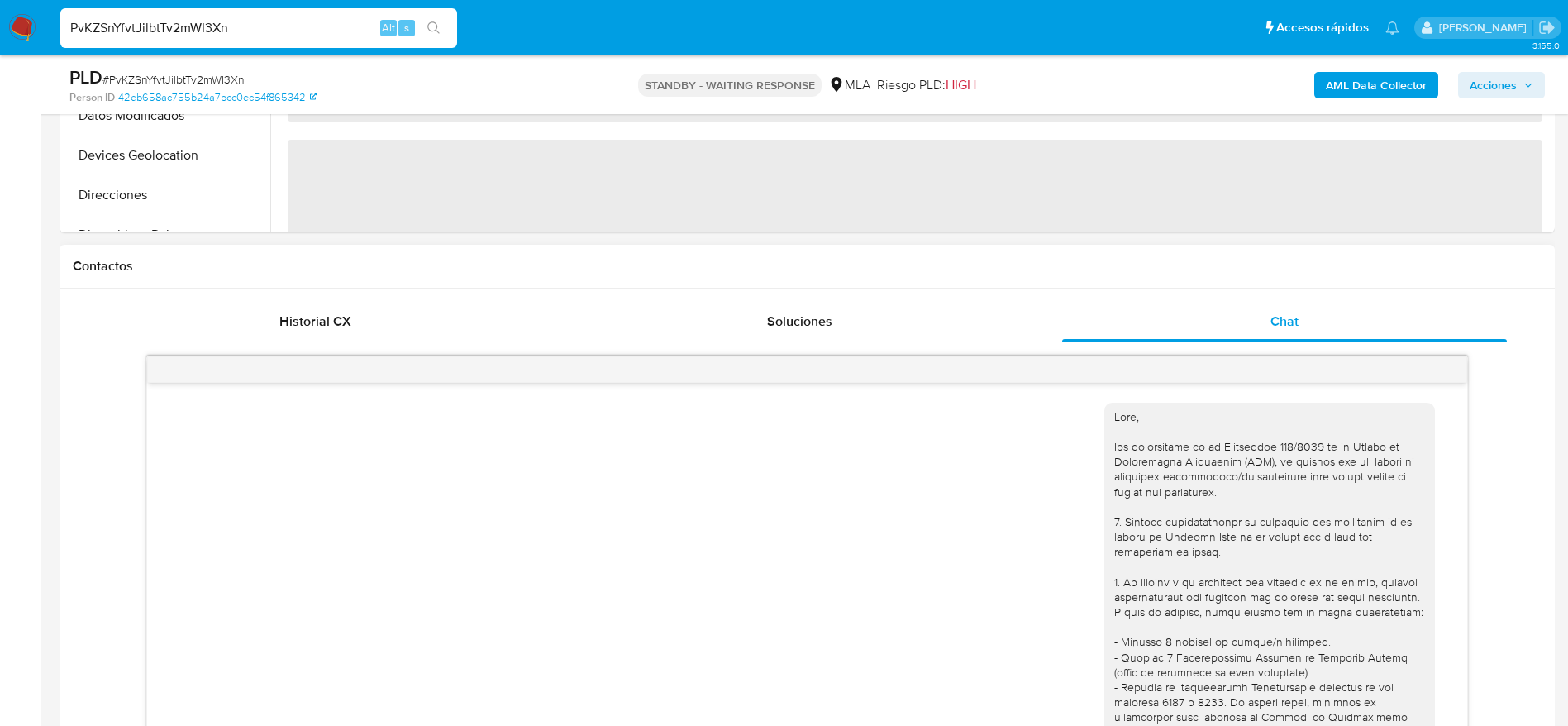
select select "10"
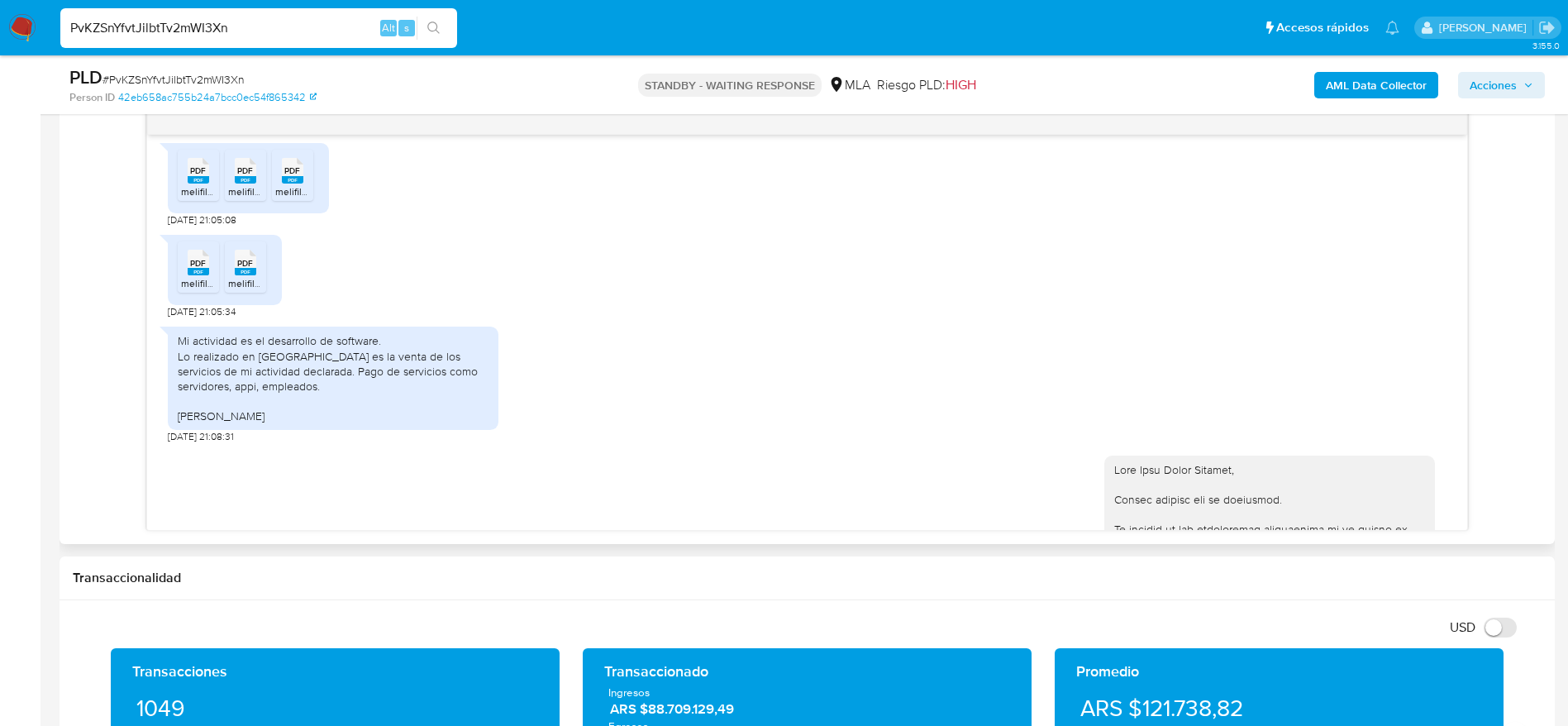
scroll to position [1398, 0]
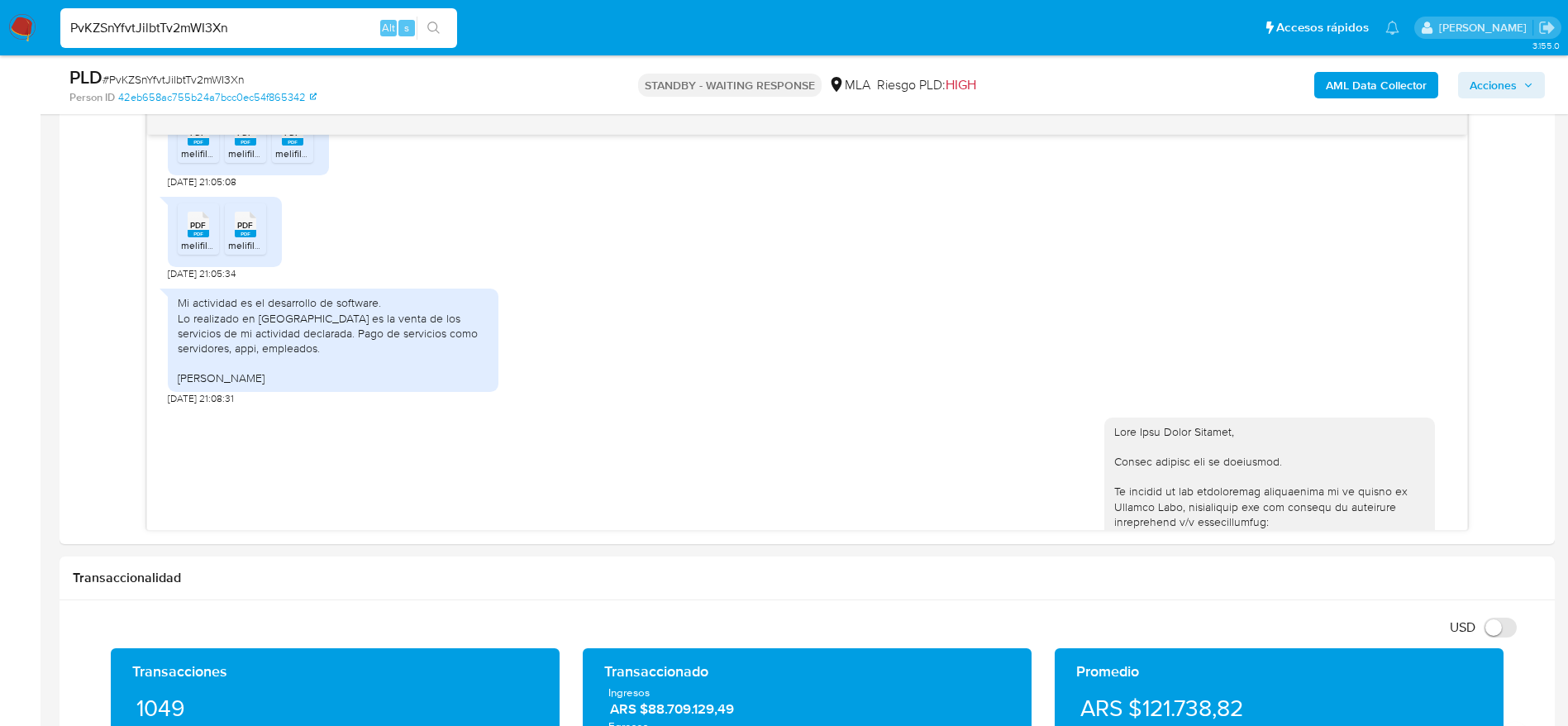
drag, startPoint x: 26, startPoint y: 24, endPoint x: 50, endPoint y: 24, distance: 24.0
click at [26, 25] on img at bounding box center [21, 27] width 28 height 28
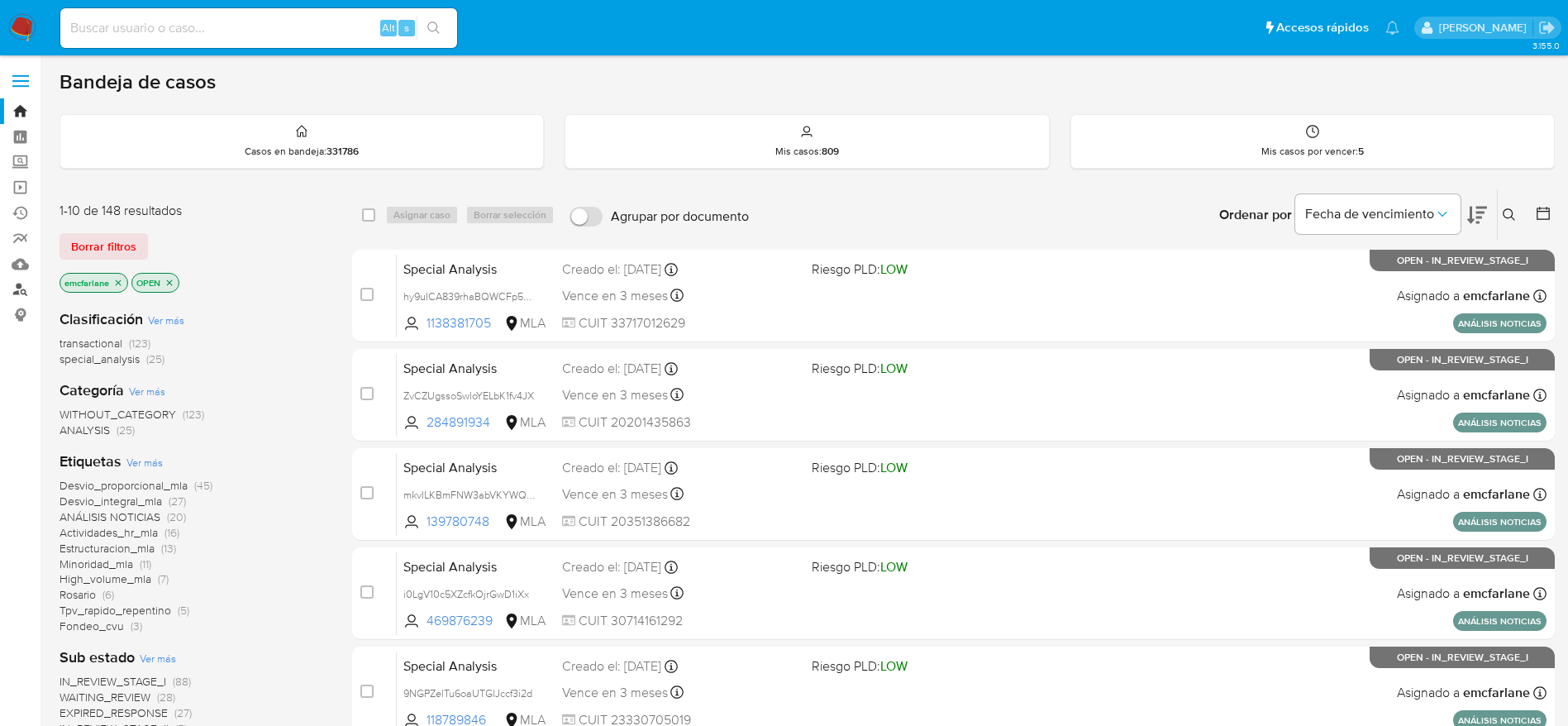
click at [22, 297] on link "Buscador de personas" at bounding box center [98, 289] width 197 height 25
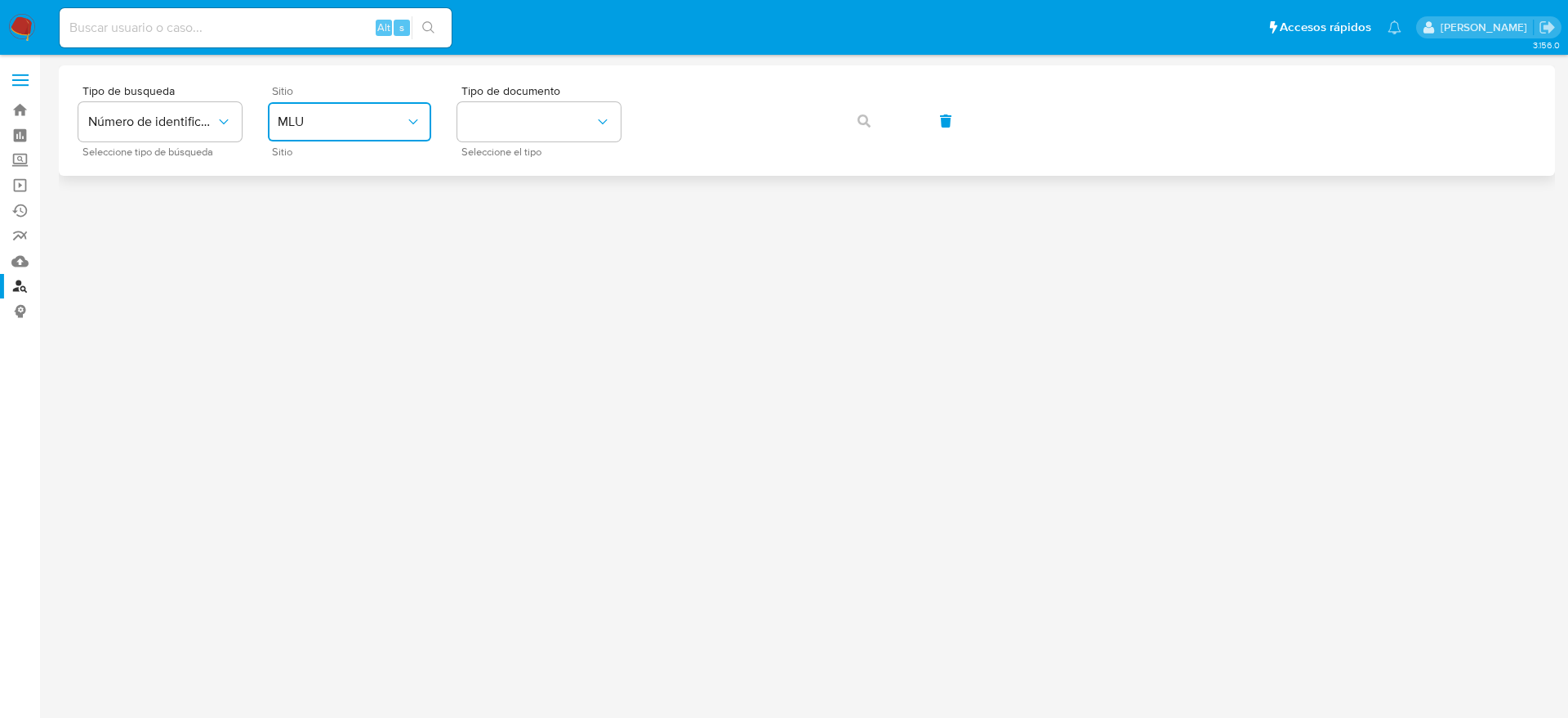
click at [395, 105] on button "MLU" at bounding box center [350, 121] width 164 height 40
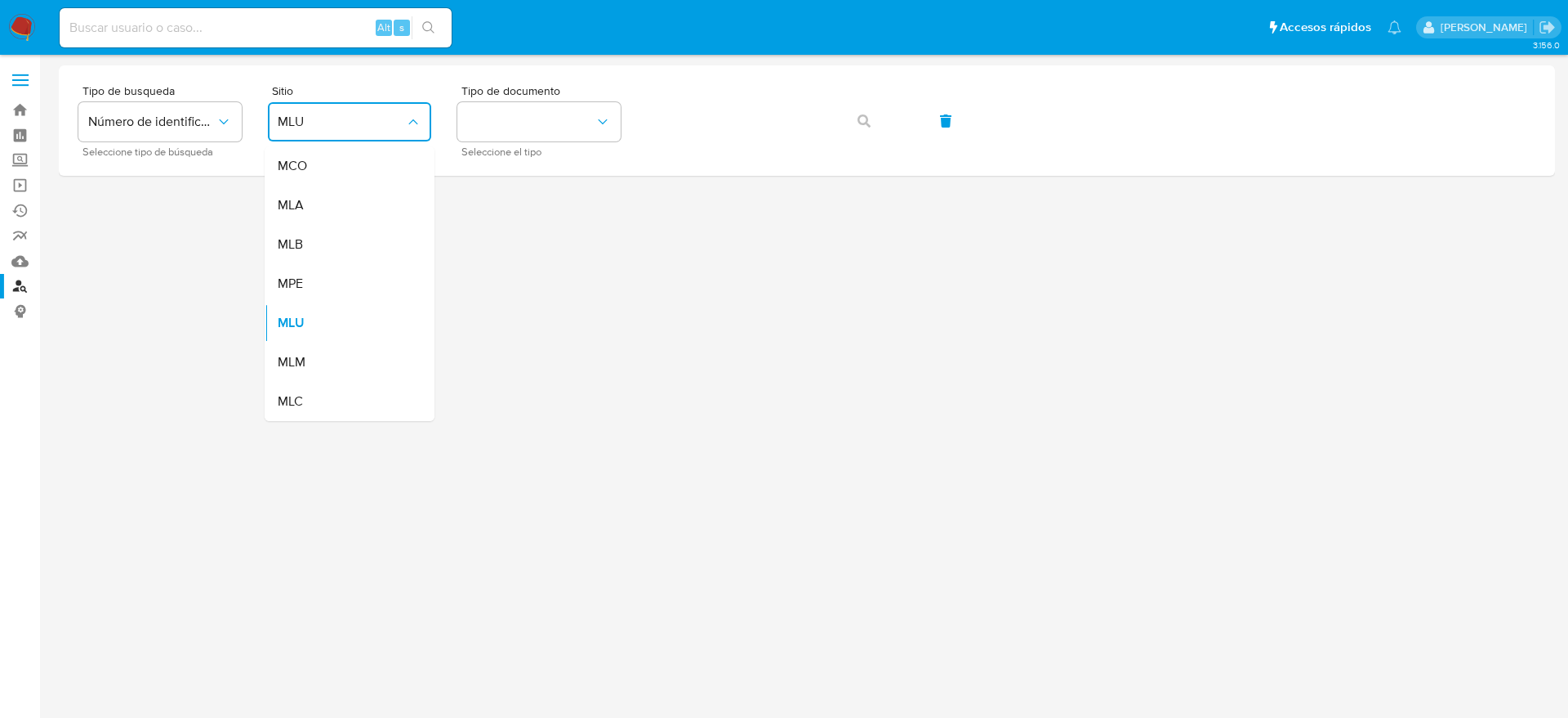
click at [289, 204] on span "MLA" at bounding box center [290, 204] width 26 height 16
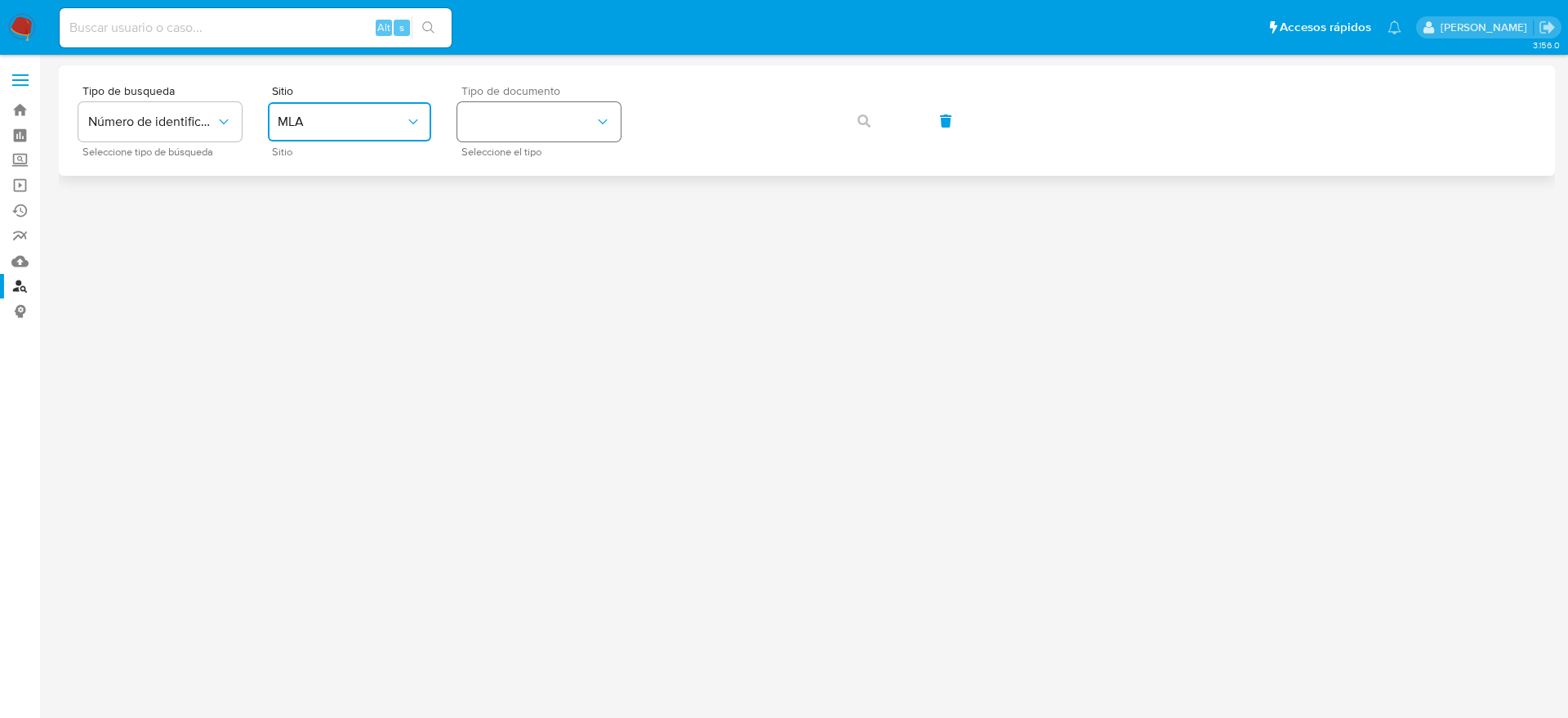
click at [533, 126] on button "identificationType" at bounding box center [539, 121] width 164 height 40
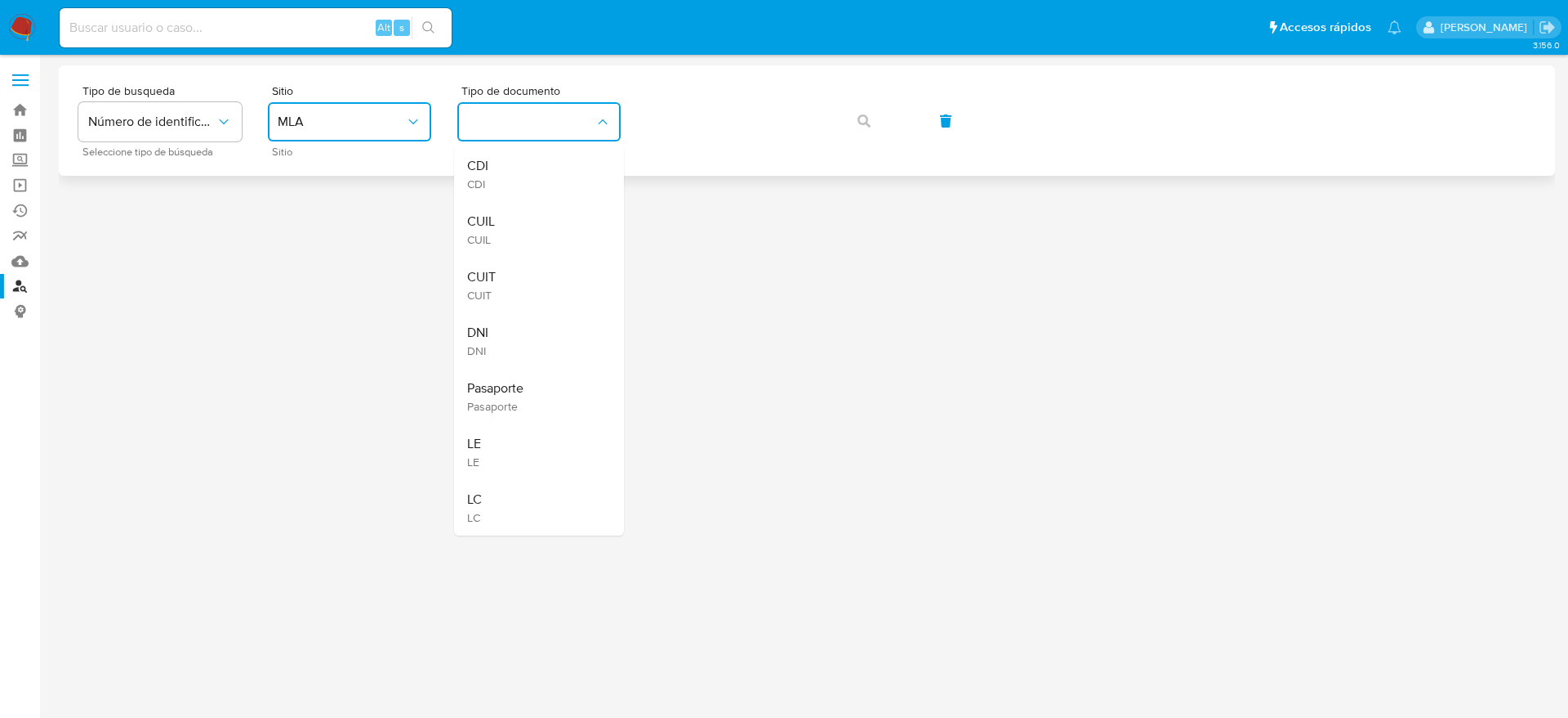
drag, startPoint x: 493, startPoint y: 274, endPoint x: 655, endPoint y: 170, distance: 192.5
click at [497, 272] on div "CUIT CUIT" at bounding box center [534, 285] width 134 height 56
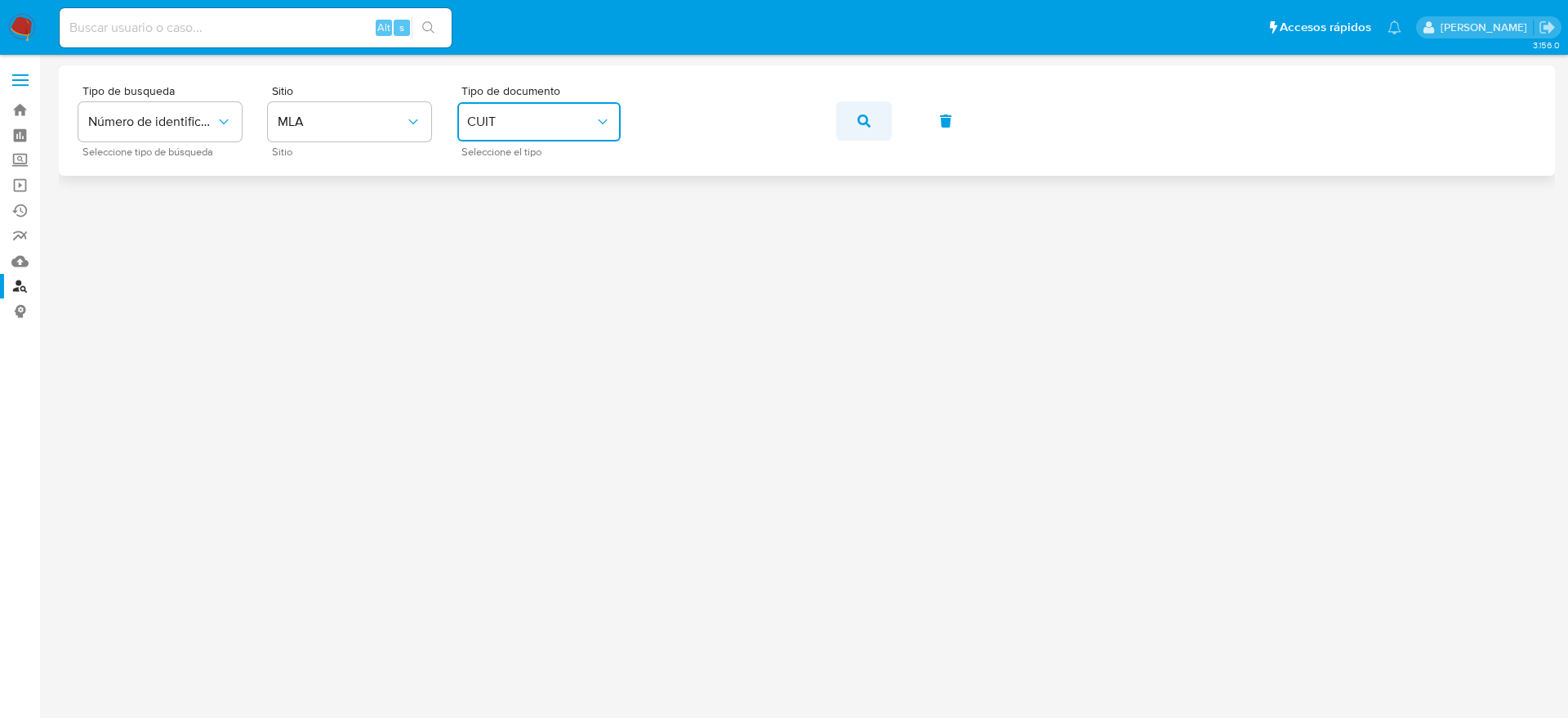
click at [860, 123] on icon "button" at bounding box center [864, 121] width 13 height 13
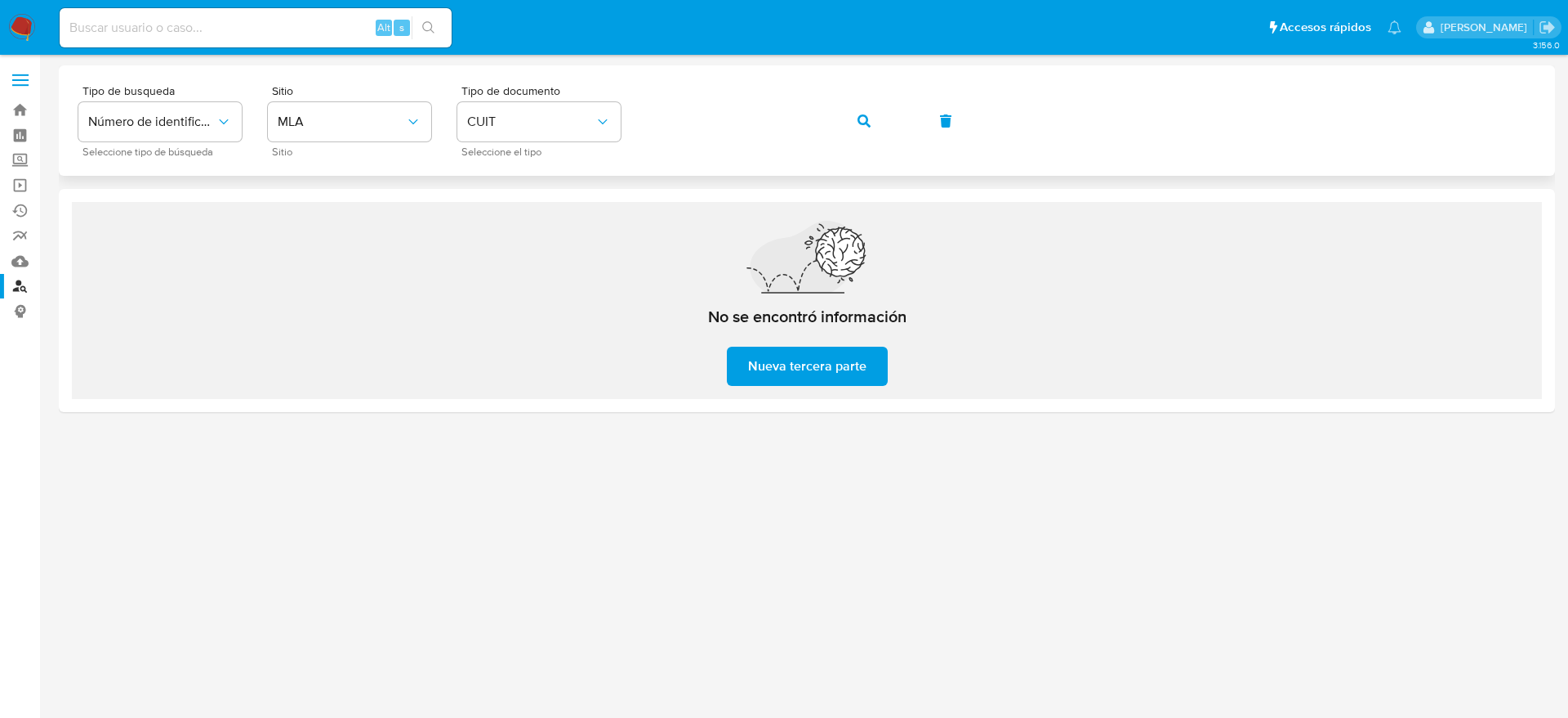
click at [848, 121] on button "button" at bounding box center [864, 120] width 56 height 40
click at [549, 133] on div "Tipo de busqueda Número de identificación Seleccione tipo de búsqueda Sitio MLA…" at bounding box center [806, 120] width 1457 height 71
click at [877, 137] on button "button" at bounding box center [864, 120] width 56 height 40
click at [879, 127] on button "button" at bounding box center [864, 120] width 56 height 40
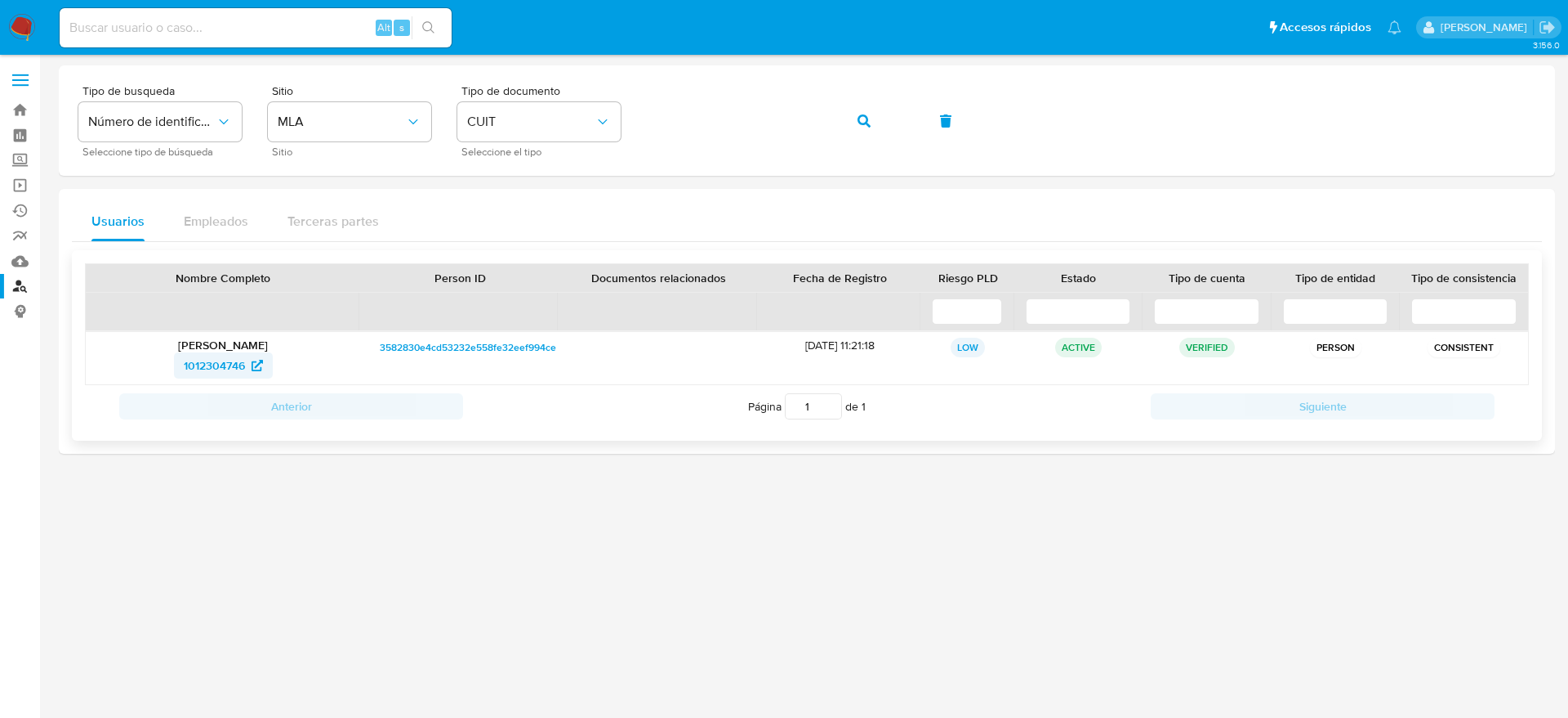
drag, startPoint x: 170, startPoint y: 369, endPoint x: 248, endPoint y: 377, distance: 78.4
click at [248, 377] on div "1012304746" at bounding box center [222, 365] width 251 height 26
click at [216, 374] on span "1012304746" at bounding box center [215, 365] width 62 height 26
click at [857, 130] on button "button" at bounding box center [864, 120] width 56 height 40
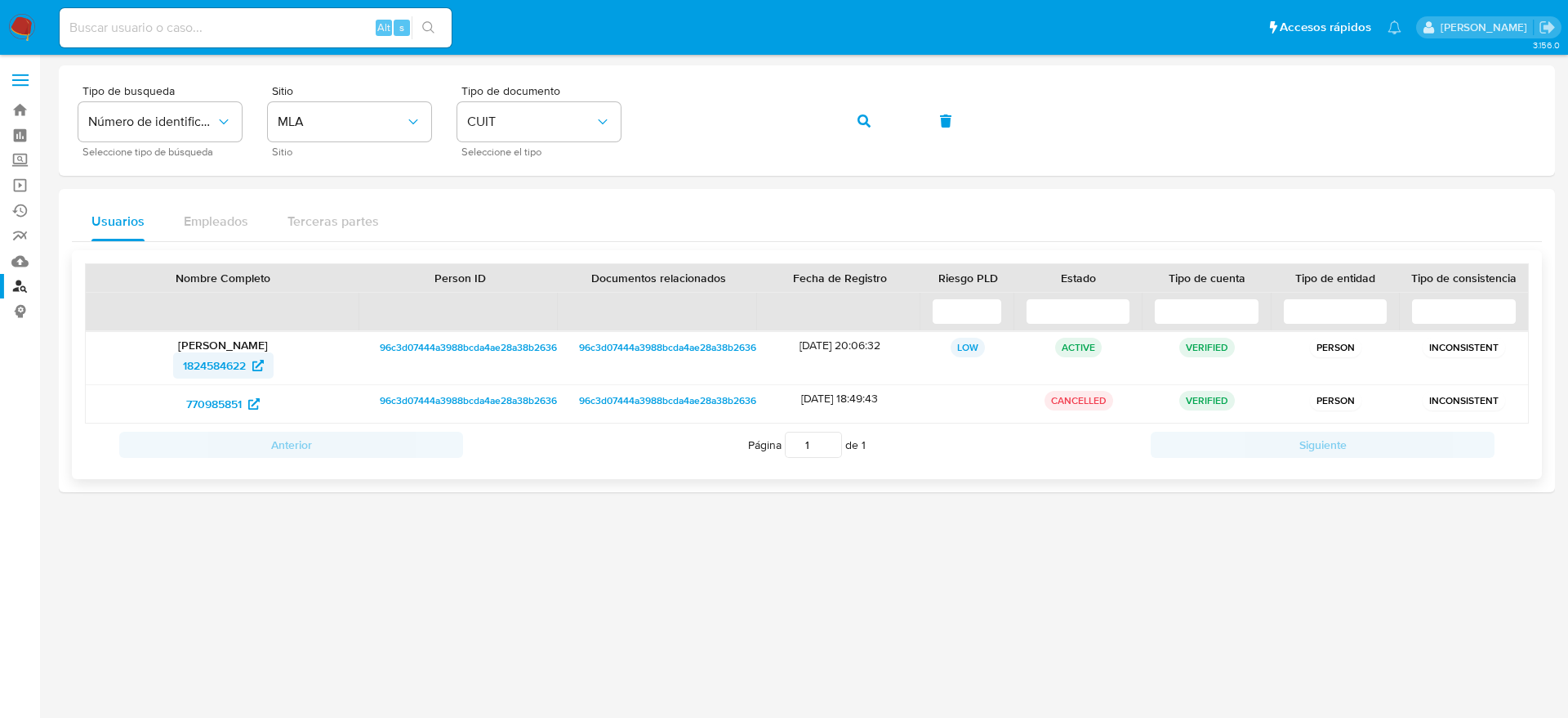
drag, startPoint x: 153, startPoint y: 368, endPoint x: 254, endPoint y: 368, distance: 101.0
click at [254, 368] on div "1824584622" at bounding box center [222, 365] width 251 height 26
click at [873, 119] on button "button" at bounding box center [864, 120] width 56 height 40
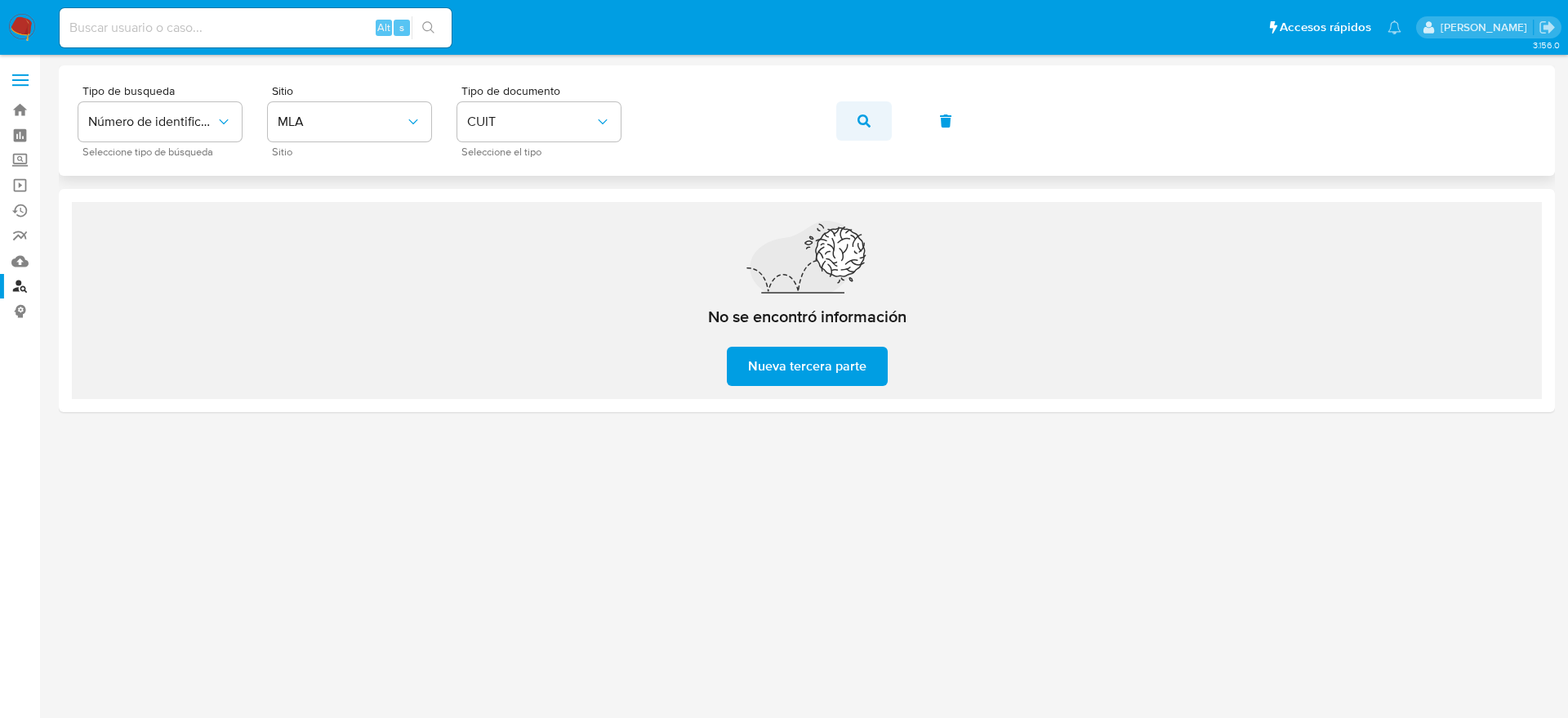
click at [844, 132] on button "button" at bounding box center [864, 120] width 56 height 40
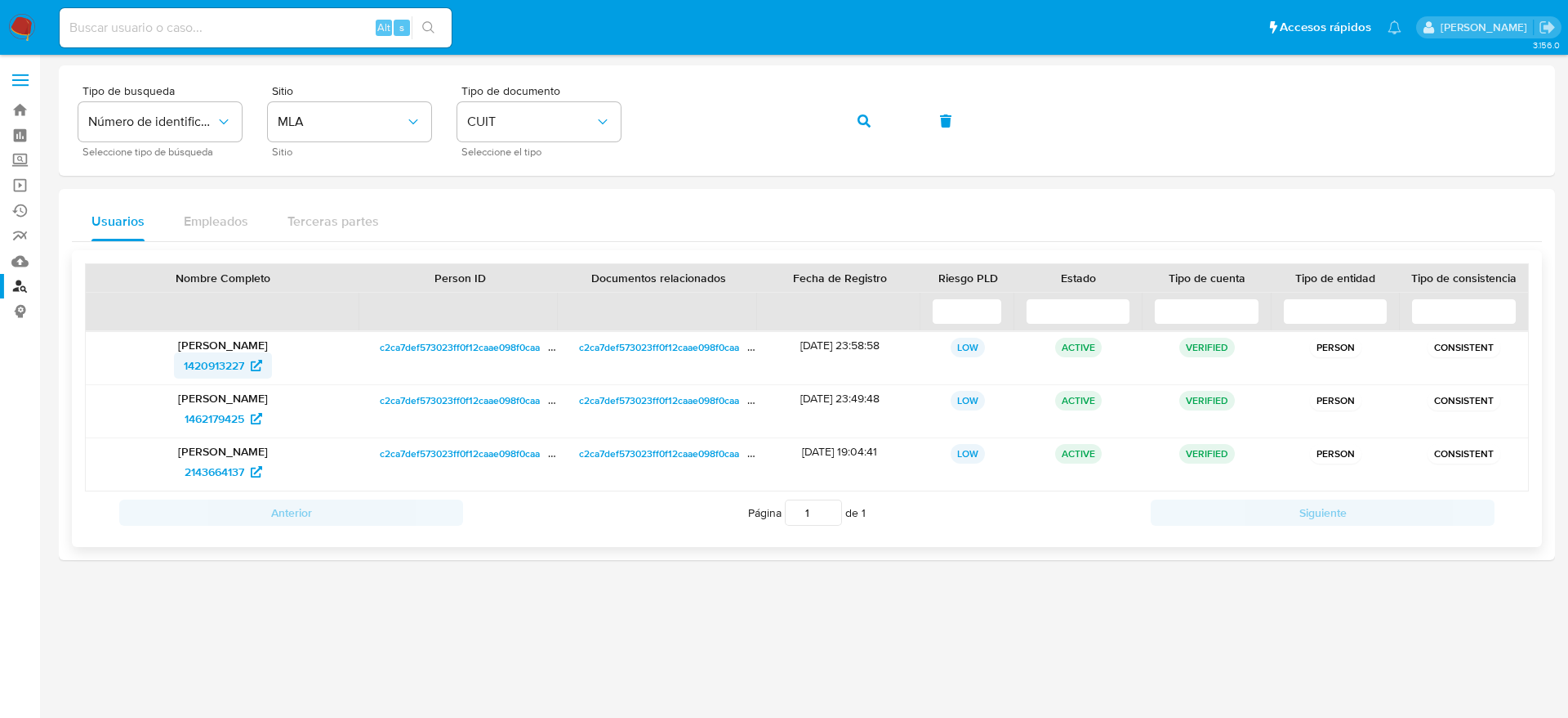
drag, startPoint x: 170, startPoint y: 373, endPoint x: 255, endPoint y: 378, distance: 85.1
click at [255, 378] on div "1420913227" at bounding box center [222, 365] width 251 height 26
drag, startPoint x: 146, startPoint y: 422, endPoint x: 251, endPoint y: 437, distance: 106.1
click at [251, 437] on div "Nadia Ivana Moreyra 1462179425" at bounding box center [222, 411] width 274 height 52
drag, startPoint x: 163, startPoint y: 482, endPoint x: 248, endPoint y: 488, distance: 85.2
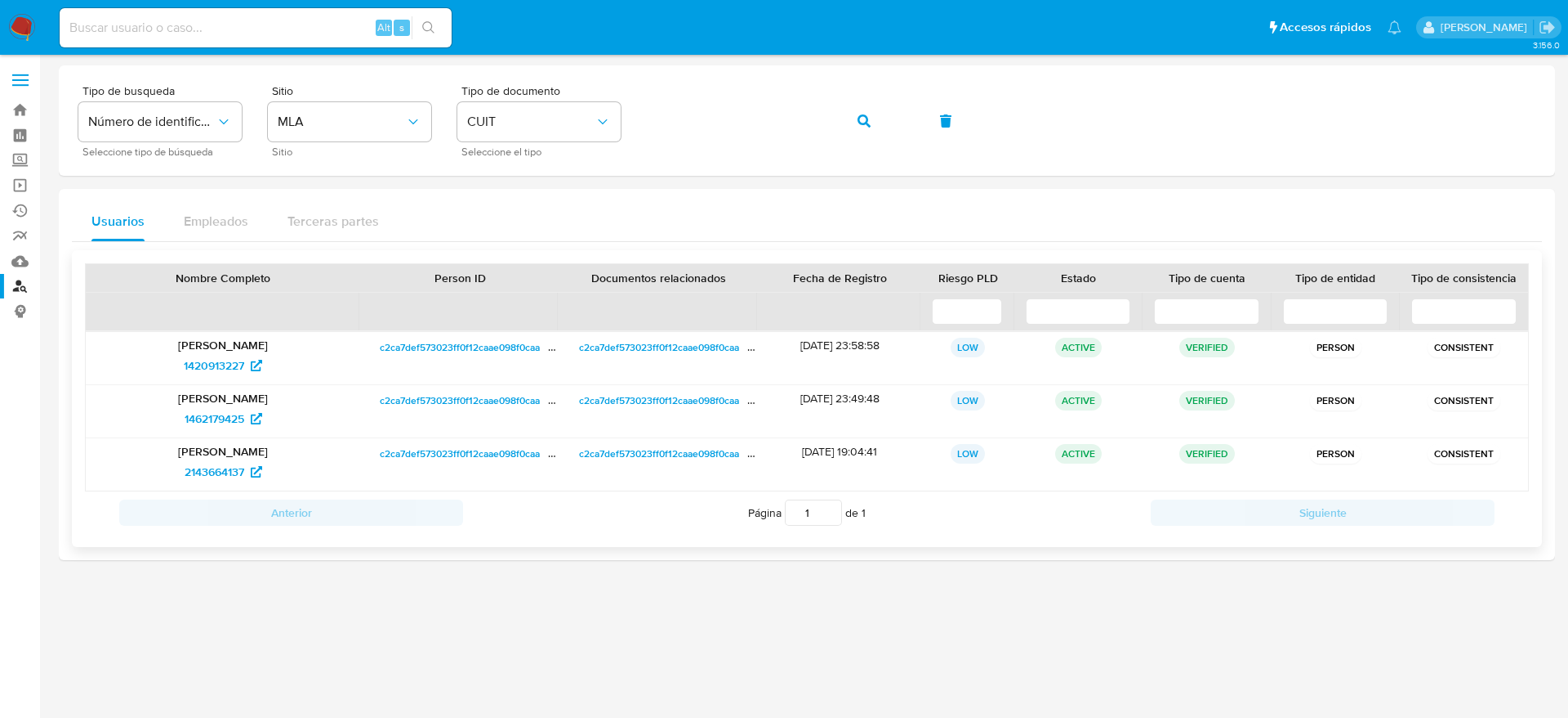
click at [248, 488] on div "Nadia Ivana Moreyra 2143664137" at bounding box center [222, 465] width 274 height 52
click at [20, 33] on img at bounding box center [21, 27] width 28 height 28
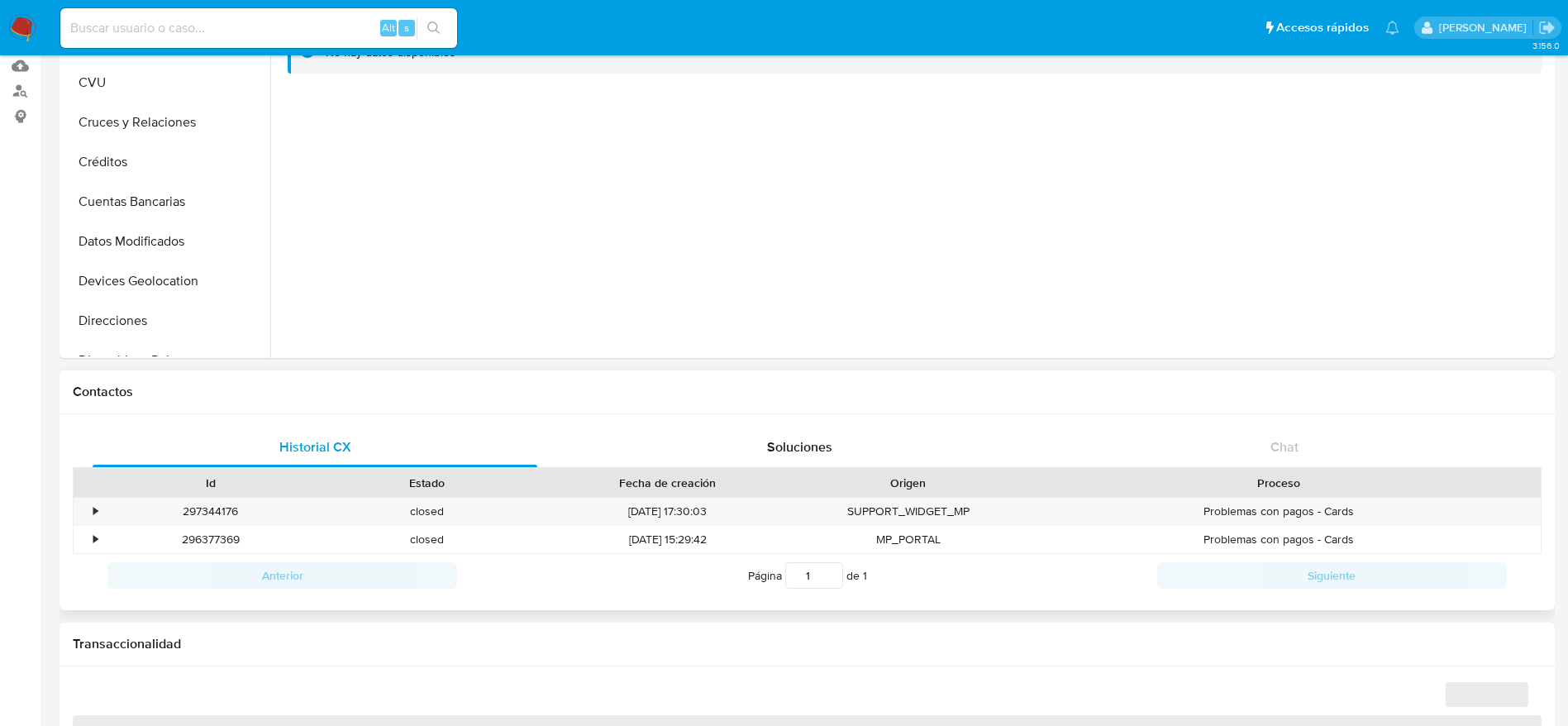
select select "10"
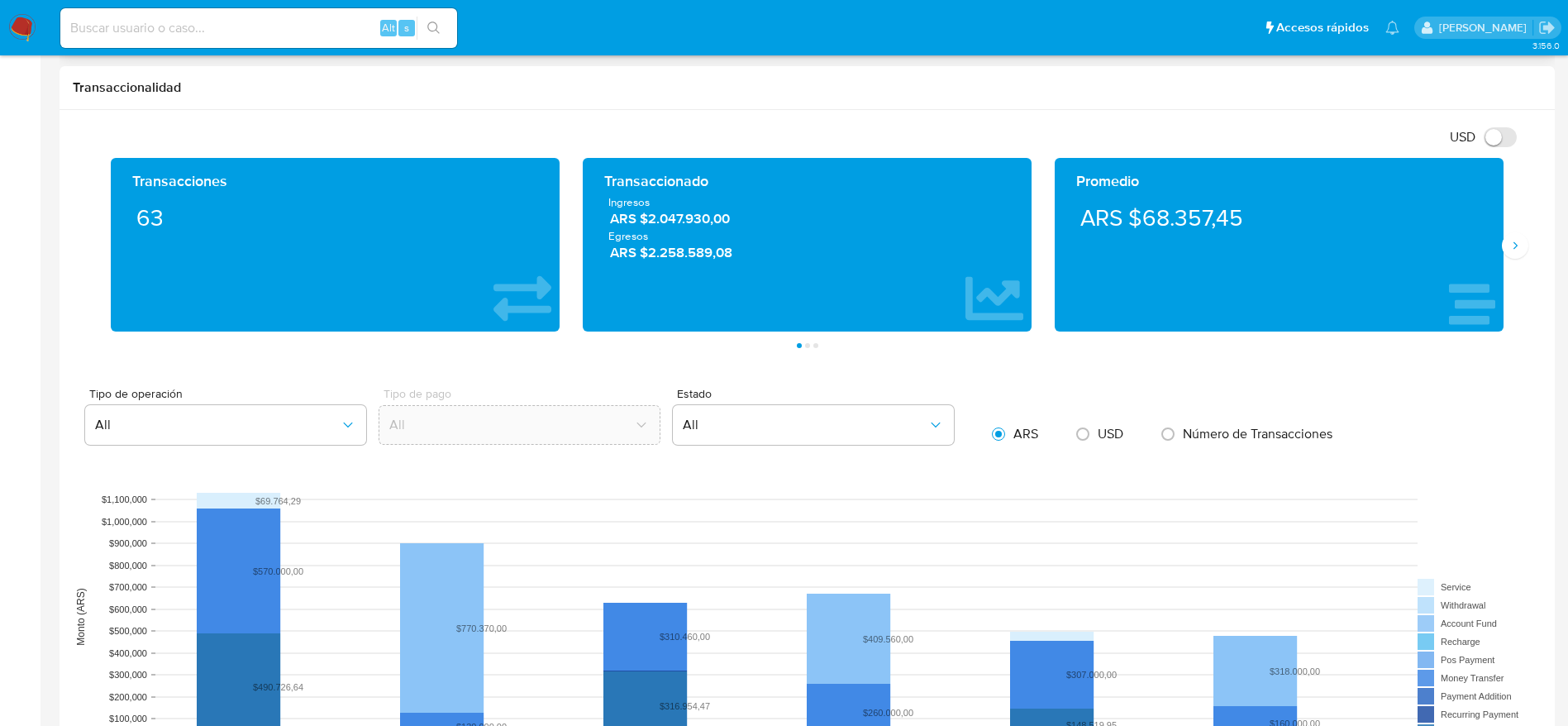
scroll to position [755, 0]
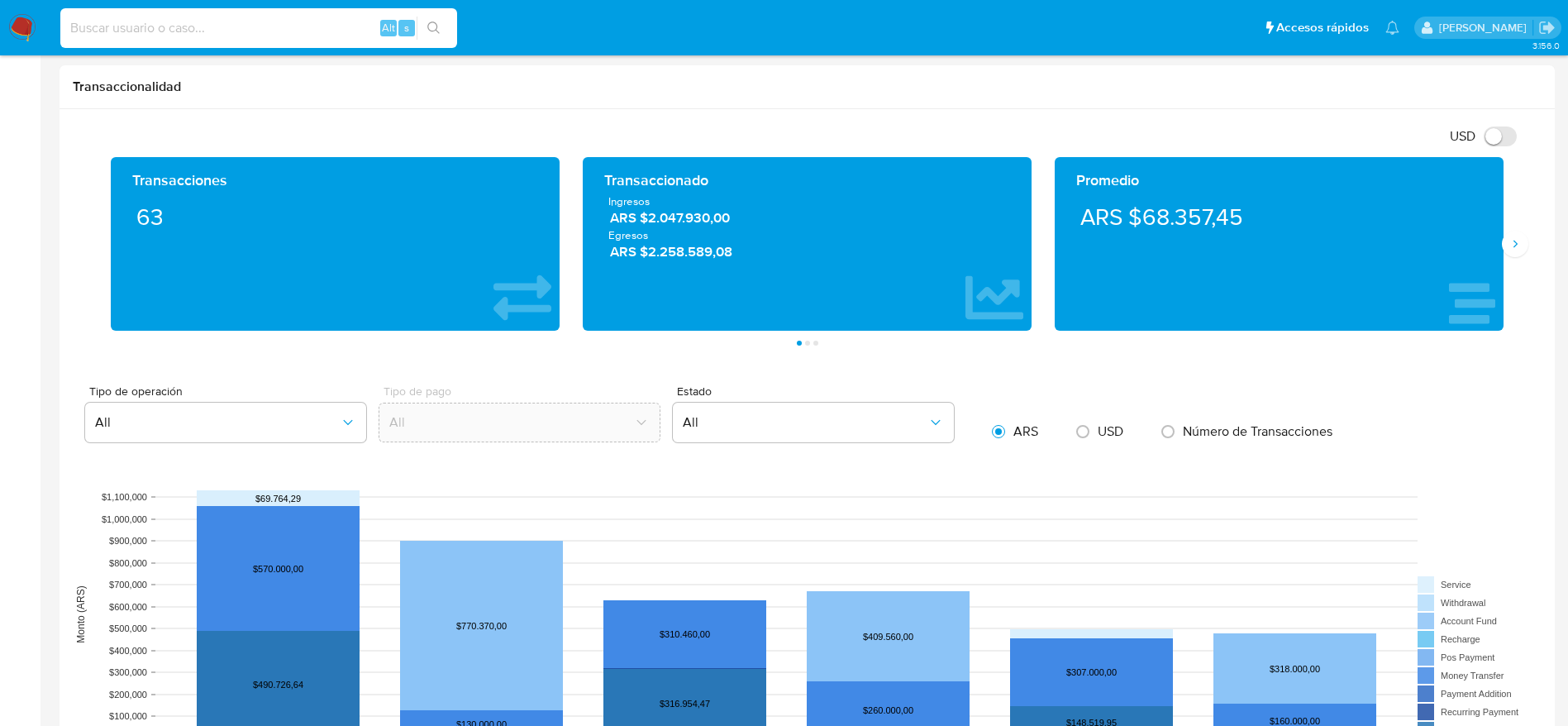
click at [188, 19] on input at bounding box center [258, 28] width 397 height 21
paste input "1012304746"
type input "1012304746"
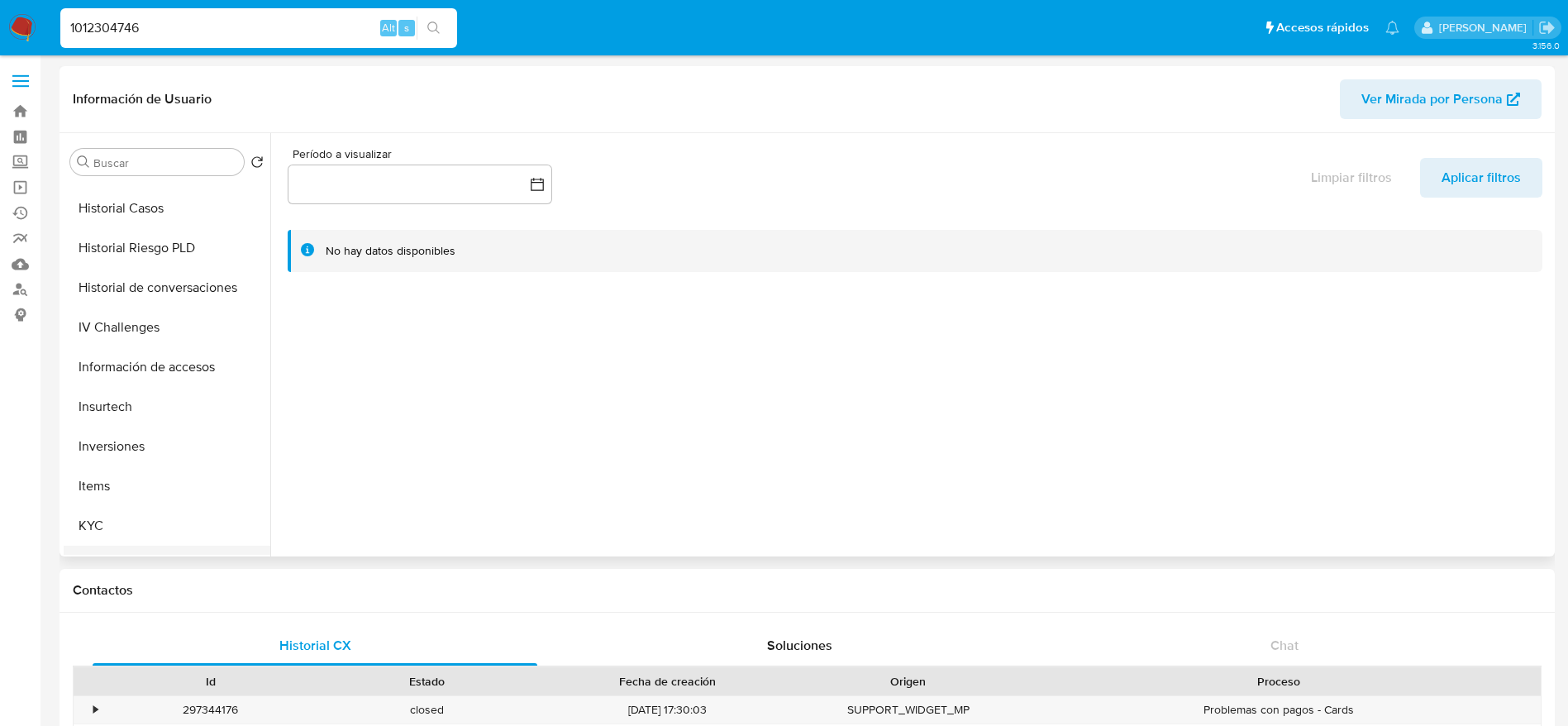
scroll to position [620, 0]
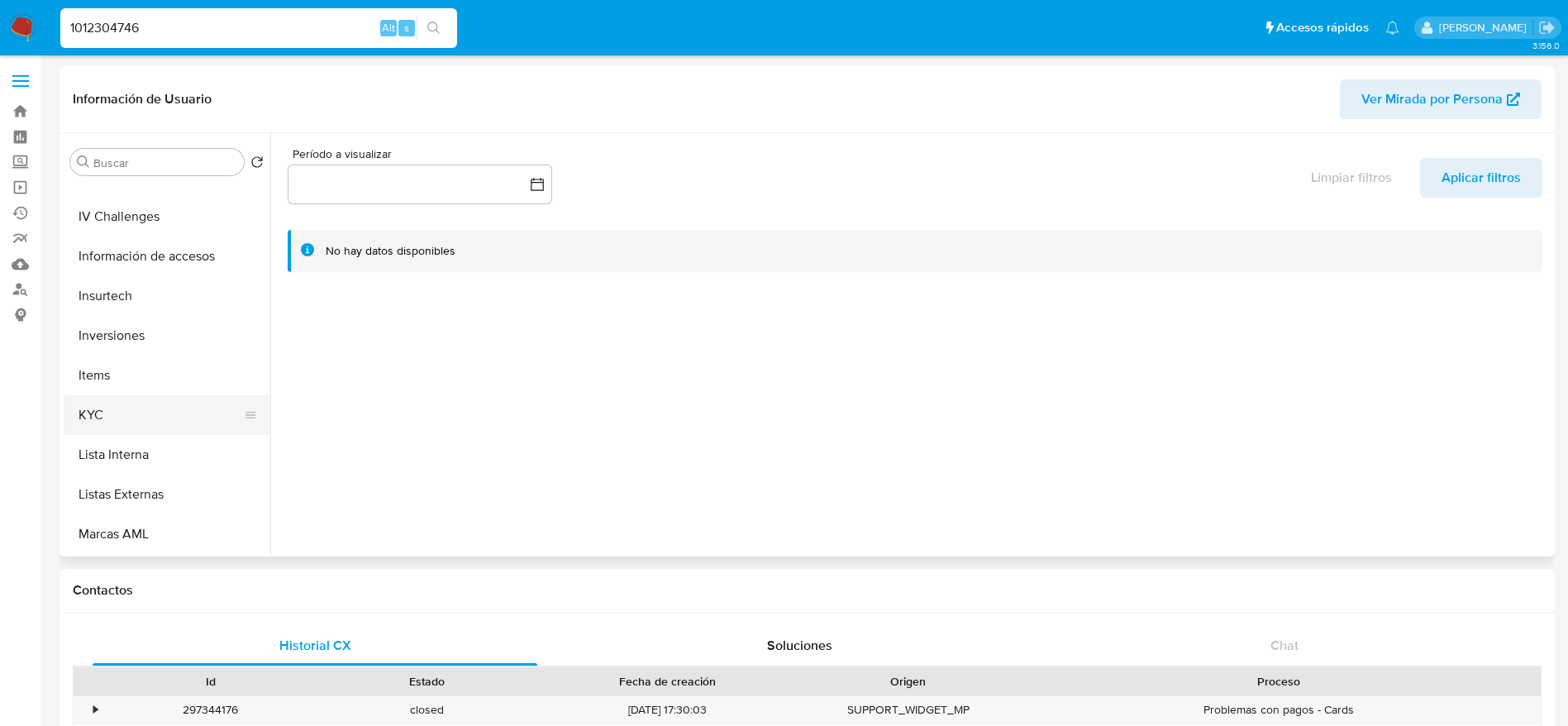
click at [123, 408] on button "KYC" at bounding box center [160, 414] width 193 height 40
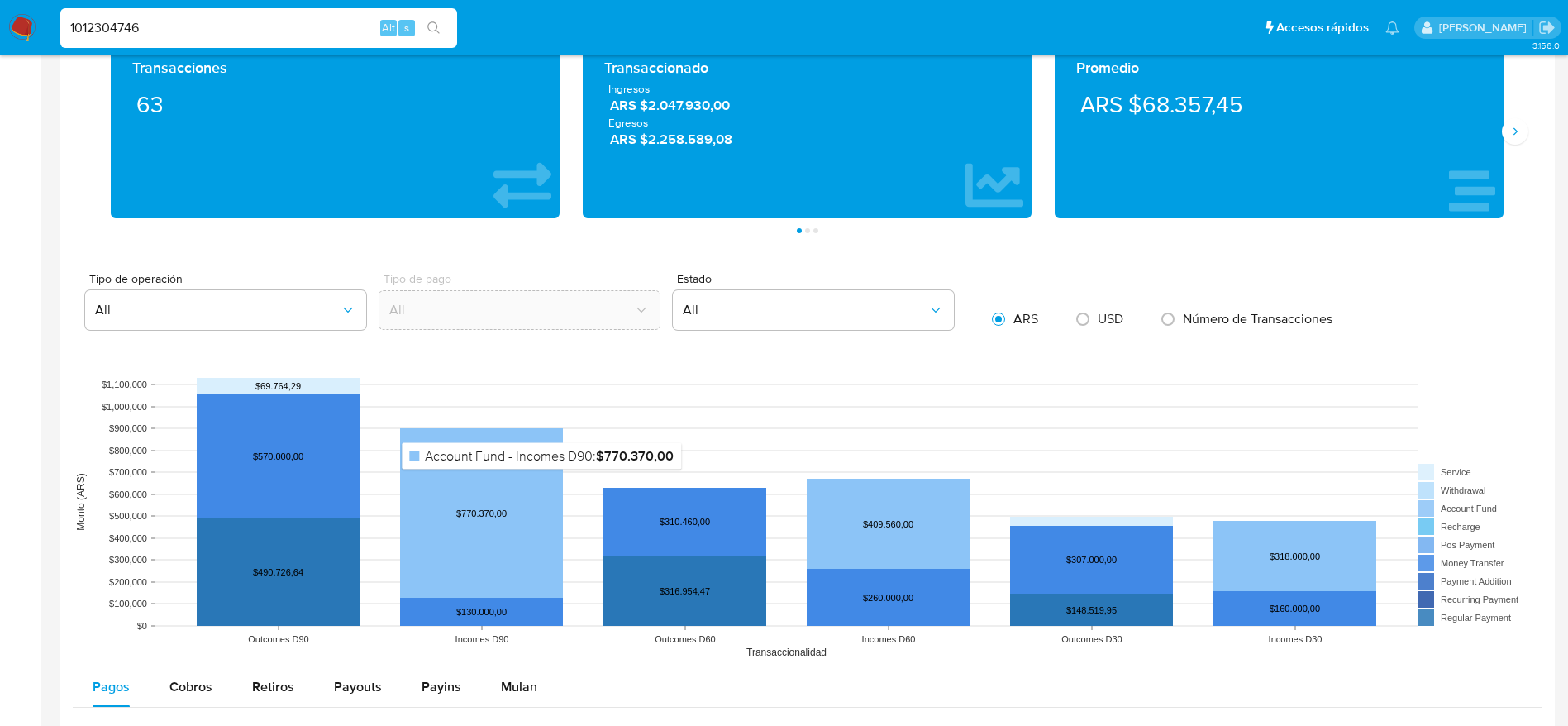
scroll to position [1116, 0]
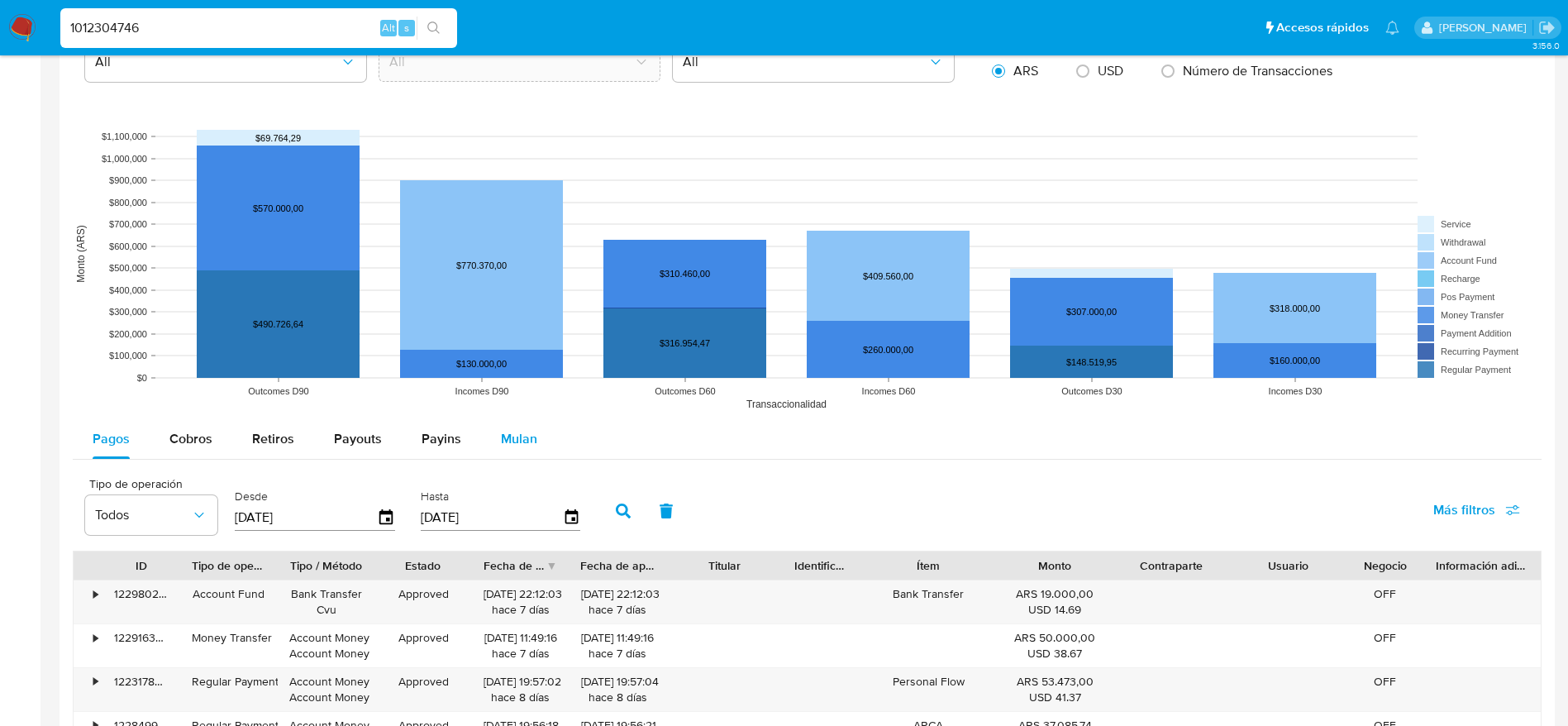
click at [520, 420] on div "Tipo de operación All Tipo de pago All Estado All ARS USD Número de Transaccion…" at bounding box center [807, 542] width 1469 height 1036
drag, startPoint x: 520, startPoint y: 430, endPoint x: 712, endPoint y: 415, distance: 192.6
click at [521, 430] on span "Mulan" at bounding box center [518, 439] width 36 height 19
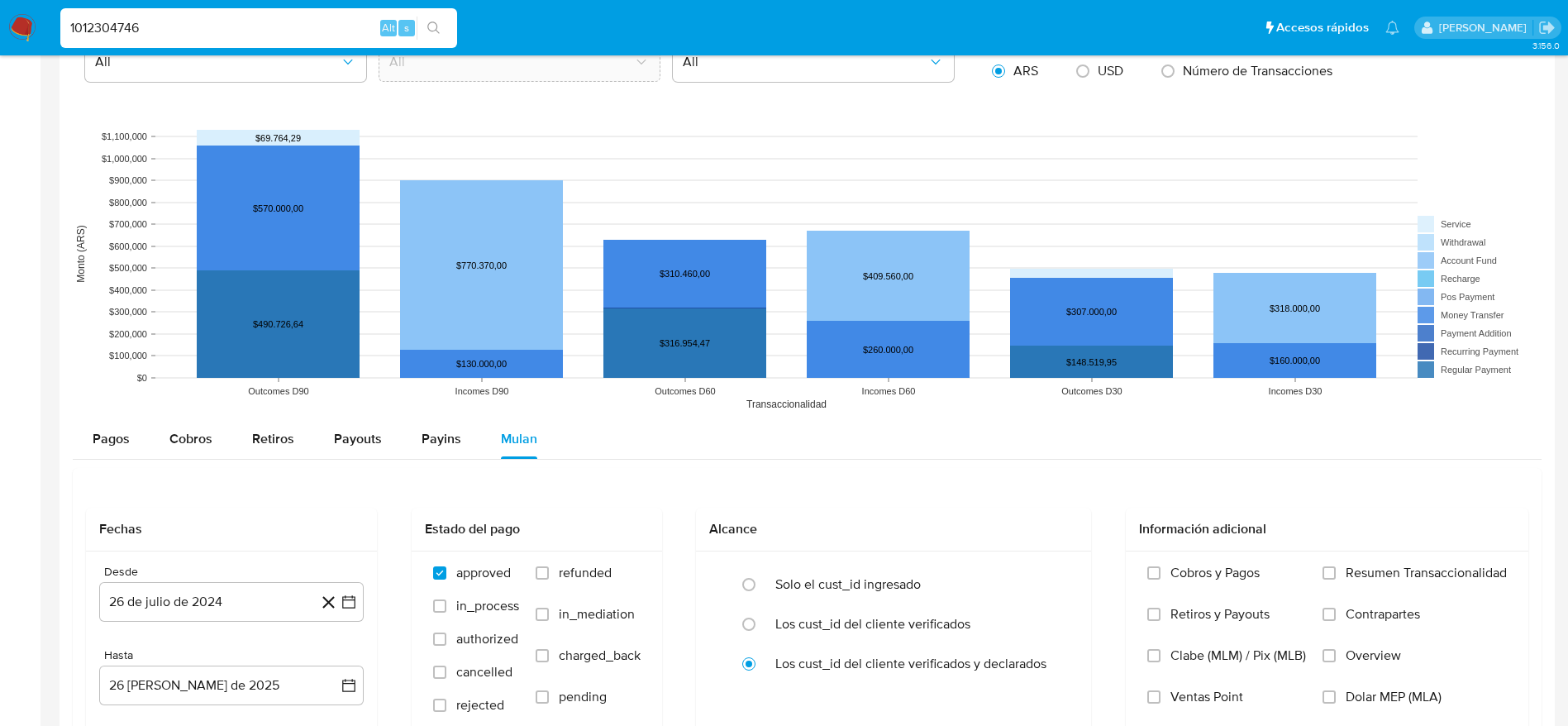
click at [716, 458] on div "Pagos Cobros Retiros Payouts Payins Mulan" at bounding box center [807, 439] width 1469 height 40
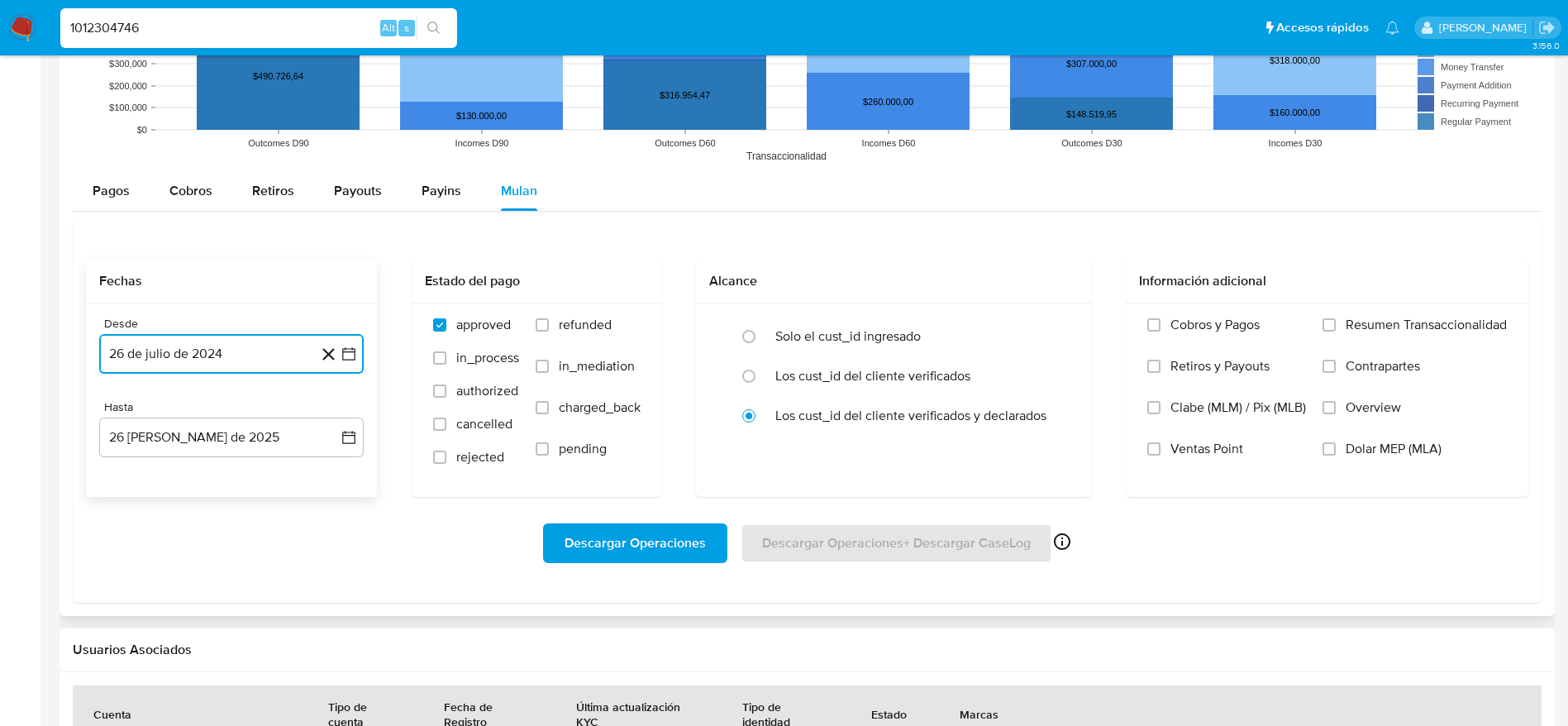
click at [255, 358] on button "26 de julio de 2024" at bounding box center [231, 354] width 264 height 40
click at [128, 470] on button "1" at bounding box center [132, 474] width 26 height 26
click at [1330, 457] on label "Dolar MEP (MLA)" at bounding box center [1414, 461] width 184 height 41
click at [1330, 455] on input "Dolar MEP (MLA)" at bounding box center [1329, 449] width 14 height 14
click at [667, 540] on span "Descargar Operaciones" at bounding box center [634, 543] width 141 height 36
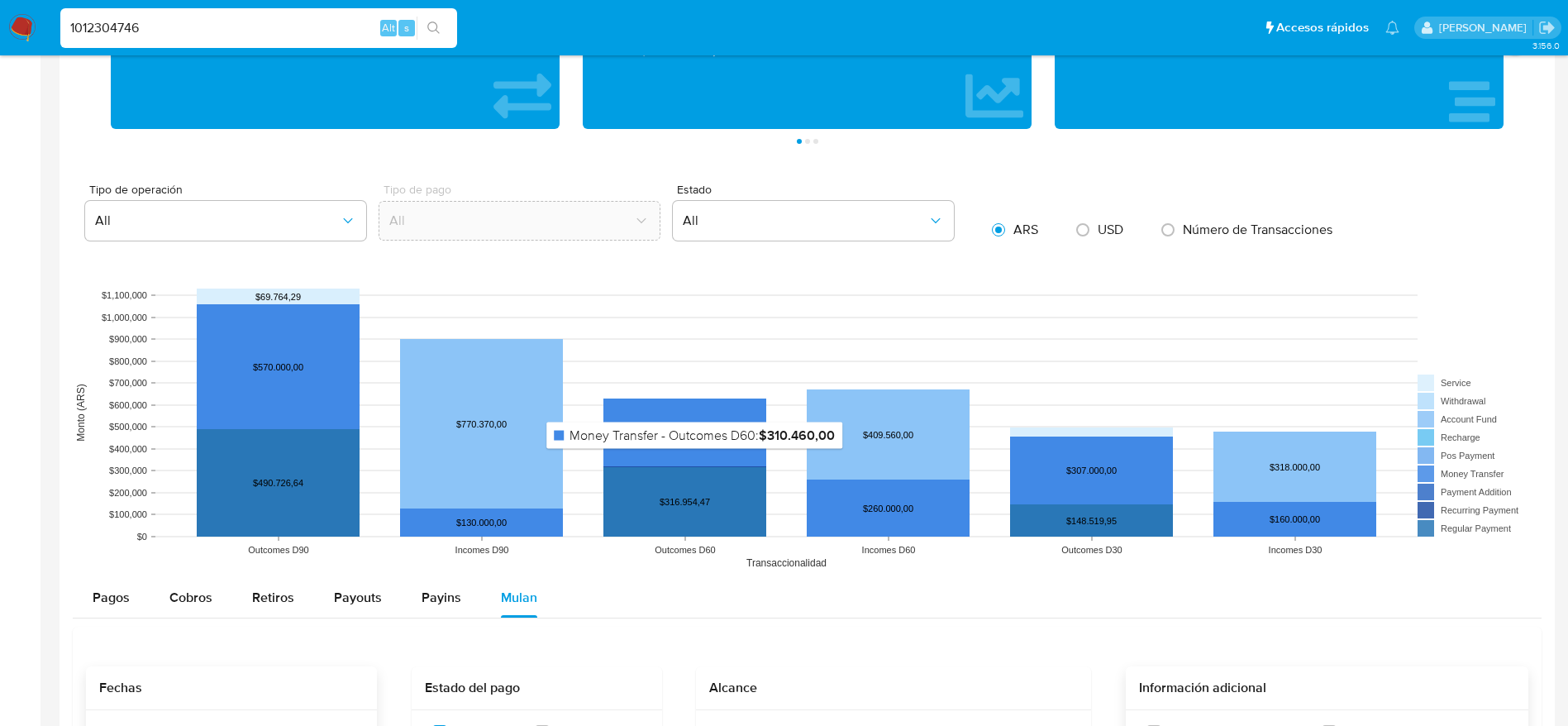
scroll to position [1029, 0]
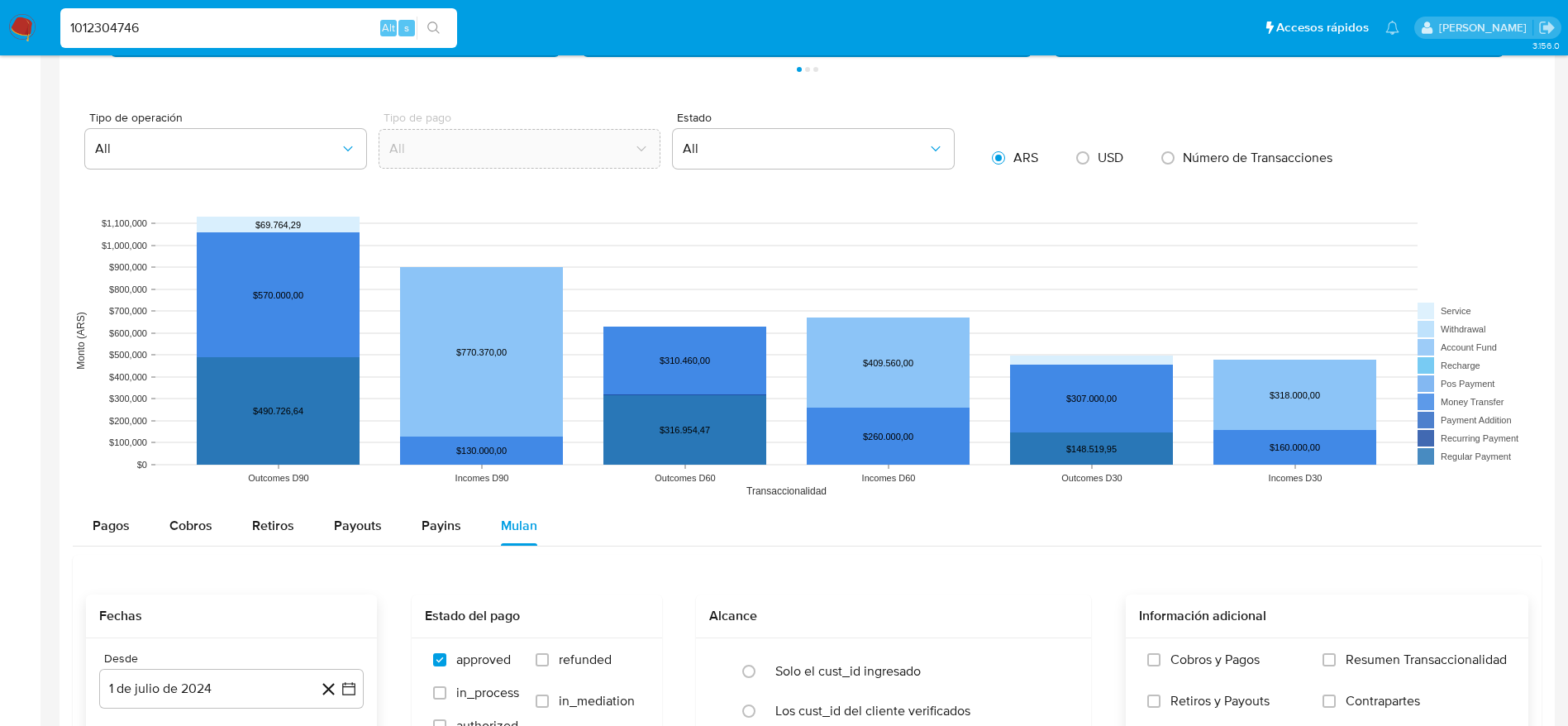
drag, startPoint x: 110, startPoint y: 517, endPoint x: 1092, endPoint y: 256, distance: 1016.1
click at [111, 518] on span "Pagos" at bounding box center [111, 525] width 37 height 19
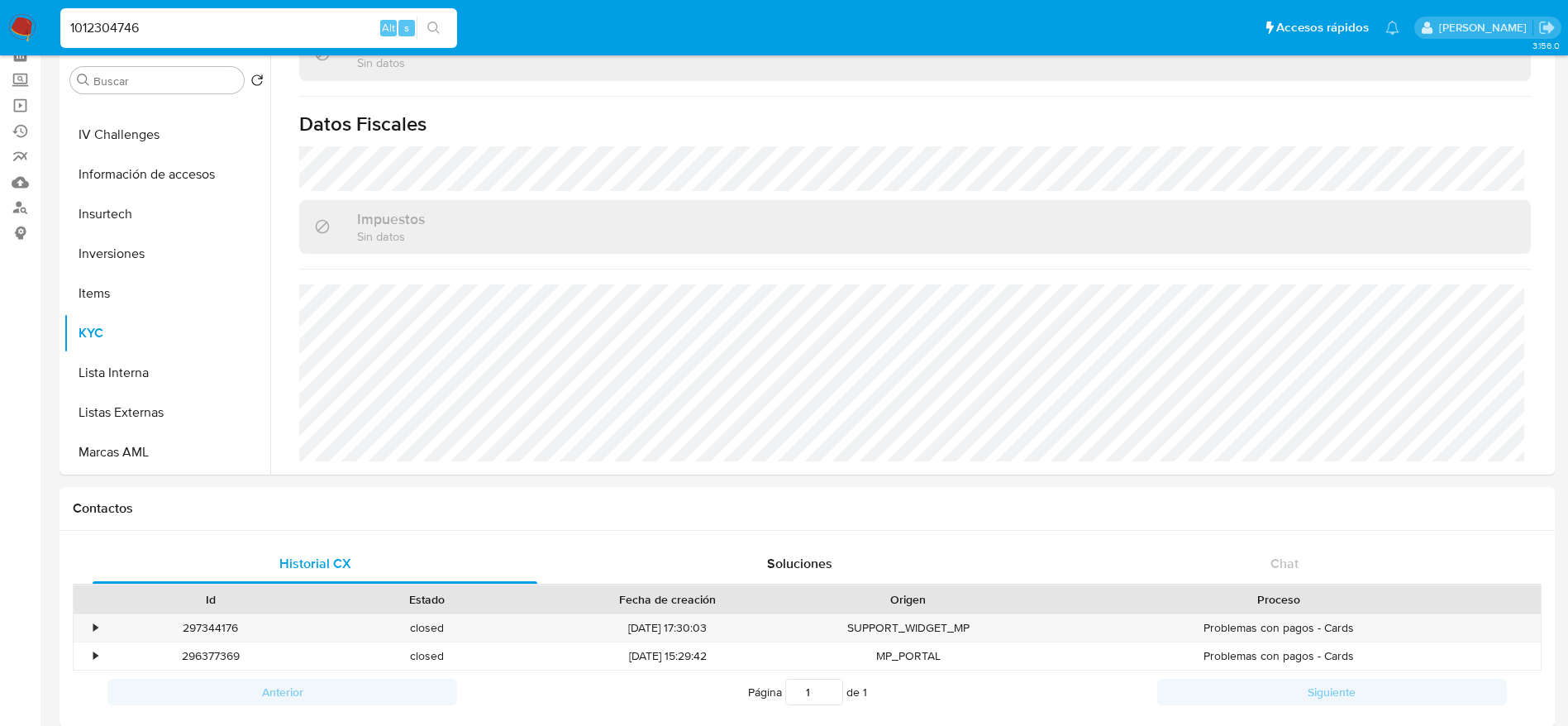
scroll to position [0, 0]
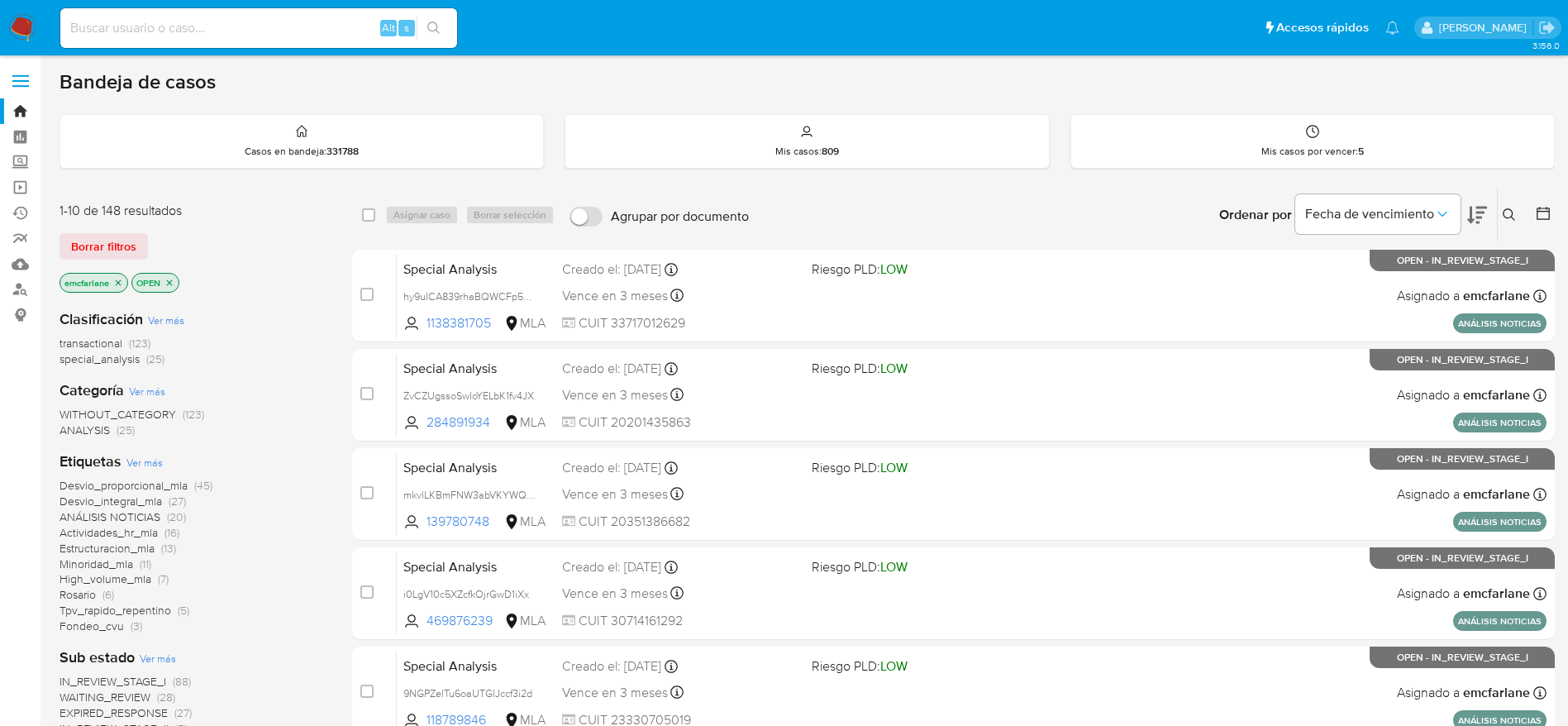
click at [215, 27] on input at bounding box center [258, 28] width 397 height 21
paste input "NOj323Jyag45Crwa8ZBGQcIs"
type input "NOj323Jyag45Crwa8ZBGQcIs"
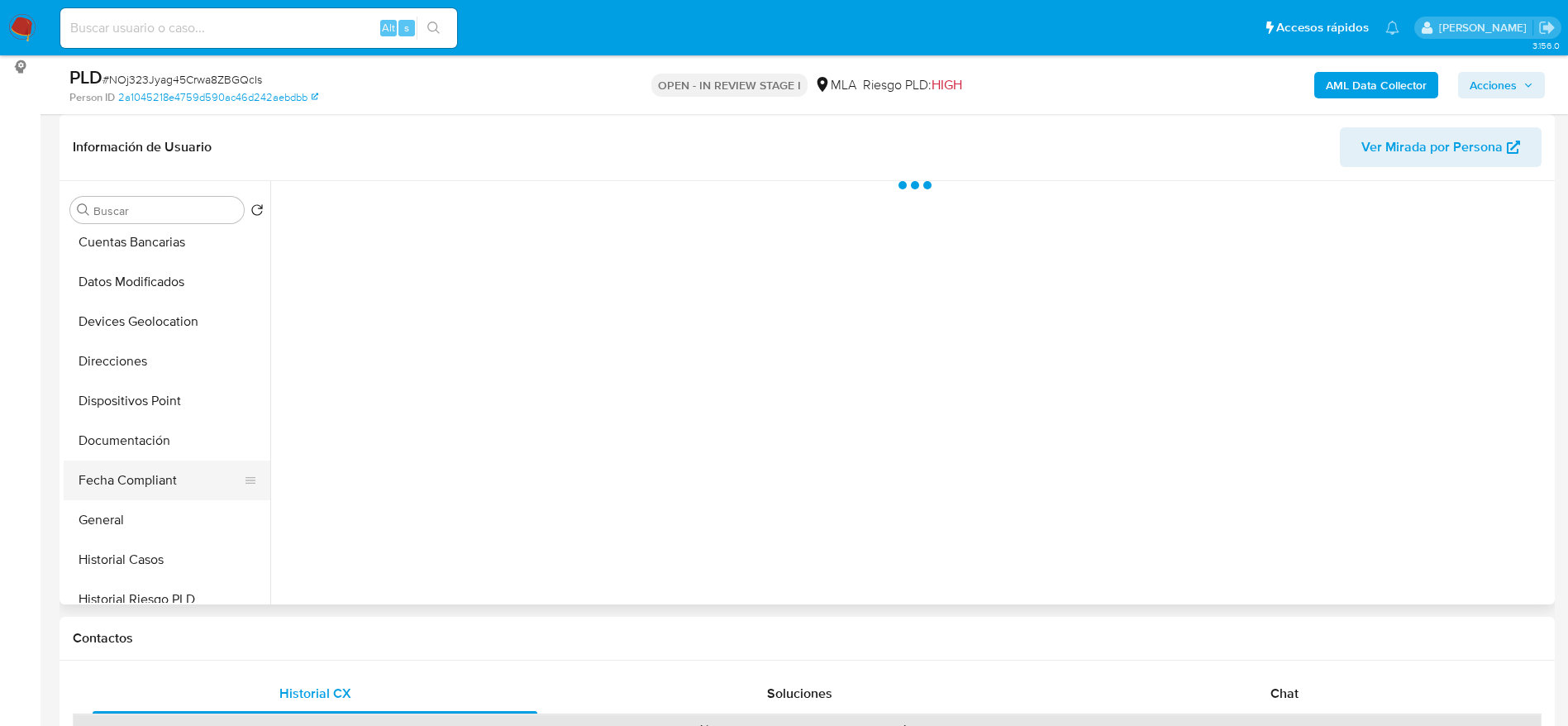
scroll to position [248, 0]
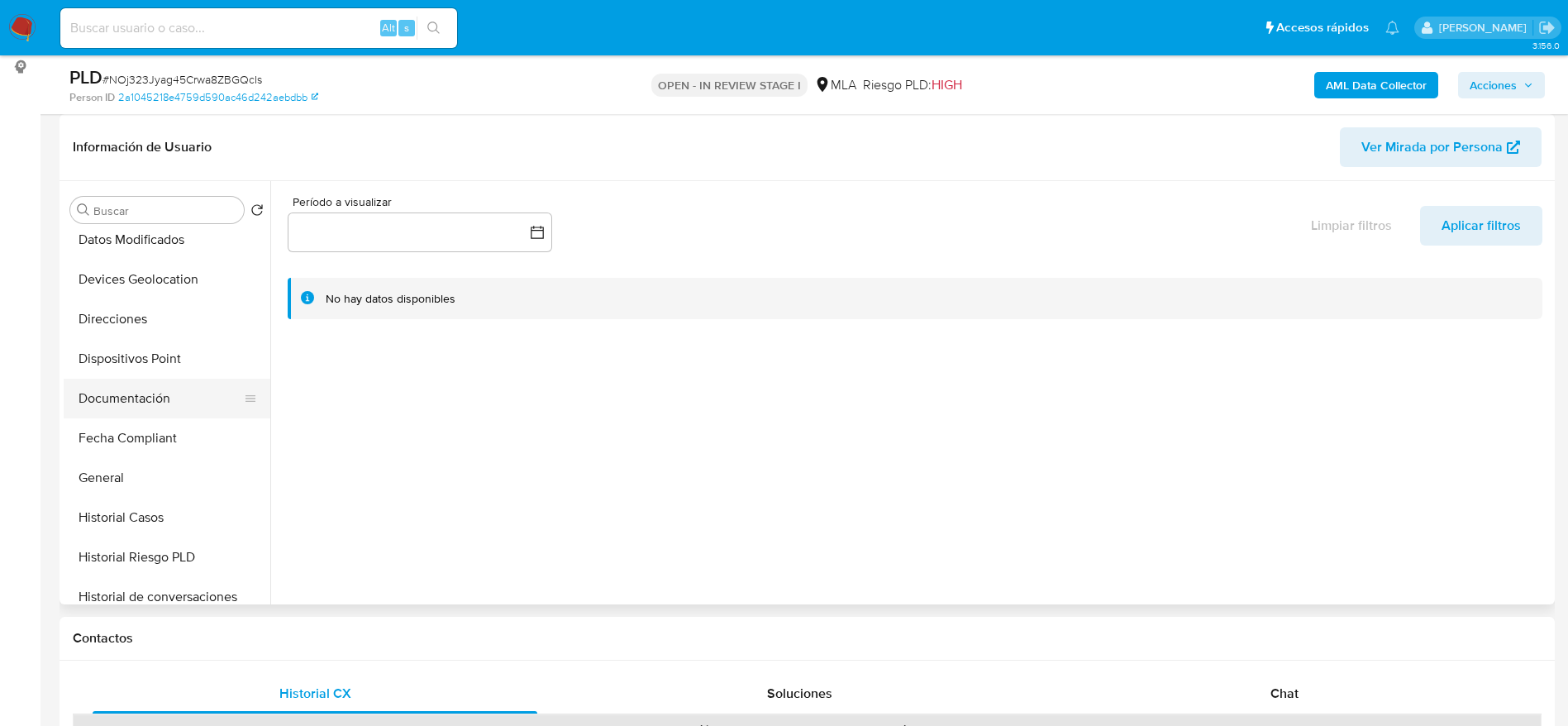
click at [119, 395] on button "Documentación" at bounding box center [160, 398] width 193 height 40
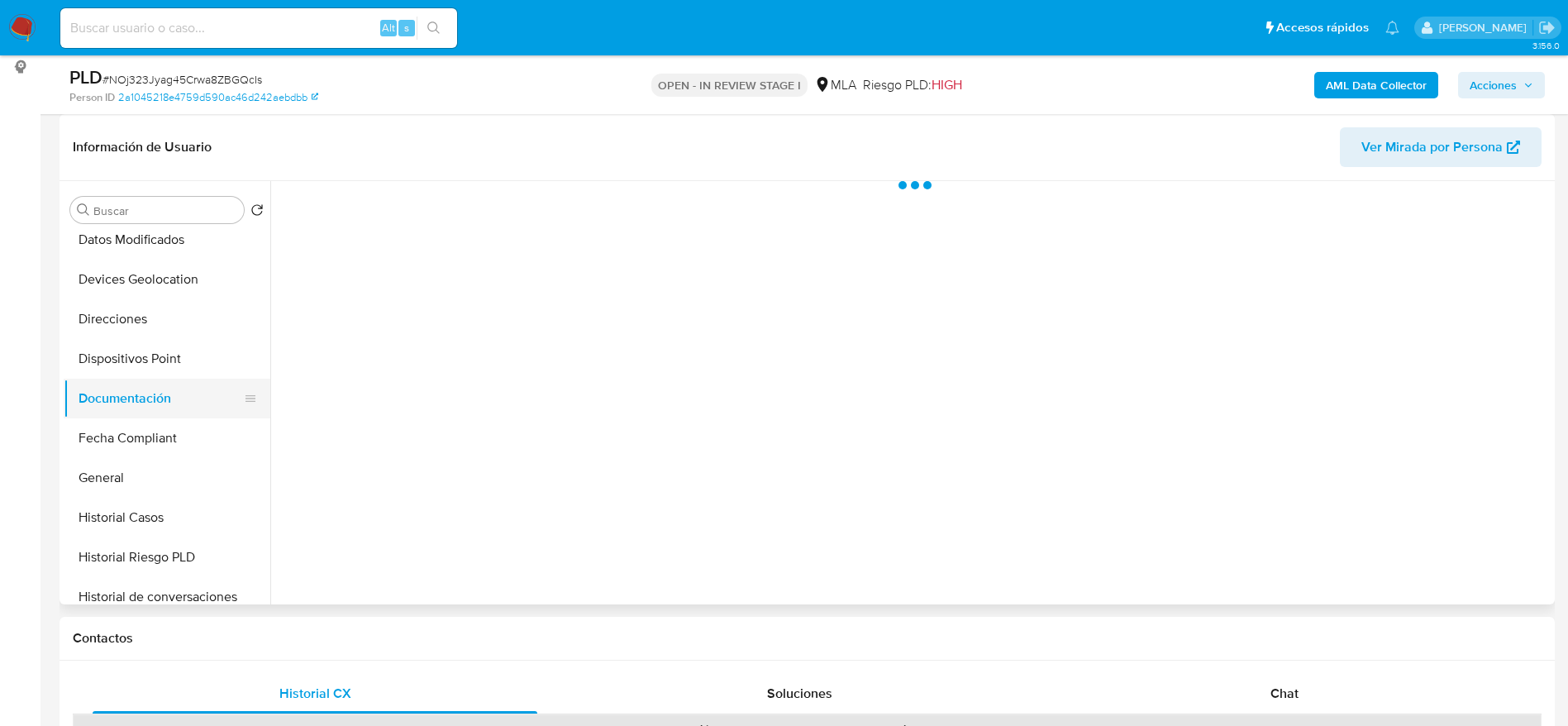
select select "10"
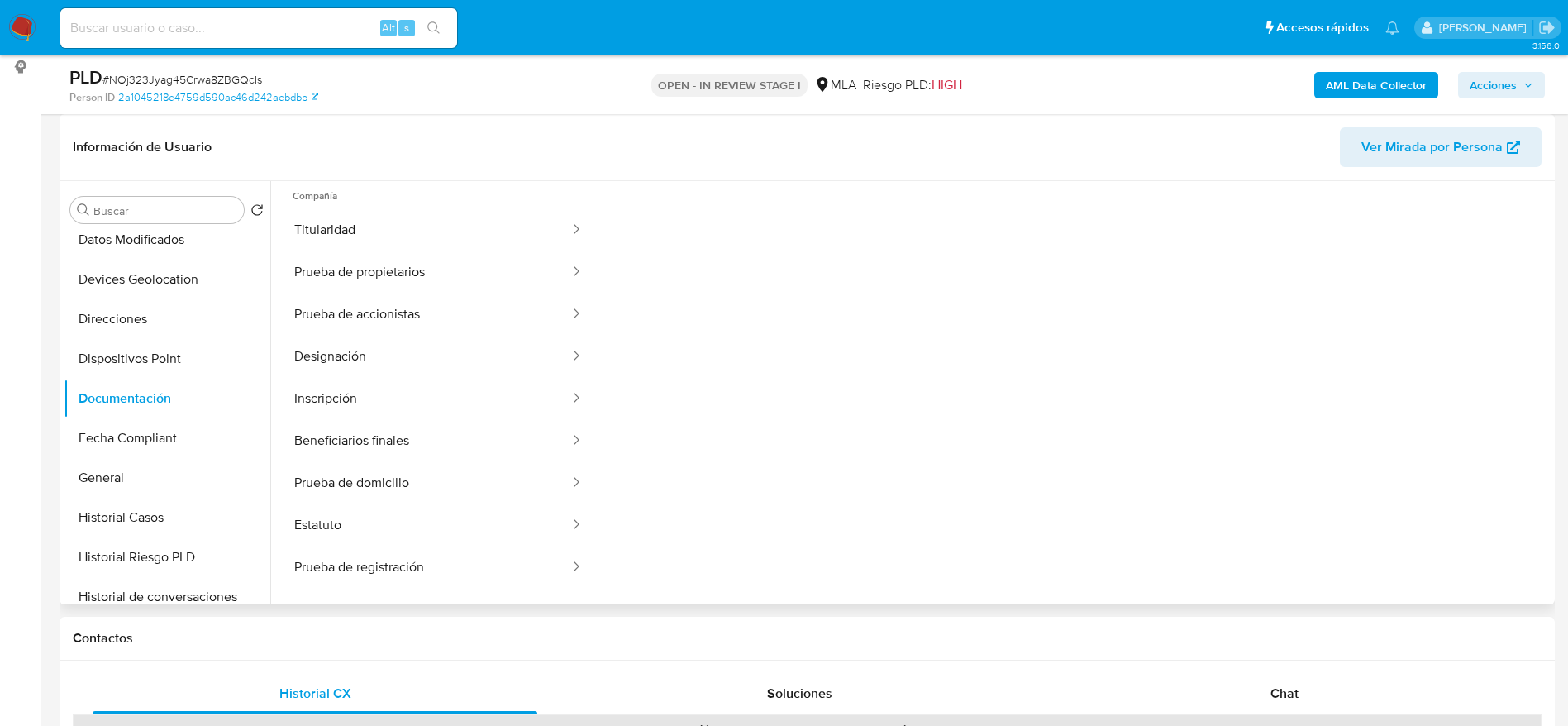
scroll to position [134, 0]
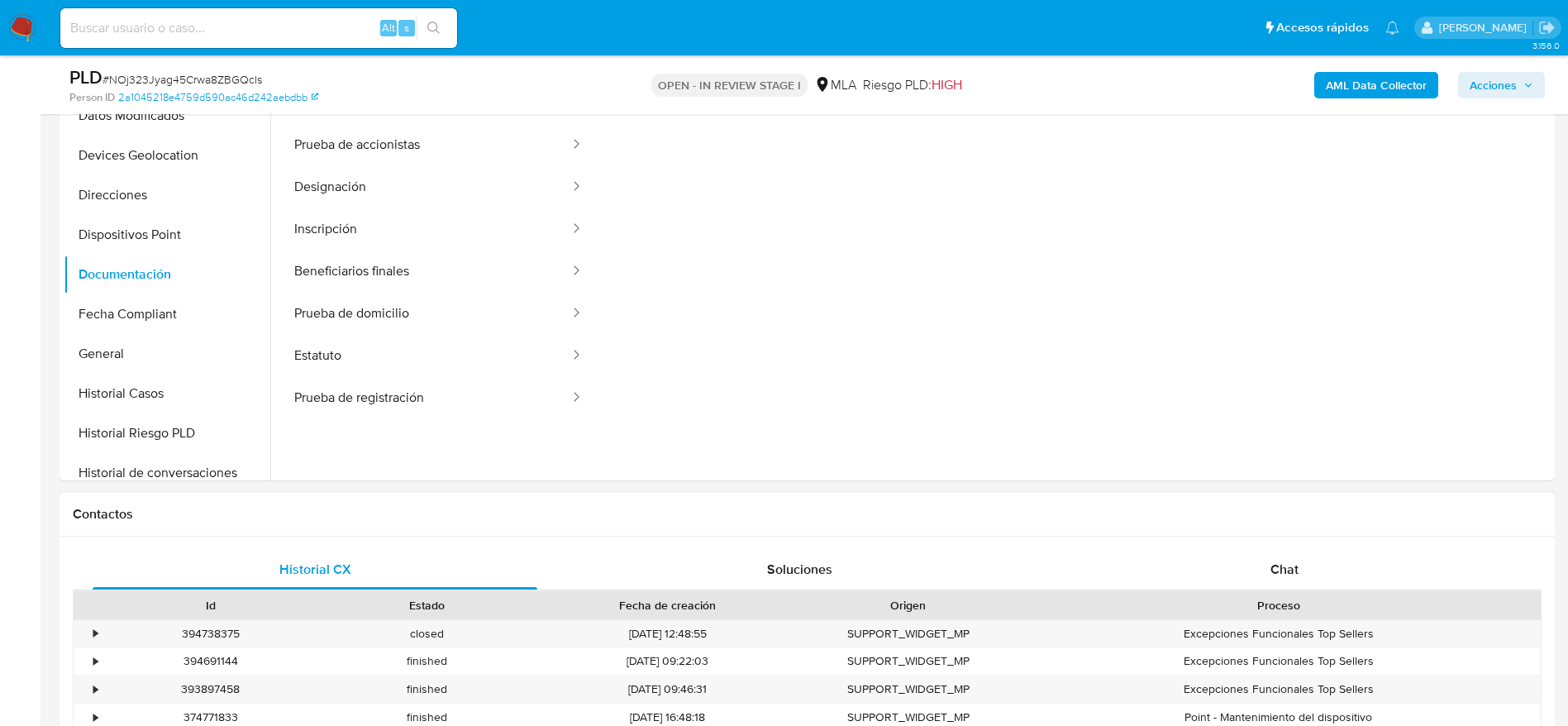
drag, startPoint x: 1368, startPoint y: 574, endPoint x: 1227, endPoint y: 516, distance: 152.5
click at [1368, 575] on div "Chat" at bounding box center [1284, 569] width 444 height 40
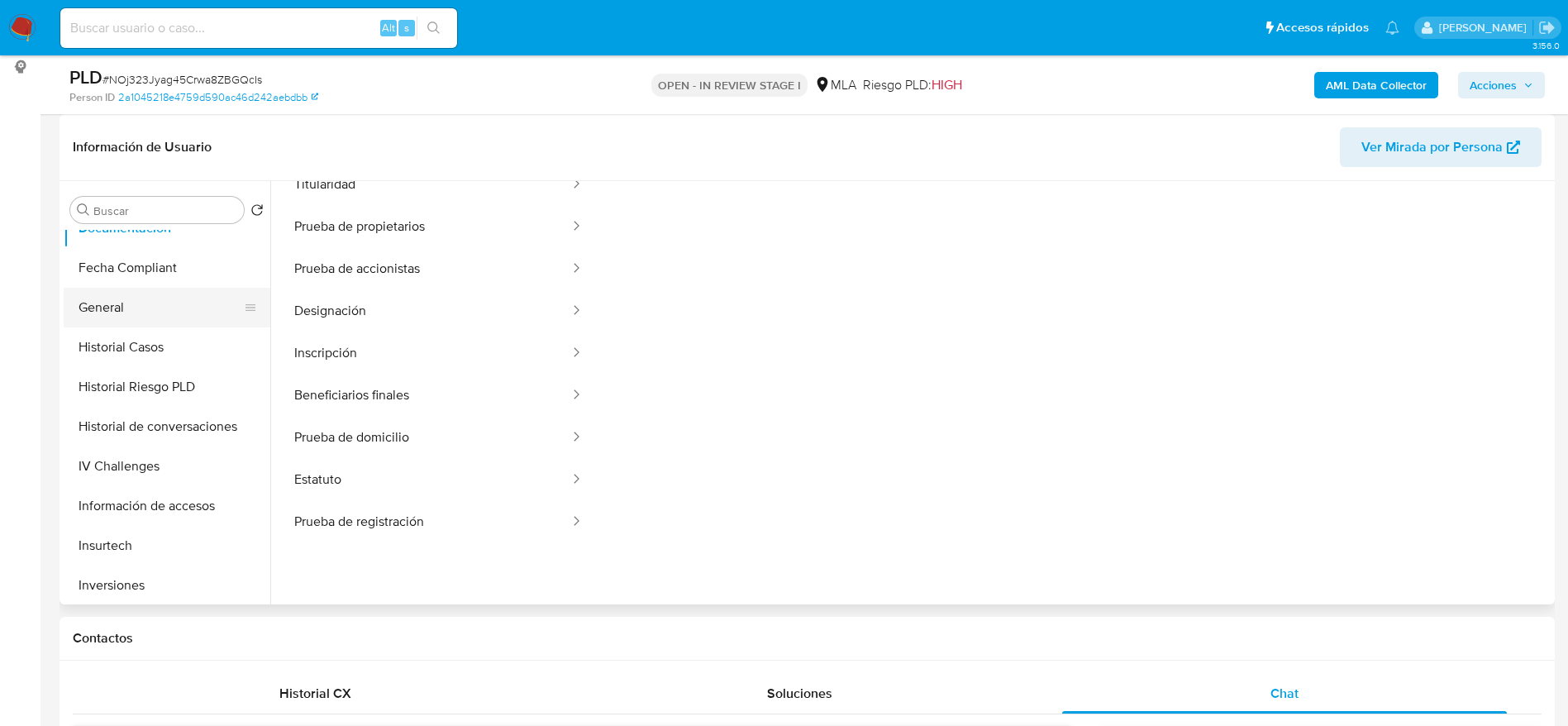
scroll to position [496, 0]
click at [115, 594] on button "KYC" at bounding box center [167, 587] width 207 height 40
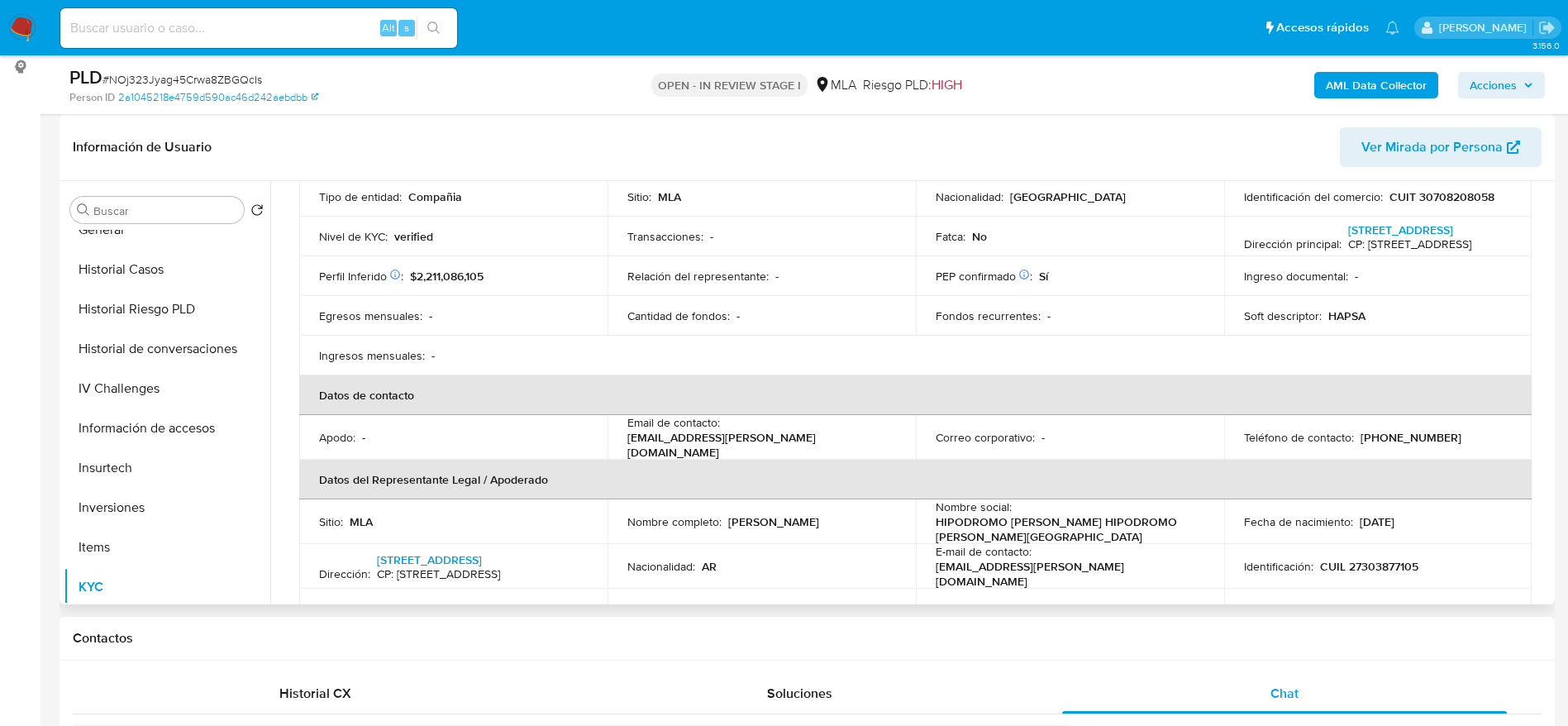
scroll to position [248, 0]
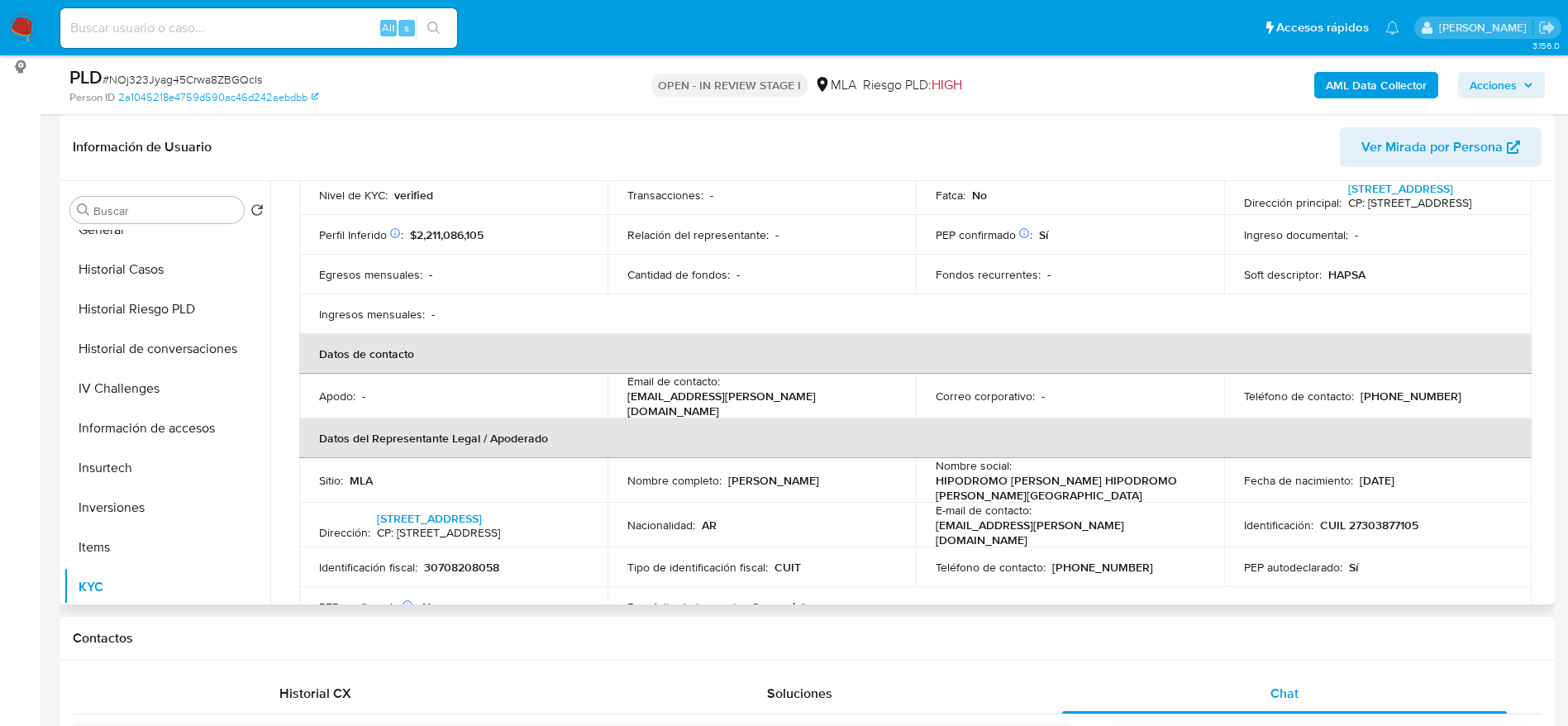
click at [807, 408] on div "Email de contacto : [EMAIL_ADDRESS][PERSON_NAME][DOMAIN_NAME]" at bounding box center [762, 396] width 269 height 45
click at [808, 381] on td "Email de contacto : [EMAIL_ADDRESS][PERSON_NAME][DOMAIN_NAME]" at bounding box center [761, 396] width 308 height 45
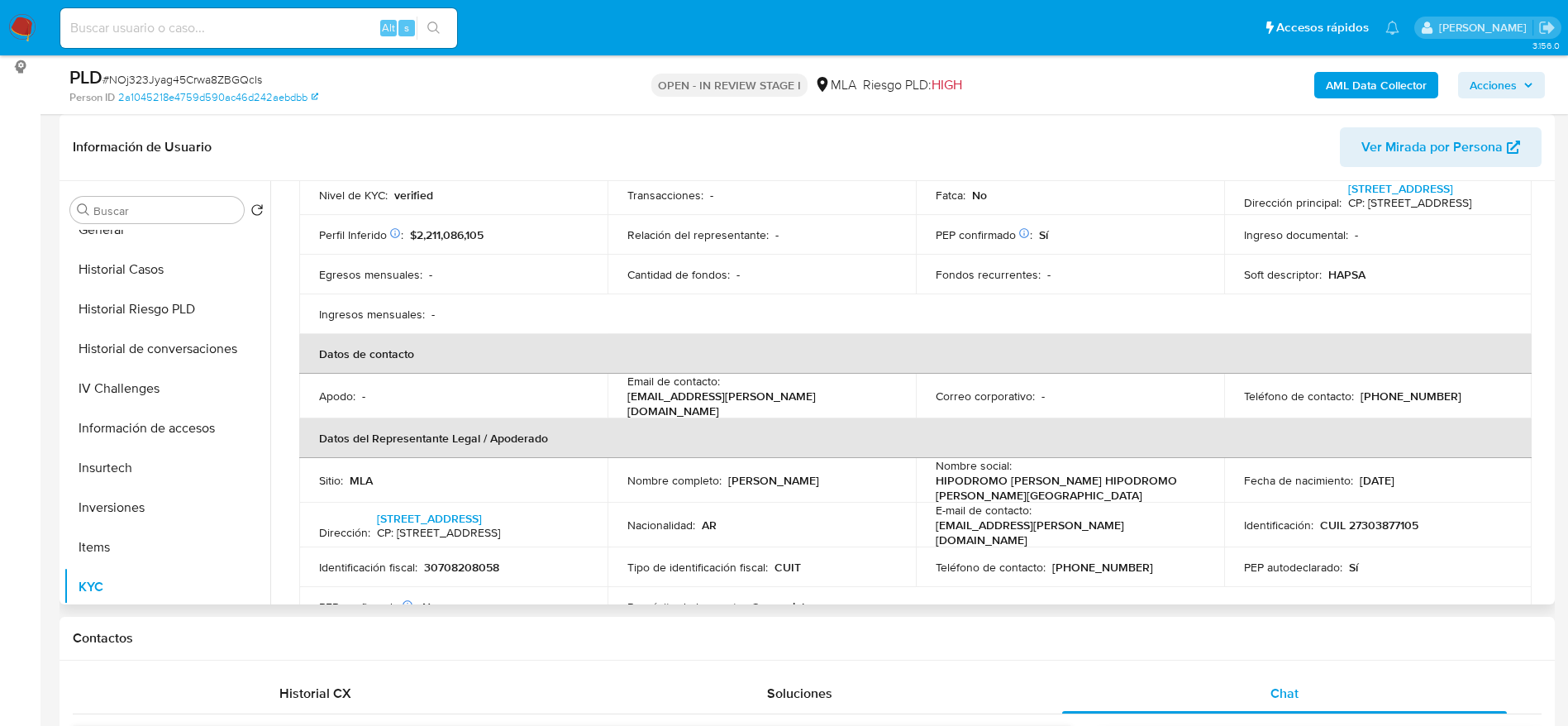
click at [791, 345] on th "Datos de contacto" at bounding box center [915, 354] width 1232 height 40
drag, startPoint x: 802, startPoint y: 403, endPoint x: 608, endPoint y: 410, distance: 194.1
click at [608, 410] on td "Email de contacto : [EMAIL_ADDRESS][PERSON_NAME][DOMAIN_NAME]" at bounding box center [761, 396] width 308 height 45
copy p "[EMAIL_ADDRESS][PERSON_NAME][DOMAIN_NAME]"
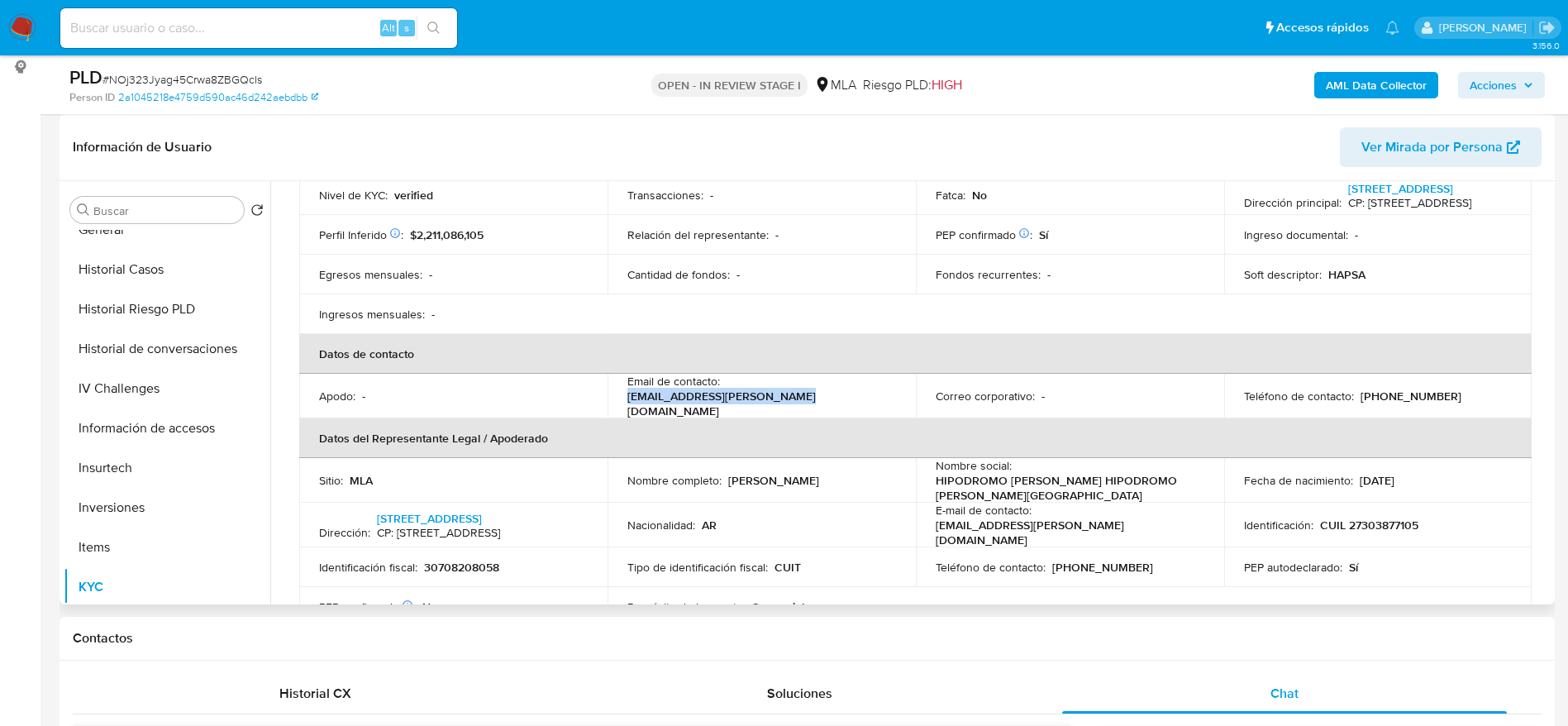
copy p "[EMAIL_ADDRESS][PERSON_NAME][DOMAIN_NAME]"
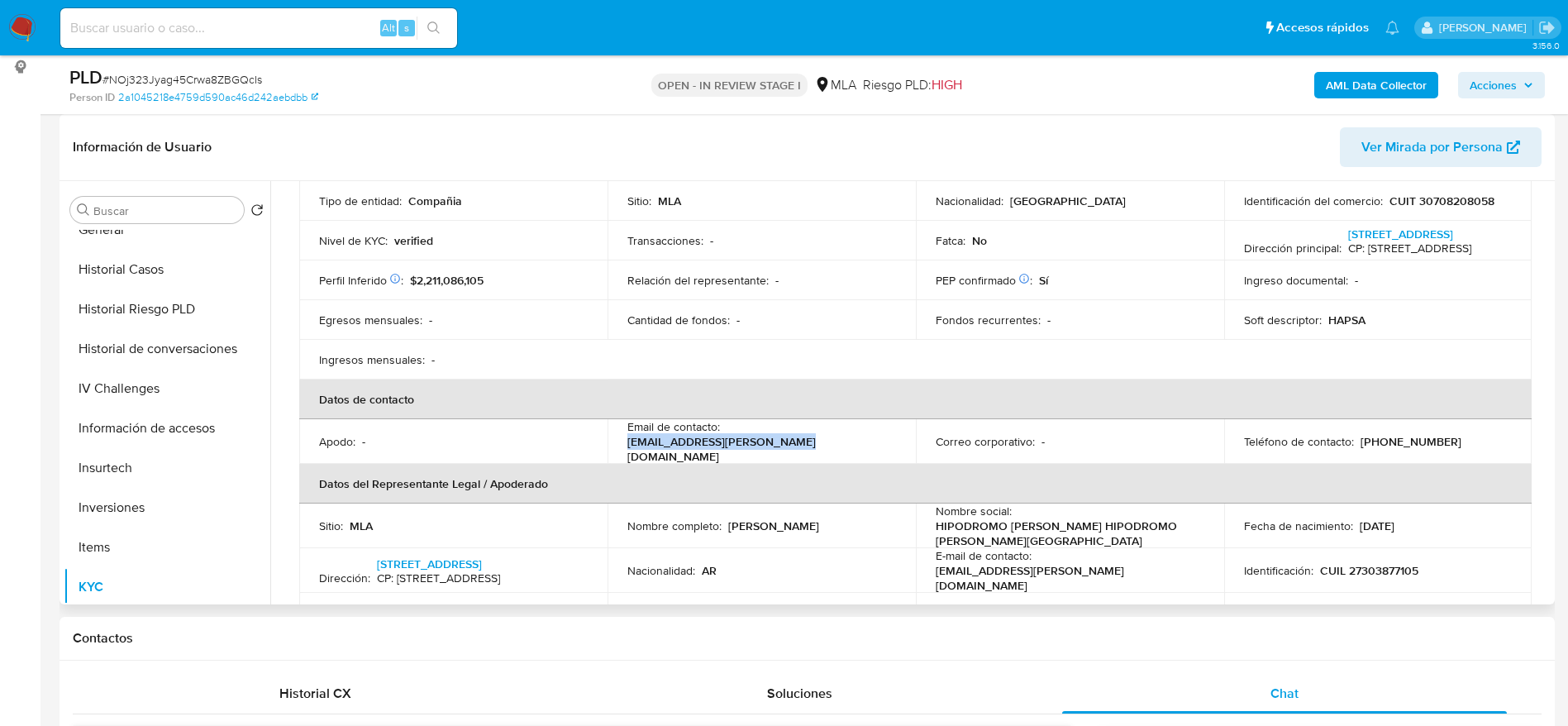
scroll to position [0, 0]
